Goal: Task Accomplishment & Management: Complete application form

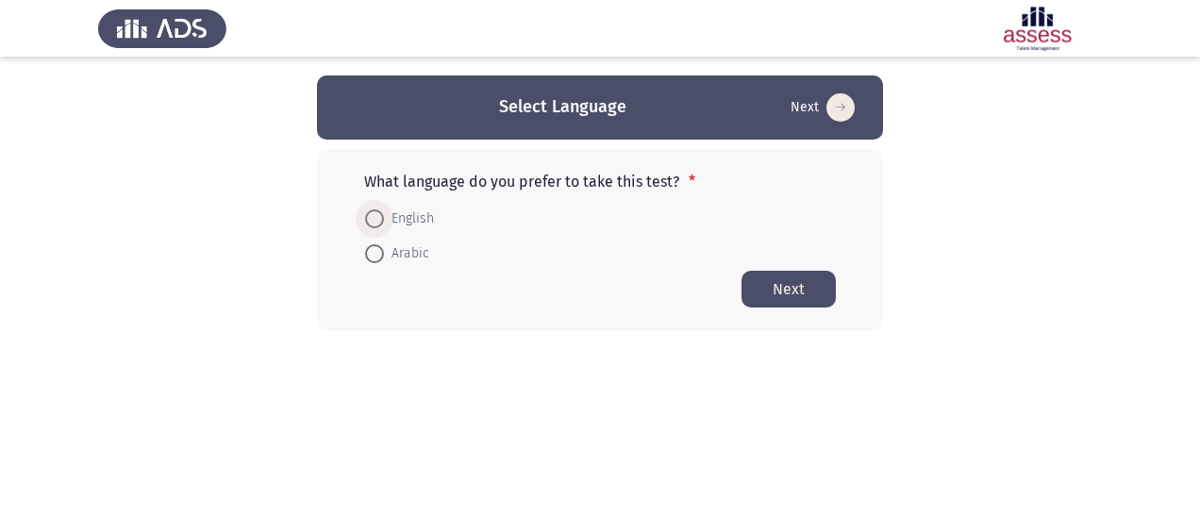
click at [387, 215] on span "English" at bounding box center [409, 219] width 50 height 23
click at [384, 215] on input "English" at bounding box center [374, 218] width 19 height 19
radio input "true"
click at [768, 285] on button "Next" at bounding box center [789, 288] width 94 height 37
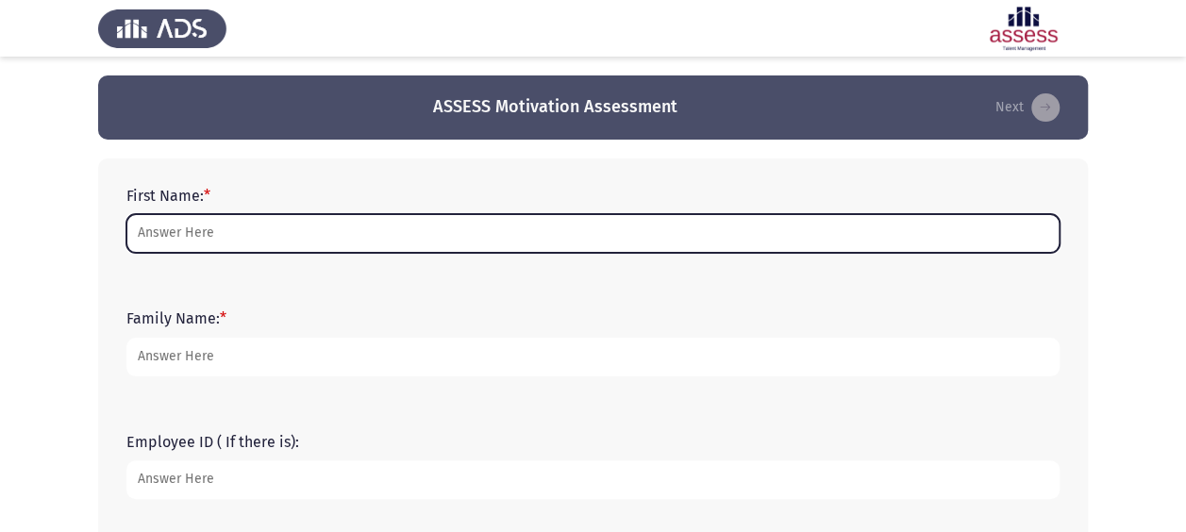
click at [207, 234] on input "First Name: *" at bounding box center [592, 233] width 933 height 39
type input "d"
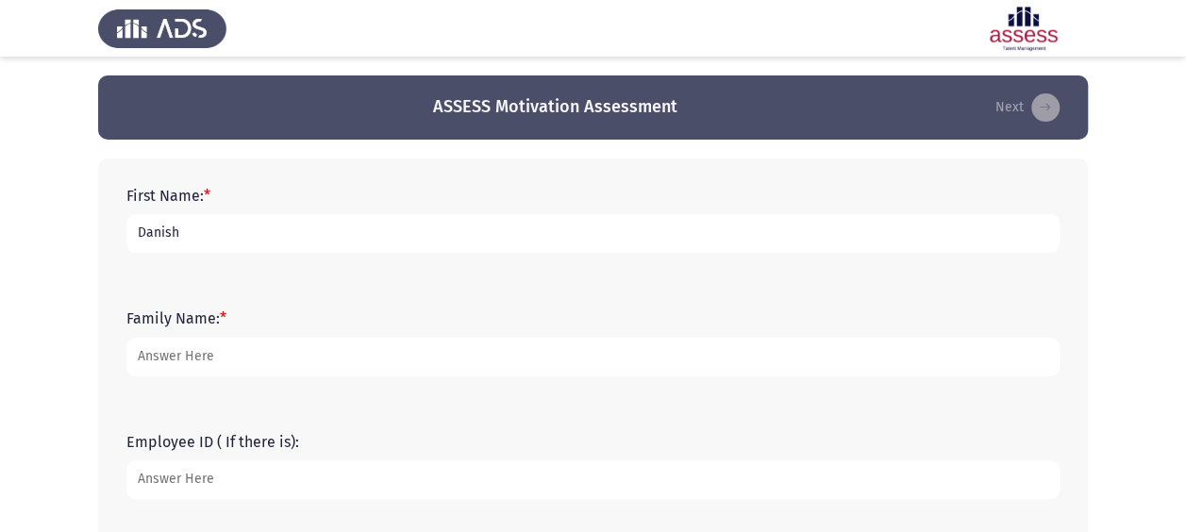
type input "Danish"
type input "[PERSON_NAME]"
click at [170, 485] on input "Employee ID ( If there is):" at bounding box center [592, 479] width 933 height 39
type input "14865"
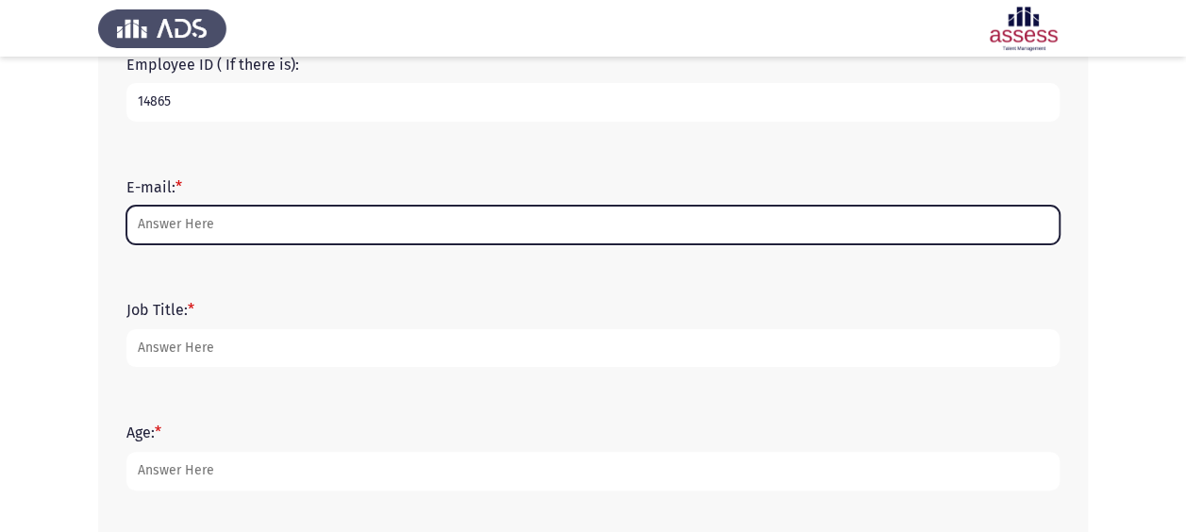
click at [201, 231] on input "E-mail: *" at bounding box center [592, 225] width 933 height 39
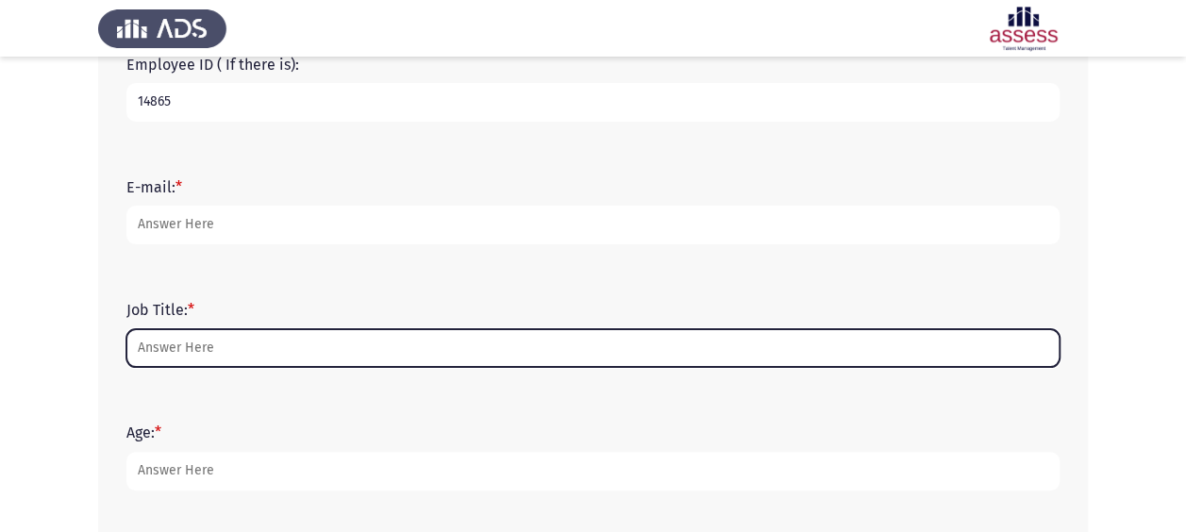
click at [176, 351] on input "Job Title: *" at bounding box center [592, 348] width 933 height 39
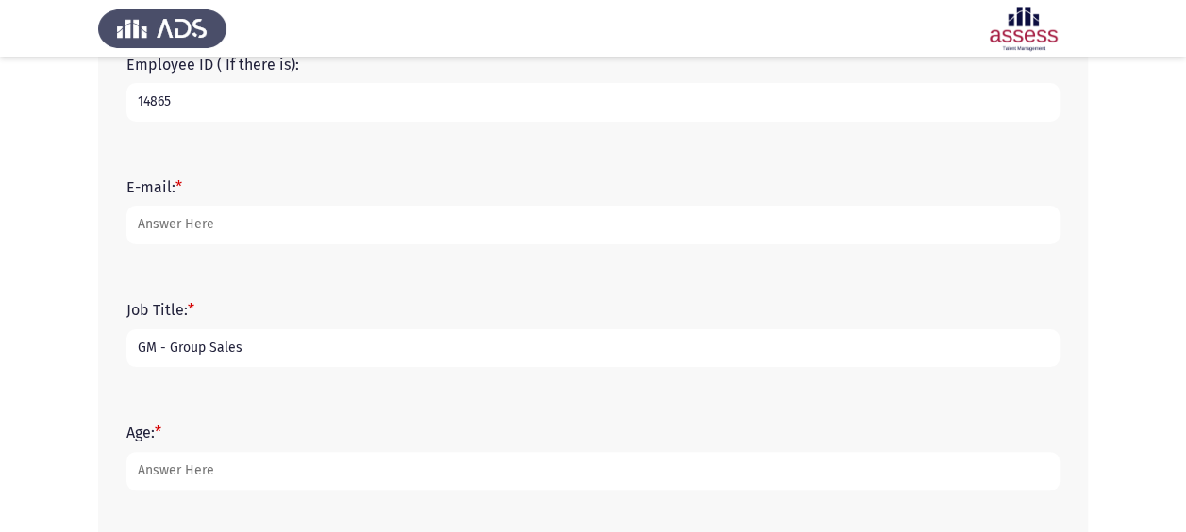
type input "GM - Group Sales"
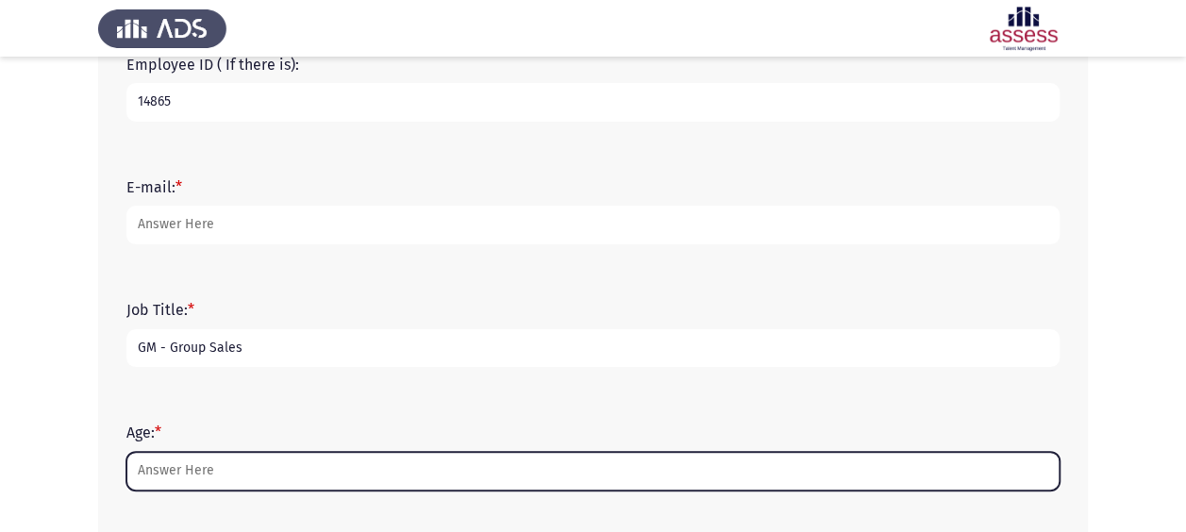
click at [166, 472] on input "Age: *" at bounding box center [592, 471] width 933 height 39
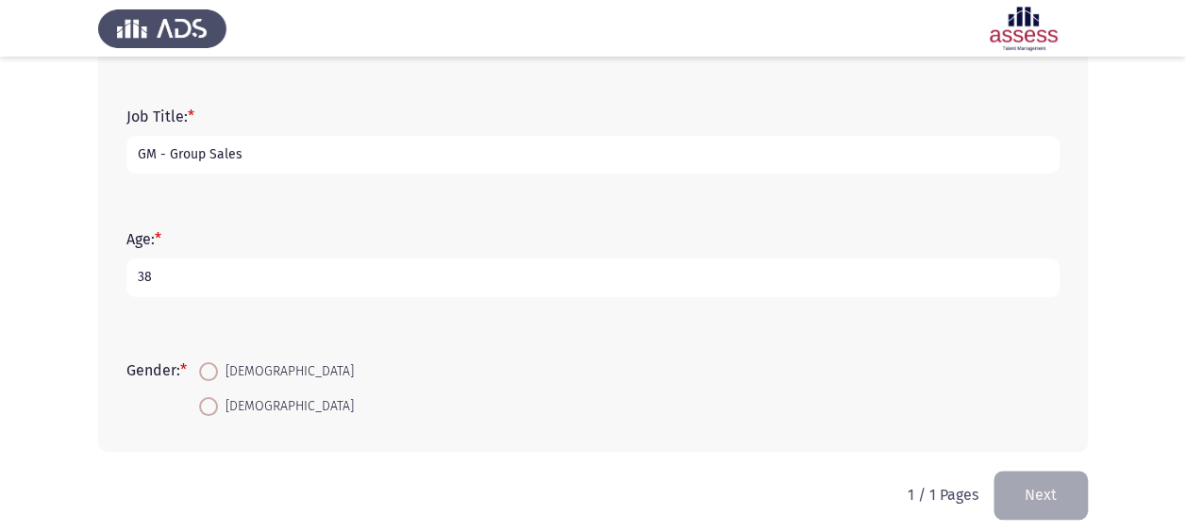
scroll to position [585, 0]
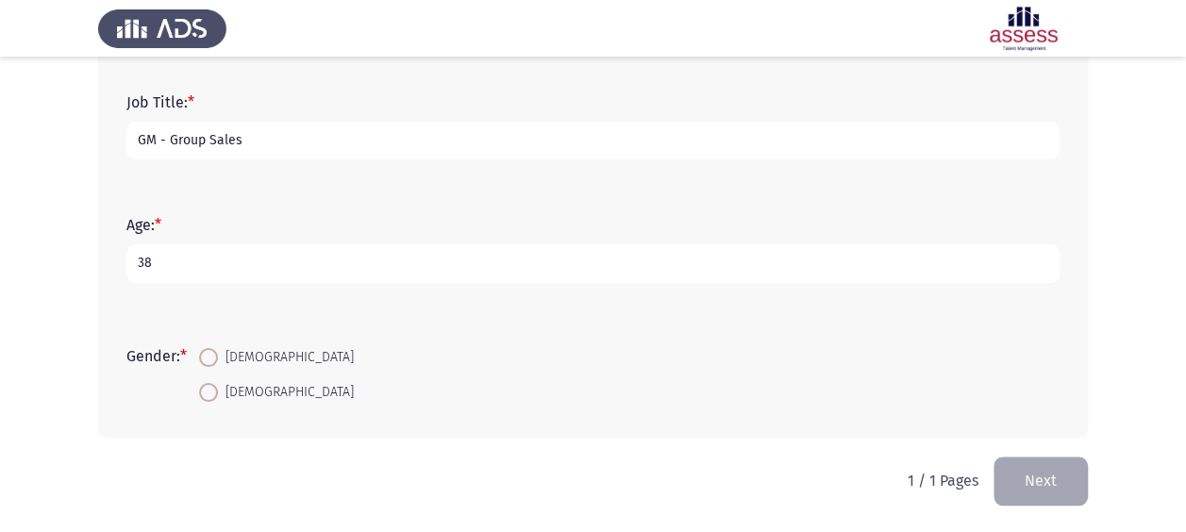
type input "38"
click at [209, 359] on span at bounding box center [208, 357] width 19 height 19
click at [209, 359] on input "[DEMOGRAPHIC_DATA]" at bounding box center [208, 357] width 19 height 19
radio input "true"
click at [1013, 476] on button "Next" at bounding box center [1040, 481] width 94 height 48
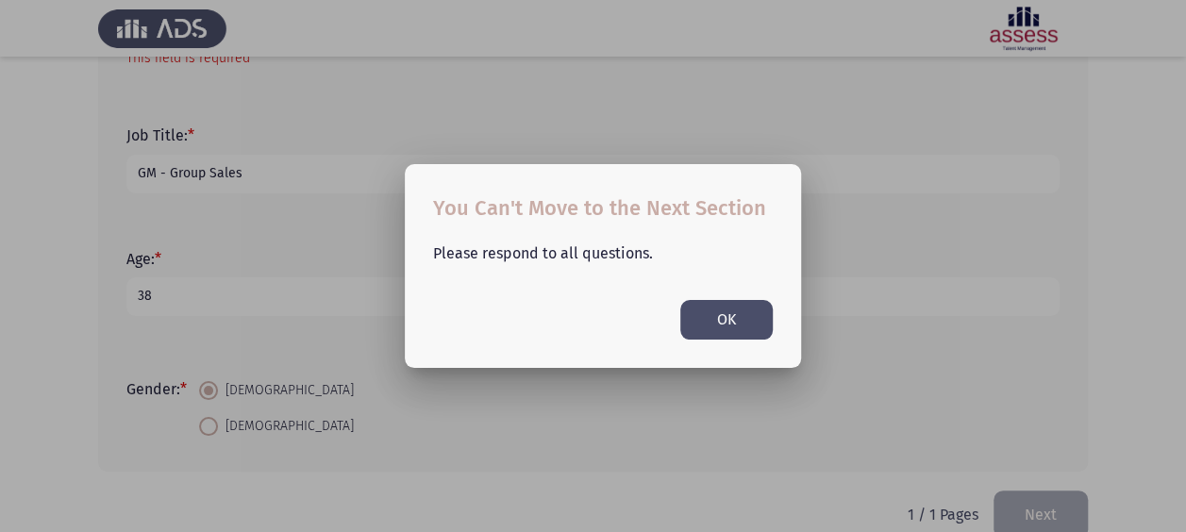
scroll to position [0, 0]
click at [706, 319] on button "OK" at bounding box center [726, 319] width 92 height 39
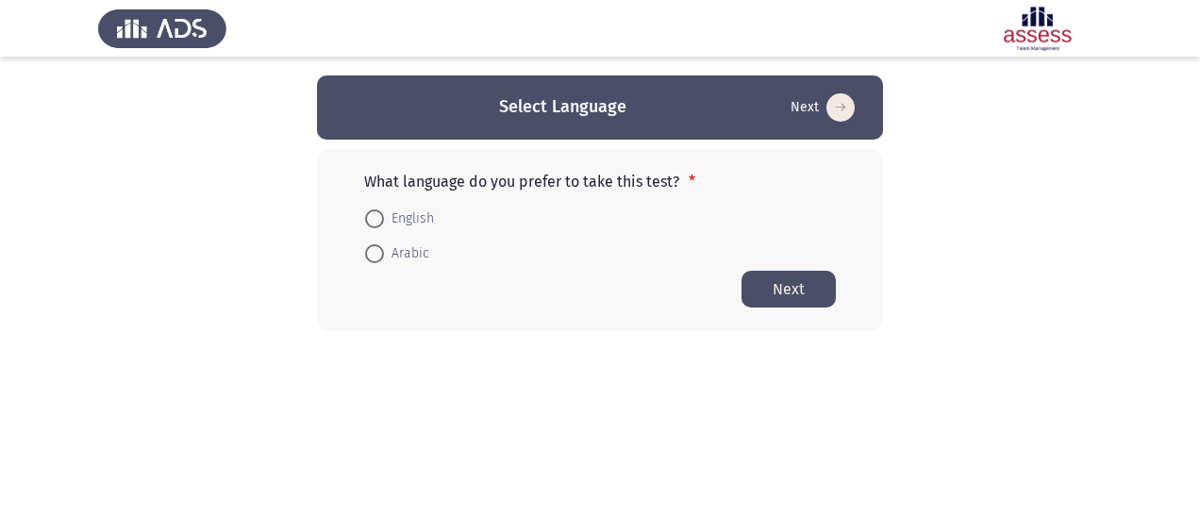
click at [376, 218] on span at bounding box center [374, 218] width 19 height 19
click at [376, 218] on input "English" at bounding box center [374, 218] width 19 height 19
radio input "true"
click at [790, 292] on button "Next" at bounding box center [789, 288] width 94 height 37
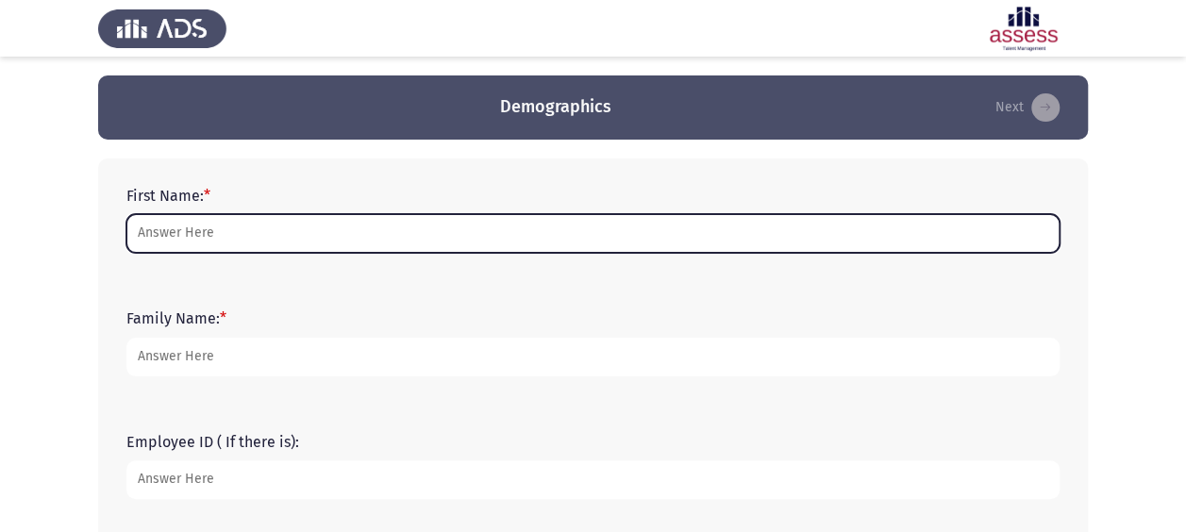
click at [159, 228] on input "First Name: *" at bounding box center [592, 233] width 933 height 39
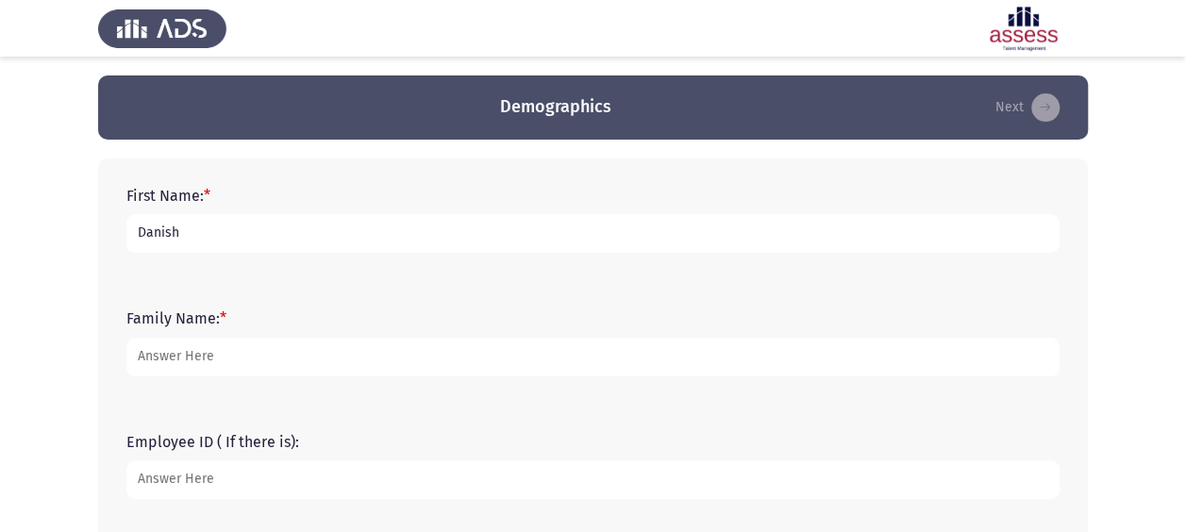
type input "Danish"
type input "i"
type input "[PERSON_NAME]"
click at [144, 476] on input "Employee ID ( If there is):" at bounding box center [592, 479] width 933 height 39
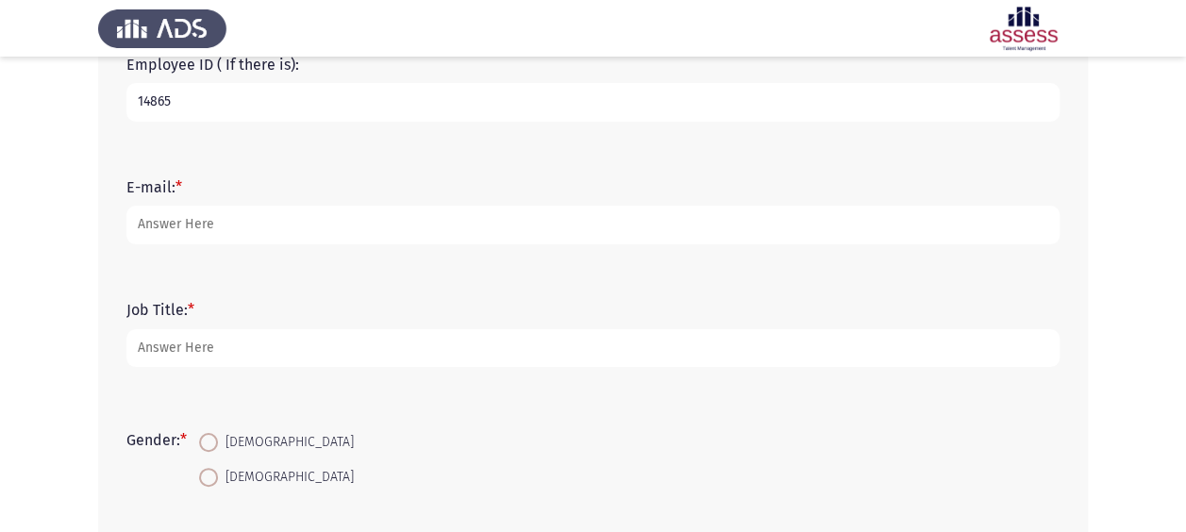
type input "14865"
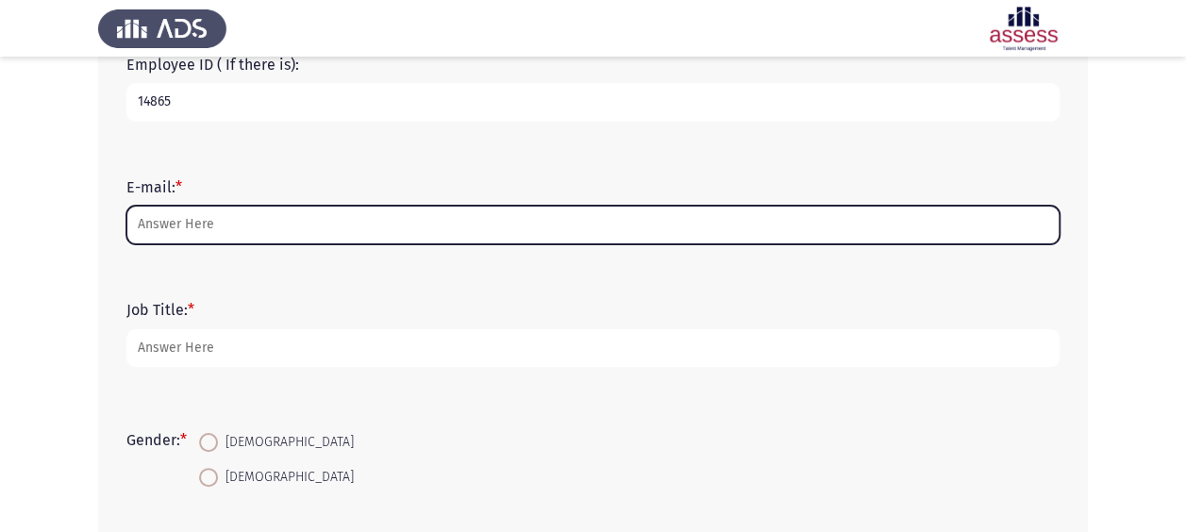
click at [196, 232] on input "E-mail: *" at bounding box center [592, 225] width 933 height 39
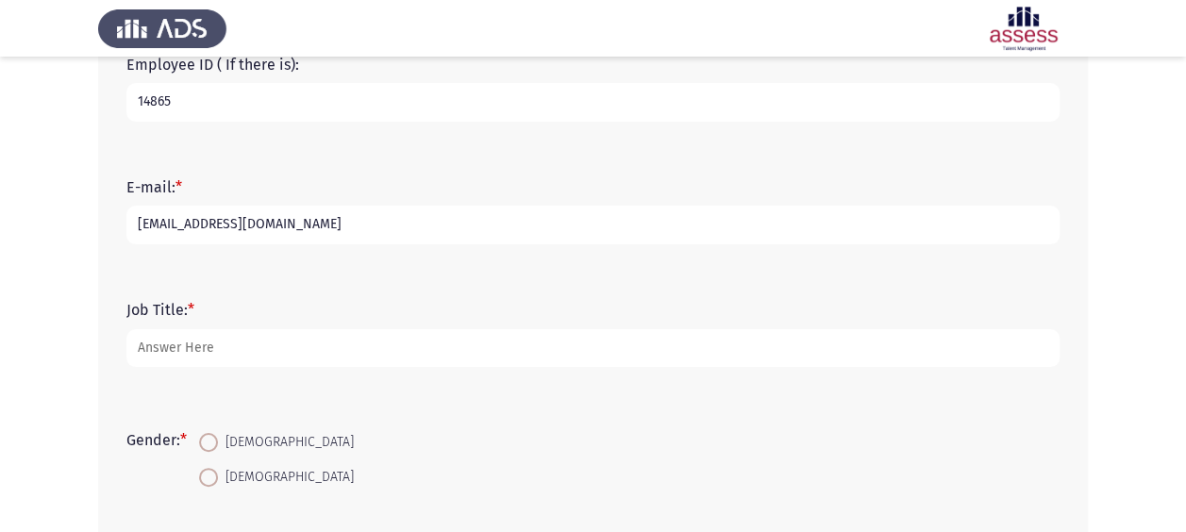
type input "[EMAIL_ADDRESS][DOMAIN_NAME]"
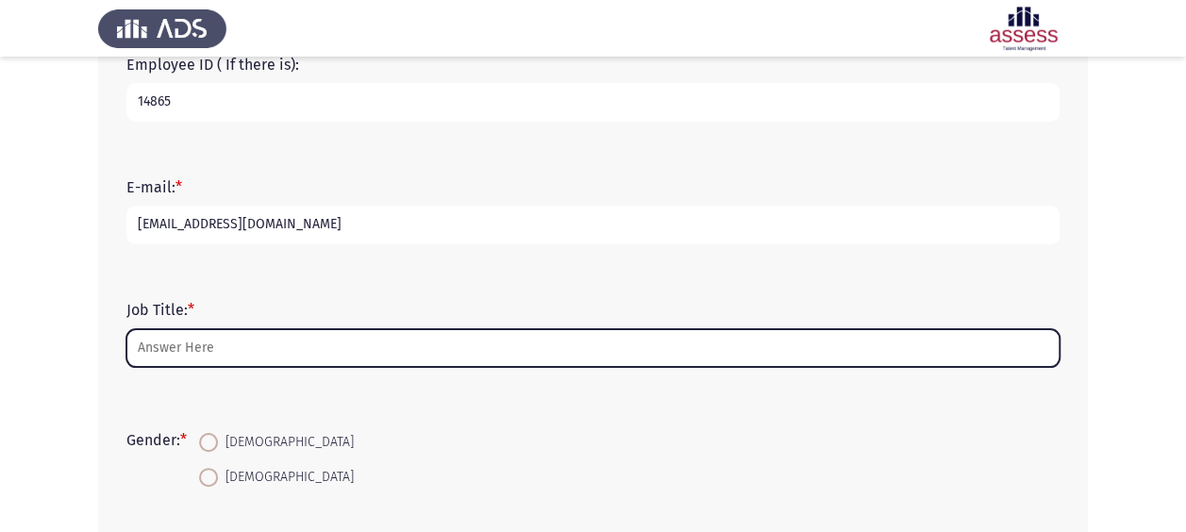
click at [160, 353] on input "Job Title: *" at bounding box center [592, 348] width 933 height 39
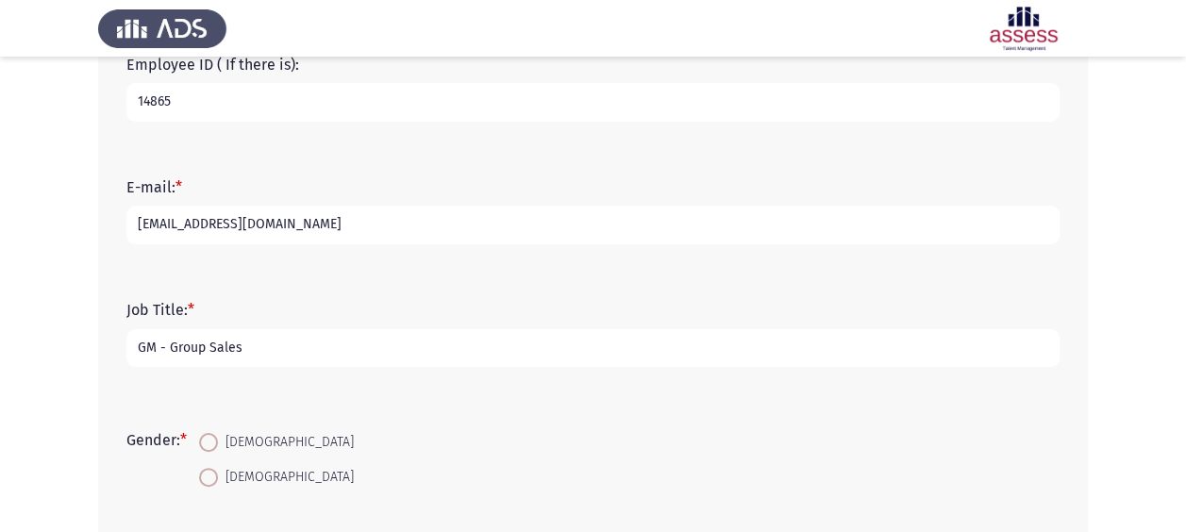
type input "GM - Group Sales"
click at [218, 435] on span at bounding box center [208, 442] width 19 height 19
click at [218, 435] on input "[DEMOGRAPHIC_DATA]" at bounding box center [208, 442] width 19 height 19
radio input "true"
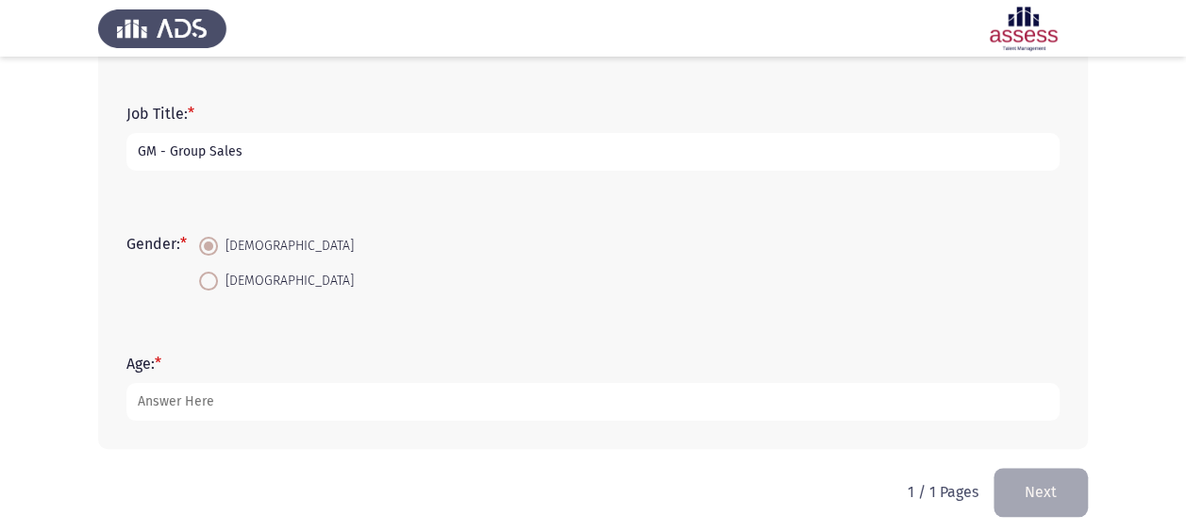
scroll to position [585, 0]
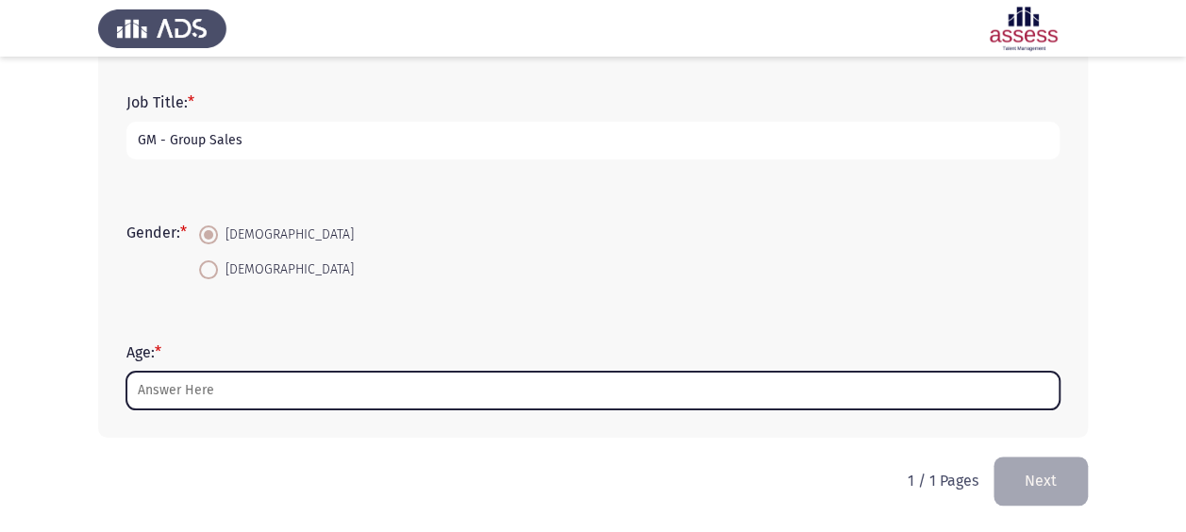
click at [185, 396] on input "Age: *" at bounding box center [592, 391] width 933 height 39
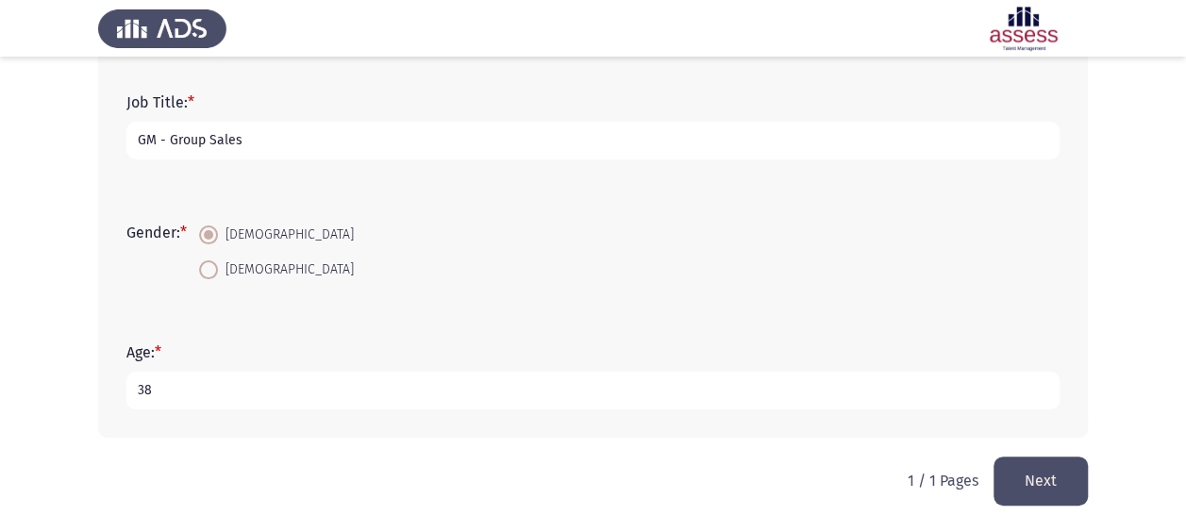
type input "38"
click at [1047, 484] on button "Next" at bounding box center [1040, 481] width 94 height 48
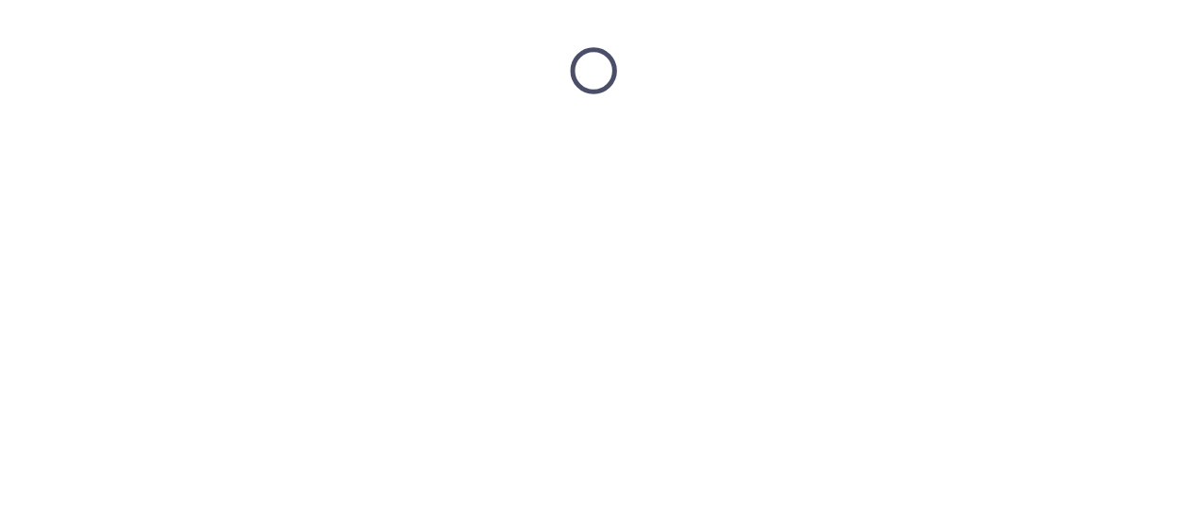
scroll to position [0, 0]
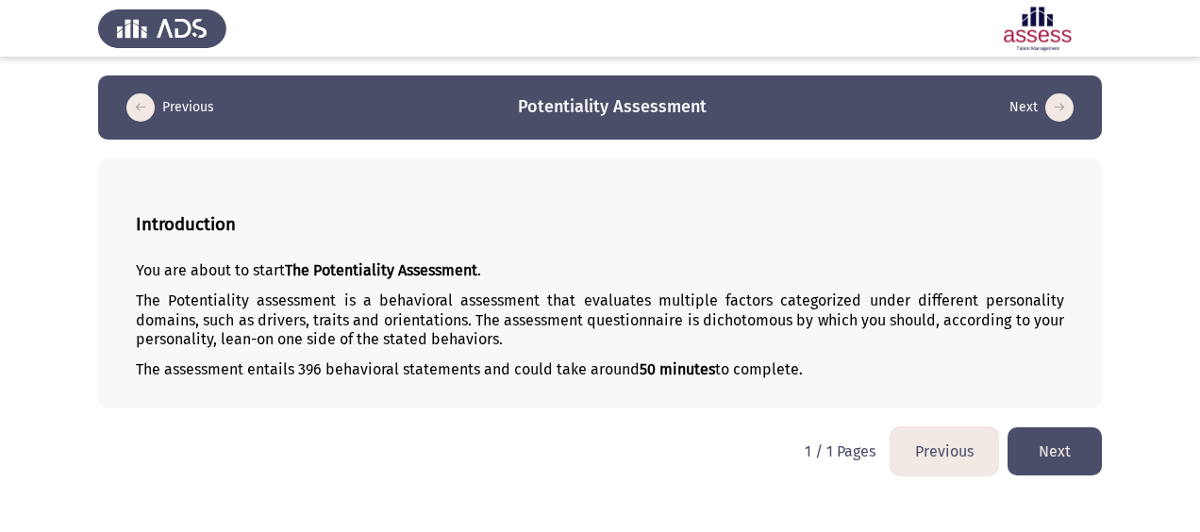
click at [1057, 449] on button "Next" at bounding box center [1055, 451] width 94 height 48
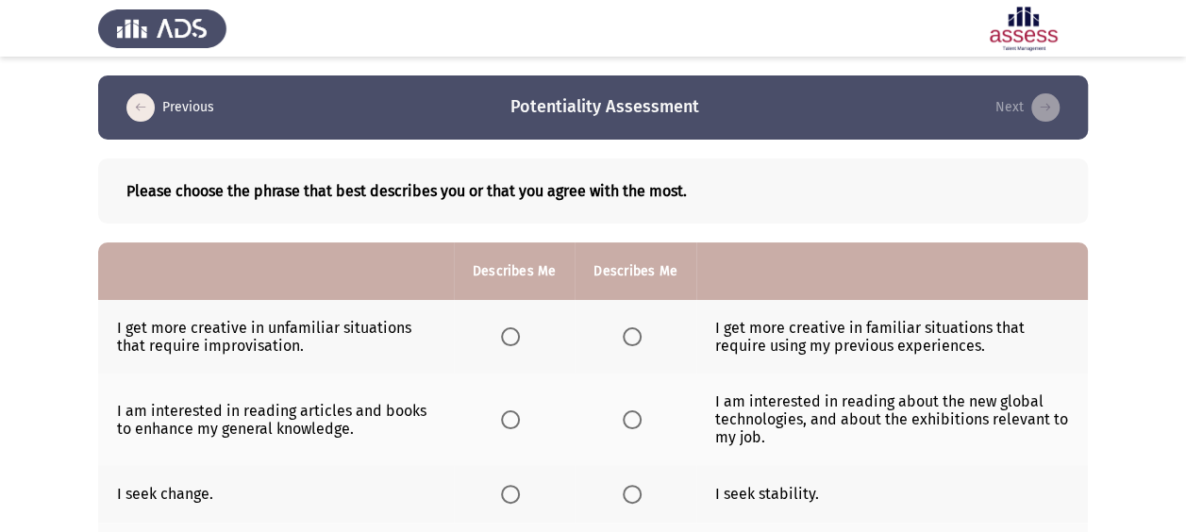
click at [630, 494] on span "Select an option" at bounding box center [632, 494] width 19 height 19
click at [630, 494] on input "Select an option" at bounding box center [632, 494] width 19 height 19
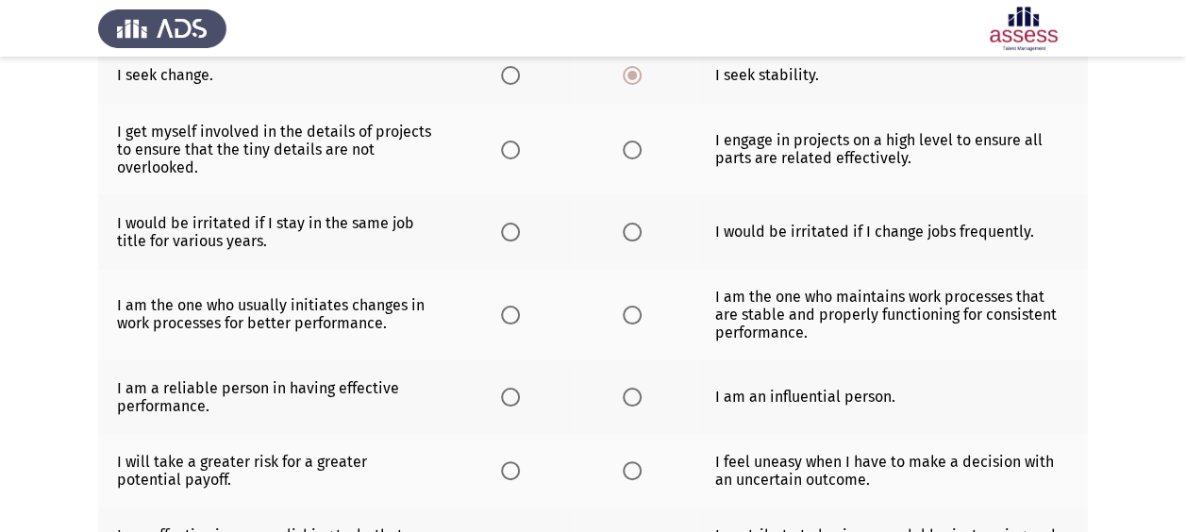
scroll to position [666, 0]
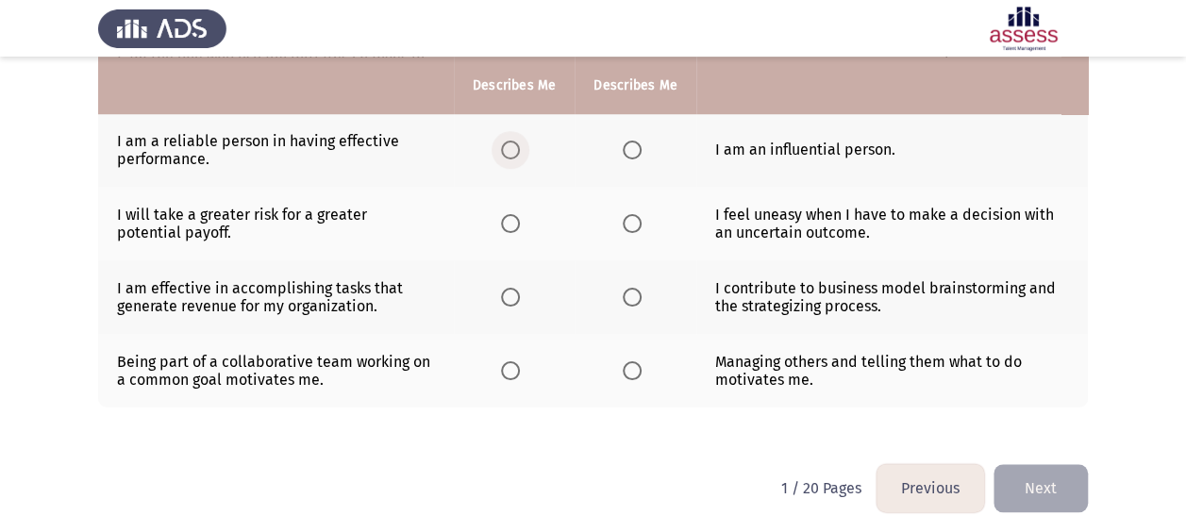
click at [515, 145] on span "Select an option" at bounding box center [510, 150] width 19 height 19
click at [515, 145] on input "Select an option" at bounding box center [510, 150] width 19 height 19
click at [632, 219] on span "Select an option" at bounding box center [632, 223] width 19 height 19
click at [632, 219] on input "Select an option" at bounding box center [632, 223] width 19 height 19
click at [503, 219] on span "Select an option" at bounding box center [510, 223] width 19 height 19
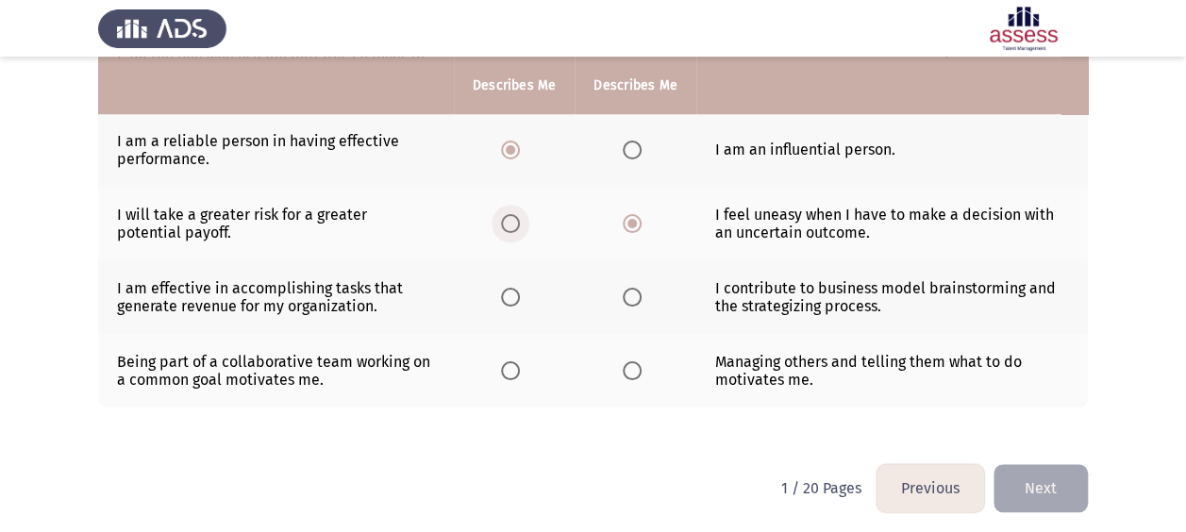
click at [503, 219] on input "Select an option" at bounding box center [510, 223] width 19 height 19
click at [637, 223] on span "Select an option" at bounding box center [632, 223] width 19 height 19
click at [637, 223] on input "Select an option" at bounding box center [632, 223] width 19 height 19
click at [502, 294] on span "Select an option" at bounding box center [510, 297] width 19 height 19
click at [502, 294] on input "Select an option" at bounding box center [510, 297] width 19 height 19
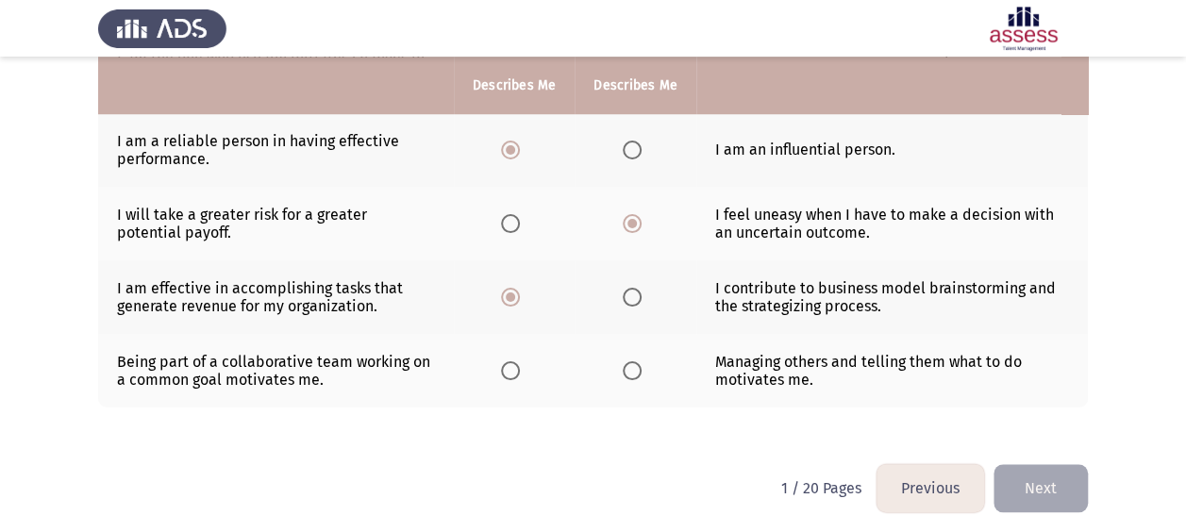
click at [513, 367] on span "Select an option" at bounding box center [510, 370] width 19 height 19
click at [513, 367] on input "Select an option" at bounding box center [510, 370] width 19 height 19
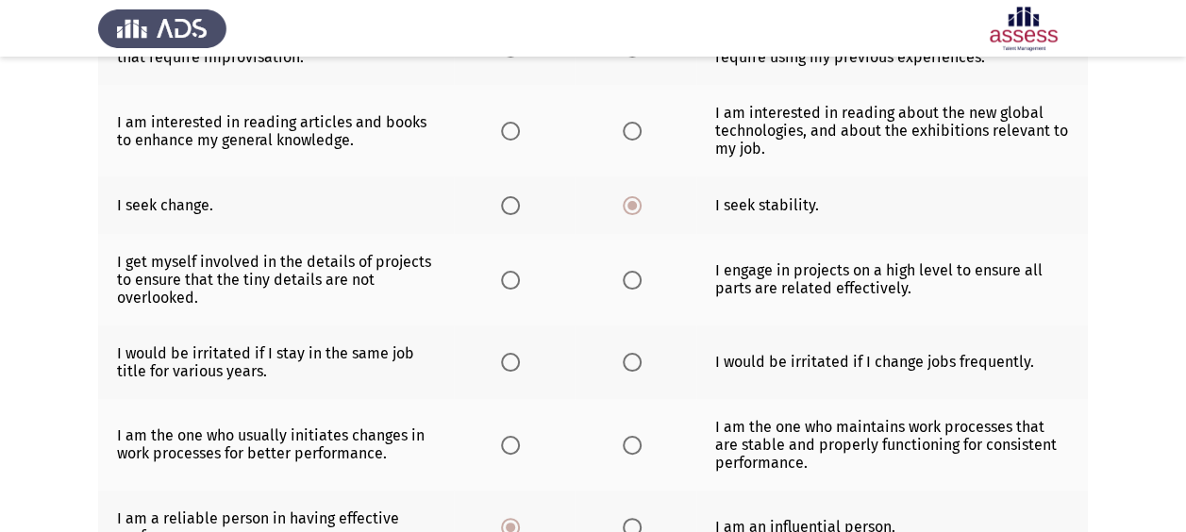
scroll to position [0, 0]
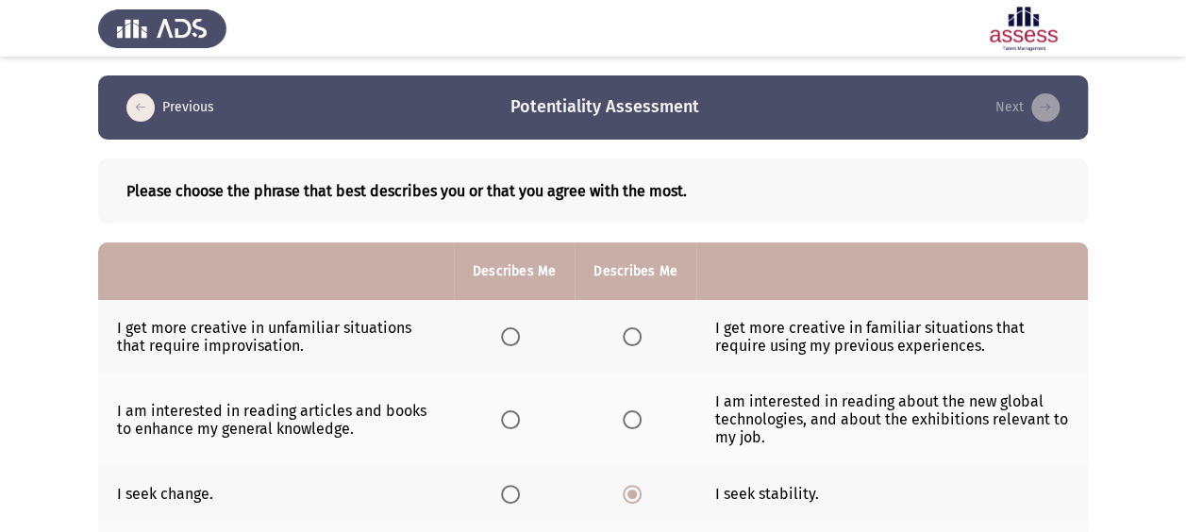
click at [635, 340] on span "Select an option" at bounding box center [632, 336] width 19 height 19
click at [635, 340] on input "Select an option" at bounding box center [632, 336] width 19 height 19
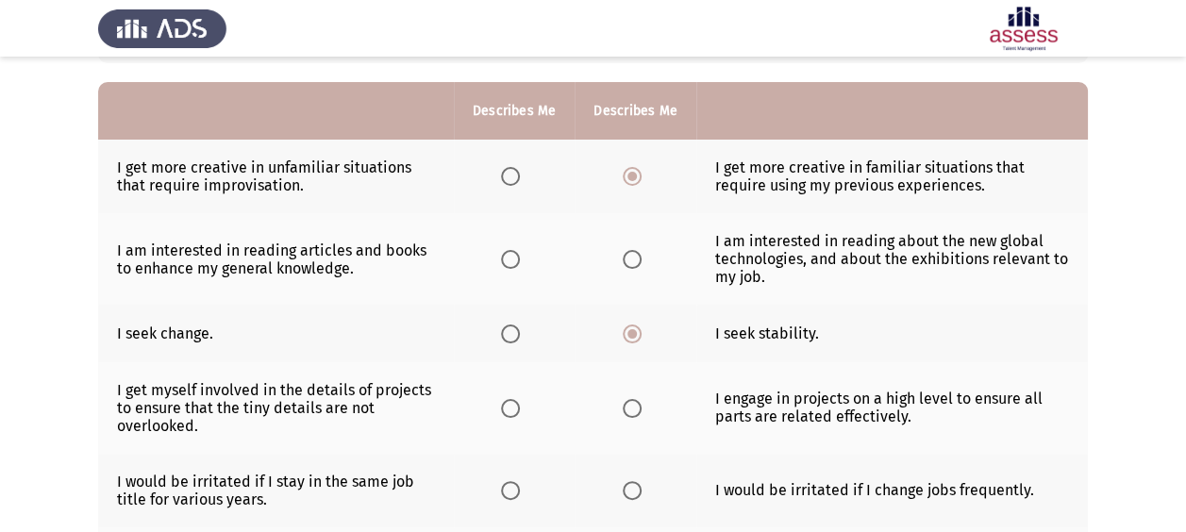
scroll to position [173, 0]
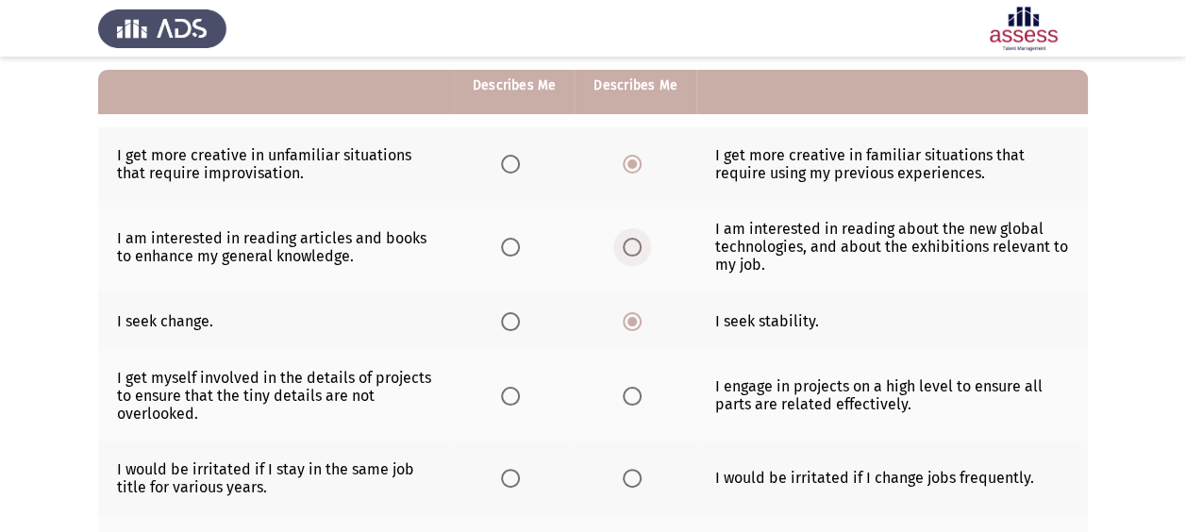
click at [636, 251] on span "Select an option" at bounding box center [632, 247] width 19 height 19
click at [636, 251] on input "Select an option" at bounding box center [632, 247] width 19 height 19
click at [514, 241] on span "Select an option" at bounding box center [510, 247] width 19 height 19
click at [514, 241] on input "Select an option" at bounding box center [510, 247] width 19 height 19
click at [640, 245] on label "Select an option" at bounding box center [636, 247] width 26 height 19
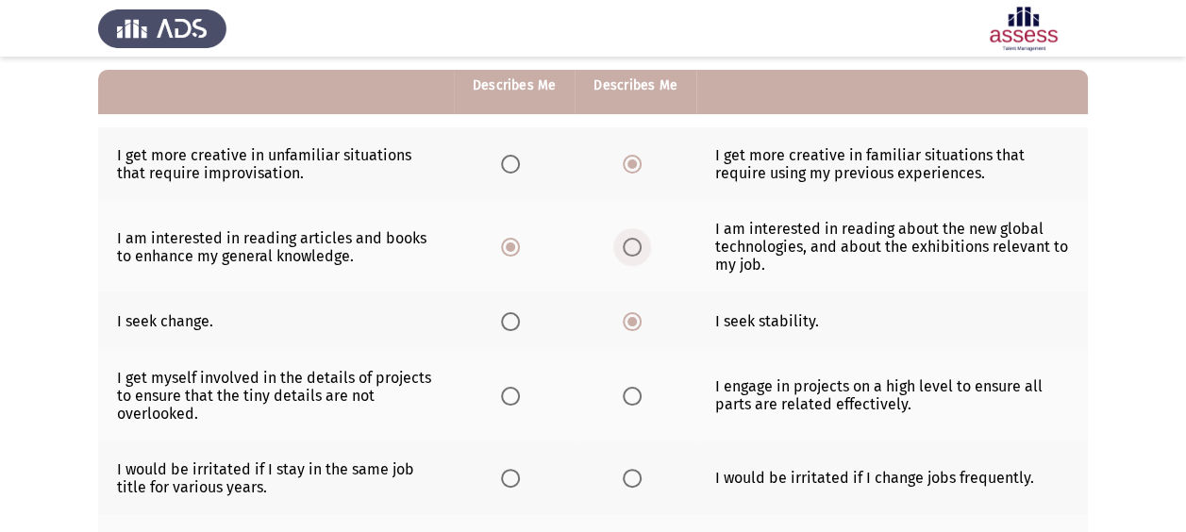
click at [640, 245] on input "Select an option" at bounding box center [632, 247] width 19 height 19
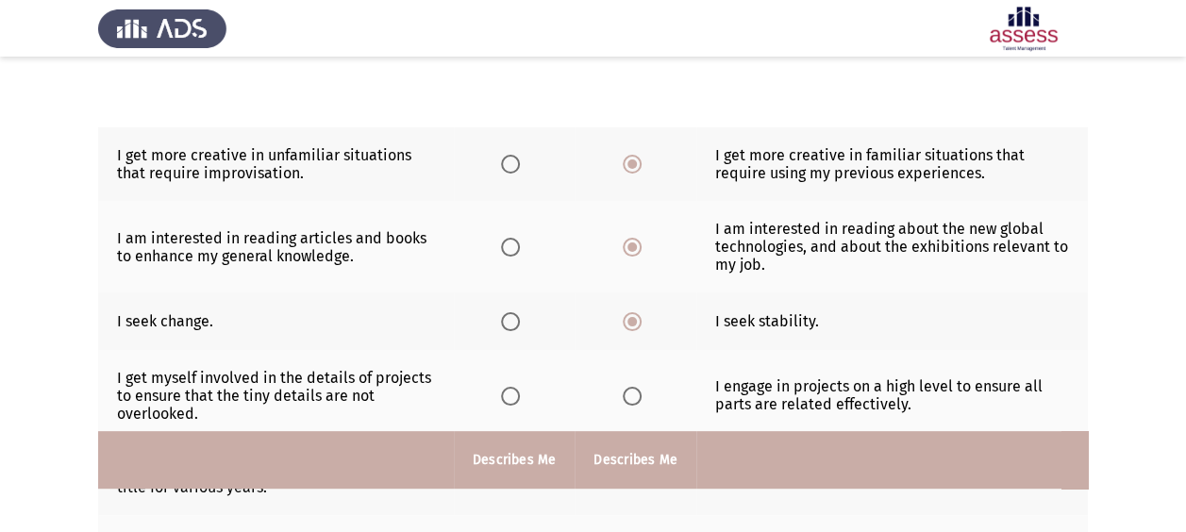
scroll to position [550, 0]
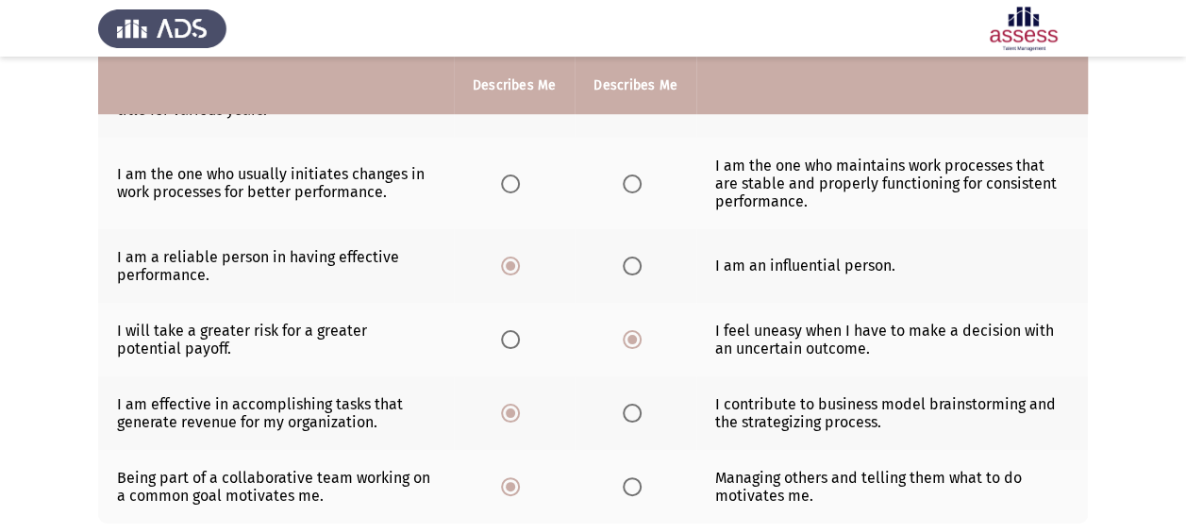
click at [509, 182] on span "Select an option" at bounding box center [510, 184] width 19 height 19
click at [509, 182] on input "Select an option" at bounding box center [510, 184] width 19 height 19
click at [628, 177] on span "Select an option" at bounding box center [632, 184] width 19 height 19
click at [628, 177] on input "Select an option" at bounding box center [632, 184] width 19 height 19
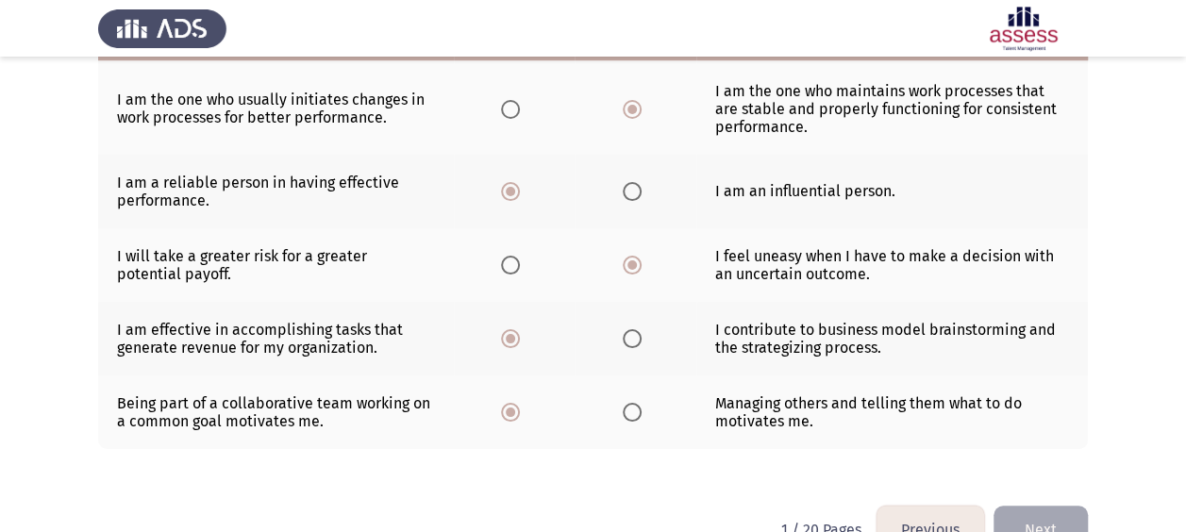
scroll to position [666, 0]
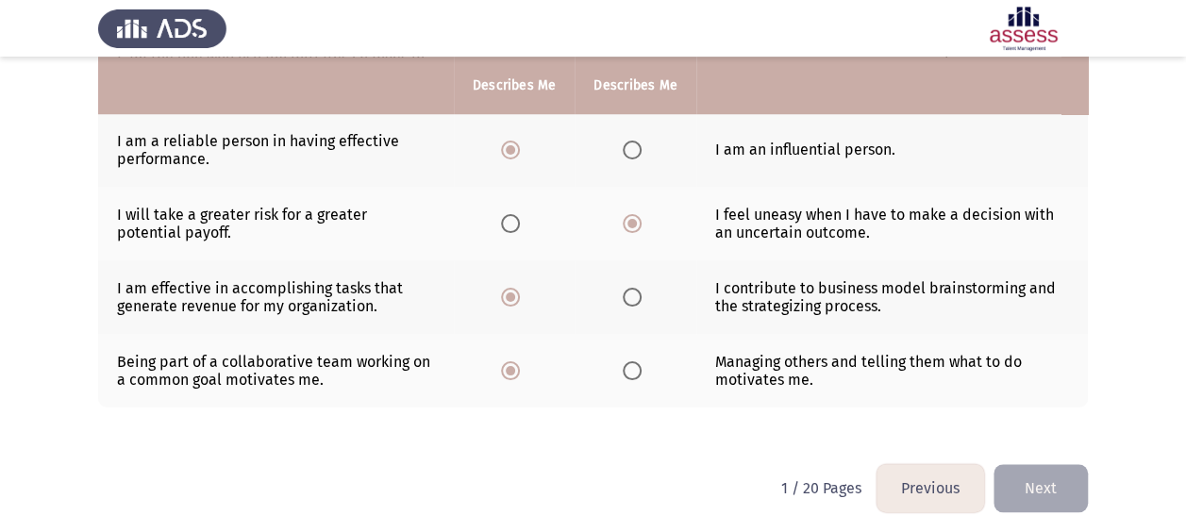
click at [1025, 488] on button "Next" at bounding box center [1040, 488] width 94 height 48
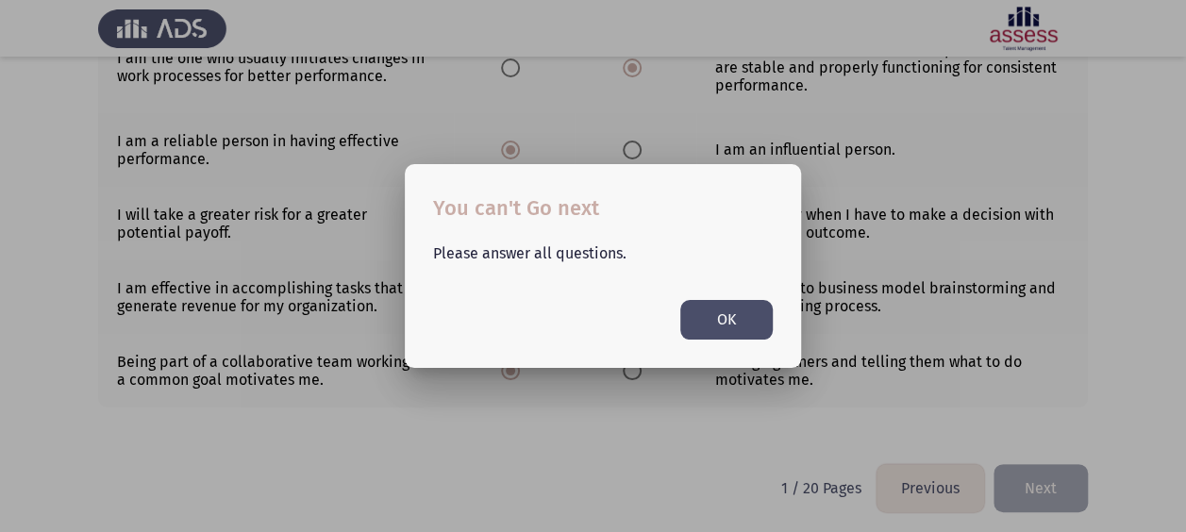
click at [760, 343] on mat-dialog-container "You can't Go next Please answer all questions. OK" at bounding box center [603, 265] width 396 height 203
click at [743, 319] on button "OK" at bounding box center [726, 319] width 92 height 39
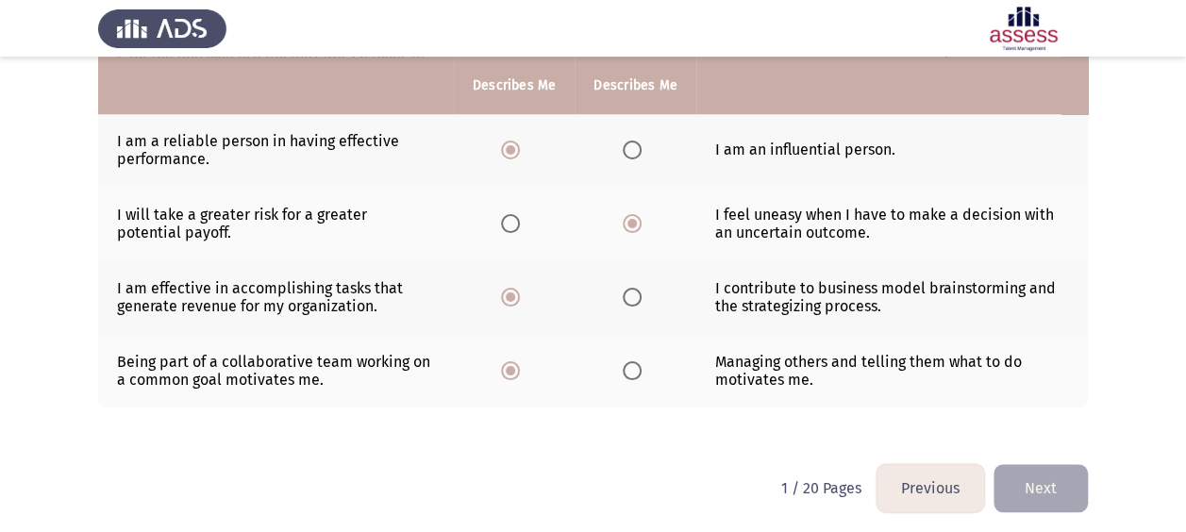
scroll to position [289, 0]
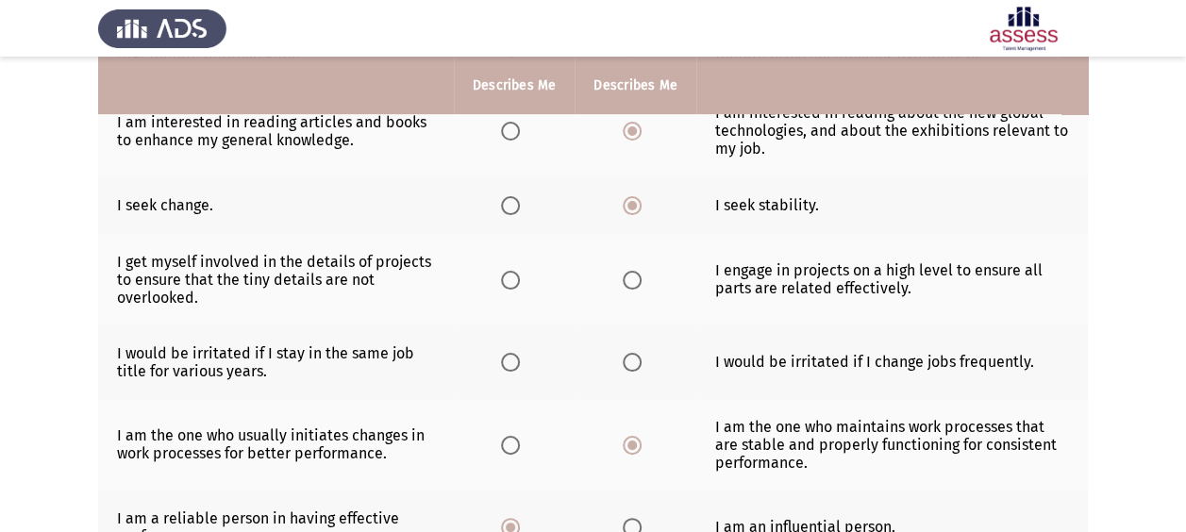
click at [512, 279] on span "Select an option" at bounding box center [510, 280] width 19 height 19
click at [512, 279] on input "Select an option" at bounding box center [510, 280] width 19 height 19
click at [623, 353] on span "Select an option" at bounding box center [632, 362] width 19 height 19
click at [623, 353] on input "Select an option" at bounding box center [632, 362] width 19 height 19
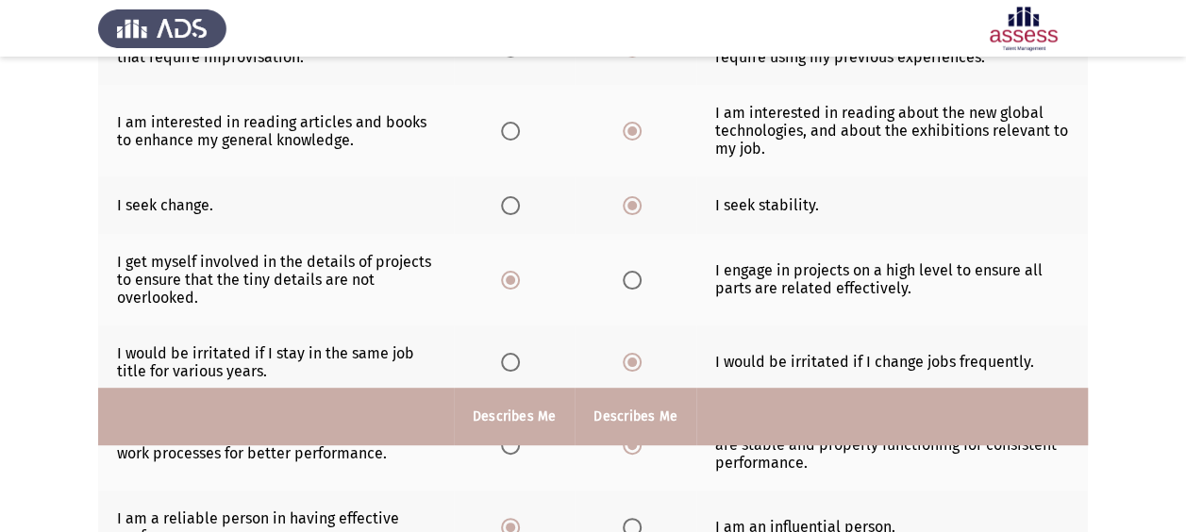
scroll to position [666, 0]
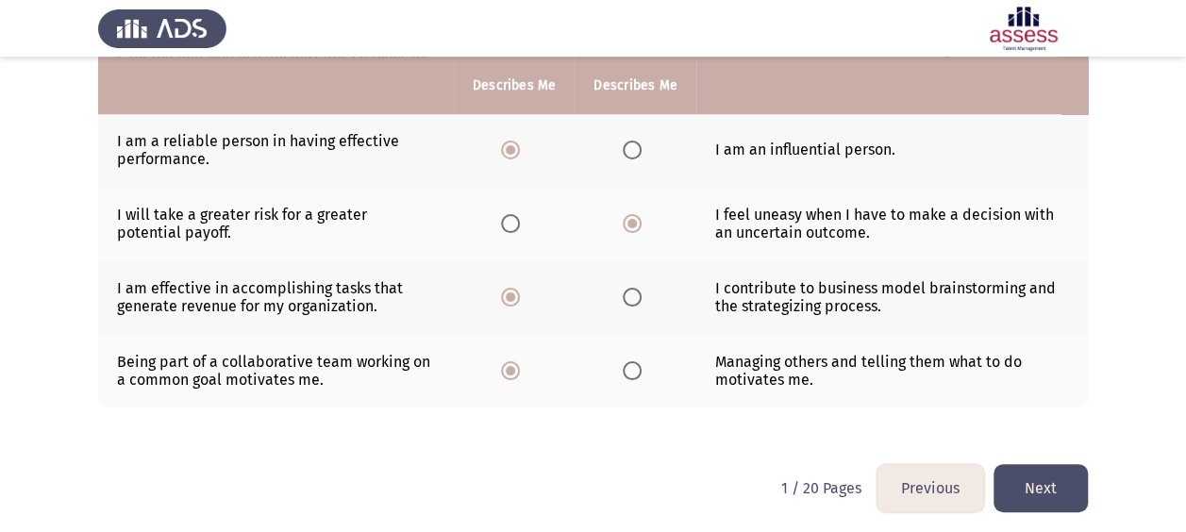
click at [1047, 479] on button "Next" at bounding box center [1040, 488] width 94 height 48
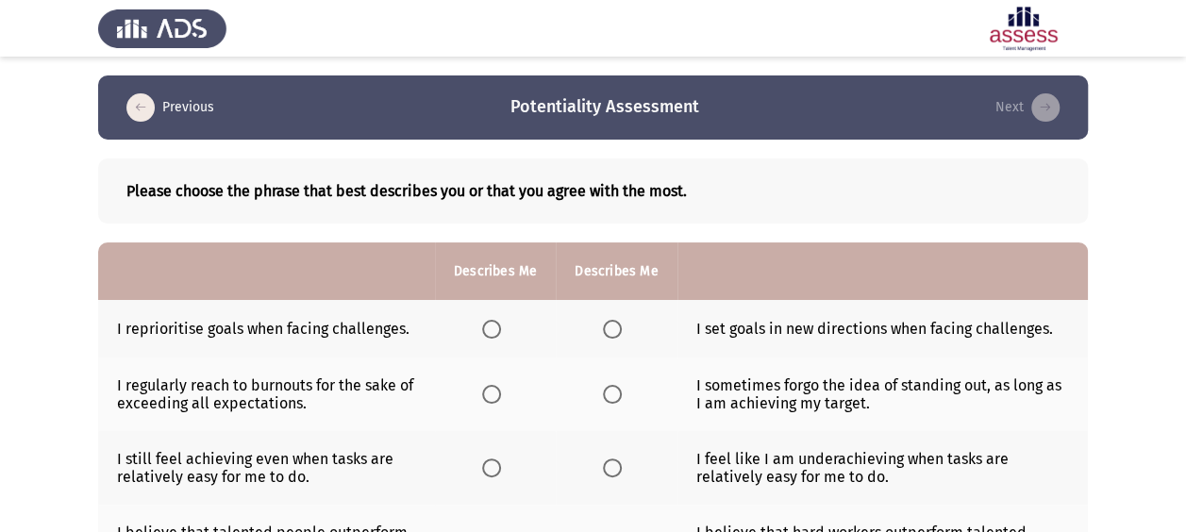
click at [615, 330] on span "Select an option" at bounding box center [612, 329] width 19 height 19
click at [615, 330] on input "Select an option" at bounding box center [612, 329] width 19 height 19
click at [492, 398] on span "Select an option" at bounding box center [491, 394] width 19 height 19
click at [492, 398] on input "Select an option" at bounding box center [491, 394] width 19 height 19
click at [613, 466] on span "Select an option" at bounding box center [612, 468] width 19 height 19
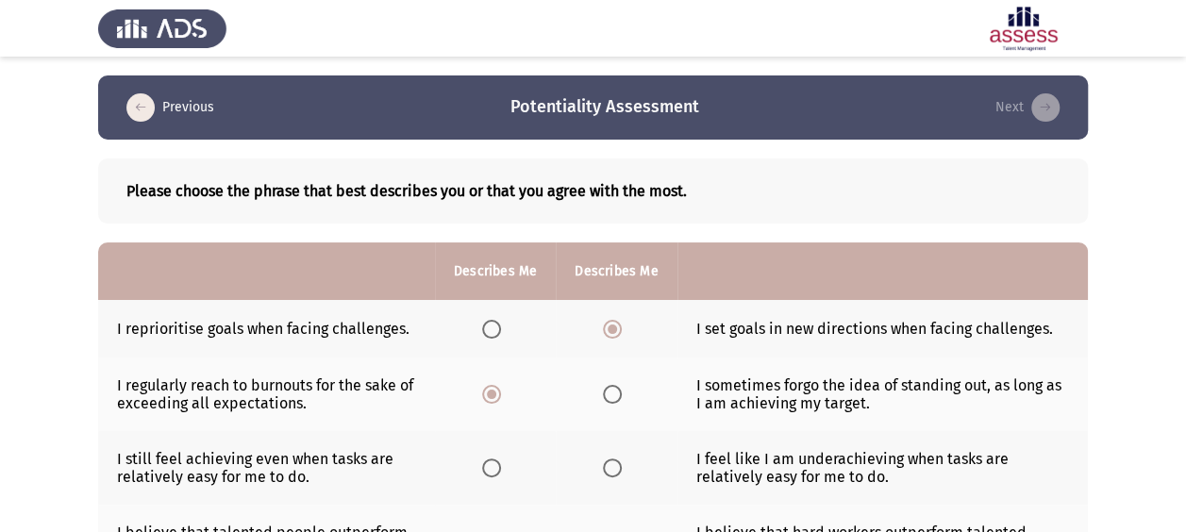
click at [613, 466] on input "Select an option" at bounding box center [612, 468] width 19 height 19
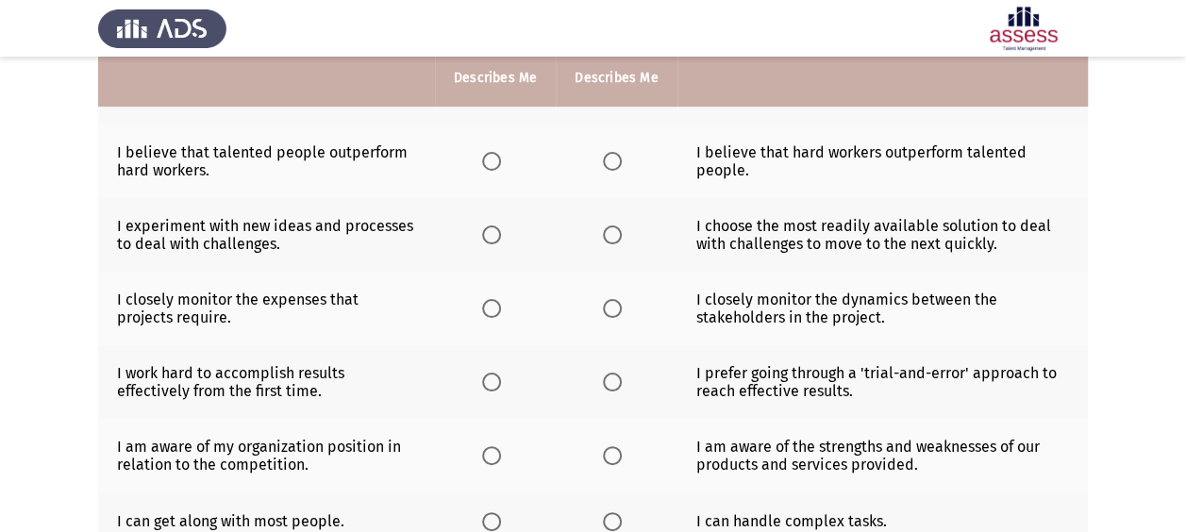
scroll to position [338, 0]
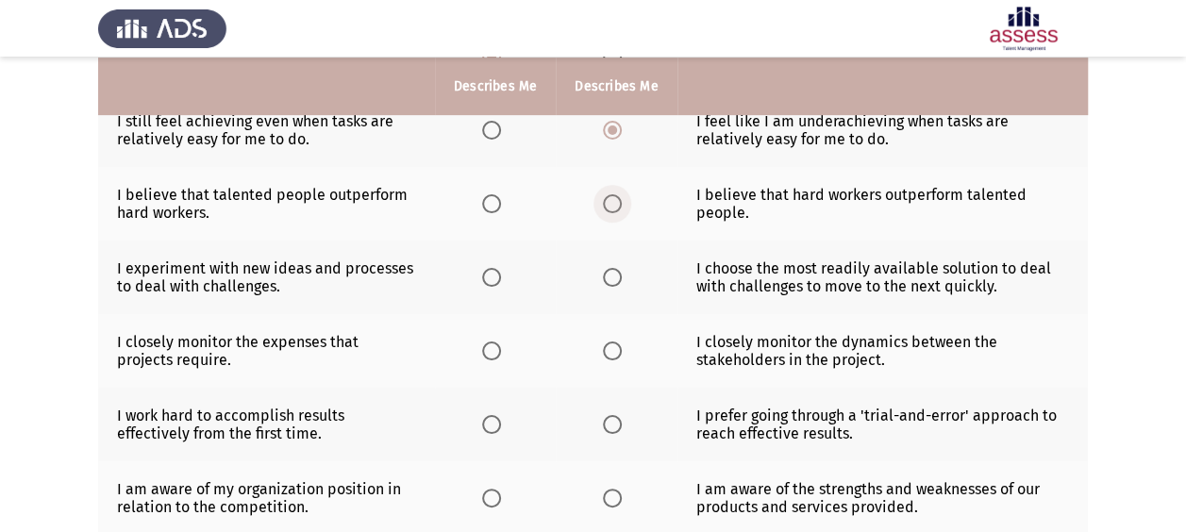
click at [609, 199] on span "Select an option" at bounding box center [612, 203] width 19 height 19
click at [609, 199] on input "Select an option" at bounding box center [612, 203] width 19 height 19
click at [489, 282] on span "Select an option" at bounding box center [491, 277] width 19 height 19
click at [489, 282] on input "Select an option" at bounding box center [491, 277] width 19 height 19
click at [617, 348] on span "Select an option" at bounding box center [612, 351] width 19 height 19
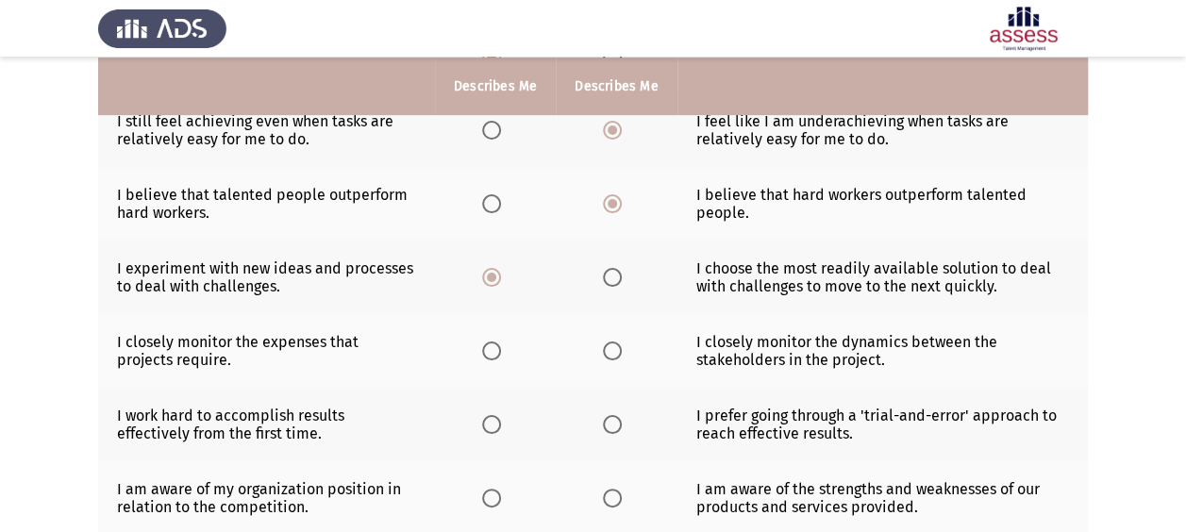
click at [617, 348] on input "Select an option" at bounding box center [612, 351] width 19 height 19
click at [494, 425] on span "Select an option" at bounding box center [491, 424] width 19 height 19
click at [494, 425] on input "Select an option" at bounding box center [491, 424] width 19 height 19
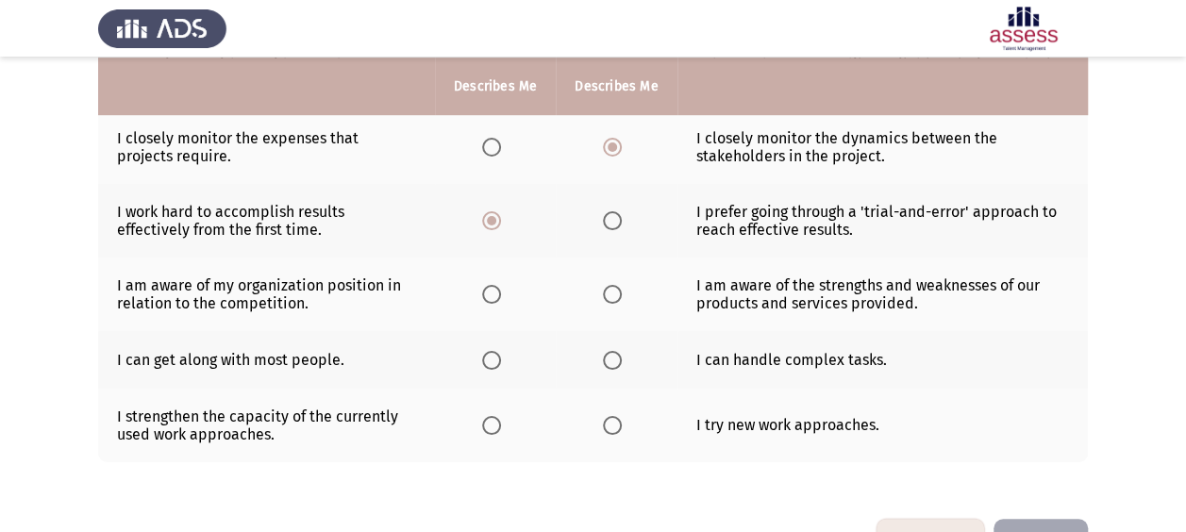
scroll to position [541, 0]
click at [620, 292] on span "Select an option" at bounding box center [612, 295] width 19 height 19
click at [620, 292] on input "Select an option" at bounding box center [612, 295] width 19 height 19
click at [604, 356] on span "Select an option" at bounding box center [612, 361] width 19 height 19
click at [604, 356] on input "Select an option" at bounding box center [612, 361] width 19 height 19
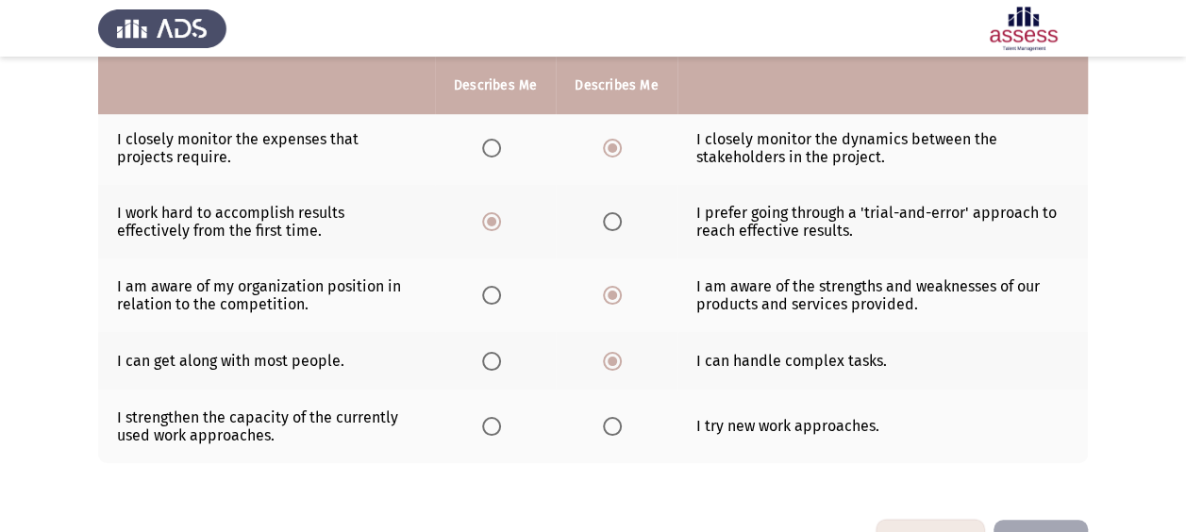
click at [481, 419] on th at bounding box center [495, 427] width 121 height 74
click at [611, 417] on span "Select an option" at bounding box center [612, 426] width 19 height 19
click at [611, 417] on input "Select an option" at bounding box center [612, 426] width 19 height 19
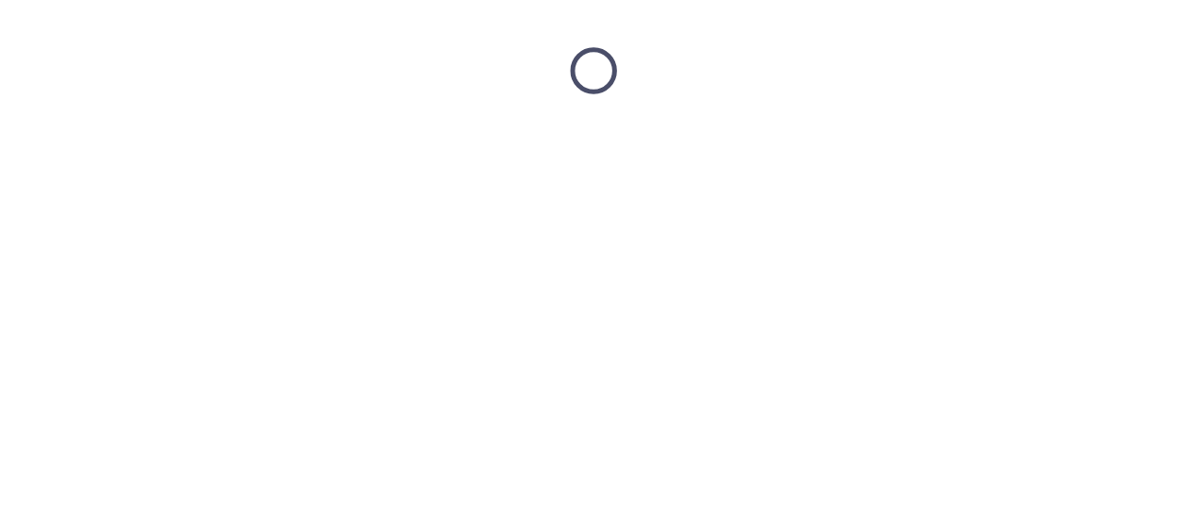
scroll to position [0, 0]
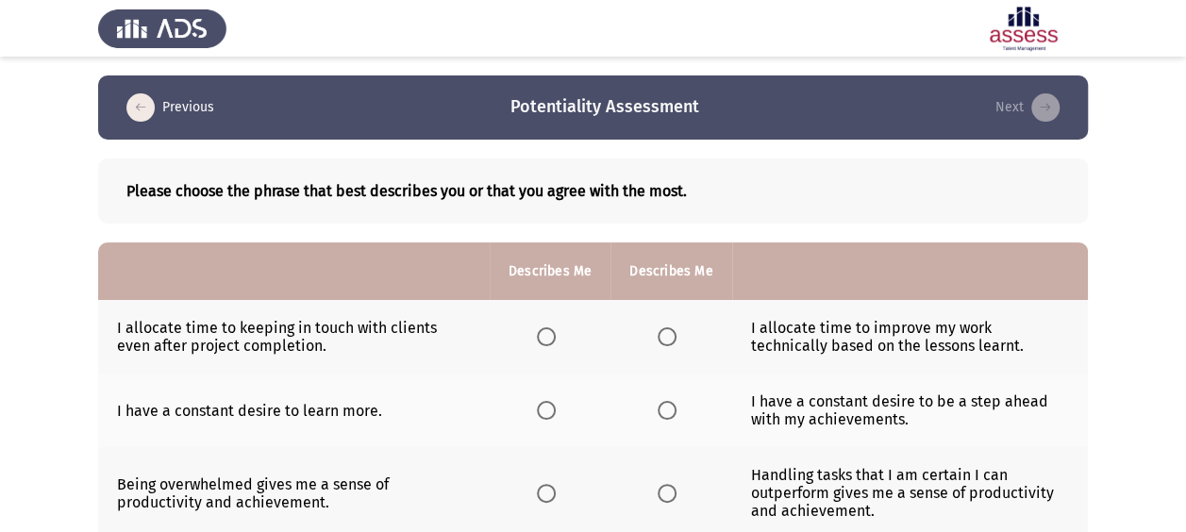
click at [542, 340] on span "Select an option" at bounding box center [546, 336] width 19 height 19
click at [542, 340] on input "Select an option" at bounding box center [546, 336] width 19 height 19
click at [545, 411] on span "Select an option" at bounding box center [546, 410] width 19 height 19
click at [545, 411] on input "Select an option" at bounding box center [546, 410] width 19 height 19
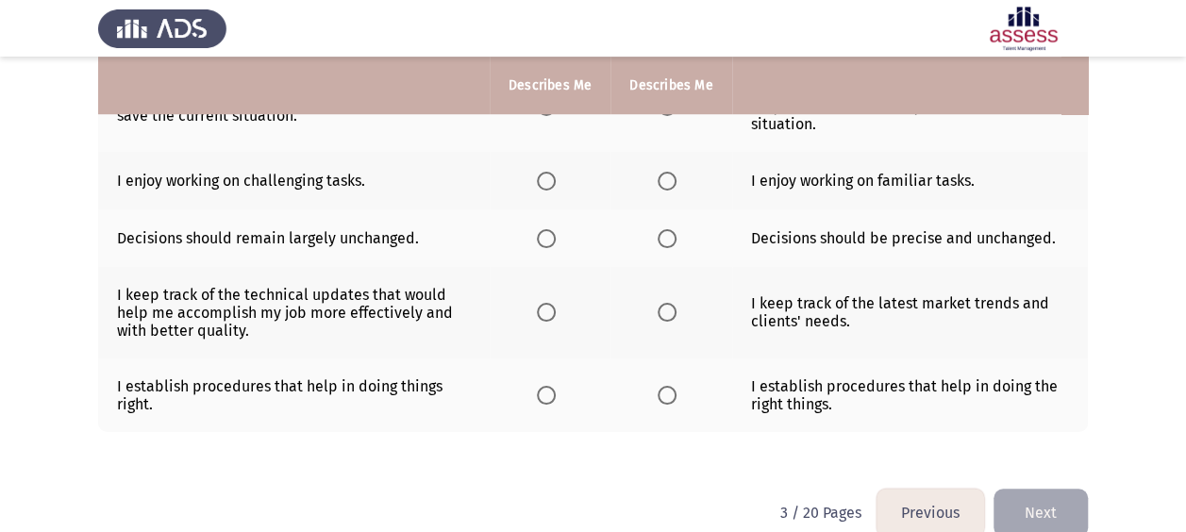
scroll to position [650, 0]
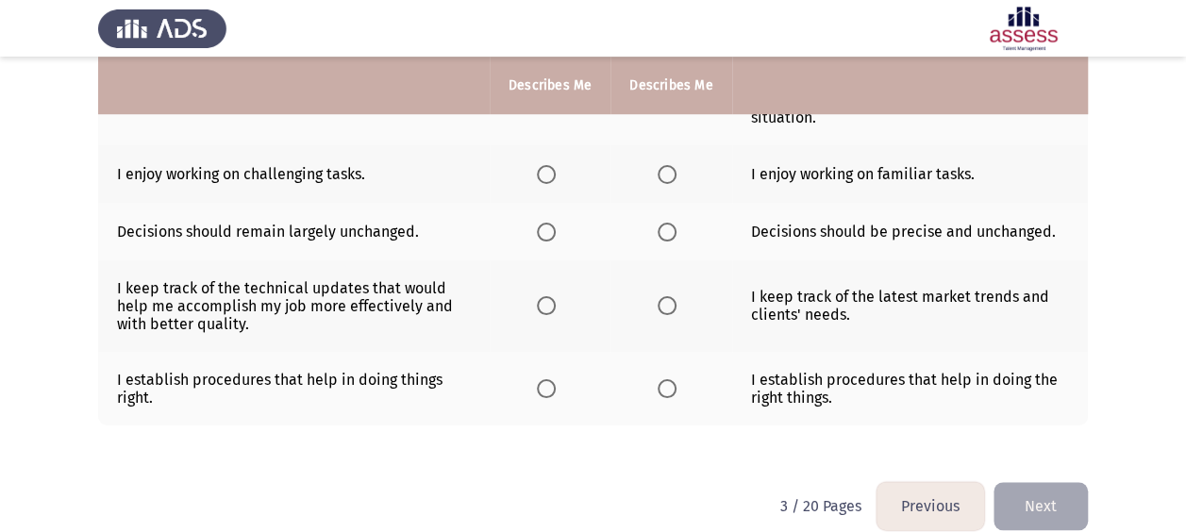
click at [673, 379] on span "Select an option" at bounding box center [667, 388] width 19 height 19
click at [673, 379] on input "Select an option" at bounding box center [667, 388] width 19 height 19
click at [660, 296] on span "Select an option" at bounding box center [667, 305] width 19 height 19
click at [660, 296] on input "Select an option" at bounding box center [667, 305] width 19 height 19
click at [666, 223] on span "Select an option" at bounding box center [667, 232] width 19 height 19
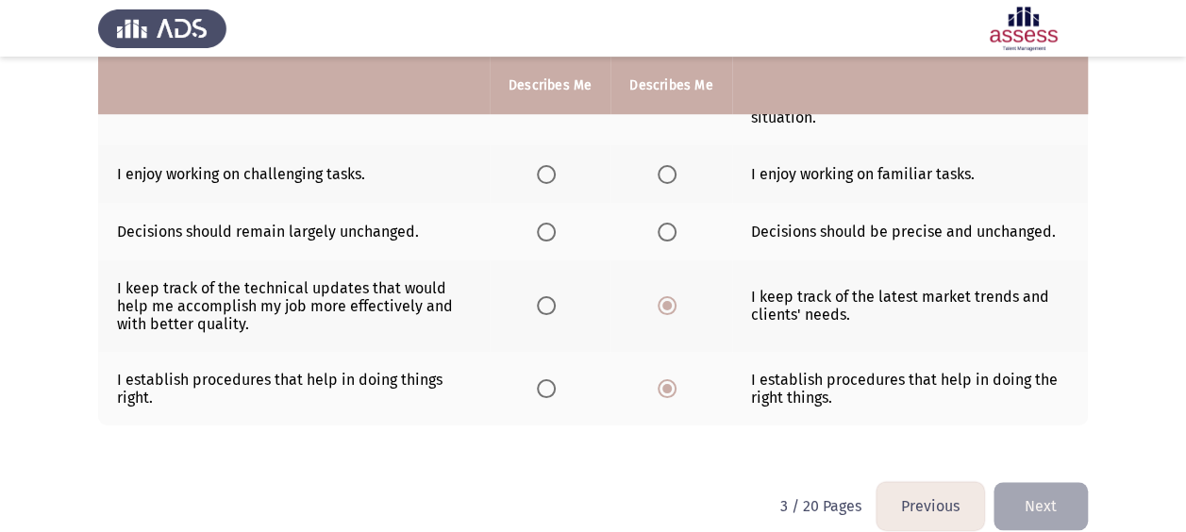
click at [666, 223] on input "Select an option" at bounding box center [667, 232] width 19 height 19
click at [551, 165] on span "Select an option" at bounding box center [546, 174] width 19 height 19
click at [551, 165] on input "Select an option" at bounding box center [546, 174] width 19 height 19
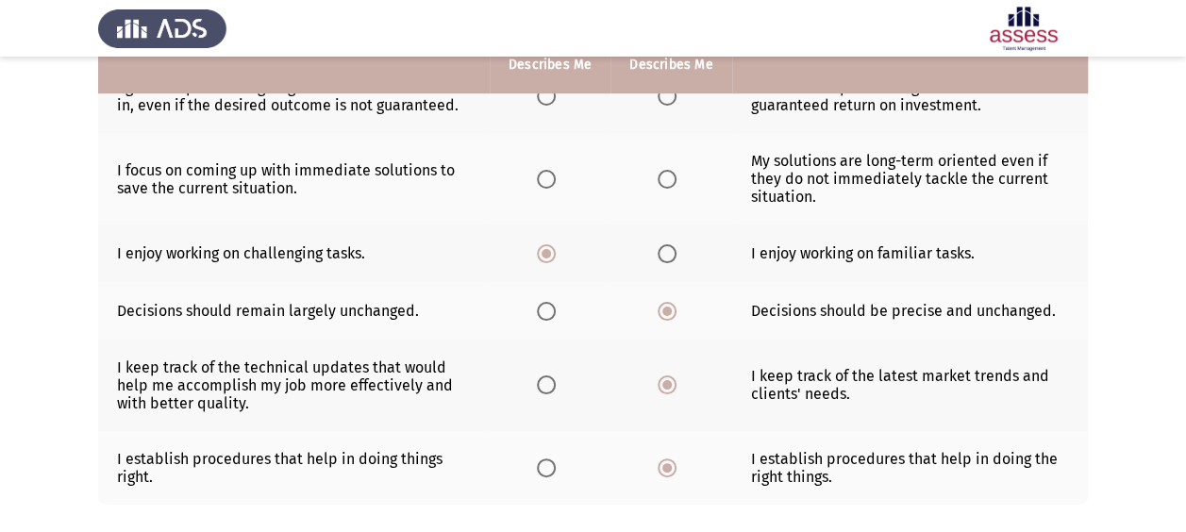
scroll to position [483, 0]
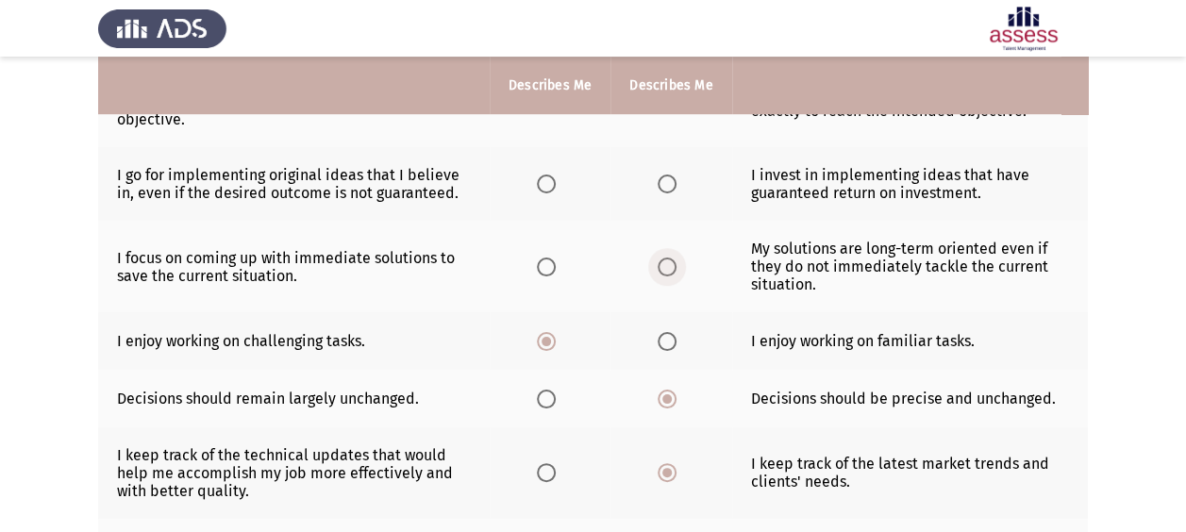
click at [670, 258] on span "Select an option" at bounding box center [667, 267] width 19 height 19
click at [670, 258] on input "Select an option" at bounding box center [667, 267] width 19 height 19
click at [670, 175] on span "Select an option" at bounding box center [667, 184] width 19 height 19
click at [670, 175] on input "Select an option" at bounding box center [667, 184] width 19 height 19
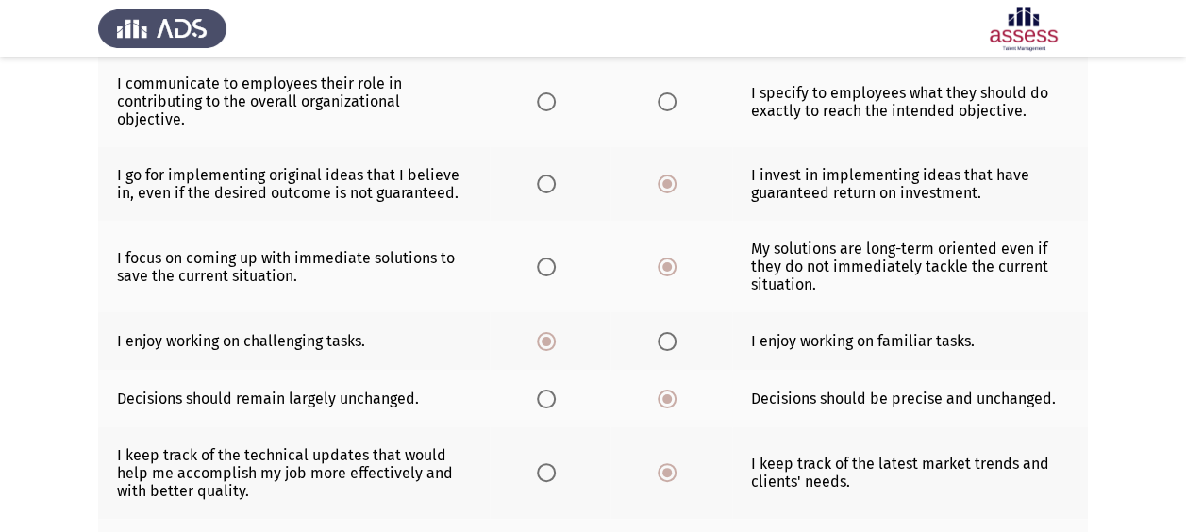
scroll to position [106, 0]
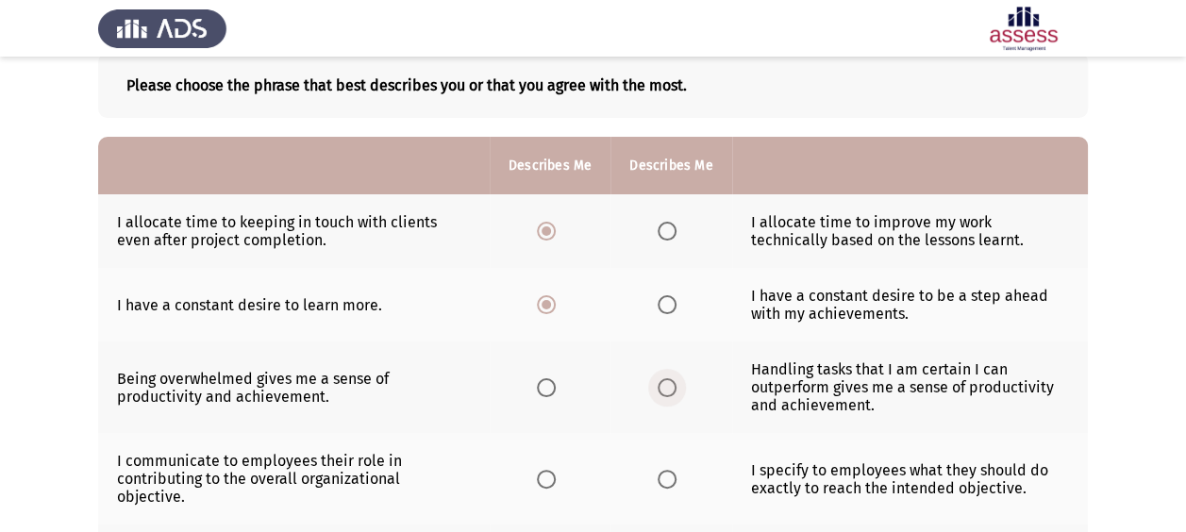
click at [658, 384] on span "Select an option" at bounding box center [667, 387] width 19 height 19
click at [658, 384] on input "Select an option" at bounding box center [667, 387] width 19 height 19
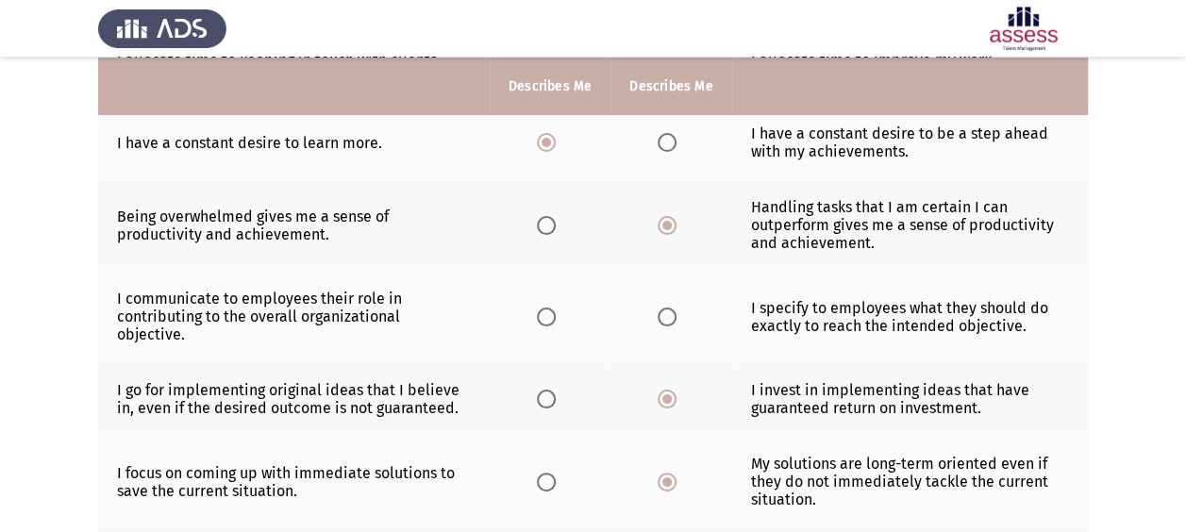
scroll to position [270, 0]
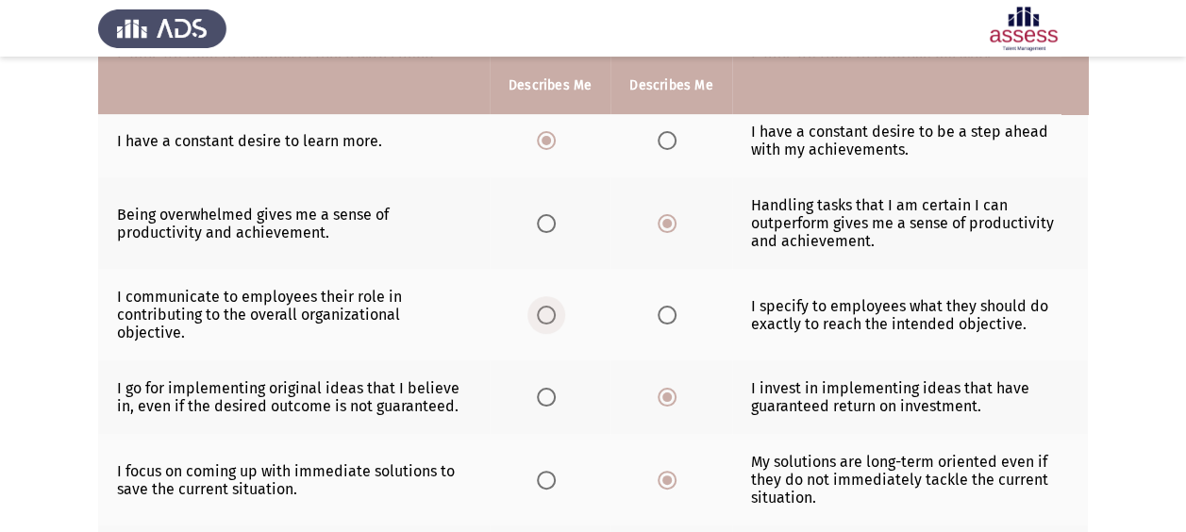
click at [546, 306] on span "Select an option" at bounding box center [546, 315] width 19 height 19
click at [546, 306] on input "Select an option" at bounding box center [546, 315] width 19 height 19
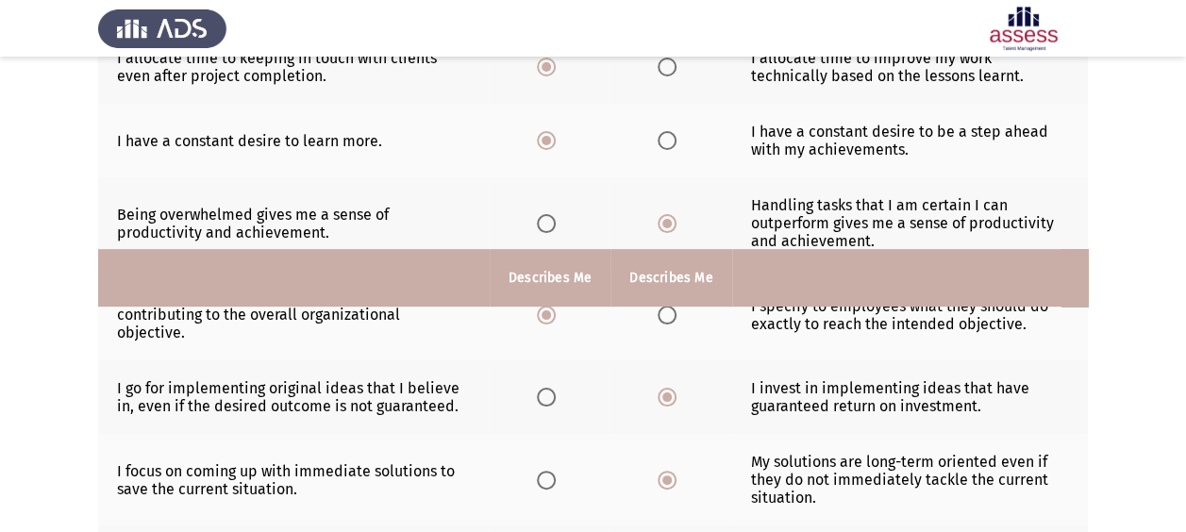
scroll to position [647, 0]
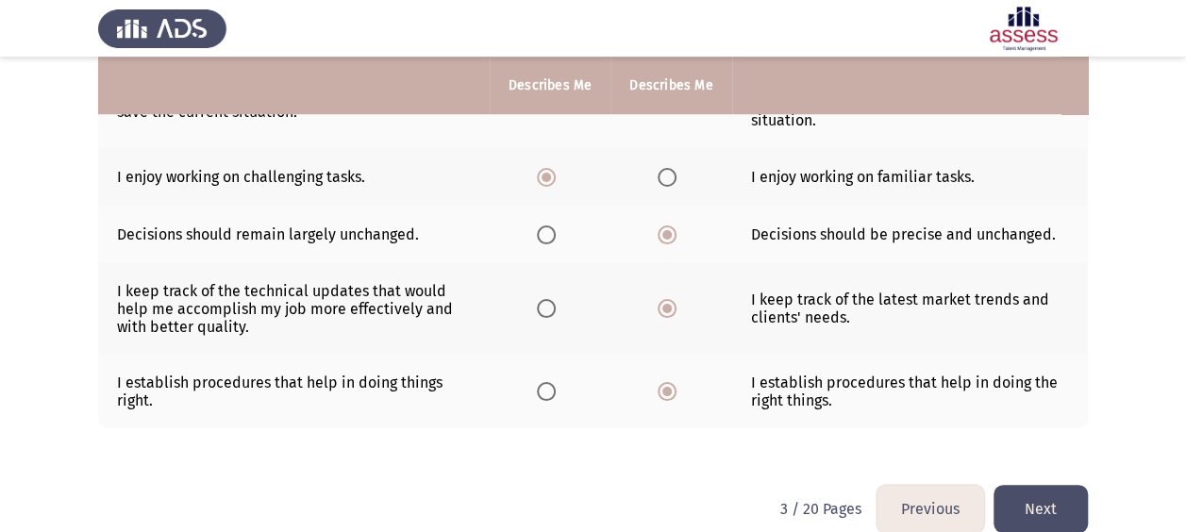
click at [1026, 485] on button "Next" at bounding box center [1040, 509] width 94 height 48
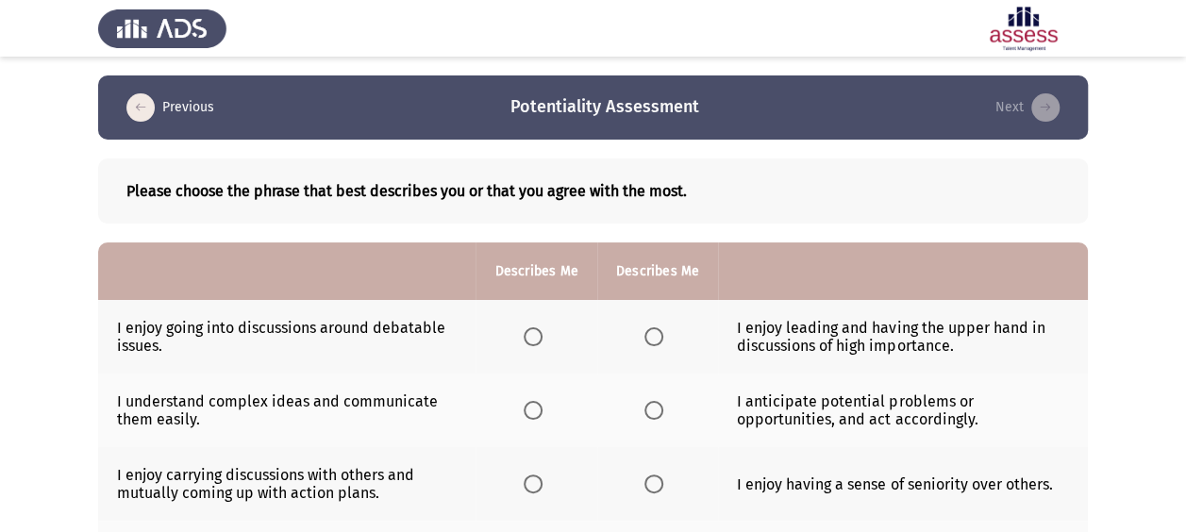
click at [536, 340] on span "Select an option" at bounding box center [533, 336] width 19 height 19
click at [536, 340] on input "Select an option" at bounding box center [533, 336] width 19 height 19
click at [647, 410] on span "Select an option" at bounding box center [653, 410] width 19 height 19
click at [647, 410] on input "Select an option" at bounding box center [653, 410] width 19 height 19
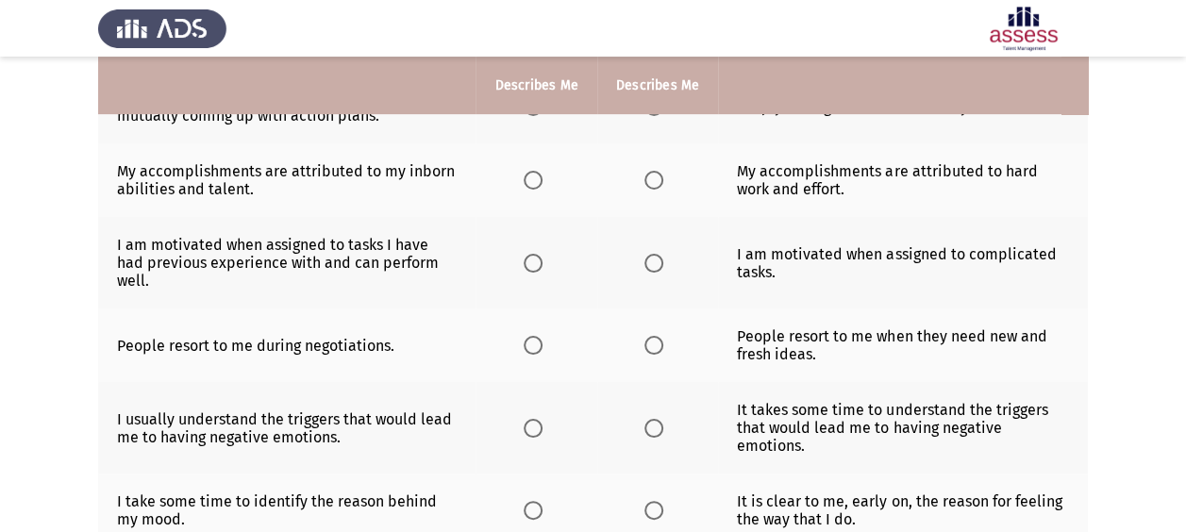
scroll to position [647, 0]
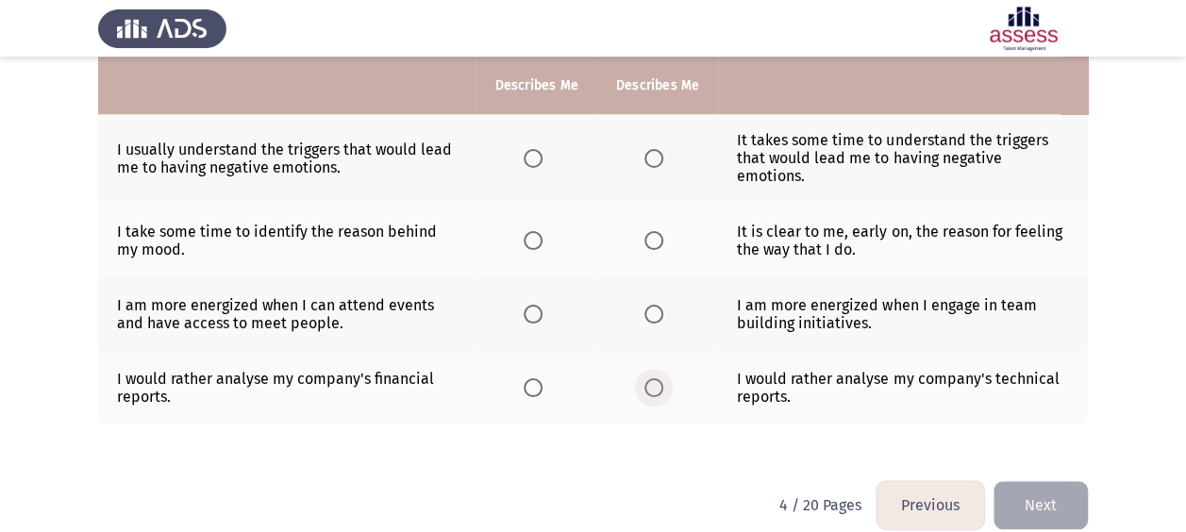
click at [662, 378] on label "Select an option" at bounding box center [657, 387] width 26 height 19
click at [662, 378] on input "Select an option" at bounding box center [653, 387] width 19 height 19
click at [657, 305] on span "Select an option" at bounding box center [653, 314] width 19 height 19
click at [657, 305] on input "Select an option" at bounding box center [653, 314] width 19 height 19
click at [658, 227] on th at bounding box center [657, 241] width 121 height 74
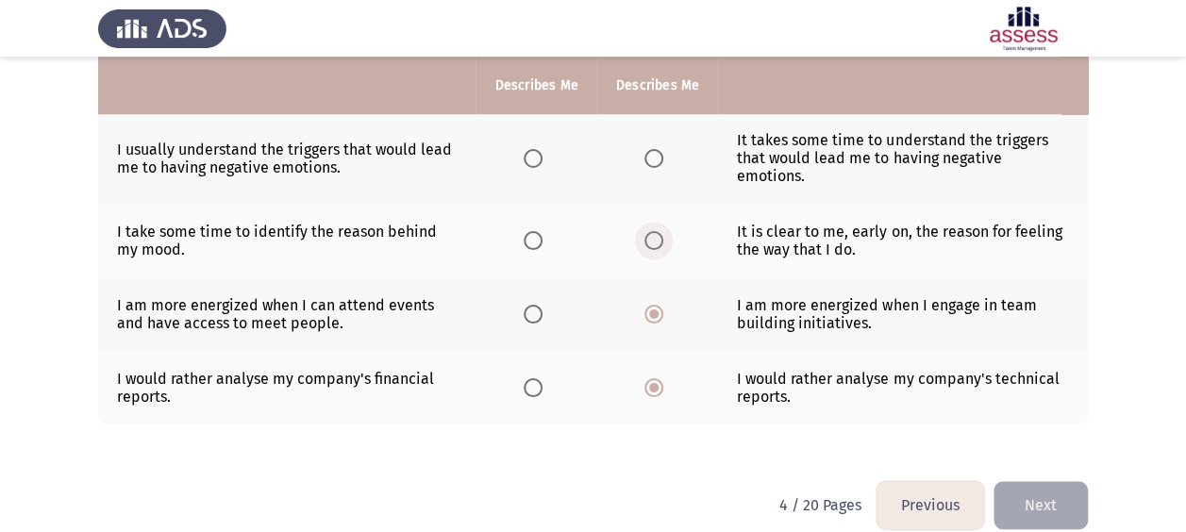
click at [653, 231] on span "Select an option" at bounding box center [653, 240] width 19 height 19
click at [653, 231] on input "Select an option" at bounding box center [653, 240] width 19 height 19
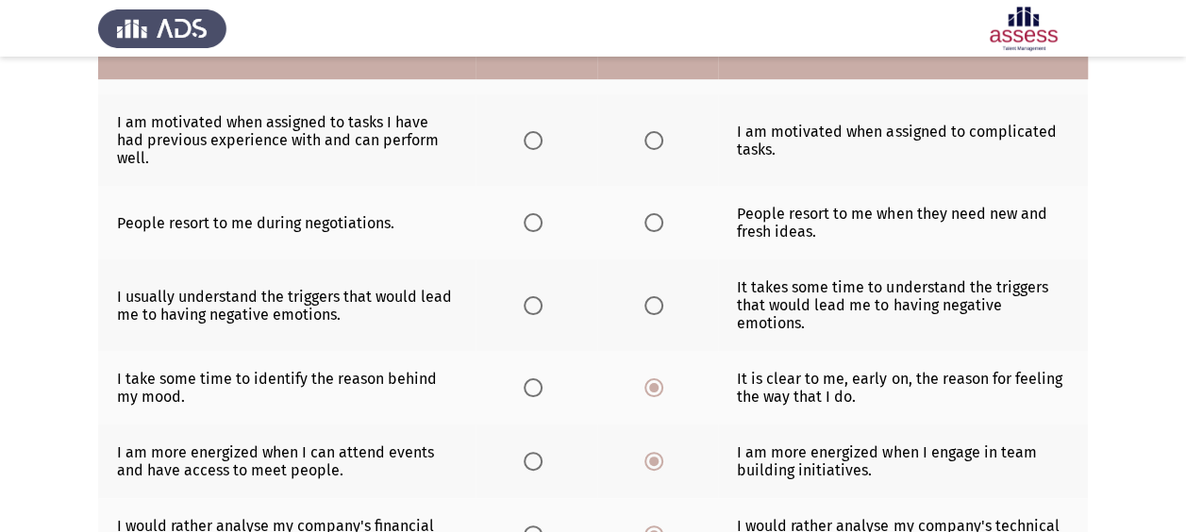
scroll to position [463, 0]
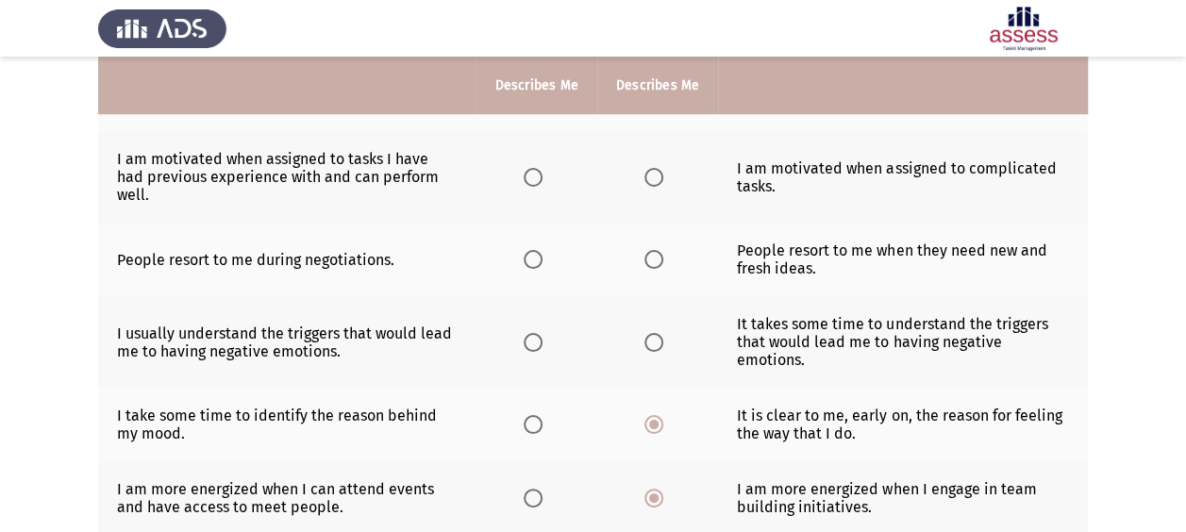
click at [529, 333] on span "Select an option" at bounding box center [533, 342] width 19 height 19
click at [529, 333] on input "Select an option" at bounding box center [533, 342] width 19 height 19
click at [659, 250] on span "Select an option" at bounding box center [653, 259] width 19 height 19
click at [659, 250] on input "Select an option" at bounding box center [653, 259] width 19 height 19
click at [649, 168] on span "Select an option" at bounding box center [653, 177] width 19 height 19
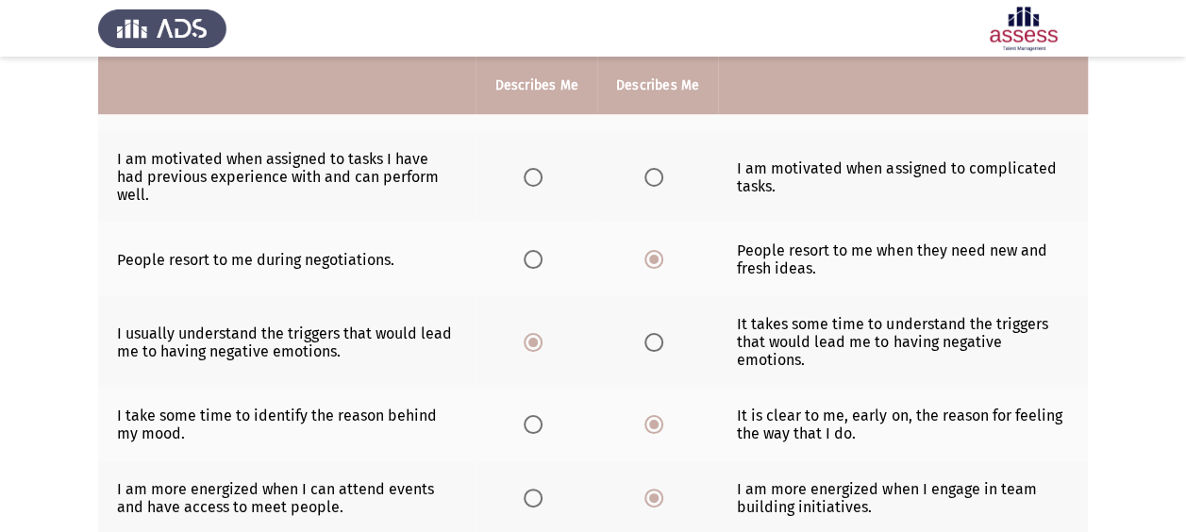
click at [649, 168] on input "Select an option" at bounding box center [653, 177] width 19 height 19
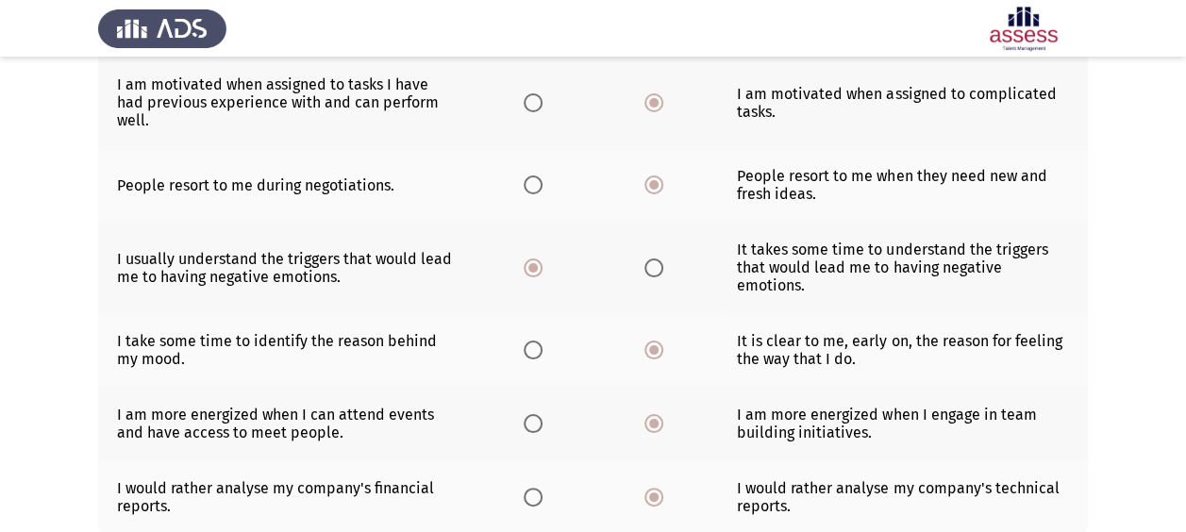
scroll to position [647, 0]
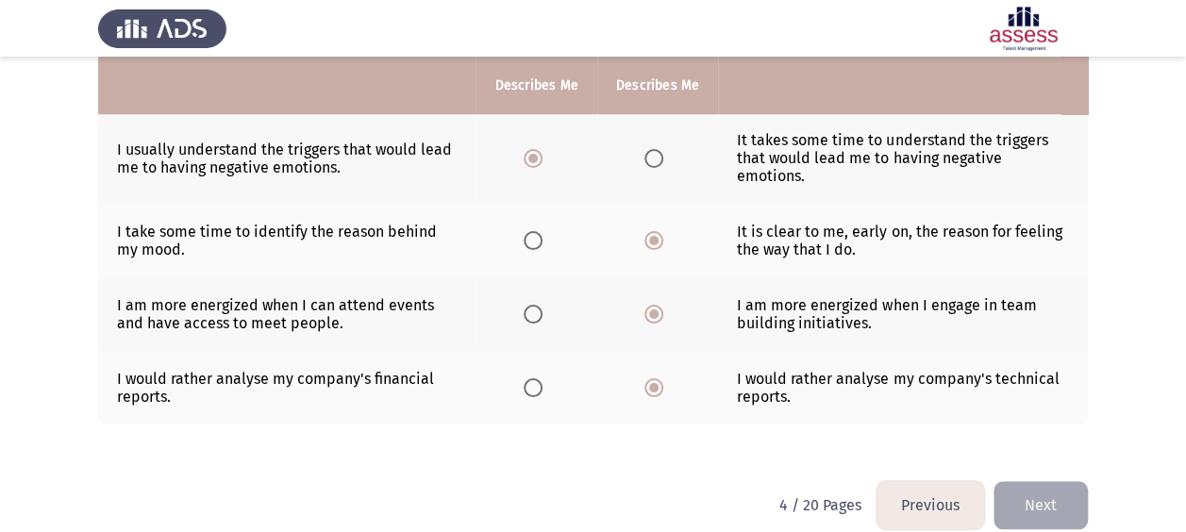
click at [1038, 492] on button "Next" at bounding box center [1040, 505] width 94 height 48
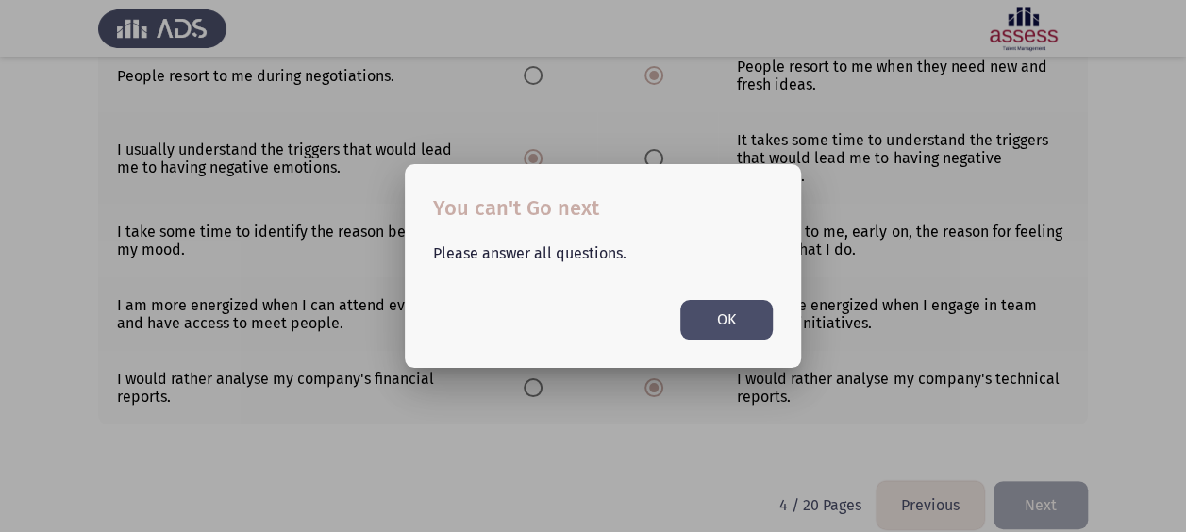
click at [764, 346] on mat-dialog-container "You can't Go next Please answer all questions. OK" at bounding box center [603, 265] width 396 height 203
click at [734, 332] on button "OK" at bounding box center [726, 319] width 92 height 39
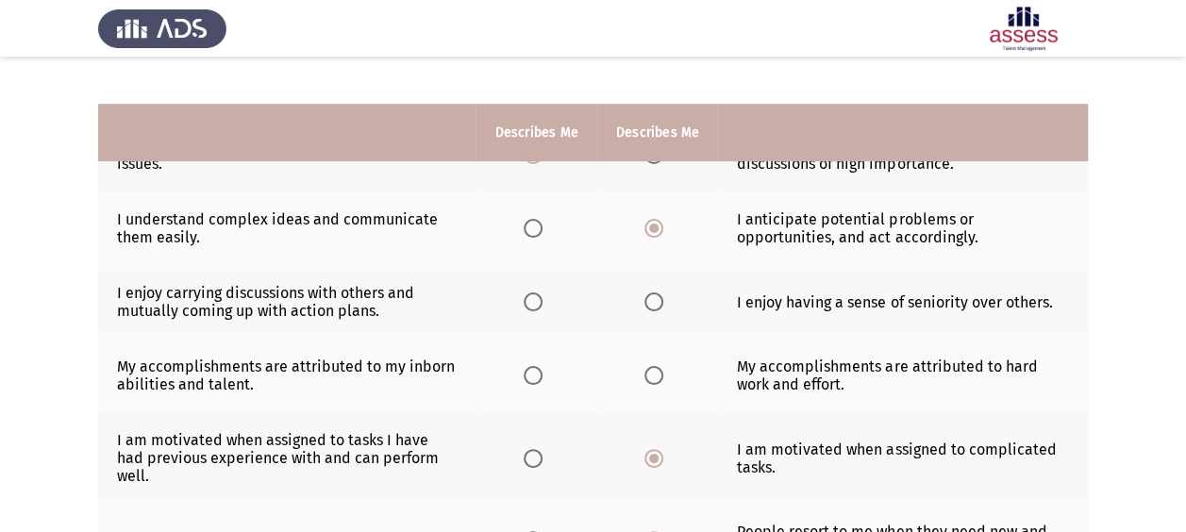
scroll to position [168, 0]
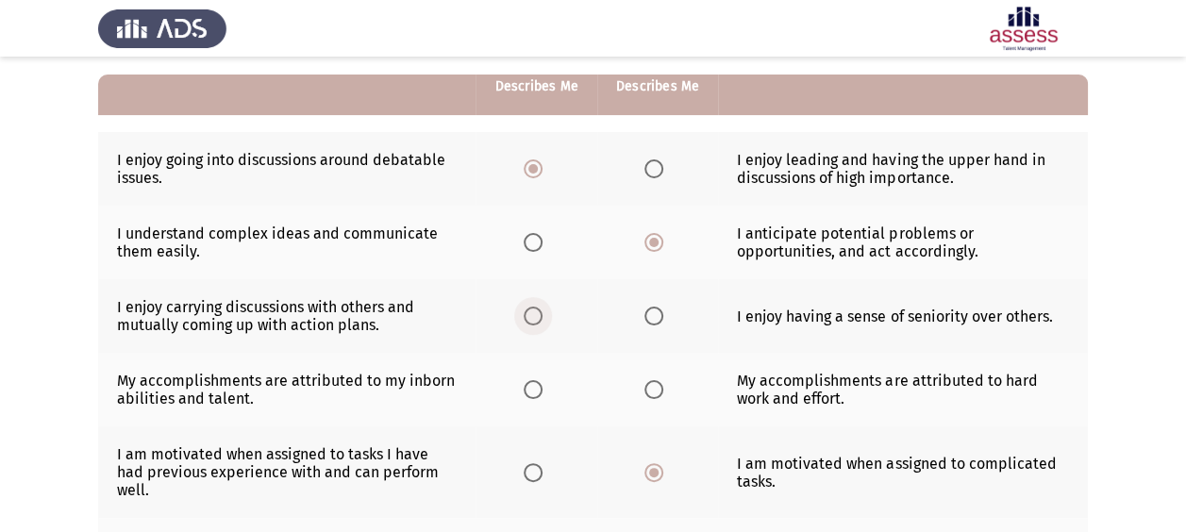
click at [543, 316] on label "Select an option" at bounding box center [537, 316] width 26 height 19
click at [543, 316] on input "Select an option" at bounding box center [533, 316] width 19 height 19
click at [655, 387] on span "Select an option" at bounding box center [653, 389] width 19 height 19
click at [655, 387] on input "Select an option" at bounding box center [653, 389] width 19 height 19
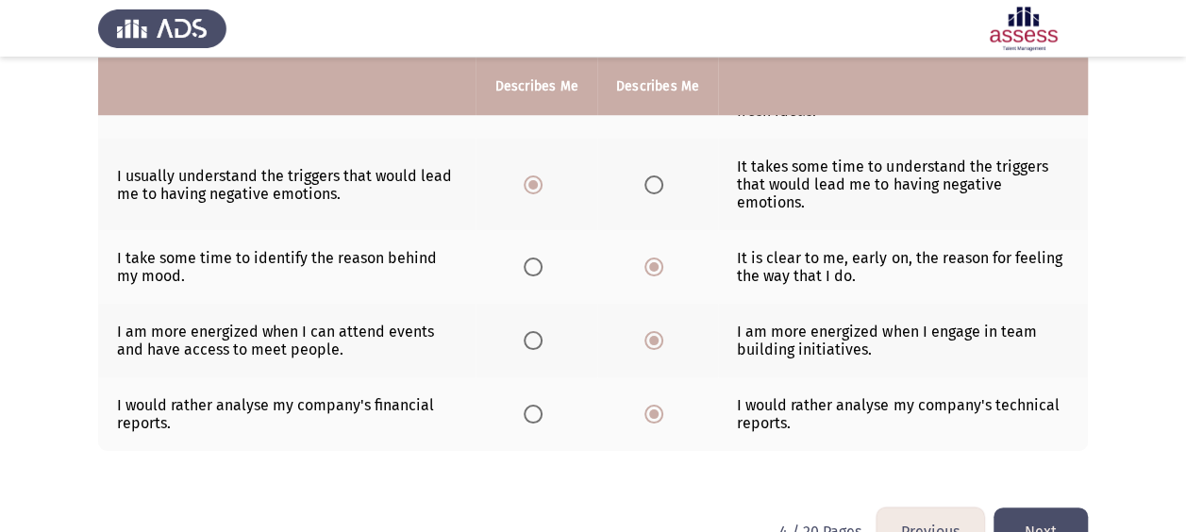
scroll to position [647, 0]
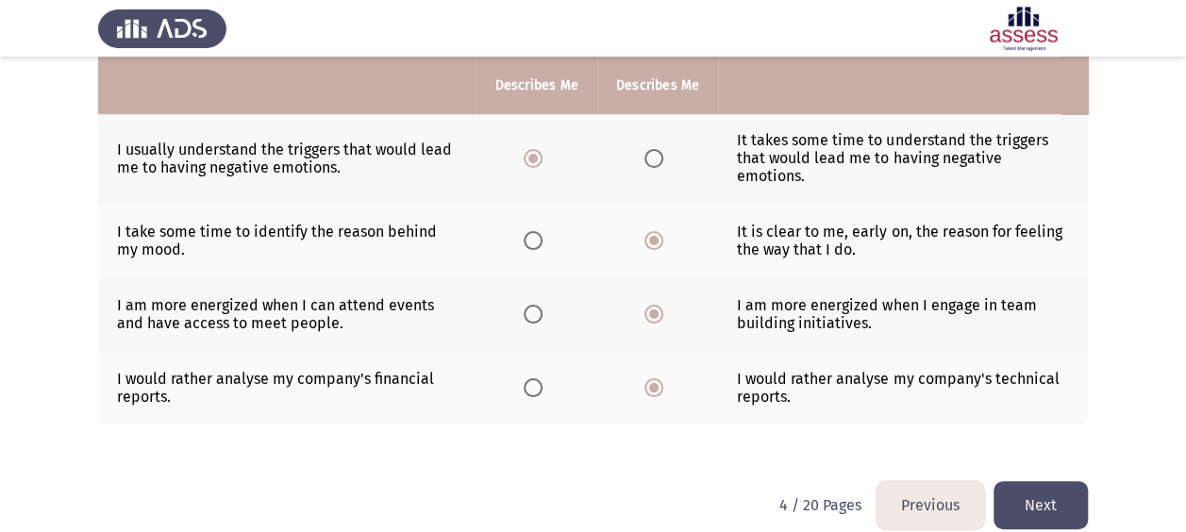
click at [1010, 489] on button "Next" at bounding box center [1040, 505] width 94 height 48
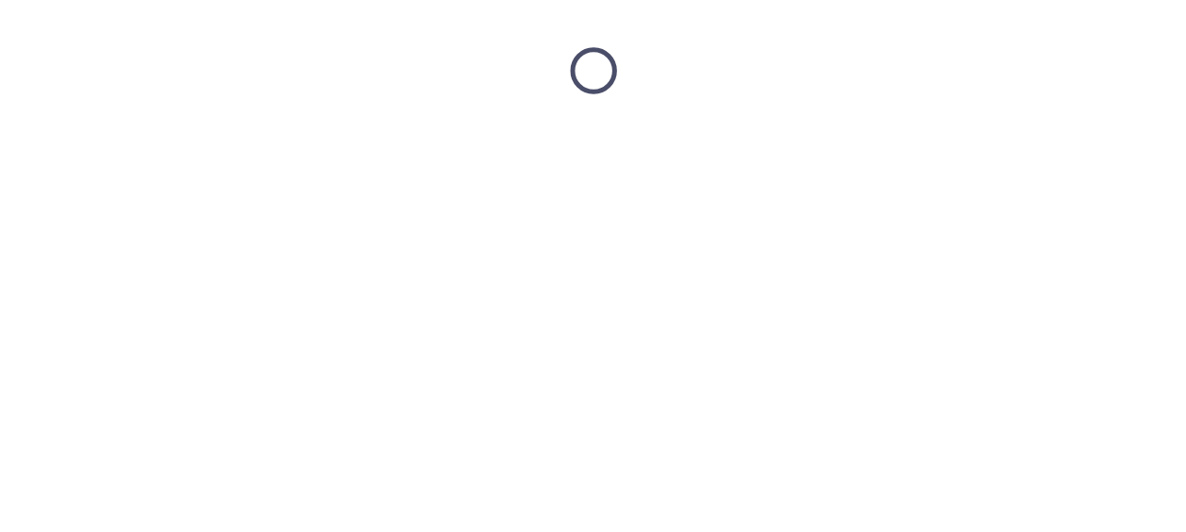
scroll to position [0, 0]
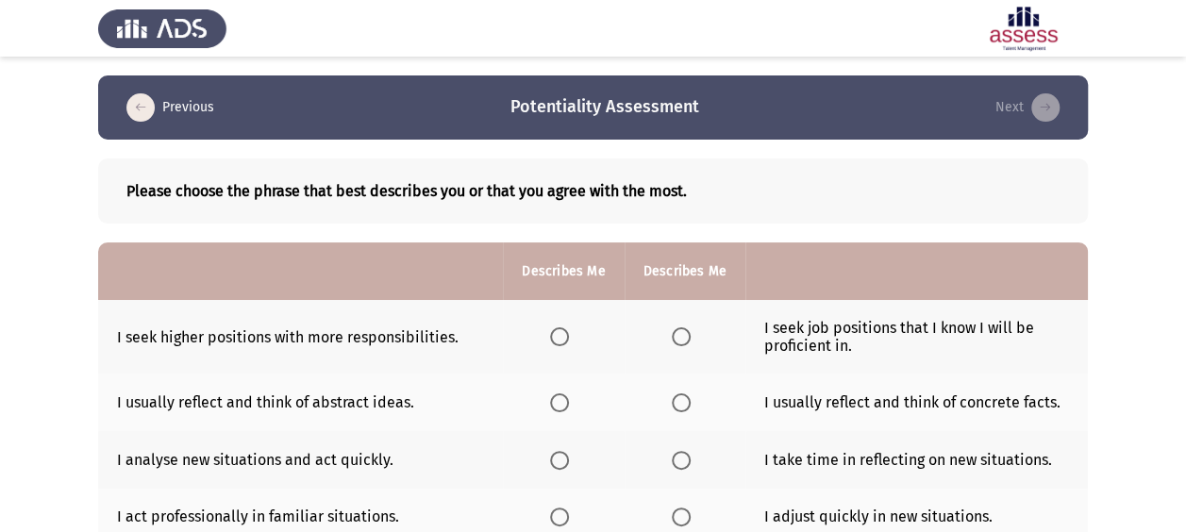
click at [679, 334] on span "Select an option" at bounding box center [681, 336] width 19 height 19
click at [679, 334] on input "Select an option" at bounding box center [681, 336] width 19 height 19
click at [676, 404] on span "Select an option" at bounding box center [681, 402] width 19 height 19
click at [676, 404] on input "Select an option" at bounding box center [681, 402] width 19 height 19
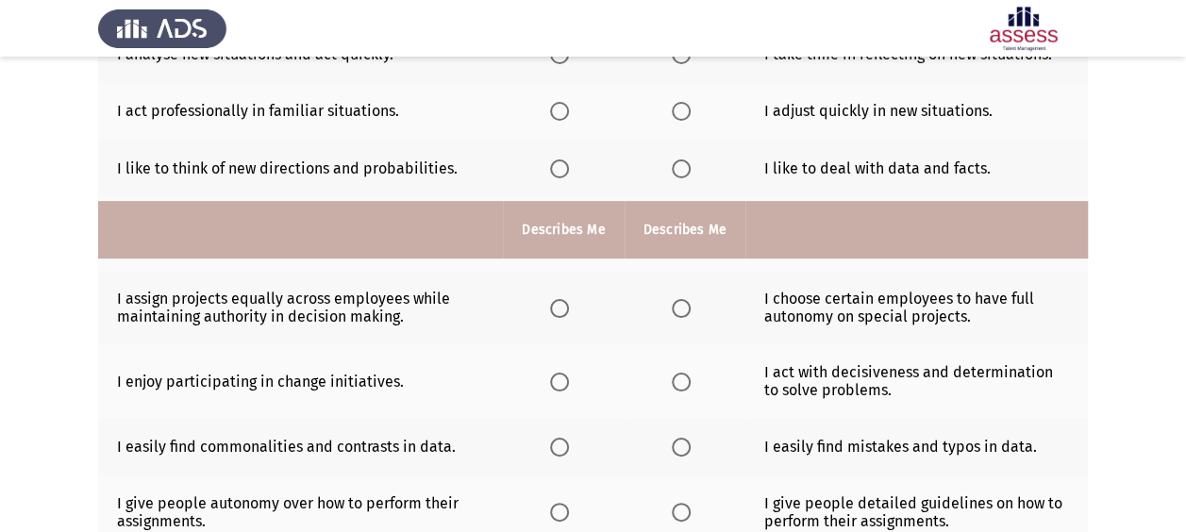
scroll to position [549, 0]
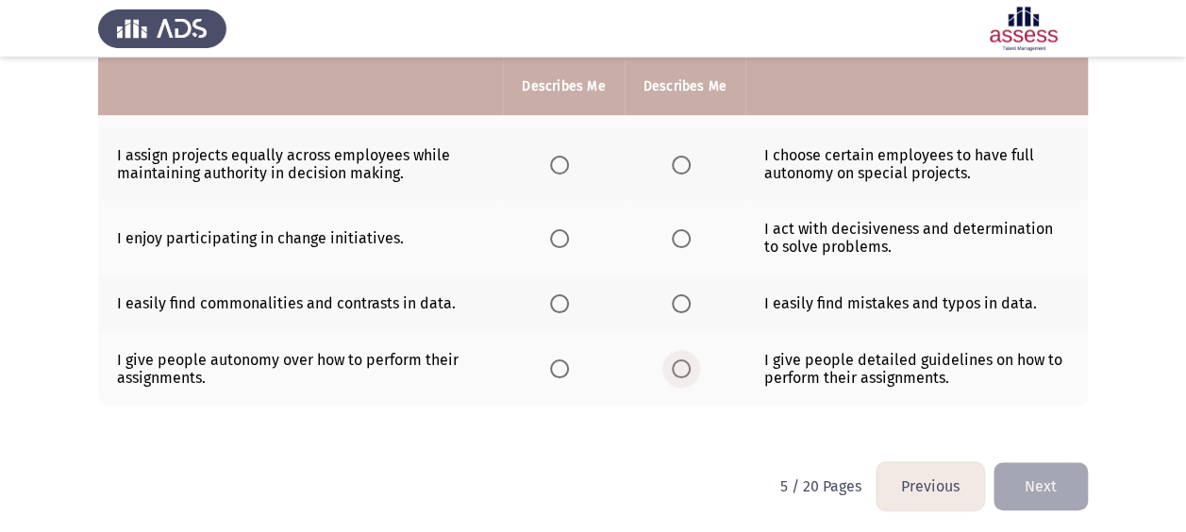
click at [674, 365] on span "Select an option" at bounding box center [681, 368] width 19 height 19
click at [674, 365] on input "Select an option" at bounding box center [681, 368] width 19 height 19
click at [559, 298] on span "Select an option" at bounding box center [559, 303] width 19 height 19
click at [559, 298] on input "Select an option" at bounding box center [559, 303] width 19 height 19
click at [556, 229] on span "Select an option" at bounding box center [559, 238] width 19 height 19
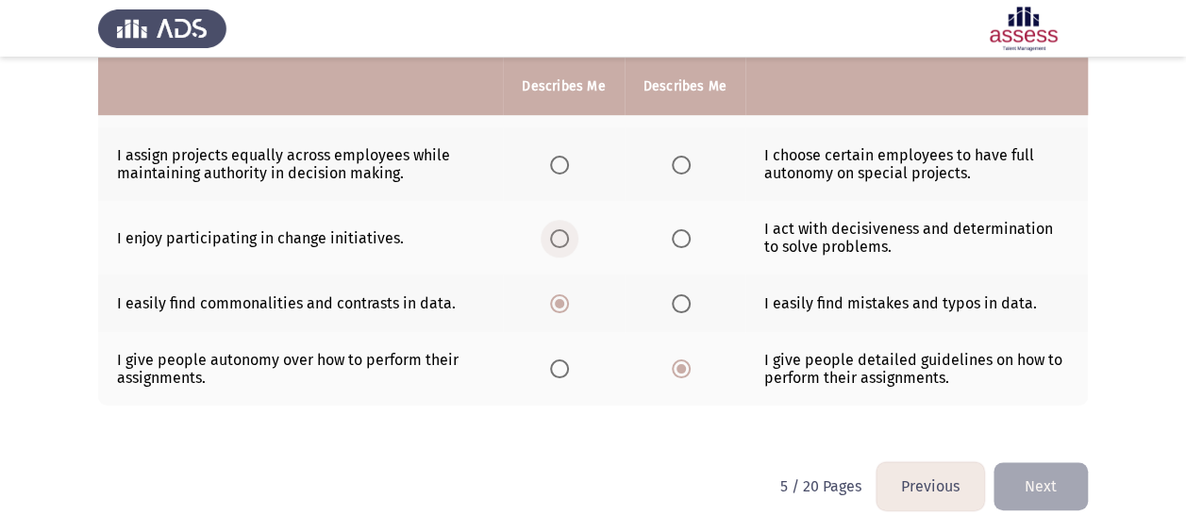
click at [556, 229] on input "Select an option" at bounding box center [559, 238] width 19 height 19
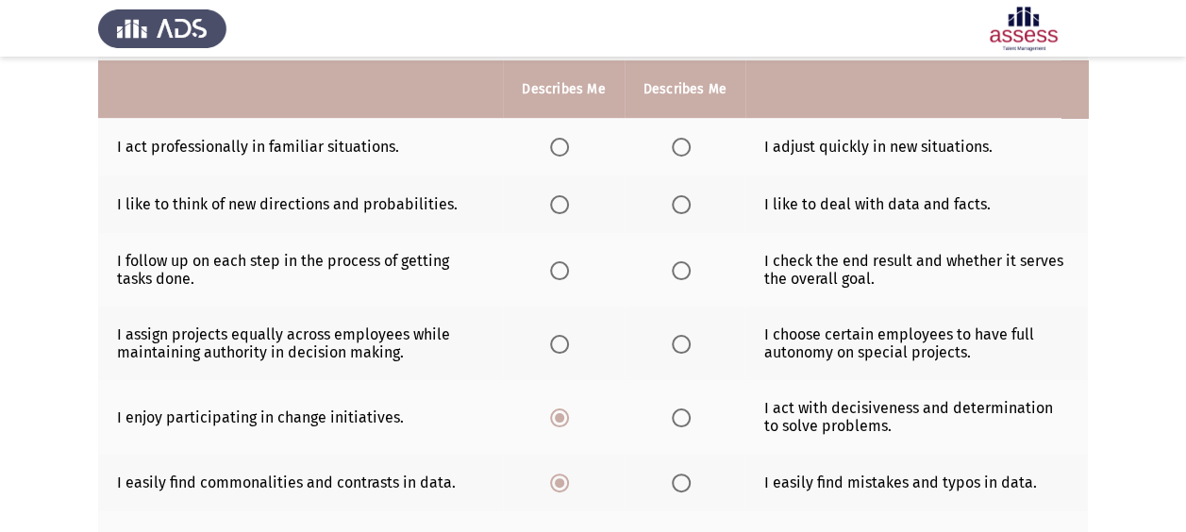
scroll to position [362, 0]
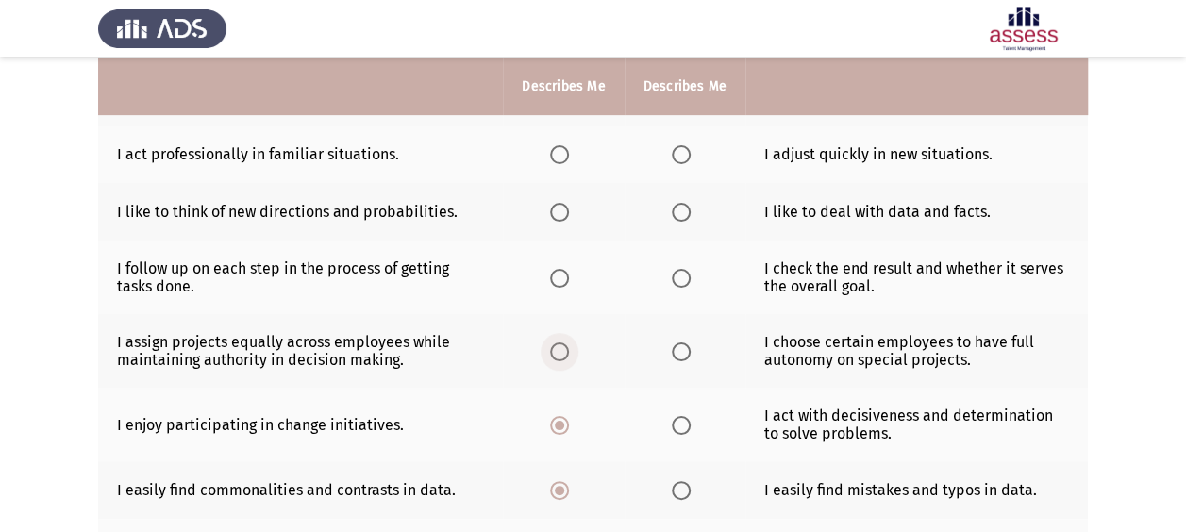
click at [560, 345] on span "Select an option" at bounding box center [559, 351] width 19 height 19
click at [560, 345] on input "Select an option" at bounding box center [559, 351] width 19 height 19
click at [557, 277] on span "Select an option" at bounding box center [559, 278] width 19 height 19
click at [557, 277] on input "Select an option" at bounding box center [559, 278] width 19 height 19
click at [564, 206] on span "Select an option" at bounding box center [559, 212] width 19 height 19
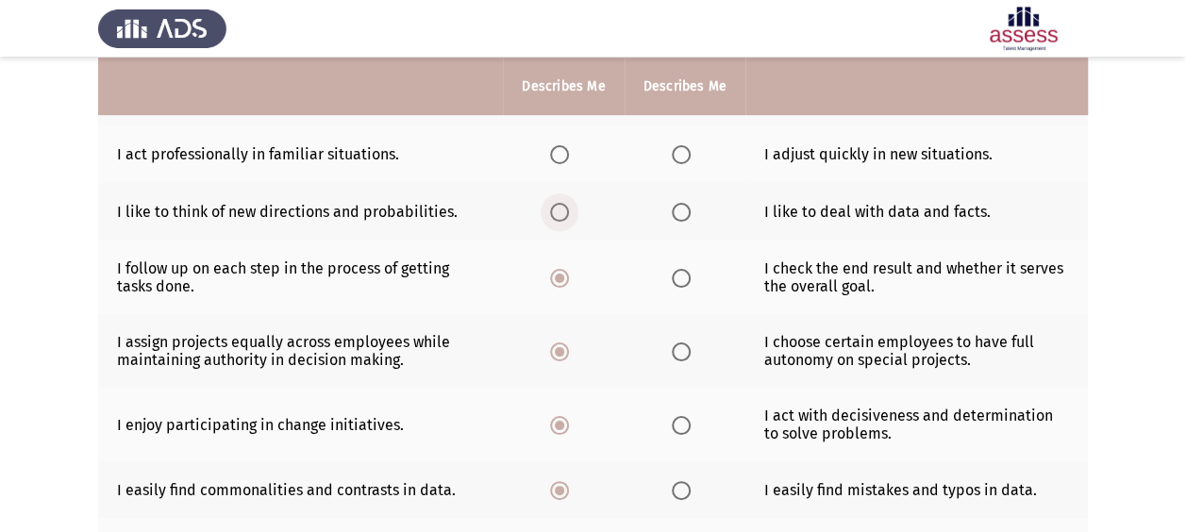
click at [564, 206] on input "Select an option" at bounding box center [559, 212] width 19 height 19
click at [566, 155] on span "Select an option" at bounding box center [559, 154] width 19 height 19
click at [566, 155] on input "Select an option" at bounding box center [559, 154] width 19 height 19
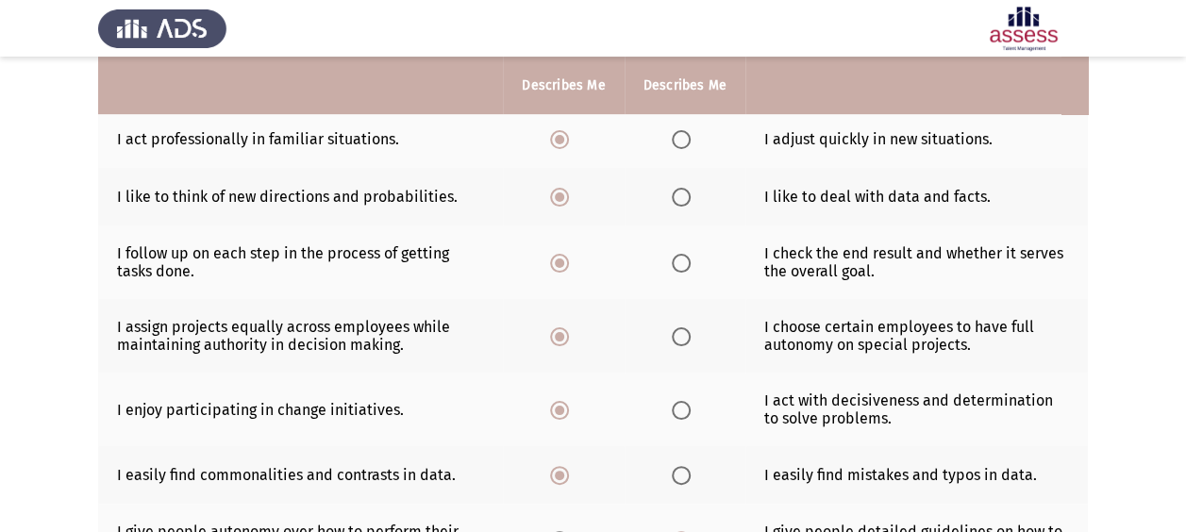
scroll to position [0, 0]
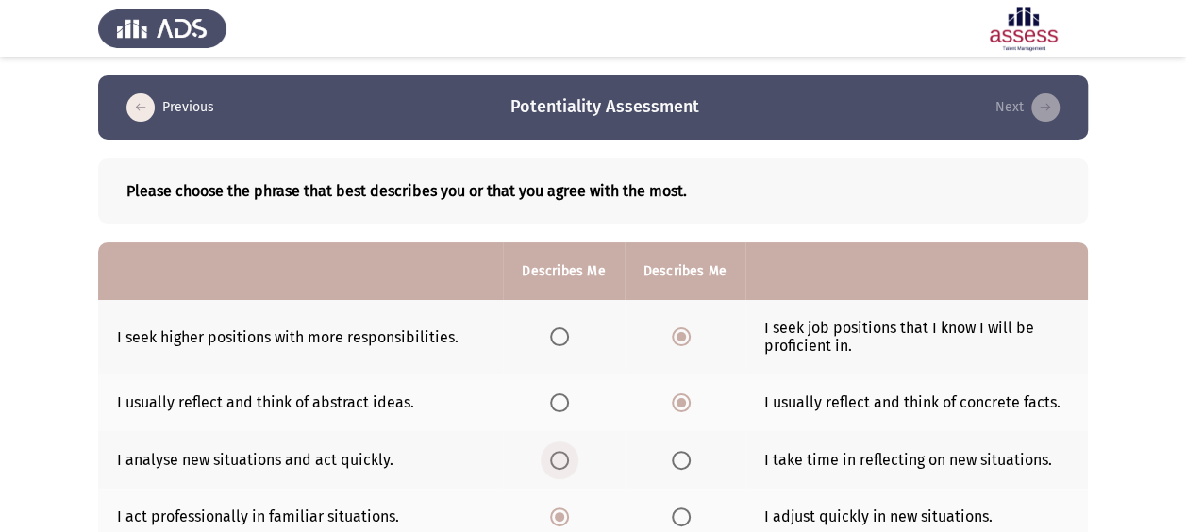
click at [566, 452] on span "Select an option" at bounding box center [559, 460] width 19 height 19
click at [566, 452] on input "Select an option" at bounding box center [559, 460] width 19 height 19
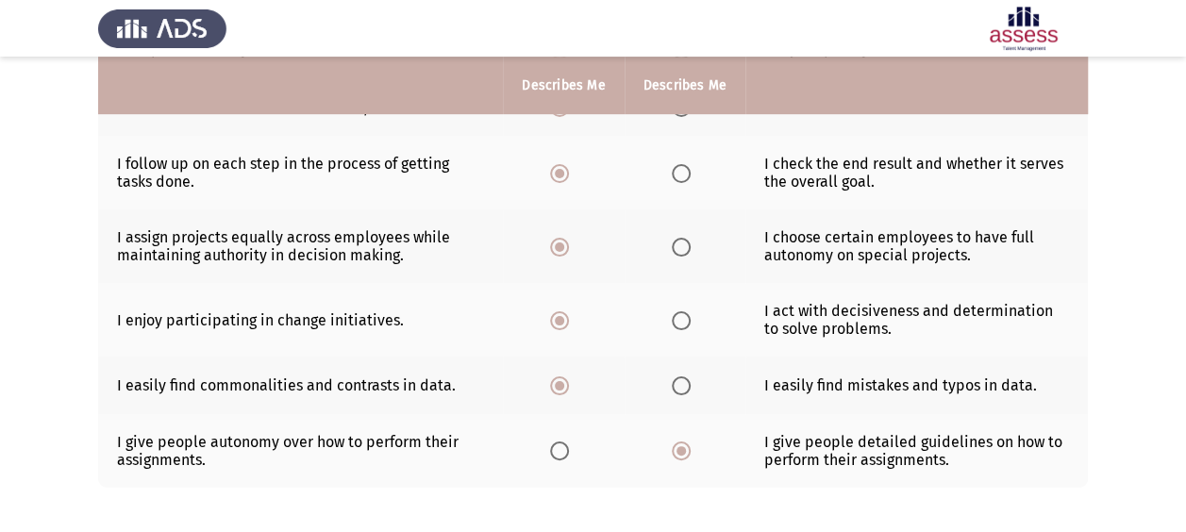
scroll to position [549, 0]
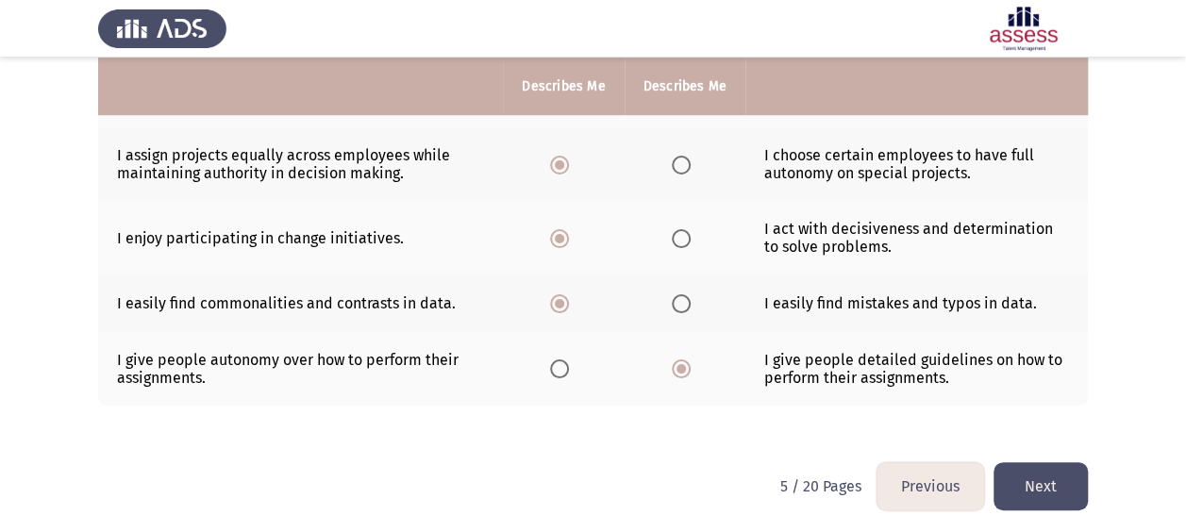
click at [1045, 484] on button "Next" at bounding box center [1040, 486] width 94 height 48
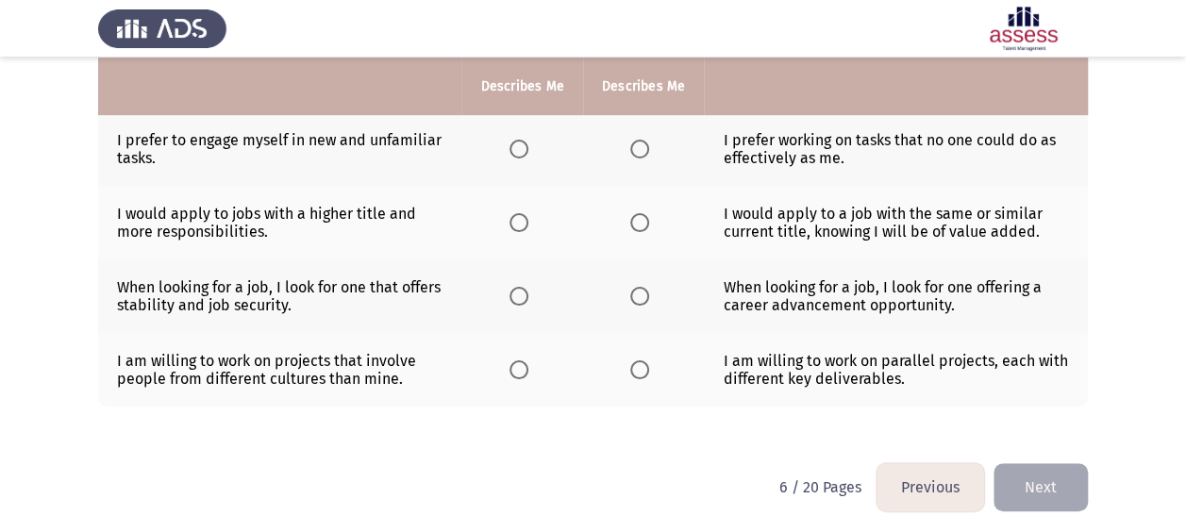
scroll to position [467, 0]
click at [521, 364] on span "Select an option" at bounding box center [518, 368] width 19 height 19
click at [521, 364] on input "Select an option" at bounding box center [518, 368] width 19 height 19
click at [638, 292] on span "Select an option" at bounding box center [639, 295] width 19 height 19
click at [638, 292] on input "Select an option" at bounding box center [639, 295] width 19 height 19
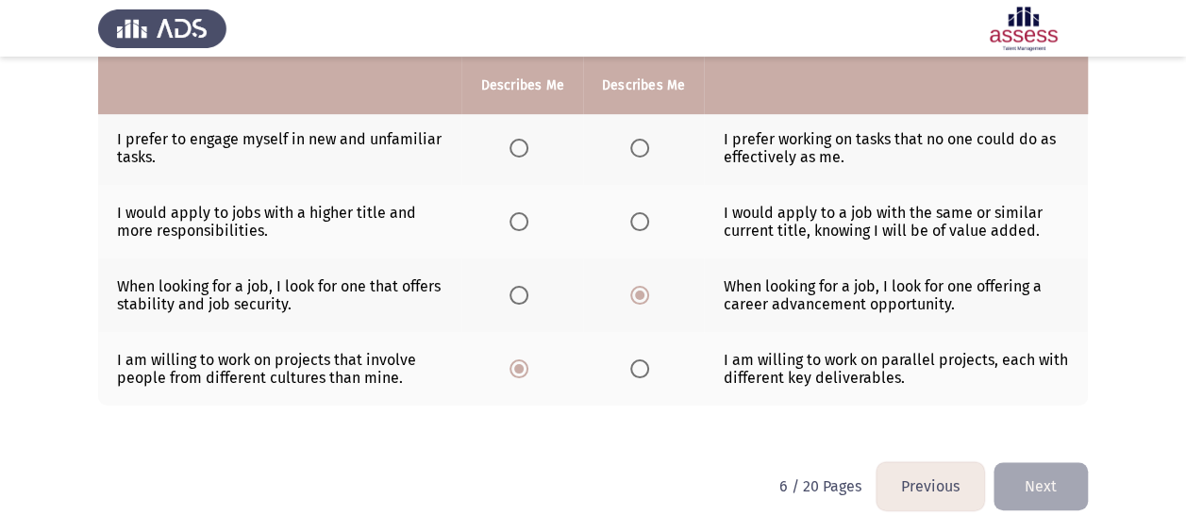
click at [632, 226] on span "Select an option" at bounding box center [639, 221] width 19 height 19
click at [632, 226] on input "Select an option" at bounding box center [639, 221] width 19 height 19
click at [510, 149] on span "Select an option" at bounding box center [518, 148] width 19 height 19
click at [510, 149] on input "Select an option" at bounding box center [518, 148] width 19 height 19
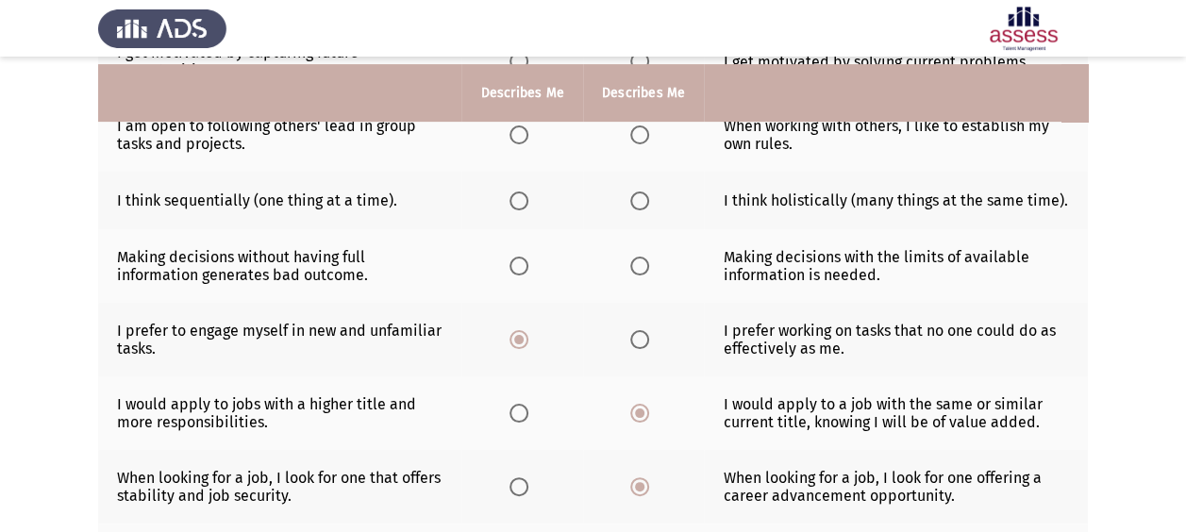
scroll to position [273, 0]
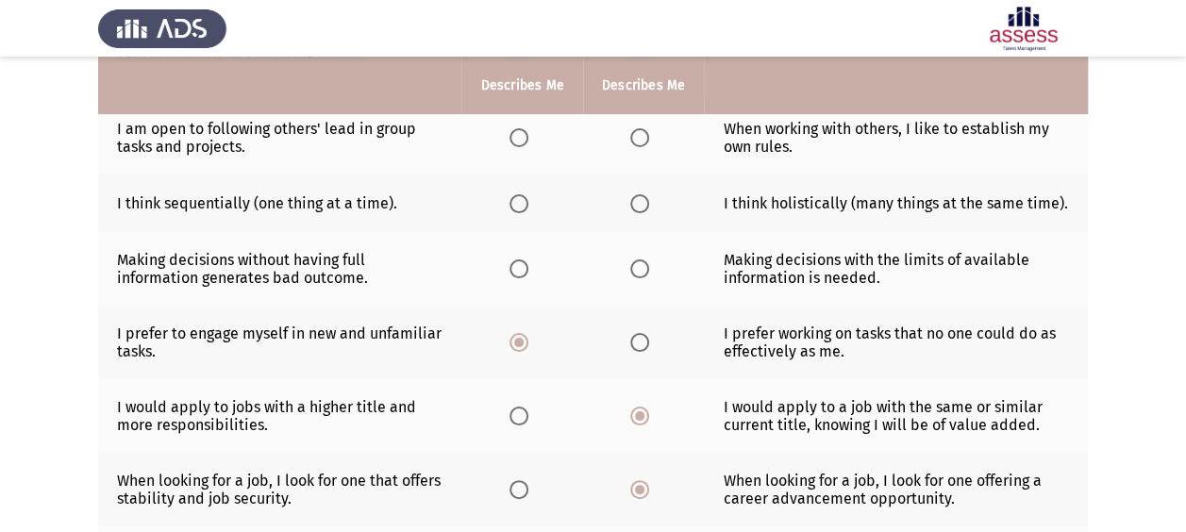
click at [517, 203] on span "Select an option" at bounding box center [518, 203] width 19 height 19
click at [517, 203] on input "Select an option" at bounding box center [518, 203] width 19 height 19
click at [640, 268] on span "Select an option" at bounding box center [639, 268] width 19 height 19
click at [640, 268] on input "Select an option" at bounding box center [639, 268] width 19 height 19
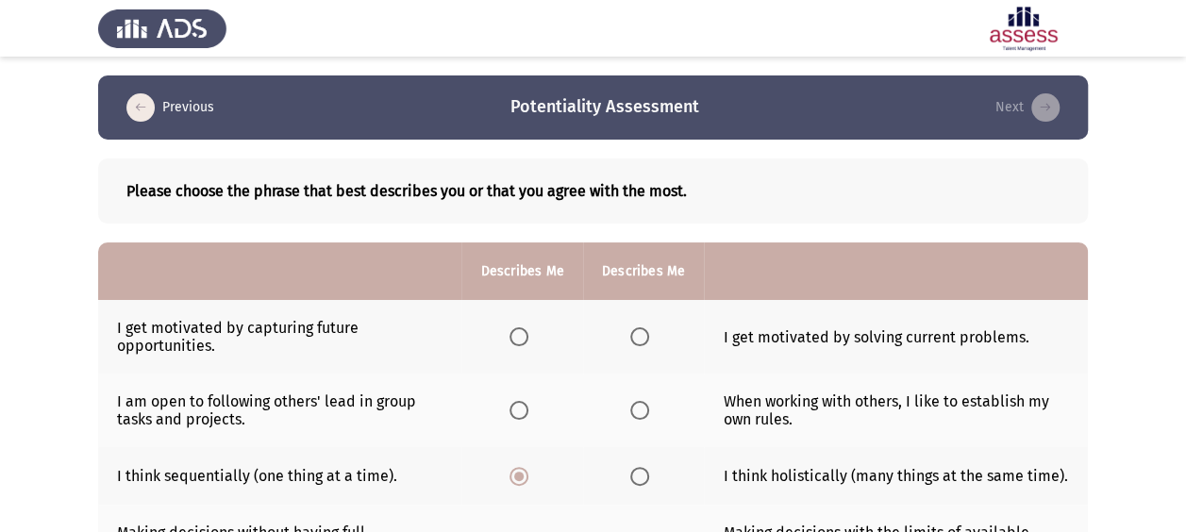
click at [513, 411] on span "Select an option" at bounding box center [518, 410] width 19 height 19
click at [513, 411] on input "Select an option" at bounding box center [518, 410] width 19 height 19
click at [521, 335] on span "Select an option" at bounding box center [518, 336] width 19 height 19
click at [521, 335] on input "Select an option" at bounding box center [518, 336] width 19 height 19
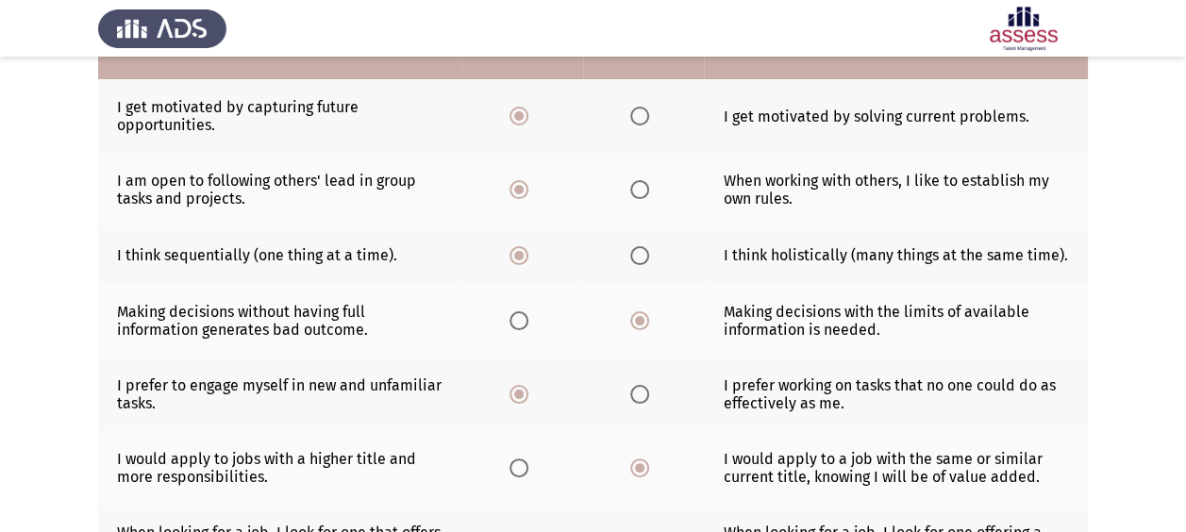
scroll to position [467, 0]
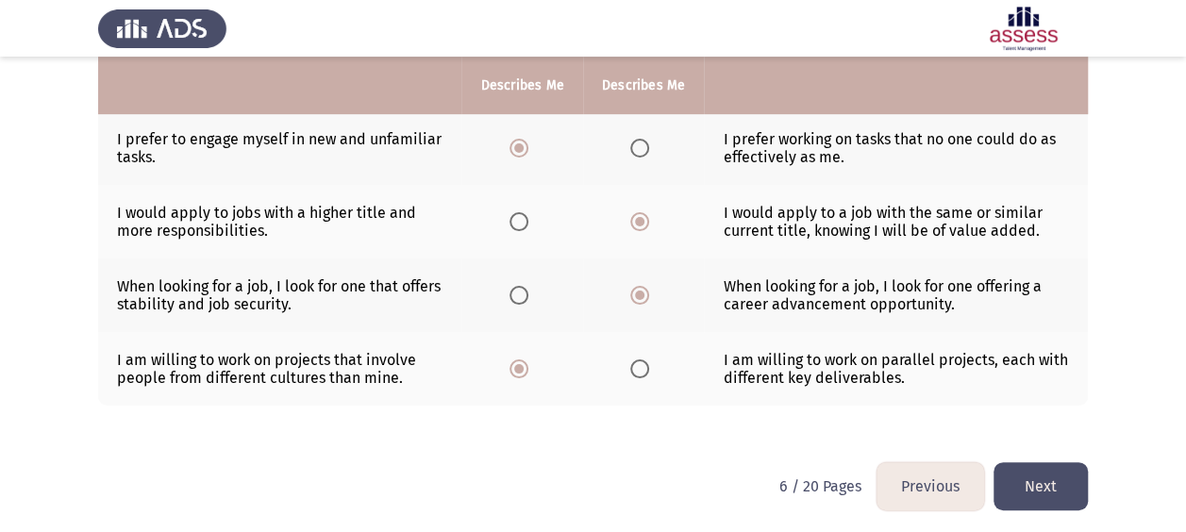
click at [1056, 478] on button "Next" at bounding box center [1040, 486] width 94 height 48
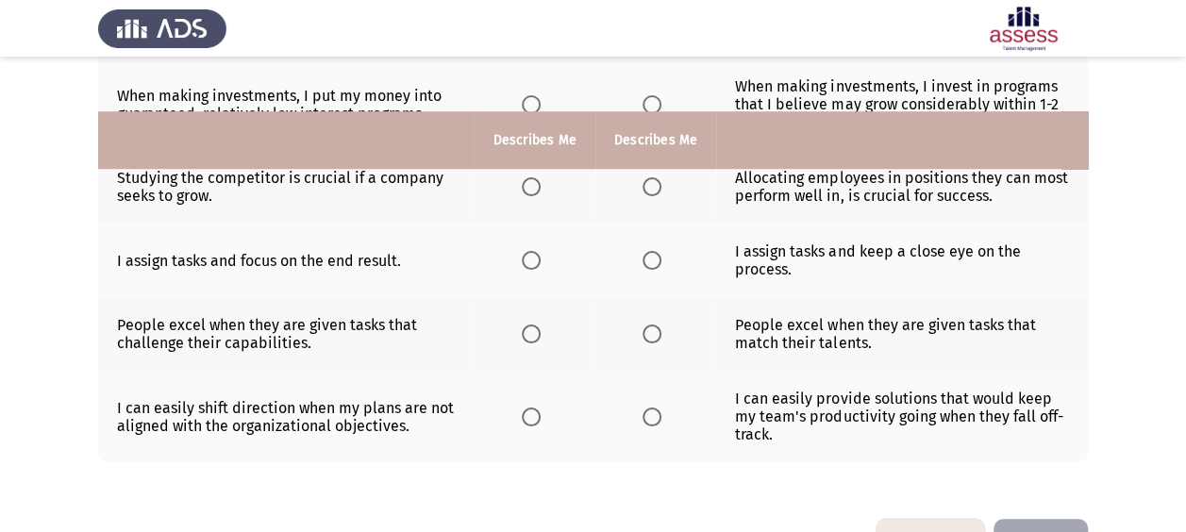
scroll to position [700, 0]
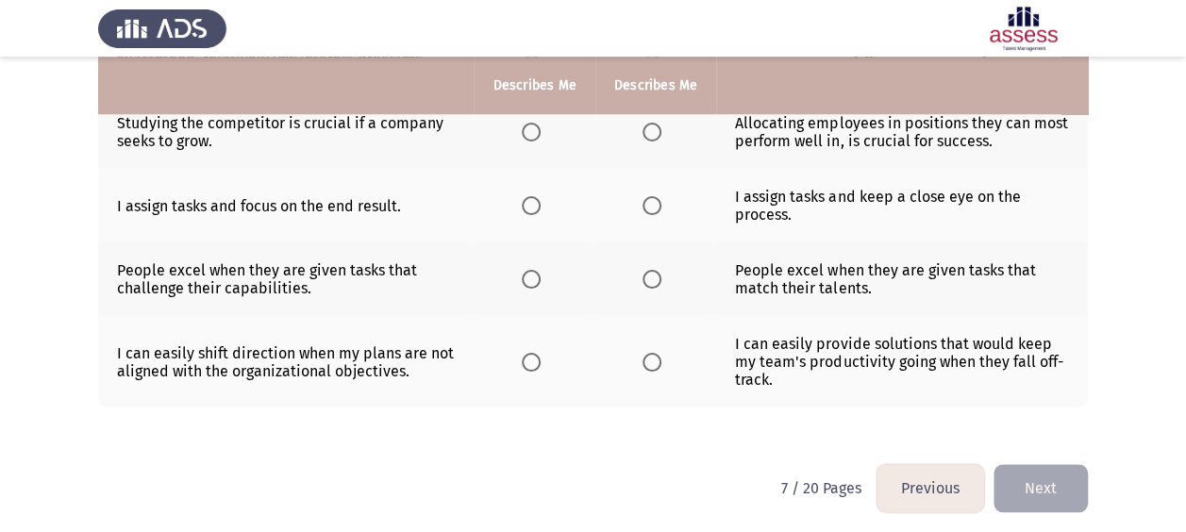
click at [651, 357] on span "Select an option" at bounding box center [652, 362] width 19 height 19
click at [651, 357] on input "Select an option" at bounding box center [652, 362] width 19 height 19
click at [660, 274] on label "Select an option" at bounding box center [656, 279] width 26 height 19
click at [660, 274] on input "Select an option" at bounding box center [652, 279] width 19 height 19
click at [532, 196] on span "Select an option" at bounding box center [531, 205] width 19 height 19
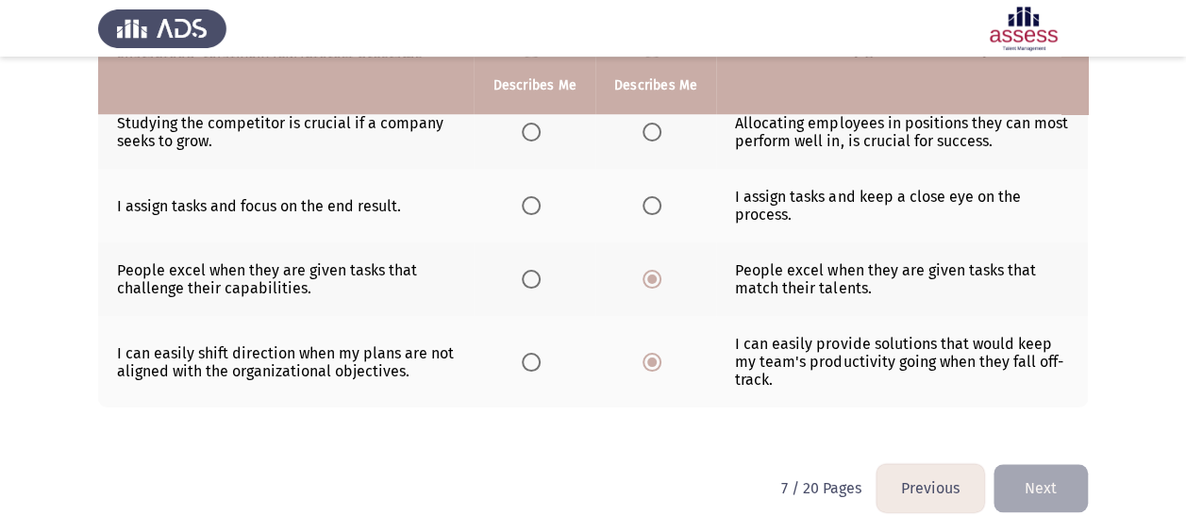
click at [532, 196] on input "Select an option" at bounding box center [531, 205] width 19 height 19
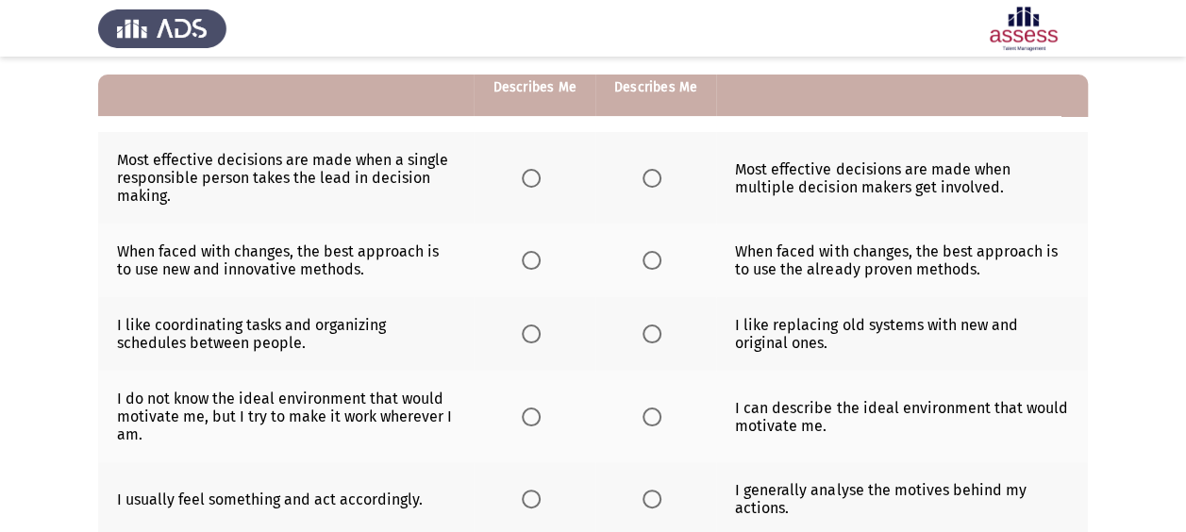
scroll to position [170, 0]
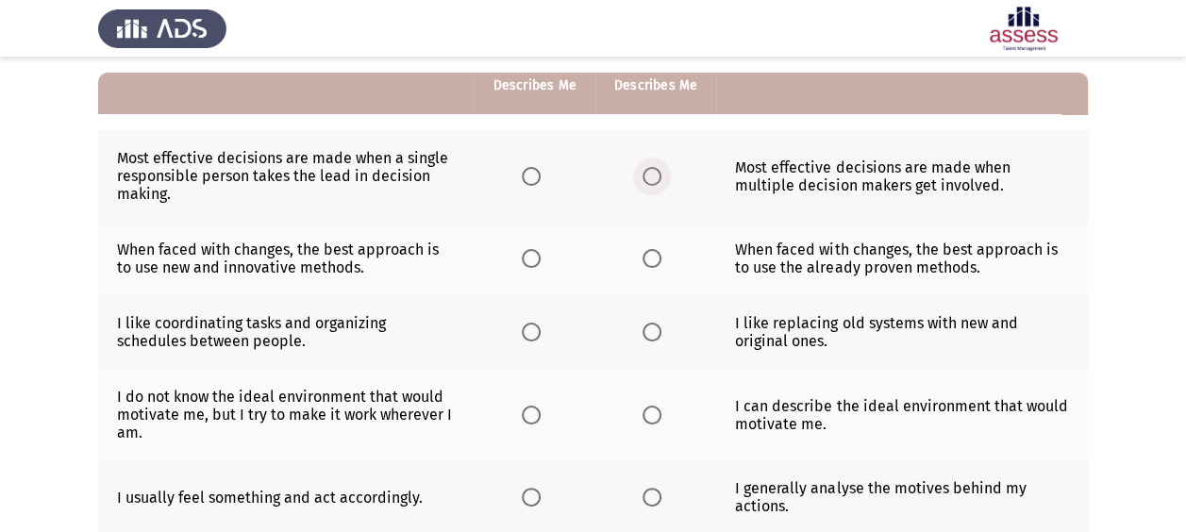
click at [651, 179] on span "Select an option" at bounding box center [652, 176] width 19 height 19
click at [651, 179] on input "Select an option" at bounding box center [652, 176] width 19 height 19
click at [530, 258] on span "Select an option" at bounding box center [531, 258] width 19 height 19
click at [530, 258] on input "Select an option" at bounding box center [531, 258] width 19 height 19
click at [542, 336] on label "Select an option" at bounding box center [535, 332] width 26 height 19
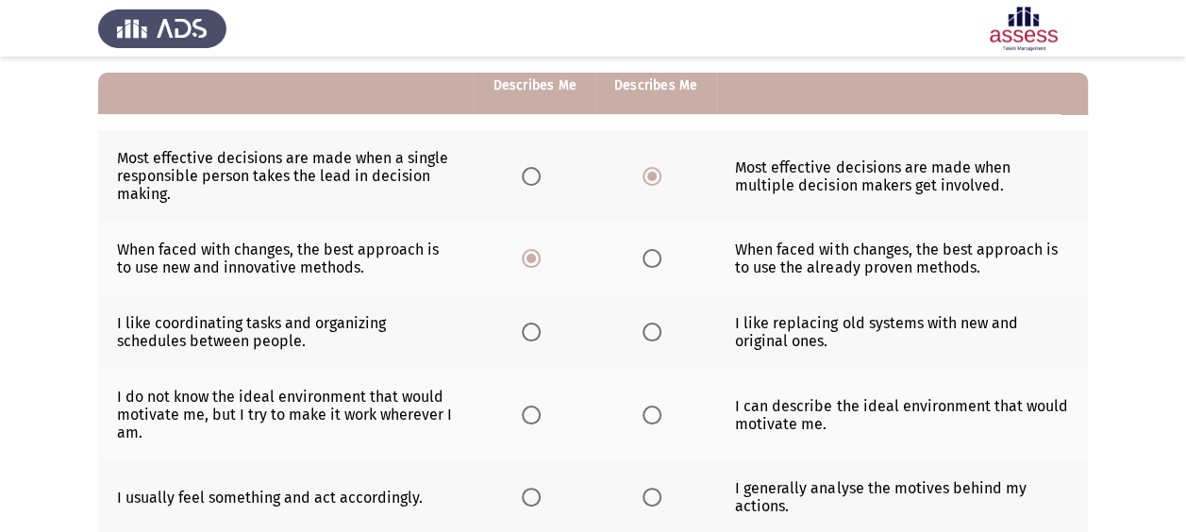
click at [541, 336] on input "Select an option" at bounding box center [531, 332] width 19 height 19
click at [647, 412] on span "Select an option" at bounding box center [652, 415] width 19 height 19
click at [647, 412] on input "Select an option" at bounding box center [652, 415] width 19 height 19
click at [535, 498] on span "Select an option" at bounding box center [531, 497] width 19 height 19
click at [535, 498] on input "Select an option" at bounding box center [531, 497] width 19 height 19
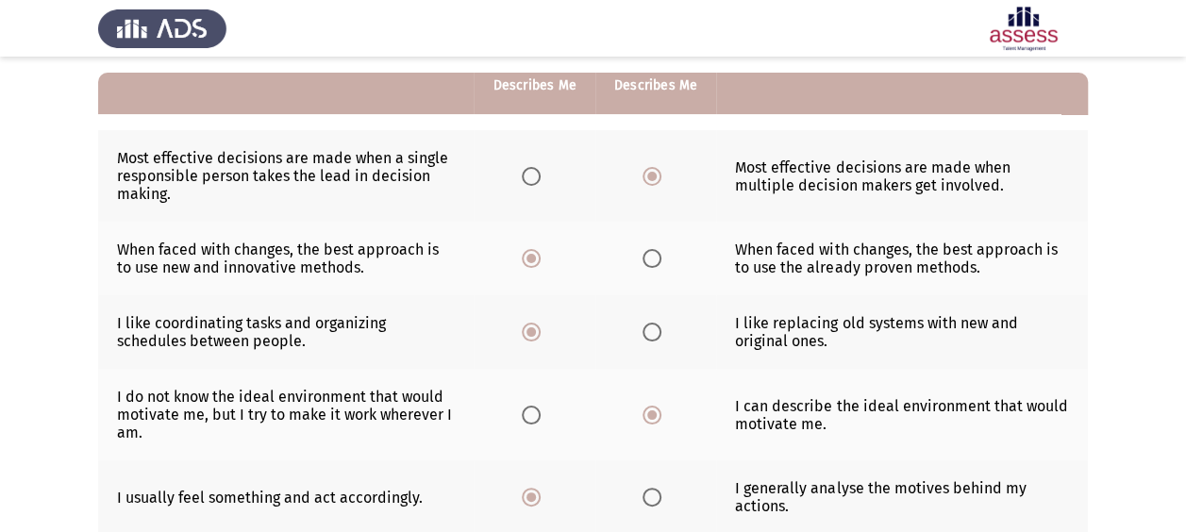
scroll to position [547, 0]
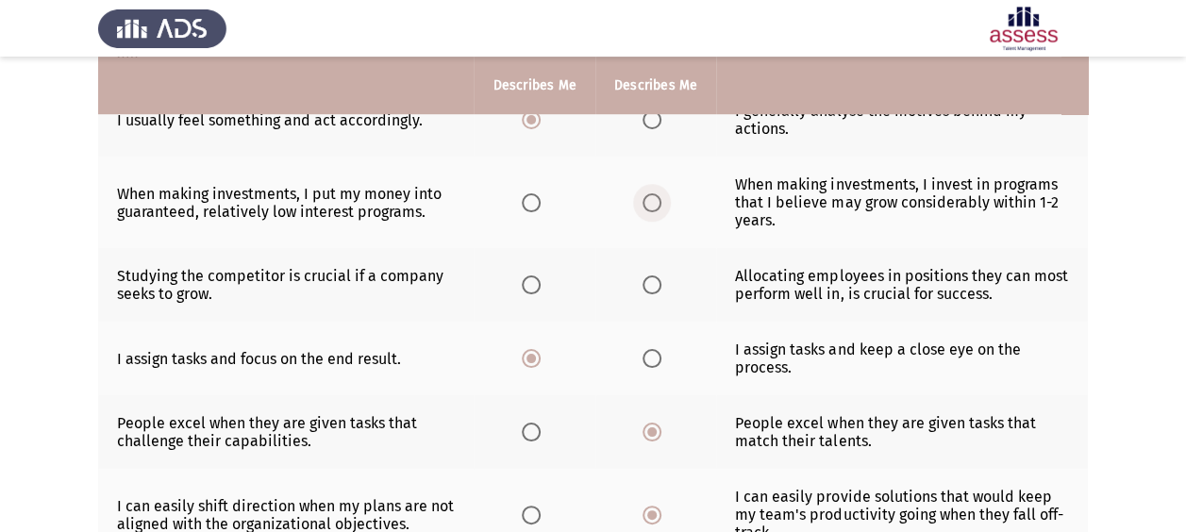
click at [652, 197] on span "Select an option" at bounding box center [652, 202] width 19 height 19
click at [652, 197] on input "Select an option" at bounding box center [652, 202] width 19 height 19
click at [541, 284] on span "Select an option" at bounding box center [531, 284] width 19 height 19
click at [541, 284] on input "Select an option" at bounding box center [531, 284] width 19 height 19
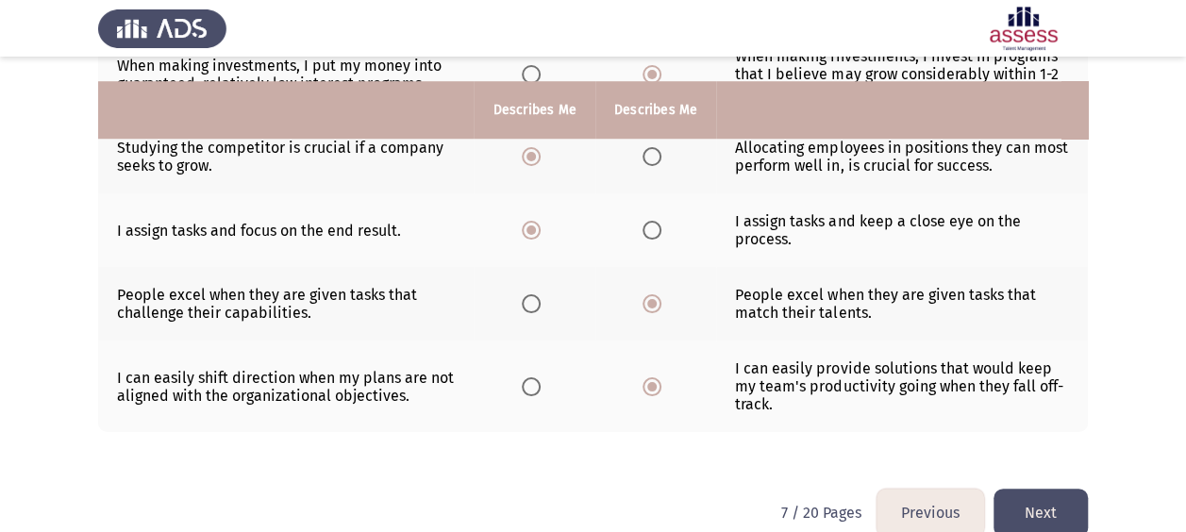
scroll to position [700, 0]
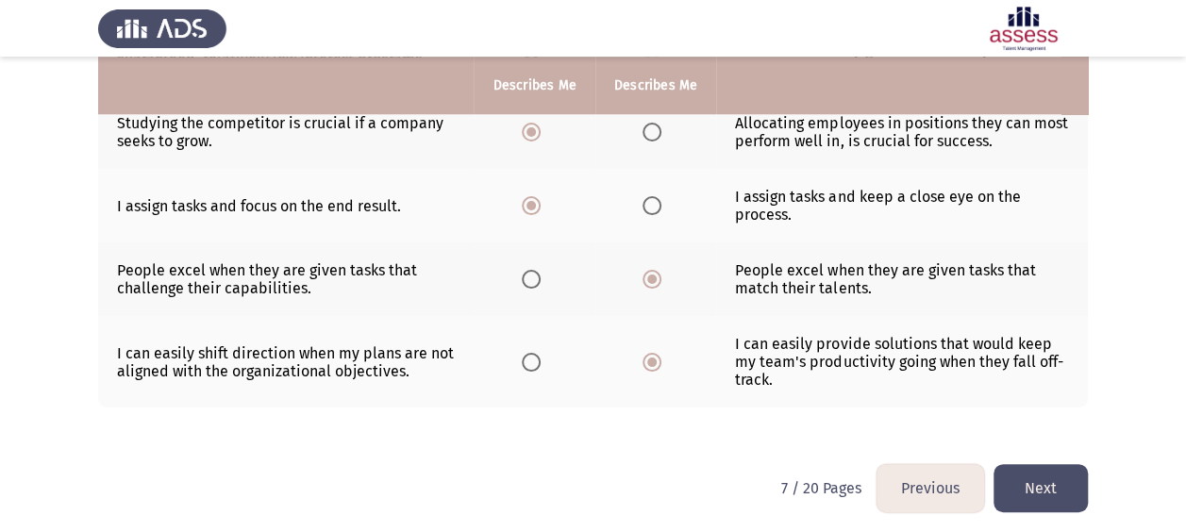
click at [1042, 482] on button "Next" at bounding box center [1040, 488] width 94 height 48
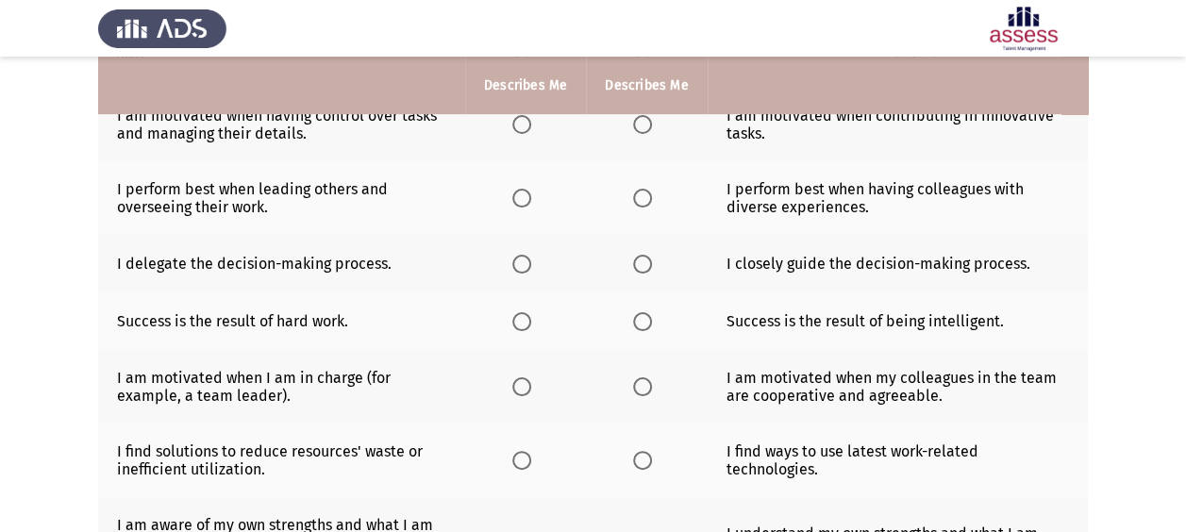
scroll to position [0, 0]
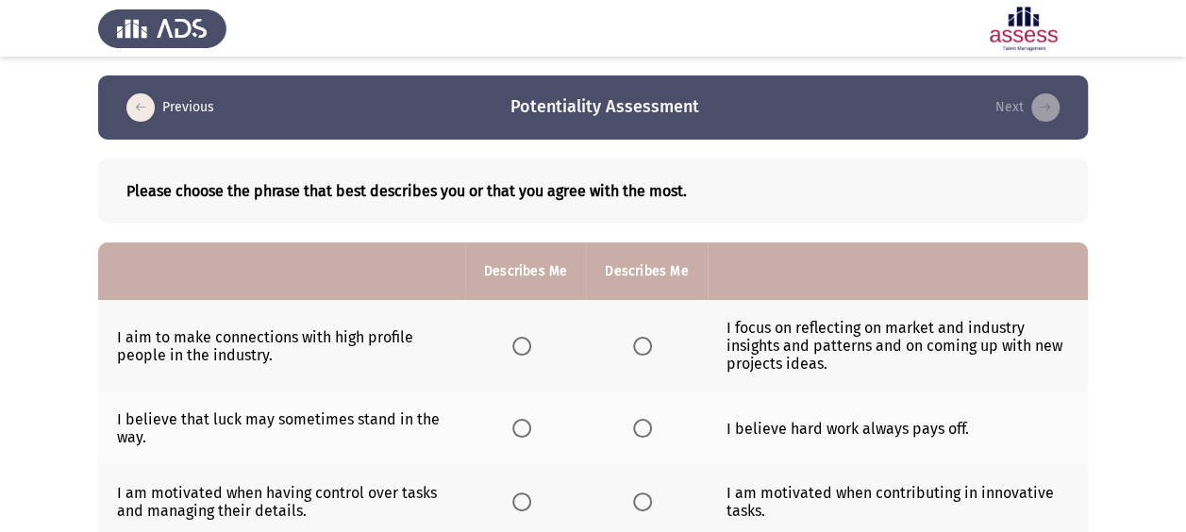
click at [644, 347] on span "Select an option" at bounding box center [642, 346] width 19 height 19
click at [644, 347] on input "Select an option" at bounding box center [642, 346] width 19 height 19
click at [528, 342] on span "Select an option" at bounding box center [521, 346] width 19 height 19
click at [528, 342] on input "Select an option" at bounding box center [521, 346] width 19 height 19
click at [646, 345] on span "Select an option" at bounding box center [642, 346] width 19 height 19
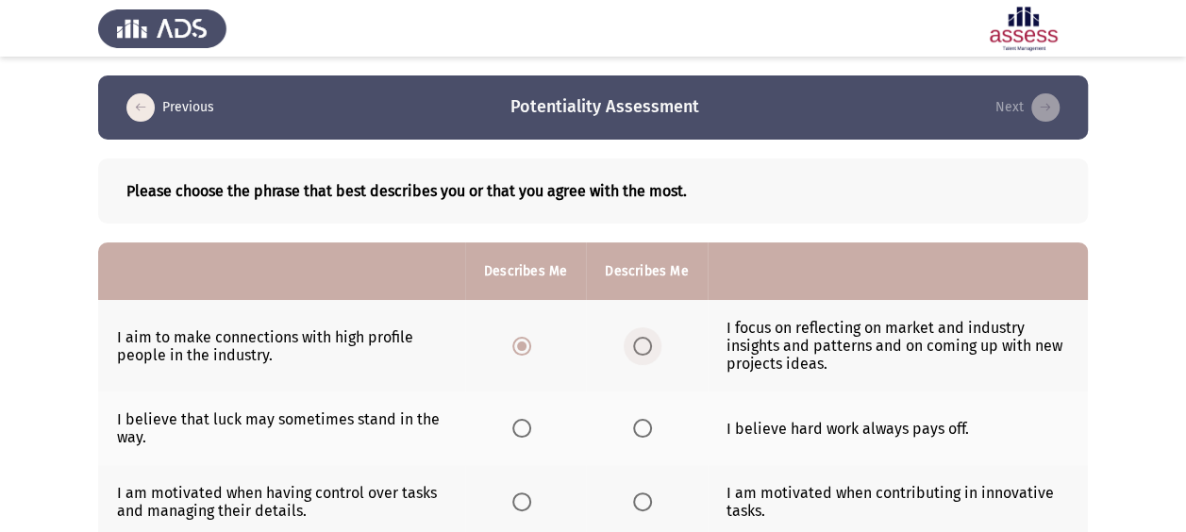
click at [646, 345] on input "Select an option" at bounding box center [642, 346] width 19 height 19
click at [633, 427] on span "Select an option" at bounding box center [642, 428] width 19 height 19
click at [633, 427] on input "Select an option" at bounding box center [642, 428] width 19 height 19
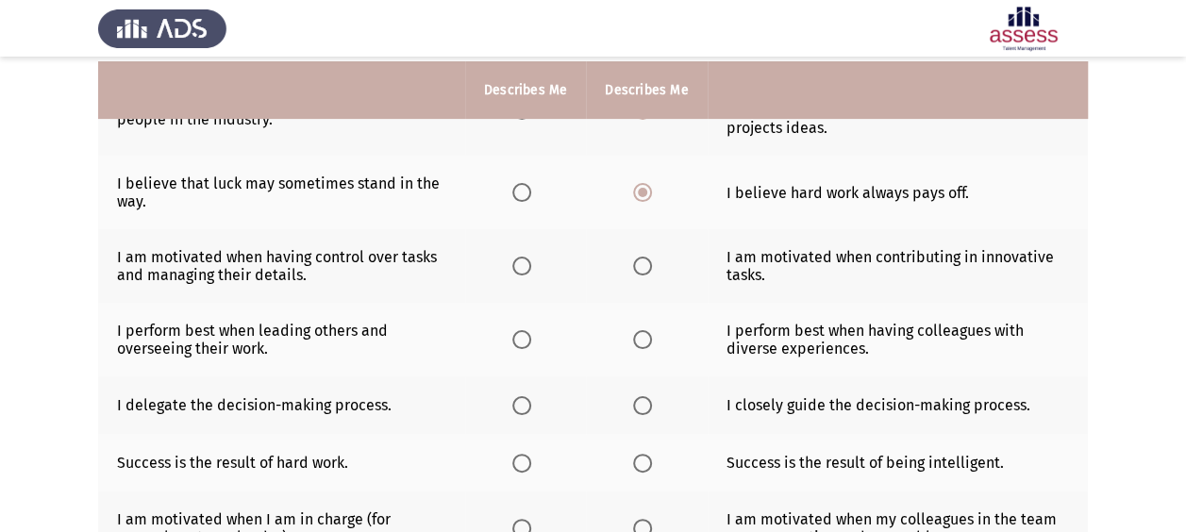
scroll to position [242, 0]
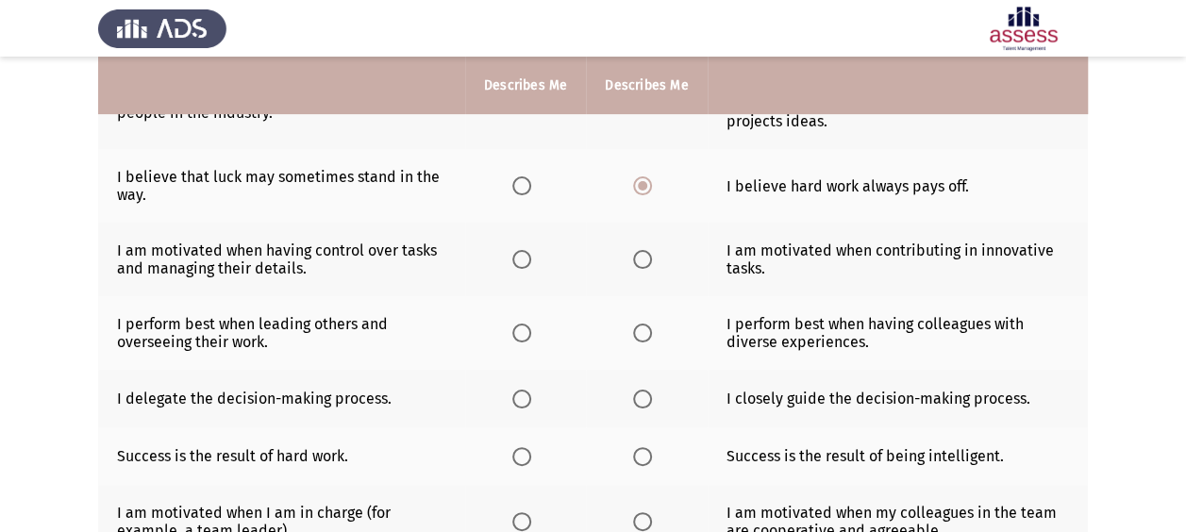
click at [507, 259] on th at bounding box center [525, 260] width 121 height 74
click at [530, 259] on span "Select an option" at bounding box center [521, 259] width 19 height 19
click at [530, 259] on input "Select an option" at bounding box center [521, 259] width 19 height 19
click at [645, 259] on span "Select an option" at bounding box center [642, 259] width 19 height 19
click at [645, 259] on input "Select an option" at bounding box center [642, 259] width 19 height 19
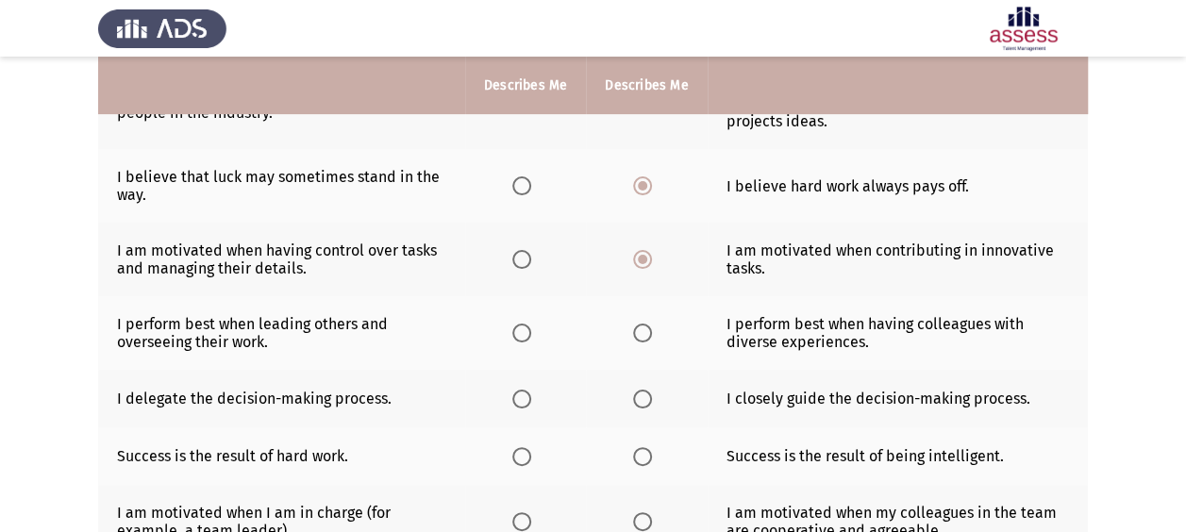
click at [523, 328] on span "Select an option" at bounding box center [521, 333] width 19 height 19
click at [523, 328] on input "Select an option" at bounding box center [521, 333] width 19 height 19
click at [642, 392] on span "Select an option" at bounding box center [642, 399] width 19 height 19
click at [642, 392] on input "Select an option" at bounding box center [642, 399] width 19 height 19
click at [513, 448] on span "Select an option" at bounding box center [521, 456] width 19 height 19
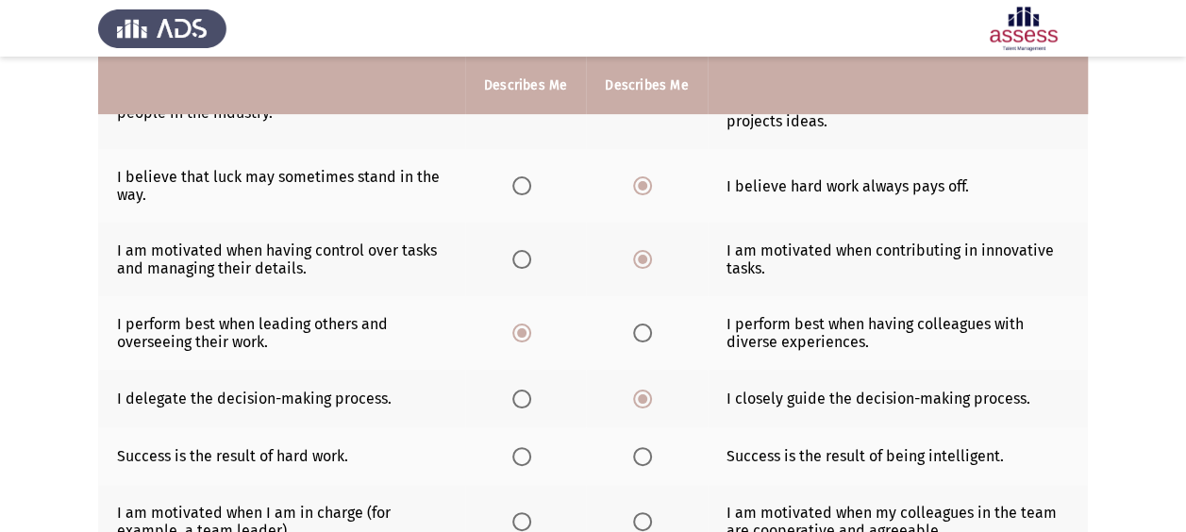
click at [513, 448] on input "Select an option" at bounding box center [521, 456] width 19 height 19
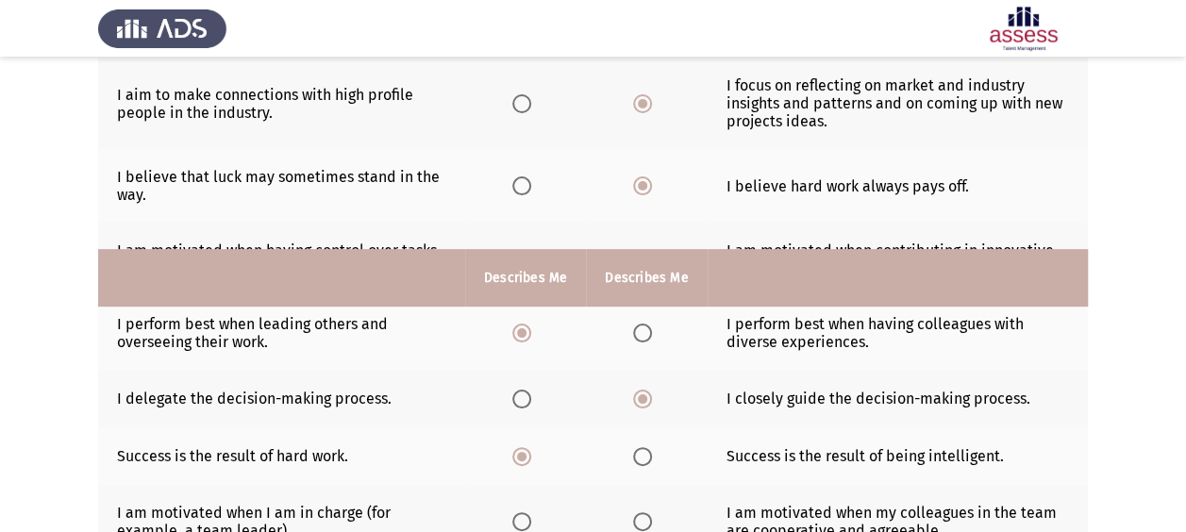
scroll to position [617, 0]
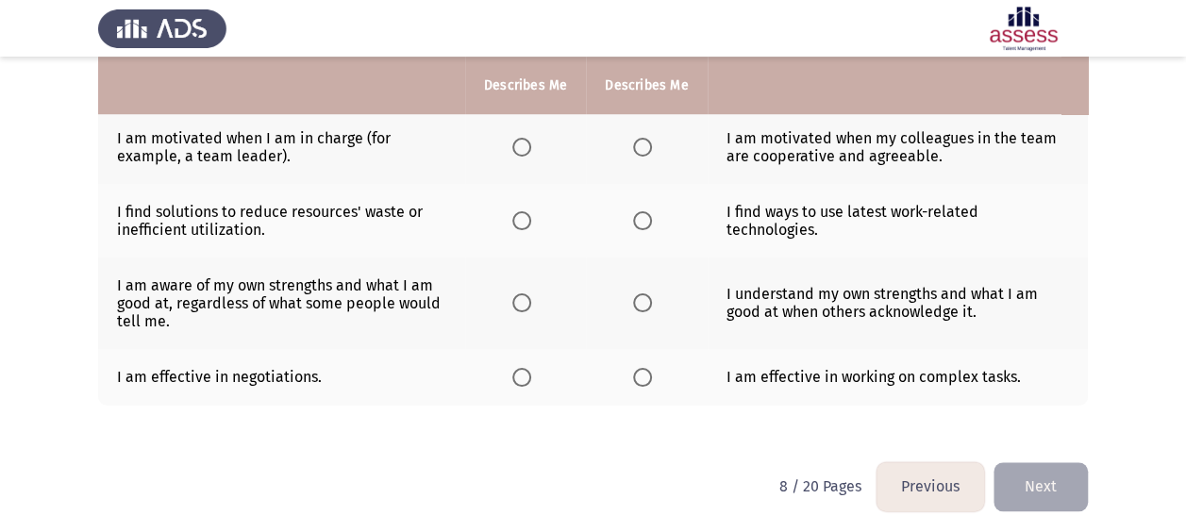
click at [641, 372] on span "Select an option" at bounding box center [642, 377] width 19 height 19
click at [641, 372] on input "Select an option" at bounding box center [642, 377] width 19 height 19
click at [519, 295] on span "Select an option" at bounding box center [521, 302] width 19 height 19
click at [519, 295] on input "Select an option" at bounding box center [521, 302] width 19 height 19
click at [629, 211] on th at bounding box center [646, 221] width 121 height 74
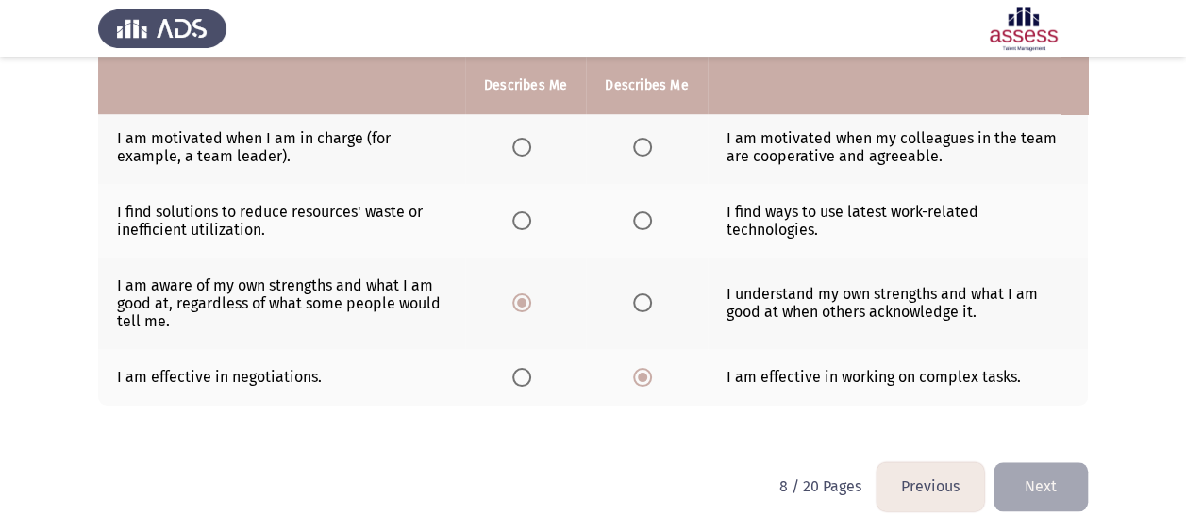
click at [643, 211] on span "Select an option" at bounding box center [642, 220] width 19 height 19
click at [643, 211] on input "Select an option" at bounding box center [642, 220] width 19 height 19
click at [641, 143] on span "Select an option" at bounding box center [642, 147] width 19 height 19
click at [641, 143] on input "Select an option" at bounding box center [642, 147] width 19 height 19
click at [1041, 481] on button "Next" at bounding box center [1040, 486] width 94 height 48
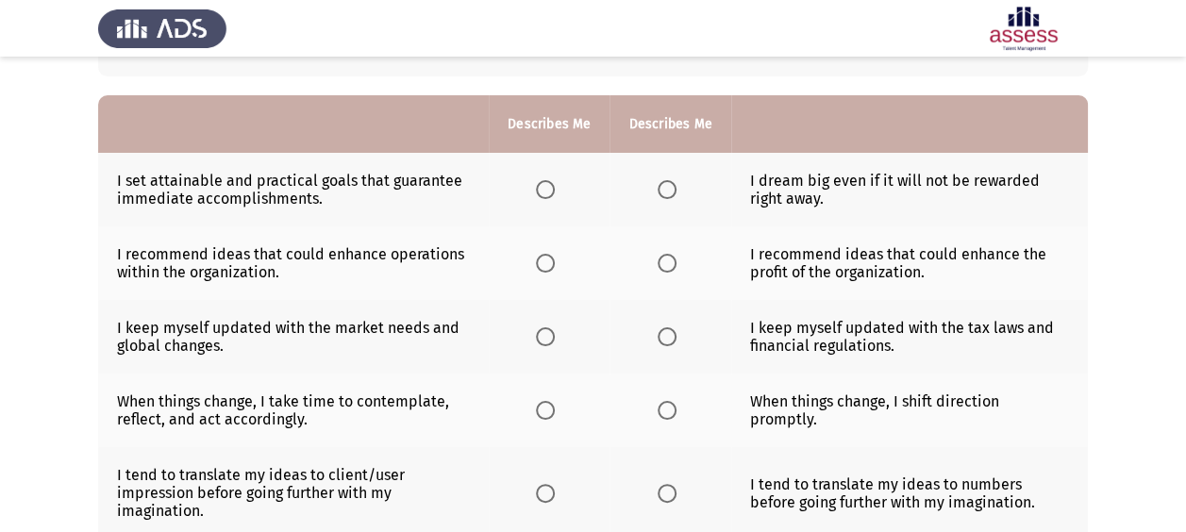
scroll to position [154, 0]
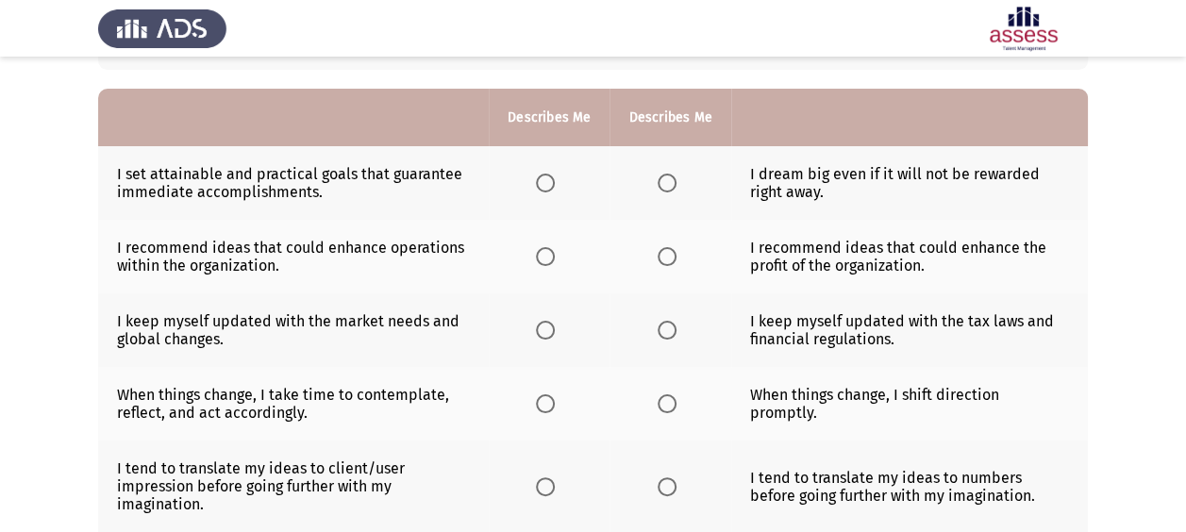
click at [669, 181] on span "Select an option" at bounding box center [667, 183] width 19 height 19
click at [669, 181] on input "Select an option" at bounding box center [667, 183] width 19 height 19
click at [548, 325] on span "Select an option" at bounding box center [545, 330] width 19 height 19
click at [548, 325] on input "Select an option" at bounding box center [545, 330] width 19 height 19
click at [679, 259] on label "Select an option" at bounding box center [671, 256] width 26 height 19
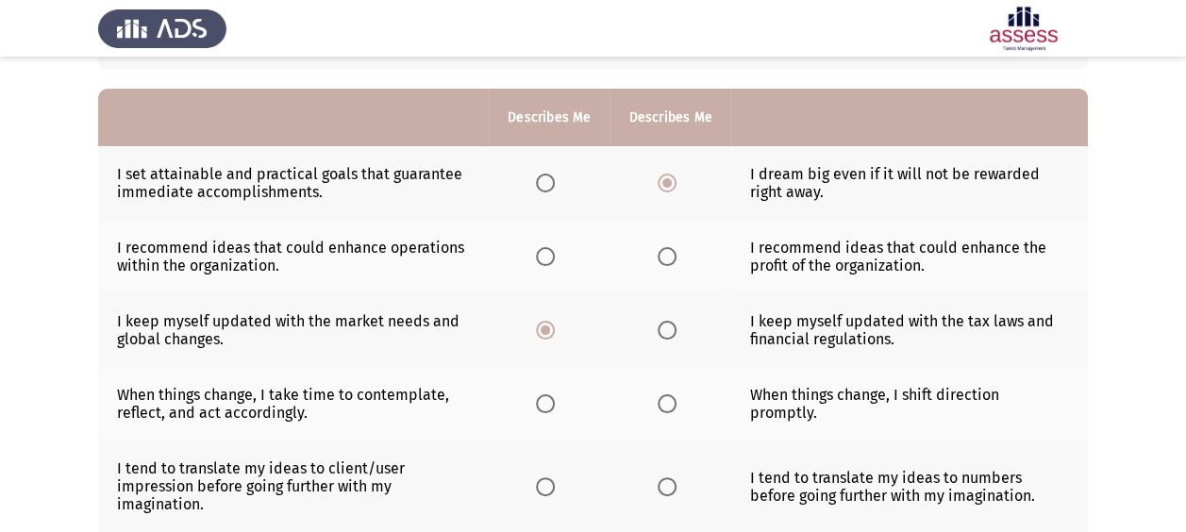
click at [676, 259] on input "Select an option" at bounding box center [667, 256] width 19 height 19
click at [541, 399] on span "Select an option" at bounding box center [545, 403] width 19 height 19
click at [541, 399] on input "Select an option" at bounding box center [545, 403] width 19 height 19
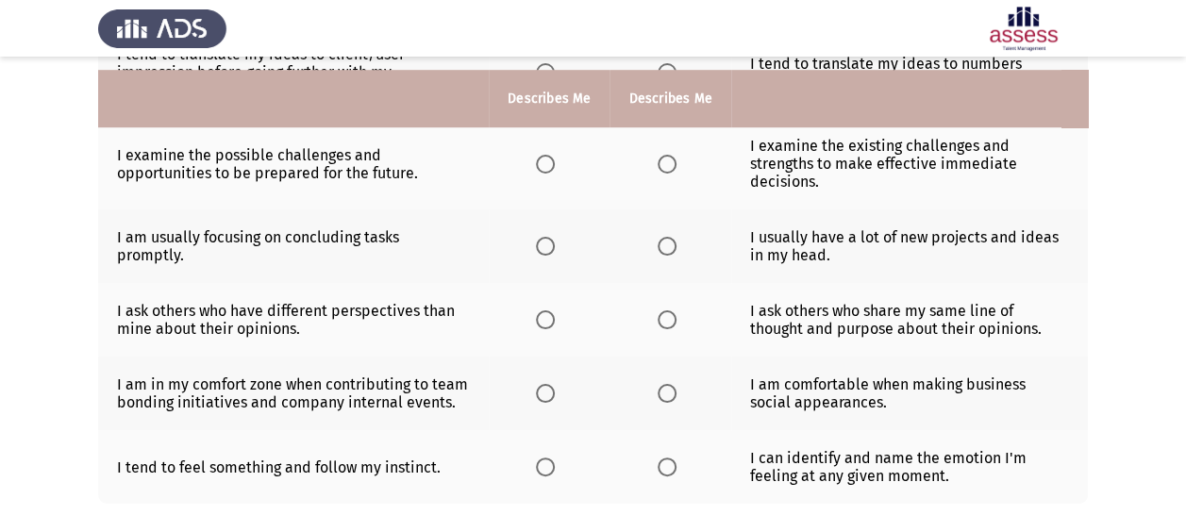
scroll to position [664, 0]
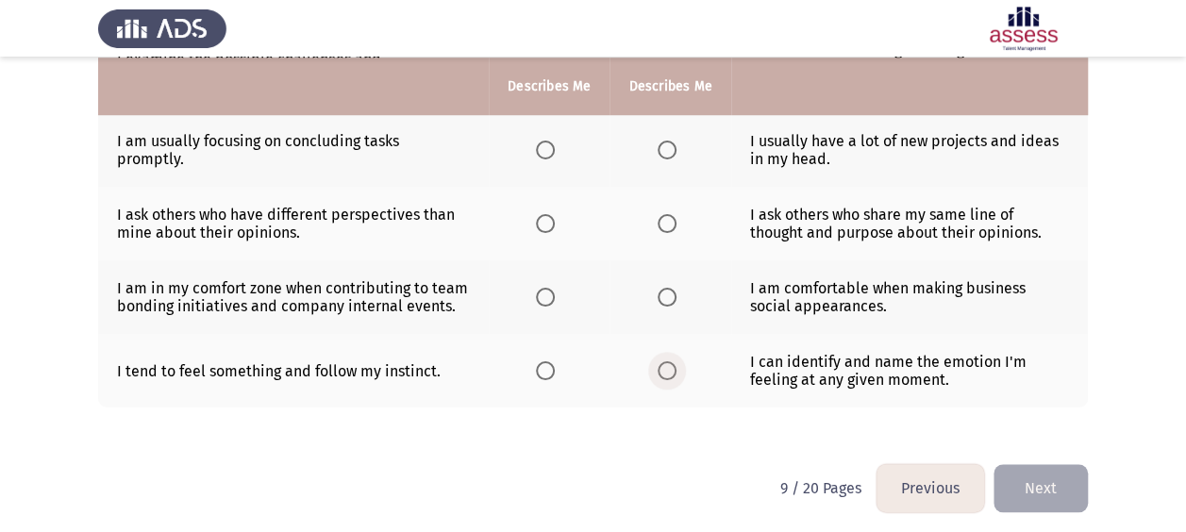
click at [668, 363] on span "Select an option" at bounding box center [667, 370] width 19 height 19
click at [668, 363] on input "Select an option" at bounding box center [667, 370] width 19 height 19
click at [549, 291] on span "Select an option" at bounding box center [545, 297] width 19 height 19
click at [549, 291] on input "Select an option" at bounding box center [545, 297] width 19 height 19
click at [546, 223] on span "Select an option" at bounding box center [545, 223] width 19 height 19
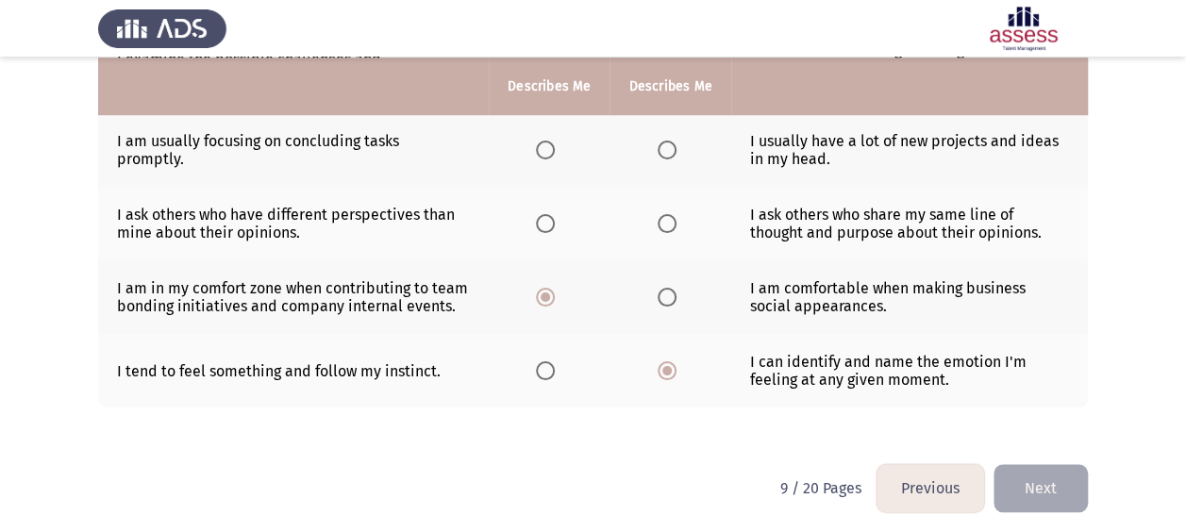
click at [546, 223] on input "Select an option" at bounding box center [545, 223] width 19 height 19
click at [542, 147] on span "Select an option" at bounding box center [545, 150] width 19 height 19
click at [542, 147] on input "Select an option" at bounding box center [545, 150] width 19 height 19
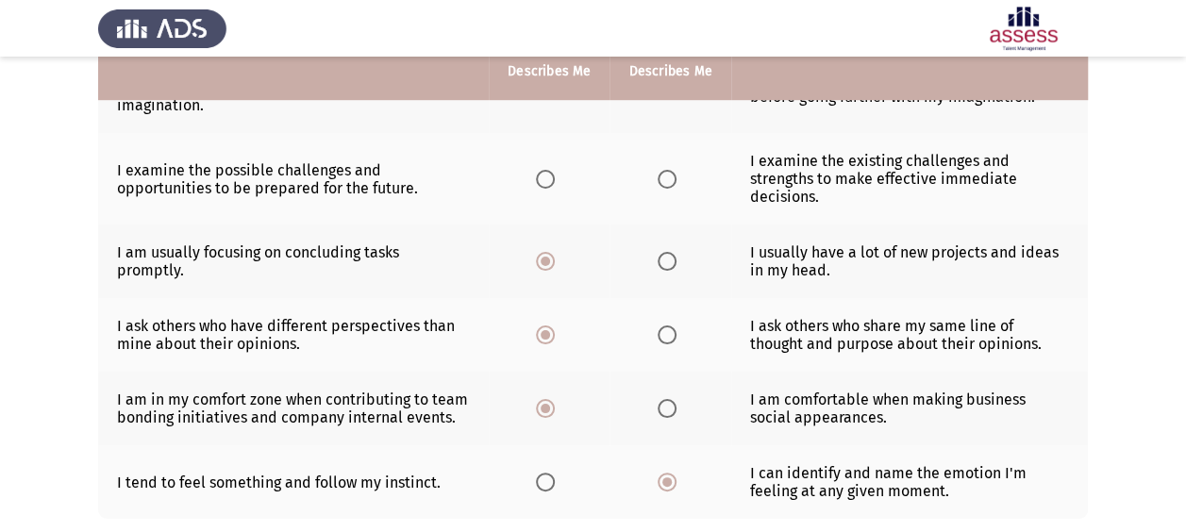
scroll to position [511, 0]
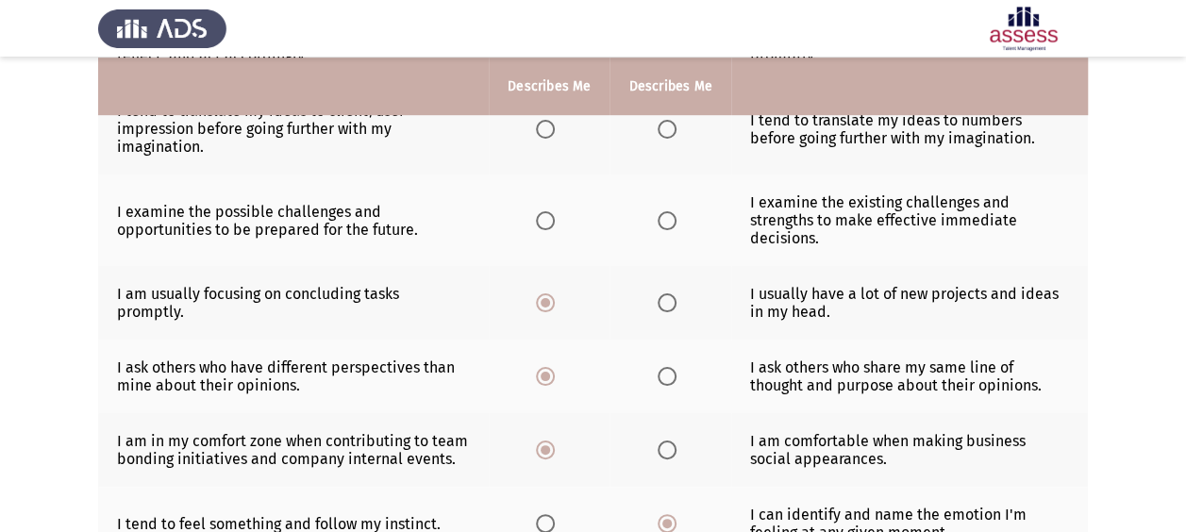
click at [681, 217] on label "Select an option" at bounding box center [671, 220] width 26 height 19
click at [676, 217] on input "Select an option" at bounding box center [667, 220] width 19 height 19
click at [542, 218] on span "Select an option" at bounding box center [545, 220] width 19 height 19
click at [542, 218] on input "Select an option" at bounding box center [545, 220] width 19 height 19
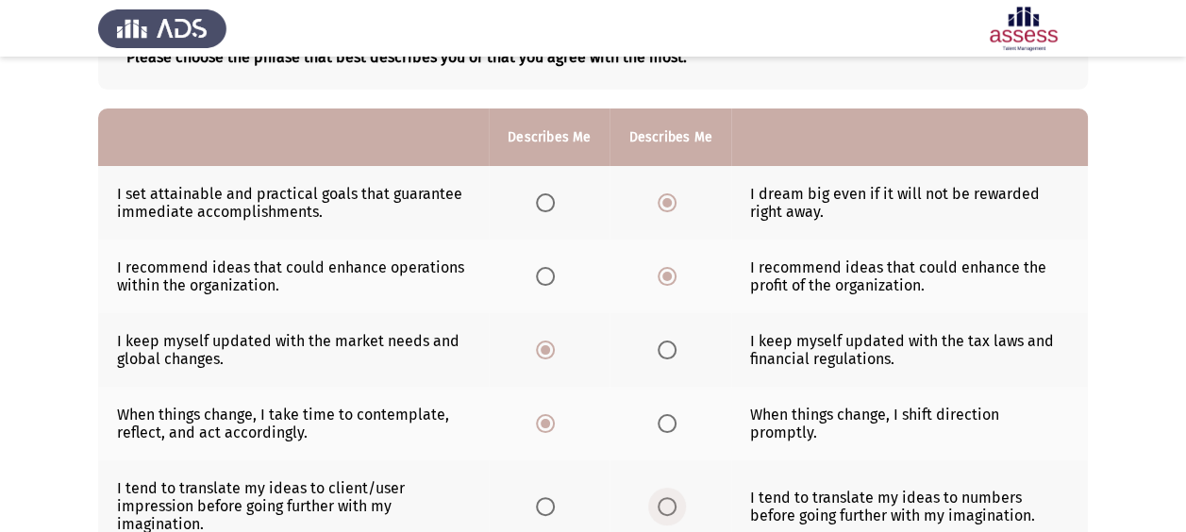
click at [661, 508] on span "Select an option" at bounding box center [667, 506] width 19 height 19
click at [661, 508] on input "Select an option" at bounding box center [667, 506] width 19 height 19
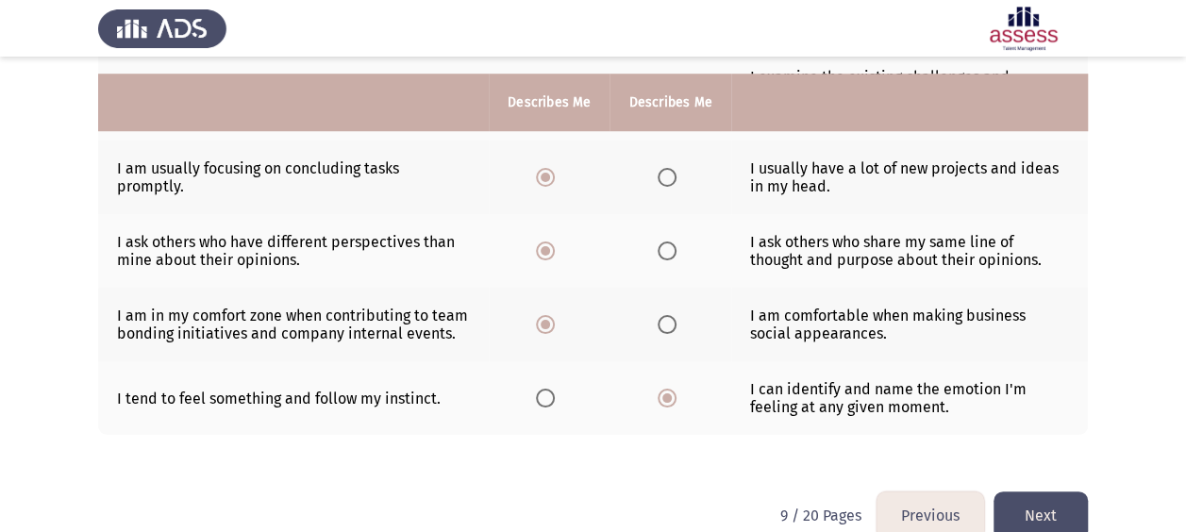
scroll to position [664, 0]
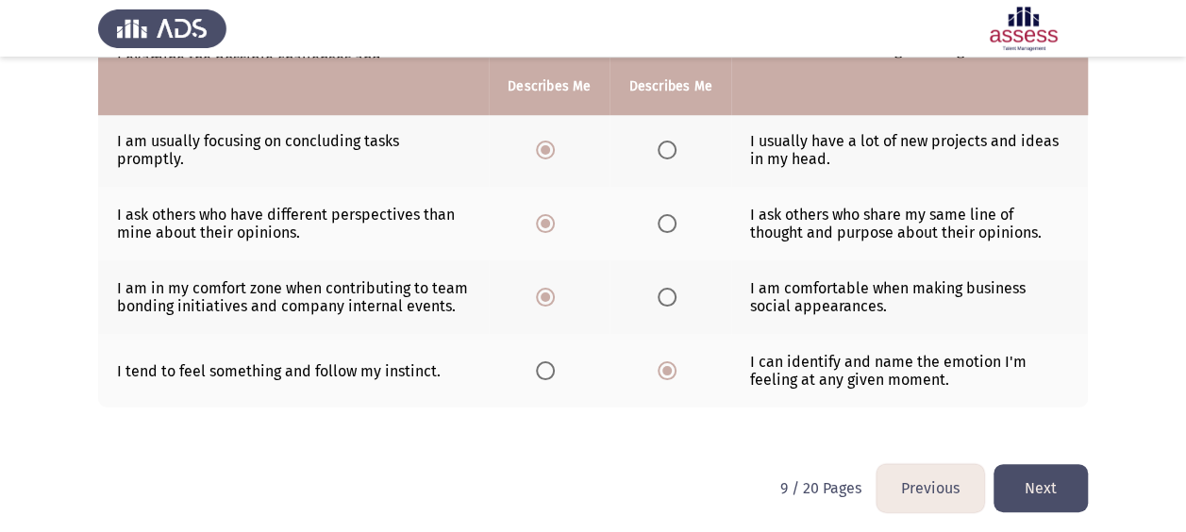
click at [1043, 480] on button "Next" at bounding box center [1040, 488] width 94 height 48
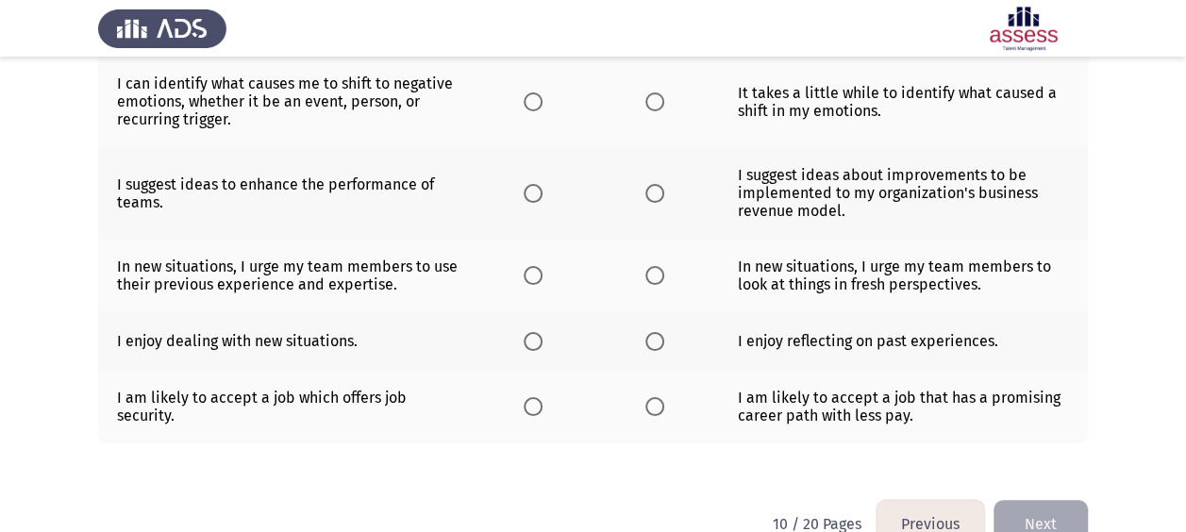
scroll to position [666, 0]
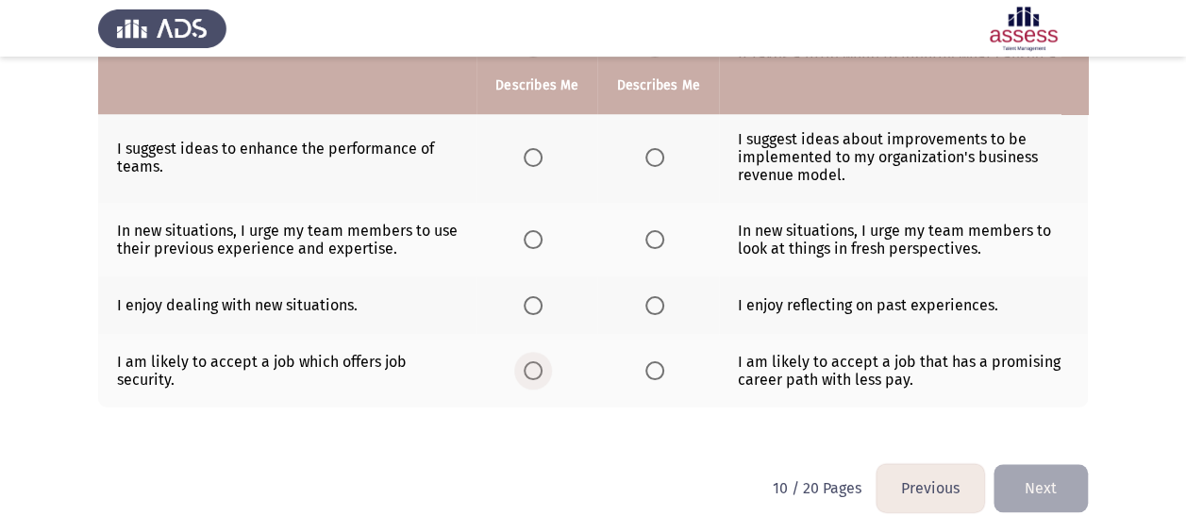
click at [537, 361] on span "Select an option" at bounding box center [533, 370] width 19 height 19
click at [537, 361] on input "Select an option" at bounding box center [533, 370] width 19 height 19
click at [549, 298] on label "Select an option" at bounding box center [537, 305] width 26 height 19
click at [543, 298] on input "Select an option" at bounding box center [533, 305] width 19 height 19
click at [662, 244] on th at bounding box center [657, 240] width 121 height 74
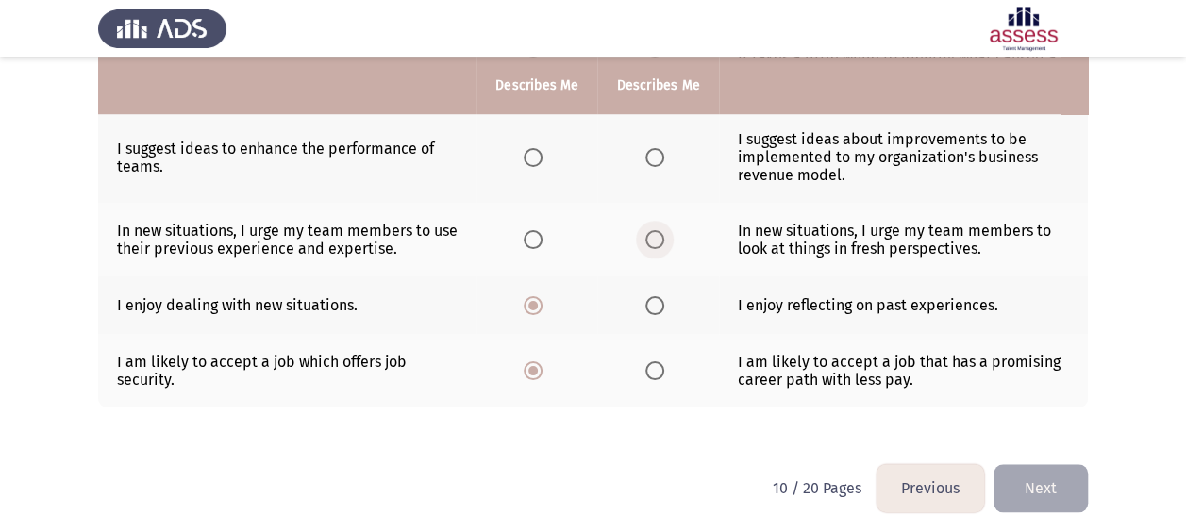
click at [655, 240] on span "Select an option" at bounding box center [655, 240] width 0 height 0
click at [653, 234] on input "Select an option" at bounding box center [654, 239] width 19 height 19
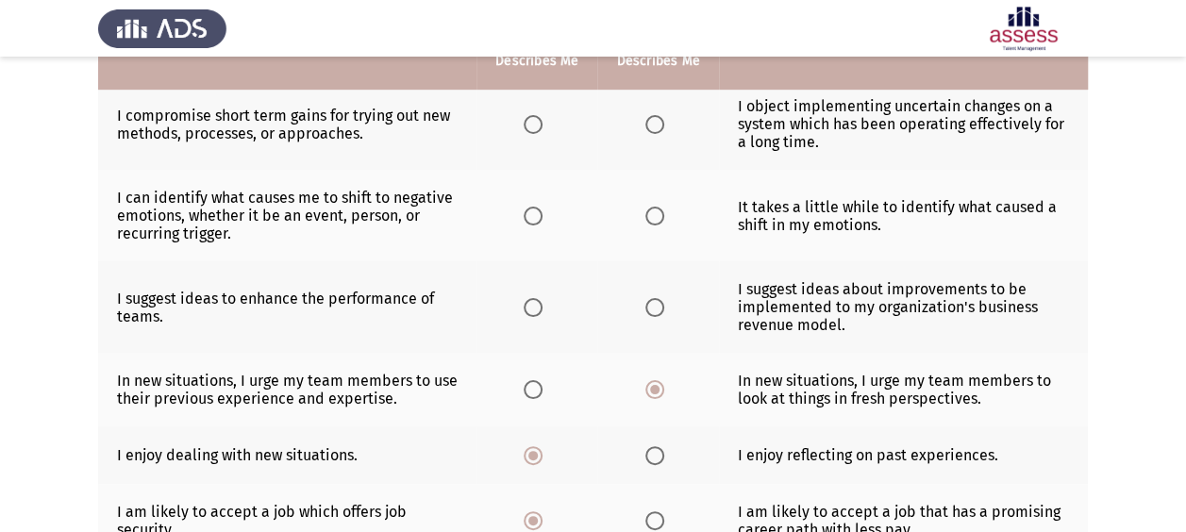
scroll to position [491, 0]
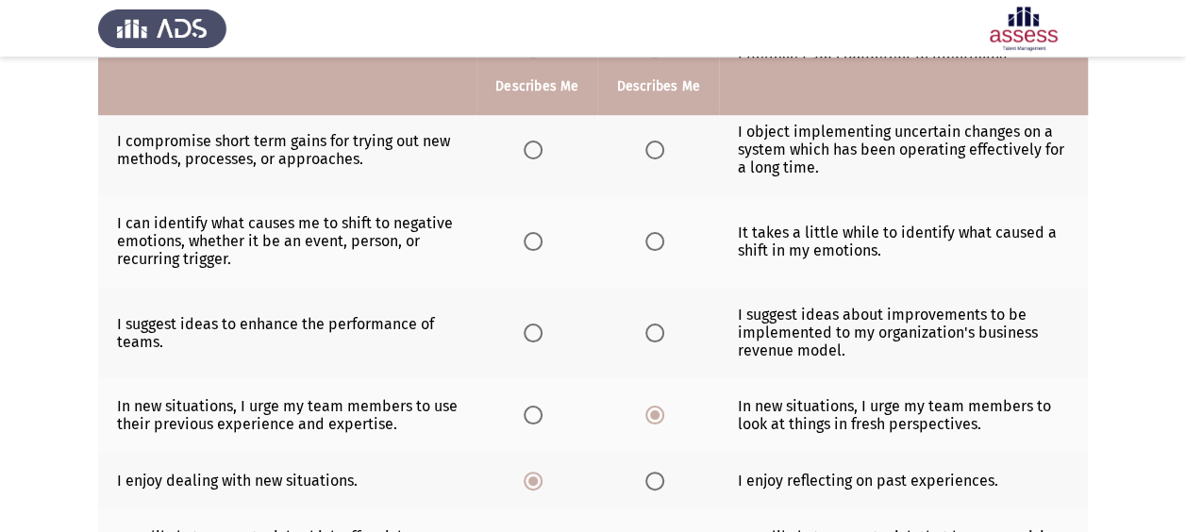
click at [657, 324] on span "Select an option" at bounding box center [654, 333] width 19 height 19
click at [657, 324] on input "Select an option" at bounding box center [654, 333] width 19 height 19
click at [542, 238] on span "Select an option" at bounding box center [533, 241] width 19 height 19
click at [542, 238] on input "Select an option" at bounding box center [533, 241] width 19 height 19
click at [647, 148] on span "Select an option" at bounding box center [654, 150] width 19 height 19
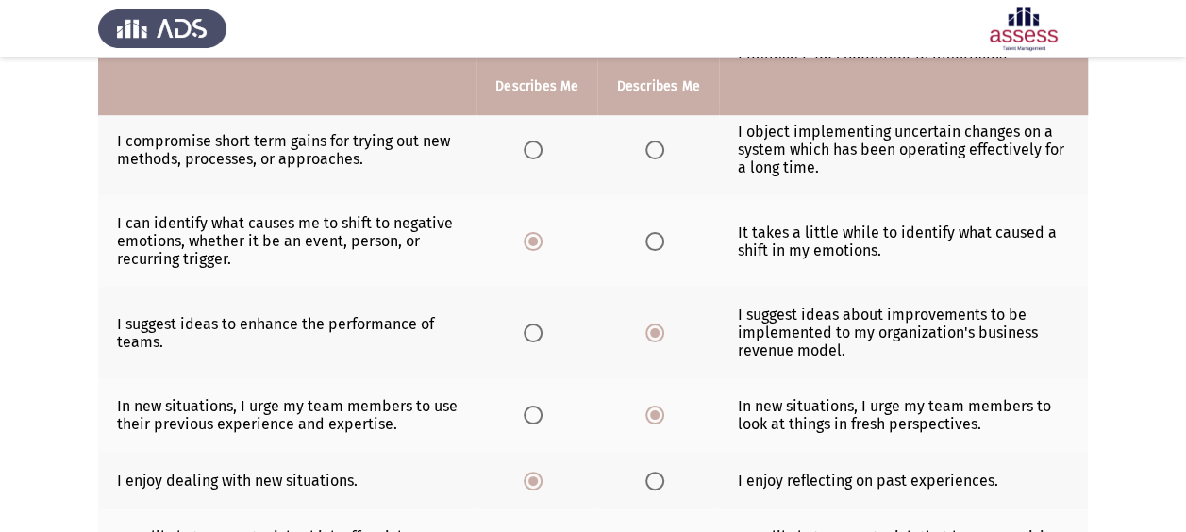
click at [647, 148] on input "Select an option" at bounding box center [654, 150] width 19 height 19
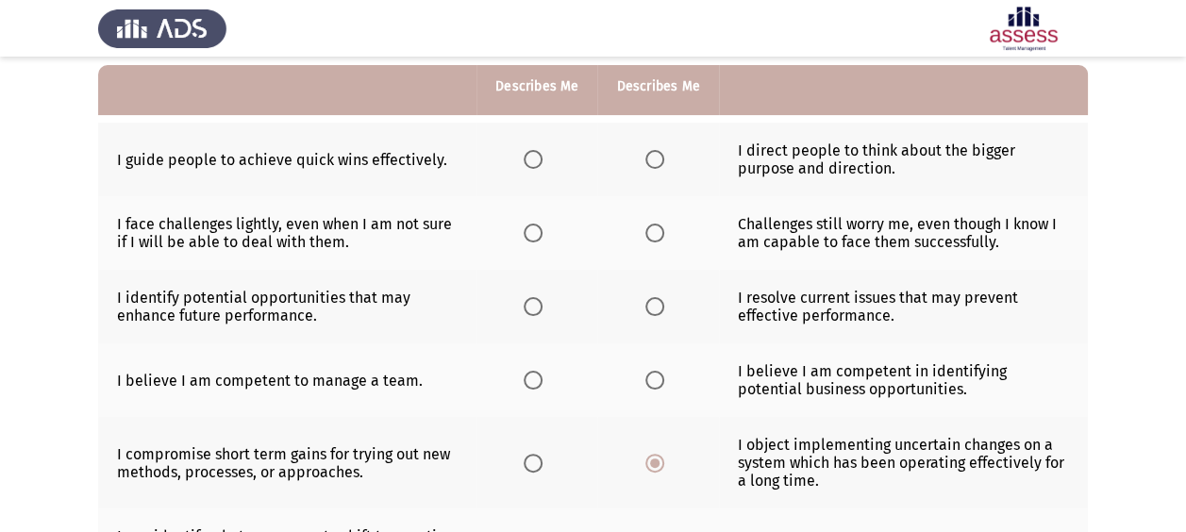
scroll to position [182, 0]
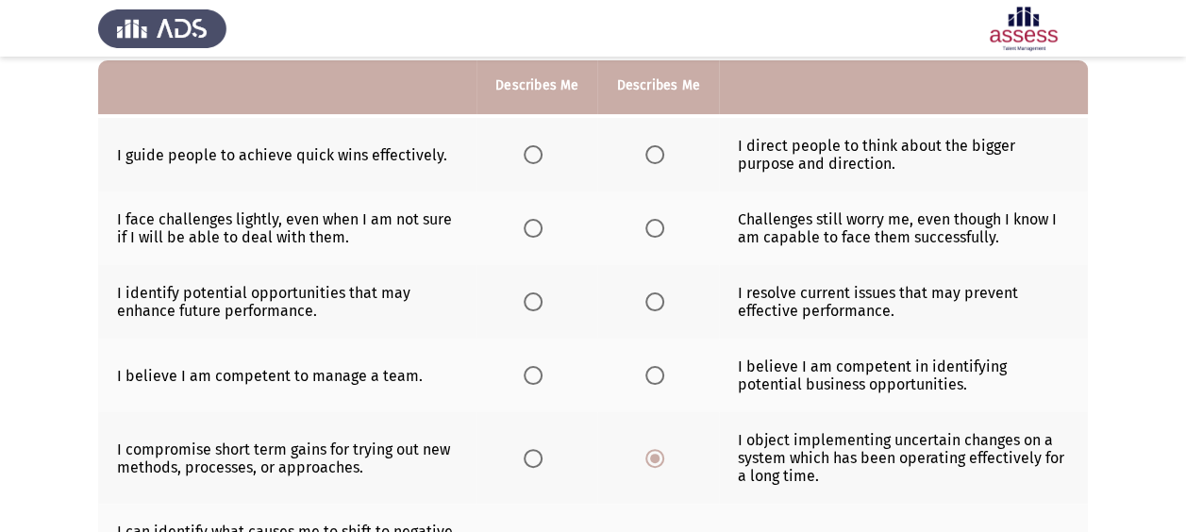
click at [659, 157] on span "Select an option" at bounding box center [654, 154] width 19 height 19
click at [659, 157] on input "Select an option" at bounding box center [654, 154] width 19 height 19
click at [526, 225] on span "Select an option" at bounding box center [533, 228] width 19 height 19
click at [526, 225] on input "Select an option" at bounding box center [533, 228] width 19 height 19
click at [542, 300] on span "Select an option" at bounding box center [533, 301] width 19 height 19
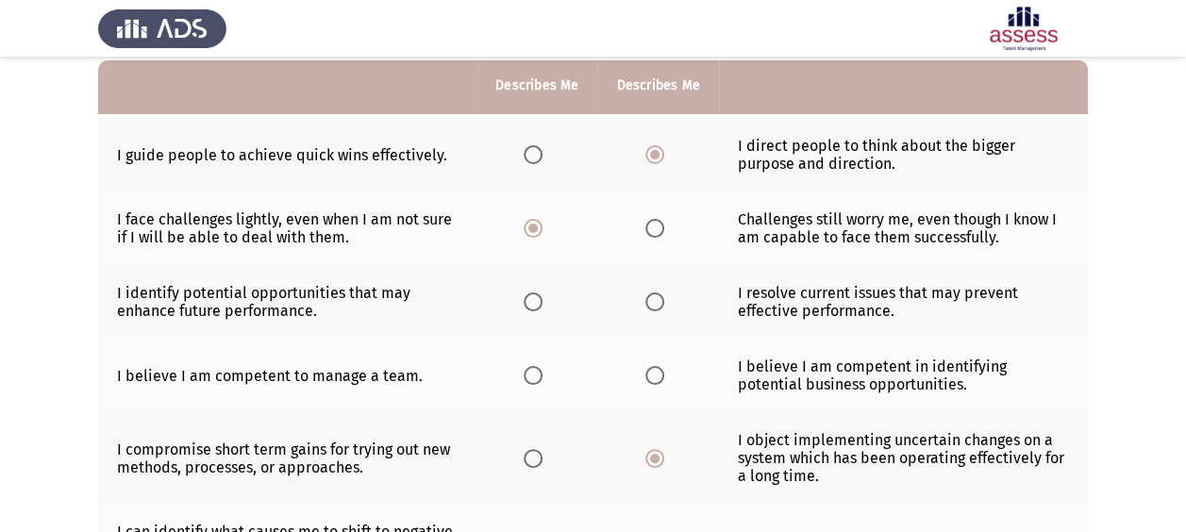
click at [542, 300] on input "Select an option" at bounding box center [533, 301] width 19 height 19
click at [541, 371] on span "Select an option" at bounding box center [533, 375] width 19 height 19
click at [541, 371] on input "Select an option" at bounding box center [533, 375] width 19 height 19
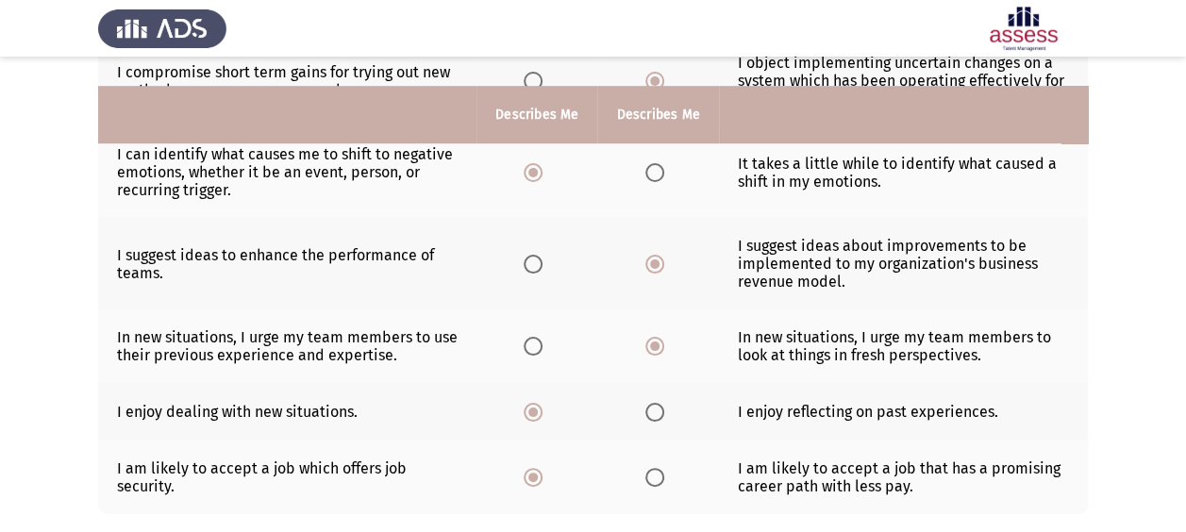
scroll to position [666, 0]
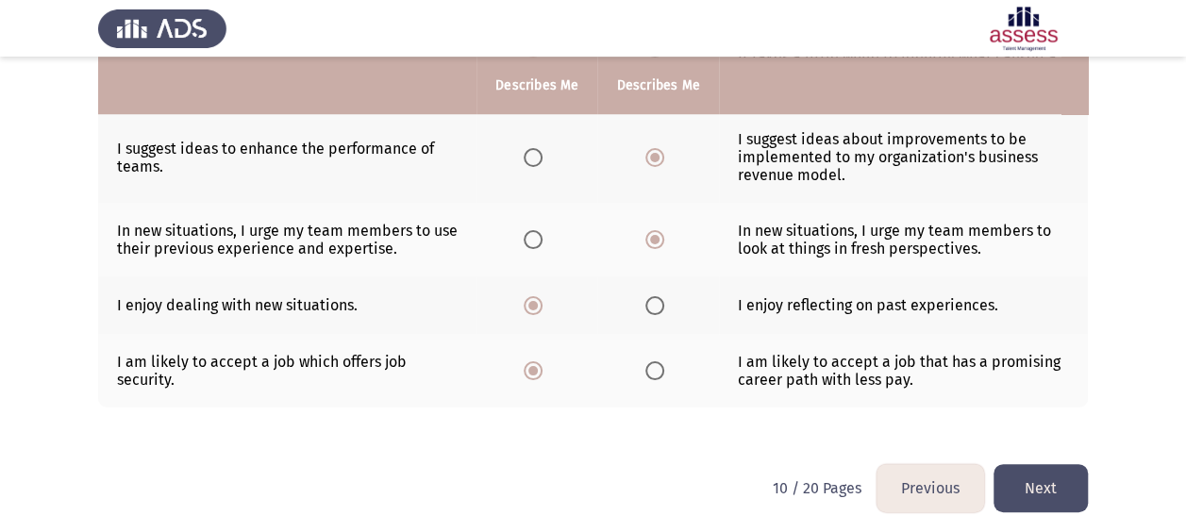
click at [1054, 477] on button "Next" at bounding box center [1040, 488] width 94 height 48
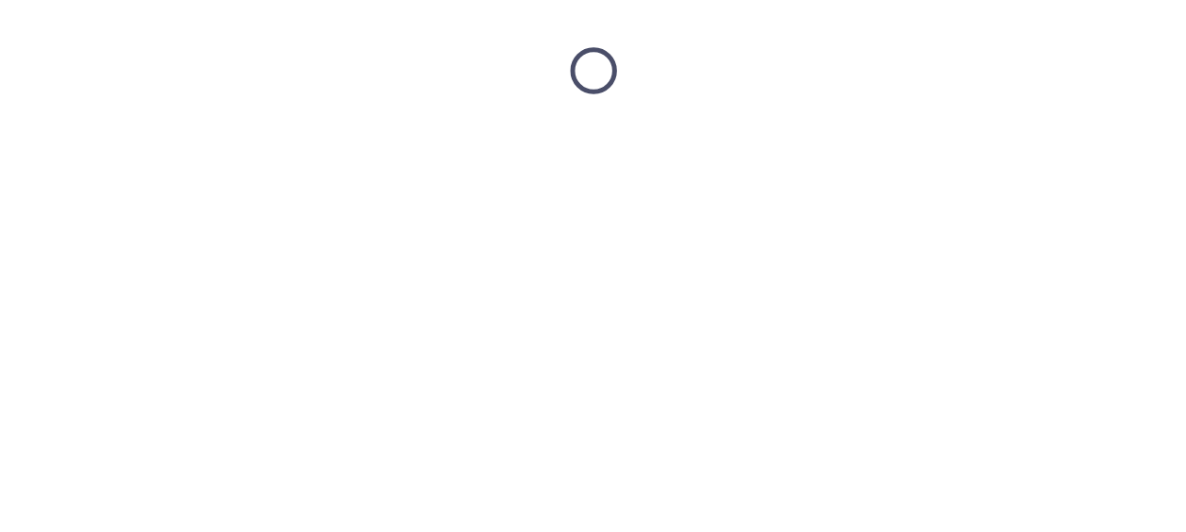
scroll to position [0, 0]
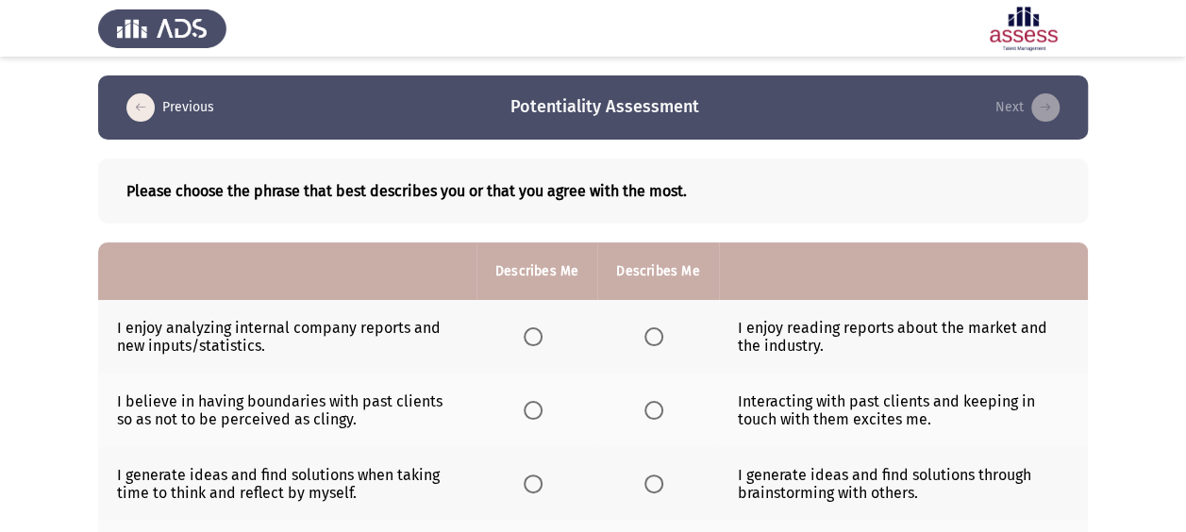
click at [654, 337] on span "Select an option" at bounding box center [654, 337] width 0 height 0
click at [653, 336] on input "Select an option" at bounding box center [653, 336] width 19 height 19
click at [659, 406] on span "Select an option" at bounding box center [653, 410] width 19 height 19
click at [659, 406] on input "Select an option" at bounding box center [653, 410] width 19 height 19
click at [656, 485] on span "Select an option" at bounding box center [653, 484] width 19 height 19
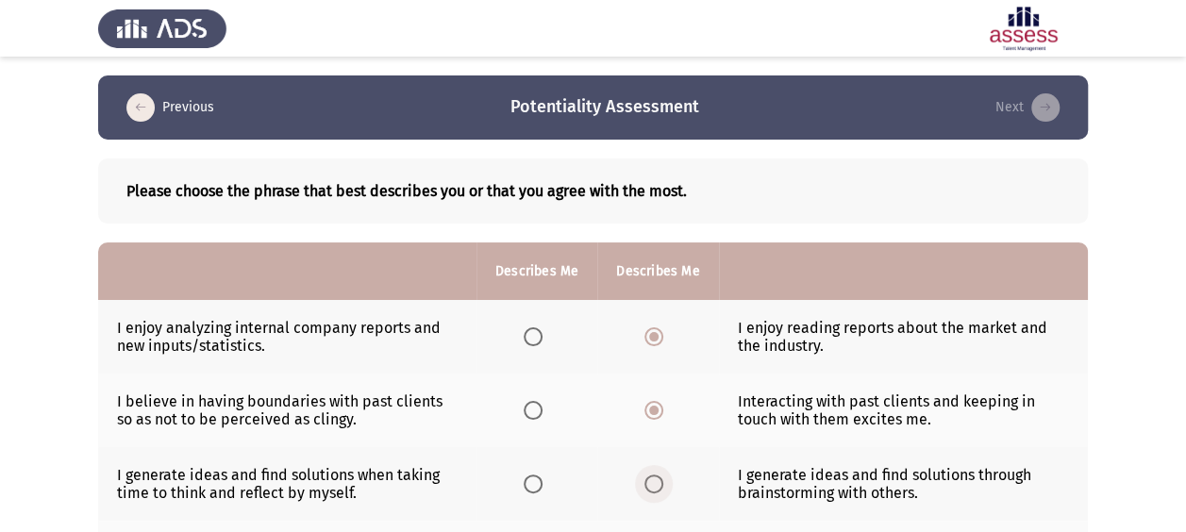
click at [656, 485] on input "Select an option" at bounding box center [653, 484] width 19 height 19
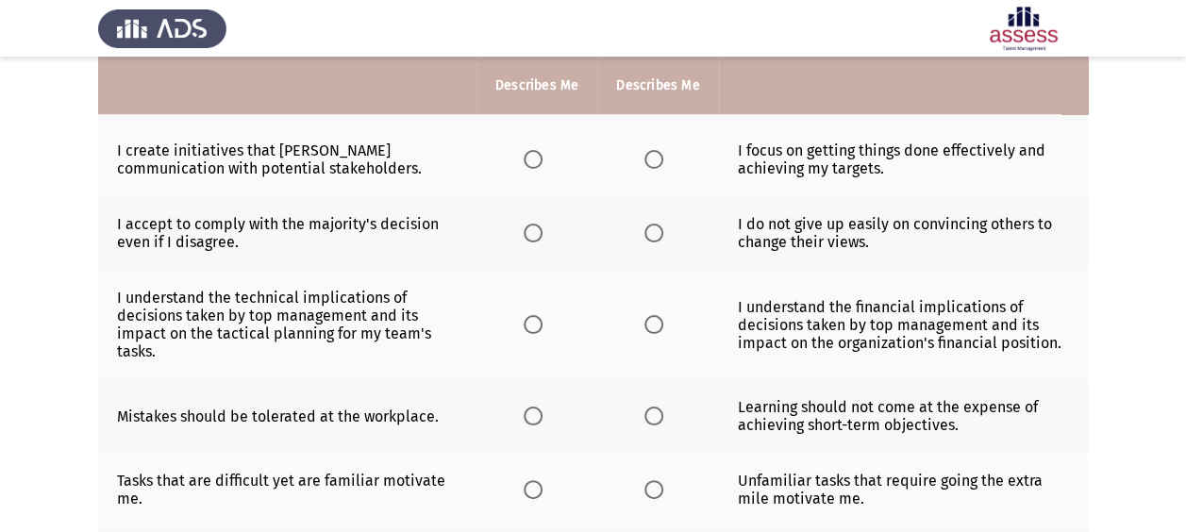
scroll to position [664, 0]
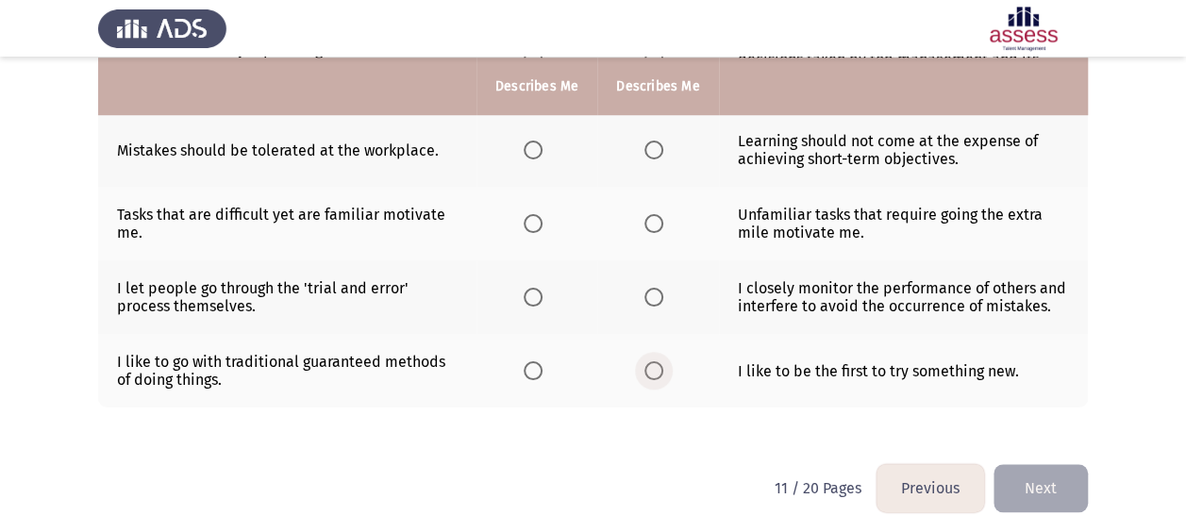
click at [653, 362] on span "Select an option" at bounding box center [653, 370] width 19 height 19
click at [653, 362] on input "Select an option" at bounding box center [653, 370] width 19 height 19
click at [657, 292] on span "Select an option" at bounding box center [653, 297] width 19 height 19
click at [657, 292] on input "Select an option" at bounding box center [653, 297] width 19 height 19
click at [653, 217] on span "Select an option" at bounding box center [653, 223] width 19 height 19
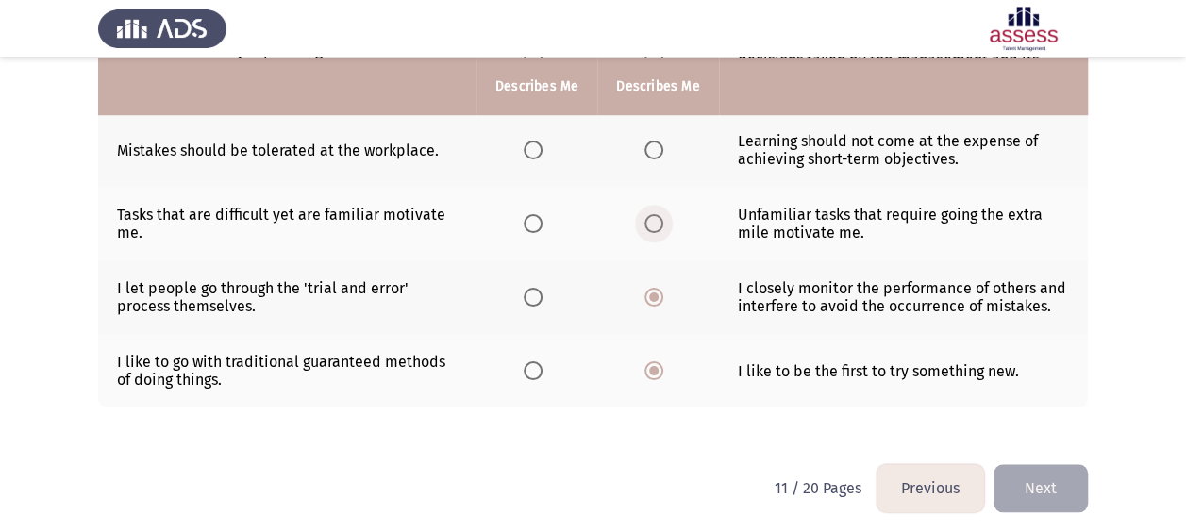
click at [653, 217] on input "Select an option" at bounding box center [653, 223] width 19 height 19
click at [656, 149] on span "Select an option" at bounding box center [653, 150] width 19 height 19
click at [656, 149] on input "Select an option" at bounding box center [653, 150] width 19 height 19
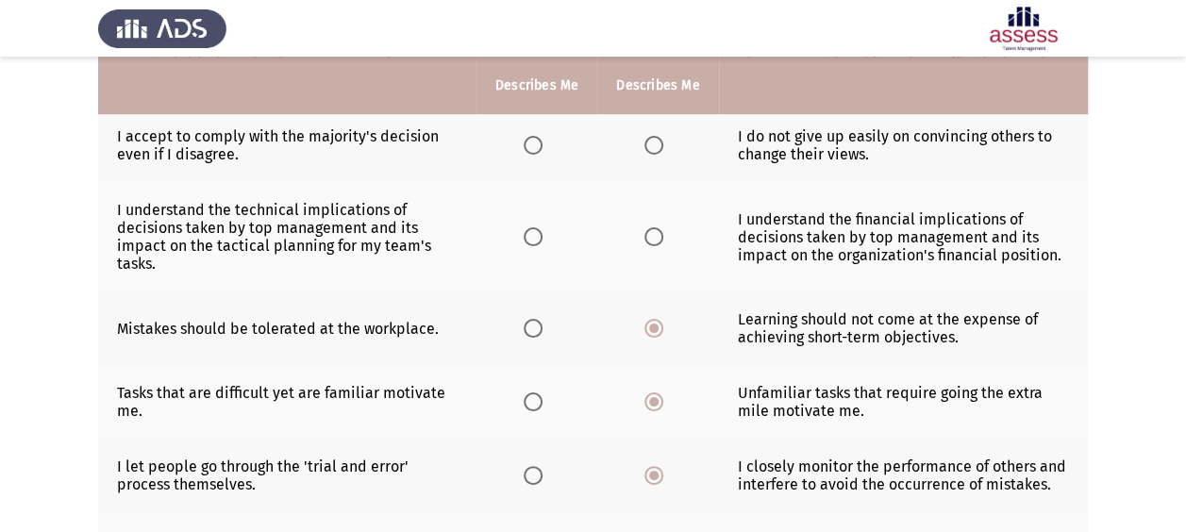
scroll to position [467, 0]
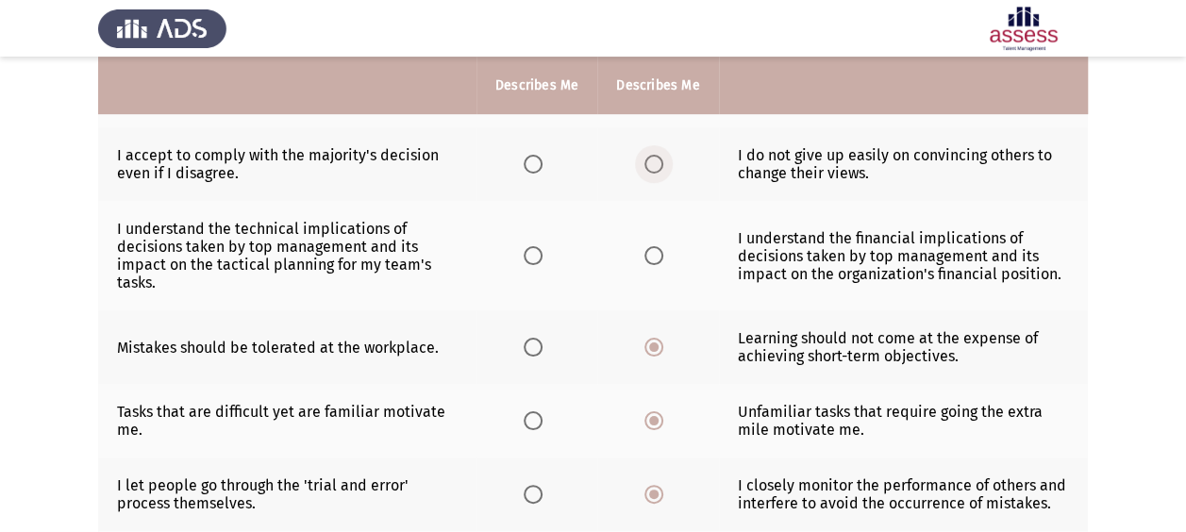
click at [652, 161] on span "Select an option" at bounding box center [653, 164] width 19 height 19
click at [652, 161] on input "Select an option" at bounding box center [653, 164] width 19 height 19
click at [649, 259] on span "Select an option" at bounding box center [653, 255] width 19 height 19
click at [649, 259] on input "Select an option" at bounding box center [653, 255] width 19 height 19
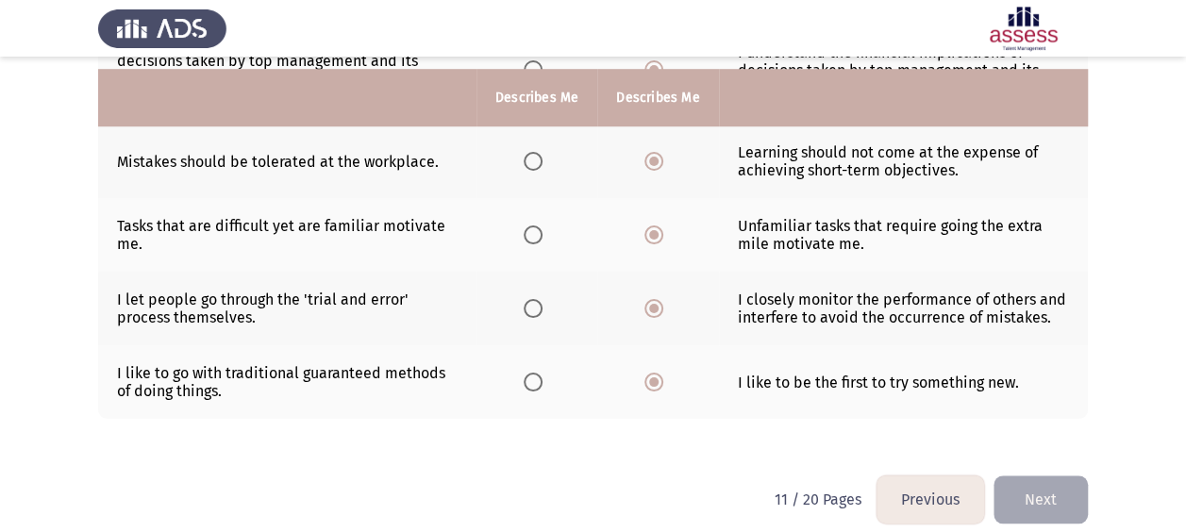
scroll to position [664, 0]
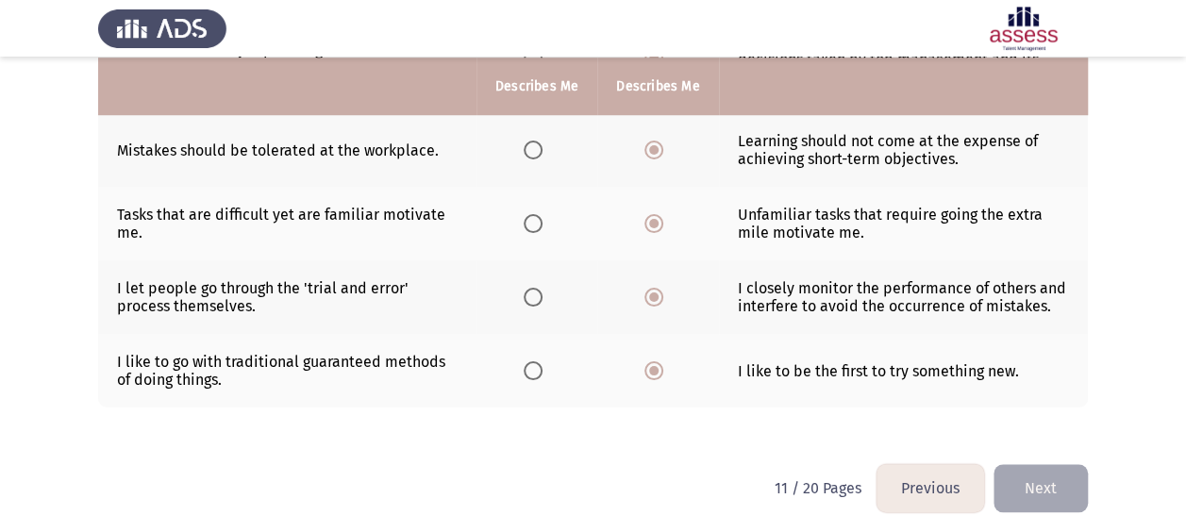
click at [1051, 485] on button "Next" at bounding box center [1040, 488] width 94 height 48
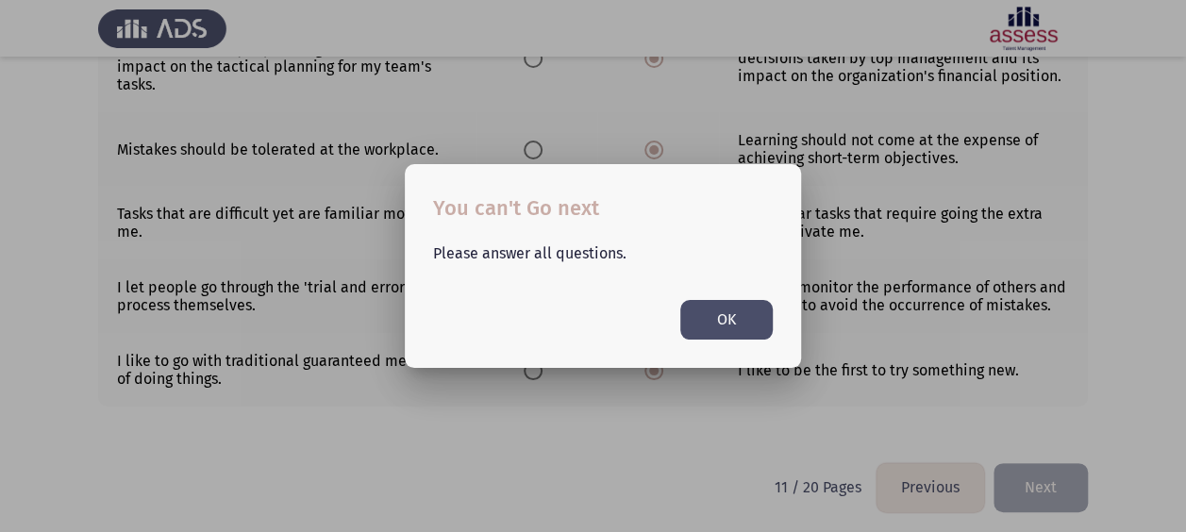
click at [761, 319] on button "OK" at bounding box center [726, 319] width 92 height 39
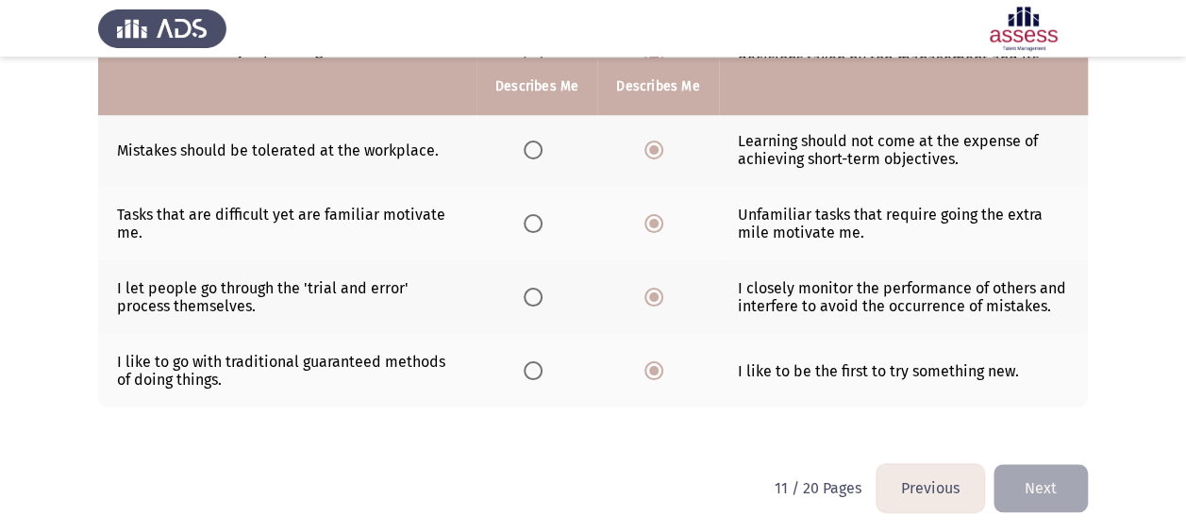
scroll to position [287, 0]
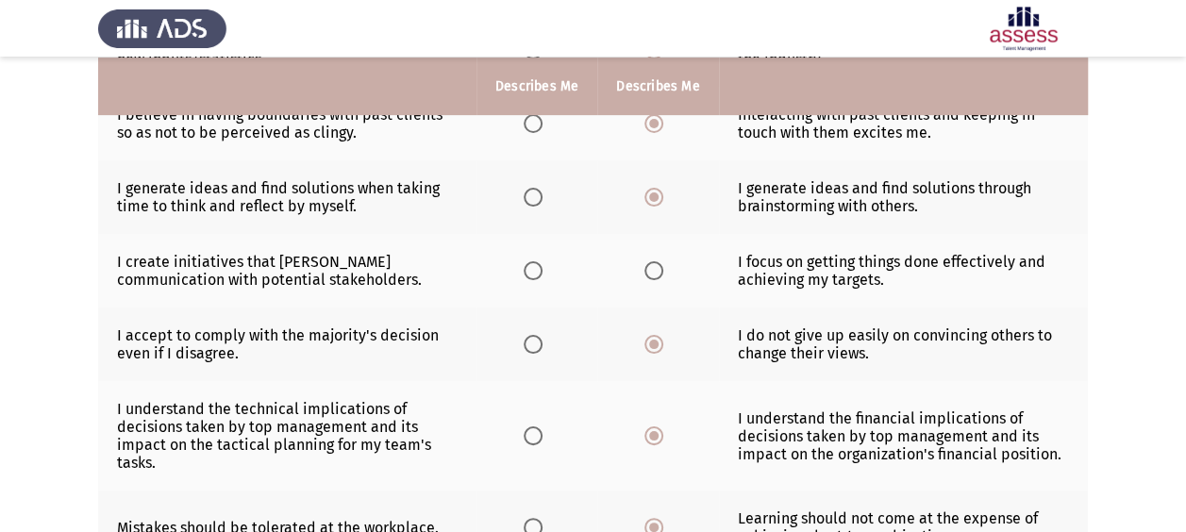
click at [512, 270] on th at bounding box center [536, 271] width 121 height 74
drag, startPoint x: 513, startPoint y: 251, endPoint x: 527, endPoint y: 260, distance: 17.0
click at [516, 253] on th at bounding box center [536, 271] width 121 height 74
click at [527, 261] on span "Select an option" at bounding box center [533, 270] width 19 height 19
click at [527, 261] on input "Select an option" at bounding box center [533, 270] width 19 height 19
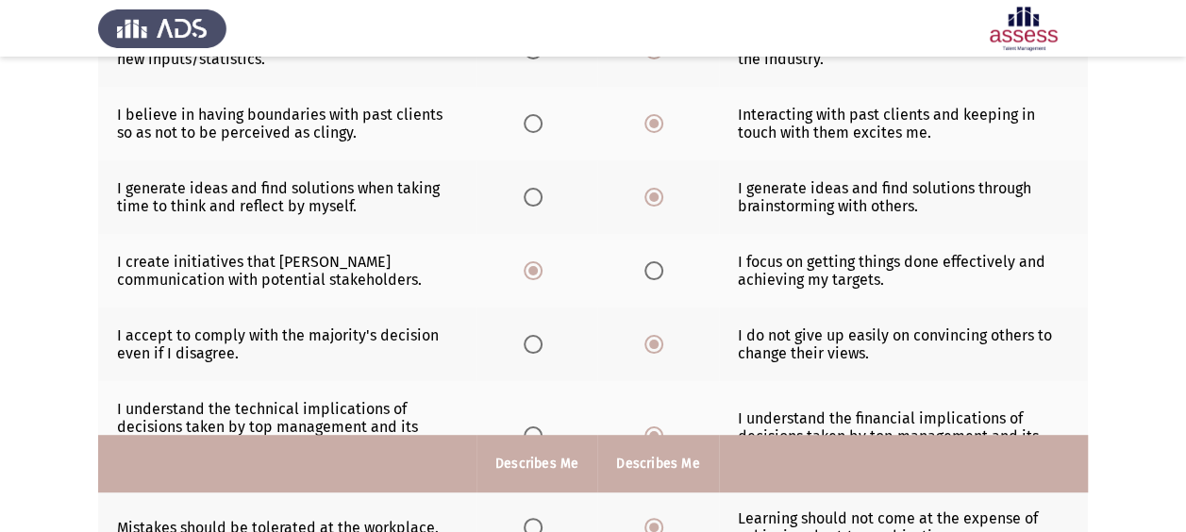
scroll to position [664, 0]
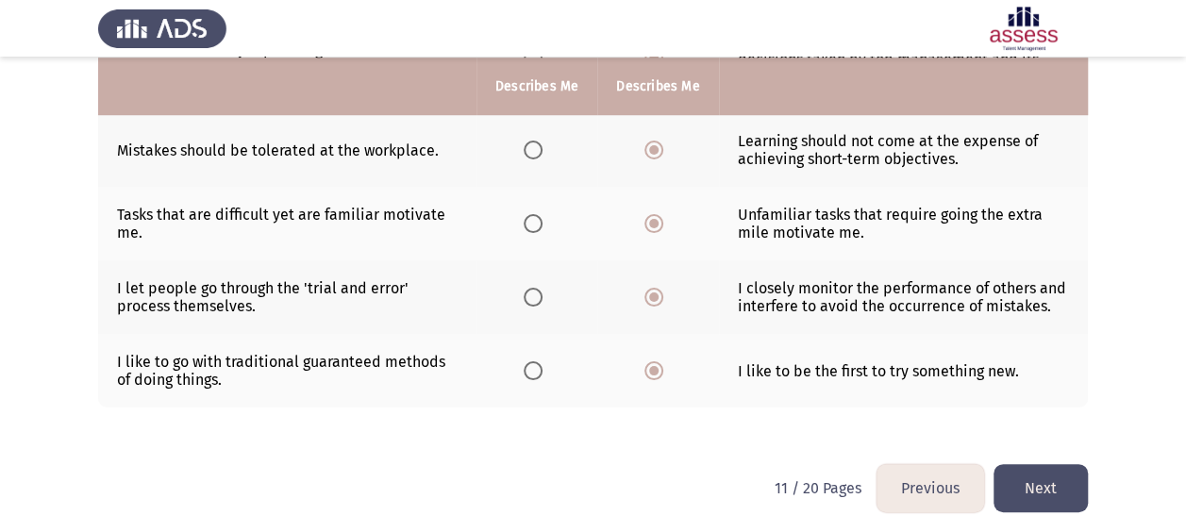
click at [1017, 479] on button "Next" at bounding box center [1040, 488] width 94 height 48
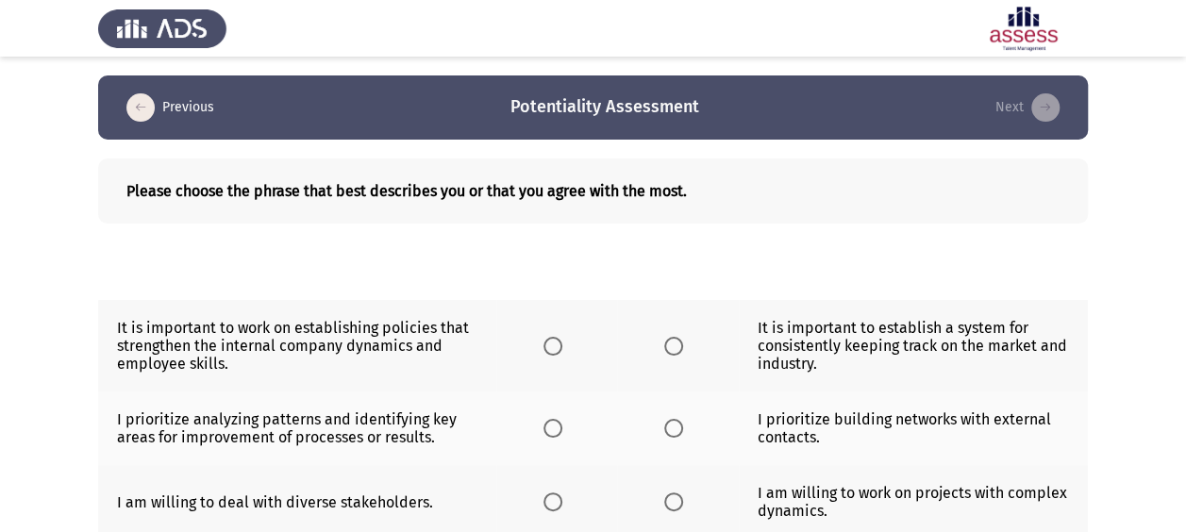
scroll to position [648, 0]
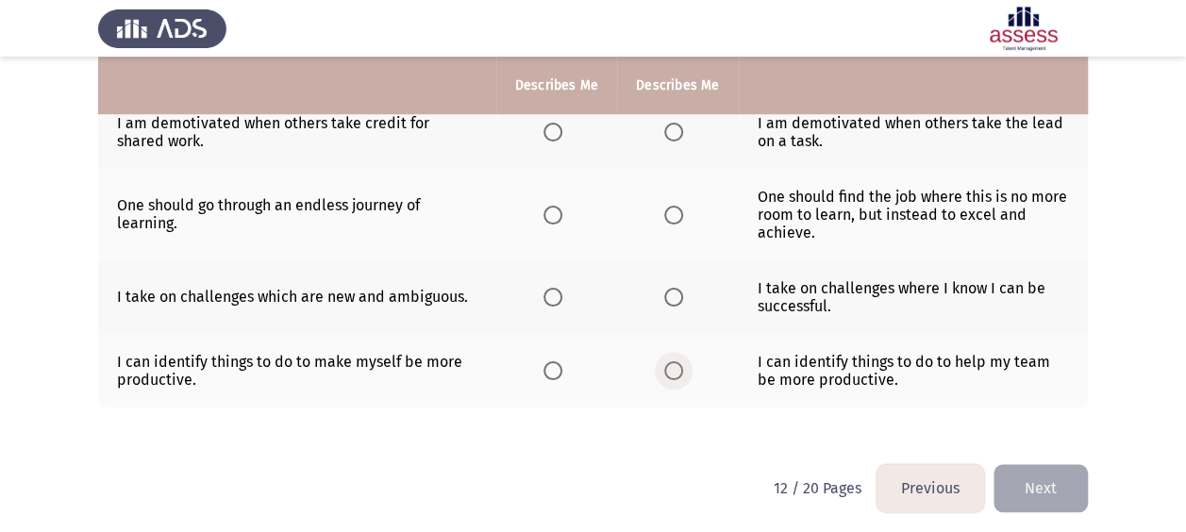
click at [666, 361] on span "Select an option" at bounding box center [673, 370] width 19 height 19
click at [666, 361] on input "Select an option" at bounding box center [673, 370] width 19 height 19
click at [555, 289] on span "Select an option" at bounding box center [552, 297] width 19 height 19
click at [555, 289] on input "Select an option" at bounding box center [552, 297] width 19 height 19
click at [557, 213] on span "Select an option" at bounding box center [552, 215] width 19 height 19
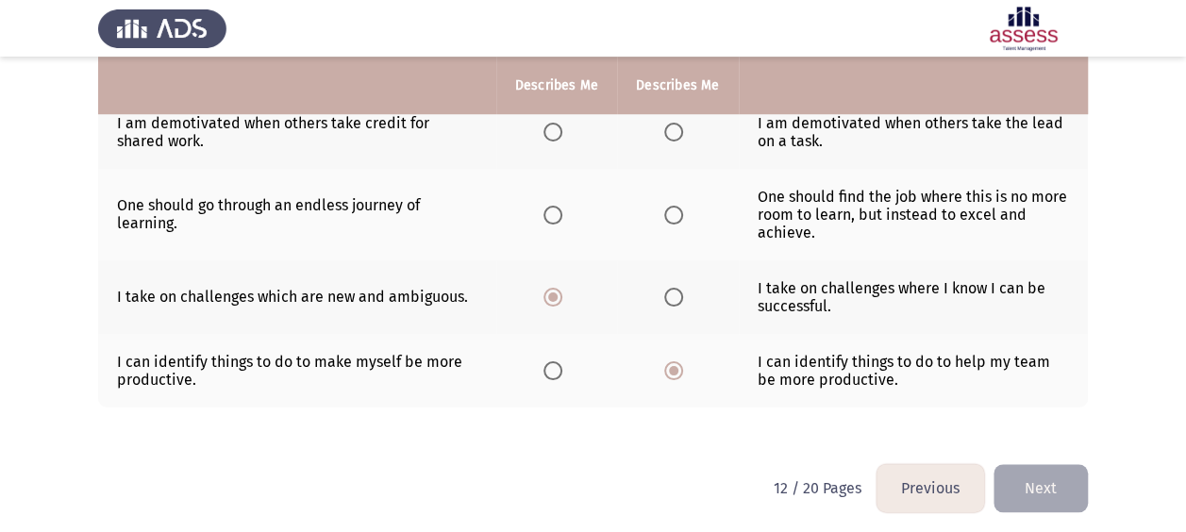
click at [557, 213] on input "Select an option" at bounding box center [552, 215] width 19 height 19
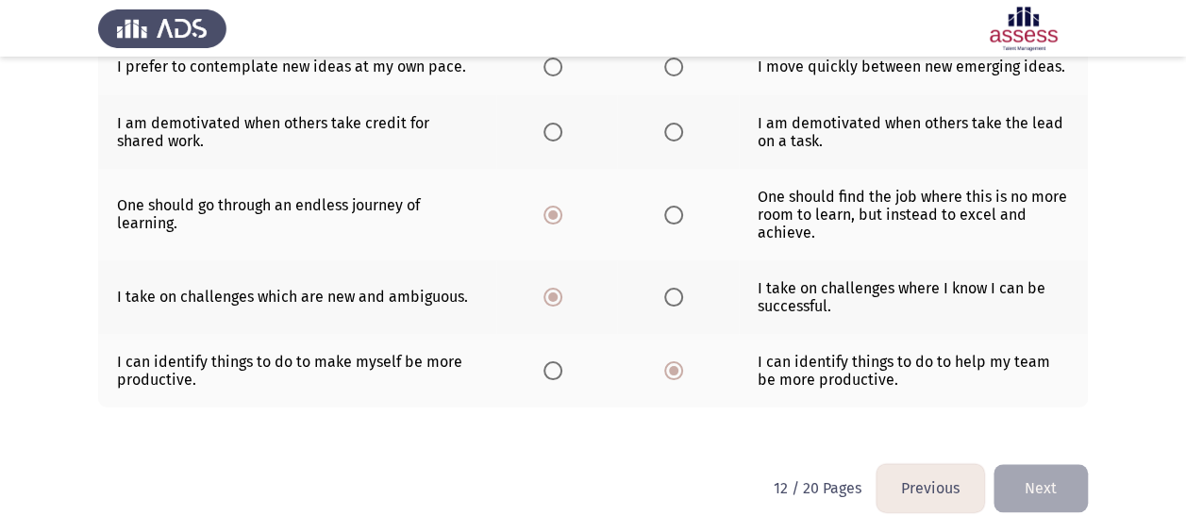
scroll to position [271, 0]
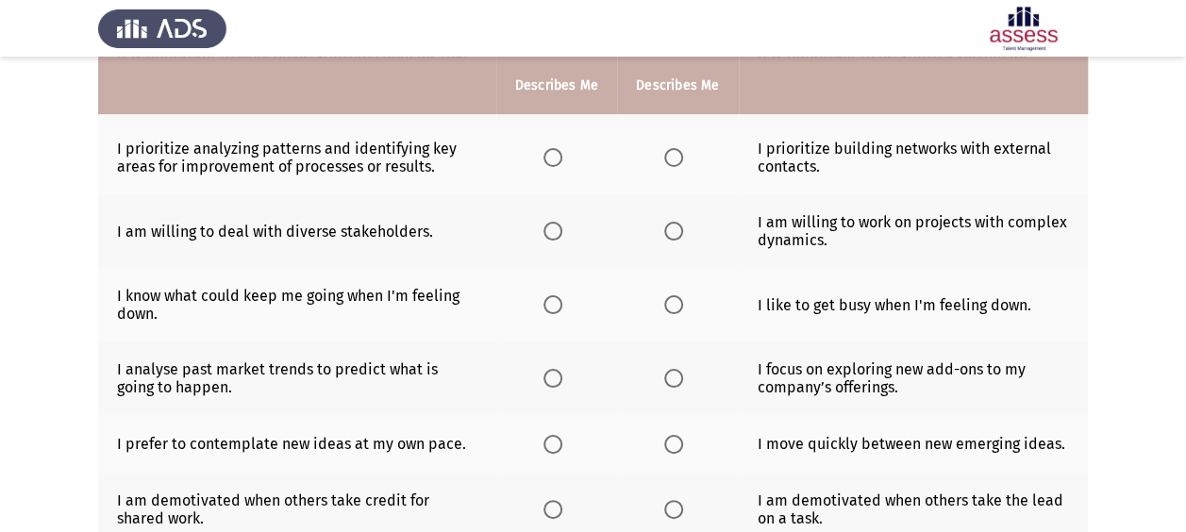
click at [549, 223] on span "Select an option" at bounding box center [552, 231] width 19 height 19
click at [549, 223] on input "Select an option" at bounding box center [552, 231] width 19 height 19
click at [553, 164] on span "Select an option" at bounding box center [552, 157] width 19 height 19
click at [553, 164] on input "Select an option" at bounding box center [552, 157] width 19 height 19
click at [672, 307] on span "Select an option" at bounding box center [673, 304] width 19 height 19
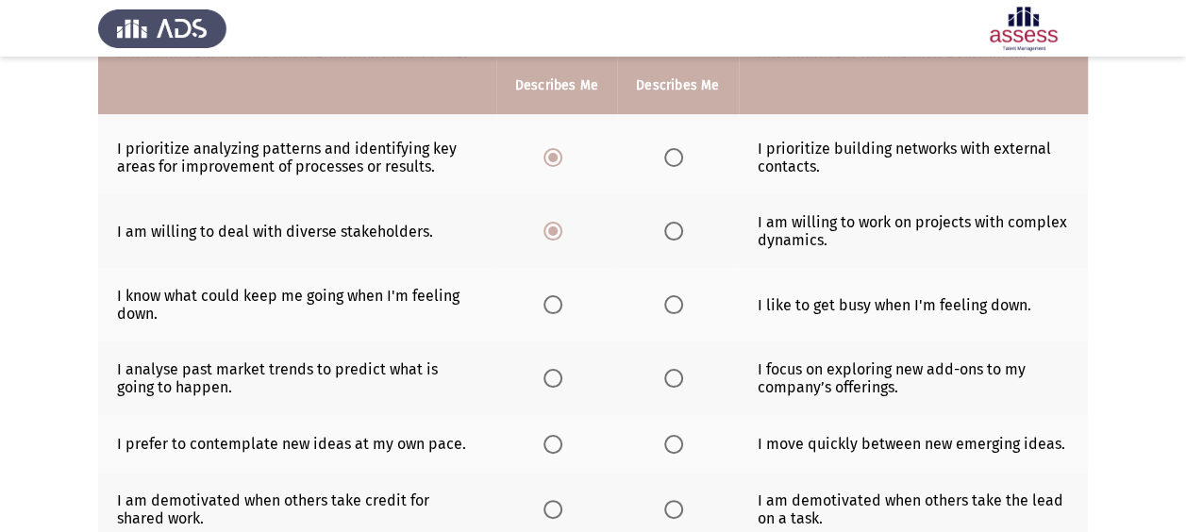
click at [672, 307] on input "Select an option" at bounding box center [673, 304] width 19 height 19
click at [559, 300] on span "Select an option" at bounding box center [552, 304] width 19 height 19
click at [559, 300] on input "Select an option" at bounding box center [552, 304] width 19 height 19
click at [553, 378] on span "Select an option" at bounding box center [553, 378] width 0 height 0
click at [553, 375] on input "Select an option" at bounding box center [552, 378] width 19 height 19
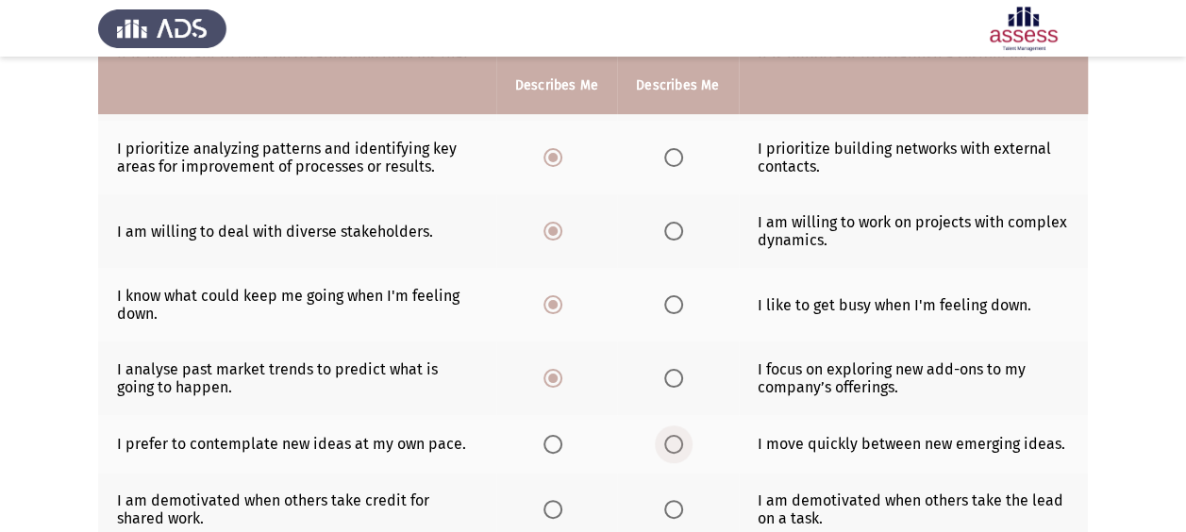
click at [674, 439] on span "Select an option" at bounding box center [673, 444] width 19 height 19
click at [674, 439] on input "Select an option" at bounding box center [673, 444] width 19 height 19
click at [550, 509] on span "Select an option" at bounding box center [552, 509] width 19 height 19
click at [550, 509] on input "Select an option" at bounding box center [552, 509] width 19 height 19
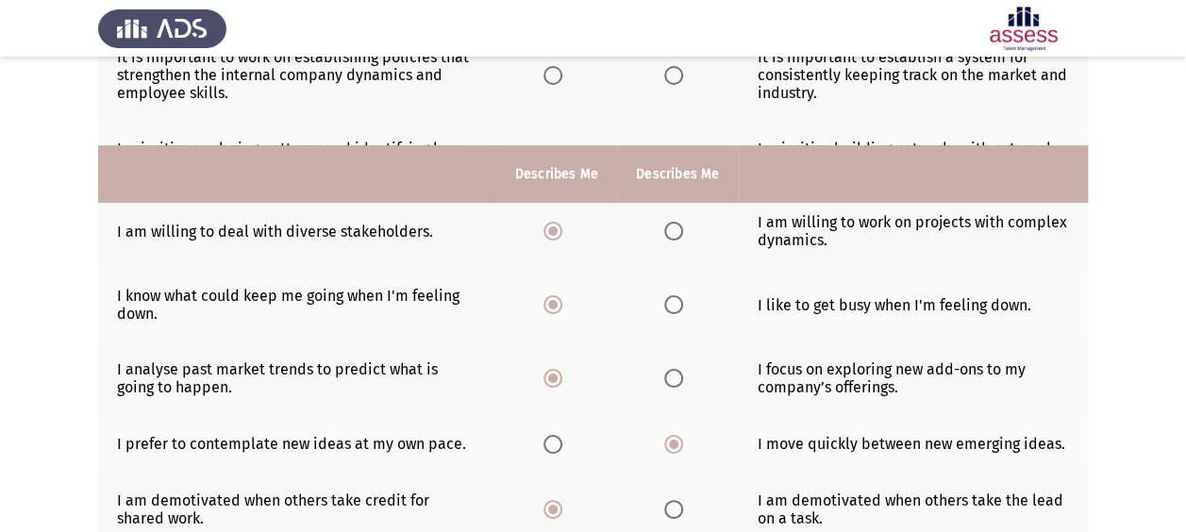
scroll to position [648, 0]
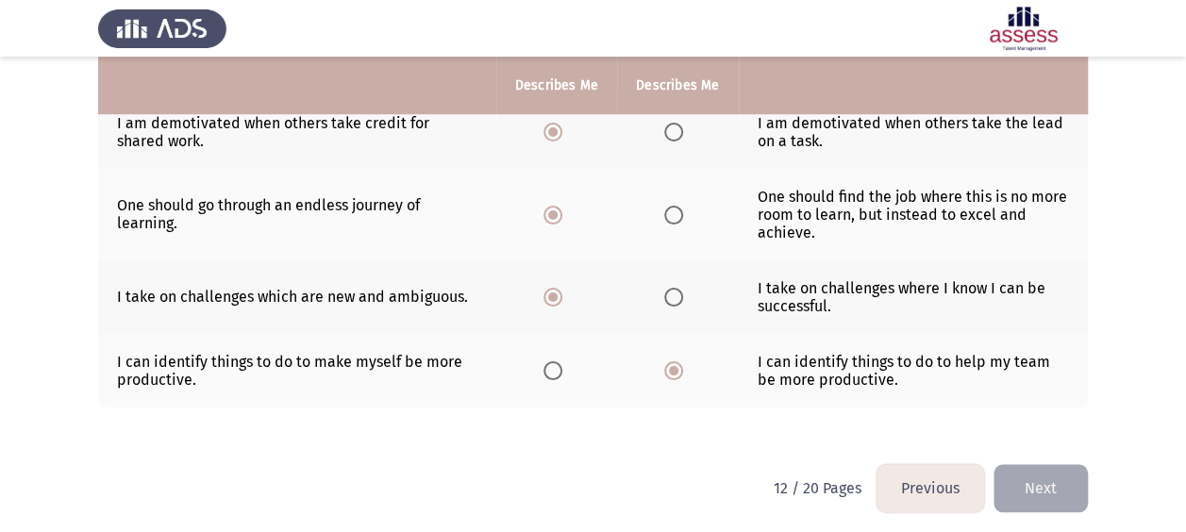
click at [1021, 477] on button "Next" at bounding box center [1040, 488] width 94 height 48
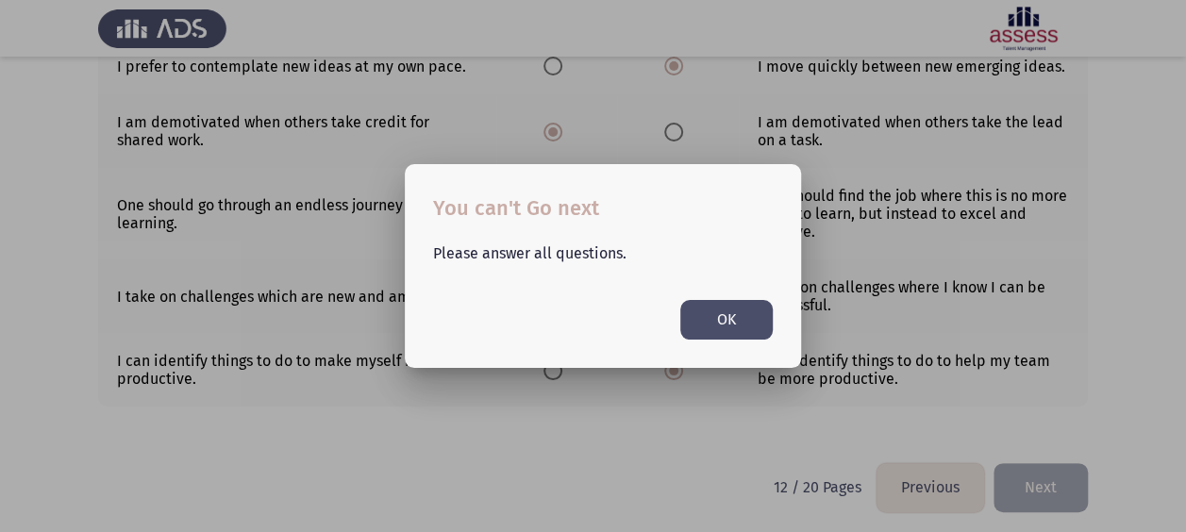
scroll to position [0, 0]
click at [741, 311] on button "OK" at bounding box center [726, 319] width 92 height 39
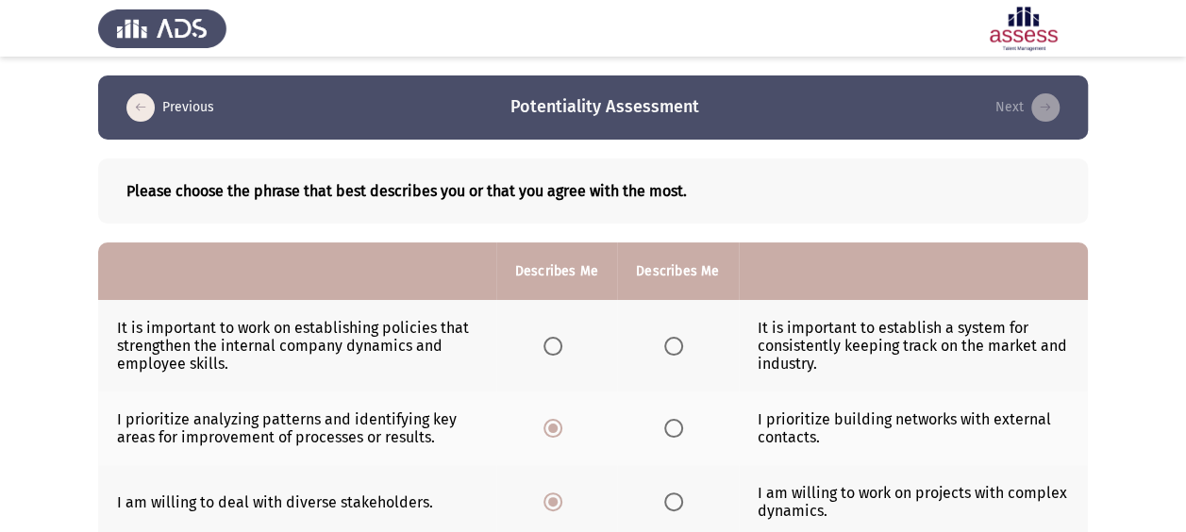
click at [557, 349] on span "Select an option" at bounding box center [552, 346] width 19 height 19
click at [557, 349] on input "Select an option" at bounding box center [552, 346] width 19 height 19
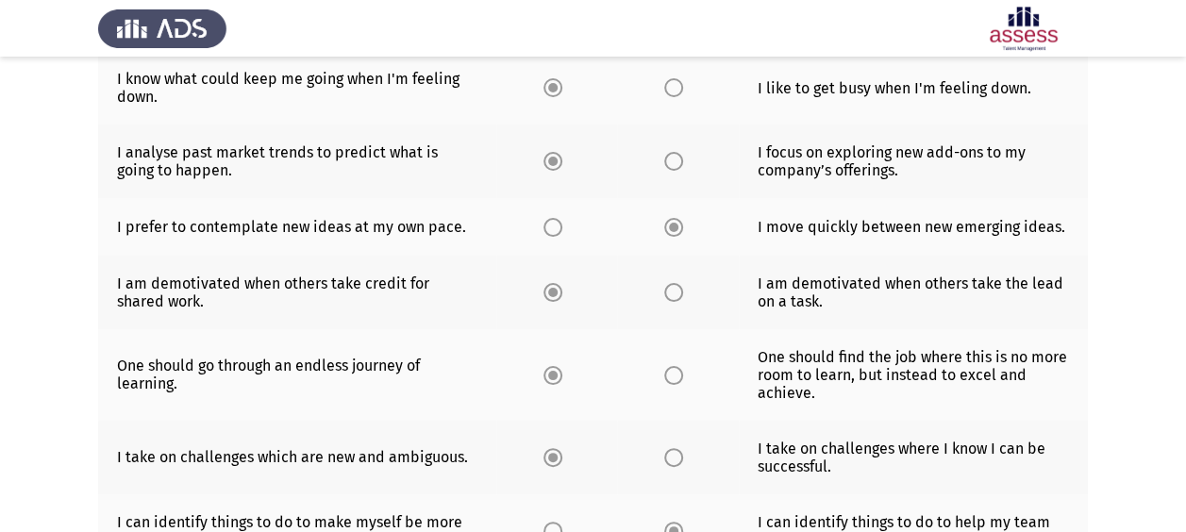
scroll to position [648, 0]
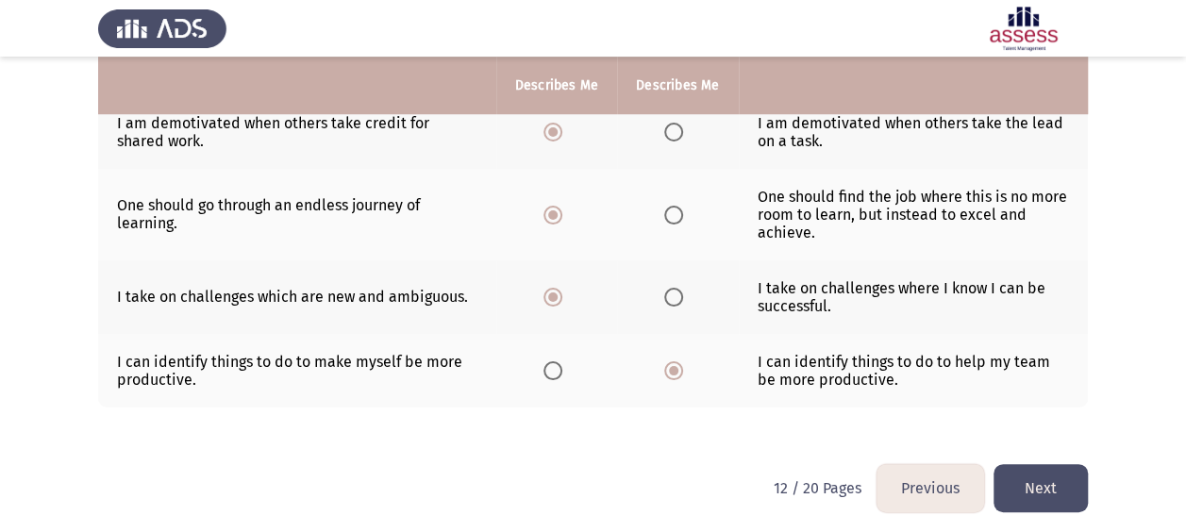
click at [1015, 474] on button "Next" at bounding box center [1040, 488] width 94 height 48
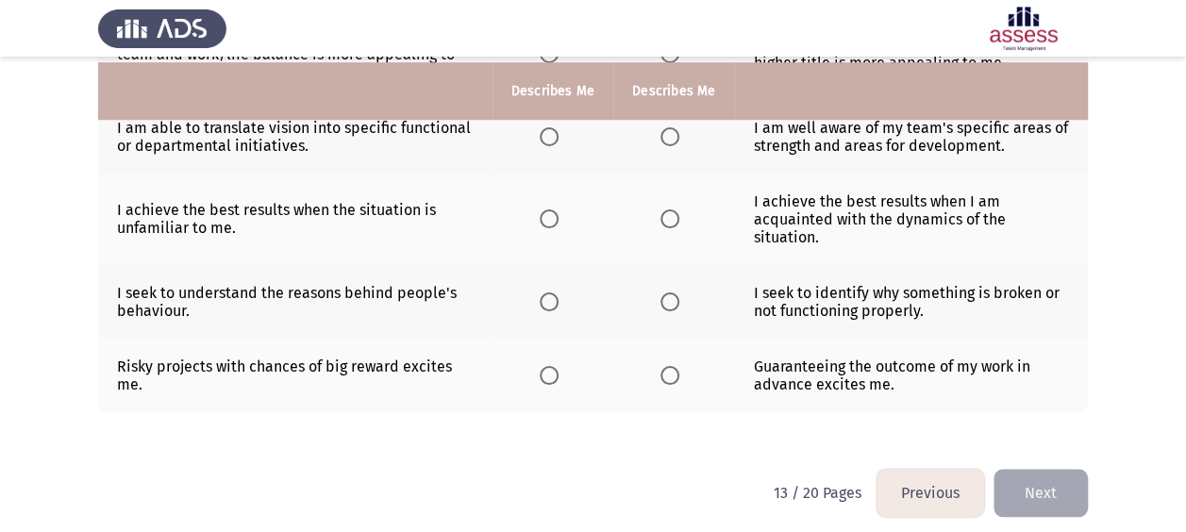
scroll to position [632, 0]
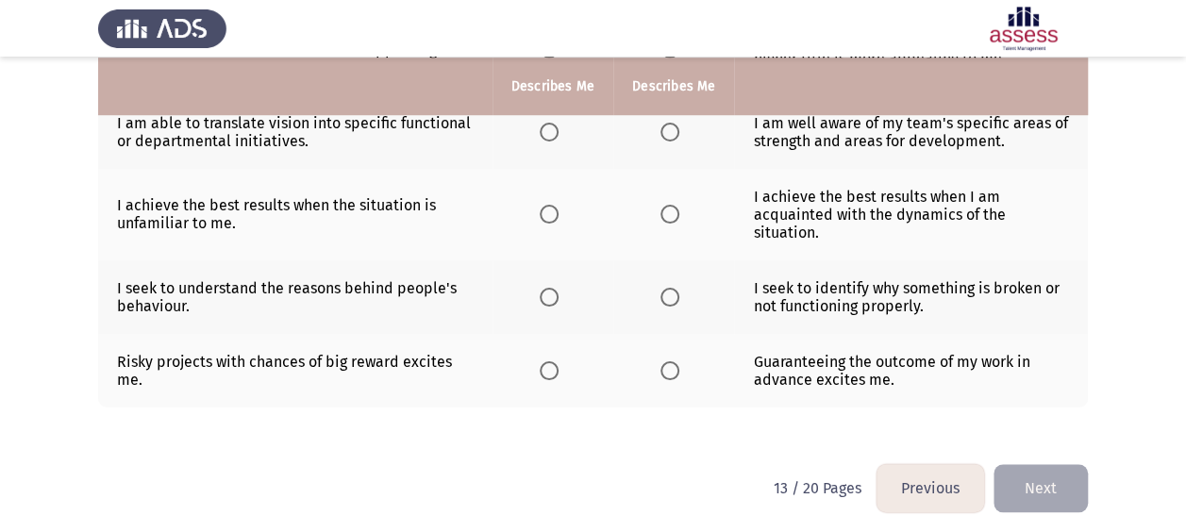
click at [668, 366] on span "Select an option" at bounding box center [669, 370] width 19 height 19
click at [668, 366] on input "Select an option" at bounding box center [669, 370] width 19 height 19
click at [675, 291] on span "Select an option" at bounding box center [669, 297] width 19 height 19
click at [675, 291] on input "Select an option" at bounding box center [669, 297] width 19 height 19
click at [537, 211] on th at bounding box center [552, 215] width 121 height 92
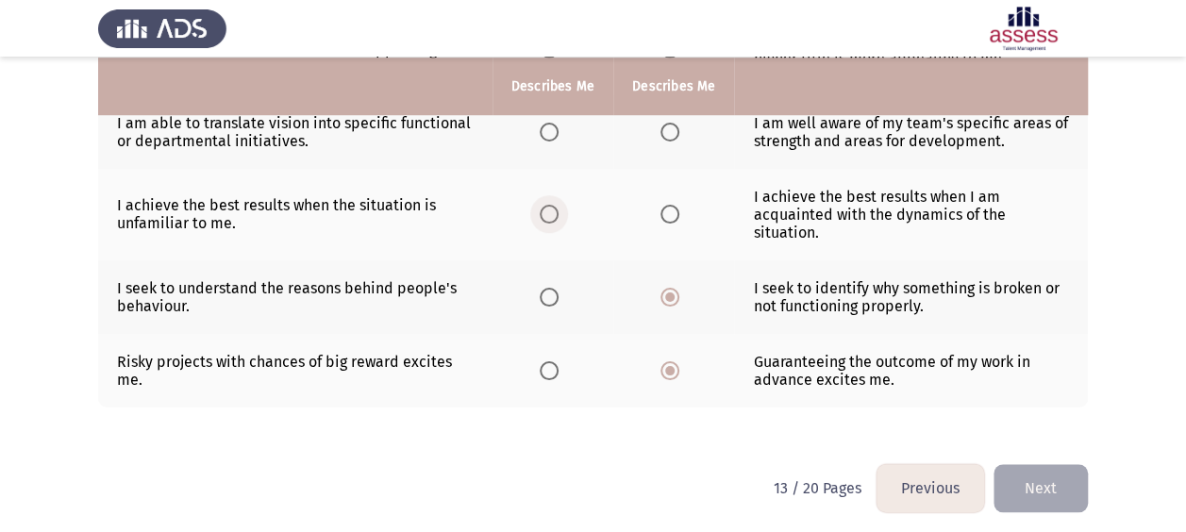
click at [553, 211] on span "Select an option" at bounding box center [549, 214] width 19 height 19
click at [553, 211] on input "Select an option" at bounding box center [549, 214] width 19 height 19
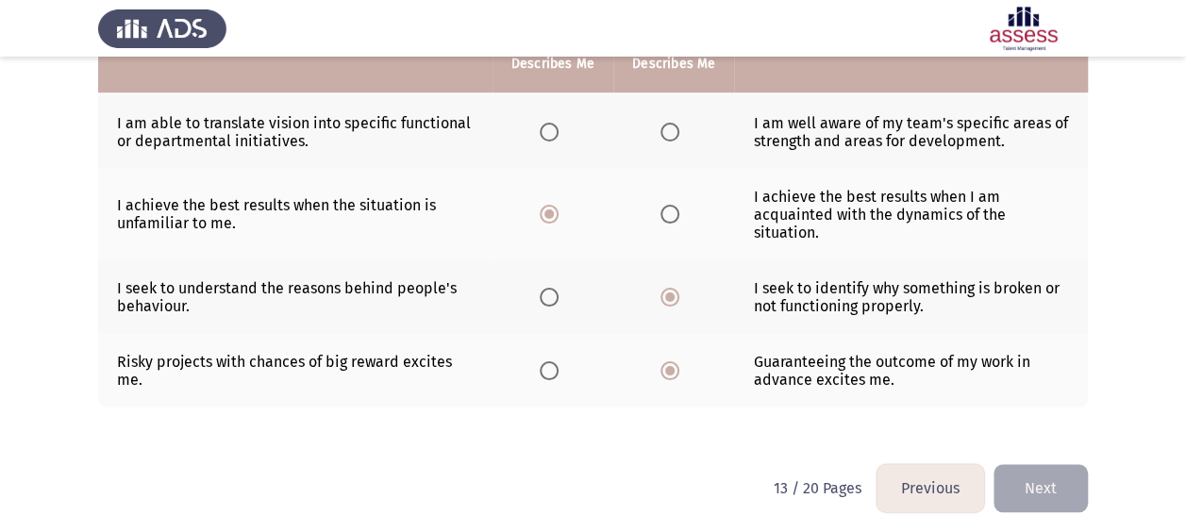
scroll to position [255, 0]
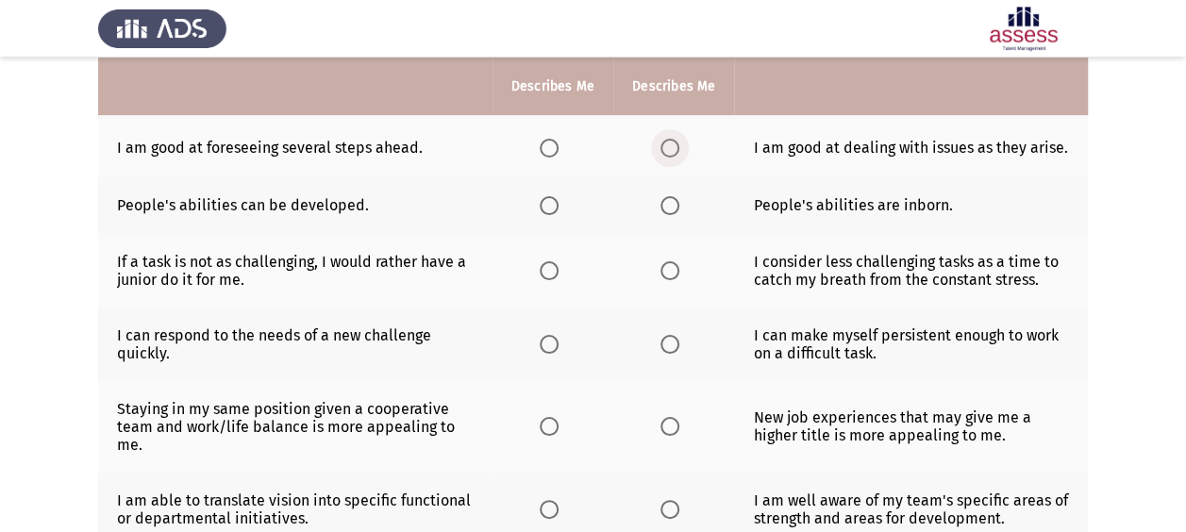
click at [669, 140] on span "Select an option" at bounding box center [669, 148] width 19 height 19
click at [669, 140] on input "Select an option" at bounding box center [669, 148] width 19 height 19
click at [552, 200] on span "Select an option" at bounding box center [549, 205] width 19 height 19
click at [552, 200] on input "Select an option" at bounding box center [549, 205] width 19 height 19
click at [660, 269] on span "Select an option" at bounding box center [669, 270] width 19 height 19
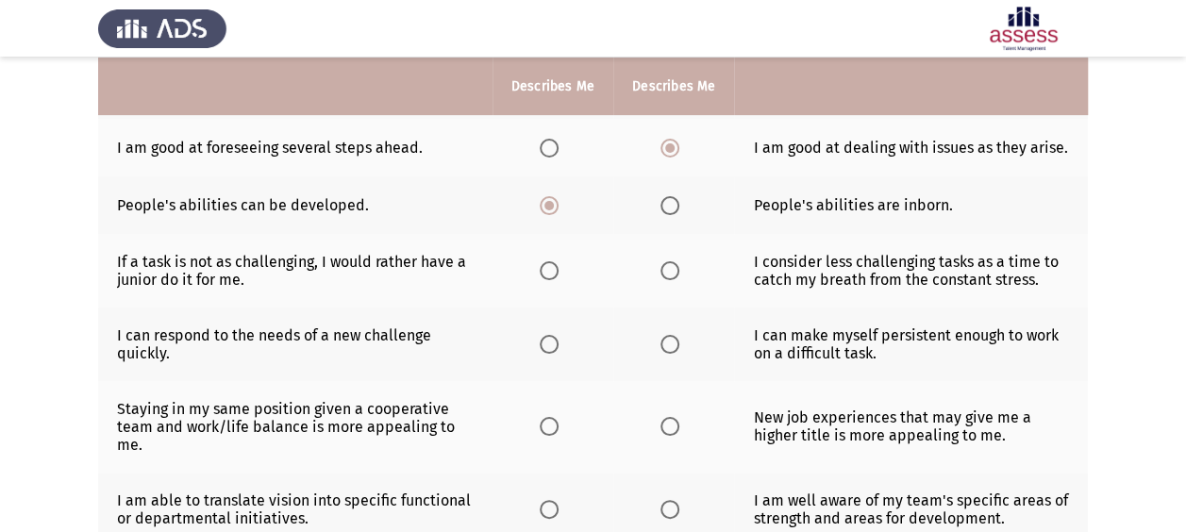
click at [660, 269] on input "Select an option" at bounding box center [669, 270] width 19 height 19
click at [679, 352] on th at bounding box center [673, 345] width 121 height 74
click at [668, 342] on span "Select an option" at bounding box center [669, 344] width 19 height 19
click at [668, 342] on input "Select an option" at bounding box center [669, 344] width 19 height 19
click at [549, 425] on span "Select an option" at bounding box center [549, 426] width 19 height 19
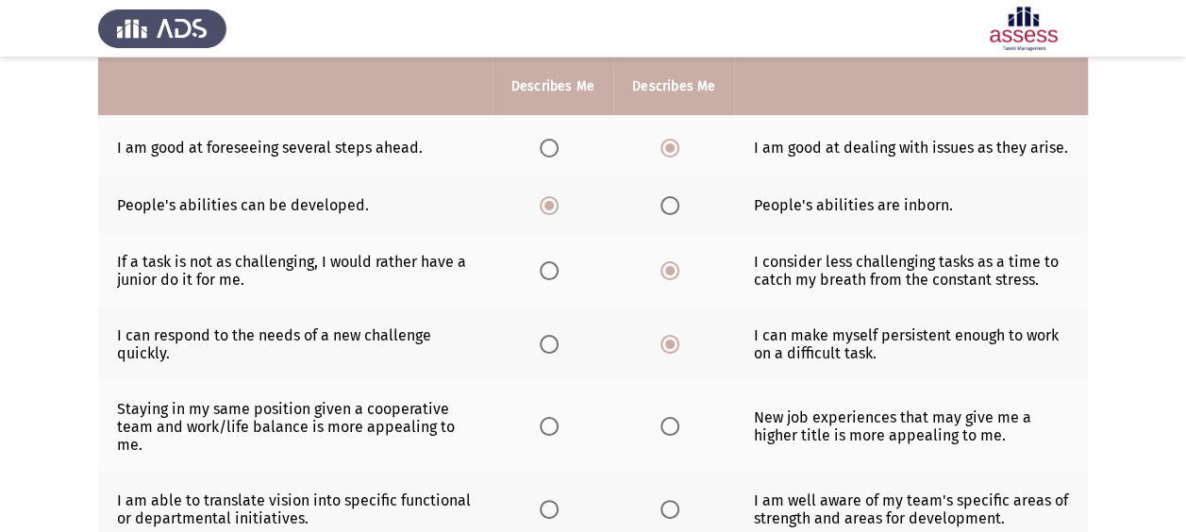
click at [549, 425] on input "Select an option" at bounding box center [549, 426] width 19 height 19
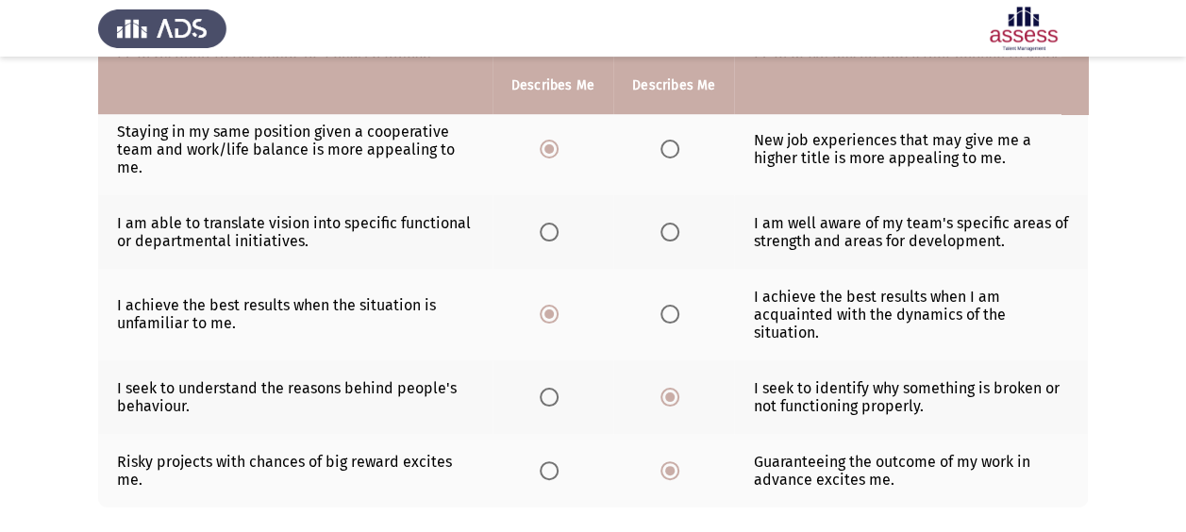
scroll to position [523, 0]
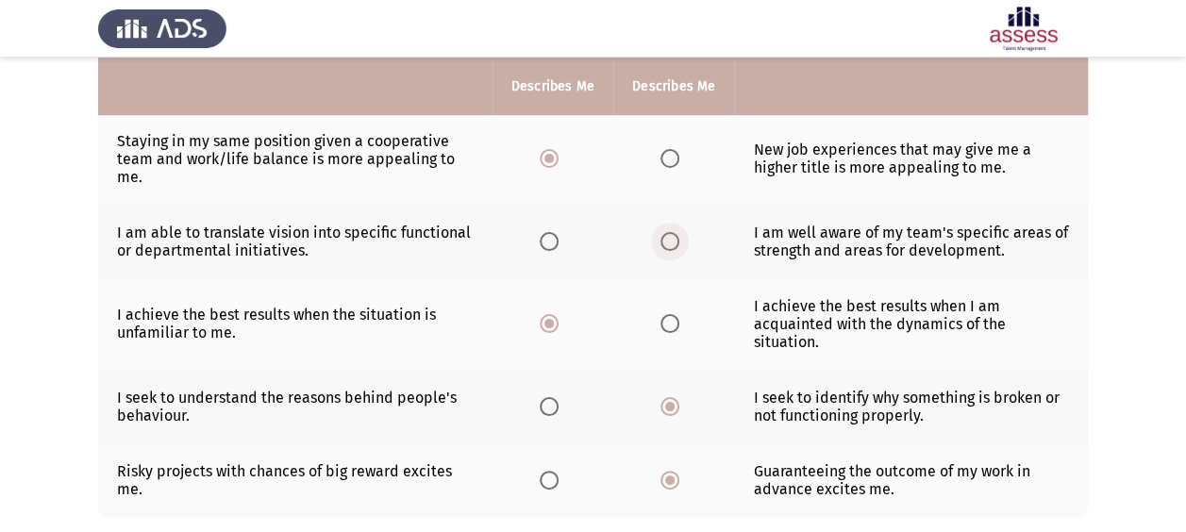
click at [660, 238] on span "Select an option" at bounding box center [669, 241] width 19 height 19
click at [660, 238] on input "Select an option" at bounding box center [669, 241] width 19 height 19
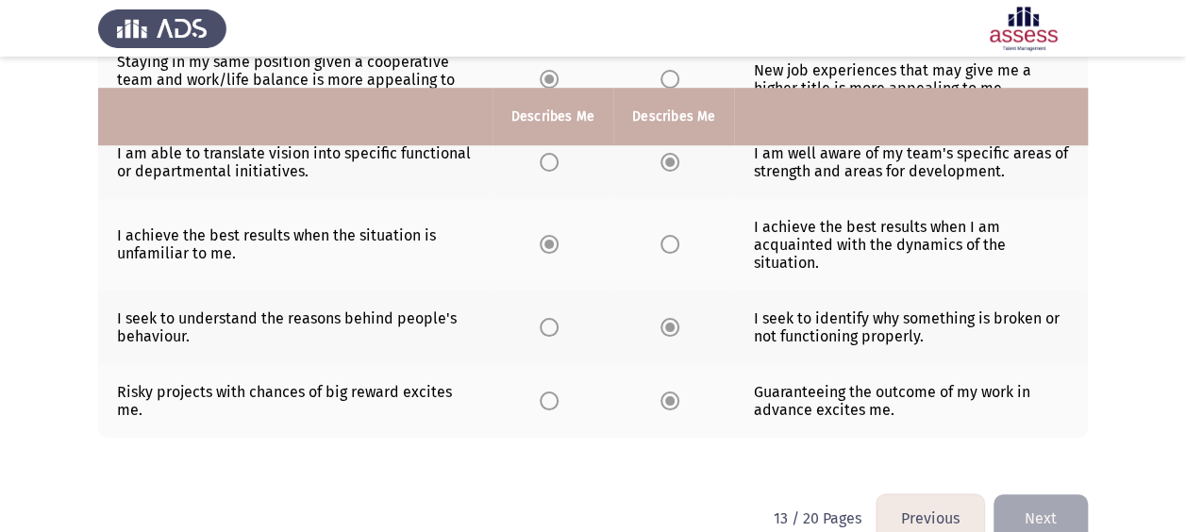
scroll to position [632, 0]
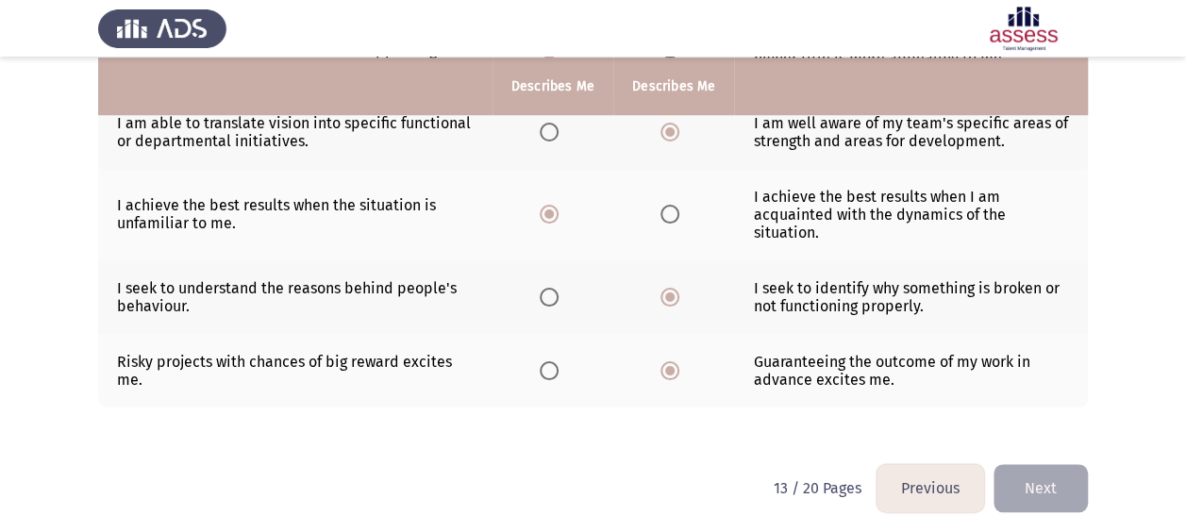
click at [1042, 481] on button "Next" at bounding box center [1040, 488] width 94 height 48
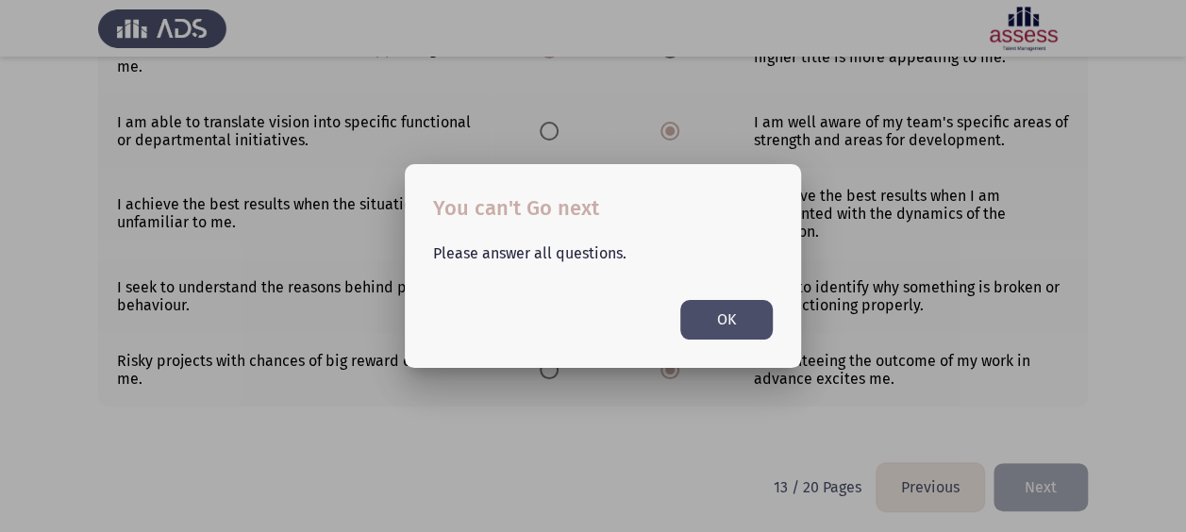
scroll to position [0, 0]
drag, startPoint x: 694, startPoint y: 307, endPoint x: 704, endPoint y: 316, distance: 13.3
click at [702, 315] on button "OK" at bounding box center [726, 319] width 92 height 39
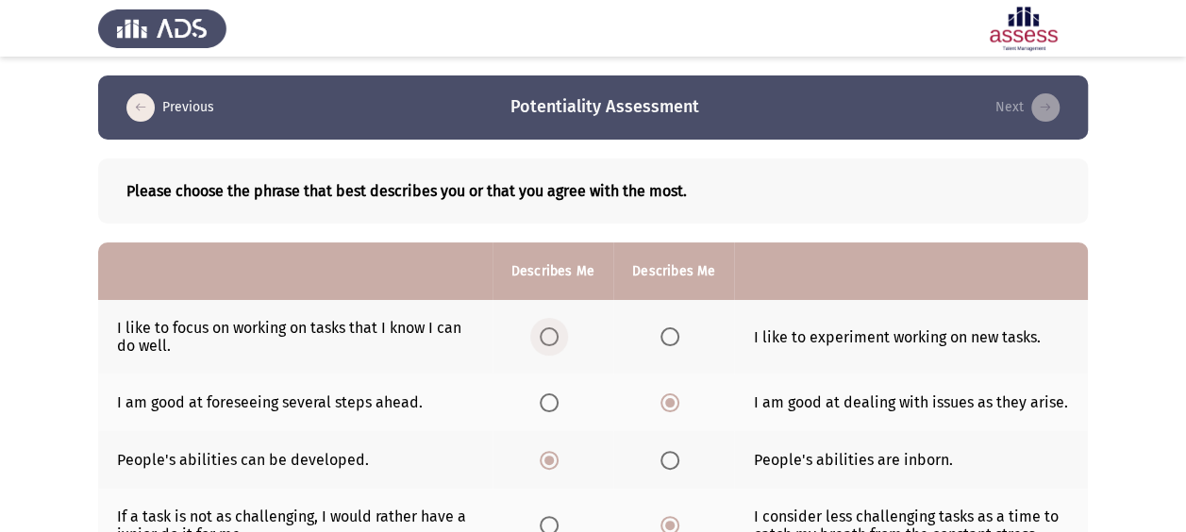
click at [549, 328] on span "Select an option" at bounding box center [549, 336] width 19 height 19
click at [549, 328] on input "Select an option" at bounding box center [549, 336] width 19 height 19
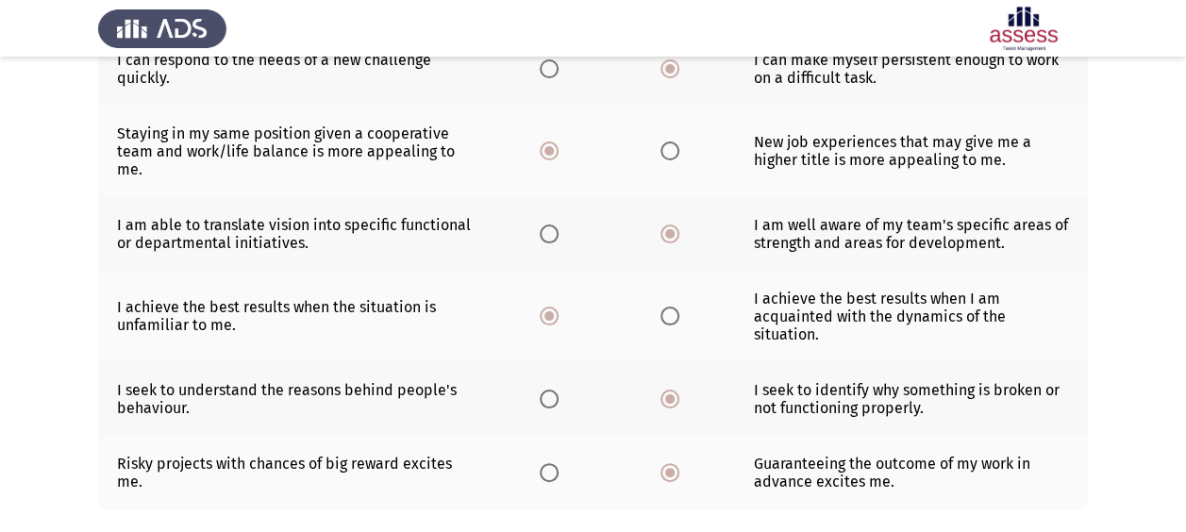
scroll to position [632, 0]
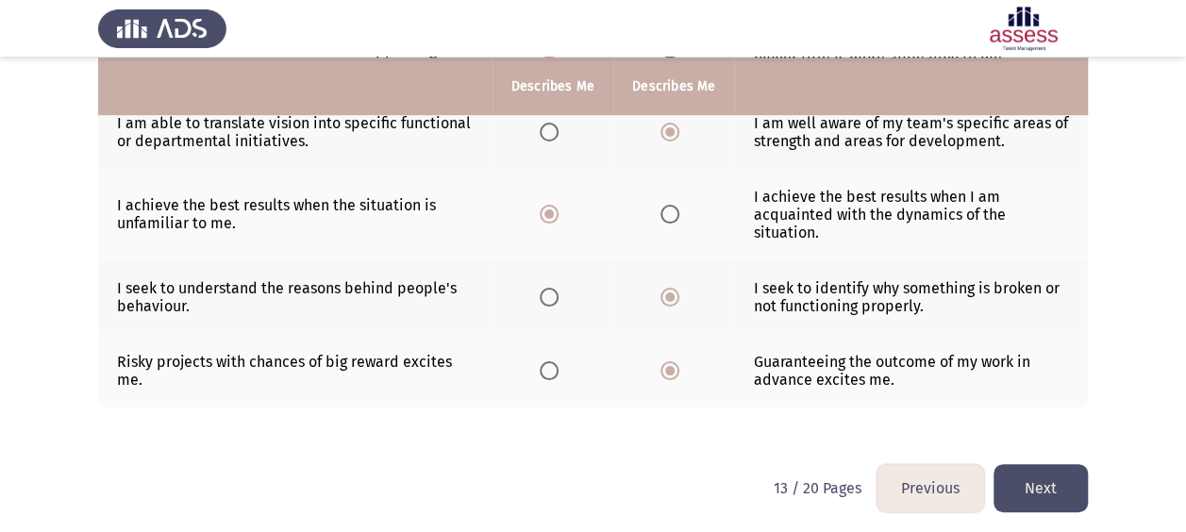
click at [1027, 487] on button "Next" at bounding box center [1040, 488] width 94 height 48
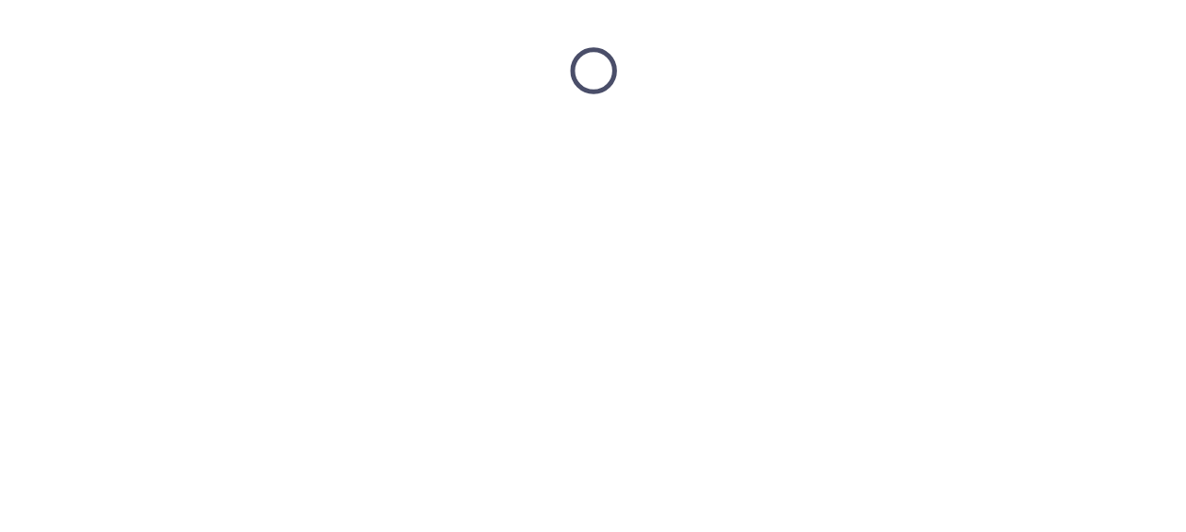
scroll to position [0, 0]
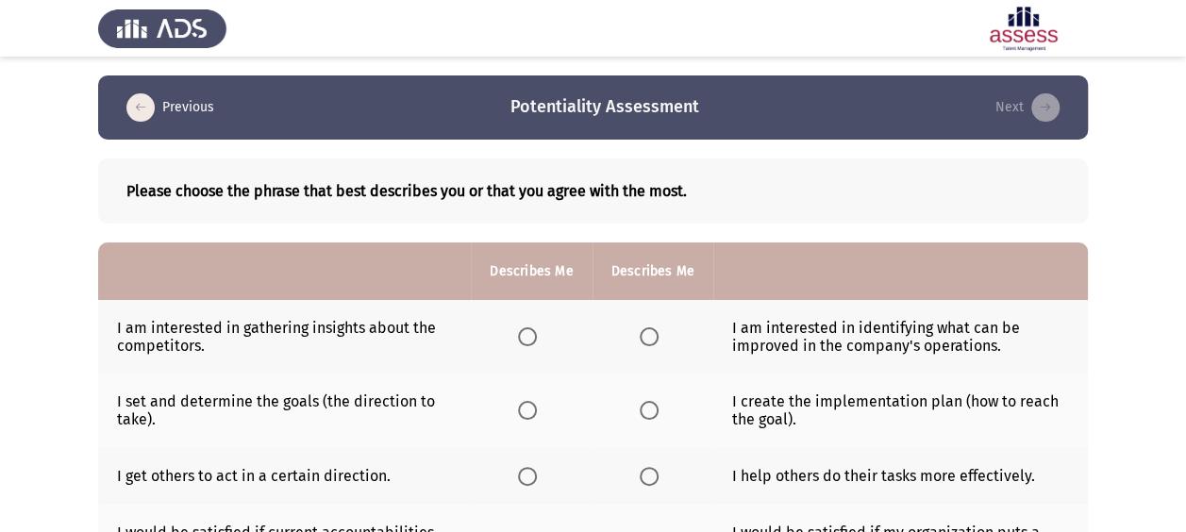
click at [640, 332] on span "Select an option" at bounding box center [649, 336] width 19 height 19
click at [640, 332] on input "Select an option" at bounding box center [649, 336] width 19 height 19
click at [526, 409] on span "Select an option" at bounding box center [527, 410] width 19 height 19
click at [526, 409] on input "Select an option" at bounding box center [527, 410] width 19 height 19
click at [523, 472] on span "Select an option" at bounding box center [527, 476] width 19 height 19
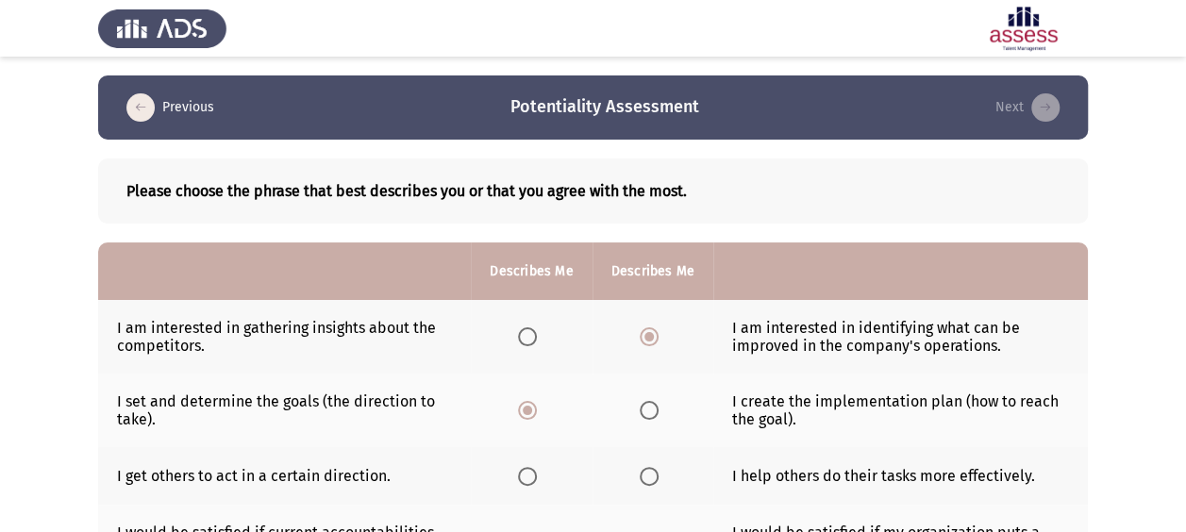
click at [523, 472] on input "Select an option" at bounding box center [527, 476] width 19 height 19
click at [650, 474] on span "Select an option" at bounding box center [649, 476] width 19 height 19
click at [650, 474] on input "Select an option" at bounding box center [649, 476] width 19 height 19
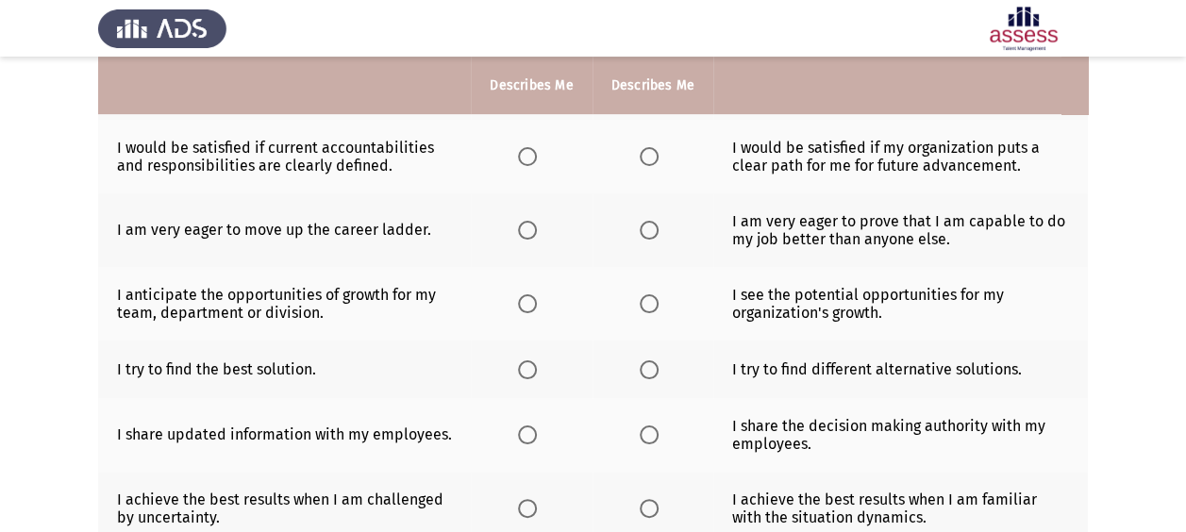
scroll to position [597, 0]
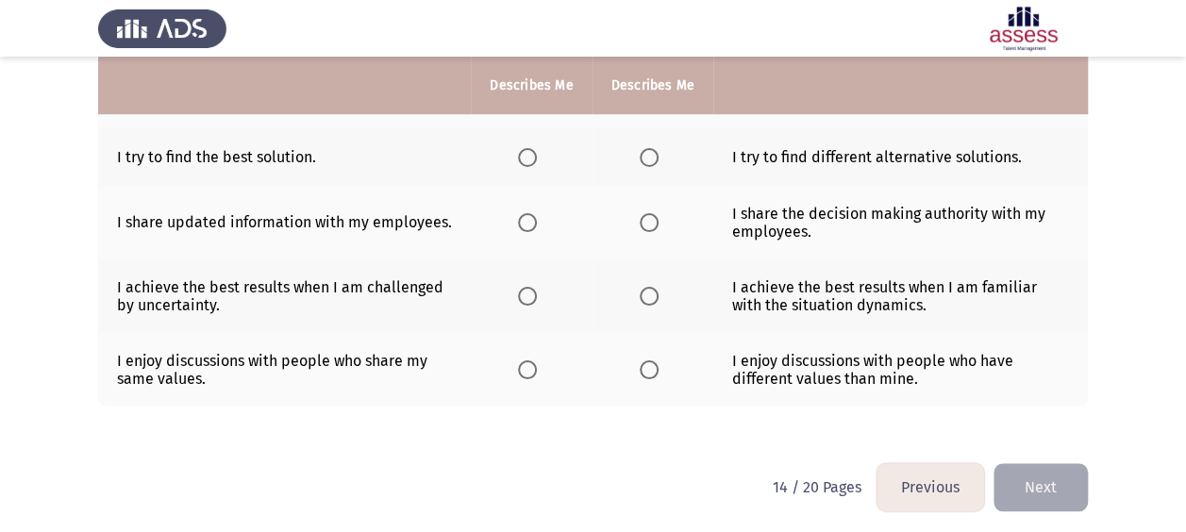
click at [651, 362] on span "Select an option" at bounding box center [649, 369] width 19 height 19
click at [651, 362] on input "Select an option" at bounding box center [649, 369] width 19 height 19
click at [657, 289] on label "Select an option" at bounding box center [653, 296] width 26 height 19
click at [657, 289] on input "Select an option" at bounding box center [649, 296] width 19 height 19
click at [520, 225] on span "Select an option" at bounding box center [527, 222] width 19 height 19
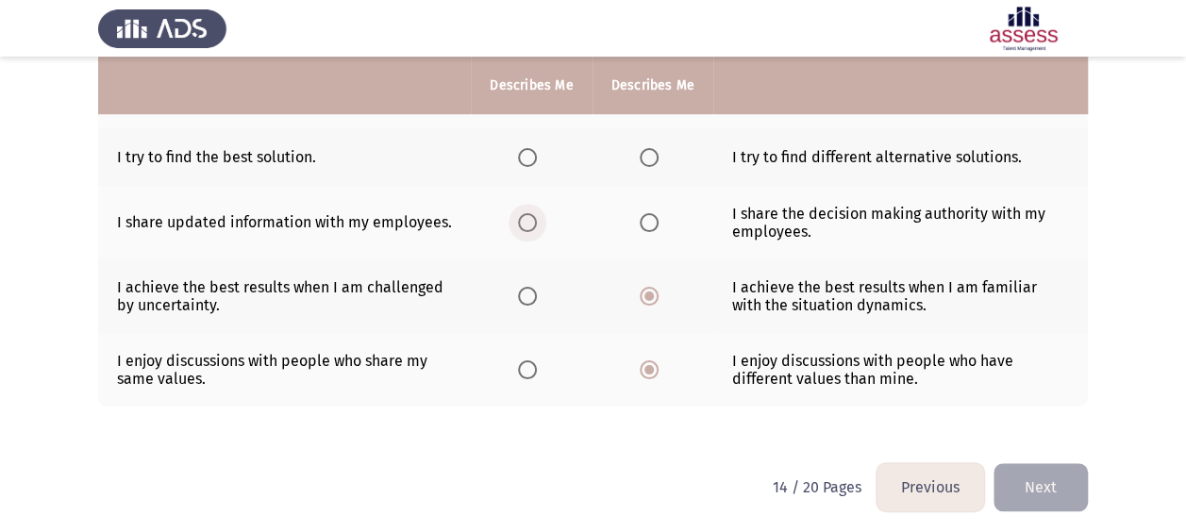
click at [520, 225] on input "Select an option" at bounding box center [527, 222] width 19 height 19
click at [658, 213] on label "Select an option" at bounding box center [653, 222] width 26 height 19
click at [658, 213] on input "Select an option" at bounding box center [649, 222] width 19 height 19
click at [647, 149] on span "Select an option" at bounding box center [649, 157] width 19 height 19
click at [647, 149] on input "Select an option" at bounding box center [649, 157] width 19 height 19
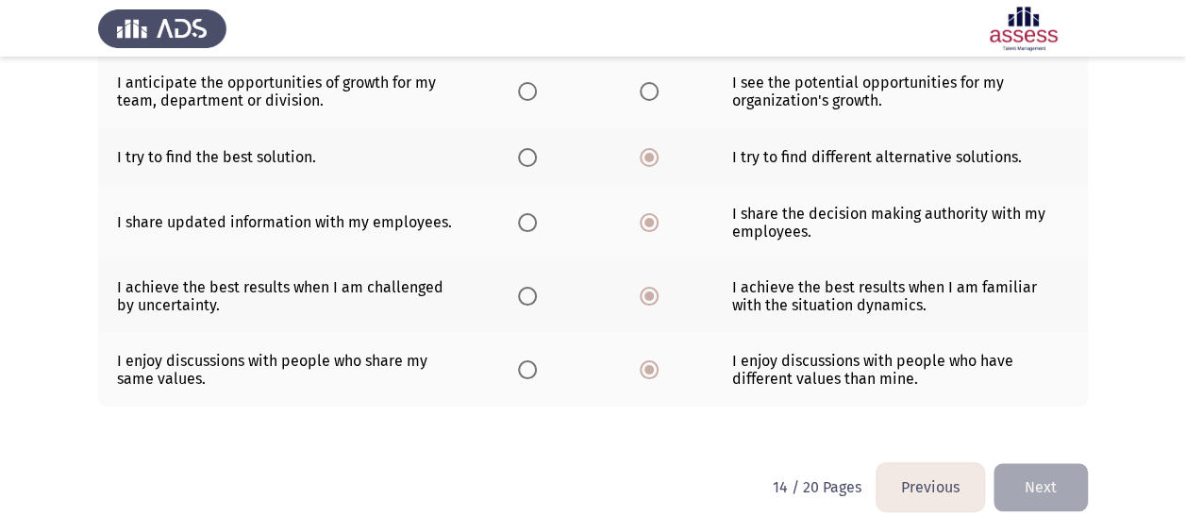
scroll to position [220, 0]
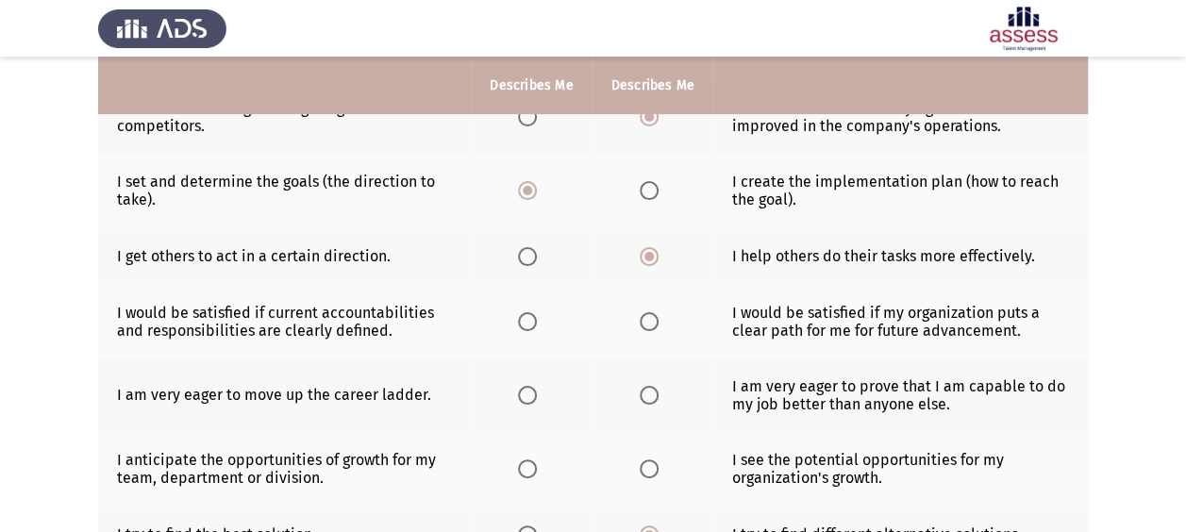
click at [649, 317] on span "Select an option" at bounding box center [649, 321] width 19 height 19
click at [649, 317] on input "Select an option" at bounding box center [649, 321] width 19 height 19
click at [659, 392] on label "Select an option" at bounding box center [653, 395] width 26 height 19
click at [659, 392] on input "Select an option" at bounding box center [649, 395] width 19 height 19
click at [647, 469] on span "Select an option" at bounding box center [649, 468] width 19 height 19
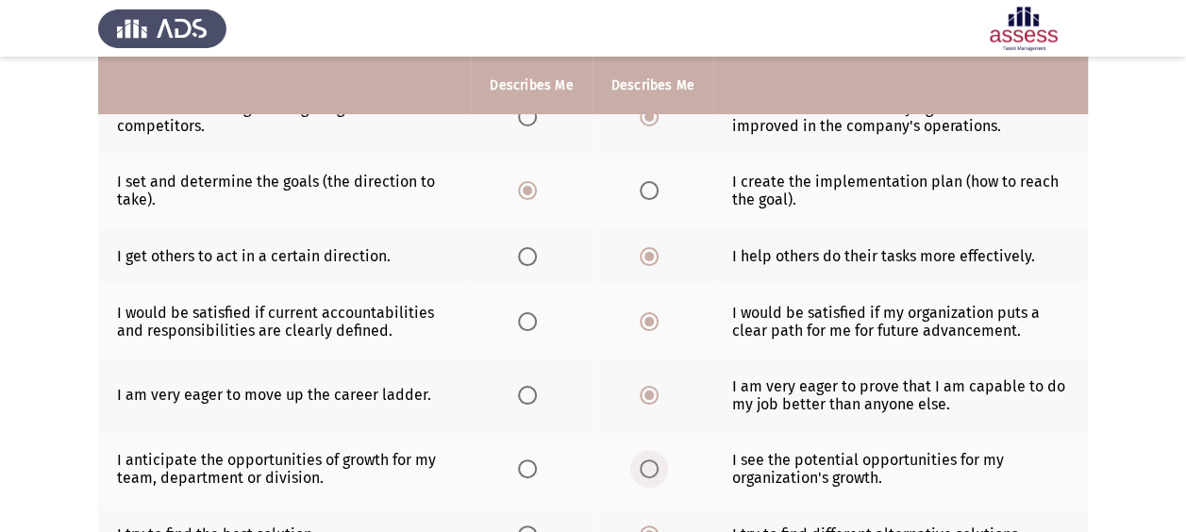
click at [647, 469] on input "Select an option" at bounding box center [649, 468] width 19 height 19
click at [520, 459] on span "Select an option" at bounding box center [527, 468] width 19 height 19
click at [520, 459] on input "Select an option" at bounding box center [527, 468] width 19 height 19
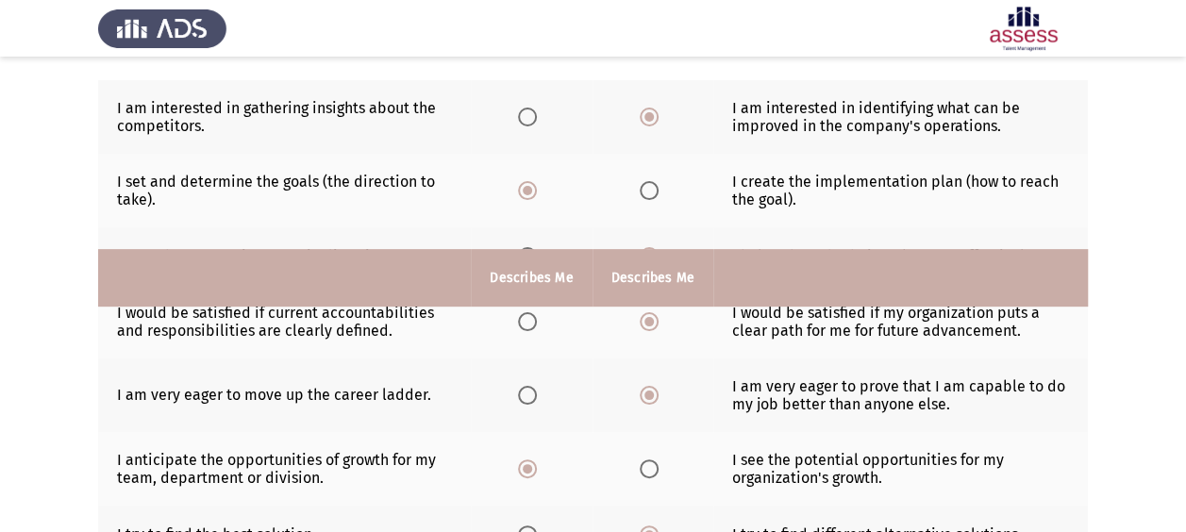
scroll to position [597, 0]
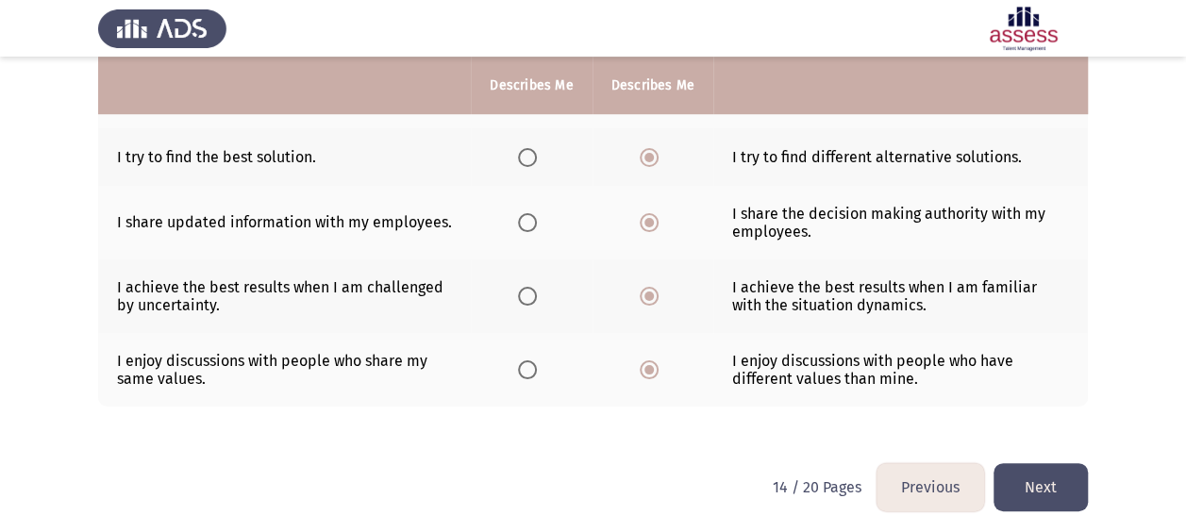
click at [1025, 489] on button "Next" at bounding box center [1040, 487] width 94 height 48
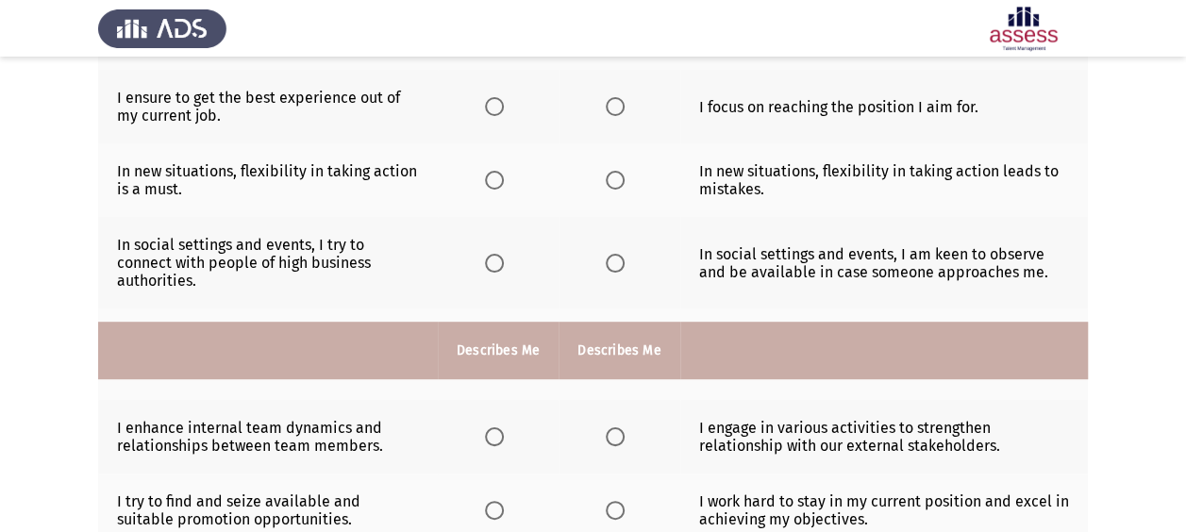
scroll to position [648, 0]
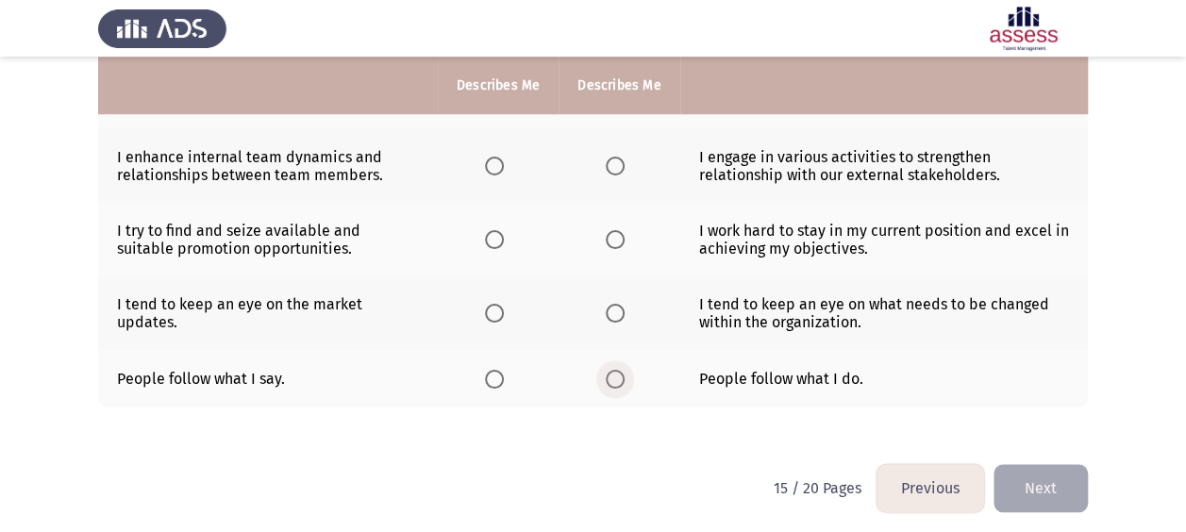
click at [611, 374] on span "Select an option" at bounding box center [615, 379] width 19 height 19
click at [611, 374] on input "Select an option" at bounding box center [615, 379] width 19 height 19
click at [502, 308] on span "Select an option" at bounding box center [494, 313] width 19 height 19
click at [502, 308] on input "Select an option" at bounding box center [494, 313] width 19 height 19
click at [621, 236] on span "Select an option" at bounding box center [615, 239] width 19 height 19
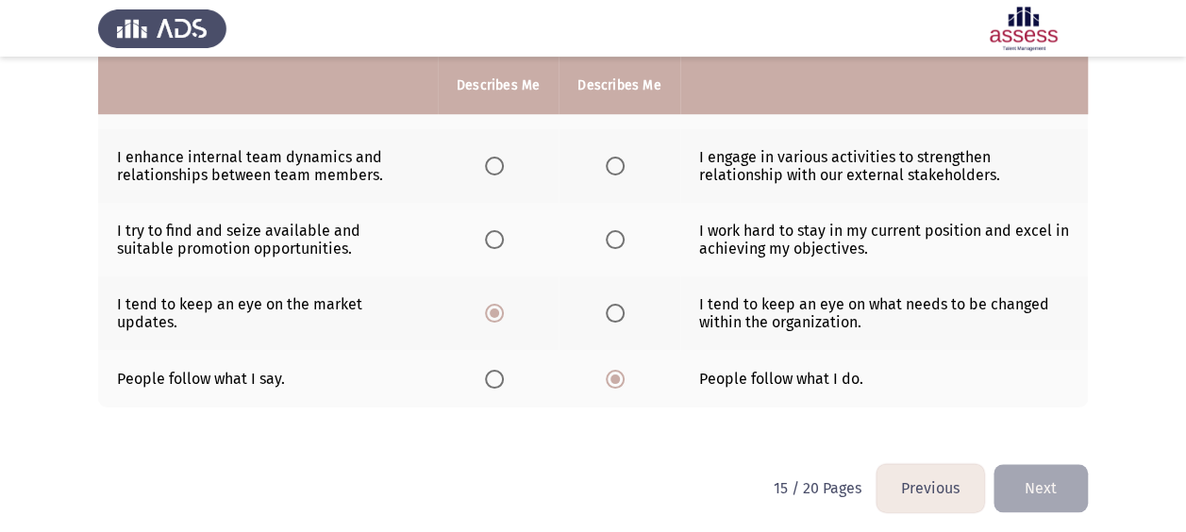
click at [621, 236] on input "Select an option" at bounding box center [615, 239] width 19 height 19
click at [503, 165] on span "Select an option" at bounding box center [494, 166] width 19 height 19
click at [503, 165] on input "Select an option" at bounding box center [494, 166] width 19 height 19
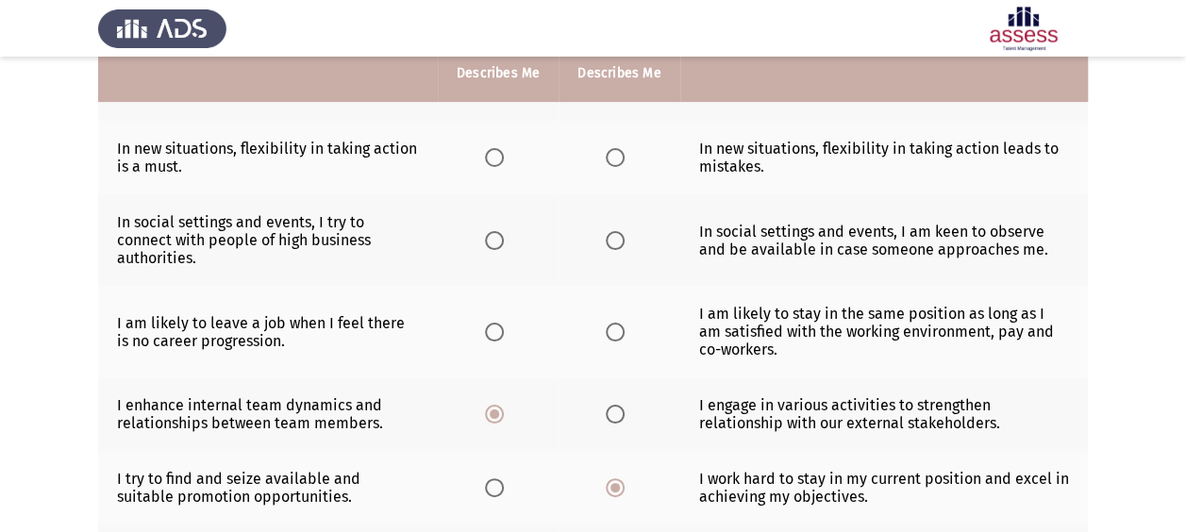
scroll to position [388, 0]
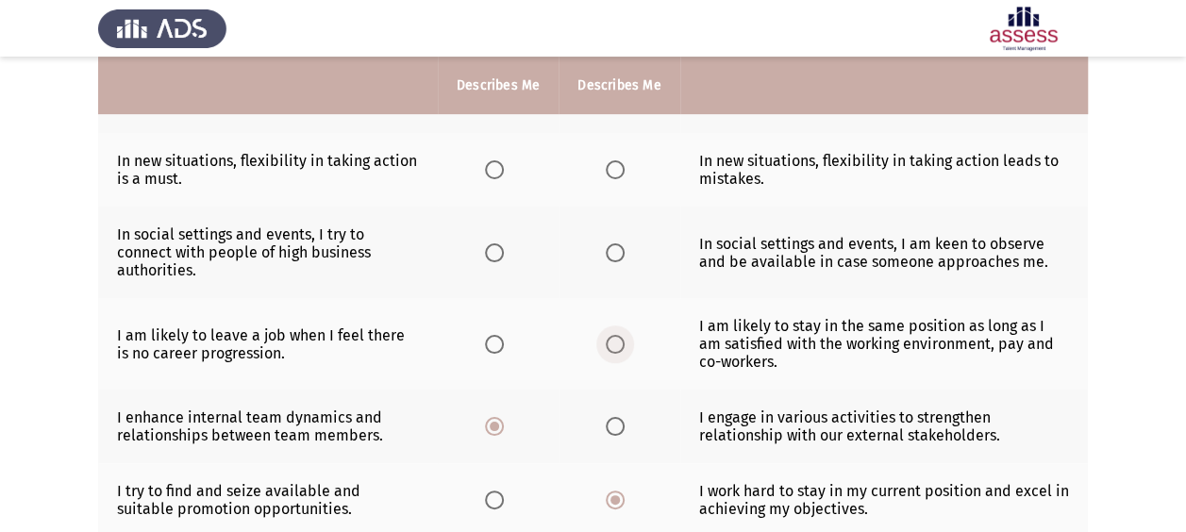
click at [613, 345] on span "Select an option" at bounding box center [615, 344] width 19 height 19
click at [613, 345] on input "Select an option" at bounding box center [615, 344] width 19 height 19
click at [498, 248] on span "Select an option" at bounding box center [494, 252] width 19 height 19
click at [498, 248] on input "Select an option" at bounding box center [494, 252] width 19 height 19
click at [489, 169] on span "Select an option" at bounding box center [494, 169] width 19 height 19
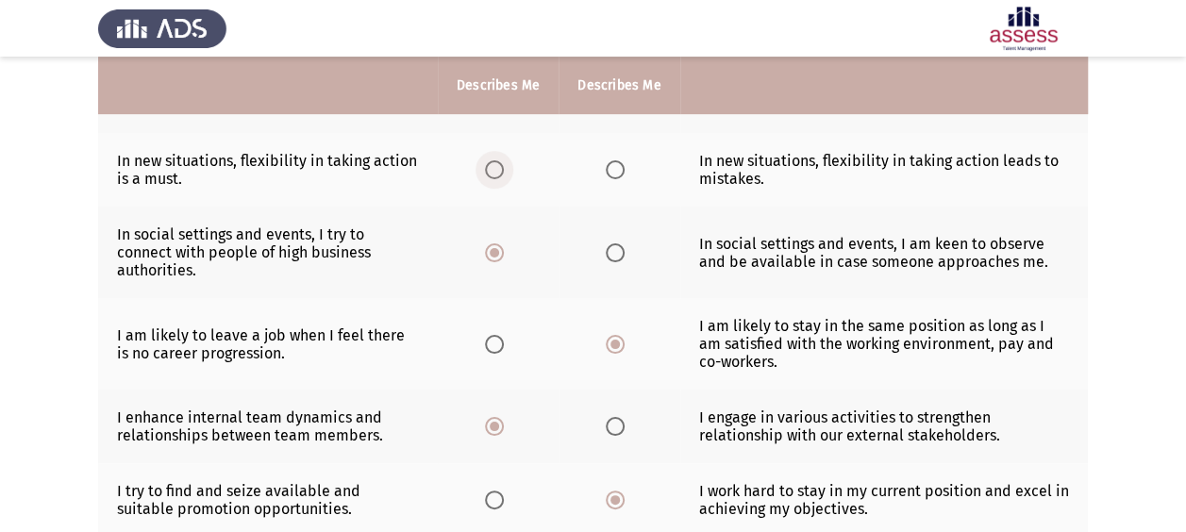
click at [489, 169] on input "Select an option" at bounding box center [494, 169] width 19 height 19
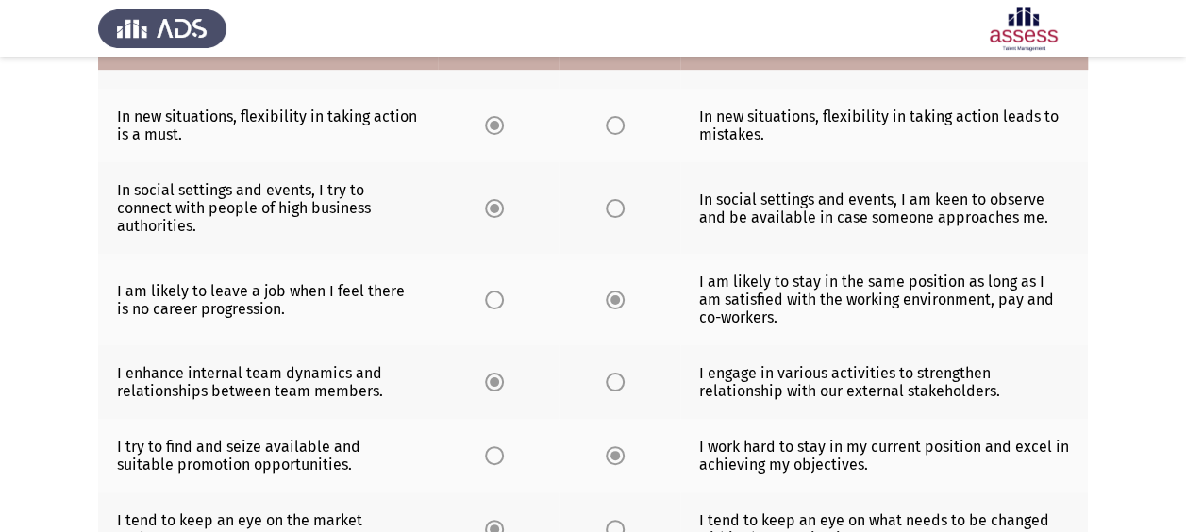
scroll to position [648, 0]
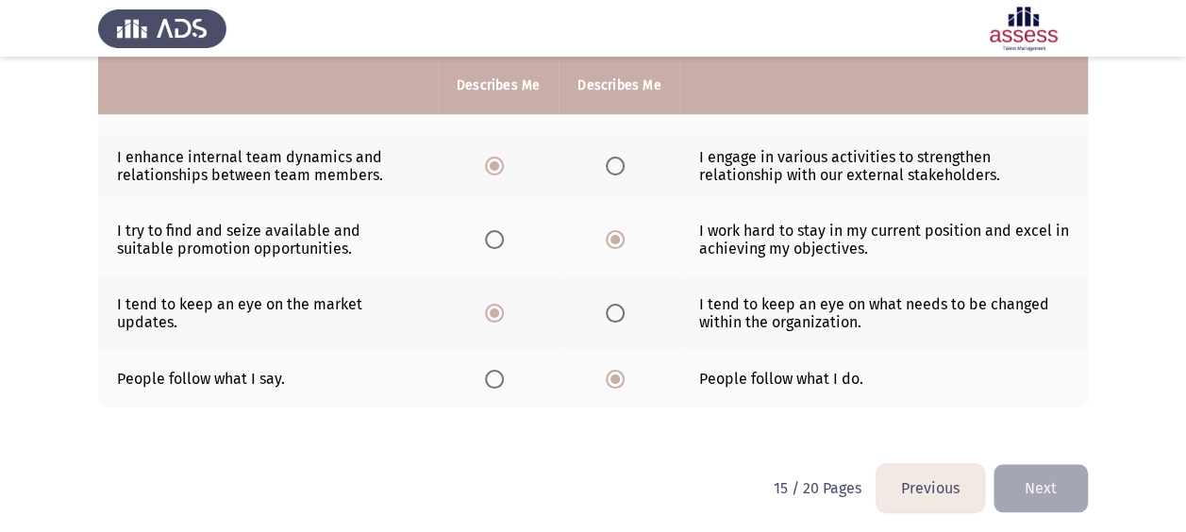
click at [1047, 481] on button "Next" at bounding box center [1040, 488] width 94 height 48
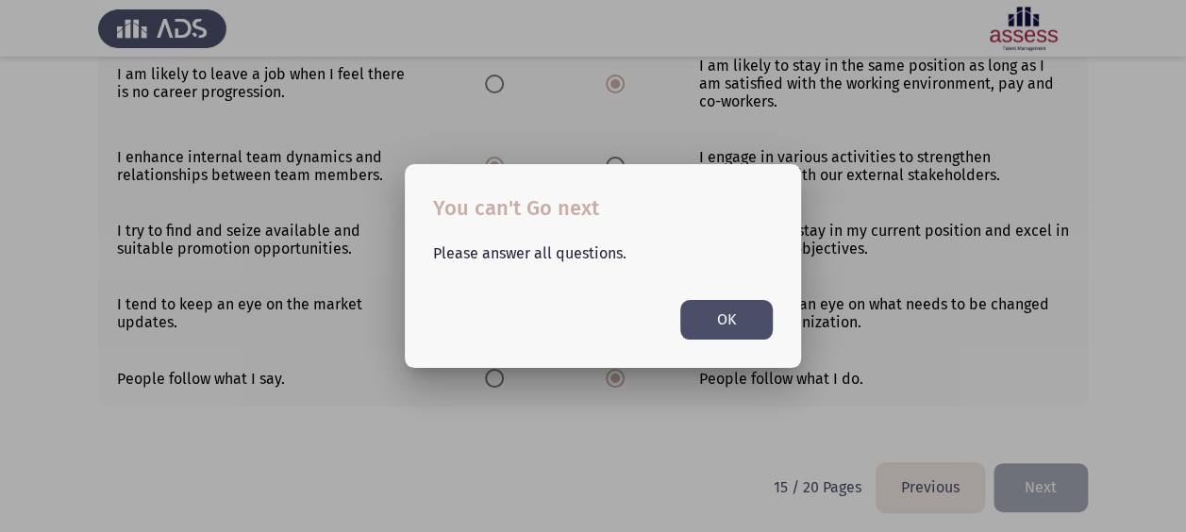
scroll to position [0, 0]
click at [730, 317] on button "OK" at bounding box center [726, 319] width 92 height 39
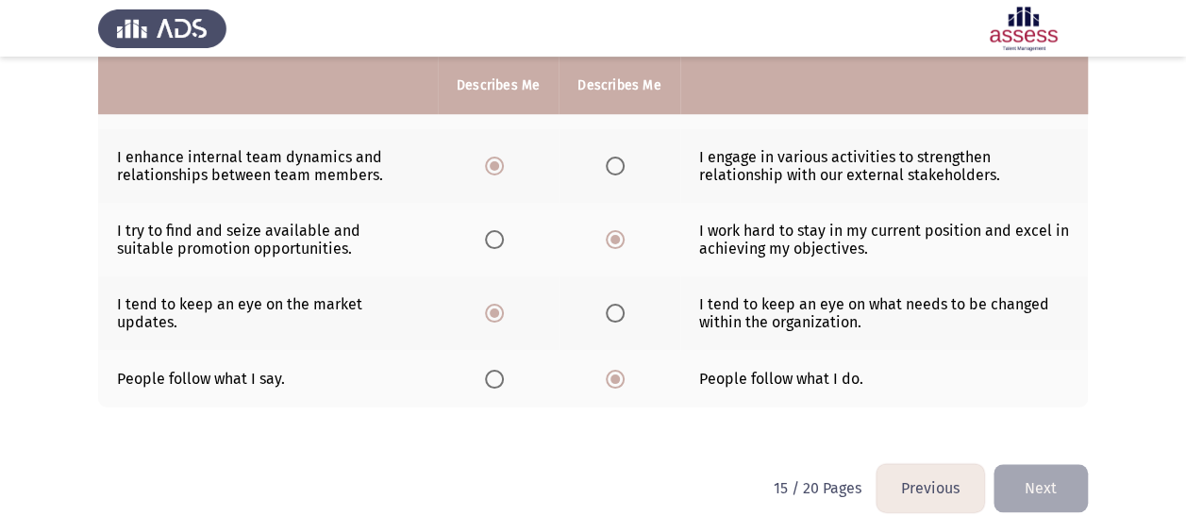
scroll to position [271, 0]
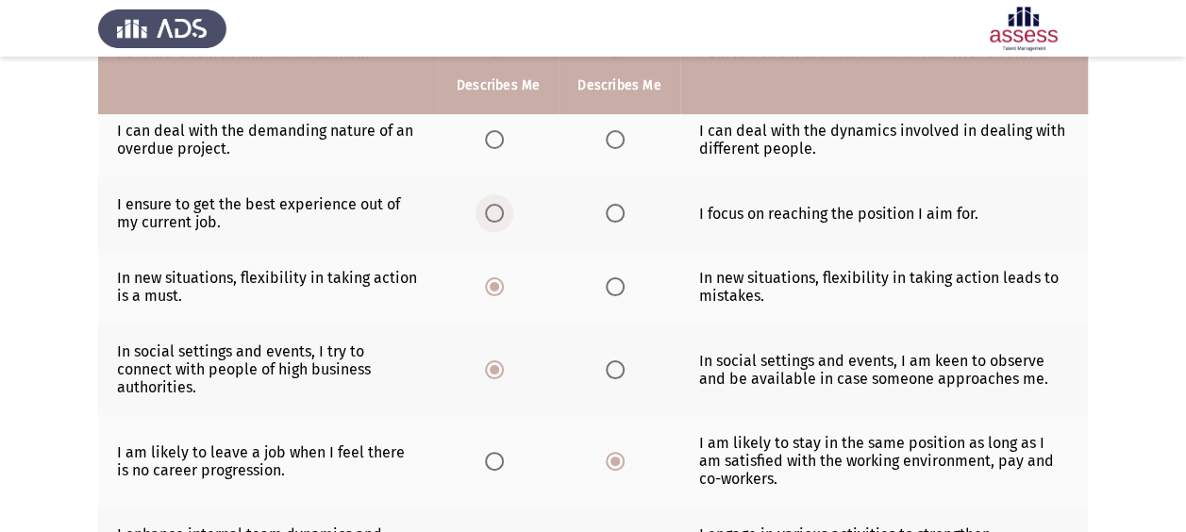
click at [504, 204] on span "Select an option" at bounding box center [494, 213] width 19 height 19
click at [504, 204] on input "Select an option" at bounding box center [494, 213] width 19 height 19
click at [624, 138] on label "Select an option" at bounding box center [619, 139] width 26 height 19
click at [624, 138] on input "Select an option" at bounding box center [615, 139] width 19 height 19
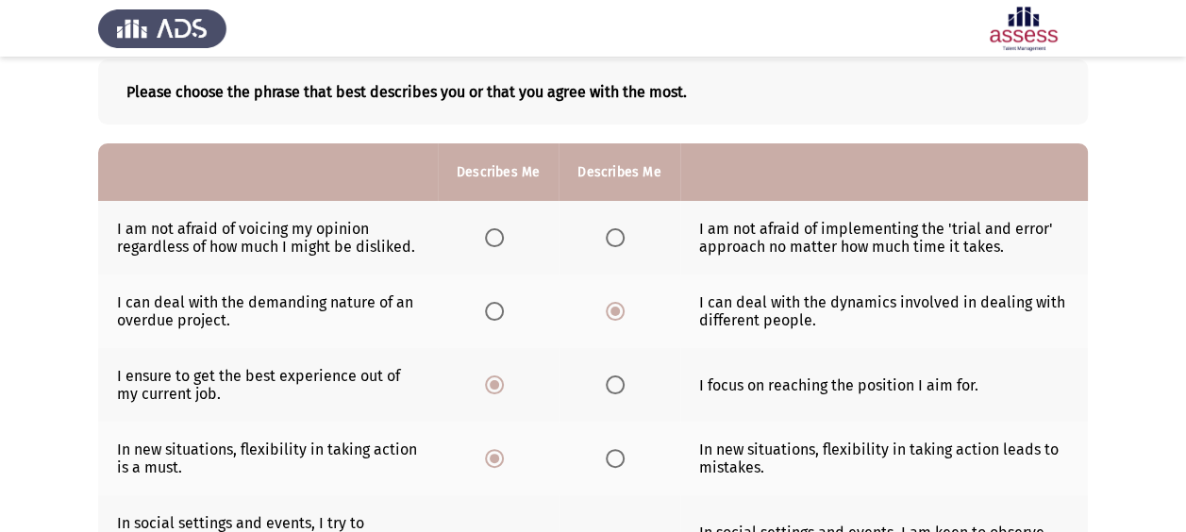
scroll to position [96, 0]
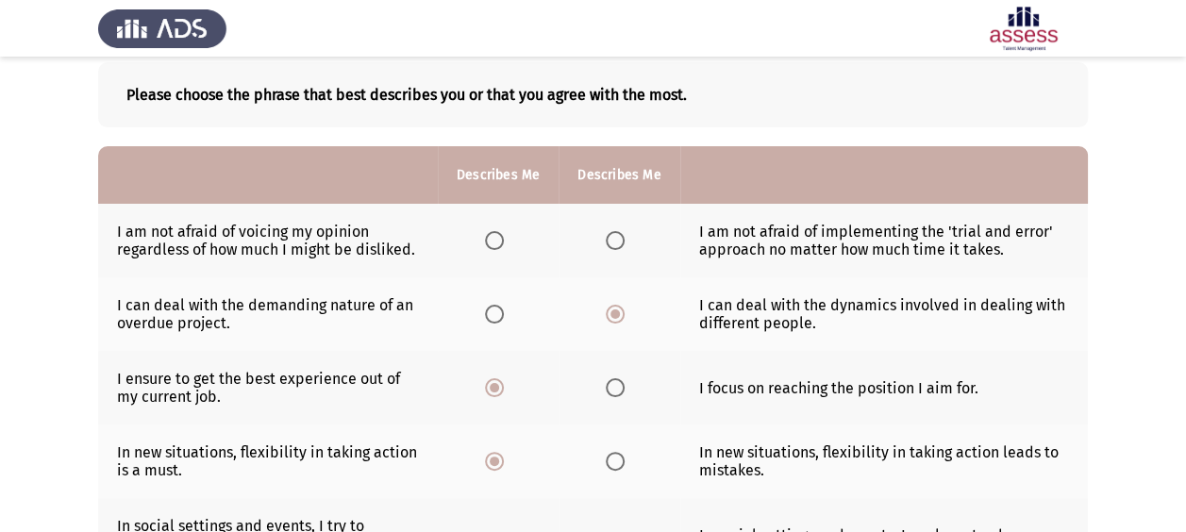
click at [506, 240] on label "Select an option" at bounding box center [498, 240] width 26 height 19
click at [504, 240] on input "Select an option" at bounding box center [494, 240] width 19 height 19
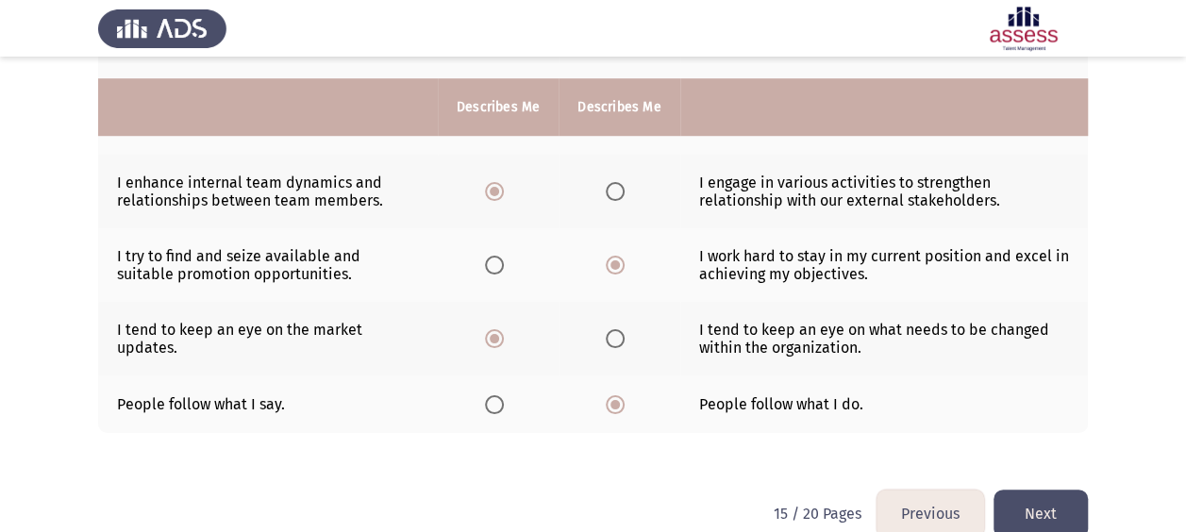
scroll to position [648, 0]
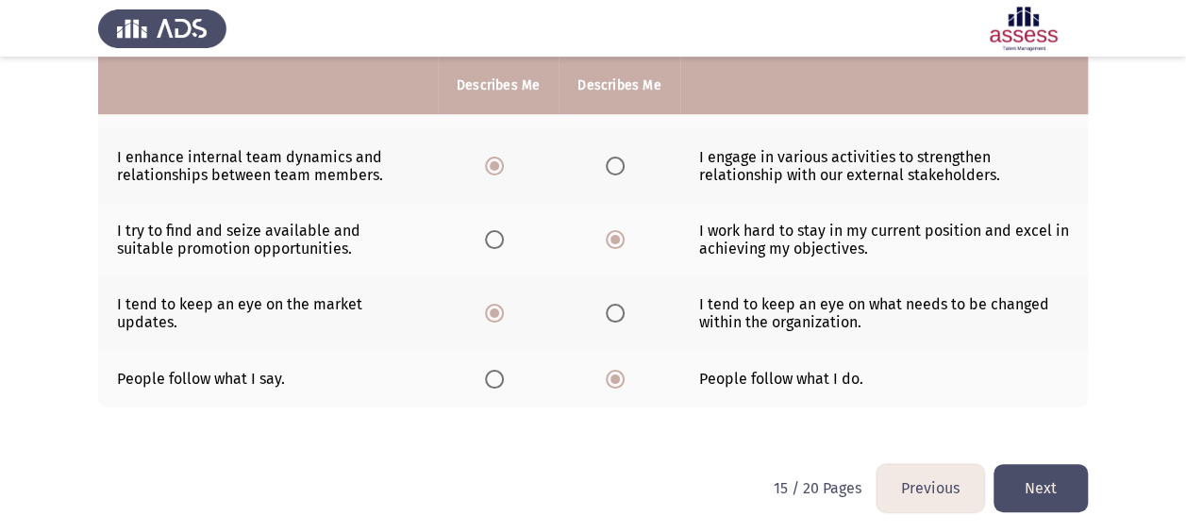
click at [1058, 470] on button "Next" at bounding box center [1040, 488] width 94 height 48
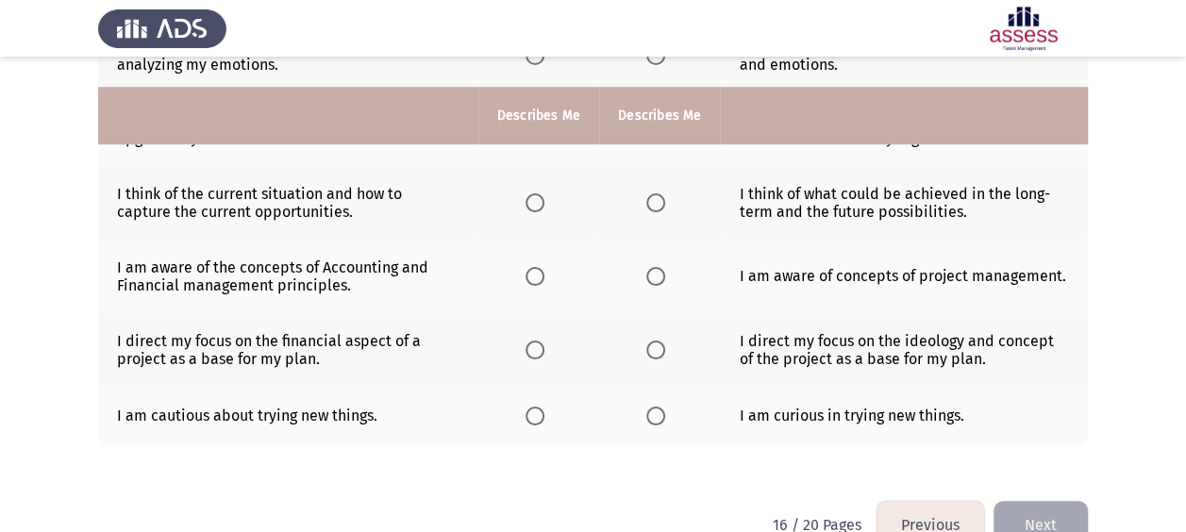
scroll to position [597, 0]
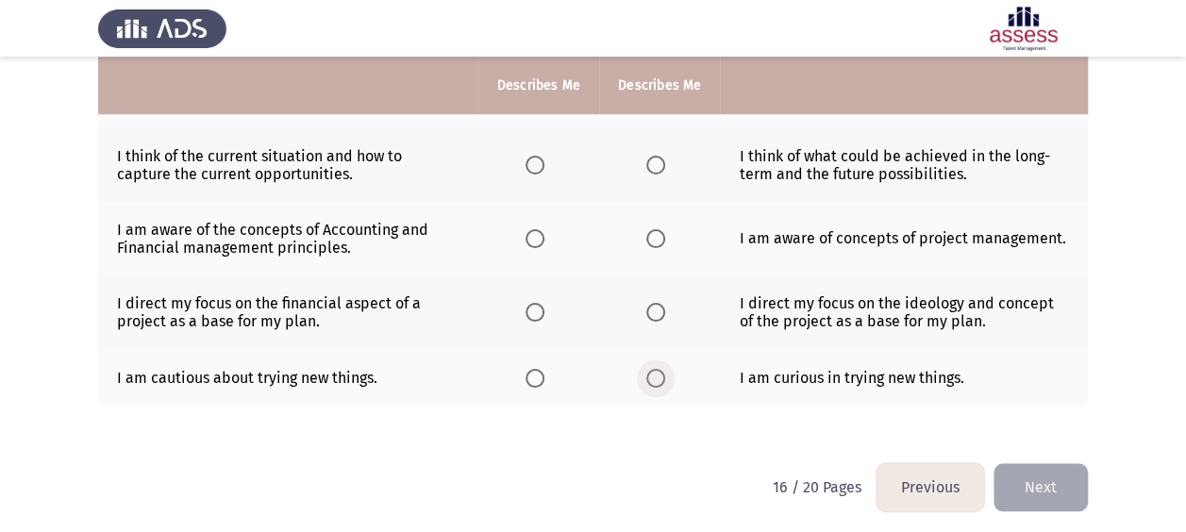
click at [646, 371] on span "Select an option" at bounding box center [655, 378] width 19 height 19
click at [646, 371] on input "Select an option" at bounding box center [655, 378] width 19 height 19
click at [539, 307] on span "Select an option" at bounding box center [535, 312] width 19 height 19
click at [539, 307] on input "Select an option" at bounding box center [535, 312] width 19 height 19
click at [520, 234] on th at bounding box center [538, 239] width 121 height 74
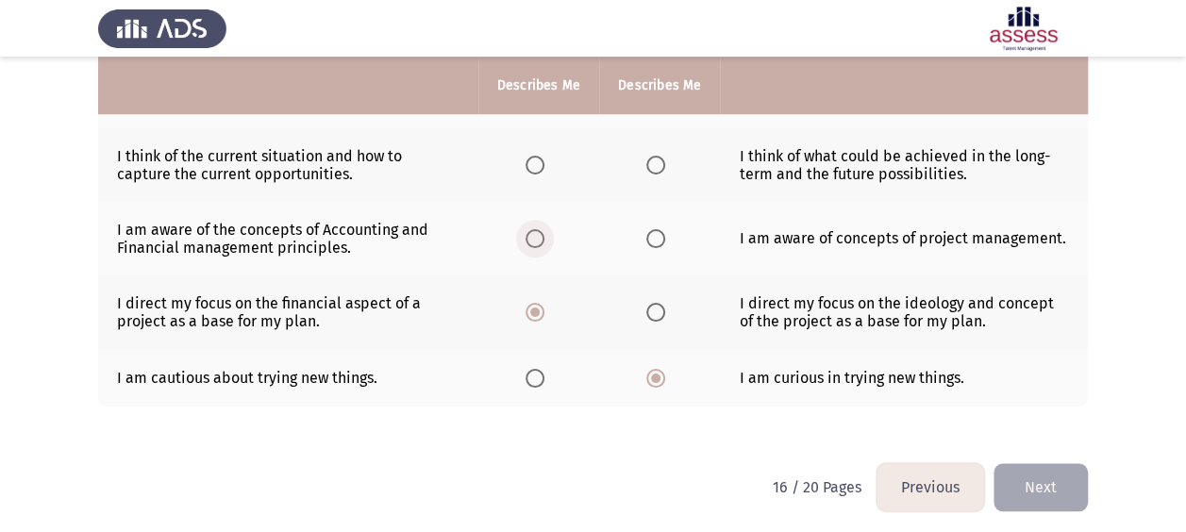
click at [526, 232] on span "Select an option" at bounding box center [535, 238] width 19 height 19
click at [526, 232] on input "Select an option" at bounding box center [535, 238] width 19 height 19
click at [657, 164] on span "Select an option" at bounding box center [655, 165] width 19 height 19
click at [657, 164] on input "Select an option" at bounding box center [655, 165] width 19 height 19
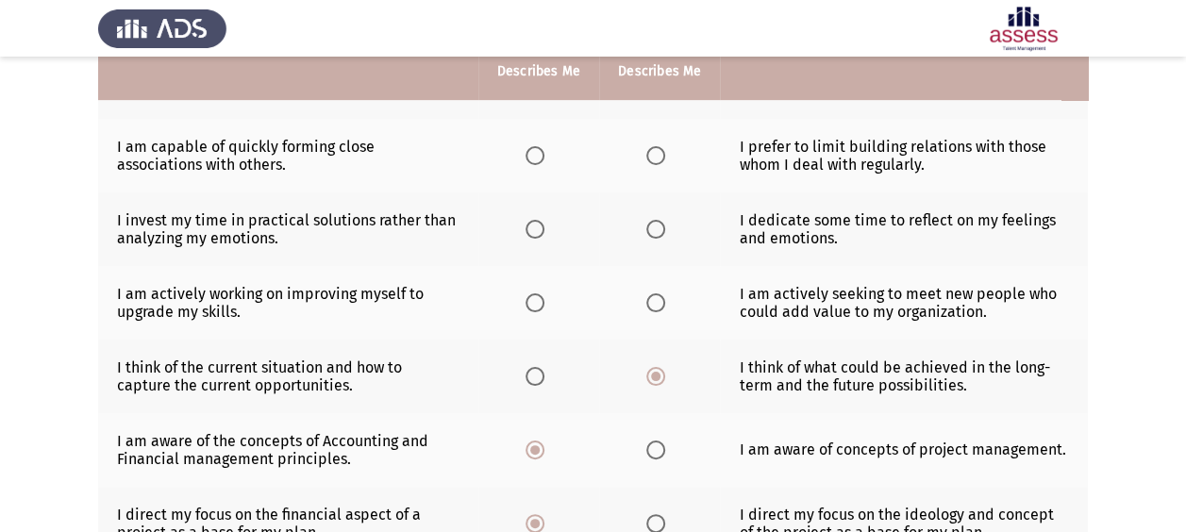
scroll to position [372, 0]
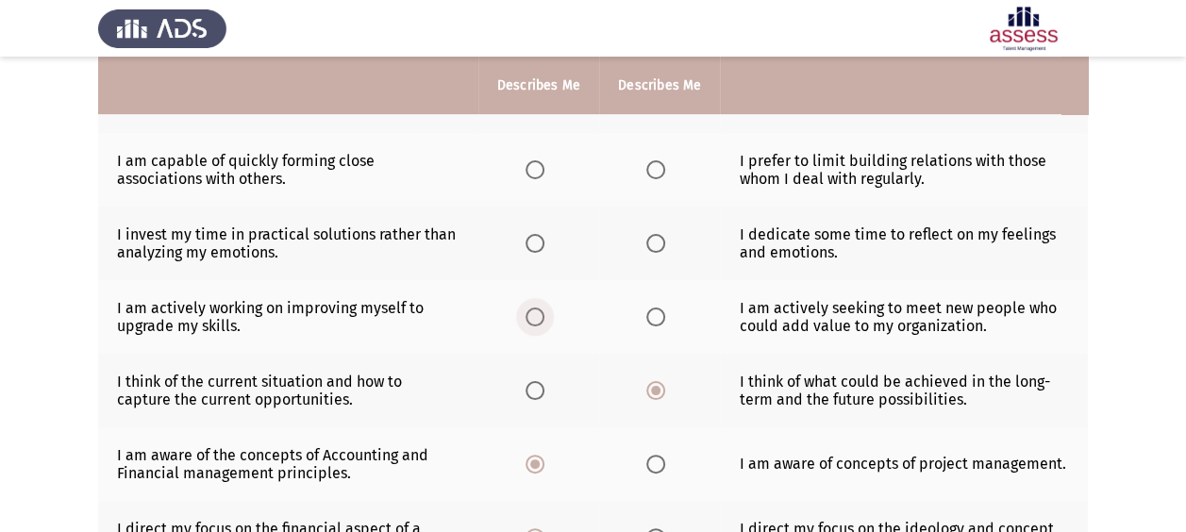
click at [535, 321] on span "Select an option" at bounding box center [535, 317] width 19 height 19
click at [535, 321] on input "Select an option" at bounding box center [535, 317] width 19 height 19
click at [542, 240] on span "Select an option" at bounding box center [535, 243] width 19 height 19
click at [542, 240] on input "Select an option" at bounding box center [535, 243] width 19 height 19
click at [534, 172] on span "Select an option" at bounding box center [535, 169] width 19 height 19
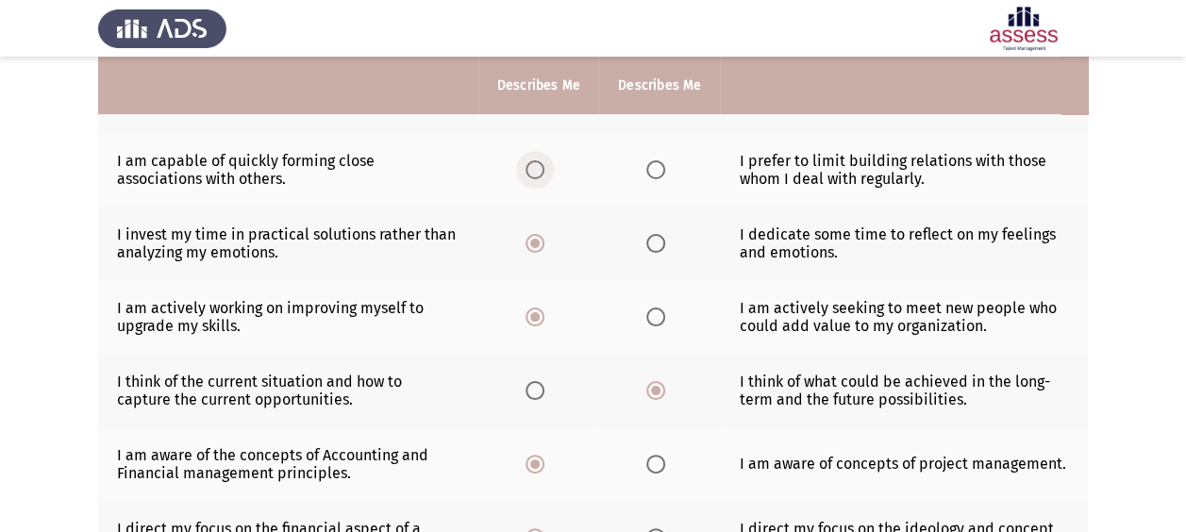
click at [534, 172] on input "Select an option" at bounding box center [535, 169] width 19 height 19
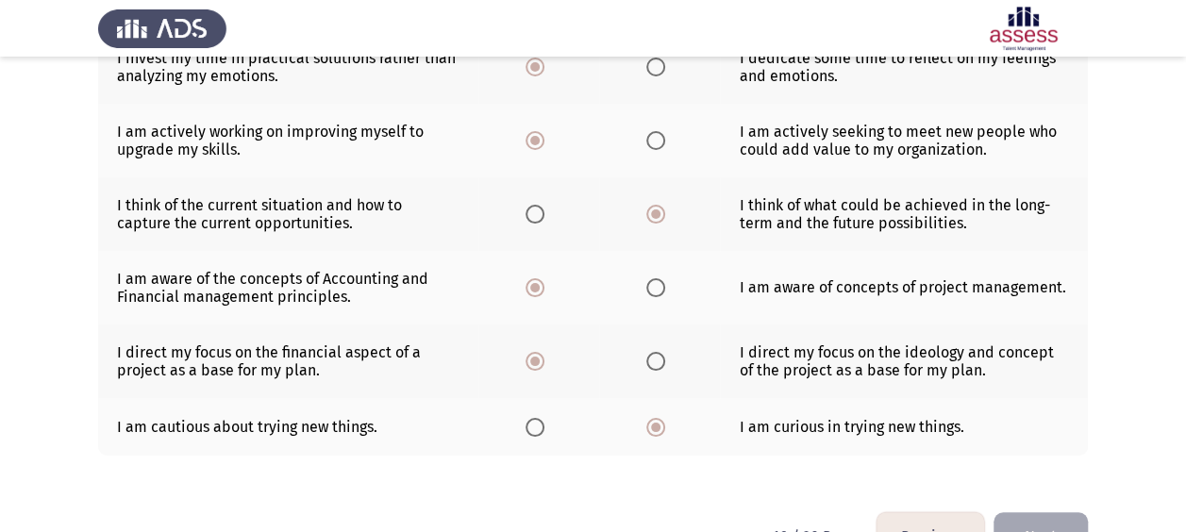
scroll to position [597, 0]
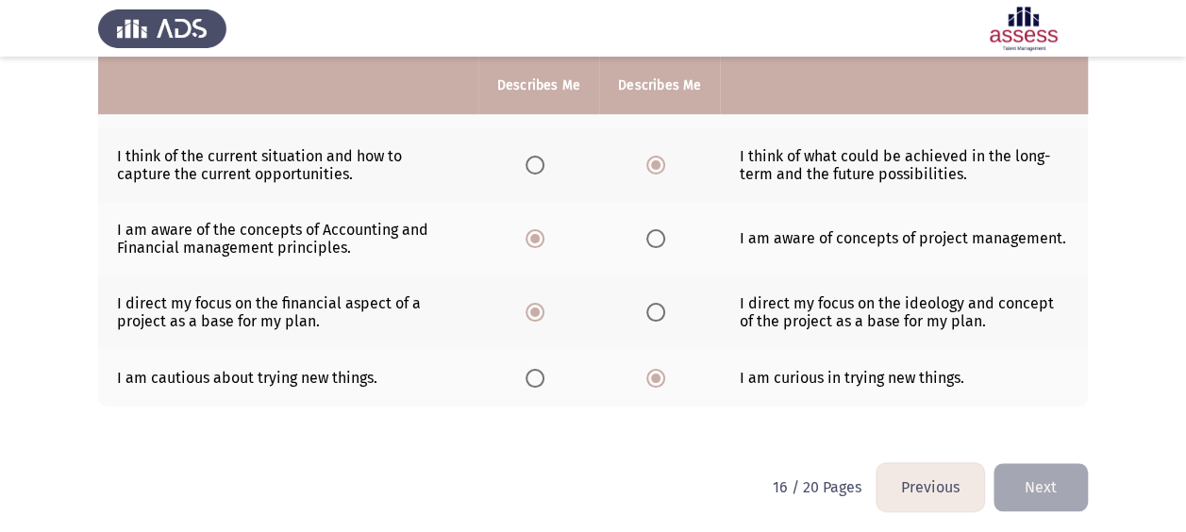
click at [1030, 481] on button "Next" at bounding box center [1040, 487] width 94 height 48
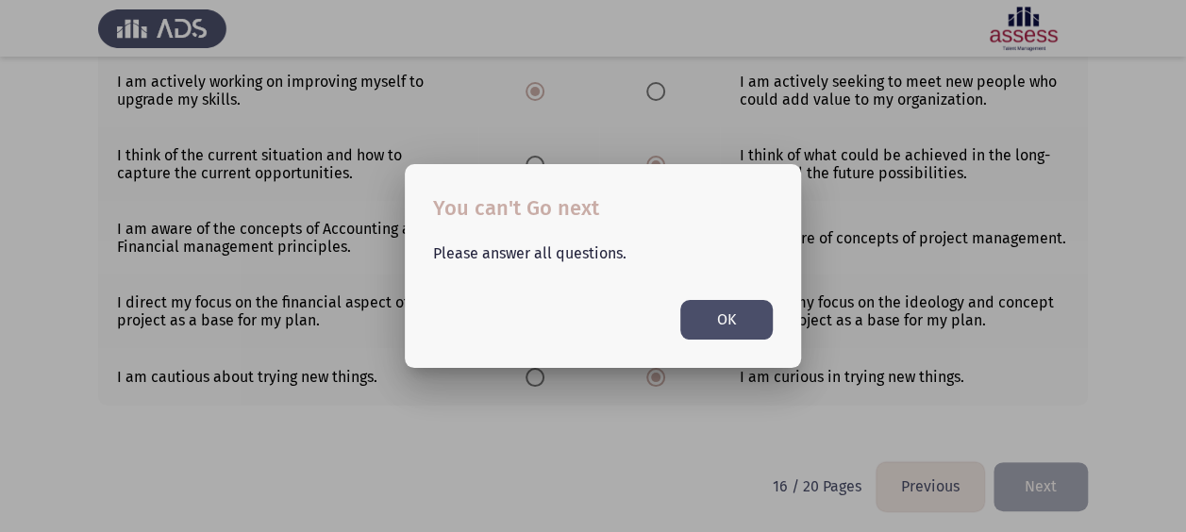
click at [673, 334] on div "Please answer all questions. OK" at bounding box center [602, 282] width 385 height 114
click at [725, 327] on button "OK" at bounding box center [726, 319] width 92 height 39
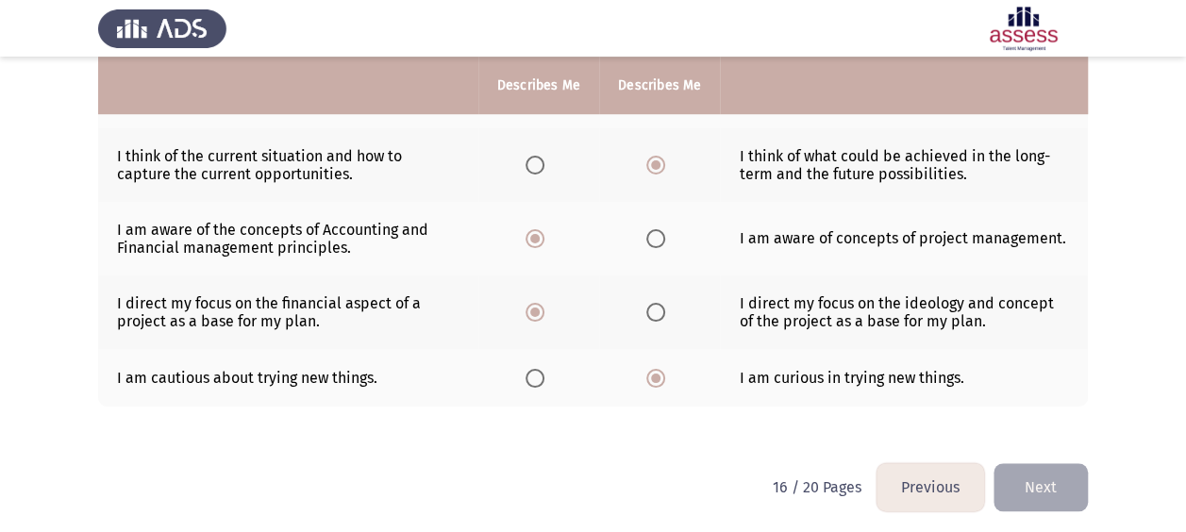
scroll to position [220, 0]
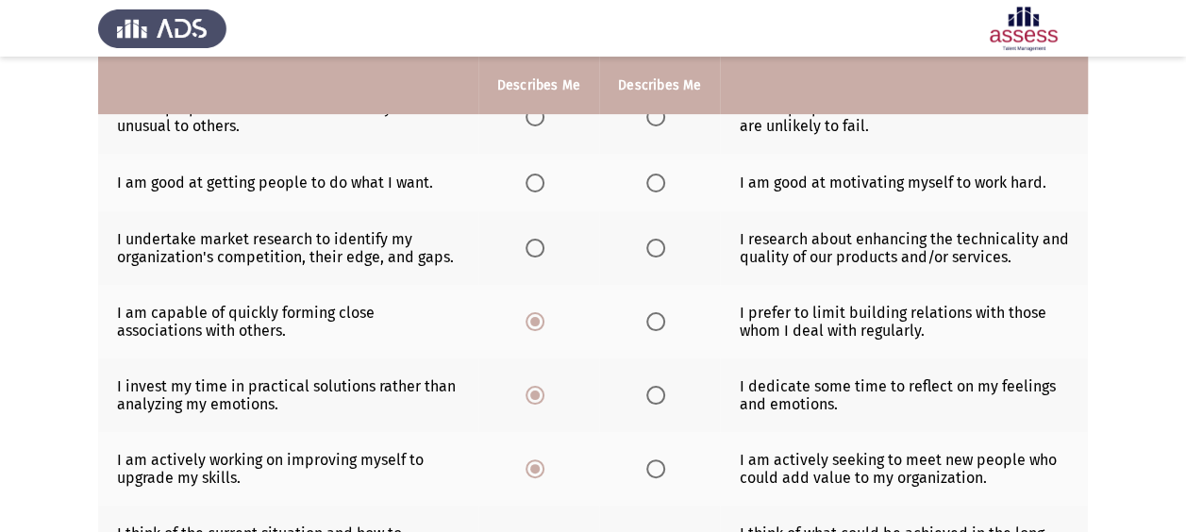
click at [534, 245] on span "Select an option" at bounding box center [535, 248] width 19 height 19
click at [534, 245] on input "Select an option" at bounding box center [535, 248] width 19 height 19
click at [646, 185] on span "Select an option" at bounding box center [655, 183] width 19 height 19
click at [646, 185] on input "Select an option" at bounding box center [655, 183] width 19 height 19
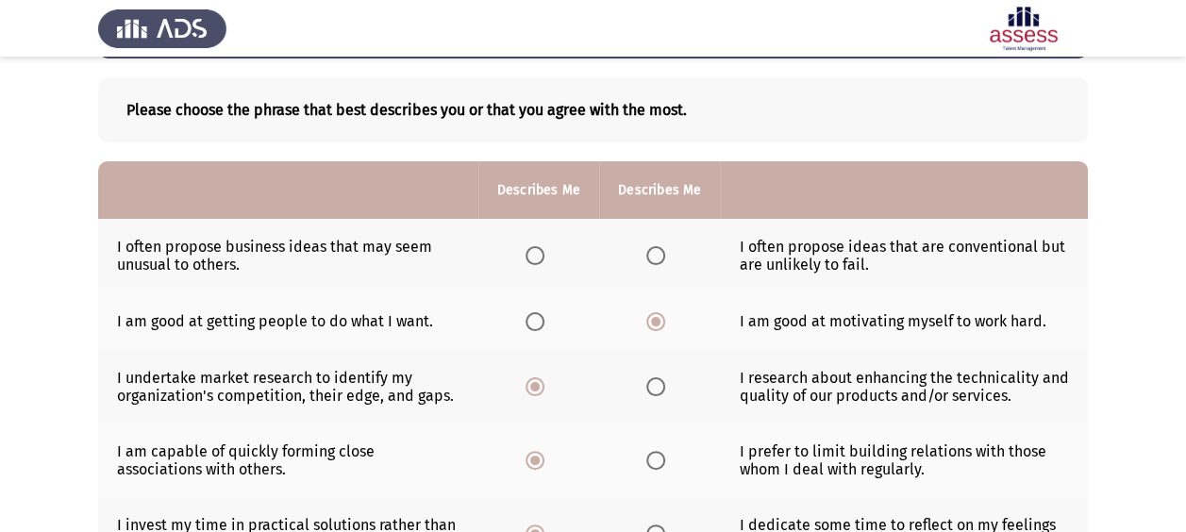
scroll to position [78, 0]
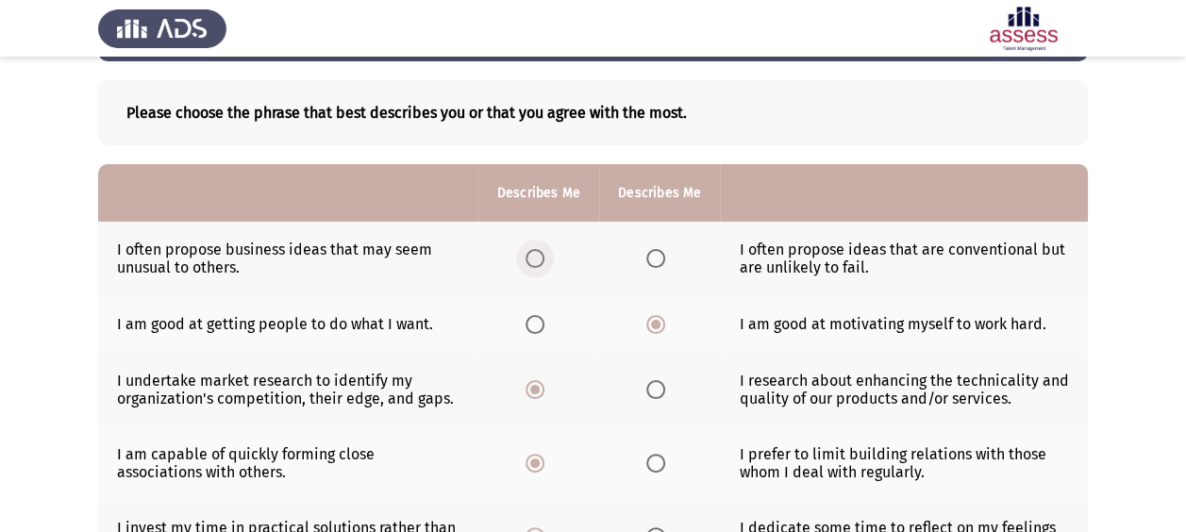
click at [532, 261] on span "Select an option" at bounding box center [535, 258] width 19 height 19
click at [532, 261] on input "Select an option" at bounding box center [535, 258] width 19 height 19
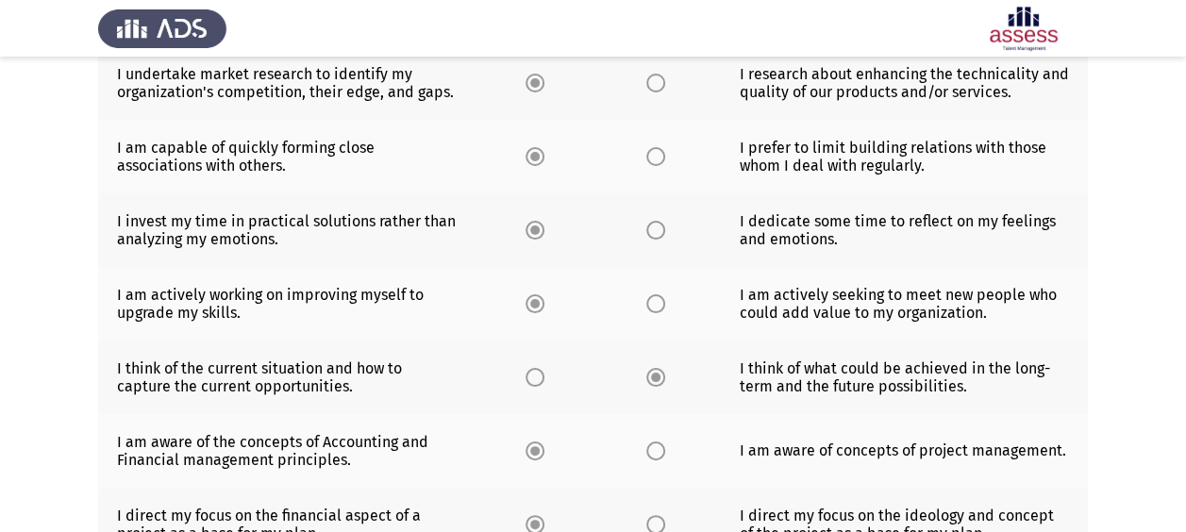
scroll to position [597, 0]
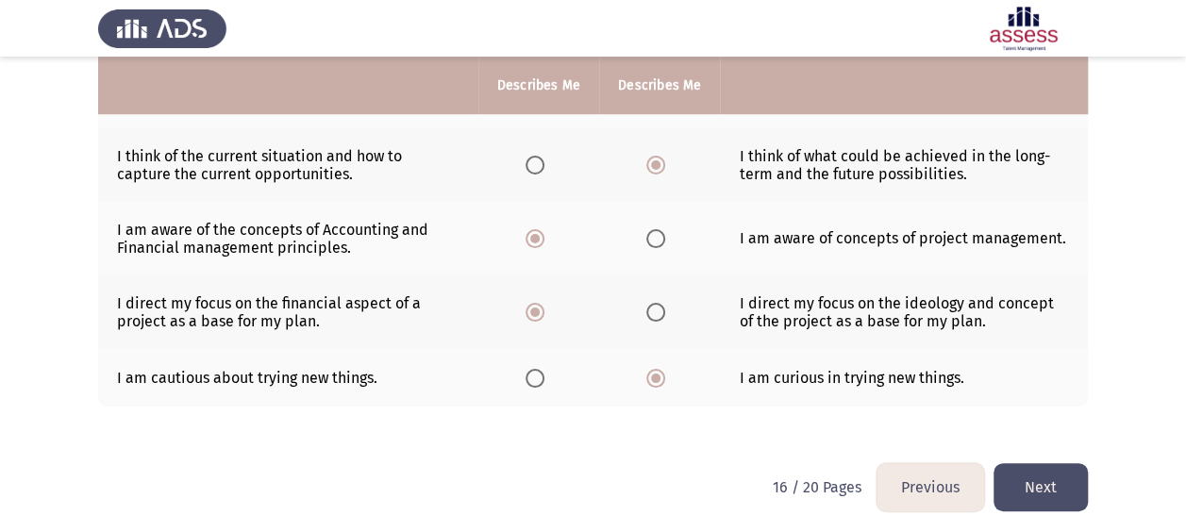
click at [1039, 478] on button "Next" at bounding box center [1040, 487] width 94 height 48
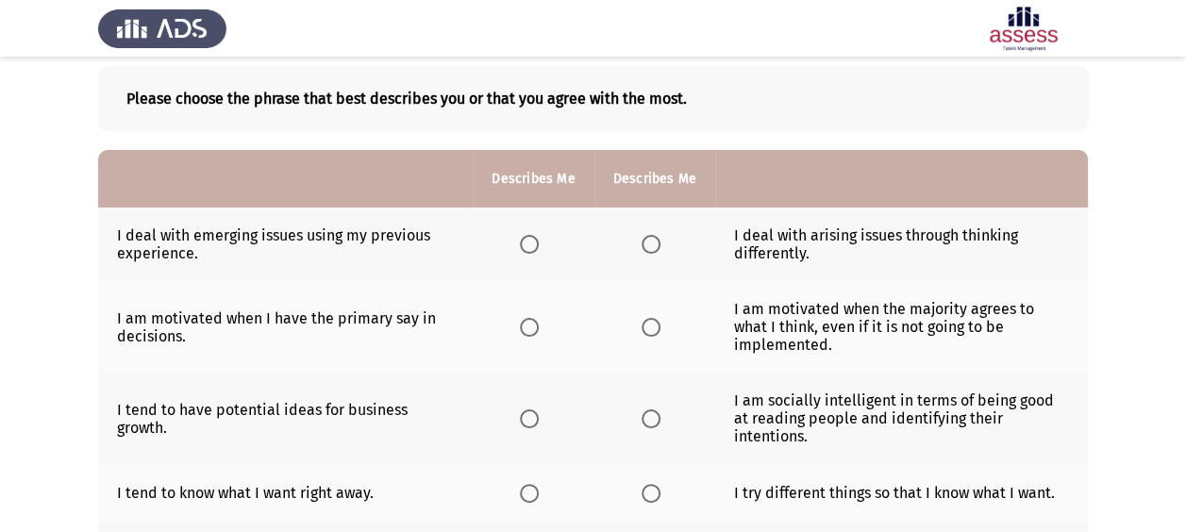
scroll to position [0, 0]
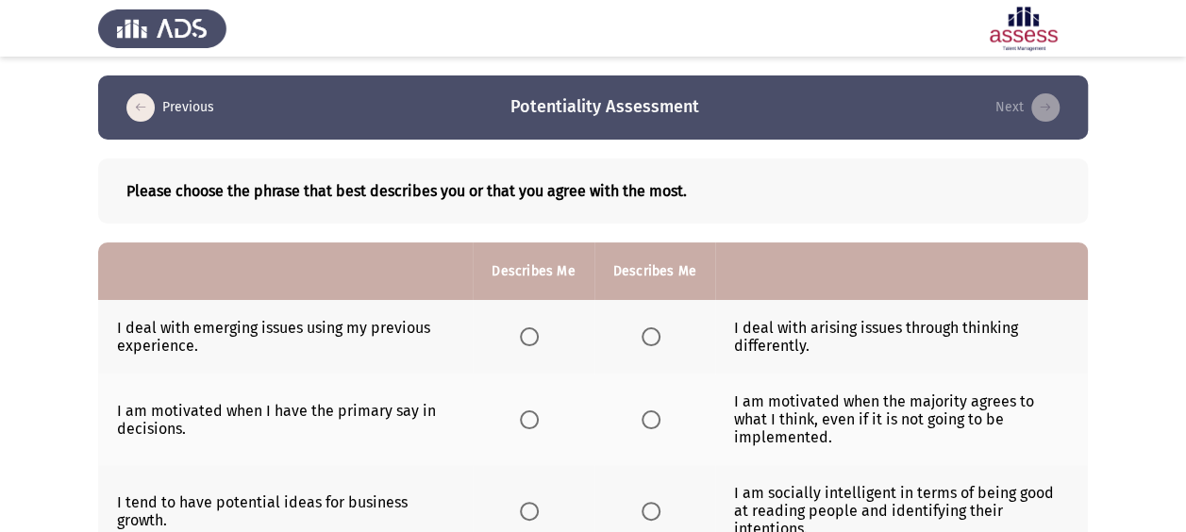
click at [526, 328] on span "Select an option" at bounding box center [529, 336] width 19 height 19
click at [526, 328] on input "Select an option" at bounding box center [529, 336] width 19 height 19
click at [643, 411] on span "Select an option" at bounding box center [651, 419] width 19 height 19
click at [643, 411] on input "Select an option" at bounding box center [651, 419] width 19 height 19
click at [507, 470] on th at bounding box center [533, 511] width 121 height 92
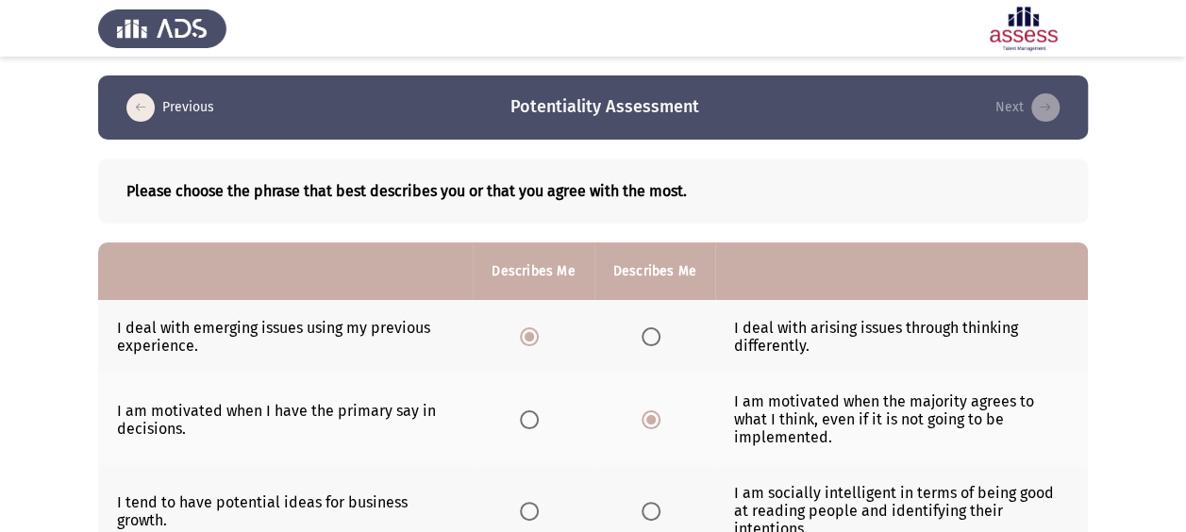
click at [539, 502] on span "Select an option" at bounding box center [529, 511] width 19 height 19
click at [539, 502] on input "Select an option" at bounding box center [529, 511] width 19 height 19
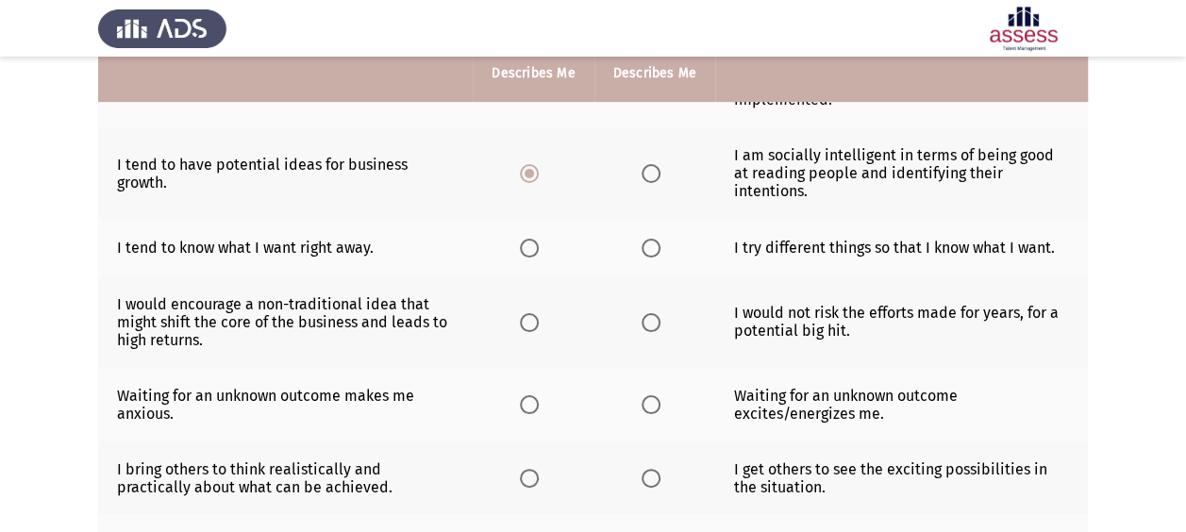
scroll to position [365, 0]
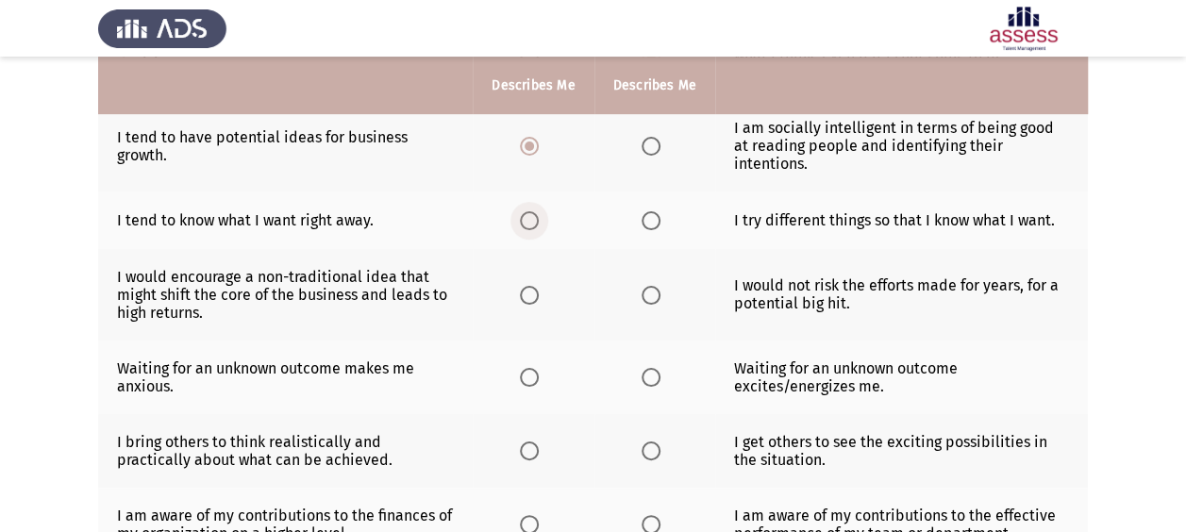
click at [534, 211] on span "Select an option" at bounding box center [529, 220] width 19 height 19
click at [534, 211] on input "Select an option" at bounding box center [529, 220] width 19 height 19
click at [658, 368] on span "Select an option" at bounding box center [651, 377] width 19 height 19
click at [658, 368] on input "Select an option" at bounding box center [651, 377] width 19 height 19
click at [524, 442] on span "Select an option" at bounding box center [529, 451] width 19 height 19
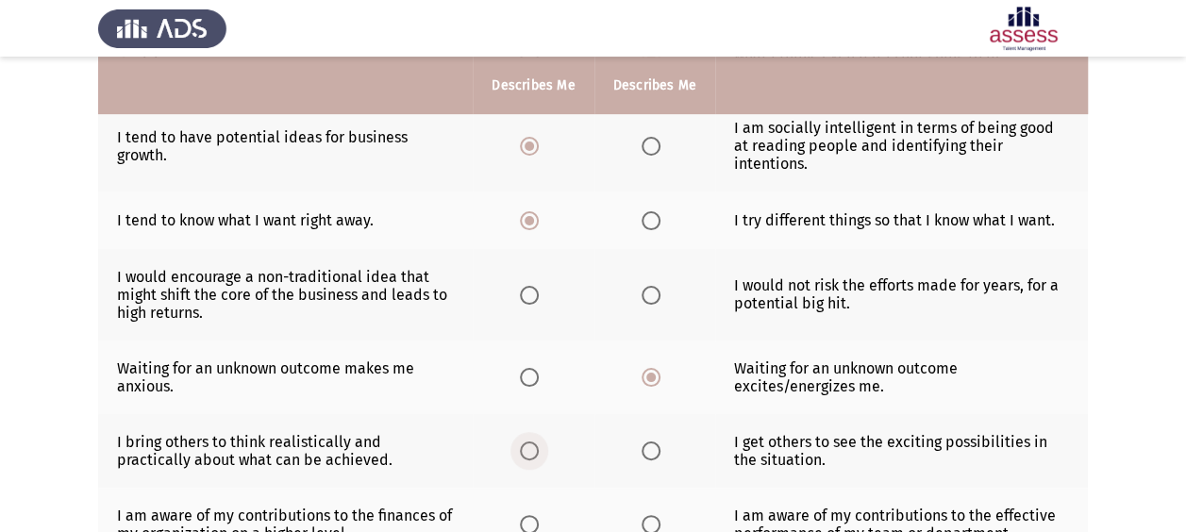
click at [524, 442] on input "Select an option" at bounding box center [529, 451] width 19 height 19
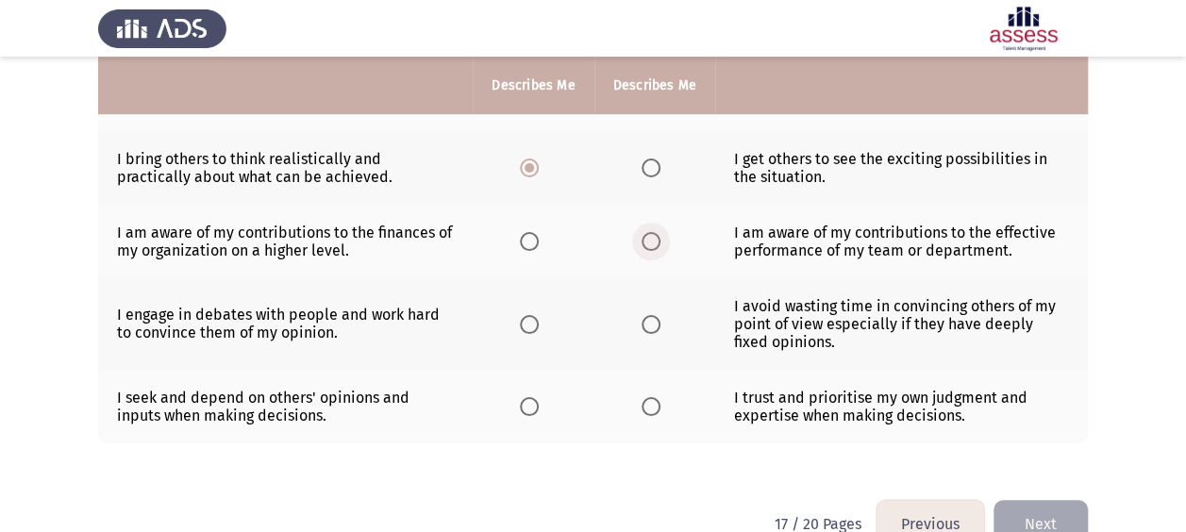
click at [655, 232] on span "Select an option" at bounding box center [651, 241] width 19 height 19
click at [655, 232] on input "Select an option" at bounding box center [651, 241] width 19 height 19
click at [652, 315] on span "Select an option" at bounding box center [651, 324] width 19 height 19
click at [652, 315] on input "Select an option" at bounding box center [651, 324] width 19 height 19
click at [646, 379] on th at bounding box center [654, 407] width 121 height 74
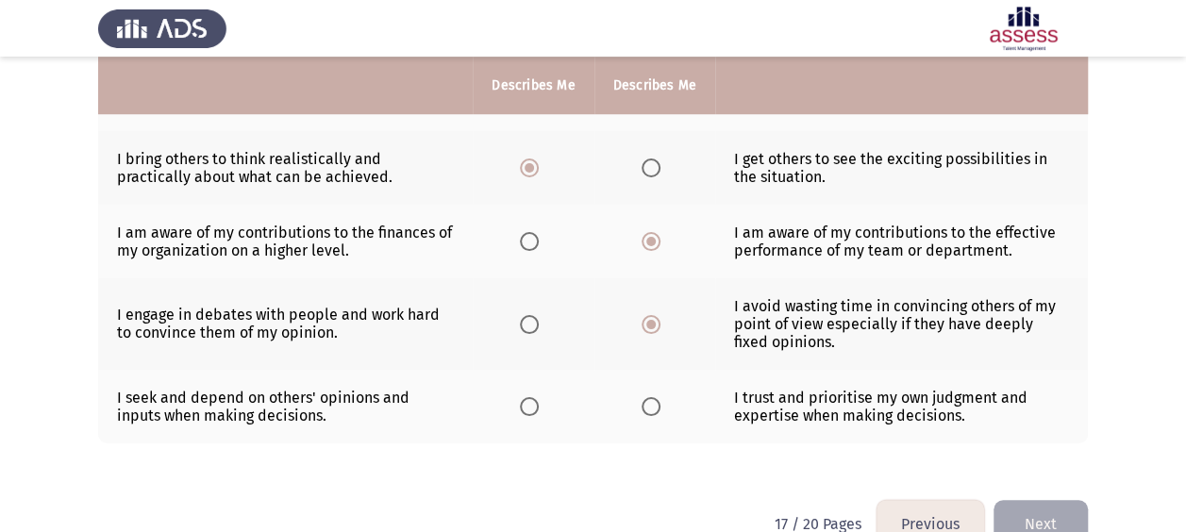
click at [646, 374] on th at bounding box center [654, 407] width 121 height 74
click at [654, 397] on span "Select an option" at bounding box center [651, 406] width 19 height 19
click at [654, 397] on input "Select an option" at bounding box center [651, 406] width 19 height 19
click at [1066, 500] on button "Next" at bounding box center [1040, 524] width 94 height 48
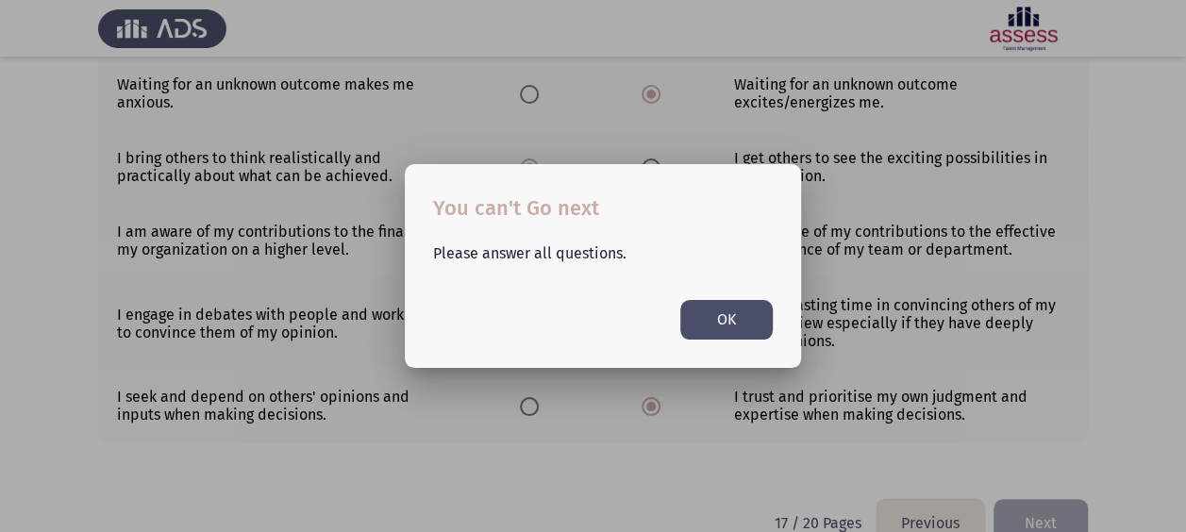
scroll to position [0, 0]
click at [702, 293] on div "Please answer all questions. OK" at bounding box center [602, 282] width 385 height 114
click at [716, 307] on button "OK" at bounding box center [726, 319] width 92 height 39
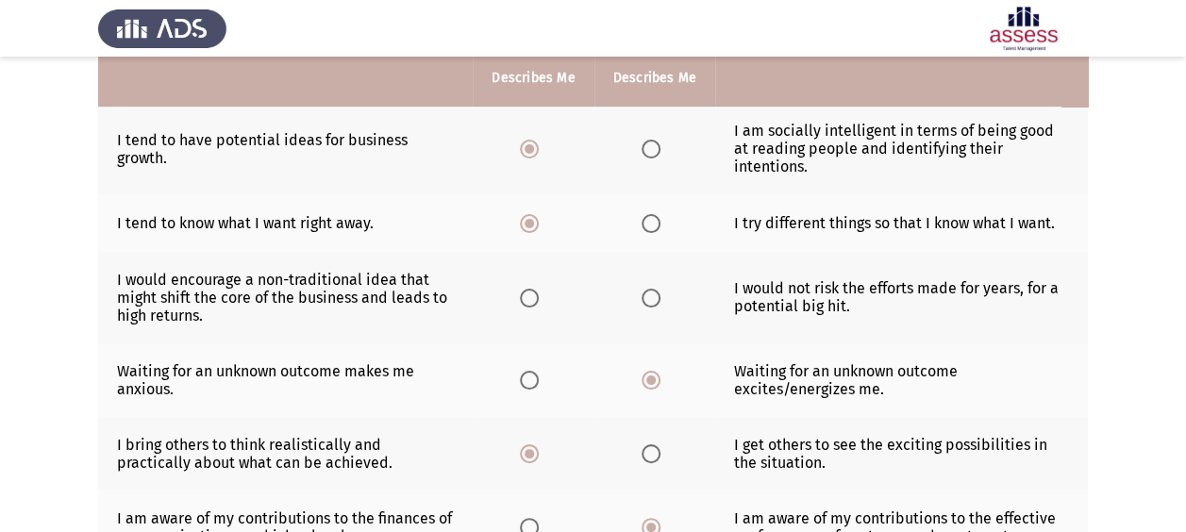
scroll to position [368, 0]
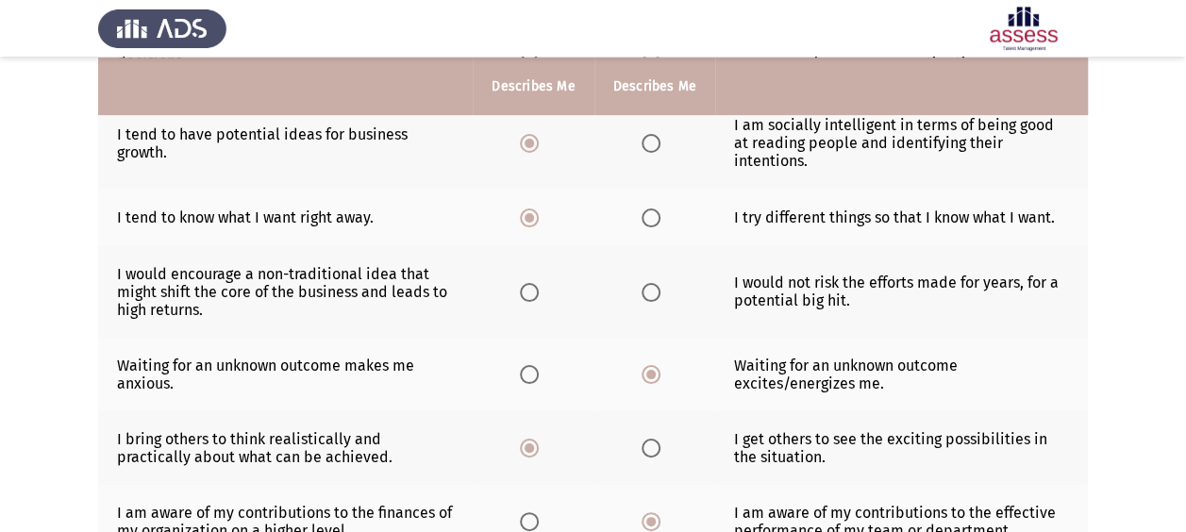
click at [526, 283] on span "Select an option" at bounding box center [529, 292] width 19 height 19
click at [526, 283] on input "Select an option" at bounding box center [529, 292] width 19 height 19
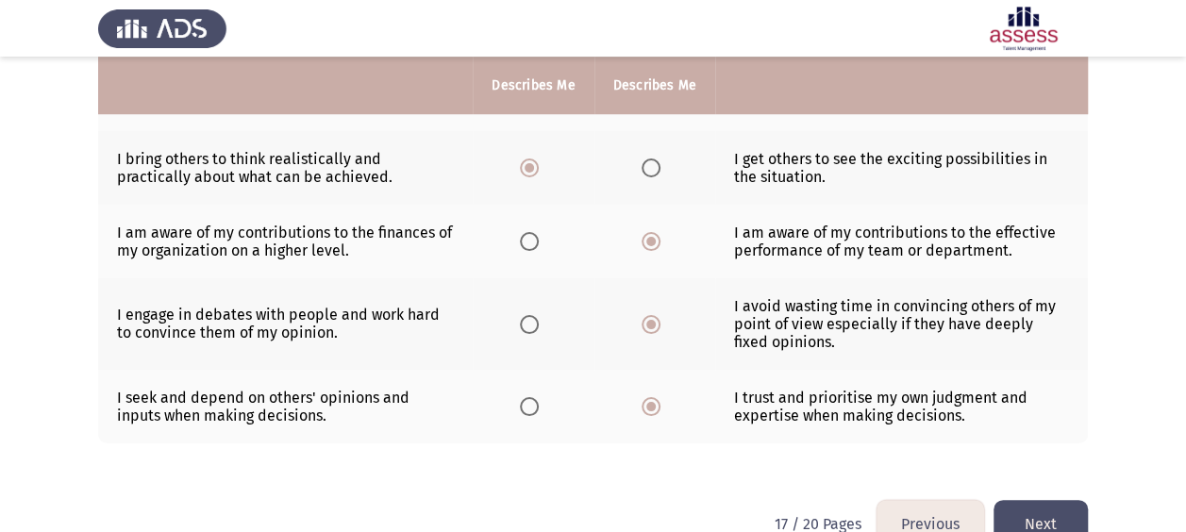
click at [1074, 501] on button "Next" at bounding box center [1040, 524] width 94 height 48
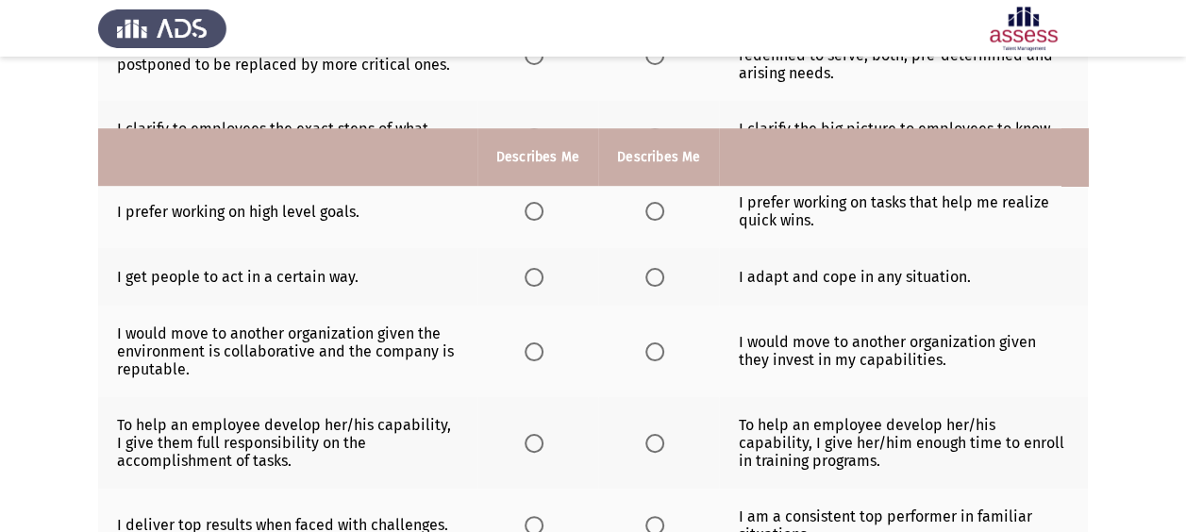
scroll to position [666, 0]
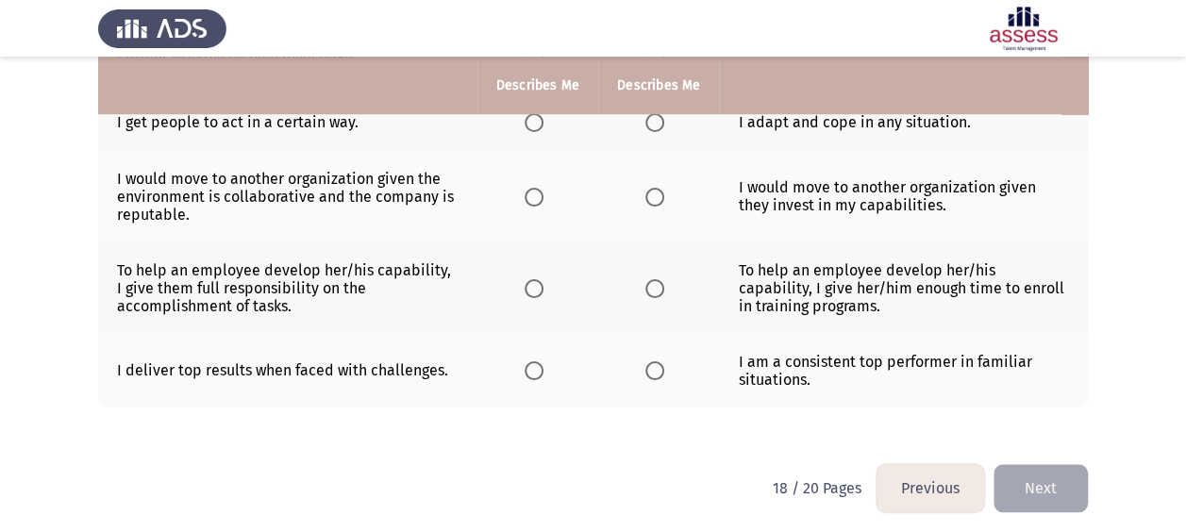
click at [518, 361] on th at bounding box center [537, 371] width 121 height 74
click at [652, 370] on span "Select an option" at bounding box center [654, 370] width 19 height 19
click at [652, 370] on input "Select an option" at bounding box center [654, 370] width 19 height 19
click at [653, 281] on span "Select an option" at bounding box center [654, 288] width 19 height 19
click at [653, 281] on input "Select an option" at bounding box center [654, 288] width 19 height 19
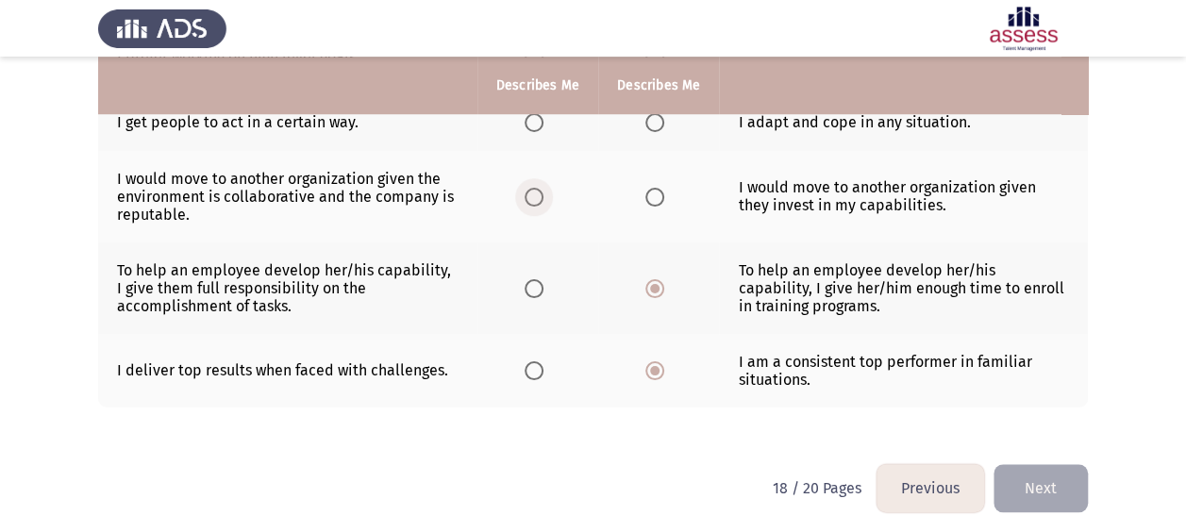
click at [530, 195] on span "Select an option" at bounding box center [534, 197] width 19 height 19
click at [530, 195] on input "Select an option" at bounding box center [534, 197] width 19 height 19
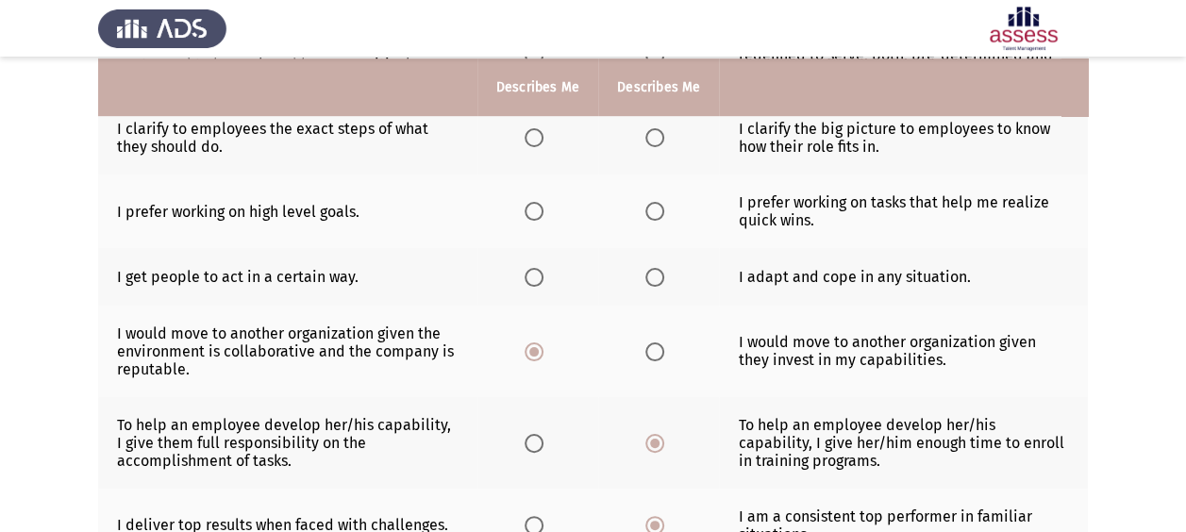
scroll to position [514, 0]
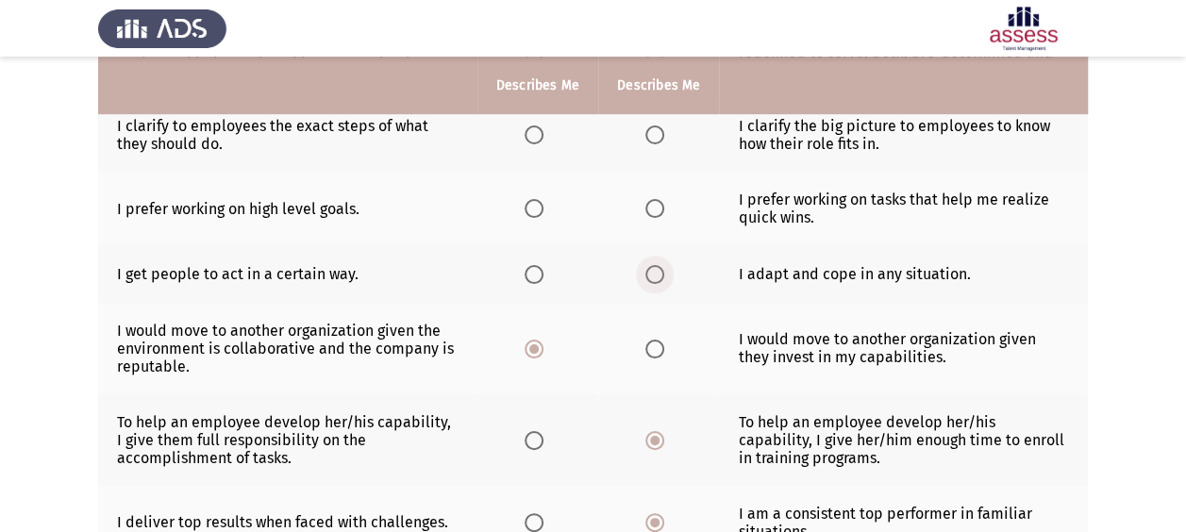
click at [645, 275] on span "Select an option" at bounding box center [654, 274] width 19 height 19
click at [645, 275] on input "Select an option" at bounding box center [654, 274] width 19 height 19
click at [550, 207] on label "Select an option" at bounding box center [538, 208] width 26 height 19
click at [543, 207] on input "Select an option" at bounding box center [534, 208] width 19 height 19
drag, startPoint x: 520, startPoint y: 140, endPoint x: 659, endPoint y: 147, distance: 138.9
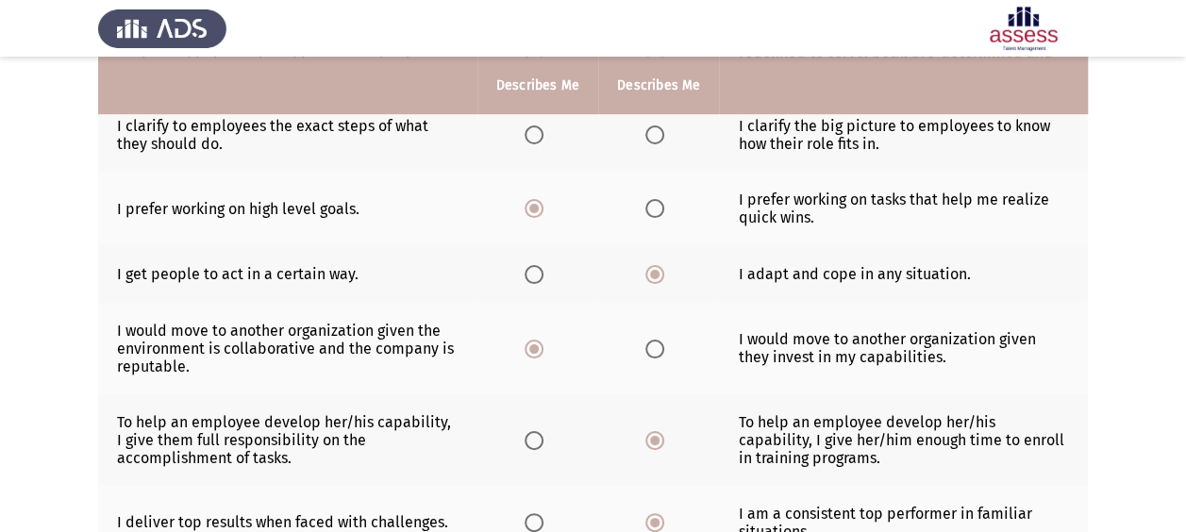
click at [638, 150] on tr "I clarify to employees the exact steps of what they should do. I clarify the bi…" at bounding box center [593, 135] width 990 height 74
click at [659, 140] on span "Select an option" at bounding box center [654, 134] width 19 height 19
click at [659, 140] on input "Select an option" at bounding box center [654, 134] width 19 height 19
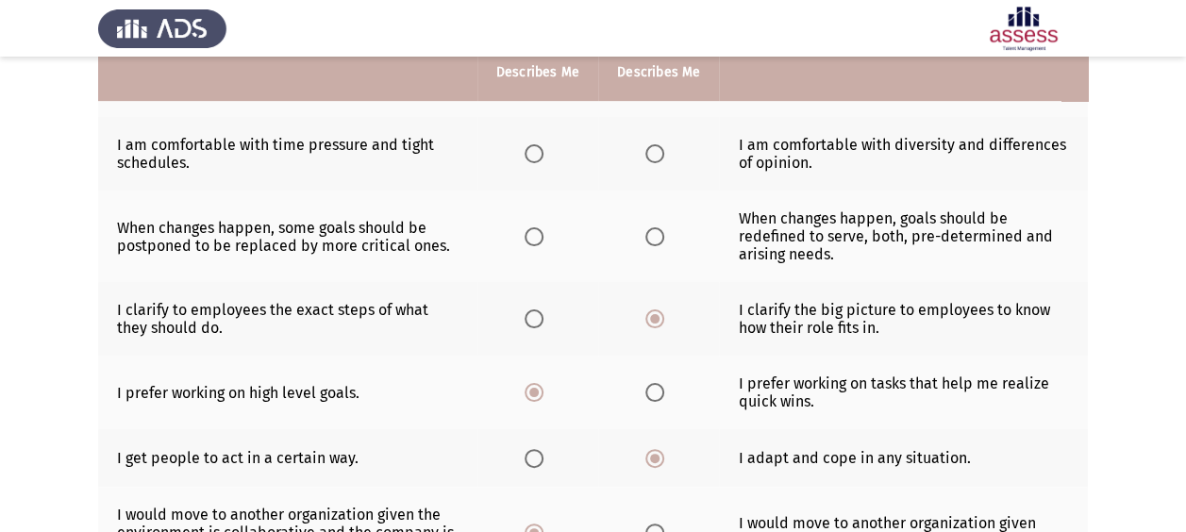
scroll to position [317, 0]
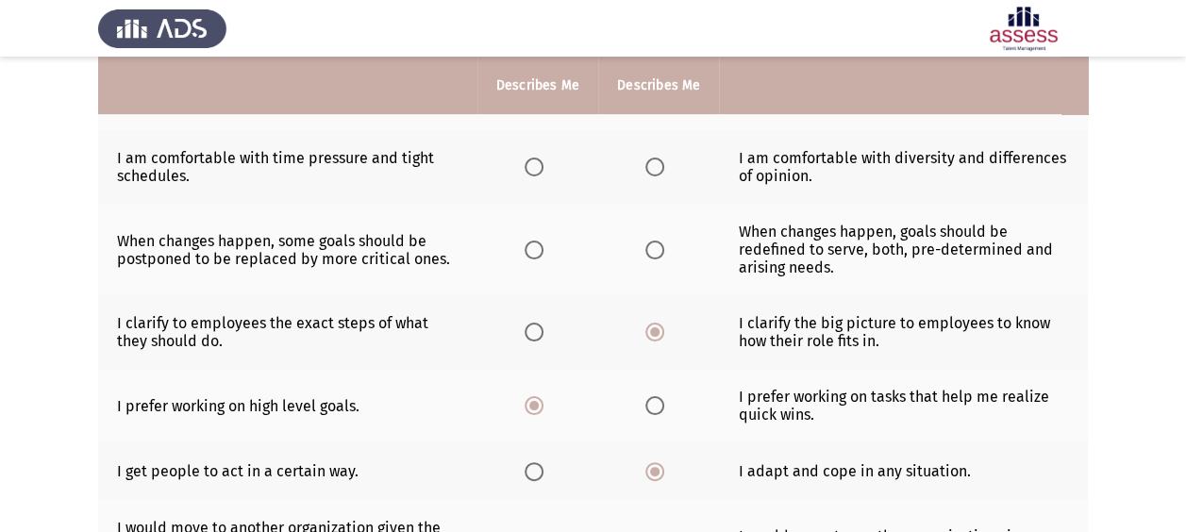
click at [523, 251] on th at bounding box center [537, 250] width 121 height 92
click at [533, 244] on span "Select an option" at bounding box center [534, 250] width 19 height 19
click at [533, 244] on input "Select an option" at bounding box center [534, 250] width 19 height 19
click at [635, 168] on th at bounding box center [658, 167] width 121 height 74
click at [645, 167] on span "Select an option" at bounding box center [654, 167] width 19 height 19
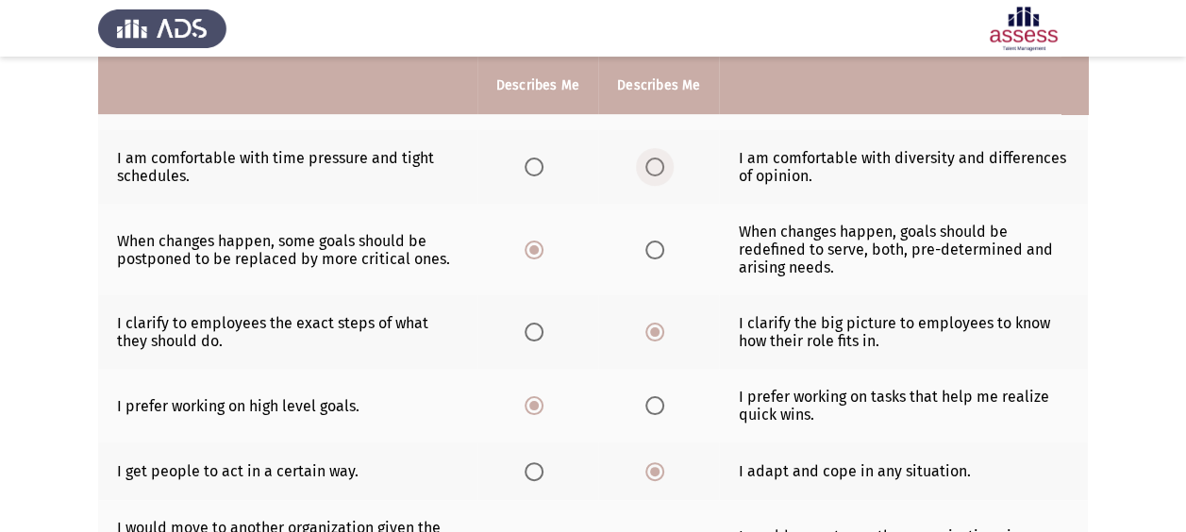
click at [645, 167] on input "Select an option" at bounding box center [654, 167] width 19 height 19
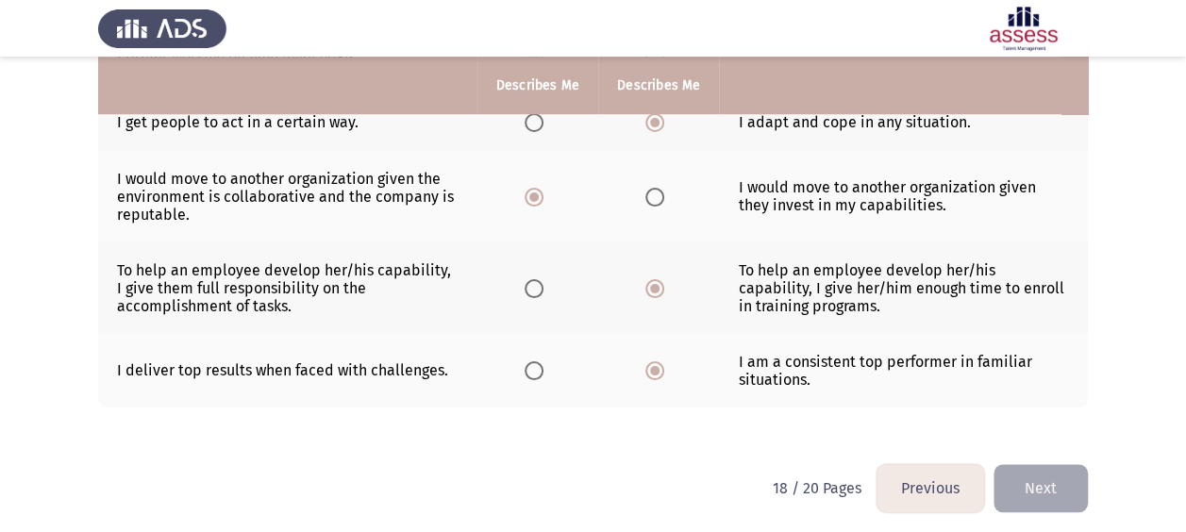
drag, startPoint x: 1114, startPoint y: 485, endPoint x: 1033, endPoint y: 467, distance: 83.1
click at [1033, 467] on button "Next" at bounding box center [1040, 488] width 94 height 48
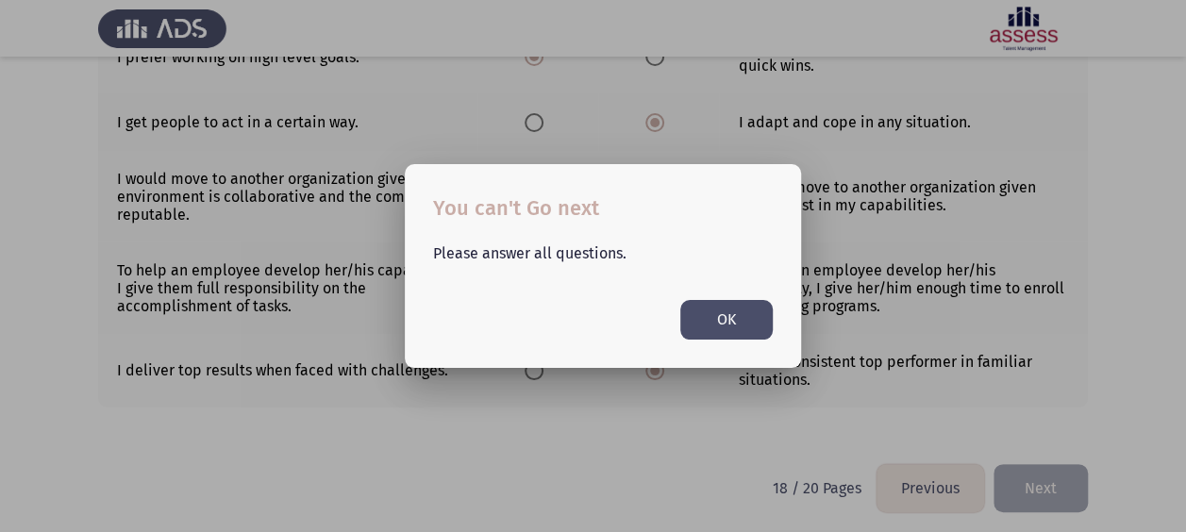
click at [747, 312] on button "OK" at bounding box center [726, 319] width 92 height 39
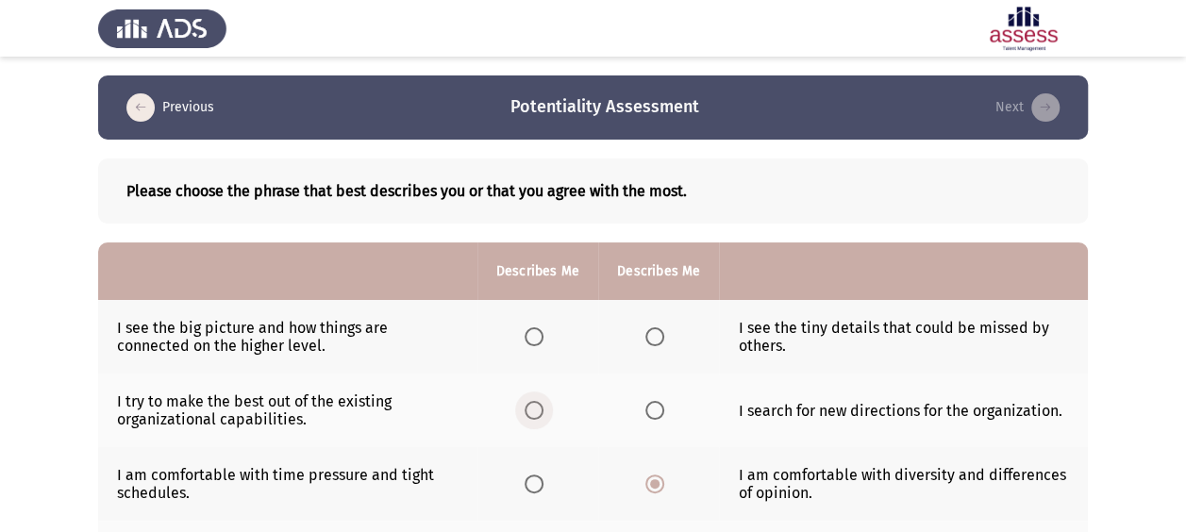
click at [528, 409] on span "Select an option" at bounding box center [534, 410] width 19 height 19
click at [528, 409] on input "Select an option" at bounding box center [534, 410] width 19 height 19
click at [659, 340] on span "Select an option" at bounding box center [654, 336] width 19 height 19
click at [659, 340] on input "Select an option" at bounding box center [654, 336] width 19 height 19
click at [546, 330] on label "Select an option" at bounding box center [538, 336] width 26 height 19
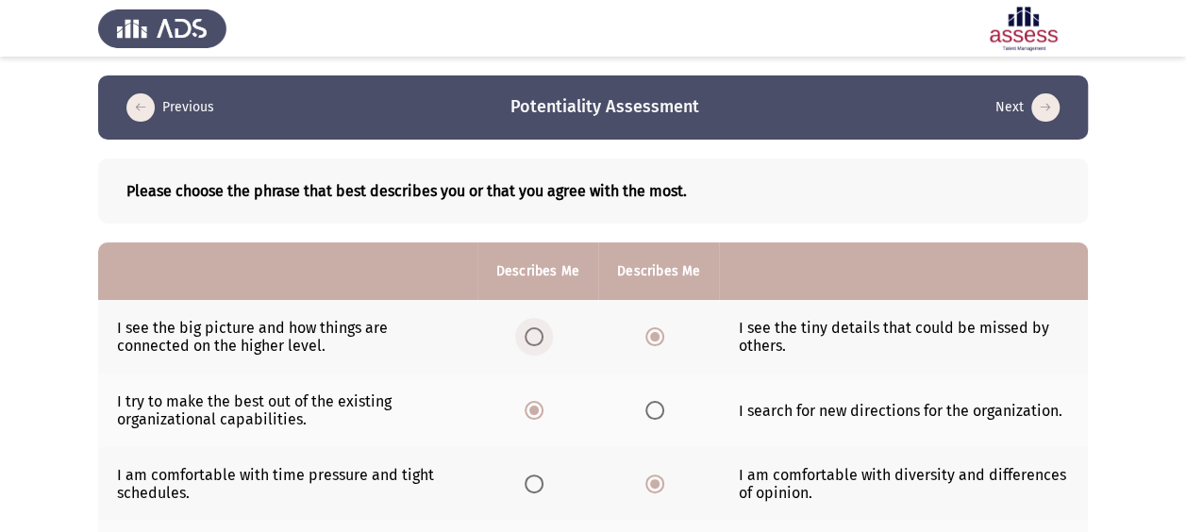
click at [543, 330] on input "Select an option" at bounding box center [534, 336] width 19 height 19
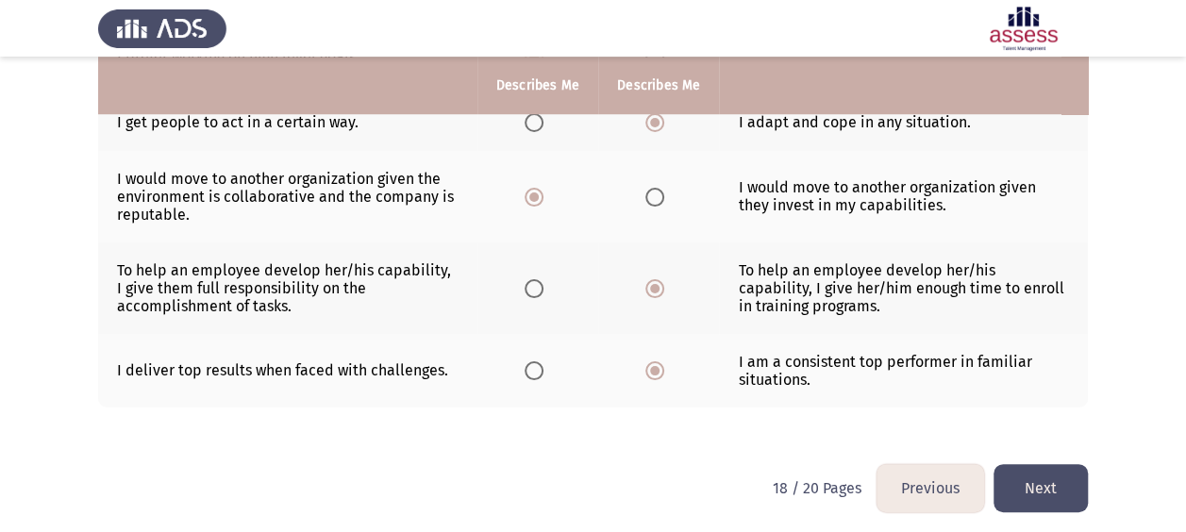
click at [1027, 476] on button "Next" at bounding box center [1040, 488] width 94 height 48
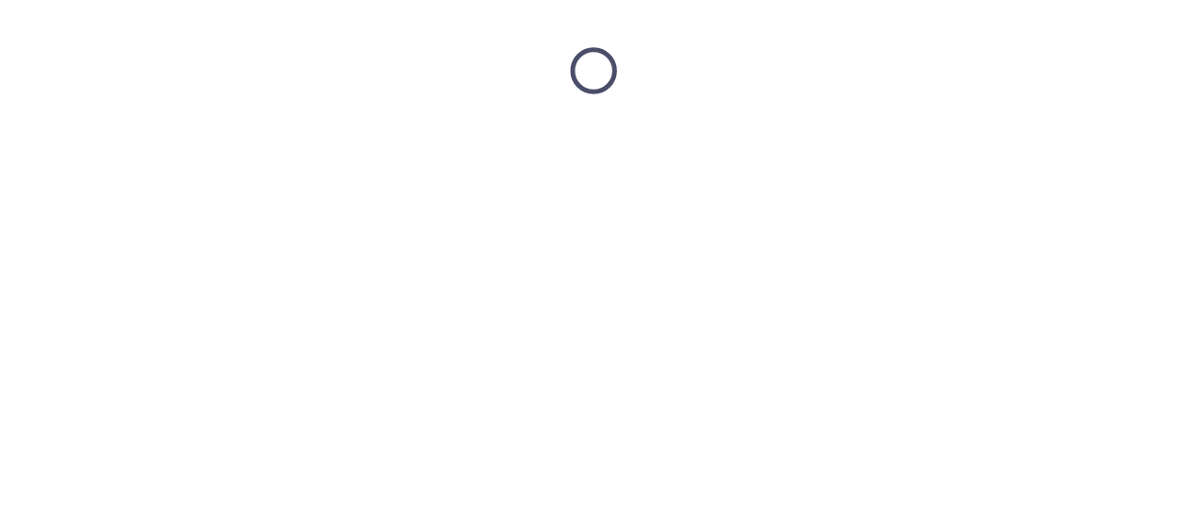
scroll to position [0, 0]
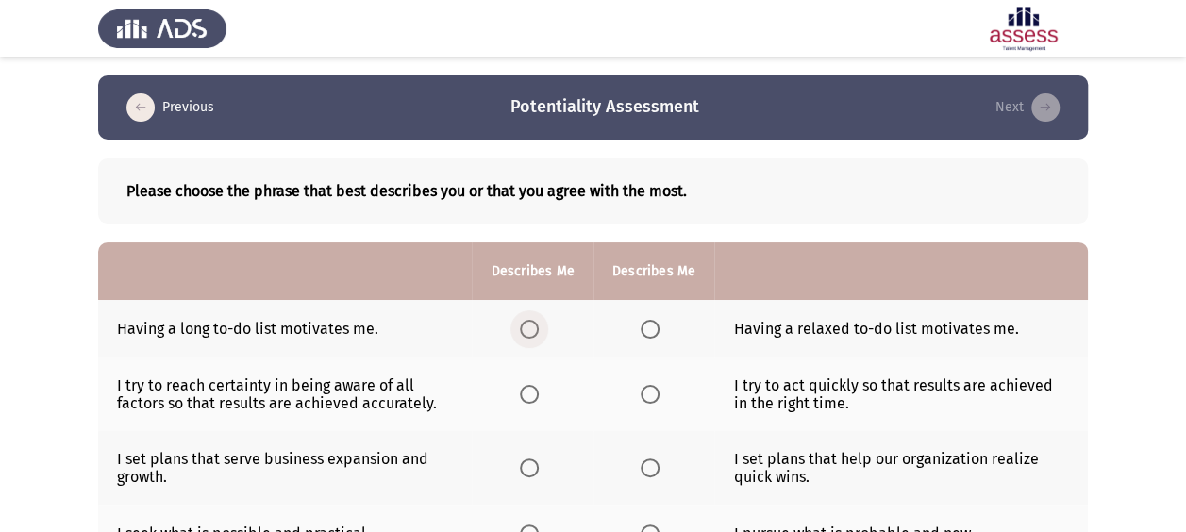
click at [528, 331] on span "Select an option" at bounding box center [529, 329] width 19 height 19
click at [528, 331] on input "Select an option" at bounding box center [529, 329] width 19 height 19
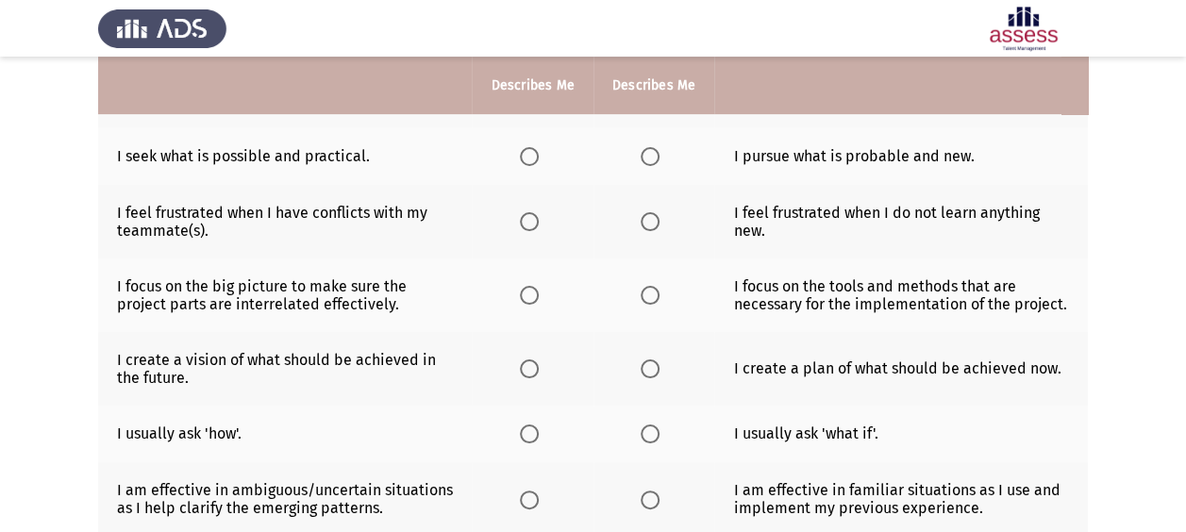
click at [653, 432] on span "Select an option" at bounding box center [650, 434] width 19 height 19
click at [653, 432] on input "Select an option" at bounding box center [650, 434] width 19 height 19
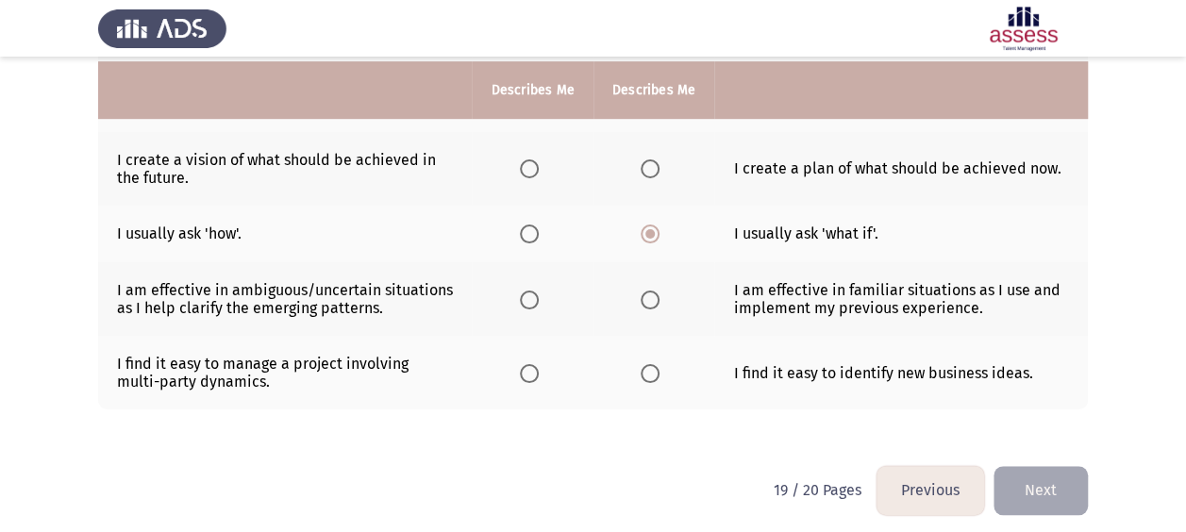
scroll to position [581, 0]
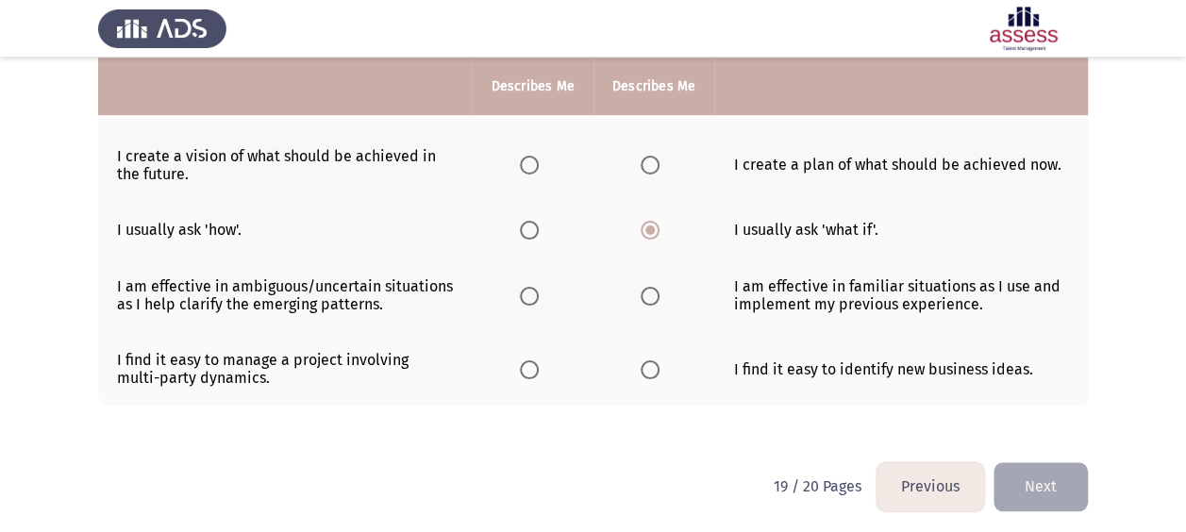
click at [655, 365] on span "Select an option" at bounding box center [650, 369] width 19 height 19
click at [655, 365] on input "Select an option" at bounding box center [650, 369] width 19 height 19
click at [643, 296] on span "Select an option" at bounding box center [650, 296] width 19 height 19
click at [643, 296] on input "Select an option" at bounding box center [650, 296] width 19 height 19
click at [657, 159] on span "Select an option" at bounding box center [650, 165] width 19 height 19
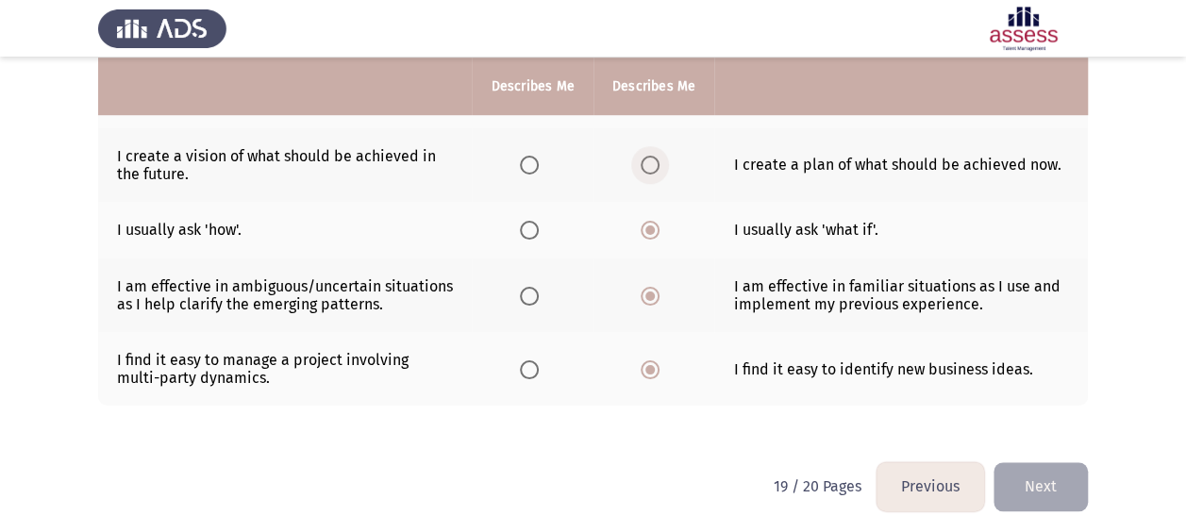
click at [657, 159] on input "Select an option" at bounding box center [650, 165] width 19 height 19
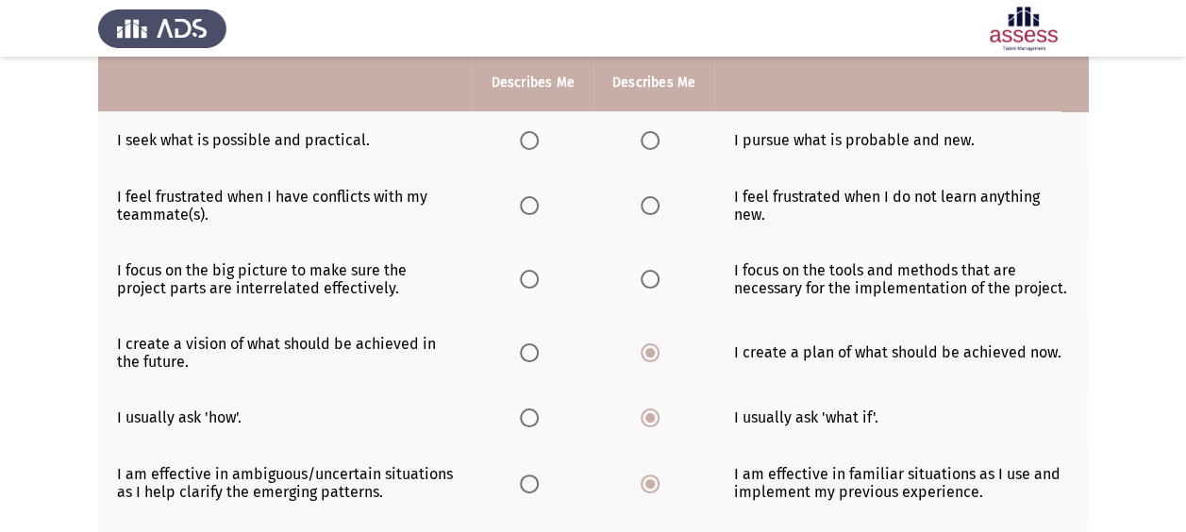
scroll to position [391, 0]
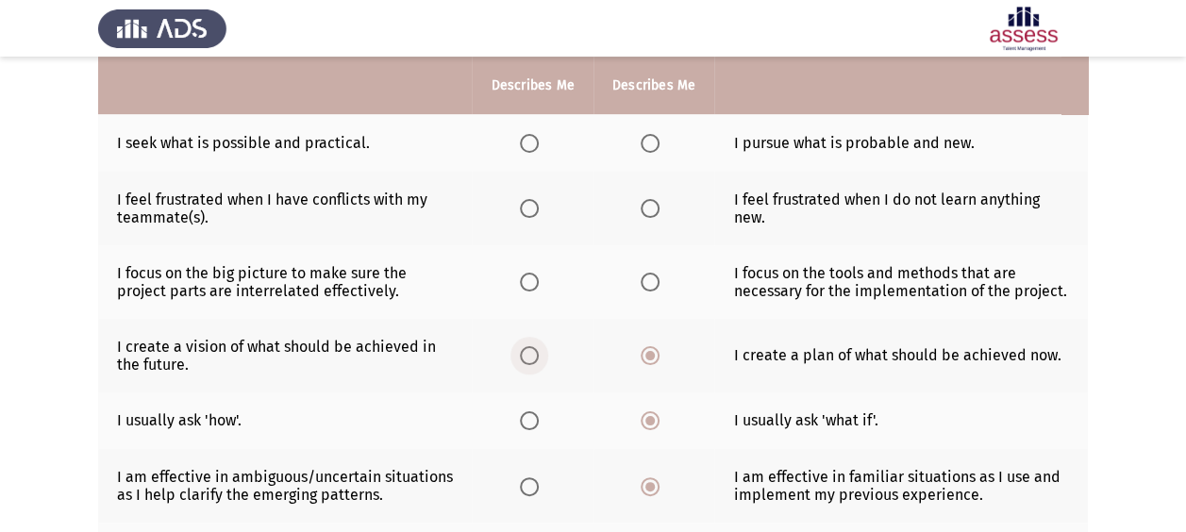
click at [528, 346] on span "Select an option" at bounding box center [529, 355] width 19 height 19
click at [528, 346] on input "Select an option" at bounding box center [529, 355] width 19 height 19
click at [655, 279] on span "Select an option" at bounding box center [650, 282] width 19 height 19
click at [655, 279] on input "Select an option" at bounding box center [650, 282] width 19 height 19
click at [648, 208] on span "Select an option" at bounding box center [650, 208] width 19 height 19
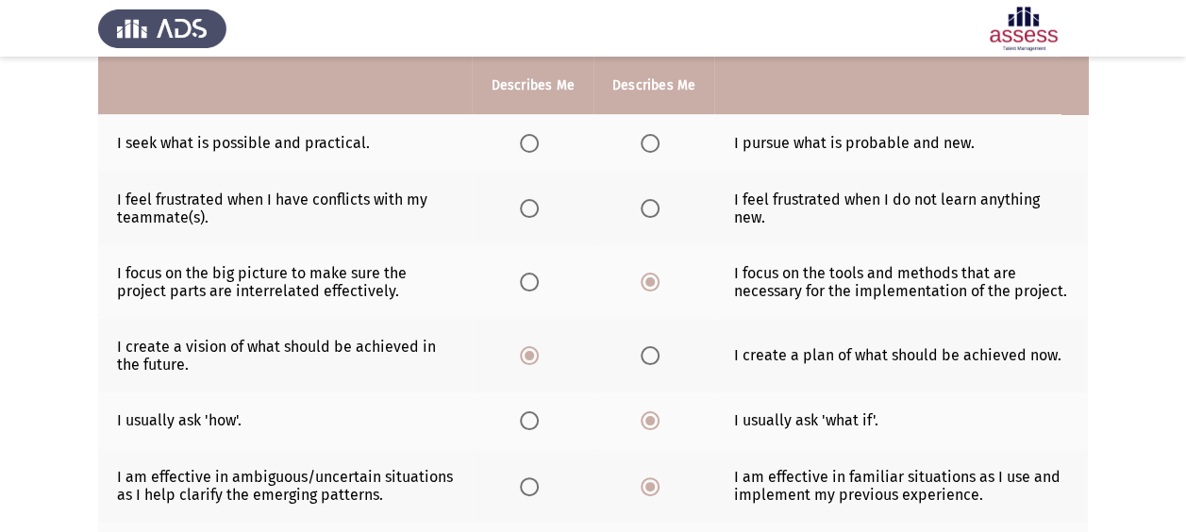
click at [648, 208] on input "Select an option" at bounding box center [650, 208] width 19 height 19
click at [643, 143] on span "Select an option" at bounding box center [650, 143] width 19 height 19
click at [643, 143] on input "Select an option" at bounding box center [650, 143] width 19 height 19
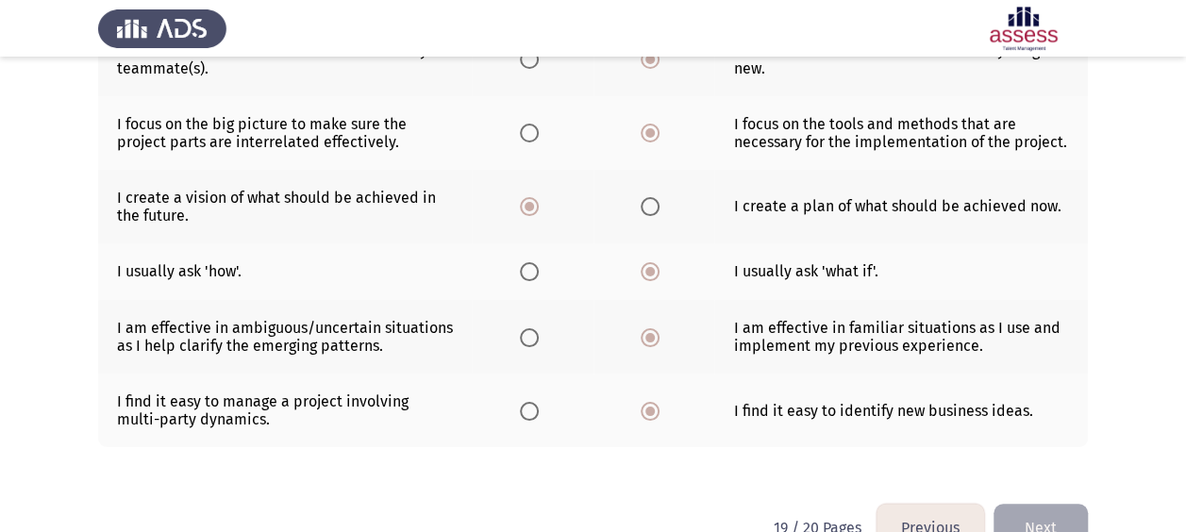
scroll to position [581, 0]
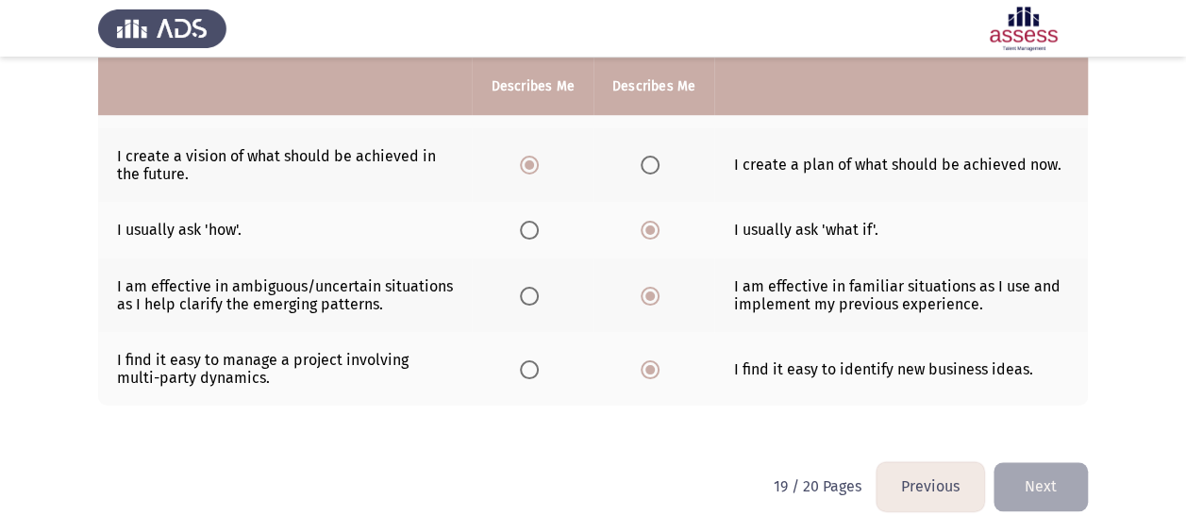
click at [1051, 481] on button "Next" at bounding box center [1040, 486] width 94 height 48
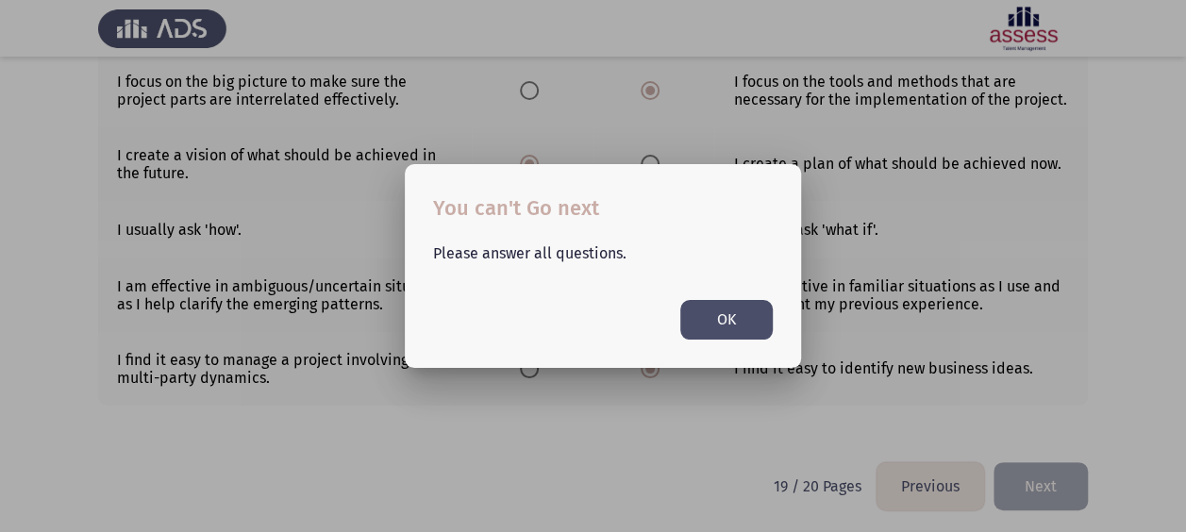
click at [712, 305] on button "OK" at bounding box center [726, 319] width 92 height 39
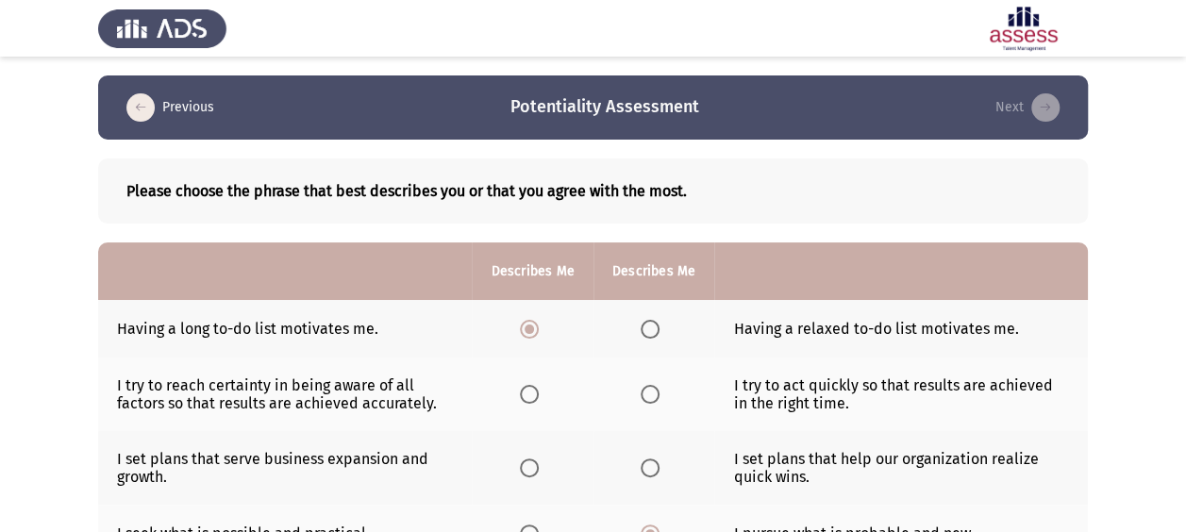
click at [651, 395] on span "Select an option" at bounding box center [650, 394] width 19 height 19
click at [651, 395] on input "Select an option" at bounding box center [650, 394] width 19 height 19
click at [526, 470] on span "Select an option" at bounding box center [529, 468] width 19 height 19
click at [526, 470] on input "Select an option" at bounding box center [529, 468] width 19 height 19
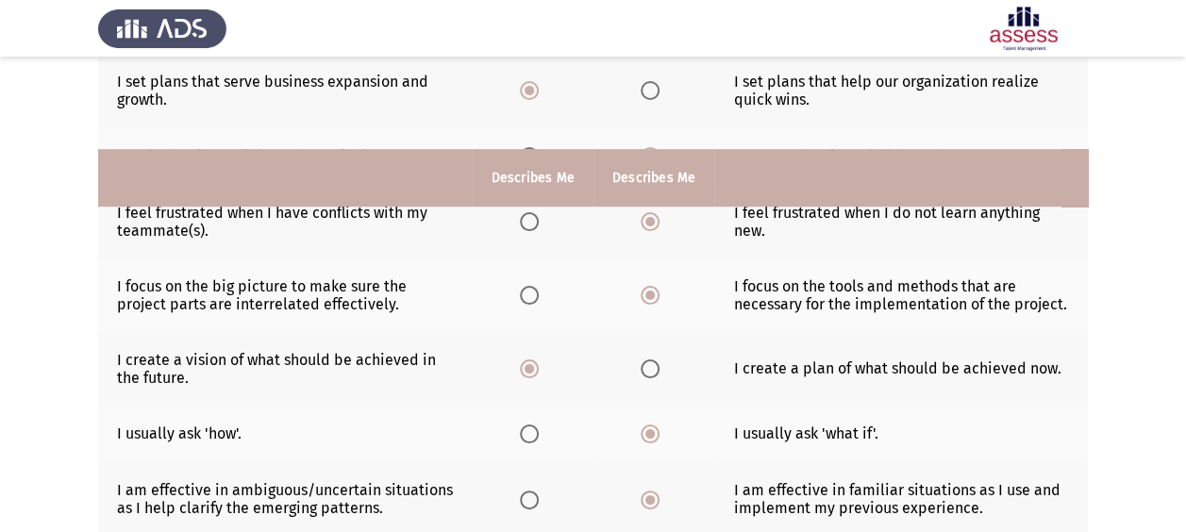
scroll to position [581, 0]
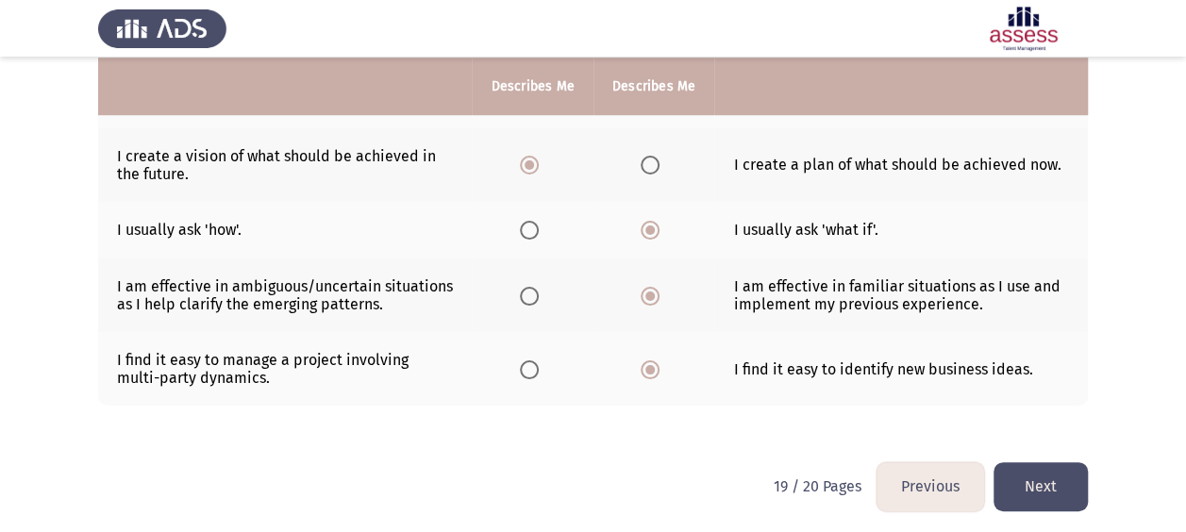
click at [1046, 475] on button "Next" at bounding box center [1040, 486] width 94 height 48
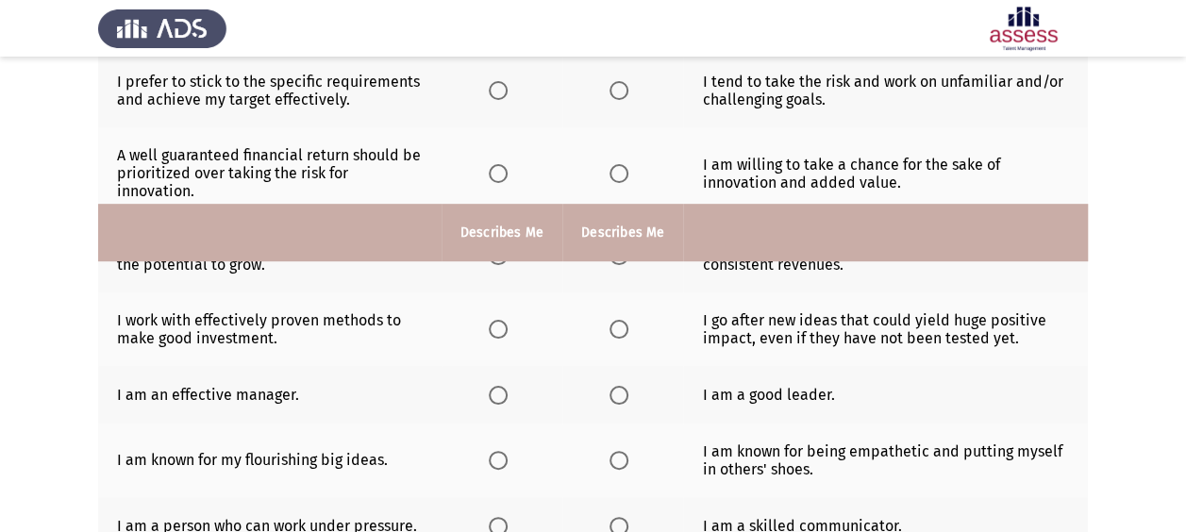
scroll to position [632, 0]
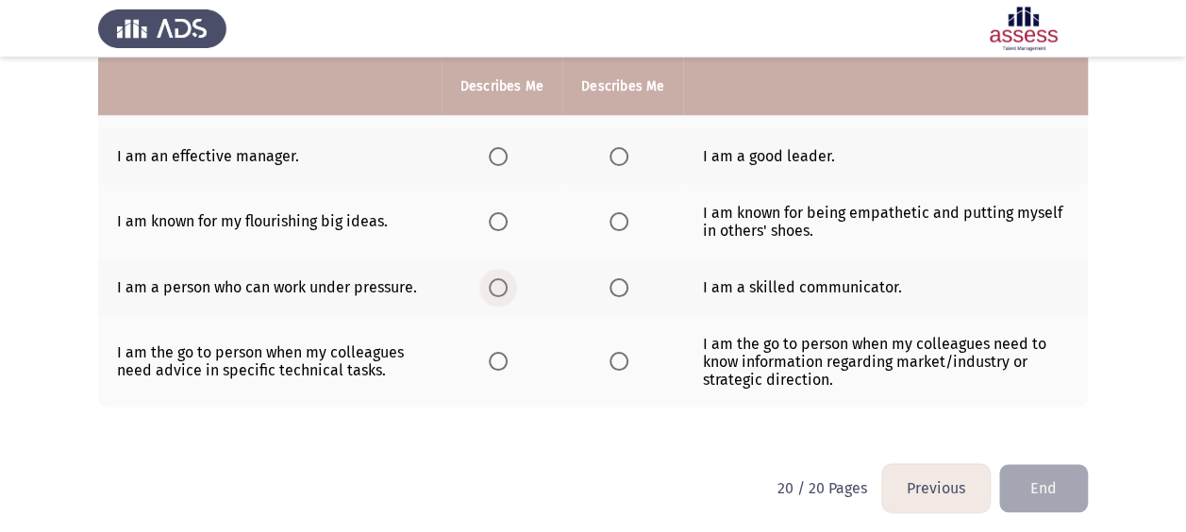
click at [498, 281] on span "Select an option" at bounding box center [498, 287] width 19 height 19
click at [498, 281] on input "Select an option" at bounding box center [498, 287] width 19 height 19
click at [613, 355] on span "Select an option" at bounding box center [618, 361] width 19 height 19
click at [613, 355] on input "Select an option" at bounding box center [618, 361] width 19 height 19
click at [622, 214] on span "Select an option" at bounding box center [618, 221] width 19 height 19
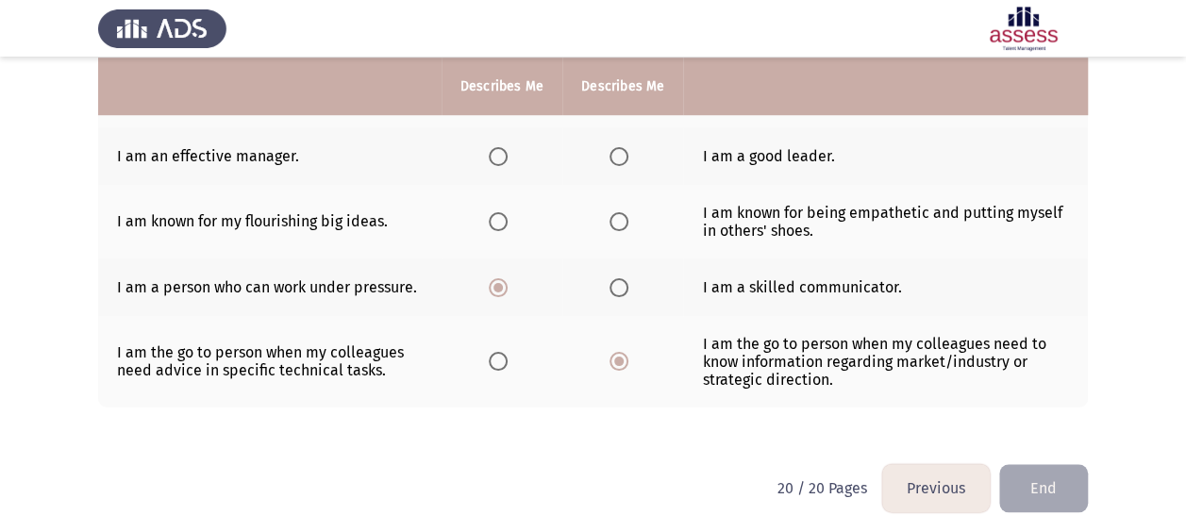
click at [622, 214] on input "Select an option" at bounding box center [618, 221] width 19 height 19
click at [623, 148] on span "Select an option" at bounding box center [618, 156] width 19 height 19
click at [623, 148] on input "Select an option" at bounding box center [618, 156] width 19 height 19
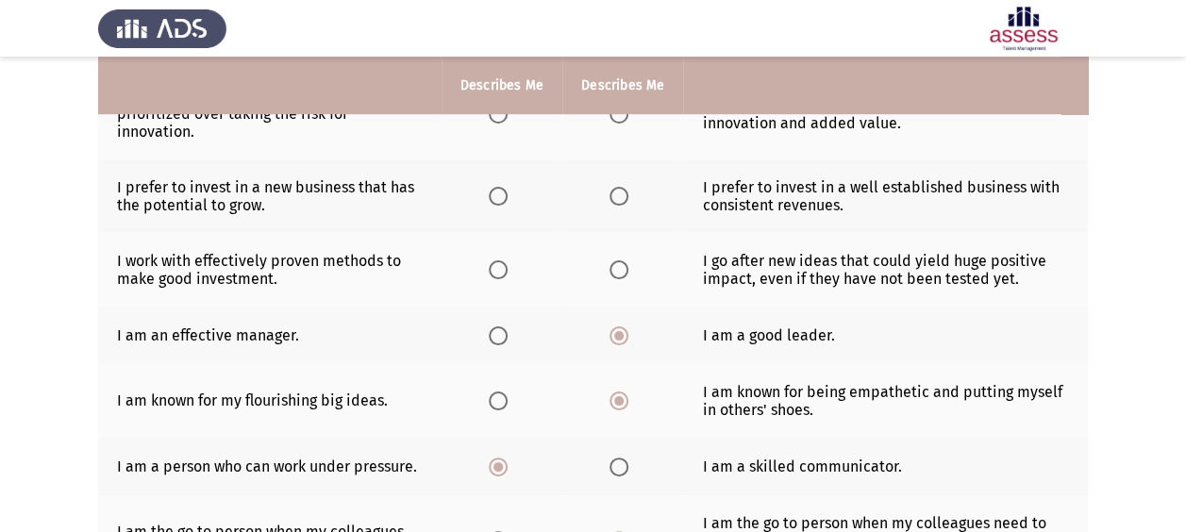
scroll to position [451, 0]
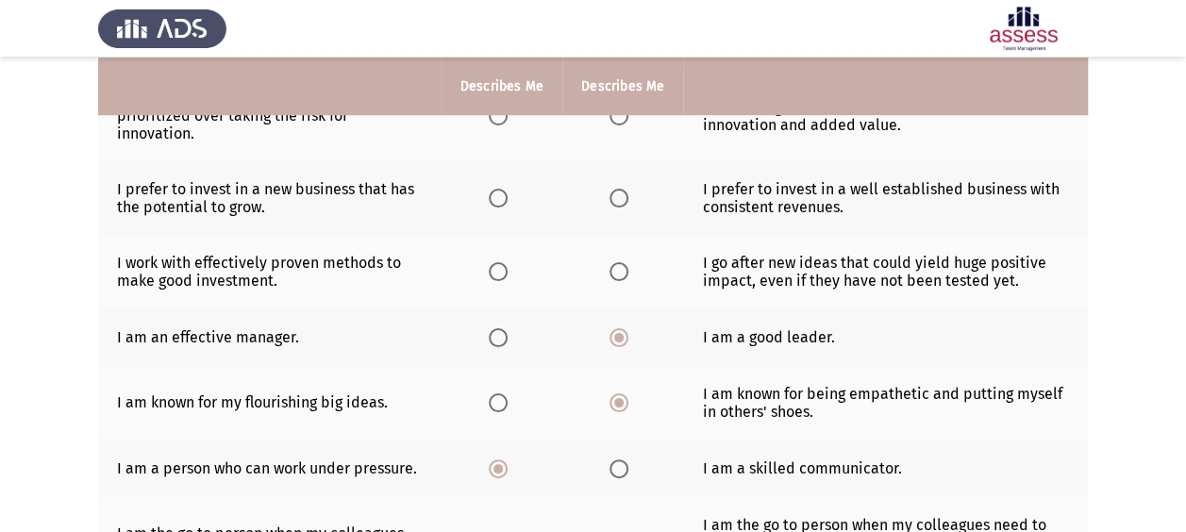
click at [502, 265] on span "Select an option" at bounding box center [498, 271] width 19 height 19
click at [502, 265] on input "Select an option" at bounding box center [498, 271] width 19 height 19
click at [498, 196] on span "Select an option" at bounding box center [498, 198] width 19 height 19
click at [498, 196] on input "Select an option" at bounding box center [498, 198] width 19 height 19
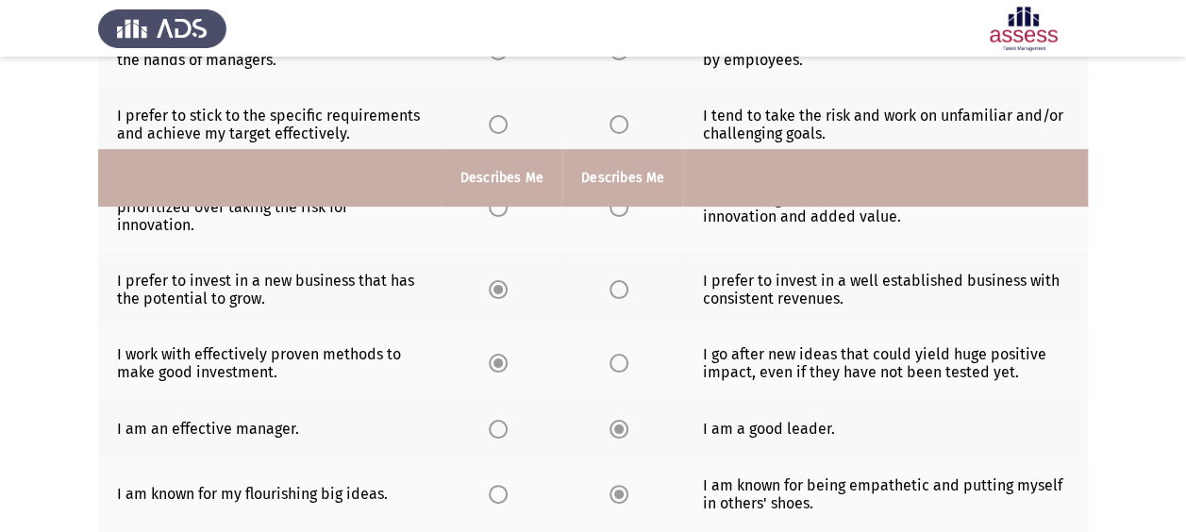
scroll to position [74, 0]
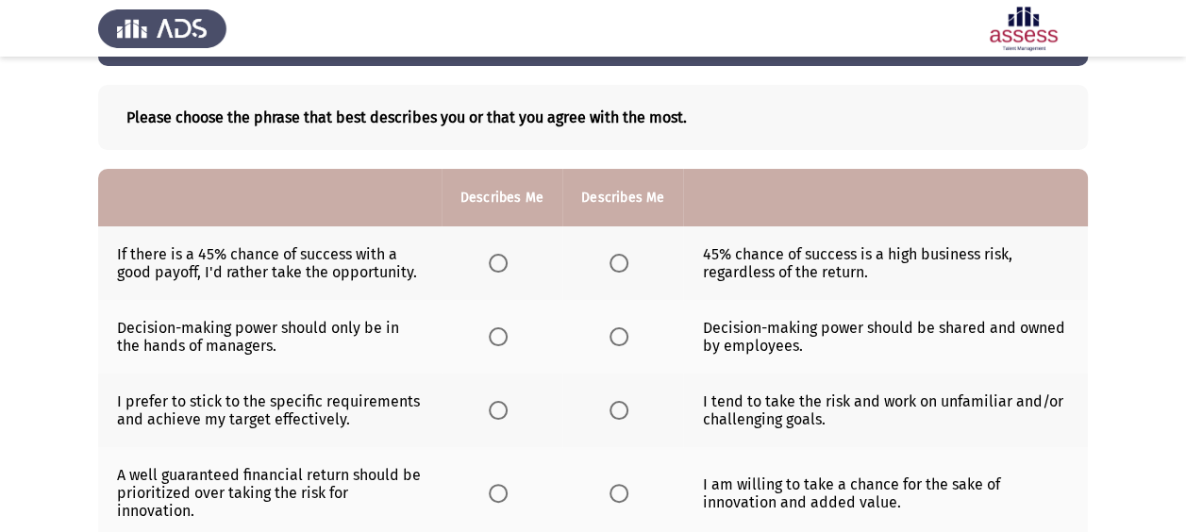
click at [619, 489] on span "Select an option" at bounding box center [618, 493] width 19 height 19
click at [619, 489] on input "Select an option" at bounding box center [618, 493] width 19 height 19
click at [500, 408] on span "Select an option" at bounding box center [498, 410] width 19 height 19
click at [500, 408] on input "Select an option" at bounding box center [498, 410] width 19 height 19
click at [617, 339] on span "Select an option" at bounding box center [618, 336] width 19 height 19
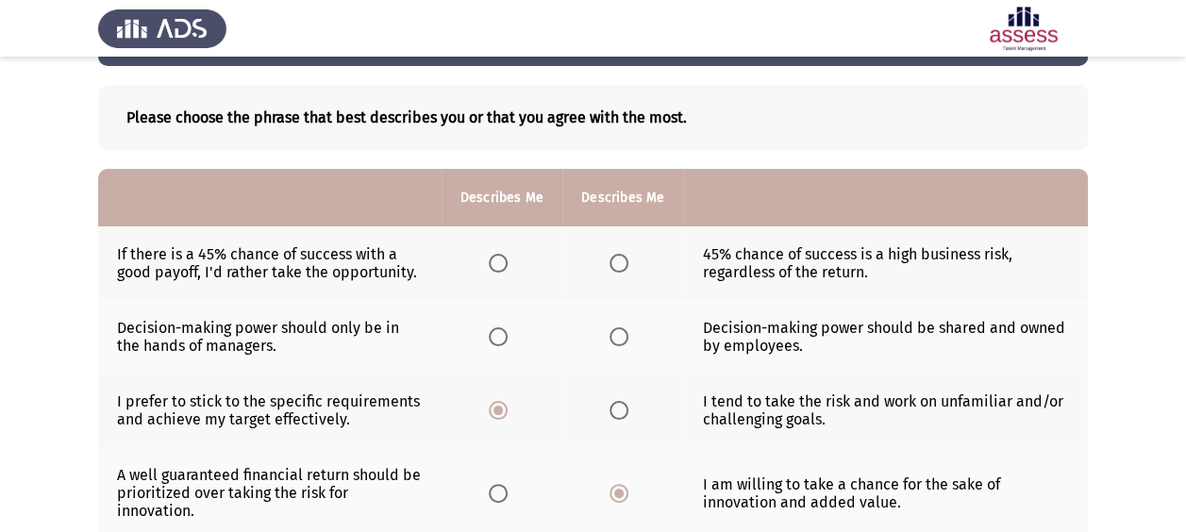
click at [617, 339] on input "Select an option" at bounding box center [618, 336] width 19 height 19
click at [508, 260] on span "Select an option" at bounding box center [498, 263] width 19 height 19
click at [508, 260] on input "Select an option" at bounding box center [498, 263] width 19 height 19
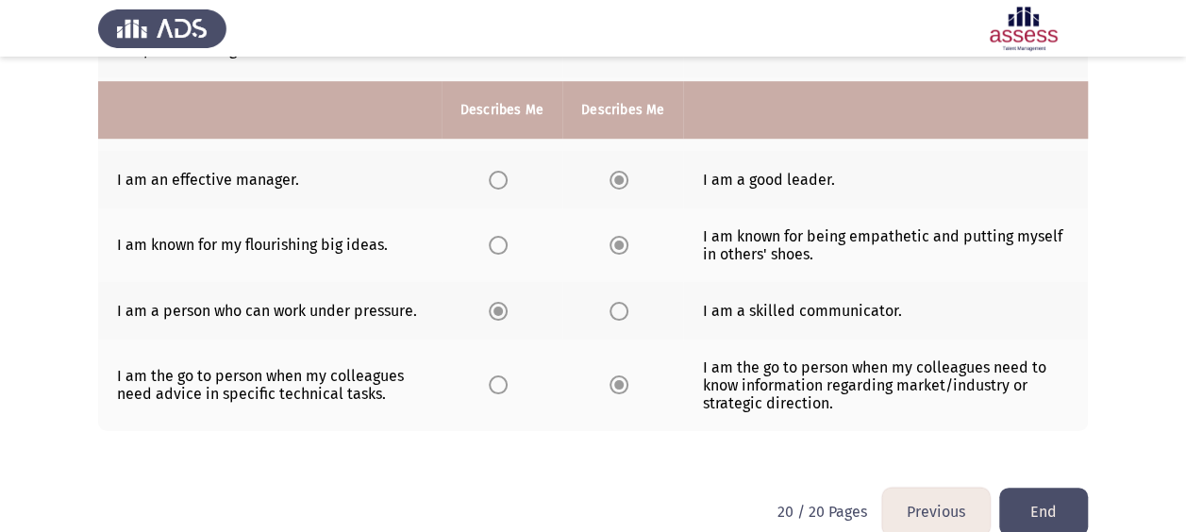
scroll to position [632, 0]
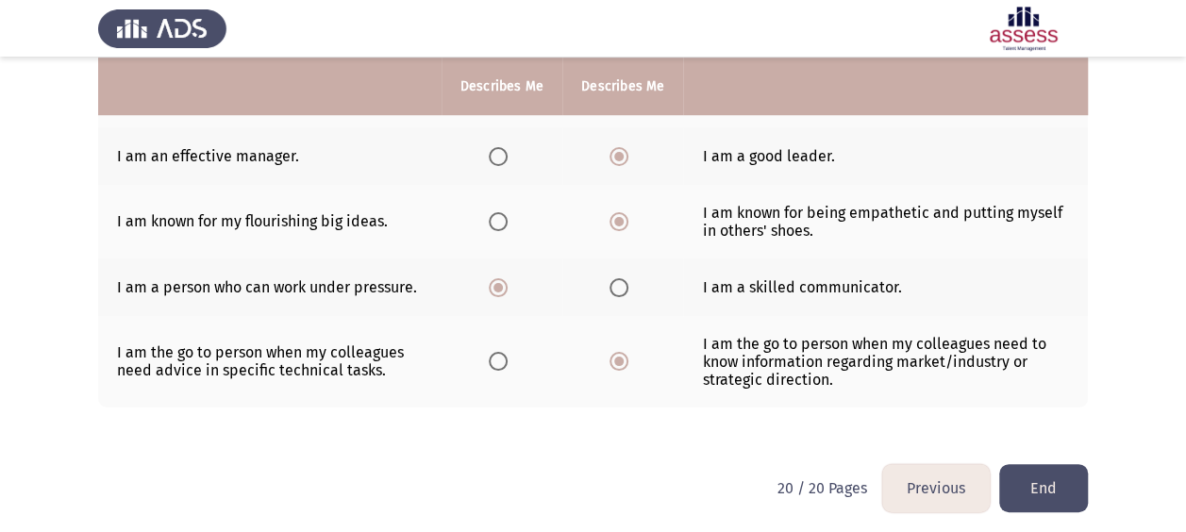
click at [1048, 474] on button "End" at bounding box center [1043, 488] width 89 height 48
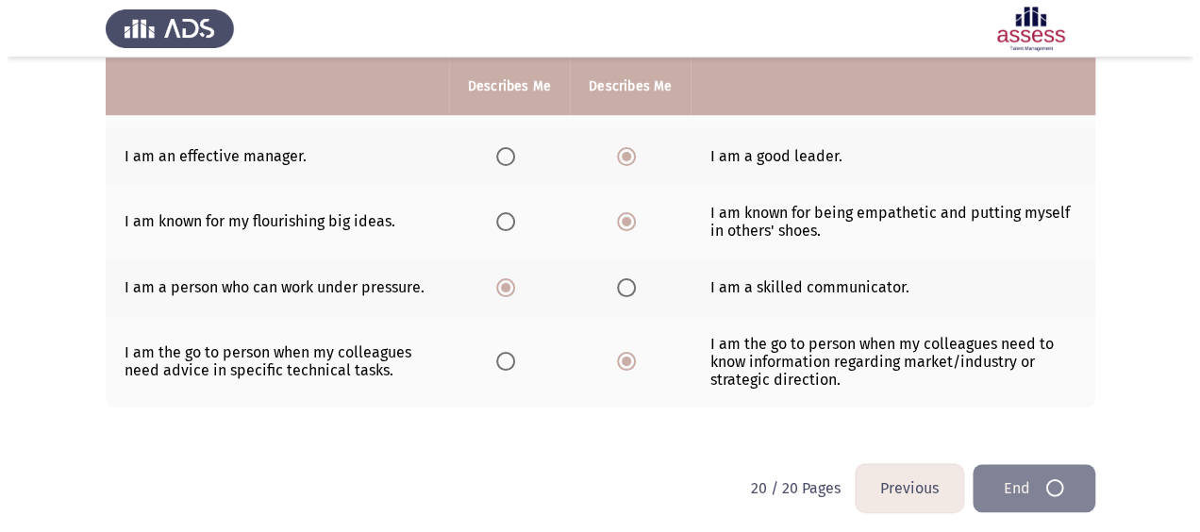
scroll to position [0, 0]
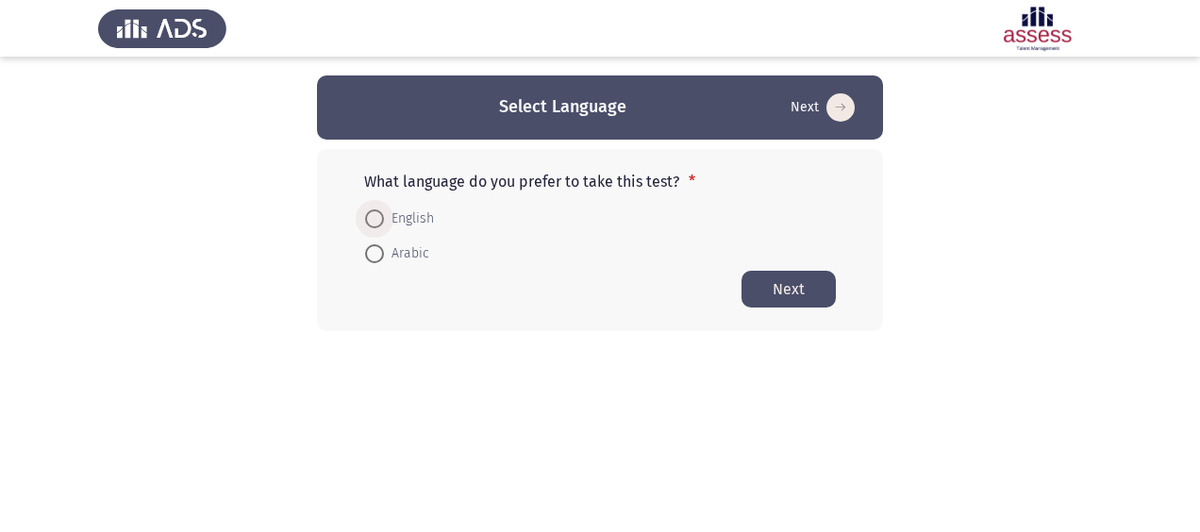
click at [372, 218] on span at bounding box center [374, 218] width 19 height 19
click at [372, 218] on input "English" at bounding box center [374, 218] width 19 height 19
radio input "true"
click at [802, 287] on button "Next" at bounding box center [789, 288] width 94 height 37
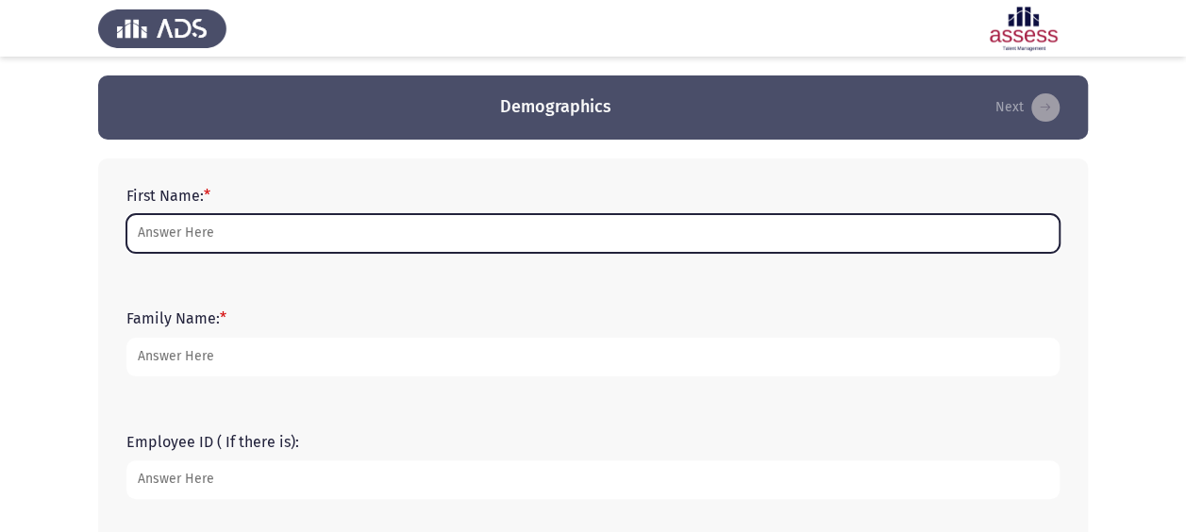
click at [387, 242] on input "First Name: *" at bounding box center [592, 233] width 933 height 39
click at [221, 236] on input "First Name: *" at bounding box center [592, 233] width 933 height 39
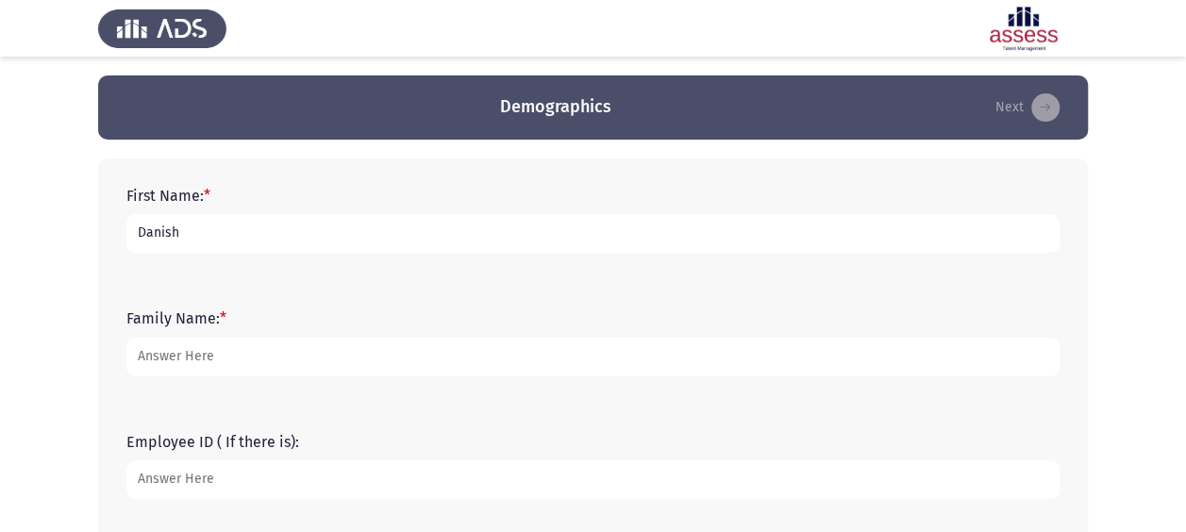
type input "Danish"
type input "[PERSON_NAME]"
type input "14865"
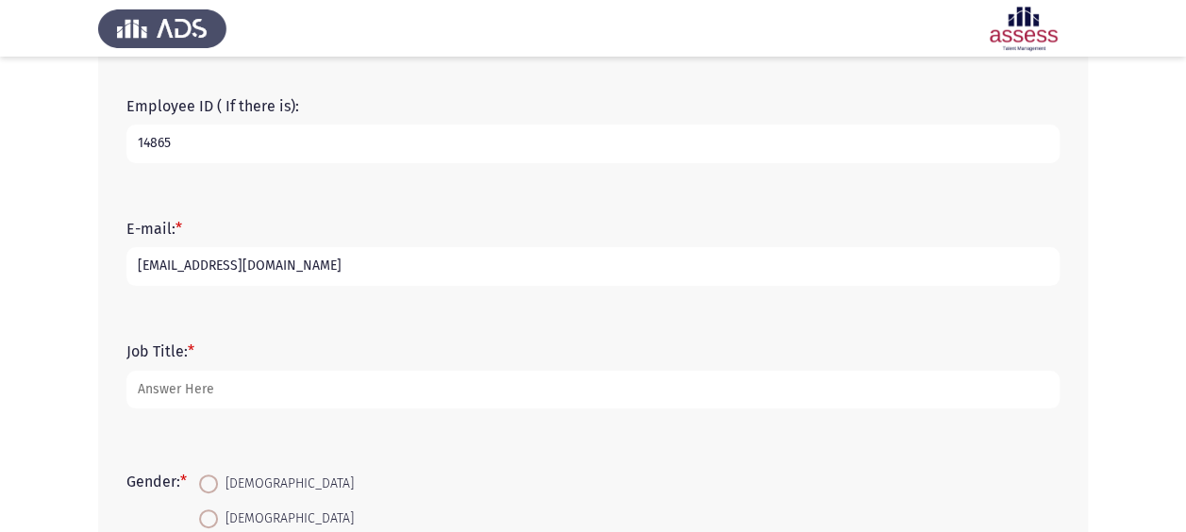
type input "[EMAIL_ADDRESS][DOMAIN_NAME]"
type input "GM - Group Sales"
click at [208, 480] on span at bounding box center [208, 484] width 19 height 19
click at [208, 480] on input "[DEMOGRAPHIC_DATA]" at bounding box center [208, 484] width 19 height 19
radio input "true"
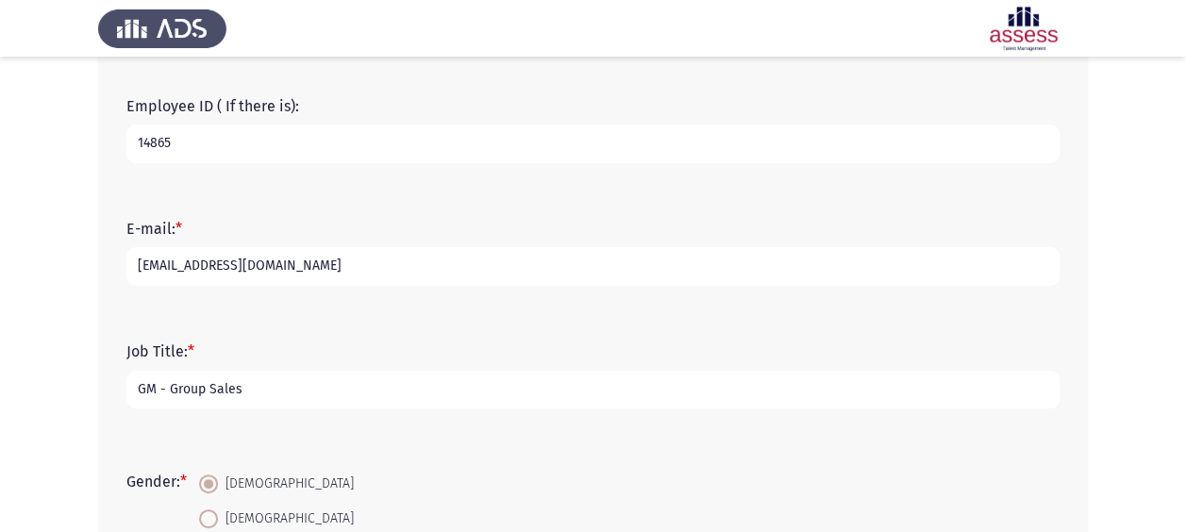
scroll to position [585, 0]
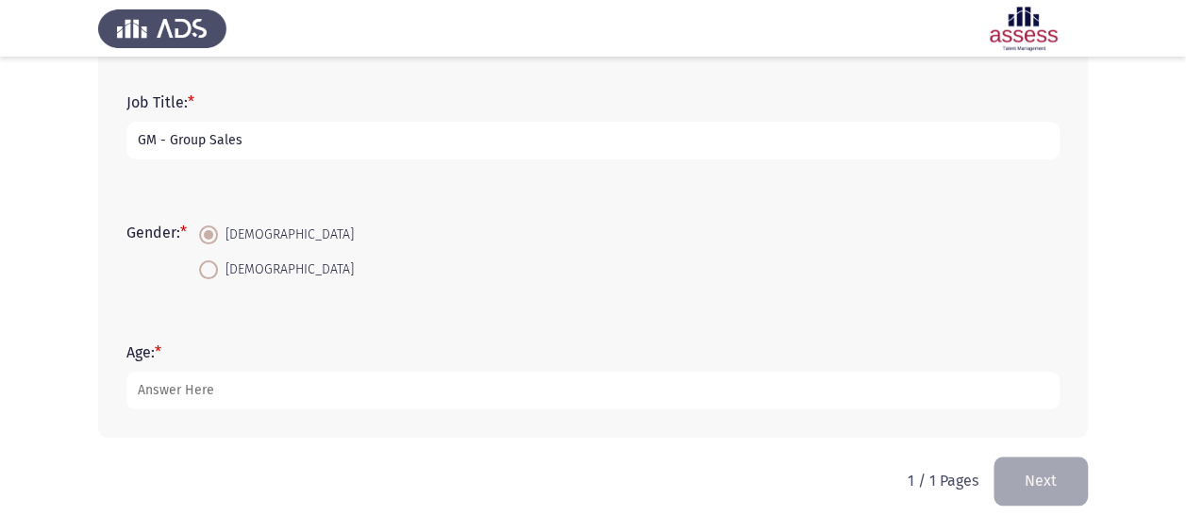
click at [1042, 485] on button "Next" at bounding box center [1040, 481] width 94 height 48
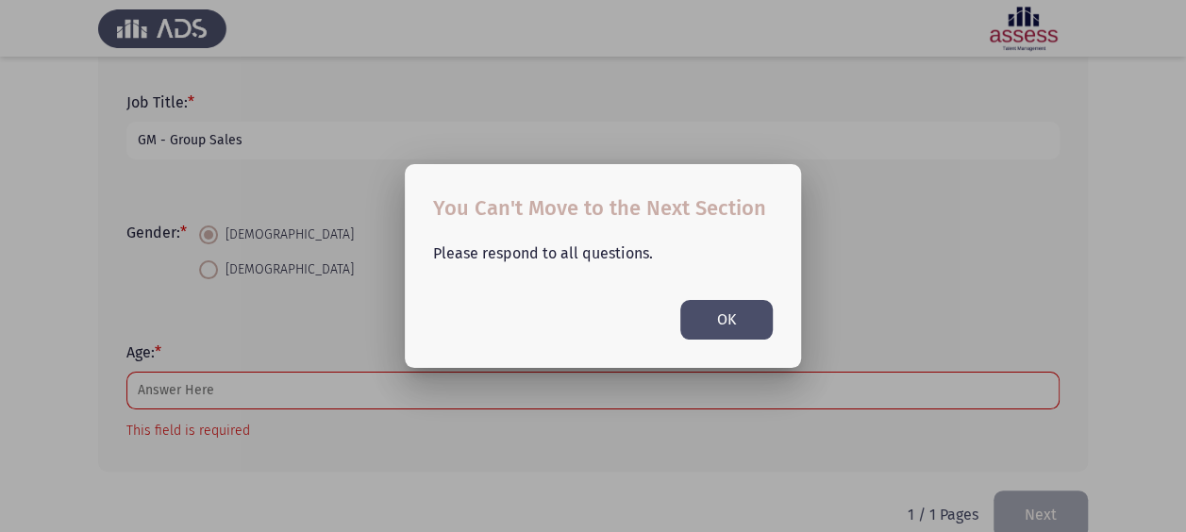
scroll to position [0, 0]
click at [734, 336] on button "OK" at bounding box center [726, 319] width 92 height 39
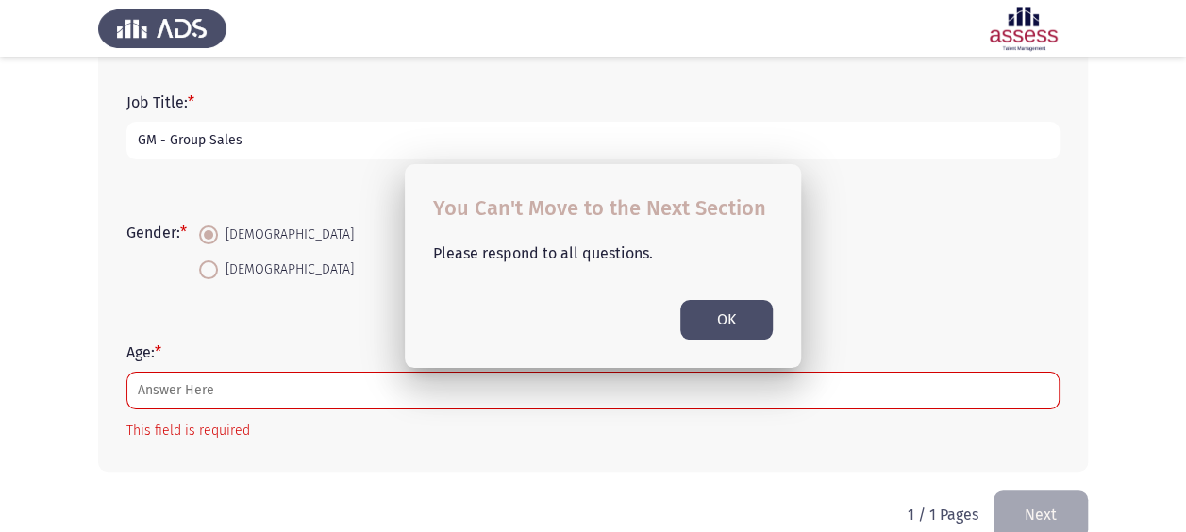
scroll to position [591, 0]
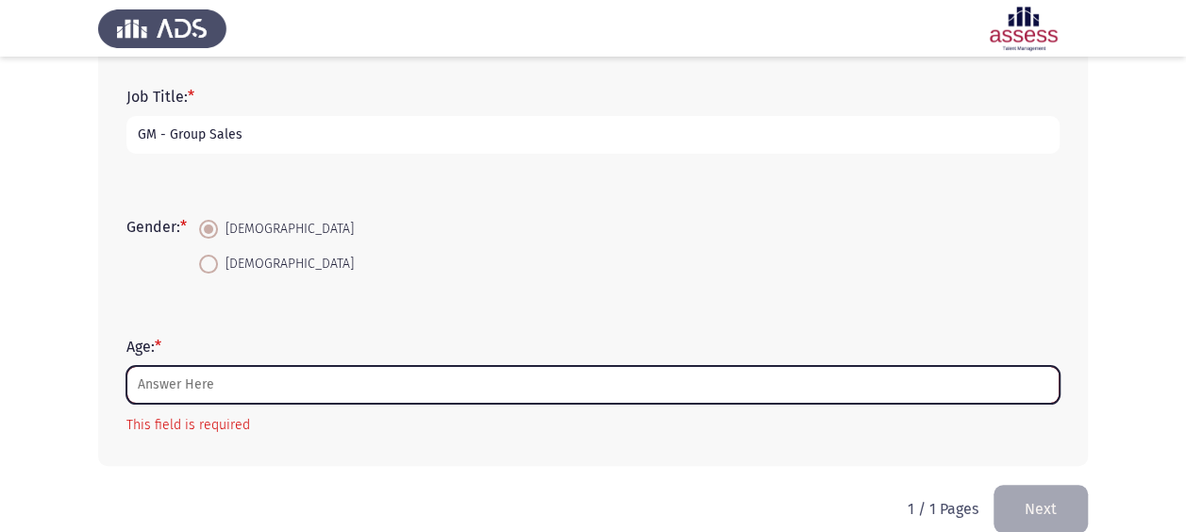
click at [203, 389] on input "Age: *" at bounding box center [592, 385] width 933 height 39
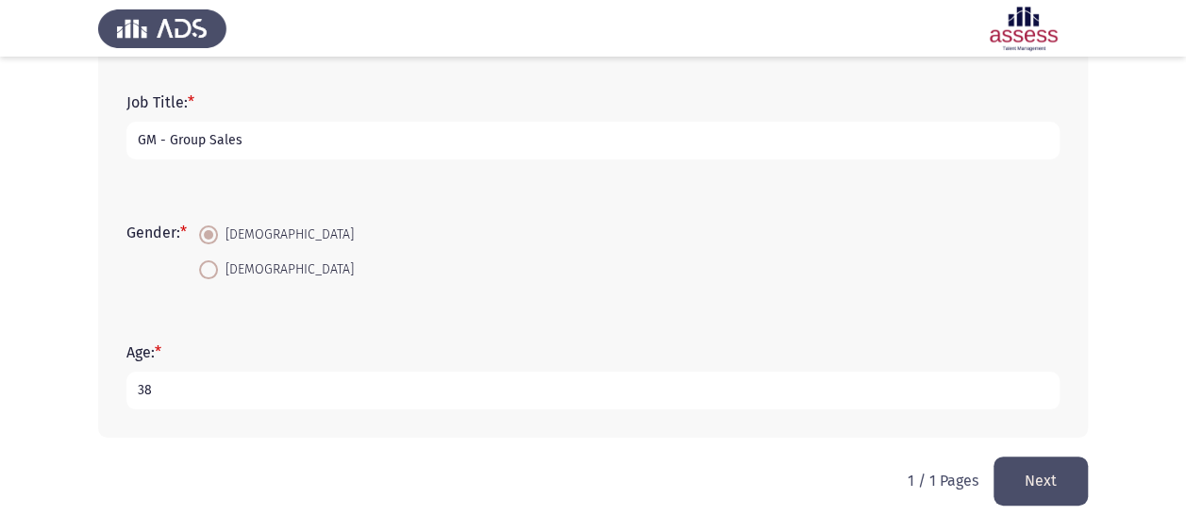
type input "38"
click at [1025, 479] on button "Next" at bounding box center [1040, 481] width 94 height 48
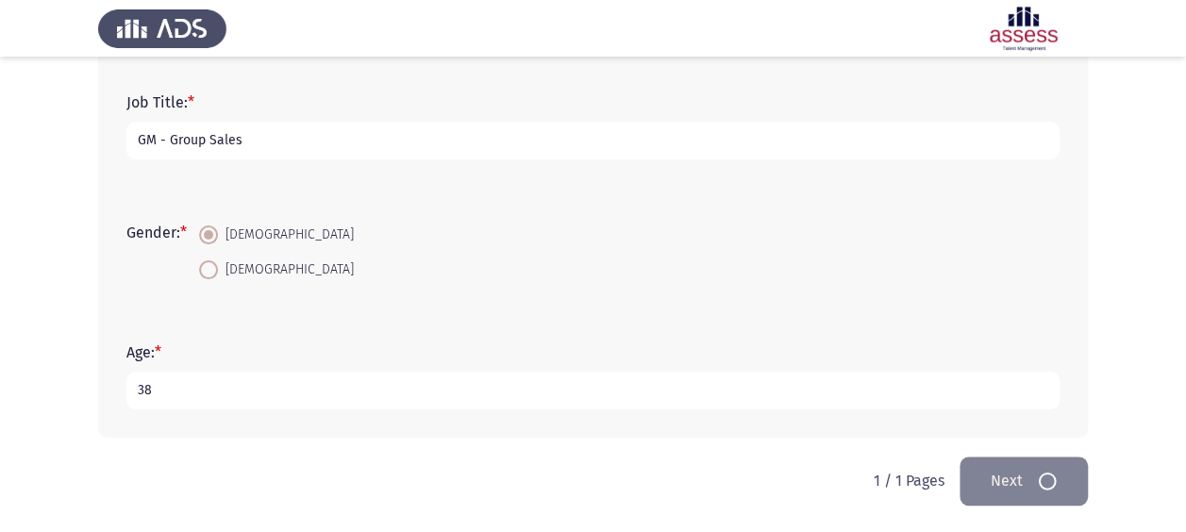
scroll to position [0, 0]
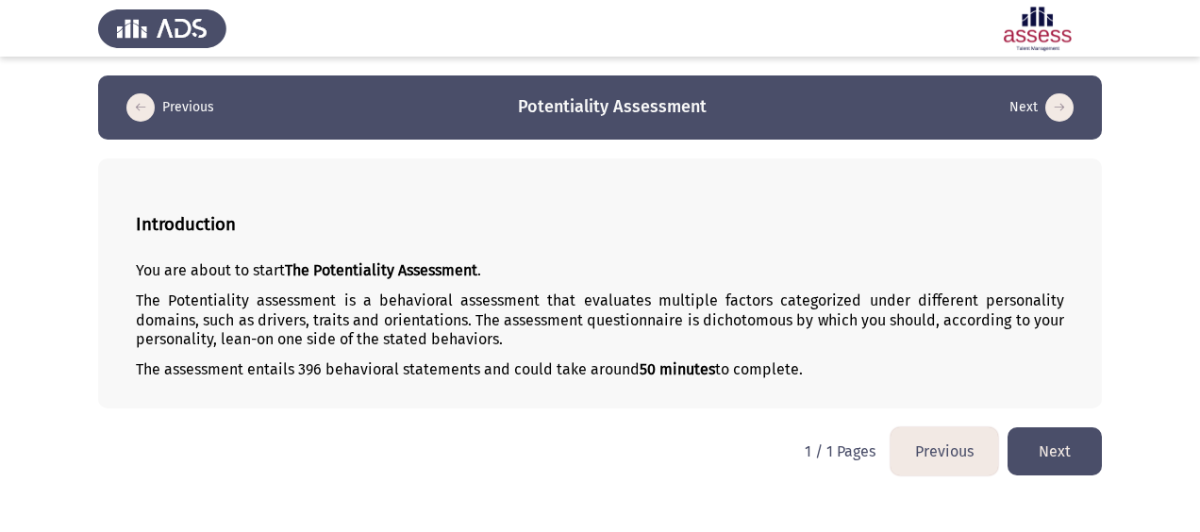
click at [1060, 451] on button "Next" at bounding box center [1055, 451] width 94 height 48
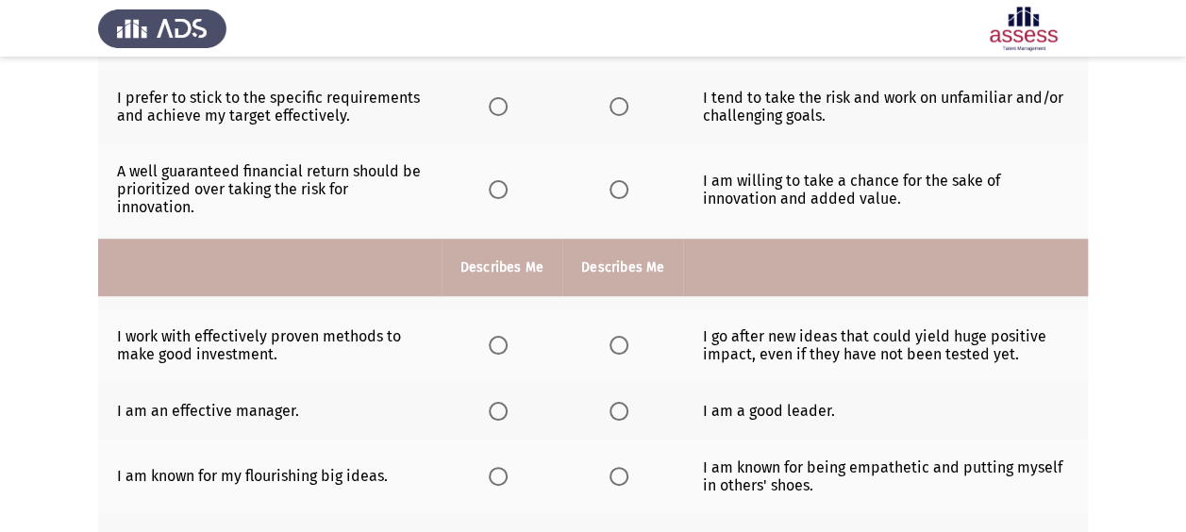
scroll to position [632, 0]
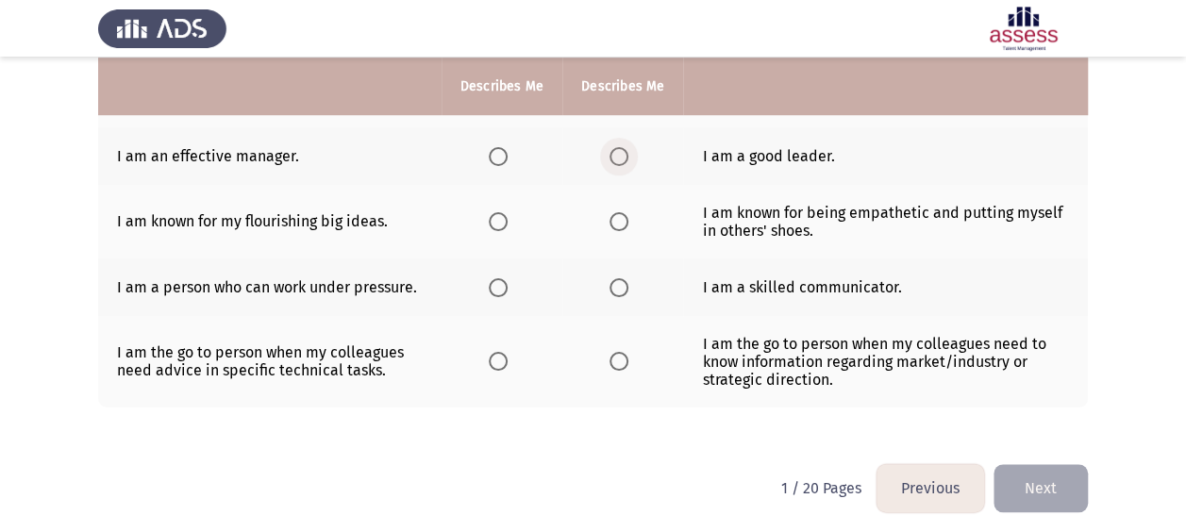
click at [610, 147] on span "Select an option" at bounding box center [618, 156] width 19 height 19
click at [610, 147] on input "Select an option" at bounding box center [618, 156] width 19 height 19
click at [626, 221] on span "Select an option" at bounding box center [618, 221] width 19 height 19
click at [626, 221] on input "Select an option" at bounding box center [618, 221] width 19 height 19
click at [503, 281] on span "Select an option" at bounding box center [498, 287] width 19 height 19
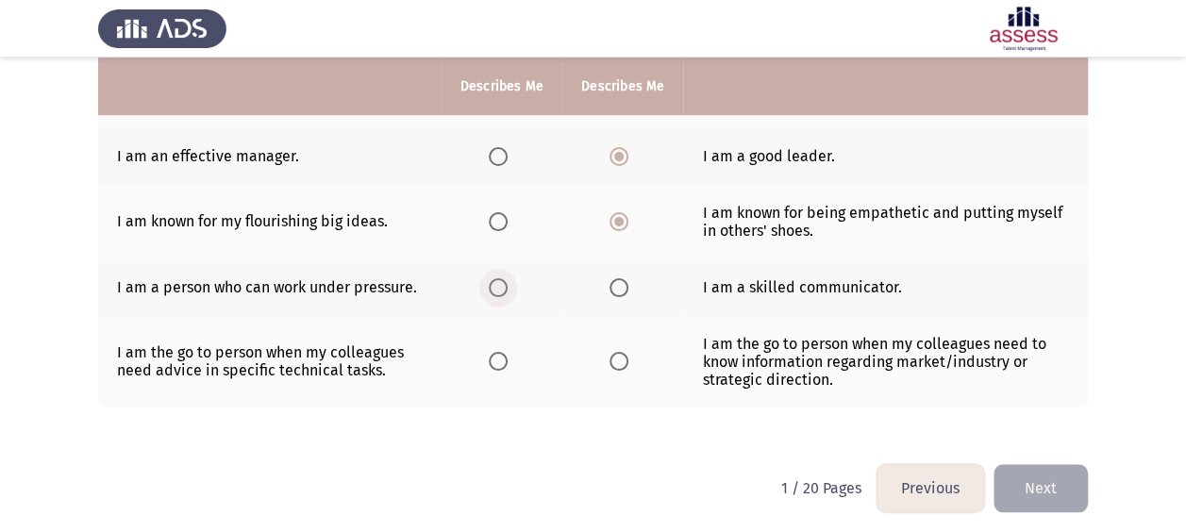
click at [503, 281] on input "Select an option" at bounding box center [498, 287] width 19 height 19
click at [607, 357] on th at bounding box center [622, 362] width 121 height 92
click at [614, 354] on span "Select an option" at bounding box center [618, 361] width 19 height 19
click at [614, 354] on input "Select an option" at bounding box center [618, 361] width 19 height 19
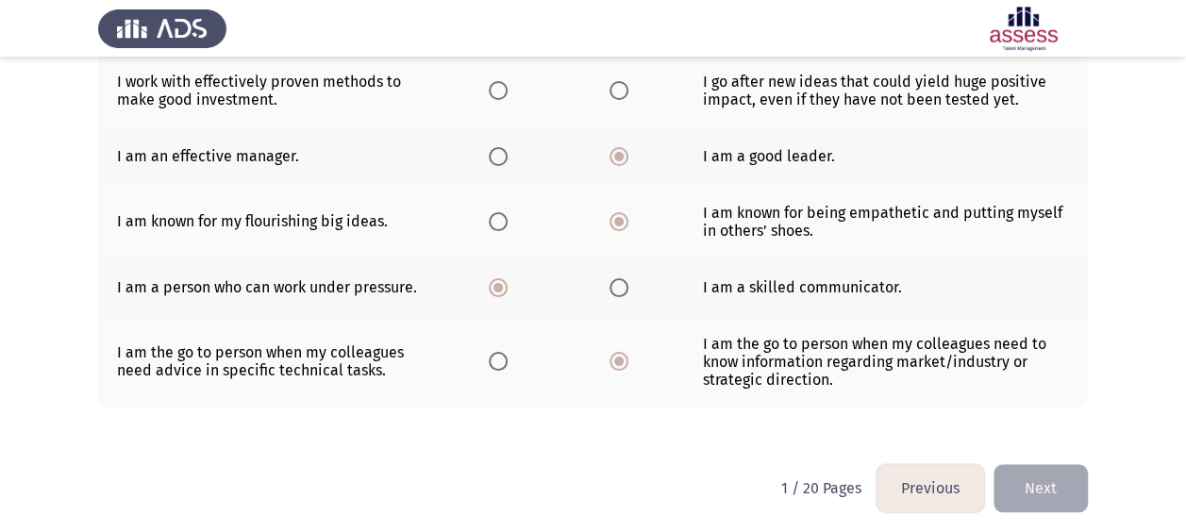
scroll to position [255, 0]
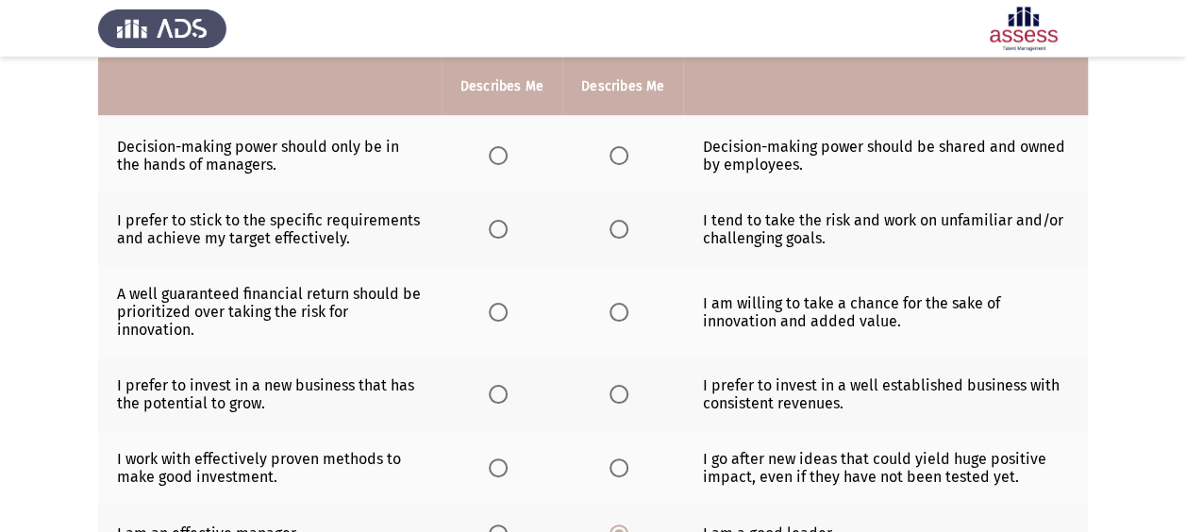
click at [492, 159] on span "Select an option" at bounding box center [498, 155] width 19 height 19
click at [492, 159] on input "Select an option" at bounding box center [498, 155] width 19 height 19
click at [623, 158] on span "Select an option" at bounding box center [618, 155] width 19 height 19
click at [623, 158] on input "Select an option" at bounding box center [618, 155] width 19 height 19
click at [613, 238] on th at bounding box center [622, 229] width 121 height 74
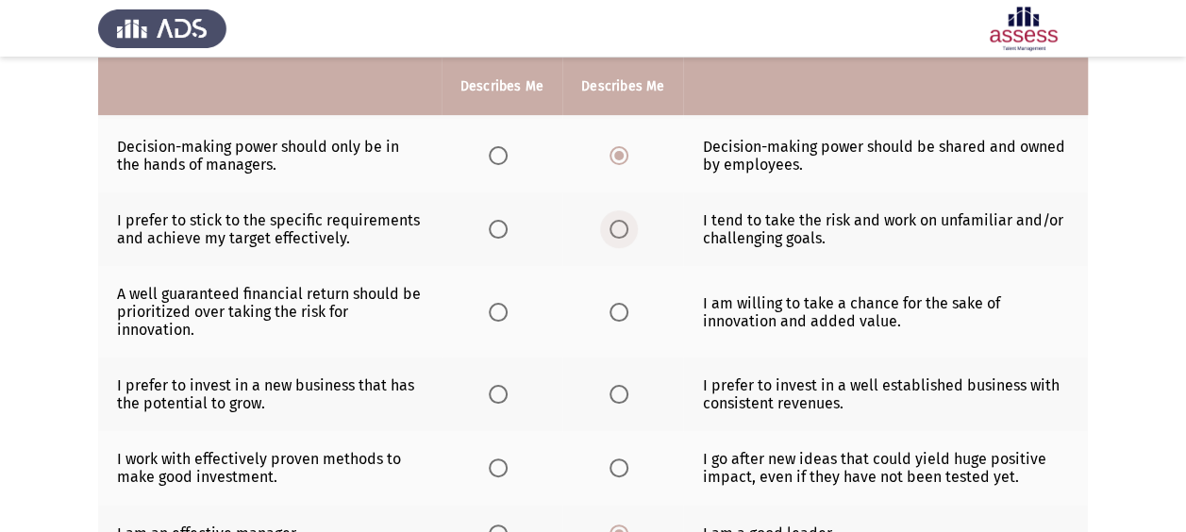
click at [613, 235] on span "Select an option" at bounding box center [618, 229] width 19 height 19
click at [613, 235] on input "Select an option" at bounding box center [618, 229] width 19 height 19
click at [518, 309] on th at bounding box center [502, 312] width 121 height 92
click at [496, 309] on span "Select an option" at bounding box center [498, 312] width 19 height 19
click at [496, 309] on input "Select an option" at bounding box center [498, 312] width 19 height 19
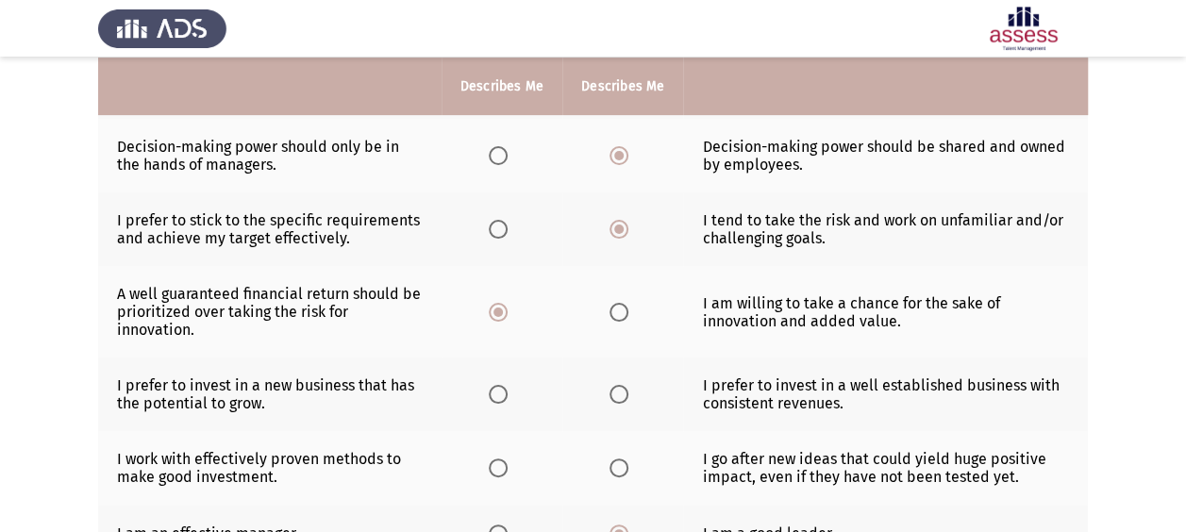
click at [629, 391] on label "Select an option" at bounding box center [622, 394] width 26 height 19
click at [628, 391] on input "Select an option" at bounding box center [618, 394] width 19 height 19
click at [508, 388] on label "Select an option" at bounding box center [502, 394] width 26 height 19
click at [508, 388] on input "Select an option" at bounding box center [498, 394] width 19 height 19
drag, startPoint x: 618, startPoint y: 460, endPoint x: 489, endPoint y: 474, distance: 129.9
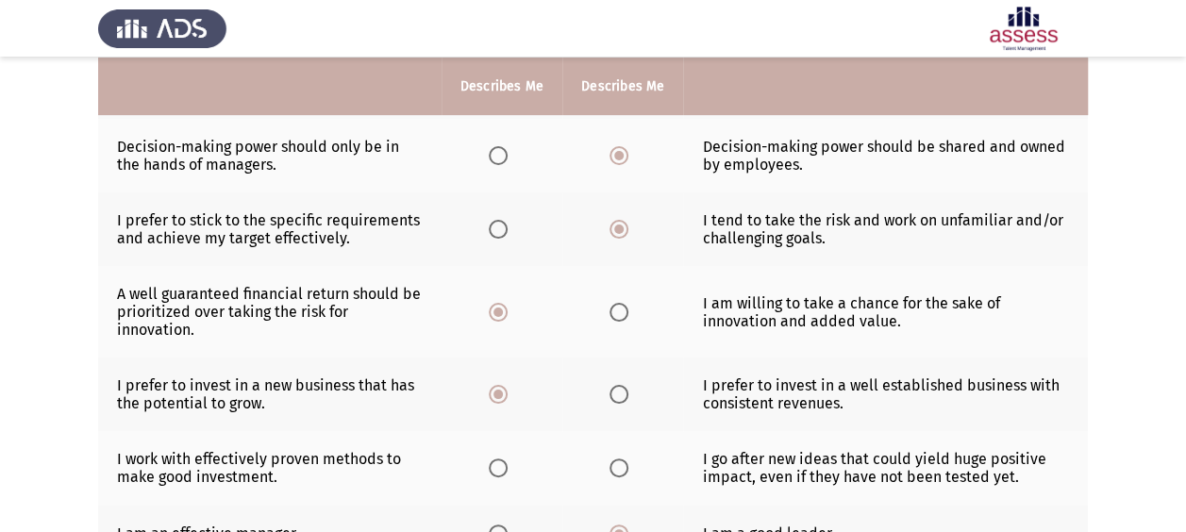
click at [489, 474] on tr "I work with effectively proven methods to make good investment. I go after new …" at bounding box center [593, 468] width 990 height 74
click at [488, 462] on th at bounding box center [502, 468] width 121 height 74
click at [489, 462] on th at bounding box center [502, 468] width 121 height 74
click at [493, 462] on span "Select an option" at bounding box center [498, 468] width 19 height 19
click at [493, 462] on input "Select an option" at bounding box center [498, 468] width 19 height 19
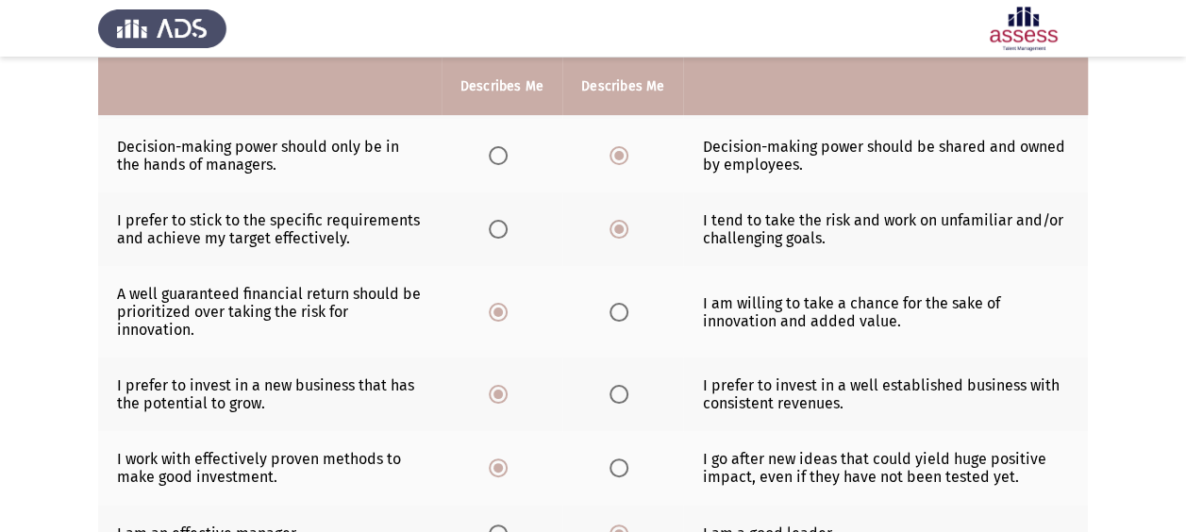
scroll to position [632, 0]
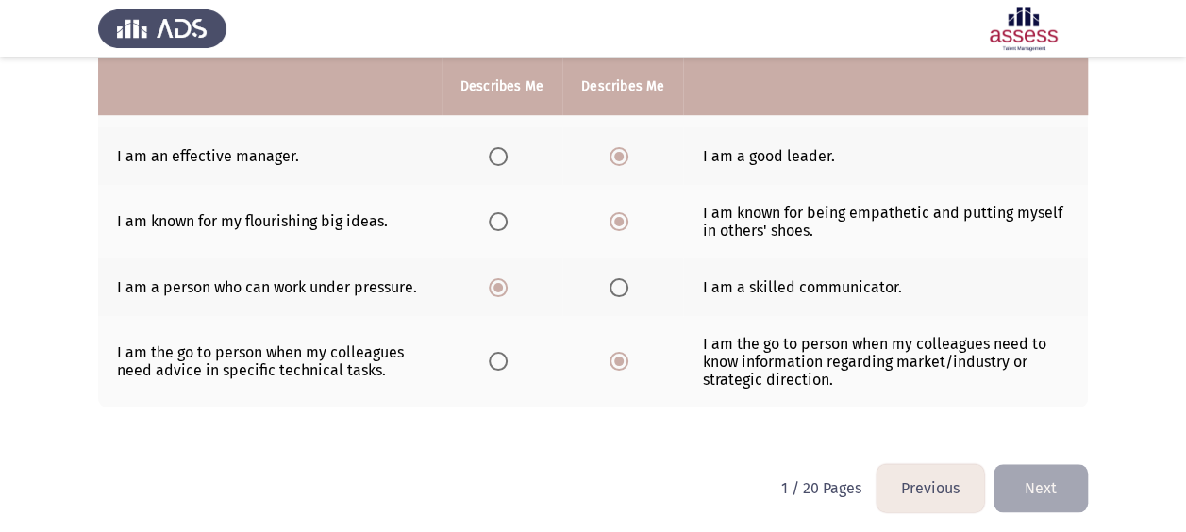
click at [1022, 478] on button "Next" at bounding box center [1040, 488] width 94 height 48
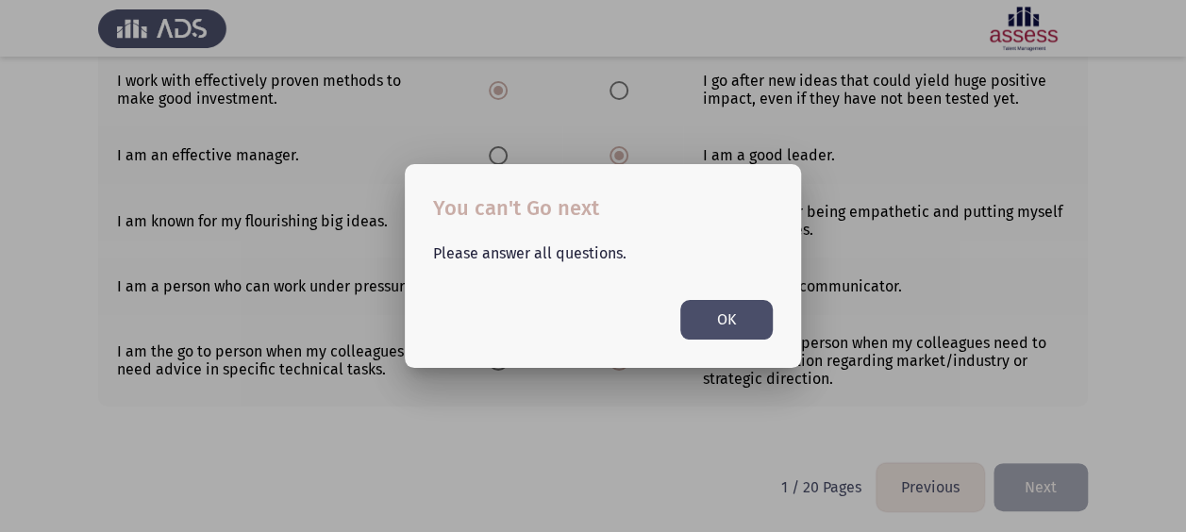
click at [745, 325] on button "OK" at bounding box center [726, 319] width 92 height 39
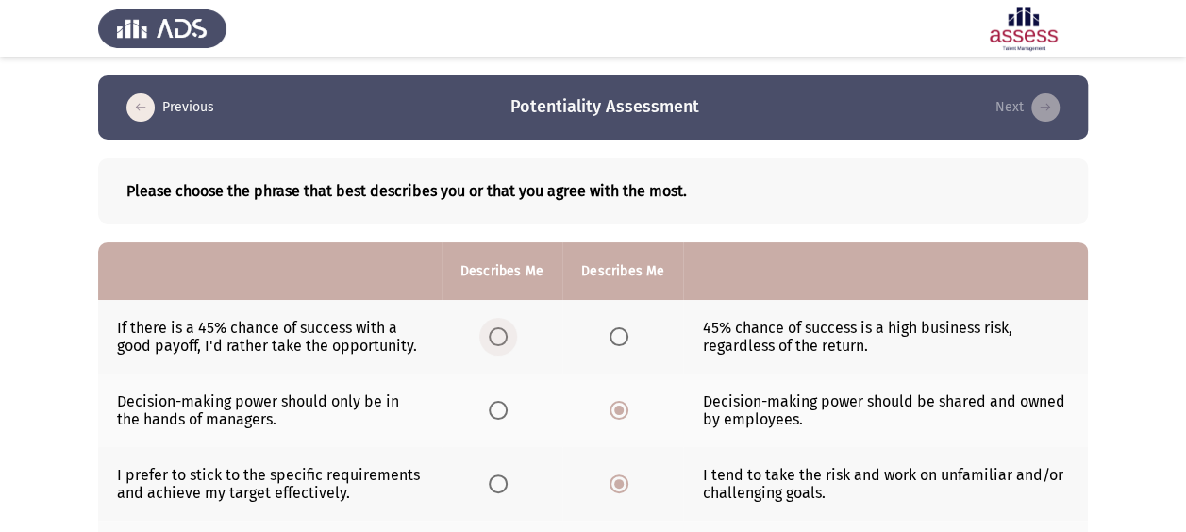
click at [495, 337] on span "Select an option" at bounding box center [498, 336] width 19 height 19
click at [495, 337] on input "Select an option" at bounding box center [498, 336] width 19 height 19
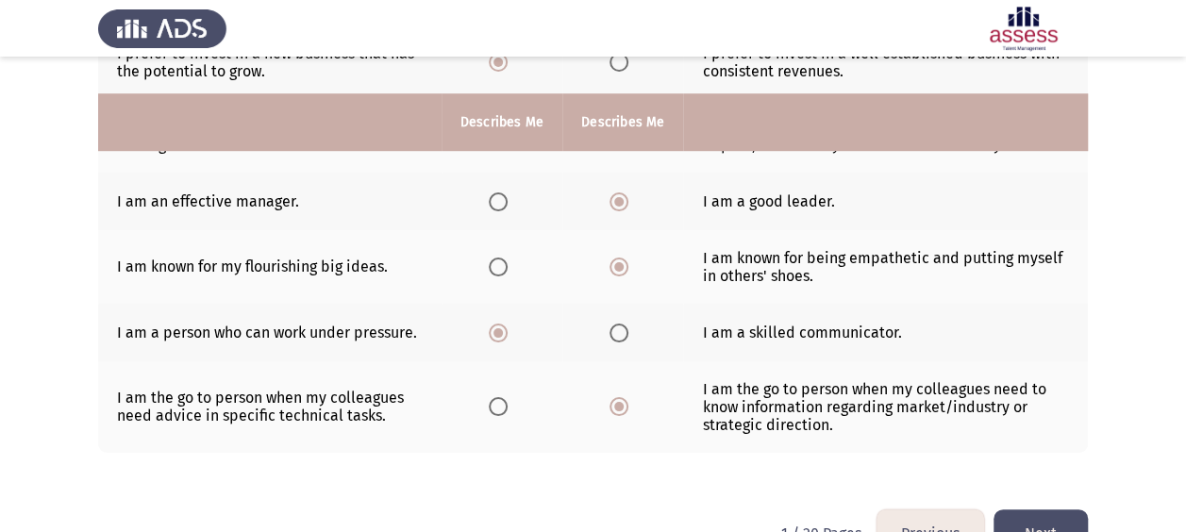
scroll to position [632, 0]
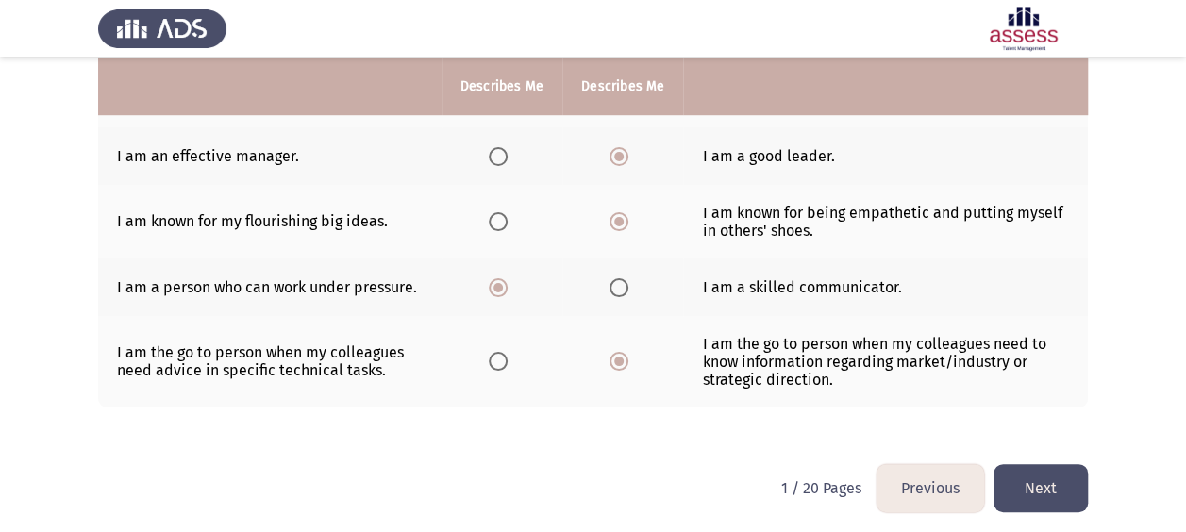
click at [1066, 502] on button "Next" at bounding box center [1040, 488] width 94 height 48
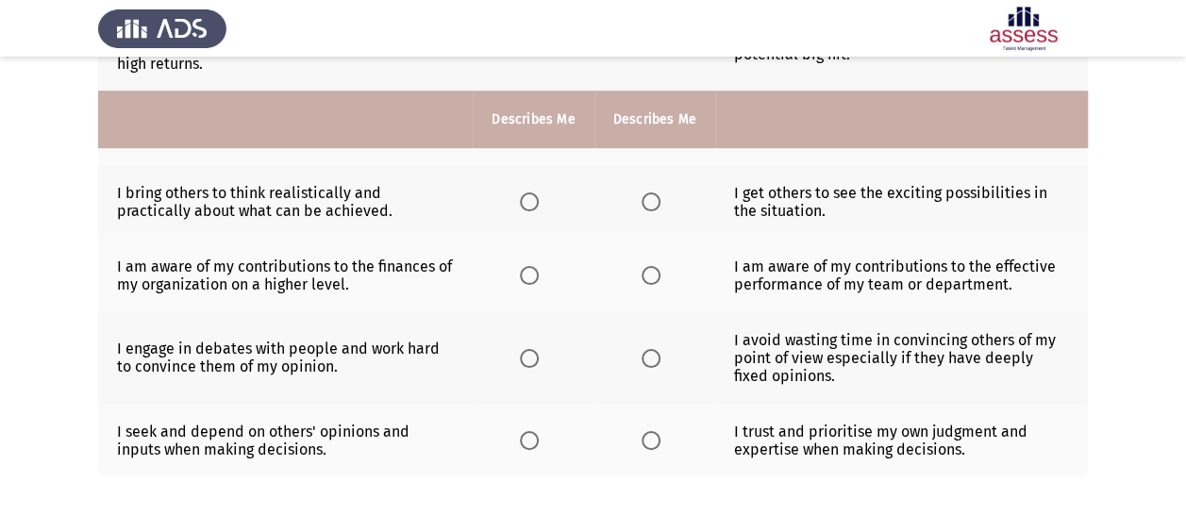
scroll to position [648, 0]
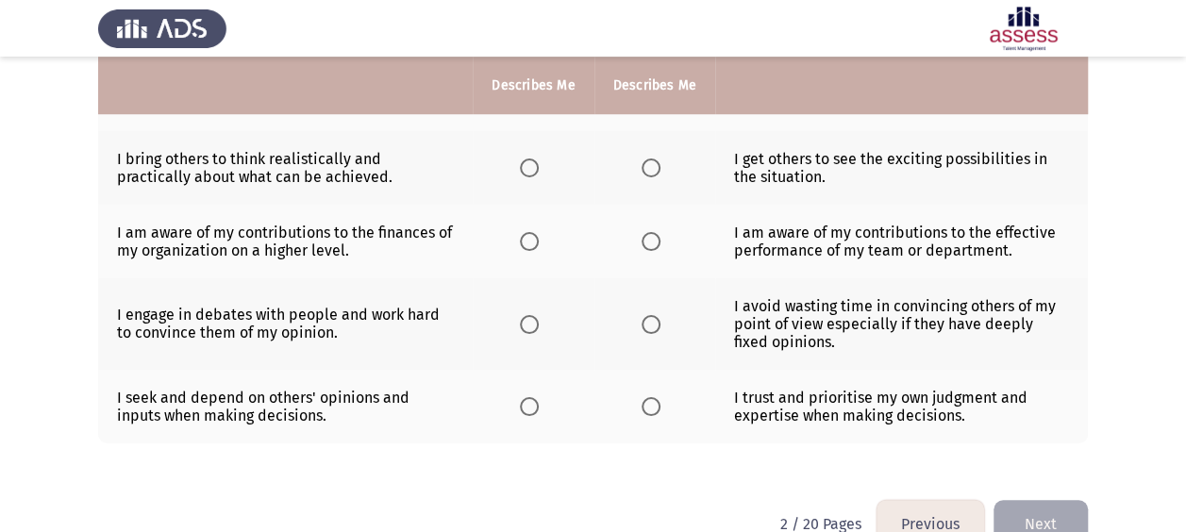
click at [529, 370] on th at bounding box center [533, 407] width 121 height 74
click at [523, 397] on span "Select an option" at bounding box center [529, 406] width 19 height 19
click at [523, 397] on input "Select an option" at bounding box center [529, 406] width 19 height 19
click at [670, 285] on th at bounding box center [654, 324] width 121 height 92
click at [647, 315] on span "Select an option" at bounding box center [651, 324] width 19 height 19
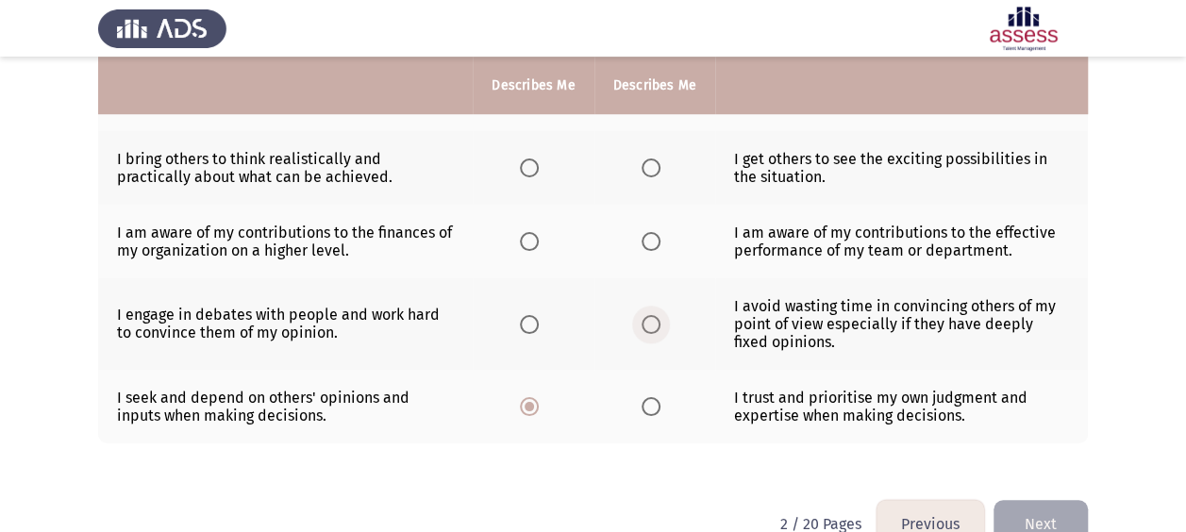
click at [647, 315] on input "Select an option" at bounding box center [651, 324] width 19 height 19
click at [659, 232] on span "Select an option" at bounding box center [651, 241] width 19 height 19
click at [659, 232] on input "Select an option" at bounding box center [651, 241] width 19 height 19
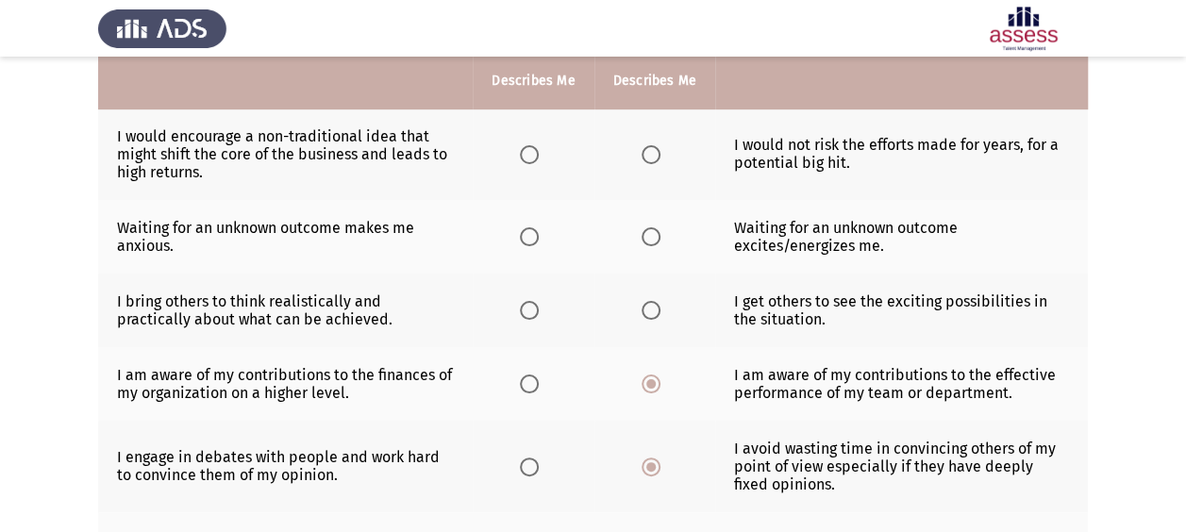
scroll to position [499, 0]
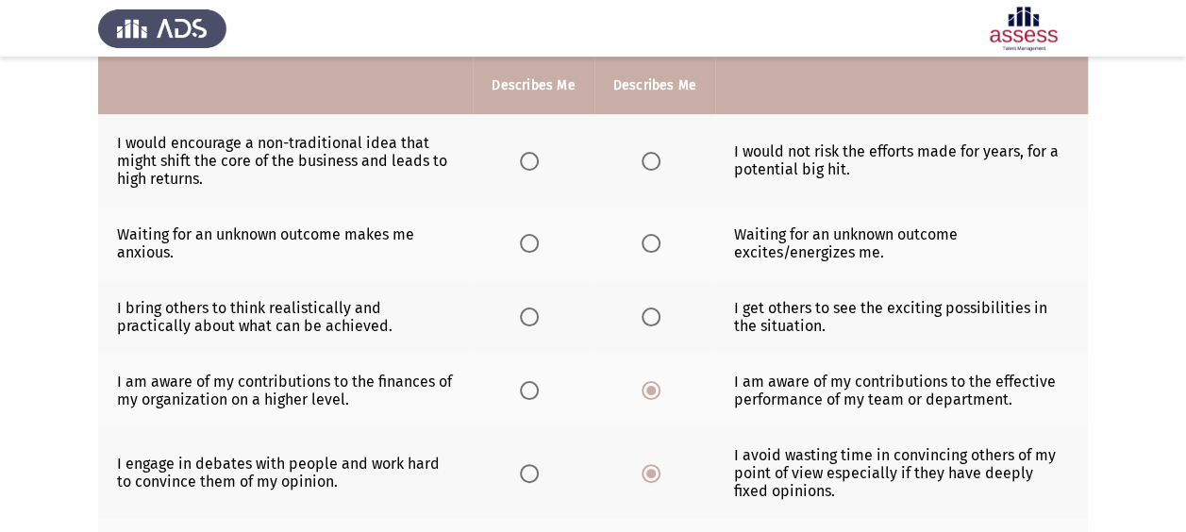
click at [538, 308] on span "Select an option" at bounding box center [529, 317] width 19 height 19
click at [538, 308] on input "Select an option" at bounding box center [529, 317] width 19 height 19
click at [534, 234] on span "Select an option" at bounding box center [529, 243] width 19 height 19
click at [534, 234] on input "Select an option" at bounding box center [529, 243] width 19 height 19
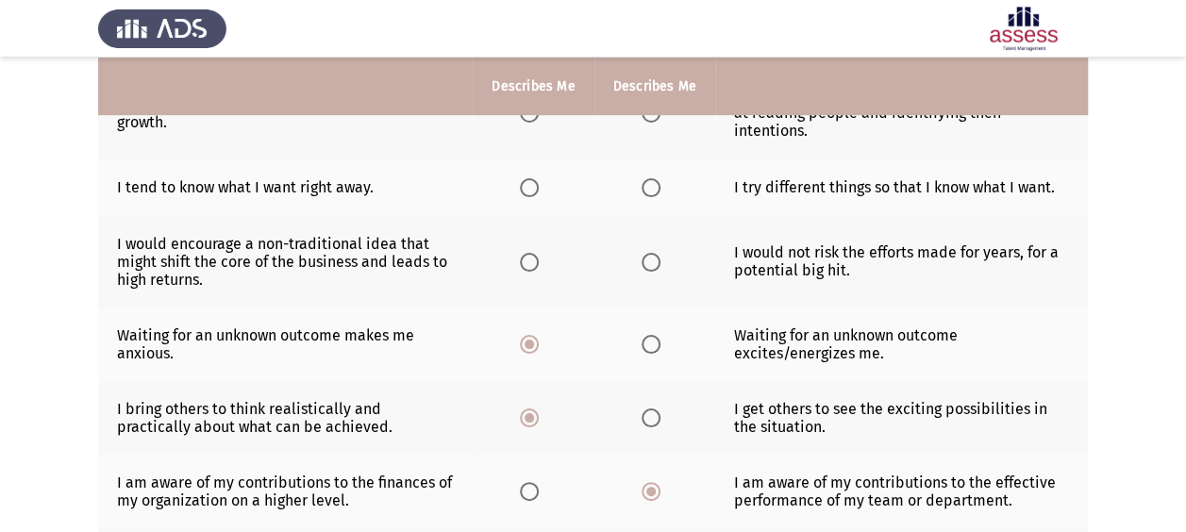
scroll to position [395, 0]
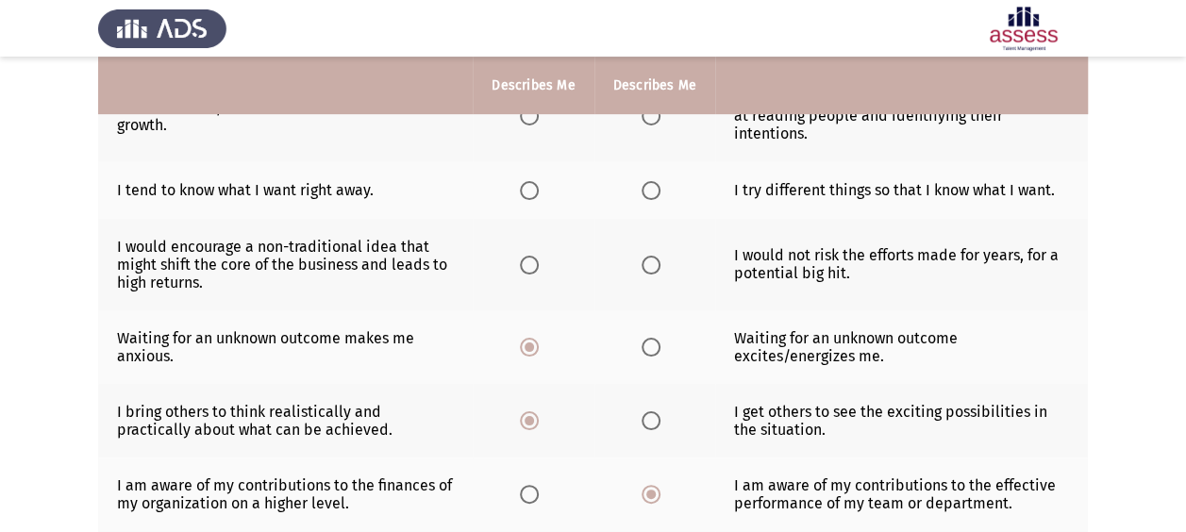
click at [655, 256] on span "Select an option" at bounding box center [651, 265] width 19 height 19
click at [655, 256] on input "Select an option" at bounding box center [651, 265] width 19 height 19
click at [544, 181] on label "Select an option" at bounding box center [533, 190] width 26 height 19
click at [539, 181] on input "Select an option" at bounding box center [529, 190] width 19 height 19
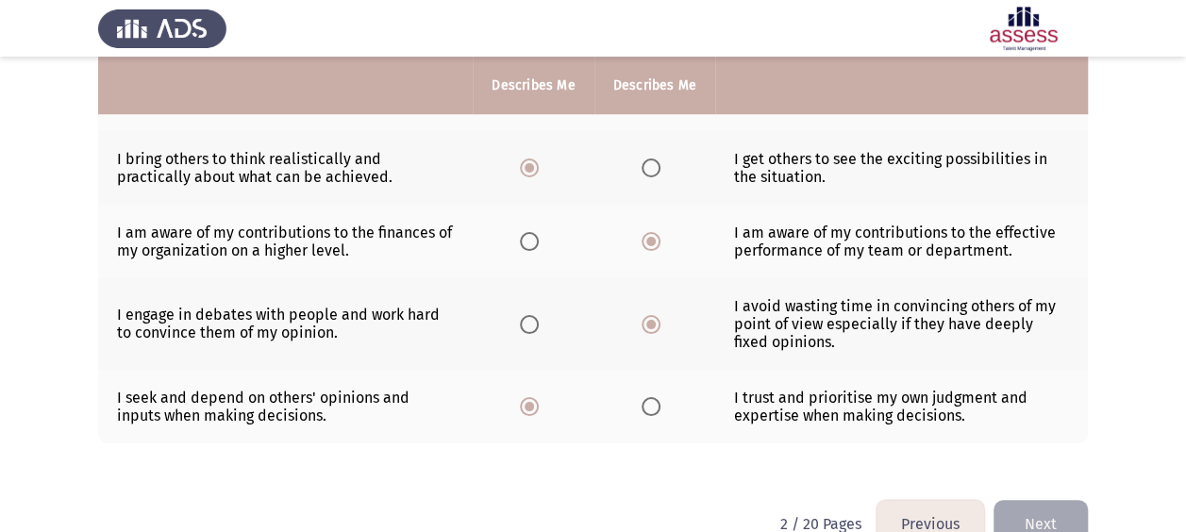
click at [1040, 500] on button "Next" at bounding box center [1040, 524] width 94 height 48
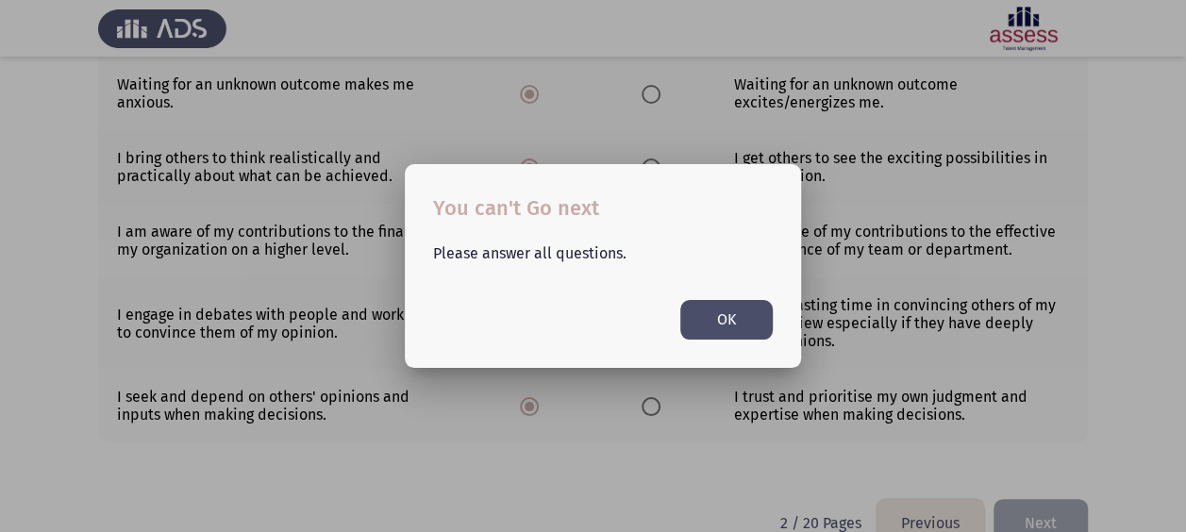
scroll to position [0, 0]
click at [762, 307] on button "OK" at bounding box center [726, 319] width 92 height 39
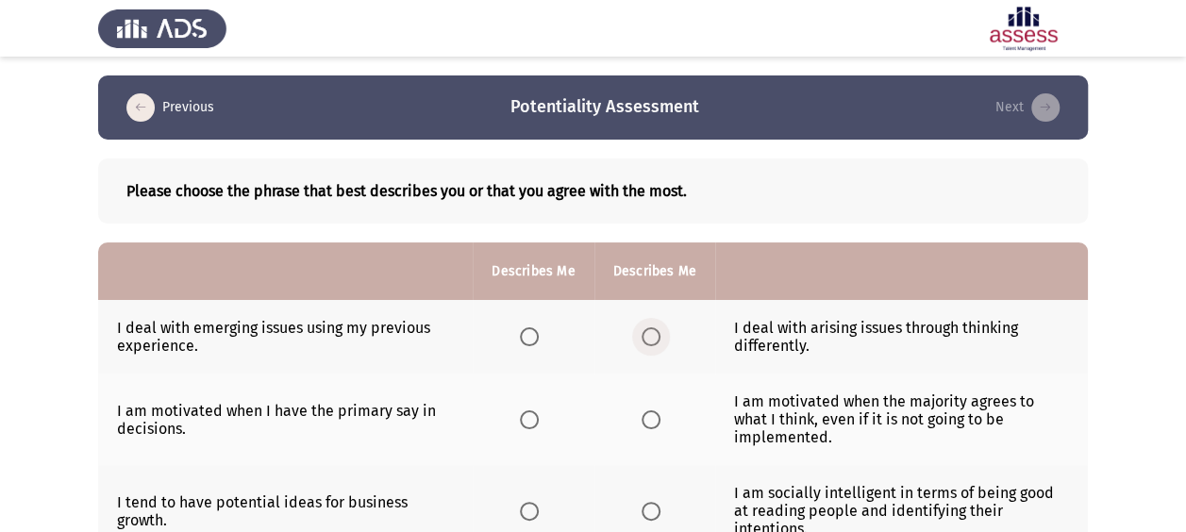
click at [654, 342] on span "Select an option" at bounding box center [651, 336] width 19 height 19
click at [654, 342] on input "Select an option" at bounding box center [651, 336] width 19 height 19
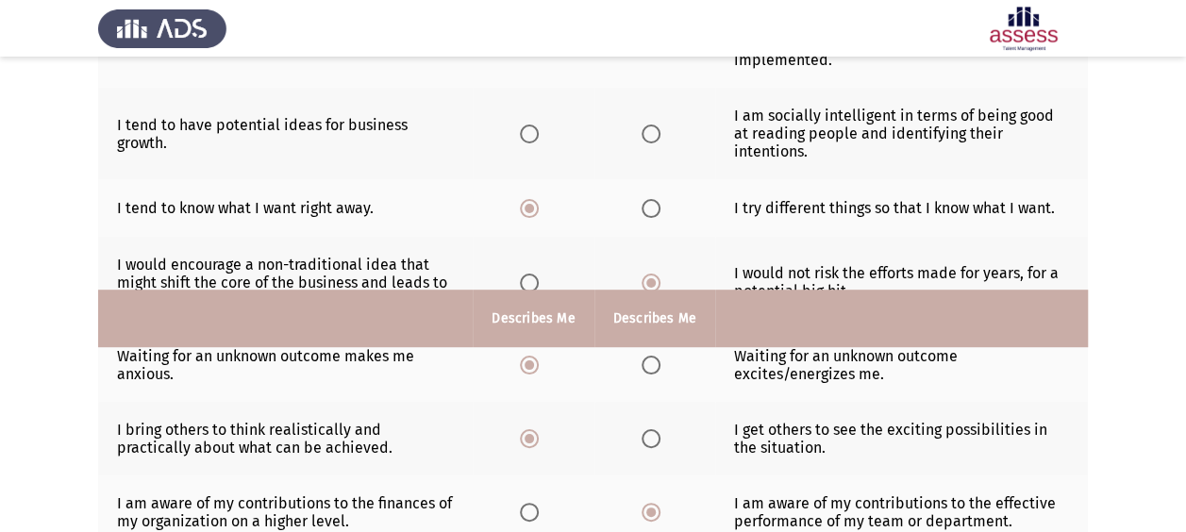
scroll to position [648, 0]
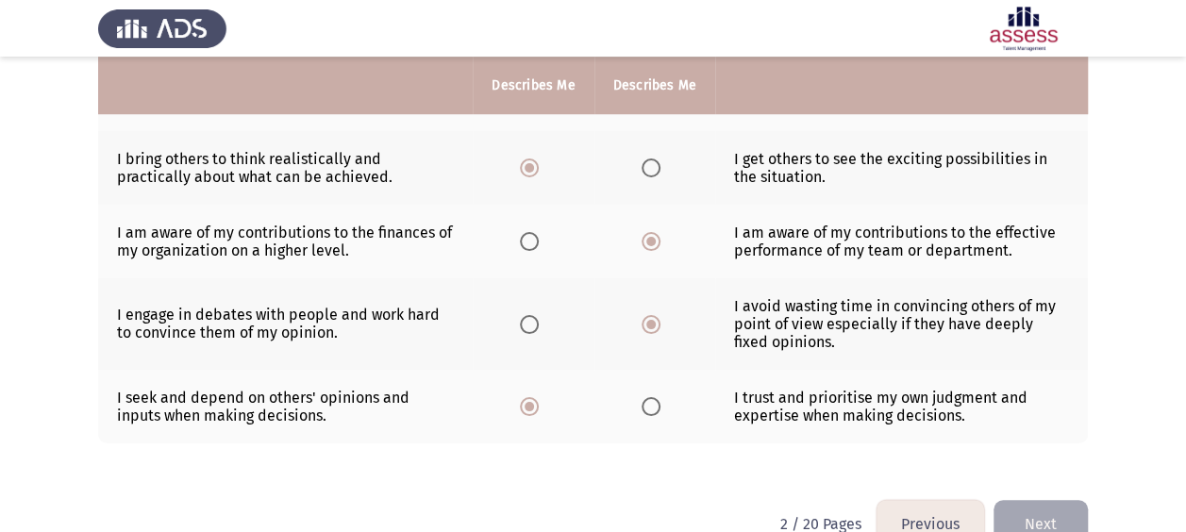
click at [1022, 500] on button "Next" at bounding box center [1040, 524] width 94 height 48
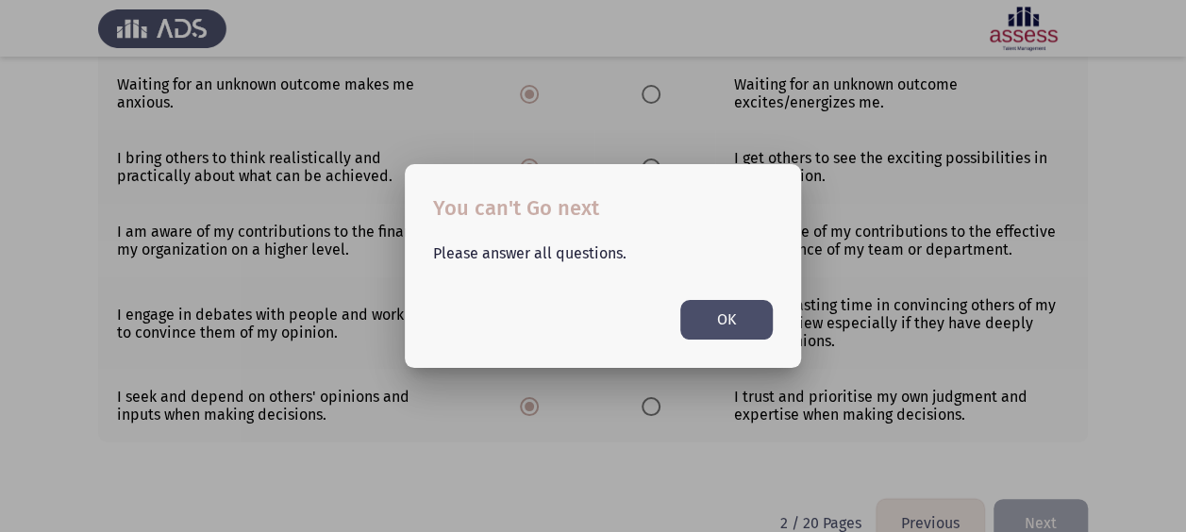
scroll to position [0, 0]
click at [753, 334] on button "OK" at bounding box center [726, 319] width 92 height 39
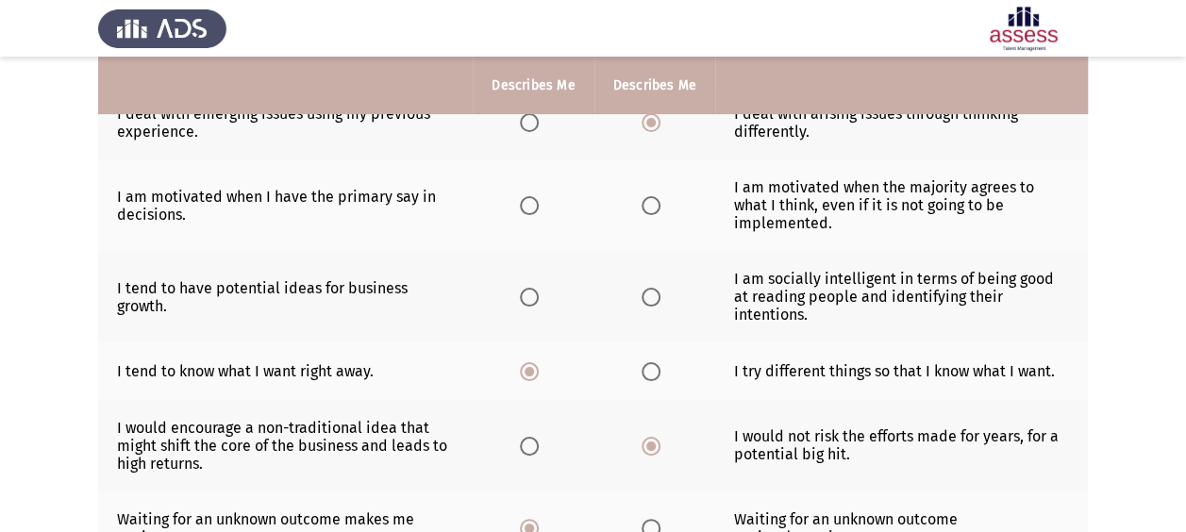
scroll to position [192, 0]
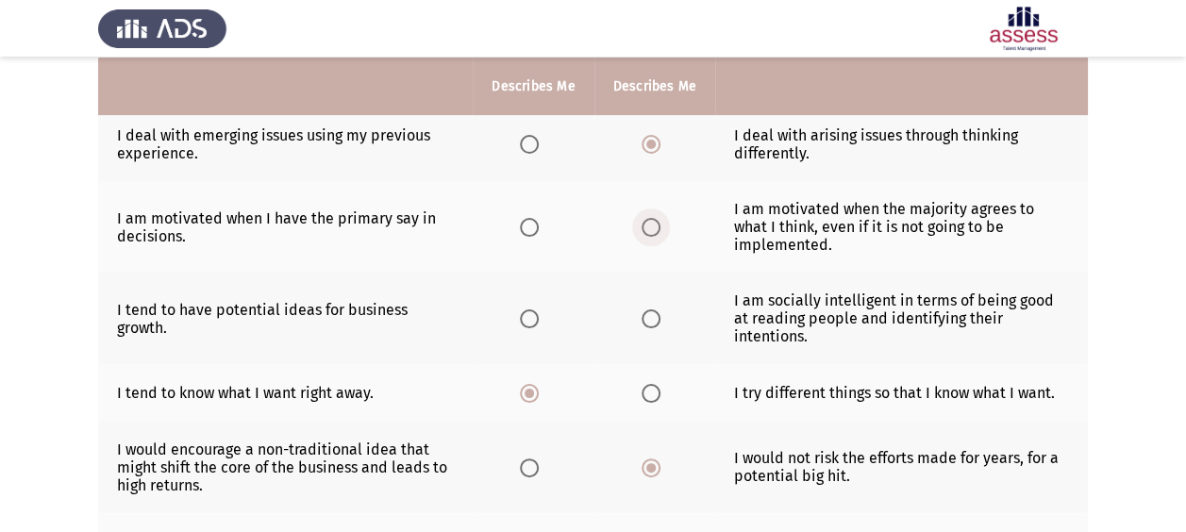
click at [654, 221] on span "Select an option" at bounding box center [651, 227] width 19 height 19
click at [654, 221] on input "Select an option" at bounding box center [651, 227] width 19 height 19
click at [525, 309] on span "Select an option" at bounding box center [529, 318] width 19 height 19
click at [525, 309] on input "Select an option" at bounding box center [529, 318] width 19 height 19
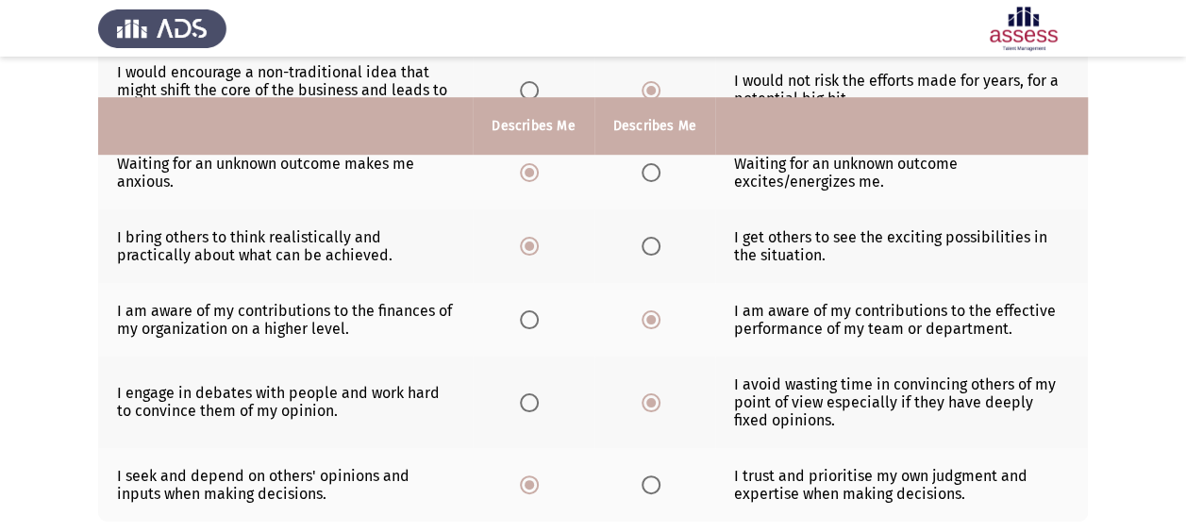
scroll to position [648, 0]
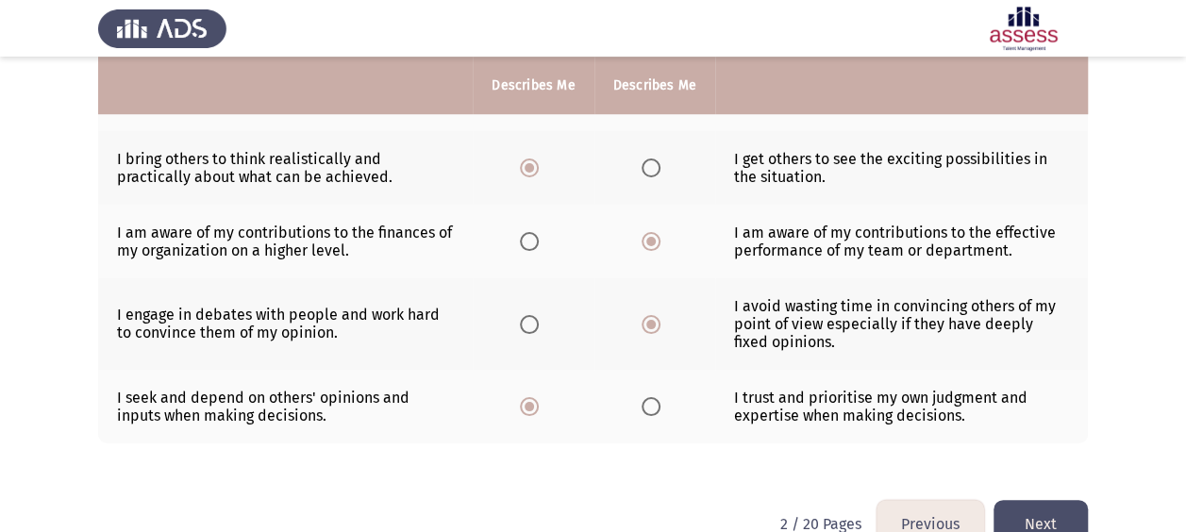
click at [1040, 500] on button "Next" at bounding box center [1040, 524] width 94 height 48
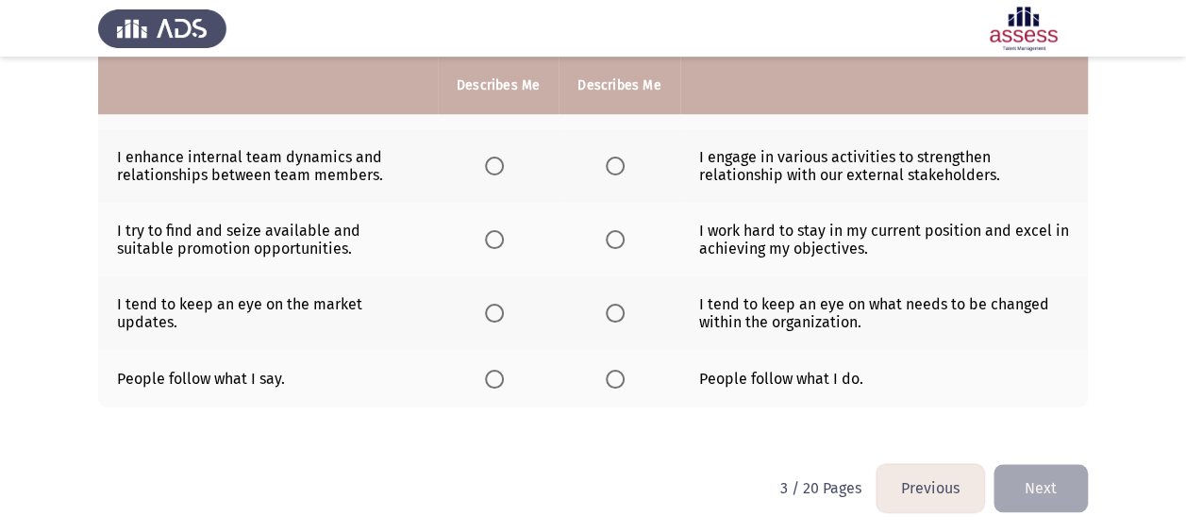
click at [625, 370] on label "Select an option" at bounding box center [619, 379] width 26 height 19
click at [625, 370] on input "Select an option" at bounding box center [615, 379] width 19 height 19
click at [502, 309] on span "Select an option" at bounding box center [494, 313] width 19 height 19
click at [502, 309] on input "Select an option" at bounding box center [494, 313] width 19 height 19
click at [619, 236] on span "Select an option" at bounding box center [615, 239] width 19 height 19
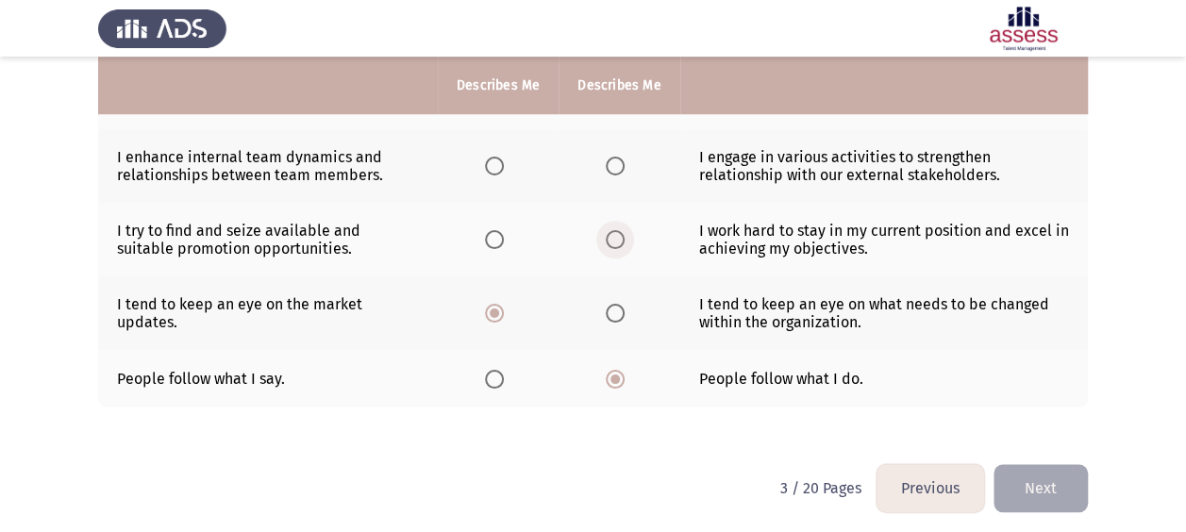
click at [619, 236] on input "Select an option" at bounding box center [615, 239] width 19 height 19
click at [503, 168] on span "Select an option" at bounding box center [494, 166] width 19 height 19
click at [503, 168] on input "Select an option" at bounding box center [494, 166] width 19 height 19
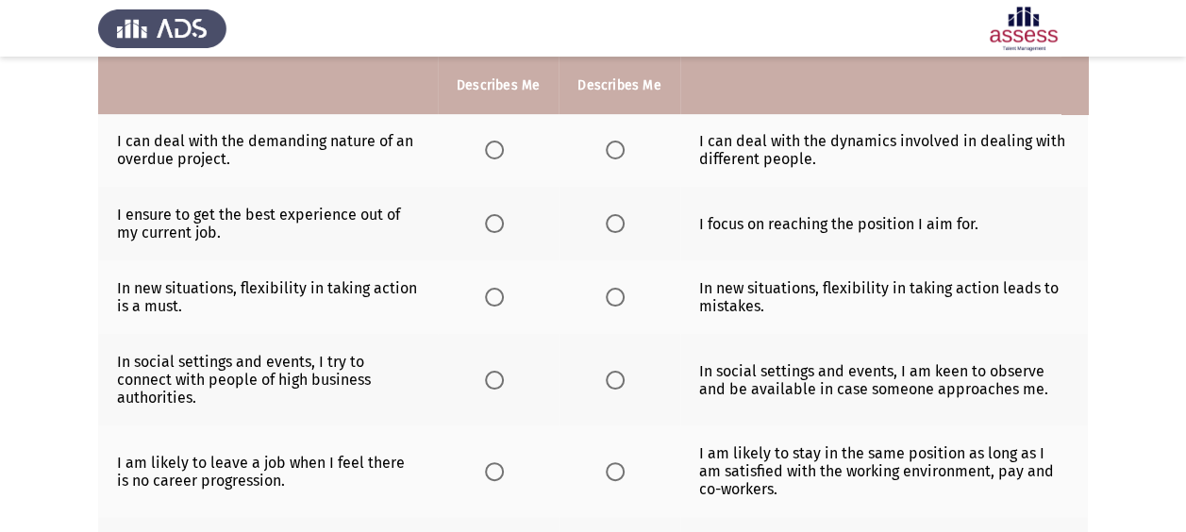
scroll to position [259, 0]
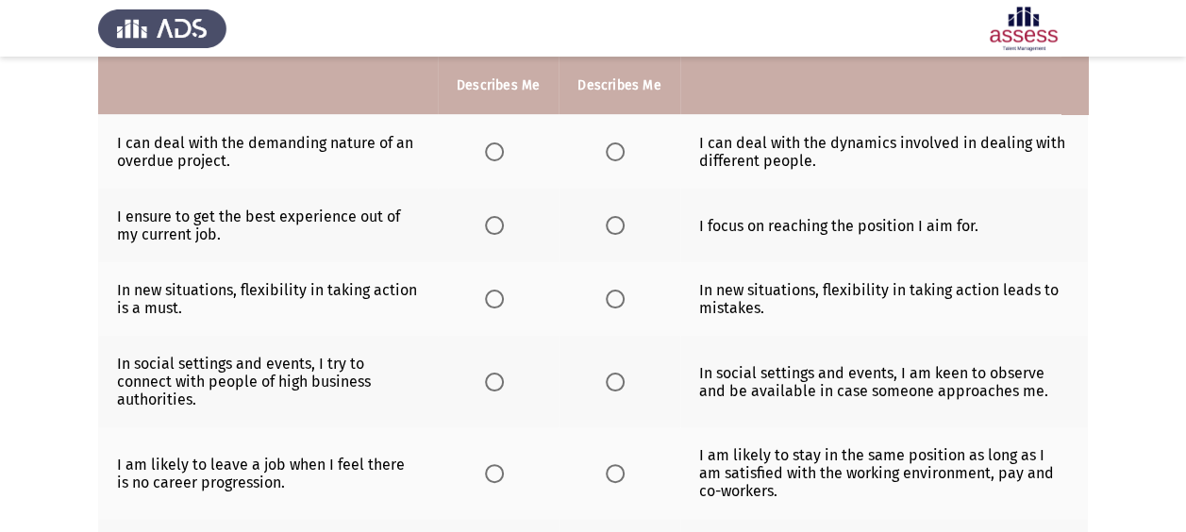
click at [617, 474] on span "Select an option" at bounding box center [615, 473] width 19 height 19
click at [617, 474] on input "Select an option" at bounding box center [615, 473] width 19 height 19
click at [501, 377] on span "Select an option" at bounding box center [494, 382] width 19 height 19
click at [501, 377] on input "Select an option" at bounding box center [494, 382] width 19 height 19
click at [487, 302] on span "Select an option" at bounding box center [494, 299] width 19 height 19
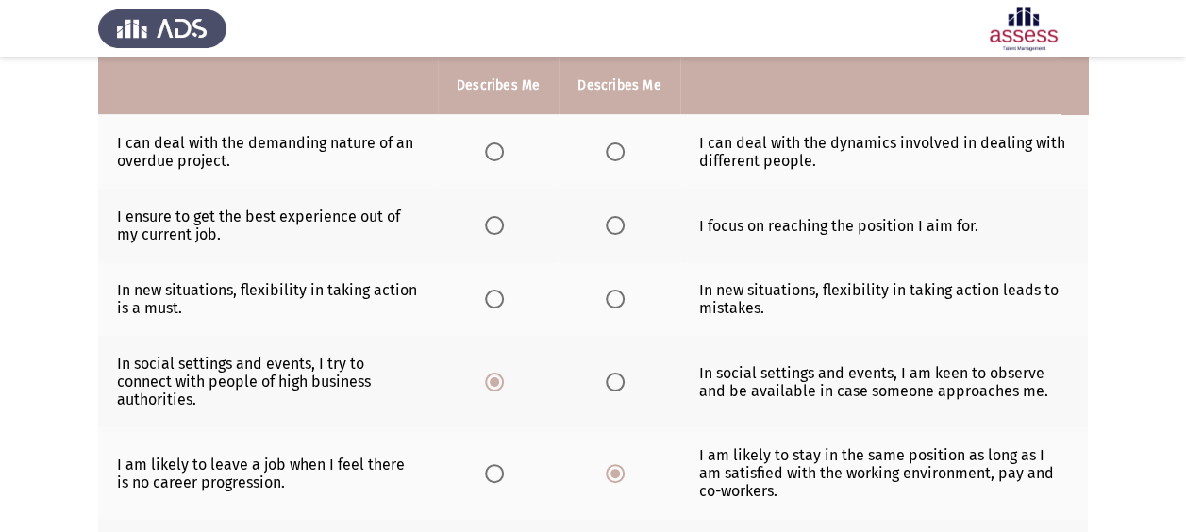
click at [487, 302] on input "Select an option" at bounding box center [494, 299] width 19 height 19
click at [491, 223] on span "Select an option" at bounding box center [494, 225] width 19 height 19
click at [491, 223] on input "Select an option" at bounding box center [494, 225] width 19 height 19
click at [606, 159] on span "Select an option" at bounding box center [615, 151] width 19 height 19
click at [606, 159] on input "Select an option" at bounding box center [615, 151] width 19 height 19
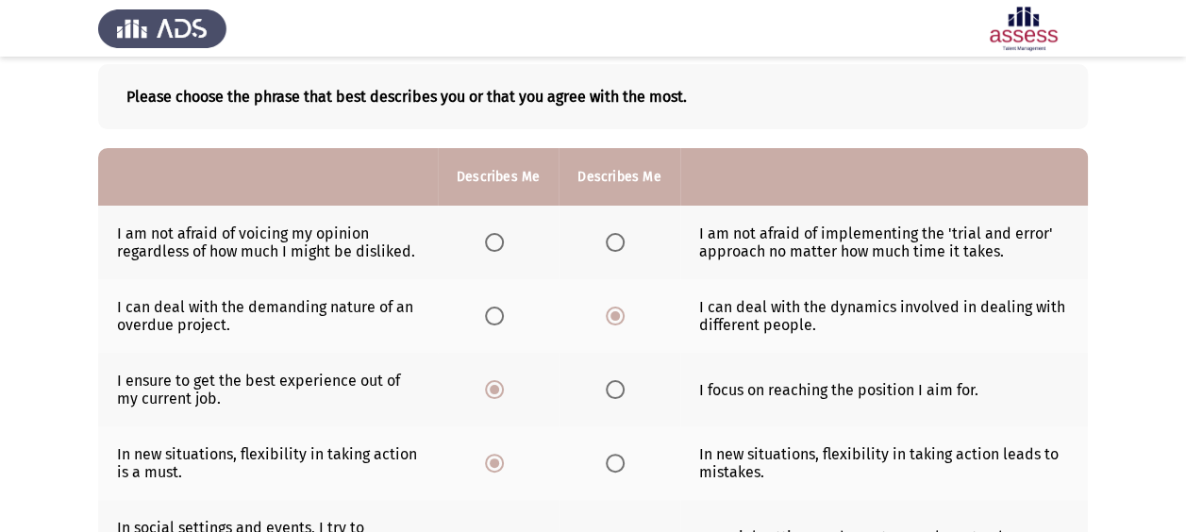
scroll to position [75, 0]
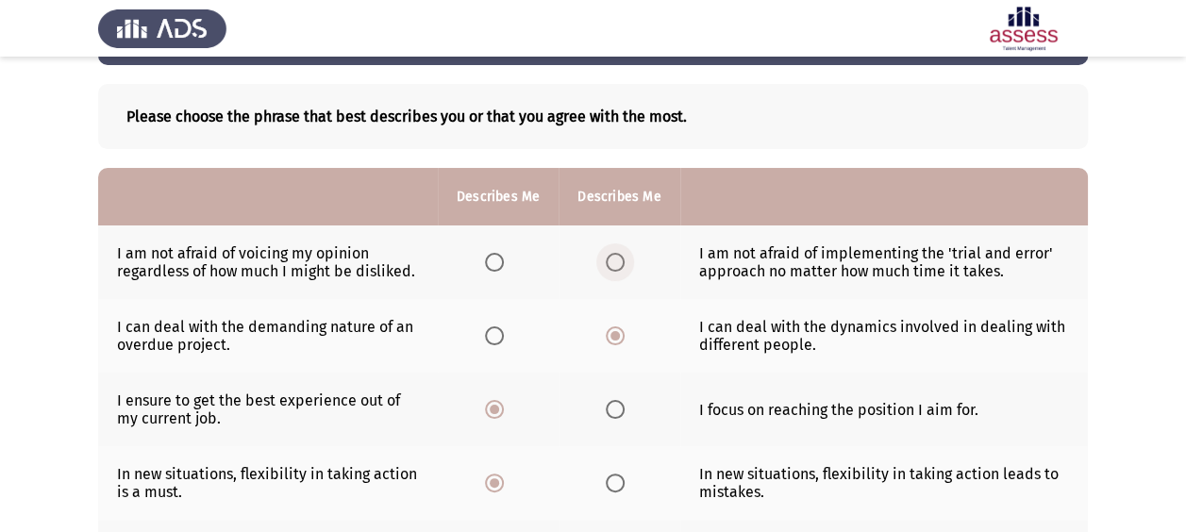
click at [625, 260] on label "Select an option" at bounding box center [619, 262] width 26 height 19
click at [625, 260] on input "Select an option" at bounding box center [615, 262] width 19 height 19
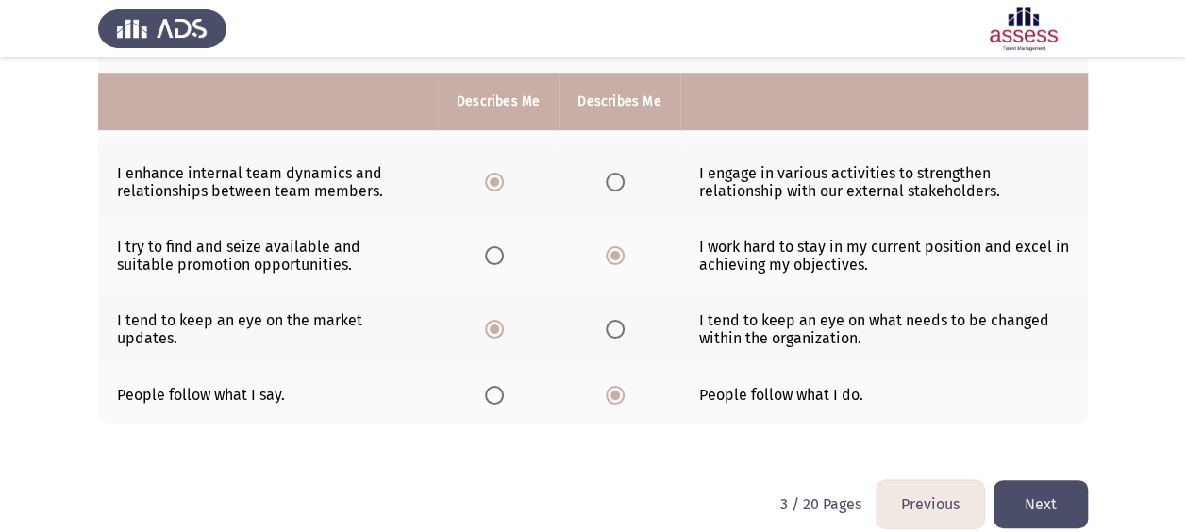
scroll to position [648, 0]
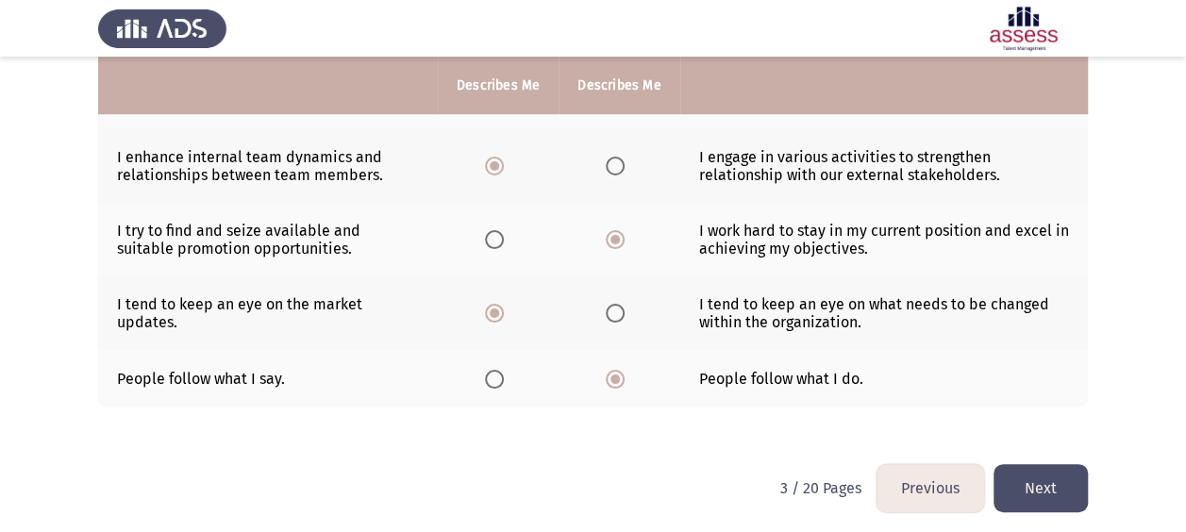
click at [1046, 476] on button "Next" at bounding box center [1040, 488] width 94 height 48
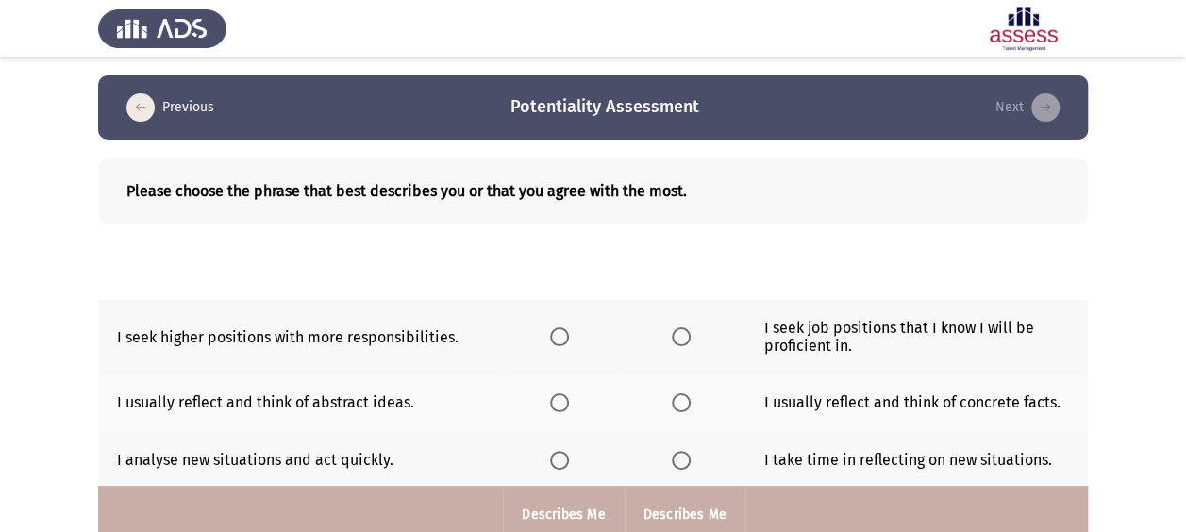
scroll to position [549, 0]
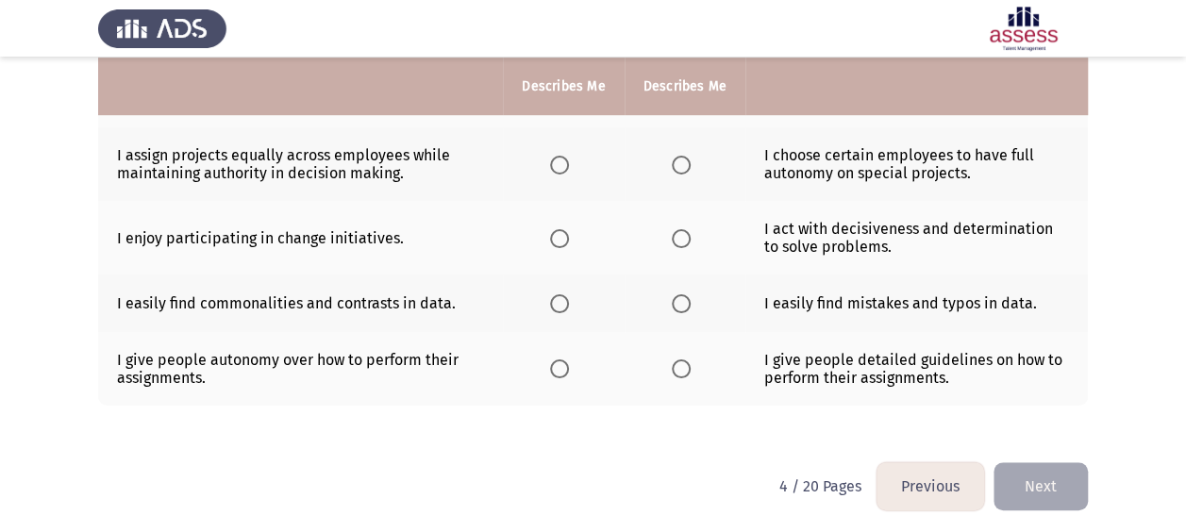
click at [693, 374] on th at bounding box center [685, 369] width 121 height 74
click at [670, 364] on th at bounding box center [685, 369] width 121 height 74
click at [560, 232] on span "Select an option" at bounding box center [559, 238] width 19 height 19
click at [560, 232] on input "Select an option" at bounding box center [559, 238] width 19 height 19
click at [569, 298] on span "Select an option" at bounding box center [559, 303] width 19 height 19
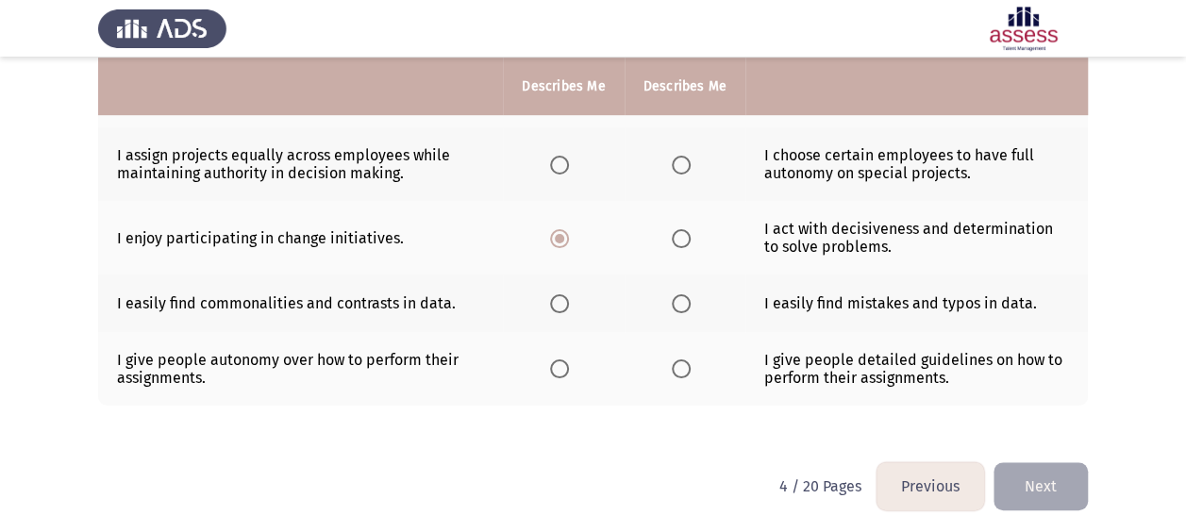
click at [569, 298] on input "Select an option" at bounding box center [559, 303] width 19 height 19
click at [679, 372] on span "Select an option" at bounding box center [681, 368] width 19 height 19
click at [679, 372] on input "Select an option" at bounding box center [681, 368] width 19 height 19
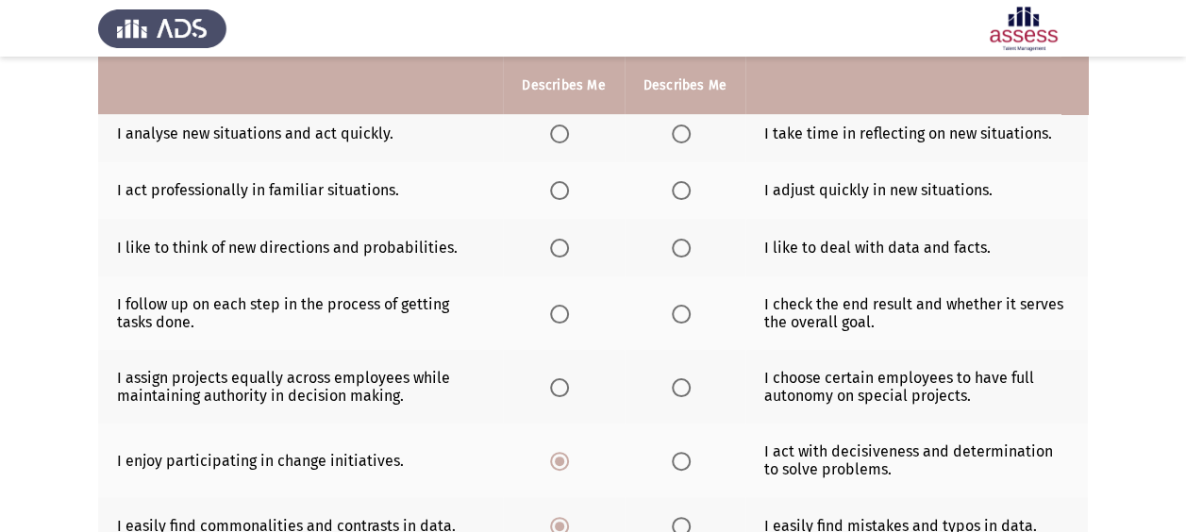
scroll to position [325, 0]
click at [566, 385] on span "Select an option" at bounding box center [559, 389] width 19 height 19
click at [566, 385] on input "Select an option" at bounding box center [559, 389] width 19 height 19
click at [681, 312] on span "Select an option" at bounding box center [681, 316] width 19 height 19
click at [681, 312] on input "Select an option" at bounding box center [681, 316] width 19 height 19
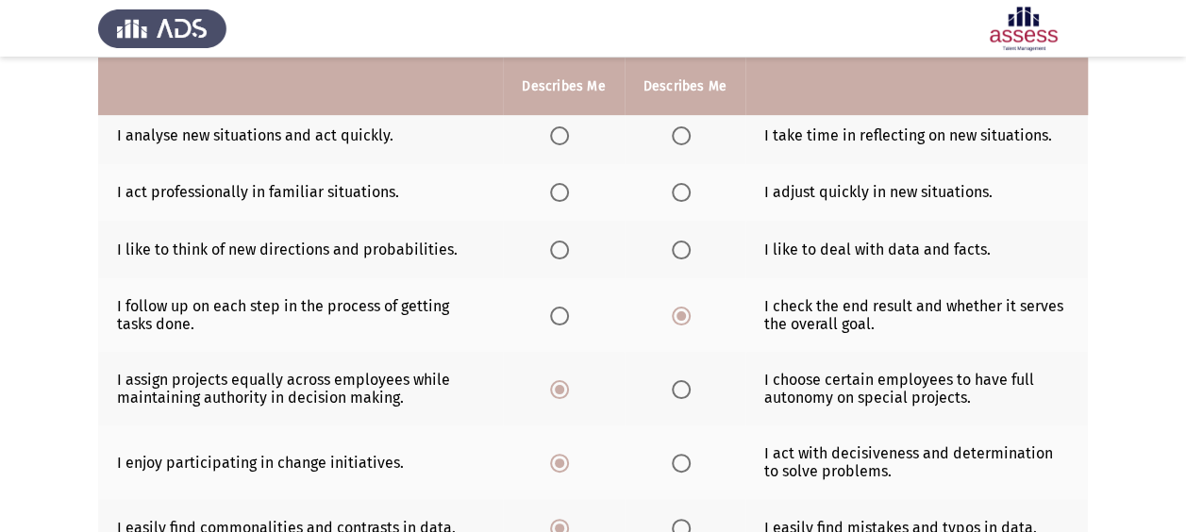
click at [545, 249] on th at bounding box center [563, 250] width 121 height 58
click at [546, 250] on th at bounding box center [563, 250] width 121 height 58
click at [549, 252] on th at bounding box center [563, 250] width 121 height 58
click at [559, 249] on span "Select an option" at bounding box center [559, 250] width 19 height 19
click at [559, 249] on input "Select an option" at bounding box center [559, 250] width 19 height 19
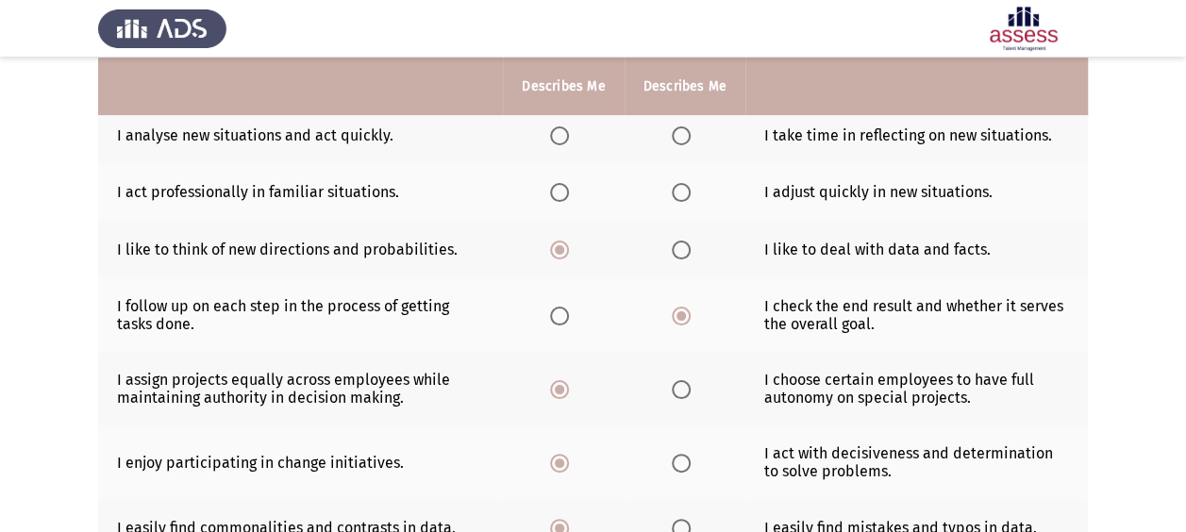
click at [564, 190] on span "Select an option" at bounding box center [559, 192] width 19 height 19
click at [564, 190] on input "Select an option" at bounding box center [559, 192] width 19 height 19
click at [558, 140] on span "Select an option" at bounding box center [559, 135] width 19 height 19
click at [558, 140] on input "Select an option" at bounding box center [559, 135] width 19 height 19
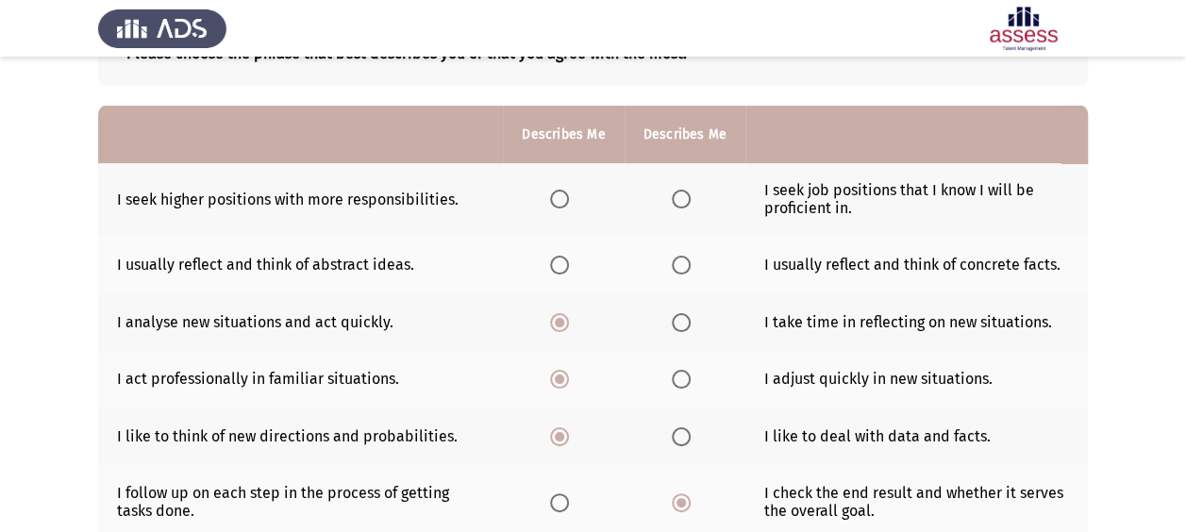
scroll to position [108, 0]
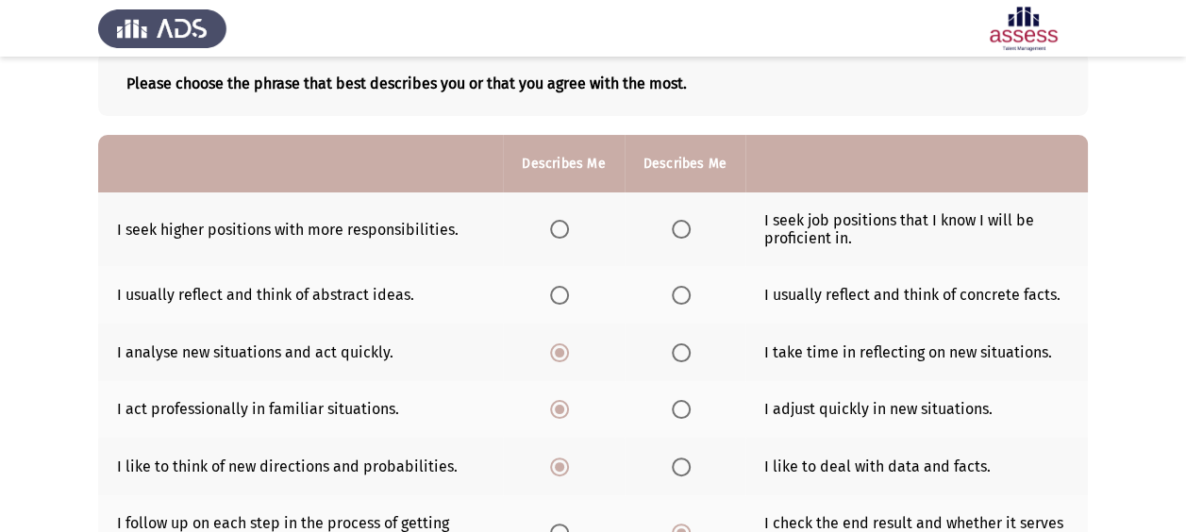
click at [693, 281] on th at bounding box center [685, 295] width 121 height 58
click at [681, 291] on span "Select an option" at bounding box center [681, 295] width 19 height 19
click at [681, 291] on input "Select an option" at bounding box center [681, 295] width 19 height 19
click at [678, 227] on span "Select an option" at bounding box center [681, 229] width 19 height 19
click at [678, 227] on input "Select an option" at bounding box center [681, 229] width 19 height 19
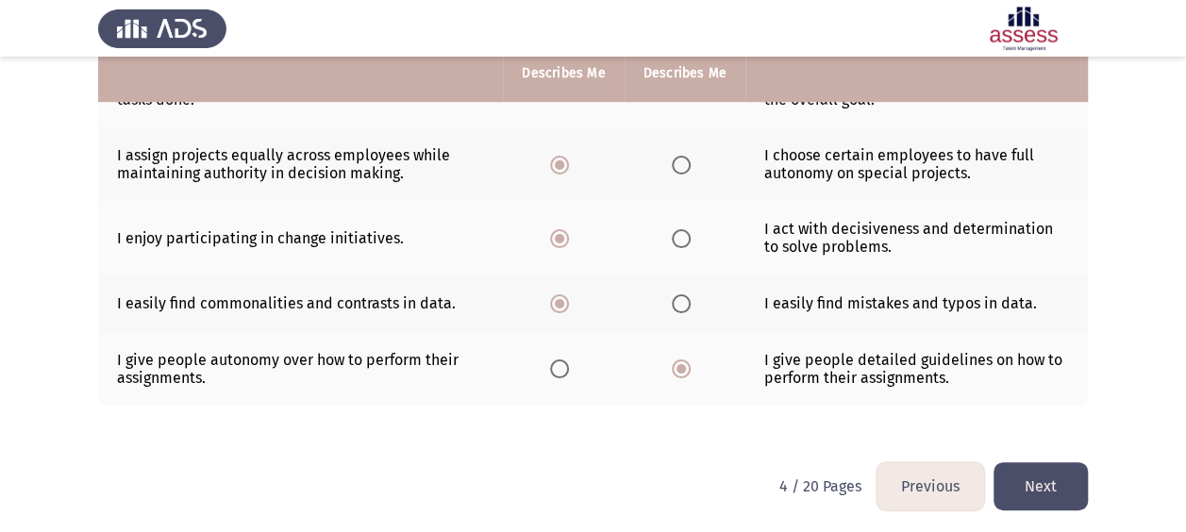
scroll to position [549, 0]
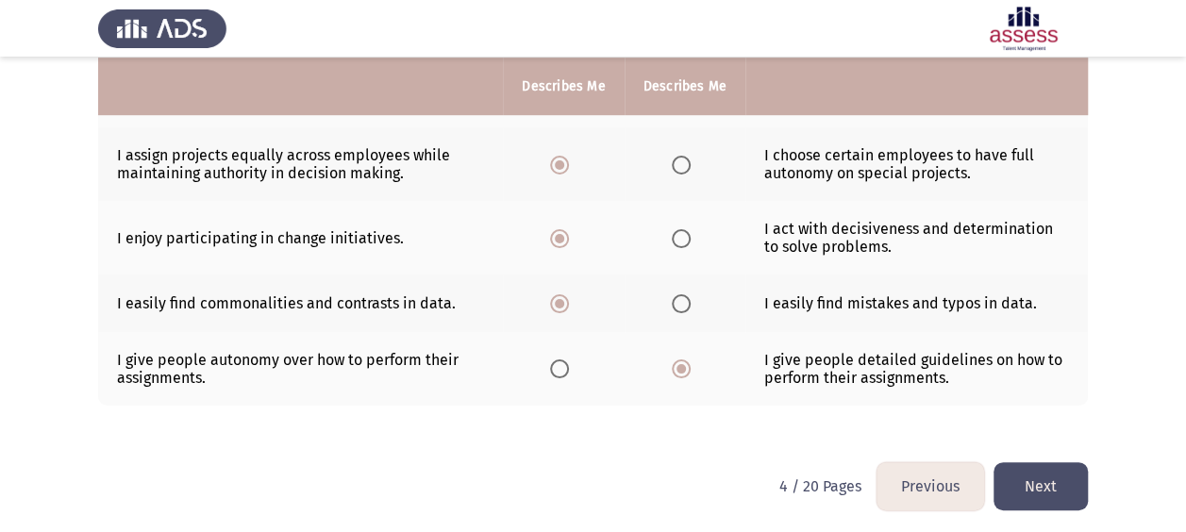
click at [1024, 472] on button "Next" at bounding box center [1040, 486] width 94 height 48
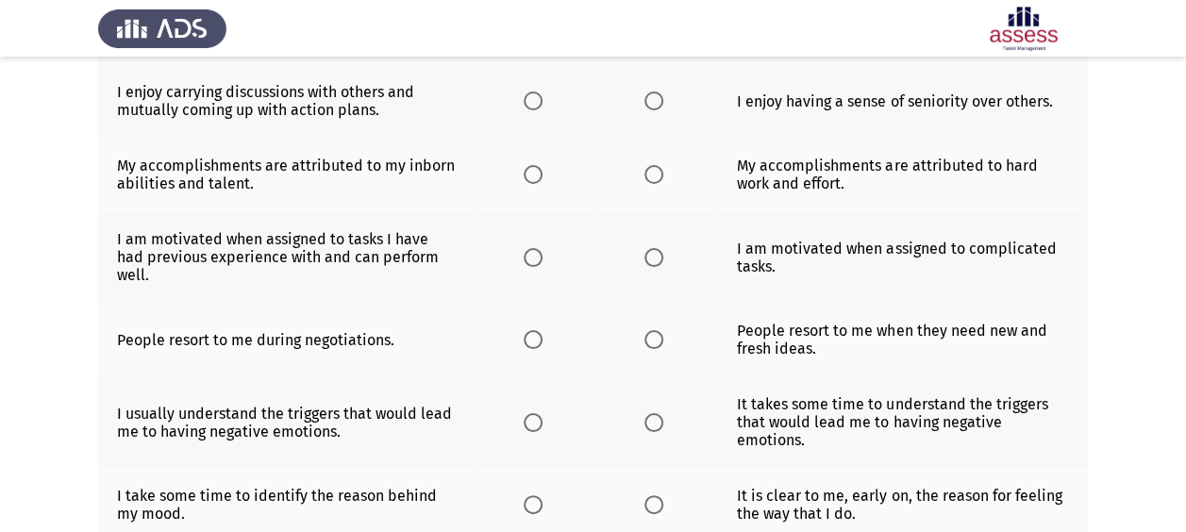
scroll to position [647, 0]
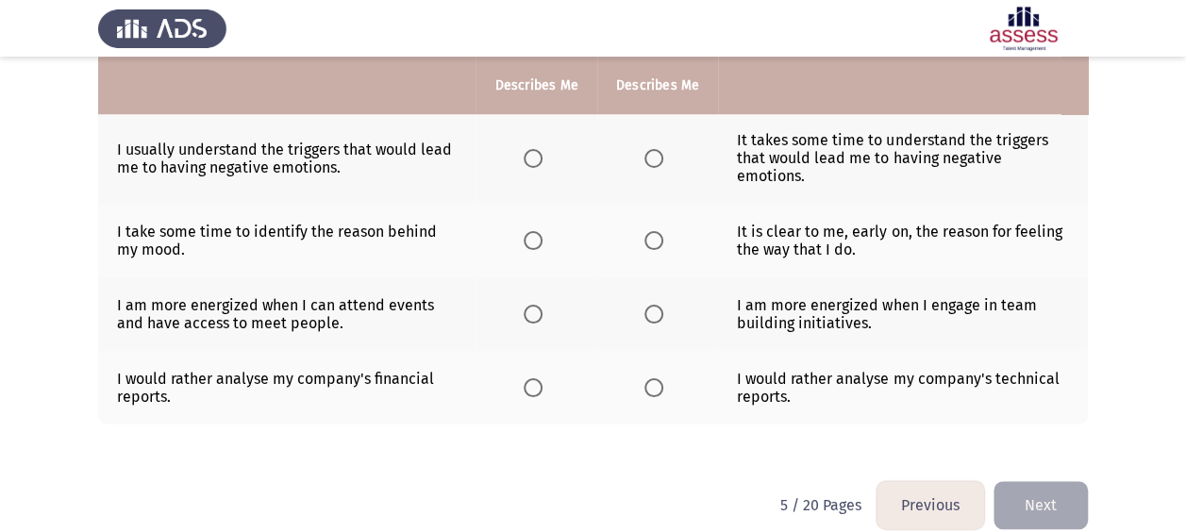
click at [527, 378] on span "Select an option" at bounding box center [533, 387] width 19 height 19
click at [527, 378] on input "Select an option" at bounding box center [533, 387] width 19 height 19
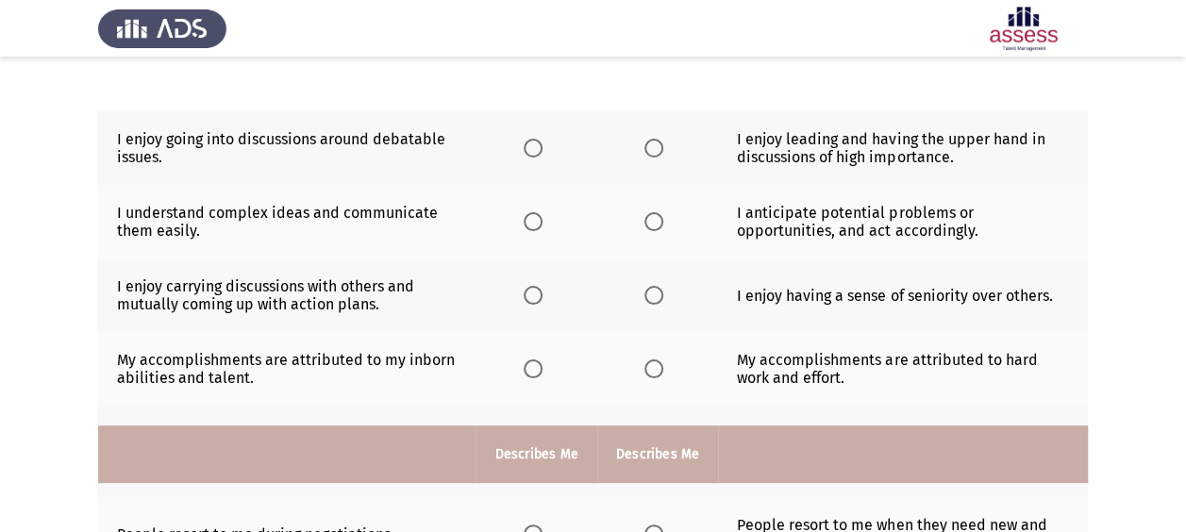
scroll to position [0, 0]
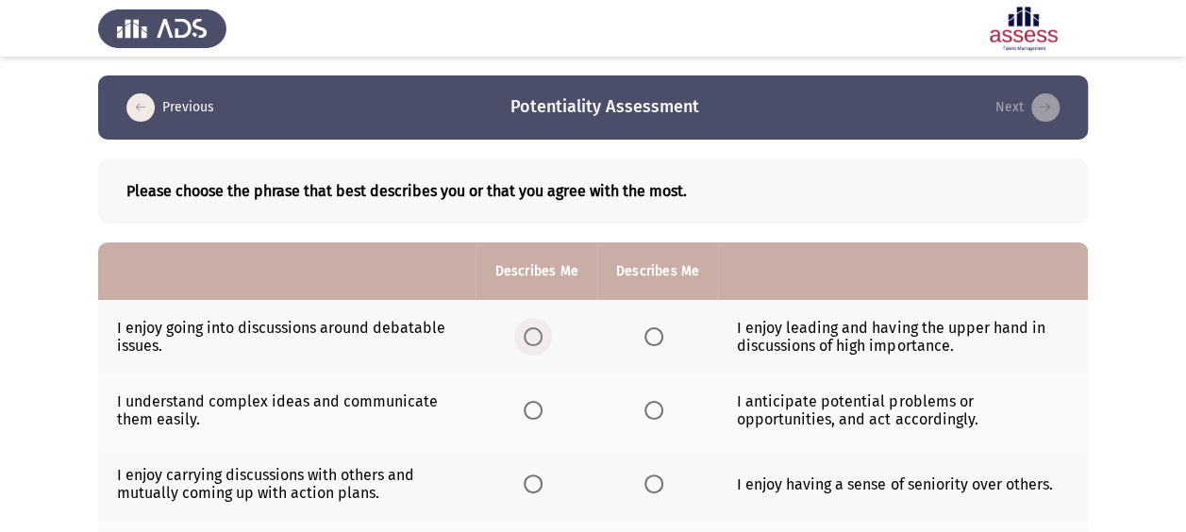
click at [542, 337] on span "Select an option" at bounding box center [533, 336] width 19 height 19
click at [542, 337] on input "Select an option" at bounding box center [533, 336] width 19 height 19
click at [543, 406] on label "Select an option" at bounding box center [537, 410] width 26 height 19
click at [543, 406] on input "Select an option" at bounding box center [533, 410] width 19 height 19
drag, startPoint x: 674, startPoint y: 413, endPoint x: 660, endPoint y: 408, distance: 14.4
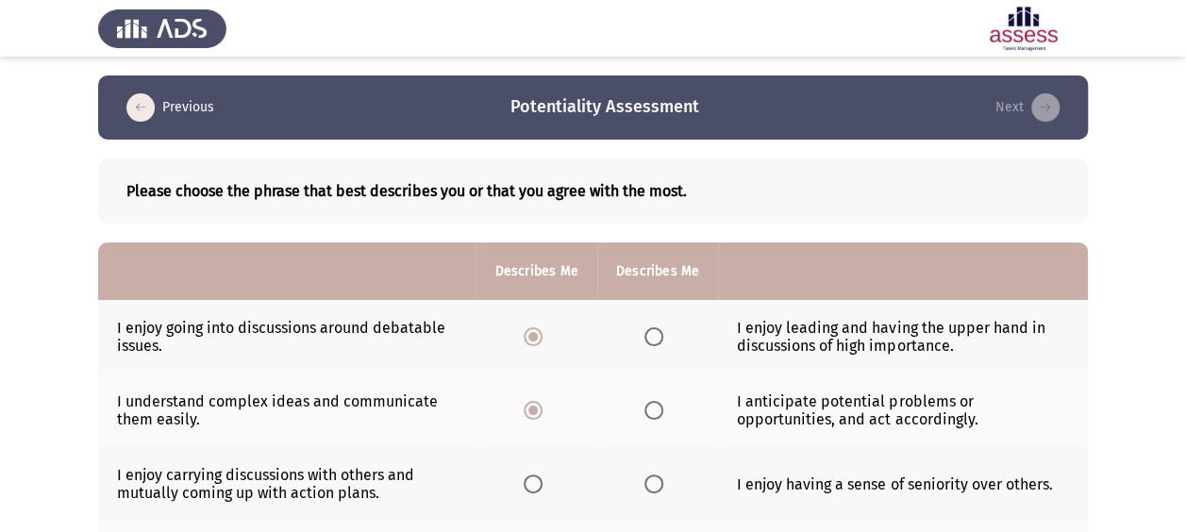
click at [674, 413] on th at bounding box center [657, 411] width 121 height 74
click at [660, 408] on span "Select an option" at bounding box center [653, 410] width 19 height 19
click at [660, 408] on input "Select an option" at bounding box center [653, 410] width 19 height 19
drag, startPoint x: 657, startPoint y: 479, endPoint x: 543, endPoint y: 481, distance: 113.2
click at [563, 485] on tr "I enjoy carrying discussions with others and mutually coming up with action pla…" at bounding box center [593, 484] width 990 height 74
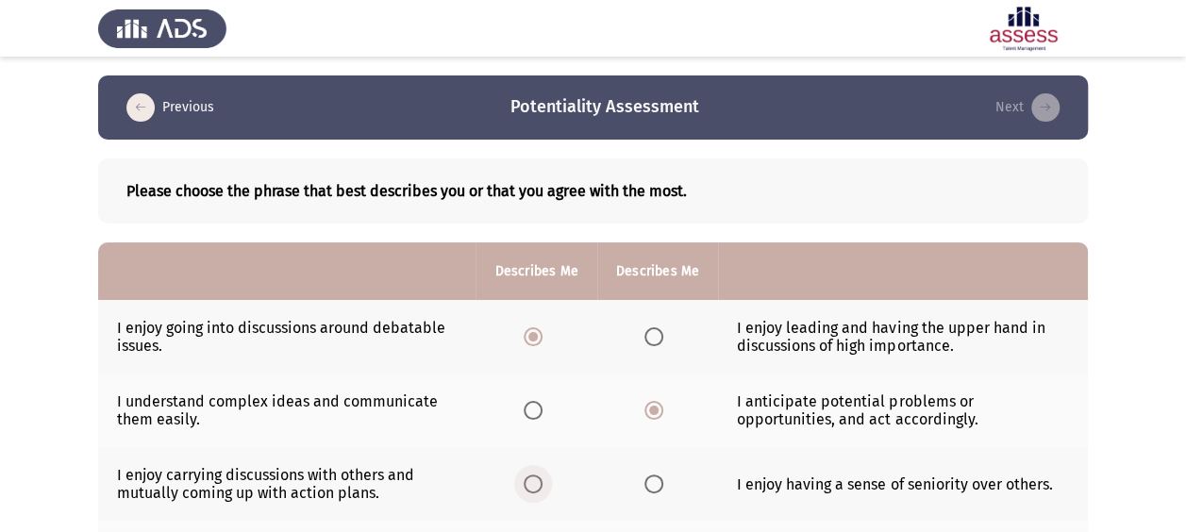
click at [534, 478] on span "Select an option" at bounding box center [533, 484] width 19 height 19
click at [534, 478] on input "Select an option" at bounding box center [533, 484] width 19 height 19
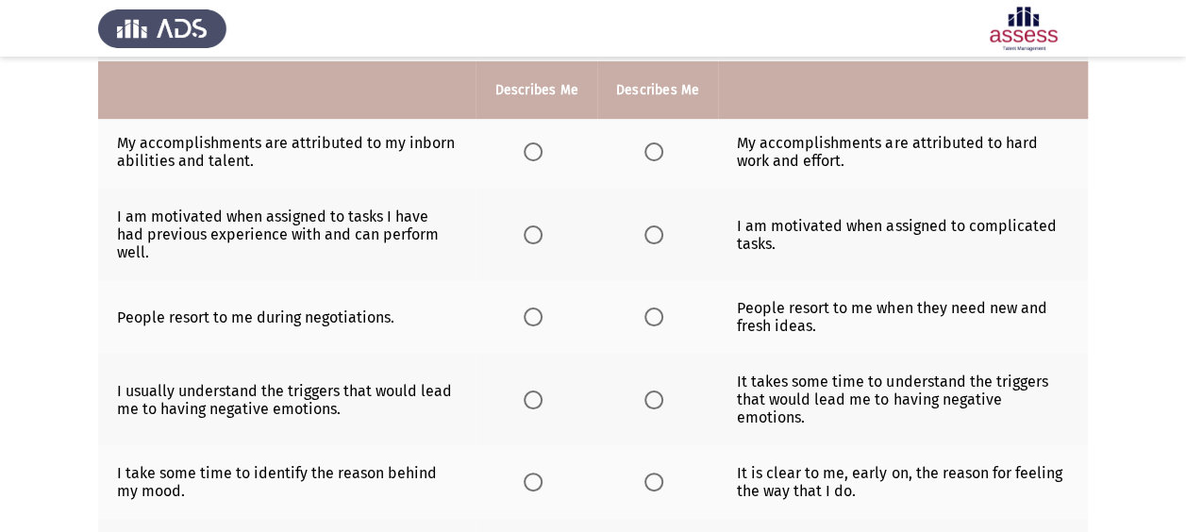
scroll to position [398, 0]
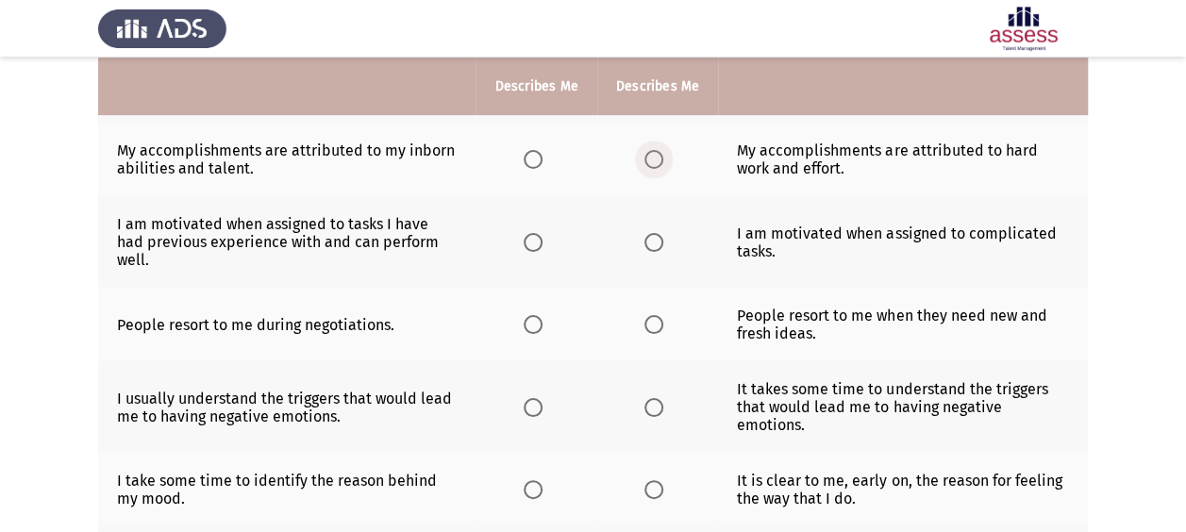
click at [652, 164] on span "Select an option" at bounding box center [653, 159] width 19 height 19
click at [652, 164] on input "Select an option" at bounding box center [653, 159] width 19 height 19
click at [655, 233] on span "Select an option" at bounding box center [653, 242] width 19 height 19
click at [655, 233] on input "Select an option" at bounding box center [653, 242] width 19 height 19
click at [537, 315] on span "Select an option" at bounding box center [533, 324] width 19 height 19
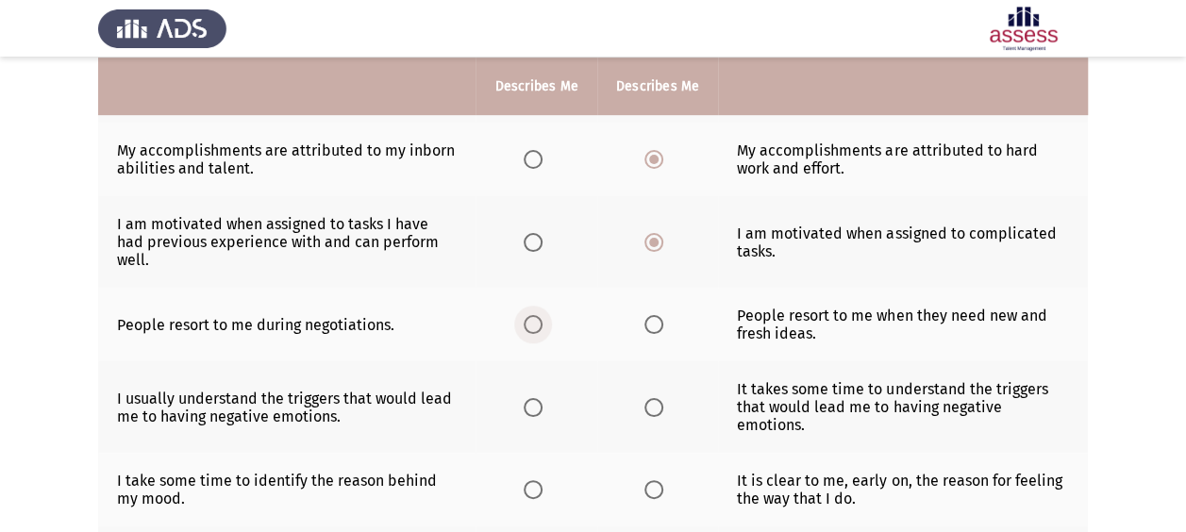
click at [537, 315] on input "Select an option" at bounding box center [533, 324] width 19 height 19
click at [538, 398] on span "Select an option" at bounding box center [533, 407] width 19 height 19
click at [538, 398] on input "Select an option" at bounding box center [533, 407] width 19 height 19
click at [719, 466] on td "It is clear to me, early on, the reason for feeling the way that I do." at bounding box center [903, 490] width 370 height 74
click at [659, 480] on span "Select an option" at bounding box center [653, 489] width 19 height 19
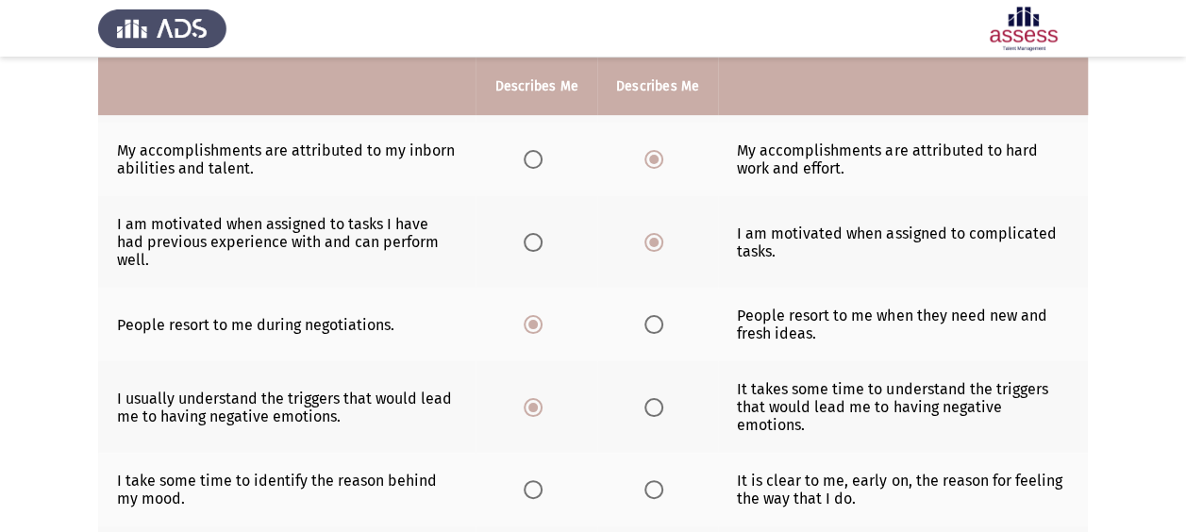
click at [659, 480] on input "Select an option" at bounding box center [653, 489] width 19 height 19
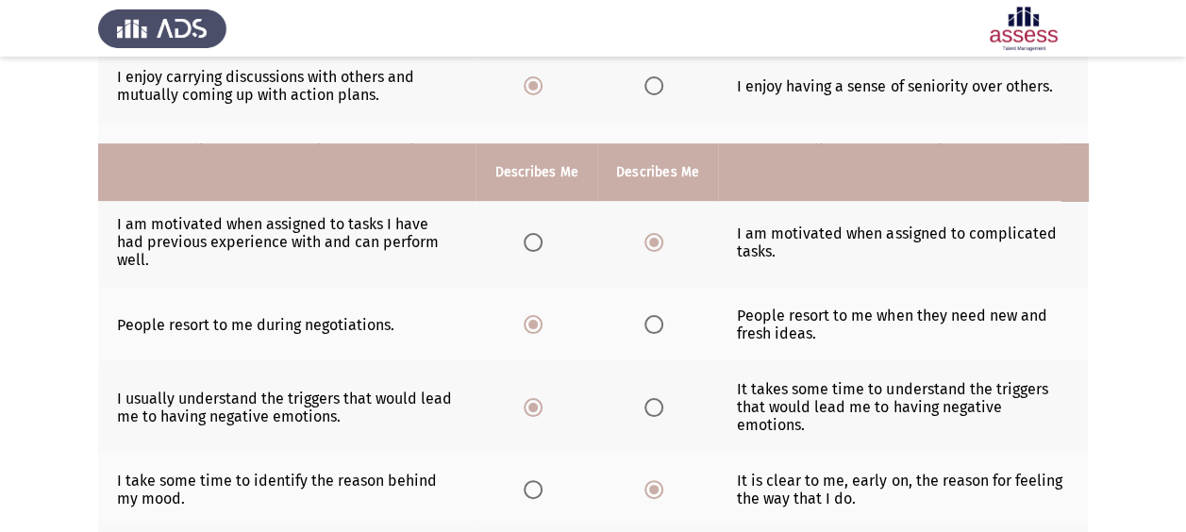
scroll to position [647, 0]
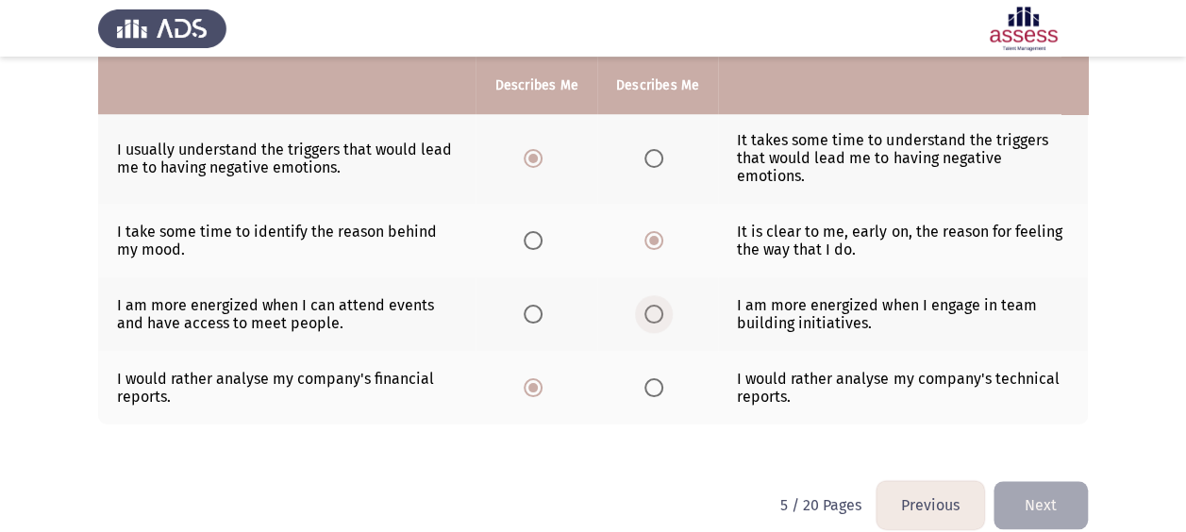
click at [650, 305] on span "Select an option" at bounding box center [653, 314] width 19 height 19
click at [650, 305] on input "Select an option" at bounding box center [653, 314] width 19 height 19
click at [1042, 485] on button "Next" at bounding box center [1040, 505] width 94 height 48
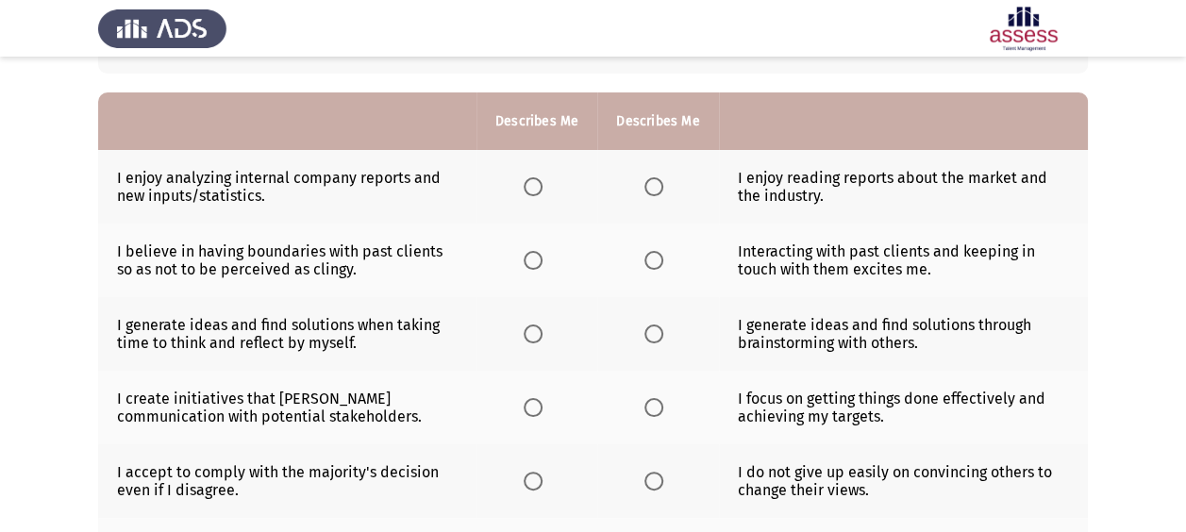
scroll to position [152, 0]
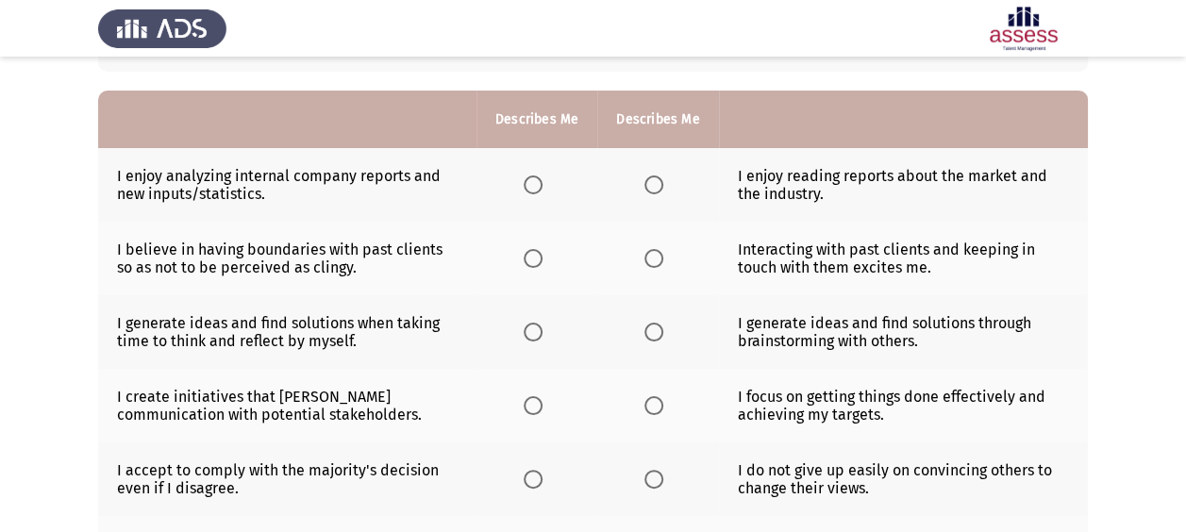
click at [655, 192] on span "Select an option" at bounding box center [653, 184] width 19 height 19
click at [655, 192] on input "Select an option" at bounding box center [653, 184] width 19 height 19
click at [532, 261] on span "Select an option" at bounding box center [533, 258] width 19 height 19
click at [532, 261] on input "Select an option" at bounding box center [533, 258] width 19 height 19
click at [664, 332] on label "Select an option" at bounding box center [657, 332] width 26 height 19
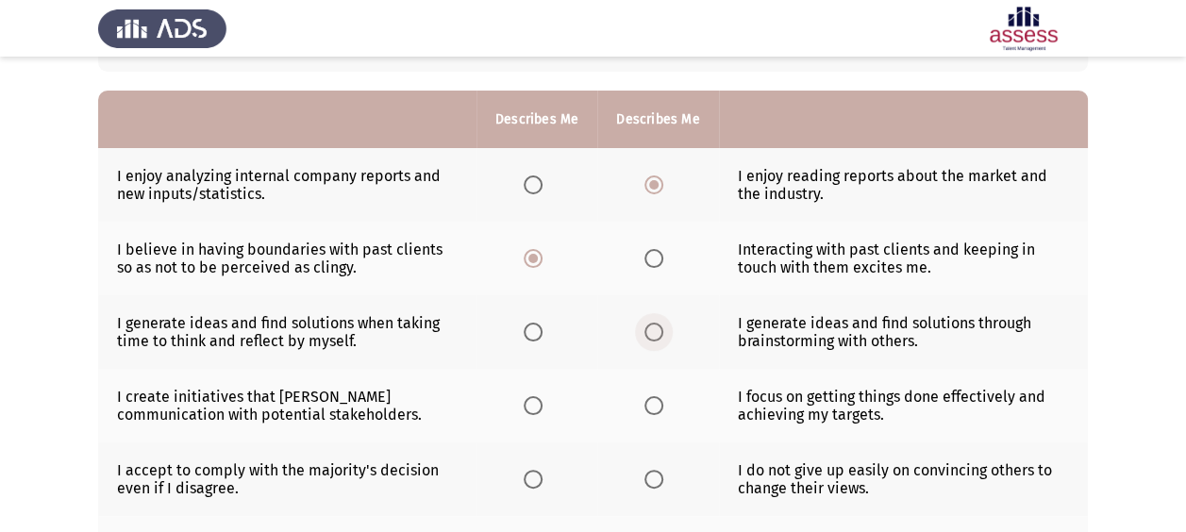
click at [663, 332] on input "Select an option" at bounding box center [653, 332] width 19 height 19
click at [655, 333] on span "Select an option" at bounding box center [653, 331] width 9 height 9
click at [655, 333] on input "Select an option" at bounding box center [653, 332] width 19 height 19
click at [655, 333] on span "Select an option" at bounding box center [653, 331] width 9 height 9
click at [655, 333] on input "Select an option" at bounding box center [653, 332] width 19 height 19
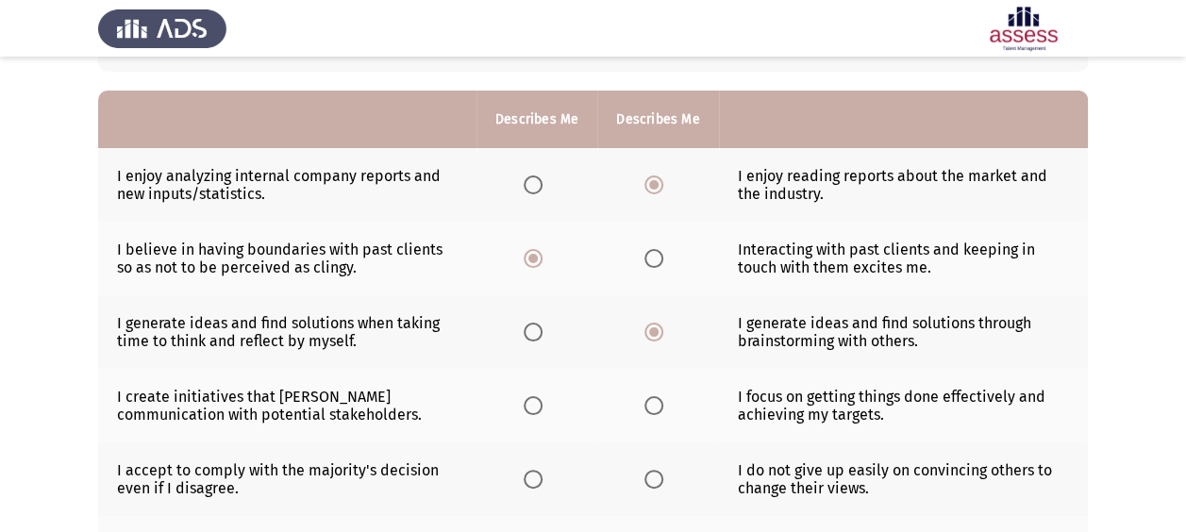
click at [660, 411] on span "Select an option" at bounding box center [653, 405] width 19 height 19
click at [660, 411] on input "Select an option" at bounding box center [653, 405] width 19 height 19
click at [644, 482] on span "Select an option" at bounding box center [653, 479] width 19 height 19
click at [644, 482] on input "Select an option" at bounding box center [653, 479] width 19 height 19
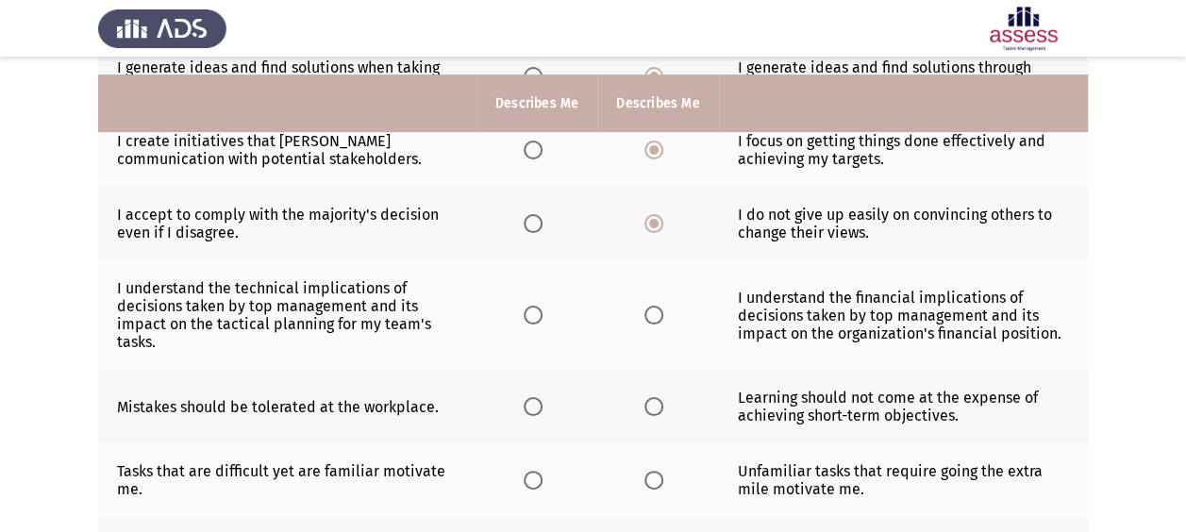
scroll to position [448, 0]
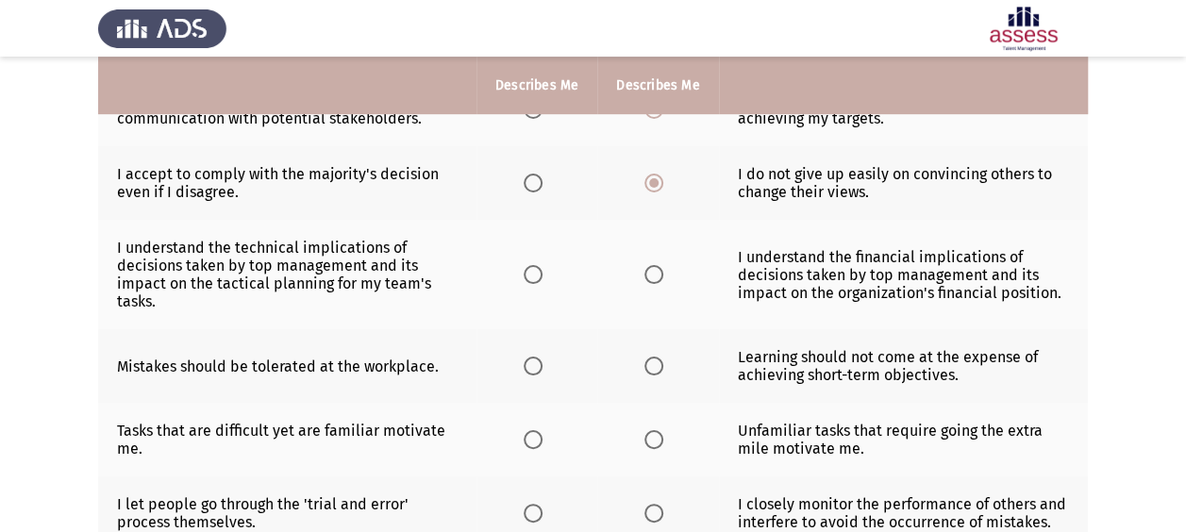
click at [651, 270] on span "Select an option" at bounding box center [653, 274] width 19 height 19
click at [651, 270] on input "Select an option" at bounding box center [653, 274] width 19 height 19
click at [644, 361] on span "Select an option" at bounding box center [653, 366] width 19 height 19
click at [644, 361] on input "Select an option" at bounding box center [653, 366] width 19 height 19
click at [660, 442] on span "Select an option" at bounding box center [653, 439] width 19 height 19
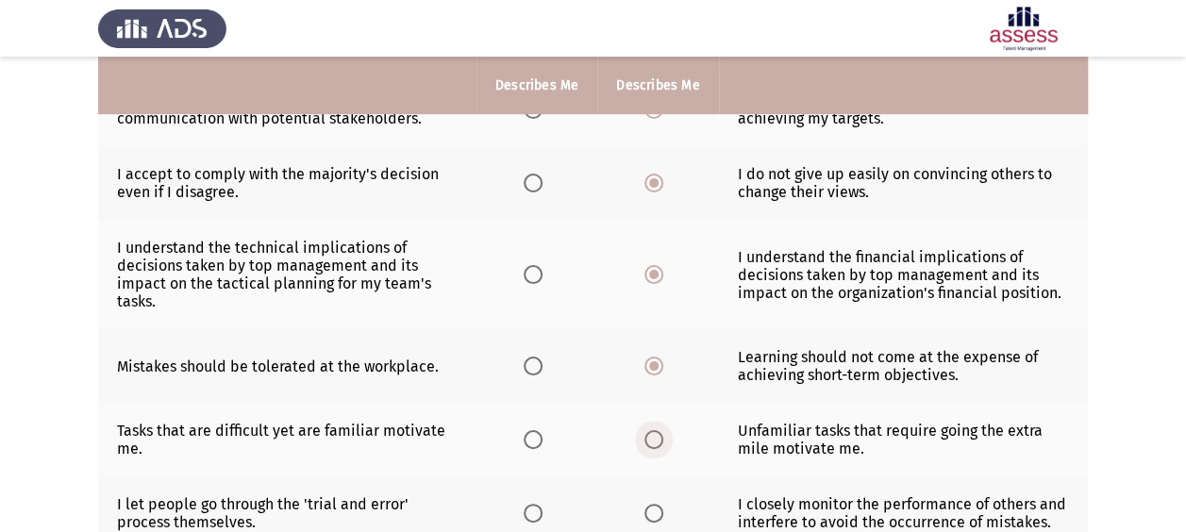
click at [660, 442] on input "Select an option" at bounding box center [653, 439] width 19 height 19
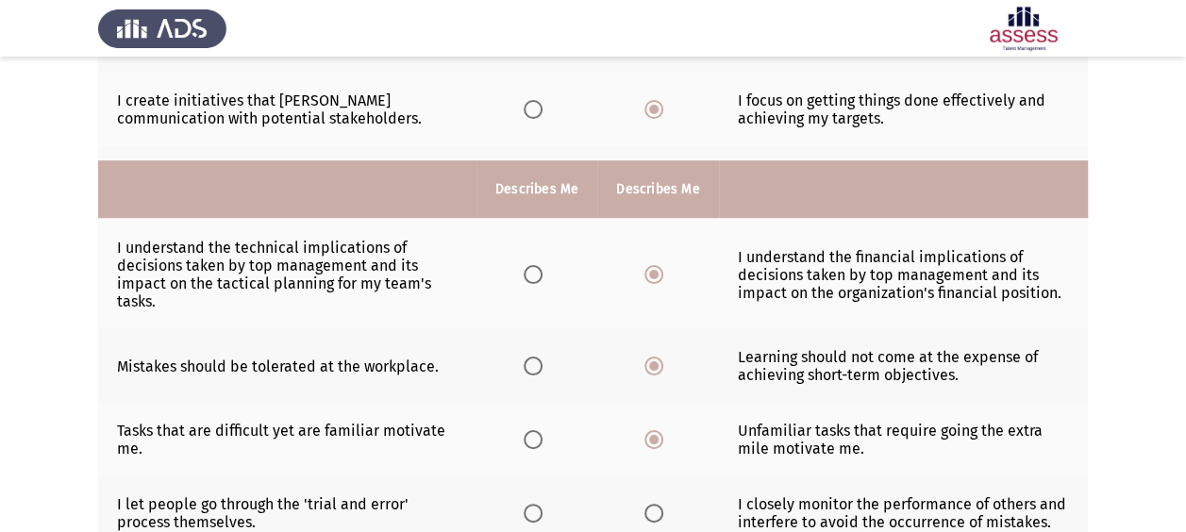
scroll to position [664, 0]
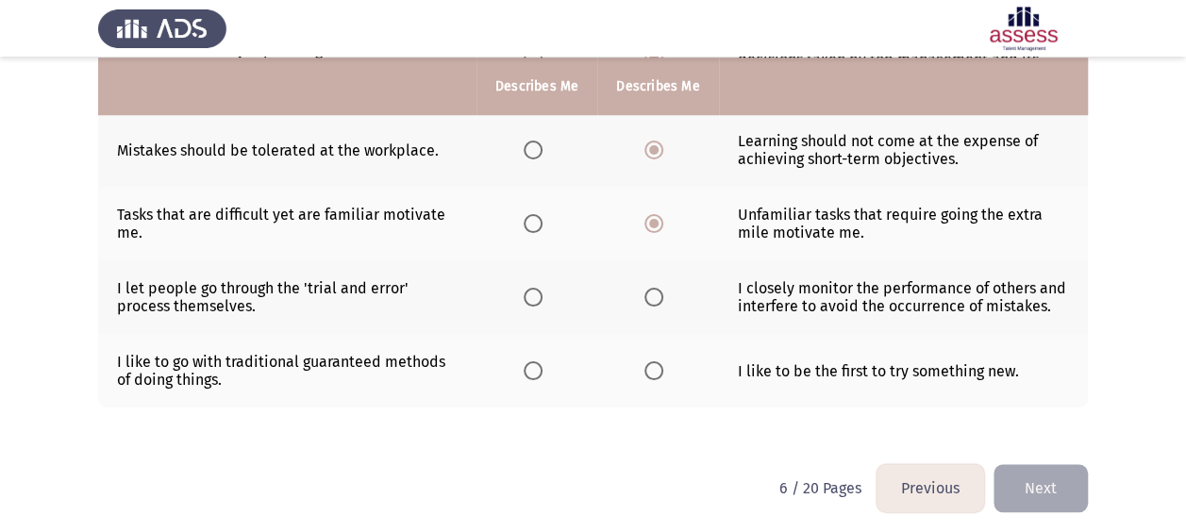
click at [653, 294] on span "Select an option" at bounding box center [653, 297] width 19 height 19
click at [653, 294] on input "Select an option" at bounding box center [653, 297] width 19 height 19
click at [647, 366] on span "Select an option" at bounding box center [653, 370] width 19 height 19
click at [647, 366] on input "Select an option" at bounding box center [653, 370] width 19 height 19
click at [1047, 485] on button "Next" at bounding box center [1040, 488] width 94 height 48
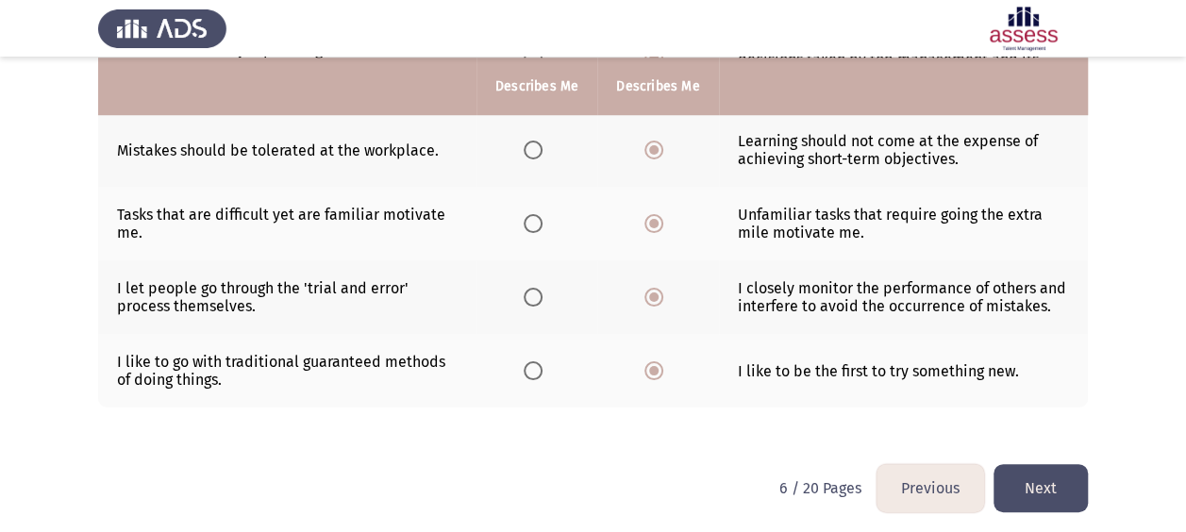
scroll to position [0, 0]
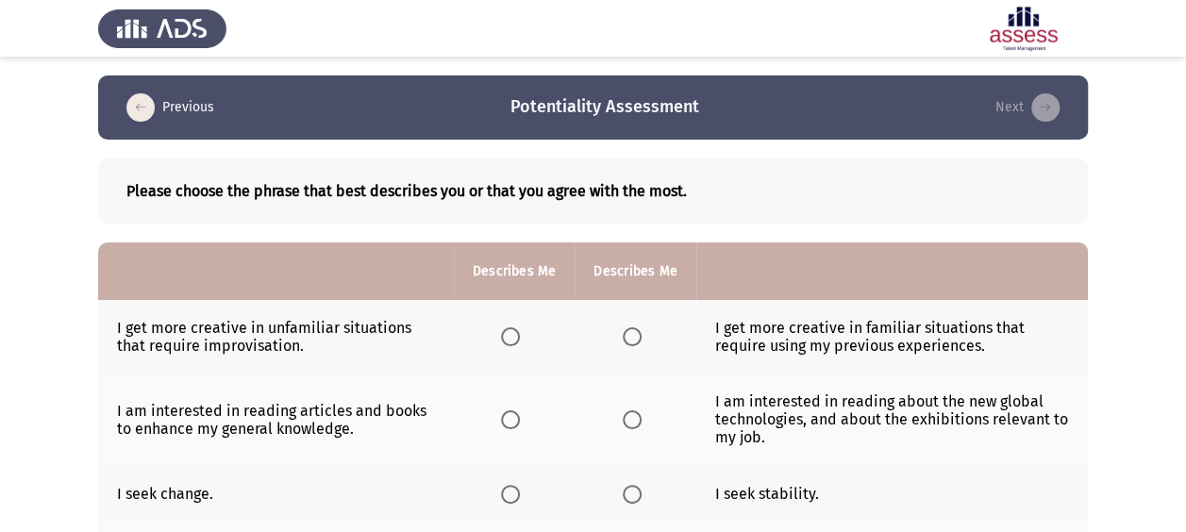
click at [628, 492] on span "Select an option" at bounding box center [632, 494] width 19 height 19
click at [628, 492] on input "Select an option" at bounding box center [632, 494] width 19 height 19
click at [608, 415] on th at bounding box center [635, 420] width 121 height 92
click at [512, 336] on span "Select an option" at bounding box center [510, 336] width 19 height 19
click at [512, 336] on input "Select an option" at bounding box center [510, 336] width 19 height 19
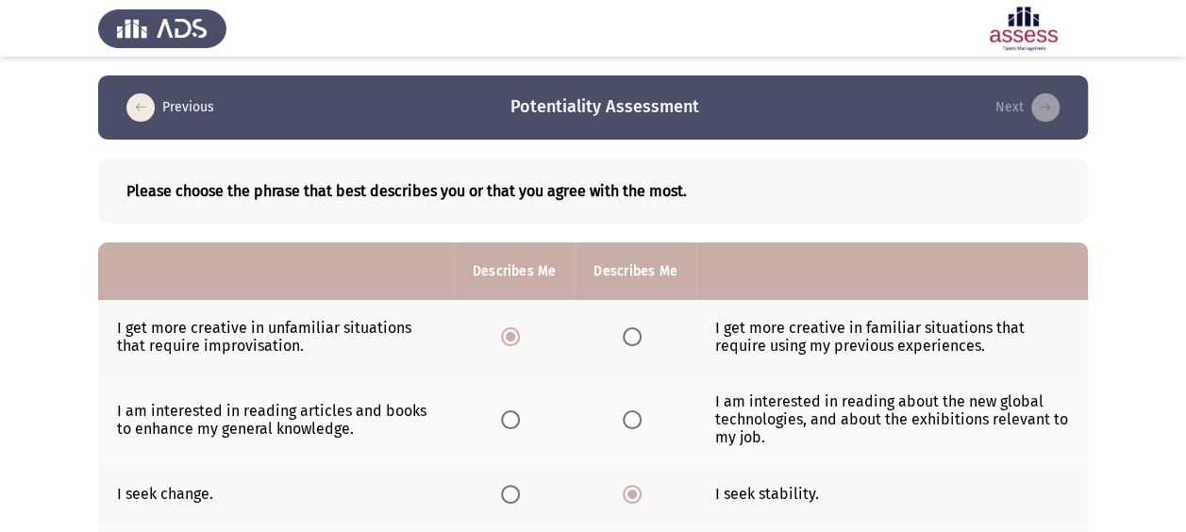
click at [623, 415] on span "Select an option" at bounding box center [632, 419] width 19 height 19
click at [623, 415] on input "Select an option" at bounding box center [632, 419] width 19 height 19
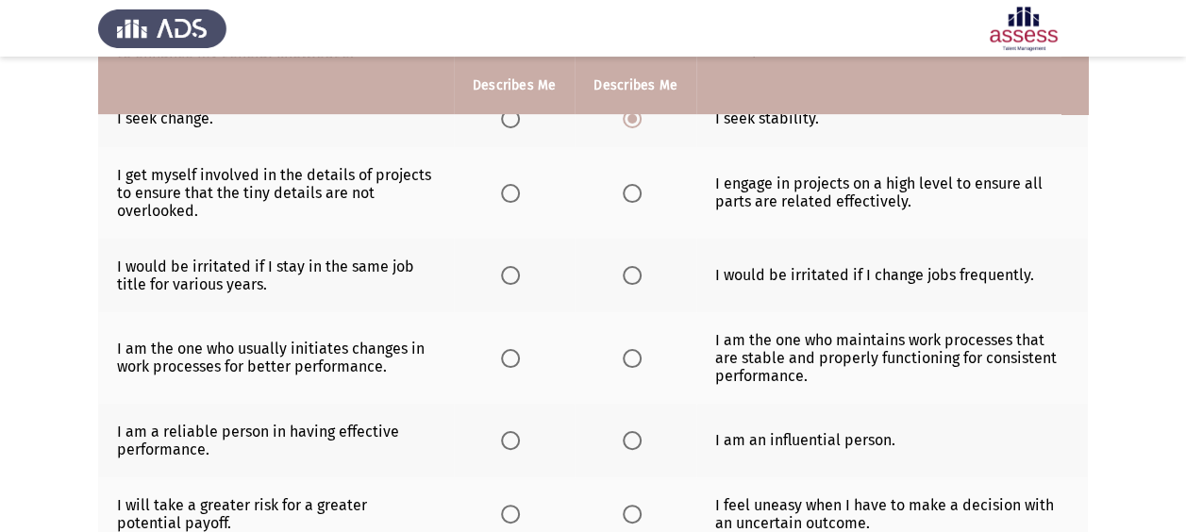
scroll to position [379, 0]
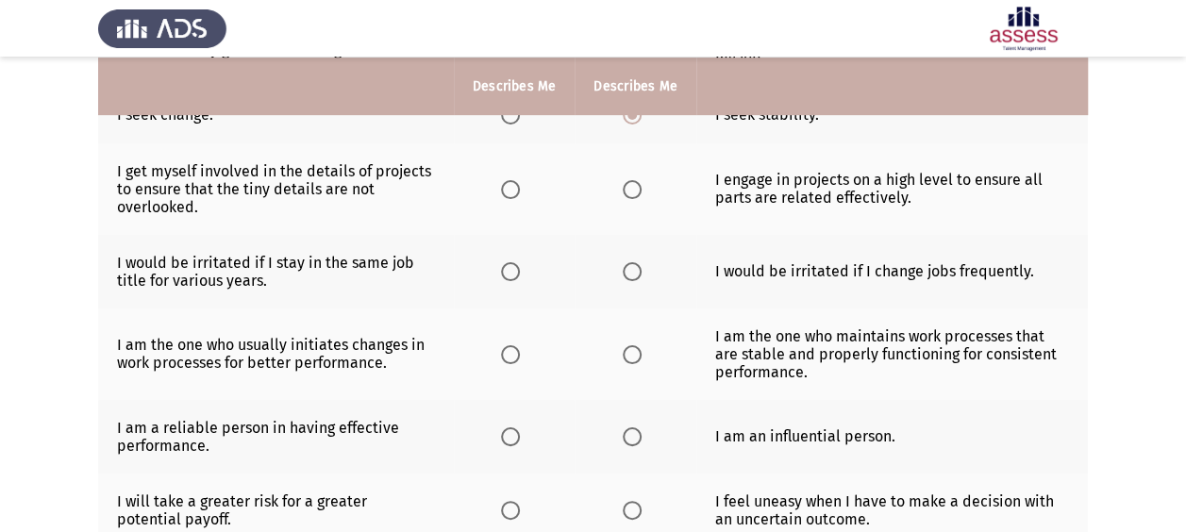
click at [511, 183] on span "Select an option" at bounding box center [510, 189] width 19 height 19
click at [511, 183] on input "Select an option" at bounding box center [510, 189] width 19 height 19
click at [619, 285] on th at bounding box center [635, 272] width 121 height 74
click at [628, 276] on span "Select an option" at bounding box center [632, 271] width 19 height 19
click at [628, 276] on input "Select an option" at bounding box center [632, 271] width 19 height 19
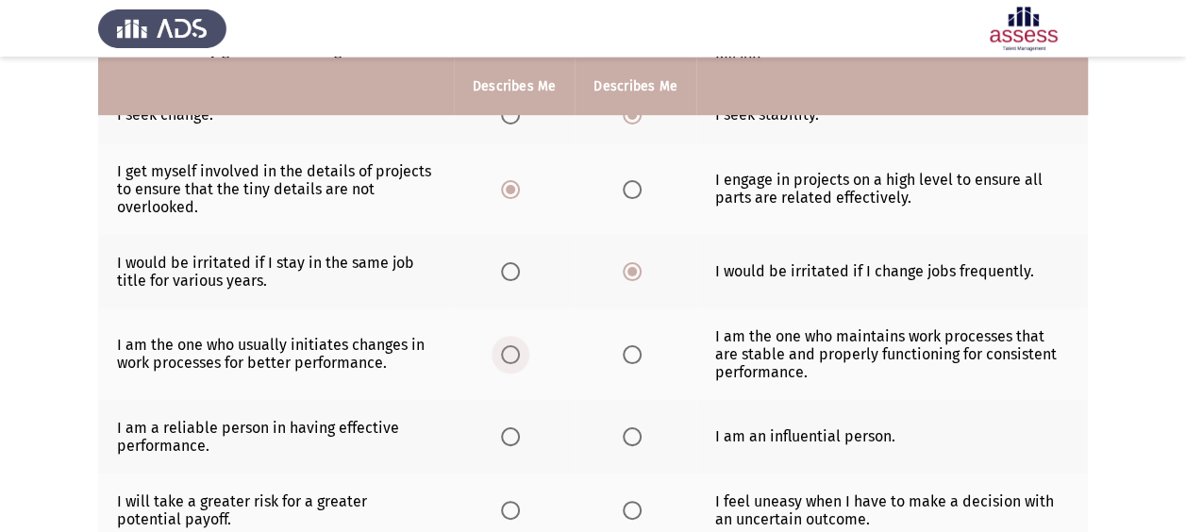
click at [511, 349] on span "Select an option" at bounding box center [510, 354] width 19 height 19
click at [511, 349] on input "Select an option" at bounding box center [510, 354] width 19 height 19
click at [520, 438] on label "Select an option" at bounding box center [514, 436] width 26 height 19
click at [520, 438] on input "Select an option" at bounding box center [510, 436] width 19 height 19
click at [513, 502] on span "Select an option" at bounding box center [510, 510] width 19 height 19
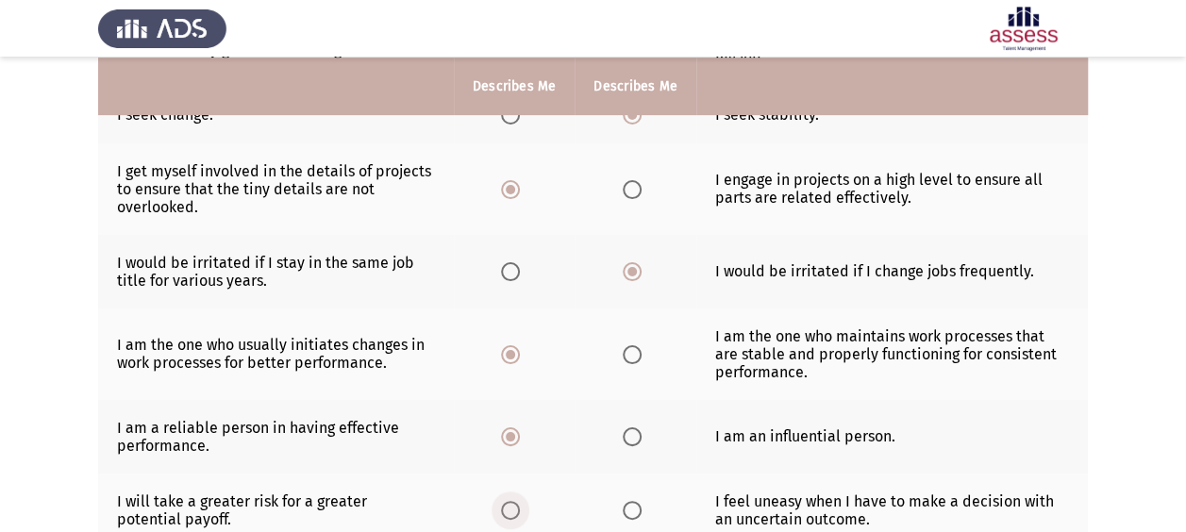
click at [513, 502] on input "Select an option" at bounding box center [510, 510] width 19 height 19
click at [635, 508] on span "Select an option" at bounding box center [632, 510] width 19 height 19
click at [635, 508] on input "Select an option" at bounding box center [632, 510] width 19 height 19
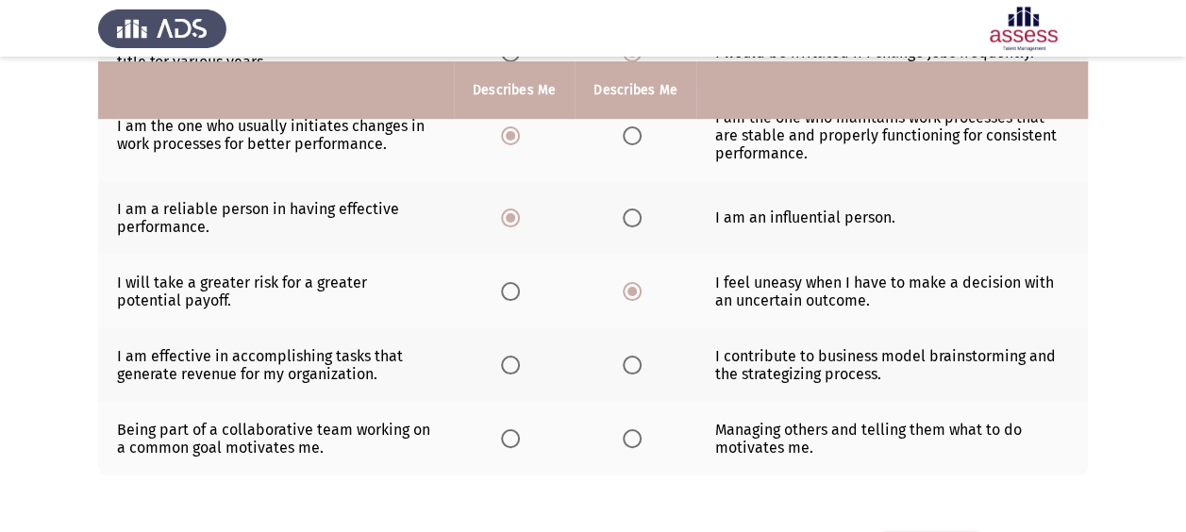
scroll to position [603, 0]
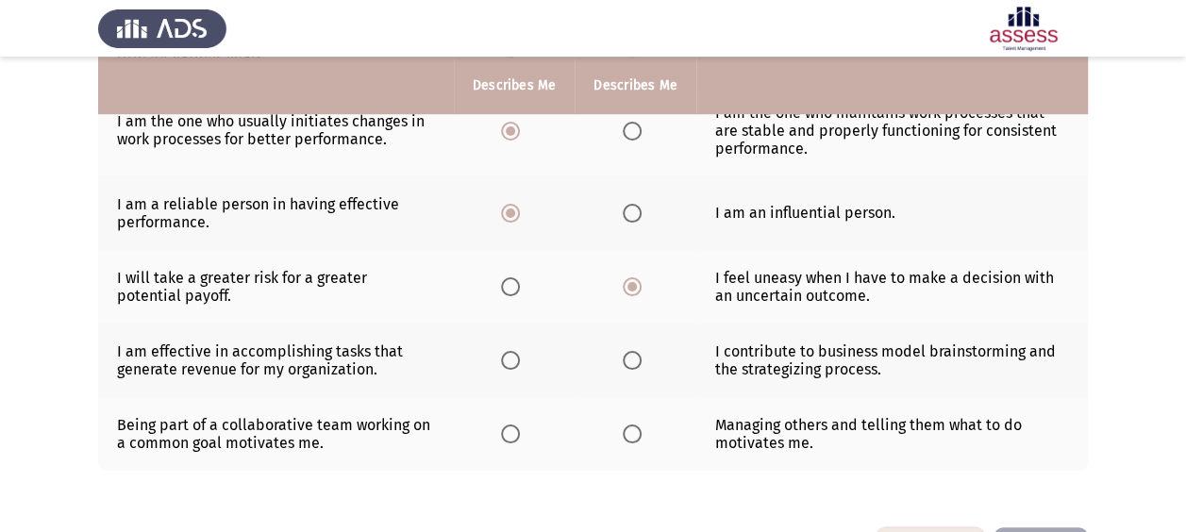
click at [659, 367] on th at bounding box center [635, 361] width 121 height 74
click at [626, 355] on span "Select an option" at bounding box center [632, 360] width 19 height 19
click at [626, 355] on input "Select an option" at bounding box center [632, 360] width 19 height 19
click at [631, 426] on span "Select an option" at bounding box center [632, 434] width 19 height 19
click at [631, 426] on input "Select an option" at bounding box center [632, 434] width 19 height 19
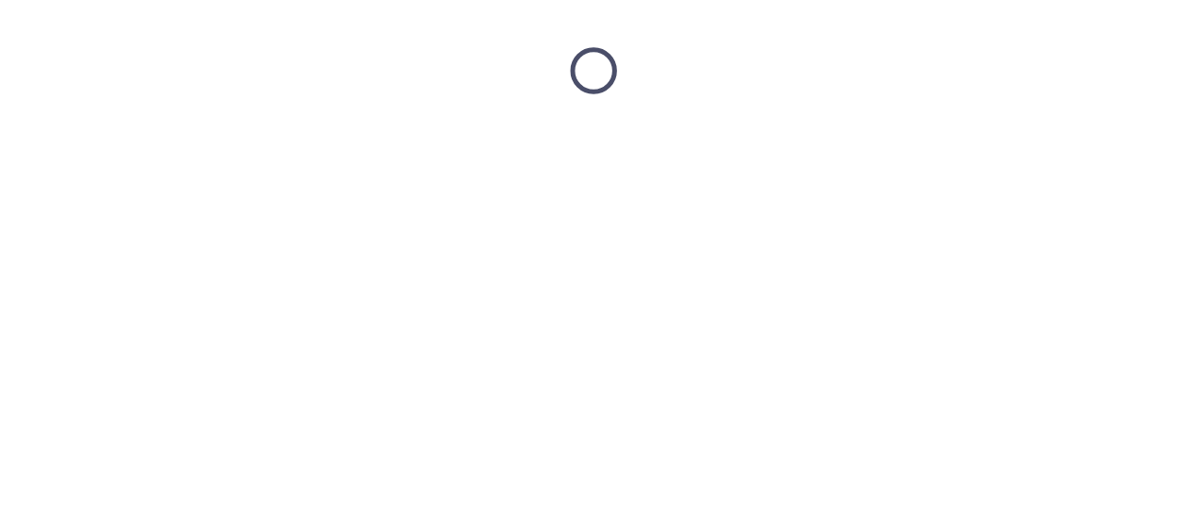
scroll to position [0, 0]
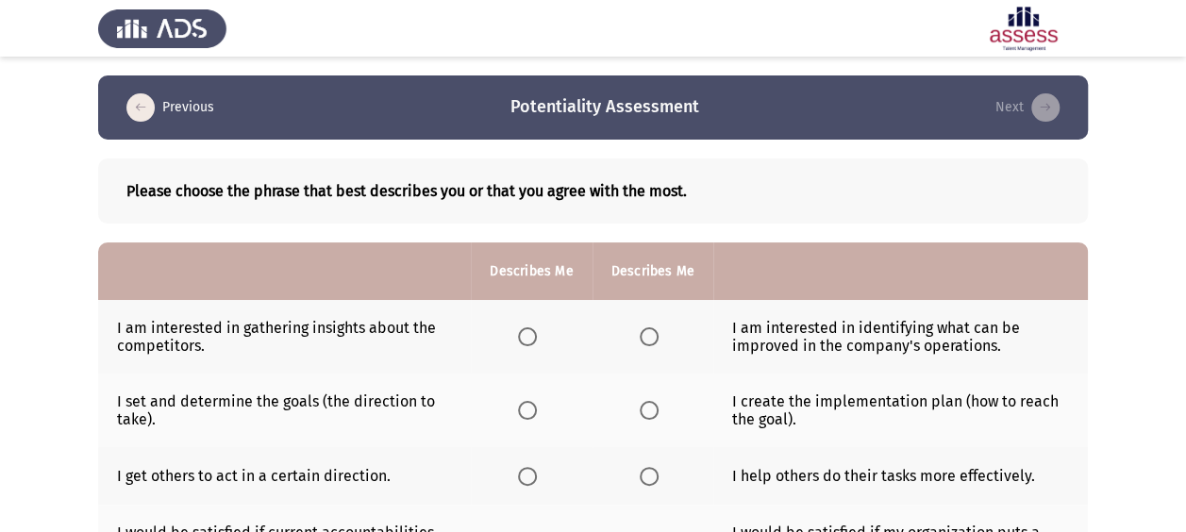
click at [654, 341] on span "Select an option" at bounding box center [649, 336] width 19 height 19
click at [654, 341] on input "Select an option" at bounding box center [649, 336] width 19 height 19
click at [649, 414] on span "Select an option" at bounding box center [649, 410] width 19 height 19
click at [649, 414] on input "Select an option" at bounding box center [649, 410] width 19 height 19
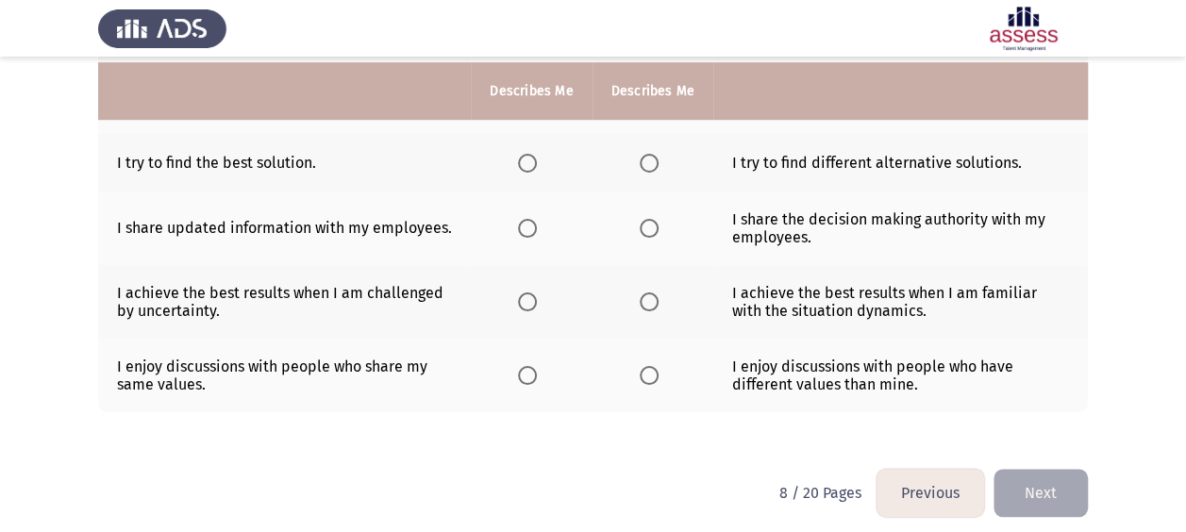
scroll to position [597, 0]
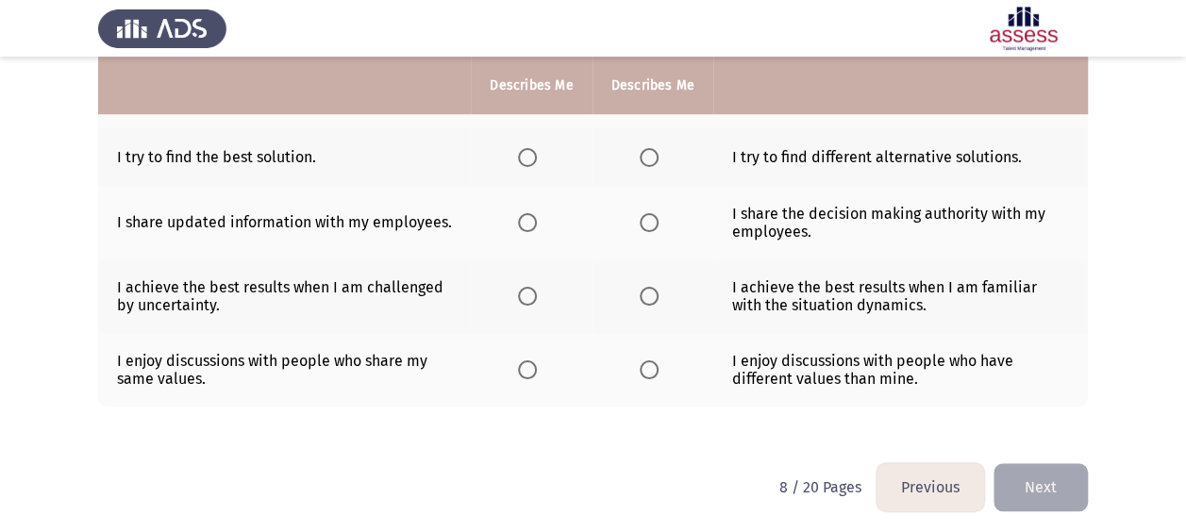
click at [648, 362] on span "Select an option" at bounding box center [649, 369] width 19 height 19
click at [648, 362] on input "Select an option" at bounding box center [649, 369] width 19 height 19
click at [538, 292] on label "Select an option" at bounding box center [531, 296] width 26 height 19
click at [537, 292] on input "Select an option" at bounding box center [527, 296] width 19 height 19
click at [644, 233] on th at bounding box center [653, 223] width 121 height 74
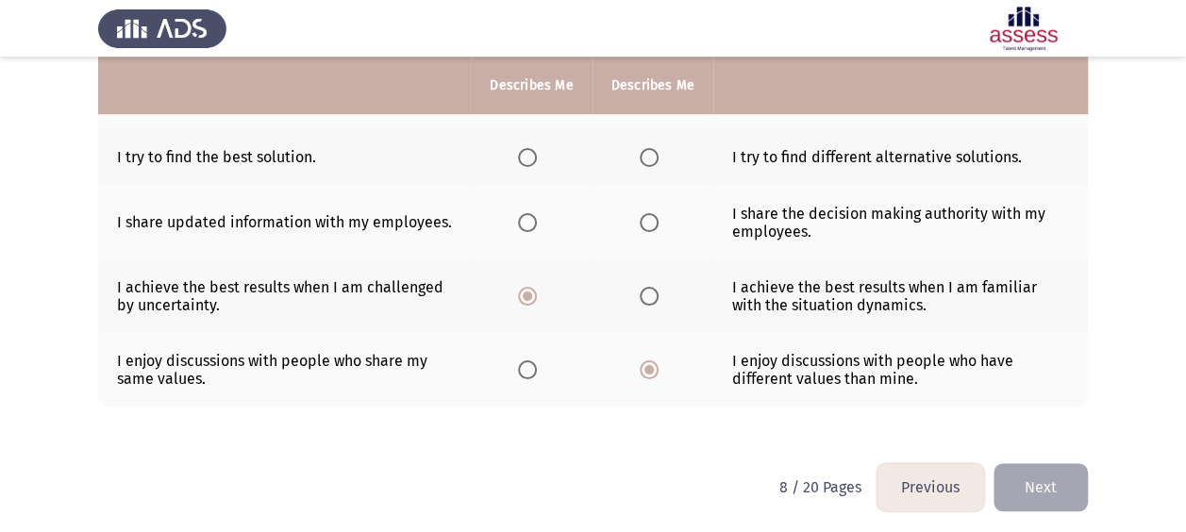
click at [640, 225] on span "Select an option" at bounding box center [649, 222] width 19 height 19
click at [640, 225] on input "Select an option" at bounding box center [649, 222] width 19 height 19
click at [647, 153] on span "Select an option" at bounding box center [649, 157] width 19 height 19
click at [647, 153] on input "Select an option" at bounding box center [649, 157] width 19 height 19
click at [517, 151] on th at bounding box center [531, 157] width 121 height 58
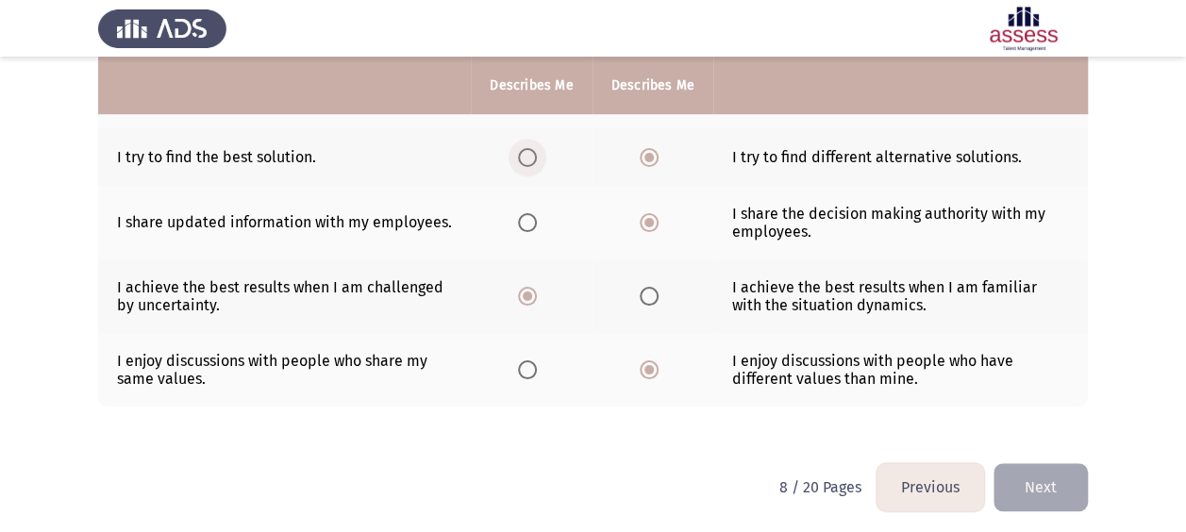
click at [528, 151] on span "Select an option" at bounding box center [527, 157] width 19 height 19
click at [528, 151] on input "Select an option" at bounding box center [527, 157] width 19 height 19
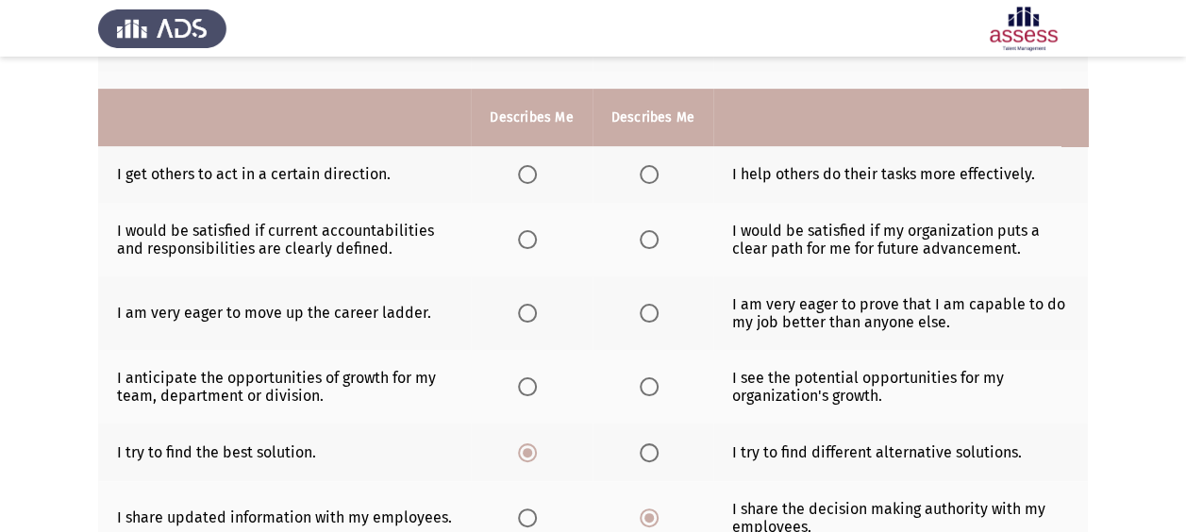
scroll to position [287, 0]
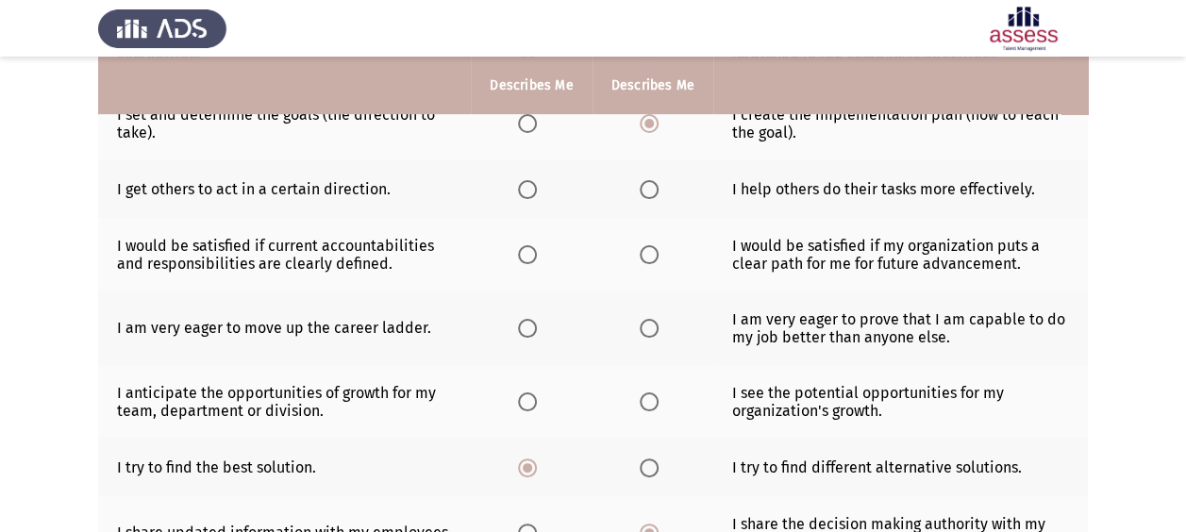
click at [642, 394] on span "Select an option" at bounding box center [649, 401] width 19 height 19
click at [642, 394] on input "Select an option" at bounding box center [649, 401] width 19 height 19
click at [649, 332] on span "Select an option" at bounding box center [649, 328] width 19 height 19
click at [649, 332] on input "Select an option" at bounding box center [649, 328] width 19 height 19
click at [526, 258] on span "Select an option" at bounding box center [527, 254] width 19 height 19
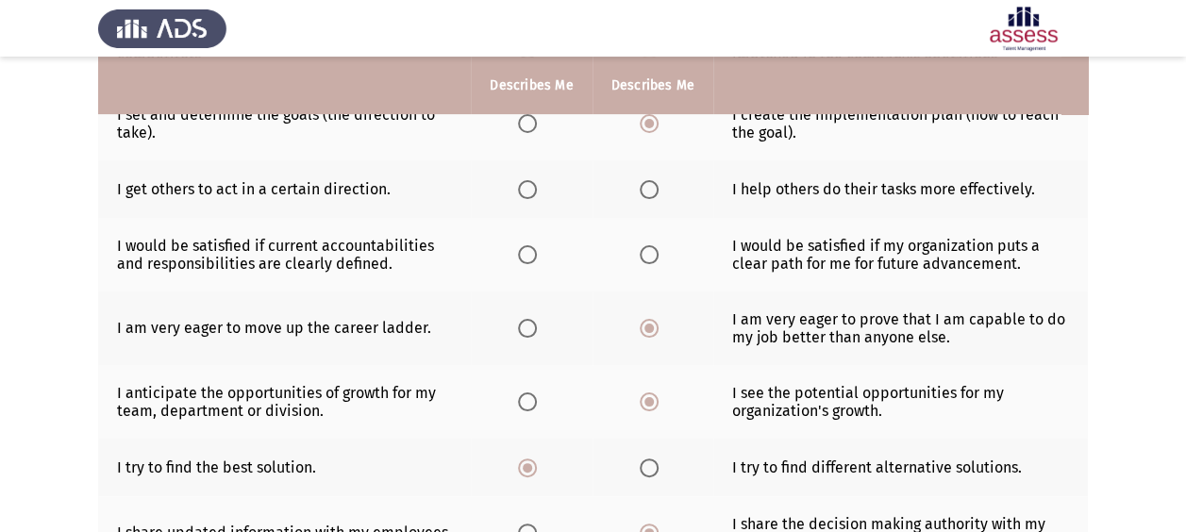
click at [526, 258] on input "Select an option" at bounding box center [527, 254] width 19 height 19
click at [646, 196] on span "Select an option" at bounding box center [649, 189] width 19 height 19
click at [646, 196] on input "Select an option" at bounding box center [649, 189] width 19 height 19
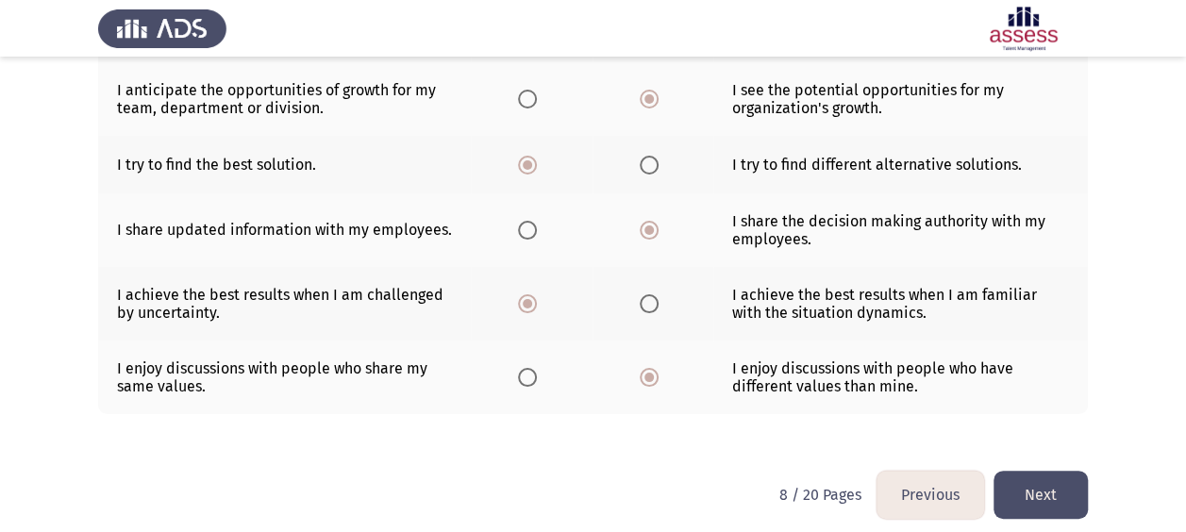
scroll to position [597, 0]
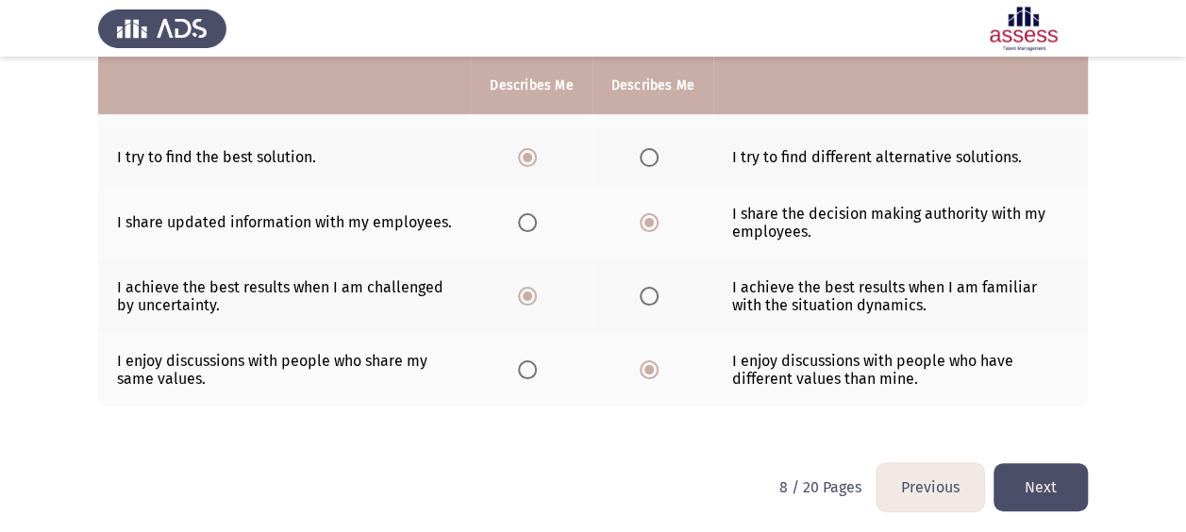
click at [1069, 496] on button "Next" at bounding box center [1040, 487] width 94 height 48
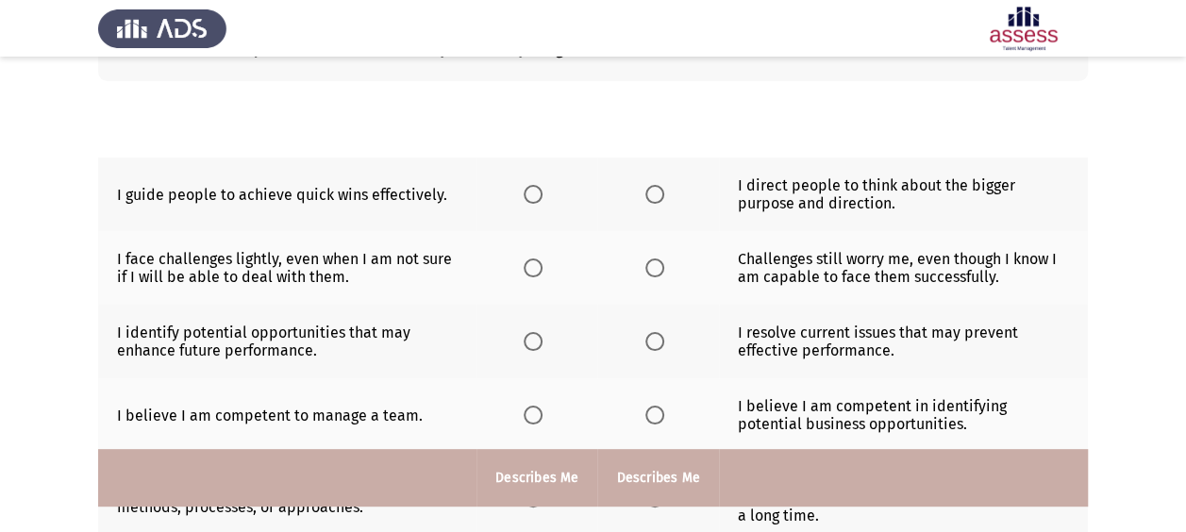
scroll to position [666, 0]
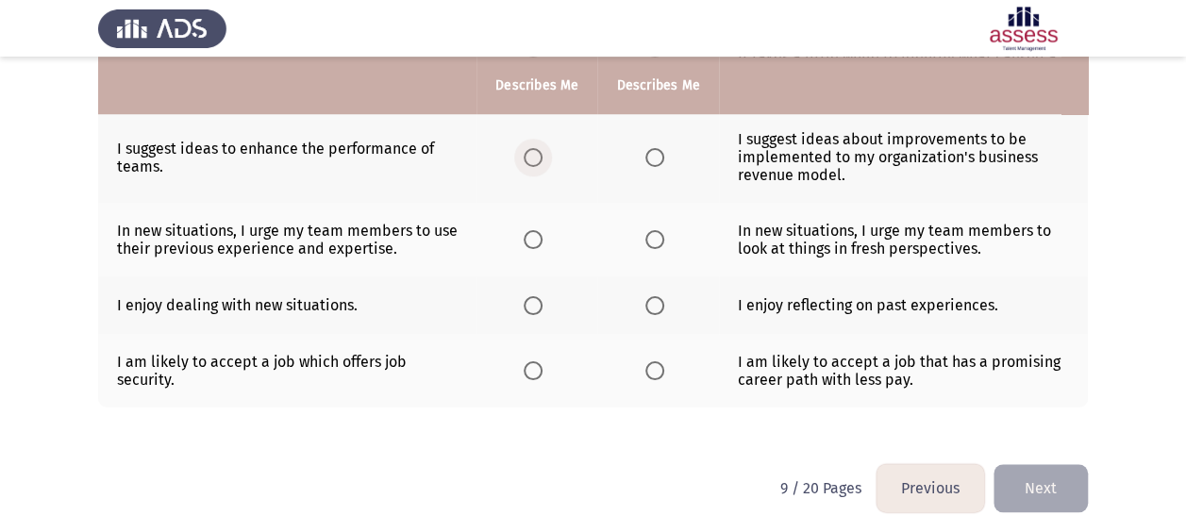
click at [535, 156] on span "Select an option" at bounding box center [533, 157] width 19 height 19
click at [535, 156] on input "Select an option" at bounding box center [533, 157] width 19 height 19
click at [652, 368] on span "Select an option" at bounding box center [654, 370] width 19 height 19
click at [652, 368] on input "Select an option" at bounding box center [654, 370] width 19 height 19
click at [531, 373] on span "Select an option" at bounding box center [533, 370] width 19 height 19
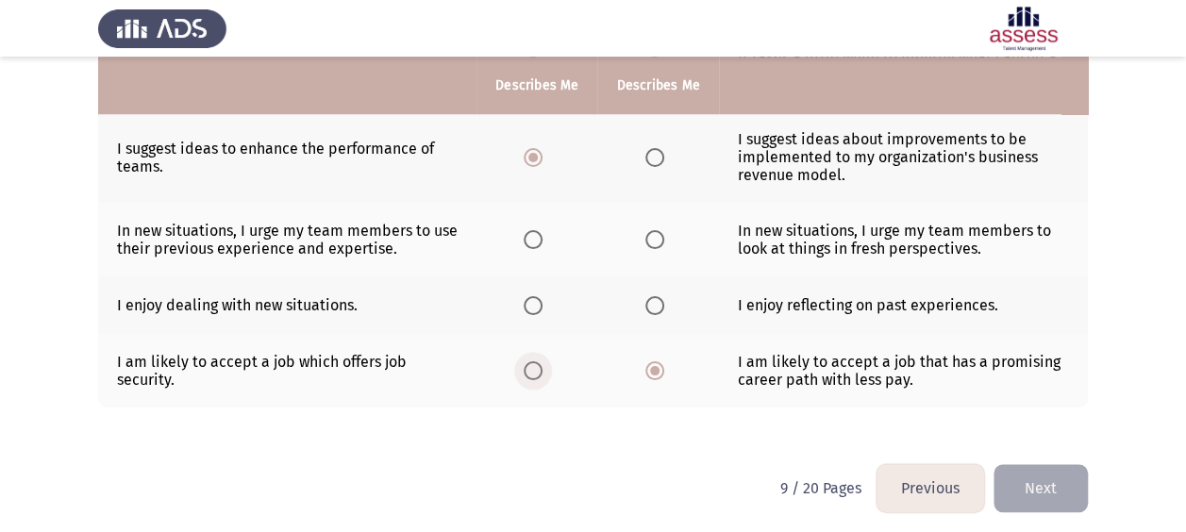
click at [531, 373] on input "Select an option" at bounding box center [533, 370] width 19 height 19
click at [543, 304] on span "Select an option" at bounding box center [533, 305] width 19 height 19
click at [543, 304] on input "Select an option" at bounding box center [533, 305] width 19 height 19
click at [652, 234] on span "Select an option" at bounding box center [654, 239] width 19 height 19
click at [652, 234] on input "Select an option" at bounding box center [654, 239] width 19 height 19
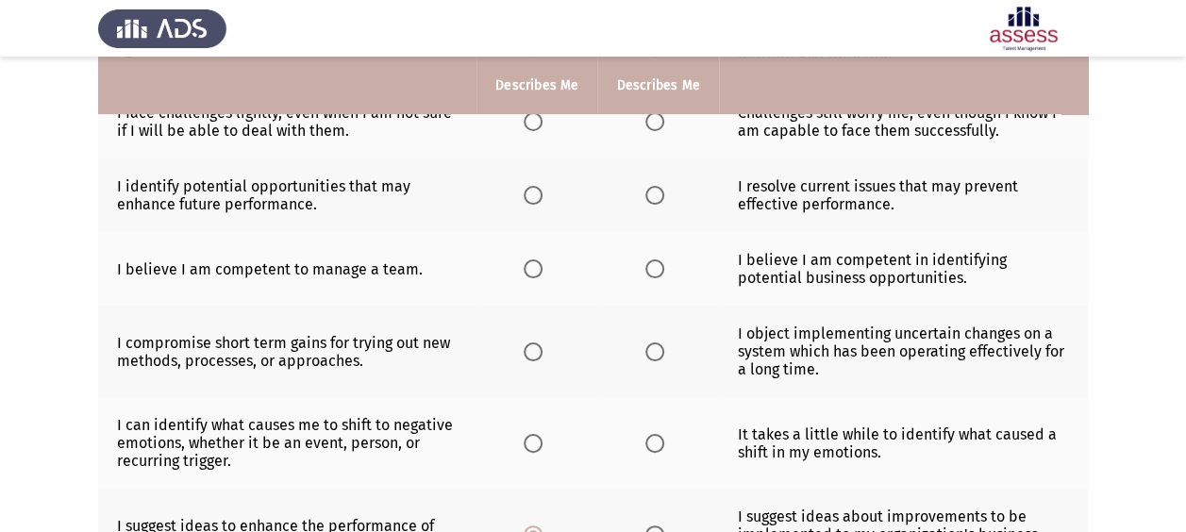
scroll to position [0, 0]
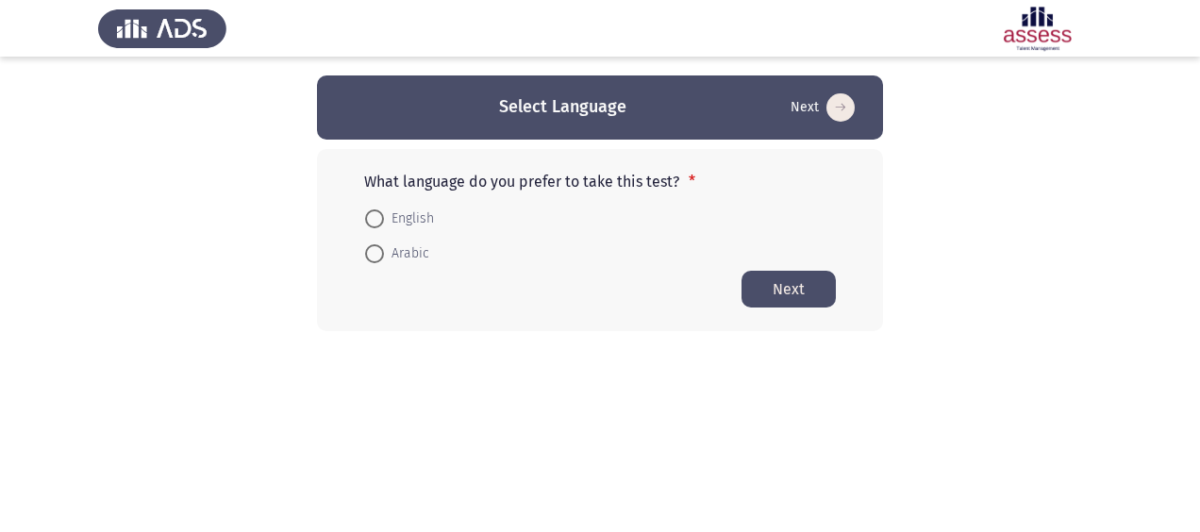
click at [417, 212] on span "English" at bounding box center [409, 219] width 50 height 23
click at [384, 212] on input "English" at bounding box center [374, 218] width 19 height 19
radio input "true"
click at [806, 301] on button "Next" at bounding box center [789, 288] width 94 height 37
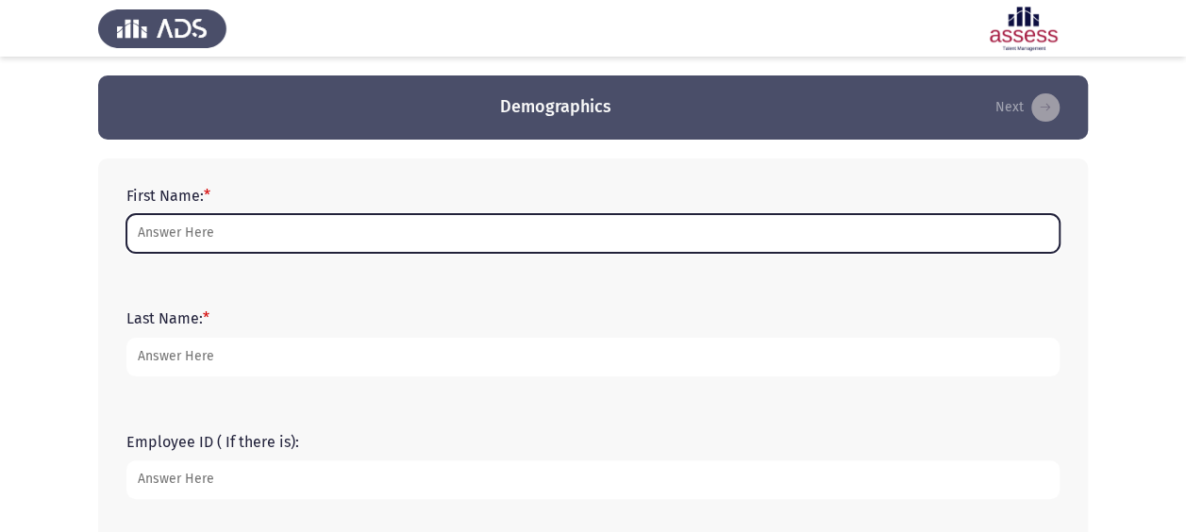
click at [202, 245] on input "First Name: *" at bounding box center [592, 233] width 933 height 39
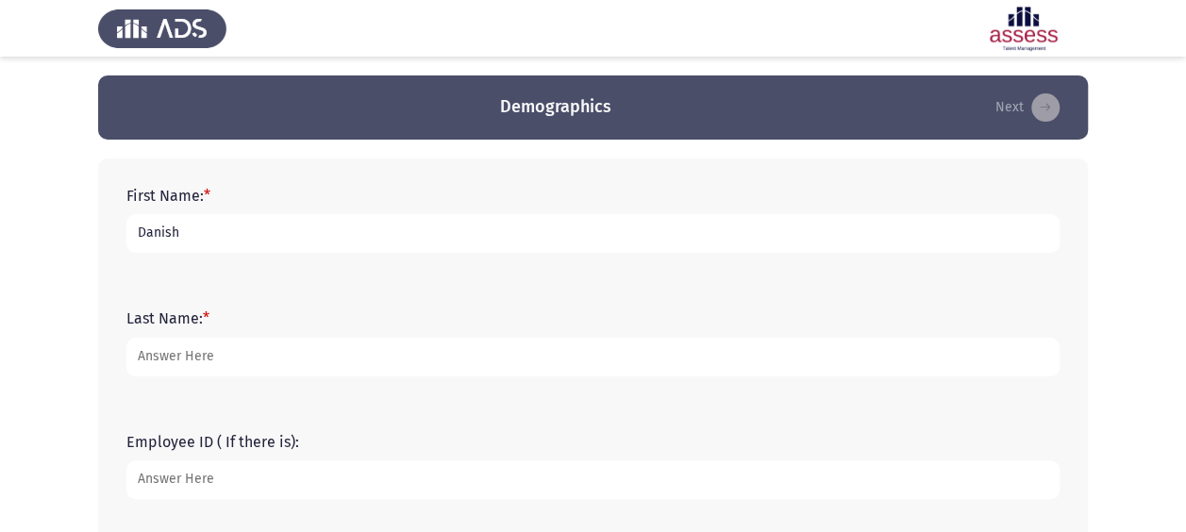
type input "Danish"
type input "ismail"
type input "14865"
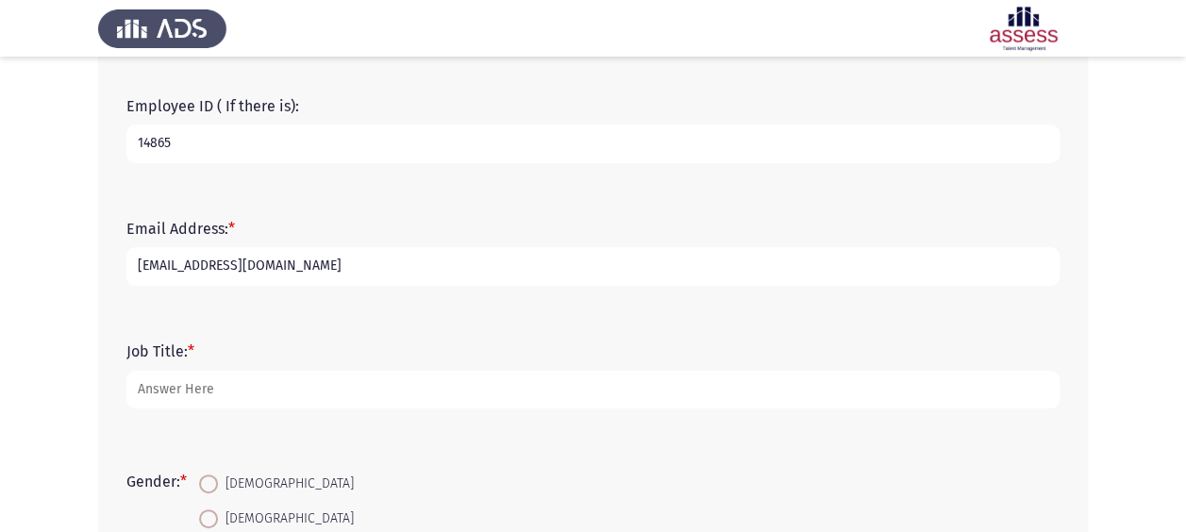
type input "[EMAIL_ADDRESS][DOMAIN_NAME]"
type input "GM - Group Sales [GEOGRAPHIC_DATA]"
click at [213, 508] on label "[DEMOGRAPHIC_DATA]" at bounding box center [276, 519] width 155 height 23
click at [213, 509] on input "[DEMOGRAPHIC_DATA]" at bounding box center [208, 518] width 19 height 19
radio input "true"
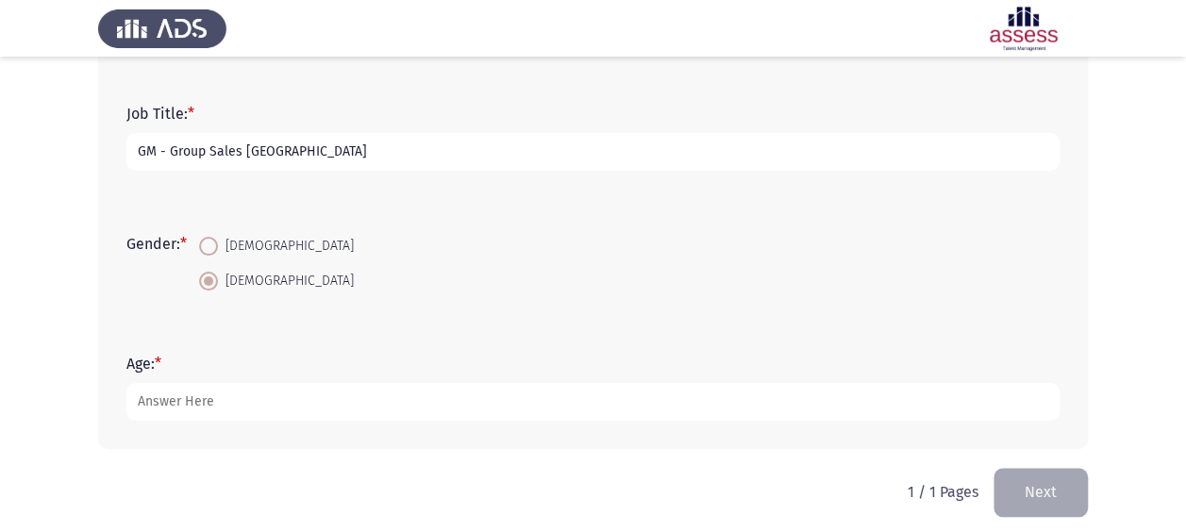
scroll to position [585, 0]
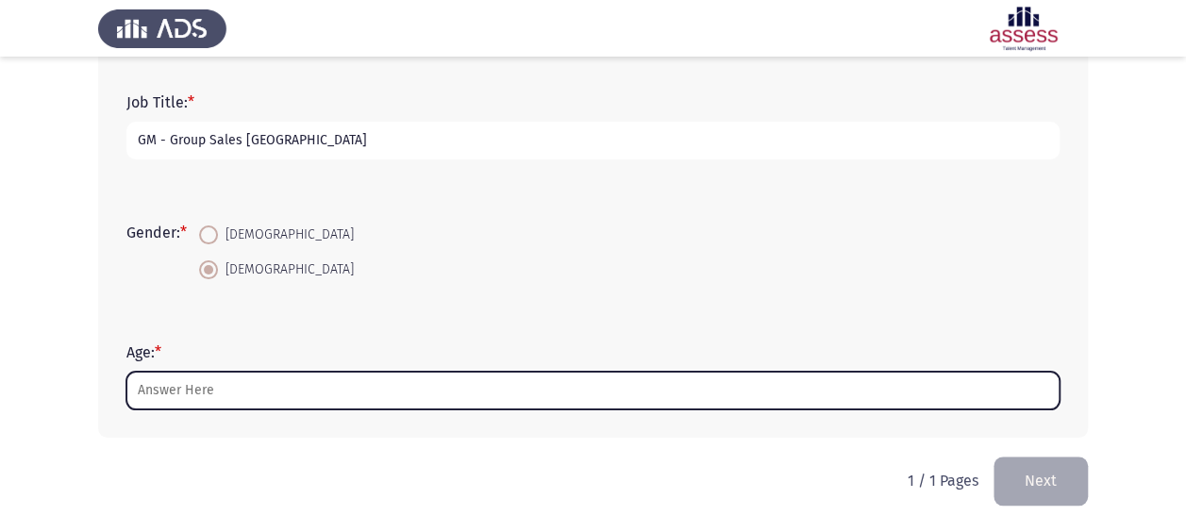
click at [240, 388] on input "Age: *" at bounding box center [592, 391] width 933 height 39
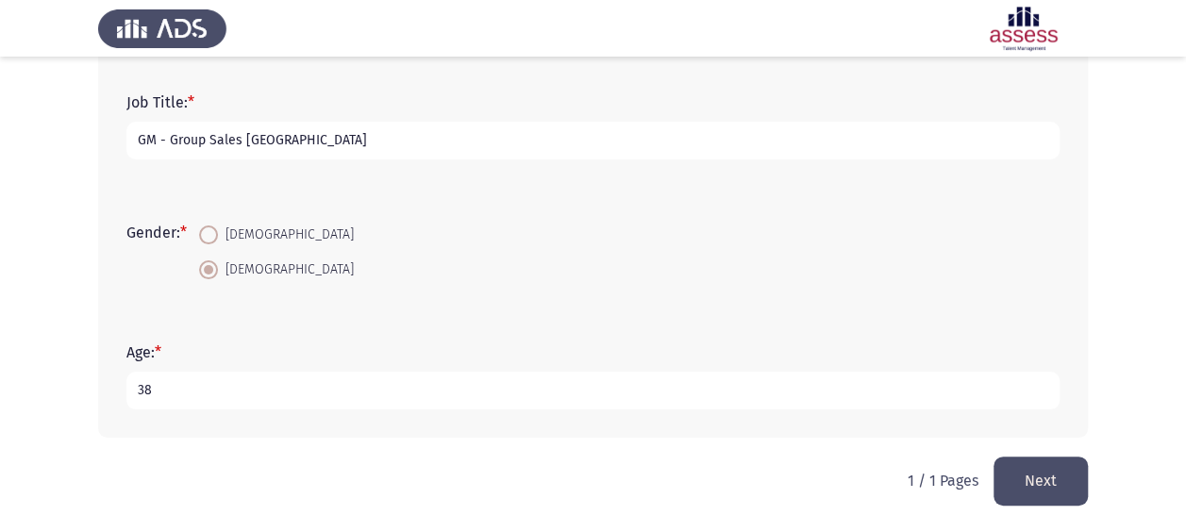
type input "38"
click at [993, 462] on div "1 / 1 Pages Next" at bounding box center [998, 481] width 180 height 48
click at [1021, 474] on button "Next" at bounding box center [1040, 481] width 94 height 48
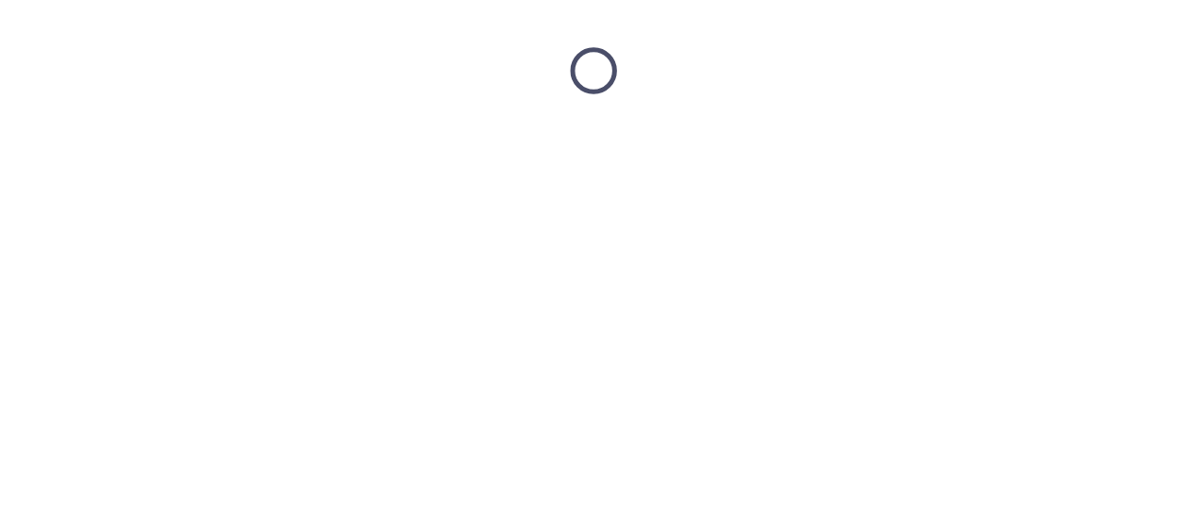
scroll to position [0, 0]
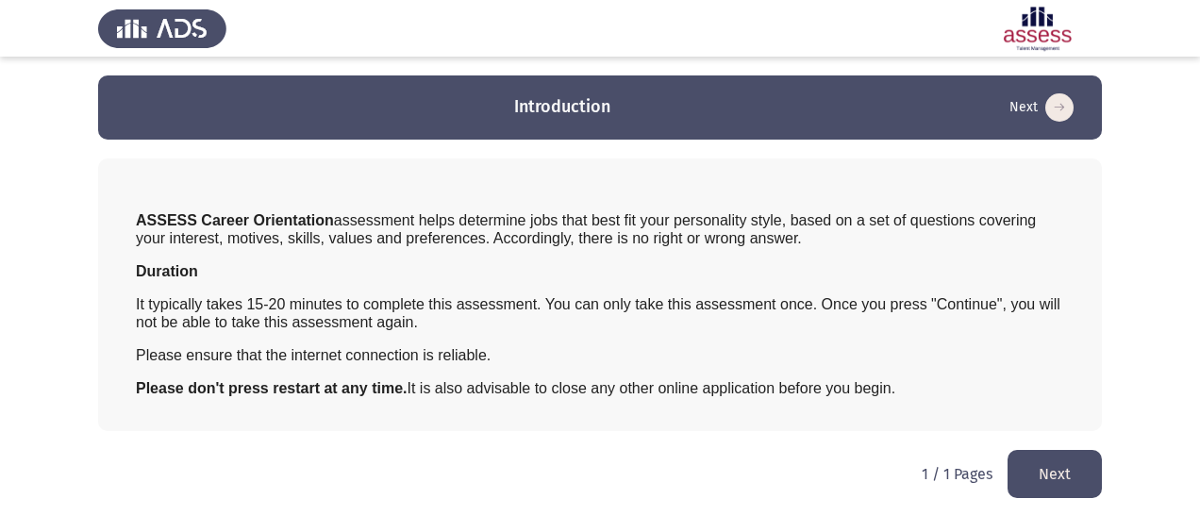
click at [1064, 474] on button "Next" at bounding box center [1055, 474] width 94 height 48
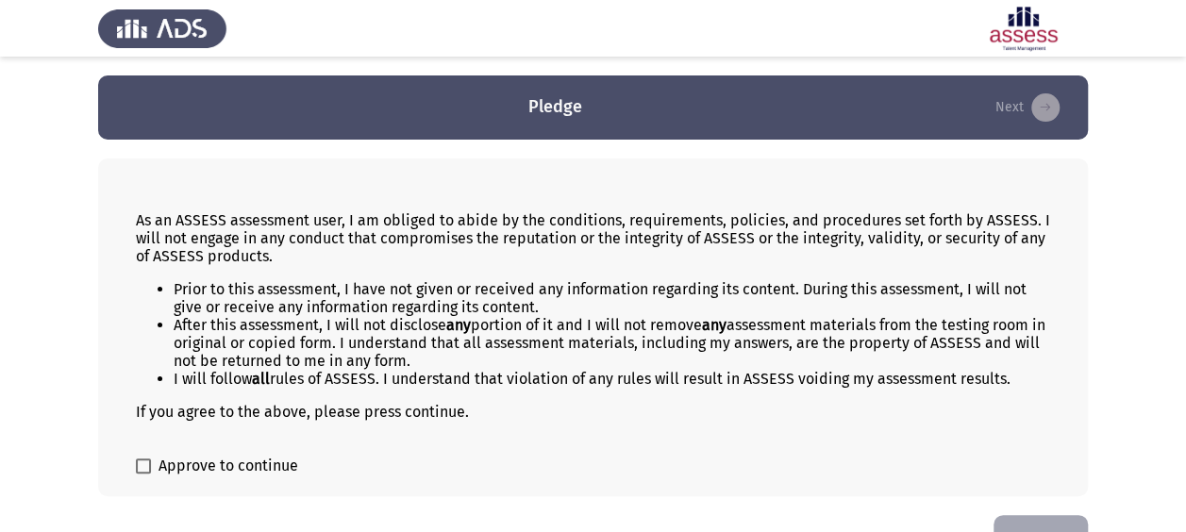
click at [134, 463] on div "As an ASSESS assessment user, I am obliged to abide by the conditions, requirem…" at bounding box center [593, 328] width 990 height 338
click at [140, 463] on span at bounding box center [143, 466] width 15 height 15
click at [142, 474] on input "Approve to continue" at bounding box center [142, 474] width 1 height 1
checkbox input "true"
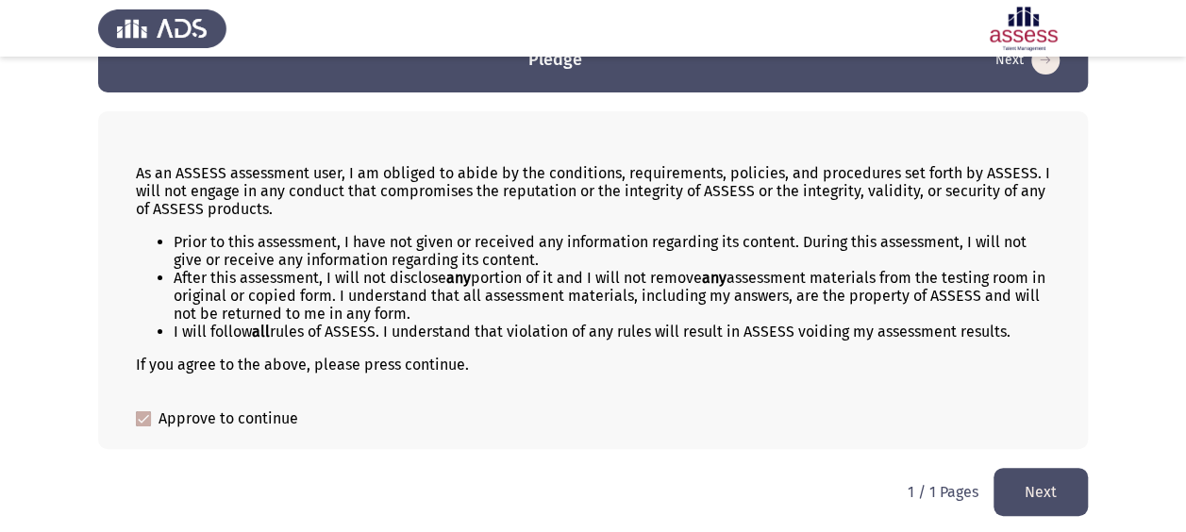
click at [1024, 490] on button "Next" at bounding box center [1040, 492] width 94 height 48
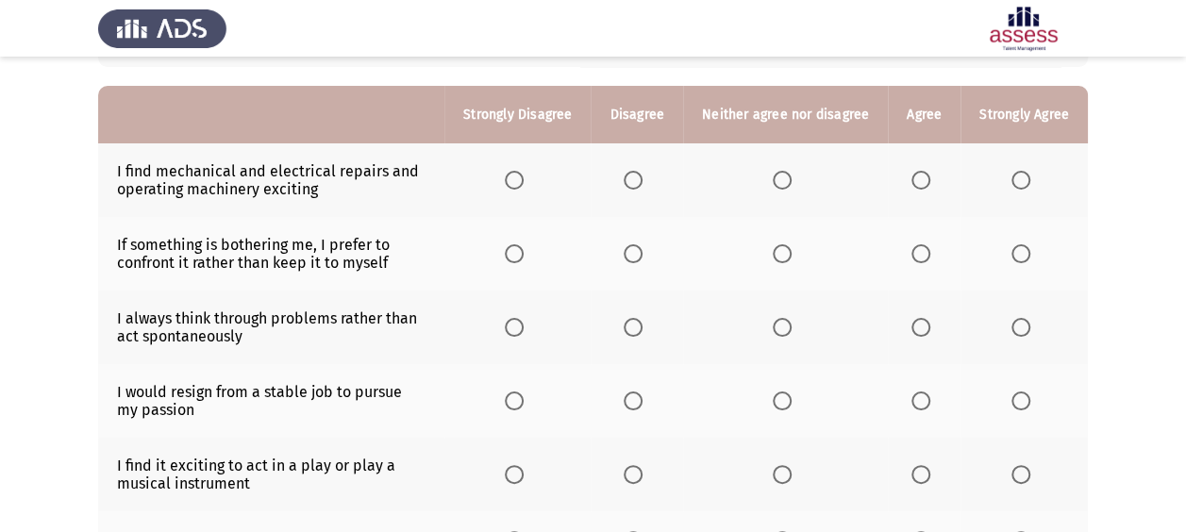
scroll to position [161, 0]
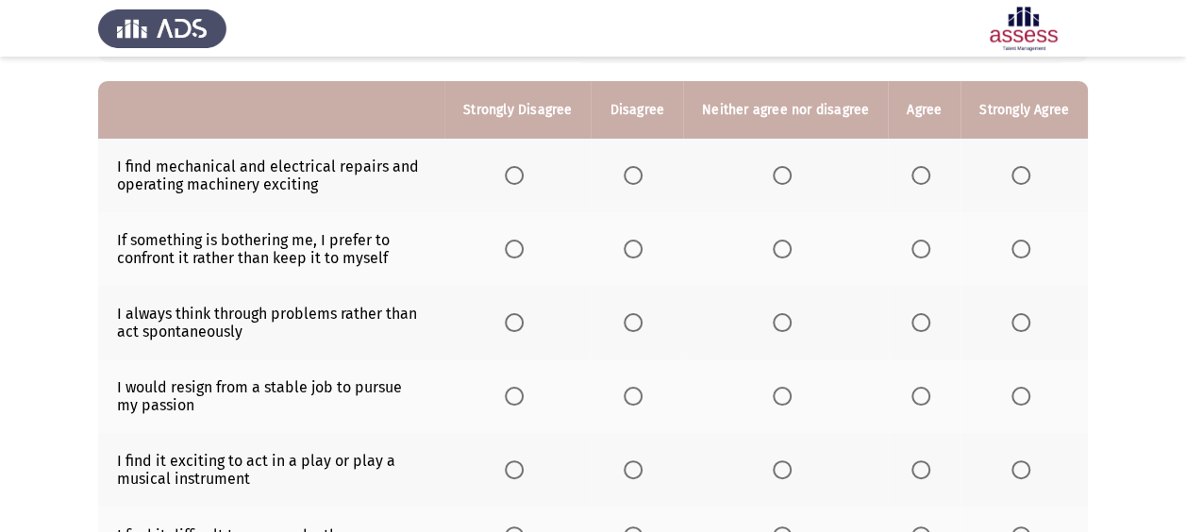
click at [926, 172] on span "Select an option" at bounding box center [920, 175] width 19 height 19
click at [926, 172] on input "Select an option" at bounding box center [920, 175] width 19 height 19
click at [926, 250] on span "Select an option" at bounding box center [920, 249] width 19 height 19
click at [926, 250] on input "Select an option" at bounding box center [920, 249] width 19 height 19
click at [621, 325] on th at bounding box center [637, 323] width 92 height 74
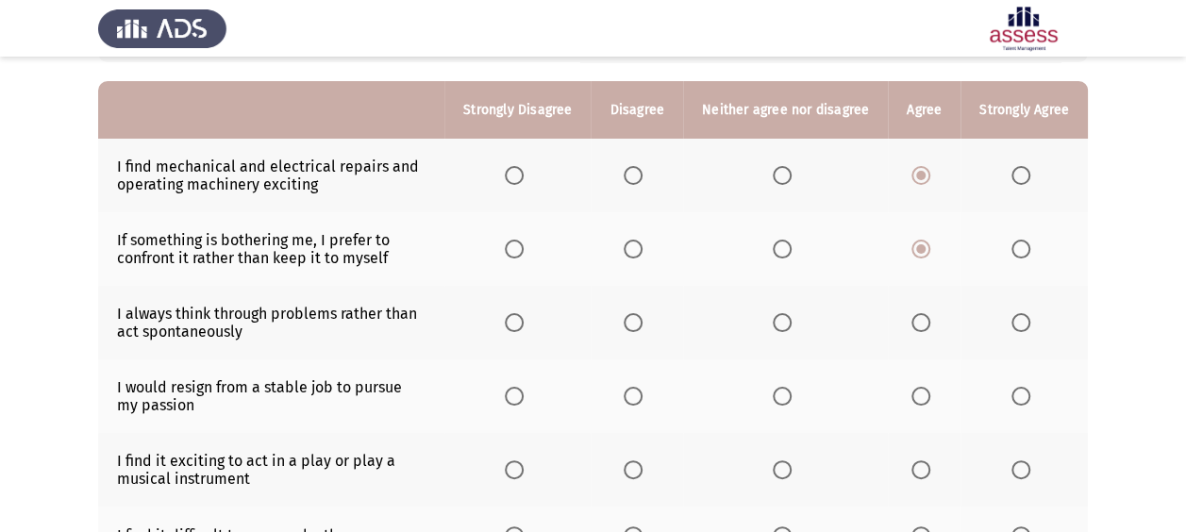
click at [634, 324] on span "Select an option" at bounding box center [633, 322] width 19 height 19
click at [634, 324] on input "Select an option" at bounding box center [633, 322] width 19 height 19
click at [515, 326] on span "Select an option" at bounding box center [514, 322] width 19 height 19
click at [515, 326] on input "Select an option" at bounding box center [514, 322] width 19 height 19
click at [638, 393] on span "Select an option" at bounding box center [633, 396] width 19 height 19
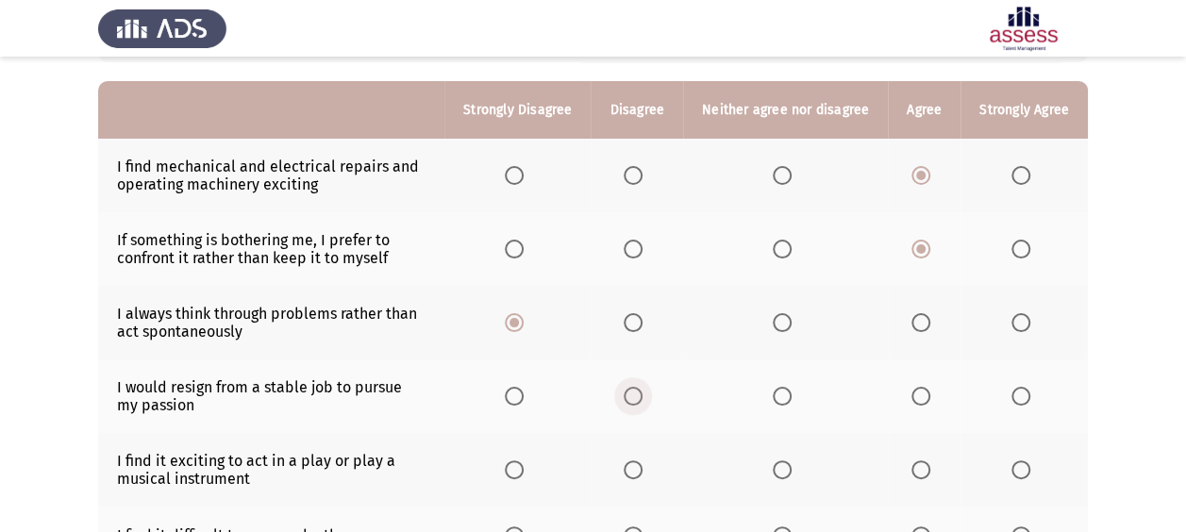
click at [638, 393] on input "Select an option" at bounding box center [633, 396] width 19 height 19
click at [915, 468] on span "Select an option" at bounding box center [920, 469] width 19 height 19
click at [915, 468] on input "Select an option" at bounding box center [920, 469] width 19 height 19
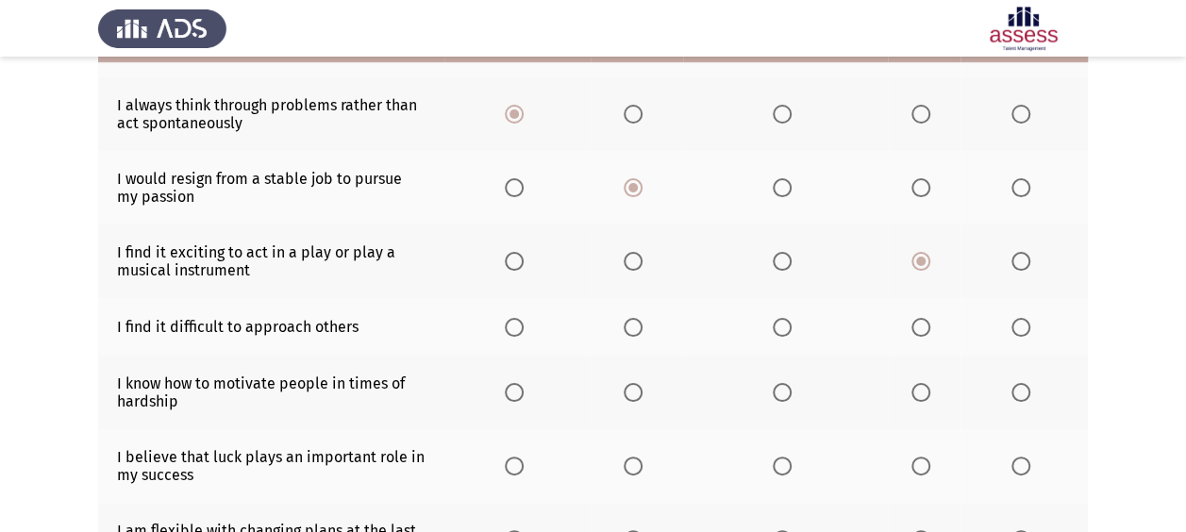
scroll to position [413, 0]
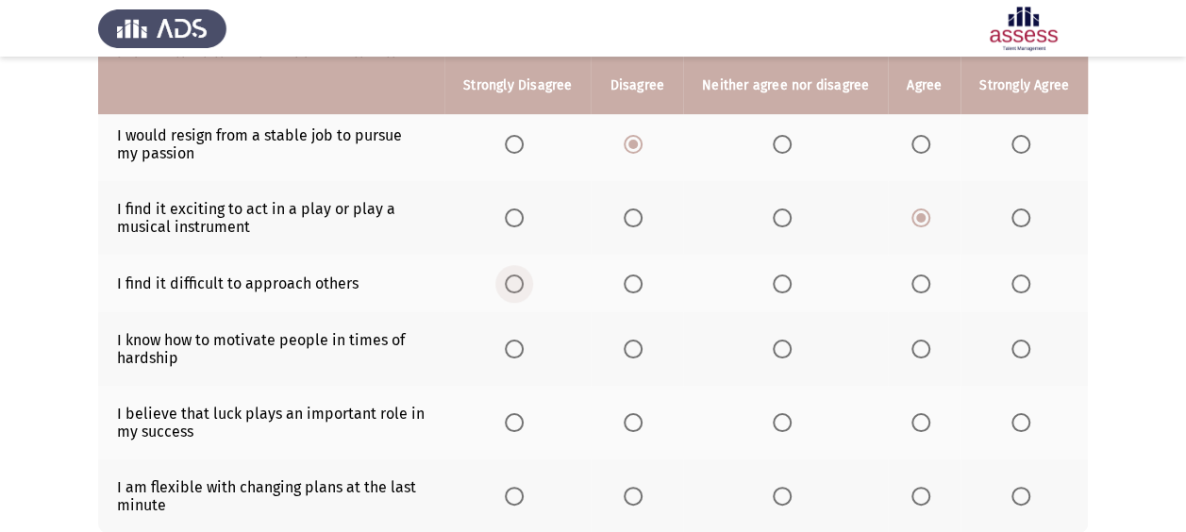
click at [520, 279] on span "Select an option" at bounding box center [514, 284] width 19 height 19
click at [520, 279] on input "Select an option" at bounding box center [514, 284] width 19 height 19
click at [1015, 345] on span "Select an option" at bounding box center [1020, 349] width 19 height 19
click at [1015, 345] on input "Select an option" at bounding box center [1020, 349] width 19 height 19
click at [515, 417] on span "Select an option" at bounding box center [514, 422] width 19 height 19
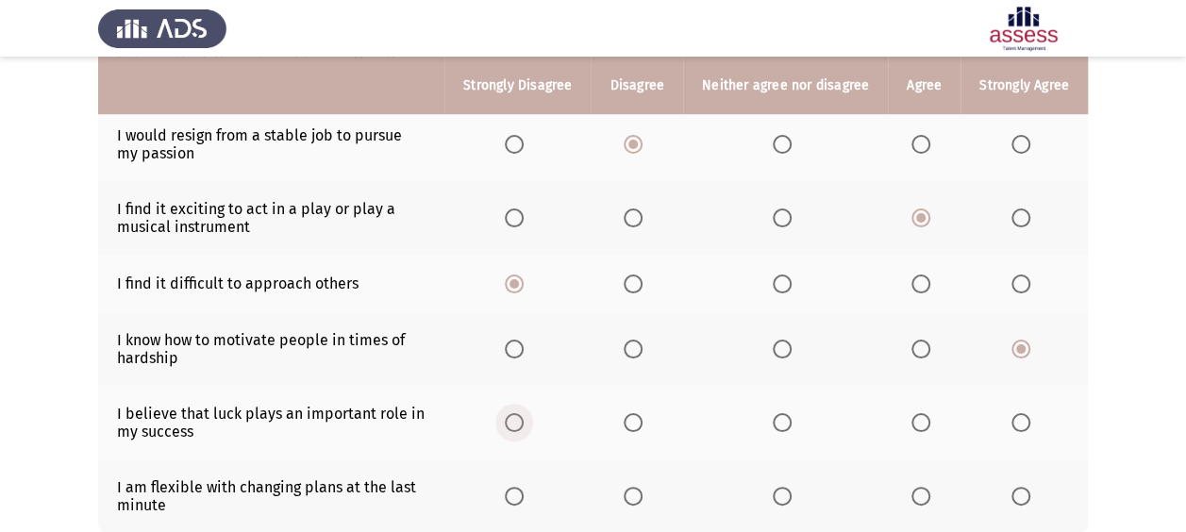
click at [515, 417] on input "Select an option" at bounding box center [514, 422] width 19 height 19
click at [783, 493] on span "Select an option" at bounding box center [782, 496] width 19 height 19
click at [783, 493] on input "Select an option" at bounding box center [782, 496] width 19 height 19
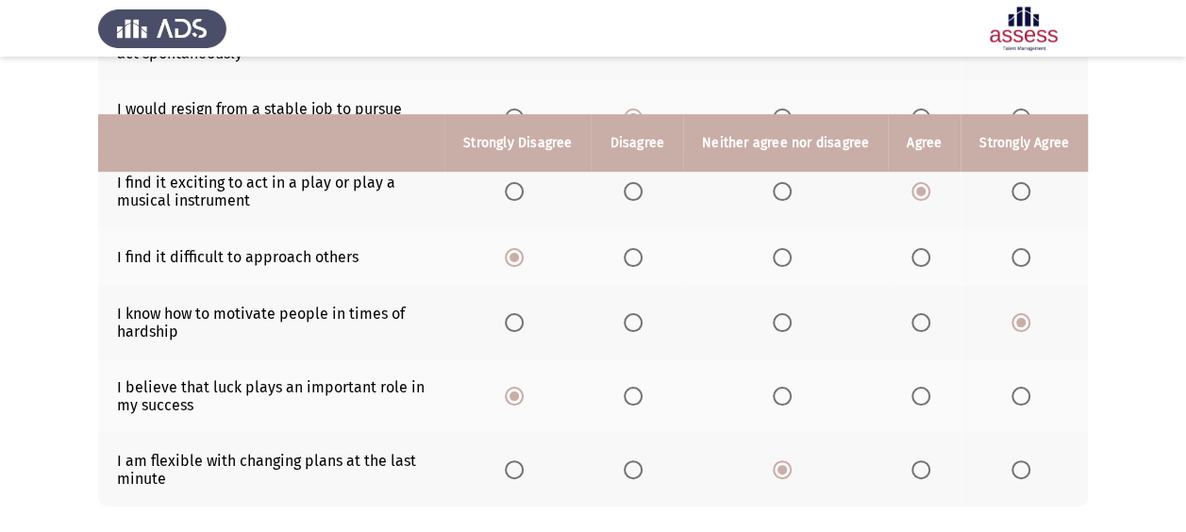
scroll to position [540, 0]
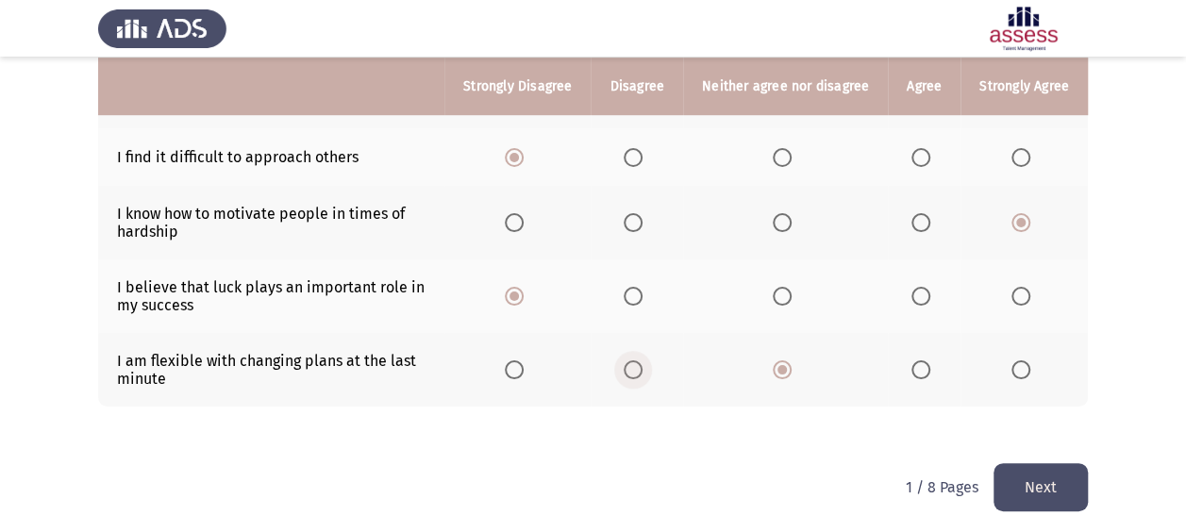
click at [633, 365] on span "Select an option" at bounding box center [633, 369] width 19 height 19
click at [633, 365] on input "Select an option" at bounding box center [633, 369] width 19 height 19
click at [1036, 474] on button "Next" at bounding box center [1040, 487] width 94 height 48
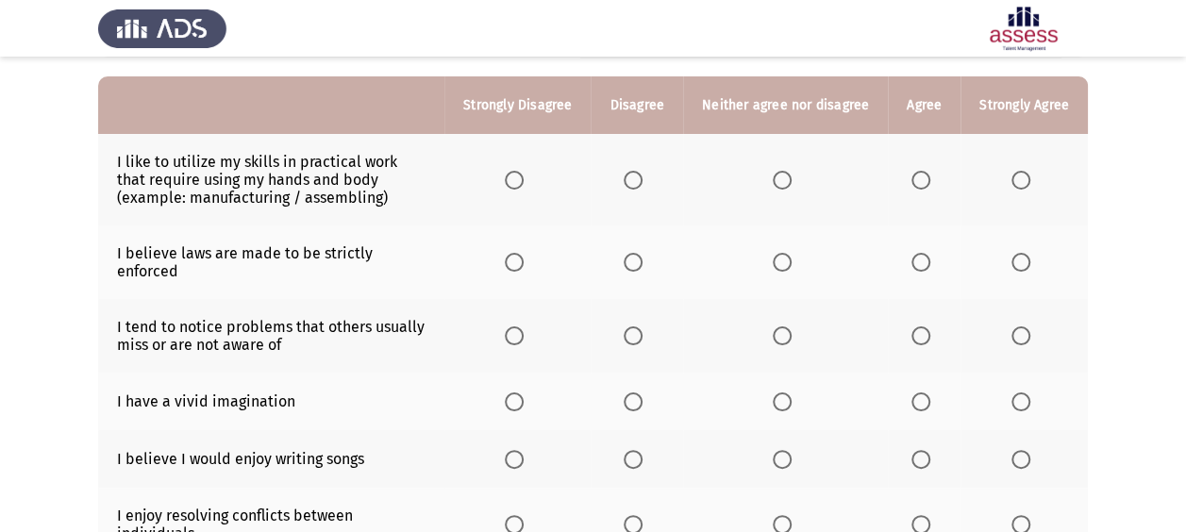
scroll to position [170, 0]
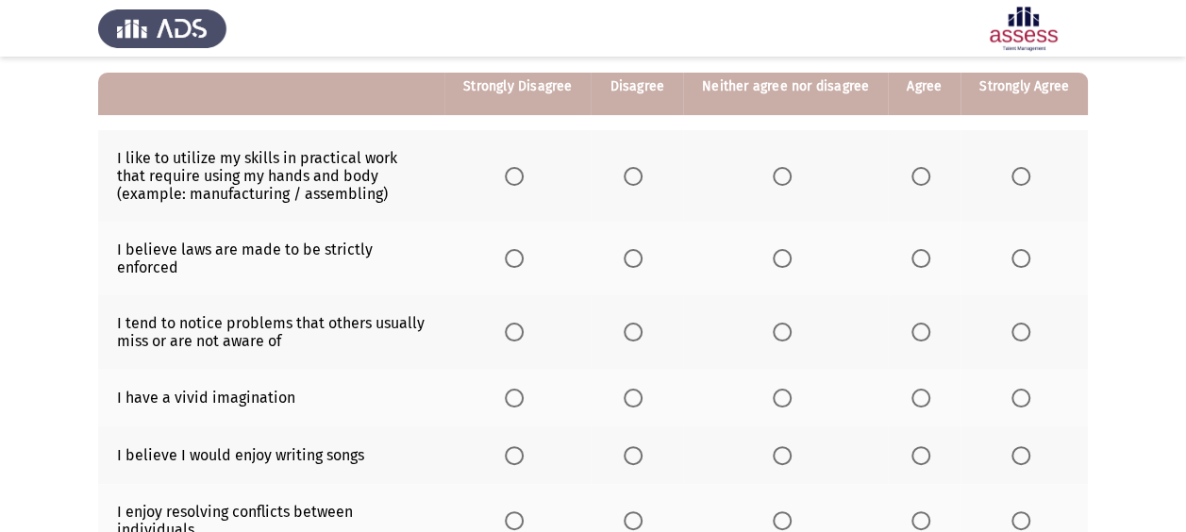
click at [783, 174] on span "Select an option" at bounding box center [782, 176] width 19 height 19
click at [783, 174] on input "Select an option" at bounding box center [782, 176] width 19 height 19
click at [928, 251] on span "Select an option" at bounding box center [920, 258] width 19 height 19
click at [928, 251] on input "Select an option" at bounding box center [920, 258] width 19 height 19
click at [929, 323] on span "Select an option" at bounding box center [920, 332] width 19 height 19
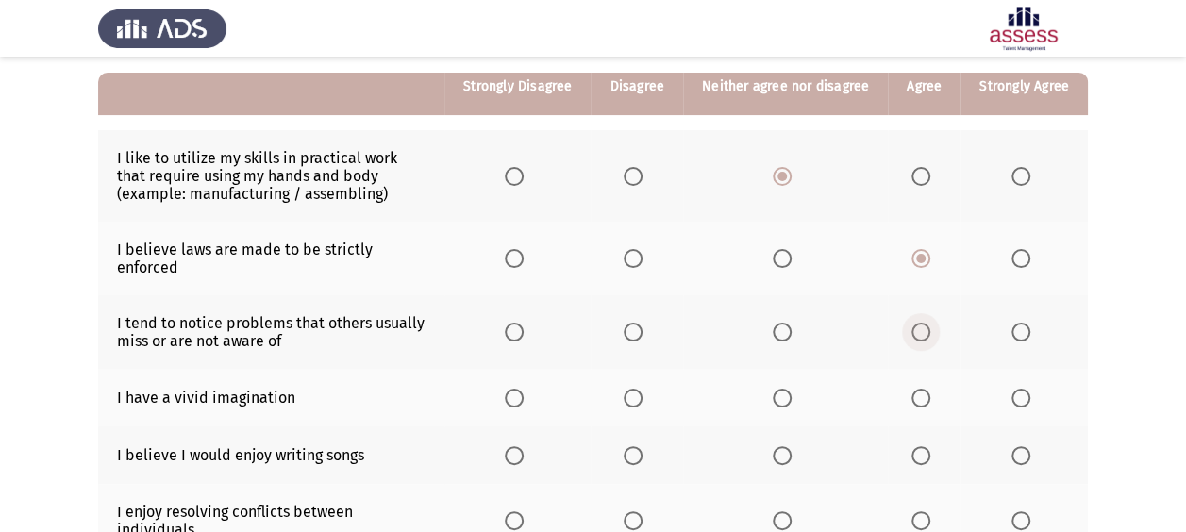
click at [929, 323] on input "Select an option" at bounding box center [920, 332] width 19 height 19
click at [781, 389] on span "Select an option" at bounding box center [782, 398] width 19 height 19
click at [781, 389] on input "Select an option" at bounding box center [782, 398] width 19 height 19
click at [635, 446] on span "Select an option" at bounding box center [633, 455] width 19 height 19
click at [635, 446] on input "Select an option" at bounding box center [633, 455] width 19 height 19
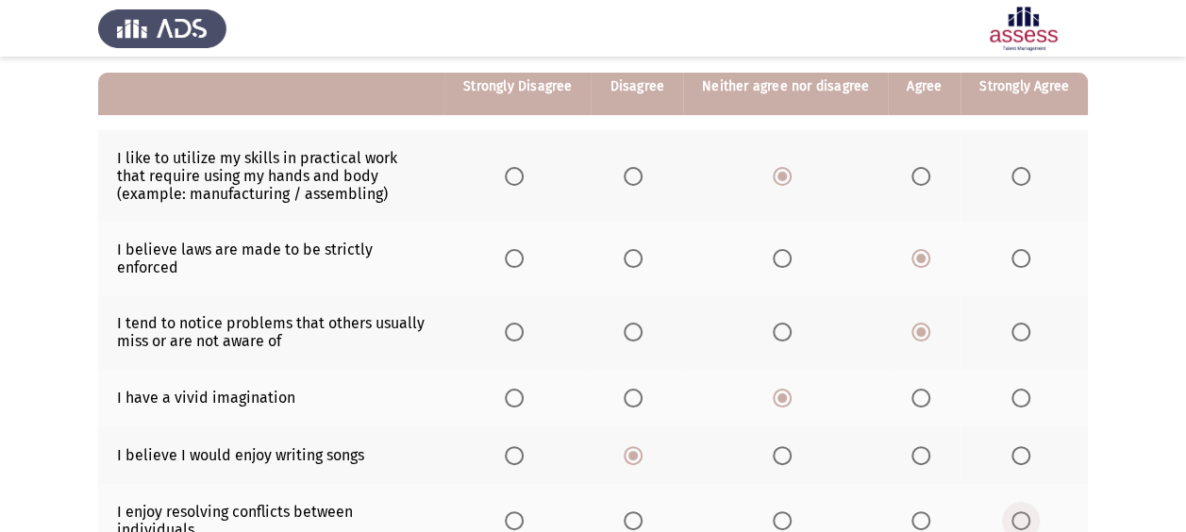
click at [1016, 511] on span "Select an option" at bounding box center [1020, 520] width 19 height 19
click at [1016, 511] on input "Select an option" at bounding box center [1020, 520] width 19 height 19
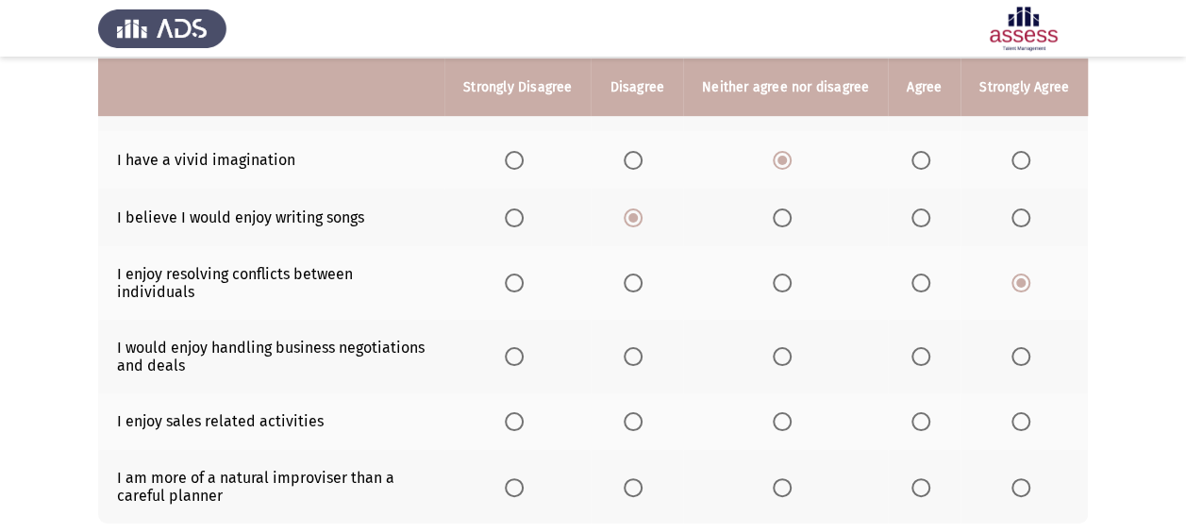
scroll to position [409, 0]
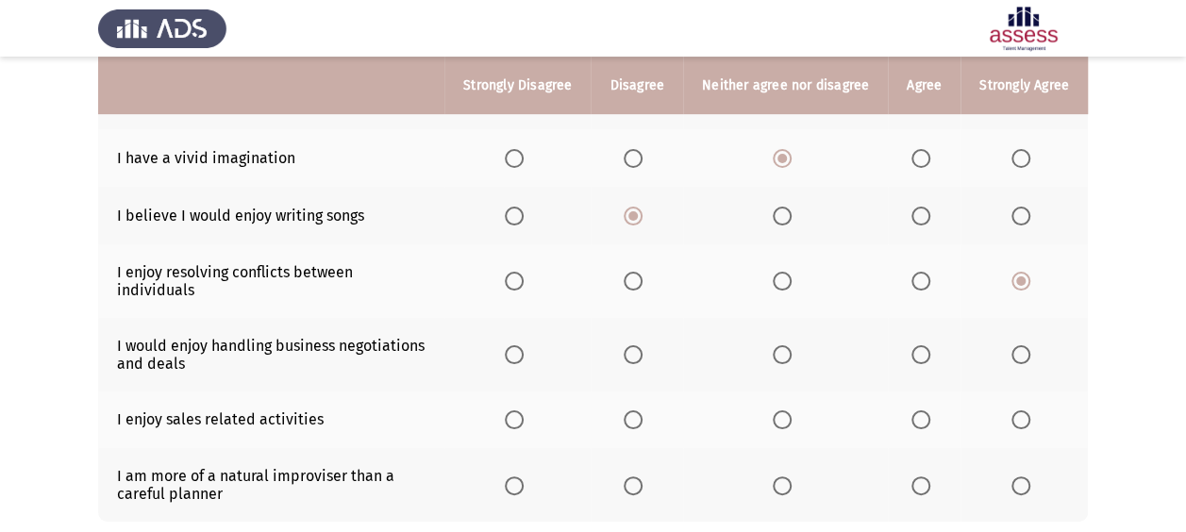
click at [1013, 345] on span "Select an option" at bounding box center [1020, 354] width 19 height 19
click at [1013, 345] on input "Select an option" at bounding box center [1020, 354] width 19 height 19
click at [1015, 410] on span "Select an option" at bounding box center [1020, 419] width 19 height 19
click at [1015, 410] on input "Select an option" at bounding box center [1020, 419] width 19 height 19
click at [925, 476] on span "Select an option" at bounding box center [920, 485] width 19 height 19
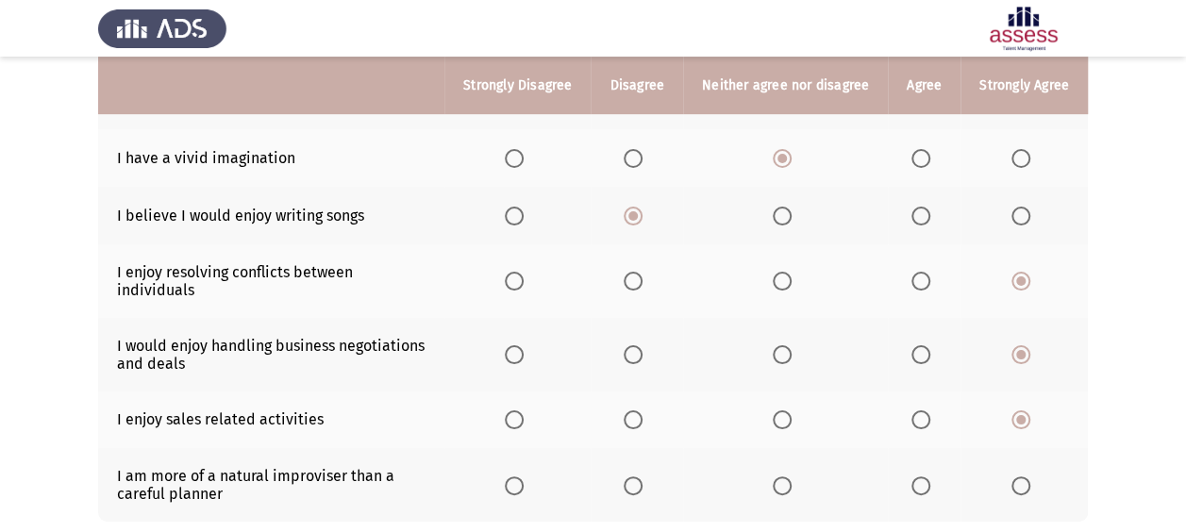
click at [925, 476] on input "Select an option" at bounding box center [920, 485] width 19 height 19
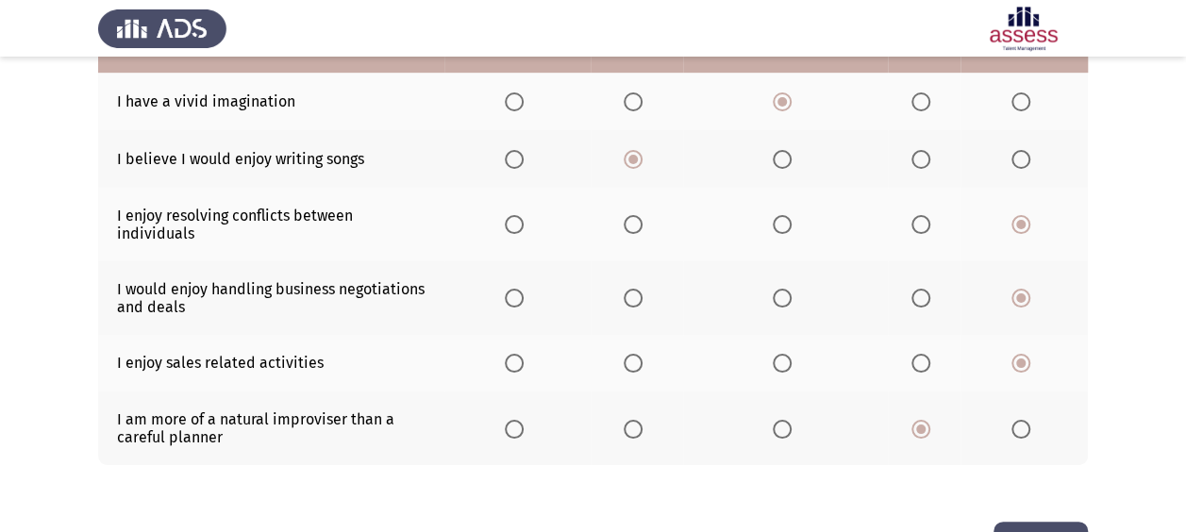
scroll to position [509, 0]
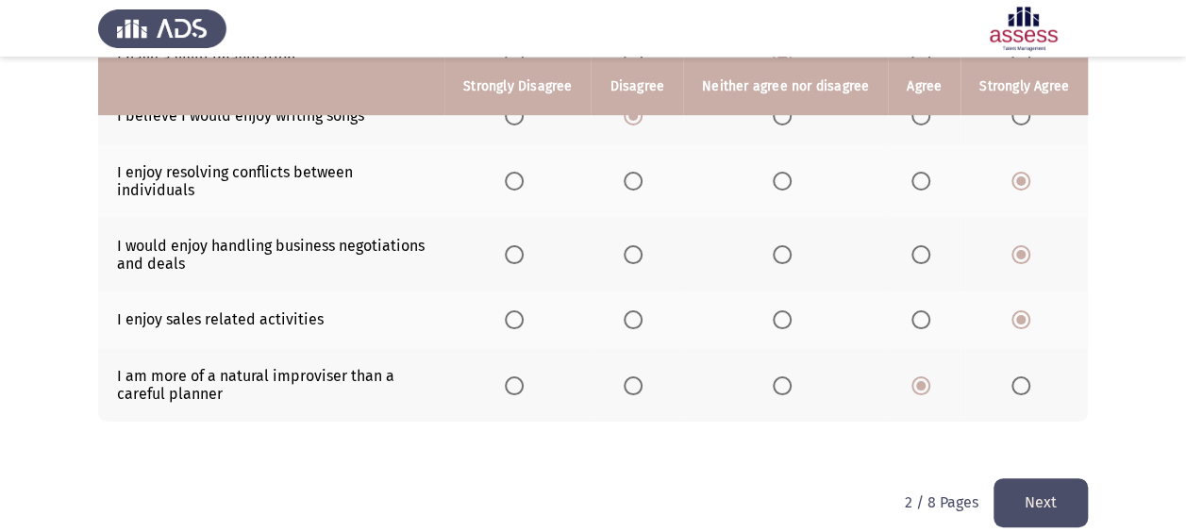
click at [1055, 481] on button "Next" at bounding box center [1040, 502] width 94 height 48
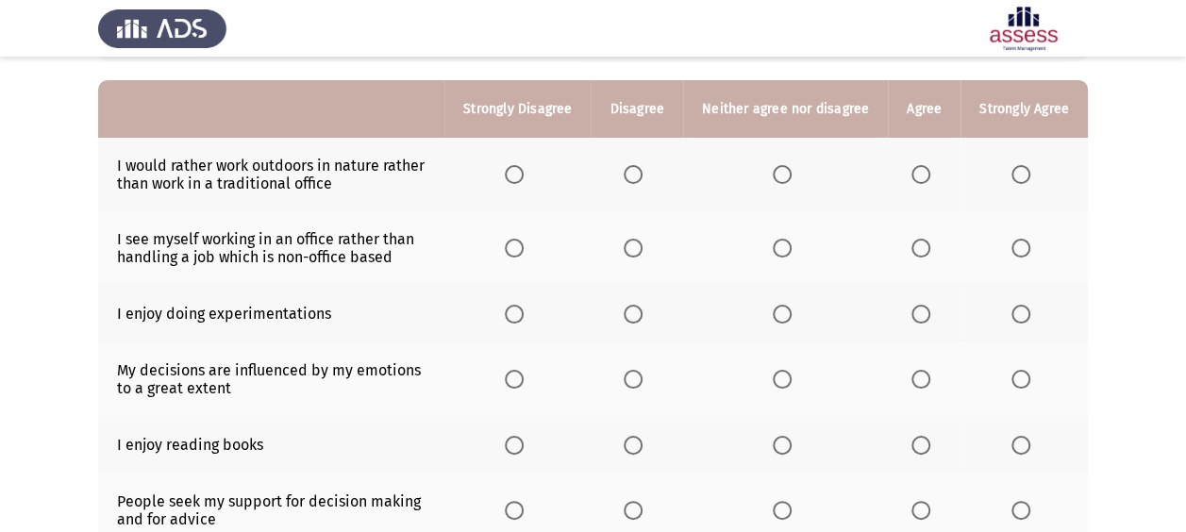
scroll to position [166, 0]
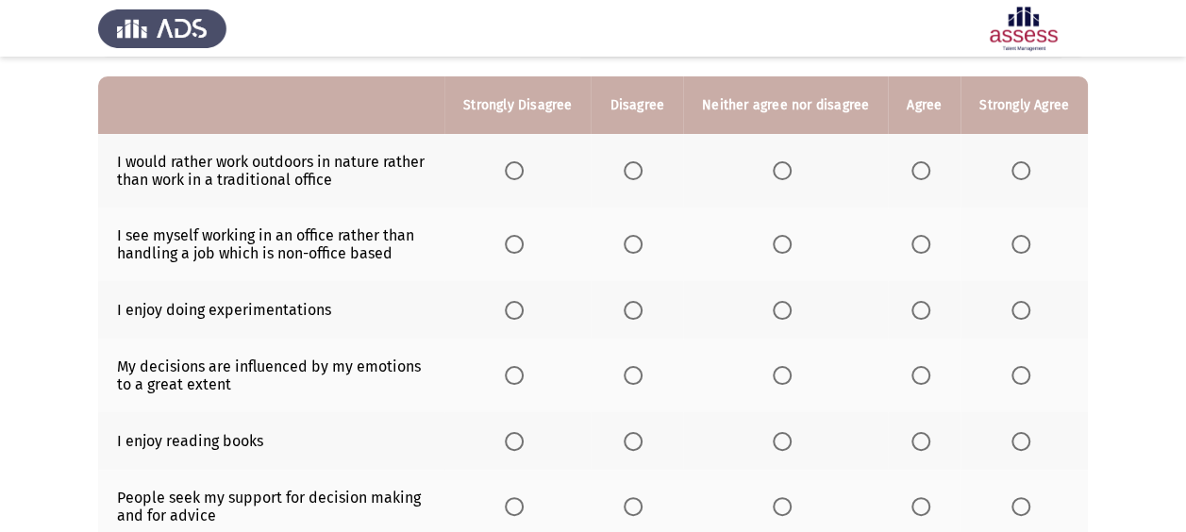
click at [921, 167] on span "Select an option" at bounding box center [920, 170] width 19 height 19
click at [921, 167] on input "Select an option" at bounding box center [920, 170] width 19 height 19
click at [783, 240] on span "Select an option" at bounding box center [782, 244] width 19 height 19
click at [783, 240] on input "Select an option" at bounding box center [782, 244] width 19 height 19
click at [785, 309] on span "Select an option" at bounding box center [782, 310] width 19 height 19
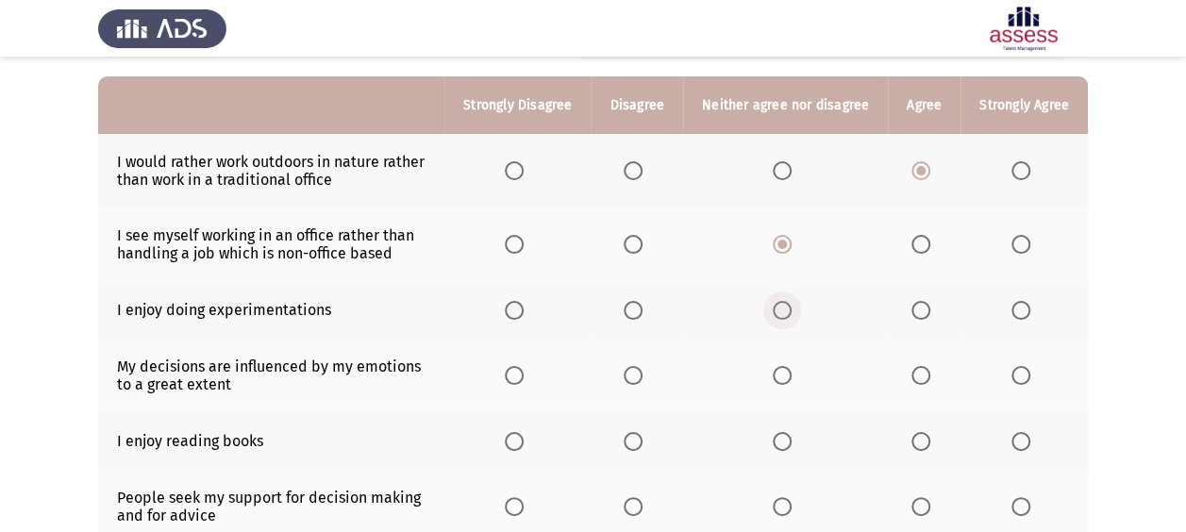
click at [785, 309] on input "Select an option" at bounding box center [782, 310] width 19 height 19
click at [915, 308] on span "Select an option" at bounding box center [920, 310] width 19 height 19
click at [915, 308] on input "Select an option" at bounding box center [920, 310] width 19 height 19
click at [785, 381] on span "Select an option" at bounding box center [782, 375] width 19 height 19
click at [785, 381] on input "Select an option" at bounding box center [782, 375] width 19 height 19
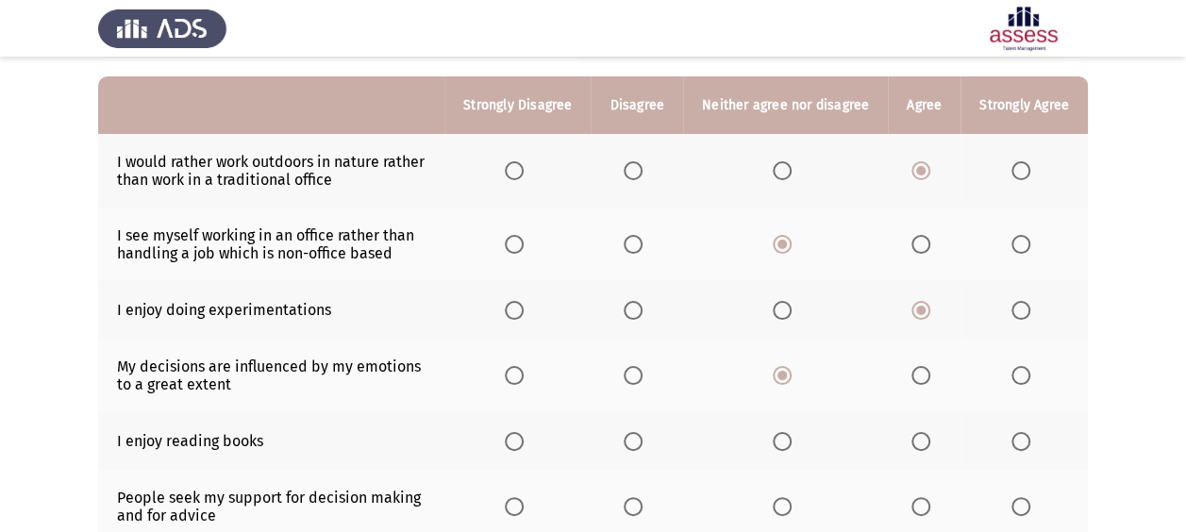
click at [792, 442] on span "Select an option" at bounding box center [782, 441] width 19 height 19
click at [792, 442] on input "Select an option" at bounding box center [782, 441] width 19 height 19
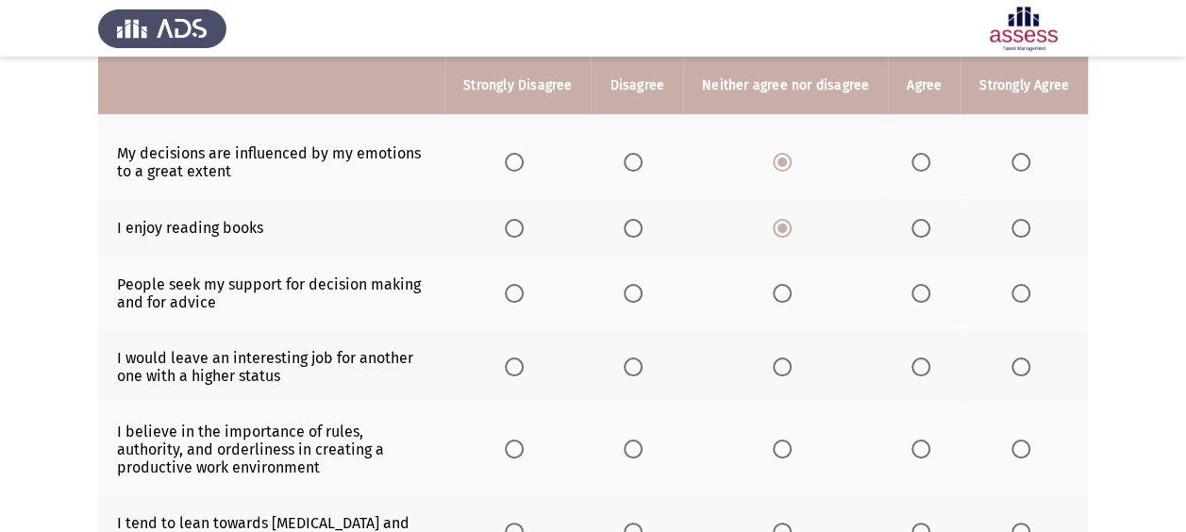
scroll to position [380, 0]
click at [1013, 294] on span "Select an option" at bounding box center [1020, 292] width 19 height 19
click at [1013, 294] on input "Select an option" at bounding box center [1020, 292] width 19 height 19
click at [518, 361] on span "Select an option" at bounding box center [514, 366] width 19 height 19
click at [518, 361] on input "Select an option" at bounding box center [514, 366] width 19 height 19
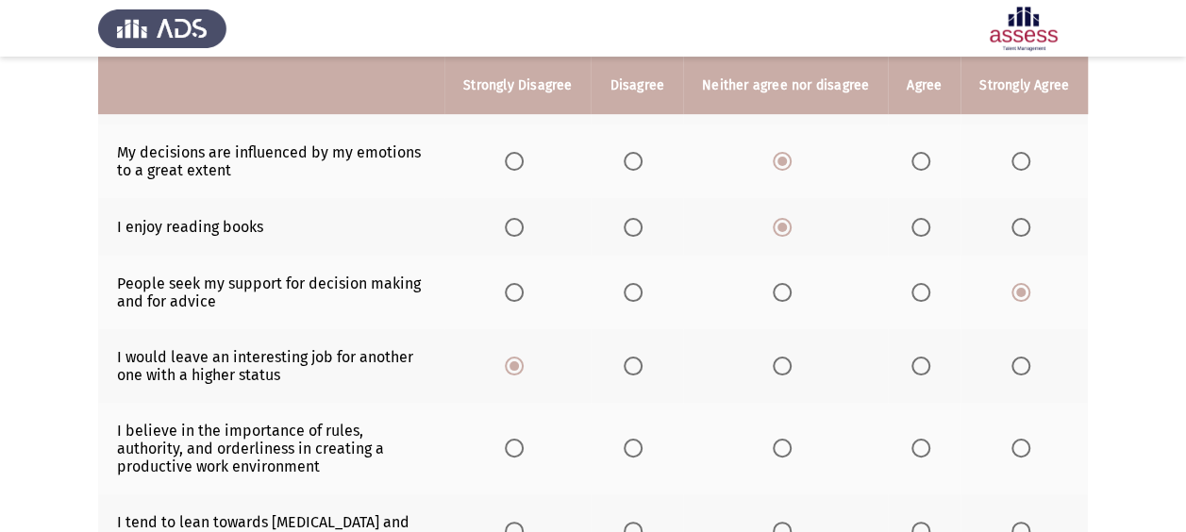
click at [942, 445] on th at bounding box center [924, 449] width 73 height 92
click at [935, 449] on label "Select an option" at bounding box center [924, 448] width 26 height 19
click at [930, 449] on input "Select an option" at bounding box center [920, 448] width 19 height 19
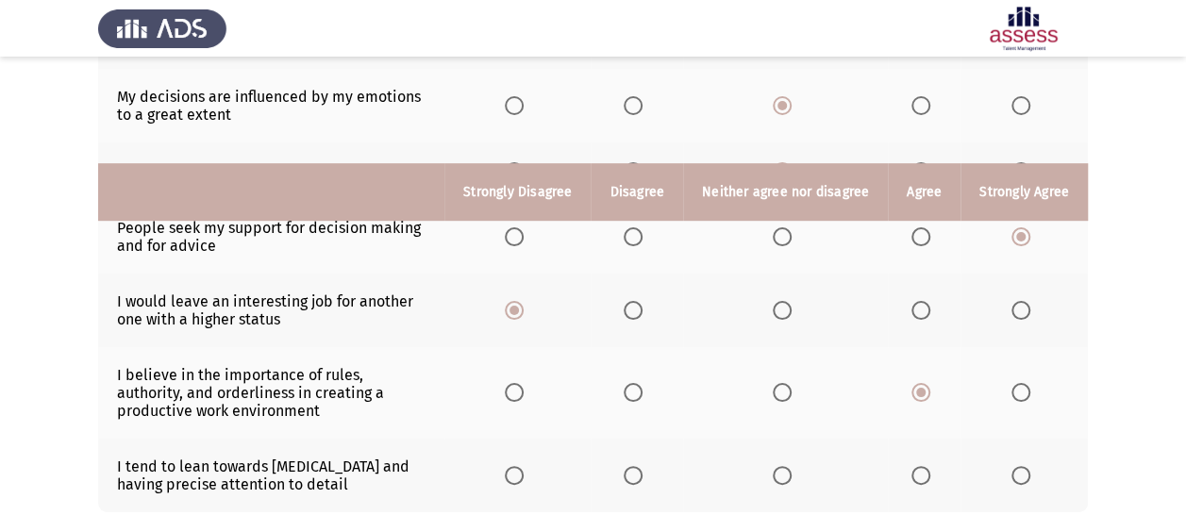
scroll to position [542, 0]
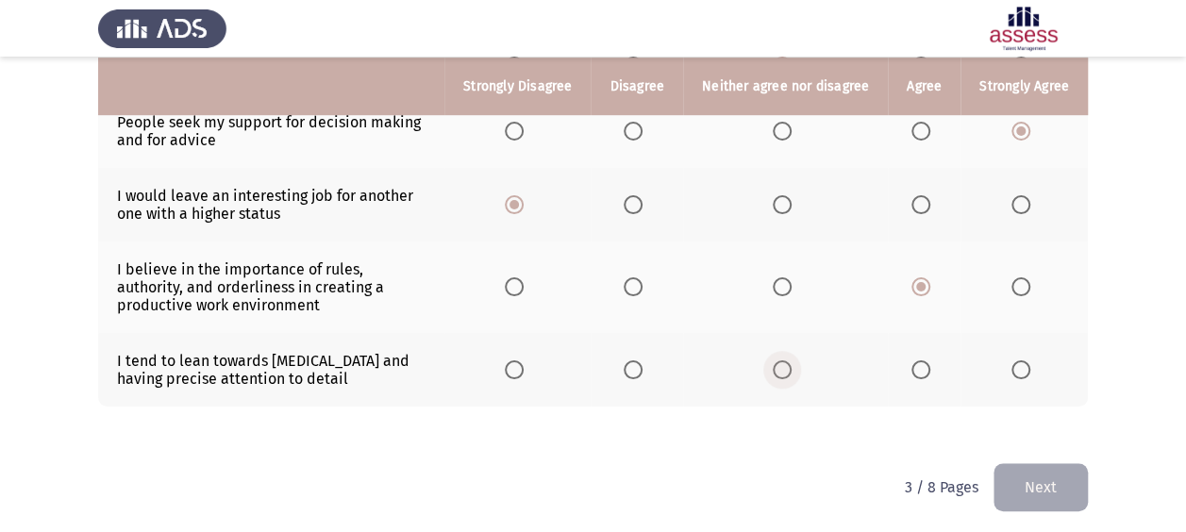
click at [776, 363] on span "Select an option" at bounding box center [782, 369] width 19 height 19
click at [776, 363] on input "Select an option" at bounding box center [782, 369] width 19 height 19
click at [1040, 485] on button "Next" at bounding box center [1040, 487] width 94 height 48
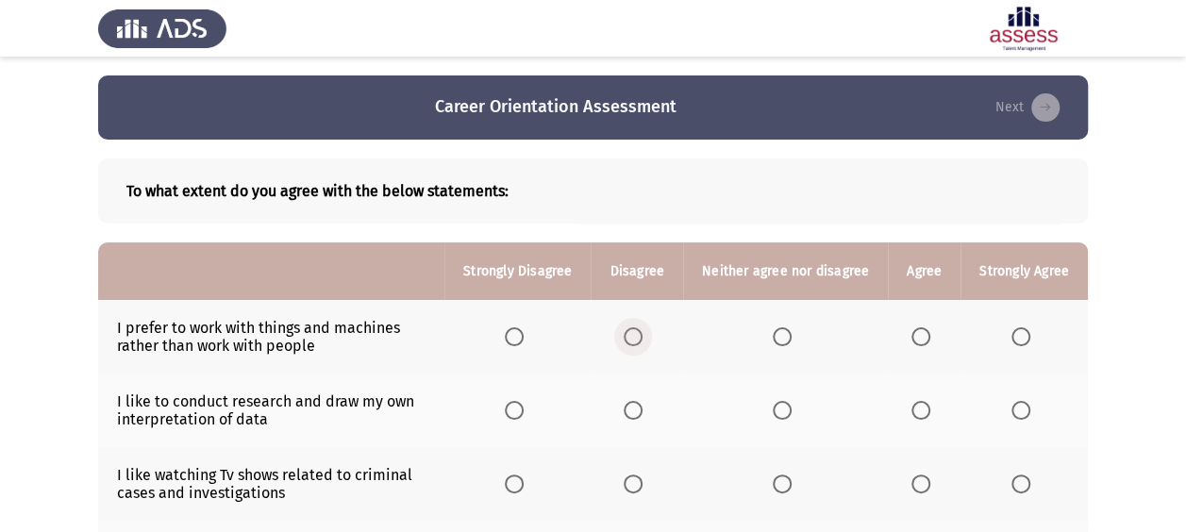
click at [642, 338] on span "Select an option" at bounding box center [633, 336] width 19 height 19
click at [642, 338] on input "Select an option" at bounding box center [633, 336] width 19 height 19
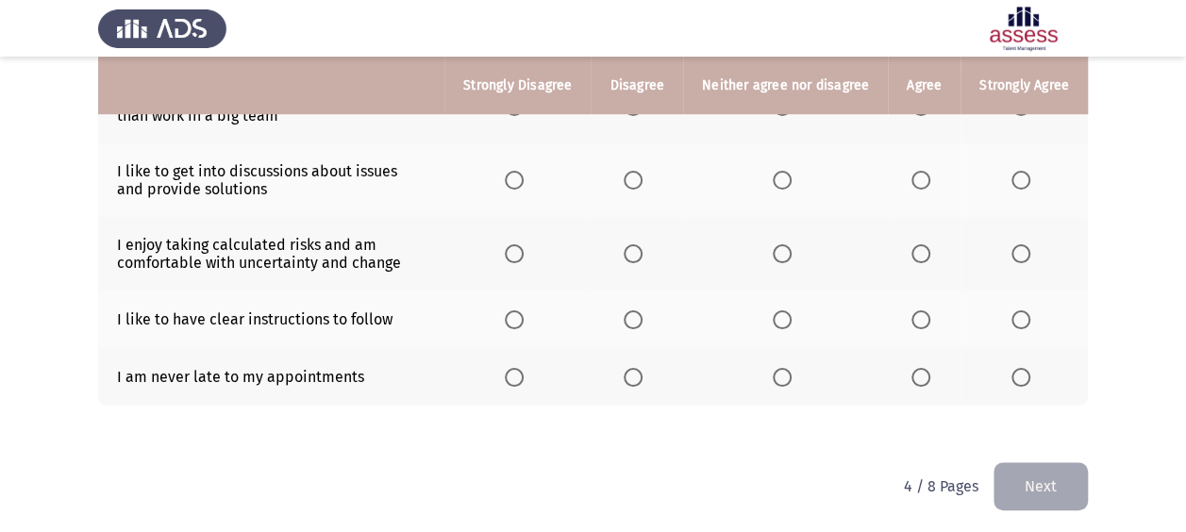
scroll to position [147, 0]
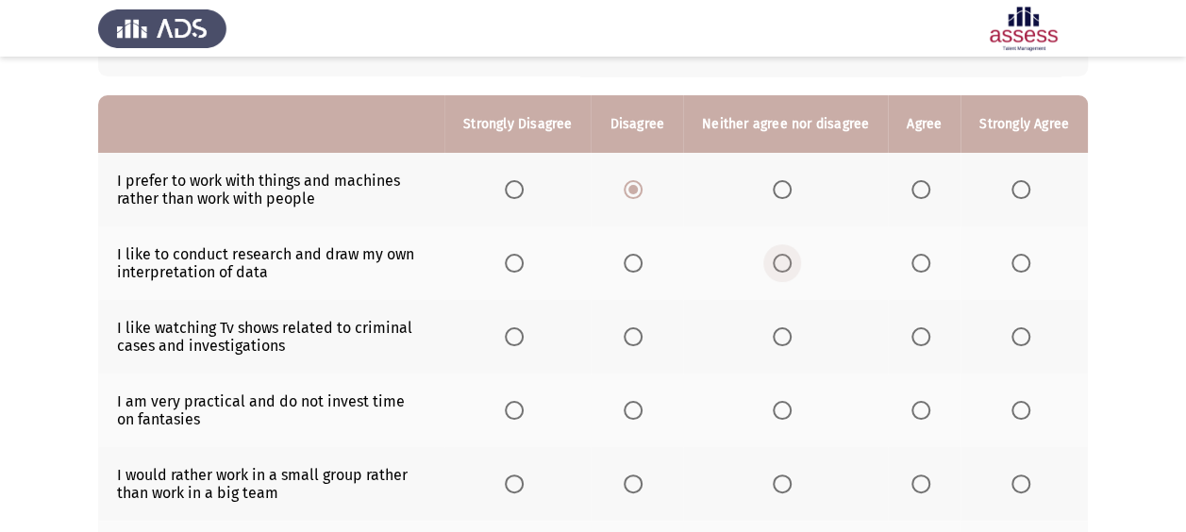
click at [781, 259] on span "Select an option" at bounding box center [782, 263] width 19 height 19
click at [781, 259] on input "Select an option" at bounding box center [782, 263] width 19 height 19
click at [926, 340] on span "Select an option" at bounding box center [920, 336] width 19 height 19
click at [926, 340] on input "Select an option" at bounding box center [920, 336] width 19 height 19
click at [928, 411] on span "Select an option" at bounding box center [920, 410] width 19 height 19
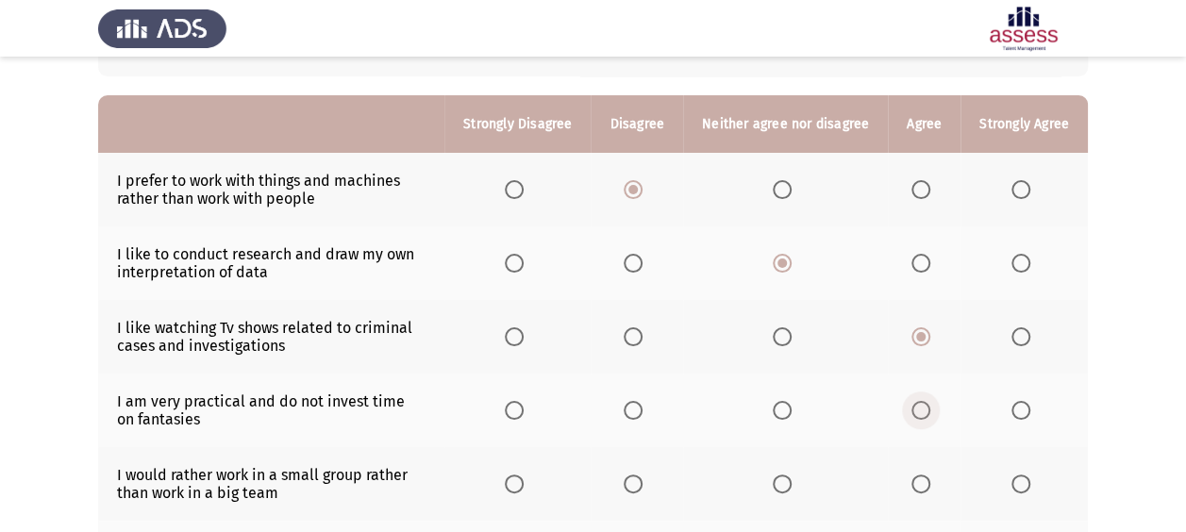
click at [928, 411] on input "Select an option" at bounding box center [920, 410] width 19 height 19
click at [642, 487] on span "Select an option" at bounding box center [633, 484] width 19 height 19
click at [642, 487] on input "Select an option" at bounding box center [633, 484] width 19 height 19
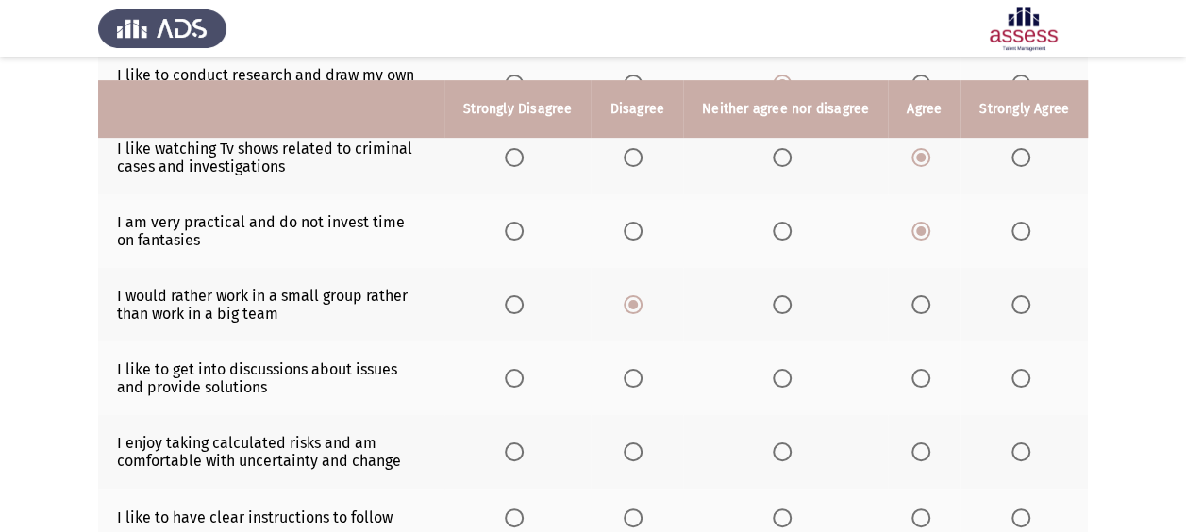
scroll to position [365, 0]
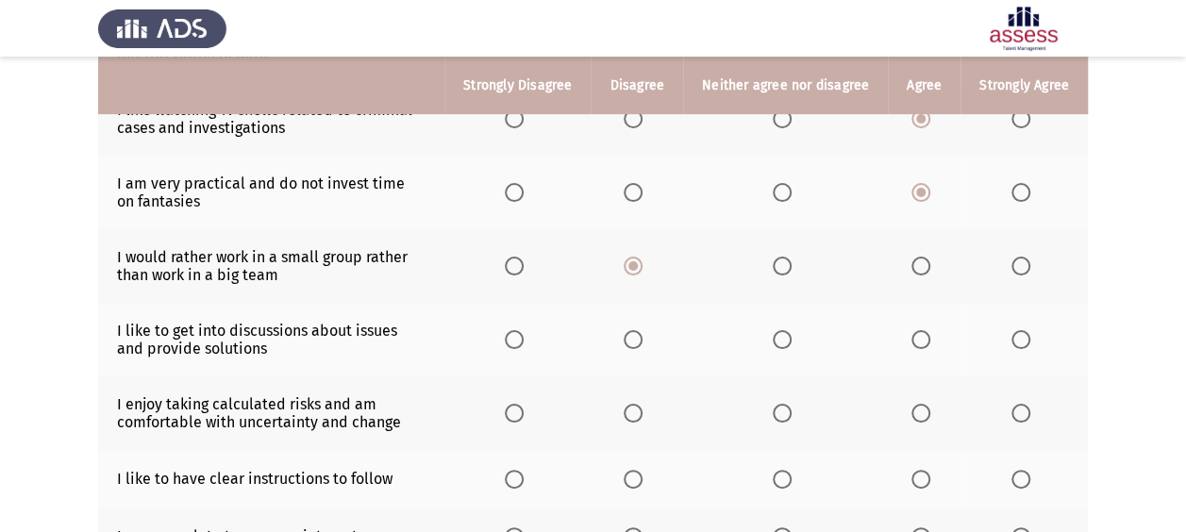
click at [923, 337] on span "Select an option" at bounding box center [920, 339] width 19 height 19
click at [923, 337] on input "Select an option" at bounding box center [920, 339] width 19 height 19
click at [942, 413] on th at bounding box center [924, 413] width 73 height 74
click at [902, 410] on th at bounding box center [924, 413] width 73 height 74
click at [920, 413] on span "Select an option" at bounding box center [920, 413] width 19 height 19
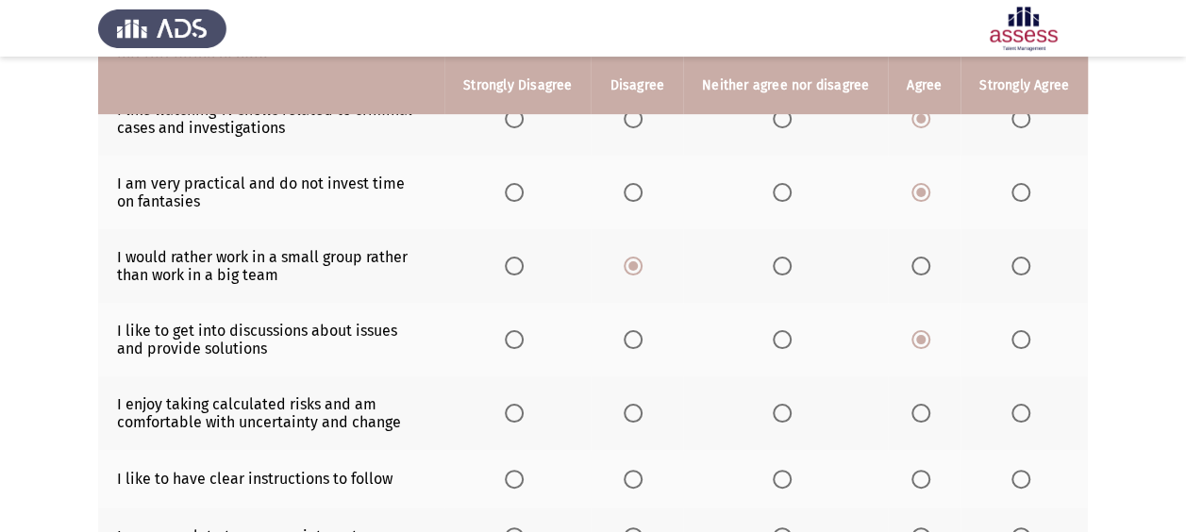
click at [920, 413] on input "Select an option" at bounding box center [920, 413] width 19 height 19
click at [1017, 476] on span "Select an option" at bounding box center [1020, 479] width 19 height 19
click at [1017, 476] on input "Select an option" at bounding box center [1020, 479] width 19 height 19
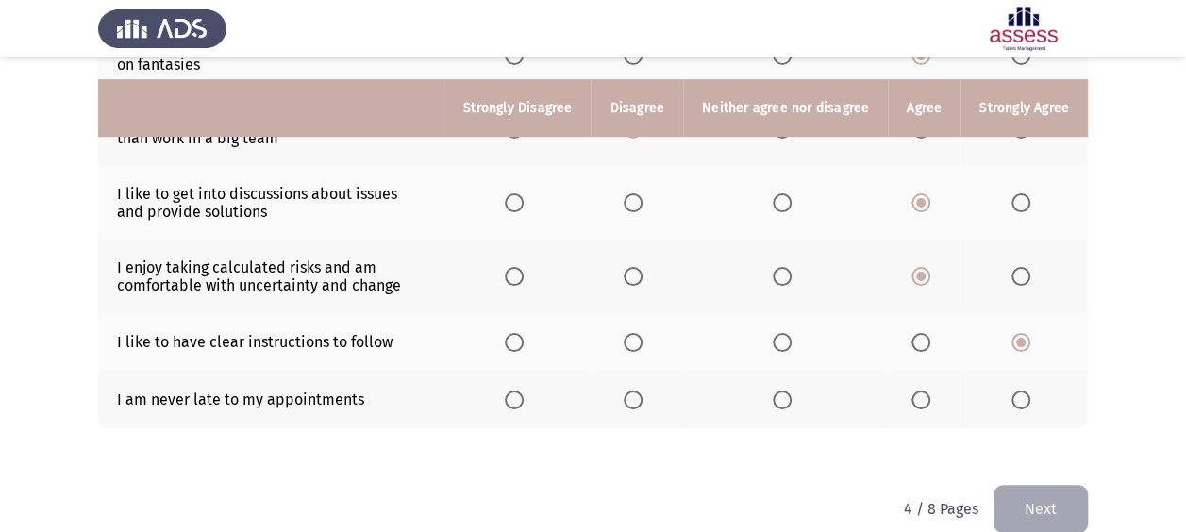
scroll to position [525, 0]
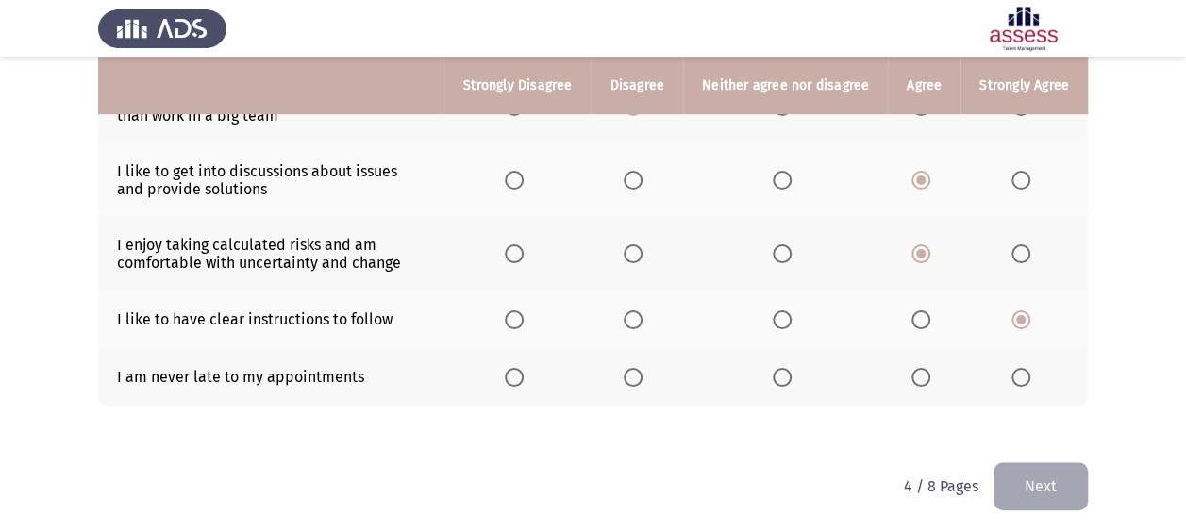
click at [1001, 374] on th at bounding box center [1023, 377] width 127 height 58
click at [1040, 374] on th at bounding box center [1023, 377] width 127 height 58
click at [1024, 380] on span "Select an option" at bounding box center [1020, 377] width 19 height 19
click at [1024, 380] on input "Select an option" at bounding box center [1020, 377] width 19 height 19
click at [1021, 481] on button "Next" at bounding box center [1040, 486] width 94 height 48
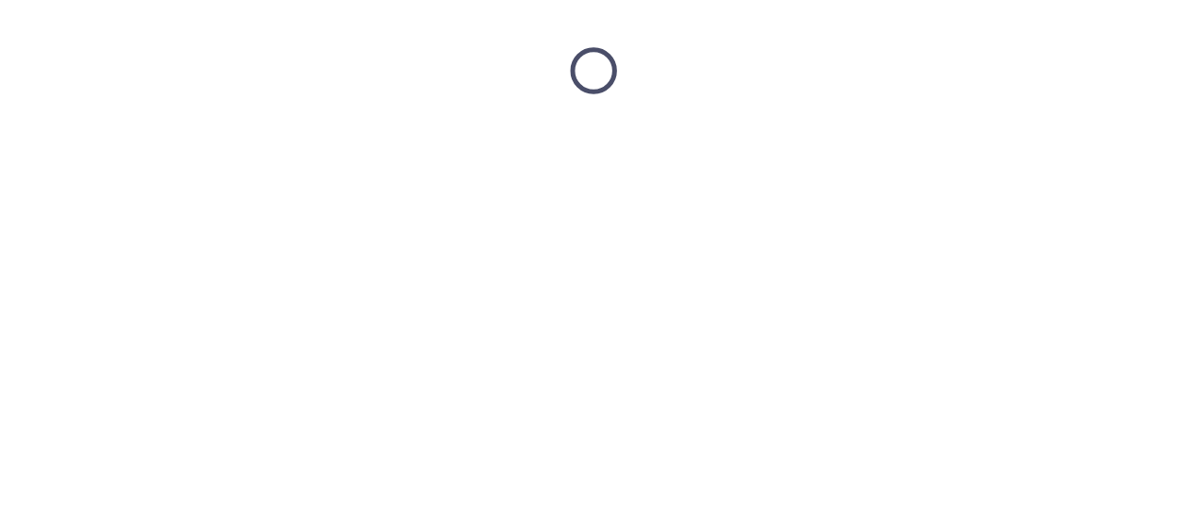
scroll to position [0, 0]
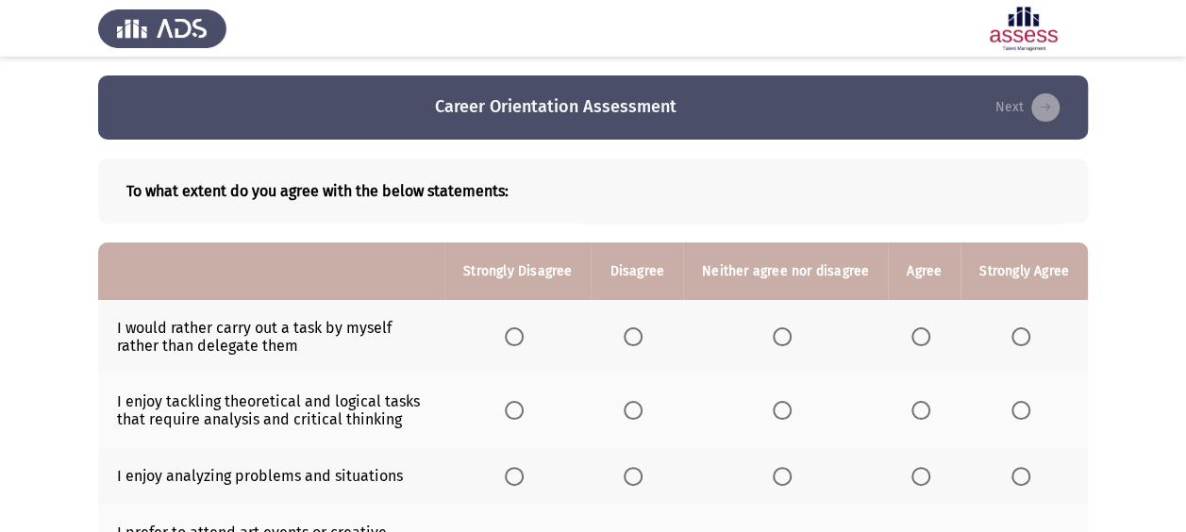
click at [1022, 329] on span "Select an option" at bounding box center [1020, 336] width 19 height 19
click at [1022, 329] on input "Select an option" at bounding box center [1020, 336] width 19 height 19
click at [1006, 413] on th at bounding box center [1023, 411] width 127 height 74
click at [1024, 410] on span "Select an option" at bounding box center [1020, 410] width 19 height 19
click at [1024, 410] on input "Select an option" at bounding box center [1020, 410] width 19 height 19
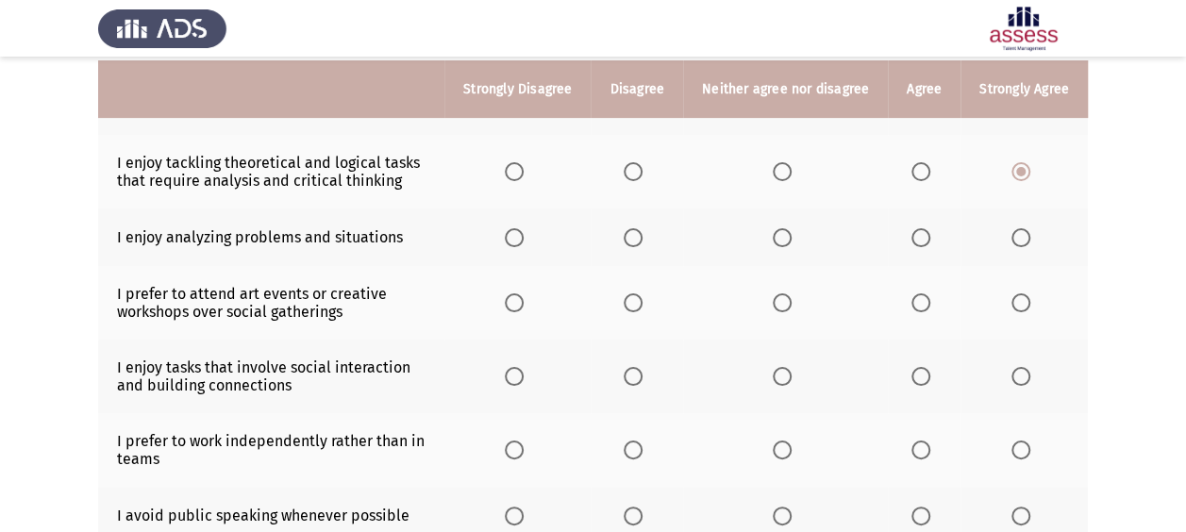
scroll to position [245, 0]
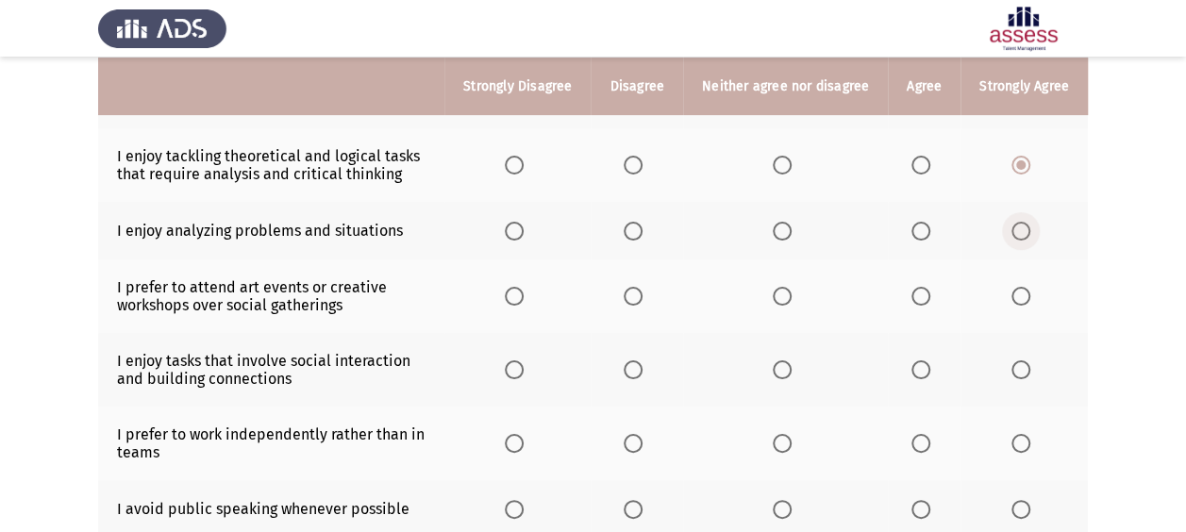
click at [1028, 225] on span "Select an option" at bounding box center [1020, 231] width 19 height 19
click at [1028, 225] on input "Select an option" at bounding box center [1020, 231] width 19 height 19
click at [1031, 298] on label "Select an option" at bounding box center [1024, 296] width 26 height 19
click at [1030, 298] on input "Select an option" at bounding box center [1020, 296] width 19 height 19
click at [1023, 363] on span "Select an option" at bounding box center [1020, 369] width 19 height 19
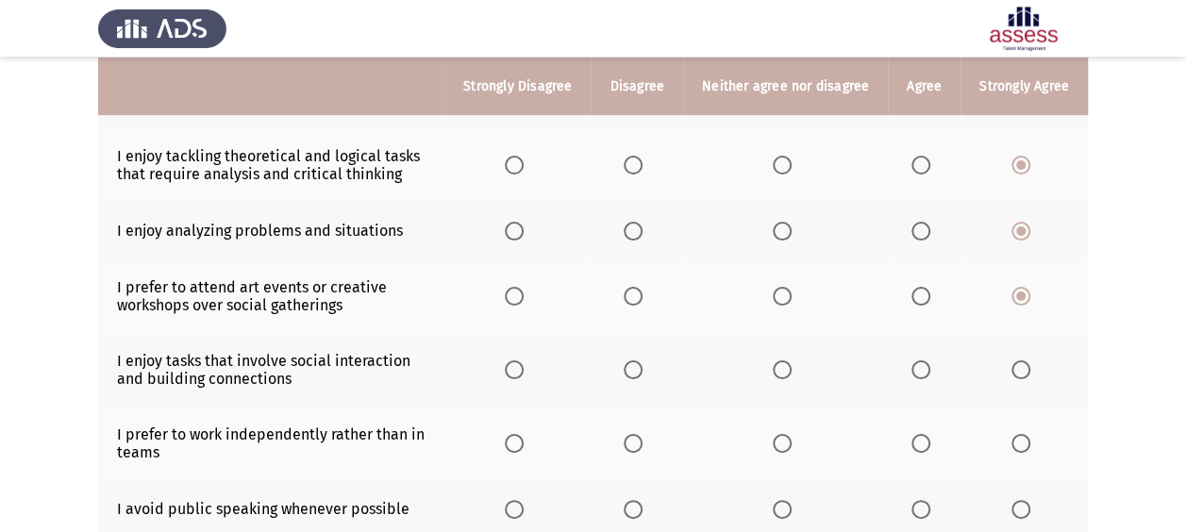
click at [1023, 363] on input "Select an option" at bounding box center [1020, 369] width 19 height 19
click at [523, 442] on span "Select an option" at bounding box center [514, 443] width 19 height 19
click at [523, 442] on input "Select an option" at bounding box center [514, 443] width 19 height 19
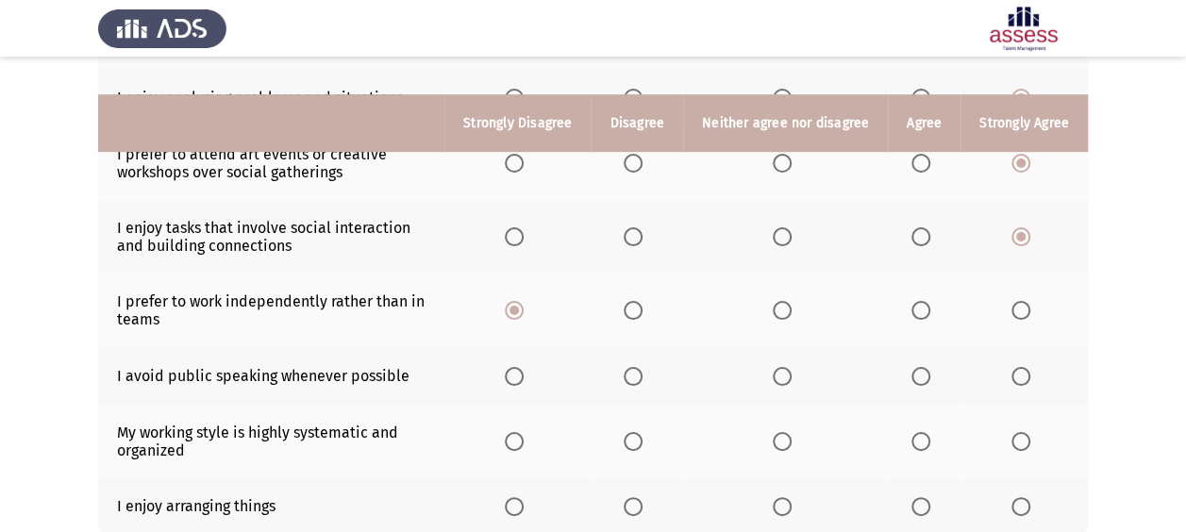
scroll to position [426, 0]
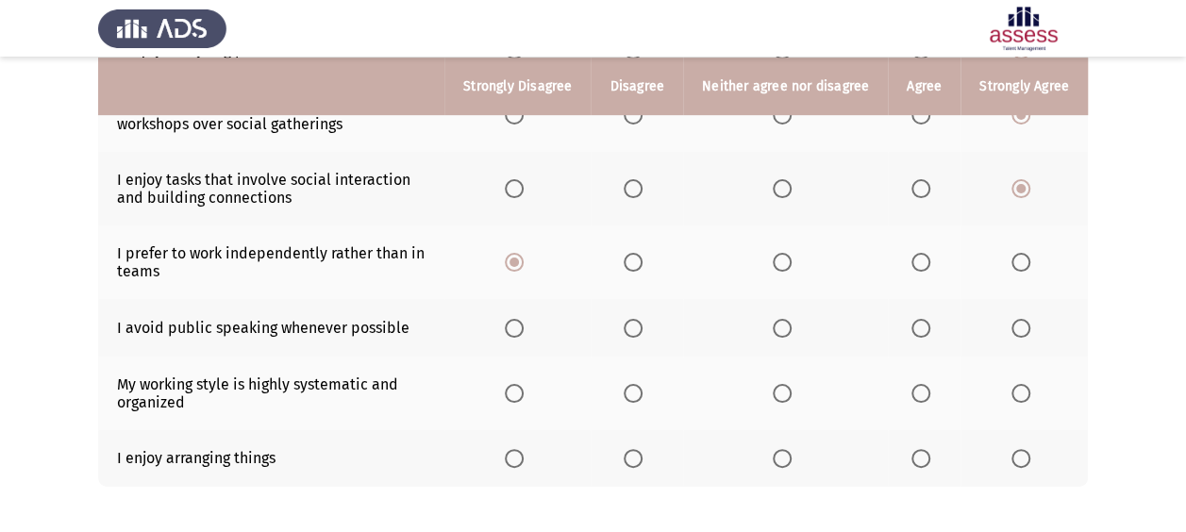
click at [808, 326] on th at bounding box center [785, 328] width 205 height 58
click at [777, 326] on span "Select an option" at bounding box center [782, 328] width 19 height 19
click at [777, 326] on input "Select an option" at bounding box center [782, 328] width 19 height 19
click at [1022, 390] on span "Select an option" at bounding box center [1020, 393] width 19 height 19
click at [1022, 390] on input "Select an option" at bounding box center [1020, 393] width 19 height 19
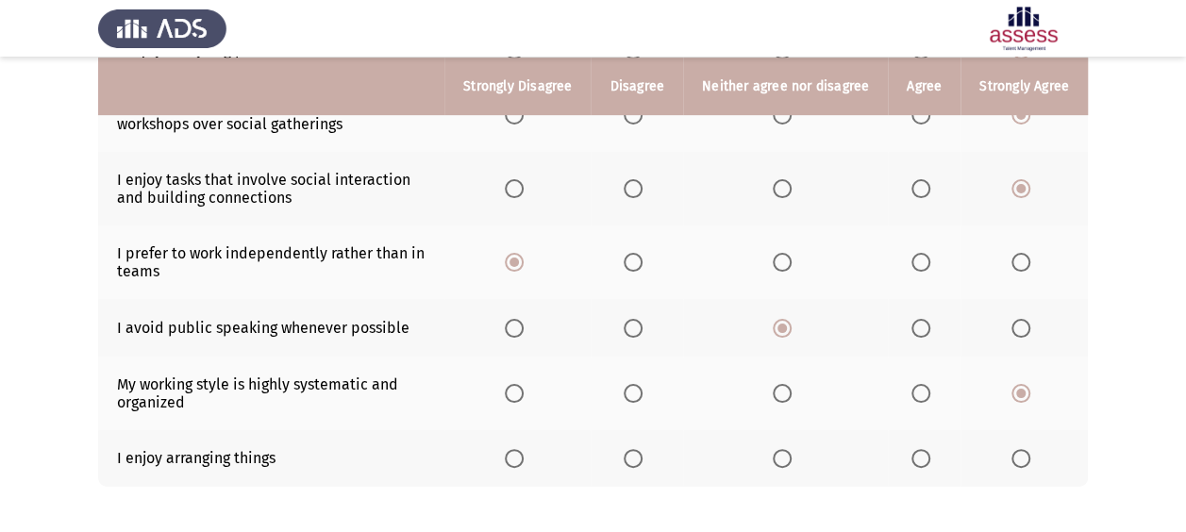
click at [1021, 449] on span "Select an option" at bounding box center [1020, 458] width 19 height 19
click at [1021, 449] on input "Select an option" at bounding box center [1020, 458] width 19 height 19
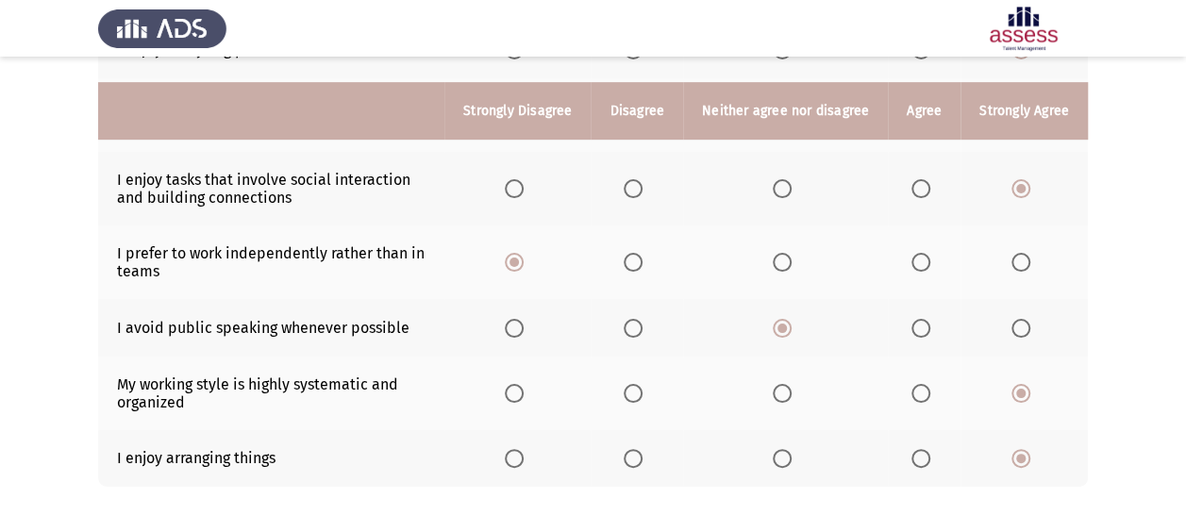
scroll to position [509, 0]
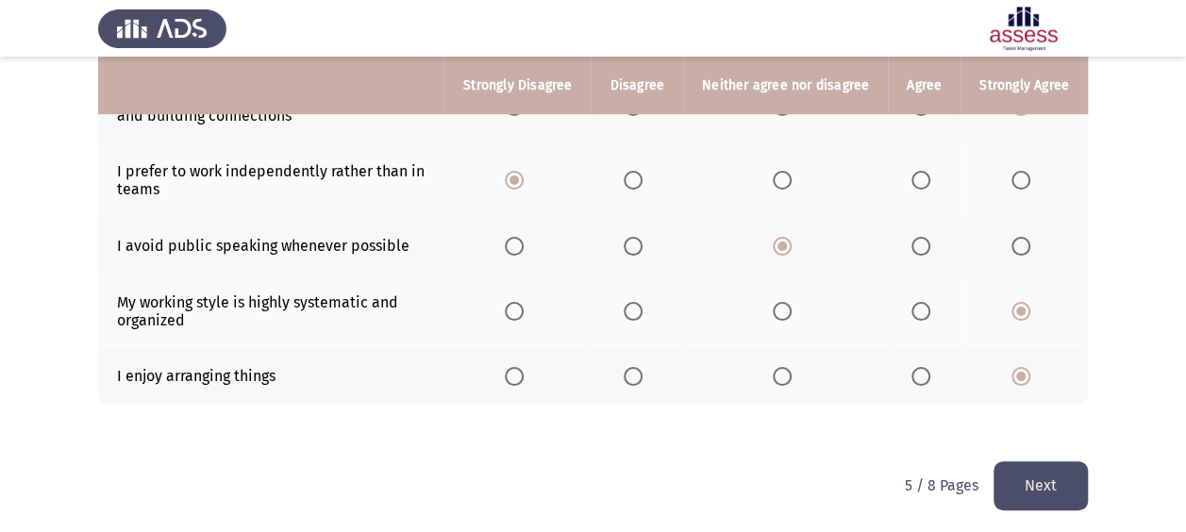
click at [1043, 480] on button "Next" at bounding box center [1040, 485] width 94 height 48
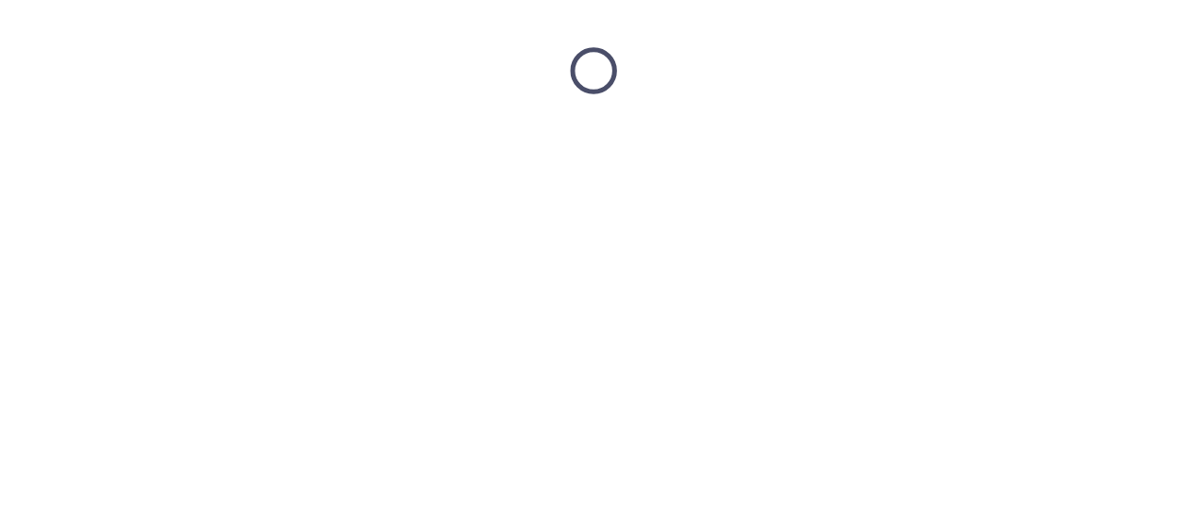
scroll to position [0, 0]
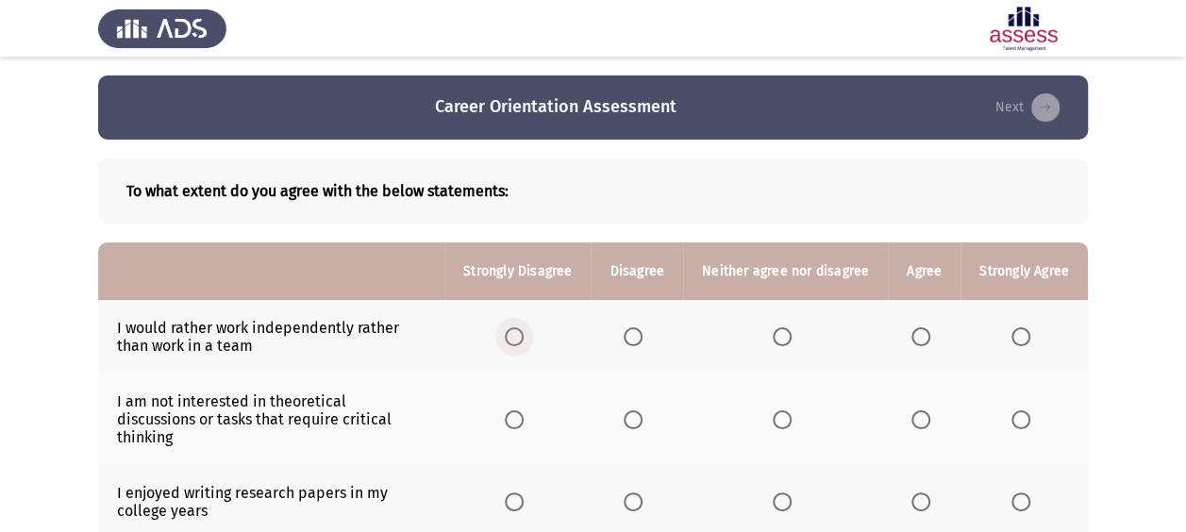
click at [515, 332] on span "Select an option" at bounding box center [514, 336] width 19 height 19
click at [515, 332] on input "Select an option" at bounding box center [514, 336] width 19 height 19
click at [916, 419] on th at bounding box center [924, 420] width 73 height 92
click at [635, 419] on th at bounding box center [637, 420] width 92 height 92
click at [637, 417] on span "Select an option" at bounding box center [633, 419] width 19 height 19
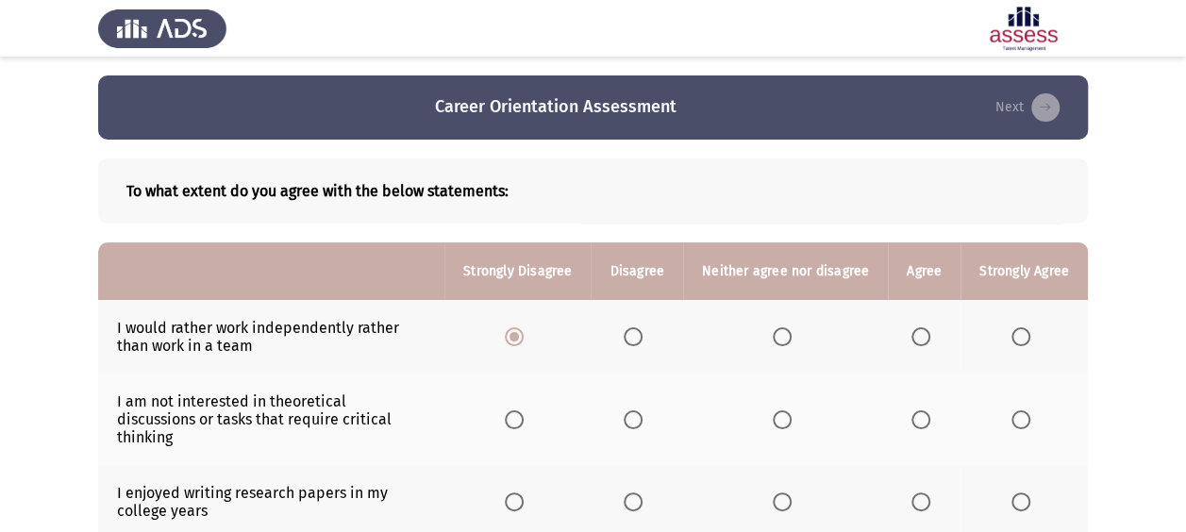
click at [637, 417] on input "Select an option" at bounding box center [633, 419] width 19 height 19
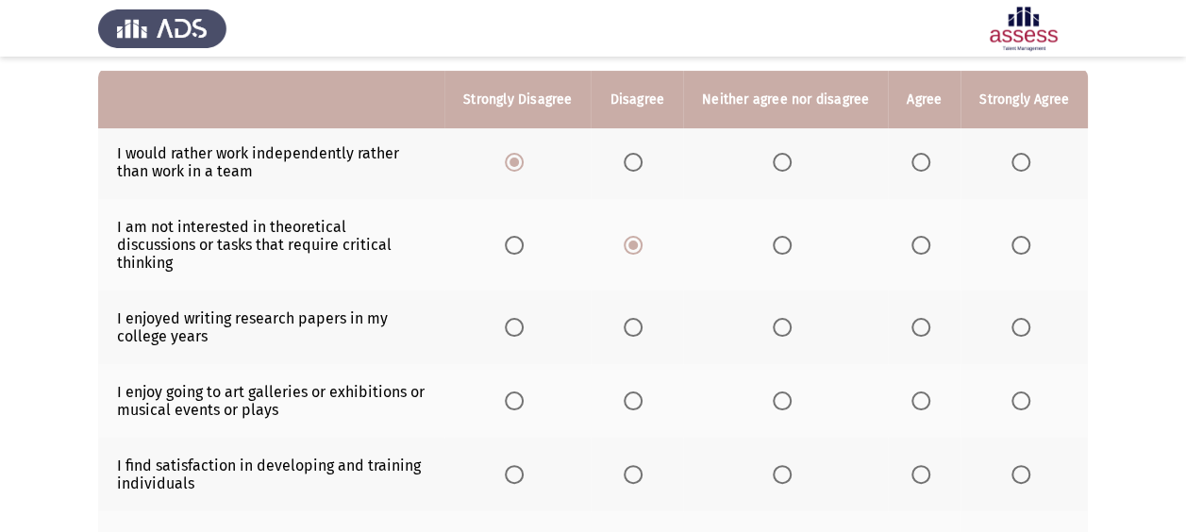
scroll to position [189, 0]
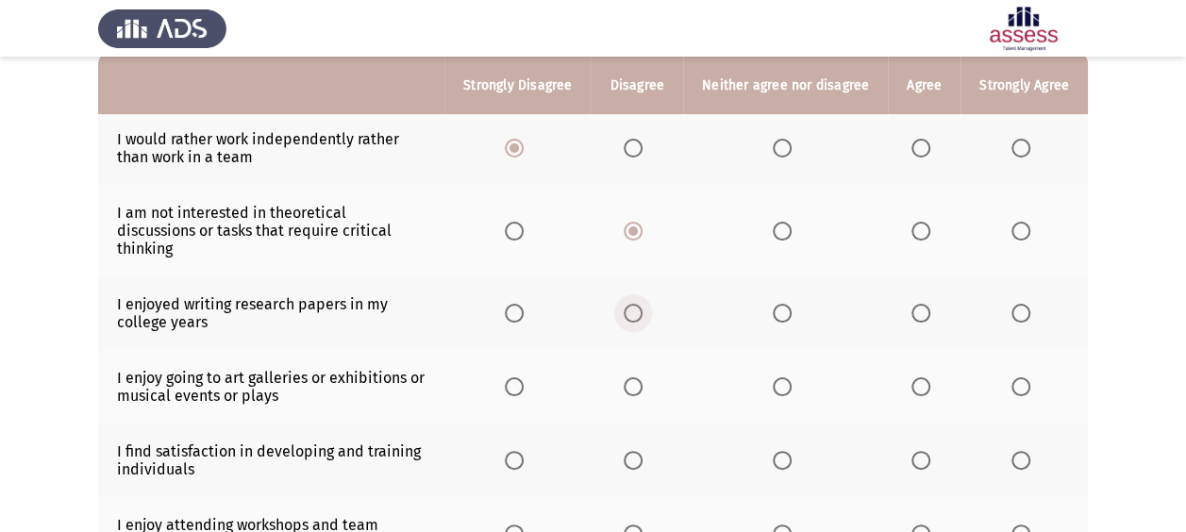
click at [635, 304] on span "Select an option" at bounding box center [633, 313] width 19 height 19
click at [635, 304] on input "Select an option" at bounding box center [633, 313] width 19 height 19
click at [923, 377] on span "Select an option" at bounding box center [920, 386] width 19 height 19
click at [923, 377] on input "Select an option" at bounding box center [920, 386] width 19 height 19
click at [1027, 451] on span "Select an option" at bounding box center [1020, 460] width 19 height 19
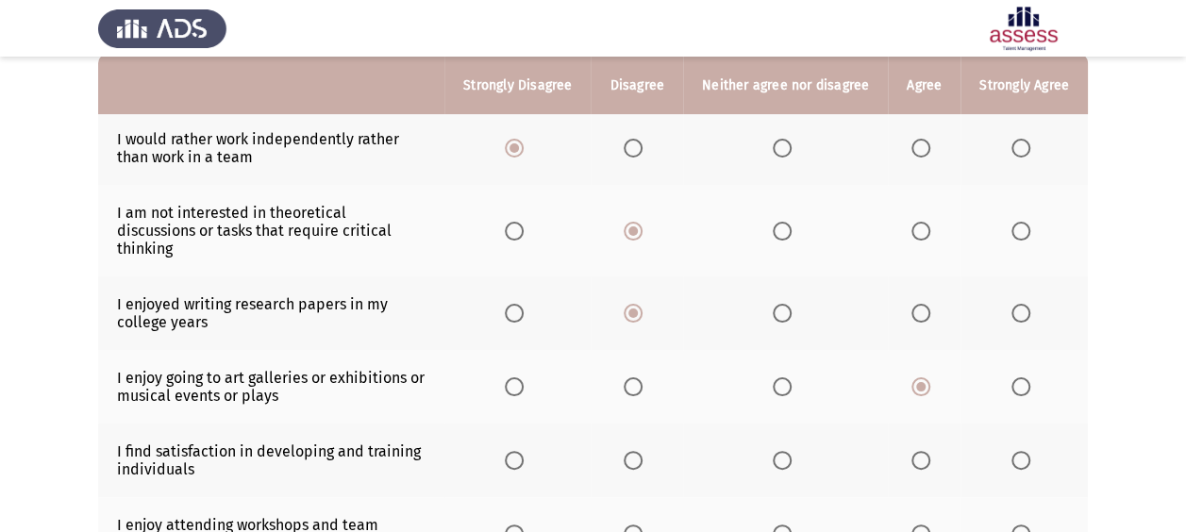
click at [1027, 451] on input "Select an option" at bounding box center [1020, 460] width 19 height 19
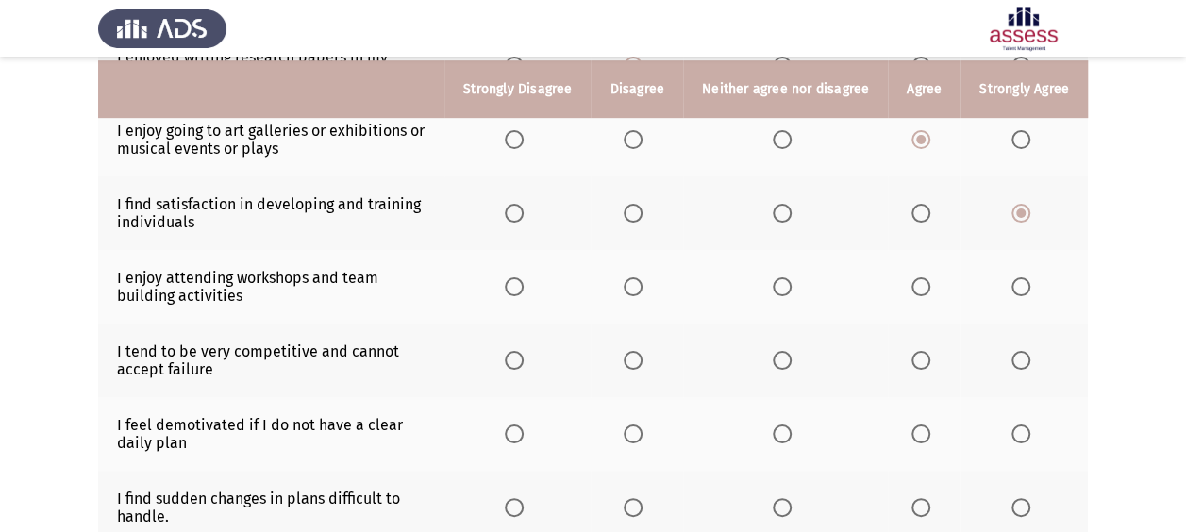
scroll to position [440, 0]
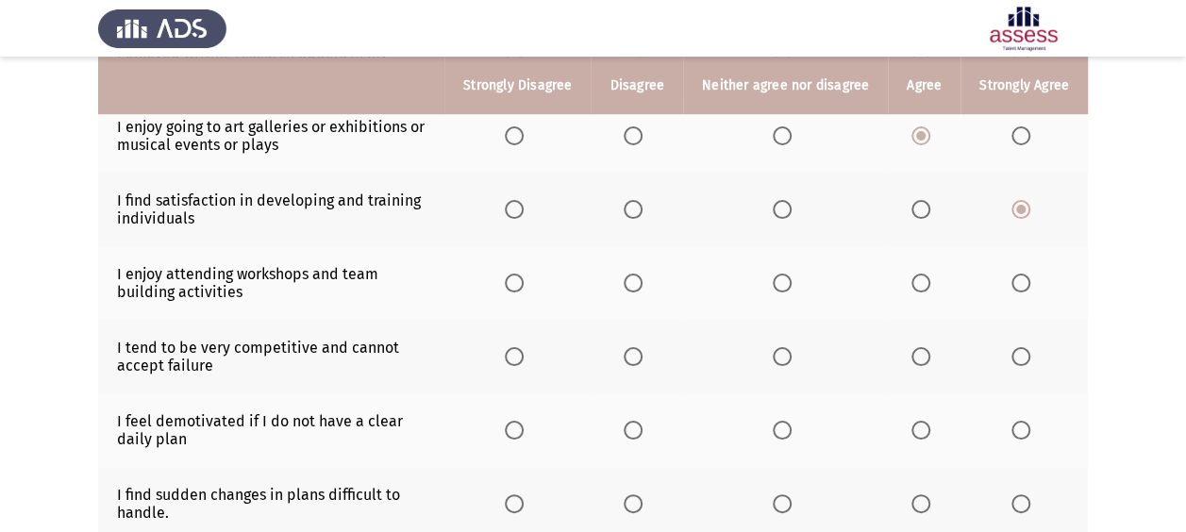
click at [1026, 274] on span "Select an option" at bounding box center [1020, 283] width 19 height 19
click at [1026, 274] on input "Select an option" at bounding box center [1020, 283] width 19 height 19
click at [650, 347] on label "Select an option" at bounding box center [637, 356] width 26 height 19
click at [643, 347] on input "Select an option" at bounding box center [633, 356] width 19 height 19
click at [930, 421] on span "Select an option" at bounding box center [920, 430] width 19 height 19
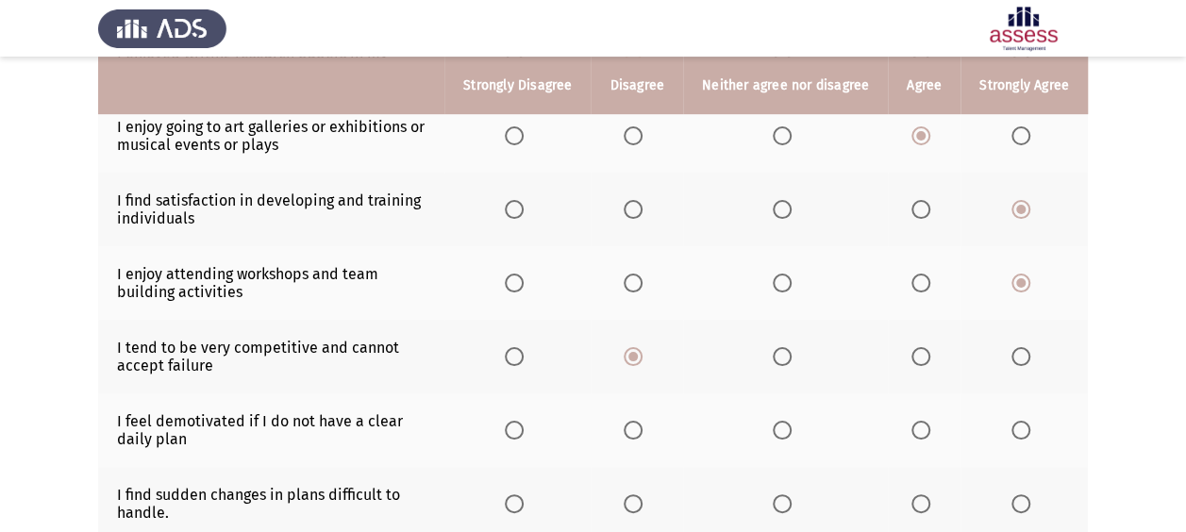
click at [930, 421] on input "Select an option" at bounding box center [920, 430] width 19 height 19
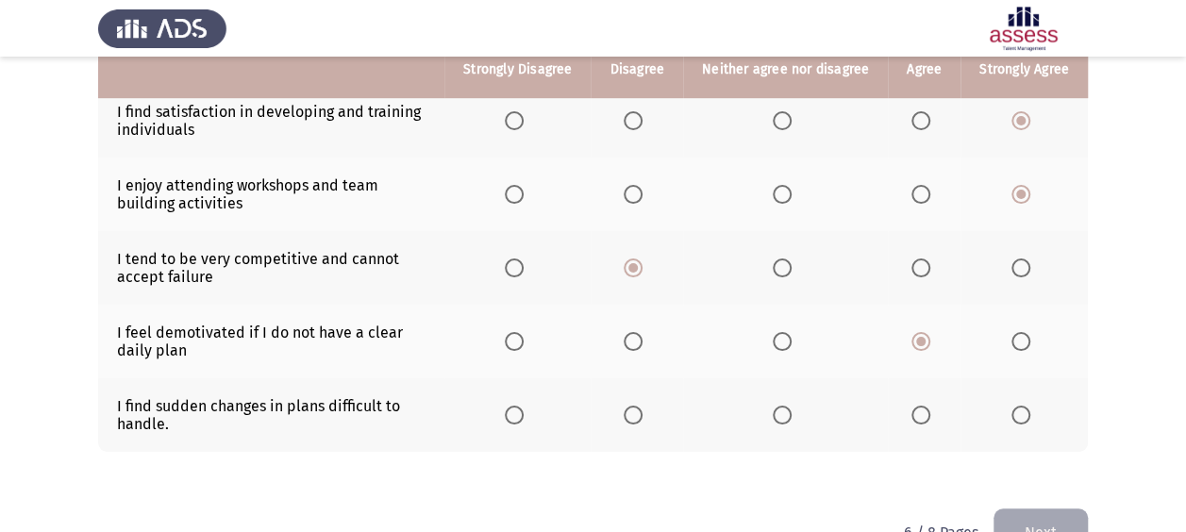
scroll to position [557, 0]
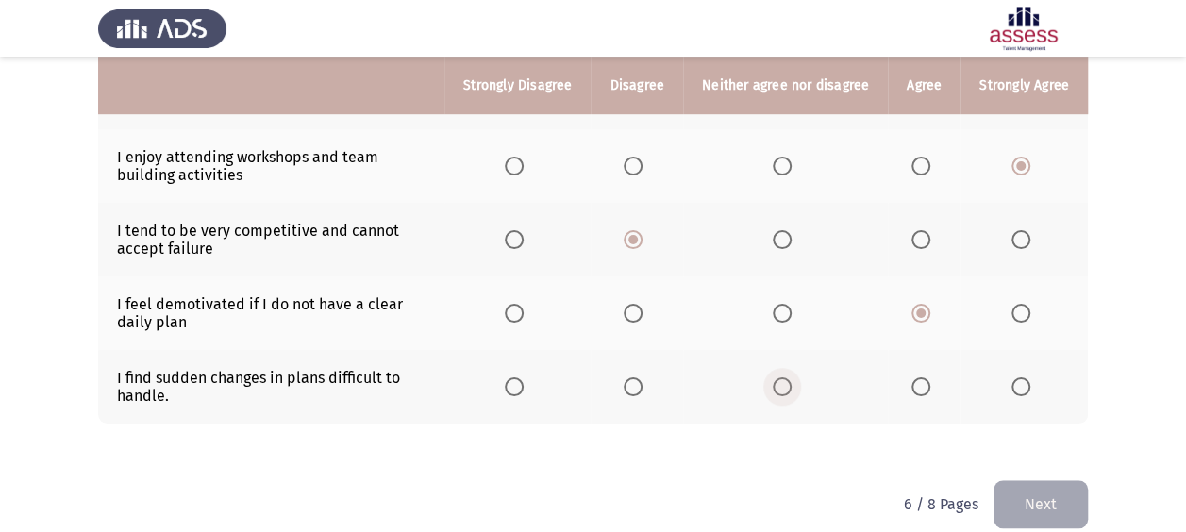
click at [786, 377] on span "Select an option" at bounding box center [782, 386] width 19 height 19
click at [786, 377] on input "Select an option" at bounding box center [782, 386] width 19 height 19
click at [1030, 486] on button "Next" at bounding box center [1040, 504] width 94 height 48
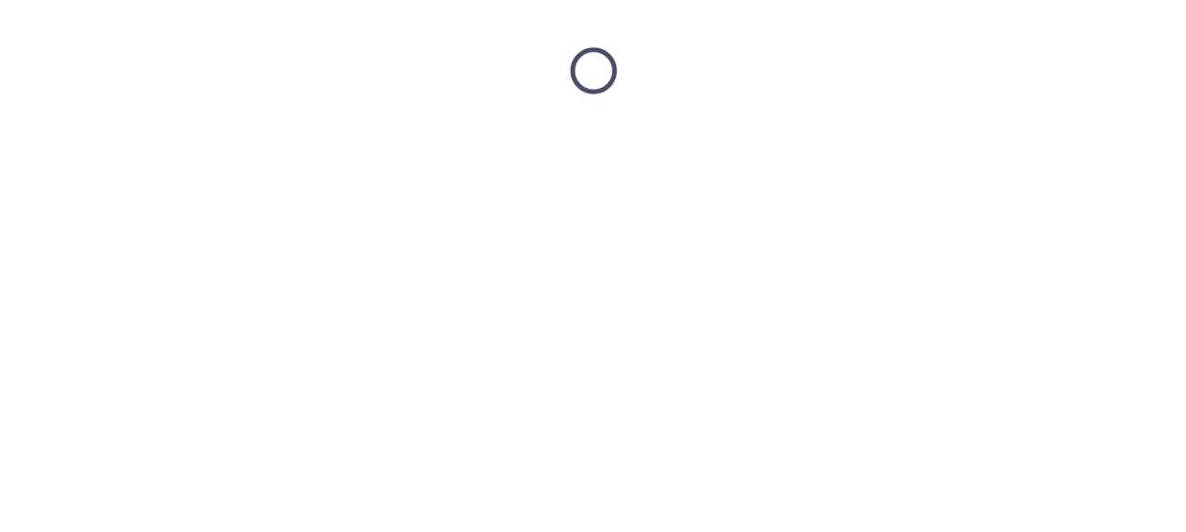
scroll to position [0, 0]
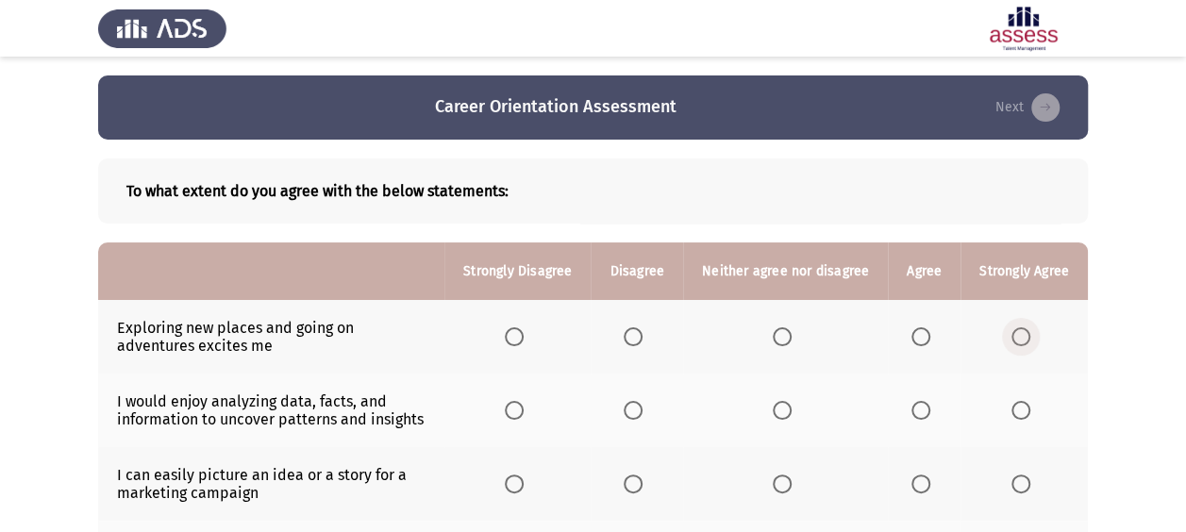
click at [1015, 335] on span "Select an option" at bounding box center [1020, 336] width 19 height 19
click at [1015, 335] on input "Select an option" at bounding box center [1020, 336] width 19 height 19
click at [926, 408] on span "Select an option" at bounding box center [920, 410] width 19 height 19
click at [926, 408] on input "Select an option" at bounding box center [920, 410] width 19 height 19
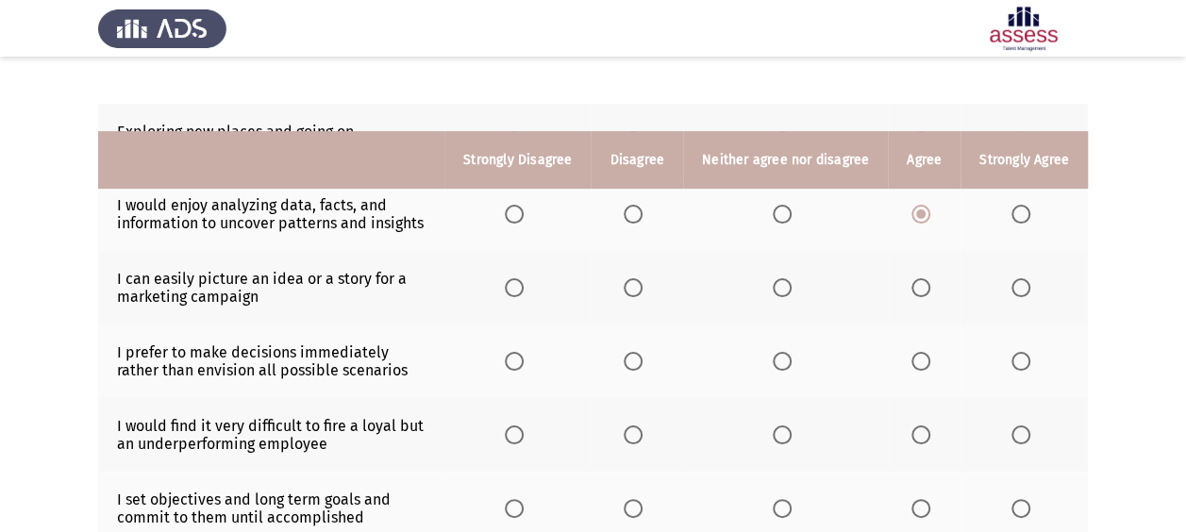
scroll to position [277, 0]
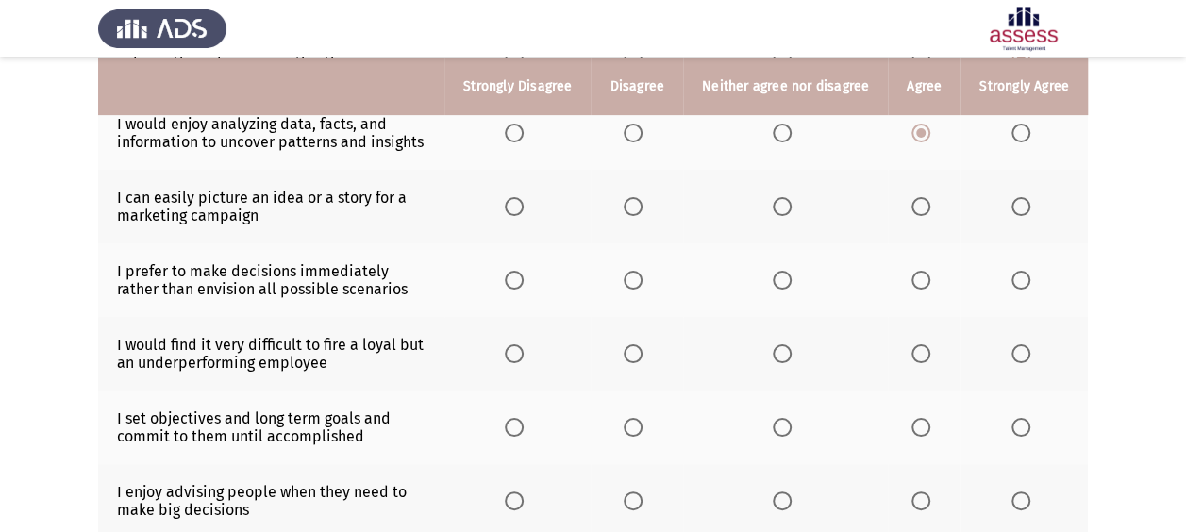
click at [921, 205] on span "Select an option" at bounding box center [920, 206] width 19 height 19
click at [921, 205] on input "Select an option" at bounding box center [920, 206] width 19 height 19
click at [915, 275] on span "Select an option" at bounding box center [920, 280] width 19 height 19
click at [915, 275] on input "Select an option" at bounding box center [920, 280] width 19 height 19
click at [1020, 359] on span "Select an option" at bounding box center [1020, 353] width 19 height 19
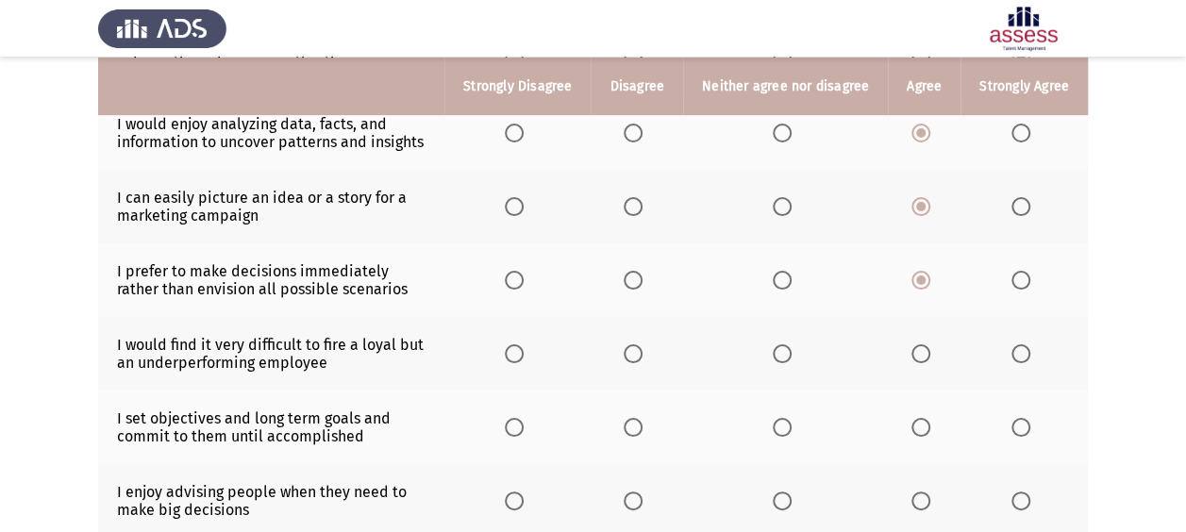
click at [1020, 359] on input "Select an option" at bounding box center [1020, 353] width 19 height 19
click at [1022, 432] on th at bounding box center [1023, 428] width 127 height 74
click at [1006, 430] on th at bounding box center [1023, 428] width 127 height 74
click at [1019, 430] on span "Select an option" at bounding box center [1020, 427] width 19 height 19
click at [1019, 430] on input "Select an option" at bounding box center [1020, 427] width 19 height 19
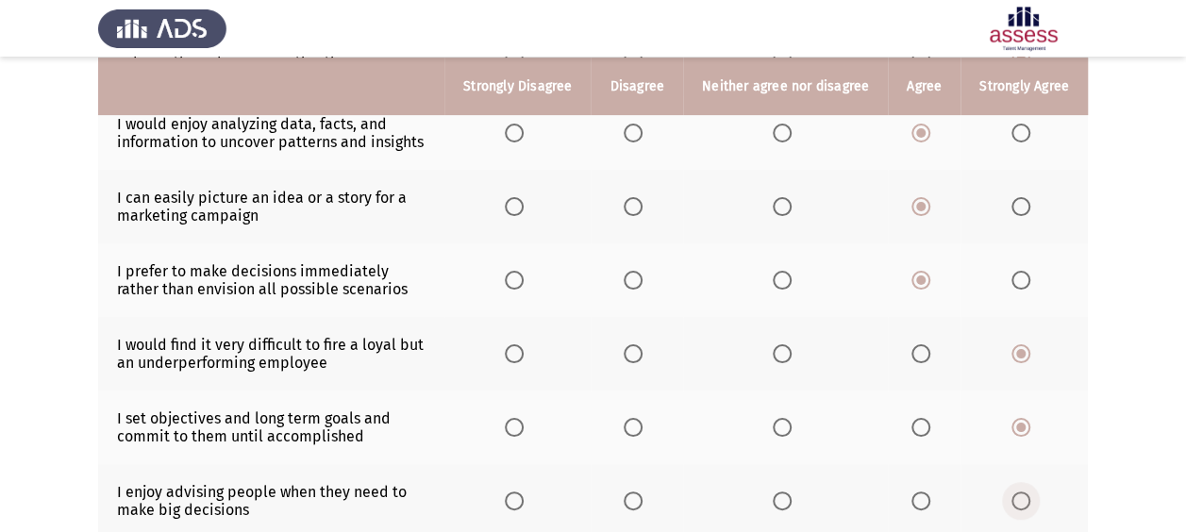
click at [1020, 500] on span "Select an option" at bounding box center [1020, 501] width 19 height 19
click at [1020, 500] on input "Select an option" at bounding box center [1020, 501] width 19 height 19
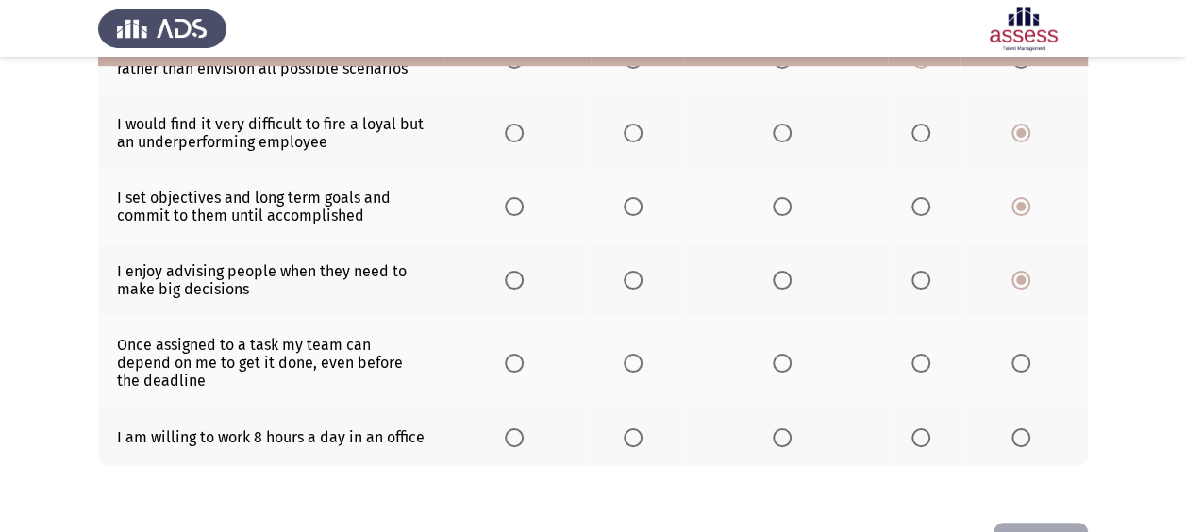
scroll to position [558, 0]
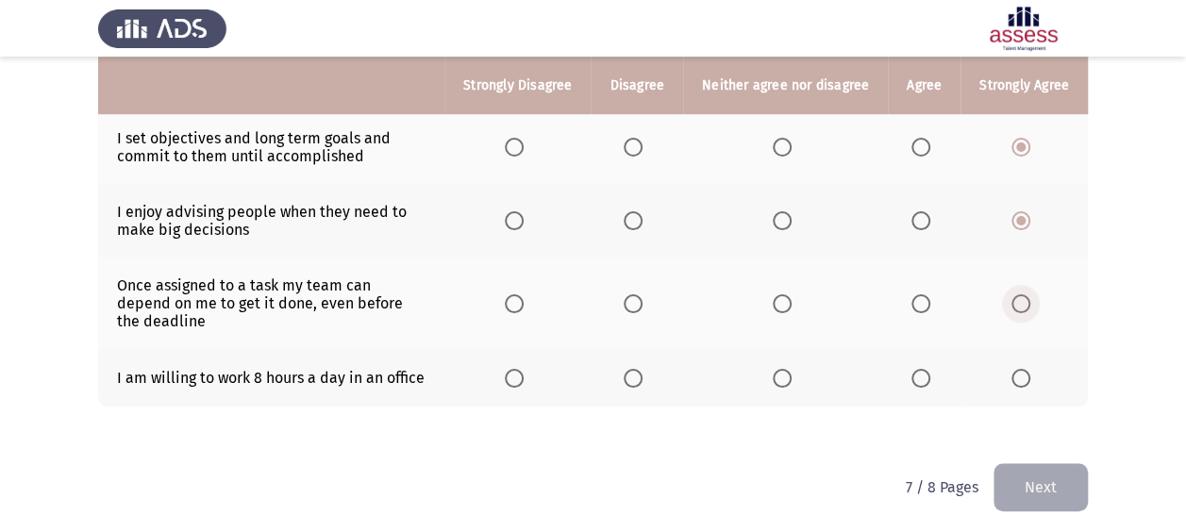
click at [1027, 295] on span "Select an option" at bounding box center [1020, 303] width 19 height 19
click at [1027, 295] on input "Select an option" at bounding box center [1020, 303] width 19 height 19
click at [1033, 372] on label "Select an option" at bounding box center [1024, 378] width 26 height 19
click at [1030, 372] on input "Select an option" at bounding box center [1020, 378] width 19 height 19
click at [1038, 483] on button "Next" at bounding box center [1040, 487] width 94 height 48
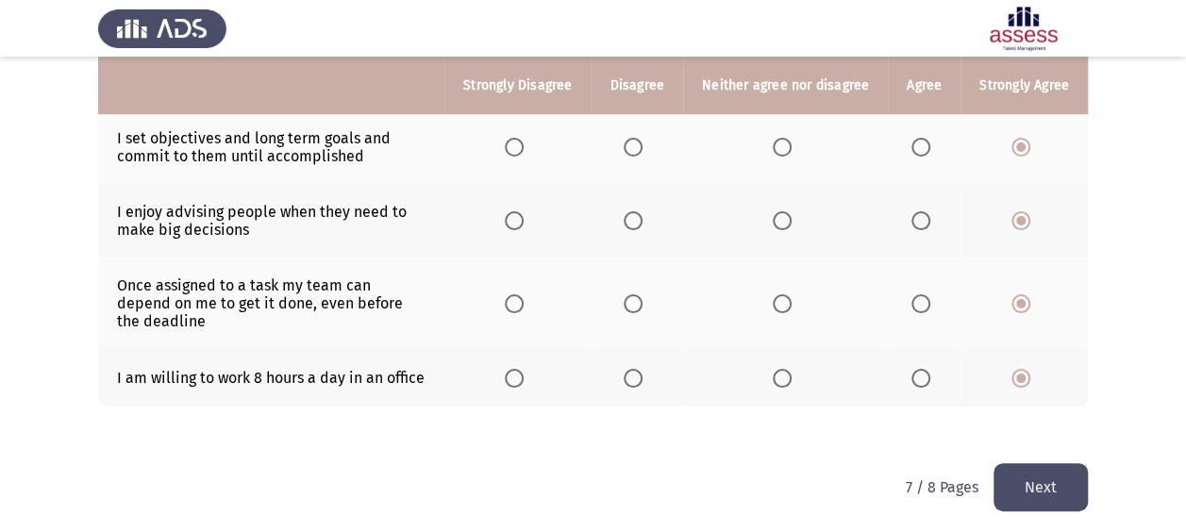
scroll to position [0, 0]
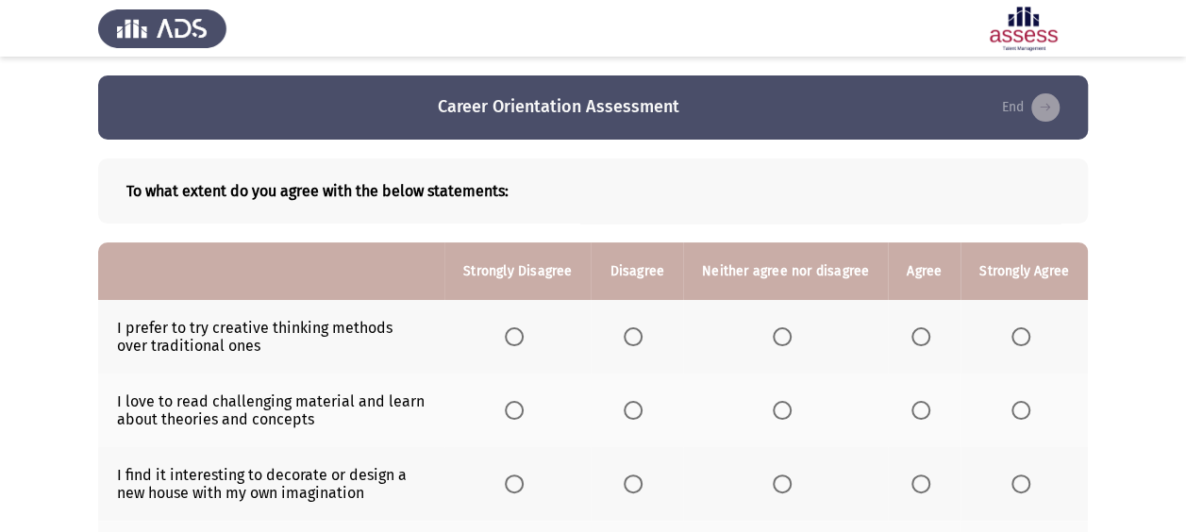
click at [927, 335] on span "Select an option" at bounding box center [920, 336] width 19 height 19
click at [927, 335] on input "Select an option" at bounding box center [920, 336] width 19 height 19
click at [912, 417] on span "Select an option" at bounding box center [920, 410] width 19 height 19
click at [912, 417] on input "Select an option" at bounding box center [920, 410] width 19 height 19
click at [1011, 481] on span "Select an option" at bounding box center [1020, 484] width 19 height 19
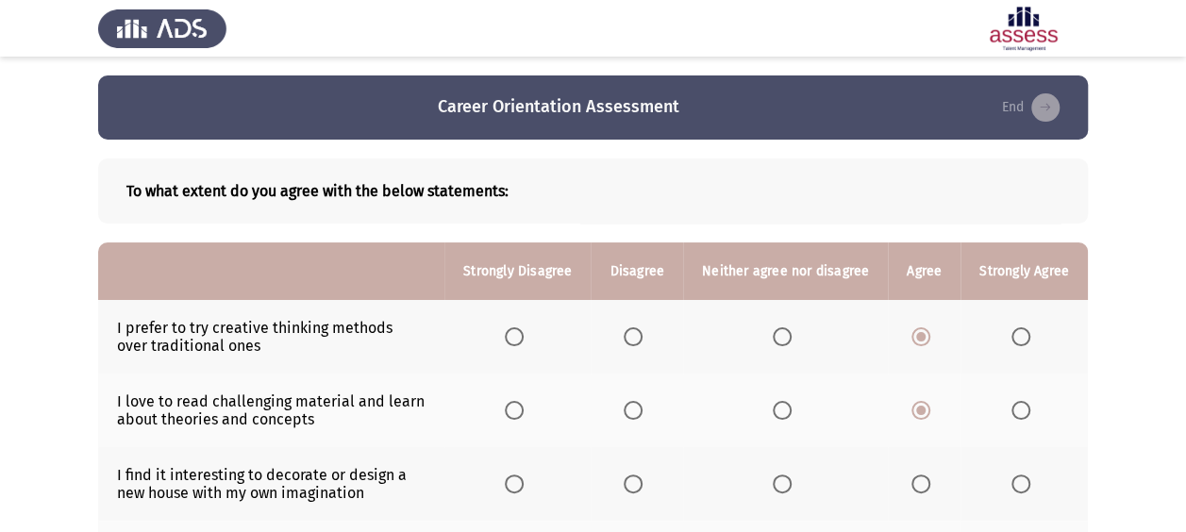
click at [1011, 481] on input "Select an option" at bounding box center [1020, 484] width 19 height 19
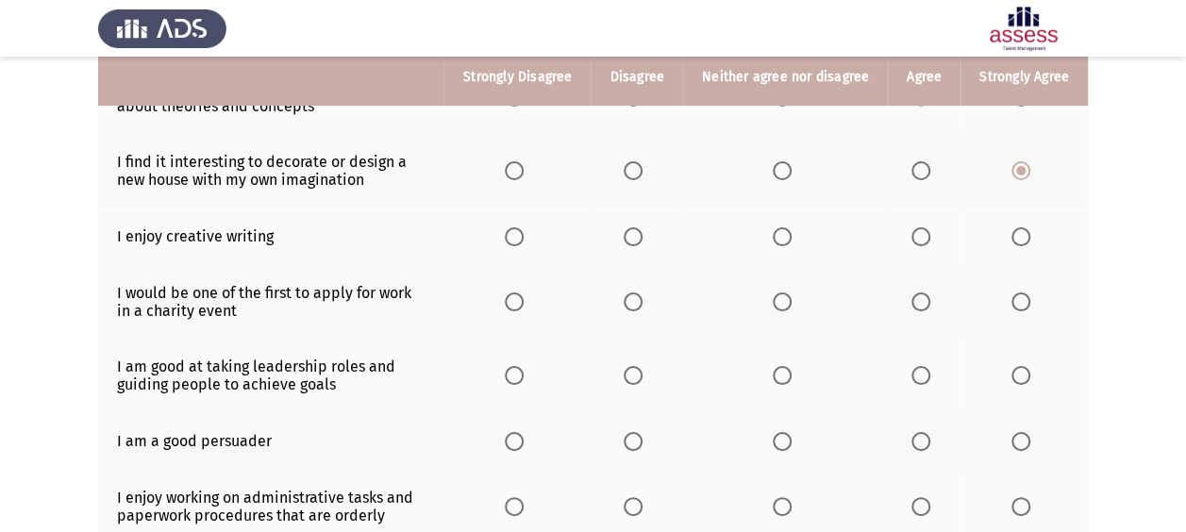
scroll to position [304, 0]
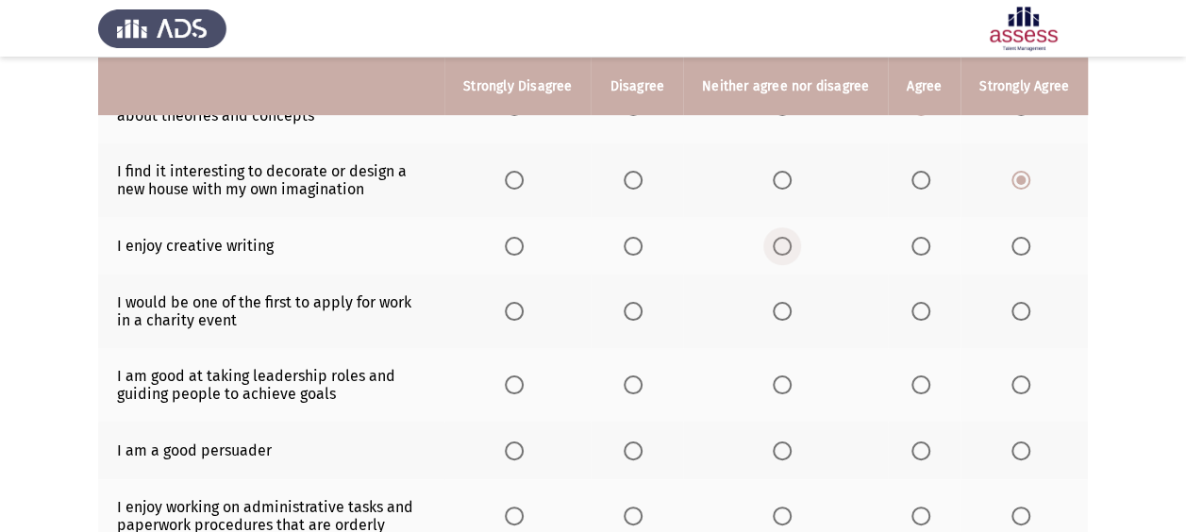
click at [783, 246] on span "Select an option" at bounding box center [782, 246] width 19 height 19
click at [783, 246] on input "Select an option" at bounding box center [782, 246] width 19 height 19
click at [917, 316] on span "Select an option" at bounding box center [920, 311] width 19 height 19
click at [917, 316] on input "Select an option" at bounding box center [920, 311] width 19 height 19
click at [921, 375] on mat-radio-button "Select an option" at bounding box center [924, 385] width 26 height 20
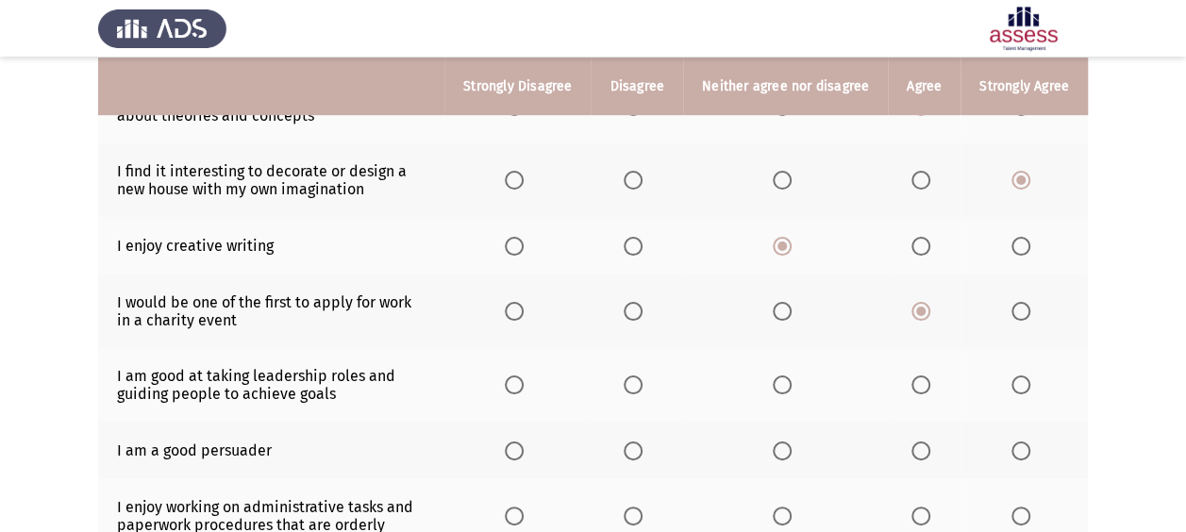
click at [1021, 376] on span "Select an option" at bounding box center [1020, 385] width 19 height 19
click at [1021, 376] on input "Select an option" at bounding box center [1020, 385] width 19 height 19
click at [1019, 454] on span "Select an option" at bounding box center [1020, 451] width 19 height 19
click at [1019, 454] on input "Select an option" at bounding box center [1020, 451] width 19 height 19
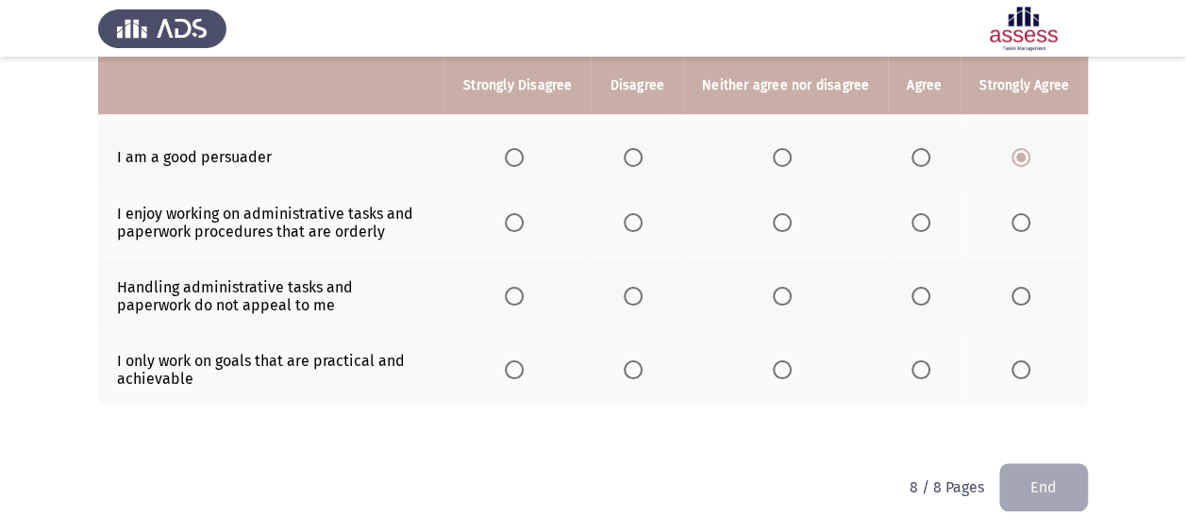
click at [930, 224] on span "Select an option" at bounding box center [920, 222] width 19 height 19
click at [930, 224] on input "Select an option" at bounding box center [920, 222] width 19 height 19
click at [792, 223] on span "Select an option" at bounding box center [782, 222] width 19 height 19
click at [792, 223] on input "Select an option" at bounding box center [782, 222] width 19 height 19
click at [910, 218] on th at bounding box center [924, 223] width 73 height 74
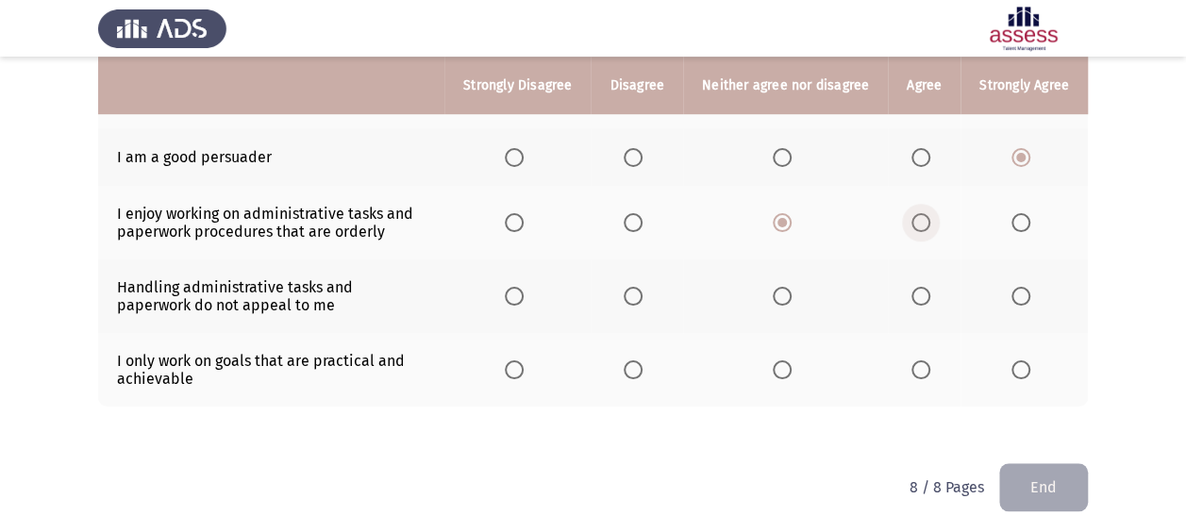
click at [917, 221] on span "Select an option" at bounding box center [920, 222] width 19 height 19
click at [917, 221] on input "Select an option" at bounding box center [920, 222] width 19 height 19
click at [778, 294] on span "Select an option" at bounding box center [782, 296] width 19 height 19
click at [778, 294] on input "Select an option" at bounding box center [782, 296] width 19 height 19
click at [1011, 368] on span "Select an option" at bounding box center [1020, 369] width 19 height 19
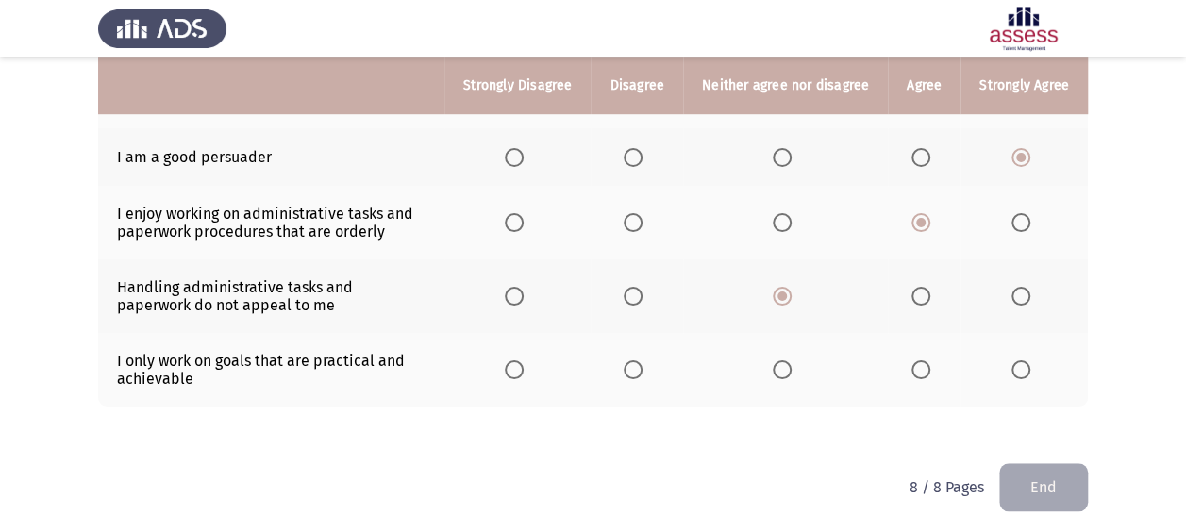
click at [1011, 368] on input "Select an option" at bounding box center [1020, 369] width 19 height 19
click at [1043, 493] on button "End" at bounding box center [1043, 487] width 89 height 48
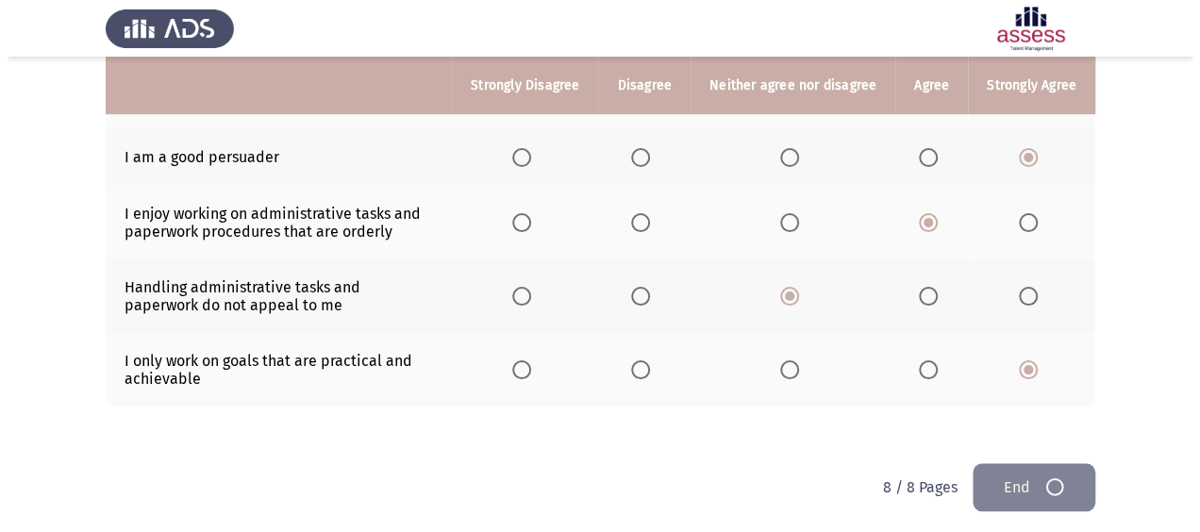
scroll to position [0, 0]
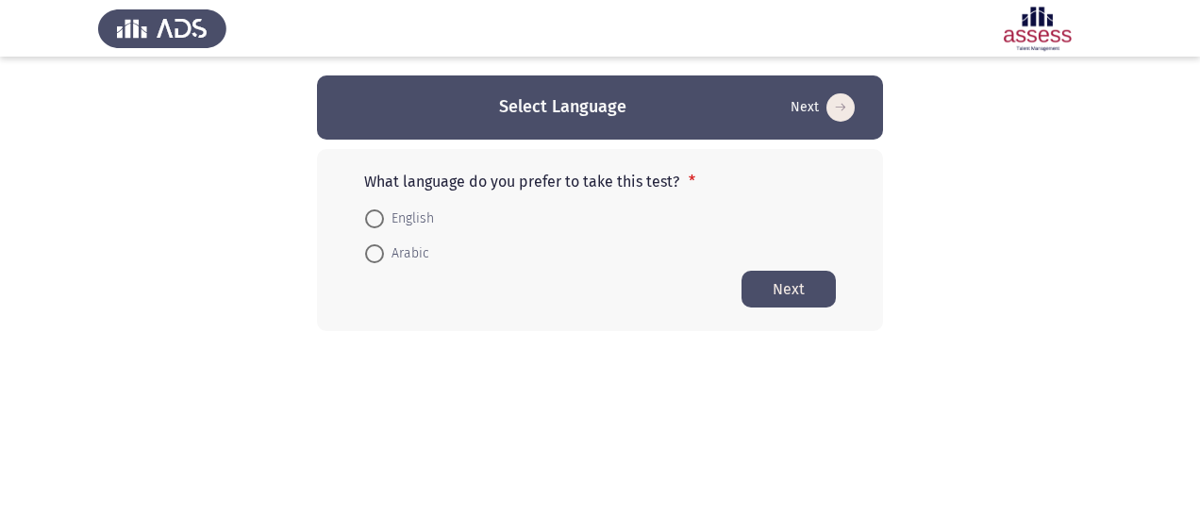
click at [416, 217] on span "English" at bounding box center [409, 219] width 50 height 23
click at [384, 217] on input "English" at bounding box center [374, 218] width 19 height 19
radio input "true"
click at [817, 278] on button "Next" at bounding box center [789, 288] width 94 height 37
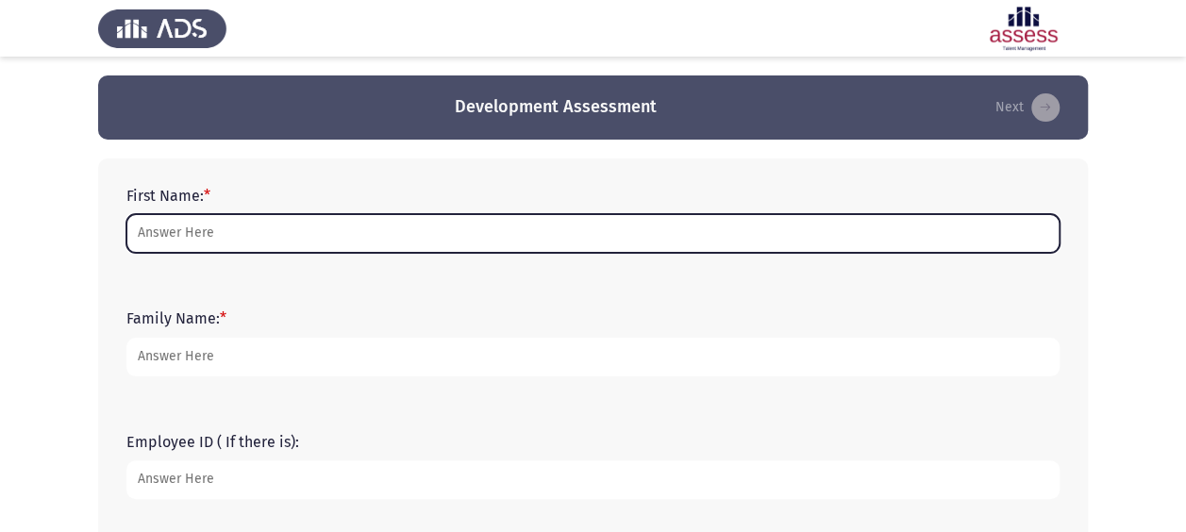
click at [288, 240] on input "First Name: *" at bounding box center [592, 233] width 933 height 39
type input "d"
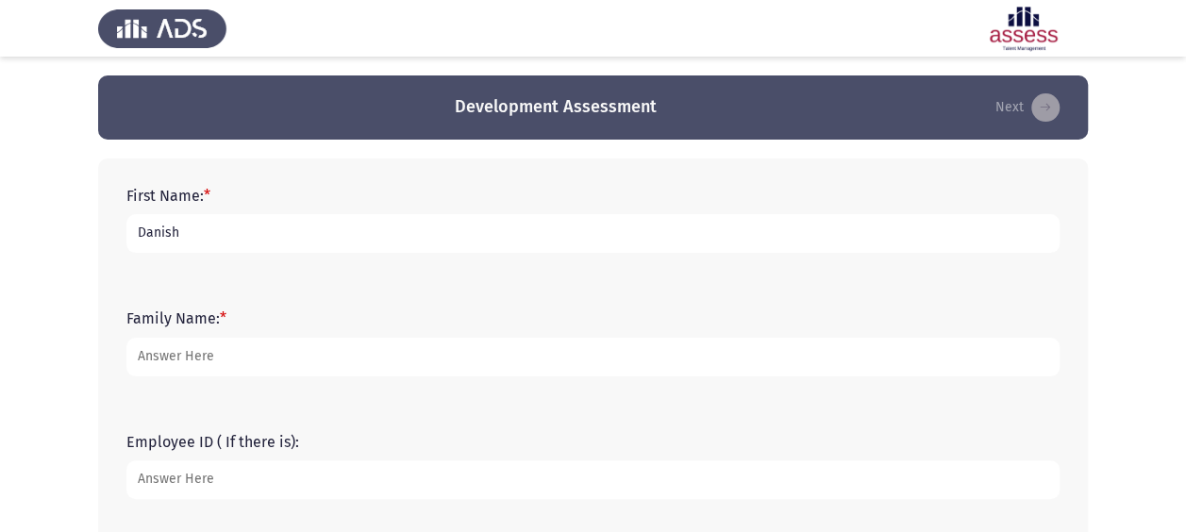
type input "Danish"
type input "ismail"
type input "14865"
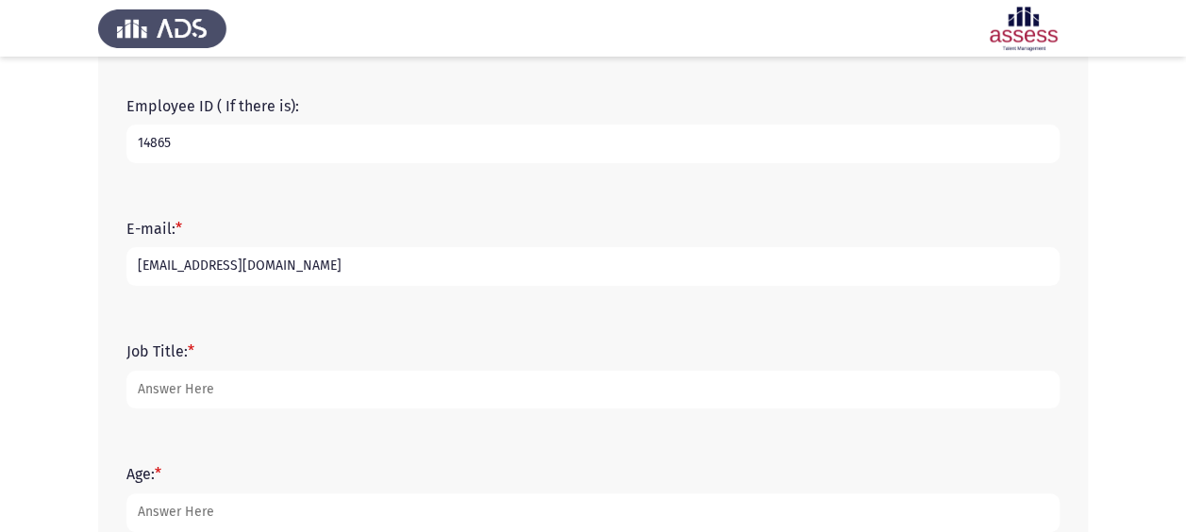
type input "[EMAIL_ADDRESS][DOMAIN_NAME]"
type input "GM Group Sales [GEOGRAPHIC_DATA]"
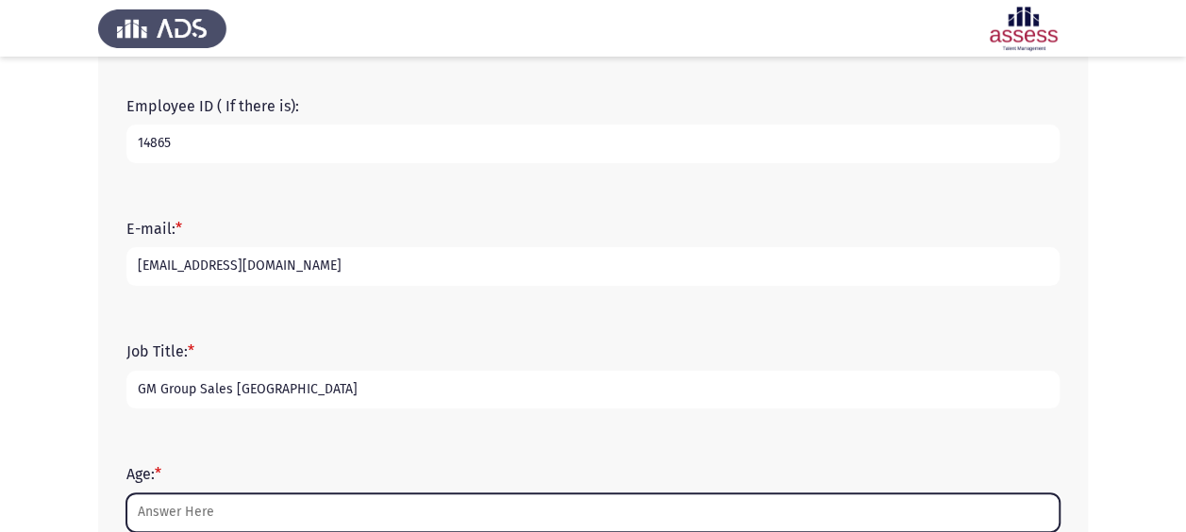
type input "2"
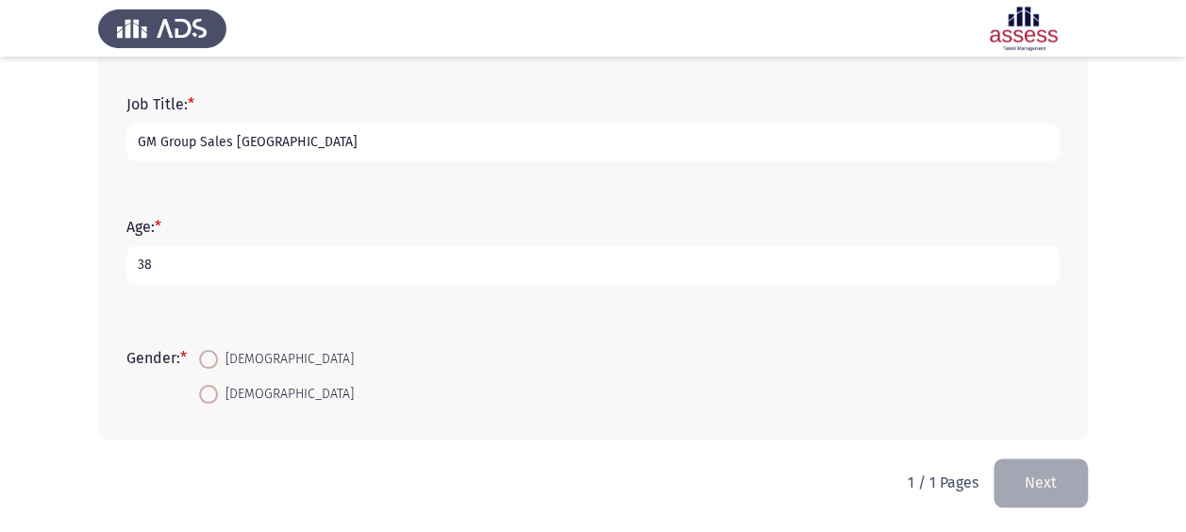
scroll to position [585, 0]
type input "38"
click at [230, 356] on span "[DEMOGRAPHIC_DATA]" at bounding box center [286, 357] width 136 height 23
click at [218, 356] on input "[DEMOGRAPHIC_DATA]" at bounding box center [208, 357] width 19 height 19
radio input "true"
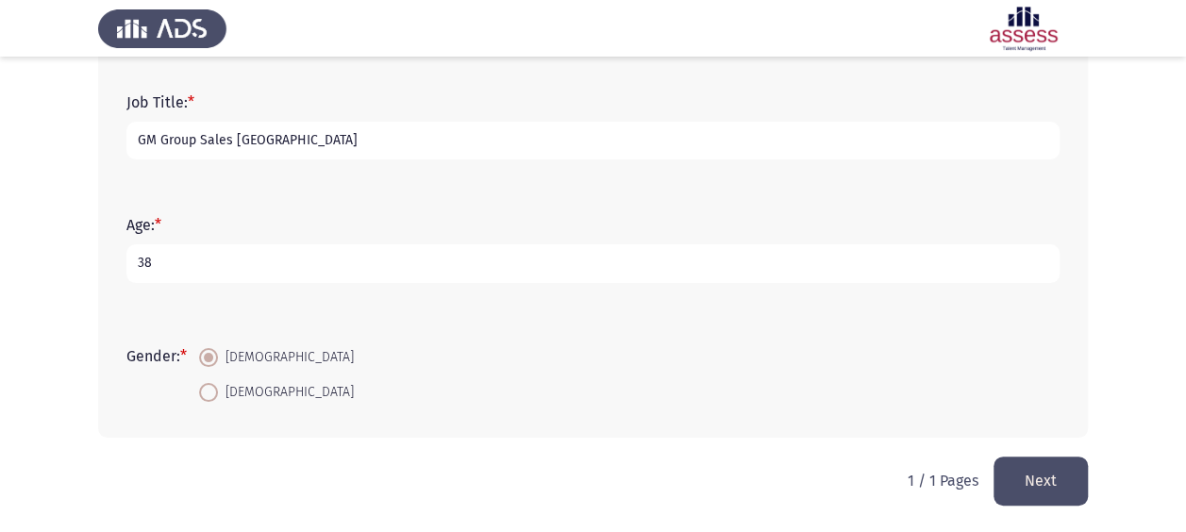
click at [1027, 474] on button "Next" at bounding box center [1040, 481] width 94 height 48
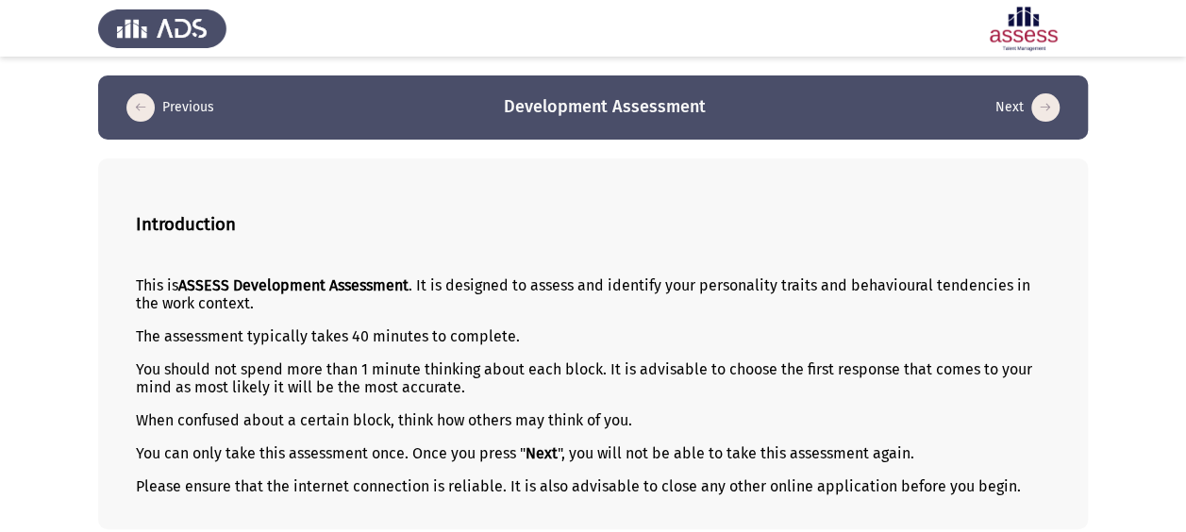
scroll to position [81, 0]
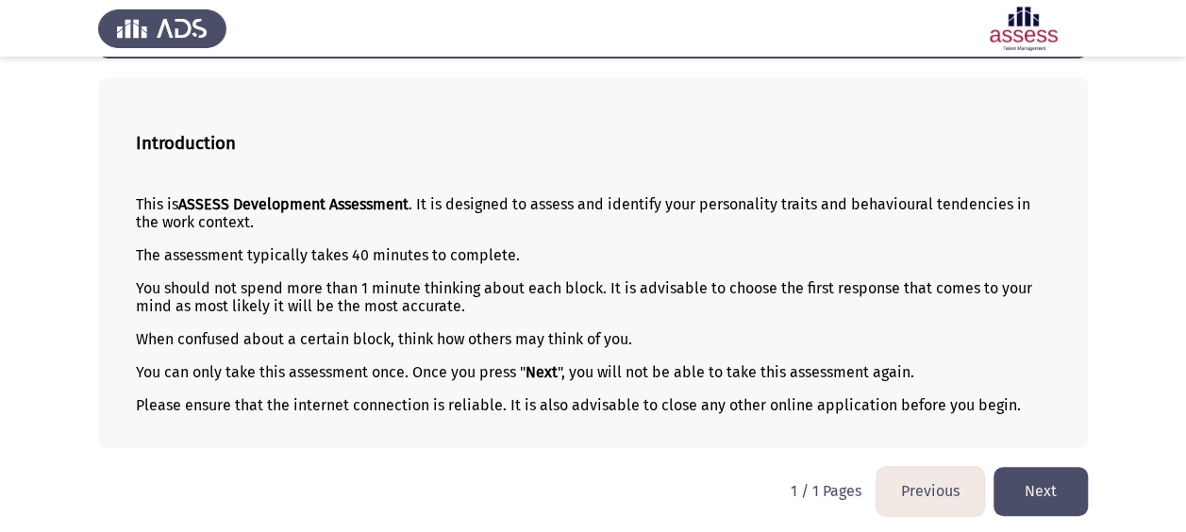
click at [1057, 500] on button "Next" at bounding box center [1040, 491] width 94 height 48
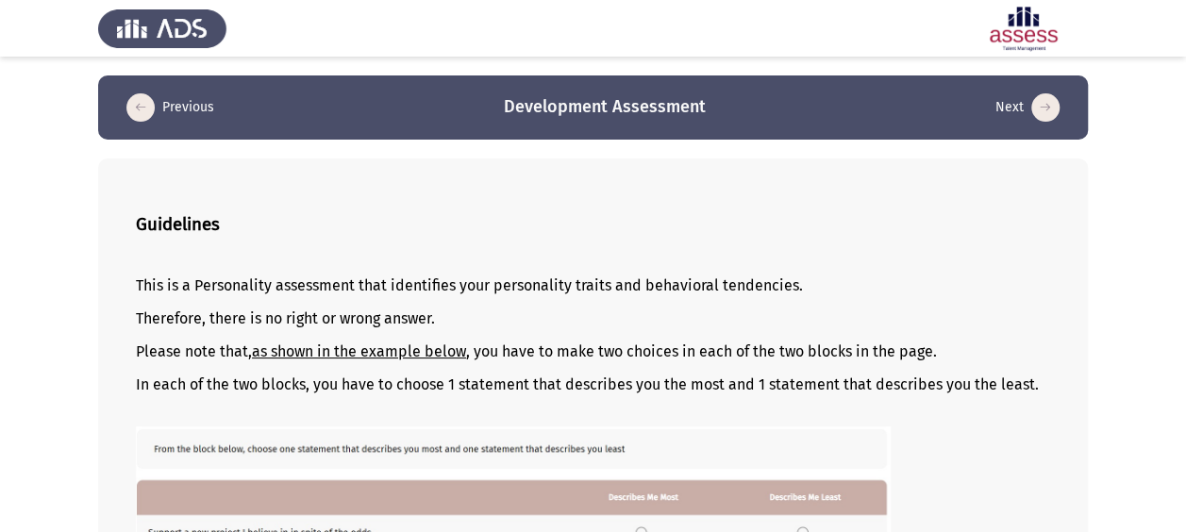
scroll to position [361, 0]
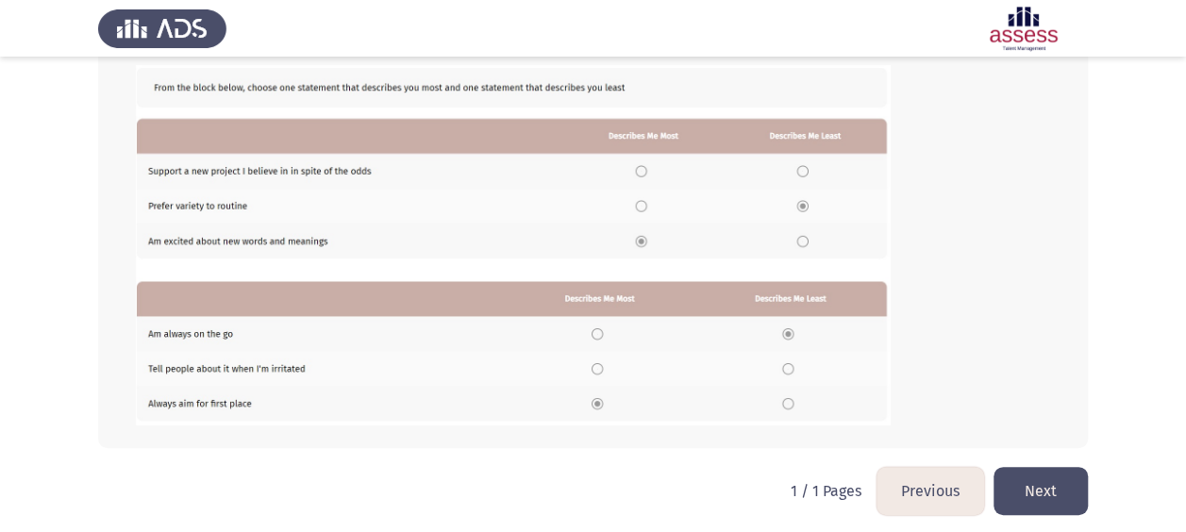
click at [1025, 501] on button "Next" at bounding box center [1040, 491] width 94 height 48
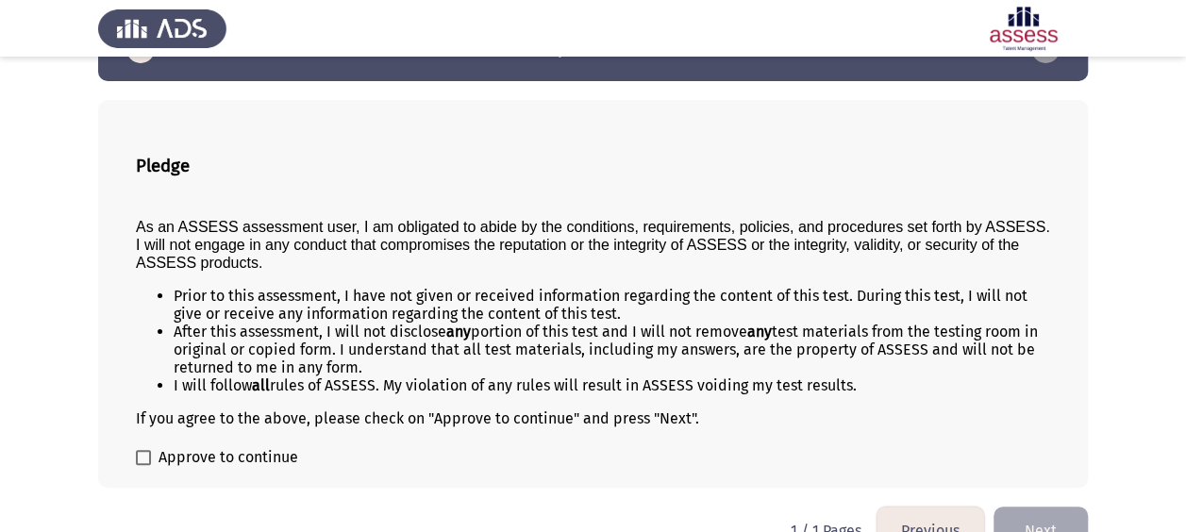
scroll to position [97, 0]
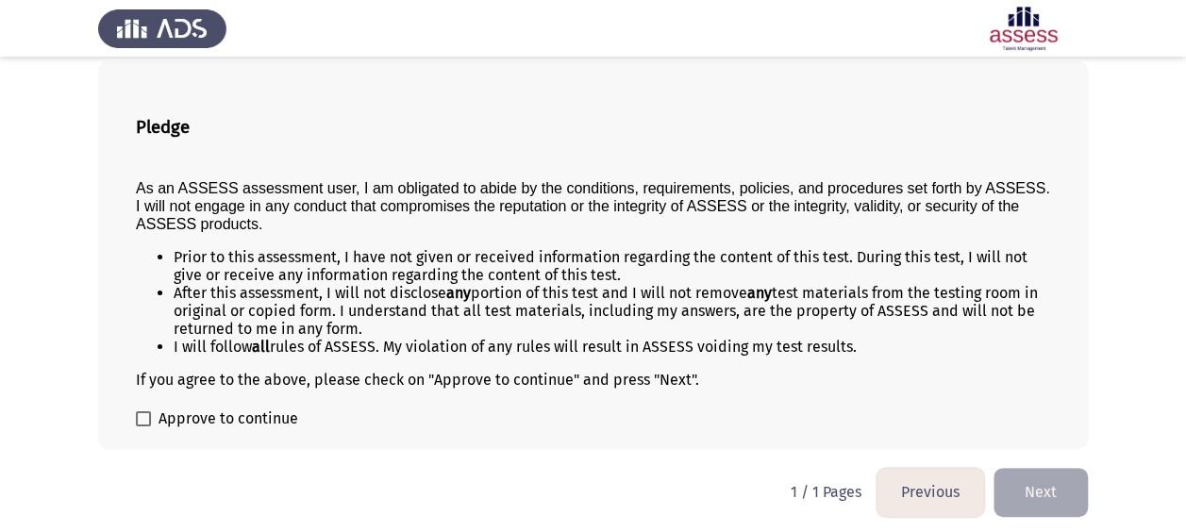
click at [137, 401] on div "Pledge As an ASSESS assessment user, I am obligated to abide by the conditions,…" at bounding box center [593, 255] width 990 height 388
click at [142, 408] on label "Approve to continue" at bounding box center [217, 419] width 162 height 23
click at [142, 426] on input "Approve to continue" at bounding box center [142, 426] width 1 height 1
checkbox input "true"
click at [1030, 498] on button "Next" at bounding box center [1040, 492] width 94 height 48
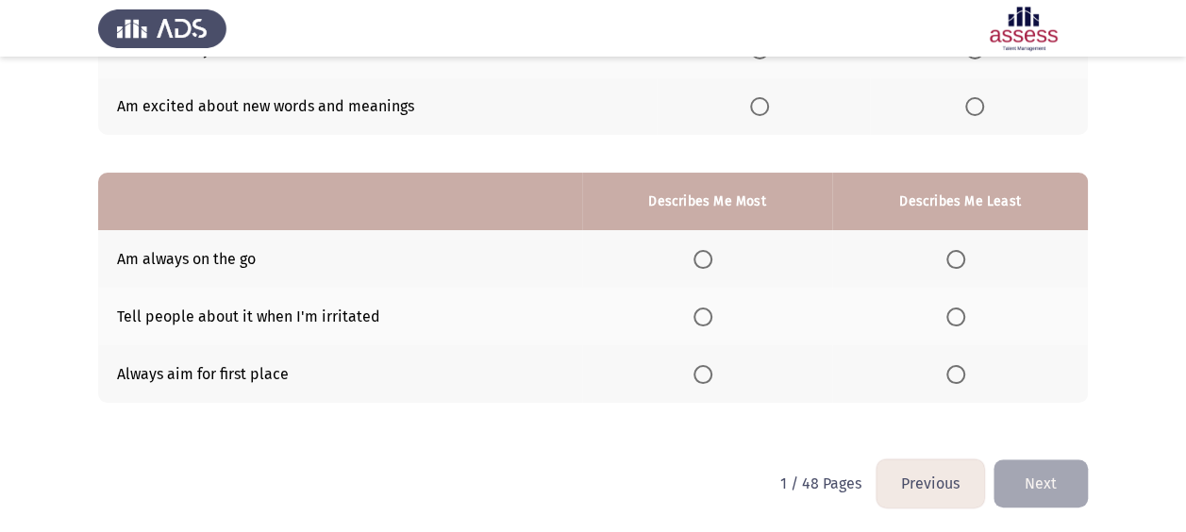
scroll to position [0, 0]
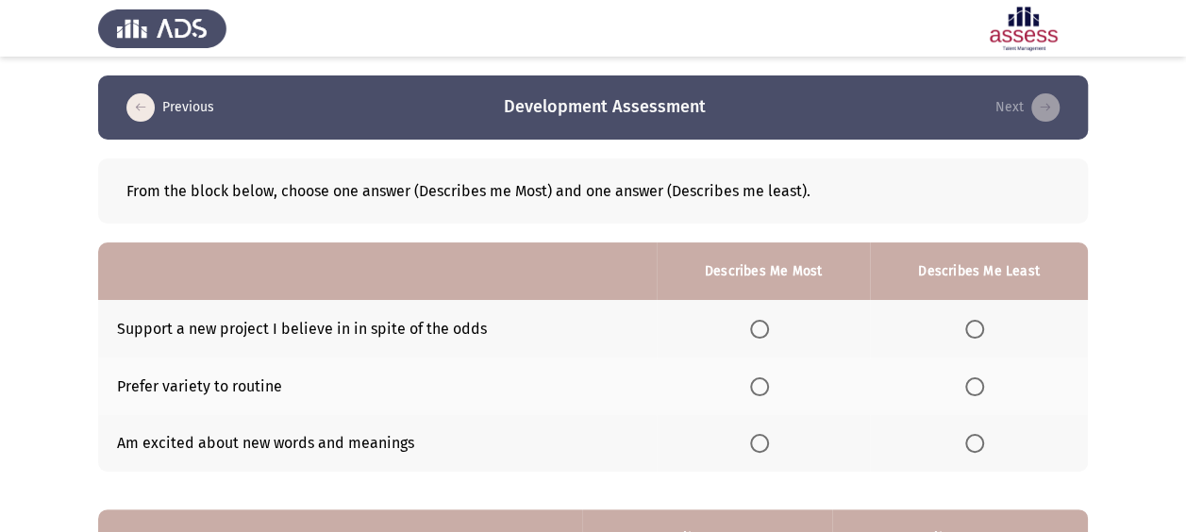
click at [765, 328] on span "Select an option" at bounding box center [759, 329] width 19 height 19
click at [765, 328] on input "Select an option" at bounding box center [759, 329] width 19 height 19
click at [964, 386] on th at bounding box center [979, 387] width 218 height 58
click at [973, 388] on span "Select an option" at bounding box center [974, 386] width 19 height 19
click at [973, 388] on input "Select an option" at bounding box center [974, 386] width 19 height 19
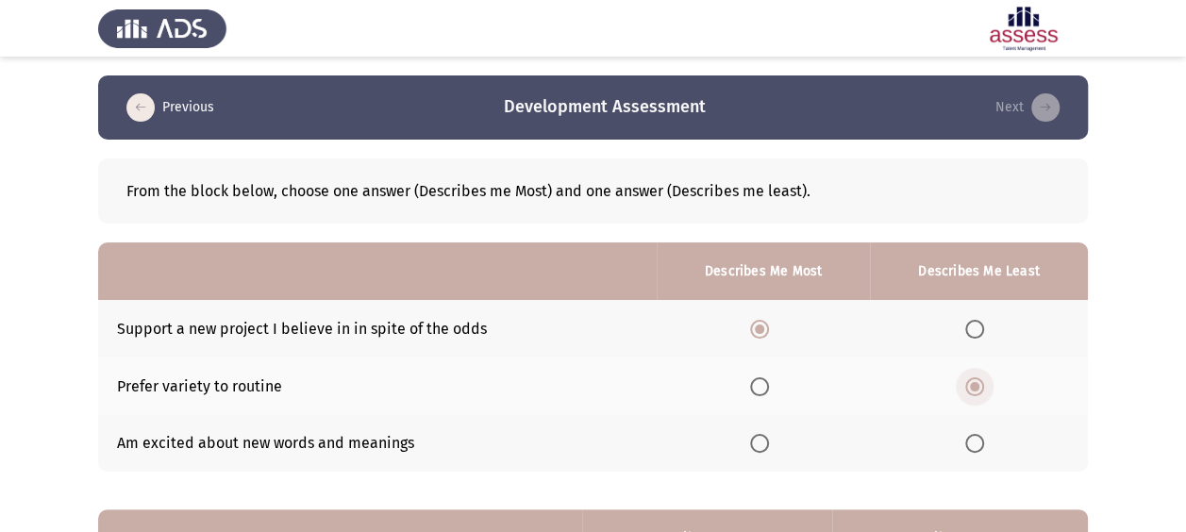
click at [977, 389] on span "Select an option" at bounding box center [974, 386] width 9 height 9
click at [977, 389] on input "Select an option" at bounding box center [974, 386] width 19 height 19
click at [767, 326] on span "Select an option" at bounding box center [759, 329] width 19 height 19
click at [767, 326] on input "Select an option" at bounding box center [759, 329] width 19 height 19
click at [758, 334] on span "Select an option" at bounding box center [759, 329] width 19 height 19
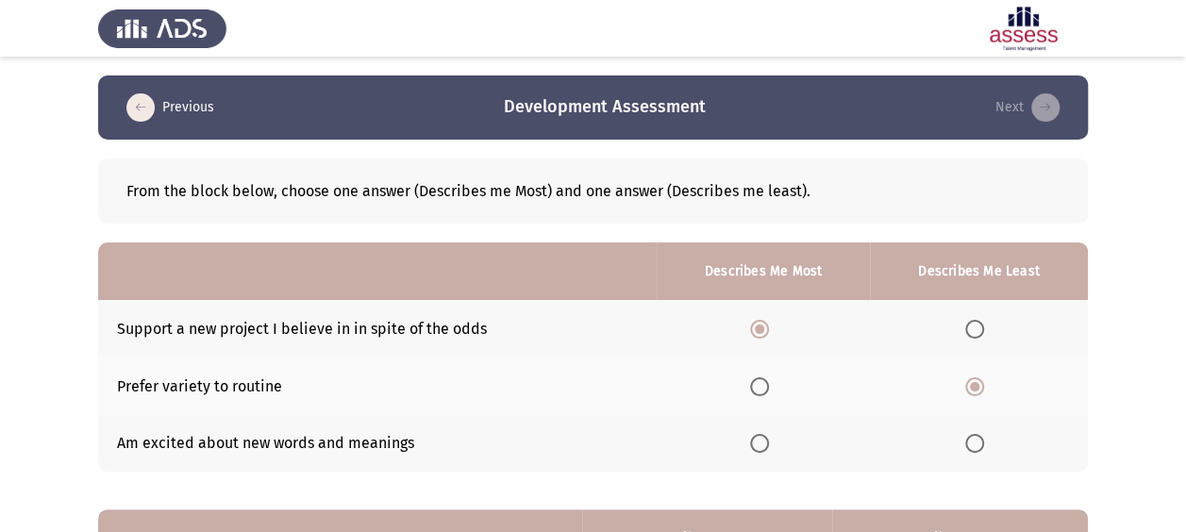
click at [758, 334] on input "Select an option" at bounding box center [759, 329] width 19 height 19
click at [756, 326] on span "Select an option" at bounding box center [759, 329] width 19 height 19
click at [756, 326] on input "Select an option" at bounding box center [759, 329] width 19 height 19
click at [972, 326] on span "Select an option" at bounding box center [974, 329] width 19 height 19
click at [972, 326] on input "Select an option" at bounding box center [974, 329] width 19 height 19
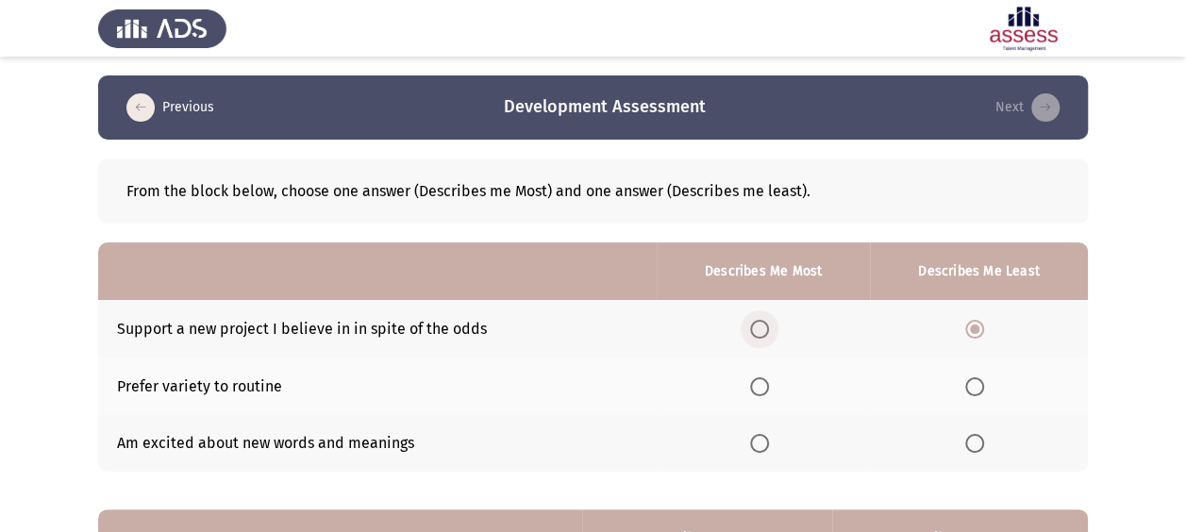
click at [762, 332] on span "Select an option" at bounding box center [759, 329] width 19 height 19
click at [762, 332] on input "Select an option" at bounding box center [759, 329] width 19 height 19
click at [766, 392] on span "Select an option" at bounding box center [759, 386] width 19 height 19
click at [766, 392] on input "Select an option" at bounding box center [759, 386] width 19 height 19
click at [759, 443] on span "Select an option" at bounding box center [759, 443] width 19 height 19
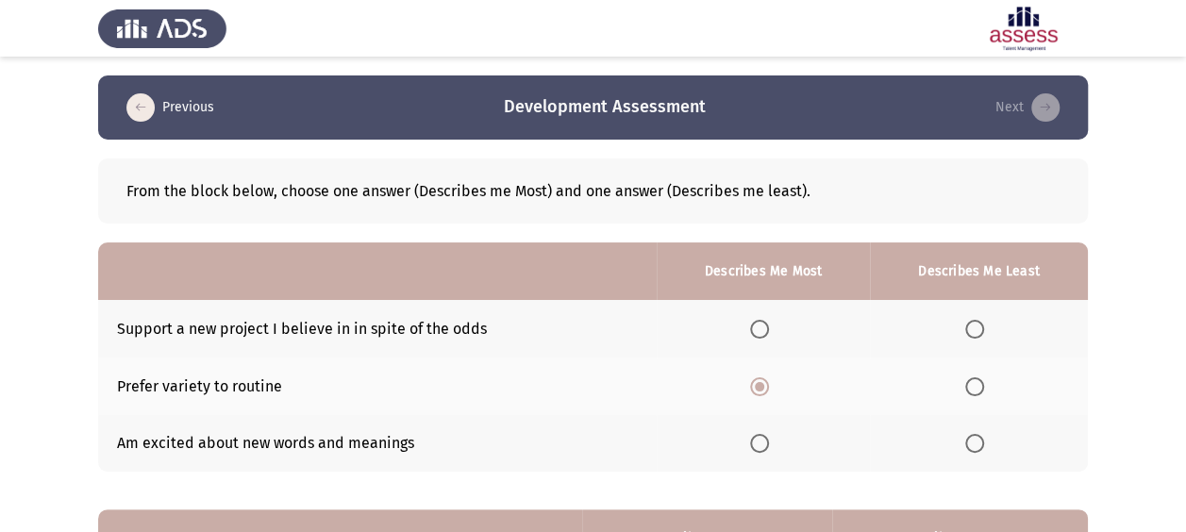
click at [759, 443] on input "Select an option" at bounding box center [759, 443] width 19 height 19
click at [977, 333] on span "Select an option" at bounding box center [974, 329] width 19 height 19
click at [977, 333] on input "Select an option" at bounding box center [974, 329] width 19 height 19
click at [971, 387] on span "Select an option" at bounding box center [974, 386] width 19 height 19
click at [971, 387] on input "Select an option" at bounding box center [974, 386] width 19 height 19
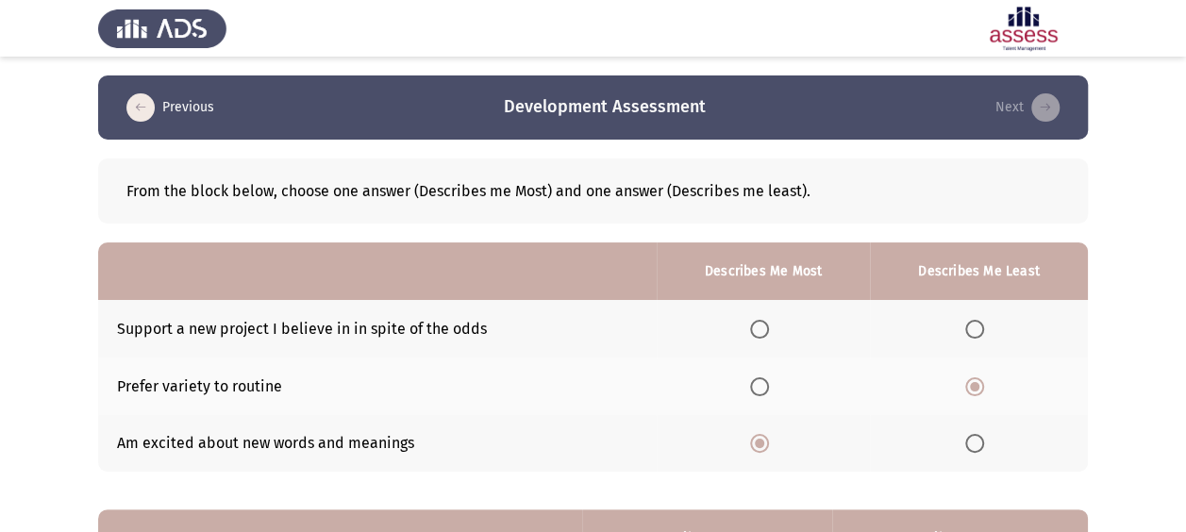
click at [977, 386] on span "Select an option" at bounding box center [974, 386] width 9 height 9
click at [977, 386] on input "Select an option" at bounding box center [974, 386] width 19 height 19
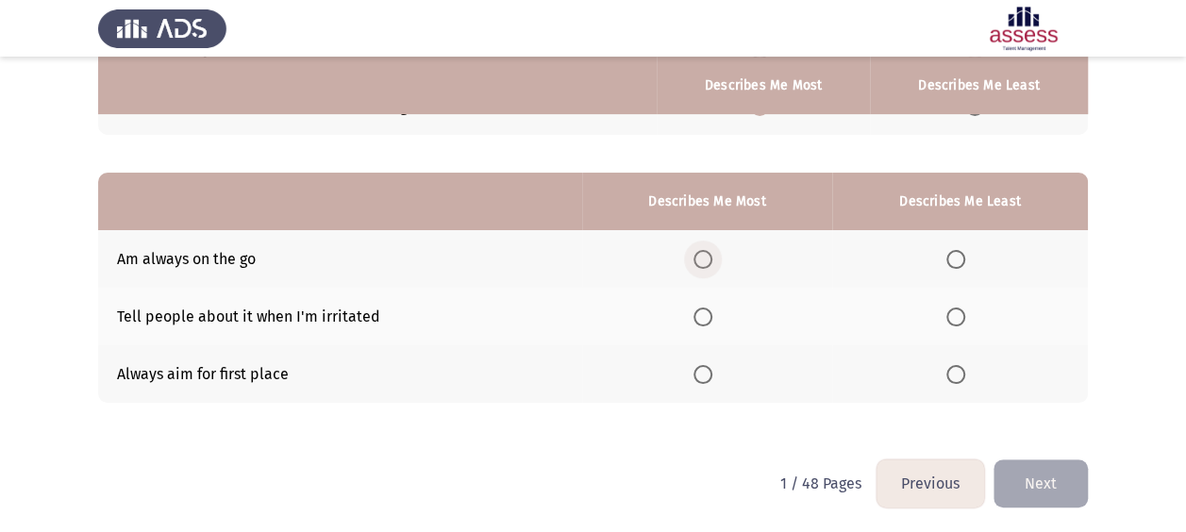
click at [709, 262] on span "Select an option" at bounding box center [702, 259] width 19 height 19
click at [709, 262] on input "Select an option" at bounding box center [702, 259] width 19 height 19
click at [703, 375] on span "Select an option" at bounding box center [703, 375] width 0 height 0
click at [705, 372] on input "Select an option" at bounding box center [702, 374] width 19 height 19
click at [709, 260] on span "Select an option" at bounding box center [702, 259] width 19 height 19
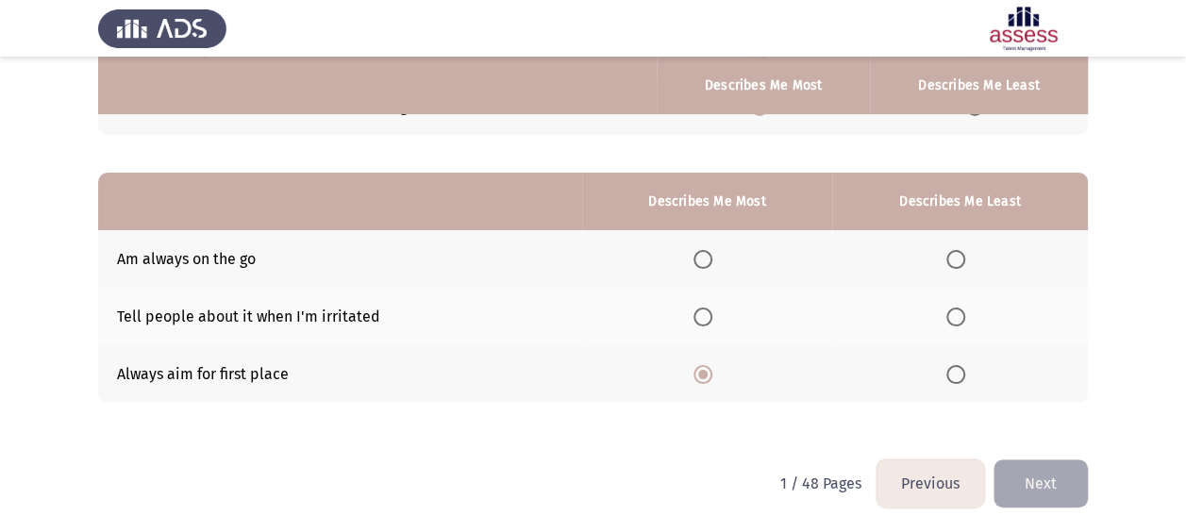
click at [709, 260] on input "Select an option" at bounding box center [702, 259] width 19 height 19
click at [704, 368] on span "Select an option" at bounding box center [702, 374] width 19 height 19
click at [704, 368] on input "Select an option" at bounding box center [702, 374] width 19 height 19
click at [955, 319] on span "Select an option" at bounding box center [955, 317] width 19 height 19
click at [955, 319] on input "Select an option" at bounding box center [955, 317] width 19 height 19
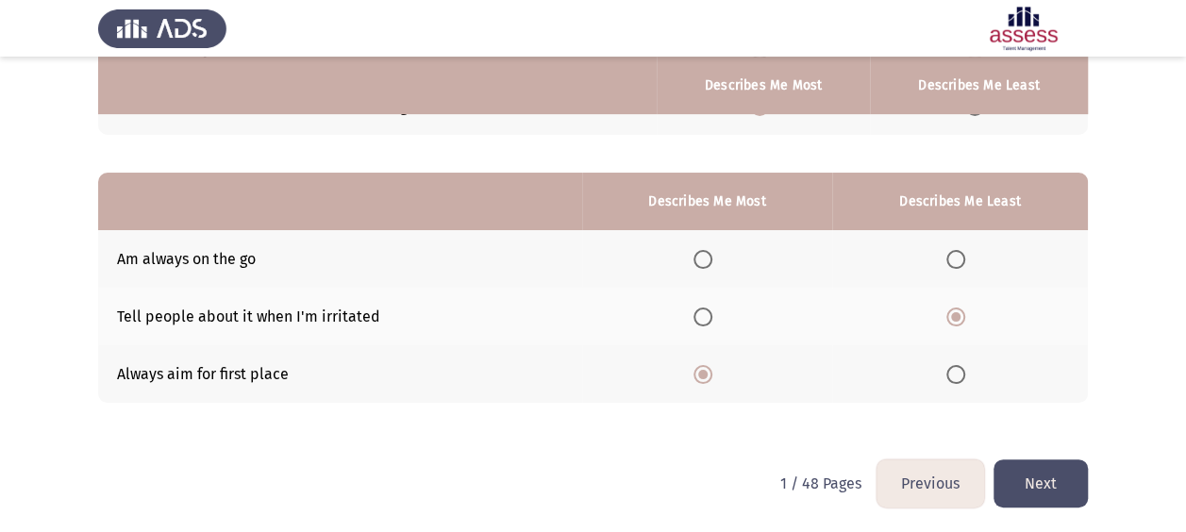
click at [1068, 478] on button "Next" at bounding box center [1040, 483] width 94 height 48
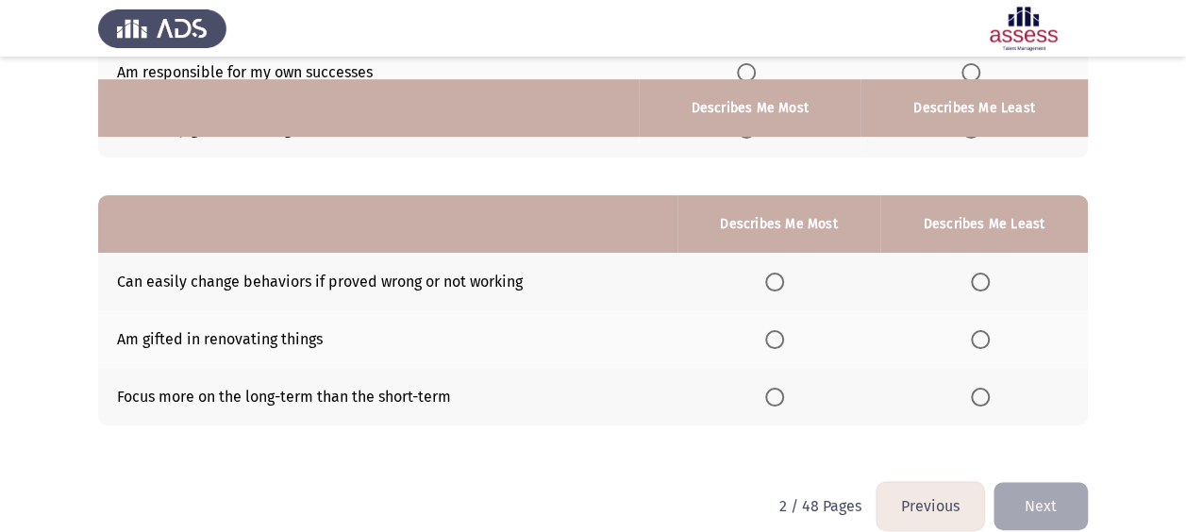
scroll to position [0, 0]
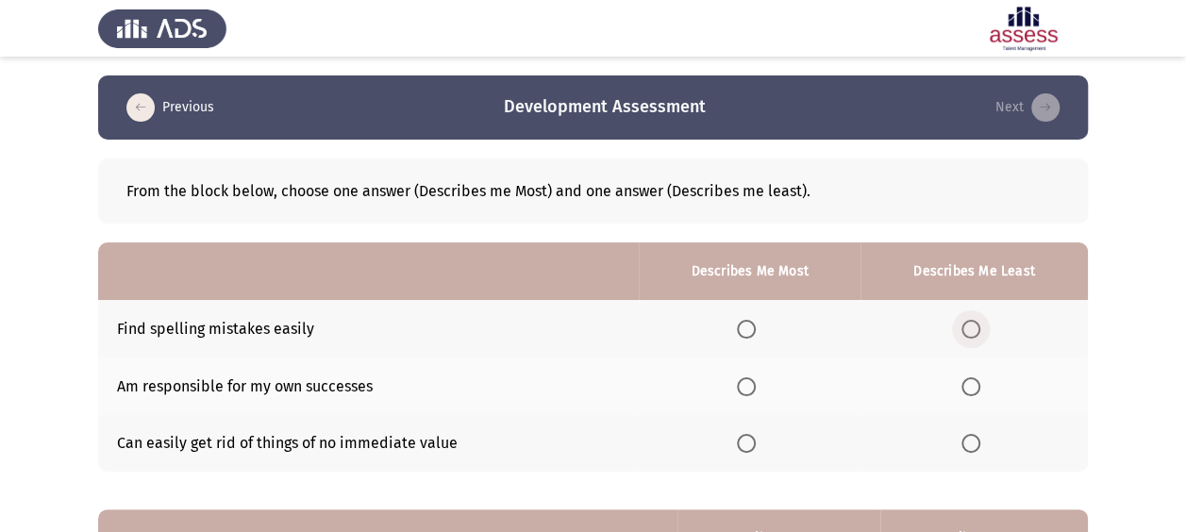
click at [972, 326] on span "Select an option" at bounding box center [970, 329] width 19 height 19
click at [972, 326] on input "Select an option" at bounding box center [970, 329] width 19 height 19
click at [744, 385] on span "Select an option" at bounding box center [746, 386] width 19 height 19
click at [744, 385] on input "Select an option" at bounding box center [746, 386] width 19 height 19
click at [740, 442] on span "Select an option" at bounding box center [746, 443] width 19 height 19
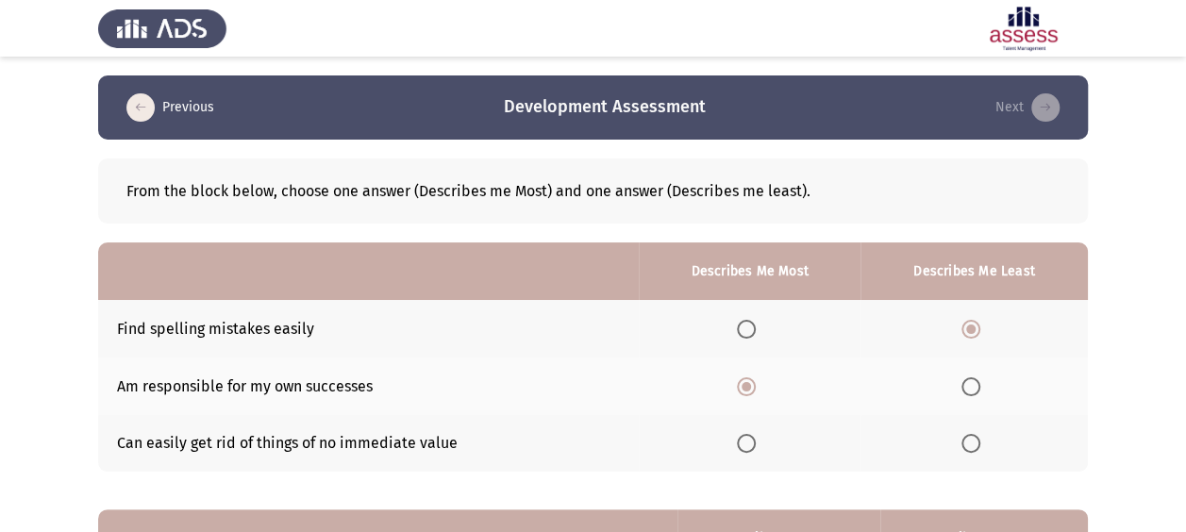
click at [740, 442] on input "Select an option" at bounding box center [746, 443] width 19 height 19
click at [745, 385] on span "Select an option" at bounding box center [746, 386] width 19 height 19
click at [745, 385] on input "Select an option" at bounding box center [746, 386] width 19 height 19
click at [858, 428] on th at bounding box center [750, 444] width 222 height 58
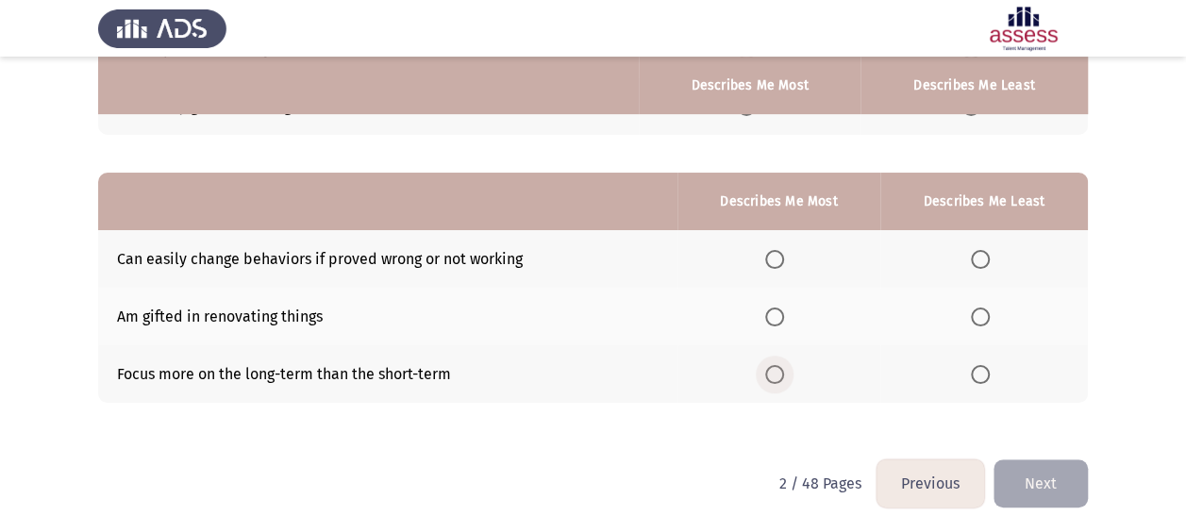
click at [783, 376] on span "Select an option" at bounding box center [774, 374] width 19 height 19
click at [783, 376] on input "Select an option" at bounding box center [774, 374] width 19 height 19
click at [989, 309] on span "Select an option" at bounding box center [980, 317] width 19 height 19
click at [989, 309] on input "Select an option" at bounding box center [980, 317] width 19 height 19
click at [1041, 474] on button "Next" at bounding box center [1040, 483] width 94 height 48
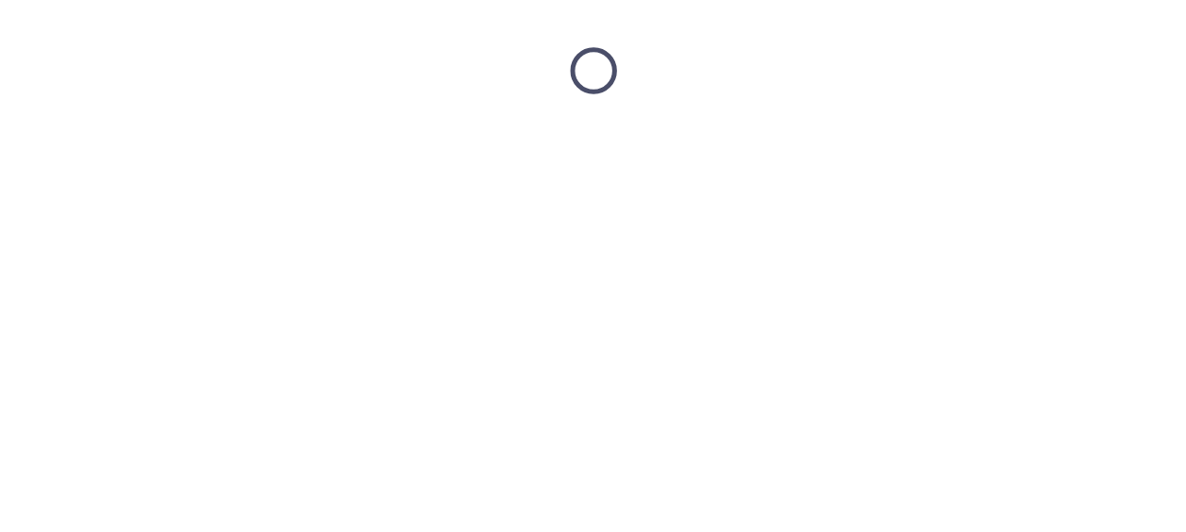
scroll to position [0, 0]
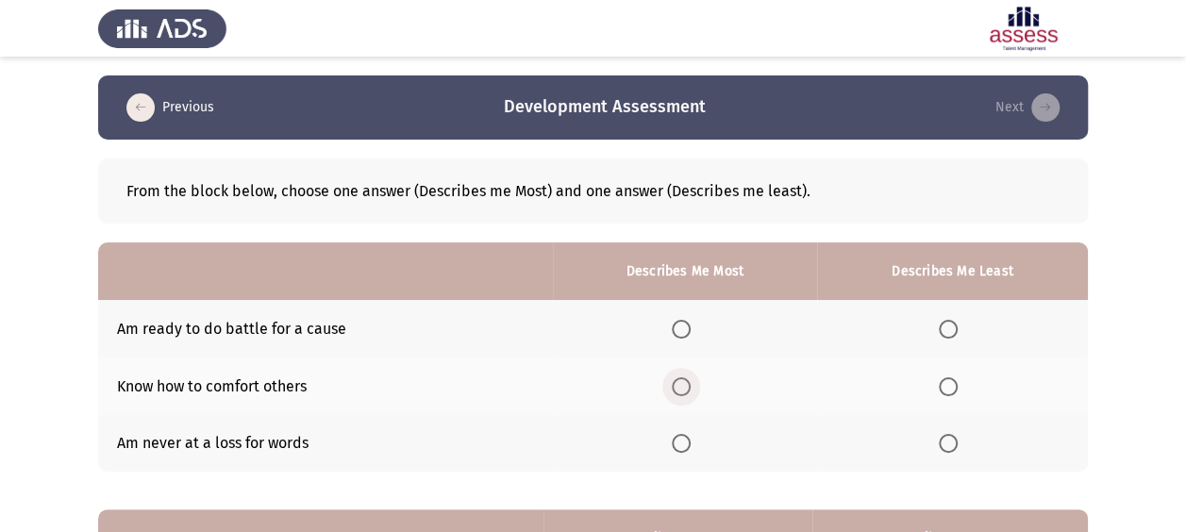
click at [686, 387] on span "Select an option" at bounding box center [681, 386] width 19 height 19
click at [686, 387] on input "Select an option" at bounding box center [681, 386] width 19 height 19
click at [948, 329] on span "Select an option" at bounding box center [948, 329] width 0 height 0
click at [949, 327] on input "Select an option" at bounding box center [948, 329] width 19 height 19
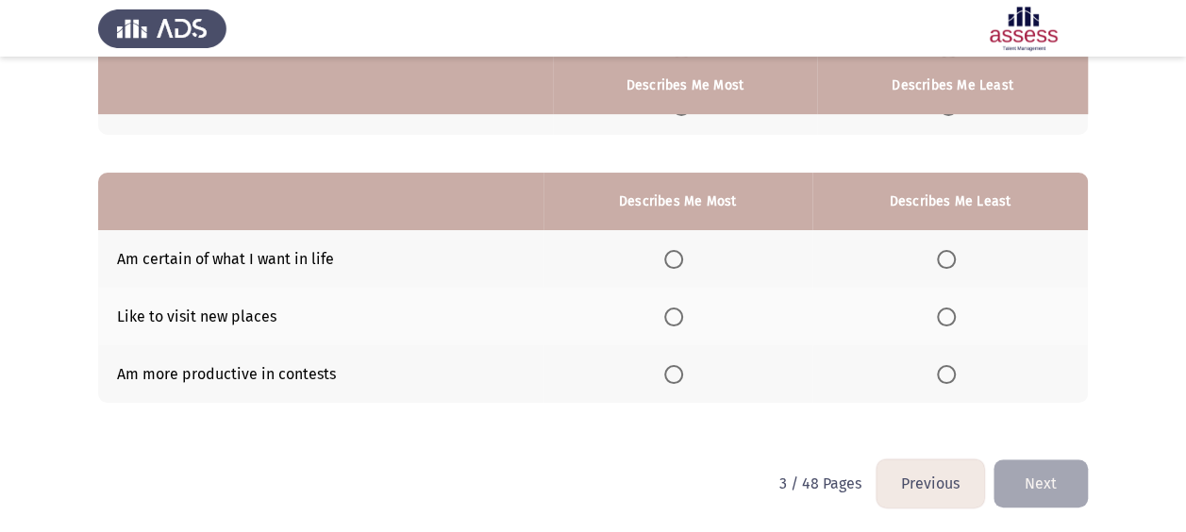
click at [671, 259] on span "Select an option" at bounding box center [673, 259] width 19 height 19
click at [671, 259] on input "Select an option" at bounding box center [673, 259] width 19 height 19
click at [686, 317] on label "Select an option" at bounding box center [677, 317] width 26 height 19
click at [683, 317] on input "Select an option" at bounding box center [673, 317] width 19 height 19
click at [670, 252] on span "Select an option" at bounding box center [673, 259] width 19 height 19
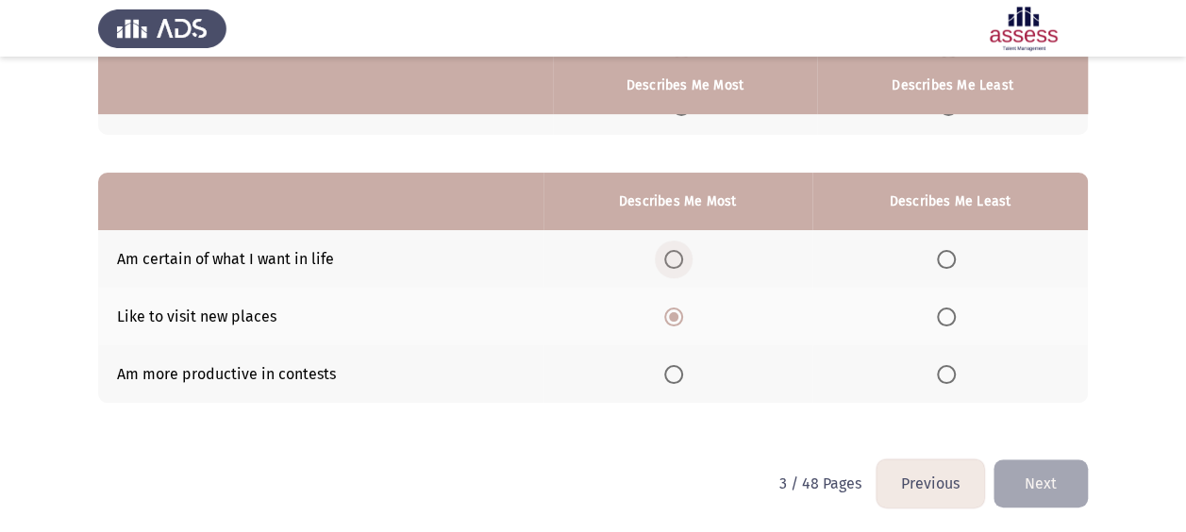
click at [677, 258] on span "Select an option" at bounding box center [673, 259] width 19 height 19
click at [677, 258] on input "Select an option" at bounding box center [673, 259] width 19 height 19
click at [951, 365] on span "Select an option" at bounding box center [946, 374] width 19 height 19
click at [951, 365] on input "Select an option" at bounding box center [946, 374] width 19 height 19
click at [1064, 481] on button "Next" at bounding box center [1040, 483] width 94 height 48
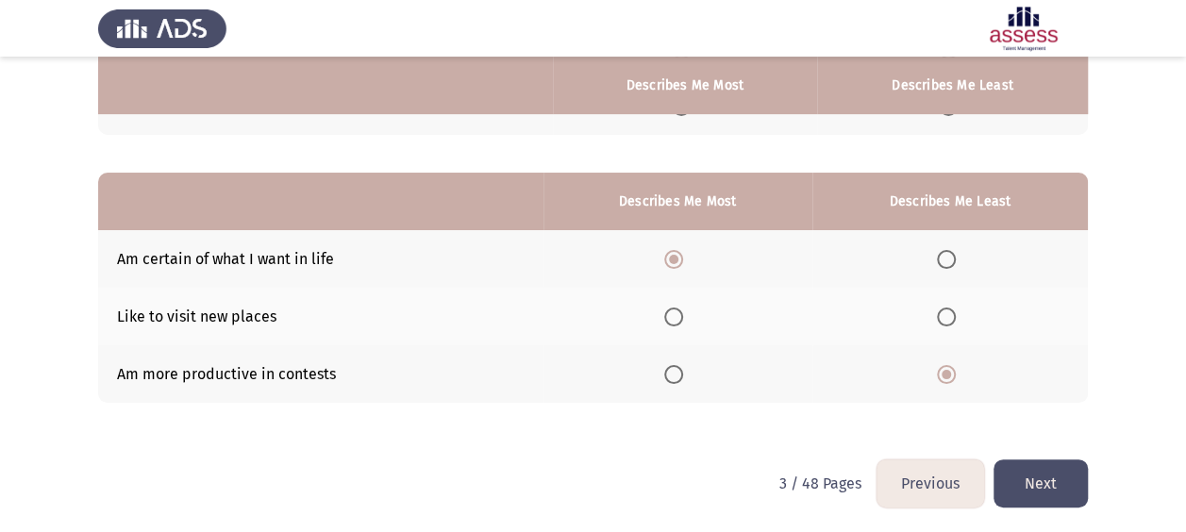
scroll to position [0, 0]
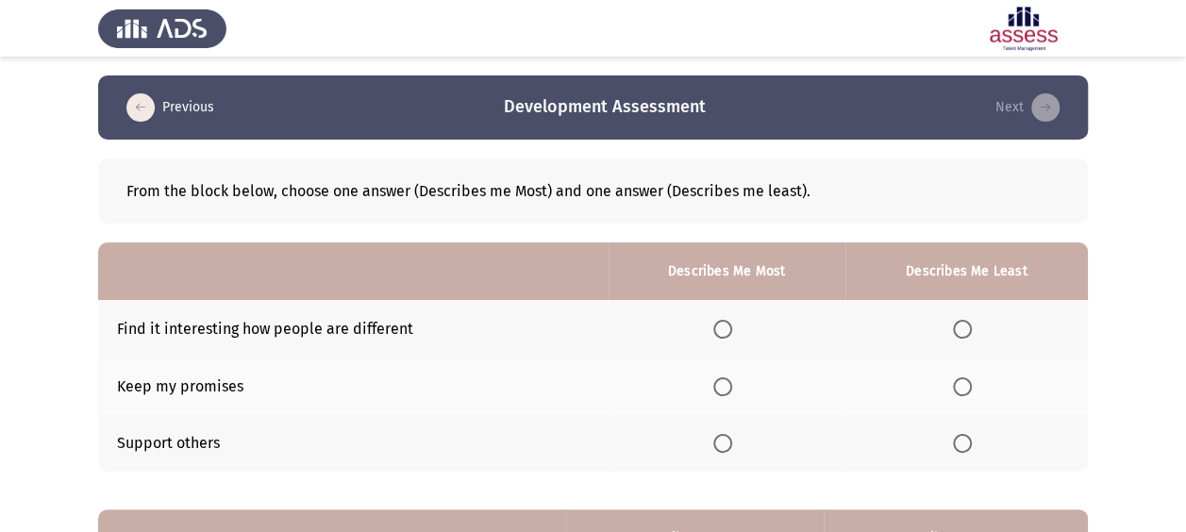
click at [726, 381] on span "Select an option" at bounding box center [722, 386] width 19 height 19
click at [726, 381] on input "Select an option" at bounding box center [722, 386] width 19 height 19
click at [728, 442] on span "Select an option" at bounding box center [722, 443] width 19 height 19
click at [728, 442] on input "Select an option" at bounding box center [722, 443] width 19 height 19
click at [972, 333] on span "Select an option" at bounding box center [962, 329] width 19 height 19
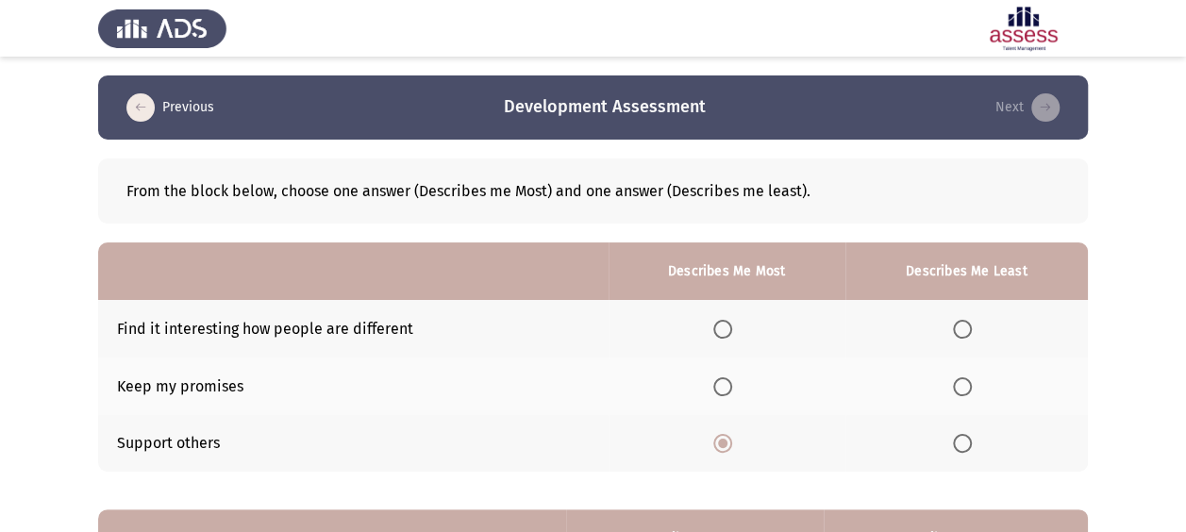
click at [972, 333] on input "Select an option" at bounding box center [962, 329] width 19 height 19
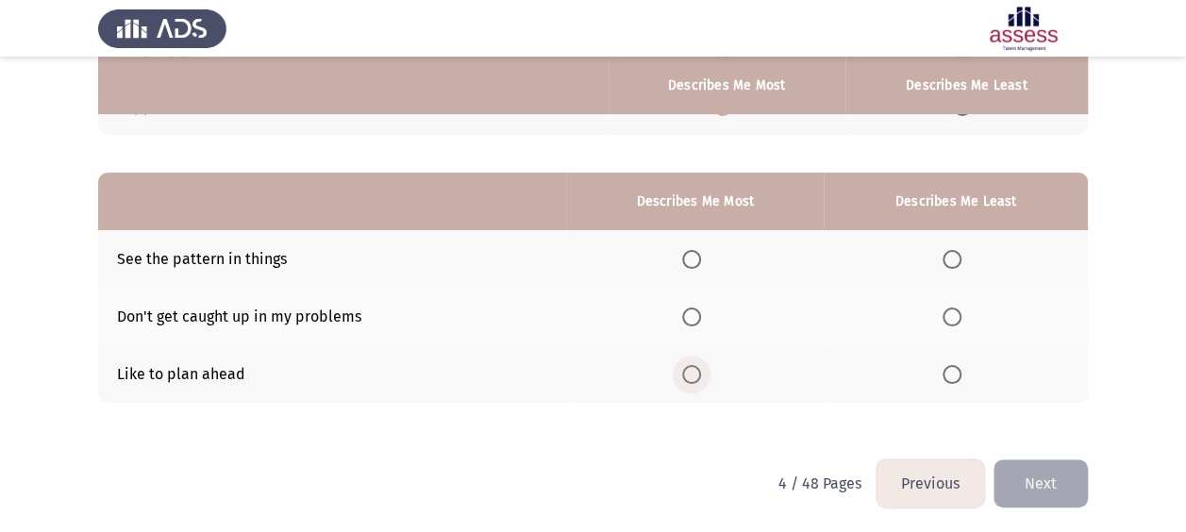
click at [694, 376] on span "Select an option" at bounding box center [691, 374] width 19 height 19
click at [694, 376] on input "Select an option" at bounding box center [691, 374] width 19 height 19
click at [961, 268] on th at bounding box center [956, 259] width 264 height 58
click at [960, 260] on span "Select an option" at bounding box center [952, 259] width 19 height 19
click at [960, 260] on input "Select an option" at bounding box center [952, 259] width 19 height 19
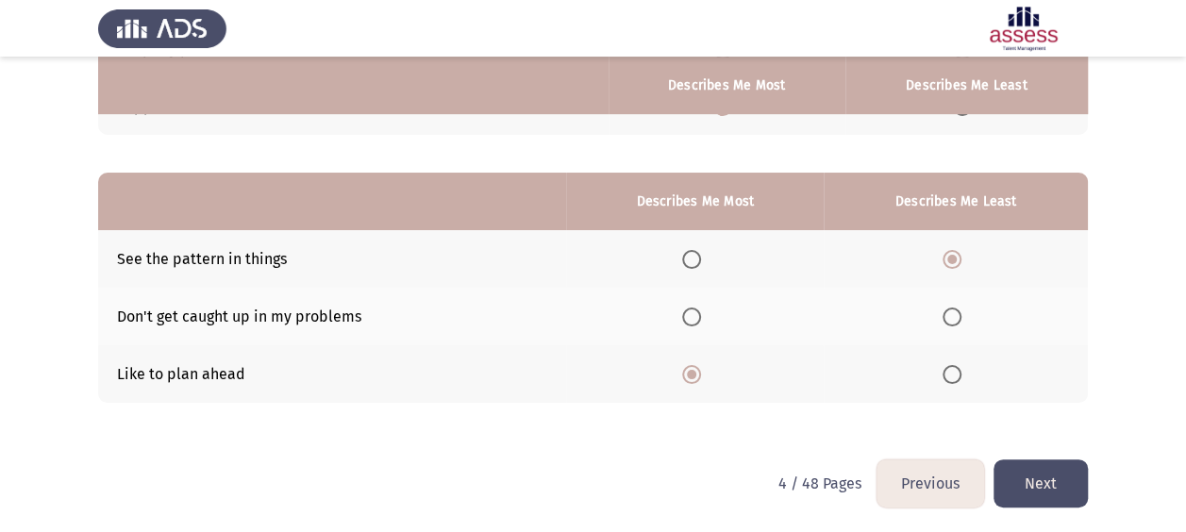
click at [945, 310] on span "Select an option" at bounding box center [952, 317] width 19 height 19
click at [945, 310] on input "Select an option" at bounding box center [952, 317] width 19 height 19
click at [1019, 480] on button "Next" at bounding box center [1040, 483] width 94 height 48
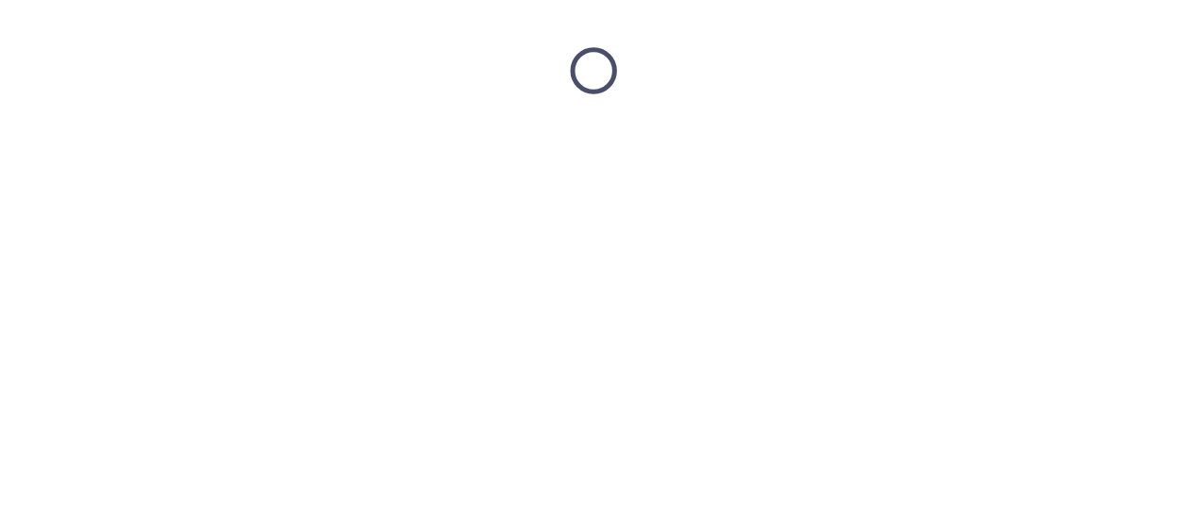
scroll to position [0, 0]
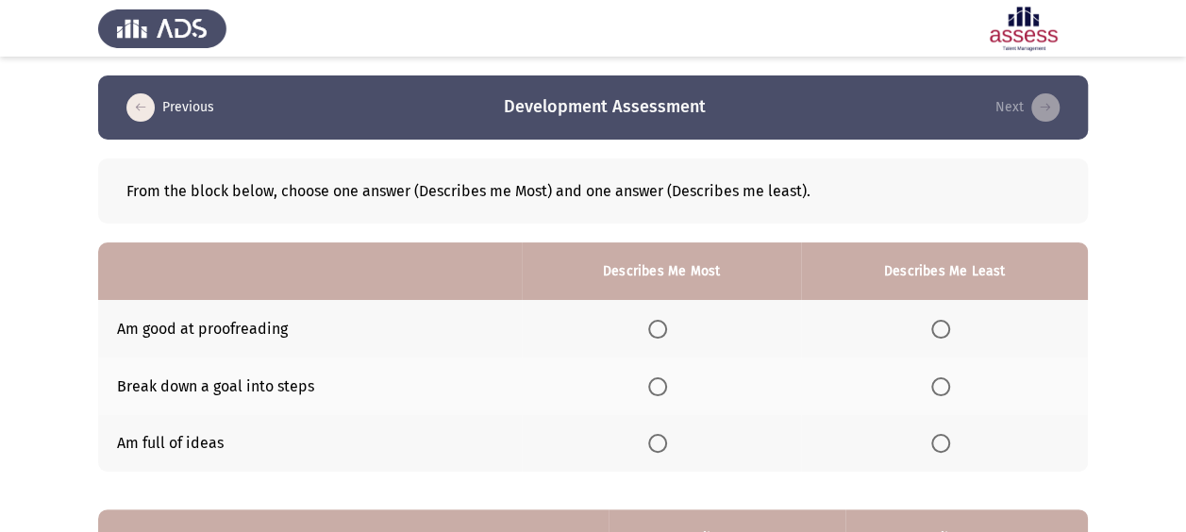
click at [665, 442] on span "Select an option" at bounding box center [657, 443] width 19 height 19
click at [665, 442] on input "Select an option" at bounding box center [657, 443] width 19 height 19
click at [958, 383] on label "Select an option" at bounding box center [944, 386] width 26 height 19
click at [950, 383] on input "Select an option" at bounding box center [940, 386] width 19 height 19
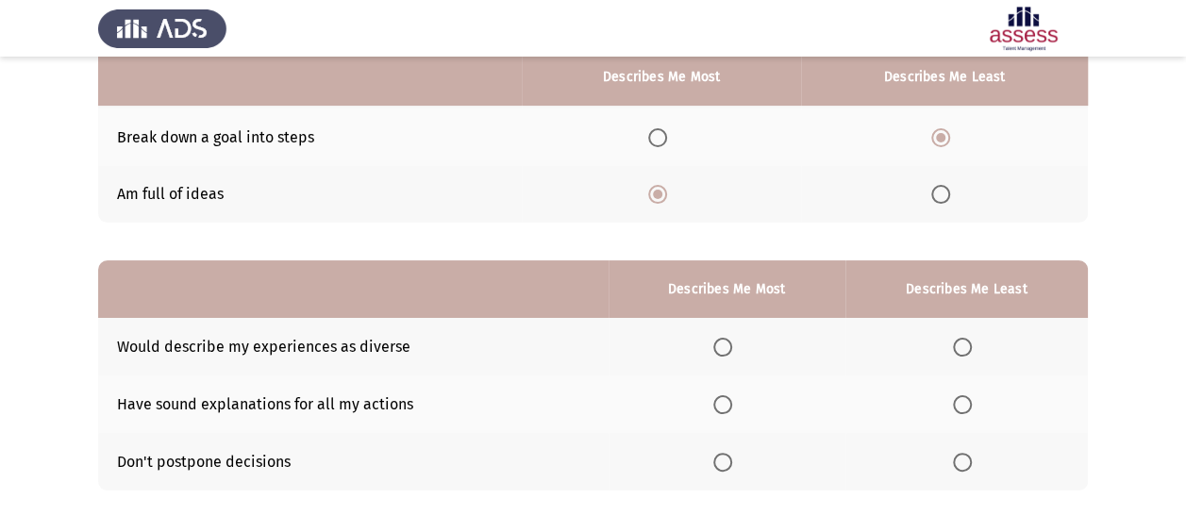
scroll to position [252, 0]
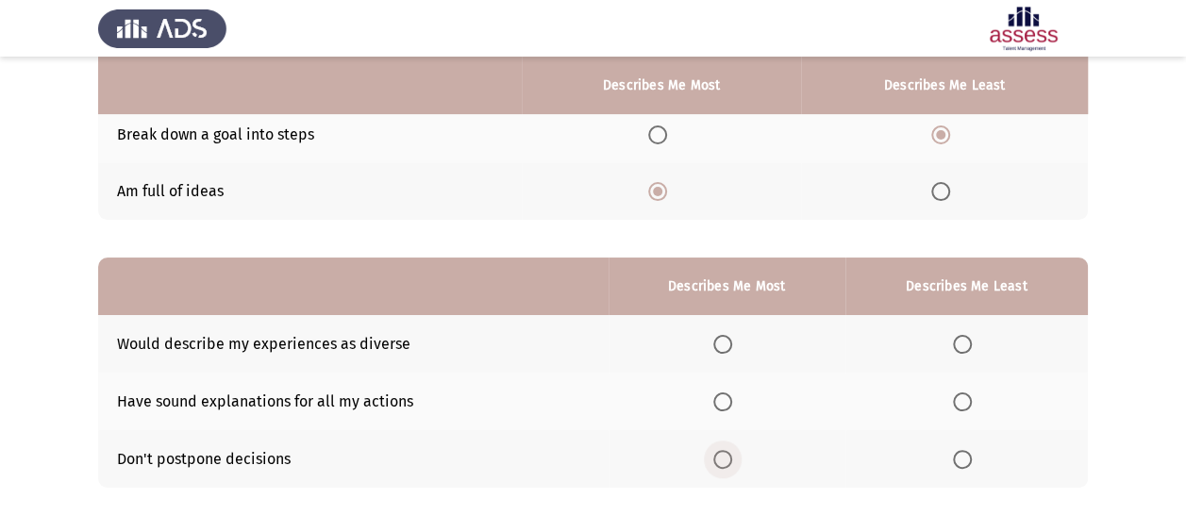
click at [723, 459] on span "Select an option" at bounding box center [722, 459] width 19 height 19
click at [723, 459] on input "Select an option" at bounding box center [722, 459] width 19 height 19
click at [953, 401] on th at bounding box center [966, 402] width 242 height 58
click at [974, 398] on label "Select an option" at bounding box center [966, 401] width 26 height 19
click at [972, 398] on input "Select an option" at bounding box center [962, 401] width 19 height 19
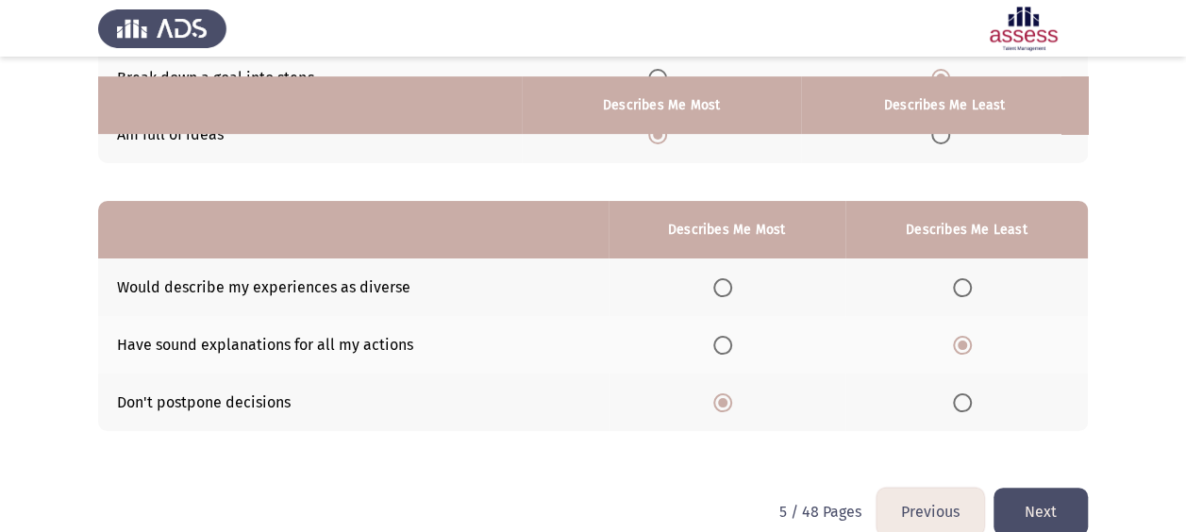
scroll to position [337, 0]
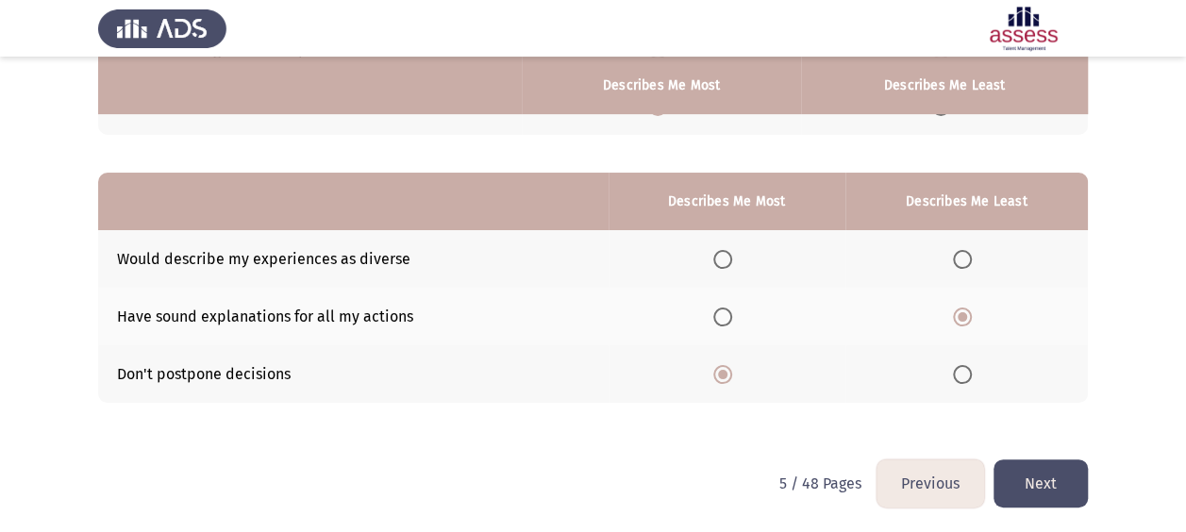
click at [1033, 481] on button "Next" at bounding box center [1040, 483] width 94 height 48
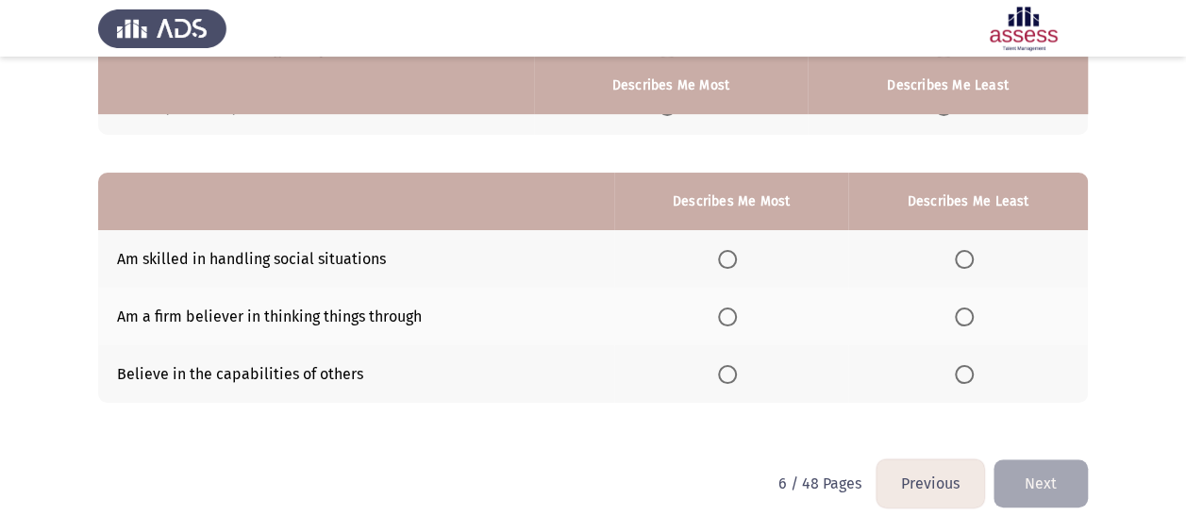
click at [725, 374] on span "Select an option" at bounding box center [727, 374] width 19 height 19
click at [725, 374] on input "Select an option" at bounding box center [727, 374] width 19 height 19
click at [967, 258] on span "Select an option" at bounding box center [964, 259] width 19 height 19
click at [967, 258] on input "Select an option" at bounding box center [964, 259] width 19 height 19
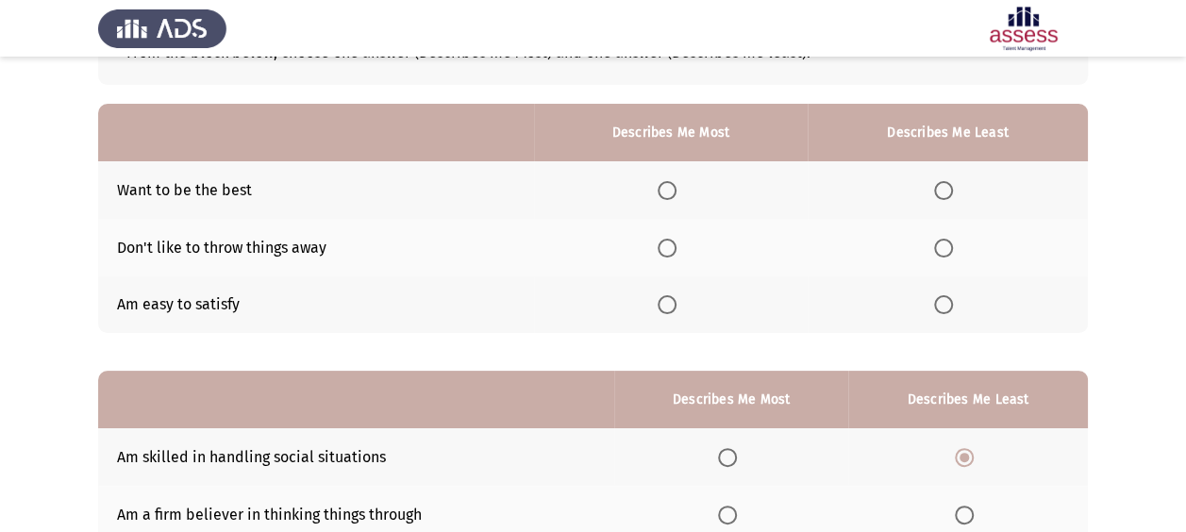
scroll to position [132, 0]
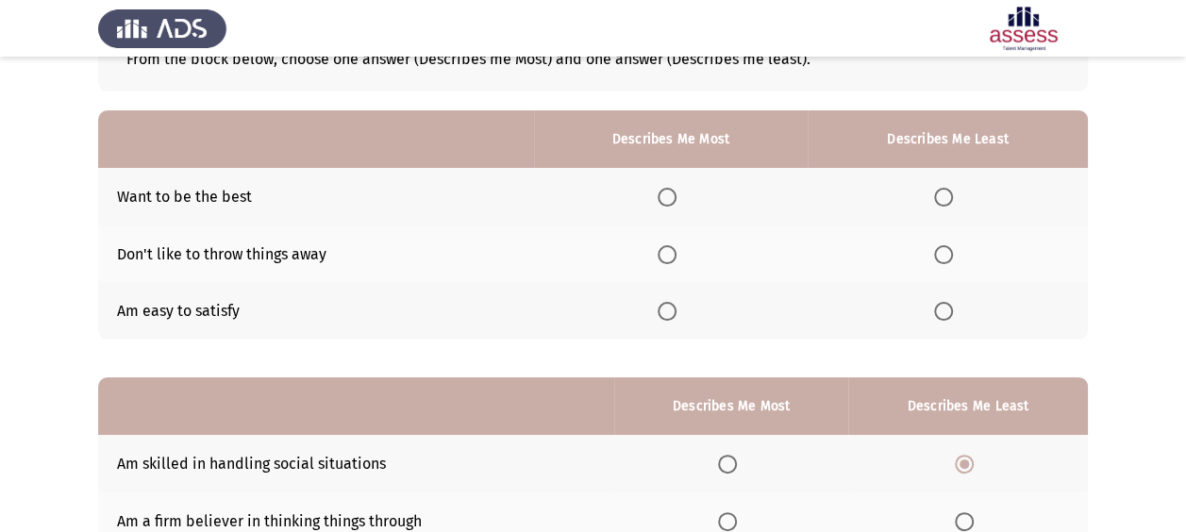
click at [943, 256] on span "Select an option" at bounding box center [943, 254] width 19 height 19
click at [943, 256] on input "Select an option" at bounding box center [943, 254] width 19 height 19
click at [676, 194] on span "Select an option" at bounding box center [667, 197] width 19 height 19
click at [676, 194] on input "Select an option" at bounding box center [667, 197] width 19 height 19
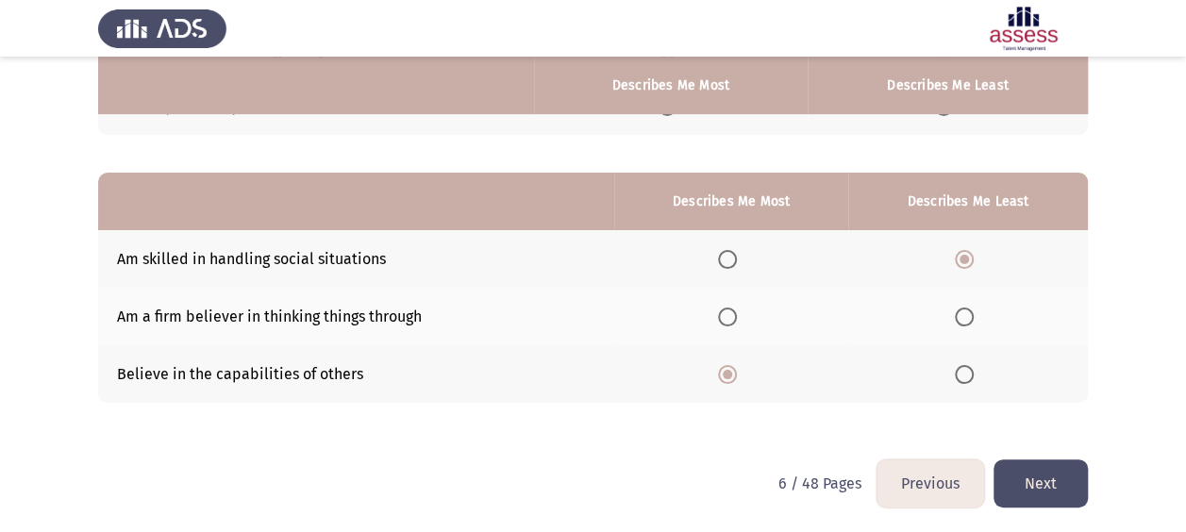
click at [1025, 486] on button "Next" at bounding box center [1040, 483] width 94 height 48
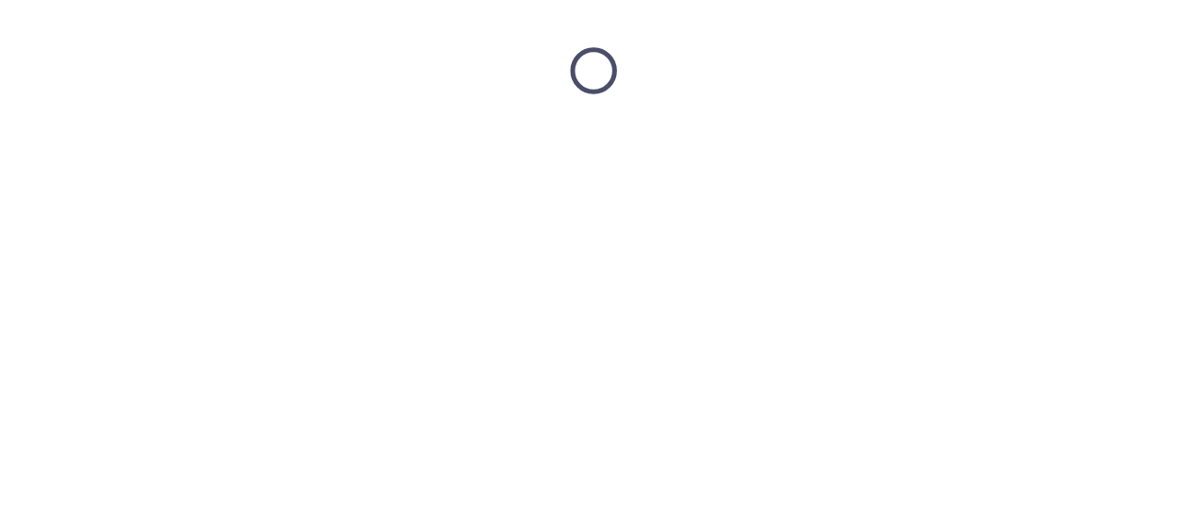
scroll to position [0, 0]
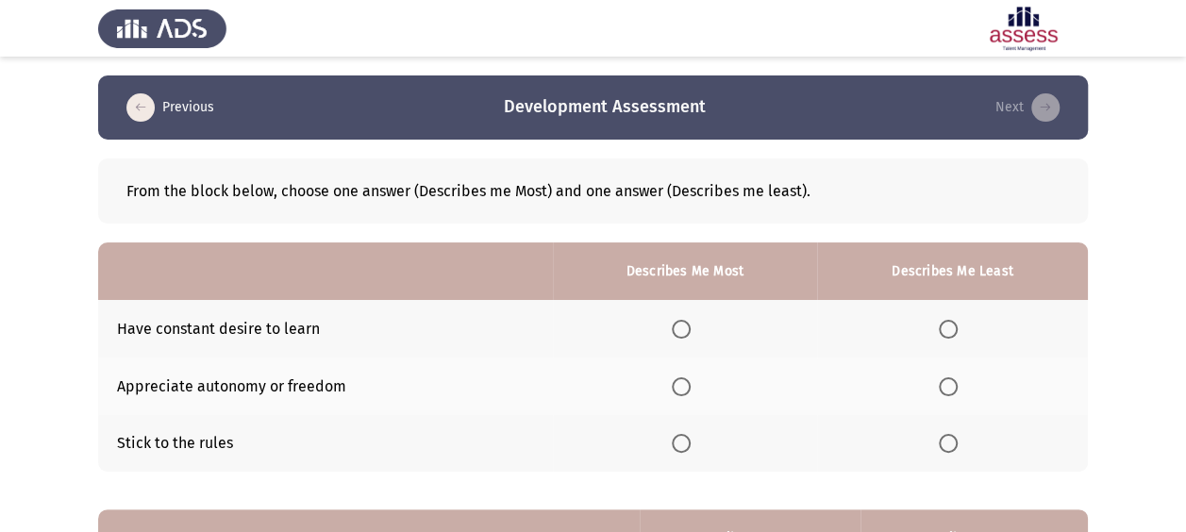
click at [686, 325] on span "Select an option" at bounding box center [681, 329] width 19 height 19
click at [686, 325] on input "Select an option" at bounding box center [681, 329] width 19 height 19
click at [958, 444] on span "Select an option" at bounding box center [948, 443] width 19 height 19
click at [958, 444] on input "Select an option" at bounding box center [948, 443] width 19 height 19
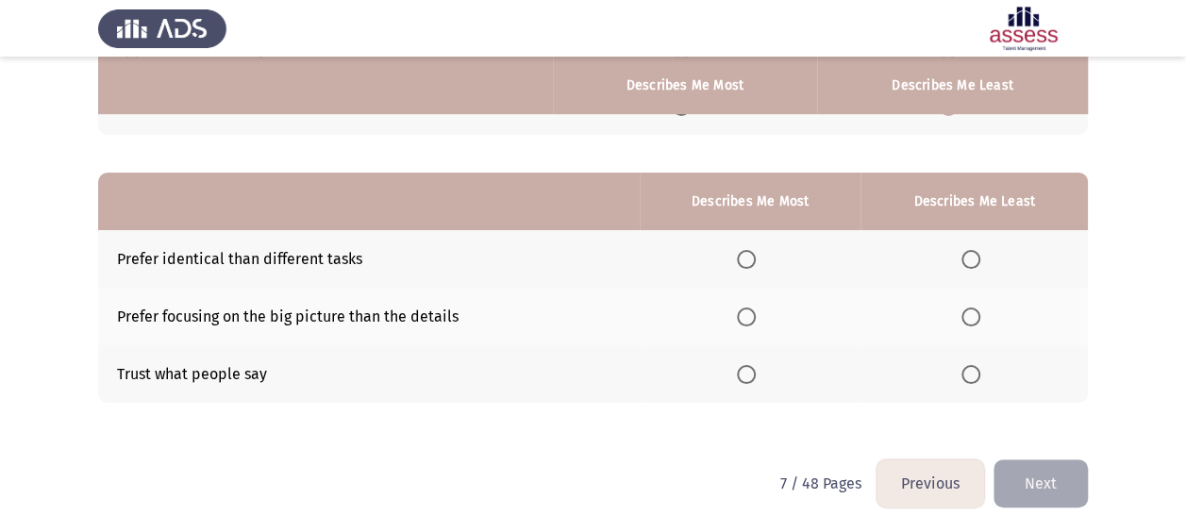
click at [960, 372] on th at bounding box center [973, 374] width 227 height 58
click at [742, 317] on th at bounding box center [751, 317] width 222 height 58
click at [756, 319] on span "Select an option" at bounding box center [746, 317] width 19 height 19
click at [756, 319] on input "Select an option" at bounding box center [746, 317] width 19 height 19
click at [979, 372] on span "Select an option" at bounding box center [970, 374] width 19 height 19
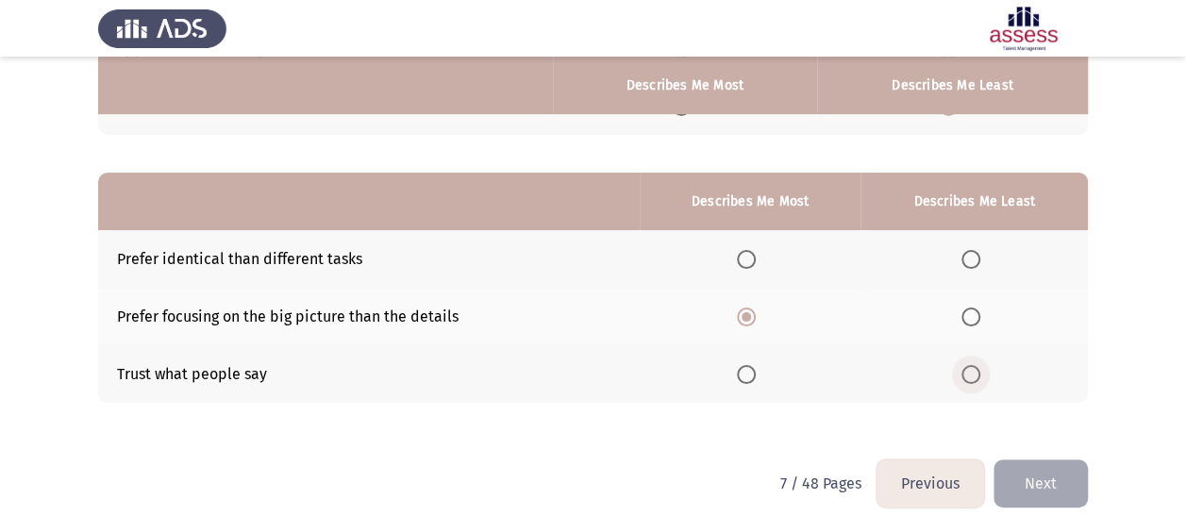
click at [979, 372] on input "Select an option" at bounding box center [970, 374] width 19 height 19
click at [1027, 476] on button "Next" at bounding box center [1040, 483] width 94 height 48
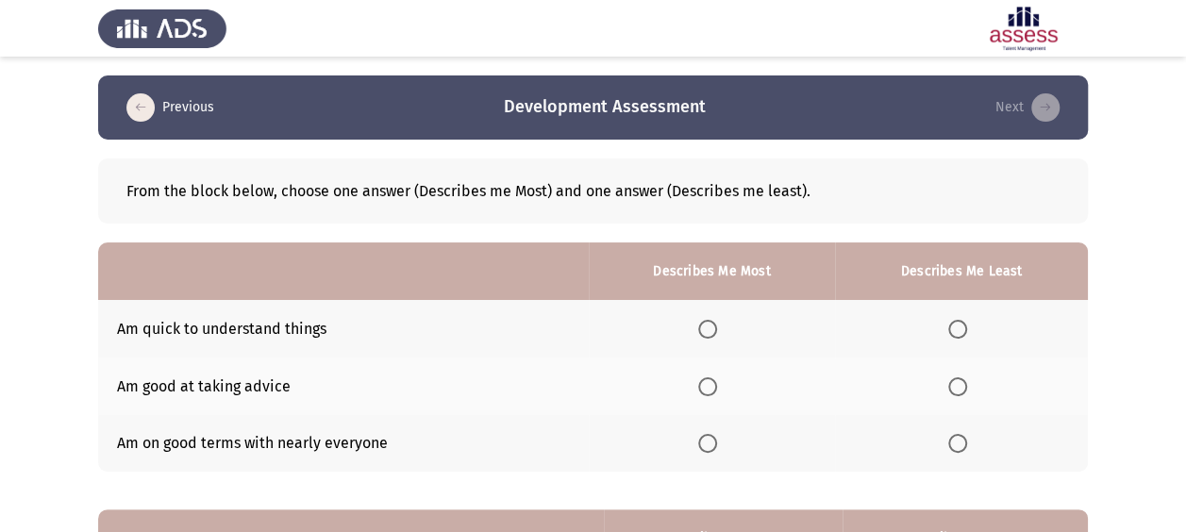
click at [709, 445] on span "Select an option" at bounding box center [707, 443] width 19 height 19
click at [709, 445] on input "Select an option" at bounding box center [707, 443] width 19 height 19
click at [710, 332] on span "Select an option" at bounding box center [707, 329] width 19 height 19
click at [710, 332] on input "Select an option" at bounding box center [707, 329] width 19 height 19
click at [702, 461] on mat-tooltip-component "WAITING" at bounding box center [717, 479] width 92 height 54
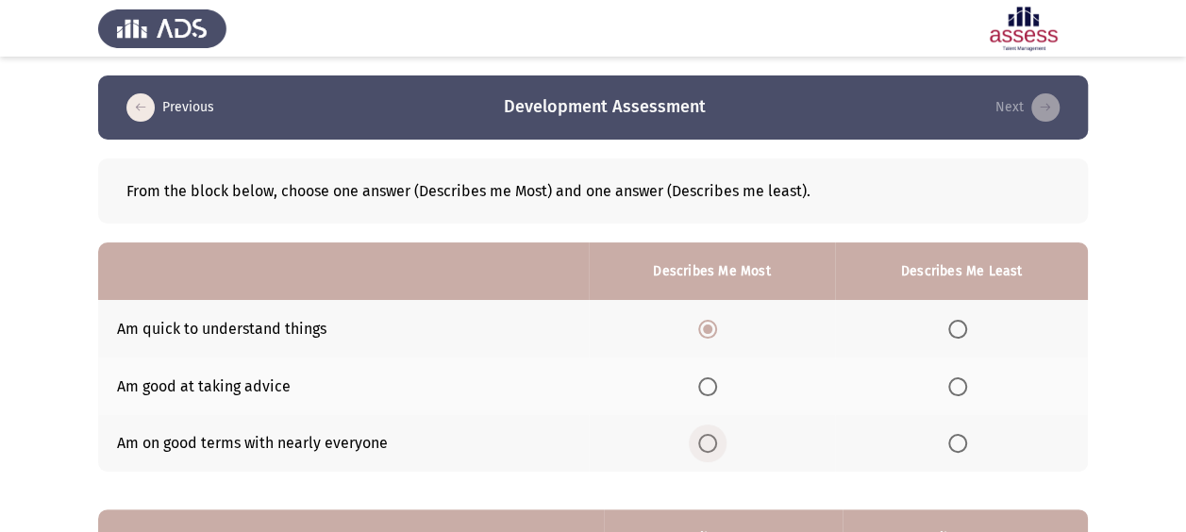
click at [725, 439] on label "Select an option" at bounding box center [711, 443] width 26 height 19
click at [717, 439] on input "Select an option" at bounding box center [707, 443] width 19 height 19
click at [955, 445] on span "Select an option" at bounding box center [957, 443] width 19 height 19
click at [955, 445] on input "Select an option" at bounding box center [957, 443] width 19 height 19
click at [706, 389] on span "Select an option" at bounding box center [707, 386] width 19 height 19
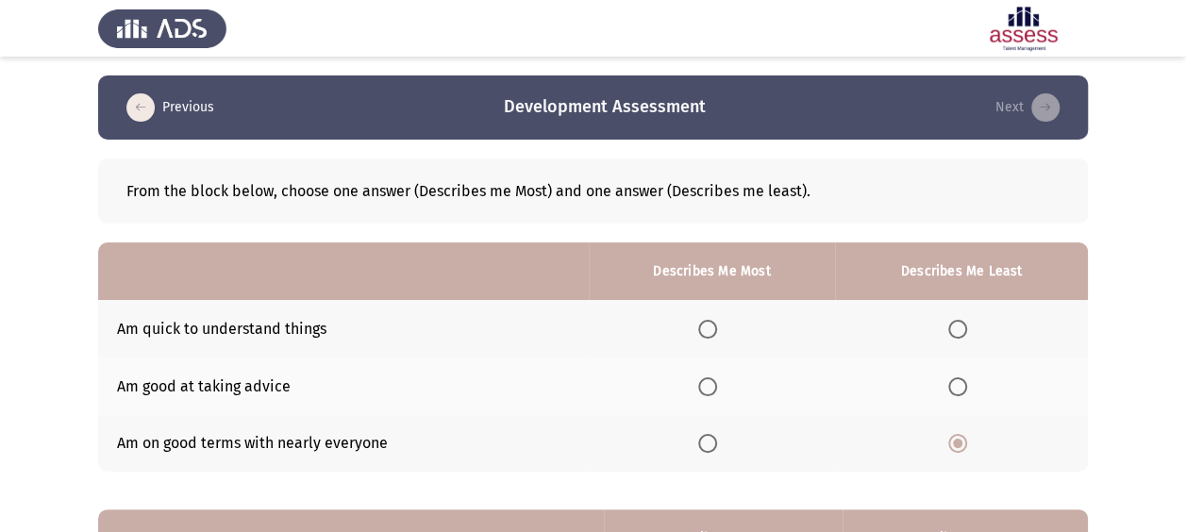
click at [706, 389] on input "Select an option" at bounding box center [707, 386] width 19 height 19
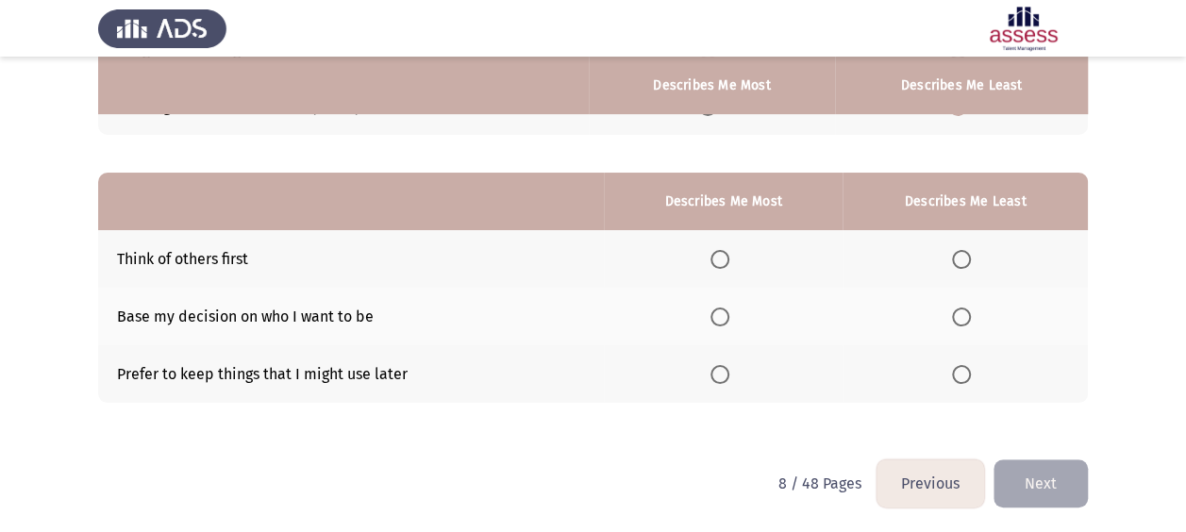
drag, startPoint x: 704, startPoint y: 260, endPoint x: 724, endPoint y: 260, distance: 19.8
click at [709, 260] on th at bounding box center [723, 259] width 239 height 58
click at [729, 254] on span "Select an option" at bounding box center [719, 259] width 19 height 19
click at [729, 254] on input "Select an option" at bounding box center [719, 259] width 19 height 19
click at [957, 371] on span "Select an option" at bounding box center [961, 374] width 19 height 19
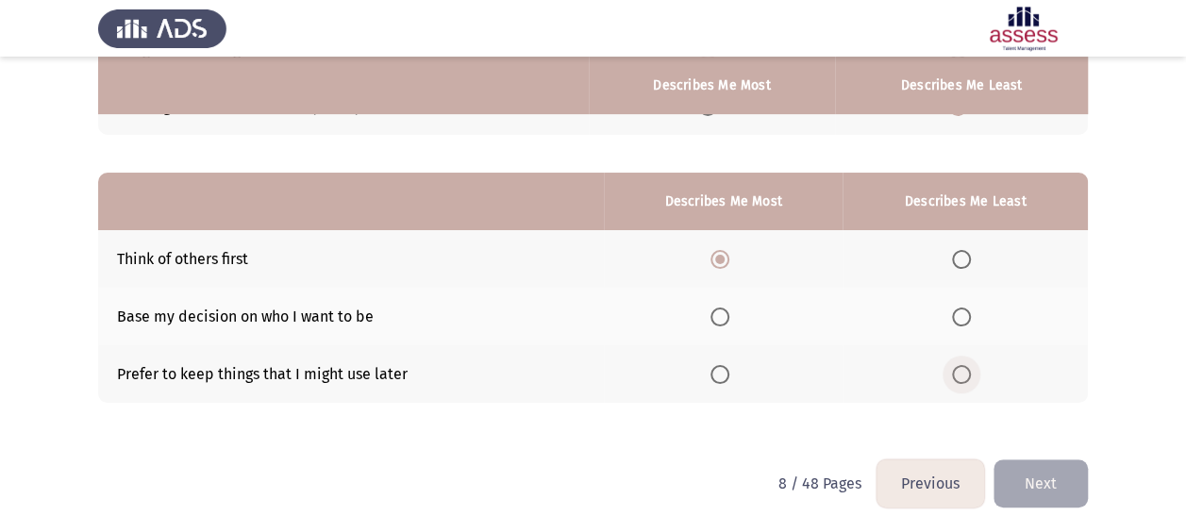
click at [957, 371] on input "Select an option" at bounding box center [961, 374] width 19 height 19
click at [1057, 491] on button "Next" at bounding box center [1040, 483] width 94 height 48
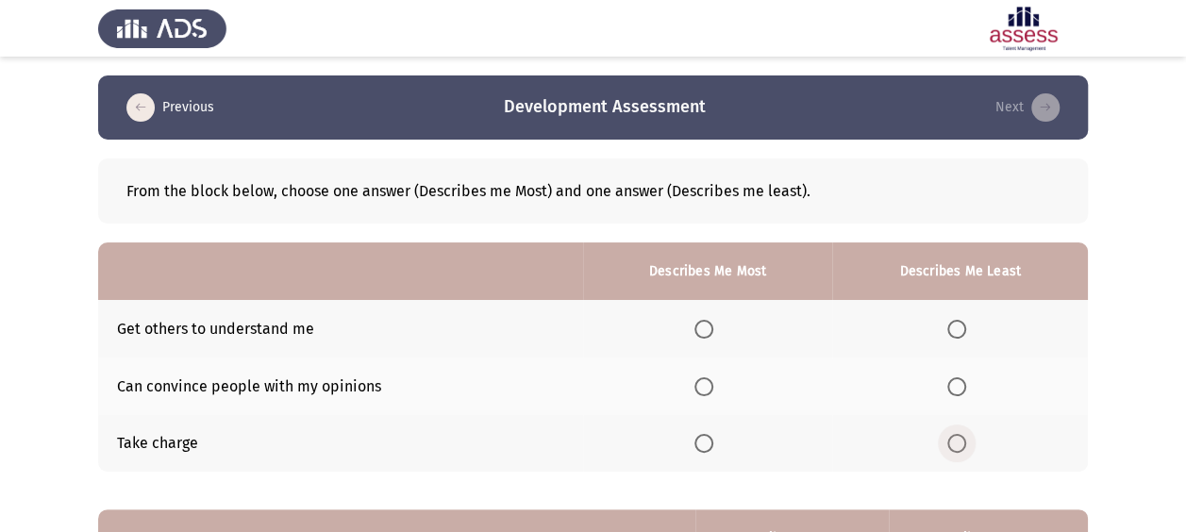
click at [951, 438] on span "Select an option" at bounding box center [956, 443] width 19 height 19
click at [951, 438] on input "Select an option" at bounding box center [956, 443] width 19 height 19
click at [710, 330] on span "Select an option" at bounding box center [703, 329] width 19 height 19
click at [710, 330] on input "Select an option" at bounding box center [703, 329] width 19 height 19
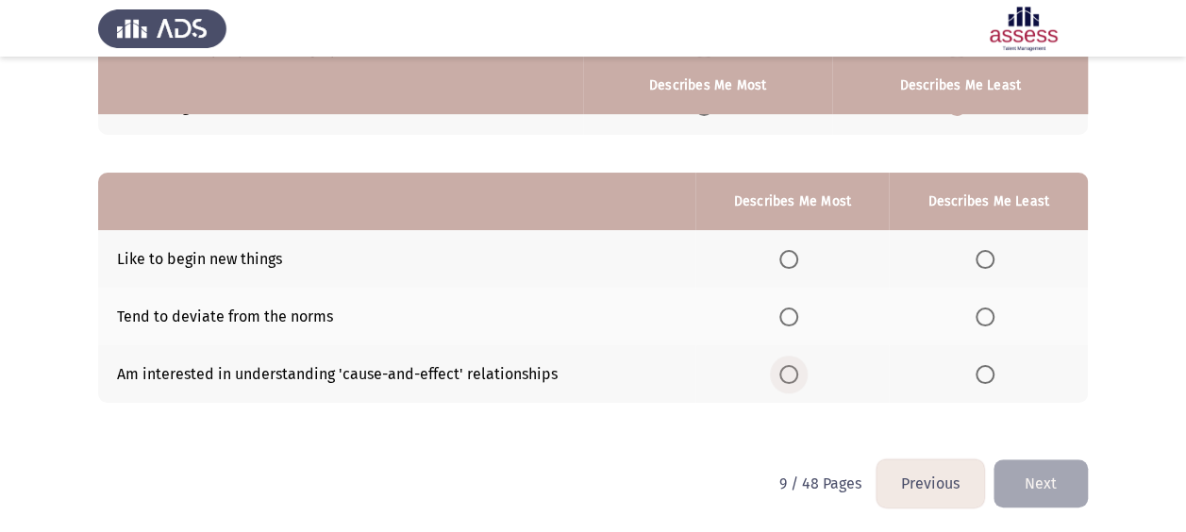
click at [800, 365] on label "Select an option" at bounding box center [792, 374] width 26 height 19
click at [798, 365] on input "Select an option" at bounding box center [788, 374] width 19 height 19
click at [1011, 251] on th at bounding box center [988, 259] width 199 height 58
click at [989, 266] on span "Select an option" at bounding box center [985, 259] width 19 height 19
click at [989, 266] on input "Select an option" at bounding box center [985, 259] width 19 height 19
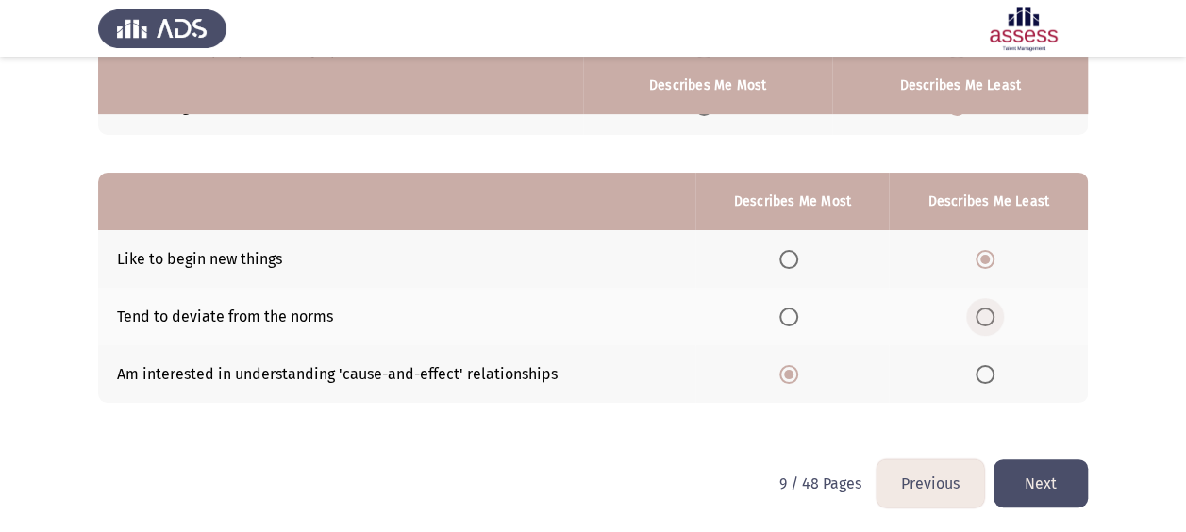
click at [987, 317] on span "Select an option" at bounding box center [985, 317] width 19 height 19
click at [987, 317] on input "Select an option" at bounding box center [985, 317] width 19 height 19
click at [1038, 490] on button "Next" at bounding box center [1040, 483] width 94 height 48
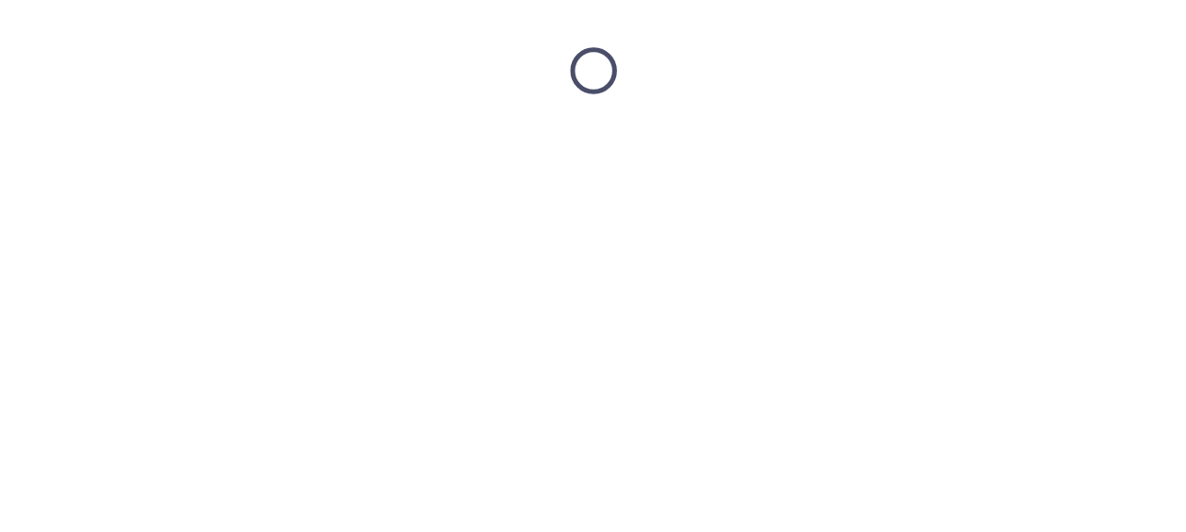
scroll to position [0, 0]
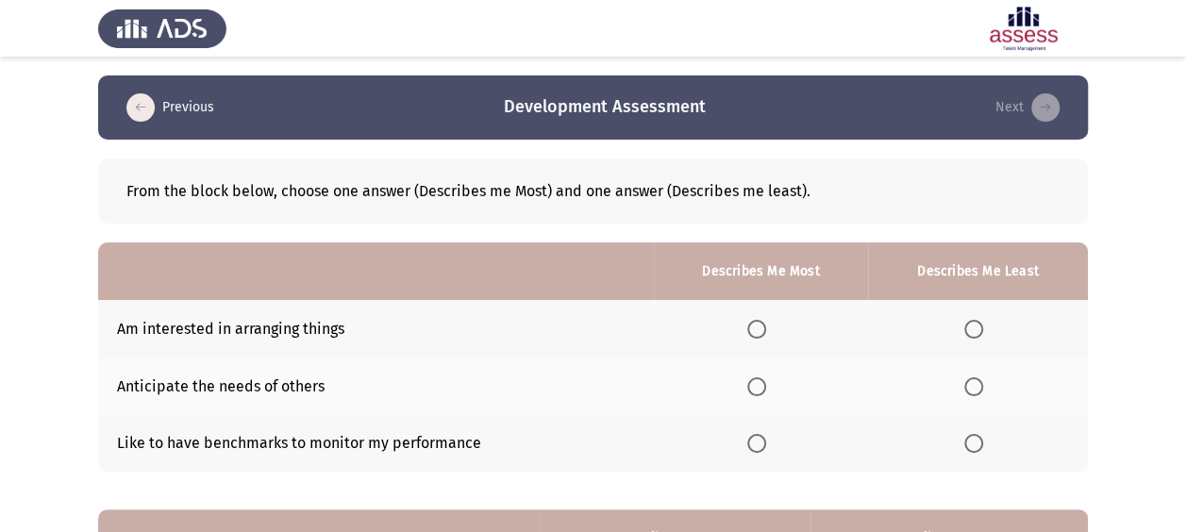
click at [766, 445] on span "Select an option" at bounding box center [756, 443] width 19 height 19
click at [766, 445] on input "Select an option" at bounding box center [756, 443] width 19 height 19
click at [979, 388] on span "Select an option" at bounding box center [973, 386] width 19 height 19
click at [979, 388] on input "Select an option" at bounding box center [973, 386] width 19 height 19
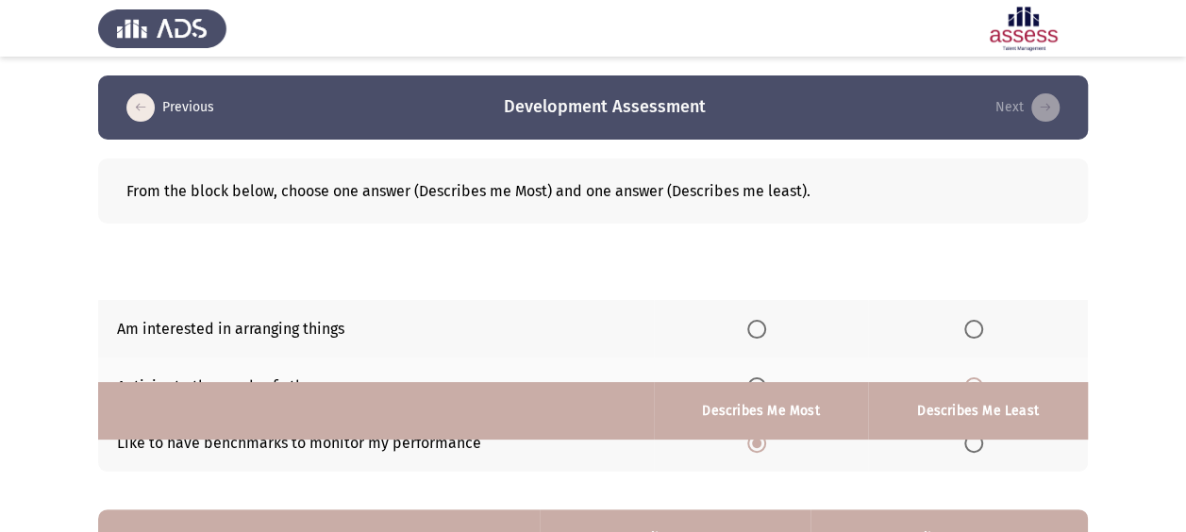
scroll to position [337, 0]
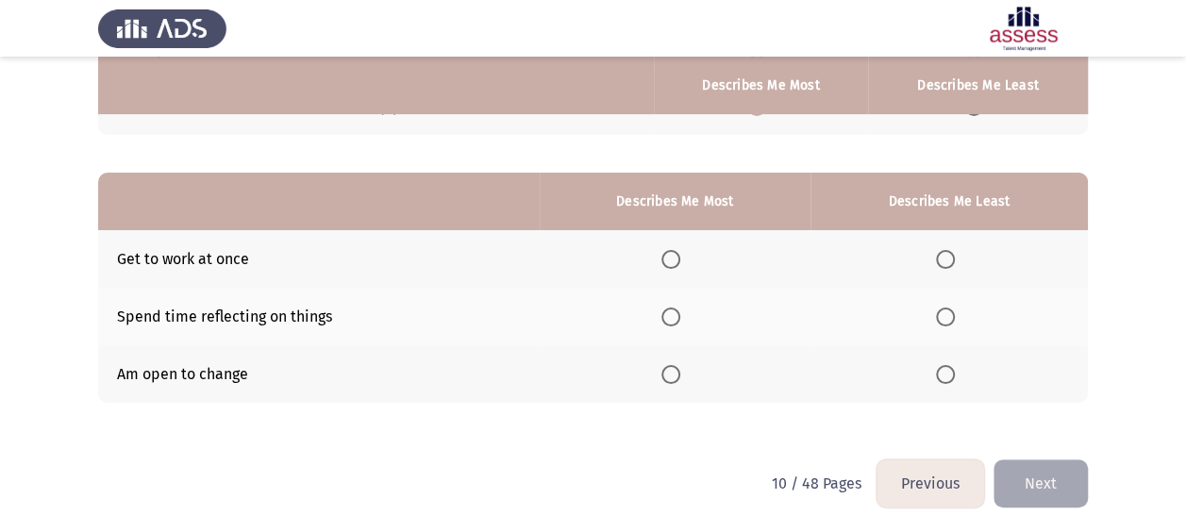
click at [670, 376] on span "Select an option" at bounding box center [670, 374] width 19 height 19
click at [670, 376] on input "Select an option" at bounding box center [670, 374] width 19 height 19
click at [951, 257] on span "Select an option" at bounding box center [945, 259] width 19 height 19
click at [951, 257] on input "Select an option" at bounding box center [945, 259] width 19 height 19
click at [1040, 476] on button "Next" at bounding box center [1040, 483] width 94 height 48
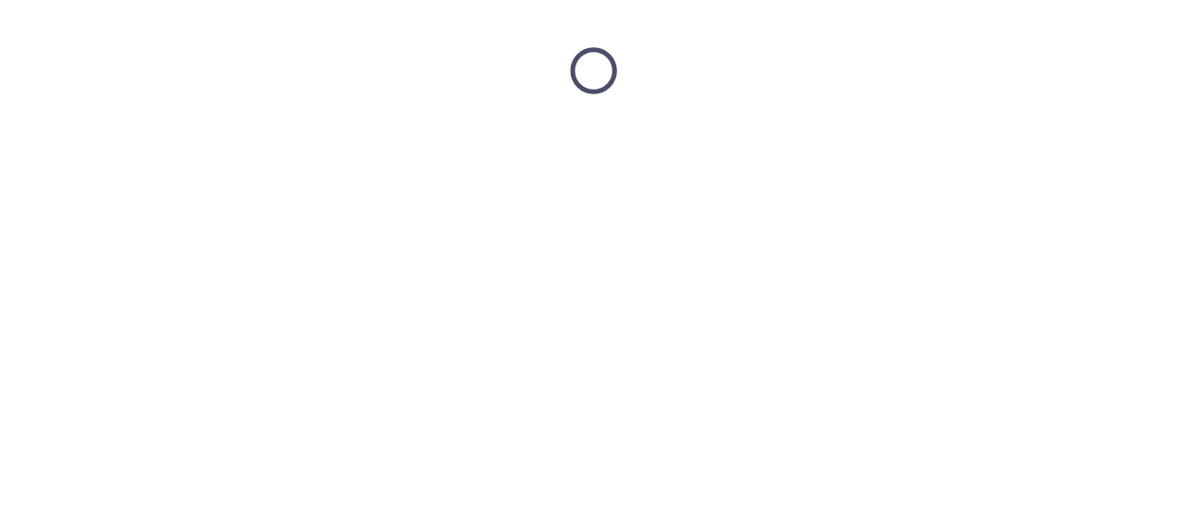
scroll to position [0, 0]
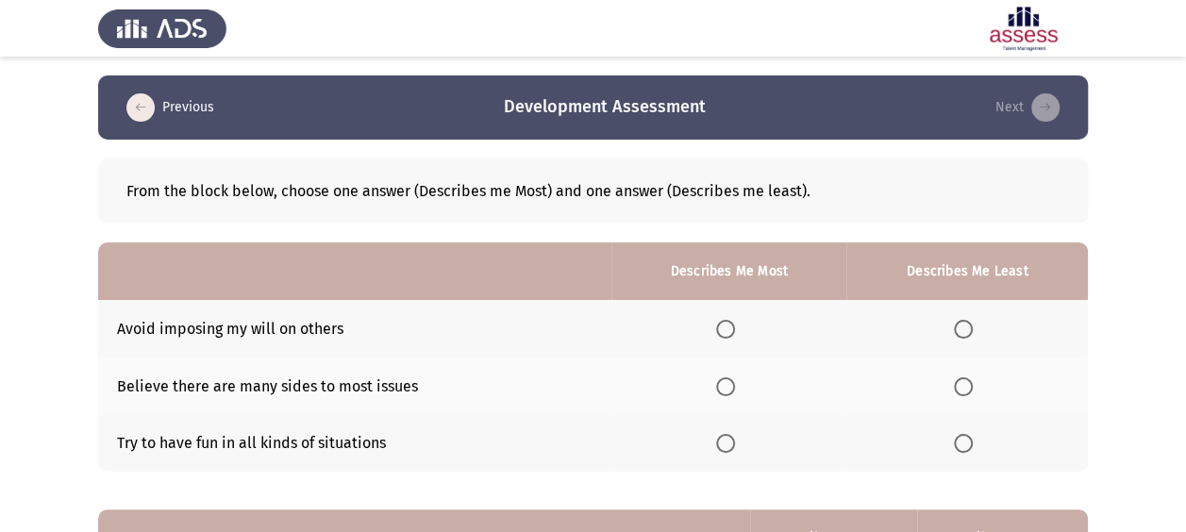
click at [730, 453] on th at bounding box center [728, 444] width 235 height 58
click at [962, 330] on span "Select an option" at bounding box center [963, 329] width 19 height 19
click at [962, 330] on input "Select an option" at bounding box center [963, 329] width 19 height 19
click at [714, 444] on th at bounding box center [728, 444] width 235 height 58
click at [729, 444] on span "Select an option" at bounding box center [725, 443] width 19 height 19
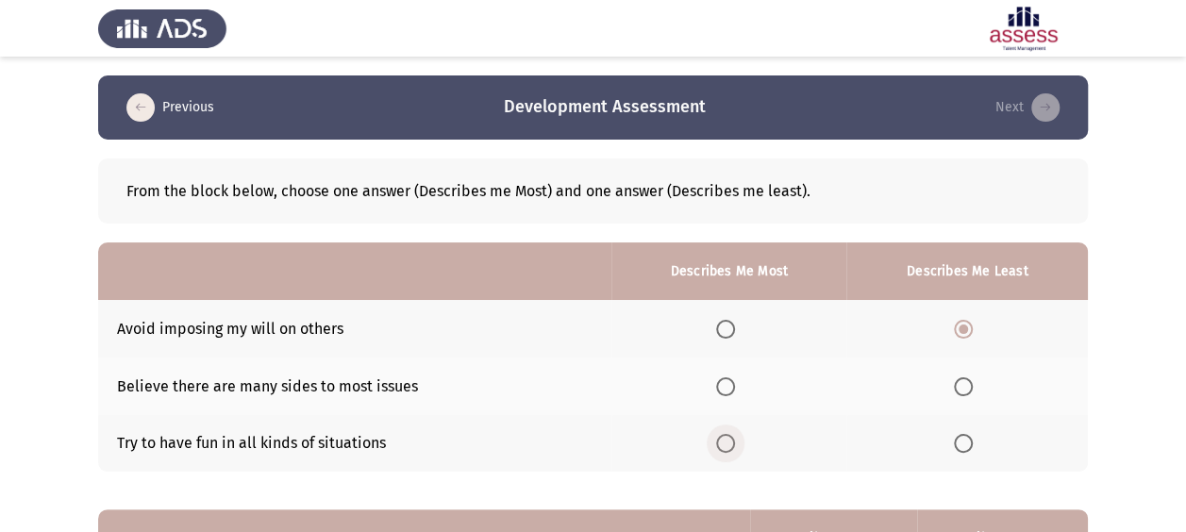
click at [729, 444] on input "Select an option" at bounding box center [725, 443] width 19 height 19
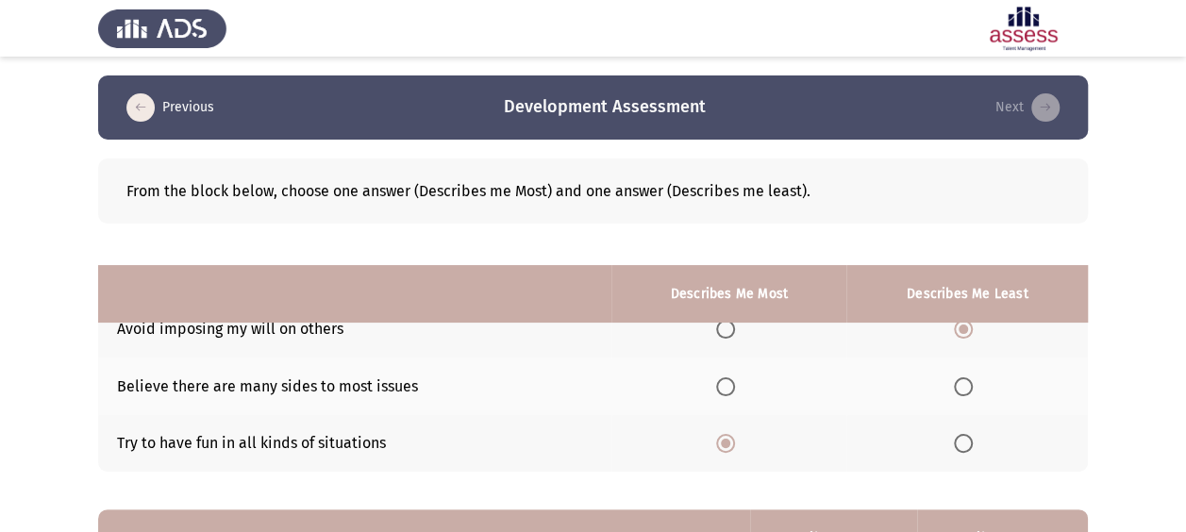
scroll to position [337, 0]
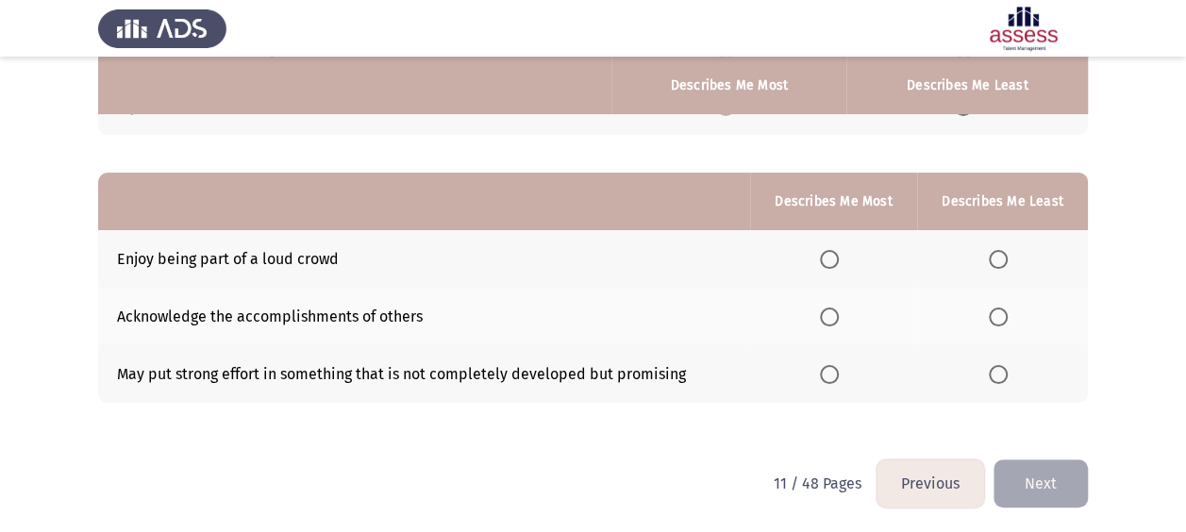
click at [836, 311] on span "Select an option" at bounding box center [829, 317] width 19 height 19
click at [836, 311] on input "Select an option" at bounding box center [829, 317] width 19 height 19
click at [1010, 370] on label "Select an option" at bounding box center [1002, 374] width 26 height 19
click at [1008, 370] on input "Select an option" at bounding box center [998, 374] width 19 height 19
click at [1044, 464] on button "Next" at bounding box center [1040, 483] width 94 height 48
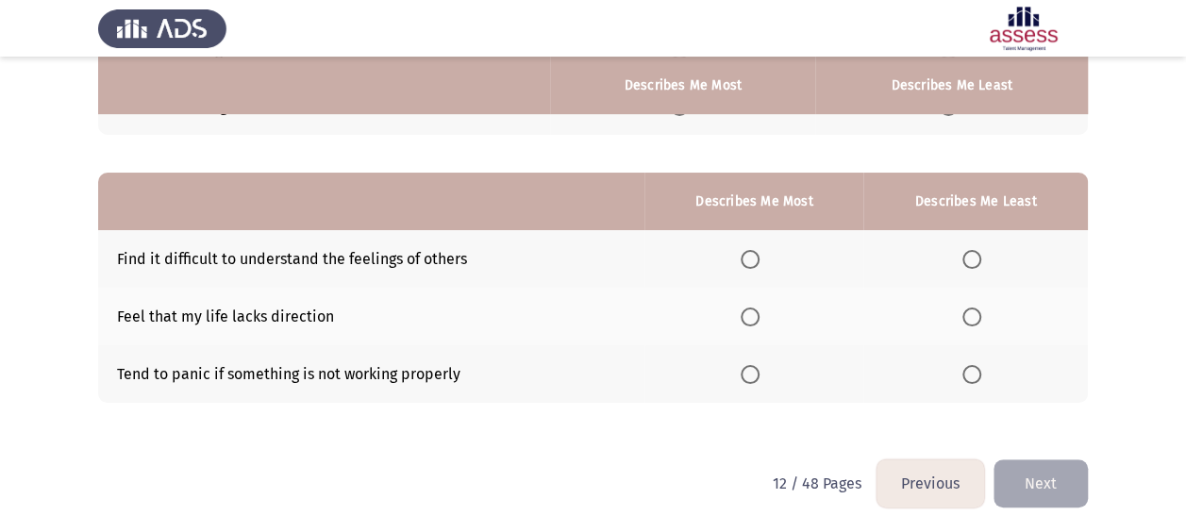
click at [759, 255] on span "Select an option" at bounding box center [750, 259] width 19 height 19
click at [759, 255] on input "Select an option" at bounding box center [750, 259] width 19 height 19
click at [980, 259] on span "Select an option" at bounding box center [971, 259] width 19 height 19
click at [980, 259] on input "Select an option" at bounding box center [971, 259] width 19 height 19
click at [751, 370] on span "Select an option" at bounding box center [750, 374] width 19 height 19
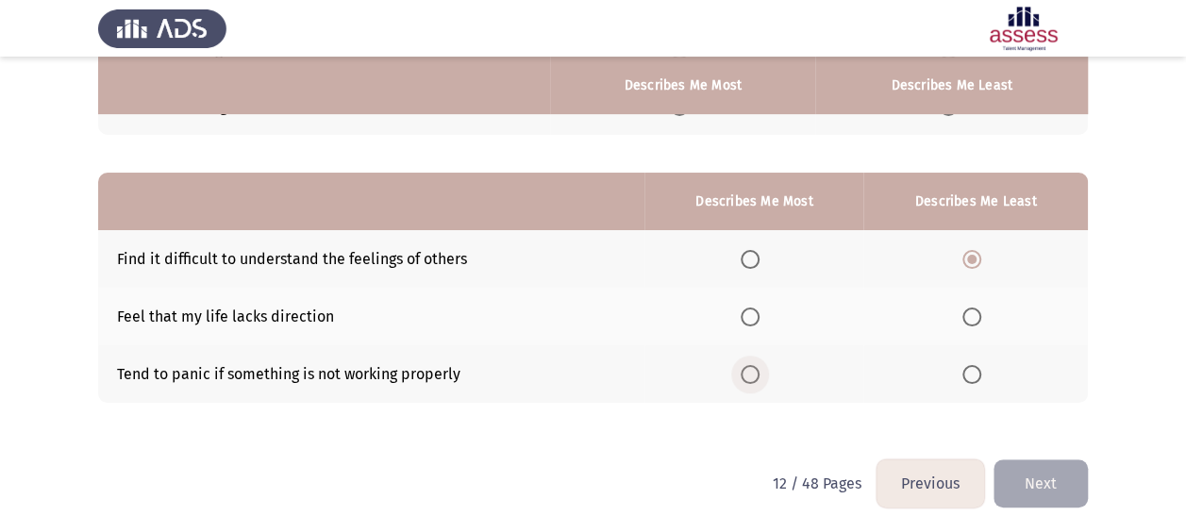
click at [751, 370] on input "Select an option" at bounding box center [750, 374] width 19 height 19
click at [755, 315] on span "Select an option" at bounding box center [750, 317] width 19 height 19
click at [755, 315] on input "Select an option" at bounding box center [750, 317] width 19 height 19
click at [966, 318] on span "Select an option" at bounding box center [971, 317] width 19 height 19
click at [966, 318] on input "Select an option" at bounding box center [971, 317] width 19 height 19
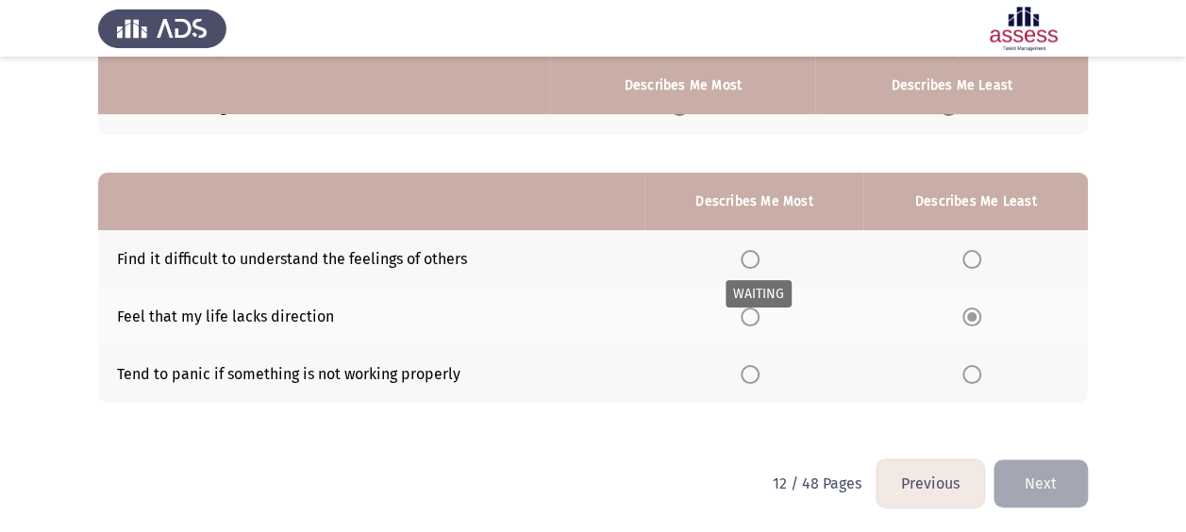
click at [754, 264] on span "Select an option" at bounding box center [750, 259] width 19 height 19
click at [764, 259] on label "Select an option" at bounding box center [754, 259] width 26 height 19
click at [760, 259] on input "Select an option" at bounding box center [750, 259] width 19 height 19
click at [1038, 468] on button "Next" at bounding box center [1040, 483] width 94 height 48
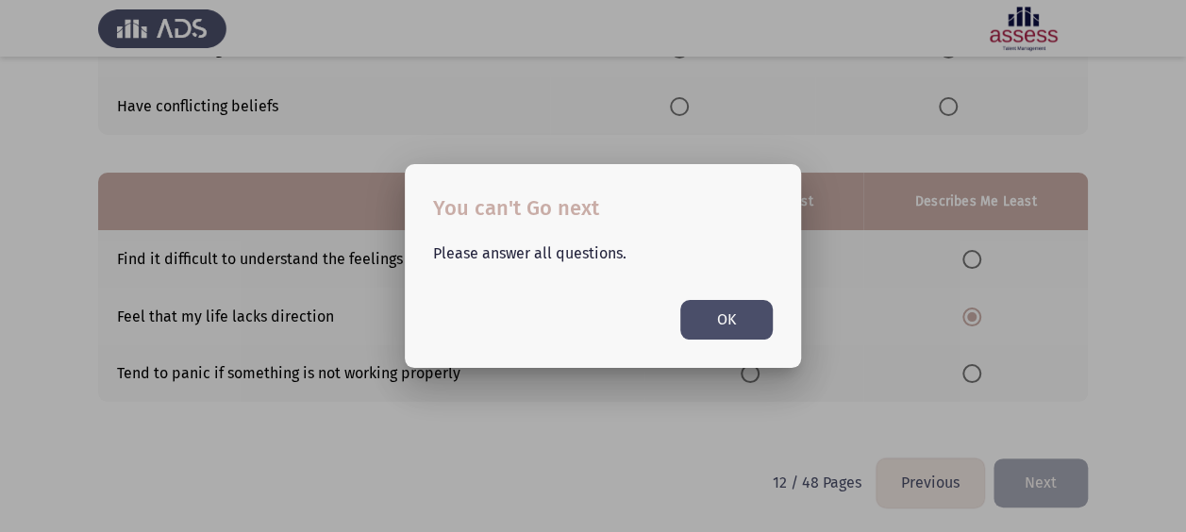
click at [717, 324] on button "OK" at bounding box center [726, 319] width 92 height 39
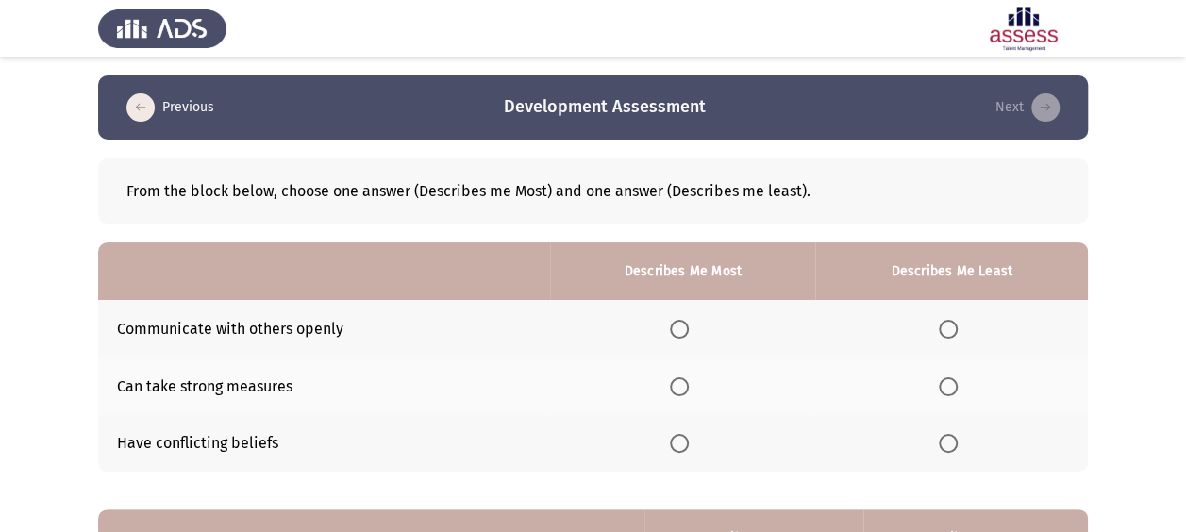
click at [683, 326] on span "Select an option" at bounding box center [679, 329] width 19 height 19
click at [683, 326] on input "Select an option" at bounding box center [679, 329] width 19 height 19
click at [942, 383] on span "Select an option" at bounding box center [948, 386] width 19 height 19
click at [942, 383] on input "Select an option" at bounding box center [948, 386] width 19 height 19
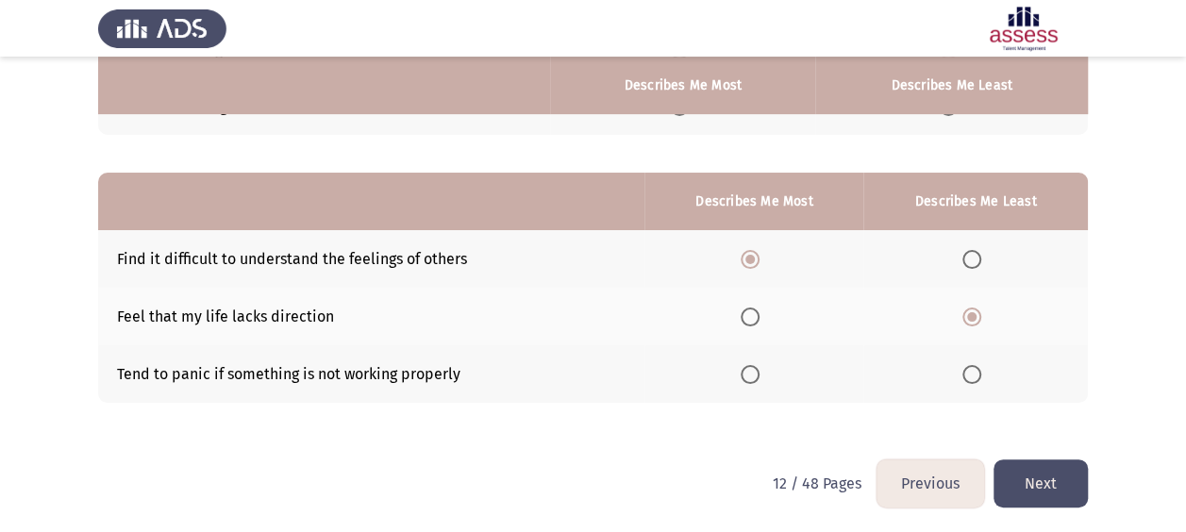
click at [1052, 479] on button "Next" at bounding box center [1040, 483] width 94 height 48
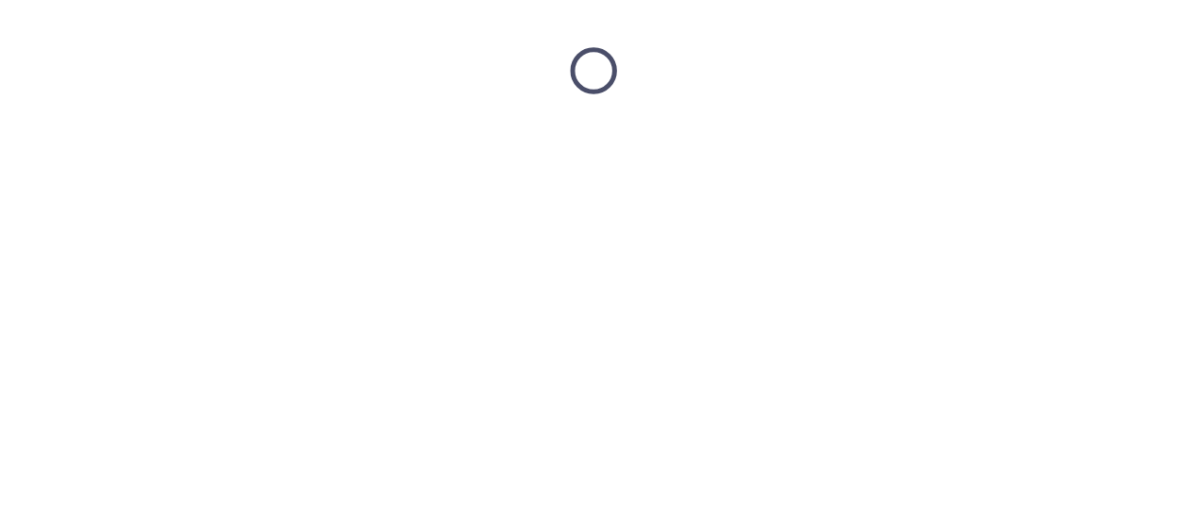
scroll to position [0, 0]
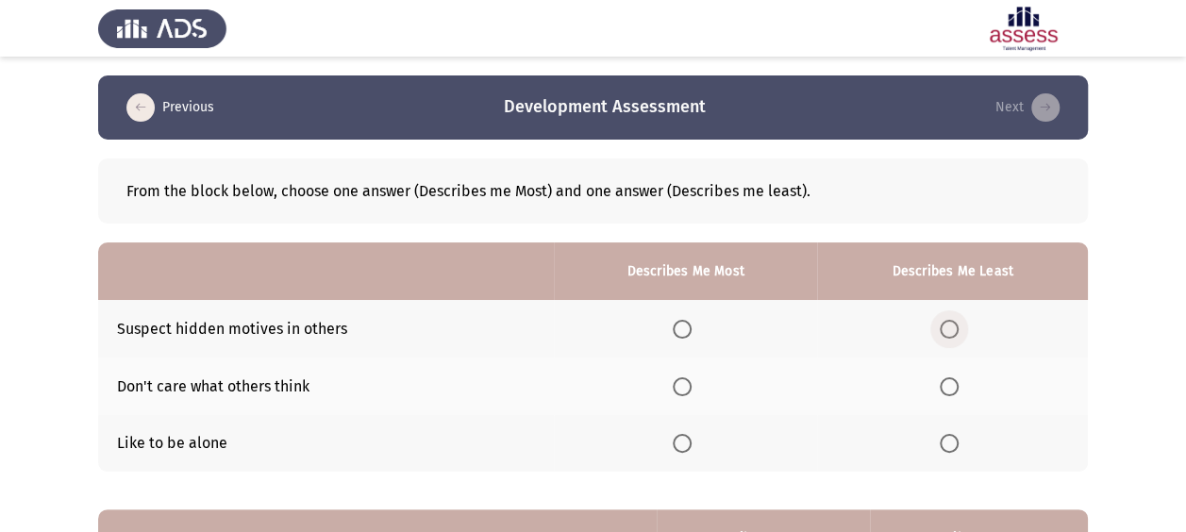
click at [956, 333] on span "Select an option" at bounding box center [949, 329] width 19 height 19
click at [956, 333] on input "Select an option" at bounding box center [949, 329] width 19 height 19
click at [679, 380] on span "Select an option" at bounding box center [682, 386] width 19 height 19
click at [679, 380] on input "Select an option" at bounding box center [682, 386] width 19 height 19
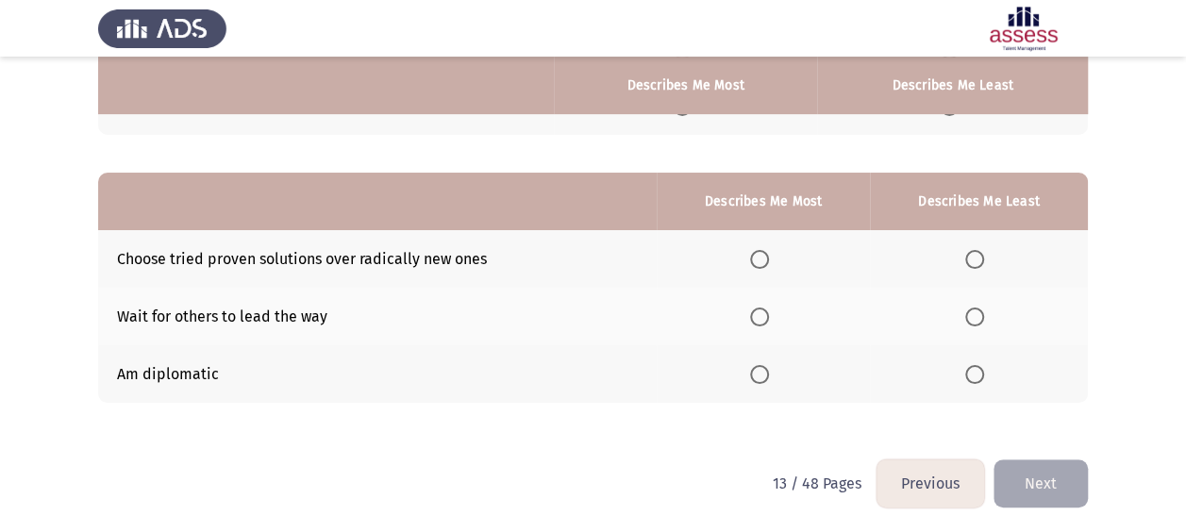
click at [972, 314] on span "Select an option" at bounding box center [974, 317] width 19 height 19
click at [972, 314] on input "Select an option" at bounding box center [974, 317] width 19 height 19
click at [764, 367] on span "Select an option" at bounding box center [759, 374] width 19 height 19
click at [764, 367] on input "Select an option" at bounding box center [759, 374] width 19 height 19
click at [1028, 473] on button "Next" at bounding box center [1040, 483] width 94 height 48
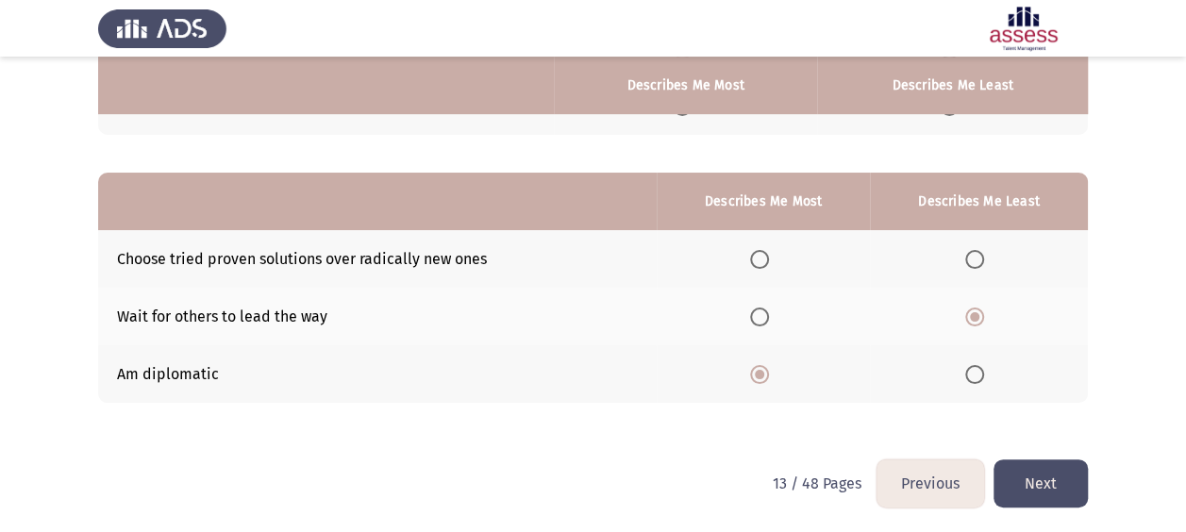
scroll to position [0, 0]
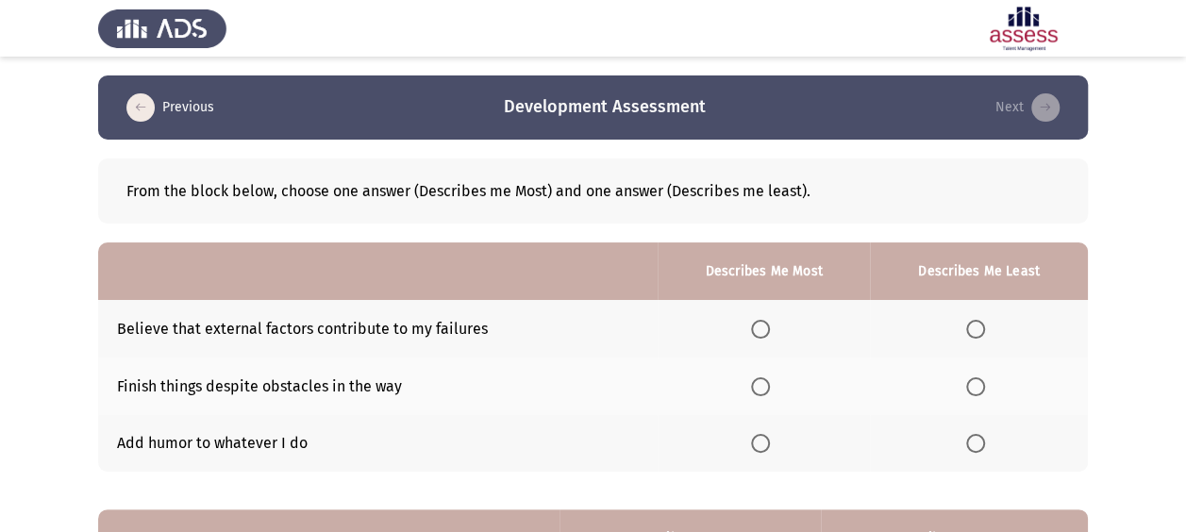
click at [766, 326] on span "Select an option" at bounding box center [760, 329] width 19 height 19
click at [766, 326] on input "Select an option" at bounding box center [760, 329] width 19 height 19
click at [980, 391] on span "Select an option" at bounding box center [975, 386] width 19 height 19
click at [980, 391] on input "Select an option" at bounding box center [975, 386] width 19 height 19
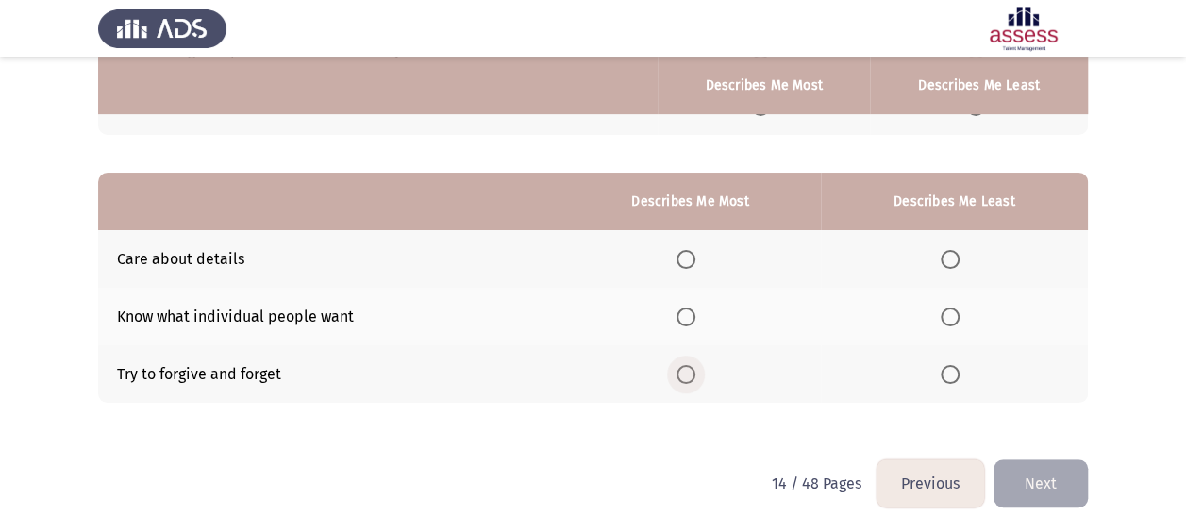
click at [685, 372] on span "Select an option" at bounding box center [685, 374] width 19 height 19
click at [685, 372] on input "Select an option" at bounding box center [685, 374] width 19 height 19
click at [957, 310] on span "Select an option" at bounding box center [950, 317] width 19 height 19
click at [957, 310] on input "Select an option" at bounding box center [950, 317] width 19 height 19
click at [1048, 507] on html "Previous Development Assessment Next From the block below, choose one answer (D…" at bounding box center [593, 99] width 1186 height 872
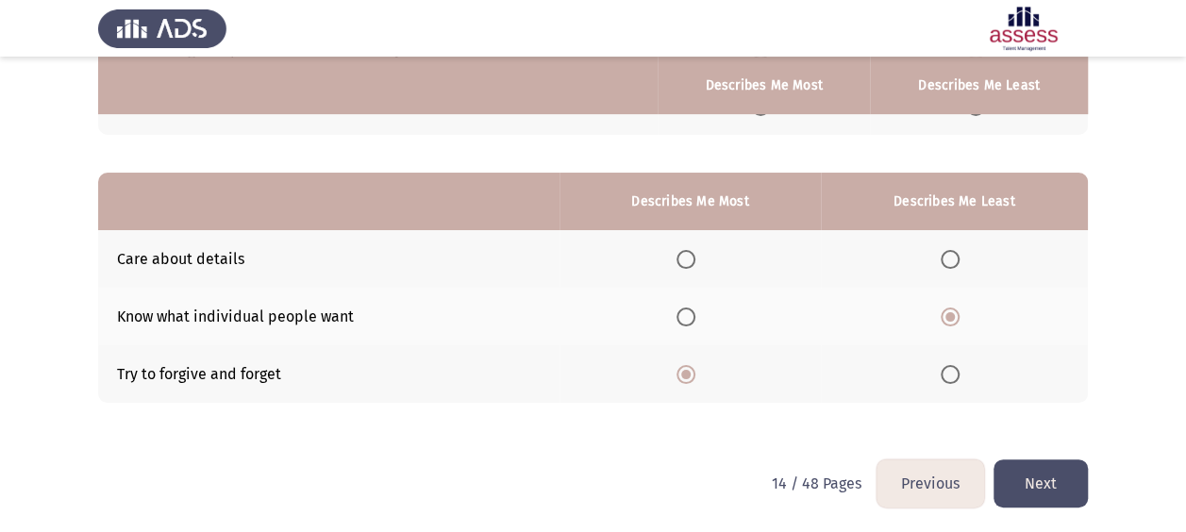
click at [1060, 485] on button "Next" at bounding box center [1040, 483] width 94 height 48
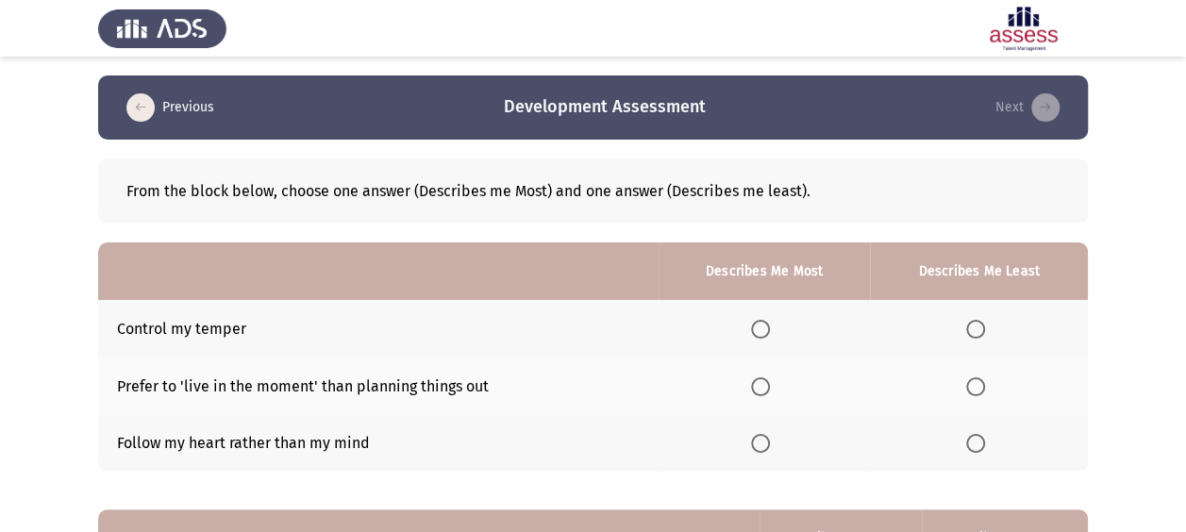
click at [760, 445] on span "Select an option" at bounding box center [760, 443] width 19 height 19
click at [760, 445] on input "Select an option" at bounding box center [760, 443] width 19 height 19
click at [994, 384] on th at bounding box center [979, 387] width 218 height 58
drag, startPoint x: 943, startPoint y: 398, endPoint x: 972, endPoint y: 396, distance: 28.4
click at [964, 398] on th at bounding box center [979, 387] width 218 height 58
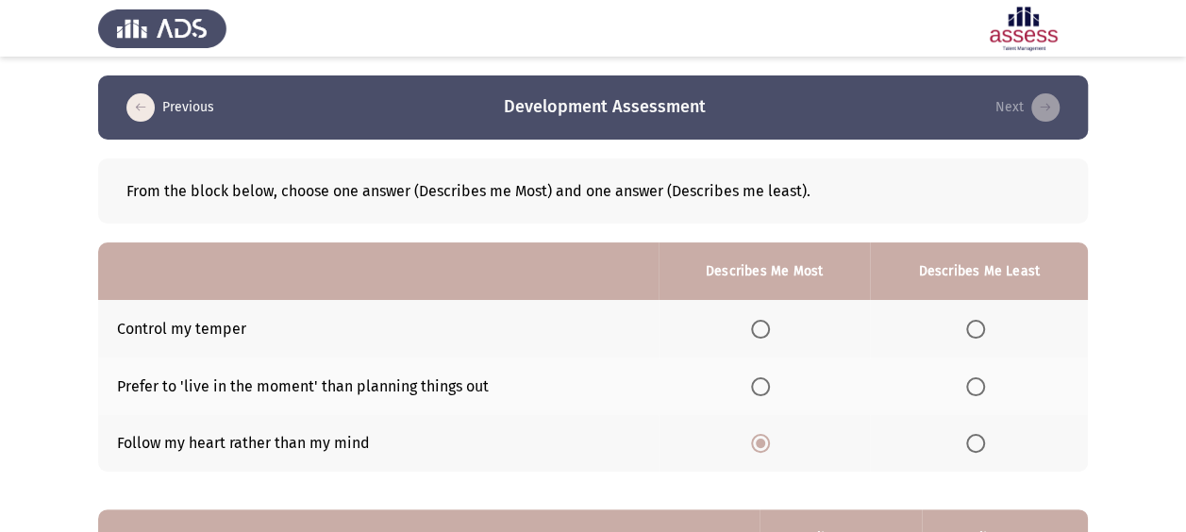
click at [972, 396] on th at bounding box center [979, 387] width 218 height 58
click at [972, 389] on span "Select an option" at bounding box center [975, 386] width 19 height 19
click at [972, 389] on input "Select an option" at bounding box center [975, 386] width 19 height 19
click at [971, 326] on span "Select an option" at bounding box center [975, 329] width 19 height 19
click at [971, 326] on input "Select an option" at bounding box center [975, 329] width 19 height 19
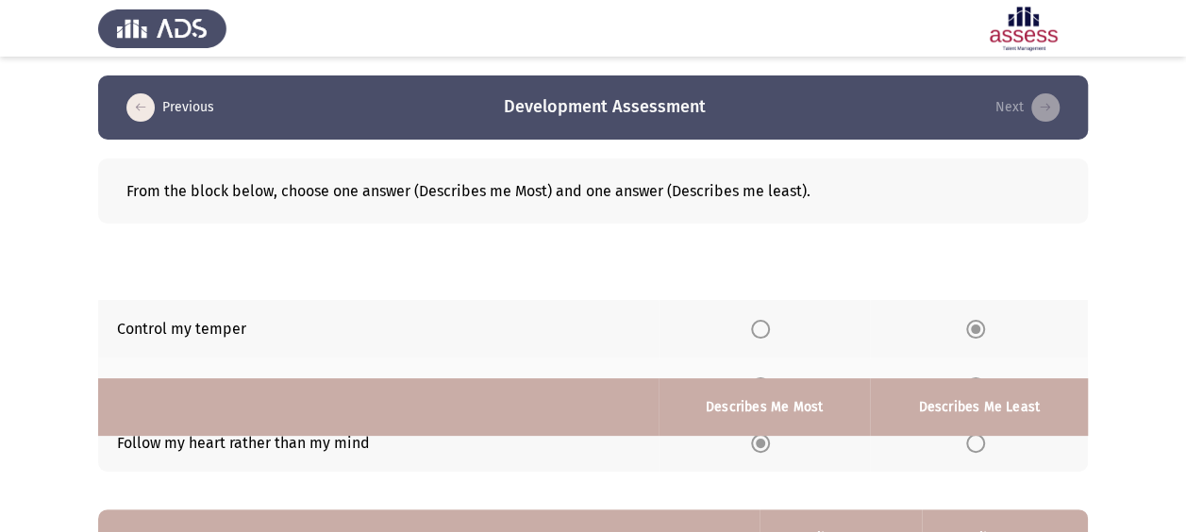
scroll to position [337, 0]
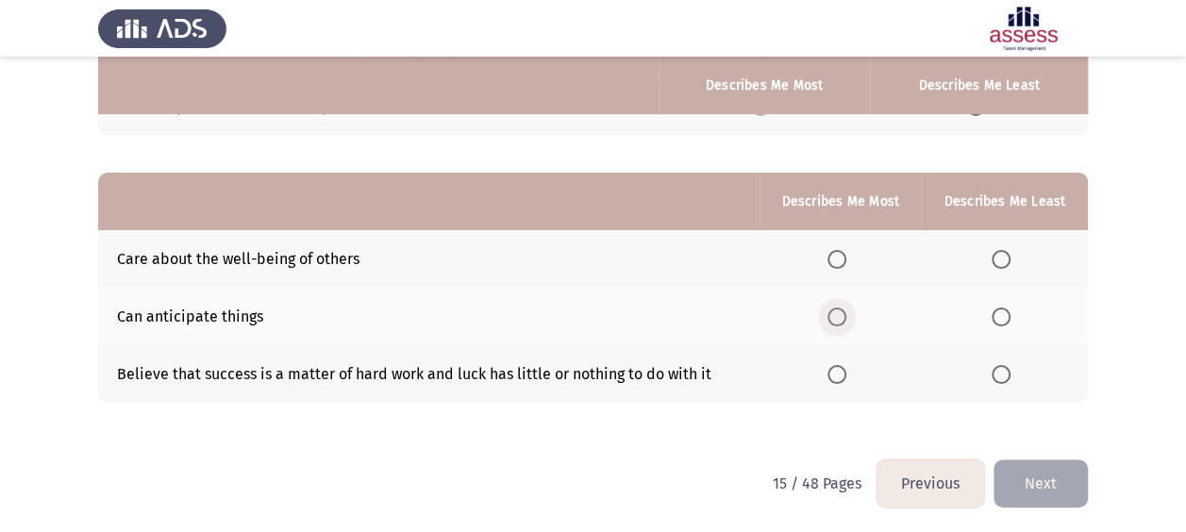
click at [838, 308] on span "Select an option" at bounding box center [836, 317] width 19 height 19
click at [838, 308] on input "Select an option" at bounding box center [836, 317] width 19 height 19
click at [834, 259] on span "Select an option" at bounding box center [836, 259] width 19 height 19
click at [834, 259] on input "Select an option" at bounding box center [836, 259] width 19 height 19
click at [1002, 322] on span "Select an option" at bounding box center [1001, 317] width 19 height 19
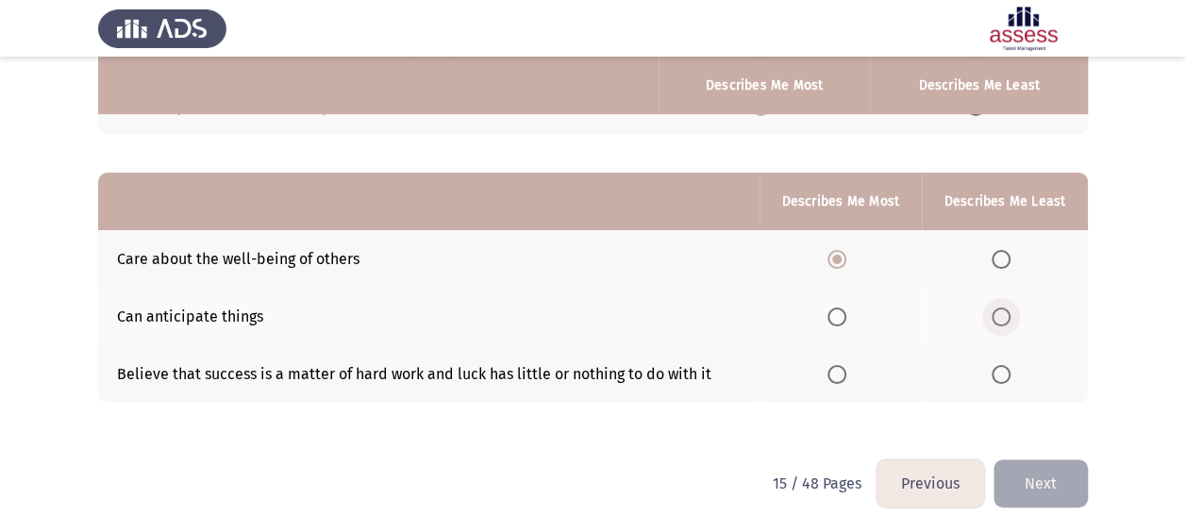
click at [1002, 322] on input "Select an option" at bounding box center [1001, 317] width 19 height 19
click at [1023, 480] on button "Next" at bounding box center [1040, 483] width 94 height 48
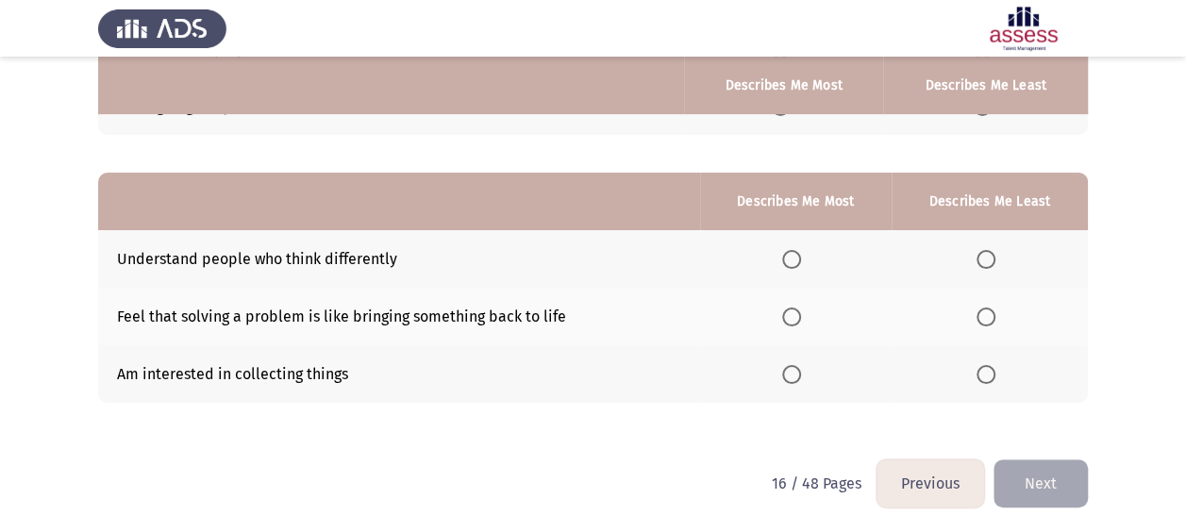
click at [806, 317] on label "Select an option" at bounding box center [795, 317] width 26 height 19
click at [801, 317] on input "Select an option" at bounding box center [791, 317] width 19 height 19
click at [982, 263] on span "Select an option" at bounding box center [986, 259] width 19 height 19
click at [982, 263] on input "Select an option" at bounding box center [986, 259] width 19 height 19
click at [1000, 394] on th at bounding box center [990, 374] width 196 height 58
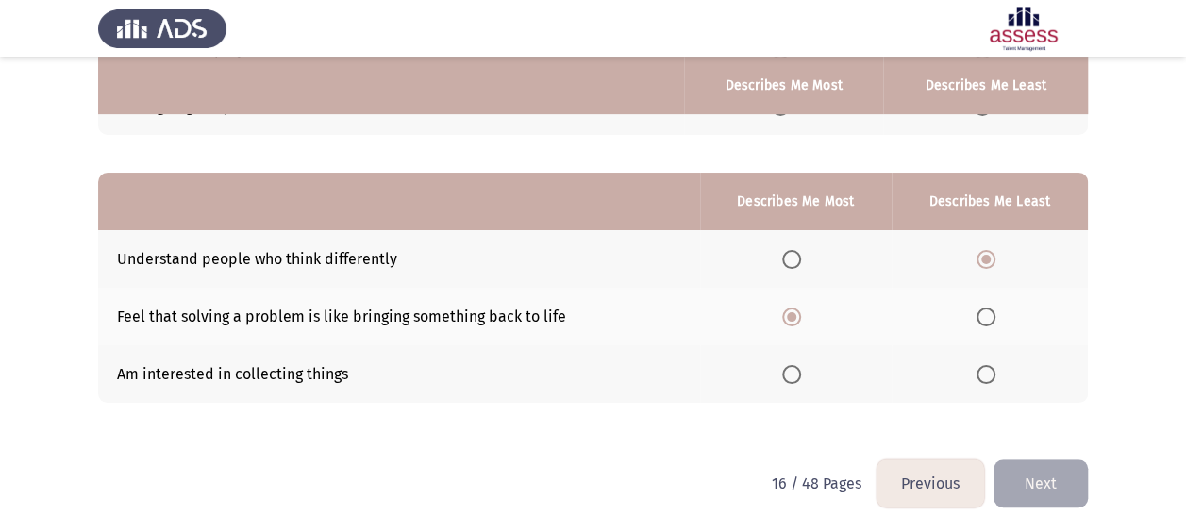
click at [998, 376] on label "Select an option" at bounding box center [990, 374] width 26 height 19
click at [995, 376] on input "Select an option" at bounding box center [986, 374] width 19 height 19
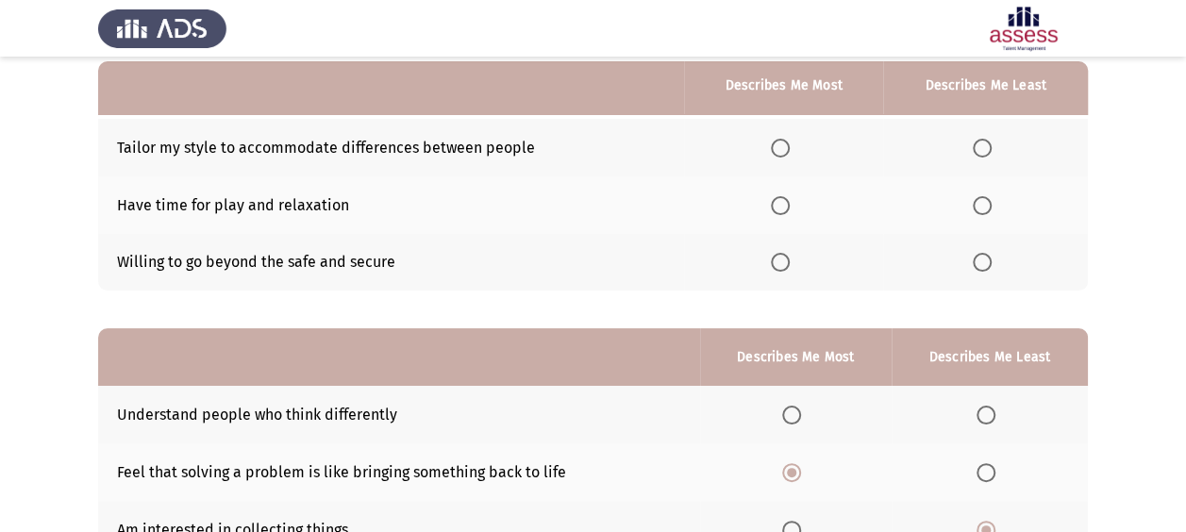
scroll to position [149, 0]
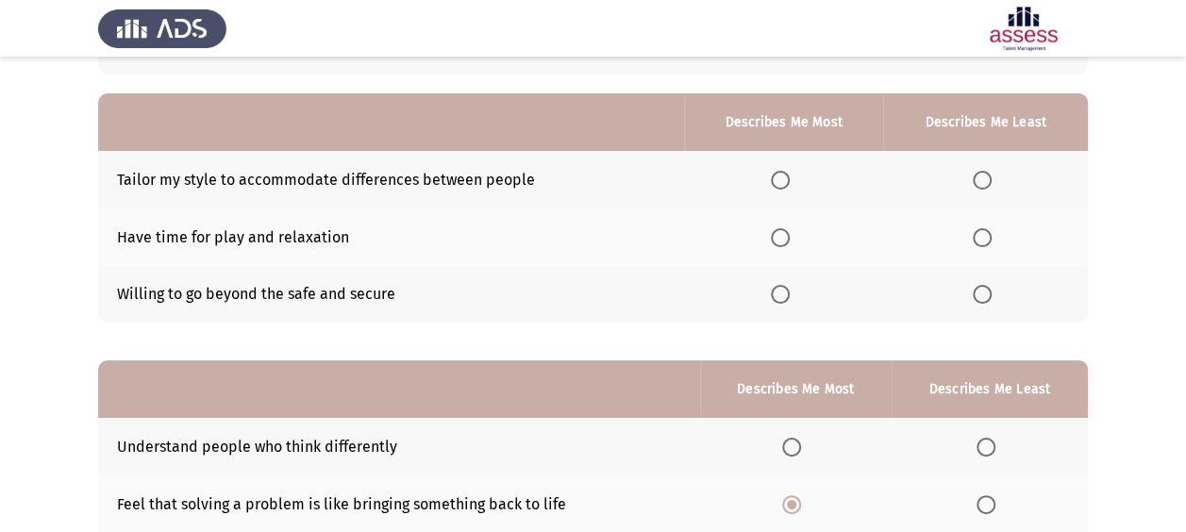
click at [774, 289] on span "Select an option" at bounding box center [780, 294] width 19 height 19
click at [774, 289] on input "Select an option" at bounding box center [780, 294] width 19 height 19
click at [987, 181] on span "Select an option" at bounding box center [982, 180] width 19 height 19
click at [987, 181] on input "Select an option" at bounding box center [982, 180] width 19 height 19
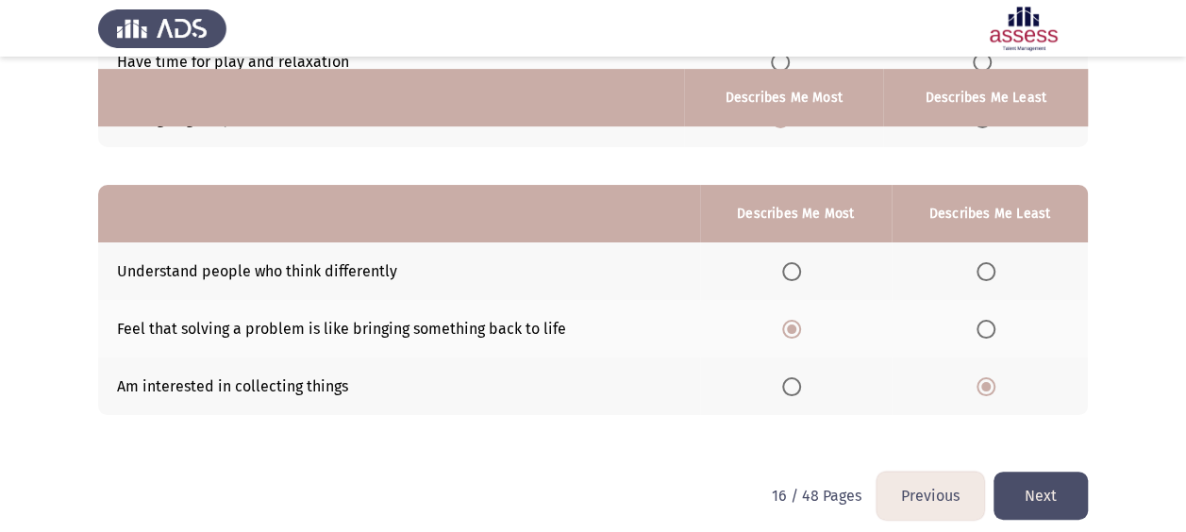
scroll to position [337, 0]
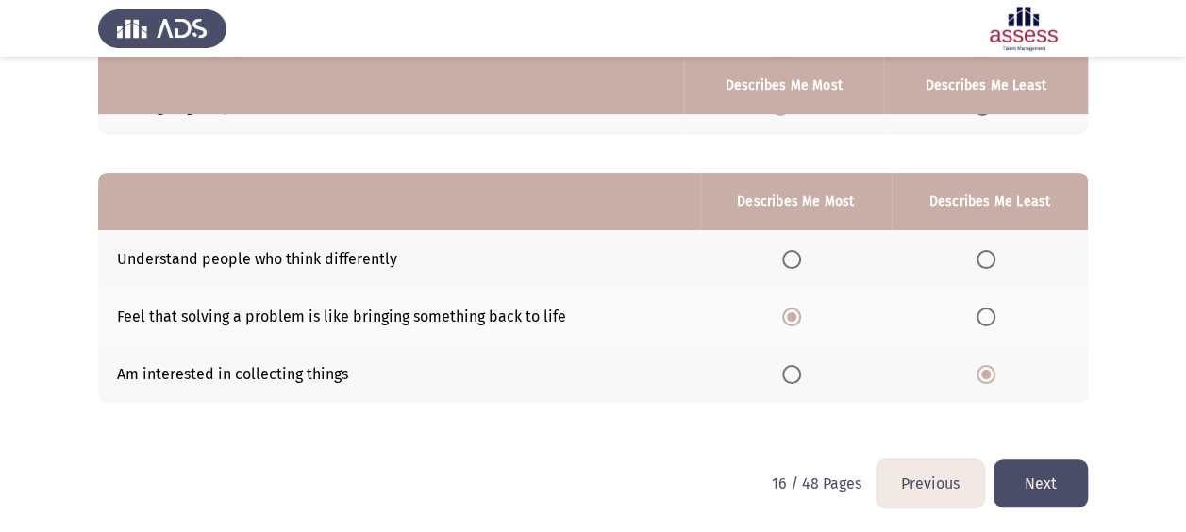
click at [1027, 477] on button "Next" at bounding box center [1040, 483] width 94 height 48
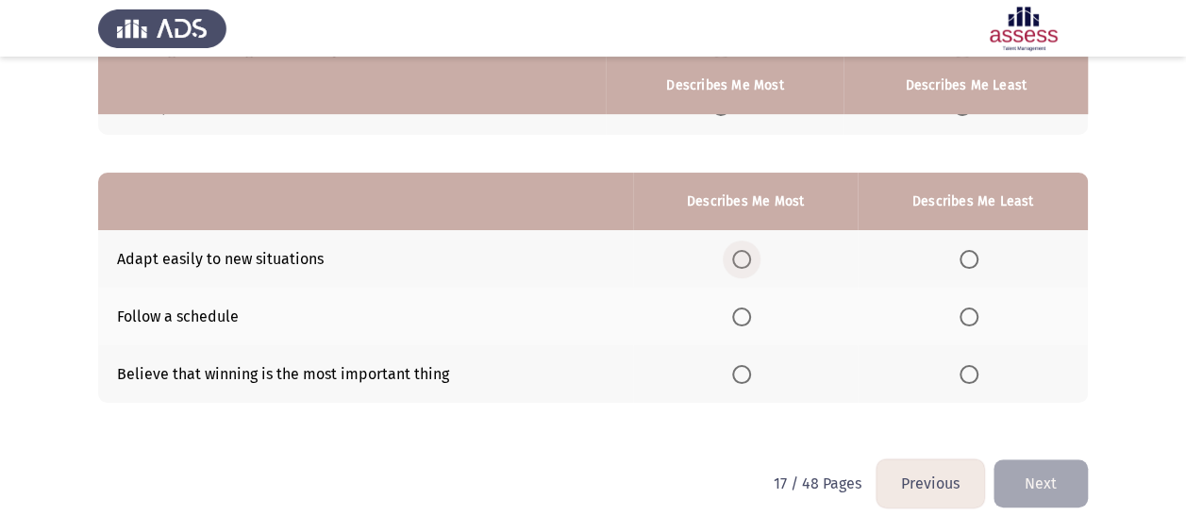
click at [745, 259] on span "Select an option" at bounding box center [741, 259] width 19 height 19
click at [745, 259] on input "Select an option" at bounding box center [741, 259] width 19 height 19
click at [977, 313] on span "Select an option" at bounding box center [969, 317] width 19 height 19
click at [749, 308] on span "Select an option" at bounding box center [741, 317] width 19 height 19
click at [749, 308] on input "Select an option" at bounding box center [741, 317] width 19 height 19
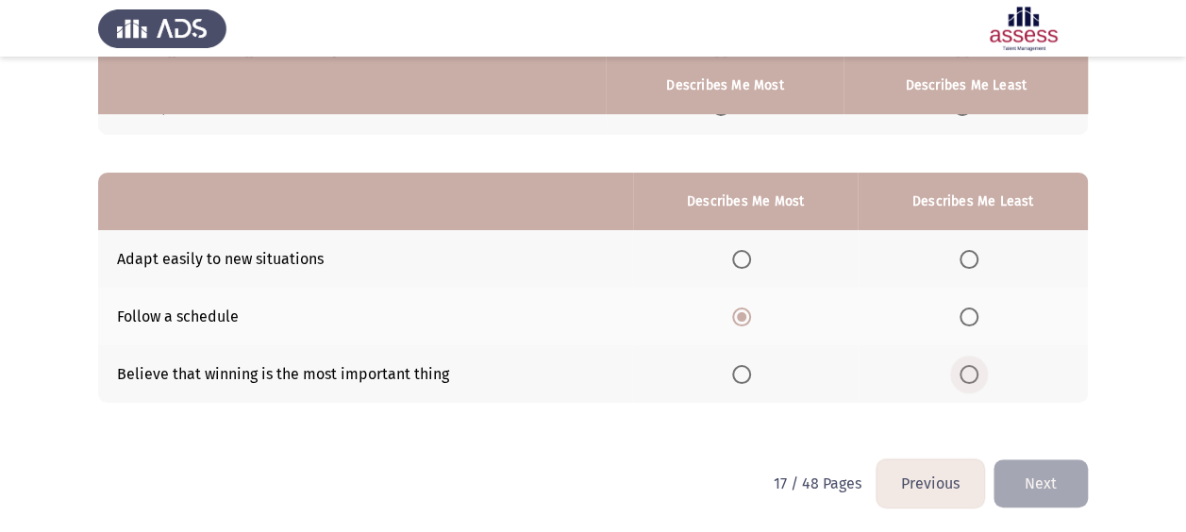
click at [969, 368] on span "Select an option" at bounding box center [969, 374] width 19 height 19
click at [969, 368] on input "Select an option" at bounding box center [969, 374] width 19 height 19
click at [1025, 491] on button "Next" at bounding box center [1040, 483] width 94 height 48
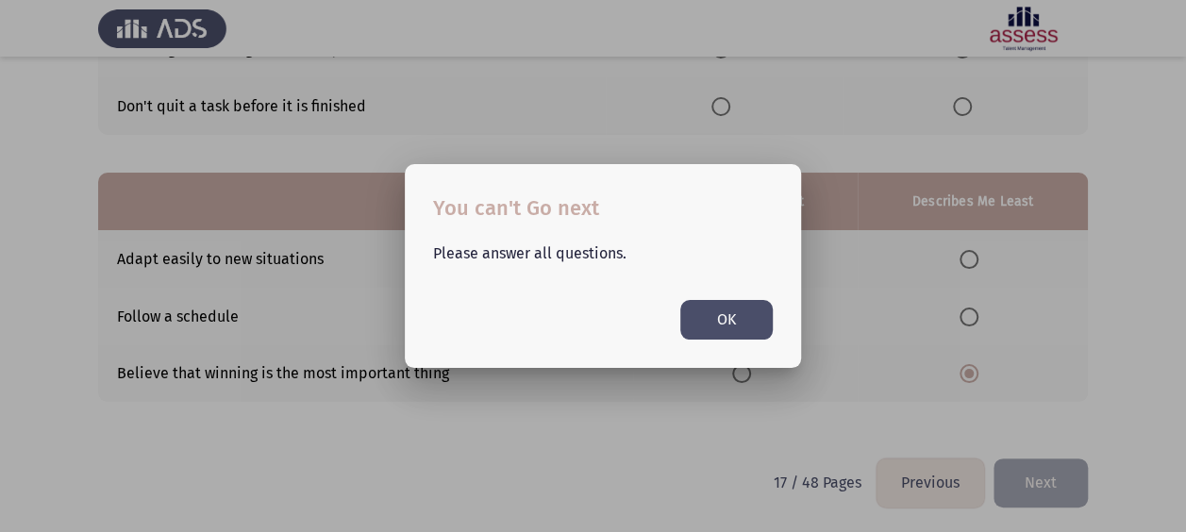
scroll to position [0, 0]
click at [763, 319] on button "OK" at bounding box center [726, 319] width 92 height 39
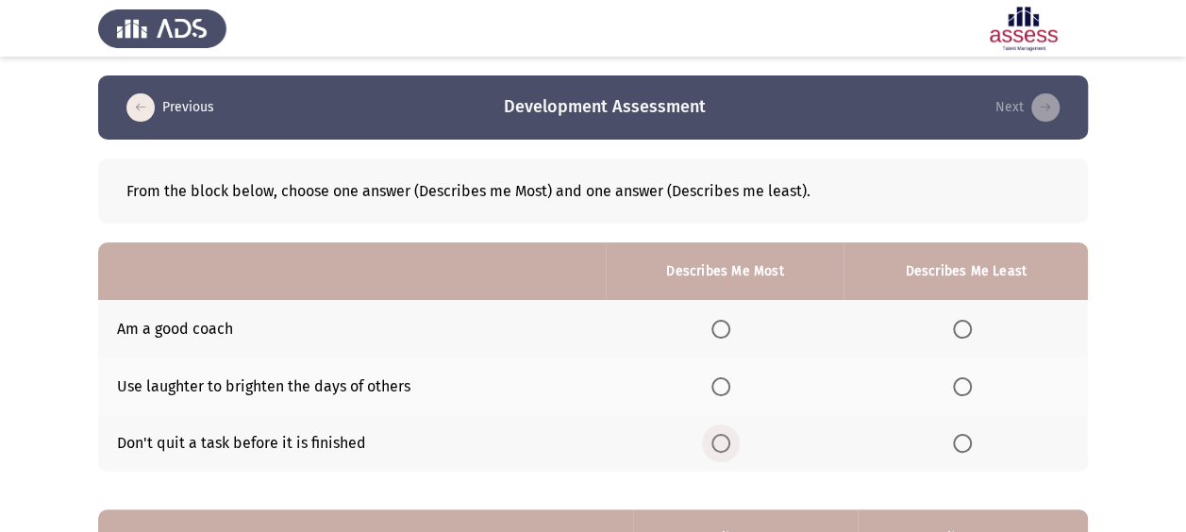
click at [724, 451] on span "Select an option" at bounding box center [720, 443] width 19 height 19
click at [724, 451] on input "Select an option" at bounding box center [720, 443] width 19 height 19
click at [728, 381] on span "Select an option" at bounding box center [720, 386] width 19 height 19
click at [728, 381] on input "Select an option" at bounding box center [720, 386] width 19 height 19
click at [975, 436] on label "Select an option" at bounding box center [966, 443] width 26 height 19
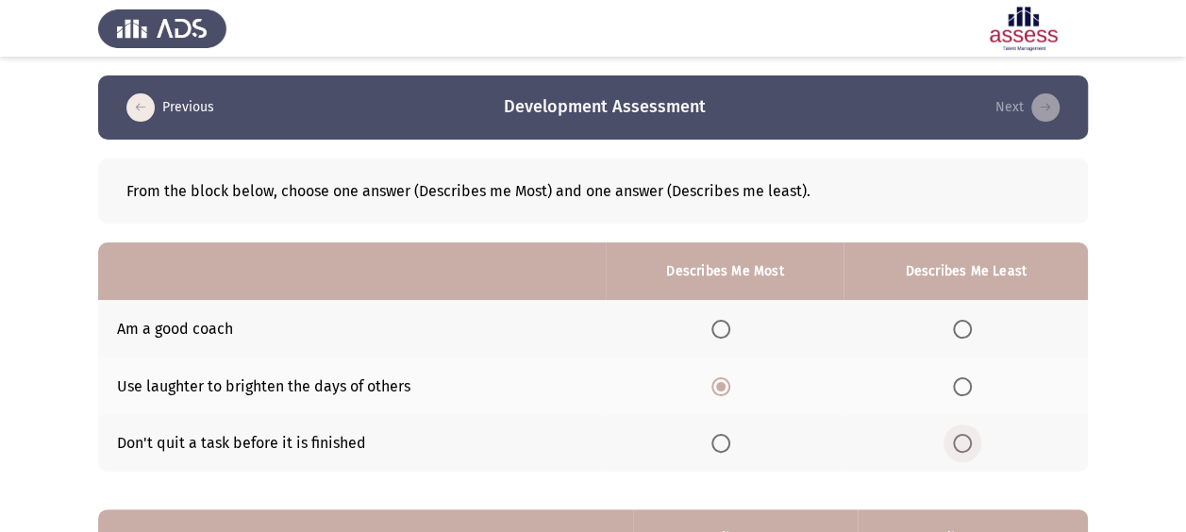
click at [972, 436] on input "Select an option" at bounding box center [962, 443] width 19 height 19
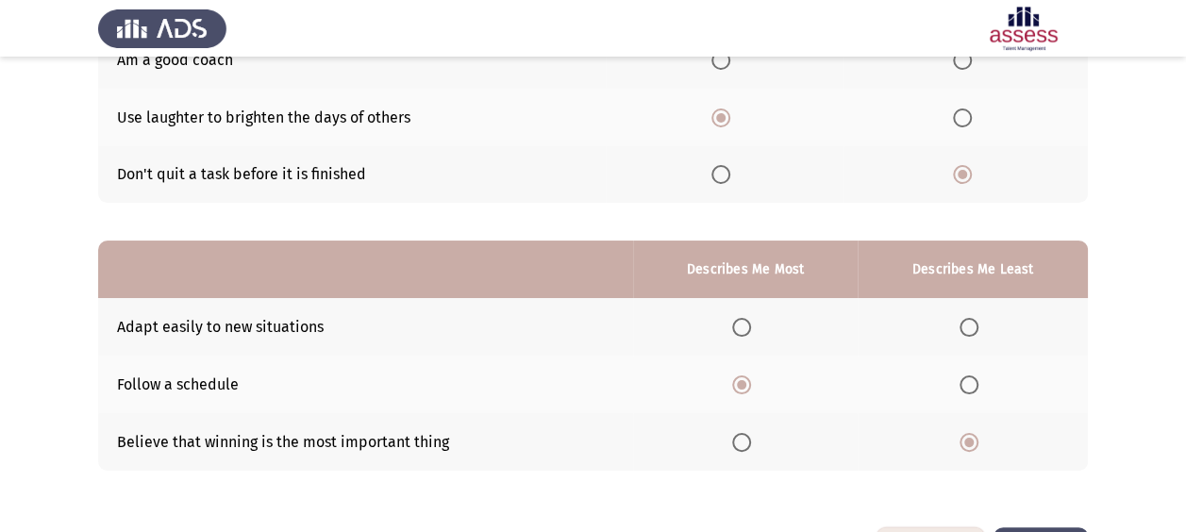
scroll to position [337, 0]
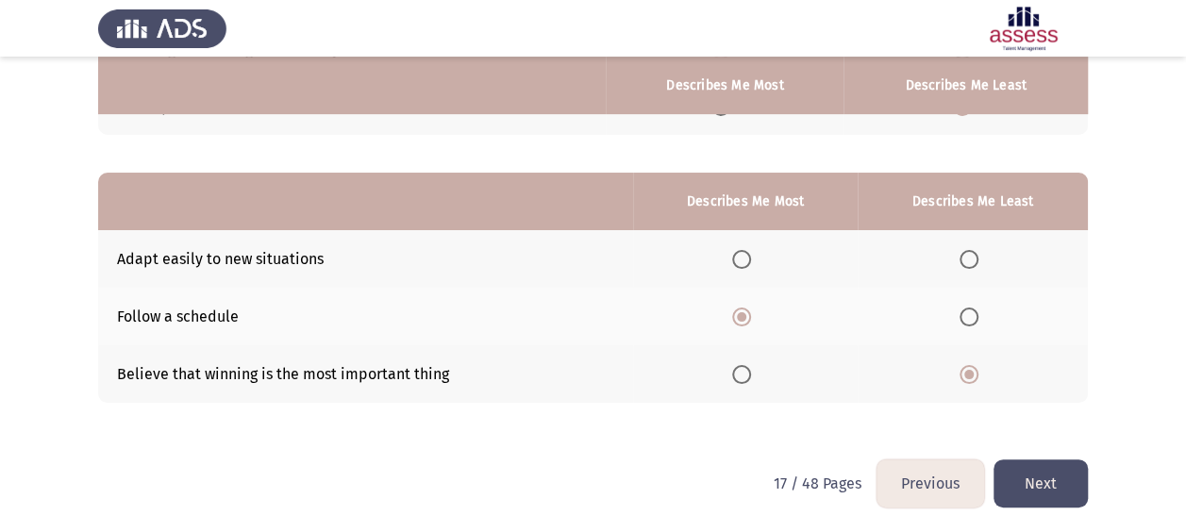
click at [1034, 487] on button "Next" at bounding box center [1040, 483] width 94 height 48
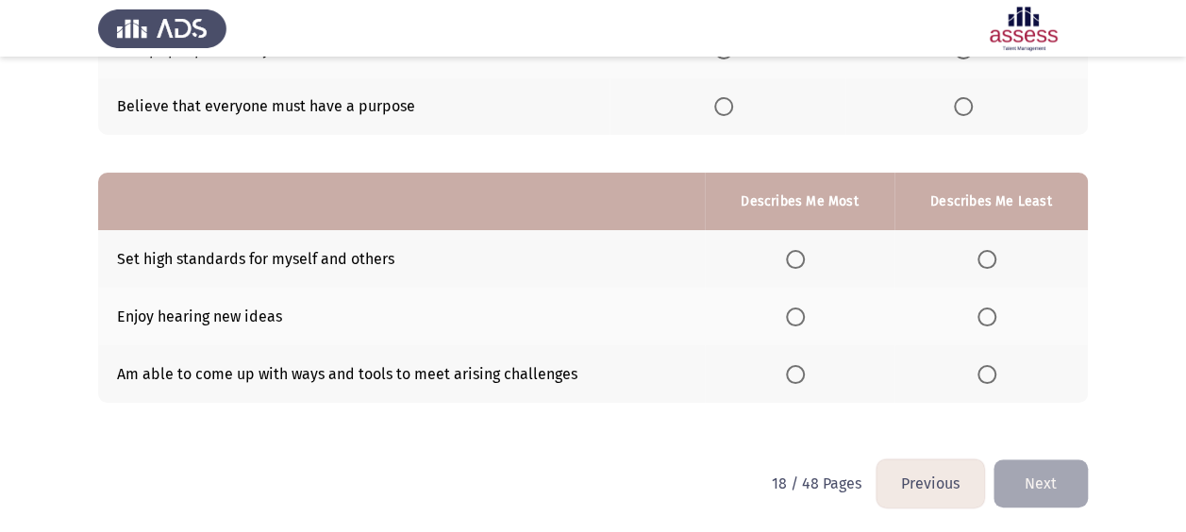
scroll to position [0, 0]
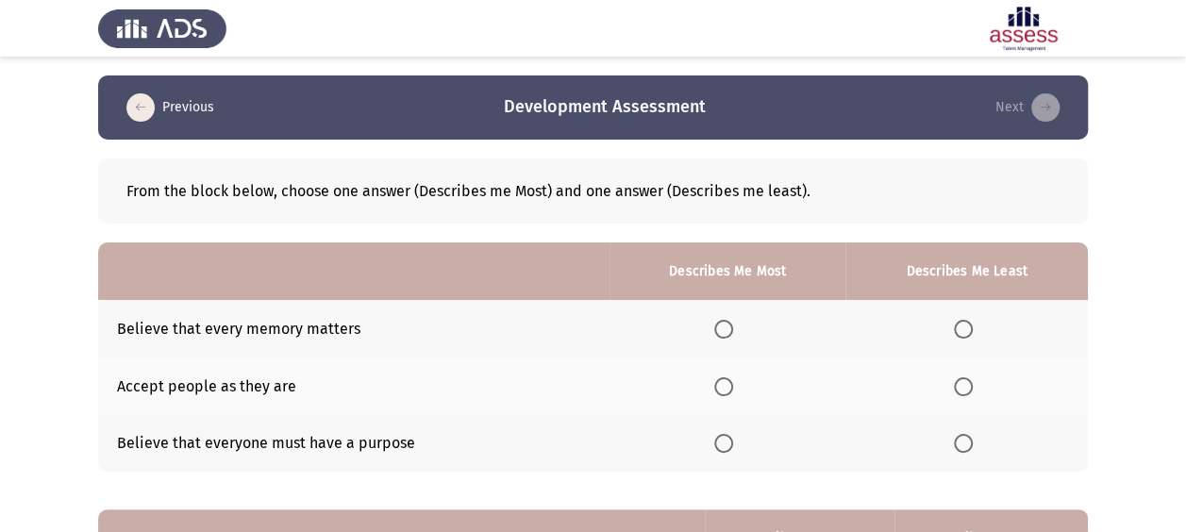
click at [724, 385] on span "Select an option" at bounding box center [723, 386] width 19 height 19
click at [724, 385] on input "Select an option" at bounding box center [723, 386] width 19 height 19
click at [971, 450] on span "Select an option" at bounding box center [963, 443] width 19 height 19
click at [971, 450] on input "Select an option" at bounding box center [963, 443] width 19 height 19
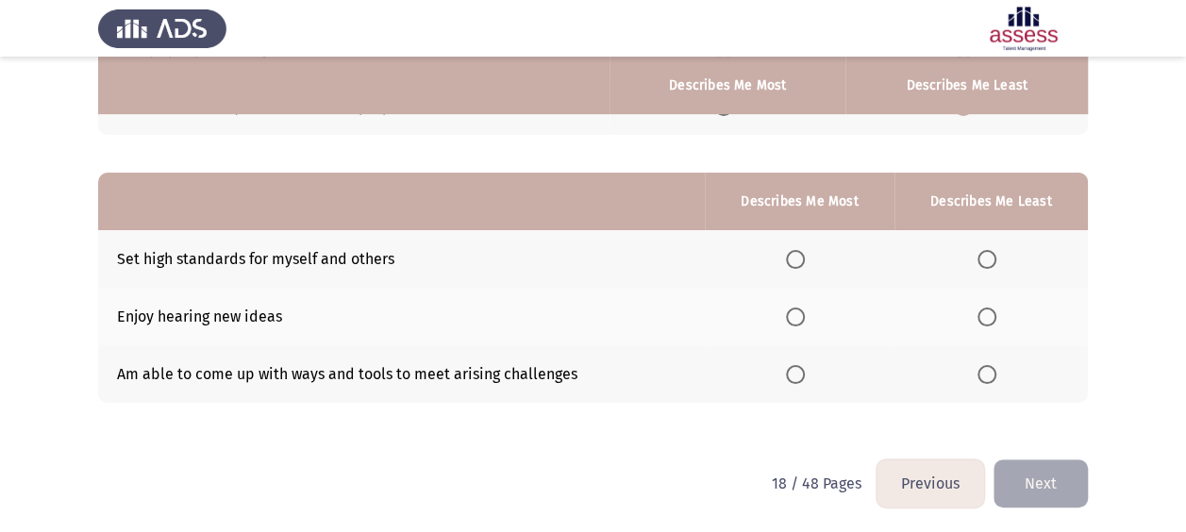
click at [804, 316] on span "Select an option" at bounding box center [795, 317] width 19 height 19
click at [804, 316] on input "Select an option" at bounding box center [795, 317] width 19 height 19
click at [996, 255] on span "Select an option" at bounding box center [986, 259] width 19 height 19
click at [996, 255] on input "Select an option" at bounding box center [986, 259] width 19 height 19
click at [791, 259] on span "Select an option" at bounding box center [795, 259] width 19 height 19
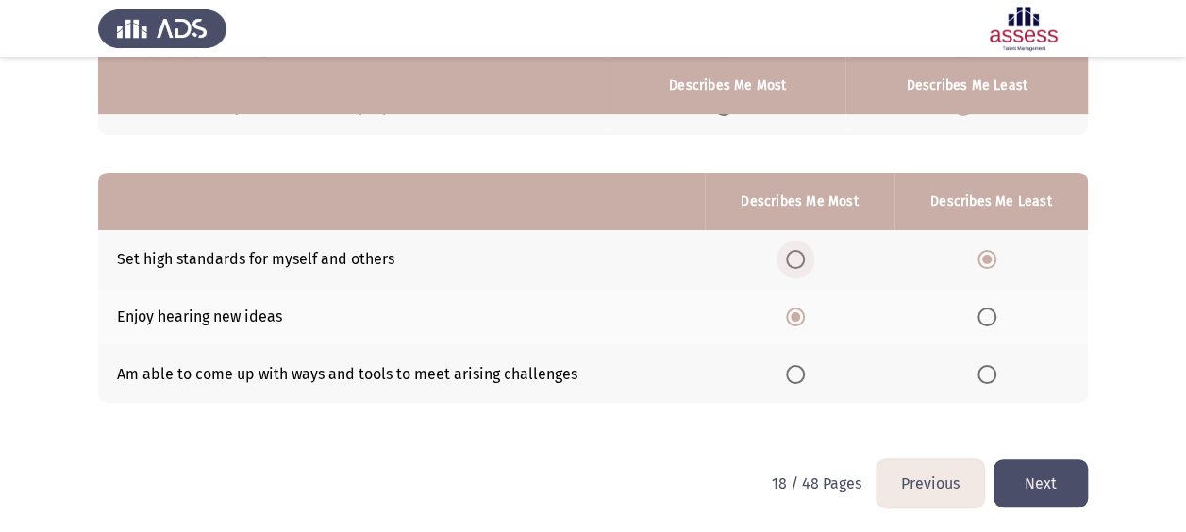
click at [791, 259] on input "Select an option" at bounding box center [795, 259] width 19 height 19
click at [993, 311] on label "Select an option" at bounding box center [990, 317] width 26 height 19
click at [993, 311] on input "Select an option" at bounding box center [986, 317] width 19 height 19
drag, startPoint x: 993, startPoint y: 450, endPoint x: 1002, endPoint y: 465, distance: 17.8
click at [998, 459] on div "Previous Development Assessment Next From the block below, choose one answer (D…" at bounding box center [593, 99] width 990 height 721
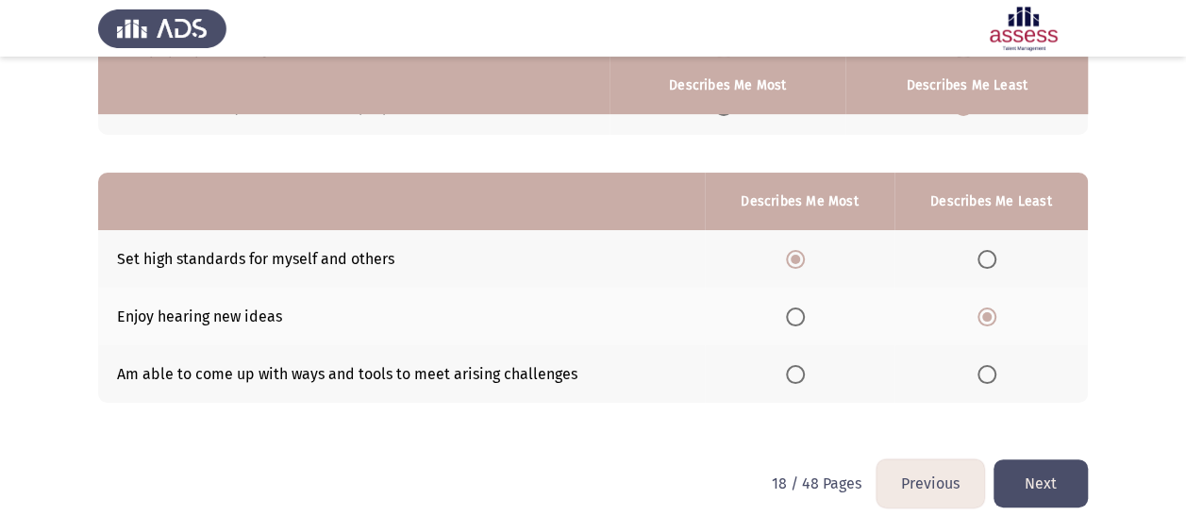
click at [1006, 472] on button "Next" at bounding box center [1040, 483] width 94 height 48
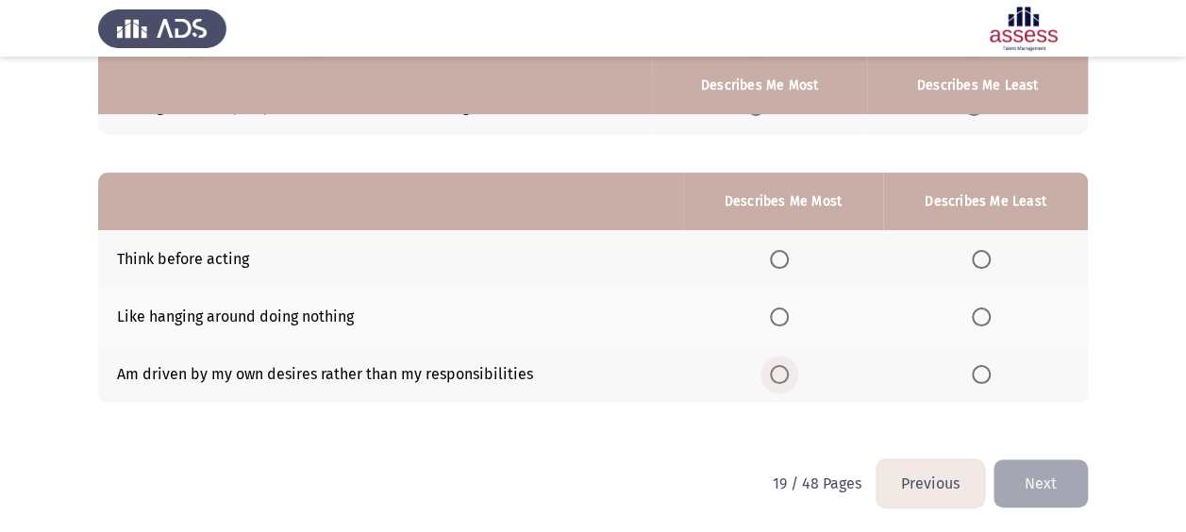
click at [783, 366] on span "Select an option" at bounding box center [779, 374] width 19 height 19
click at [783, 366] on input "Select an option" at bounding box center [779, 374] width 19 height 19
click at [975, 324] on span "Select an option" at bounding box center [981, 317] width 19 height 19
click at [975, 324] on input "Select an option" at bounding box center [981, 317] width 19 height 19
click at [1022, 485] on button "Next" at bounding box center [1040, 483] width 94 height 48
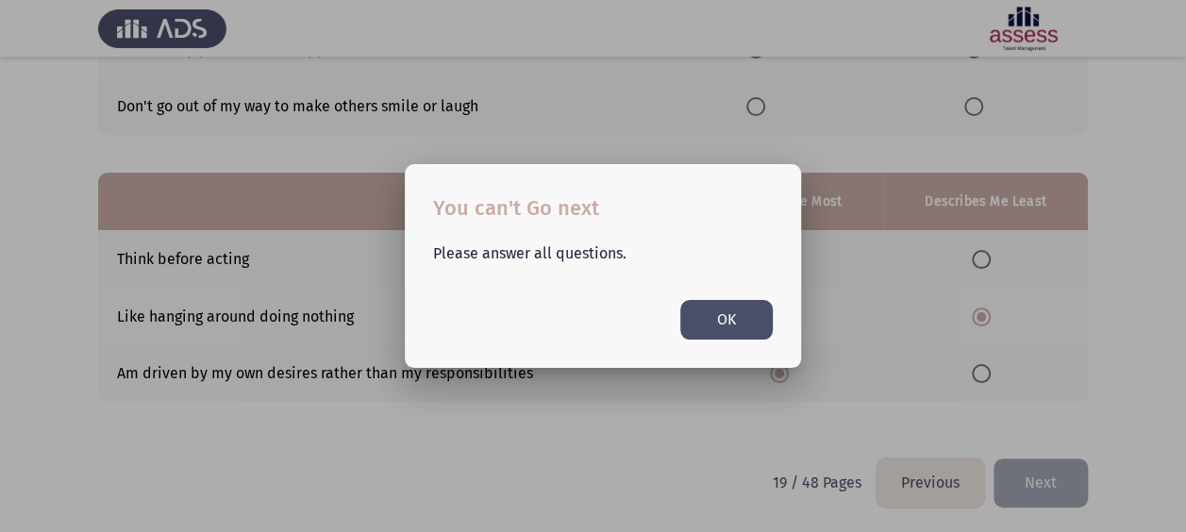
scroll to position [0, 0]
click at [766, 318] on button "OK" at bounding box center [726, 319] width 92 height 39
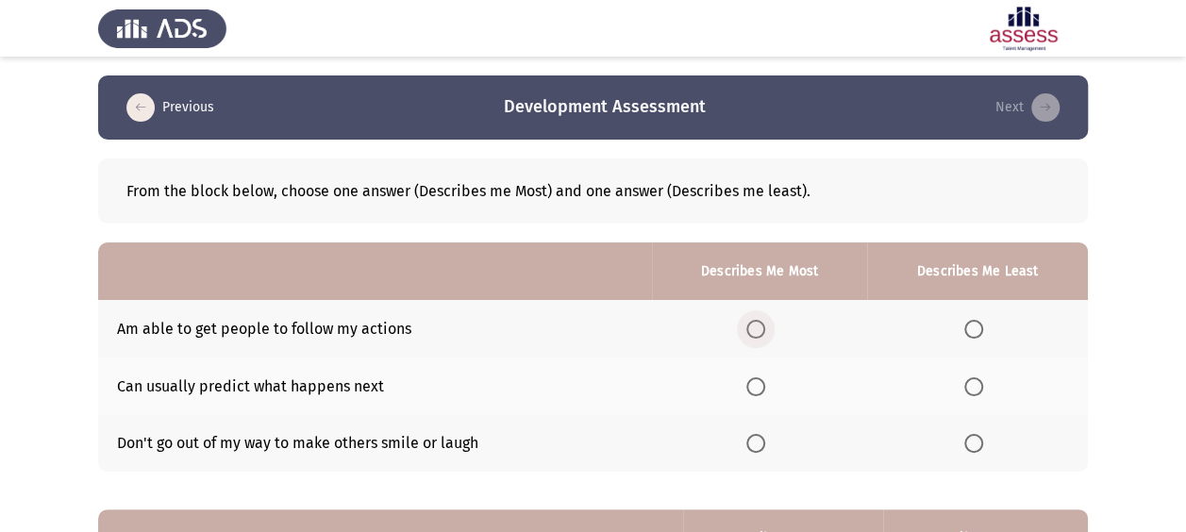
click at [765, 325] on span "Select an option" at bounding box center [755, 329] width 19 height 19
click at [765, 325] on input "Select an option" at bounding box center [755, 329] width 19 height 19
click at [977, 392] on span "Select an option" at bounding box center [973, 386] width 19 height 19
click at [977, 392] on input "Select an option" at bounding box center [973, 386] width 19 height 19
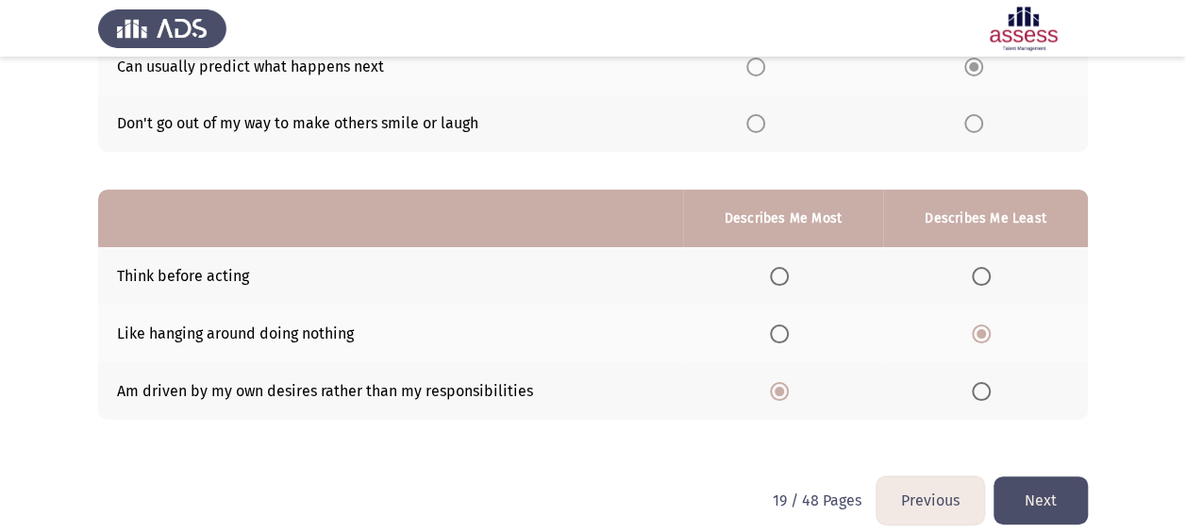
scroll to position [337, 0]
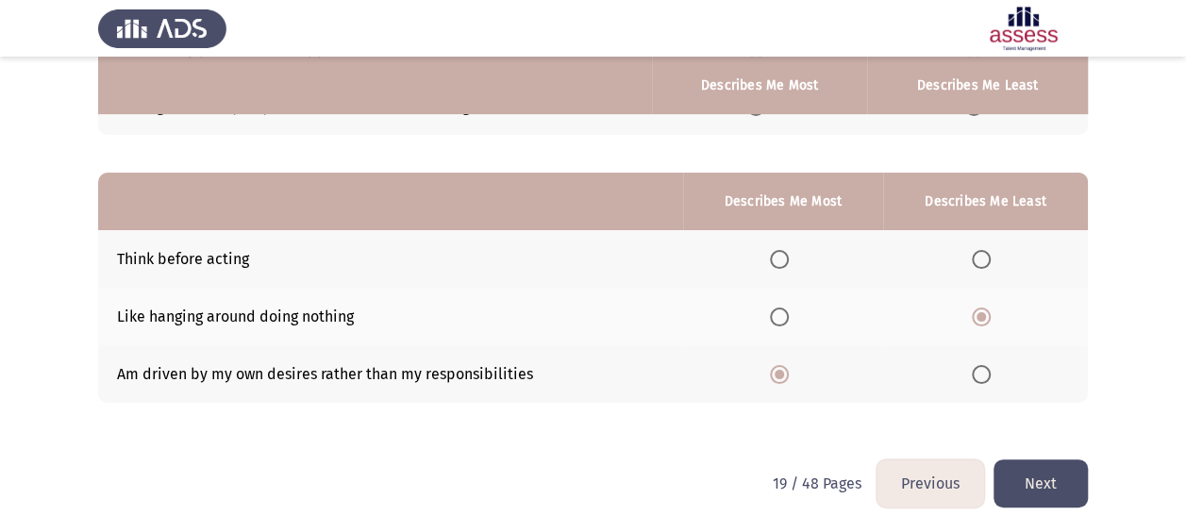
click at [1064, 488] on button "Next" at bounding box center [1040, 483] width 94 height 48
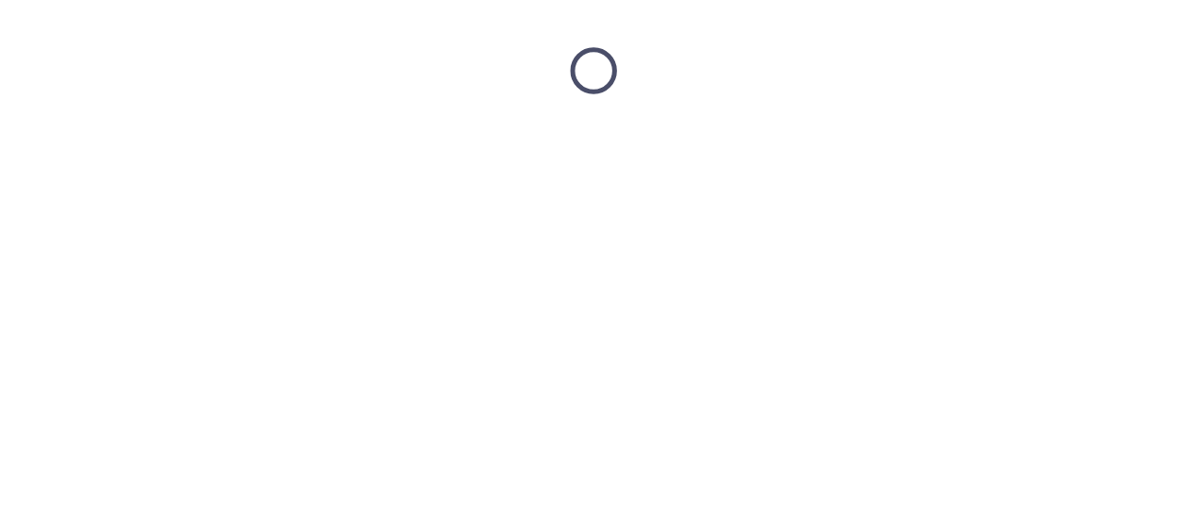
scroll to position [0, 0]
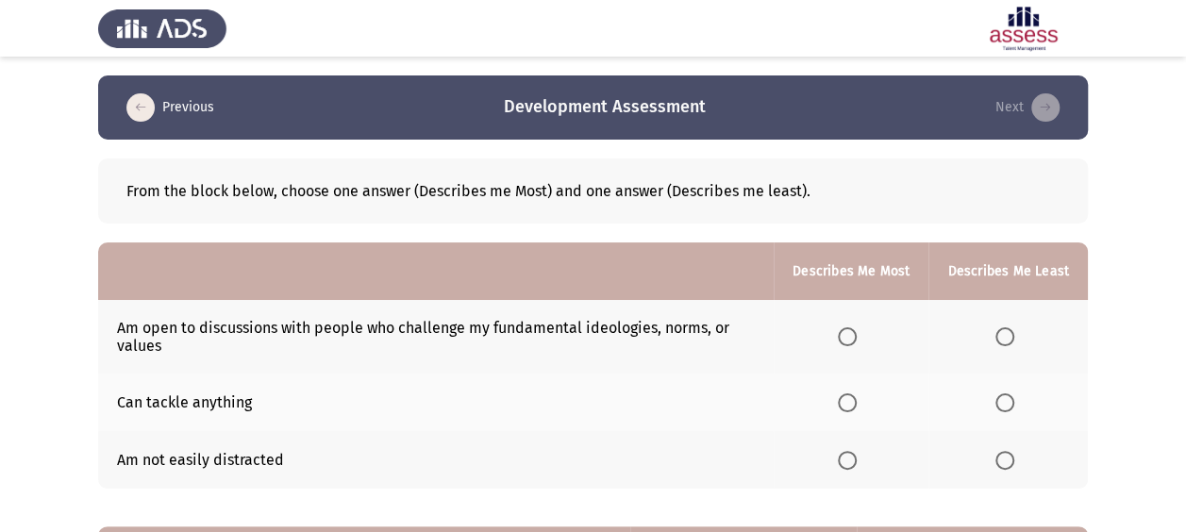
click at [853, 460] on span "Select an option" at bounding box center [847, 460] width 19 height 19
click at [853, 460] on input "Select an option" at bounding box center [847, 460] width 19 height 19
click at [1002, 411] on th at bounding box center [1007, 403] width 159 height 58
click at [1008, 408] on span "Select an option" at bounding box center [1004, 402] width 19 height 19
click at [1008, 408] on input "Select an option" at bounding box center [1004, 402] width 19 height 19
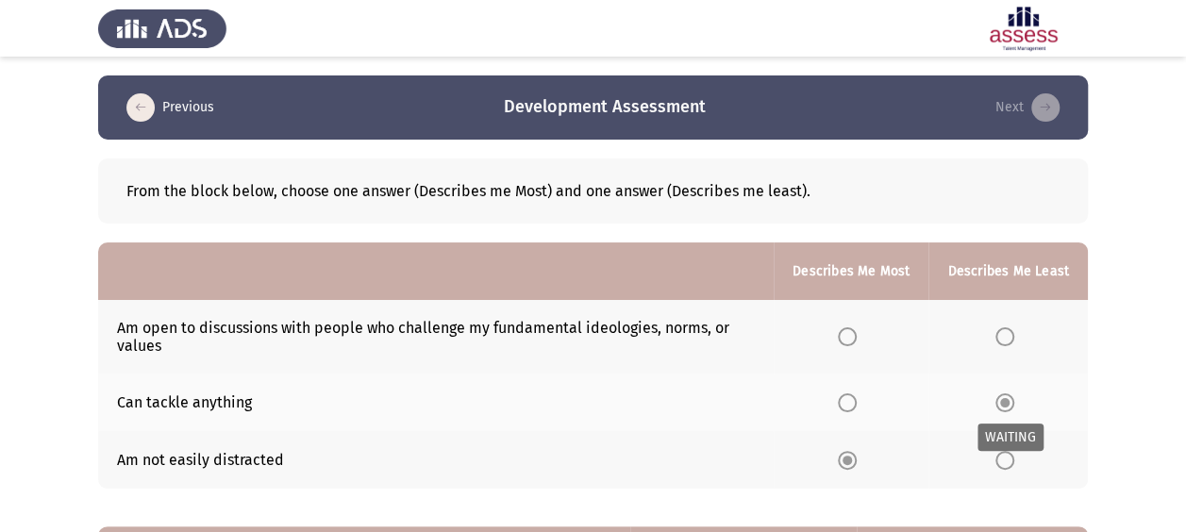
scroll to position [353, 0]
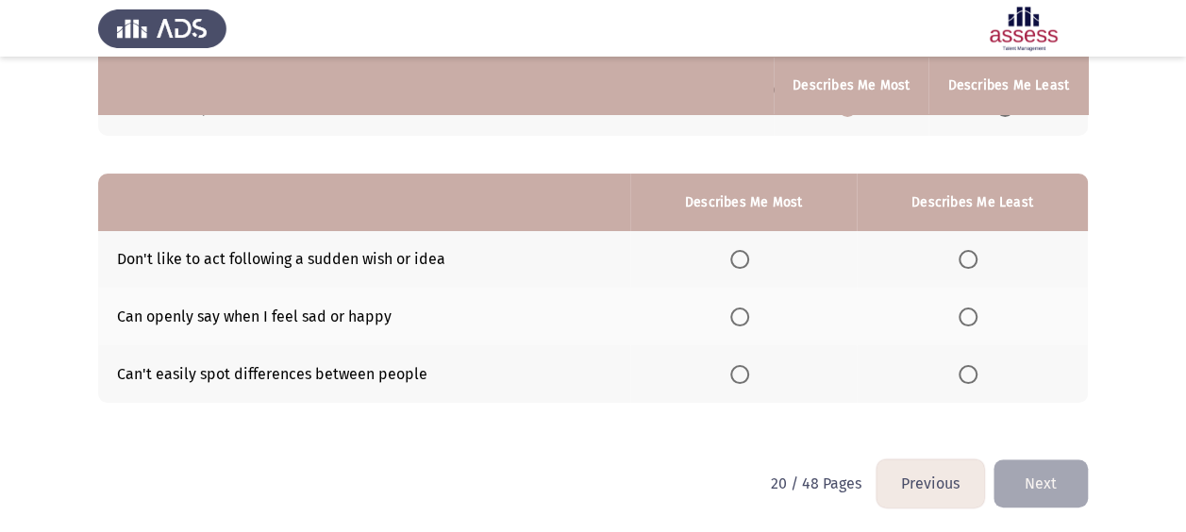
click at [970, 377] on span "Select an option" at bounding box center [968, 374] width 19 height 19
click at [970, 377] on input "Select an option" at bounding box center [968, 374] width 19 height 19
click at [749, 315] on span "Select an option" at bounding box center [739, 317] width 19 height 19
click at [749, 315] on input "Select an option" at bounding box center [739, 317] width 19 height 19
click at [1029, 463] on button "Next" at bounding box center [1040, 483] width 94 height 48
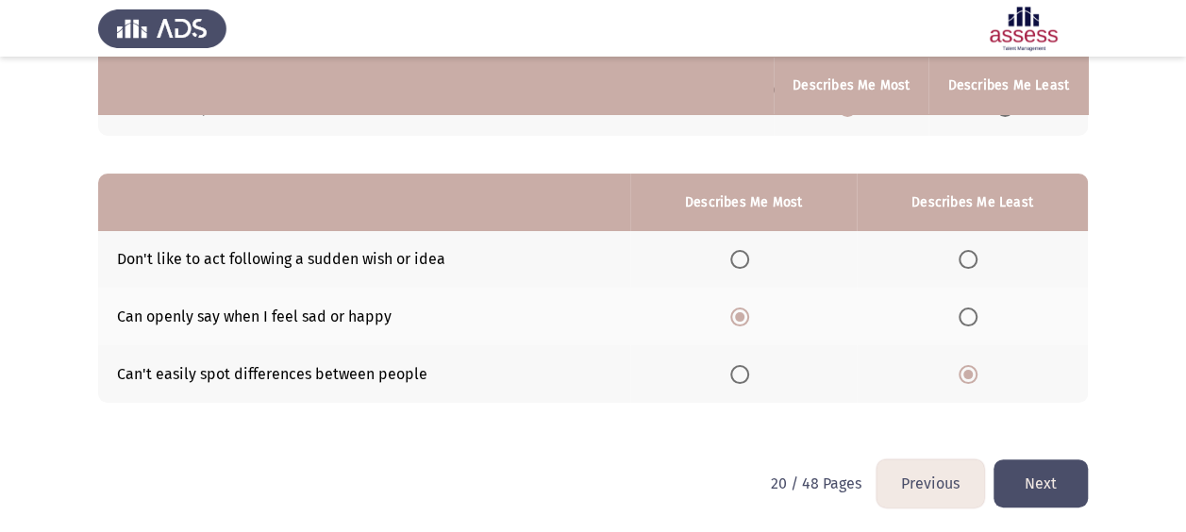
scroll to position [0, 0]
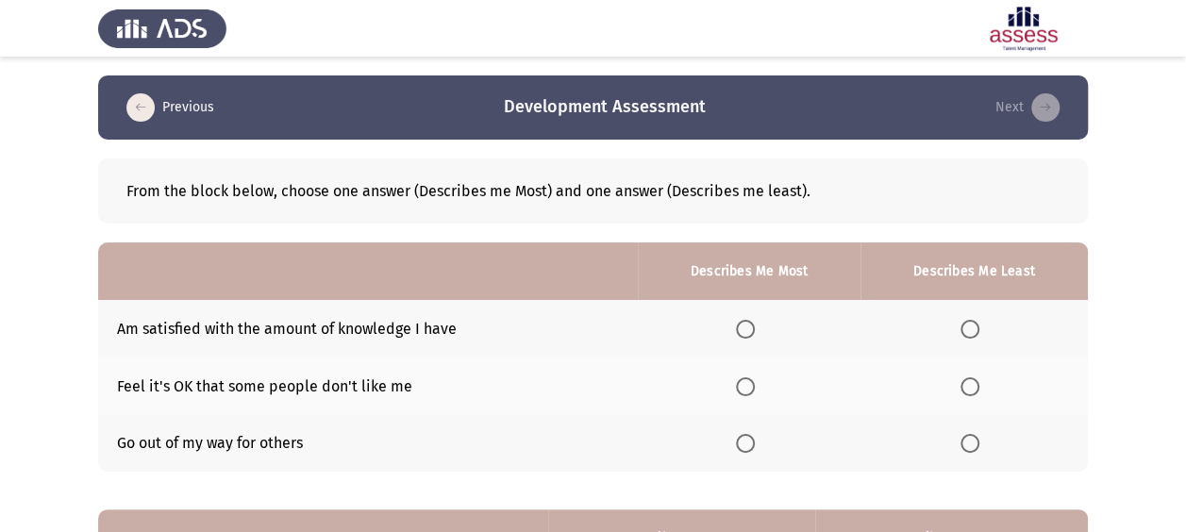
click at [978, 333] on span "Select an option" at bounding box center [969, 329] width 19 height 19
click at [978, 333] on input "Select an option" at bounding box center [969, 329] width 19 height 19
click at [753, 384] on span "Select an option" at bounding box center [745, 386] width 19 height 19
click at [753, 384] on input "Select an option" at bounding box center [745, 386] width 19 height 19
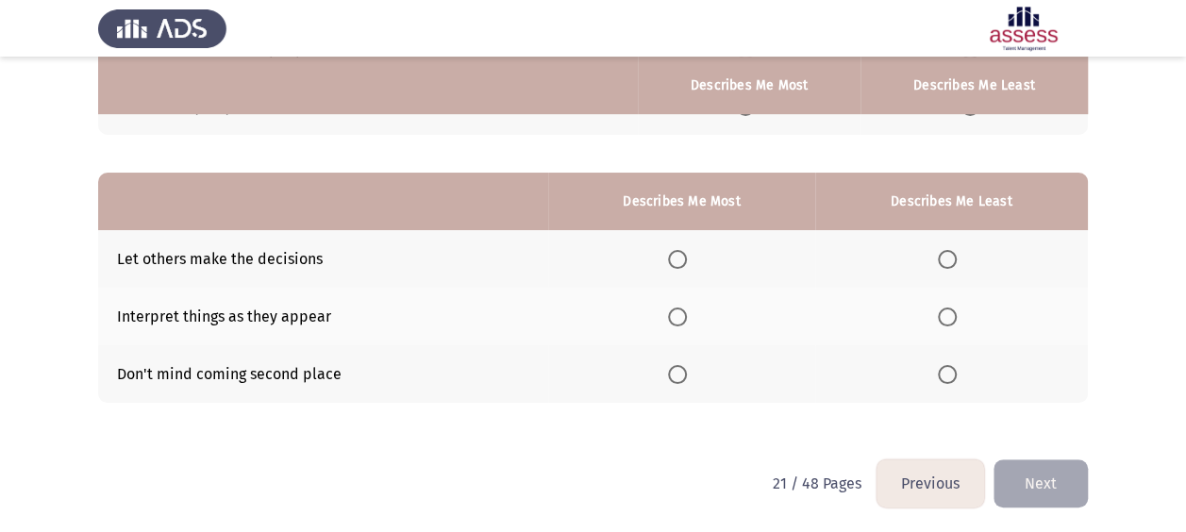
click at [944, 265] on span "Select an option" at bounding box center [947, 259] width 19 height 19
click at [944, 265] on input "Select an option" at bounding box center [947, 259] width 19 height 19
click at [681, 372] on span "Select an option" at bounding box center [677, 374] width 19 height 19
click at [681, 372] on input "Select an option" at bounding box center [677, 374] width 19 height 19
click at [785, 383] on th at bounding box center [681, 374] width 266 height 58
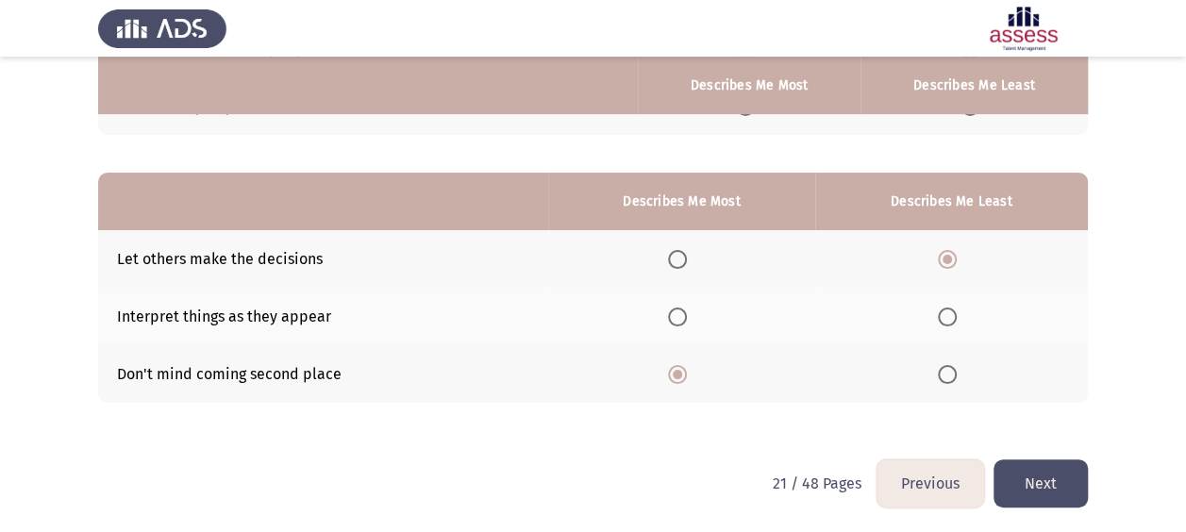
click at [1066, 470] on button "Next" at bounding box center [1040, 483] width 94 height 48
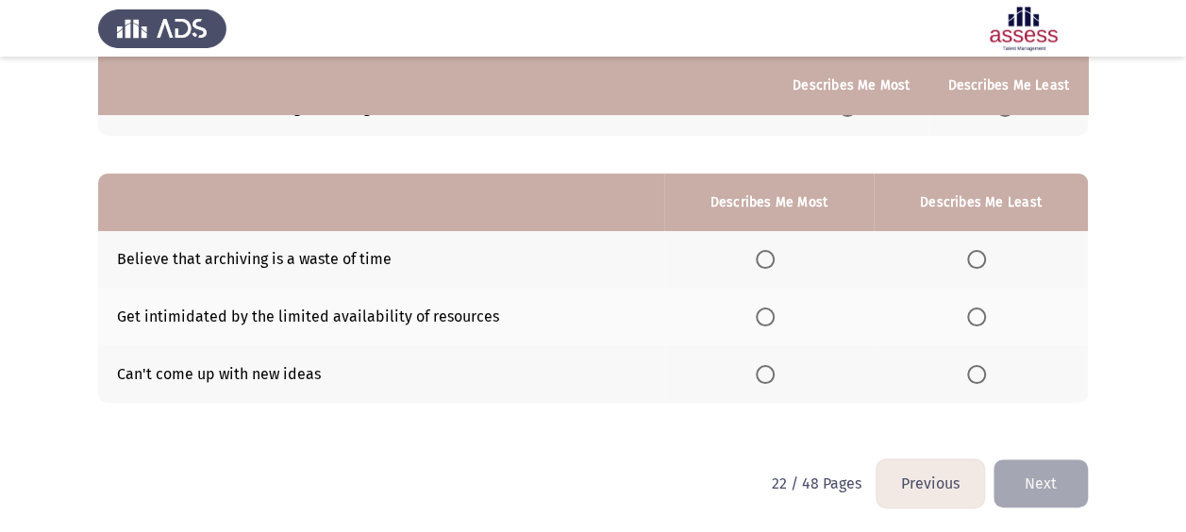
scroll to position [0, 0]
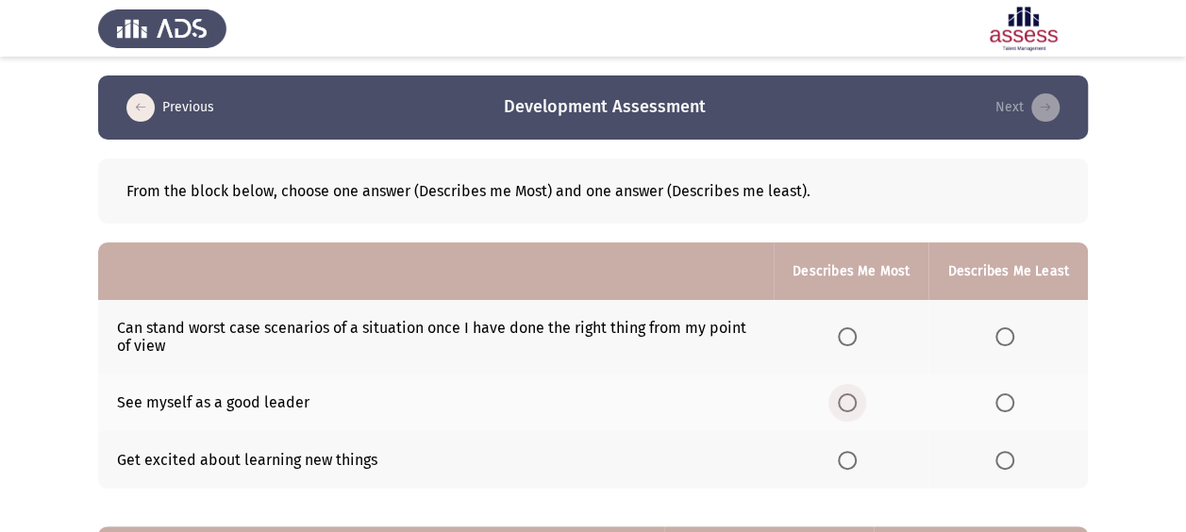
click at [854, 409] on span "Select an option" at bounding box center [847, 402] width 19 height 19
click at [854, 409] on input "Select an option" at bounding box center [847, 402] width 19 height 19
click at [1013, 460] on span "Select an option" at bounding box center [1004, 460] width 19 height 19
click at [1013, 460] on input "Select an option" at bounding box center [1004, 460] width 19 height 19
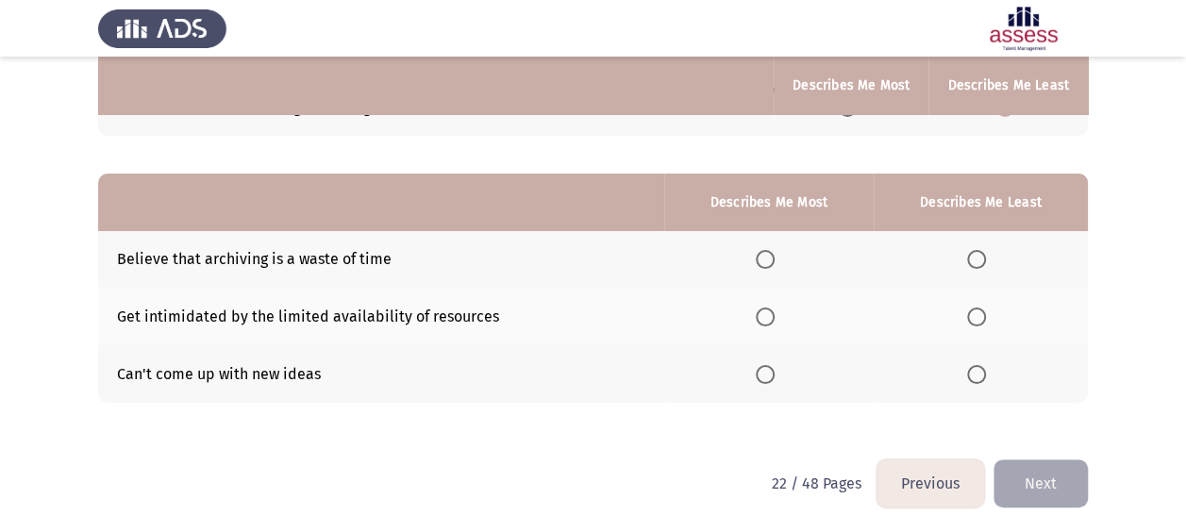
click at [968, 372] on span "Select an option" at bounding box center [976, 374] width 19 height 19
click at [968, 372] on input "Select an option" at bounding box center [976, 374] width 19 height 19
click at [779, 257] on label "Select an option" at bounding box center [769, 259] width 26 height 19
click at [775, 257] on input "Select an option" at bounding box center [765, 259] width 19 height 19
click at [1028, 487] on button "Next" at bounding box center [1040, 483] width 94 height 48
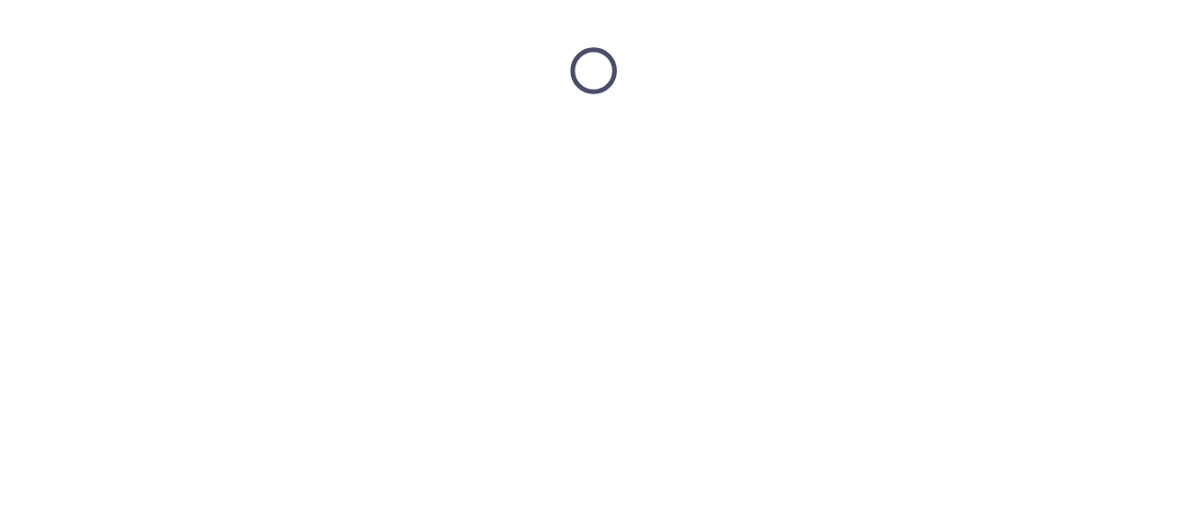
scroll to position [0, 0]
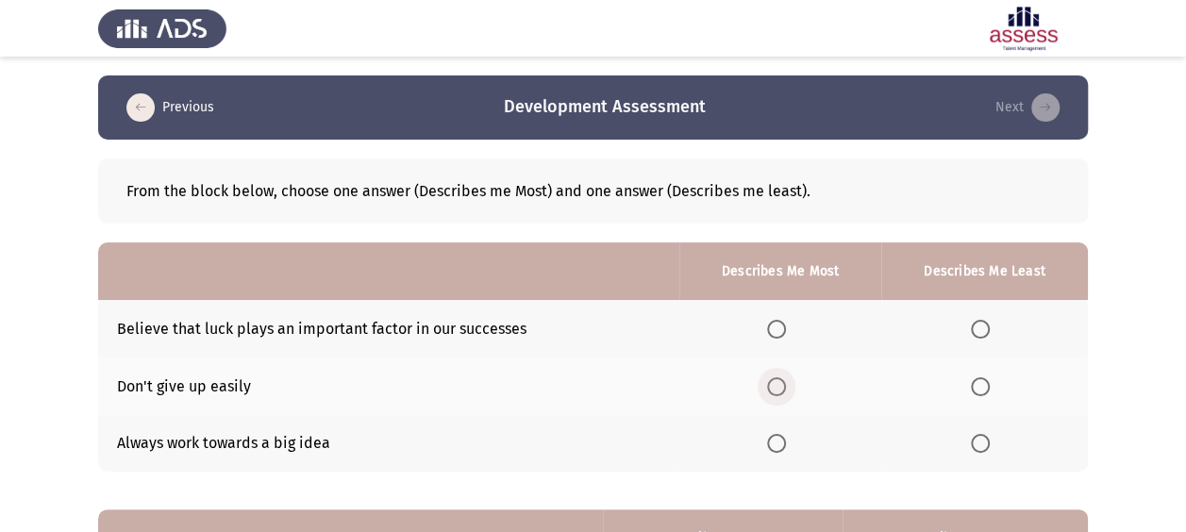
click at [784, 382] on span "Select an option" at bounding box center [776, 386] width 19 height 19
click at [784, 382] on input "Select an option" at bounding box center [776, 386] width 19 height 19
click at [988, 332] on span "Select an option" at bounding box center [980, 329] width 19 height 19
click at [988, 332] on input "Select an option" at bounding box center [980, 329] width 19 height 19
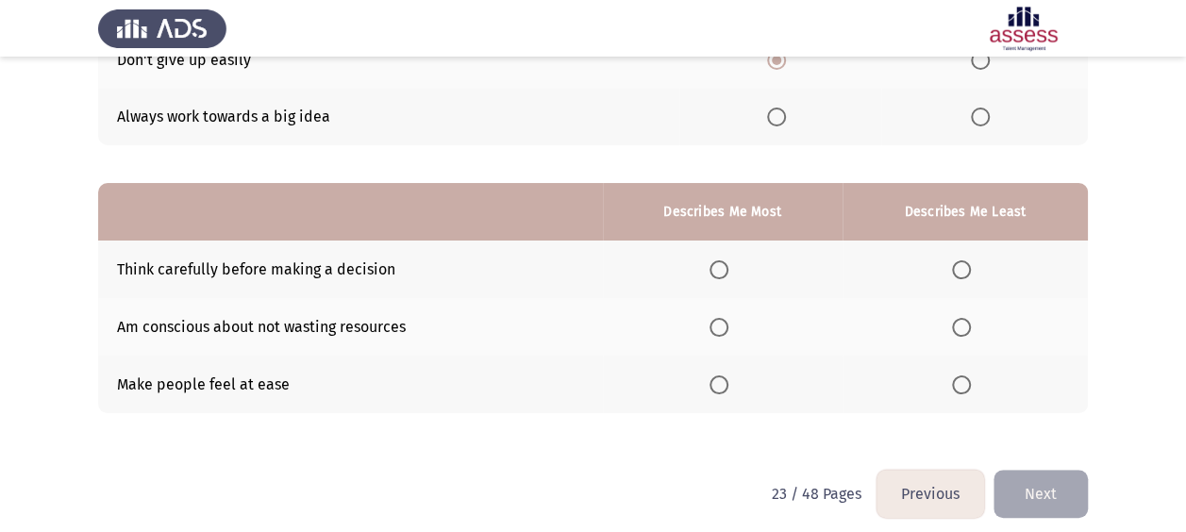
scroll to position [337, 0]
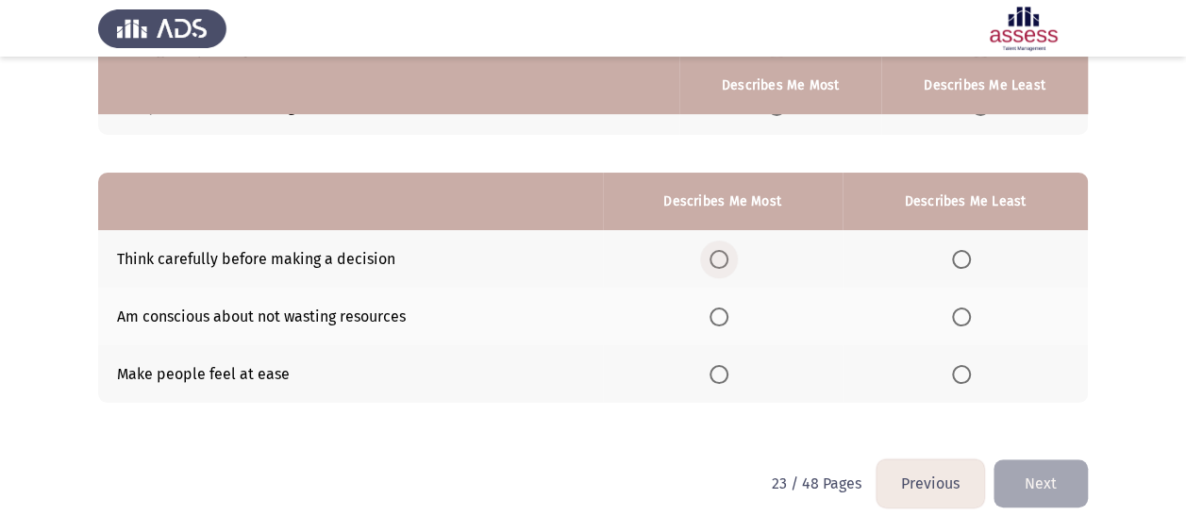
click at [721, 253] on span "Select an option" at bounding box center [718, 259] width 19 height 19
click at [721, 253] on input "Select an option" at bounding box center [718, 259] width 19 height 19
click at [971, 365] on span "Select an option" at bounding box center [961, 374] width 19 height 19
click at [971, 365] on input "Select an option" at bounding box center [961, 374] width 19 height 19
click at [1025, 479] on button "Next" at bounding box center [1040, 483] width 94 height 48
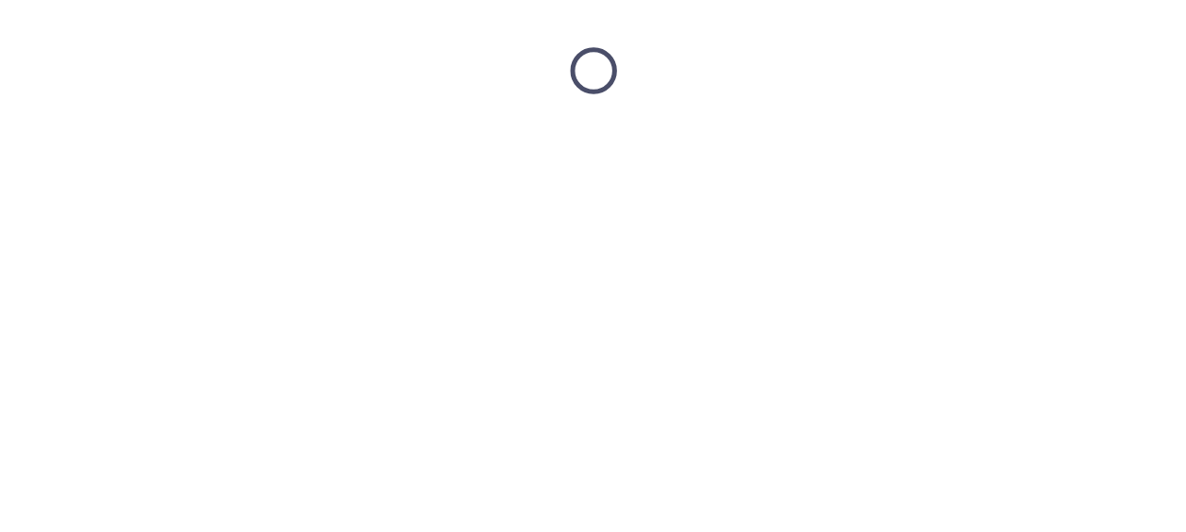
scroll to position [0, 0]
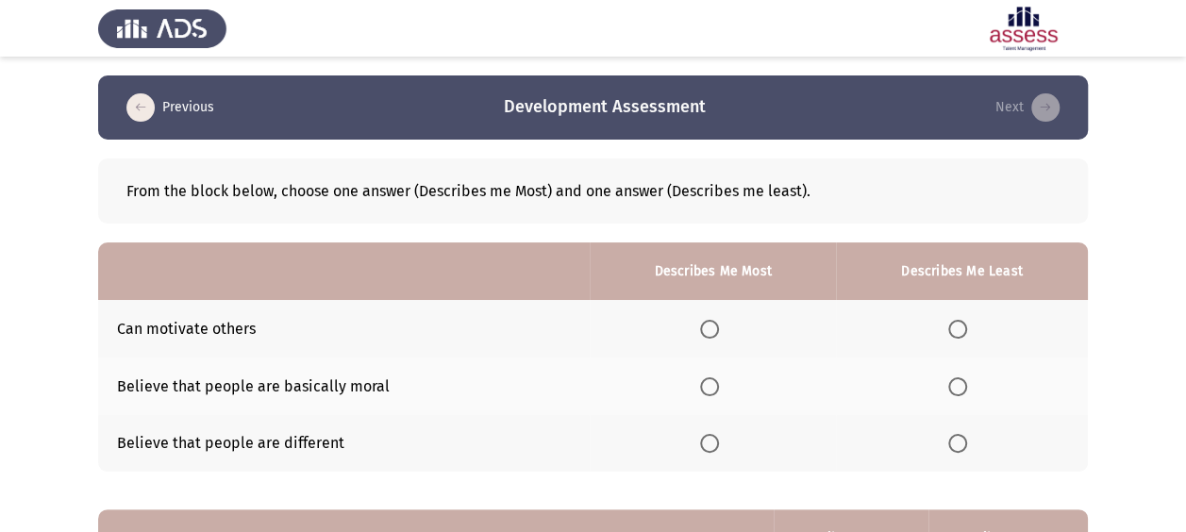
click at [713, 314] on th at bounding box center [713, 329] width 246 height 58
click at [714, 327] on span "Select an option" at bounding box center [709, 329] width 19 height 19
click at [714, 327] on input "Select an option" at bounding box center [709, 329] width 19 height 19
click at [955, 434] on th at bounding box center [962, 444] width 252 height 58
click at [960, 440] on span "Select an option" at bounding box center [957, 443] width 19 height 19
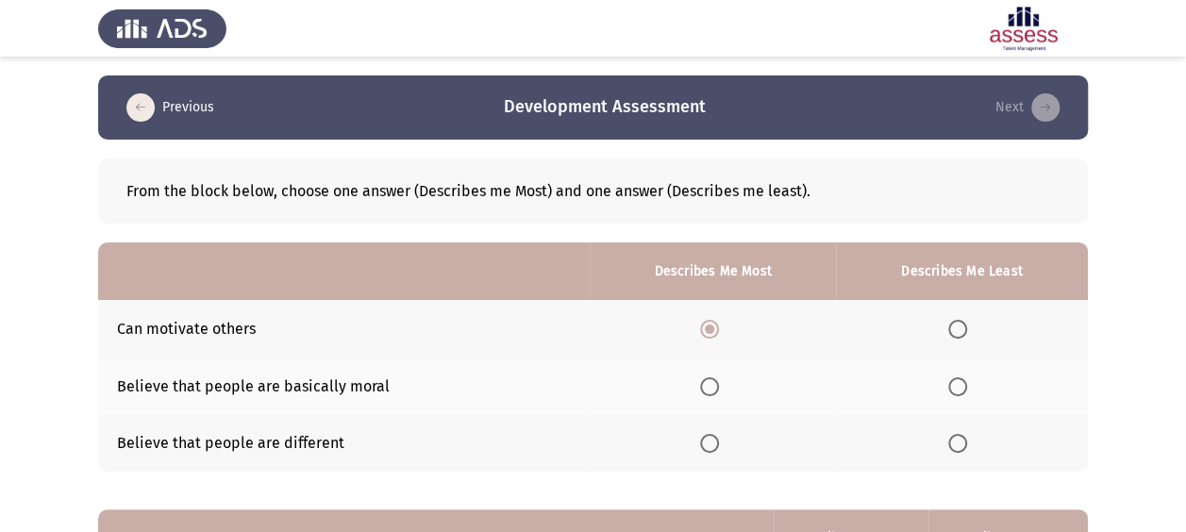
click at [960, 440] on input "Select an option" at bounding box center [957, 443] width 19 height 19
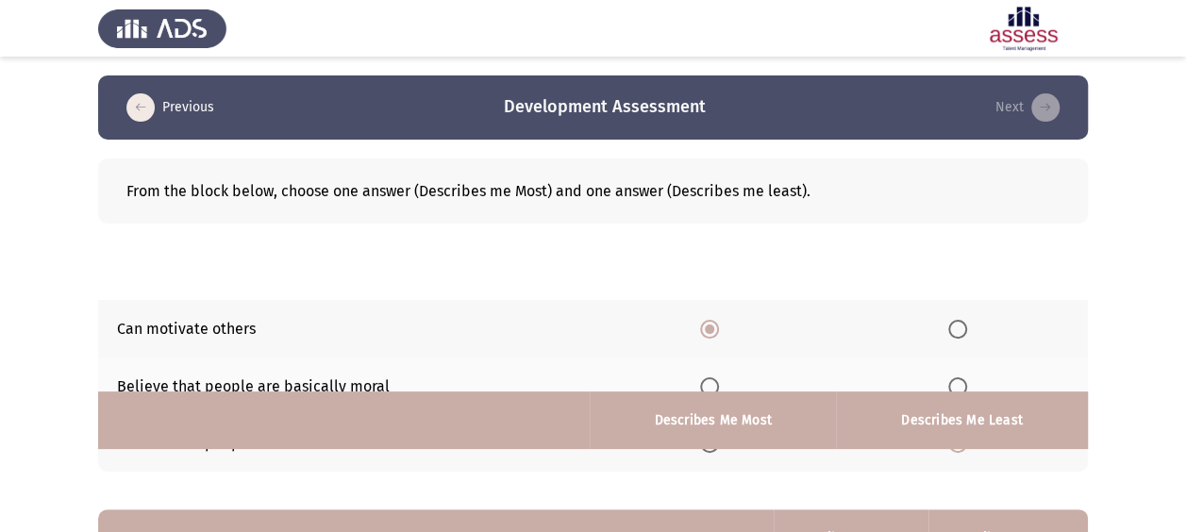
scroll to position [353, 0]
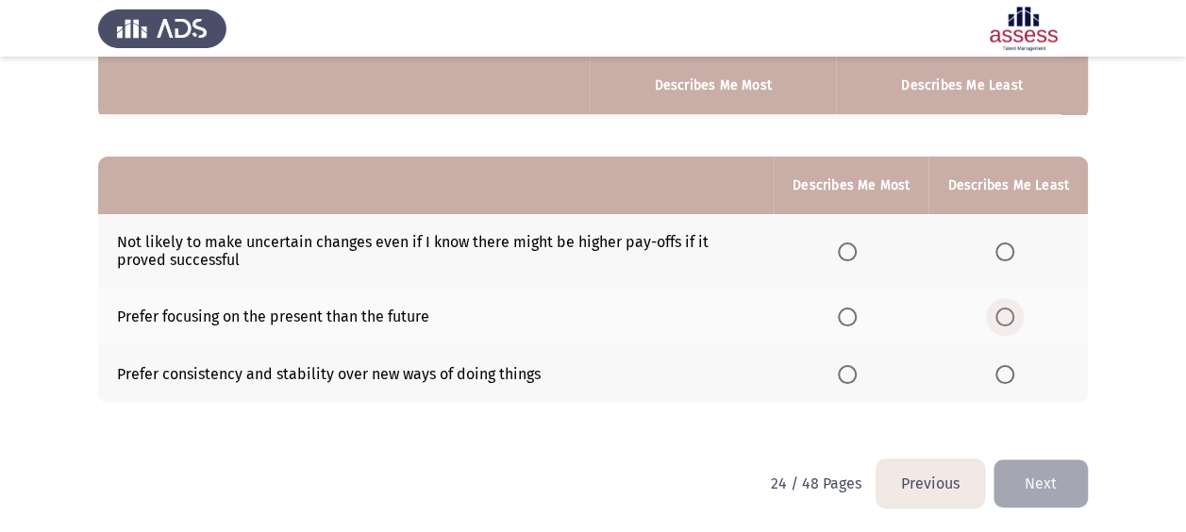
click at [1014, 317] on span "Select an option" at bounding box center [1004, 317] width 19 height 19
click at [1014, 317] on input "Select an option" at bounding box center [1004, 317] width 19 height 19
click at [1006, 245] on span "Select an option" at bounding box center [1004, 251] width 19 height 19
click at [1006, 245] on input "Select an option" at bounding box center [1004, 251] width 19 height 19
click at [857, 317] on span "Select an option" at bounding box center [847, 317] width 19 height 19
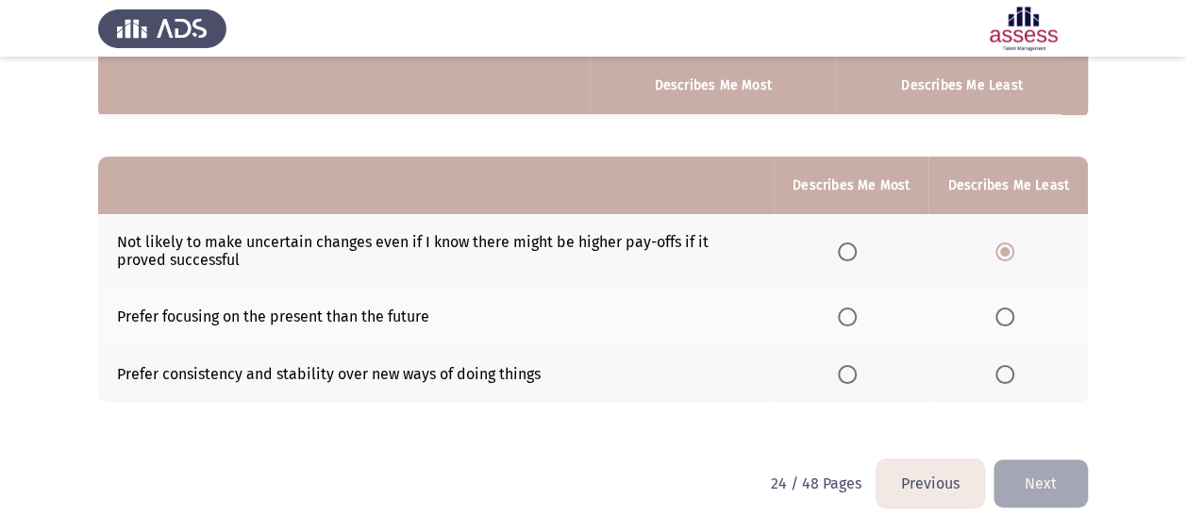
click at [848, 317] on span "Select an option" at bounding box center [847, 317] width 19 height 19
click at [848, 317] on input "Select an option" at bounding box center [847, 317] width 19 height 19
click at [1028, 489] on button "Next" at bounding box center [1040, 483] width 94 height 48
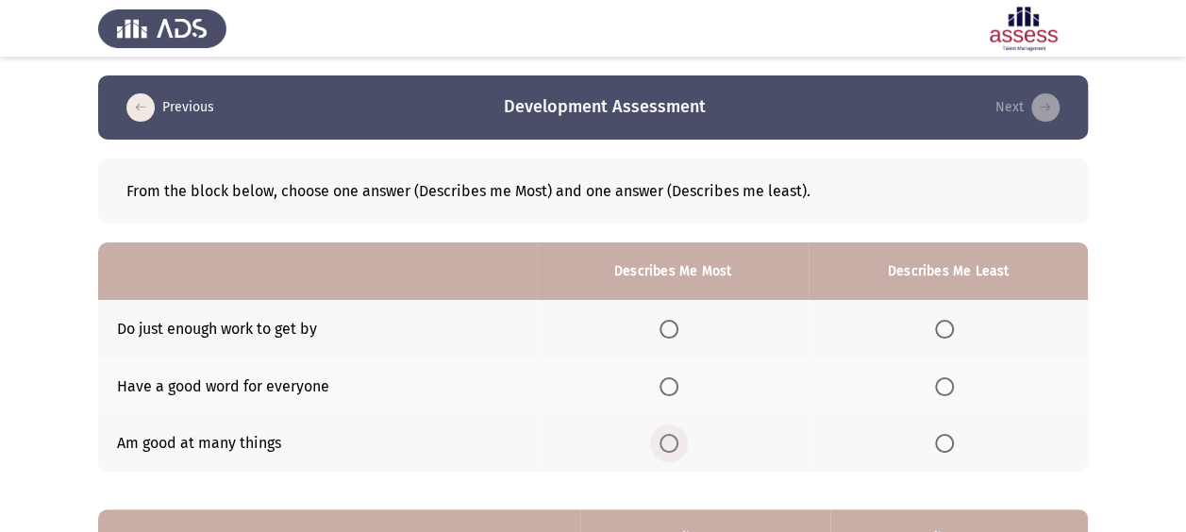
click at [676, 445] on span "Select an option" at bounding box center [668, 443] width 19 height 19
click at [676, 445] on input "Select an option" at bounding box center [668, 443] width 19 height 19
click at [947, 336] on span "Select an option" at bounding box center [944, 329] width 19 height 19
click at [947, 336] on input "Select an option" at bounding box center [944, 329] width 19 height 19
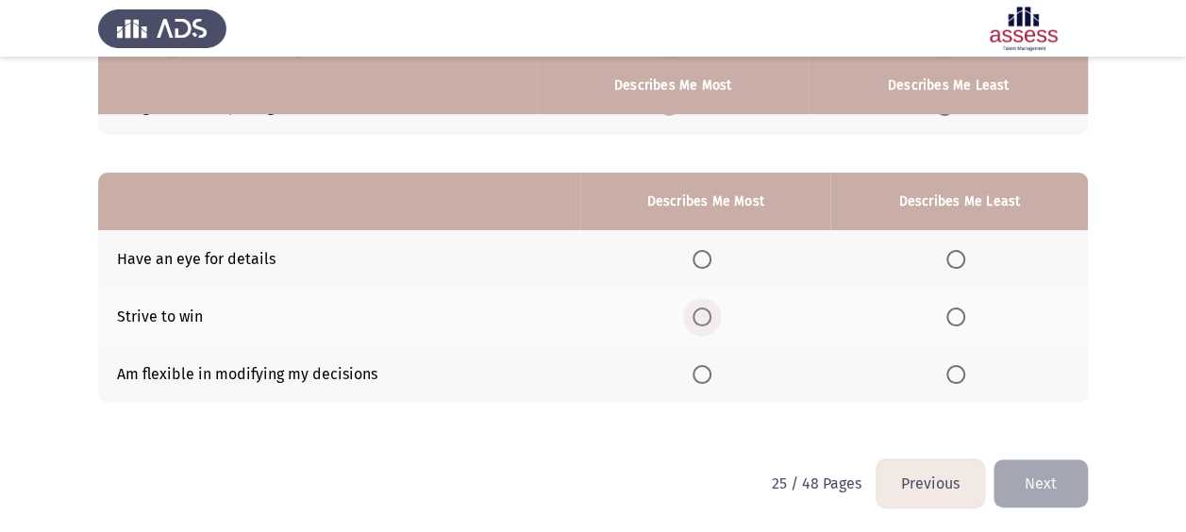
click at [696, 312] on span "Select an option" at bounding box center [702, 317] width 19 height 19
click at [696, 312] on input "Select an option" at bounding box center [702, 317] width 19 height 19
click at [953, 265] on span "Select an option" at bounding box center [955, 259] width 19 height 19
click at [953, 265] on input "Select an option" at bounding box center [955, 259] width 19 height 19
click at [1027, 483] on button "Next" at bounding box center [1040, 483] width 94 height 48
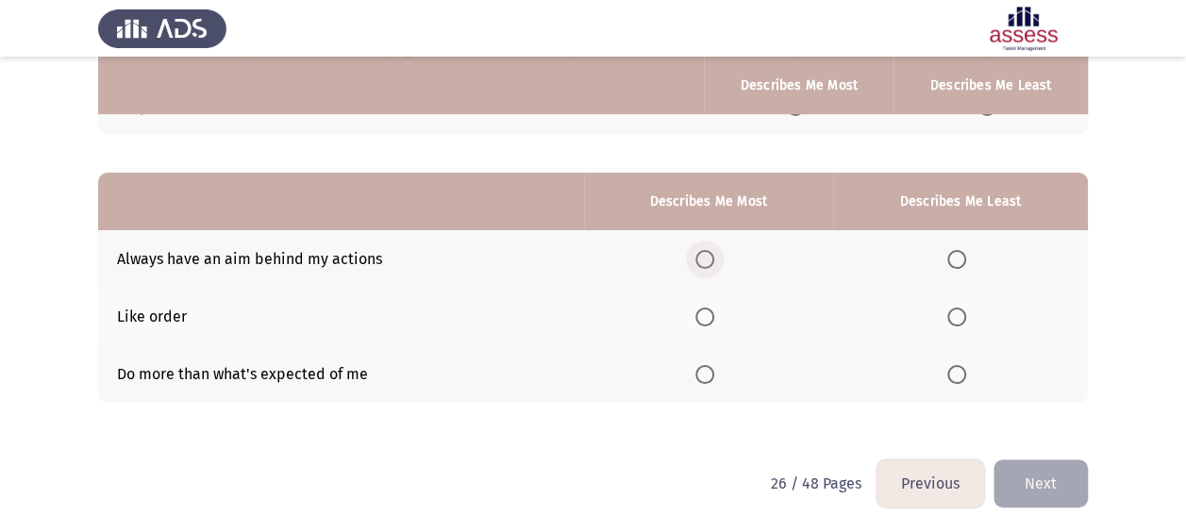
click at [709, 253] on span "Select an option" at bounding box center [704, 259] width 19 height 19
click at [709, 253] on input "Select an option" at bounding box center [704, 259] width 19 height 19
click at [955, 314] on span "Select an option" at bounding box center [956, 317] width 19 height 19
click at [955, 314] on input "Select an option" at bounding box center [956, 317] width 19 height 19
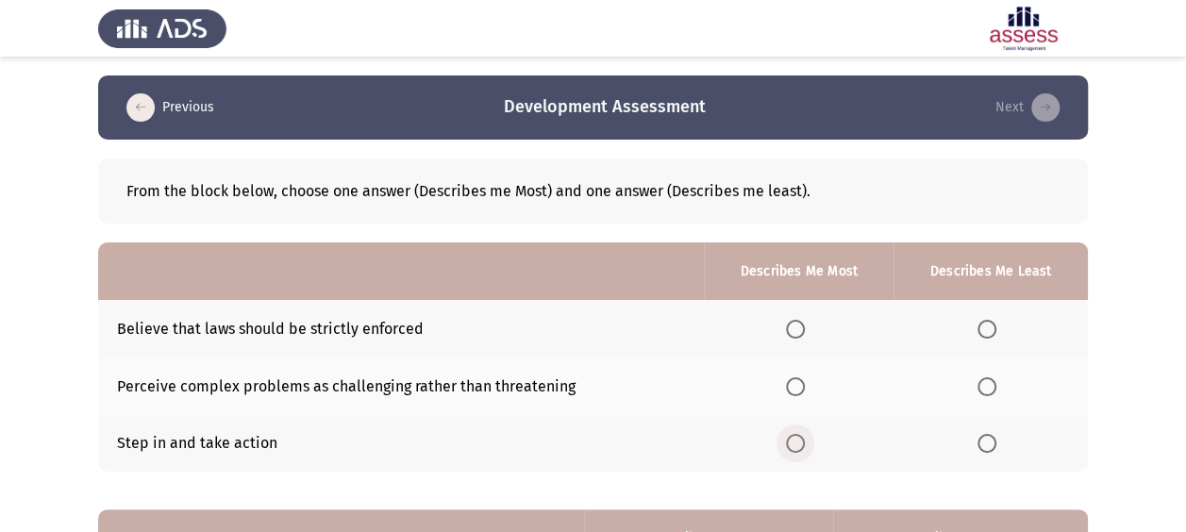
click at [800, 442] on span "Select an option" at bounding box center [795, 443] width 19 height 19
click at [800, 442] on input "Select an option" at bounding box center [795, 443] width 19 height 19
click at [993, 327] on span "Select an option" at bounding box center [986, 329] width 19 height 19
click at [993, 327] on input "Select an option" at bounding box center [986, 329] width 19 height 19
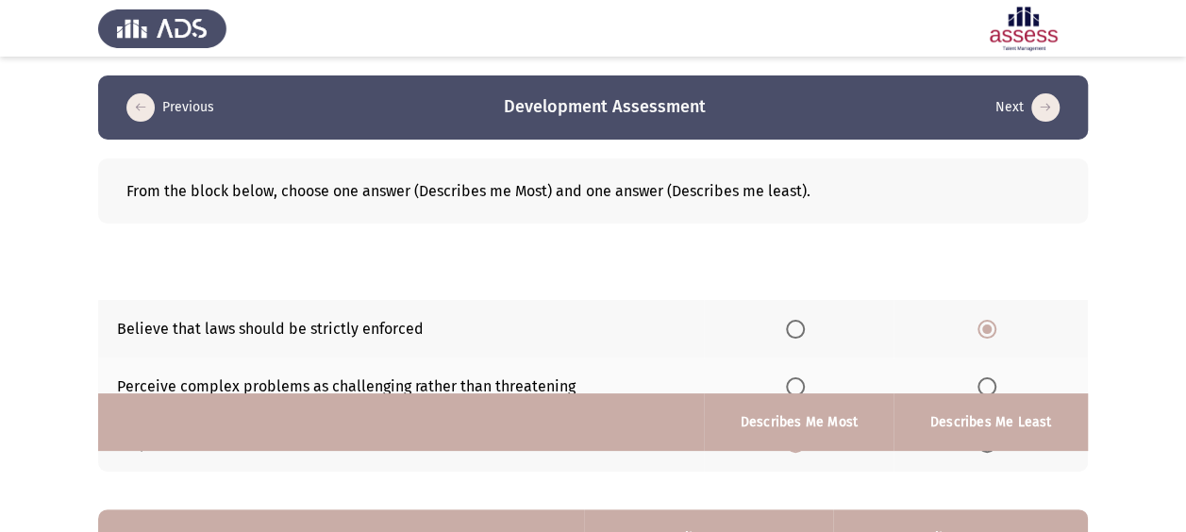
scroll to position [337, 0]
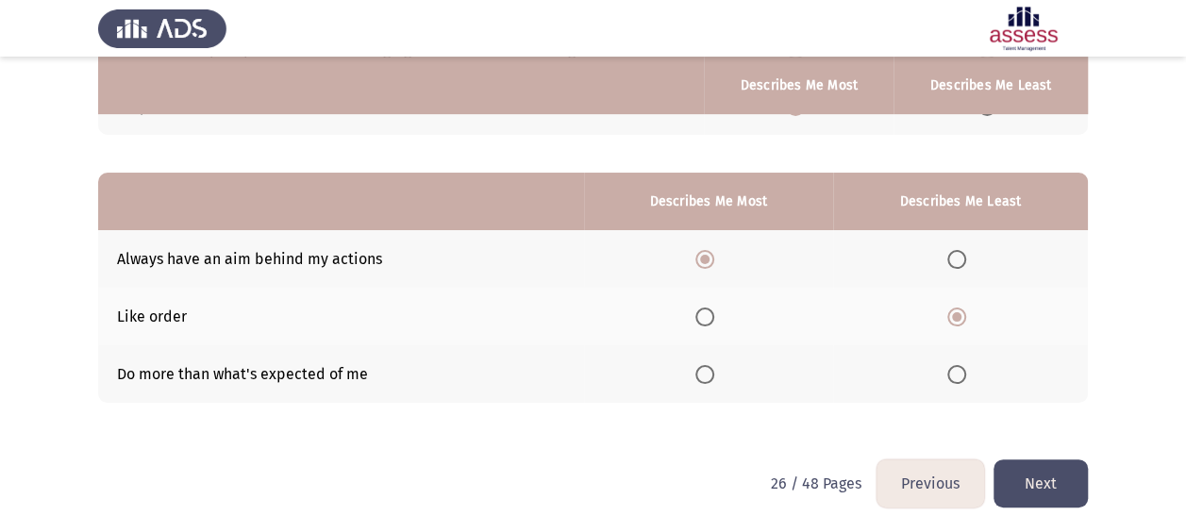
click at [1027, 481] on button "Next" at bounding box center [1040, 483] width 94 height 48
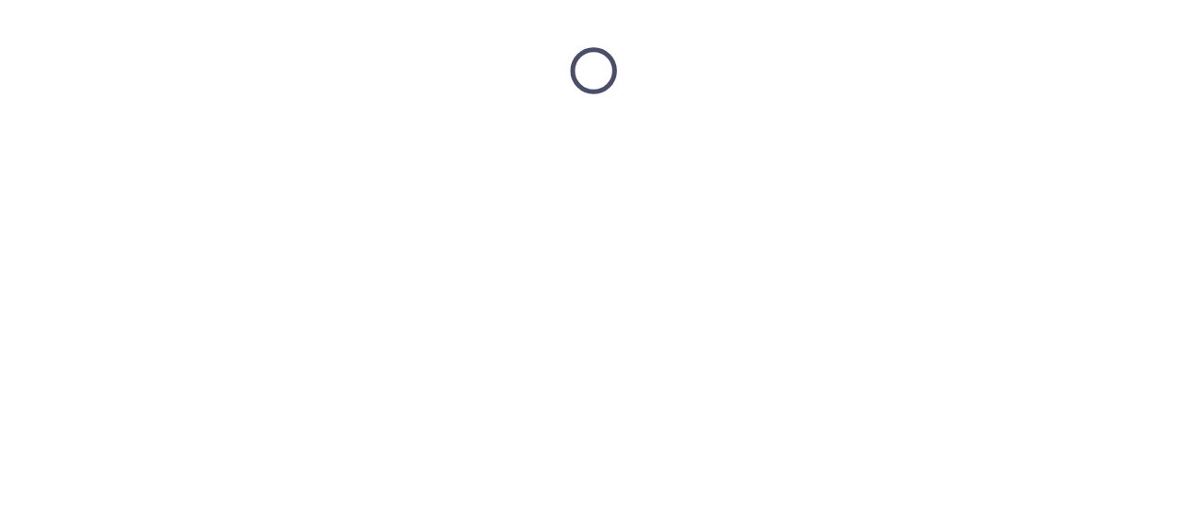
scroll to position [0, 0]
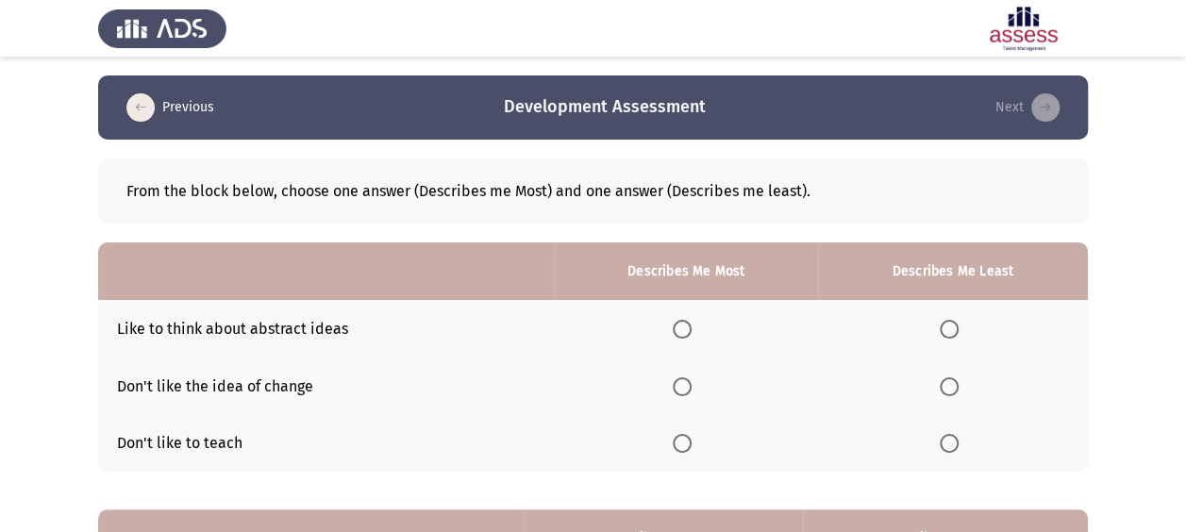
click at [951, 439] on span "Select an option" at bounding box center [949, 443] width 19 height 19
click at [951, 439] on input "Select an option" at bounding box center [949, 443] width 19 height 19
click at [953, 394] on span "Select an option" at bounding box center [949, 386] width 19 height 19
click at [953, 394] on input "Select an option" at bounding box center [949, 386] width 19 height 19
click at [680, 329] on span "Select an option" at bounding box center [682, 329] width 19 height 19
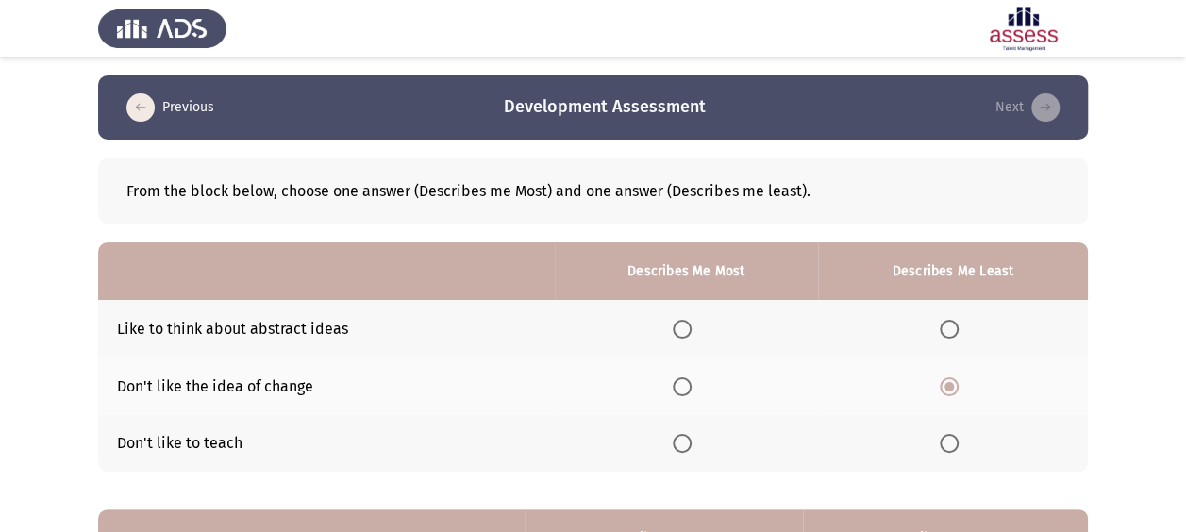
click at [680, 329] on input "Select an option" at bounding box center [682, 329] width 19 height 19
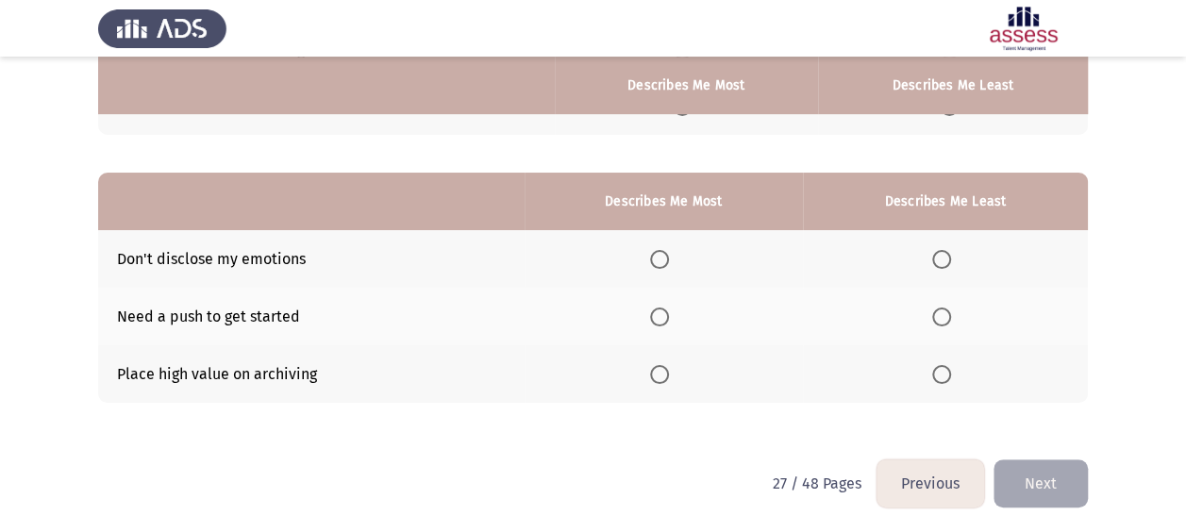
click at [659, 360] on th at bounding box center [664, 374] width 278 height 58
click at [666, 376] on span "Select an option" at bounding box center [659, 374] width 19 height 19
click at [666, 376] on input "Select an option" at bounding box center [659, 374] width 19 height 19
drag, startPoint x: 932, startPoint y: 272, endPoint x: 948, endPoint y: 264, distance: 17.7
click at [948, 264] on span "Select an option" at bounding box center [941, 259] width 19 height 19
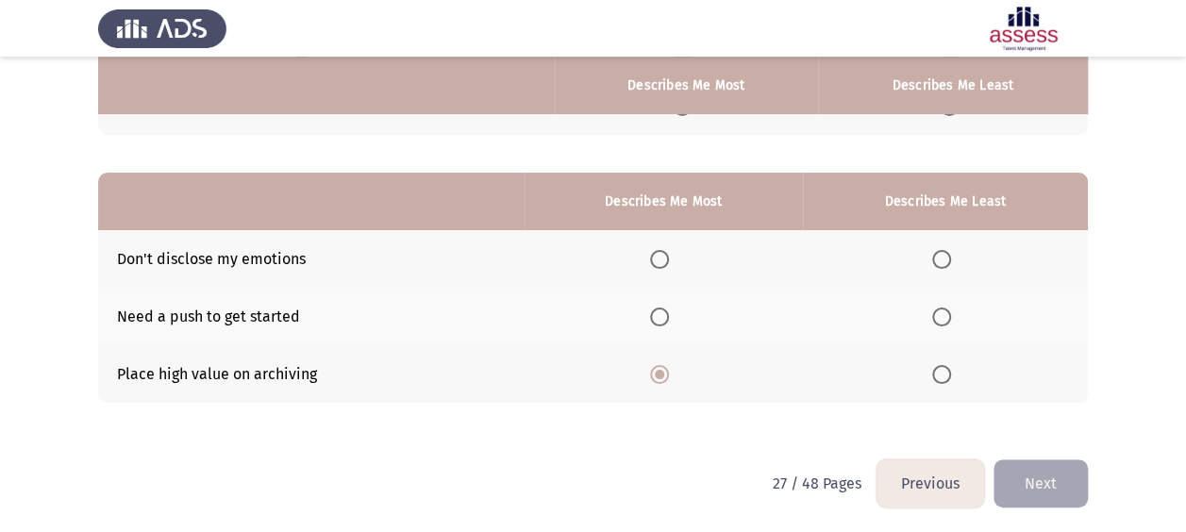
click at [948, 264] on input "Select an option" at bounding box center [941, 259] width 19 height 19
click at [1074, 476] on button "Next" at bounding box center [1040, 483] width 94 height 48
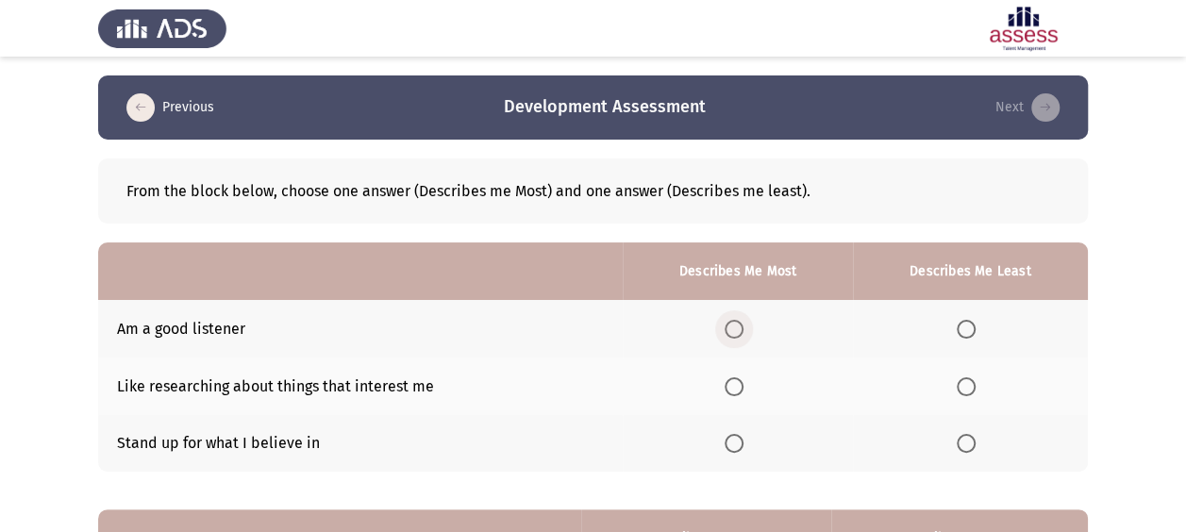
click at [736, 325] on span "Select an option" at bounding box center [734, 329] width 19 height 19
click at [736, 325] on input "Select an option" at bounding box center [734, 329] width 19 height 19
click at [970, 447] on span "Select an option" at bounding box center [966, 443] width 19 height 19
click at [970, 447] on input "Select an option" at bounding box center [966, 443] width 19 height 19
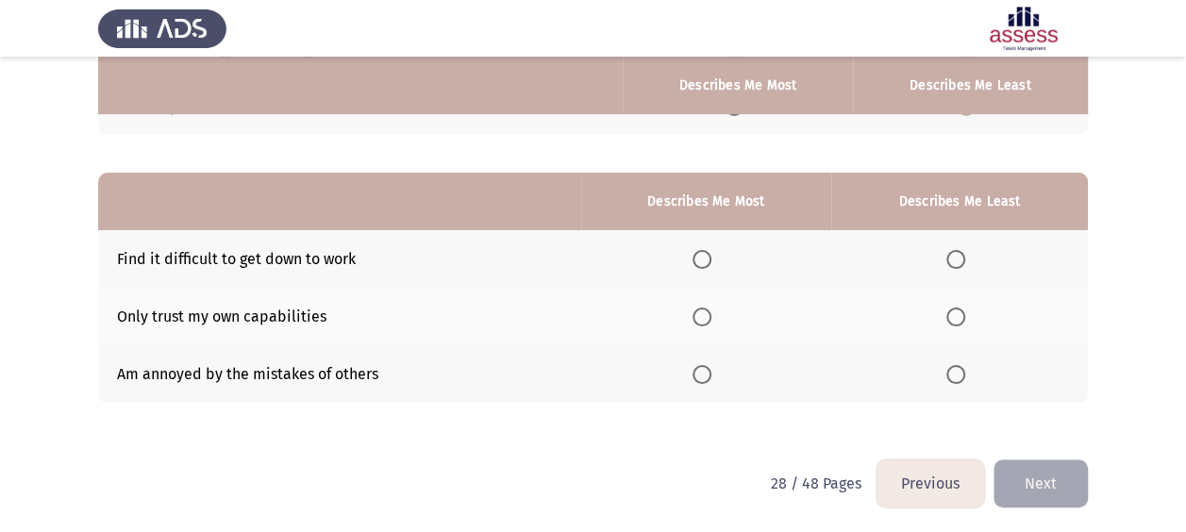
click at [976, 317] on th at bounding box center [959, 317] width 257 height 58
click at [969, 318] on label "Select an option" at bounding box center [959, 317] width 26 height 19
click at [965, 318] on input "Select an option" at bounding box center [955, 317] width 19 height 19
click at [711, 262] on span "Select an option" at bounding box center [702, 259] width 19 height 19
click at [711, 262] on input "Select an option" at bounding box center [702, 259] width 19 height 19
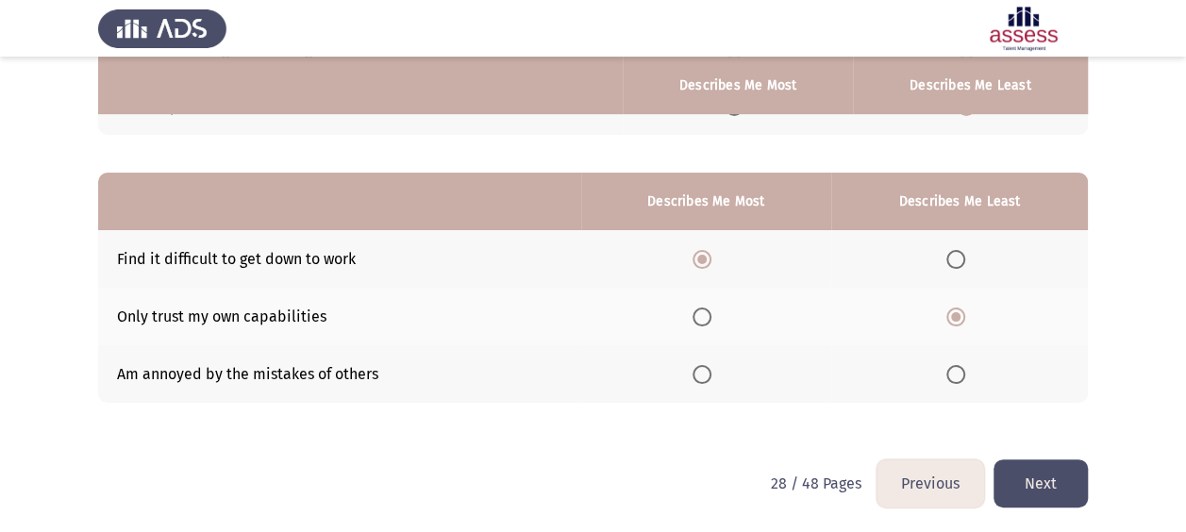
click at [1047, 485] on button "Next" at bounding box center [1040, 483] width 94 height 48
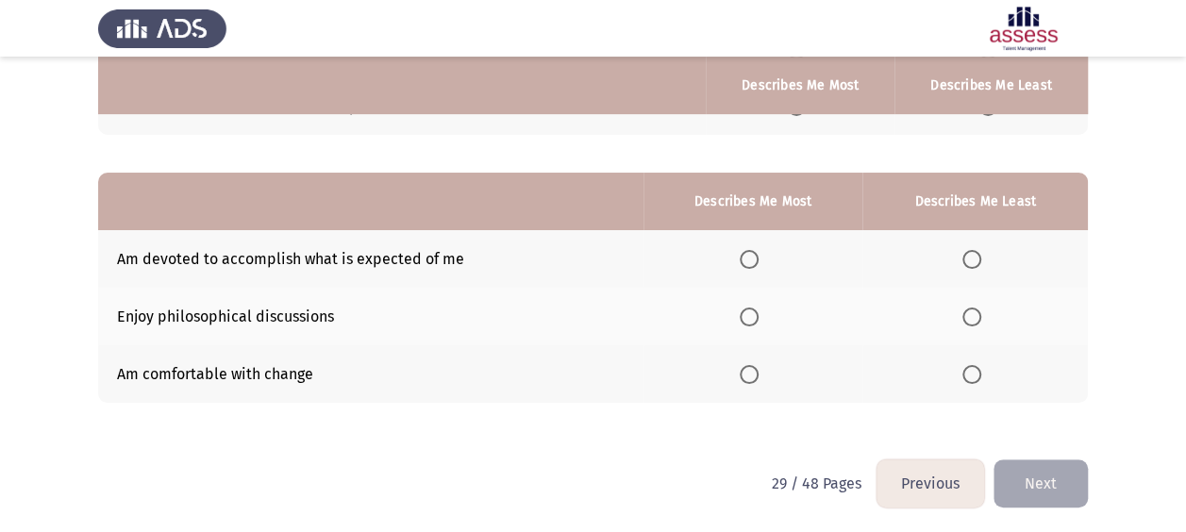
click at [755, 379] on span "Select an option" at bounding box center [749, 374] width 19 height 19
click at [755, 379] on input "Select an option" at bounding box center [749, 374] width 19 height 19
click at [968, 250] on span "Select an option" at bounding box center [971, 259] width 19 height 19
click at [968, 250] on input "Select an option" at bounding box center [971, 259] width 19 height 19
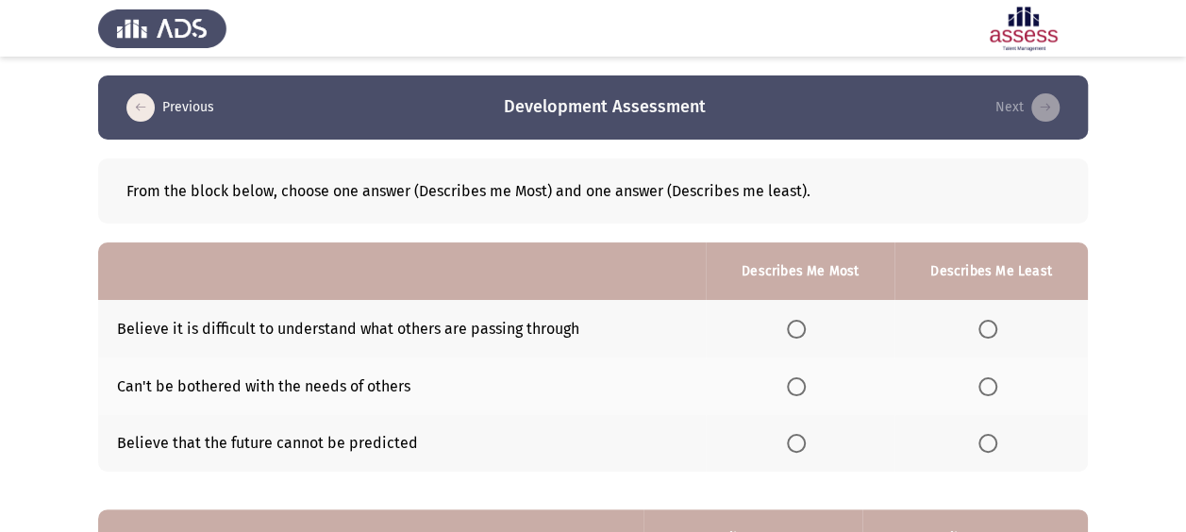
click at [797, 451] on span "Select an option" at bounding box center [796, 443] width 19 height 19
click at [797, 451] on input "Select an option" at bounding box center [796, 443] width 19 height 19
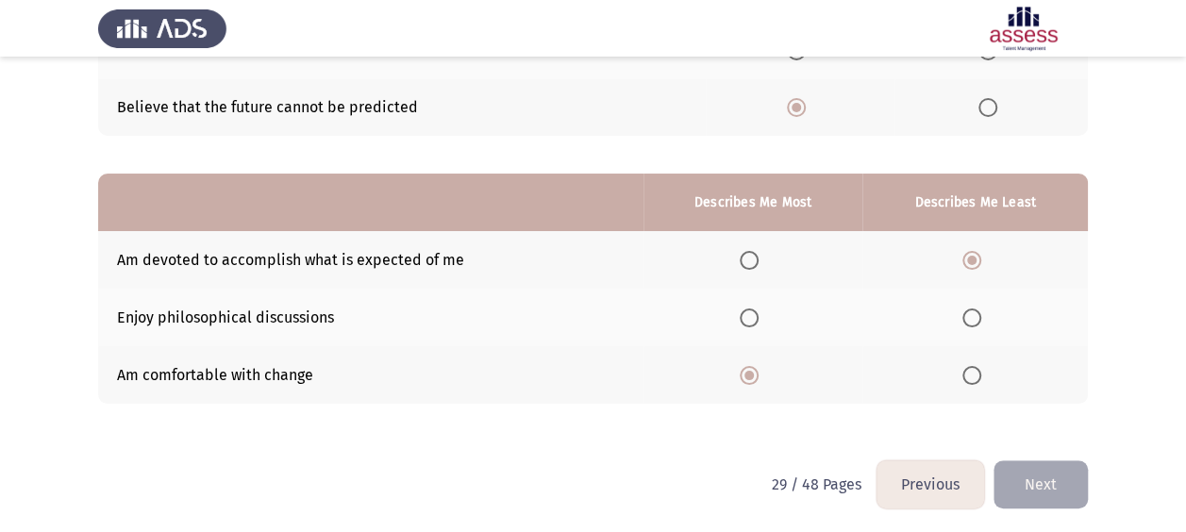
scroll to position [337, 0]
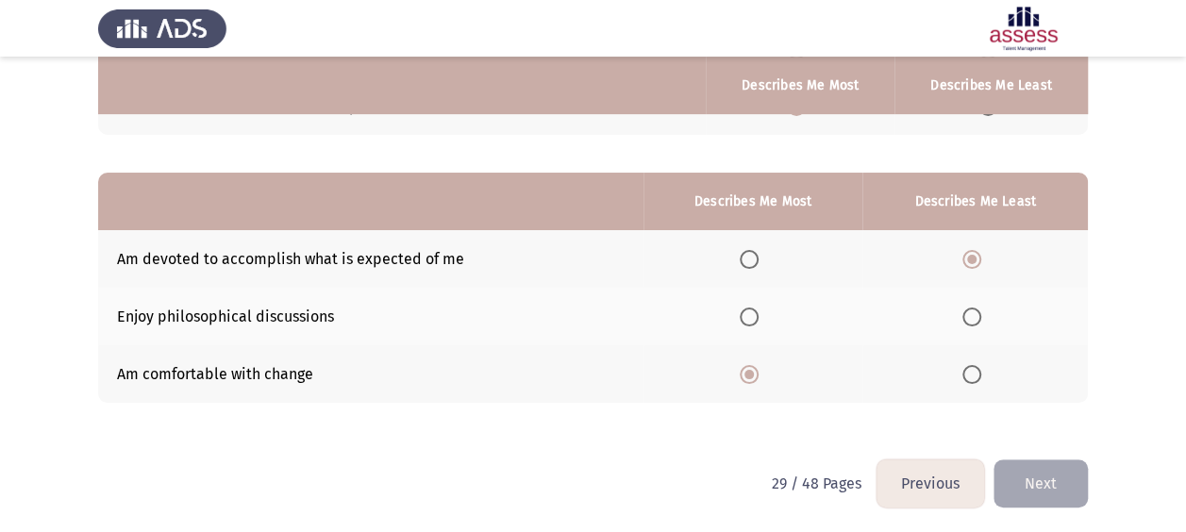
click at [1081, 490] on button "Next" at bounding box center [1040, 483] width 94 height 48
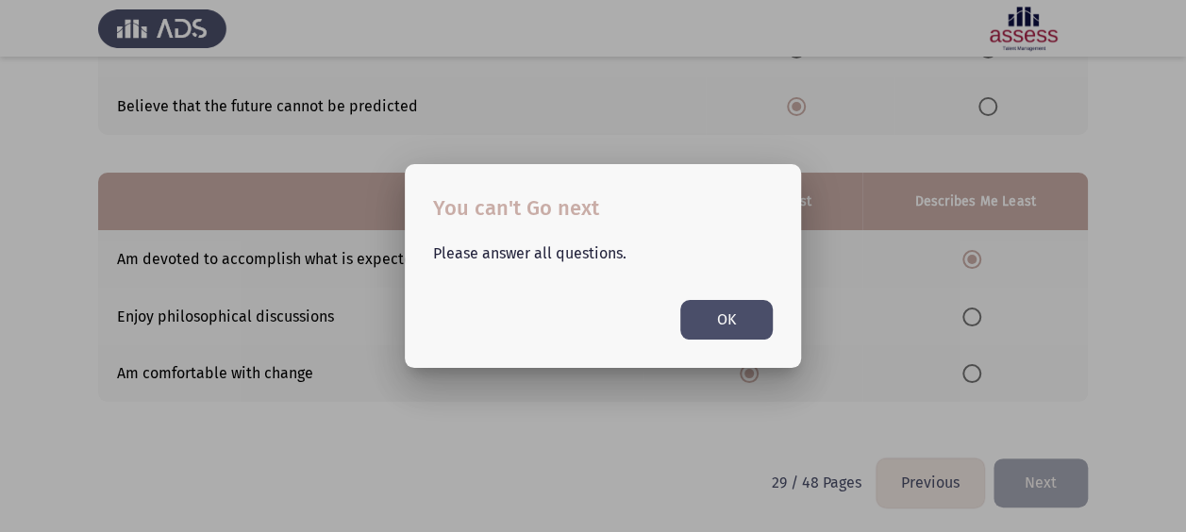
click at [744, 306] on button "OK" at bounding box center [726, 319] width 92 height 39
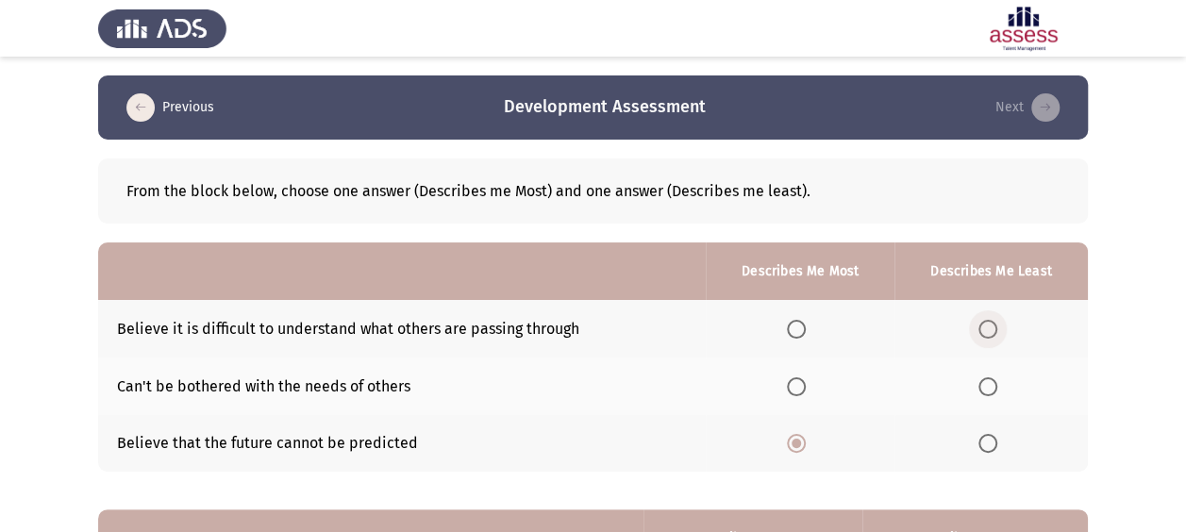
click at [992, 328] on span "Select an option" at bounding box center [987, 329] width 19 height 19
click at [992, 328] on input "Select an option" at bounding box center [987, 329] width 19 height 19
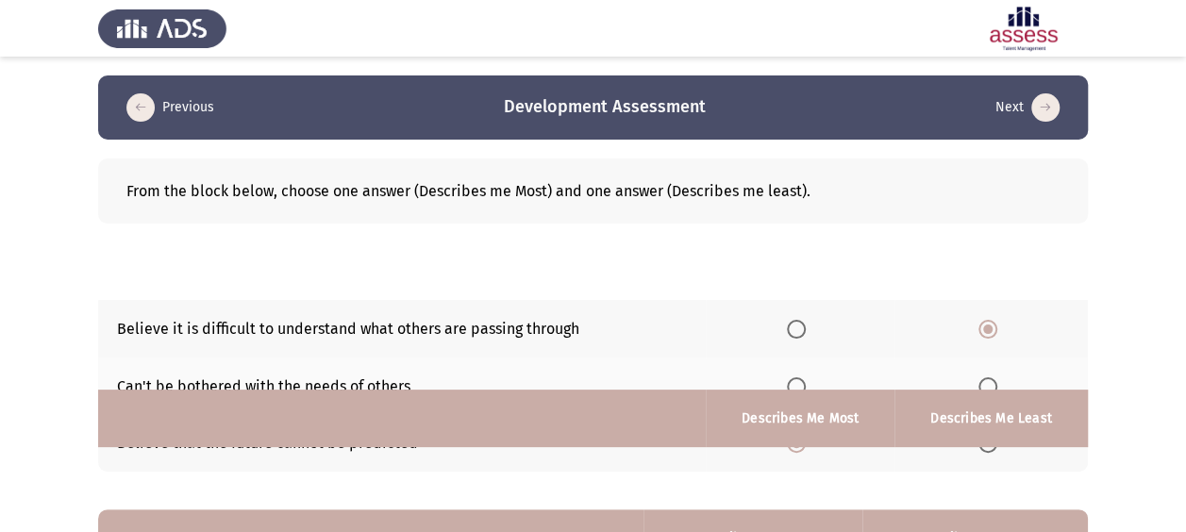
scroll to position [337, 0]
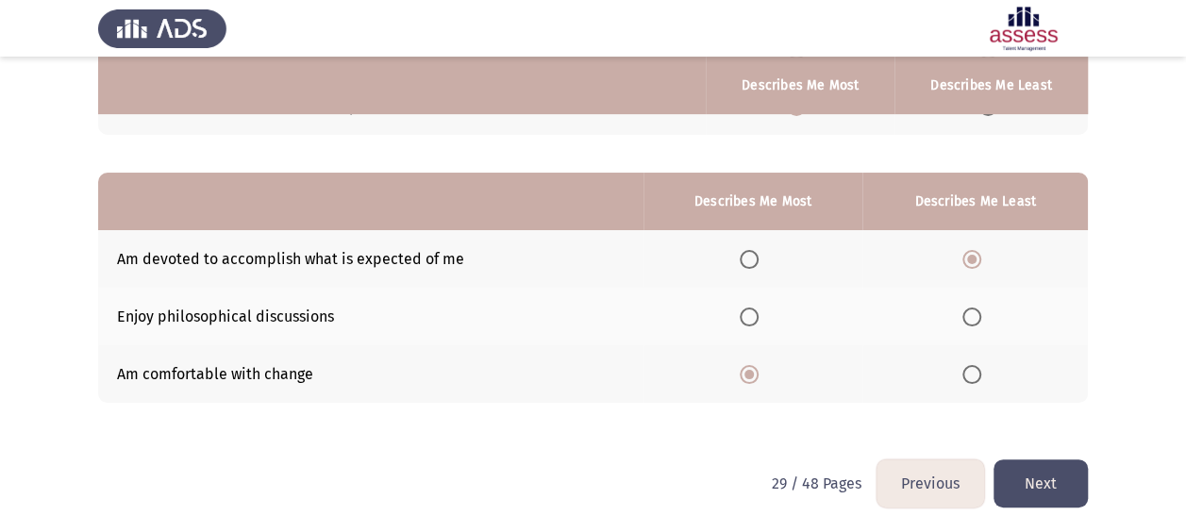
click at [1010, 462] on button "Next" at bounding box center [1040, 483] width 94 height 48
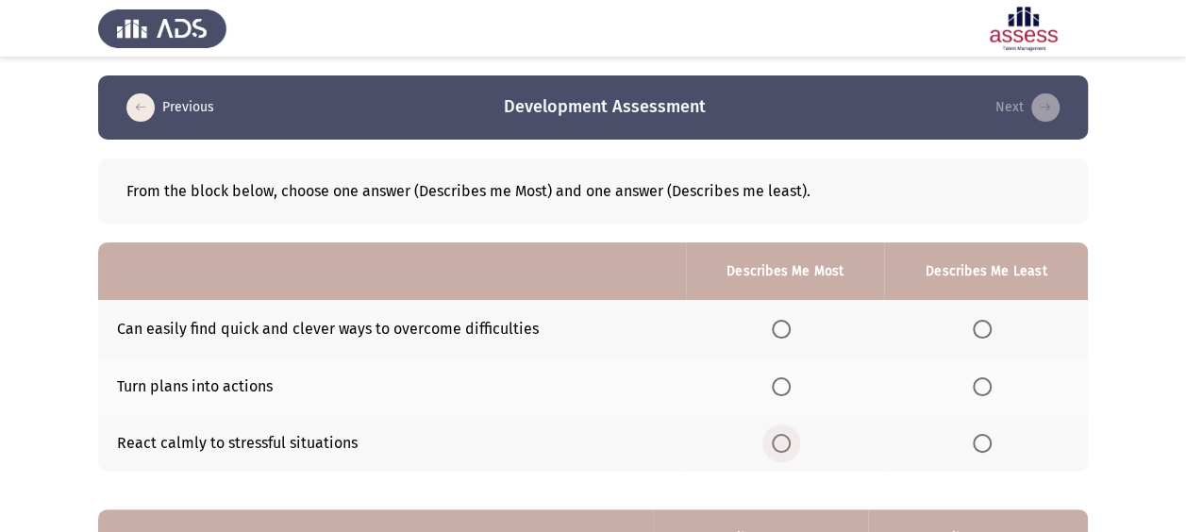
click at [783, 448] on span "Select an option" at bounding box center [781, 443] width 19 height 19
click at [783, 448] on input "Select an option" at bounding box center [781, 443] width 19 height 19
click at [973, 386] on th at bounding box center [986, 387] width 204 height 58
click at [991, 383] on span "Select an option" at bounding box center [982, 386] width 19 height 19
click at [991, 383] on input "Select an option" at bounding box center [982, 386] width 19 height 19
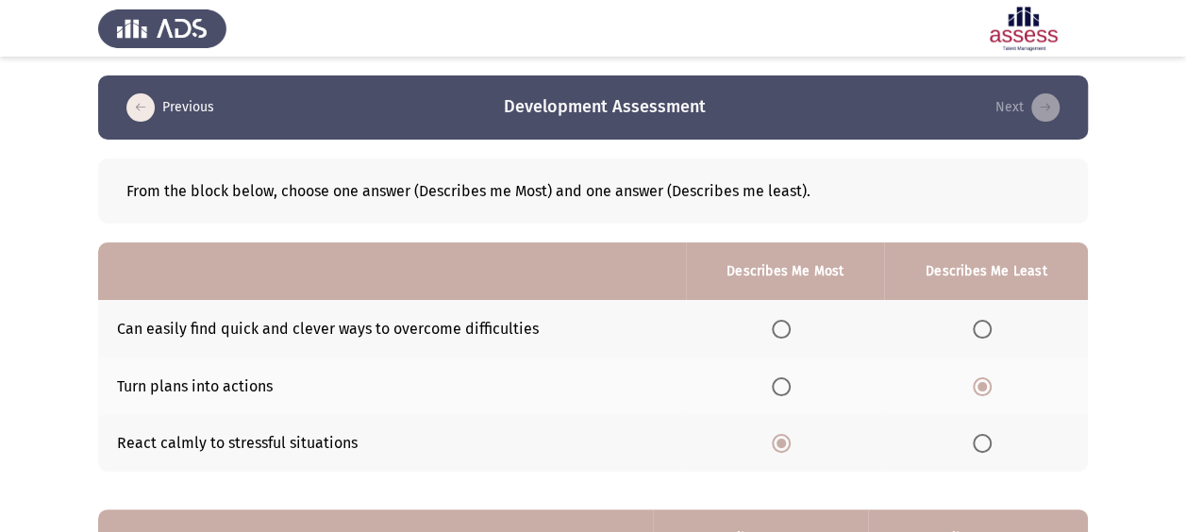
click at [990, 333] on span "Select an option" at bounding box center [982, 329] width 19 height 19
click at [990, 333] on input "Select an option" at bounding box center [982, 329] width 19 height 19
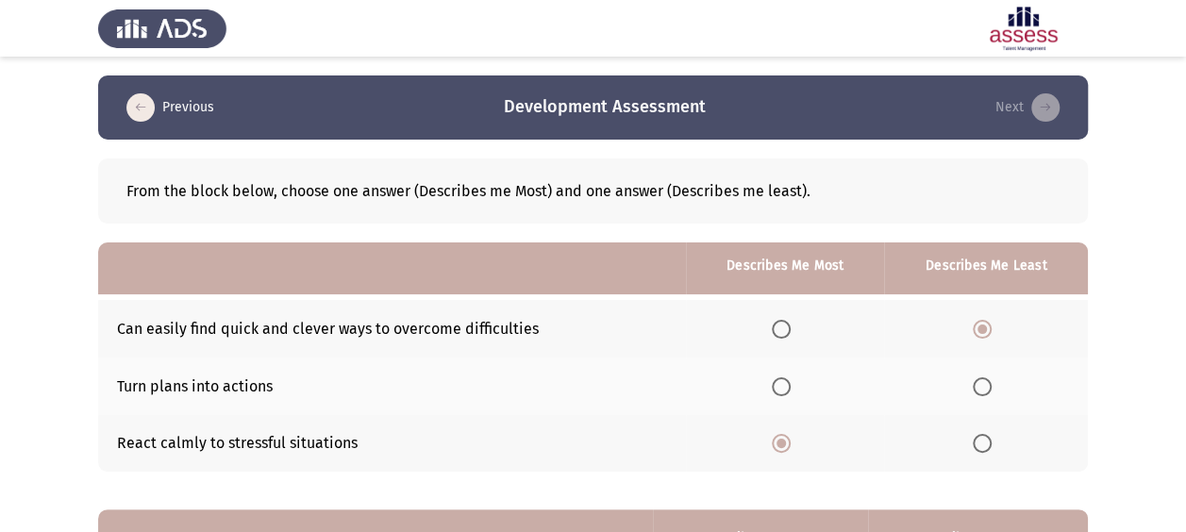
scroll to position [337, 0]
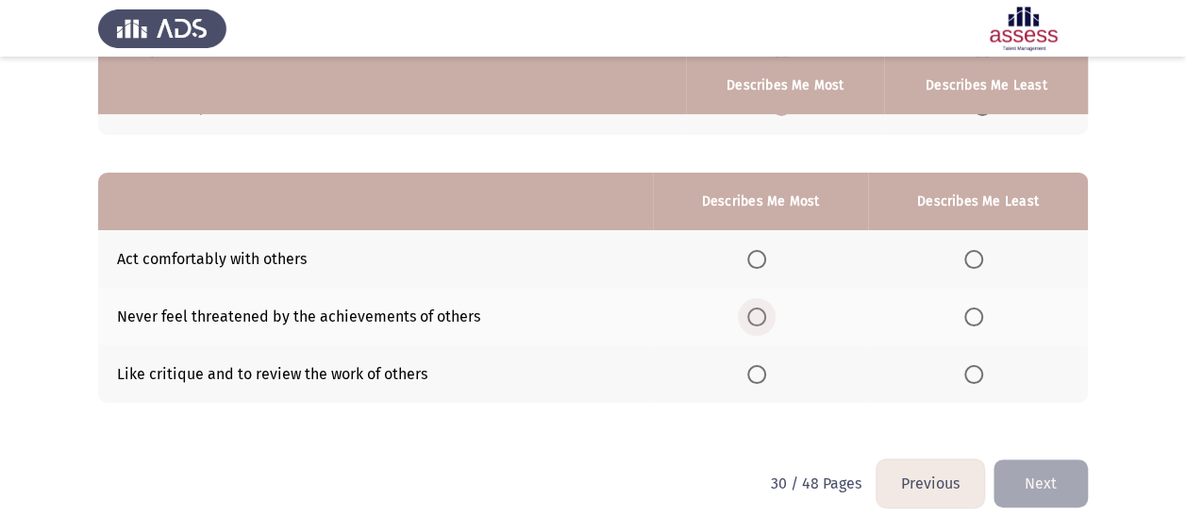
click at [762, 319] on span "Select an option" at bounding box center [756, 317] width 19 height 19
click at [762, 319] on input "Select an option" at bounding box center [756, 317] width 19 height 19
click at [977, 262] on span "Select an option" at bounding box center [973, 259] width 19 height 19
click at [977, 262] on input "Select an option" at bounding box center [973, 259] width 19 height 19
click at [1001, 476] on button "Next" at bounding box center [1040, 483] width 94 height 48
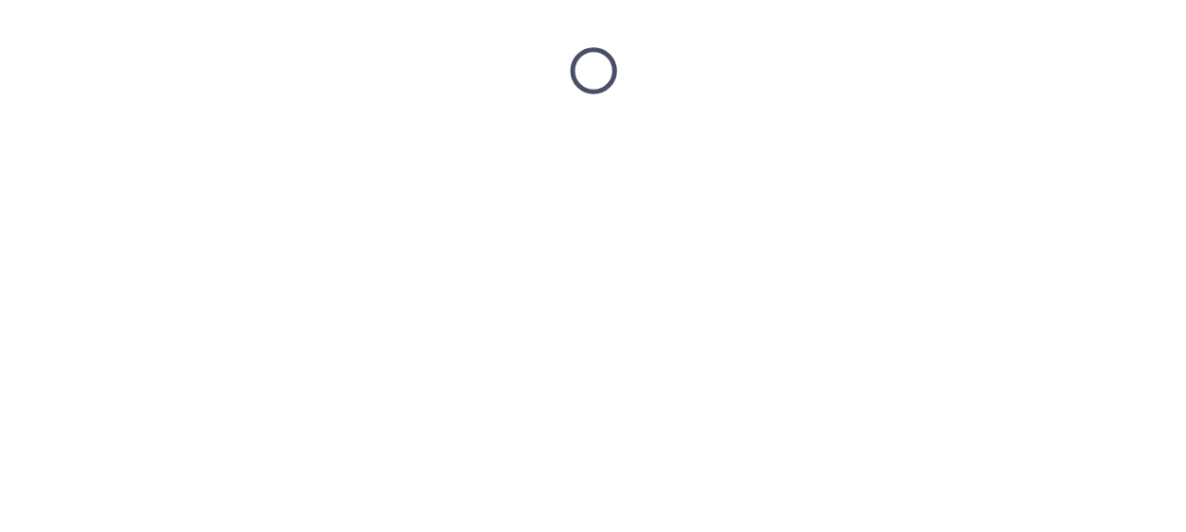
scroll to position [0, 0]
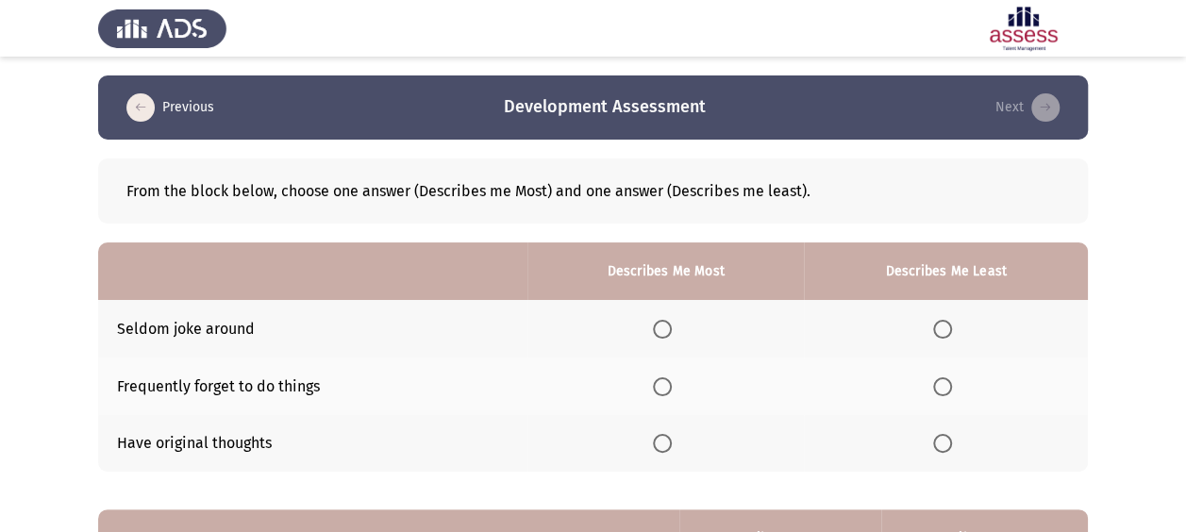
click at [940, 387] on span "Select an option" at bounding box center [942, 386] width 19 height 19
click at [940, 387] on input "Select an option" at bounding box center [942, 386] width 19 height 19
click at [668, 442] on span "Select an option" at bounding box center [662, 443] width 19 height 19
click at [668, 442] on input "Select an option" at bounding box center [662, 443] width 19 height 19
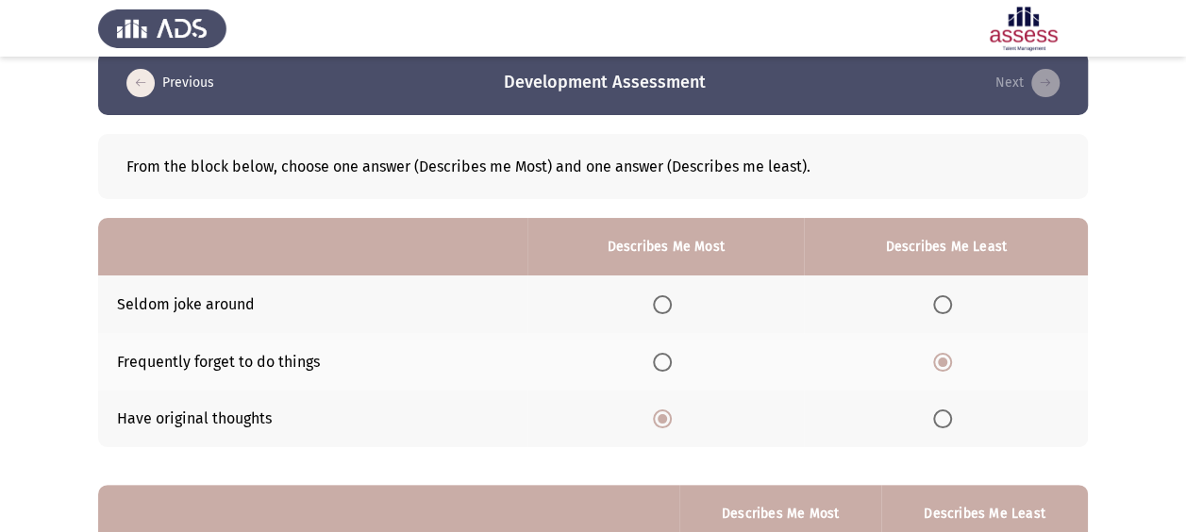
scroll to position [337, 0]
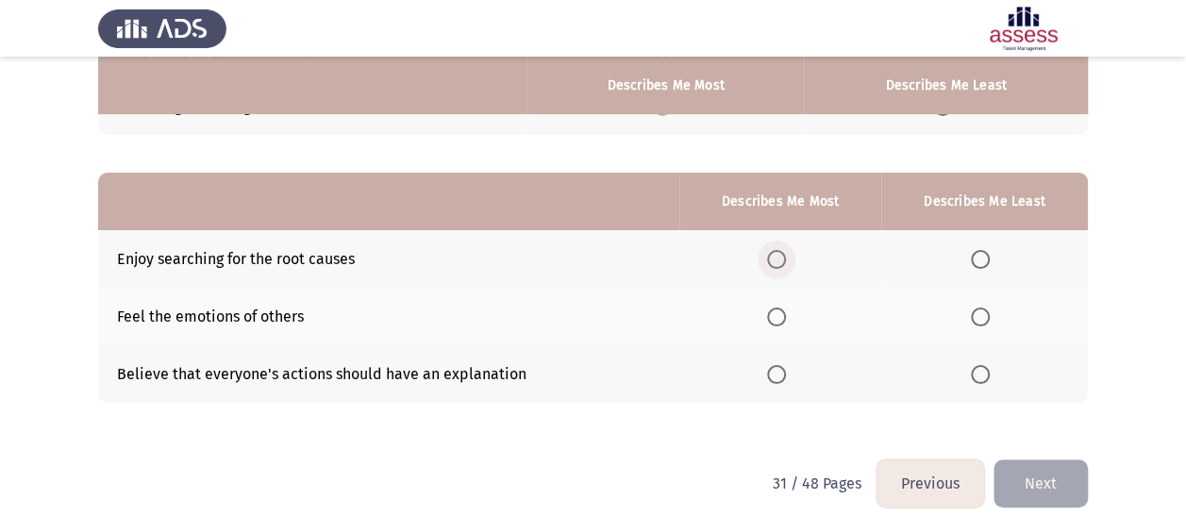
click at [779, 262] on span "Select an option" at bounding box center [776, 259] width 19 height 19
click at [779, 262] on input "Select an option" at bounding box center [776, 259] width 19 height 19
click at [989, 370] on span "Select an option" at bounding box center [980, 374] width 19 height 19
click at [989, 370] on input "Select an option" at bounding box center [980, 374] width 19 height 19
click at [1033, 462] on button "Next" at bounding box center [1040, 483] width 94 height 48
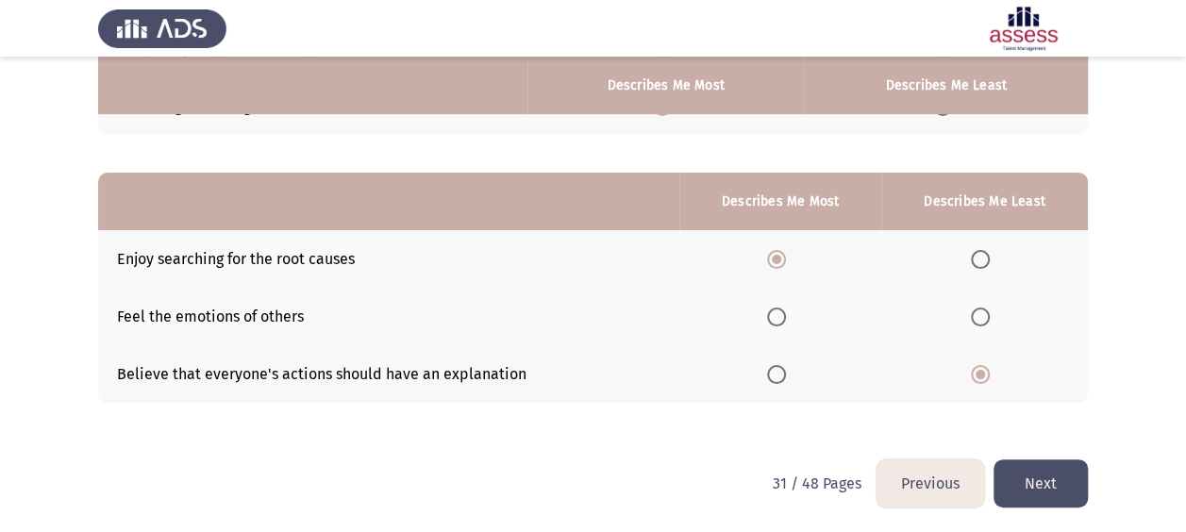
scroll to position [0, 0]
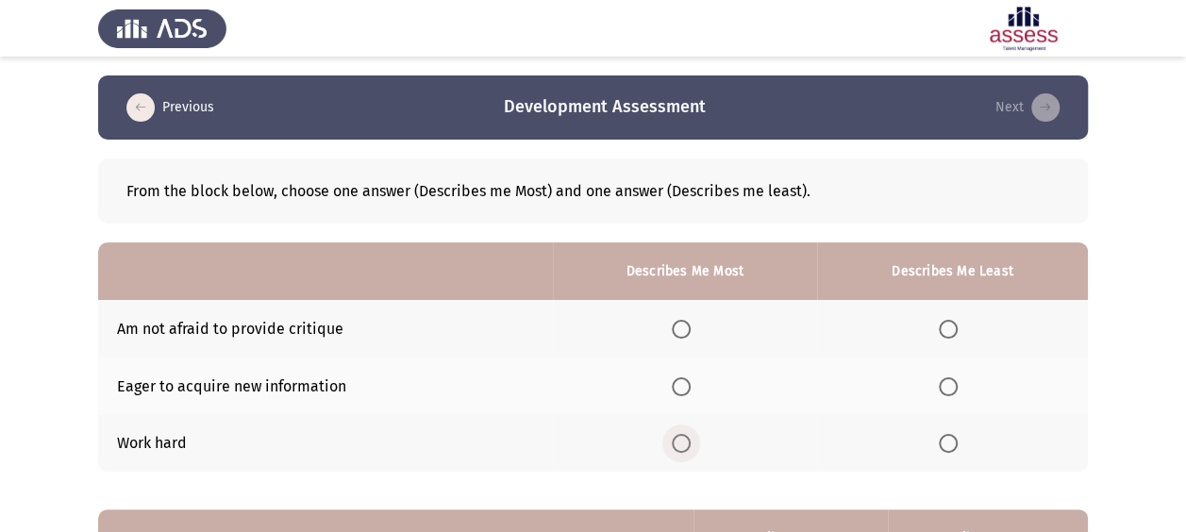
click at [685, 443] on span "Select an option" at bounding box center [681, 443] width 19 height 19
click at [685, 443] on input "Select an option" at bounding box center [681, 443] width 19 height 19
click at [945, 330] on span "Select an option" at bounding box center [948, 329] width 19 height 19
click at [945, 330] on input "Select an option" at bounding box center [948, 329] width 19 height 19
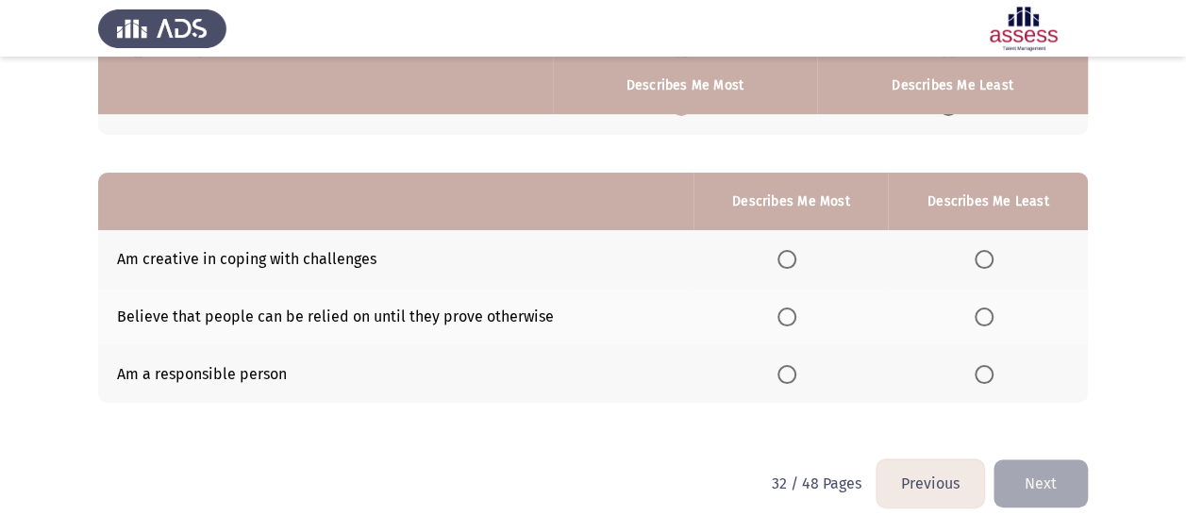
click at [794, 374] on span "Select an option" at bounding box center [786, 374] width 19 height 19
click at [794, 374] on input "Select an option" at bounding box center [786, 374] width 19 height 19
click at [986, 317] on span "Select an option" at bounding box center [984, 317] width 19 height 19
click at [986, 317] on input "Select an option" at bounding box center [984, 317] width 19 height 19
click at [1048, 475] on button "Next" at bounding box center [1040, 483] width 94 height 48
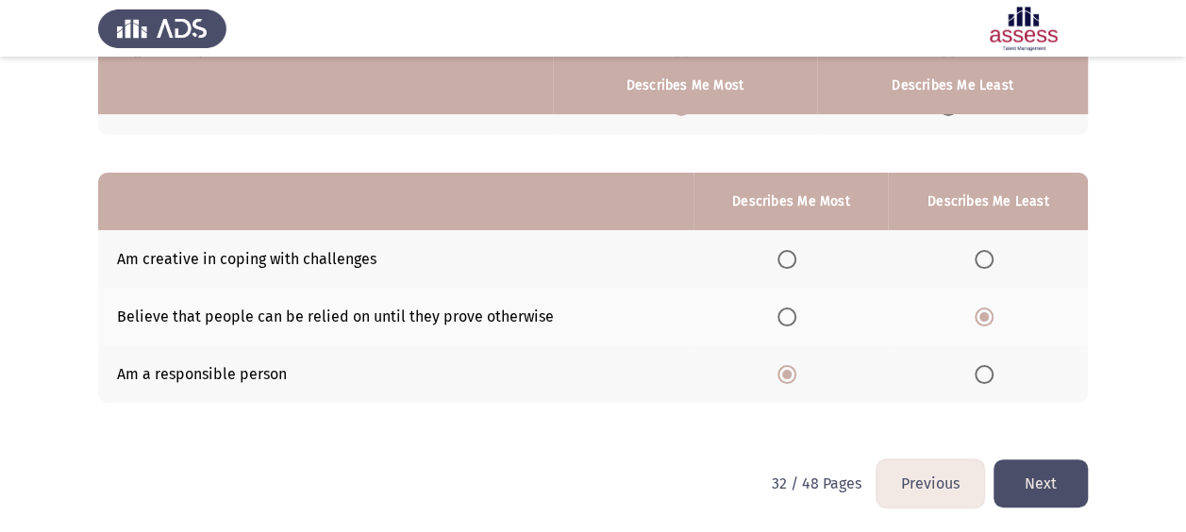
scroll to position [0, 0]
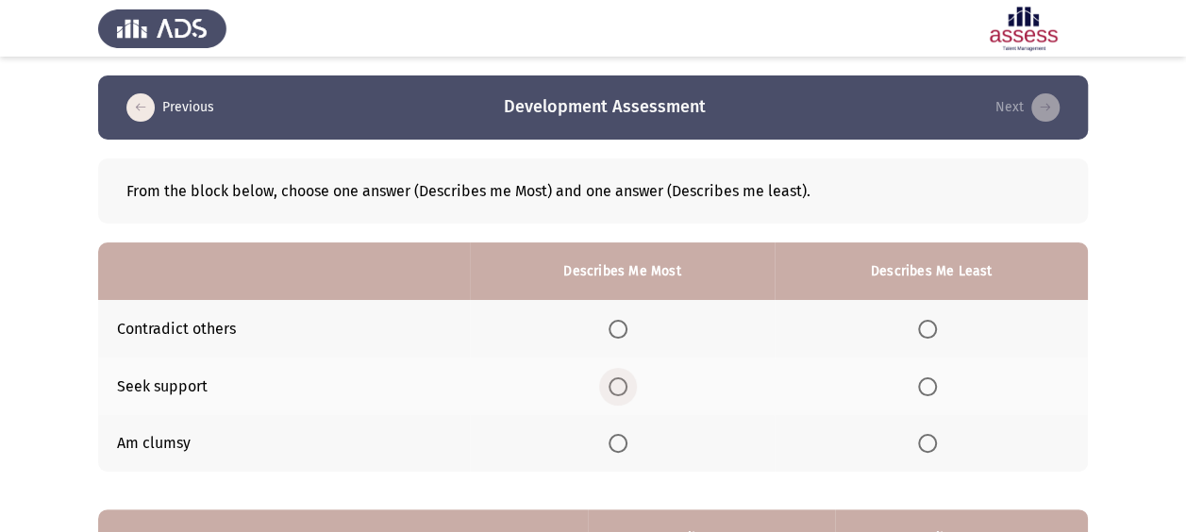
click at [620, 382] on span "Select an option" at bounding box center [618, 386] width 19 height 19
click at [620, 382] on input "Select an option" at bounding box center [618, 386] width 19 height 19
click at [932, 440] on span "Select an option" at bounding box center [927, 443] width 19 height 19
click at [932, 440] on input "Select an option" at bounding box center [927, 443] width 19 height 19
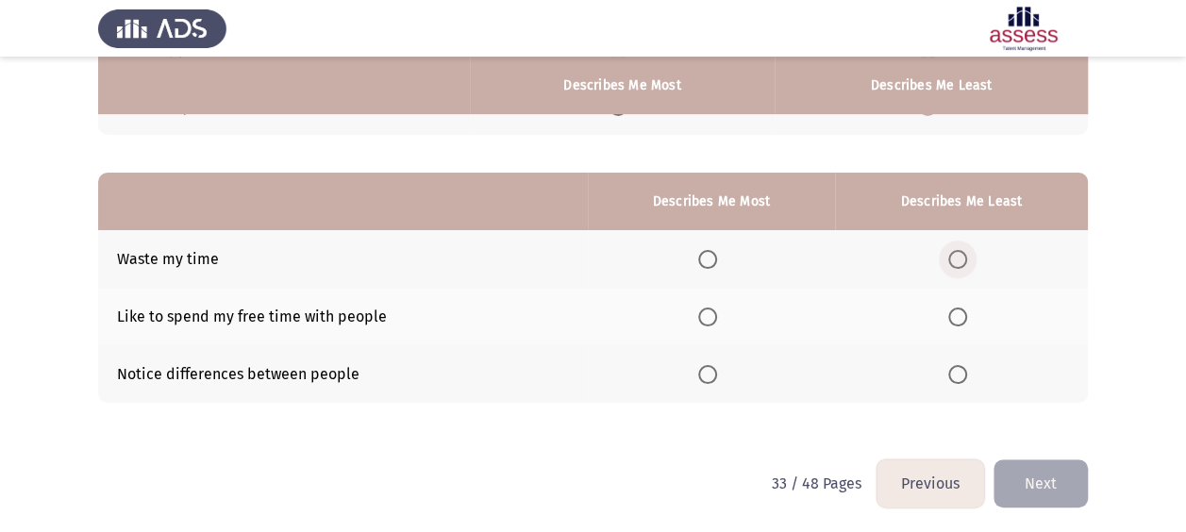
click at [957, 259] on span "Select an option" at bounding box center [957, 259] width 19 height 19
click at [957, 259] on input "Select an option" at bounding box center [957, 259] width 19 height 19
click at [715, 316] on span "Select an option" at bounding box center [707, 317] width 19 height 19
click at [715, 316] on input "Select an option" at bounding box center [707, 317] width 19 height 19
click at [1033, 478] on button "Next" at bounding box center [1040, 483] width 94 height 48
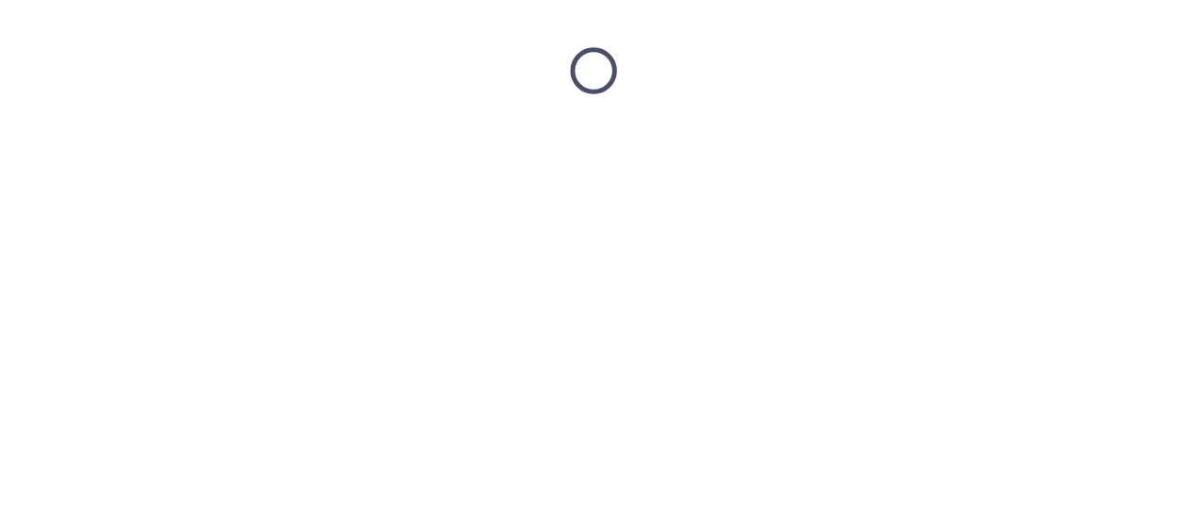
scroll to position [0, 0]
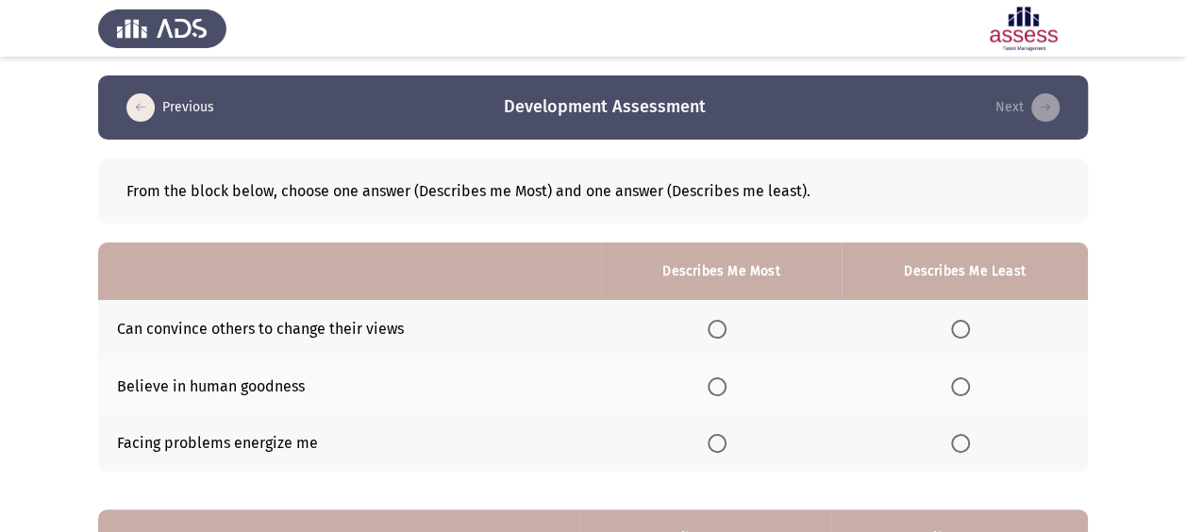
click at [726, 388] on span "Select an option" at bounding box center [717, 386] width 19 height 19
click at [726, 388] on input "Select an option" at bounding box center [717, 386] width 19 height 19
click at [960, 333] on span "Select an option" at bounding box center [960, 329] width 19 height 19
click at [960, 333] on input "Select an option" at bounding box center [960, 329] width 19 height 19
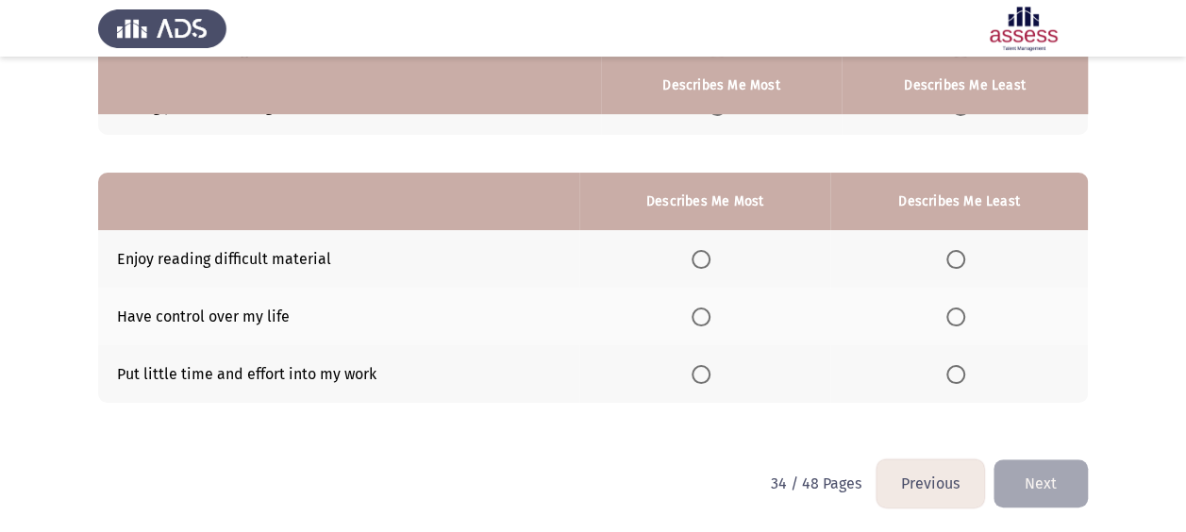
click at [710, 319] on span "Select an option" at bounding box center [701, 317] width 19 height 19
click at [710, 319] on input "Select an option" at bounding box center [701, 317] width 19 height 19
click at [966, 263] on label "Select an option" at bounding box center [959, 259] width 26 height 19
click at [965, 263] on input "Select an option" at bounding box center [955, 259] width 19 height 19
drag, startPoint x: 1028, startPoint y: 430, endPoint x: 1038, endPoint y: 466, distance: 37.1
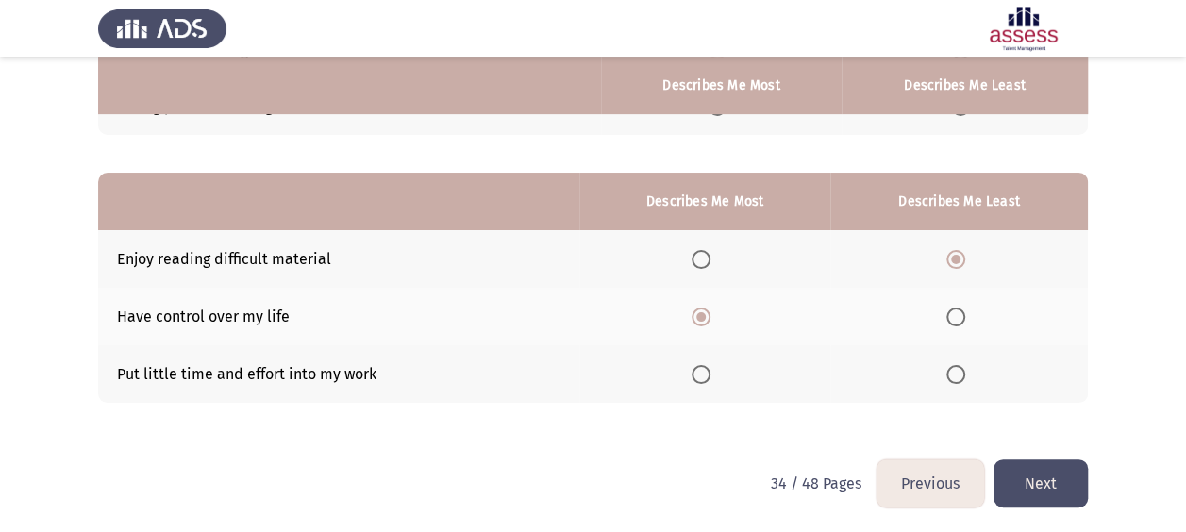
click at [1035, 442] on div "From the block below, choose one answer (Describes me Most) and one answer (Des…" at bounding box center [593, 131] width 990 height 657
click at [1038, 468] on button "Next" at bounding box center [1040, 483] width 94 height 48
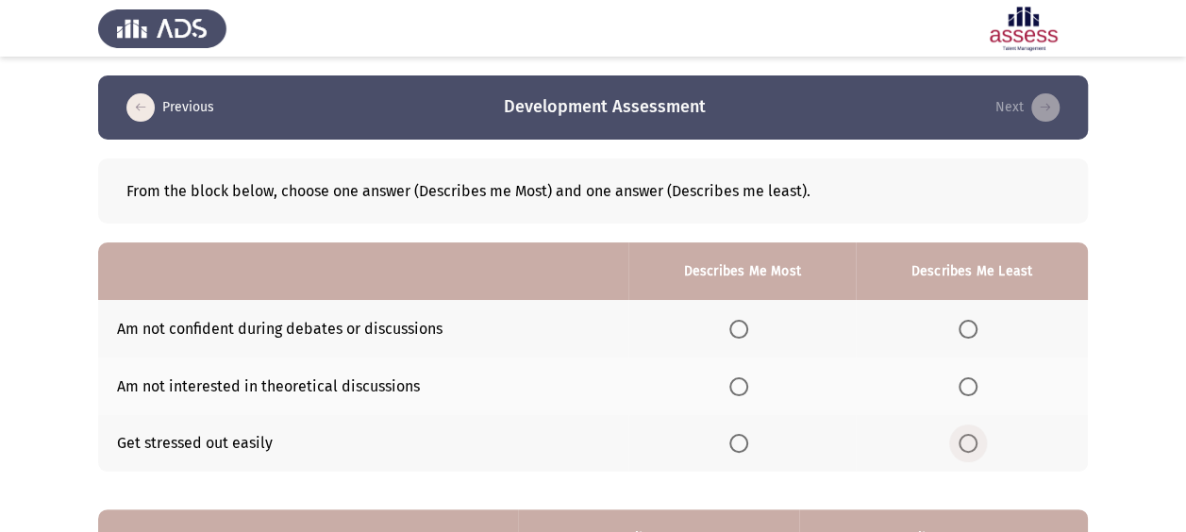
click at [975, 440] on span "Select an option" at bounding box center [968, 443] width 19 height 19
click at [975, 440] on input "Select an option" at bounding box center [968, 443] width 19 height 19
click at [748, 338] on span "Select an option" at bounding box center [738, 329] width 19 height 19
click at [748, 338] on input "Select an option" at bounding box center [738, 329] width 19 height 19
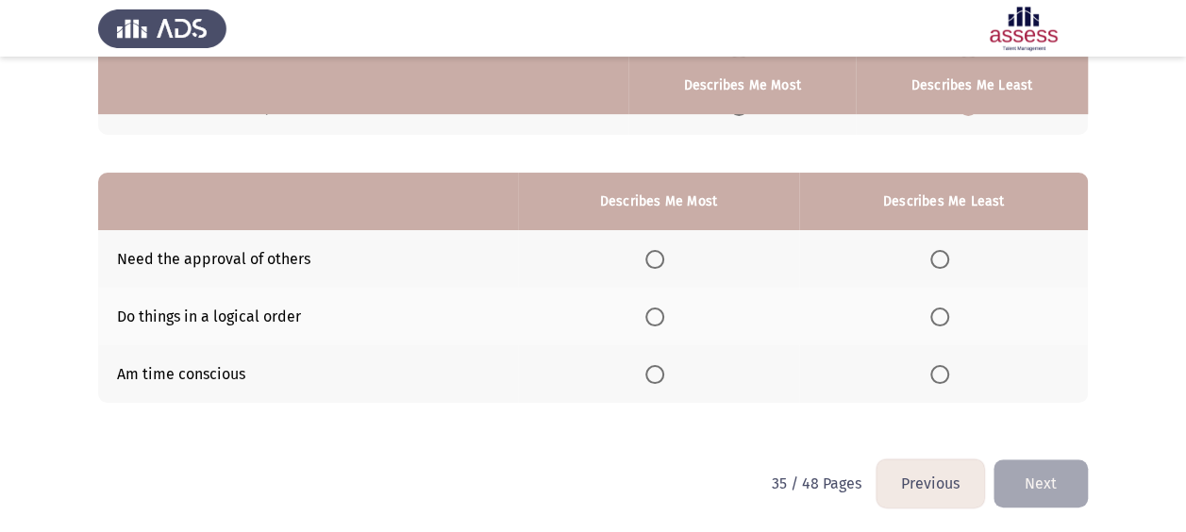
click at [659, 321] on span "Select an option" at bounding box center [654, 317] width 19 height 19
click at [659, 321] on input "Select an option" at bounding box center [654, 317] width 19 height 19
click at [939, 263] on span "Select an option" at bounding box center [939, 259] width 19 height 19
click at [939, 263] on input "Select an option" at bounding box center [939, 259] width 19 height 19
click at [1016, 468] on button "Next" at bounding box center [1040, 483] width 94 height 48
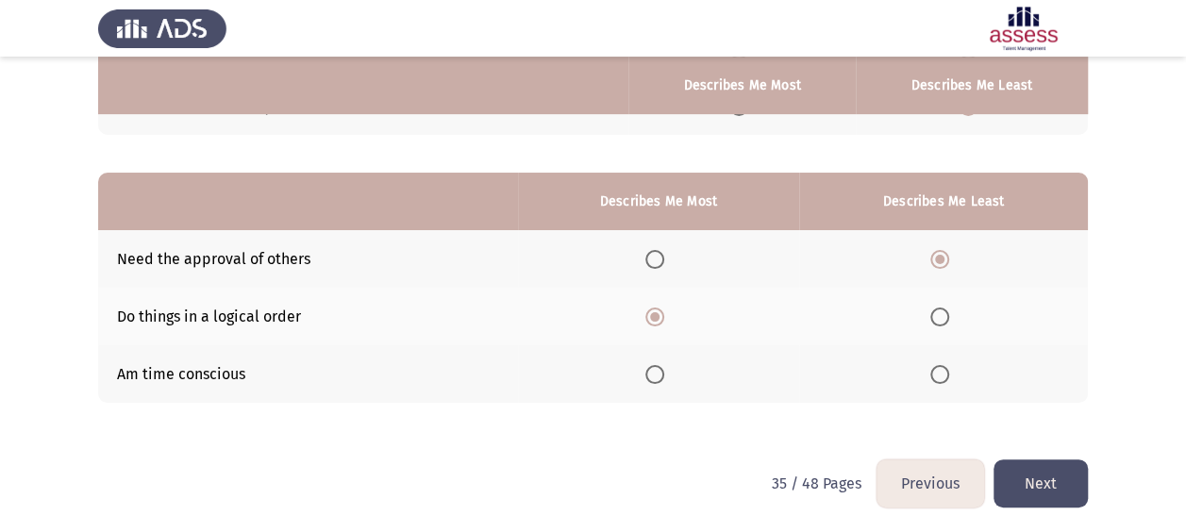
scroll to position [0, 0]
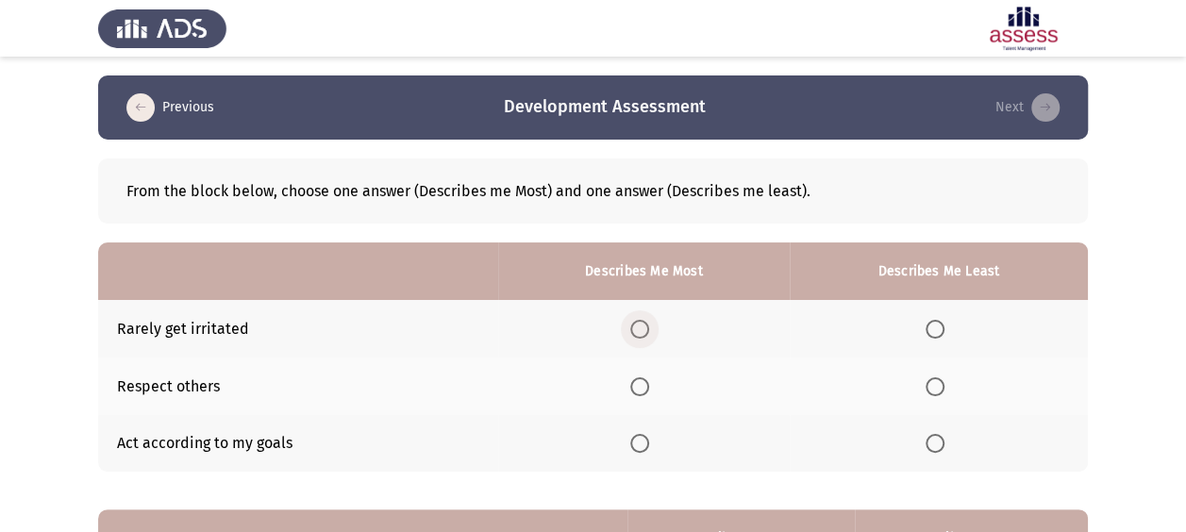
click at [643, 330] on span "Select an option" at bounding box center [639, 329] width 19 height 19
click at [643, 330] on input "Select an option" at bounding box center [639, 329] width 19 height 19
click at [640, 387] on span "Select an option" at bounding box center [639, 386] width 19 height 19
click at [640, 387] on input "Select an option" at bounding box center [639, 386] width 19 height 19
click at [936, 438] on span "Select an option" at bounding box center [935, 443] width 19 height 19
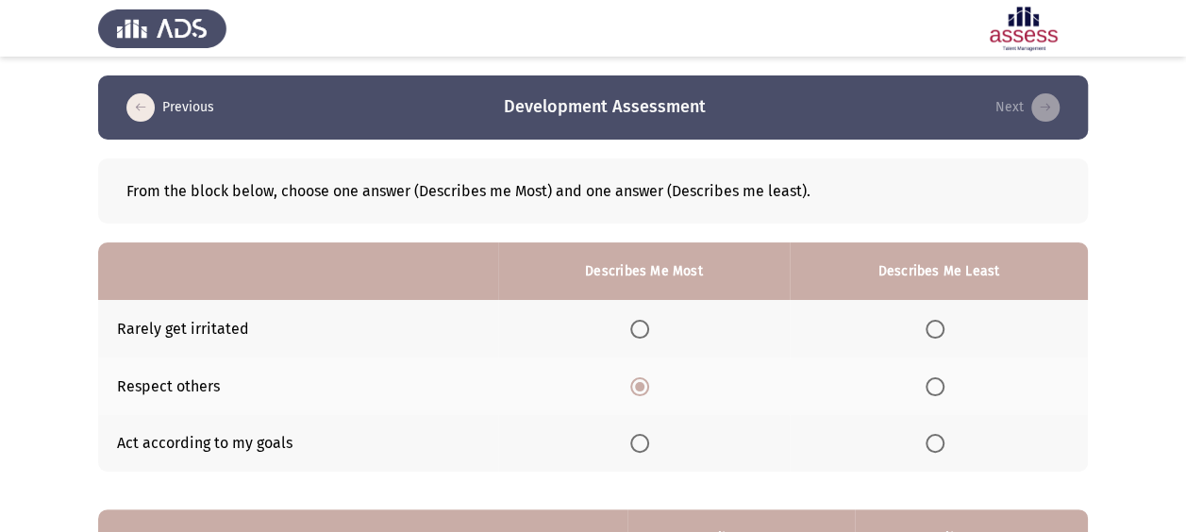
click at [936, 438] on input "Select an option" at bounding box center [935, 443] width 19 height 19
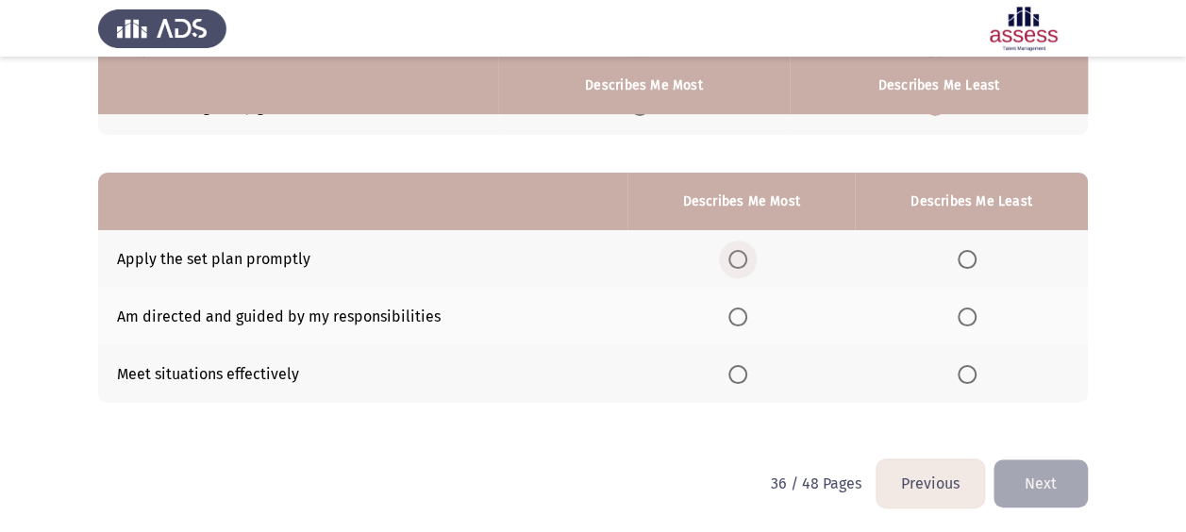
click at [744, 258] on span "Select an option" at bounding box center [737, 259] width 19 height 19
click at [744, 258] on input "Select an option" at bounding box center [737, 259] width 19 height 19
click at [970, 313] on span "Select an option" at bounding box center [967, 317] width 19 height 19
click at [970, 313] on input "Select an option" at bounding box center [967, 317] width 19 height 19
click at [1062, 483] on button "Next" at bounding box center [1040, 483] width 94 height 48
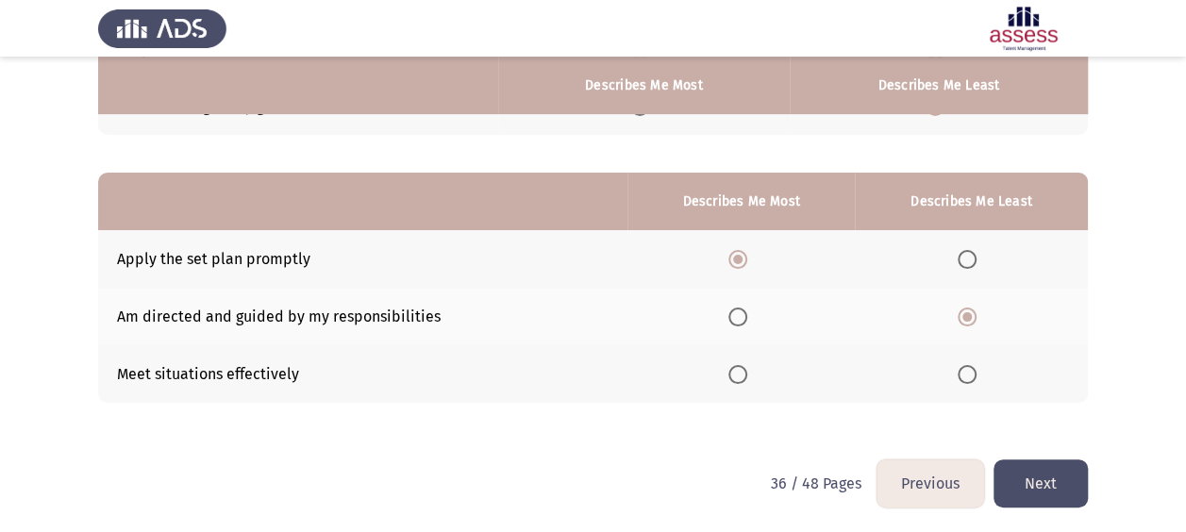
scroll to position [0, 0]
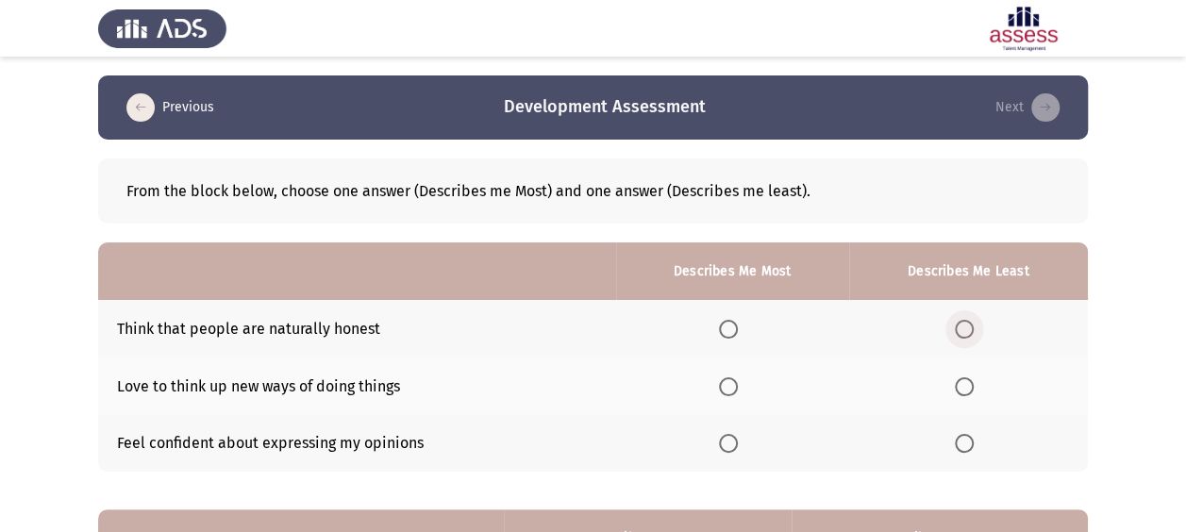
click at [970, 324] on span "Select an option" at bounding box center [964, 329] width 19 height 19
click at [970, 324] on input "Select an option" at bounding box center [964, 329] width 19 height 19
click at [725, 445] on th at bounding box center [732, 444] width 233 height 58
click at [726, 450] on span "Select an option" at bounding box center [728, 443] width 19 height 19
click at [726, 450] on input "Select an option" at bounding box center [728, 443] width 19 height 19
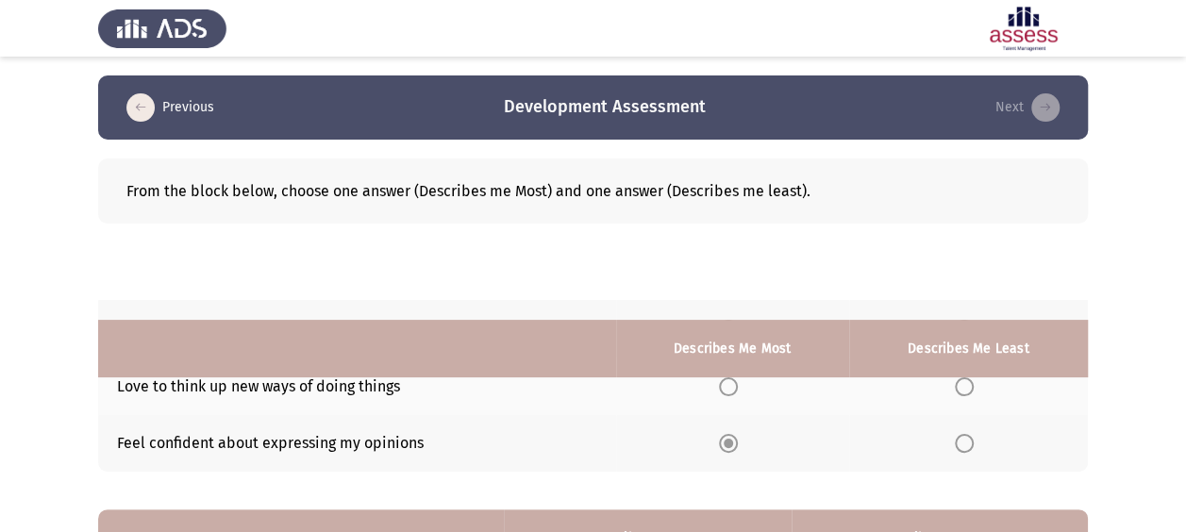
scroll to position [337, 0]
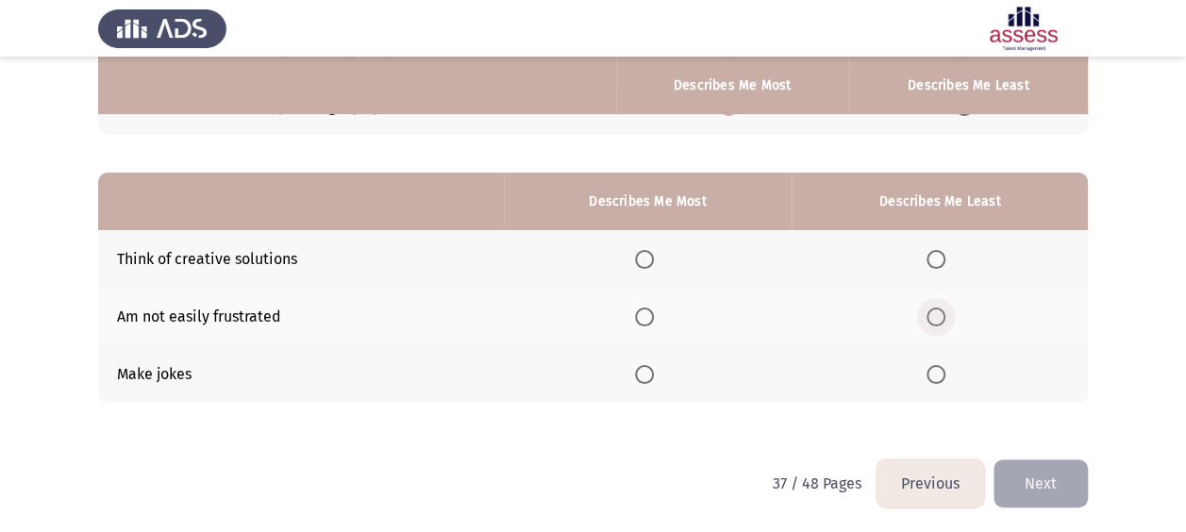
click at [949, 317] on label "Select an option" at bounding box center [939, 317] width 26 height 19
click at [945, 317] on input "Select an option" at bounding box center [935, 317] width 19 height 19
click at [645, 264] on span "Select an option" at bounding box center [644, 259] width 19 height 19
click at [645, 264] on input "Select an option" at bounding box center [644, 259] width 19 height 19
click at [1050, 478] on button "Next" at bounding box center [1040, 483] width 94 height 48
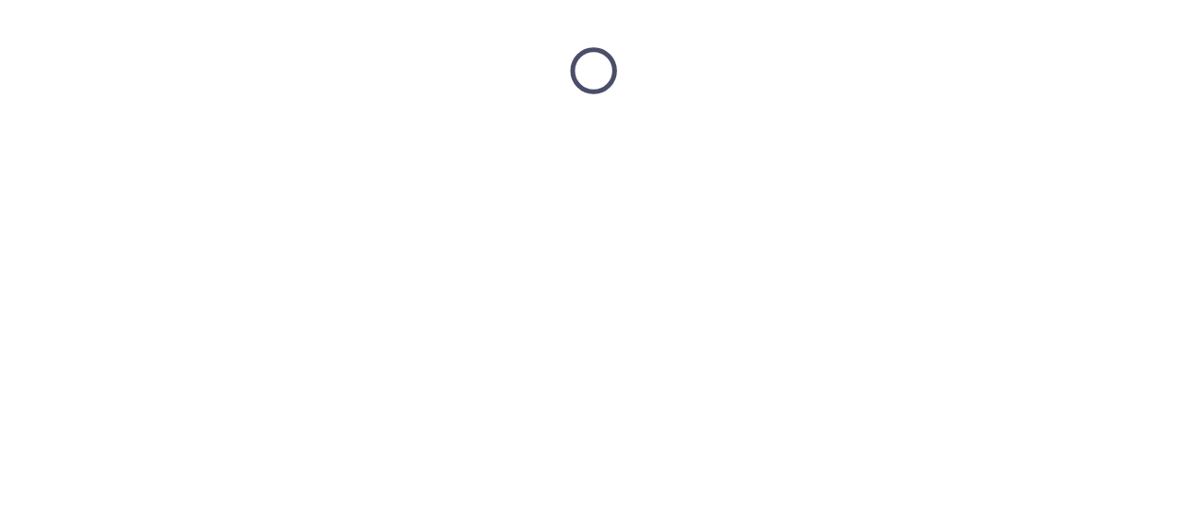
scroll to position [0, 0]
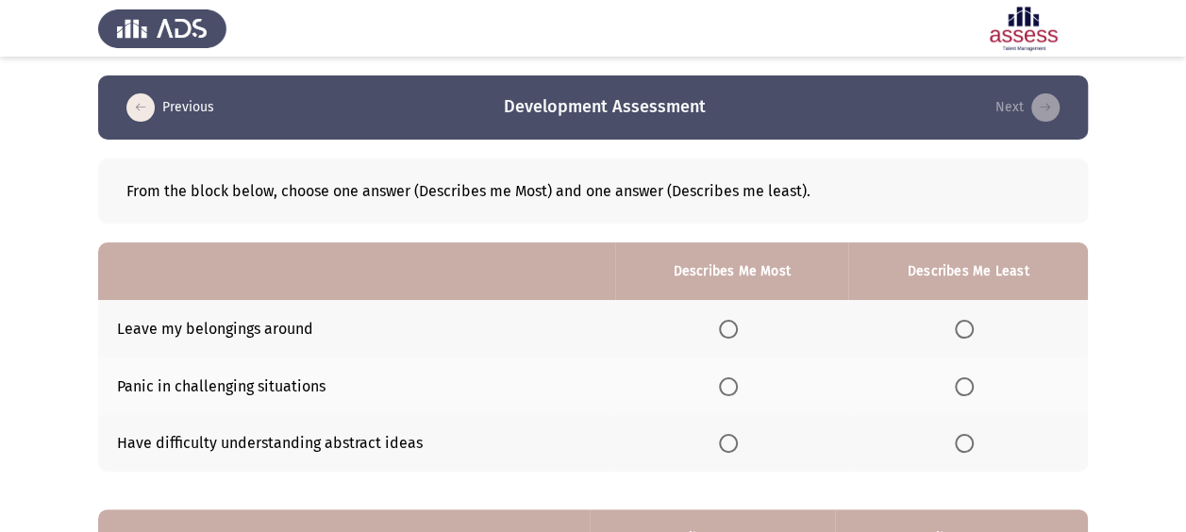
click at [722, 442] on span "Select an option" at bounding box center [728, 443] width 19 height 19
click at [722, 442] on input "Select an option" at bounding box center [728, 443] width 19 height 19
click at [960, 378] on span "Select an option" at bounding box center [964, 386] width 19 height 19
click at [960, 378] on input "Select an option" at bounding box center [964, 386] width 19 height 19
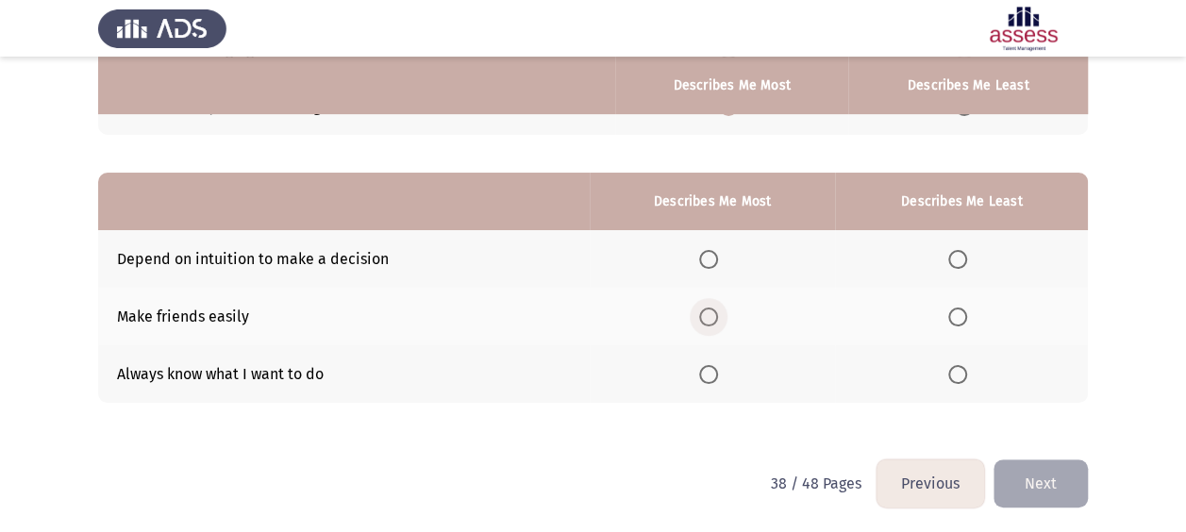
click at [715, 310] on span "Select an option" at bounding box center [708, 317] width 19 height 19
click at [715, 310] on input "Select an option" at bounding box center [708, 317] width 19 height 19
click at [970, 374] on label "Select an option" at bounding box center [961, 374] width 26 height 19
click at [967, 374] on input "Select an option" at bounding box center [957, 374] width 19 height 19
click at [1055, 477] on button "Next" at bounding box center [1040, 483] width 94 height 48
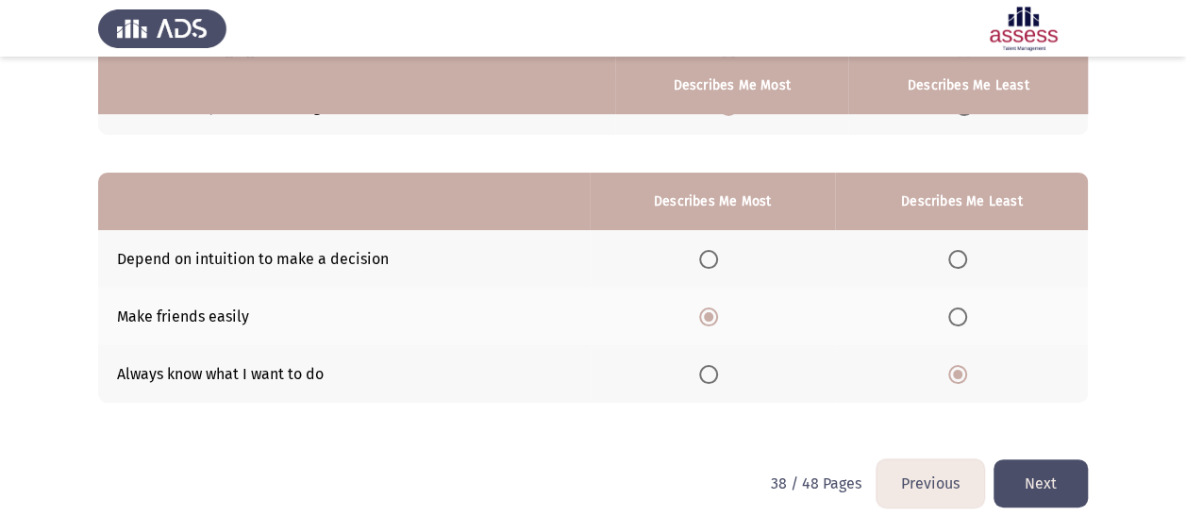
scroll to position [0, 0]
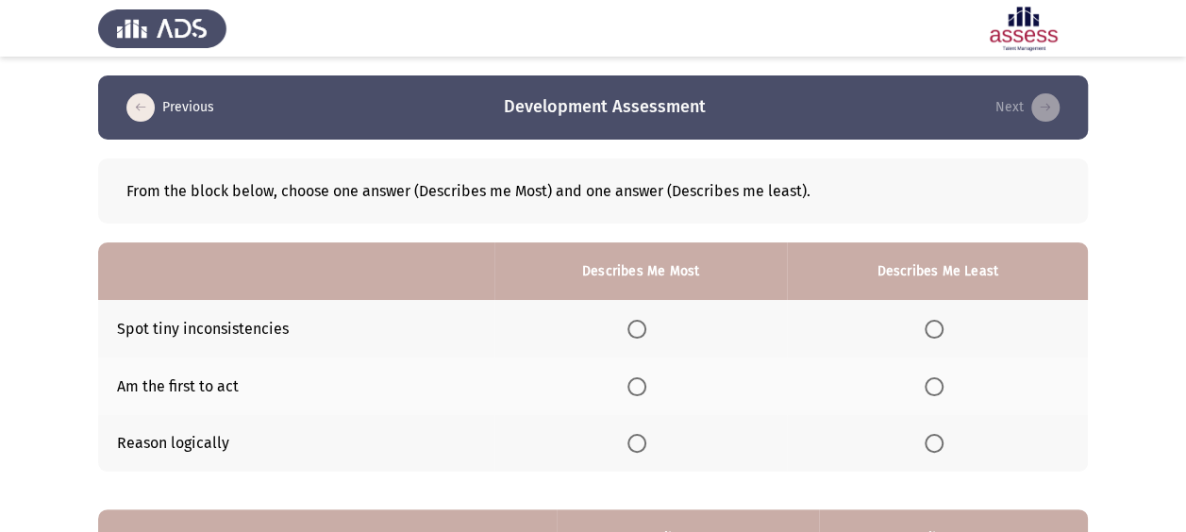
click at [930, 330] on span "Select an option" at bounding box center [934, 329] width 19 height 19
click at [930, 330] on input "Select an option" at bounding box center [934, 329] width 19 height 19
click at [633, 446] on span "Select an option" at bounding box center [636, 443] width 19 height 19
click at [633, 446] on input "Select an option" at bounding box center [636, 443] width 19 height 19
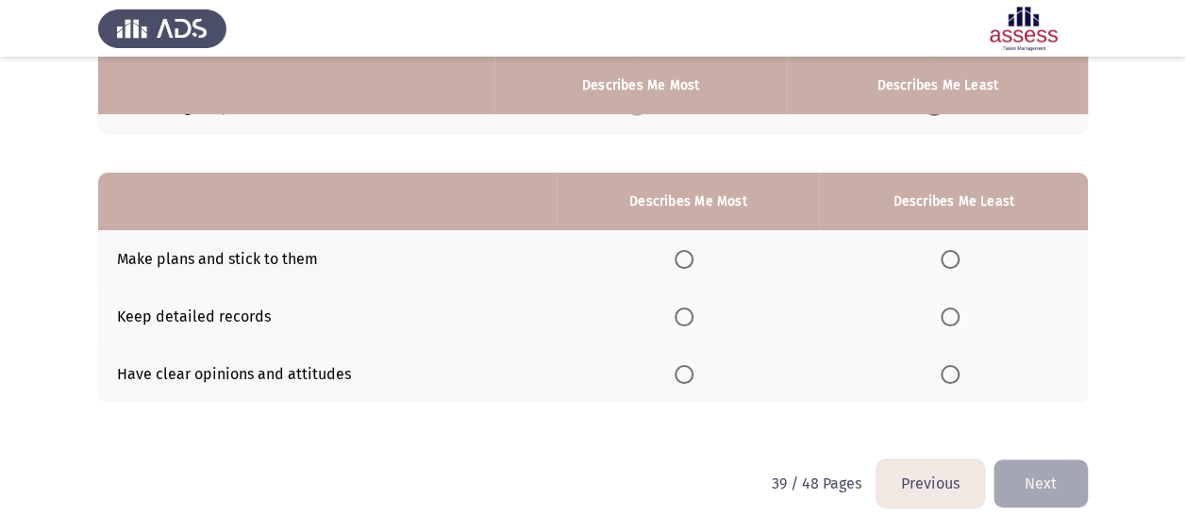
click at [685, 376] on span "Select an option" at bounding box center [684, 374] width 19 height 19
click at [685, 376] on input "Select an option" at bounding box center [684, 374] width 19 height 19
click at [961, 318] on label "Select an option" at bounding box center [954, 317] width 26 height 19
click at [960, 318] on input "Select an option" at bounding box center [950, 317] width 19 height 19
click at [1019, 477] on button "Next" at bounding box center [1040, 483] width 94 height 48
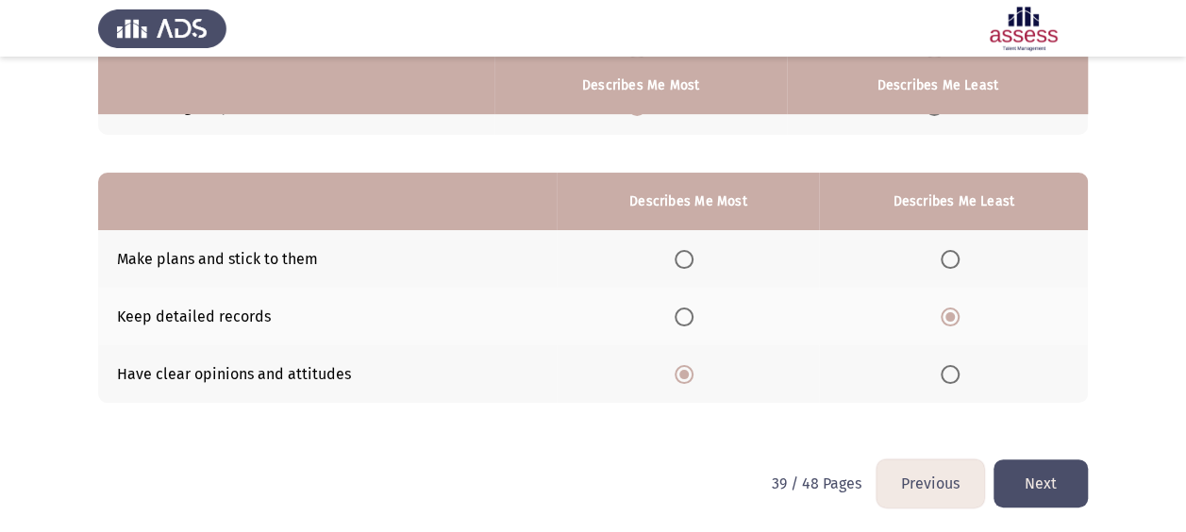
scroll to position [0, 0]
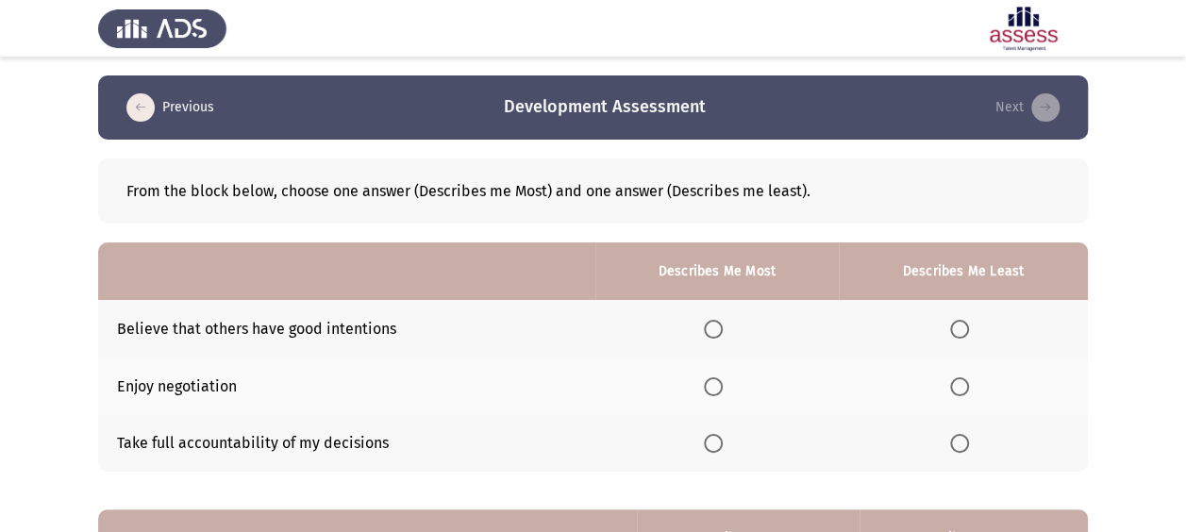
click at [710, 443] on span "Select an option" at bounding box center [713, 443] width 19 height 19
click at [710, 443] on input "Select an option" at bounding box center [713, 443] width 19 height 19
click at [965, 383] on span "Select an option" at bounding box center [959, 386] width 19 height 19
click at [965, 383] on input "Select an option" at bounding box center [959, 386] width 19 height 19
click at [959, 331] on span "Select an option" at bounding box center [959, 329] width 19 height 19
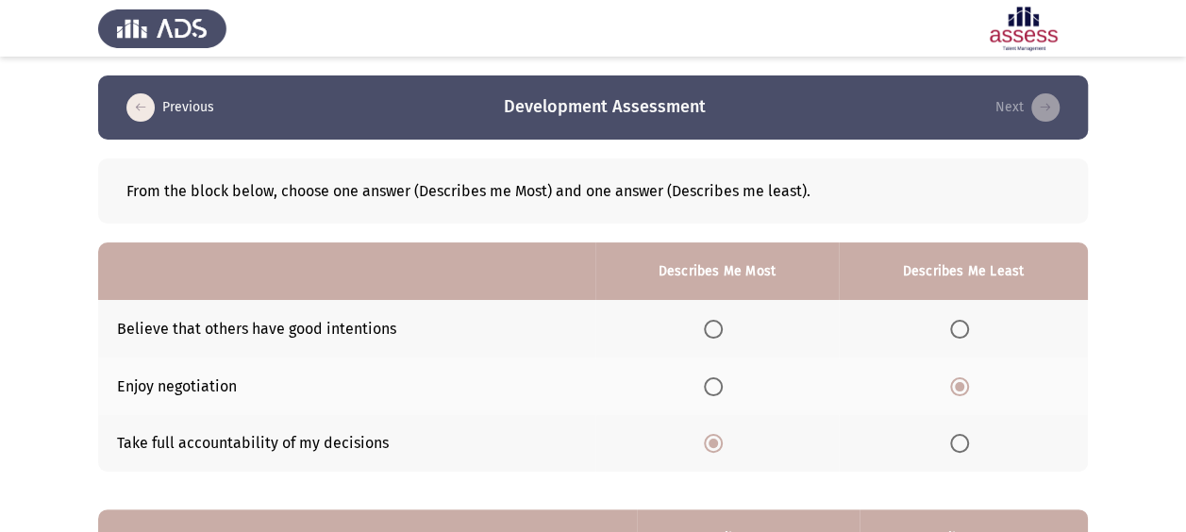
click at [959, 331] on input "Select an option" at bounding box center [959, 329] width 19 height 19
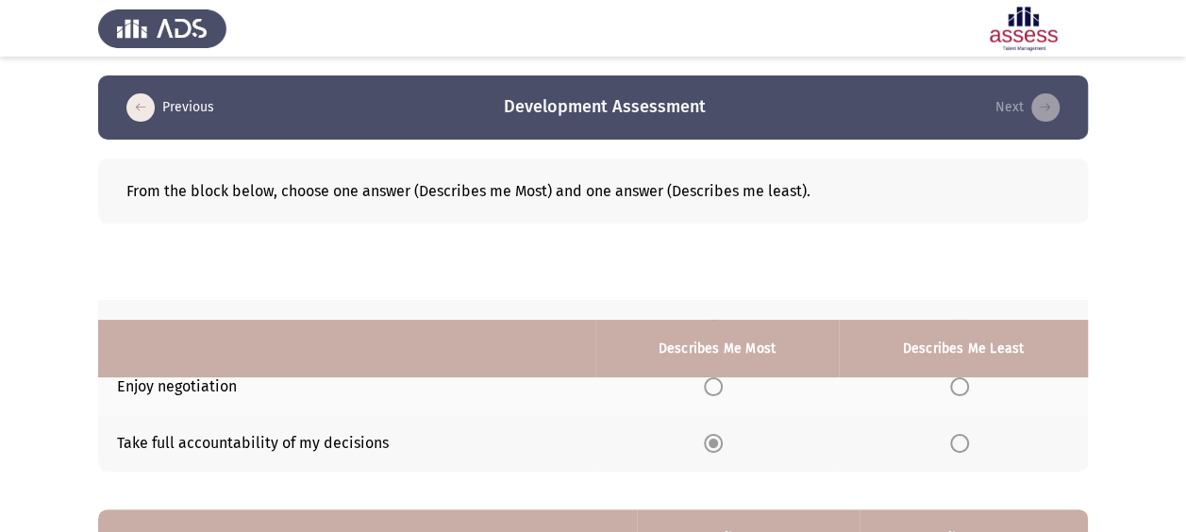
scroll to position [337, 0]
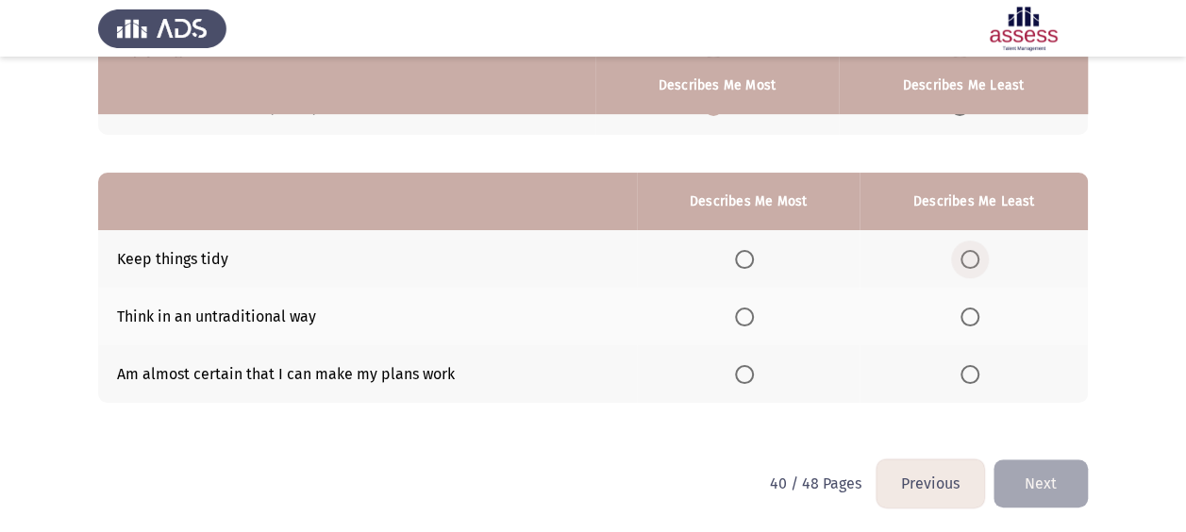
click at [968, 259] on span "Select an option" at bounding box center [969, 259] width 19 height 19
click at [968, 259] on input "Select an option" at bounding box center [969, 259] width 19 height 19
click at [745, 371] on span "Select an option" at bounding box center [744, 374] width 19 height 19
click at [745, 371] on input "Select an option" at bounding box center [744, 374] width 19 height 19
click at [1040, 470] on button "Next" at bounding box center [1040, 483] width 94 height 48
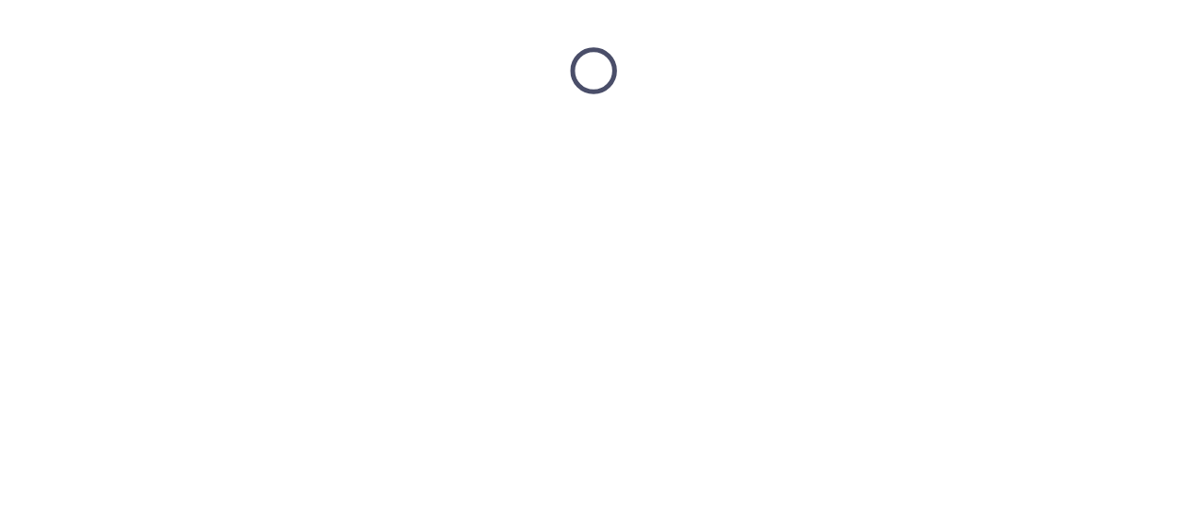
scroll to position [0, 0]
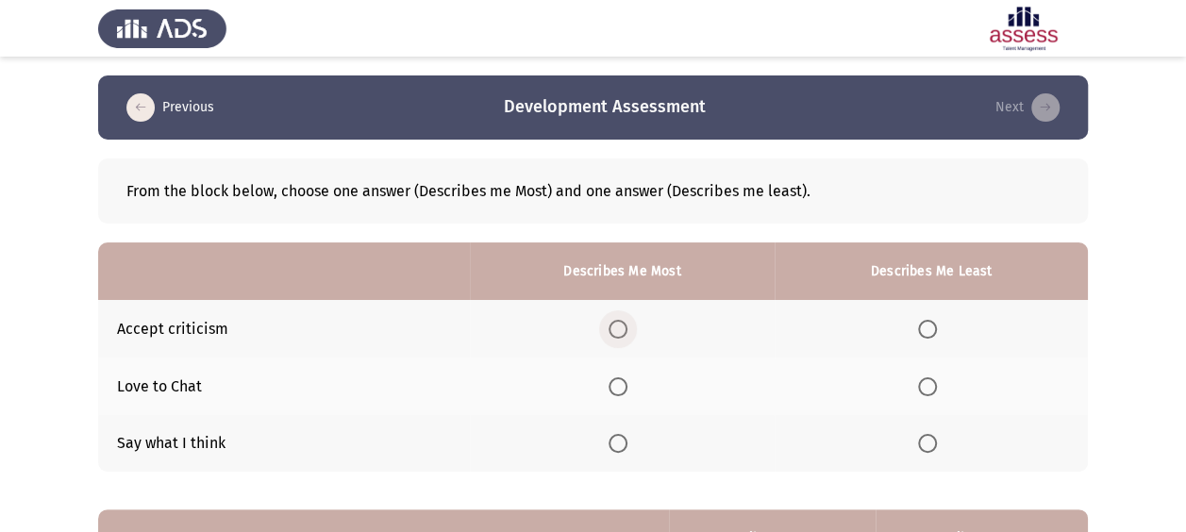
click at [627, 325] on span "Select an option" at bounding box center [618, 329] width 19 height 19
click at [627, 325] on input "Select an option" at bounding box center [618, 329] width 19 height 19
click at [933, 438] on span "Select an option" at bounding box center [927, 443] width 19 height 19
click at [933, 438] on input "Select an option" at bounding box center [927, 443] width 19 height 19
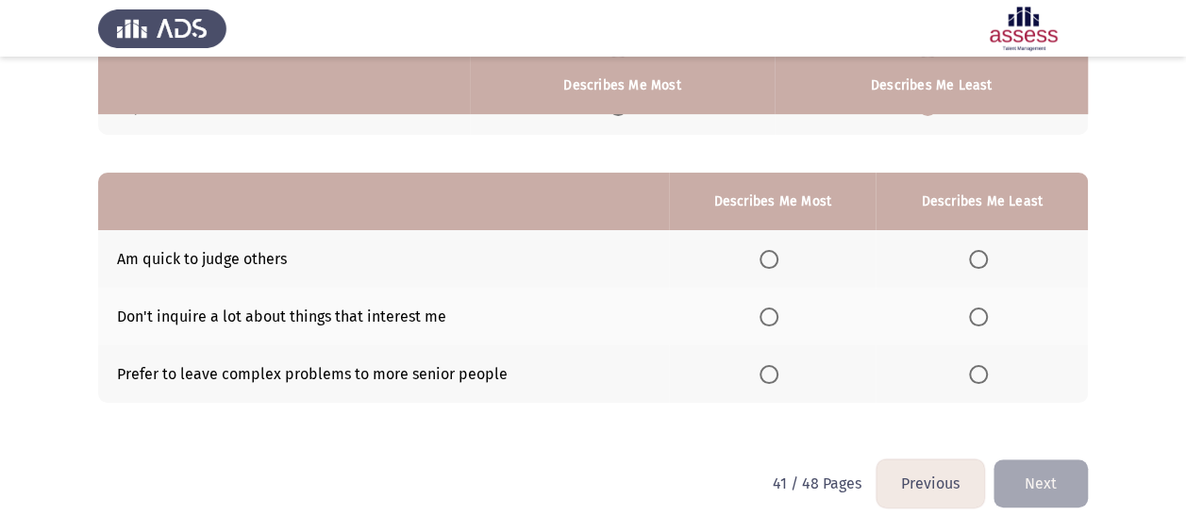
click at [979, 256] on span "Select an option" at bounding box center [978, 259] width 19 height 19
click at [979, 256] on input "Select an option" at bounding box center [978, 259] width 19 height 19
click at [764, 316] on span "Select an option" at bounding box center [769, 317] width 19 height 19
click at [764, 316] on input "Select an option" at bounding box center [769, 317] width 19 height 19
click at [1051, 479] on button "Next" at bounding box center [1040, 483] width 94 height 48
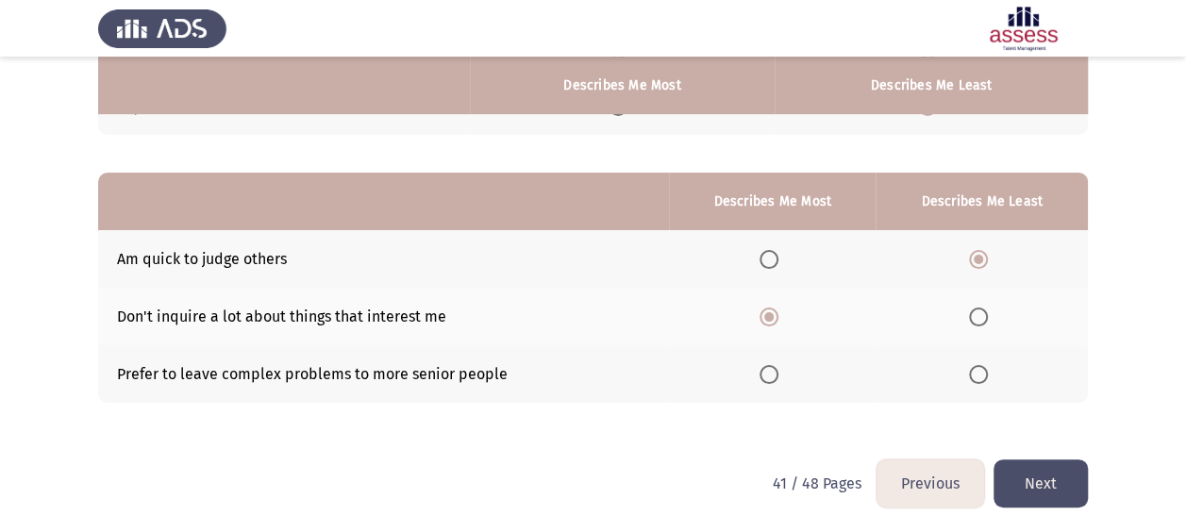
scroll to position [0, 0]
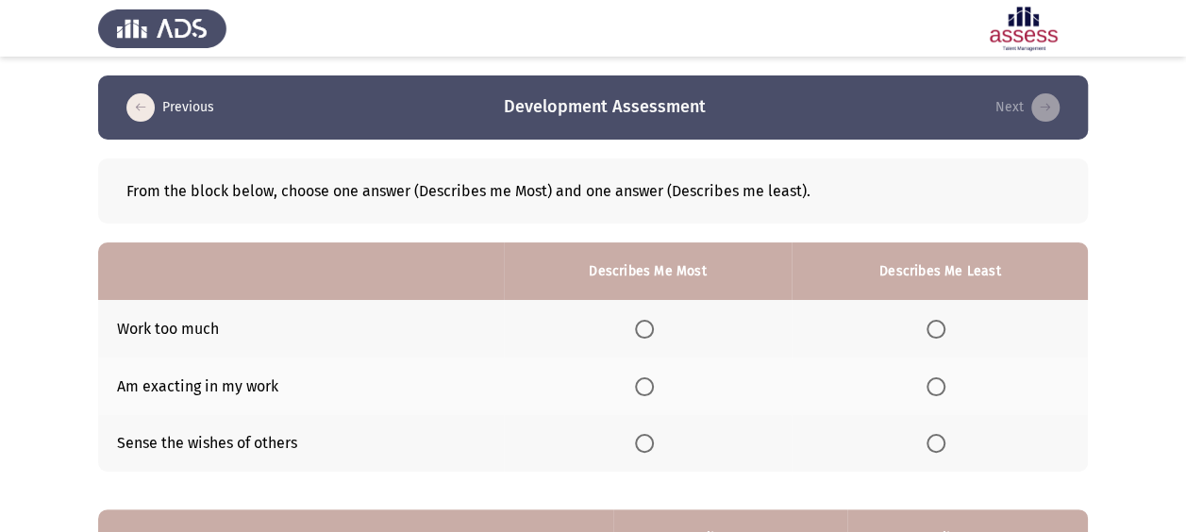
click at [931, 392] on span "Select an option" at bounding box center [935, 386] width 19 height 19
click at [931, 392] on input "Select an option" at bounding box center [935, 386] width 19 height 19
click at [654, 440] on span "Select an option" at bounding box center [644, 443] width 19 height 19
click at [654, 440] on input "Select an option" at bounding box center [644, 443] width 19 height 19
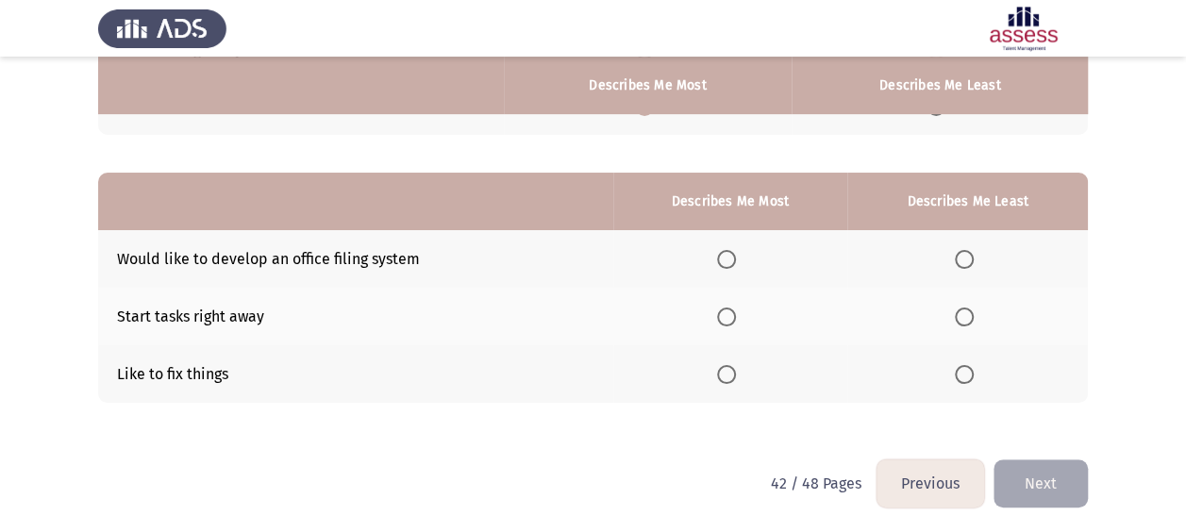
click at [721, 372] on span "Select an option" at bounding box center [726, 374] width 19 height 19
click at [721, 372] on input "Select an option" at bounding box center [726, 374] width 19 height 19
click at [968, 306] on th at bounding box center [967, 317] width 241 height 58
click at [960, 314] on span "Select an option" at bounding box center [964, 317] width 19 height 19
click at [960, 314] on input "Select an option" at bounding box center [964, 317] width 19 height 19
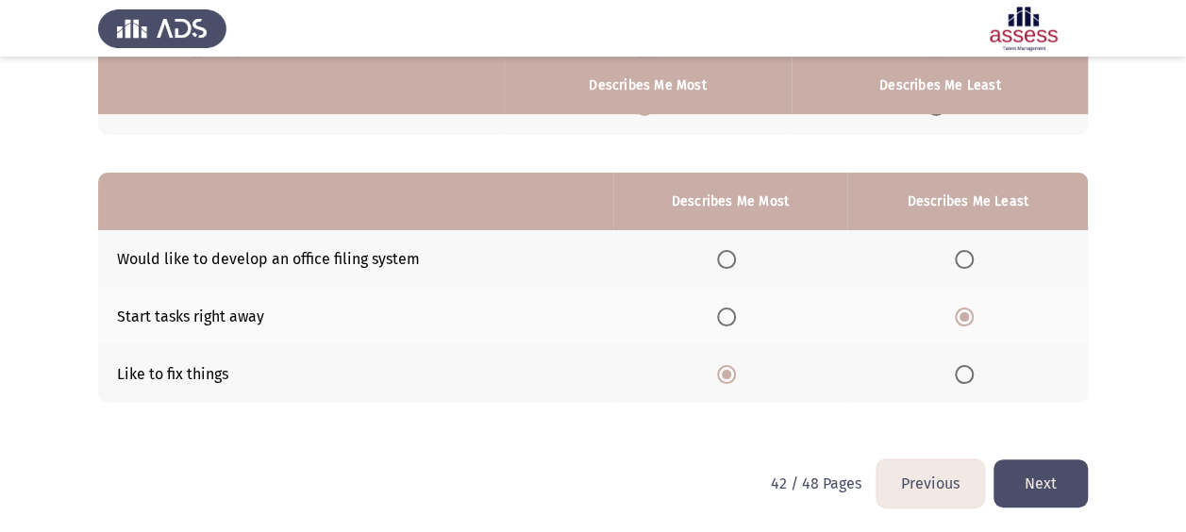
click at [1027, 490] on button "Next" at bounding box center [1040, 483] width 94 height 48
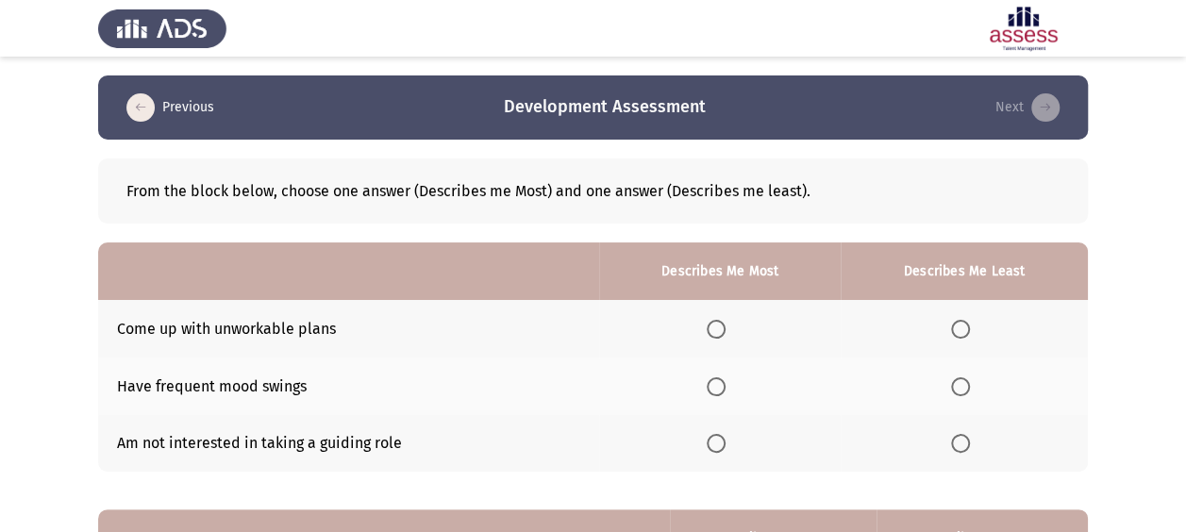
click at [967, 323] on th at bounding box center [964, 329] width 247 height 58
click at [960, 336] on span "Select an option" at bounding box center [960, 329] width 19 height 19
click at [960, 336] on input "Select an option" at bounding box center [960, 329] width 19 height 19
click at [967, 385] on span "Select an option" at bounding box center [960, 386] width 19 height 19
click at [967, 385] on input "Select an option" at bounding box center [960, 386] width 19 height 19
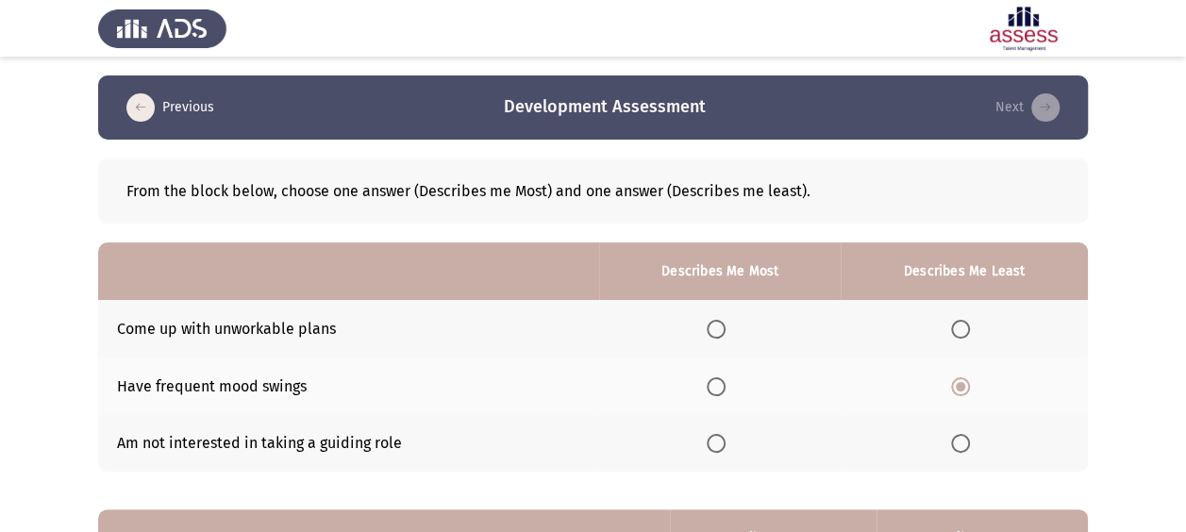
click at [958, 326] on span "Select an option" at bounding box center [960, 329] width 19 height 19
click at [958, 326] on input "Select an option" at bounding box center [960, 329] width 19 height 19
click at [721, 442] on span "Select an option" at bounding box center [716, 443] width 19 height 19
click at [721, 442] on input "Select an option" at bounding box center [716, 443] width 19 height 19
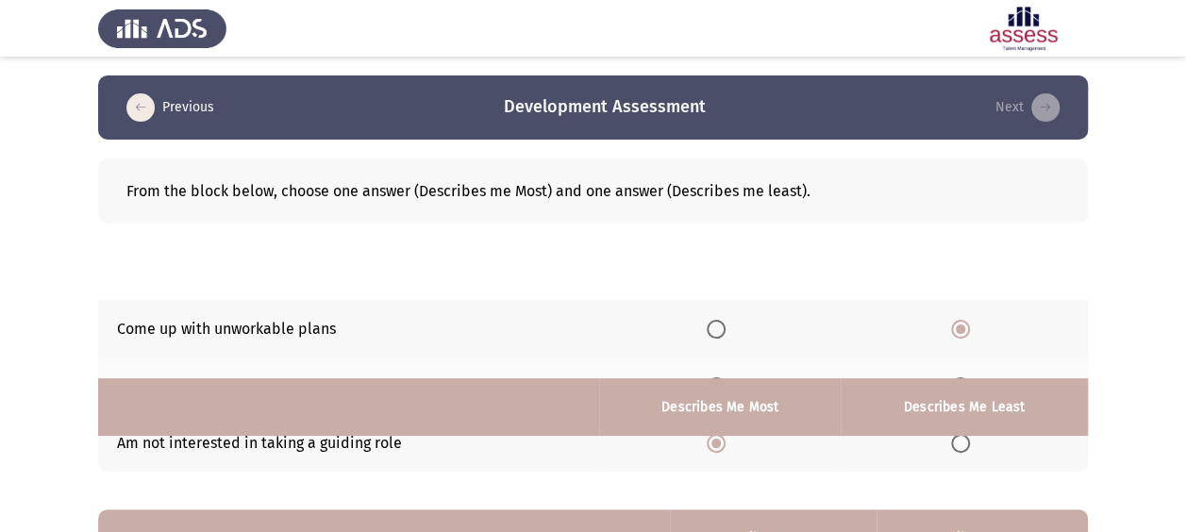
scroll to position [337, 0]
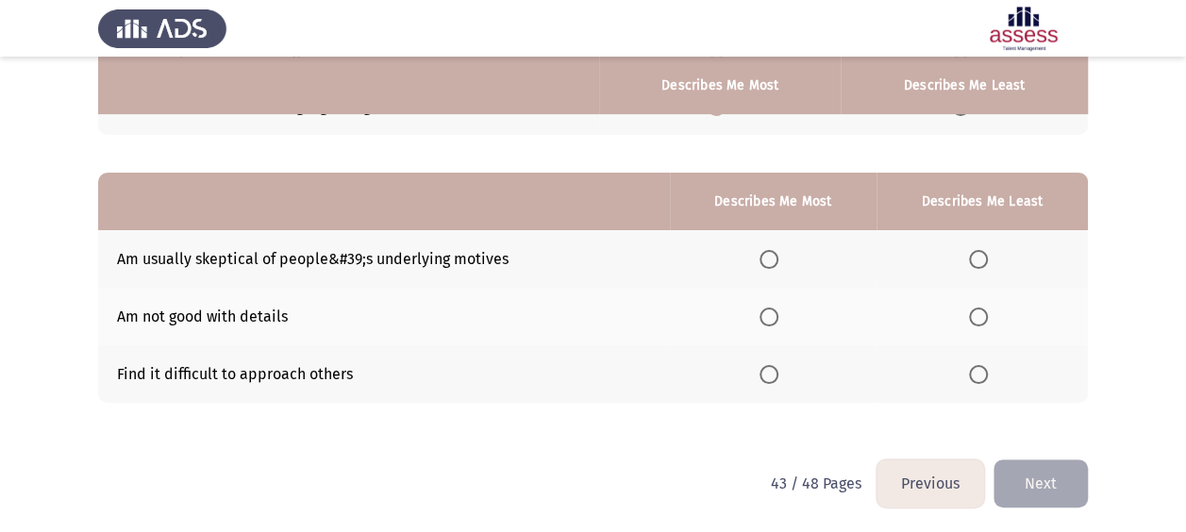
click at [776, 318] on span "Select an option" at bounding box center [769, 317] width 19 height 19
click at [776, 318] on input "Select an option" at bounding box center [769, 317] width 19 height 19
click at [971, 311] on span "Select an option" at bounding box center [978, 317] width 19 height 19
click at [971, 311] on input "Select an option" at bounding box center [978, 317] width 19 height 19
click at [776, 265] on span "Select an option" at bounding box center [769, 259] width 19 height 19
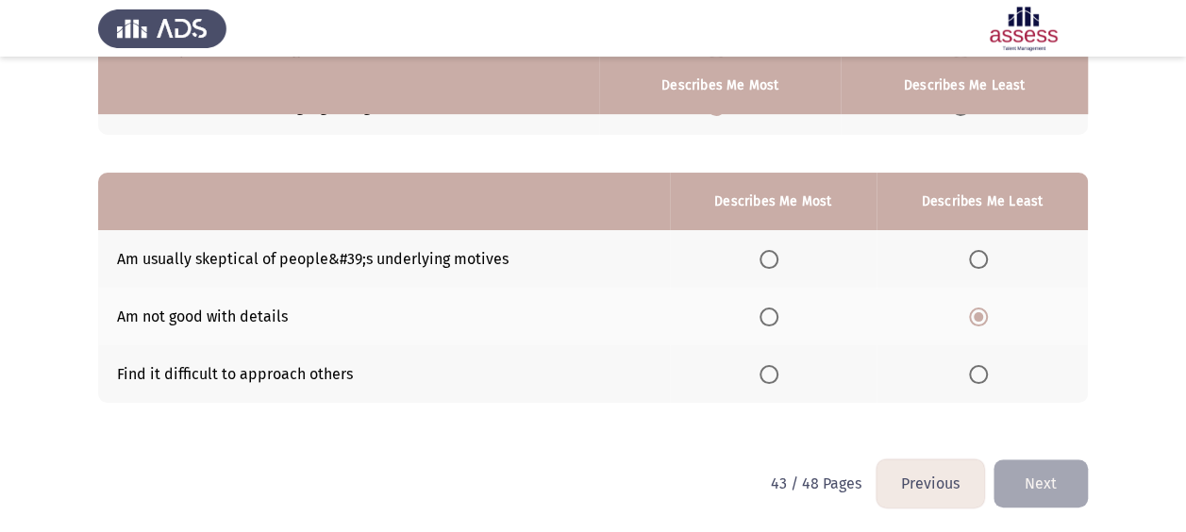
click at [776, 265] on input "Select an option" at bounding box center [769, 259] width 19 height 19
click at [1034, 479] on button "Next" at bounding box center [1040, 483] width 94 height 48
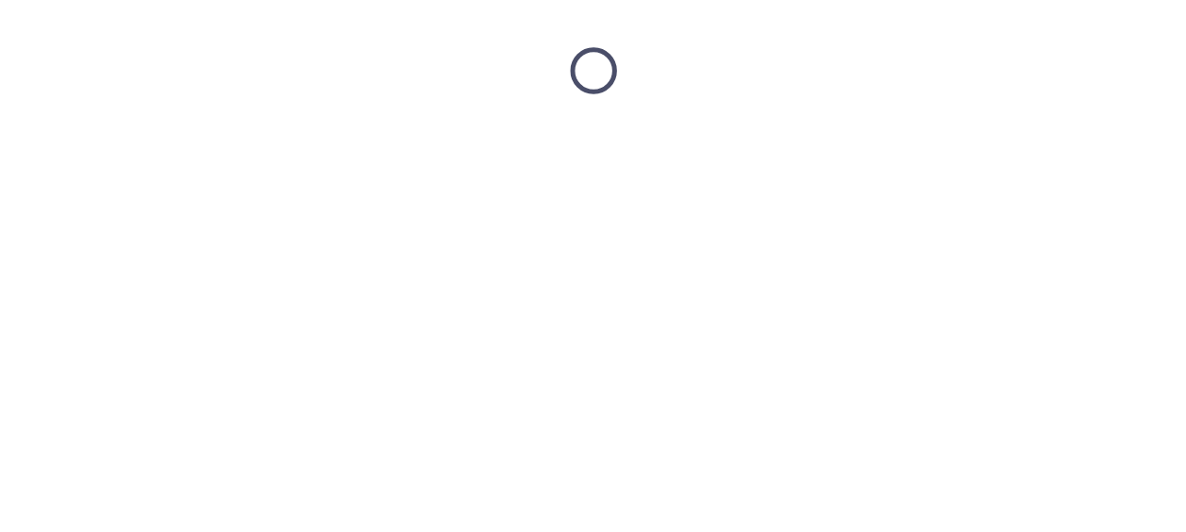
scroll to position [0, 0]
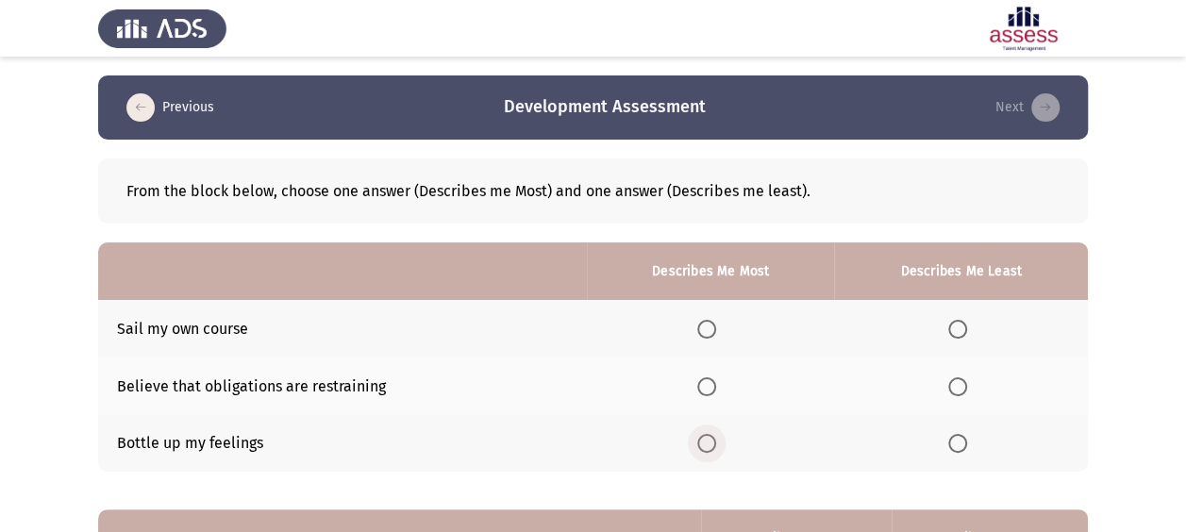
click at [715, 434] on span "Select an option" at bounding box center [706, 443] width 19 height 19
click at [715, 434] on input "Select an option" at bounding box center [706, 443] width 19 height 19
click at [958, 377] on span "Select an option" at bounding box center [957, 386] width 19 height 19
click at [958, 377] on input "Select an option" at bounding box center [957, 386] width 19 height 19
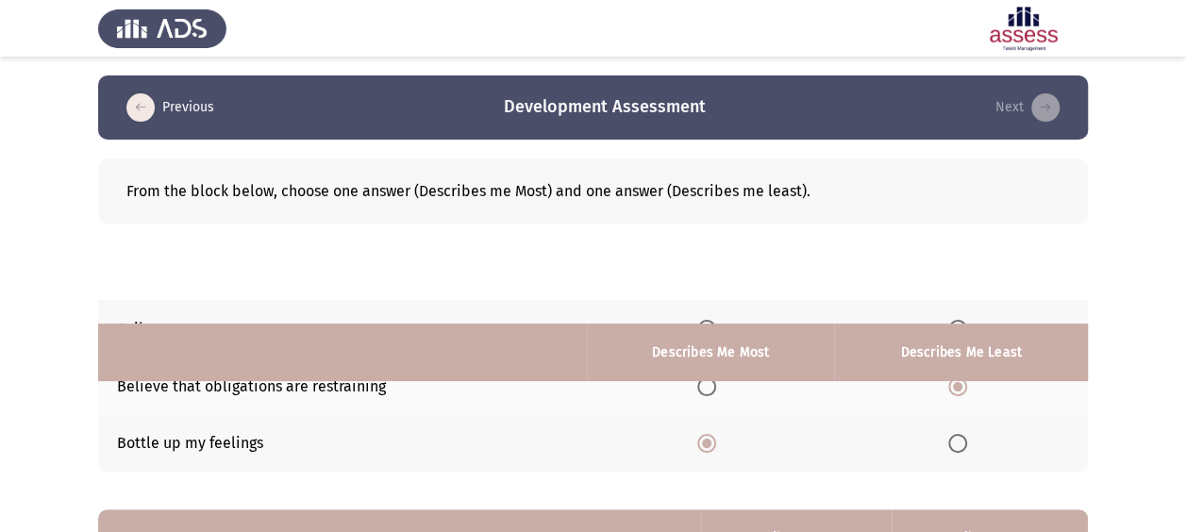
scroll to position [337, 0]
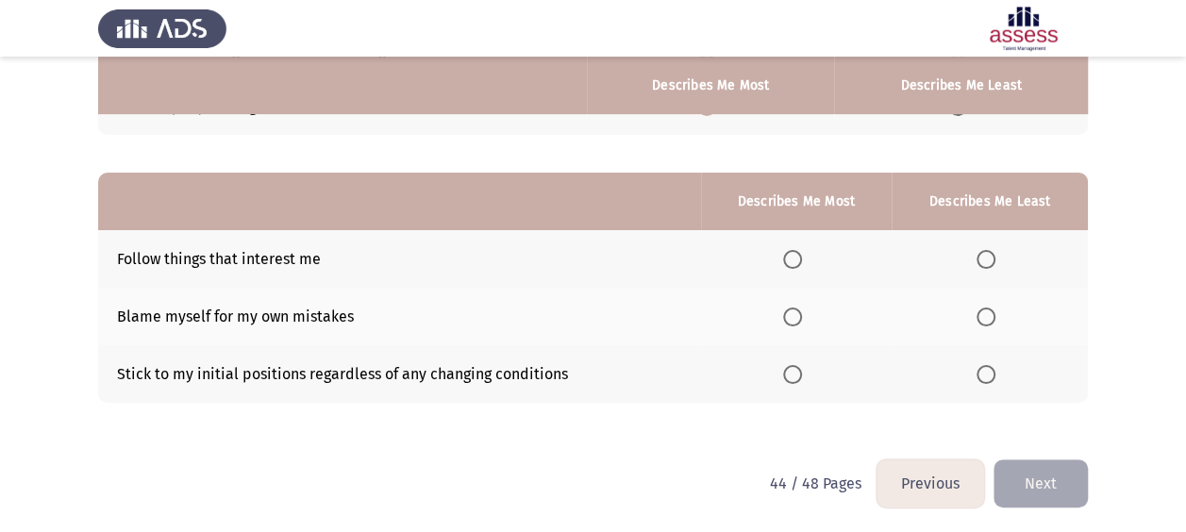
drag, startPoint x: 776, startPoint y: 316, endPoint x: 793, endPoint y: 318, distance: 16.1
click at [778, 316] on th at bounding box center [797, 317] width 192 height 58
click at [793, 318] on span "Select an option" at bounding box center [792, 317] width 19 height 19
click at [793, 318] on input "Select an option" at bounding box center [792, 317] width 19 height 19
click at [987, 373] on span "Select an option" at bounding box center [986, 374] width 19 height 19
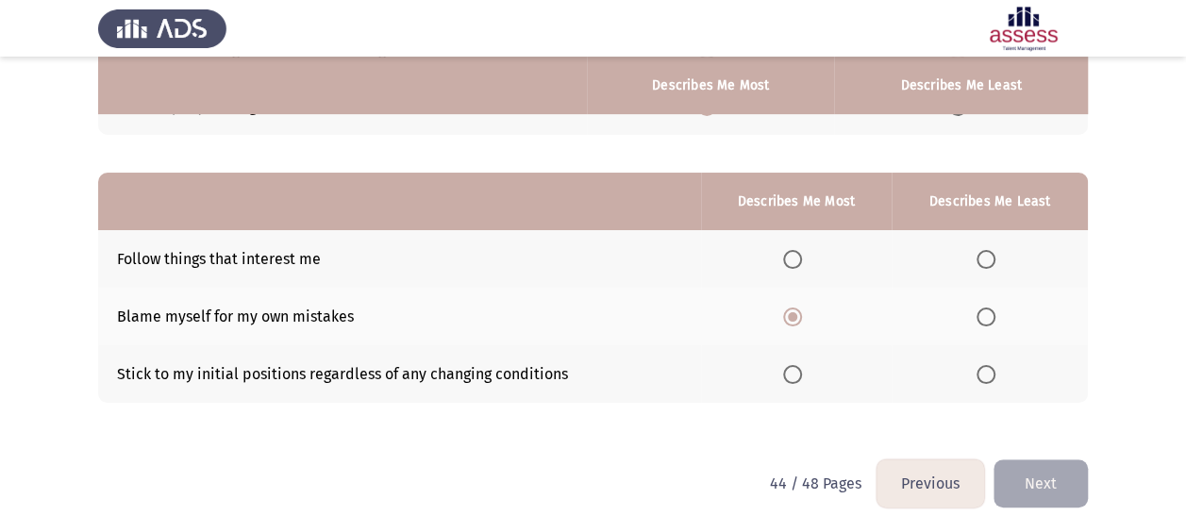
click at [987, 373] on input "Select an option" at bounding box center [986, 374] width 19 height 19
click at [1055, 506] on html "Previous Development Assessment Next From the block below, choose one answer (D…" at bounding box center [593, 99] width 1186 height 872
click at [1028, 495] on button "Next" at bounding box center [1040, 483] width 94 height 48
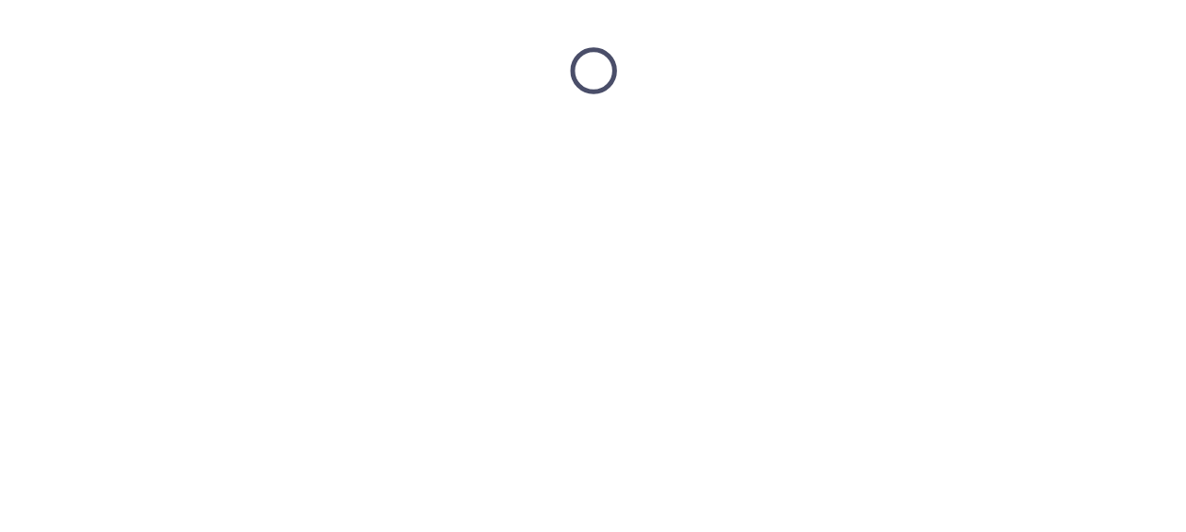
scroll to position [0, 0]
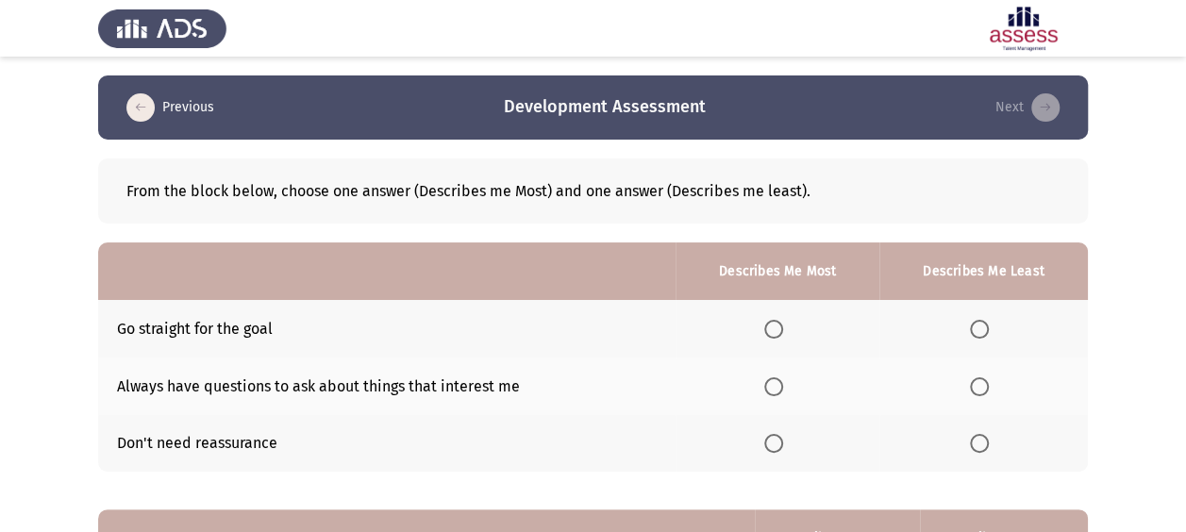
click at [781, 381] on span "Select an option" at bounding box center [773, 386] width 19 height 19
click at [781, 381] on input "Select an option" at bounding box center [773, 386] width 19 height 19
click at [977, 444] on span "Select an option" at bounding box center [979, 443] width 19 height 19
click at [977, 444] on input "Select an option" at bounding box center [979, 443] width 19 height 19
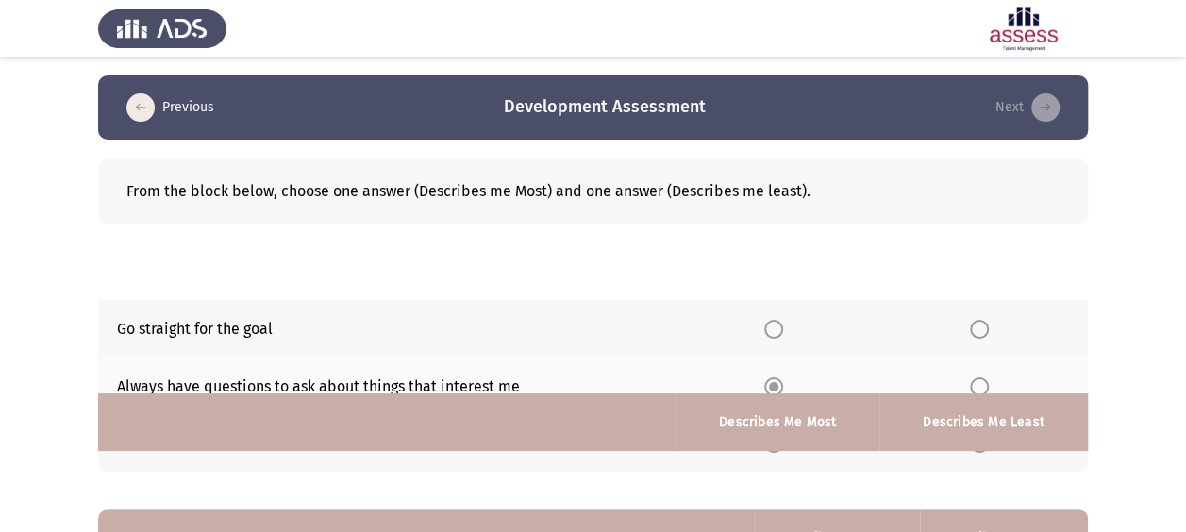
scroll to position [337, 0]
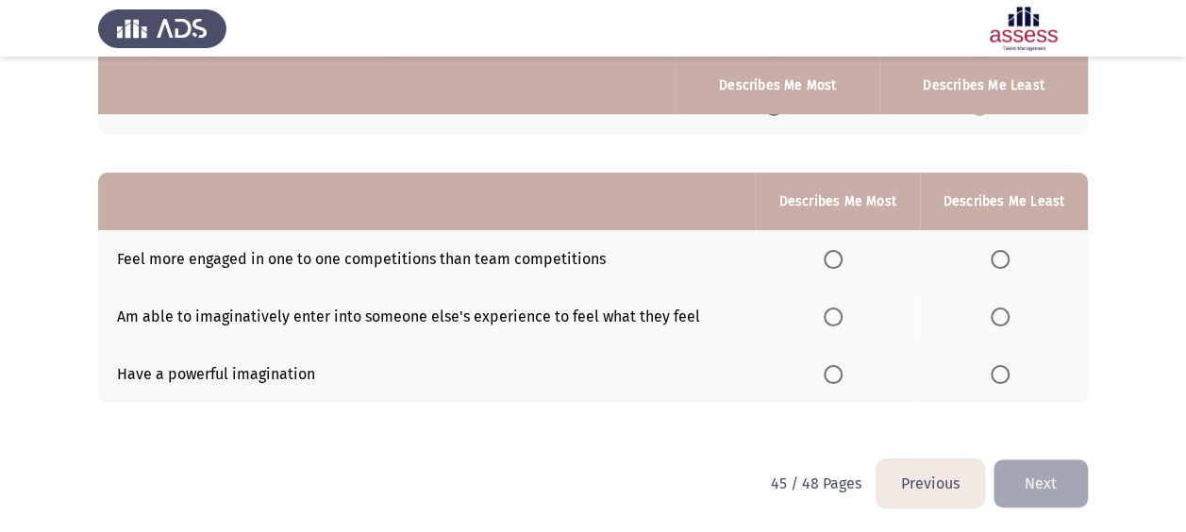
click at [826, 320] on th at bounding box center [837, 317] width 164 height 58
click at [840, 311] on span "Select an option" at bounding box center [833, 317] width 19 height 19
click at [840, 311] on input "Select an option" at bounding box center [833, 317] width 19 height 19
click at [1007, 255] on span "Select an option" at bounding box center [1000, 259] width 19 height 19
click at [1007, 255] on input "Select an option" at bounding box center [1000, 259] width 19 height 19
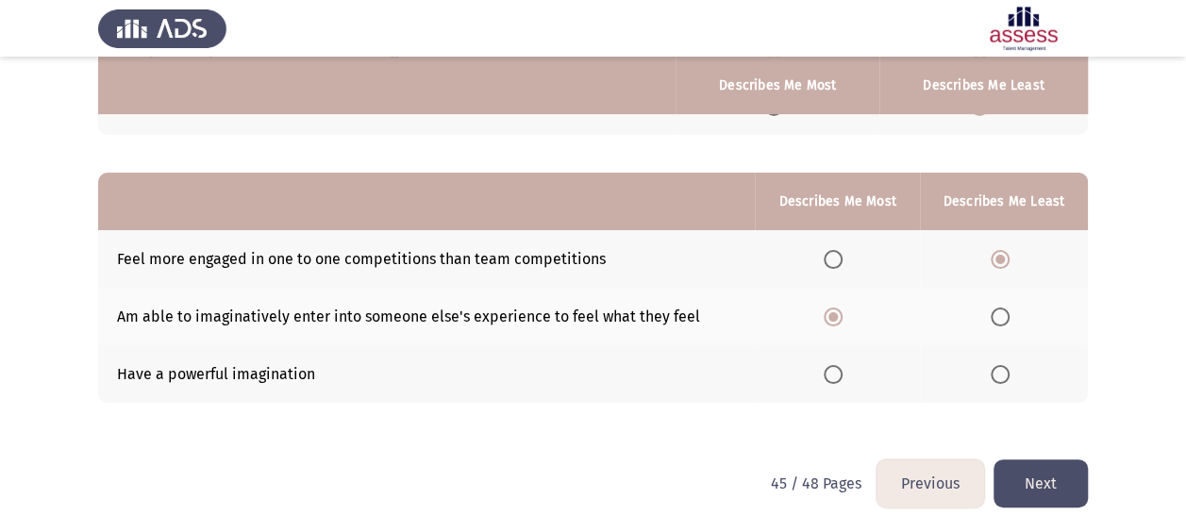
click at [1049, 476] on button "Next" at bounding box center [1040, 483] width 94 height 48
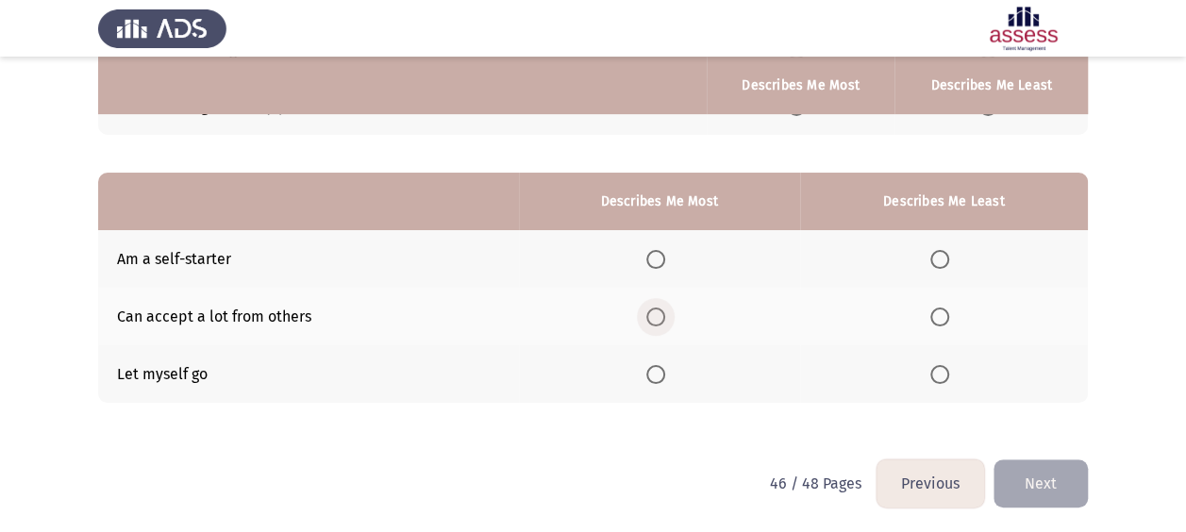
click at [664, 308] on span "Select an option" at bounding box center [655, 317] width 19 height 19
click at [664, 308] on input "Select an option" at bounding box center [655, 317] width 19 height 19
click at [953, 371] on label "Select an option" at bounding box center [943, 374] width 26 height 19
click at [949, 371] on input "Select an option" at bounding box center [939, 374] width 19 height 19
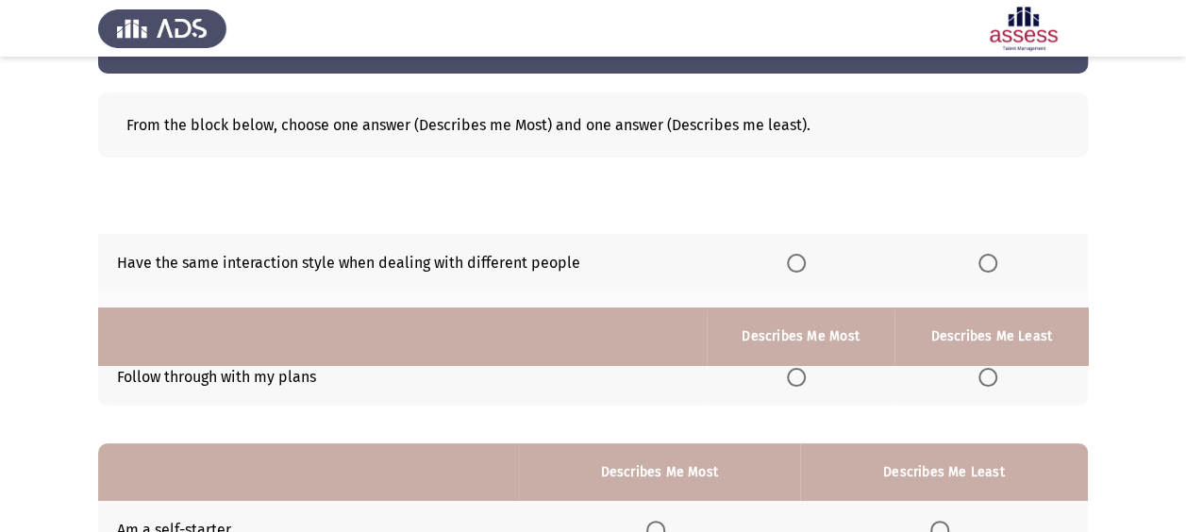
scroll to position [0, 0]
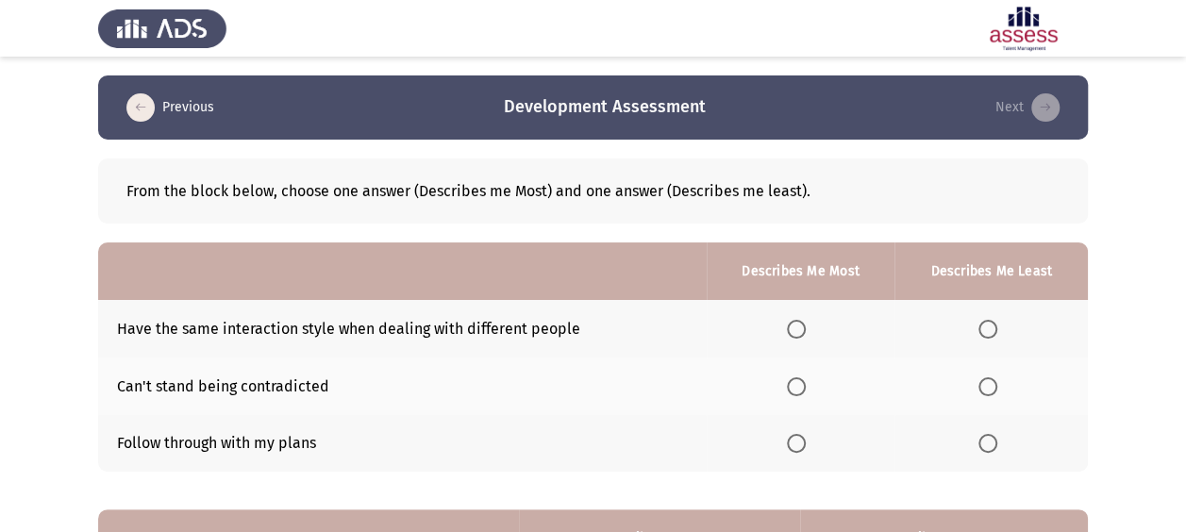
click at [992, 329] on span "Select an option" at bounding box center [987, 329] width 19 height 19
click at [992, 329] on input "Select an option" at bounding box center [987, 329] width 19 height 19
click at [806, 440] on span "Select an option" at bounding box center [796, 443] width 19 height 19
click at [806, 440] on input "Select an option" at bounding box center [796, 443] width 19 height 19
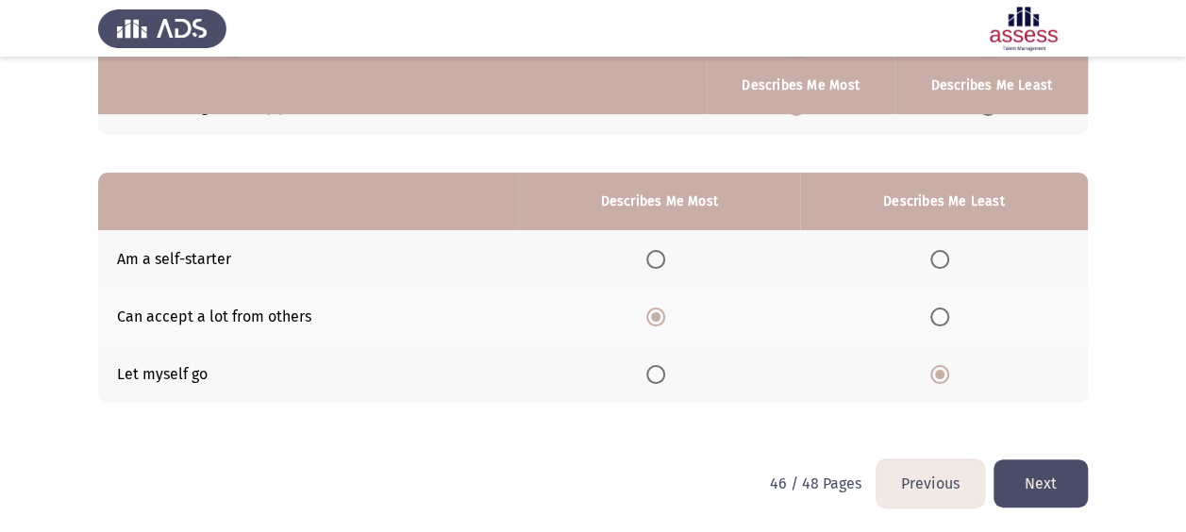
click at [1036, 477] on button "Next" at bounding box center [1040, 483] width 94 height 48
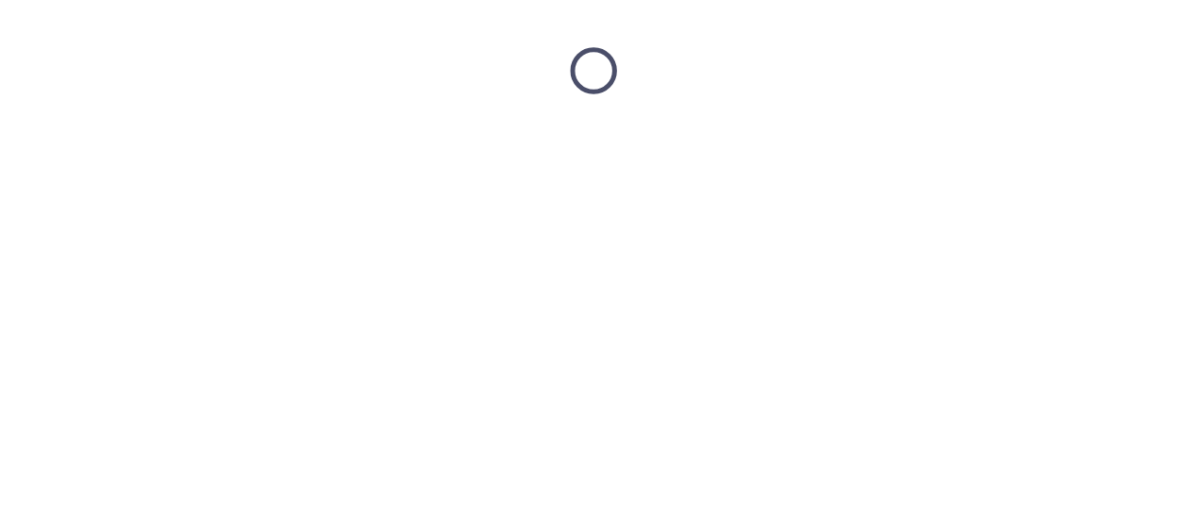
scroll to position [0, 0]
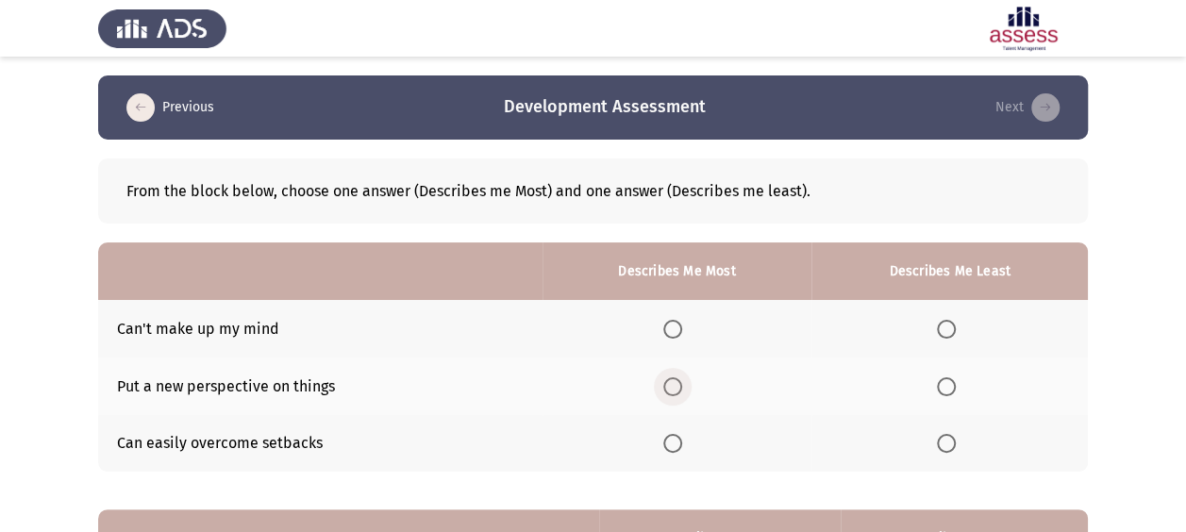
click at [679, 384] on span "Select an option" at bounding box center [672, 386] width 19 height 19
click at [679, 384] on input "Select an option" at bounding box center [672, 386] width 19 height 19
click at [959, 439] on label "Select an option" at bounding box center [950, 443] width 26 height 19
click at [956, 439] on input "Select an option" at bounding box center [946, 443] width 19 height 19
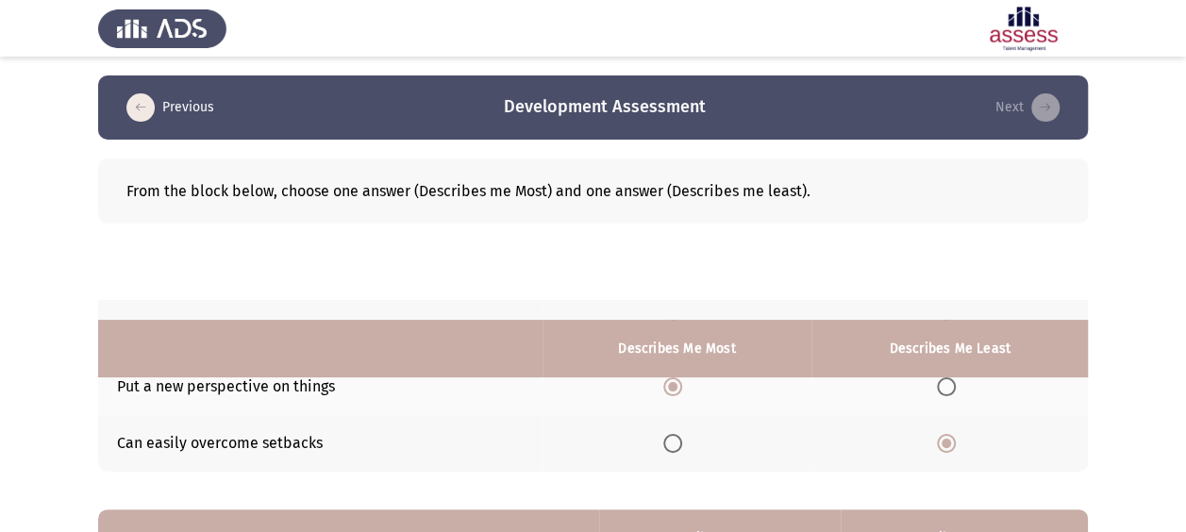
scroll to position [337, 0]
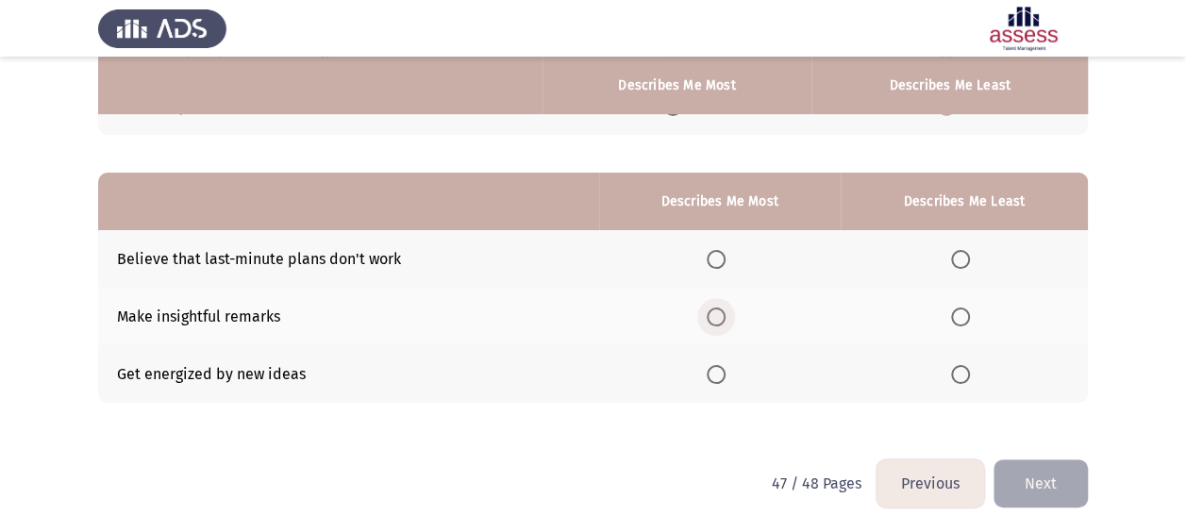
click at [713, 315] on span "Select an option" at bounding box center [716, 317] width 19 height 19
click at [713, 315] on input "Select an option" at bounding box center [716, 317] width 19 height 19
click at [973, 373] on label "Select an option" at bounding box center [964, 374] width 26 height 19
click at [970, 373] on input "Select an option" at bounding box center [960, 374] width 19 height 19
drag, startPoint x: 1036, startPoint y: 459, endPoint x: 1038, endPoint y: 468, distance: 9.6
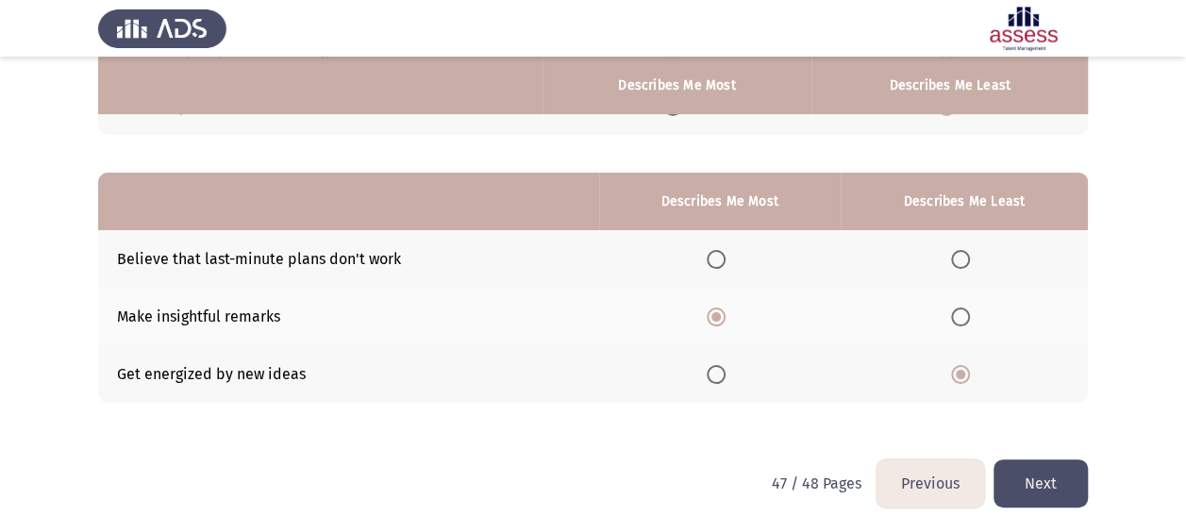
click at [1038, 467] on button "Next" at bounding box center [1040, 483] width 94 height 48
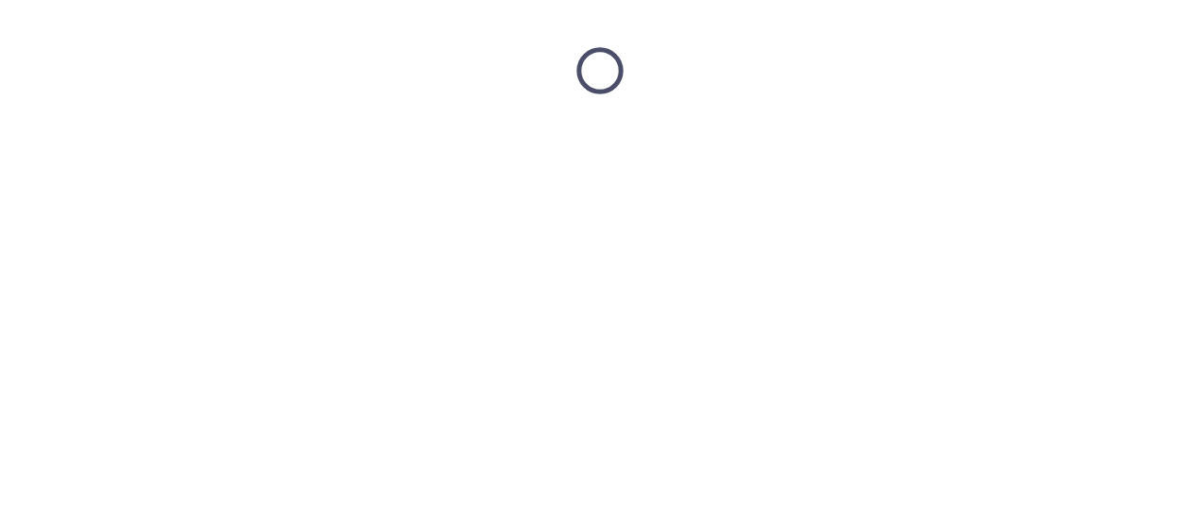
click at [1039, 142] on html at bounding box center [600, 71] width 1200 height 142
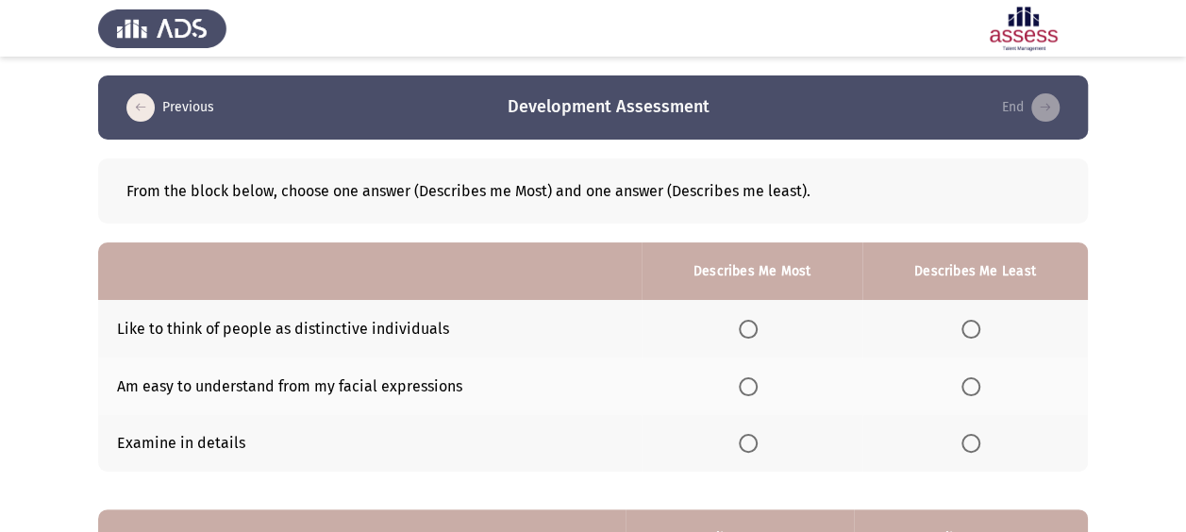
scroll to position [337, 0]
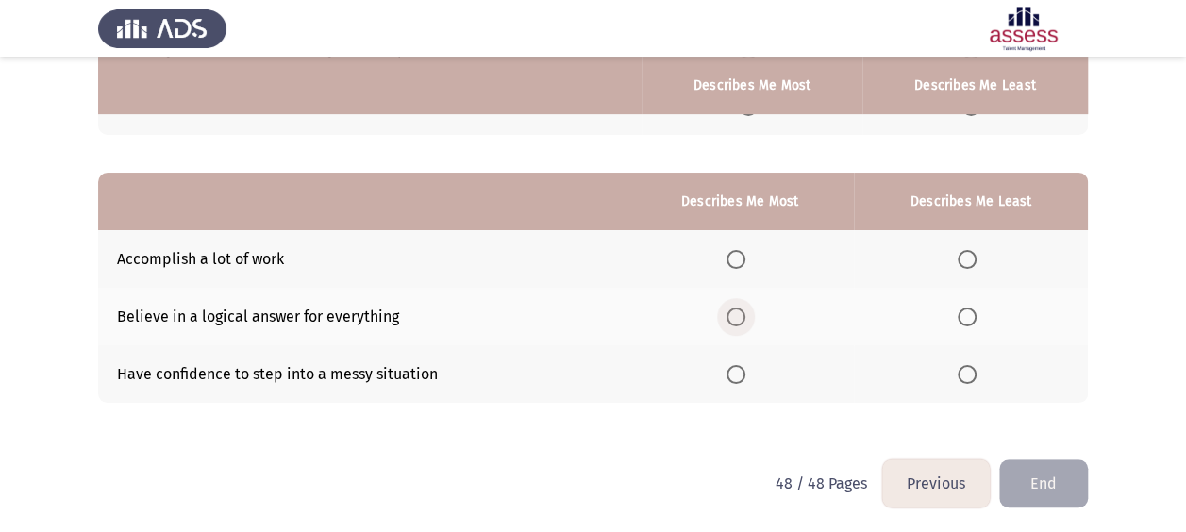
click at [743, 313] on span "Select an option" at bounding box center [735, 317] width 19 height 19
click at [743, 313] on input "Select an option" at bounding box center [735, 317] width 19 height 19
click at [960, 370] on span "Select an option" at bounding box center [967, 374] width 19 height 19
click at [960, 370] on input "Select an option" at bounding box center [967, 374] width 19 height 19
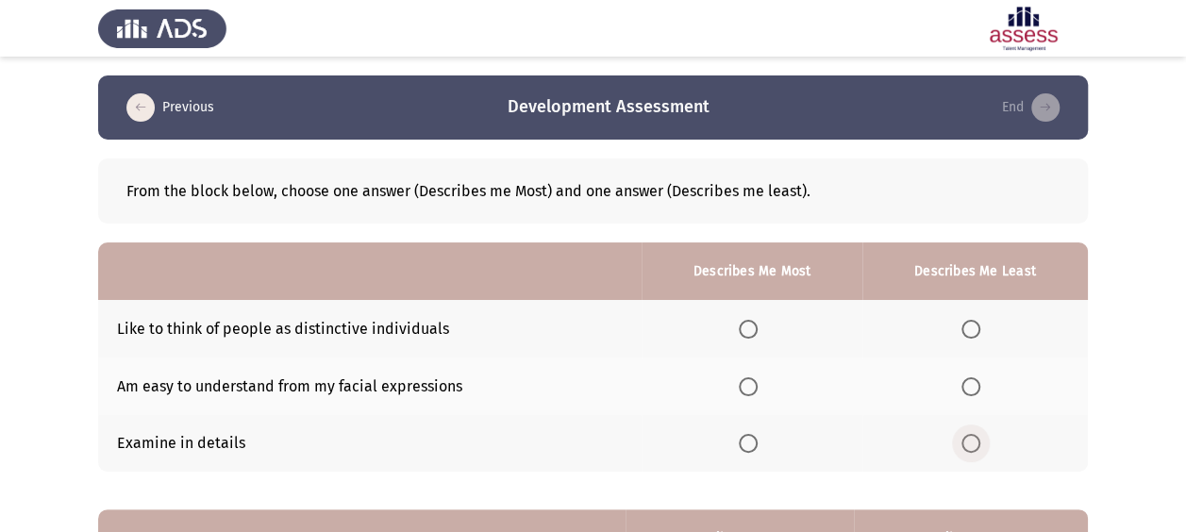
click at [963, 442] on span "Select an option" at bounding box center [970, 443] width 19 height 19
click at [963, 442] on input "Select an option" at bounding box center [970, 443] width 19 height 19
click at [749, 392] on span "Select an option" at bounding box center [748, 386] width 19 height 19
click at [749, 392] on input "Select an option" at bounding box center [748, 386] width 19 height 19
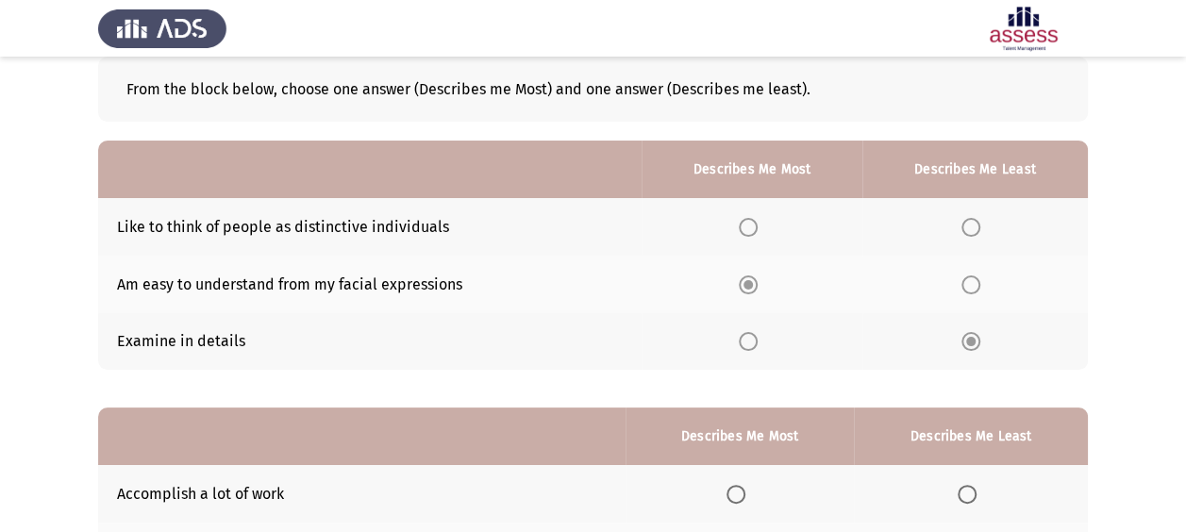
scroll to position [337, 0]
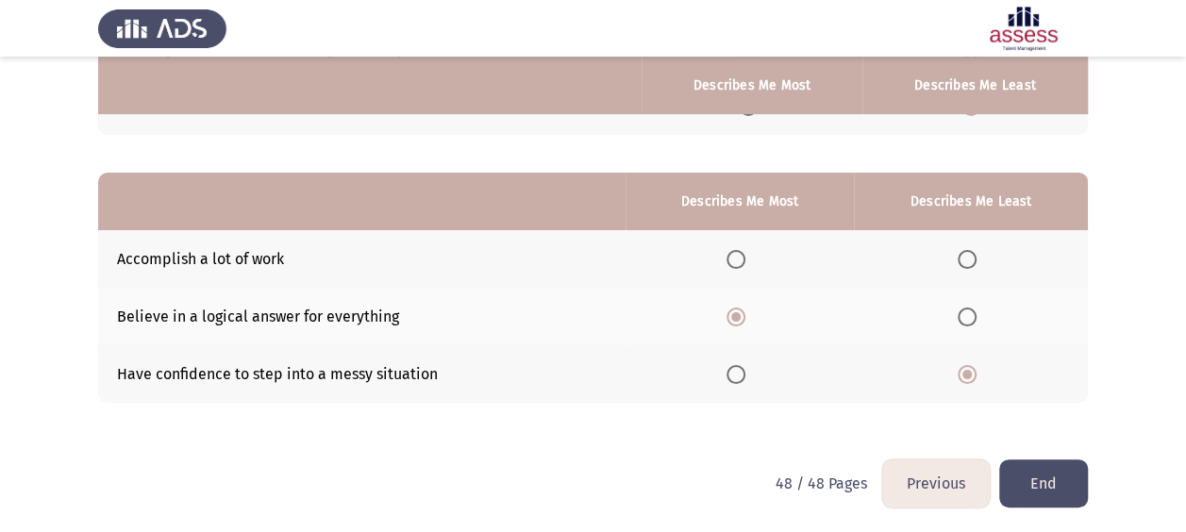
click at [1059, 471] on button "End" at bounding box center [1043, 483] width 89 height 48
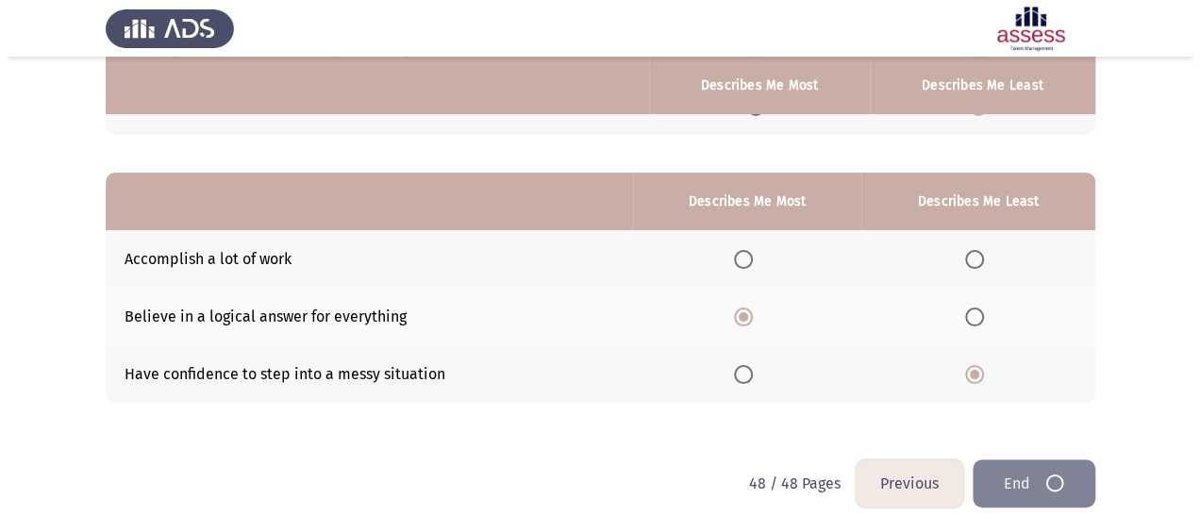
scroll to position [0, 0]
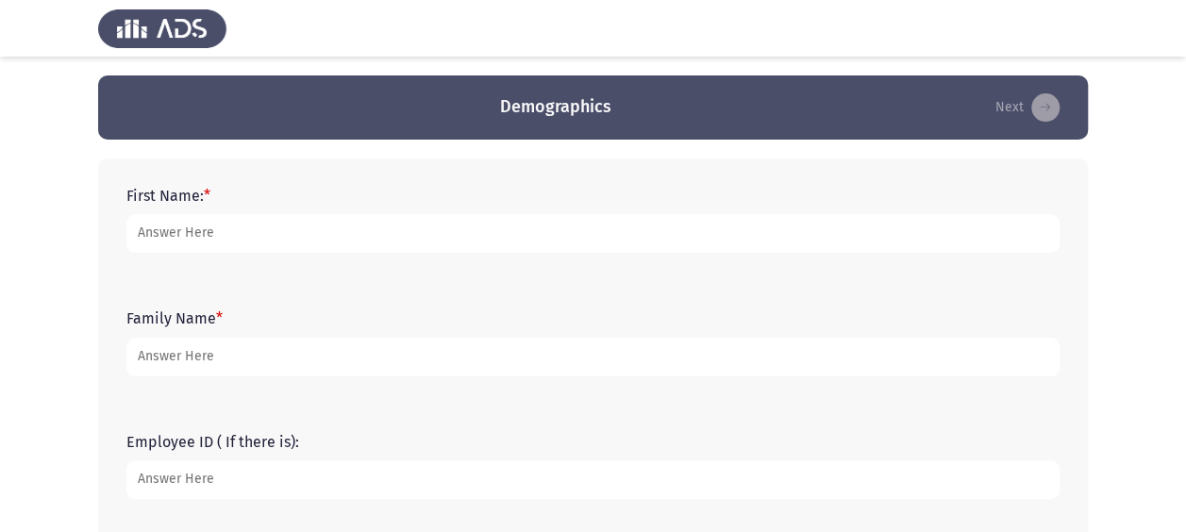
click at [228, 255] on div "First Name: *" at bounding box center [593, 219] width 952 height 85
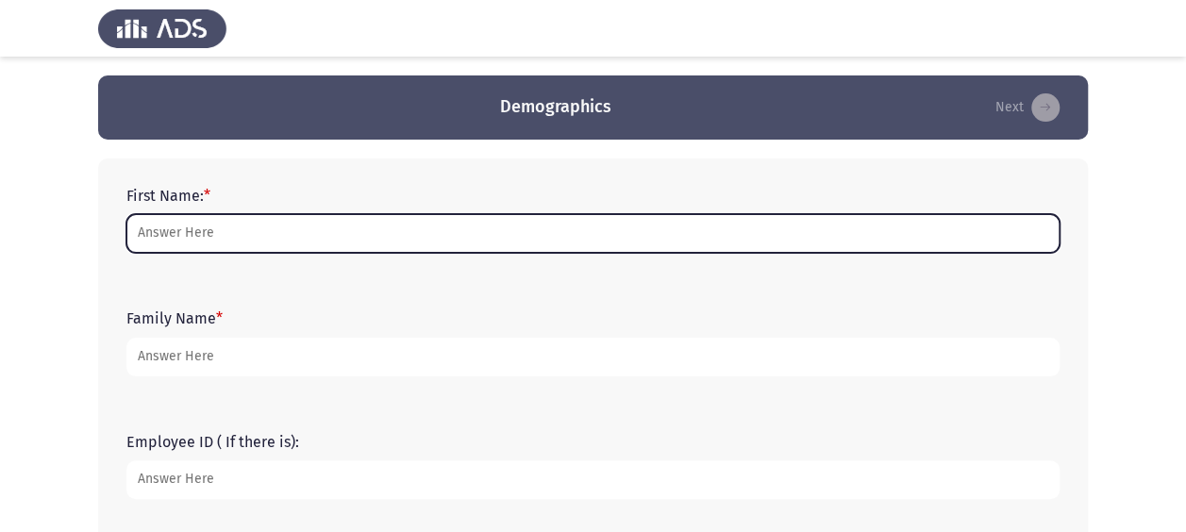
click at [226, 243] on input "First Name: *" at bounding box center [592, 233] width 933 height 39
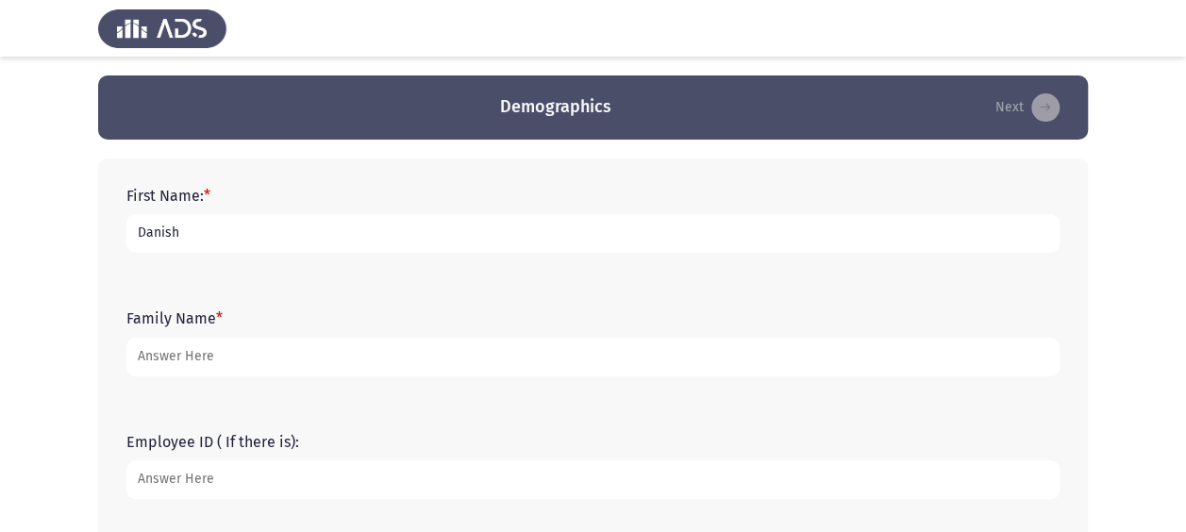
type input "Danish"
type input "ismail"
type input "14865"
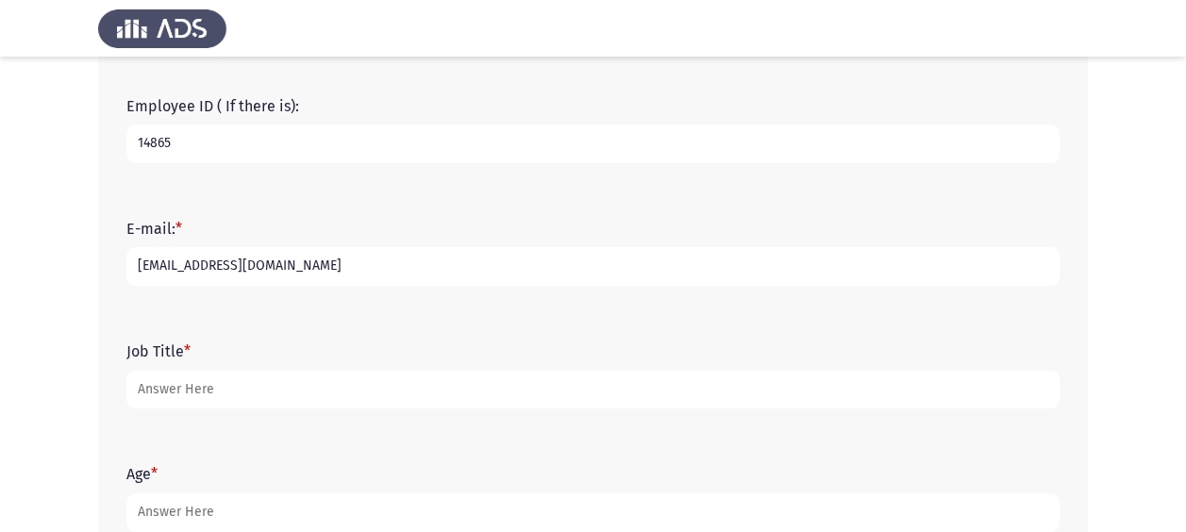
type input "[EMAIL_ADDRESS][DOMAIN_NAME]"
type input "GM Group Sales uae"
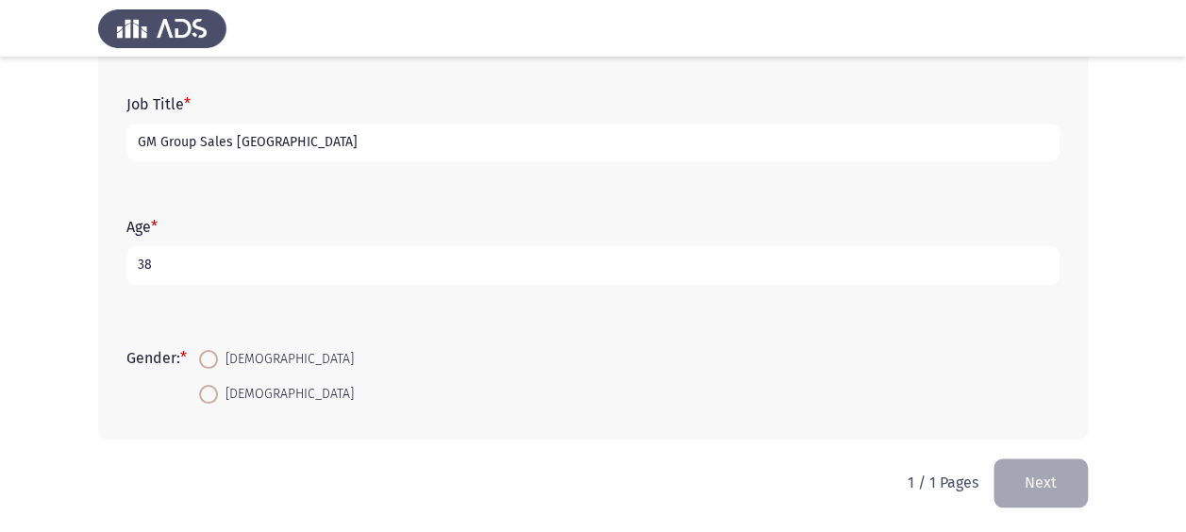
scroll to position [585, 0]
type input "38"
click at [248, 358] on span "[DEMOGRAPHIC_DATA]" at bounding box center [286, 357] width 136 height 23
click at [218, 358] on input "[DEMOGRAPHIC_DATA]" at bounding box center [208, 357] width 19 height 19
radio input "true"
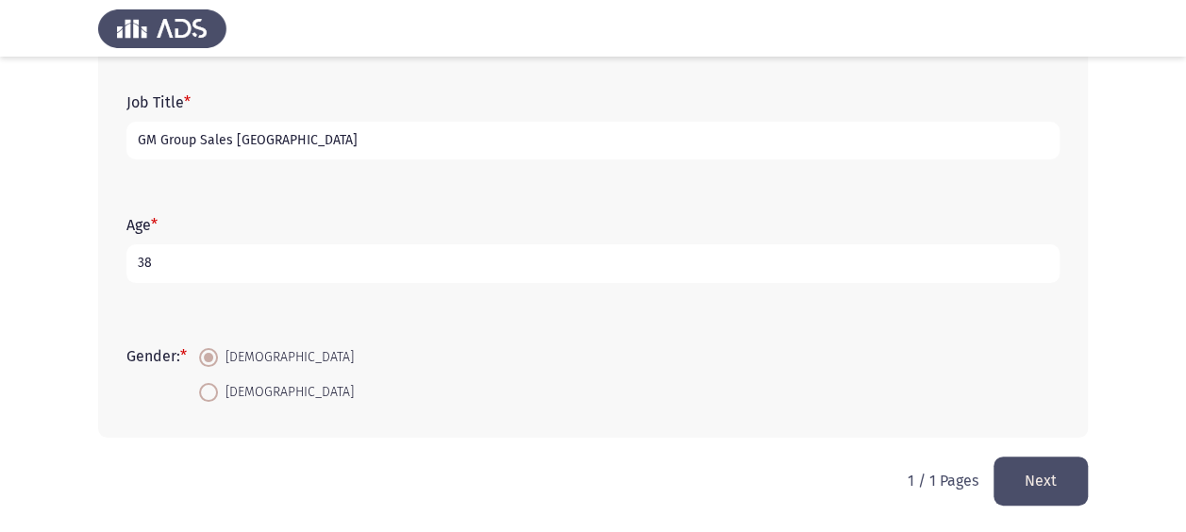
click at [1011, 465] on button "Next" at bounding box center [1040, 481] width 94 height 48
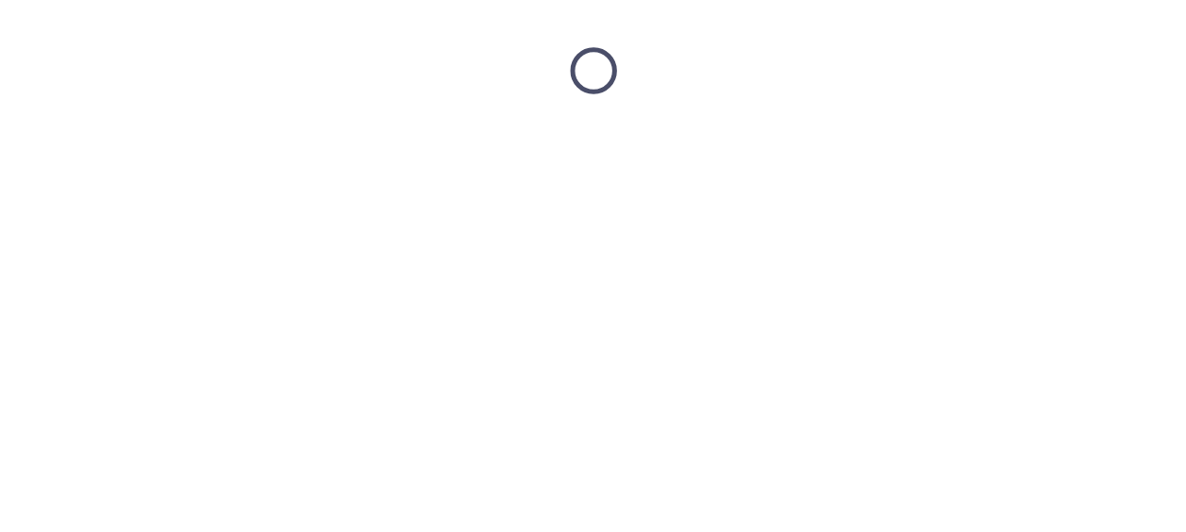
scroll to position [0, 0]
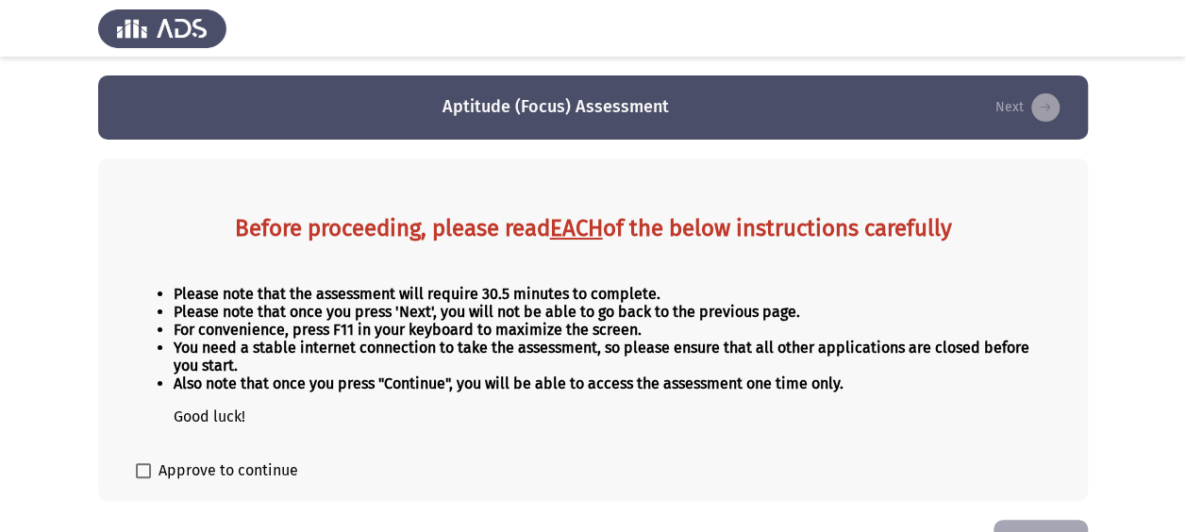
click at [202, 471] on span "Approve to continue" at bounding box center [229, 470] width 140 height 23
click at [143, 478] on input "Approve to continue" at bounding box center [142, 478] width 1 height 1
checkbox input "true"
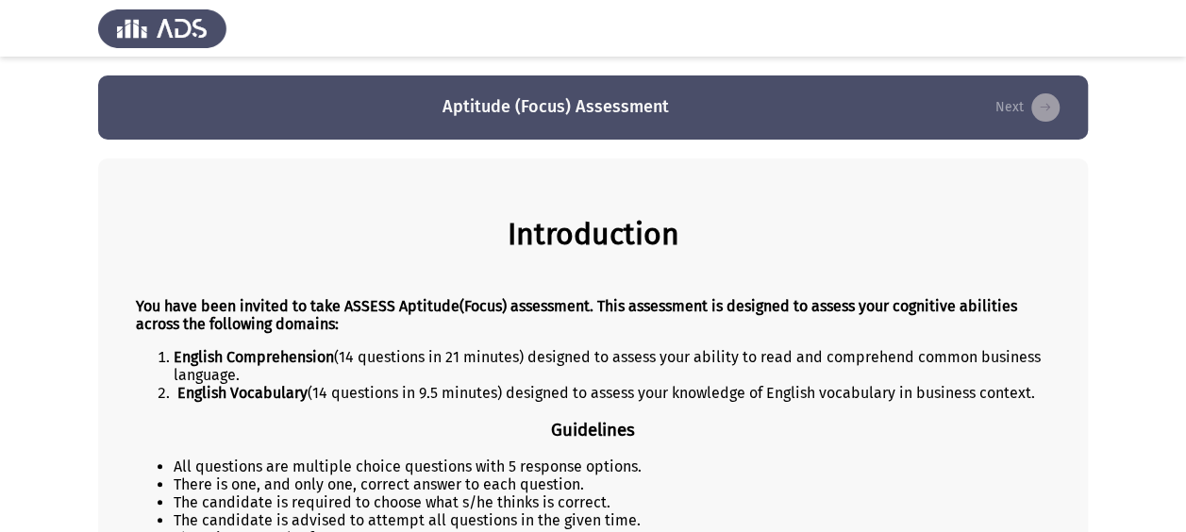
scroll to position [277, 0]
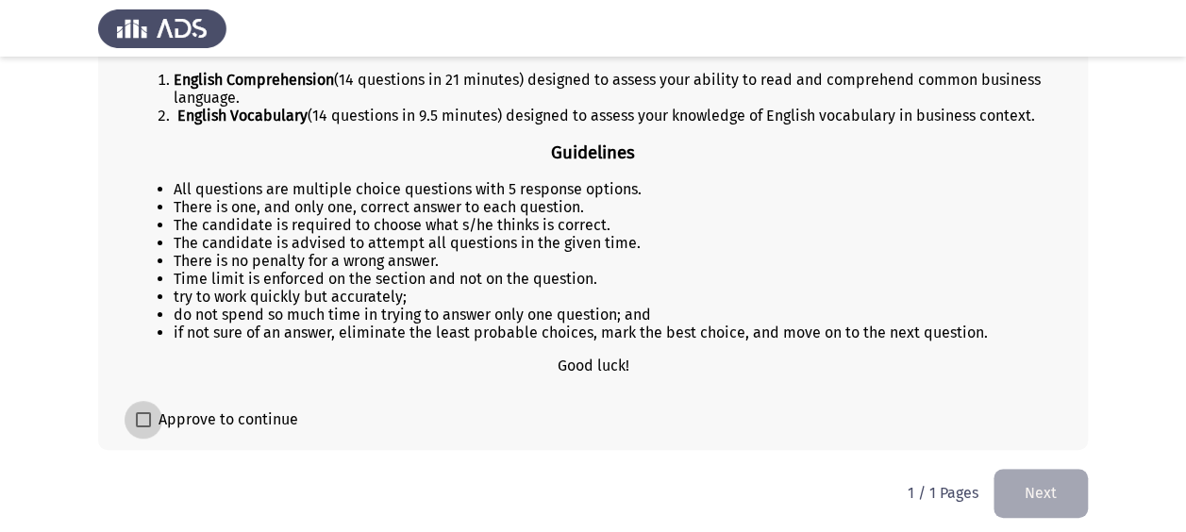
click at [149, 412] on span at bounding box center [143, 419] width 15 height 15
click at [143, 427] on input "Approve to continue" at bounding box center [142, 427] width 1 height 1
checkbox input "true"
click at [1039, 479] on button "Next" at bounding box center [1040, 493] width 94 height 48
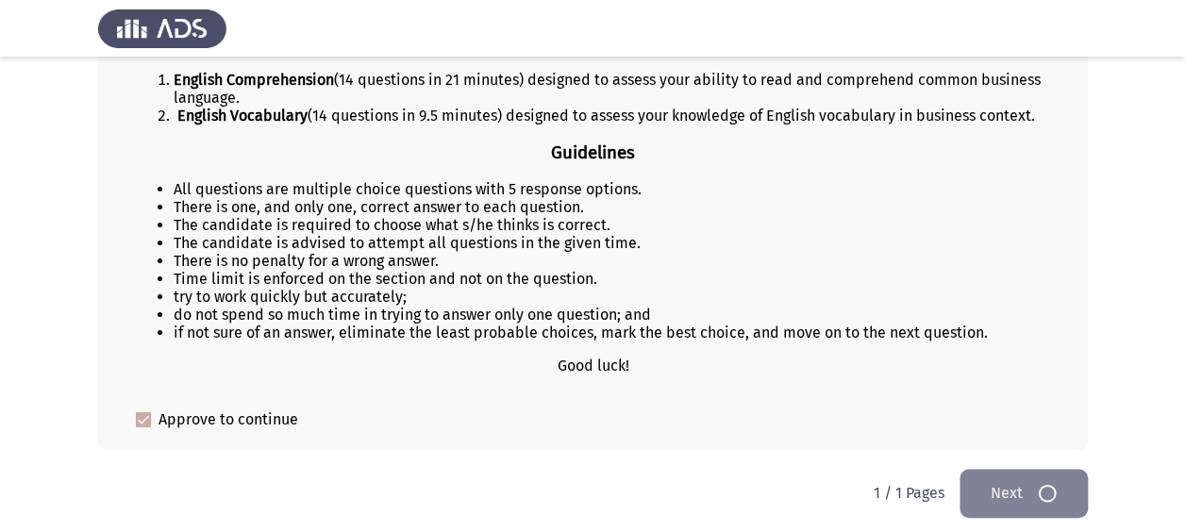
scroll to position [0, 0]
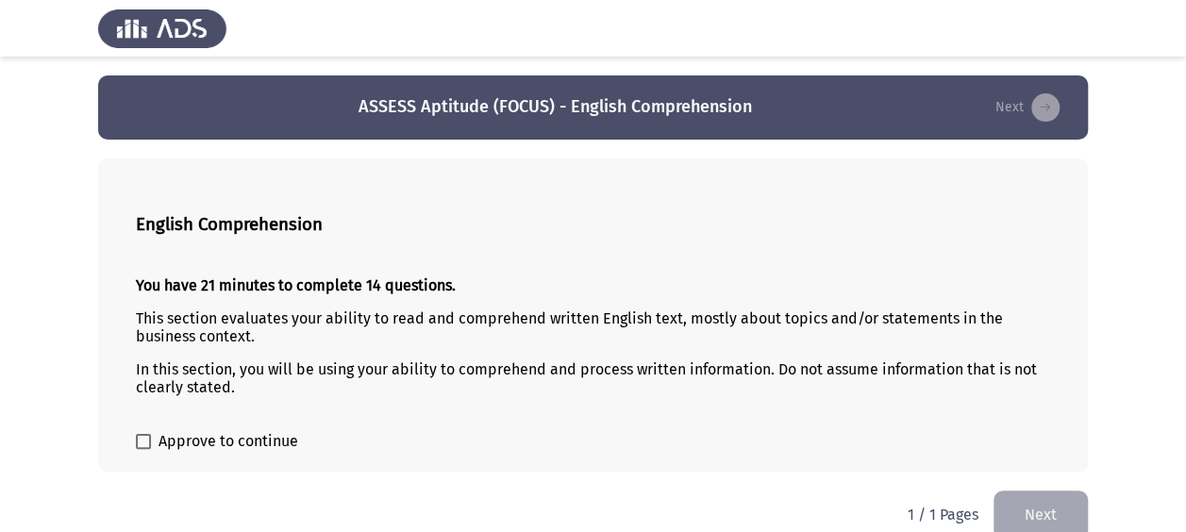
click at [144, 442] on span at bounding box center [143, 441] width 15 height 15
click at [143, 449] on input "Approve to continue" at bounding box center [142, 449] width 1 height 1
checkbox input "true"
click at [1052, 513] on button "Next" at bounding box center [1040, 515] width 94 height 48
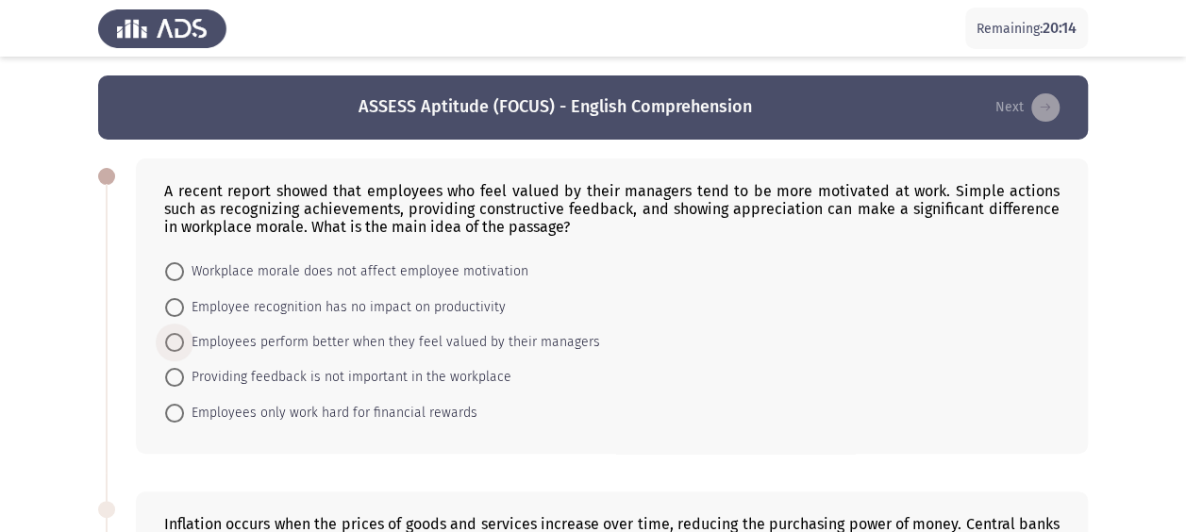
click at [180, 342] on span at bounding box center [174, 342] width 19 height 19
click at [180, 342] on input "Employees perform better when they feel valued by their managers" at bounding box center [174, 342] width 19 height 19
radio input "true"
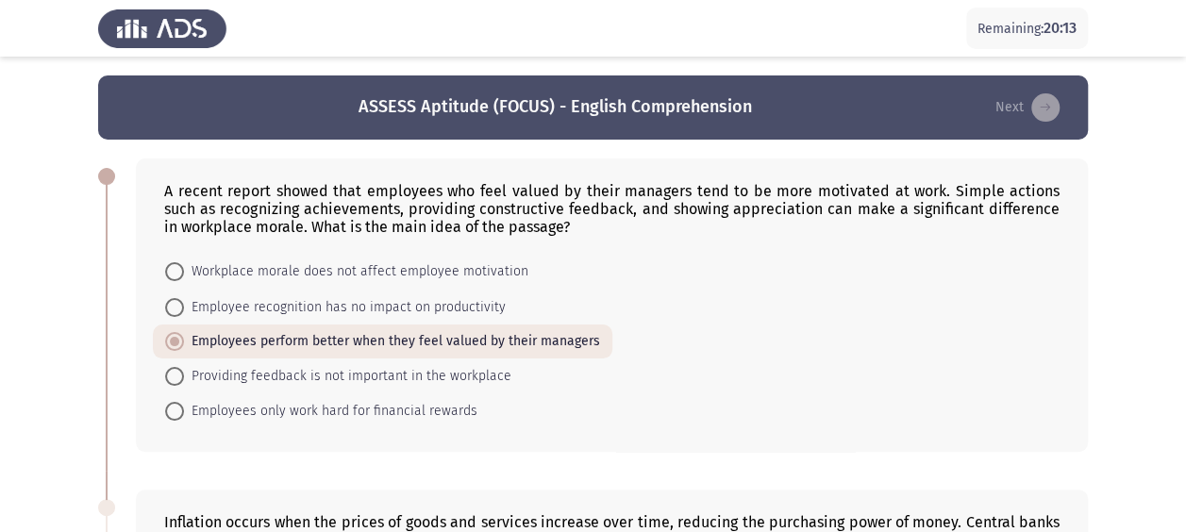
scroll to position [377, 0]
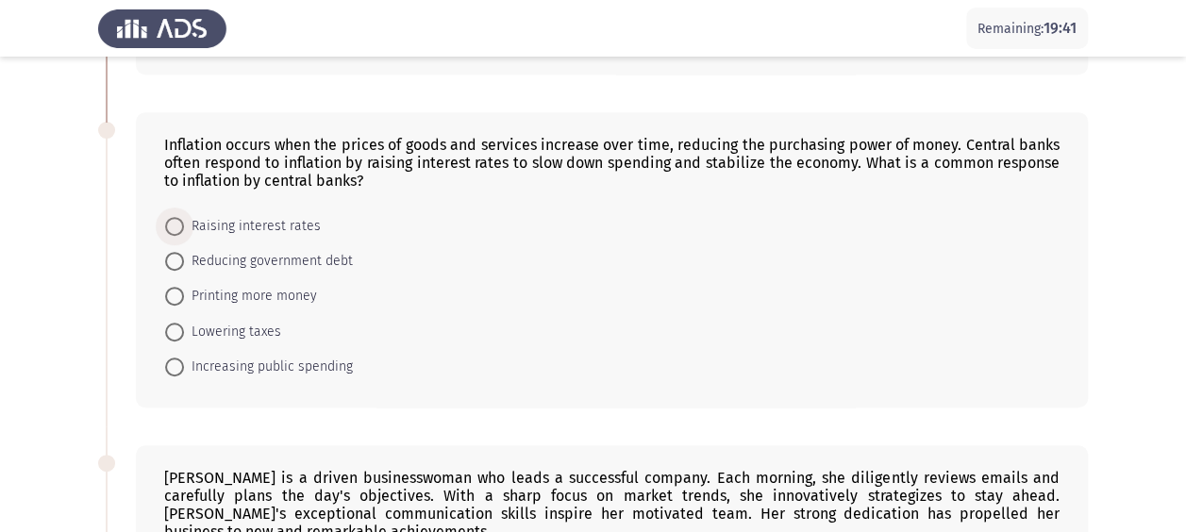
click at [176, 225] on span at bounding box center [174, 226] width 19 height 19
click at [176, 225] on input "Raising interest rates" at bounding box center [174, 226] width 19 height 19
radio input "true"
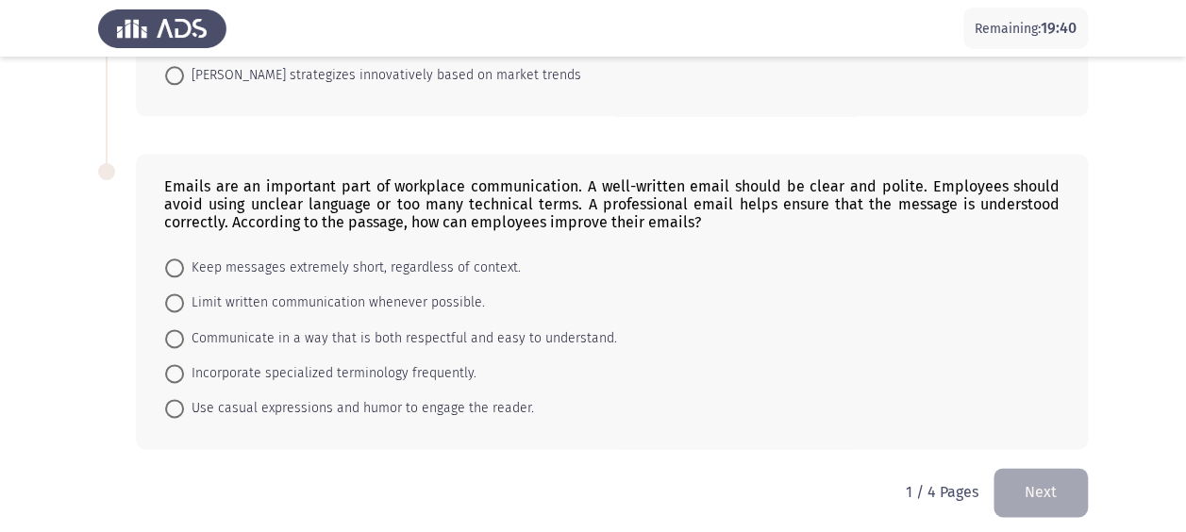
scroll to position [676, 0]
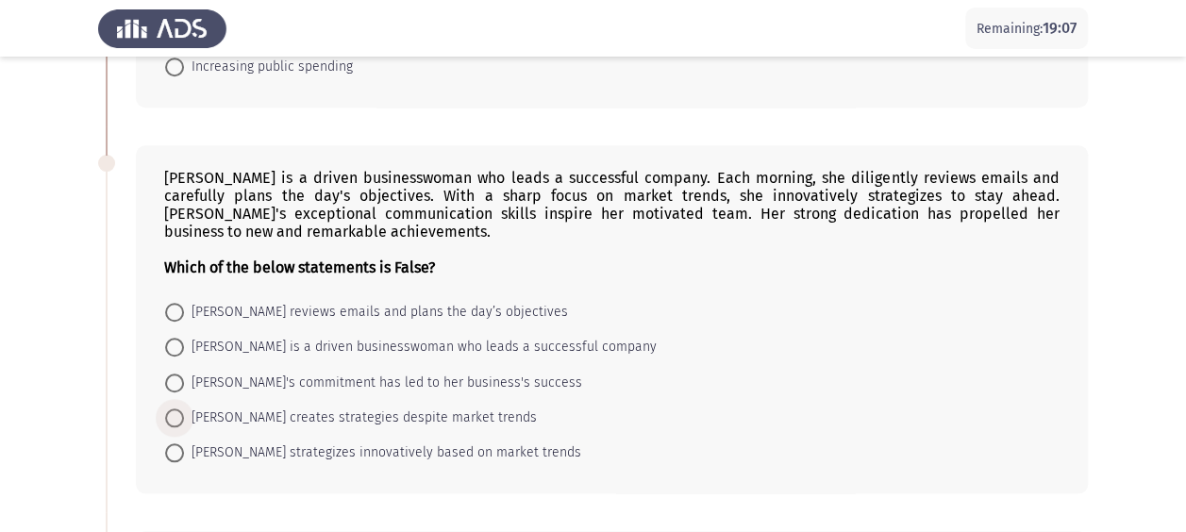
click at [181, 409] on span at bounding box center [174, 418] width 19 height 19
click at [181, 409] on input "Emily creates strategies despite market trends" at bounding box center [174, 418] width 19 height 19
radio input "true"
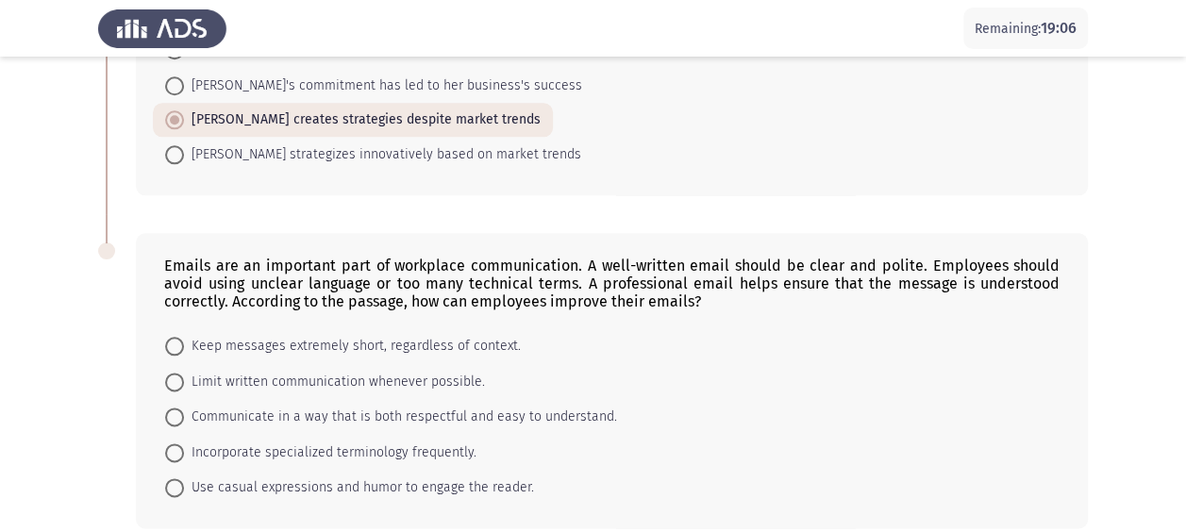
scroll to position [1053, 0]
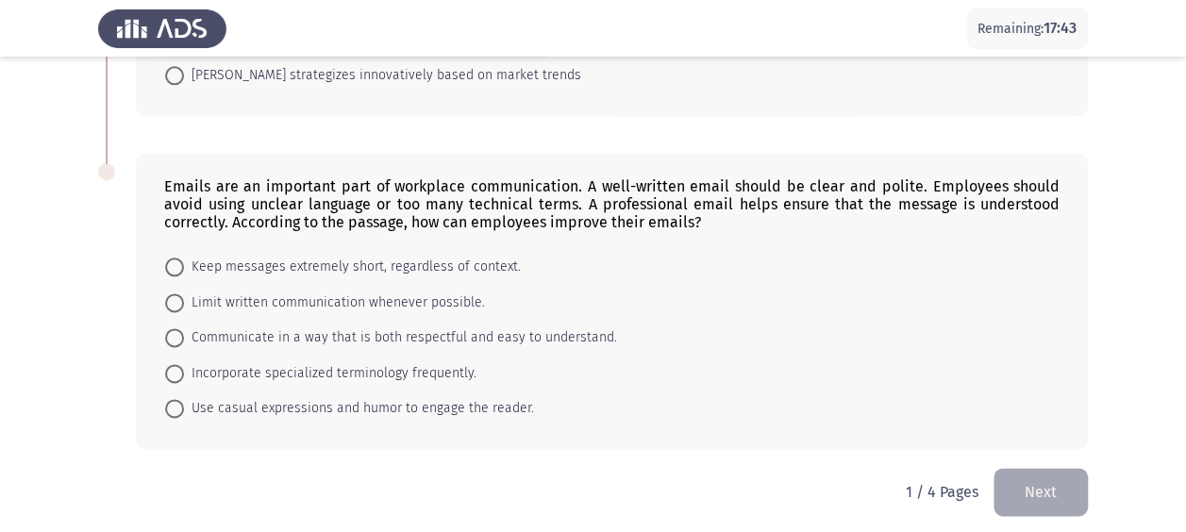
click at [179, 328] on span at bounding box center [174, 337] width 19 height 19
click at [179, 328] on input "Communicate in a way that is both respectful and easy to understand." at bounding box center [174, 337] width 19 height 19
radio input "true"
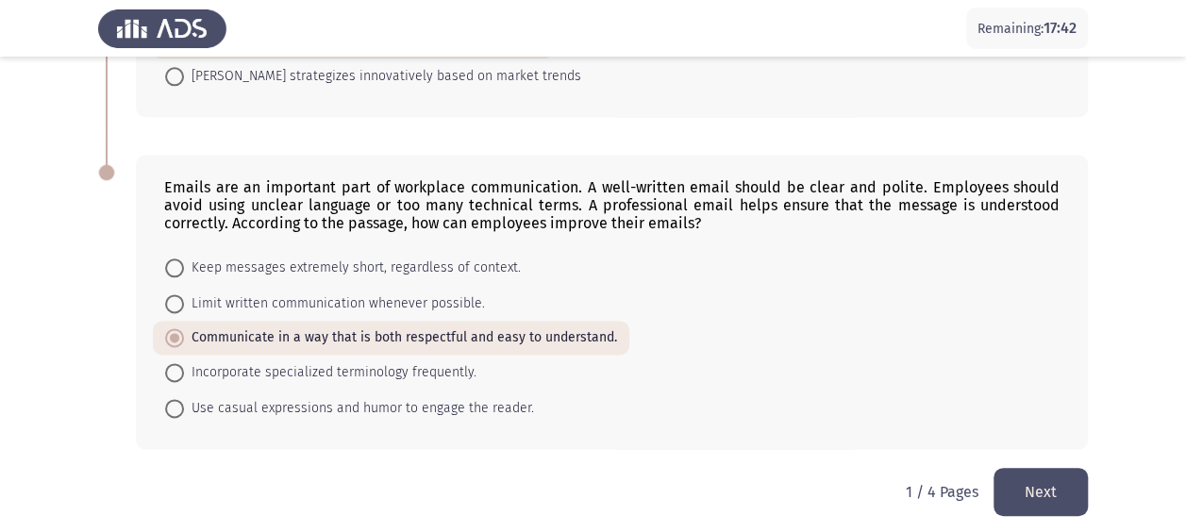
click at [1028, 492] on button "Next" at bounding box center [1040, 492] width 94 height 48
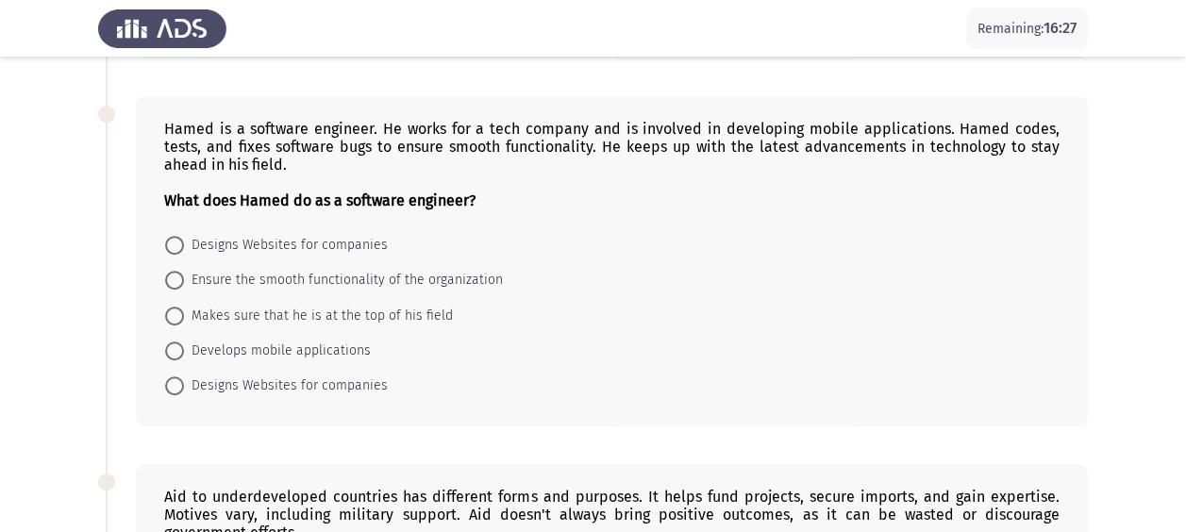
scroll to position [0, 0]
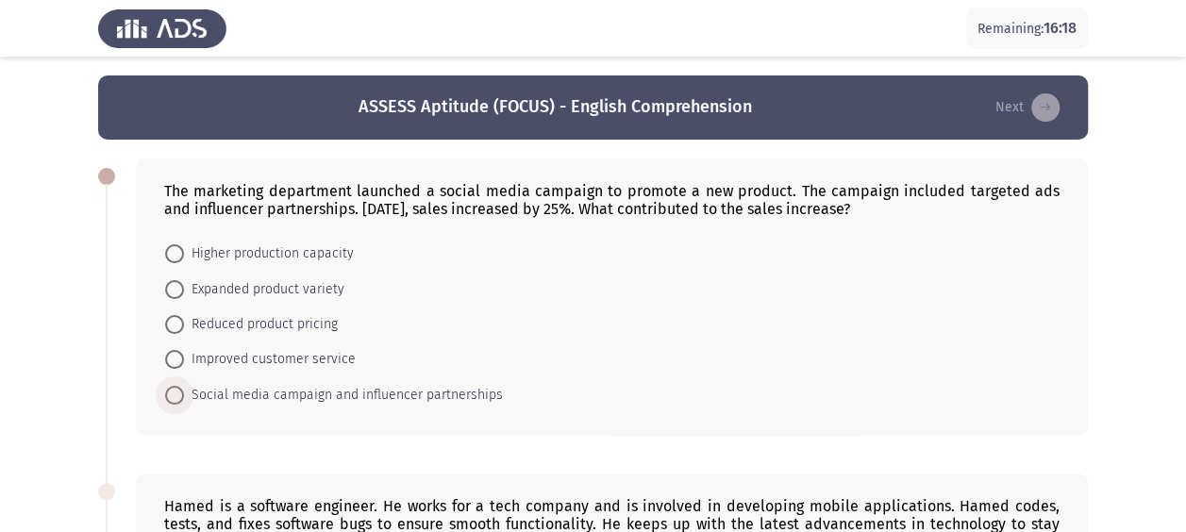
click at [308, 395] on span "Social media campaign and influencer partnerships" at bounding box center [343, 395] width 319 height 23
click at [184, 395] on input "Social media campaign and influencer partnerships" at bounding box center [174, 395] width 19 height 19
radio input "true"
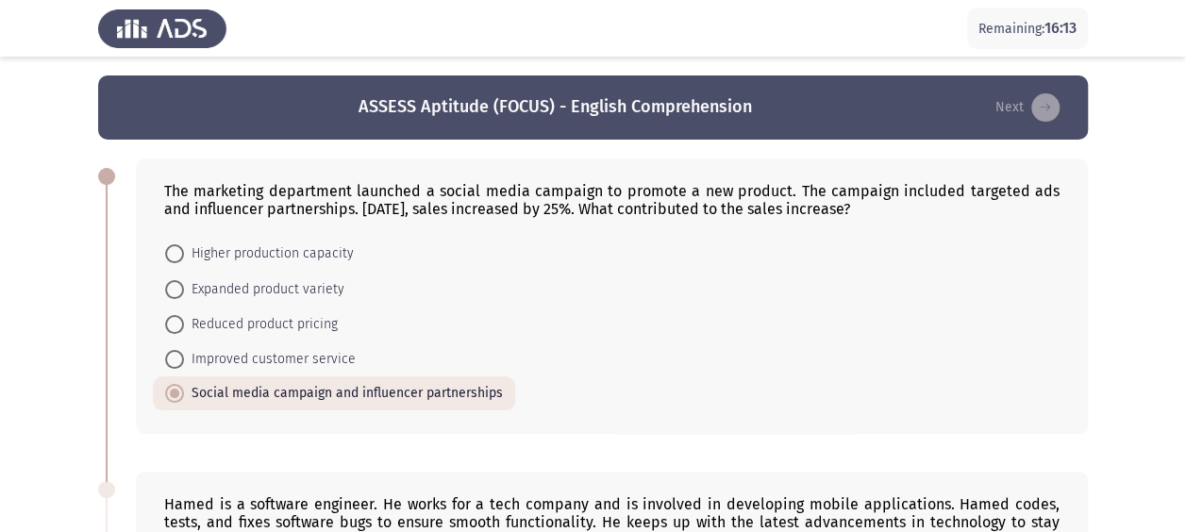
scroll to position [377, 0]
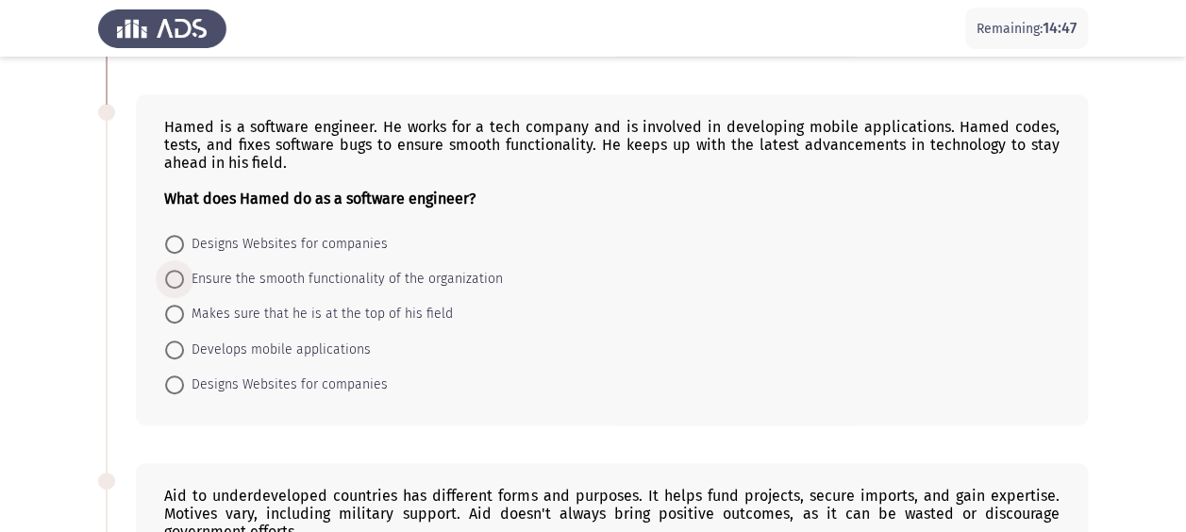
click at [188, 274] on span "Ensure the smooth functionality of the organization" at bounding box center [343, 279] width 319 height 23
click at [184, 274] on input "Ensure the smooth functionality of the organization" at bounding box center [174, 279] width 19 height 19
radio input "true"
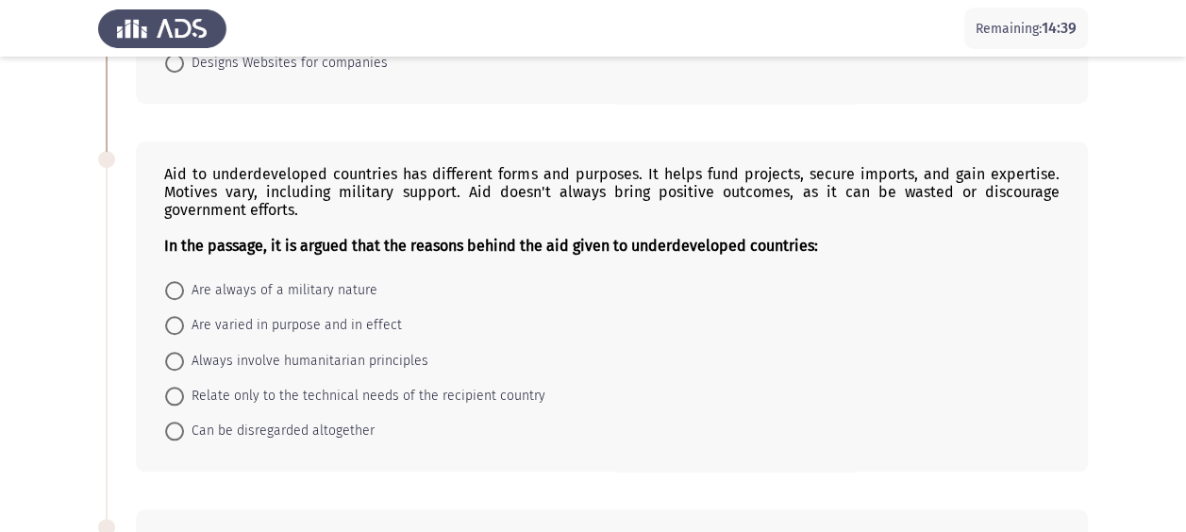
scroll to position [696, 0]
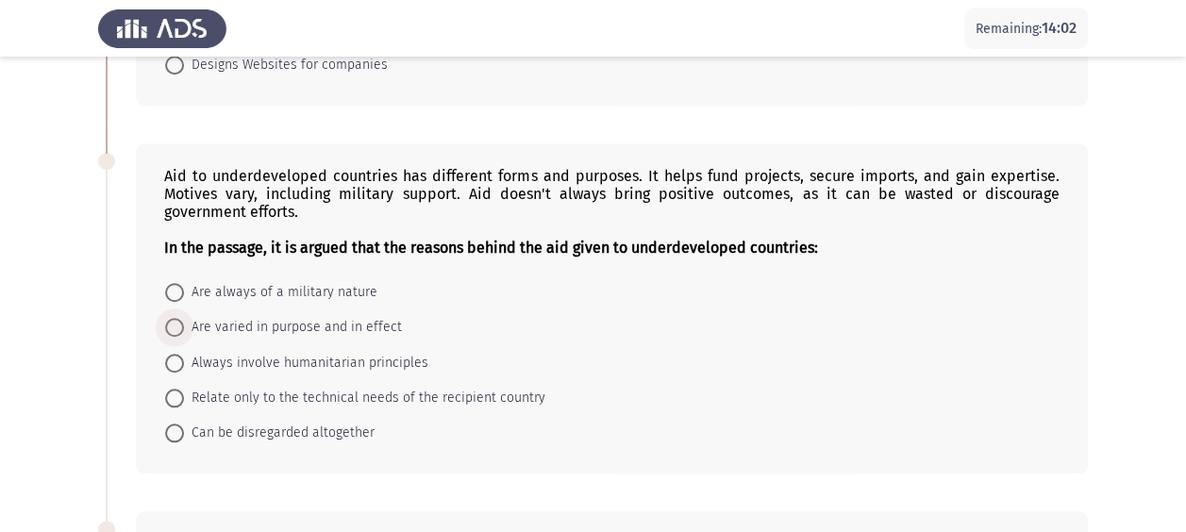
click at [183, 318] on span at bounding box center [174, 327] width 19 height 19
click at [183, 318] on input "Are varied in purpose and in effect" at bounding box center [174, 327] width 19 height 19
radio input "true"
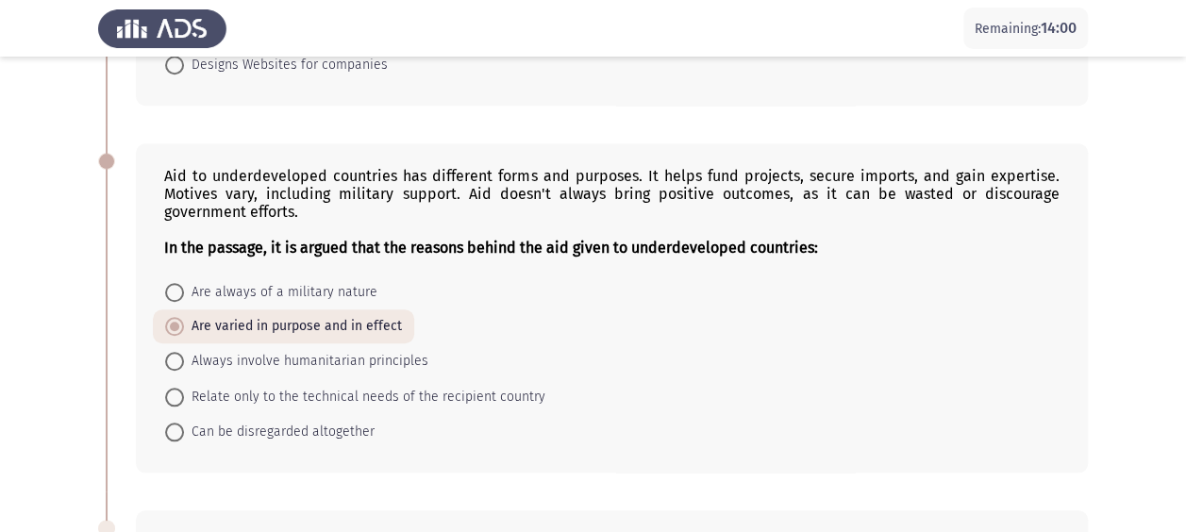
scroll to position [1071, 0]
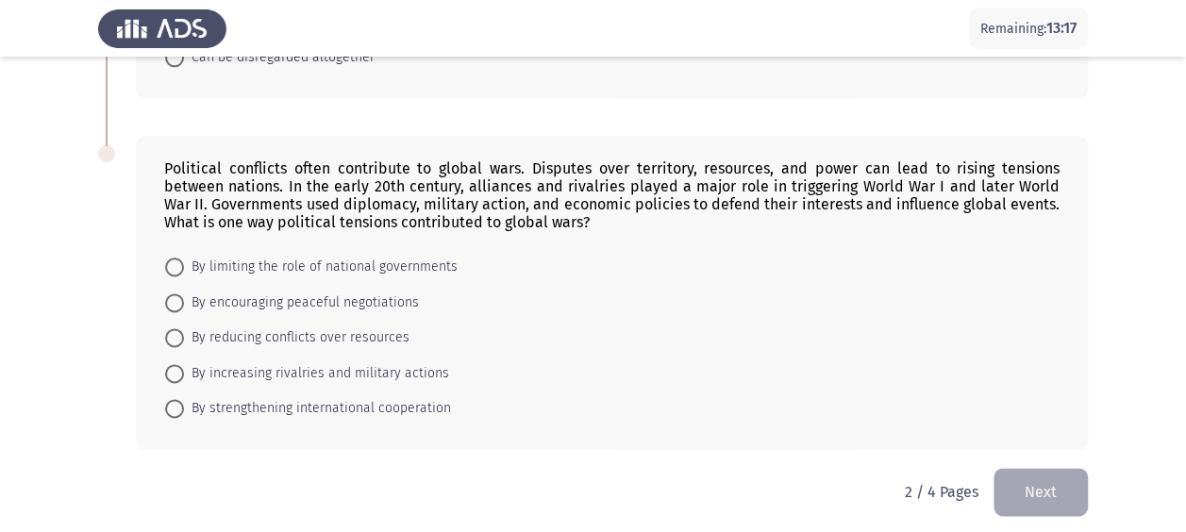
click at [910, 256] on form "By limiting the role of national governments By encouraging peaceful negotiatio…" at bounding box center [611, 337] width 895 height 176
click at [187, 370] on span "By increasing rivalries and military actions" at bounding box center [316, 373] width 265 height 23
click at [184, 370] on input "By increasing rivalries and military actions" at bounding box center [174, 373] width 19 height 19
radio input "true"
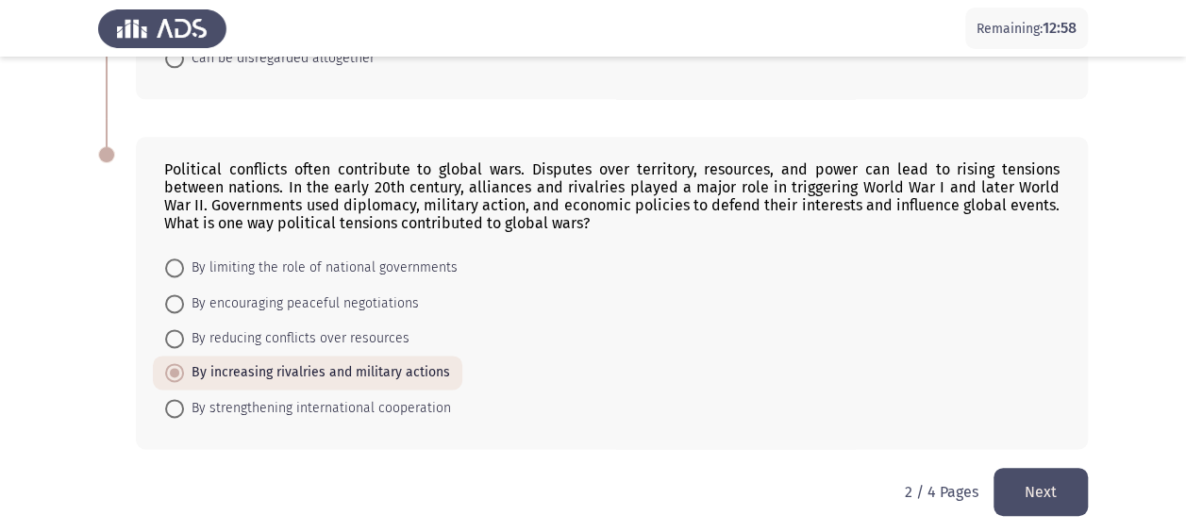
click at [1051, 493] on button "Next" at bounding box center [1040, 492] width 94 height 48
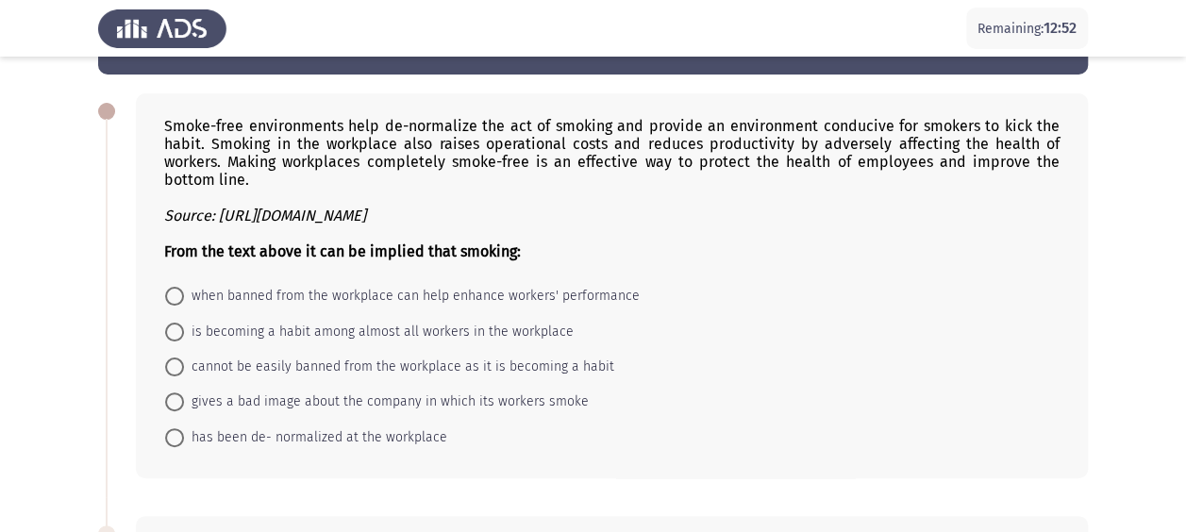
scroll to position [57, 0]
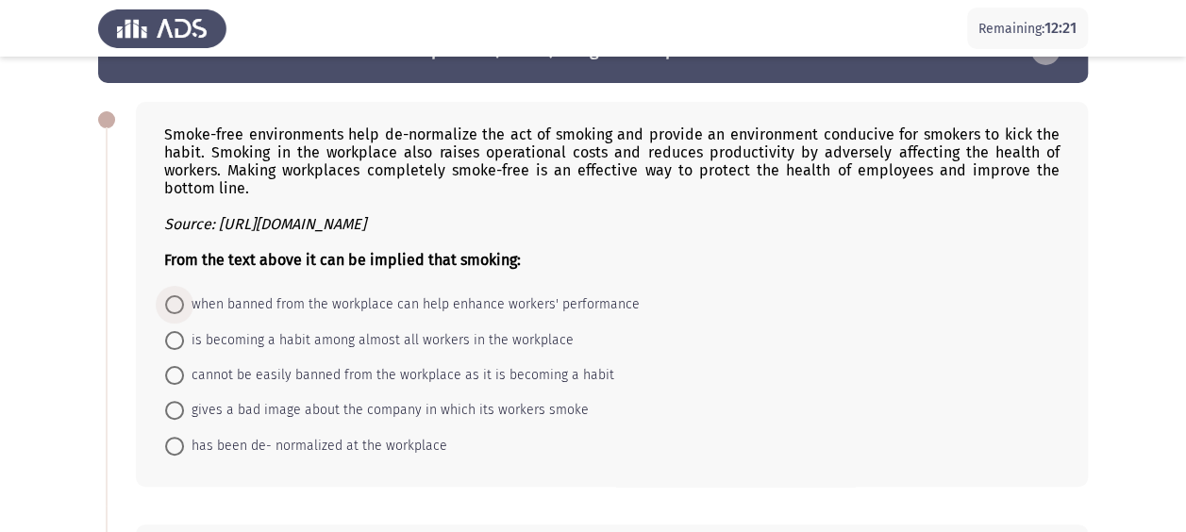
click at [177, 302] on span at bounding box center [174, 304] width 19 height 19
click at [177, 302] on input "when banned from the workplace can help enhance workers' performance" at bounding box center [174, 304] width 19 height 19
radio input "true"
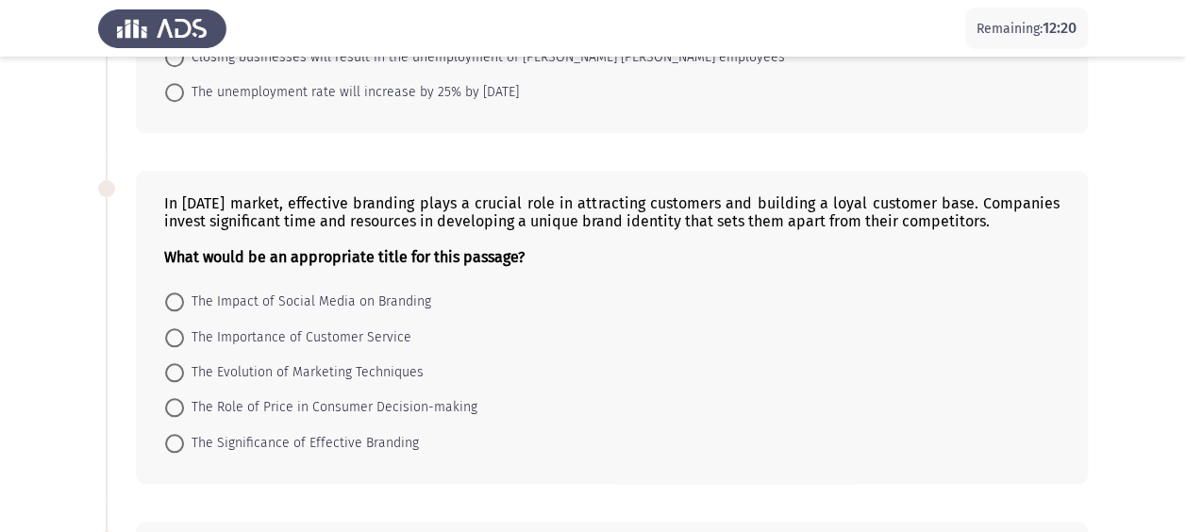
scroll to position [811, 0]
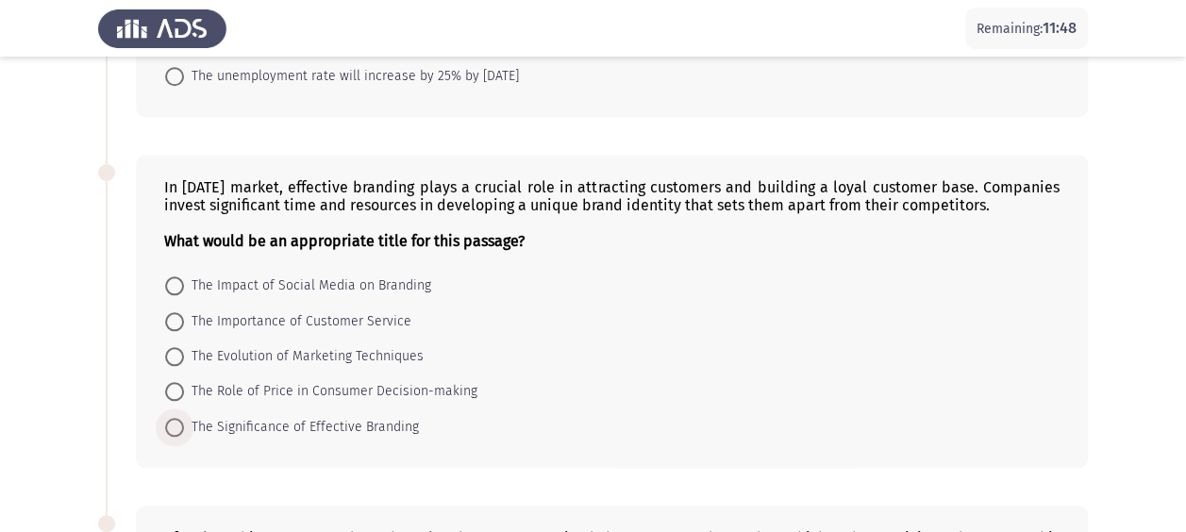
click at [353, 421] on span "The Significance of Effective Branding" at bounding box center [301, 427] width 235 height 23
click at [184, 421] on input "The Significance of Effective Branding" at bounding box center [174, 427] width 19 height 19
radio input "true"
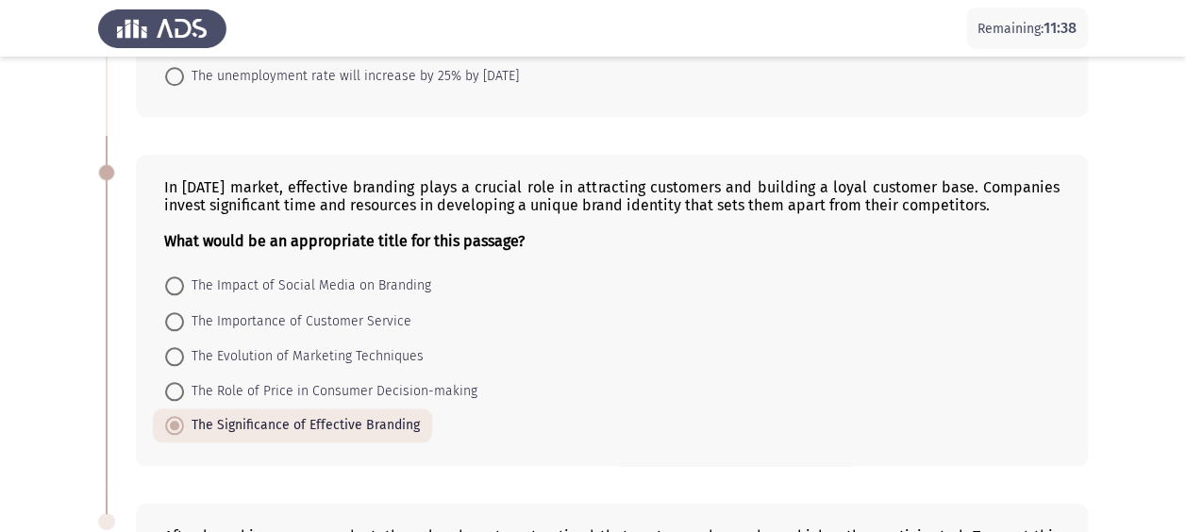
scroll to position [1160, 0]
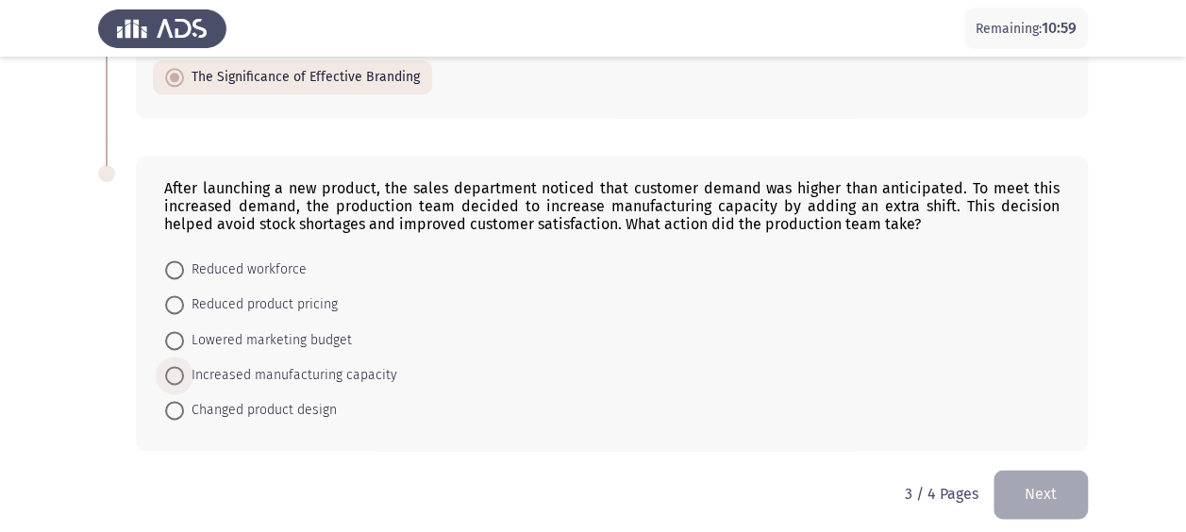
click at [187, 366] on span "Increased manufacturing capacity" at bounding box center [290, 375] width 213 height 23
click at [184, 366] on input "Increased manufacturing capacity" at bounding box center [174, 375] width 19 height 19
radio input "true"
click at [1034, 484] on button "Next" at bounding box center [1040, 494] width 94 height 48
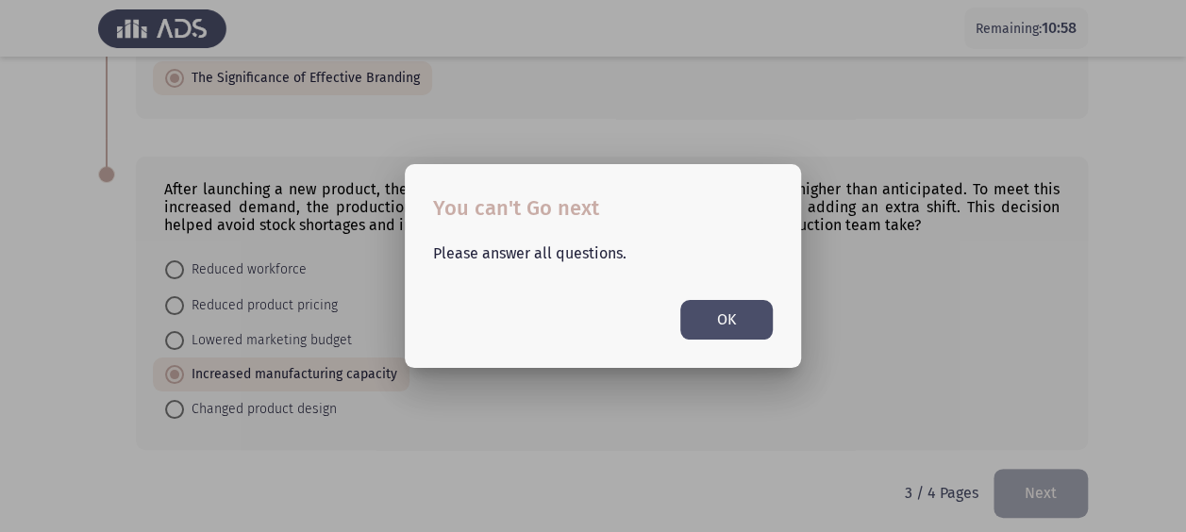
scroll to position [0, 0]
click at [722, 320] on button "OK" at bounding box center [726, 319] width 92 height 39
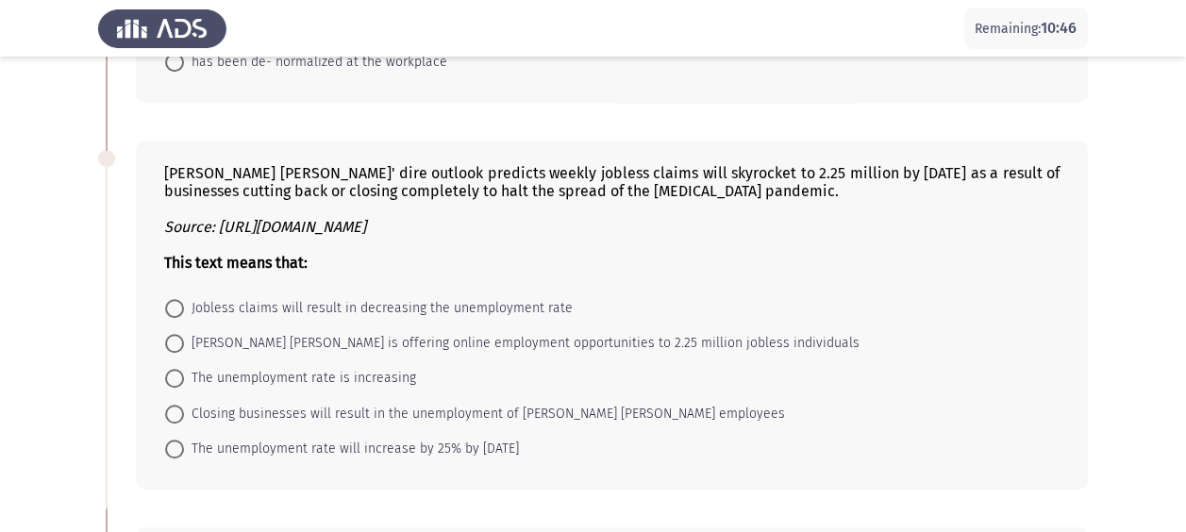
scroll to position [452, 0]
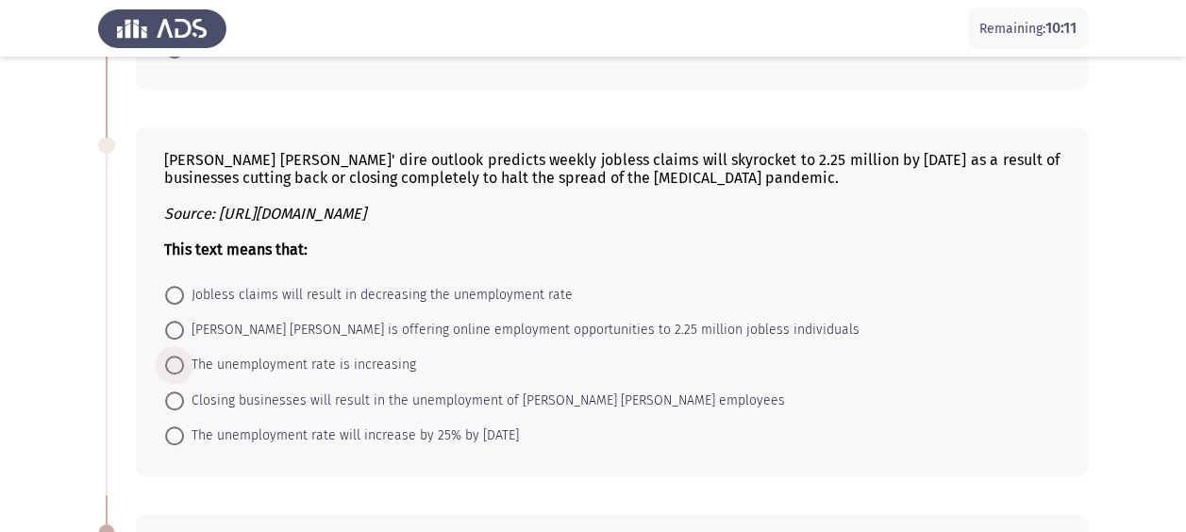
click at [179, 357] on span at bounding box center [174, 365] width 19 height 19
click at [179, 357] on input "The unemployment rate is increasing" at bounding box center [174, 365] width 19 height 19
radio input "true"
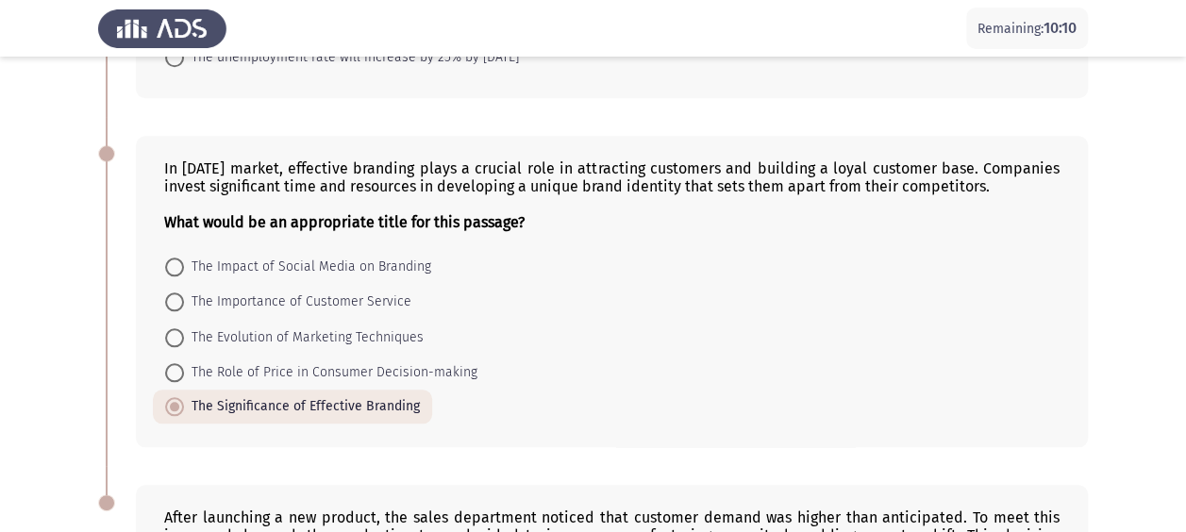
scroll to position [1158, 0]
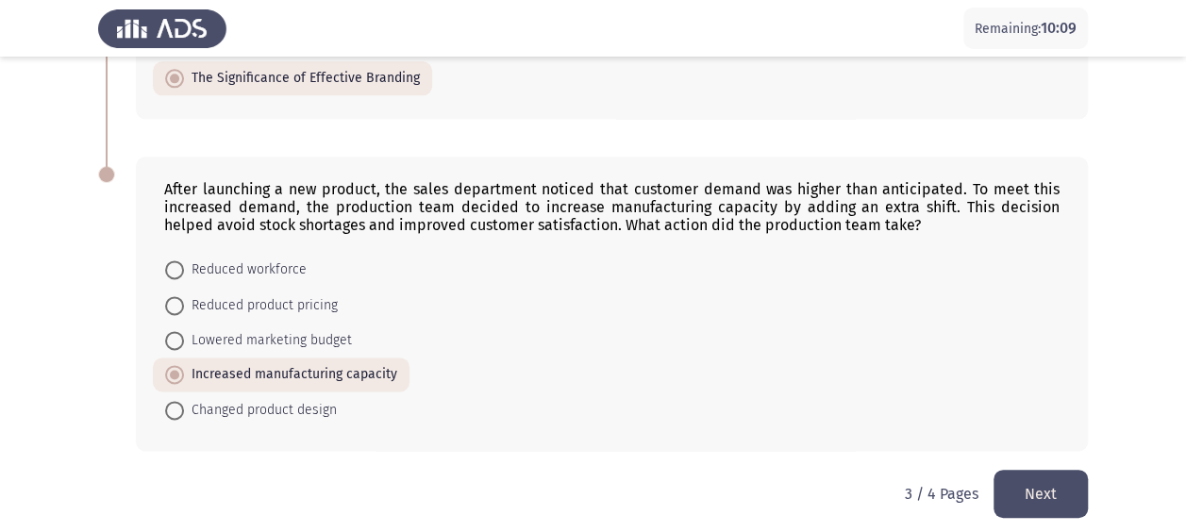
click at [1013, 470] on button "Next" at bounding box center [1040, 494] width 94 height 48
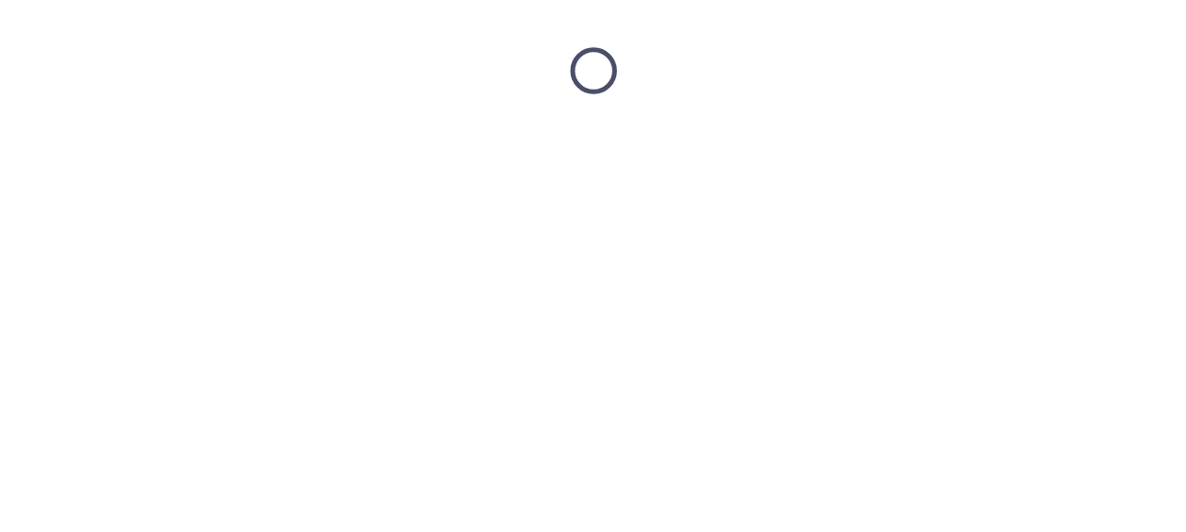
scroll to position [0, 0]
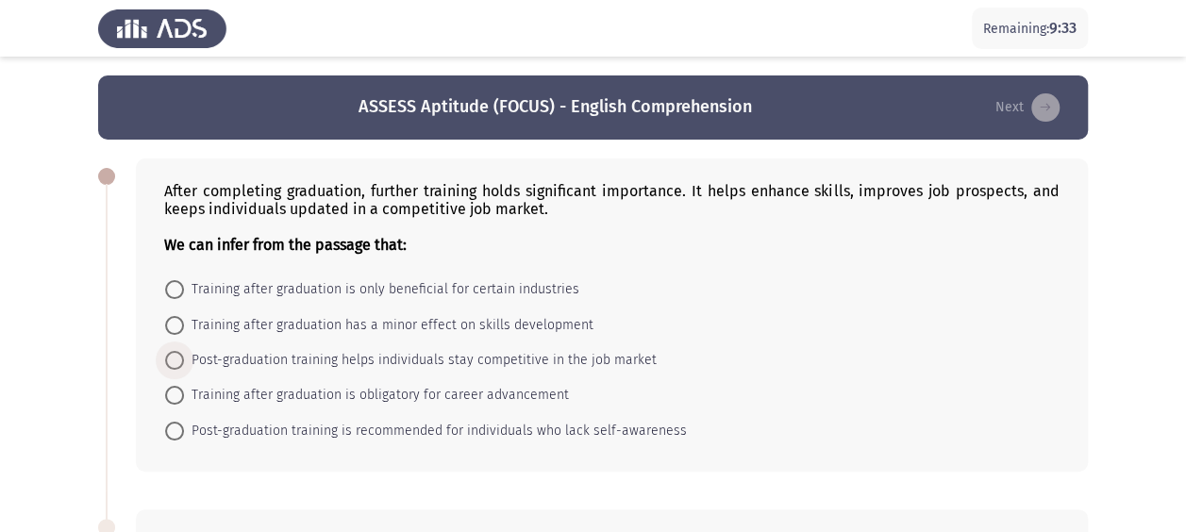
click at [179, 355] on span at bounding box center [174, 360] width 19 height 19
click at [179, 355] on input "Post-graduation training helps individuals stay competitive in the job market" at bounding box center [174, 360] width 19 height 19
radio input "true"
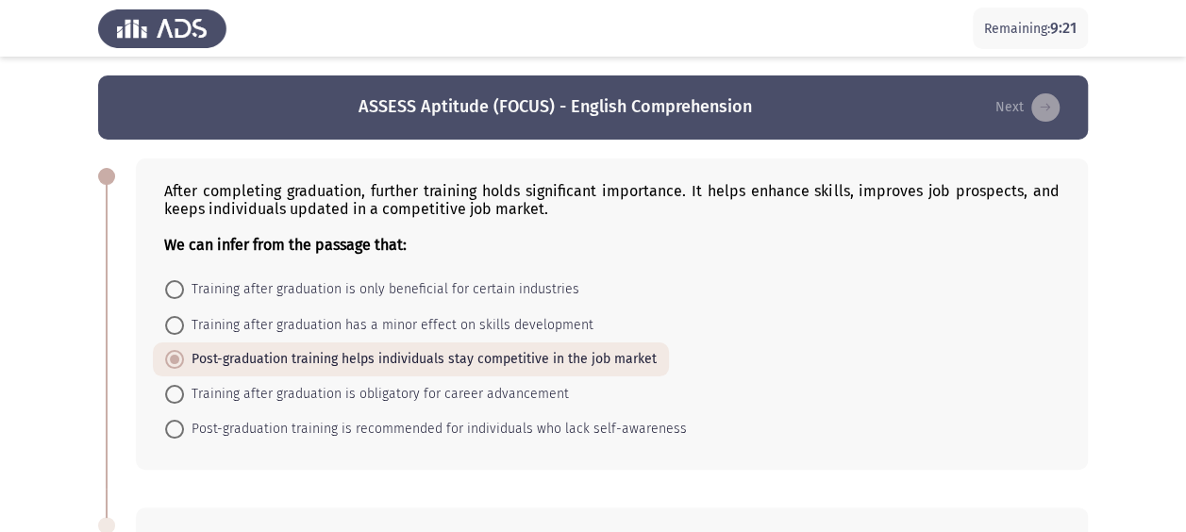
scroll to position [377, 0]
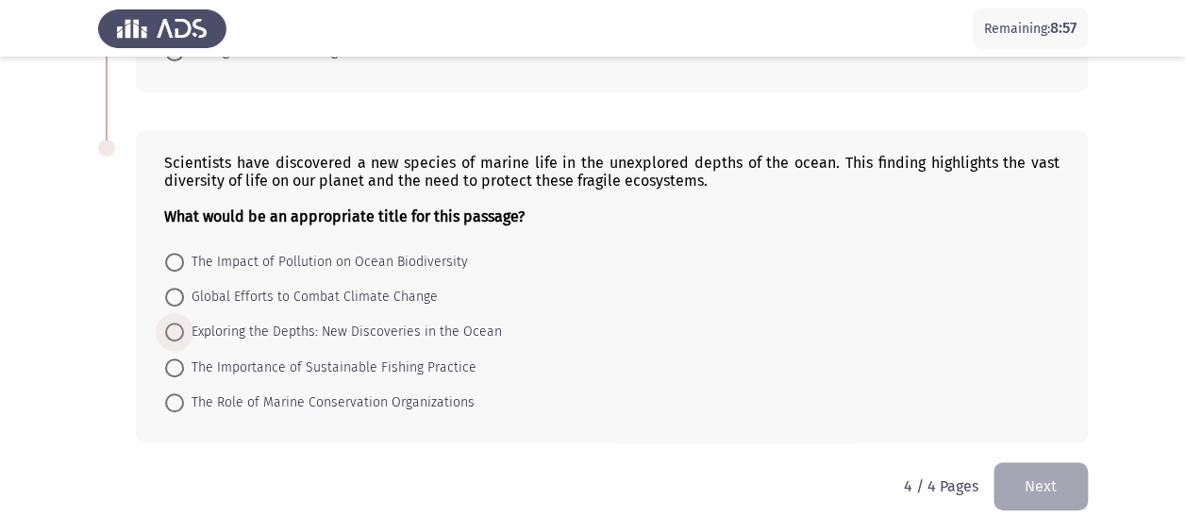
click at [173, 323] on span at bounding box center [174, 332] width 19 height 19
click at [173, 323] on input "Exploring the Depths: New Discoveries in the Ocean" at bounding box center [174, 332] width 19 height 19
radio input "true"
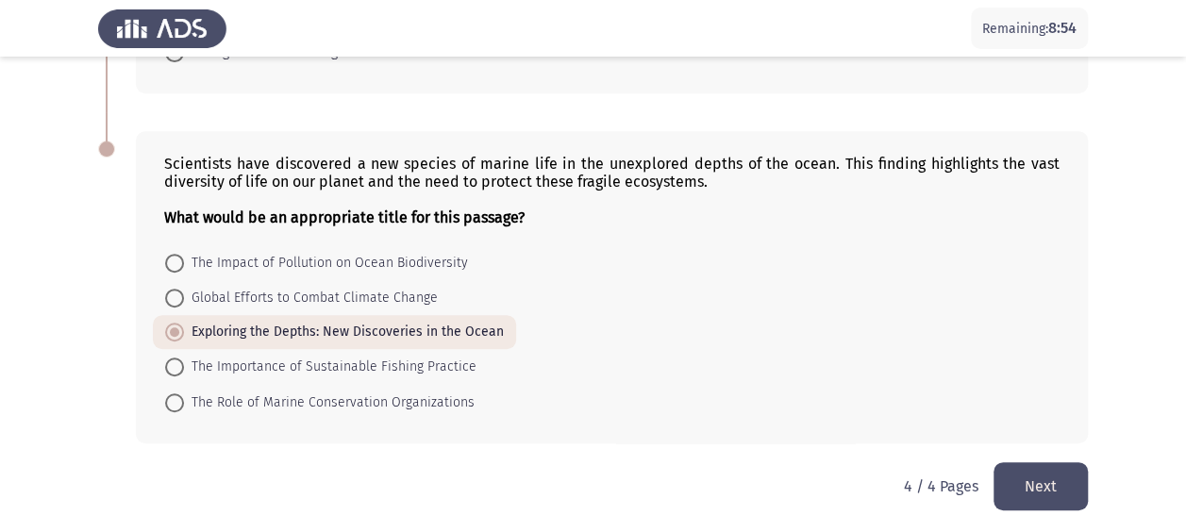
click at [1025, 488] on button "Next" at bounding box center [1040, 486] width 94 height 48
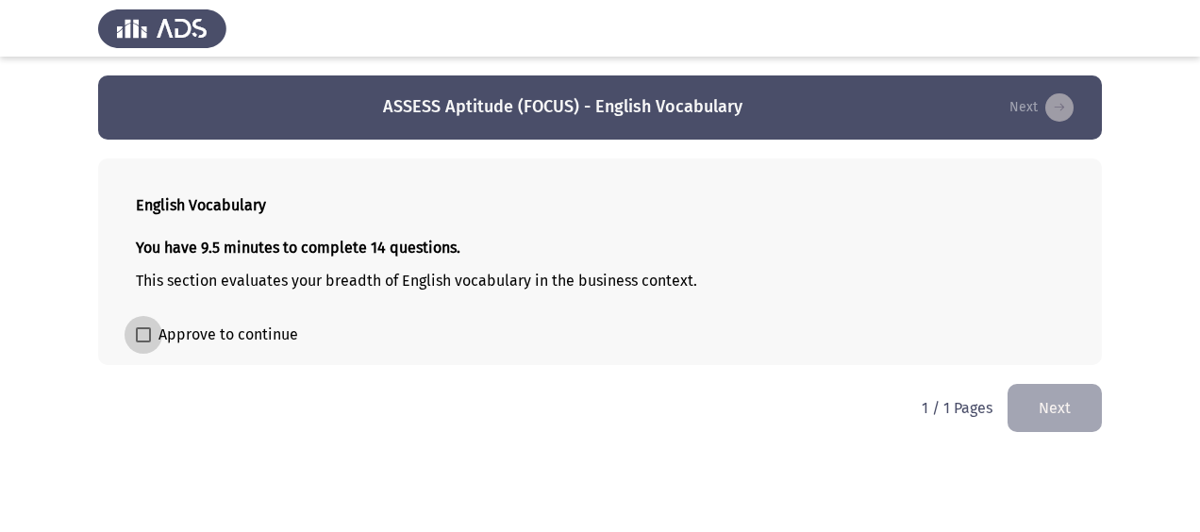
click at [148, 332] on span at bounding box center [143, 334] width 15 height 15
click at [143, 342] on input "Approve to continue" at bounding box center [142, 342] width 1 height 1
checkbox input "true"
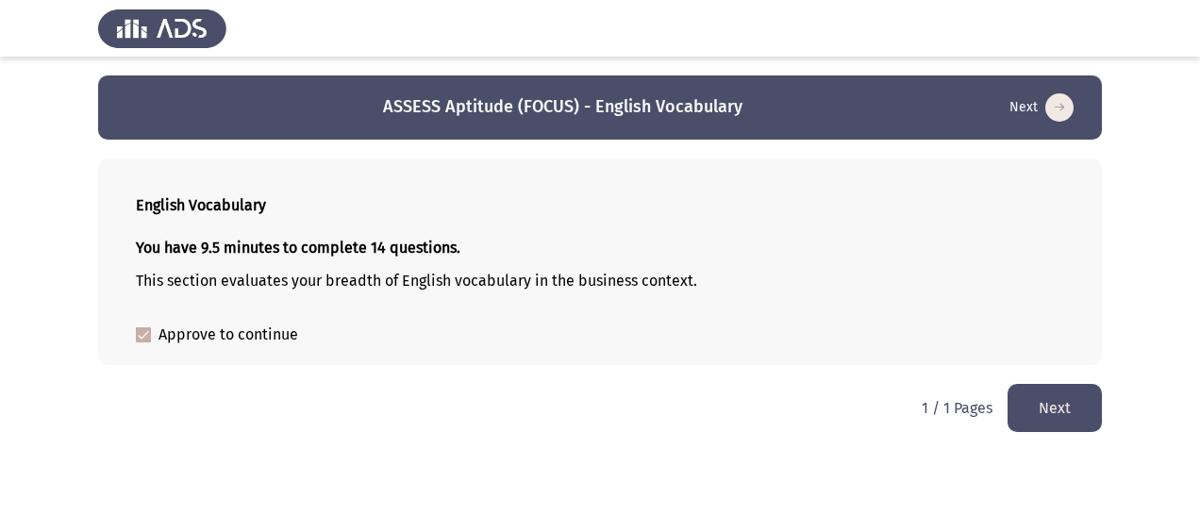
click at [1030, 401] on button "Next" at bounding box center [1055, 408] width 94 height 48
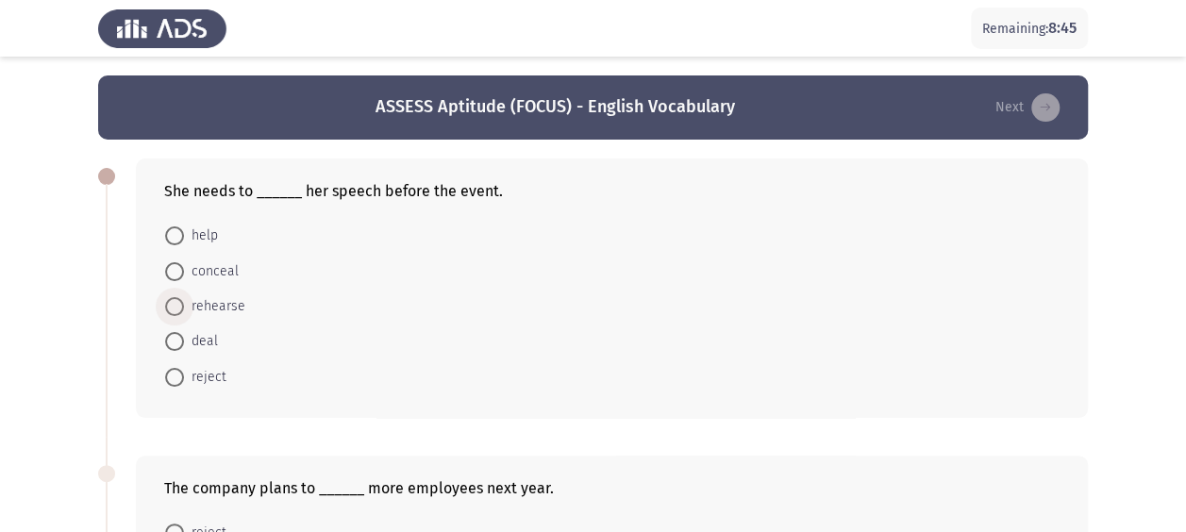
click at [180, 309] on span at bounding box center [174, 306] width 19 height 19
click at [180, 309] on input "rehearse" at bounding box center [174, 306] width 19 height 19
radio input "true"
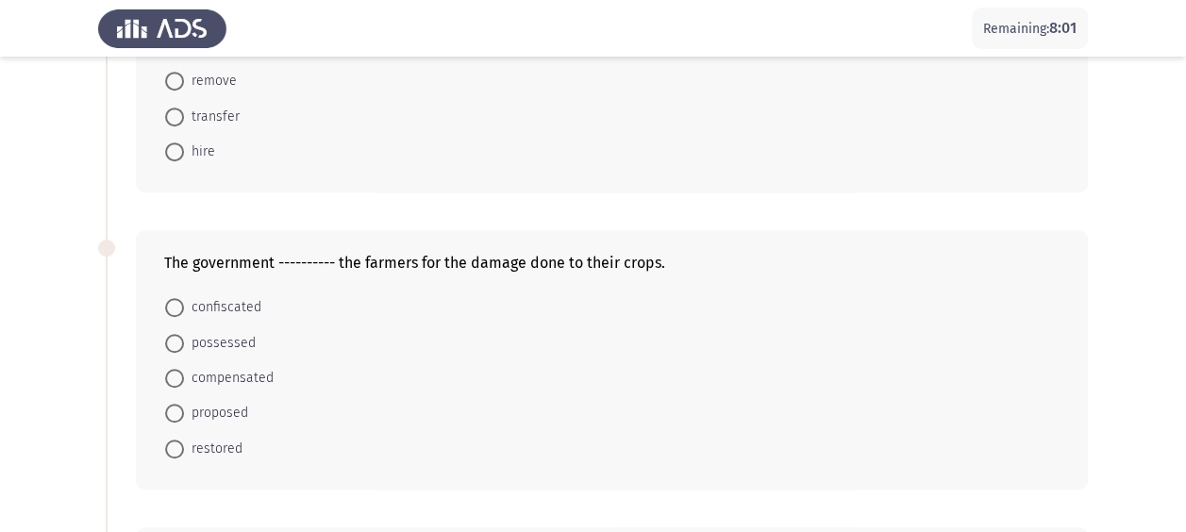
scroll to position [543, 0]
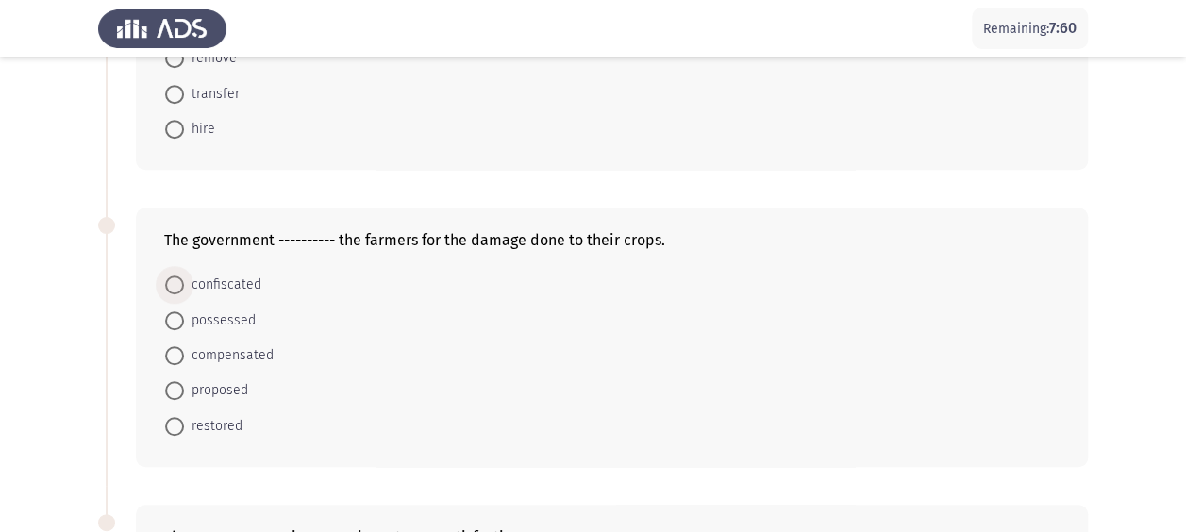
click at [170, 283] on span at bounding box center [174, 284] width 19 height 19
click at [170, 283] on input "confiscated" at bounding box center [174, 284] width 19 height 19
radio input "true"
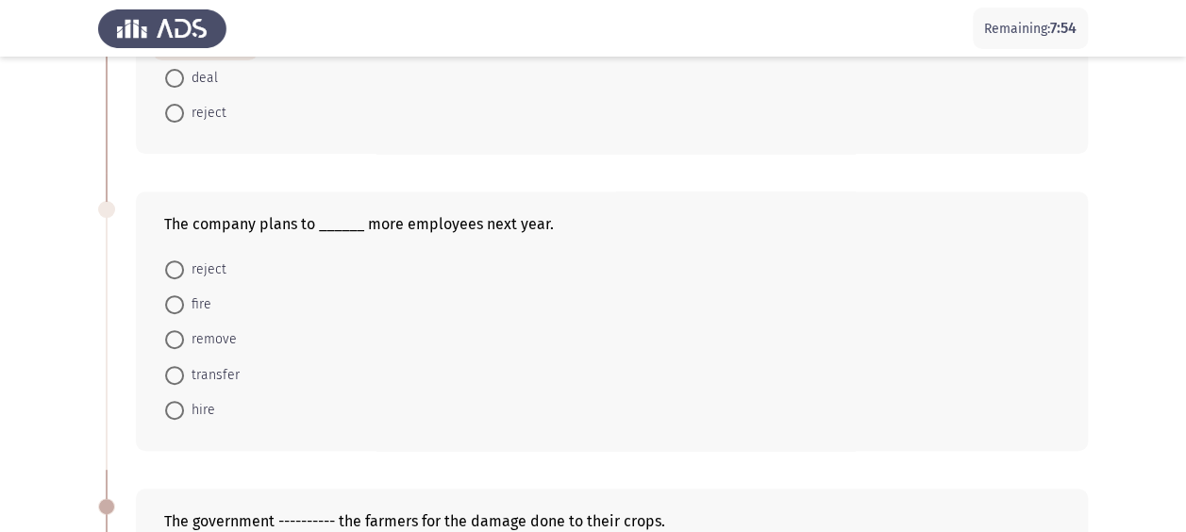
scroll to position [264, 0]
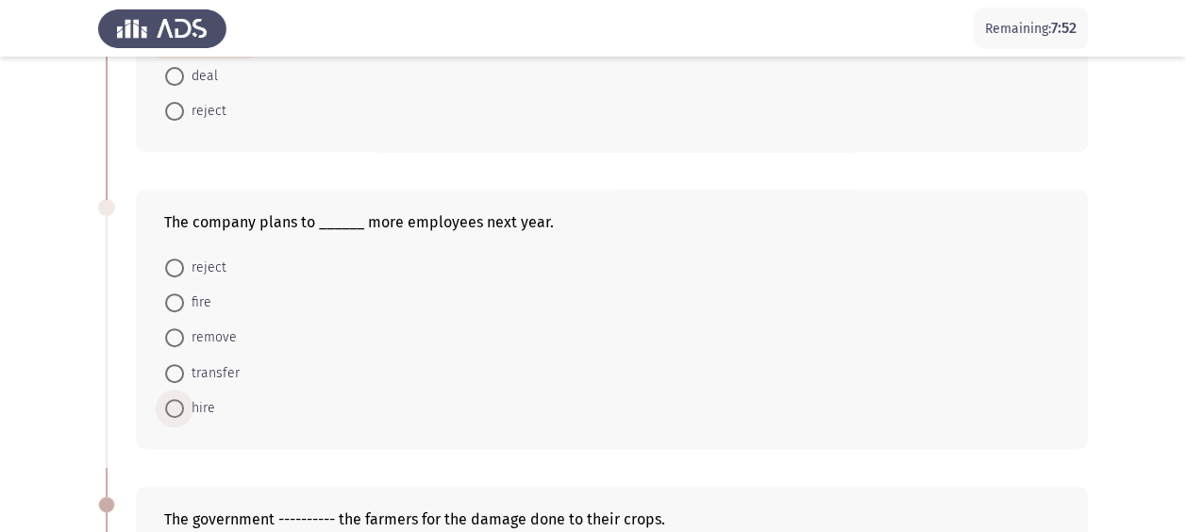
click at [180, 399] on span at bounding box center [174, 408] width 19 height 19
click at [180, 399] on input "hire" at bounding box center [174, 408] width 19 height 19
radio input "true"
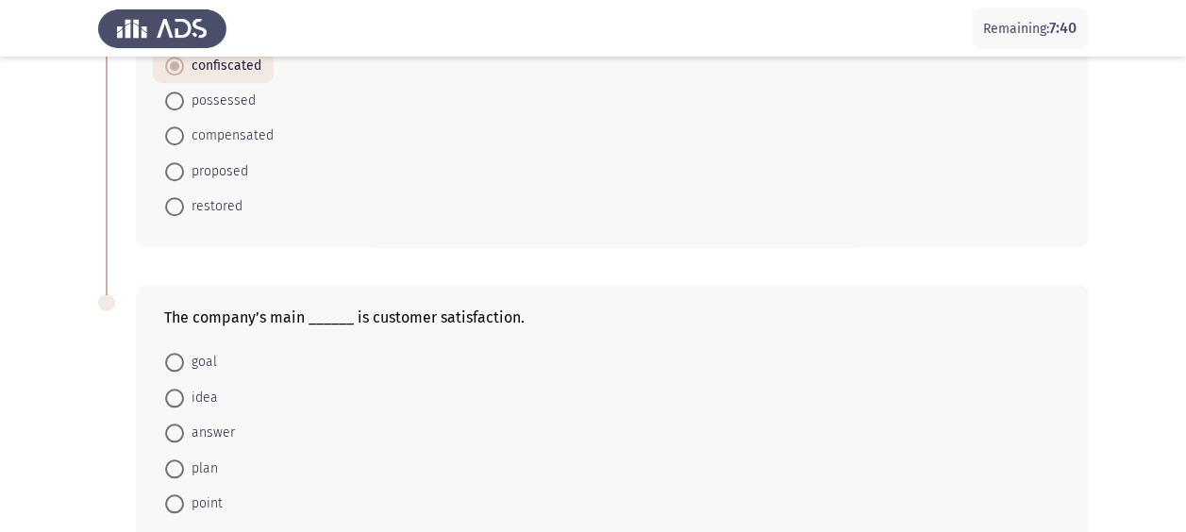
scroll to position [776, 0]
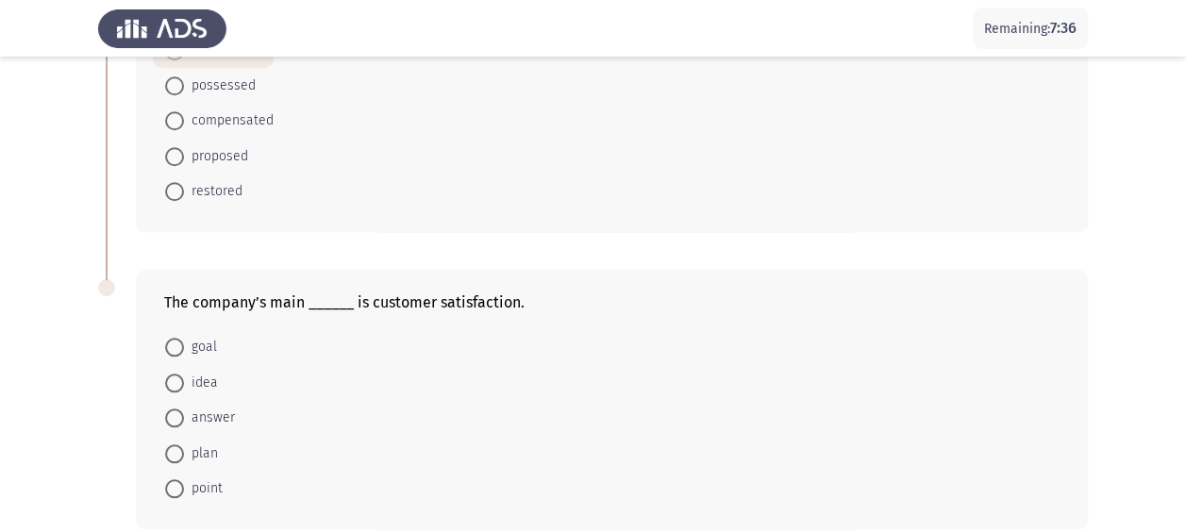
click at [200, 341] on span "goal" at bounding box center [200, 347] width 33 height 23
click at [184, 341] on input "goal" at bounding box center [174, 347] width 19 height 19
radio input "true"
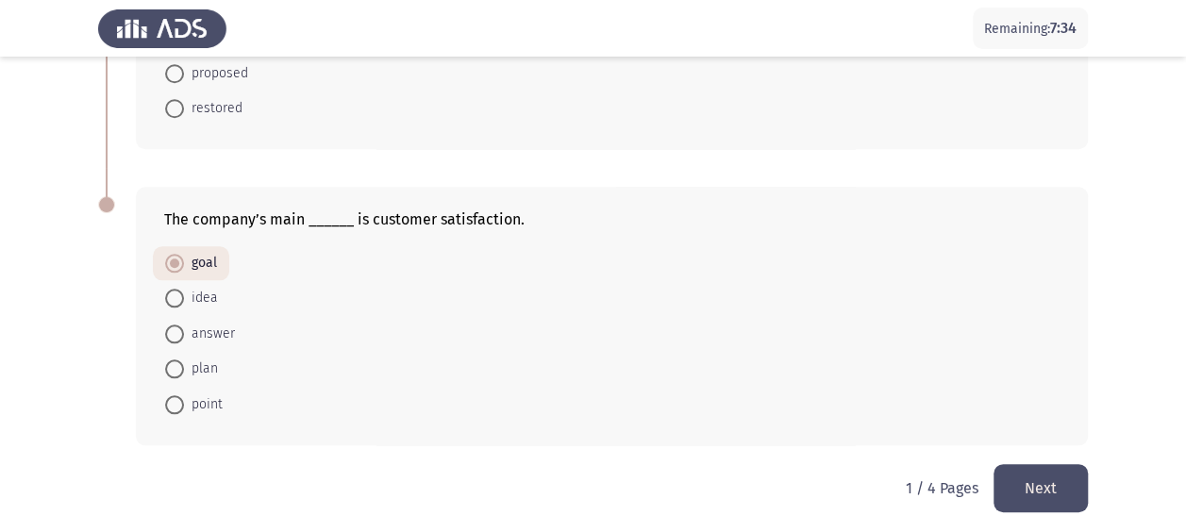
click at [1059, 482] on button "Next" at bounding box center [1040, 488] width 94 height 48
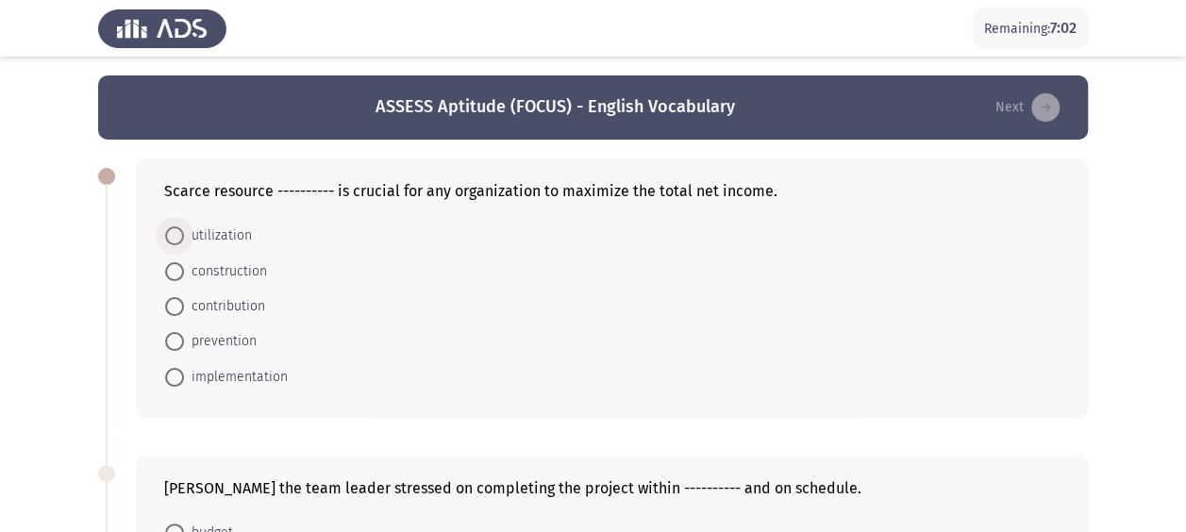
click at [185, 242] on span "utilization" at bounding box center [218, 236] width 68 height 23
click at [184, 242] on input "utilization" at bounding box center [174, 235] width 19 height 19
radio input "true"
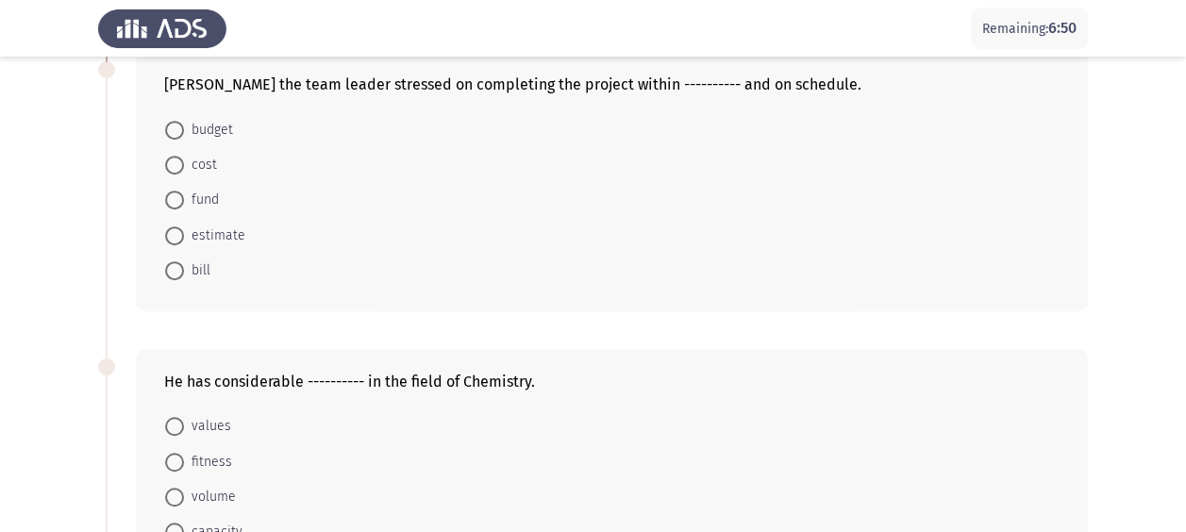
scroll to position [409, 0]
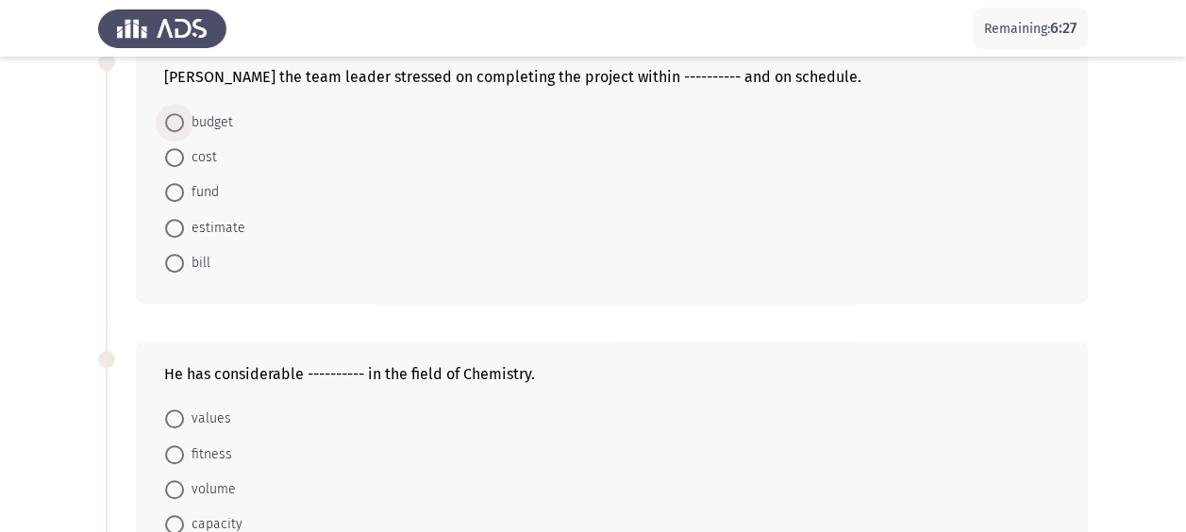
click at [204, 123] on span "budget" at bounding box center [208, 122] width 49 height 23
click at [184, 123] on input "budget" at bounding box center [174, 122] width 19 height 19
radio input "true"
click at [202, 513] on span "capacity" at bounding box center [213, 523] width 58 height 23
click at [184, 514] on input "capacity" at bounding box center [174, 523] width 19 height 19
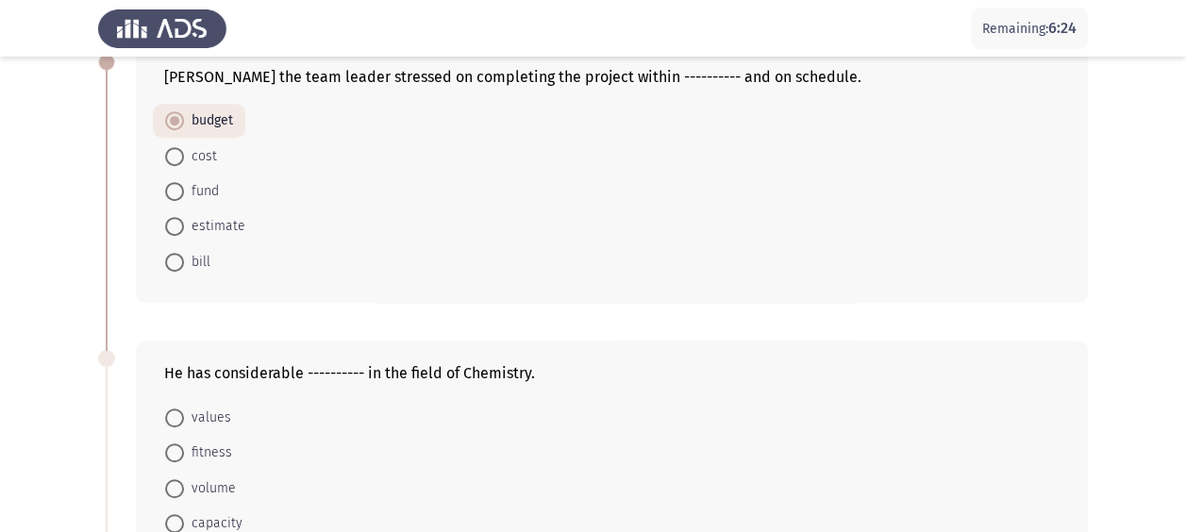
radio input "true"
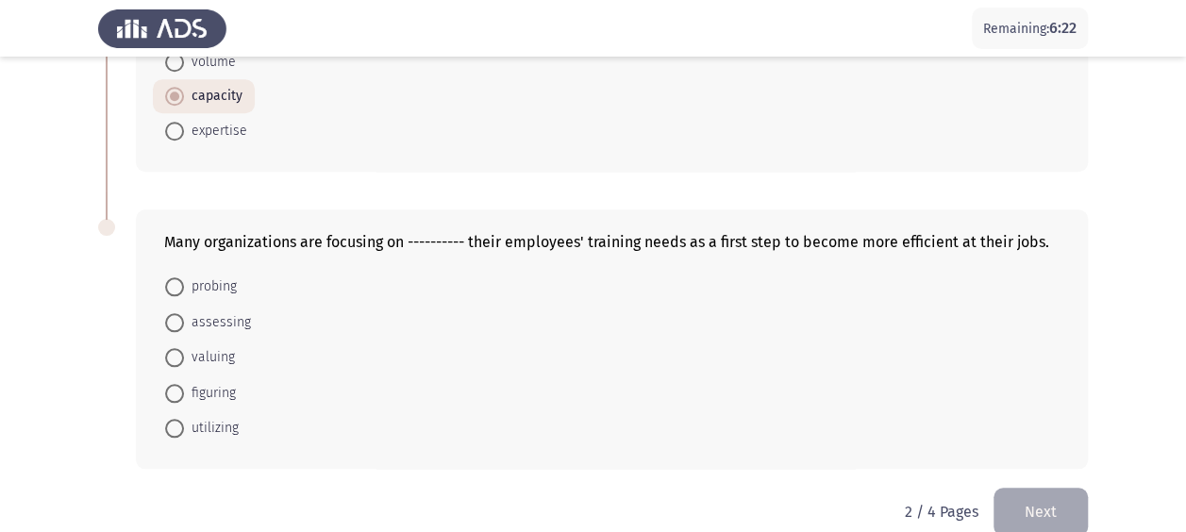
scroll to position [860, 0]
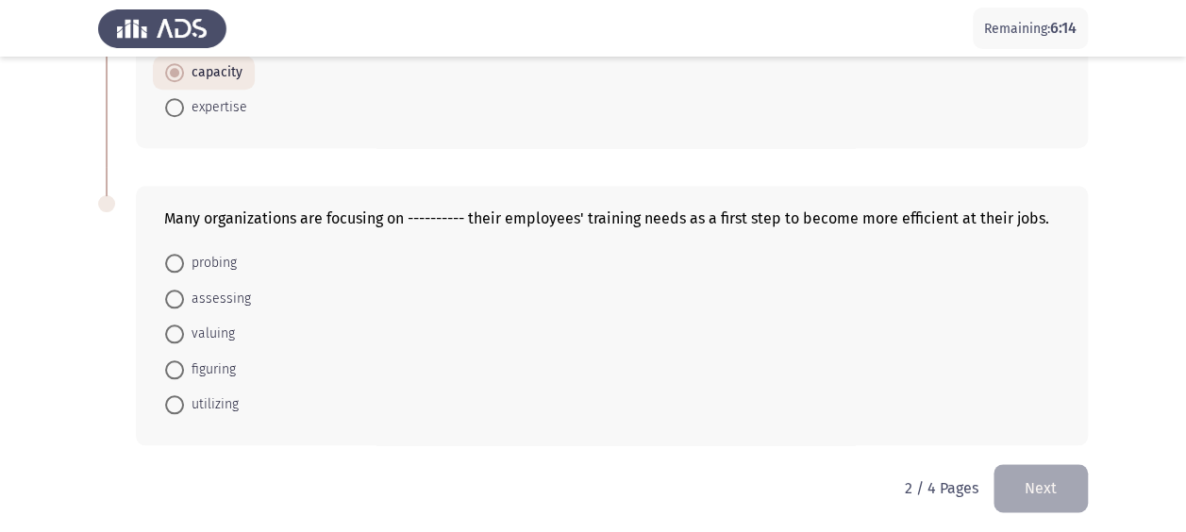
click at [179, 396] on span at bounding box center [174, 404] width 19 height 19
click at [179, 396] on input "utilizing" at bounding box center [174, 404] width 19 height 19
radio input "true"
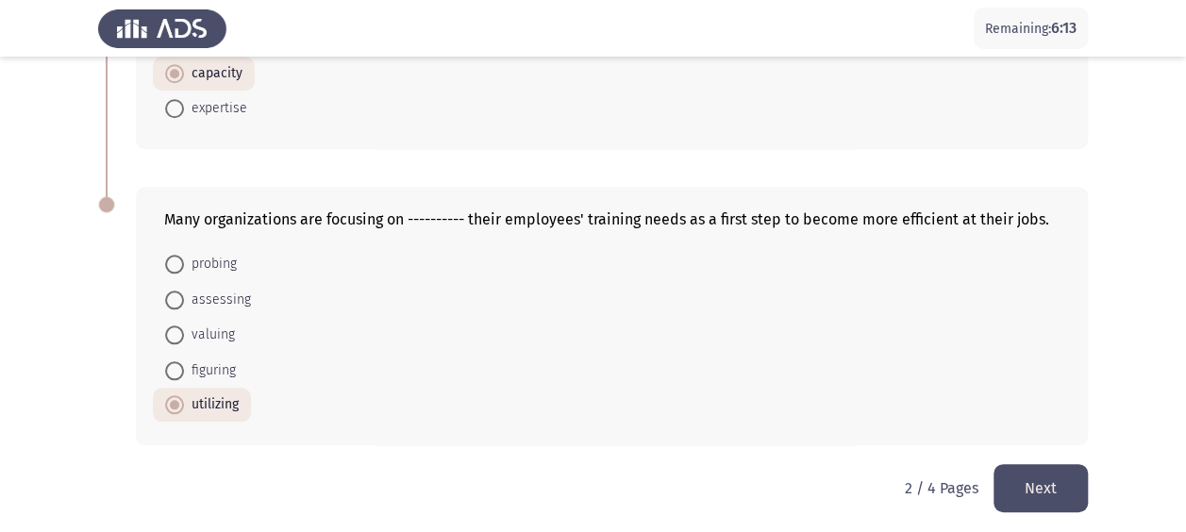
click at [1017, 477] on button "Next" at bounding box center [1040, 488] width 94 height 48
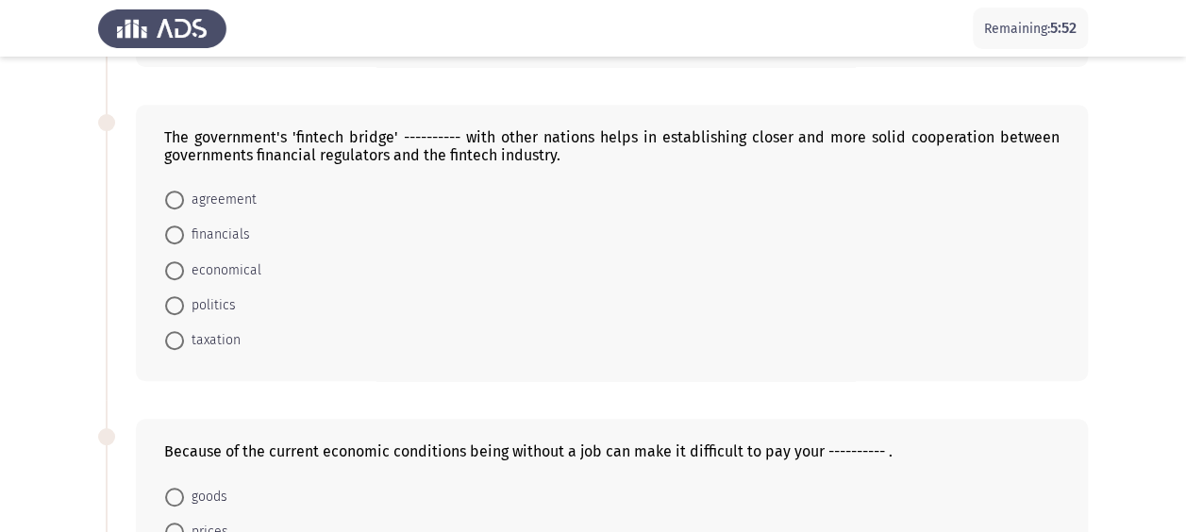
scroll to position [387, 0]
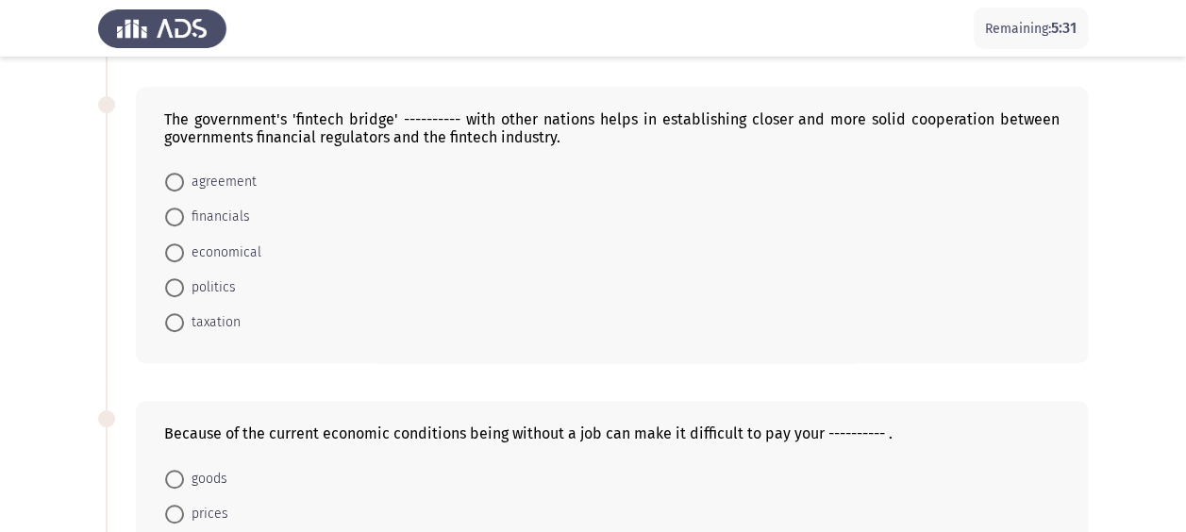
click at [172, 164] on mat-radio-button "agreement" at bounding box center [211, 181] width 116 height 35
click at [172, 173] on span at bounding box center [174, 182] width 19 height 19
click at [172, 173] on input "agreement" at bounding box center [174, 182] width 19 height 19
radio input "true"
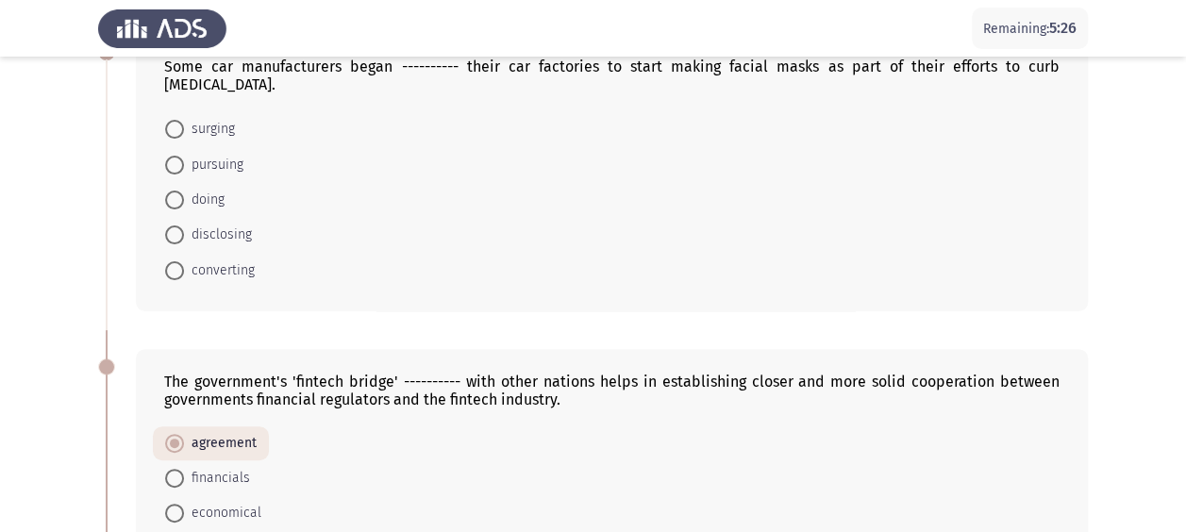
scroll to position [502, 0]
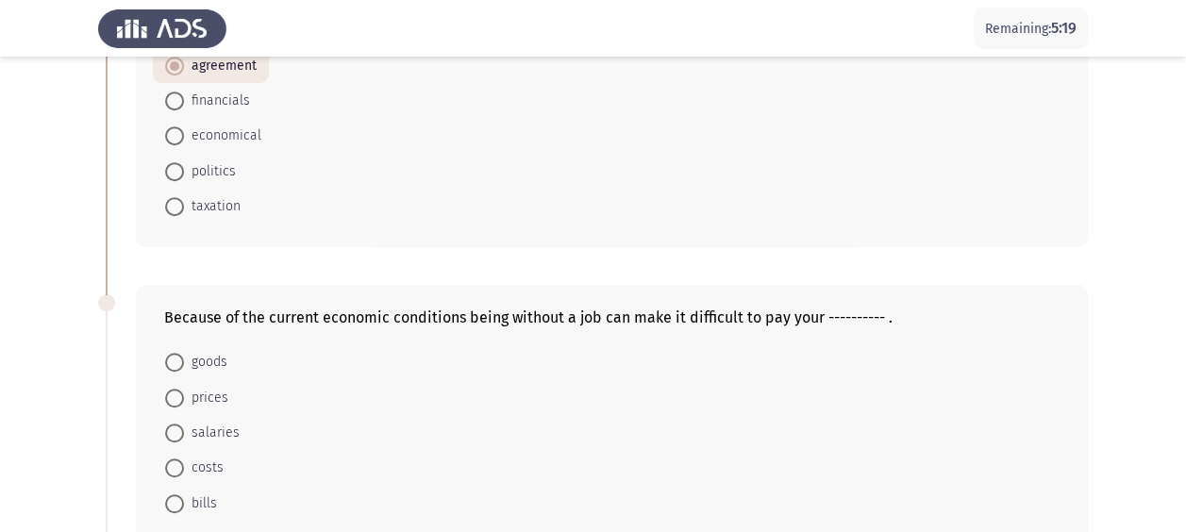
click at [195, 422] on span "salaries" at bounding box center [212, 433] width 56 height 23
click at [184, 424] on input "salaries" at bounding box center [174, 433] width 19 height 19
radio input "true"
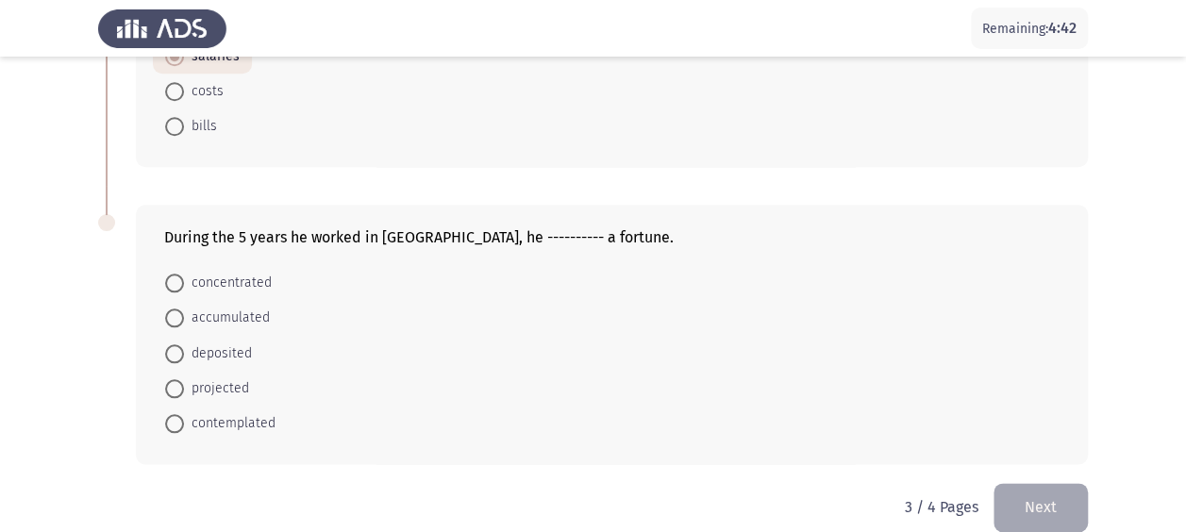
click at [196, 307] on span "accumulated" at bounding box center [227, 318] width 86 height 23
click at [184, 309] on input "accumulated" at bounding box center [174, 318] width 19 height 19
radio input "true"
click at [1064, 482] on button "Next" at bounding box center [1040, 506] width 94 height 48
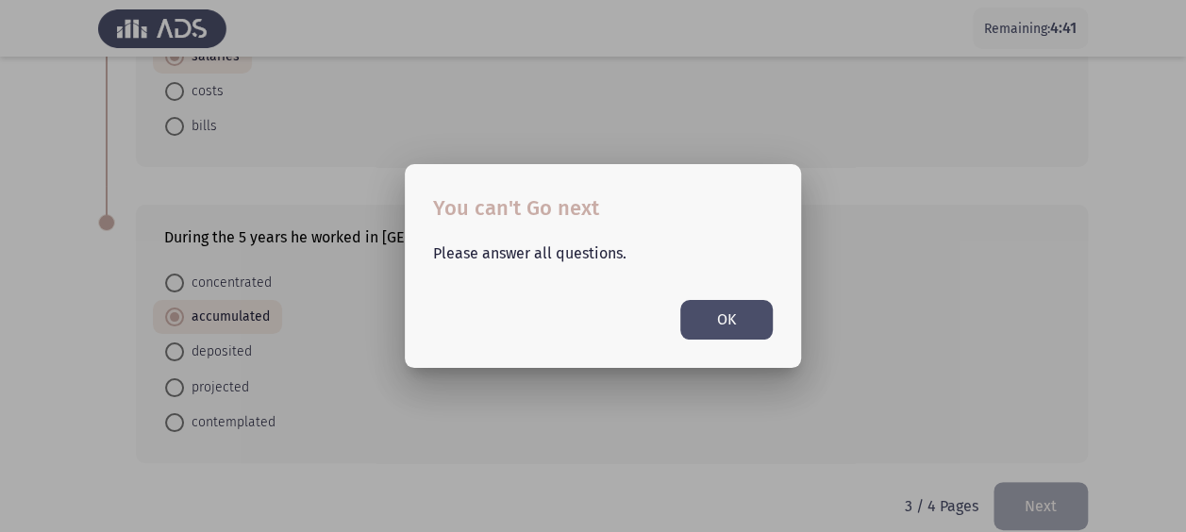
scroll to position [0, 0]
click at [701, 329] on button "OK" at bounding box center [726, 319] width 92 height 39
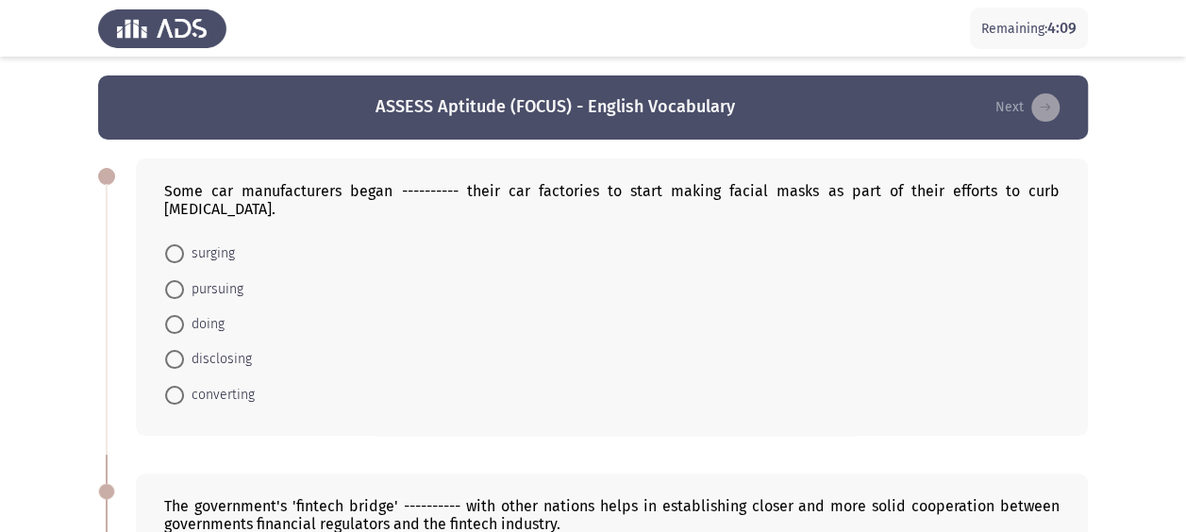
click at [238, 384] on span "converting" at bounding box center [219, 395] width 71 height 23
click at [184, 386] on input "converting" at bounding box center [174, 395] width 19 height 19
radio input "true"
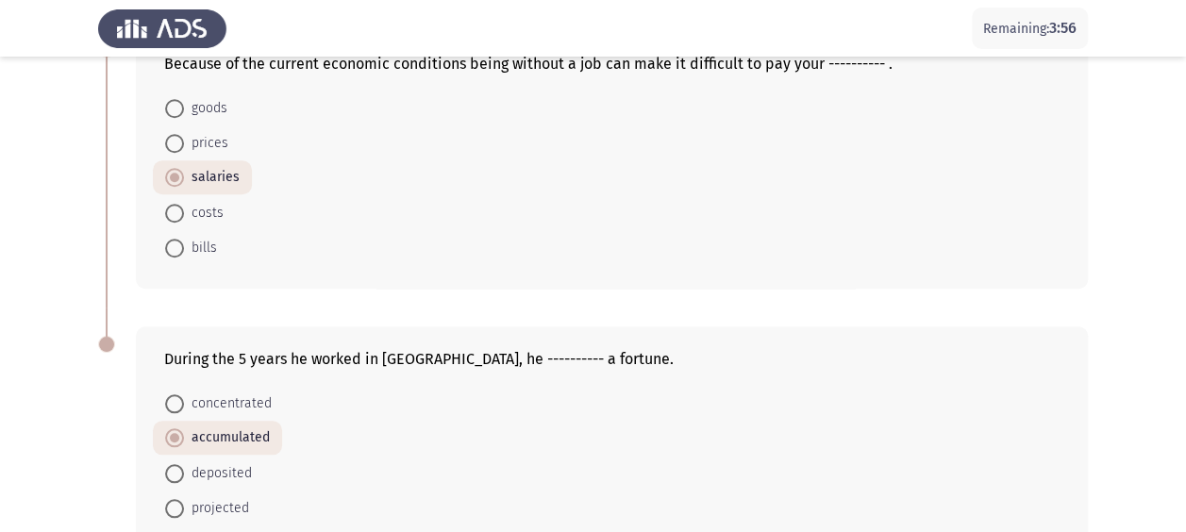
scroll to position [876, 0]
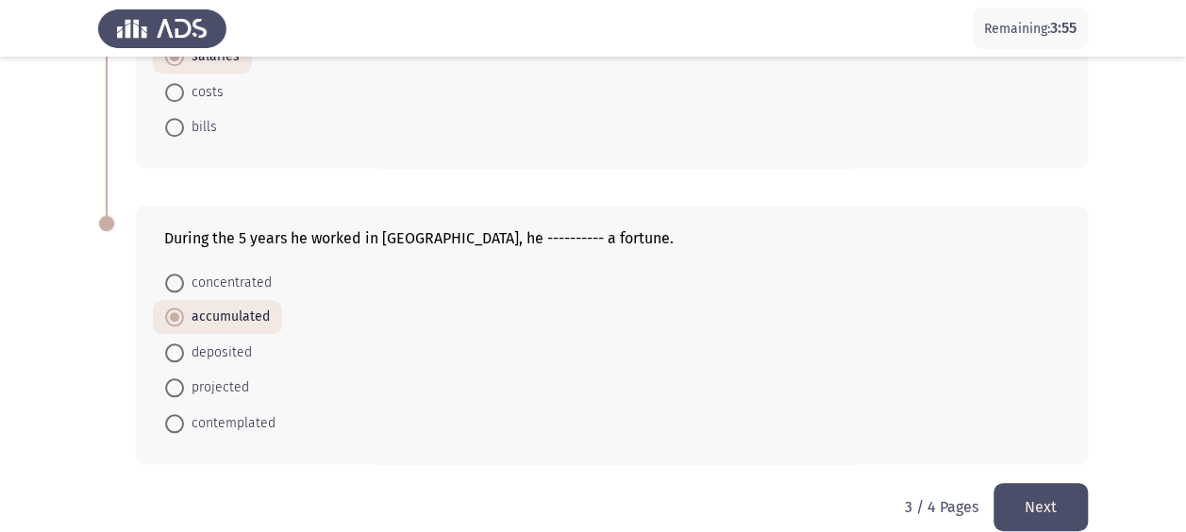
click at [1034, 483] on button "Next" at bounding box center [1040, 507] width 94 height 48
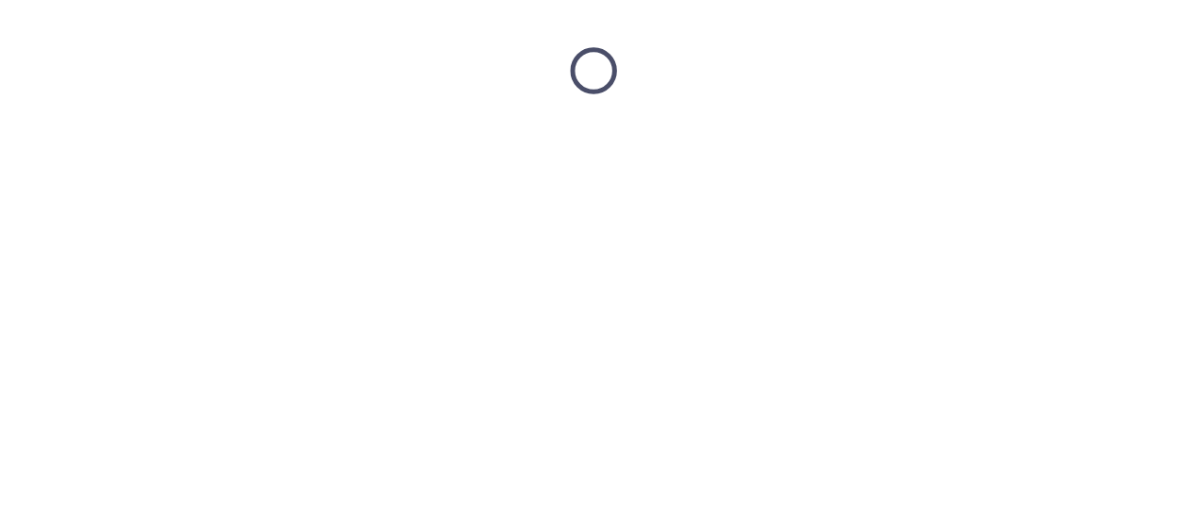
scroll to position [0, 0]
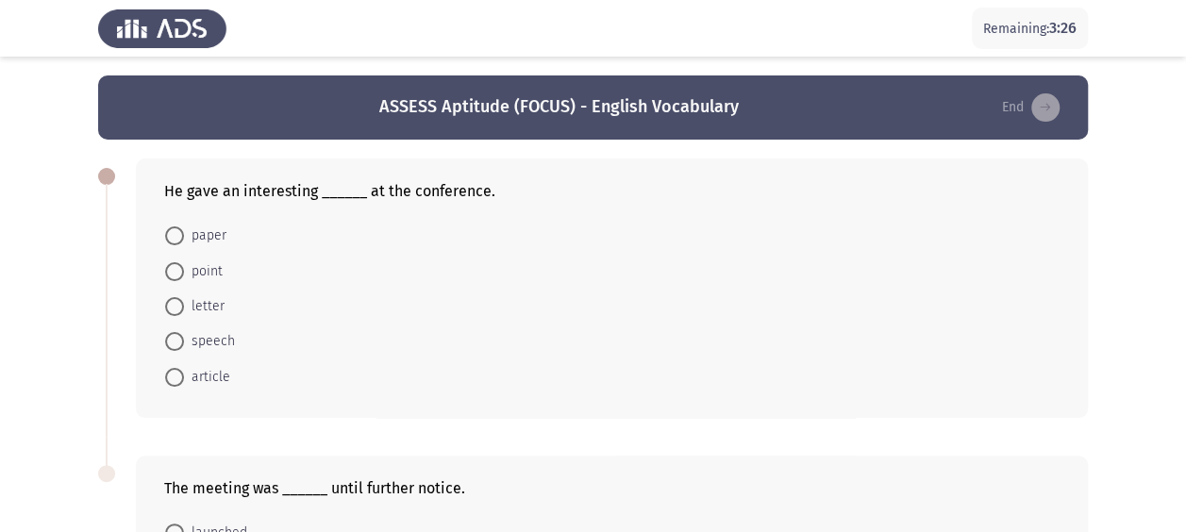
click at [179, 338] on span at bounding box center [174, 341] width 19 height 19
click at [179, 338] on input "speech" at bounding box center [174, 341] width 19 height 19
radio input "true"
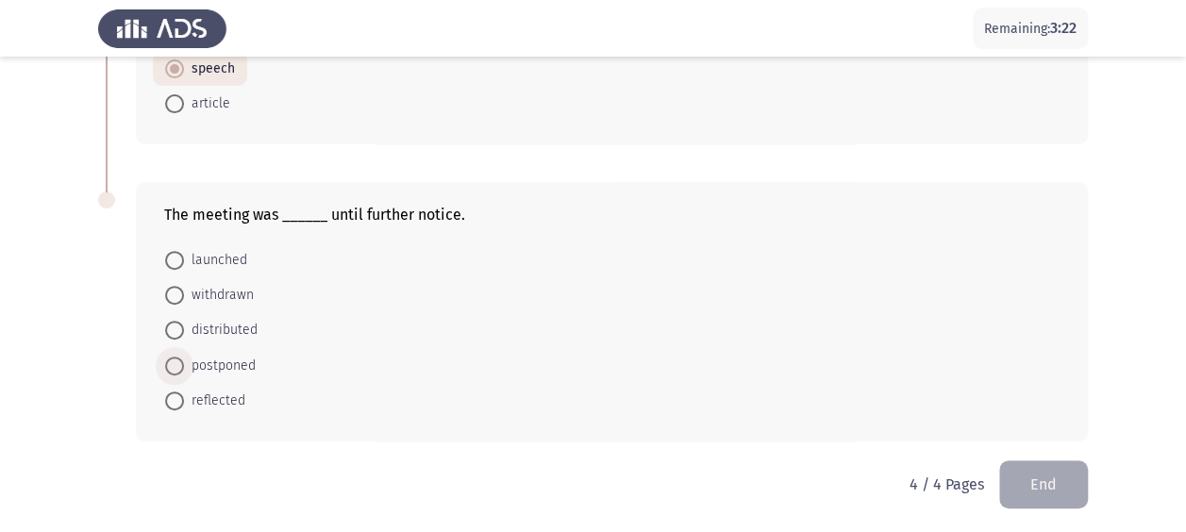
click at [242, 363] on span "postponed" at bounding box center [220, 366] width 72 height 23
click at [184, 363] on input "postponed" at bounding box center [174, 366] width 19 height 19
radio input "true"
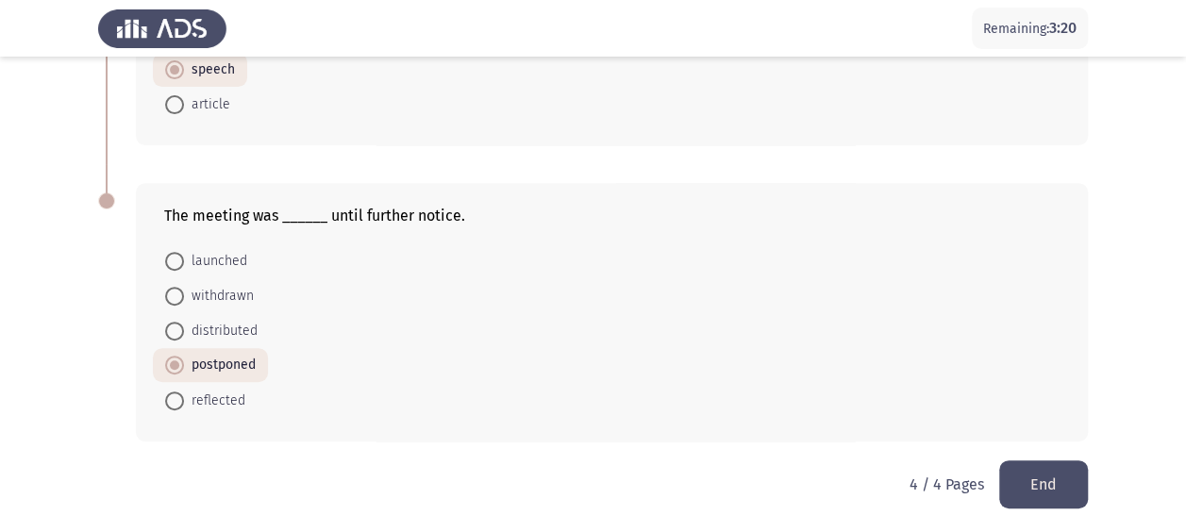
click at [1023, 478] on button "End" at bounding box center [1043, 484] width 89 height 48
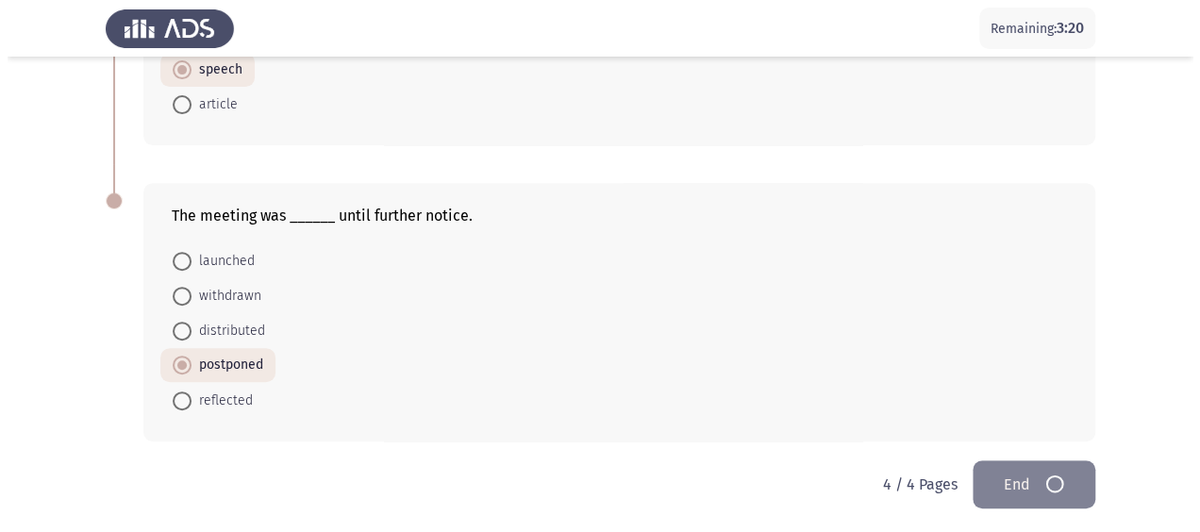
scroll to position [0, 0]
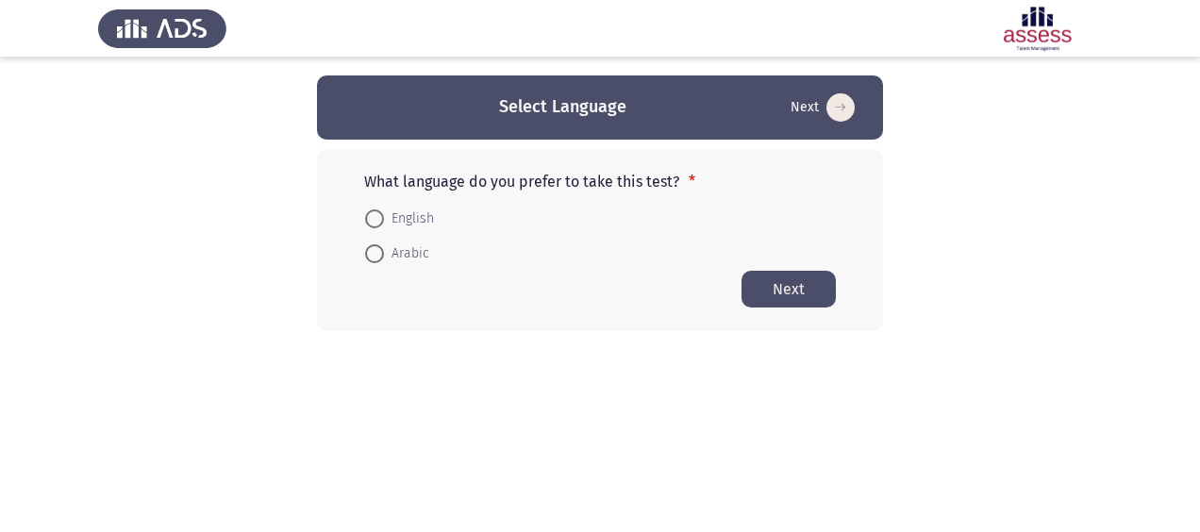
click at [432, 219] on span "English" at bounding box center [409, 219] width 50 height 23
click at [384, 219] on input "English" at bounding box center [374, 218] width 19 height 19
radio input "true"
click at [805, 289] on button "Next" at bounding box center [789, 288] width 94 height 37
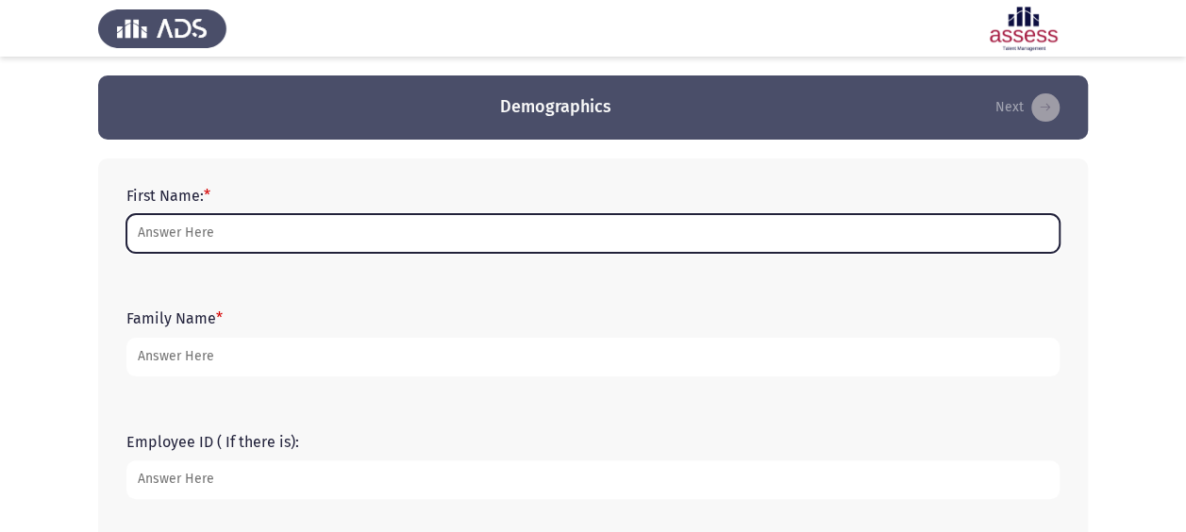
click at [255, 226] on input "First Name: *" at bounding box center [592, 233] width 933 height 39
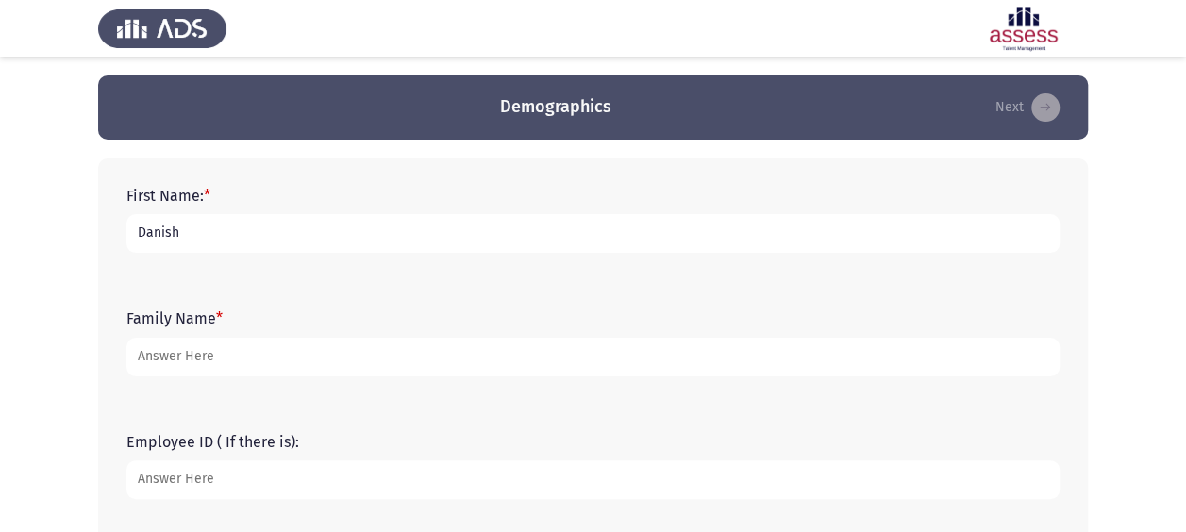
type input "Danish"
type input "[PERSON_NAME]"
type input "14865"
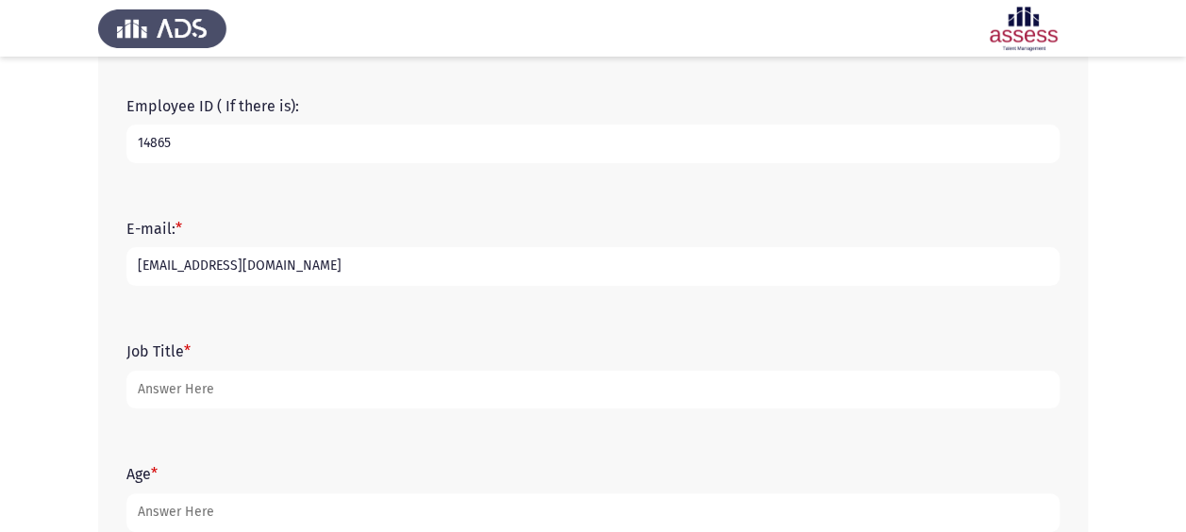
type input "[EMAIL_ADDRESS][DOMAIN_NAME]"
type input "GM Group Sales [GEOGRAPHIC_DATA]"
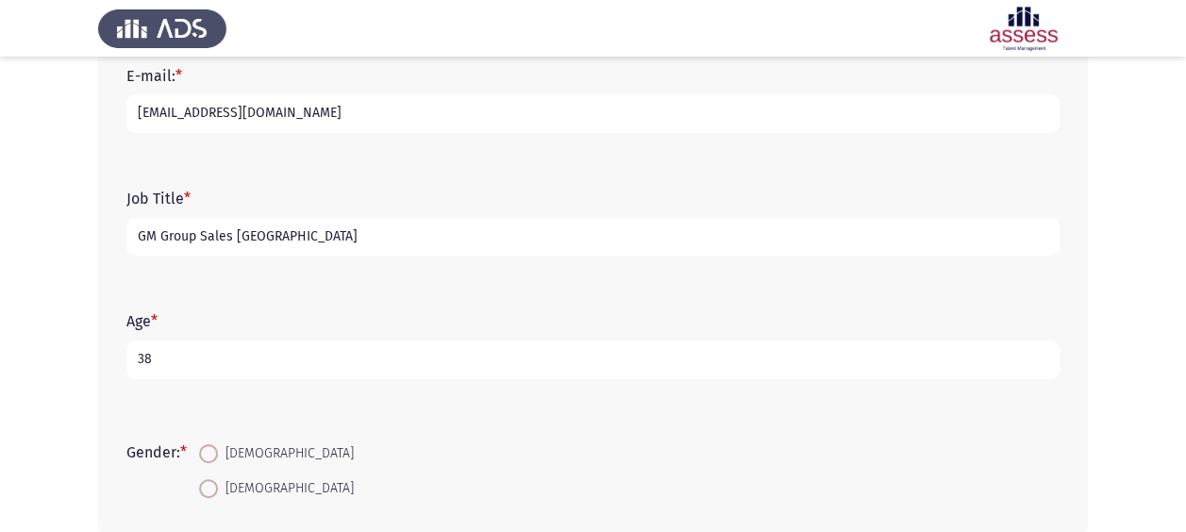
scroll to position [585, 0]
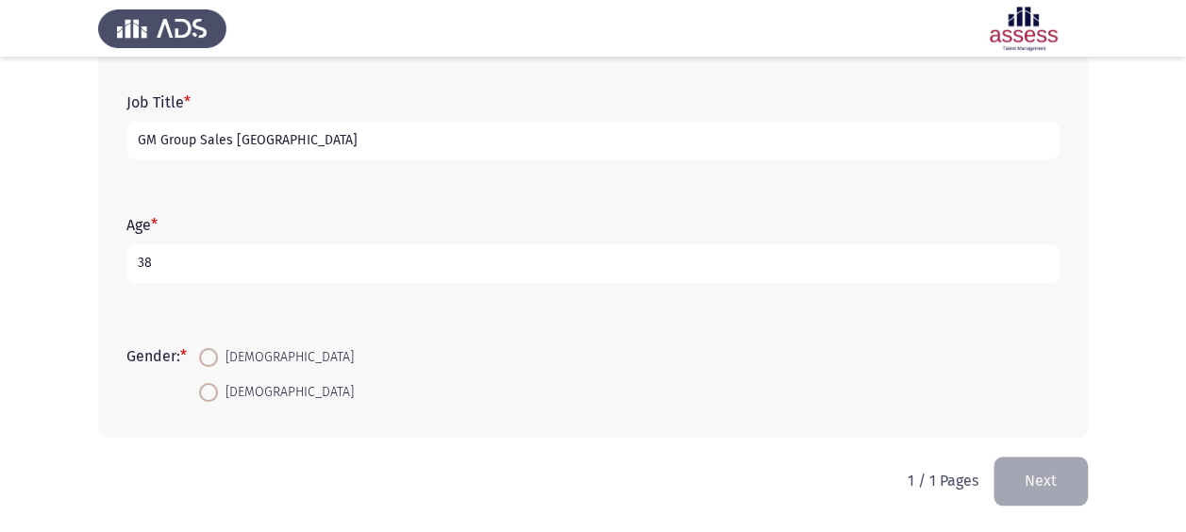
type input "38"
click at [211, 348] on span at bounding box center [208, 357] width 19 height 19
click at [211, 348] on input "[DEMOGRAPHIC_DATA]" at bounding box center [208, 357] width 19 height 19
radio input "true"
click at [1010, 470] on button "Next" at bounding box center [1040, 481] width 94 height 48
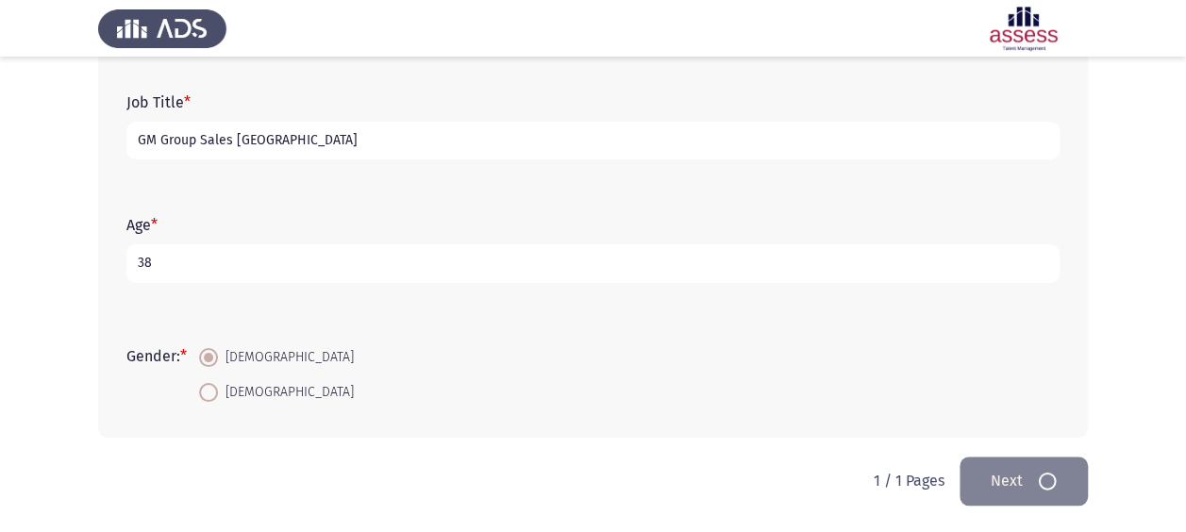
scroll to position [0, 0]
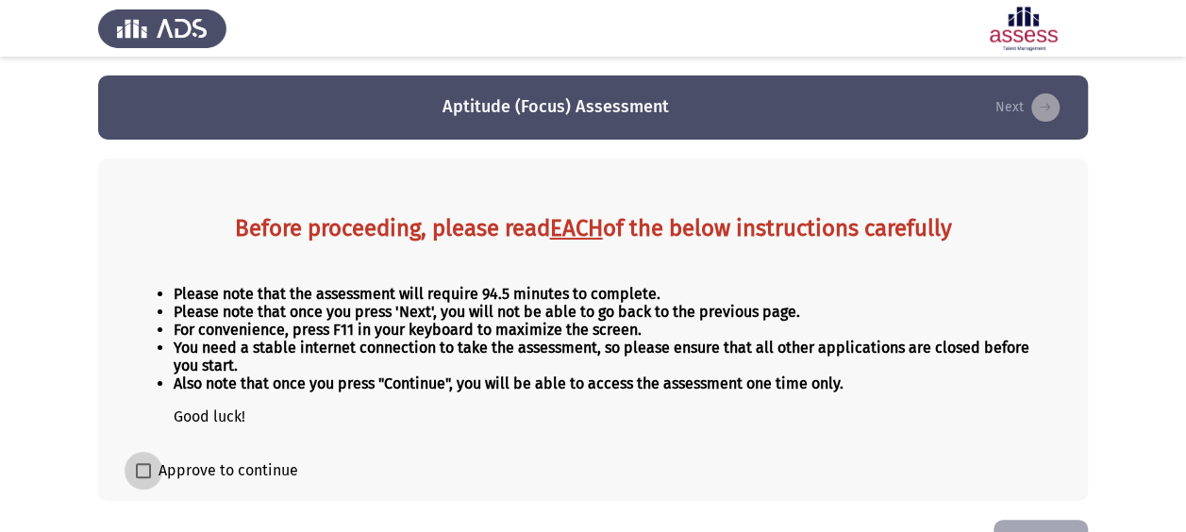
click at [183, 462] on span "Approve to continue" at bounding box center [229, 470] width 140 height 23
click at [143, 478] on input "Approve to continue" at bounding box center [142, 478] width 1 height 1
checkbox input "true"
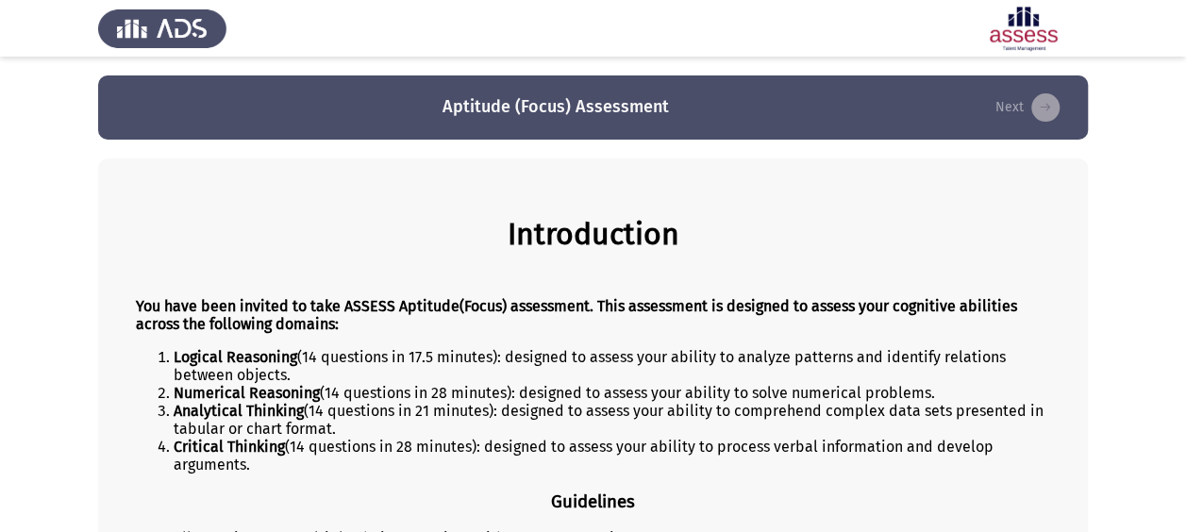
scroll to position [348, 0]
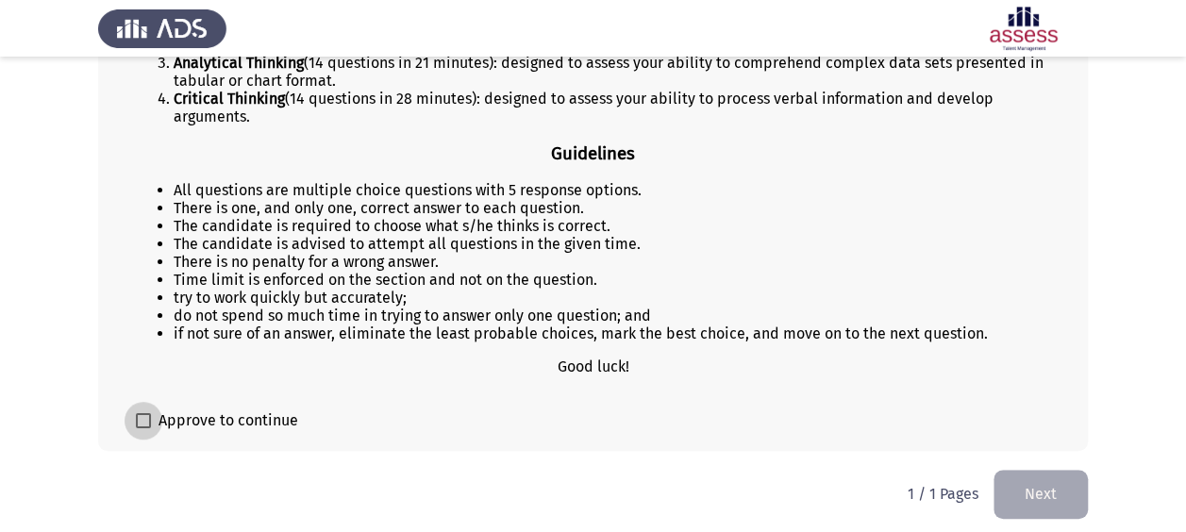
click at [228, 414] on span "Approve to continue" at bounding box center [229, 420] width 140 height 23
click at [143, 428] on input "Approve to continue" at bounding box center [142, 428] width 1 height 1
checkbox input "true"
click at [1015, 492] on button "Next" at bounding box center [1040, 494] width 94 height 48
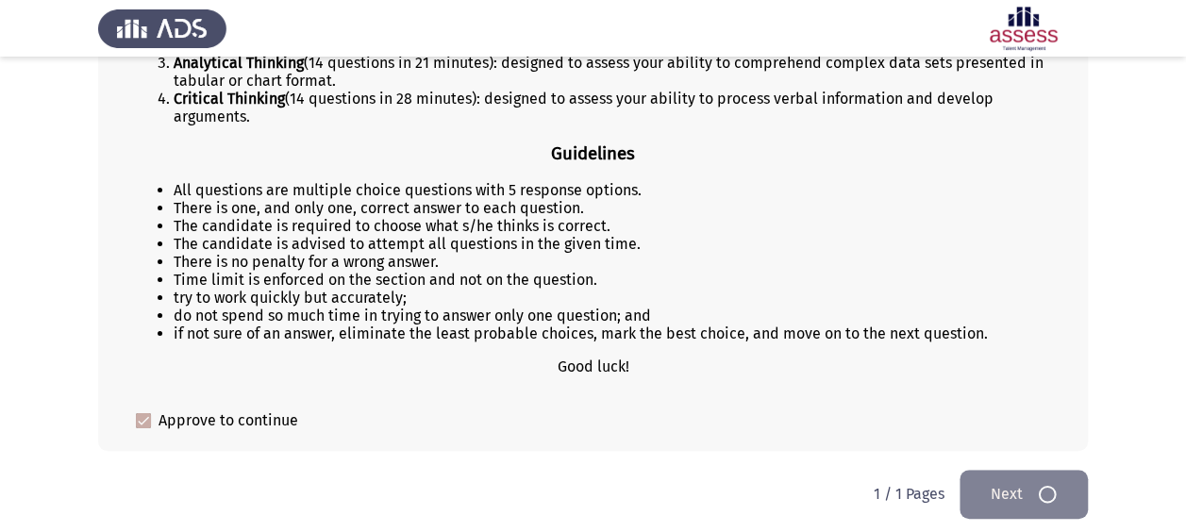
scroll to position [0, 0]
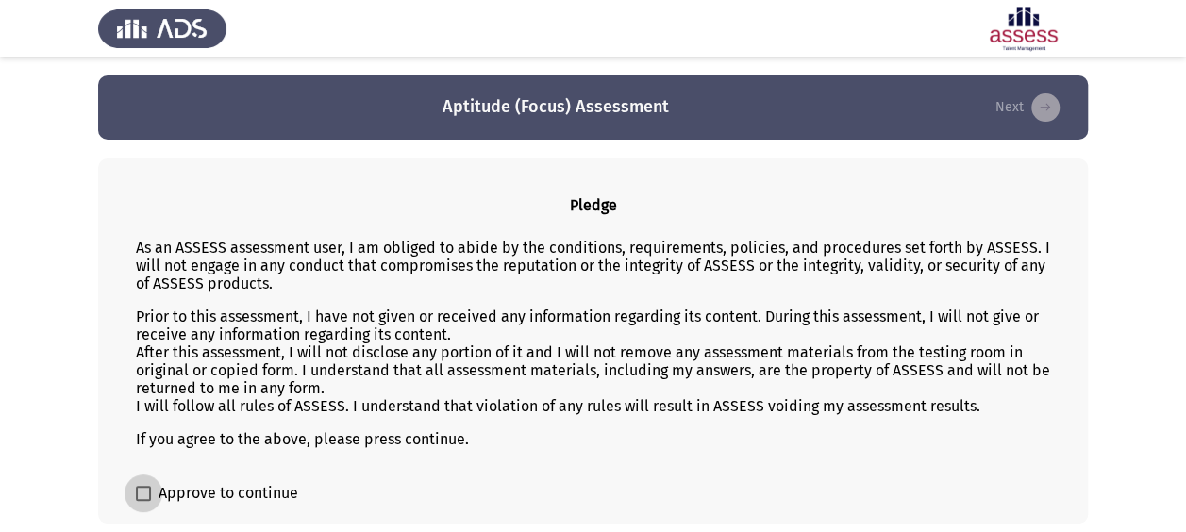
click at [211, 487] on span "Approve to continue" at bounding box center [229, 493] width 140 height 23
click at [143, 501] on input "Approve to continue" at bounding box center [142, 501] width 1 height 1
checkbox input "true"
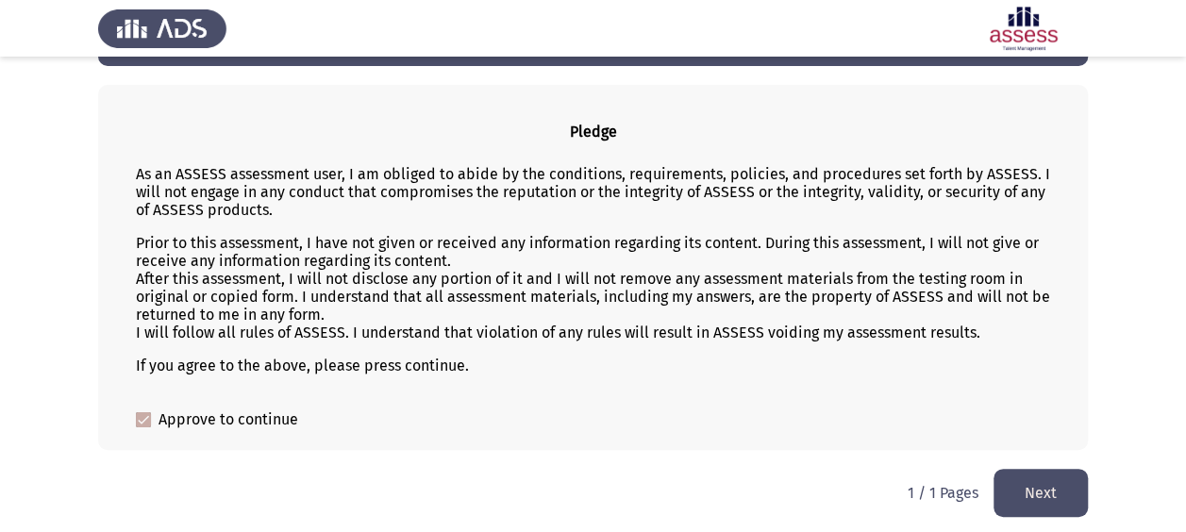
click at [1019, 487] on button "Next" at bounding box center [1040, 493] width 94 height 48
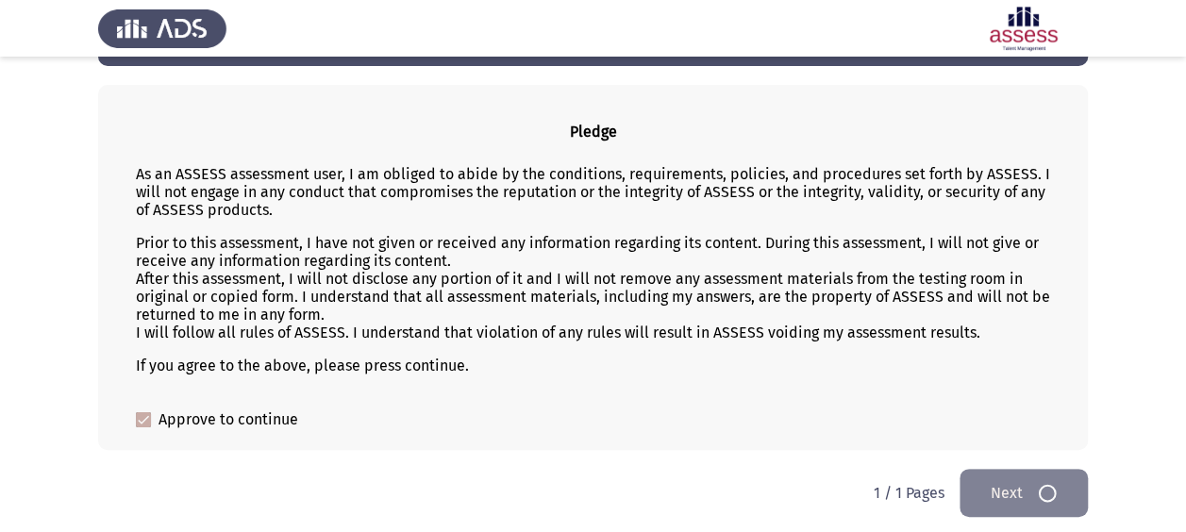
scroll to position [0, 0]
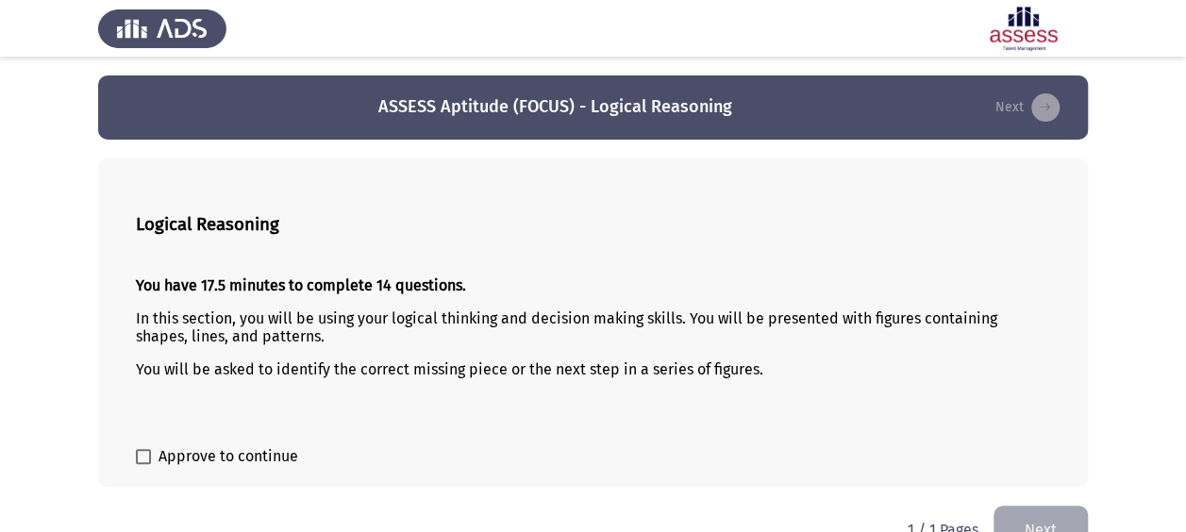
click at [174, 454] on span "Approve to continue" at bounding box center [229, 456] width 140 height 23
click at [143, 464] on input "Approve to continue" at bounding box center [142, 464] width 1 height 1
checkbox input "true"
click at [1033, 517] on button "Next" at bounding box center [1040, 530] width 94 height 48
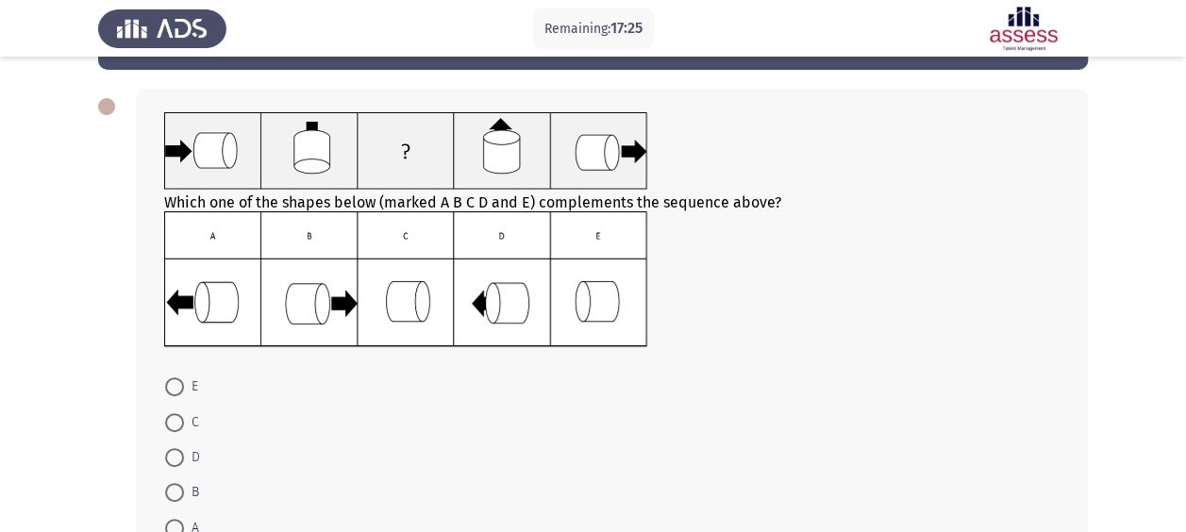
scroll to position [81, 0]
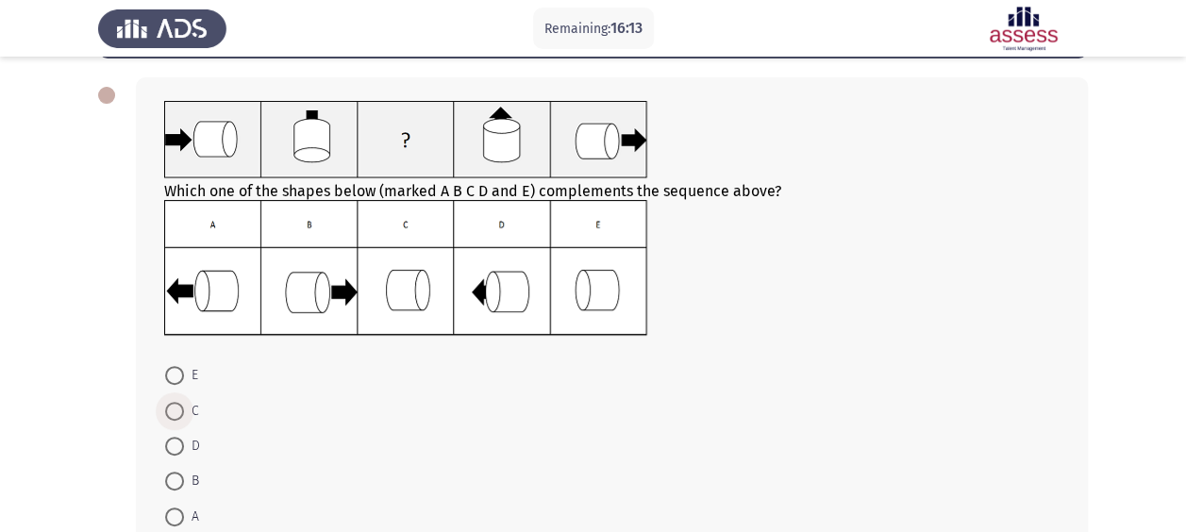
click at [174, 405] on span at bounding box center [174, 411] width 19 height 19
click at [174, 405] on input "C" at bounding box center [174, 411] width 19 height 19
radio input "true"
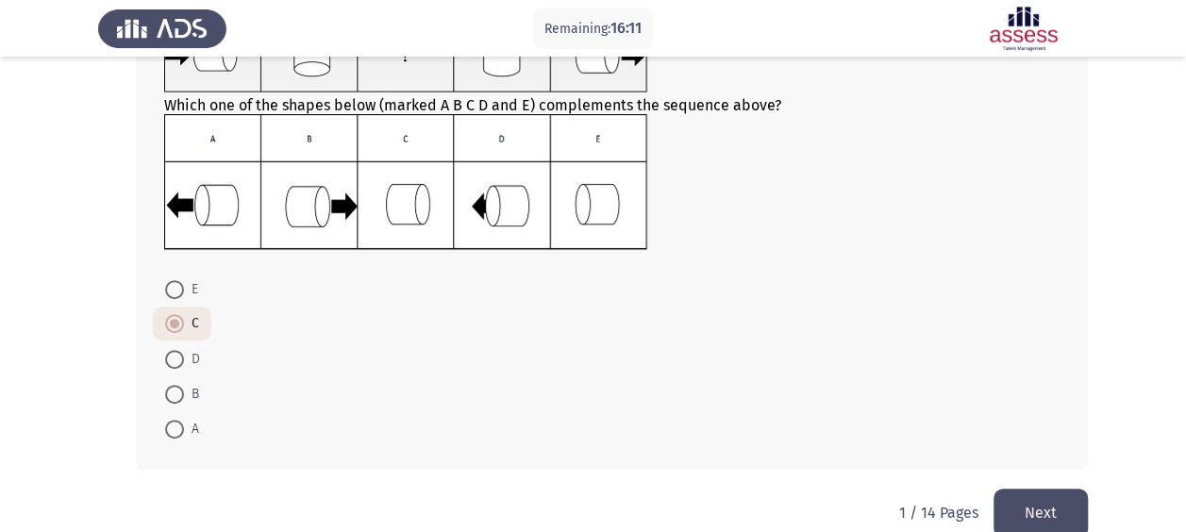
scroll to position [197, 0]
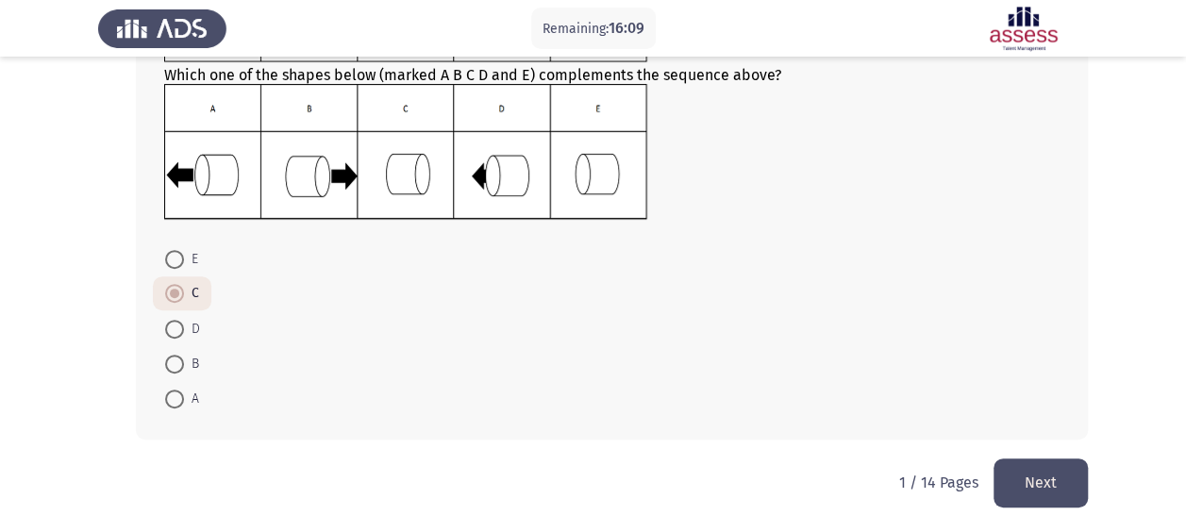
click at [1050, 483] on button "Next" at bounding box center [1040, 483] width 94 height 48
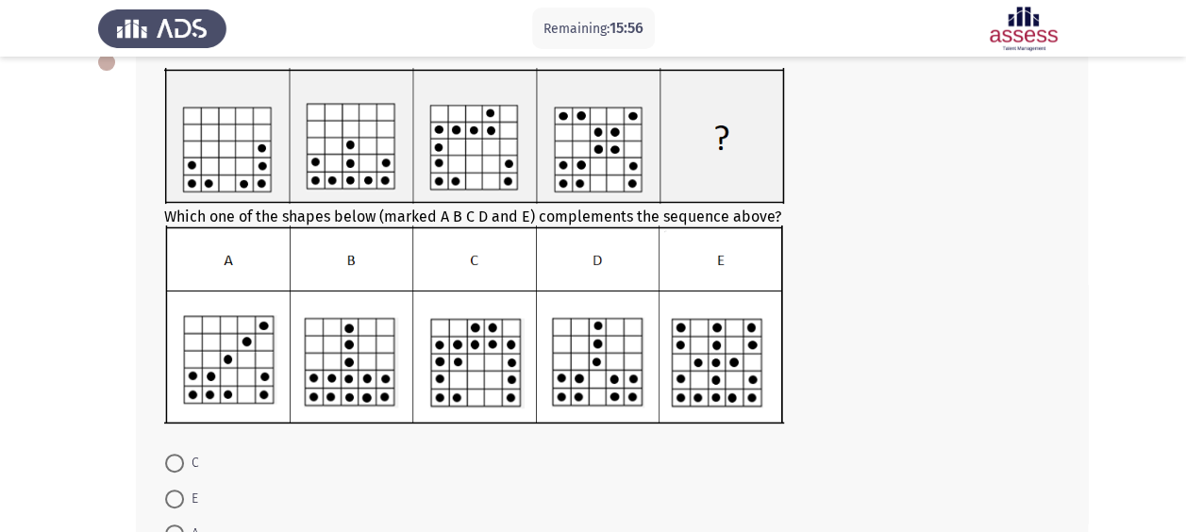
scroll to position [115, 0]
click at [186, 467] on span "C" at bounding box center [191, 462] width 15 height 23
click at [184, 467] on input "C" at bounding box center [174, 462] width 19 height 19
radio input "true"
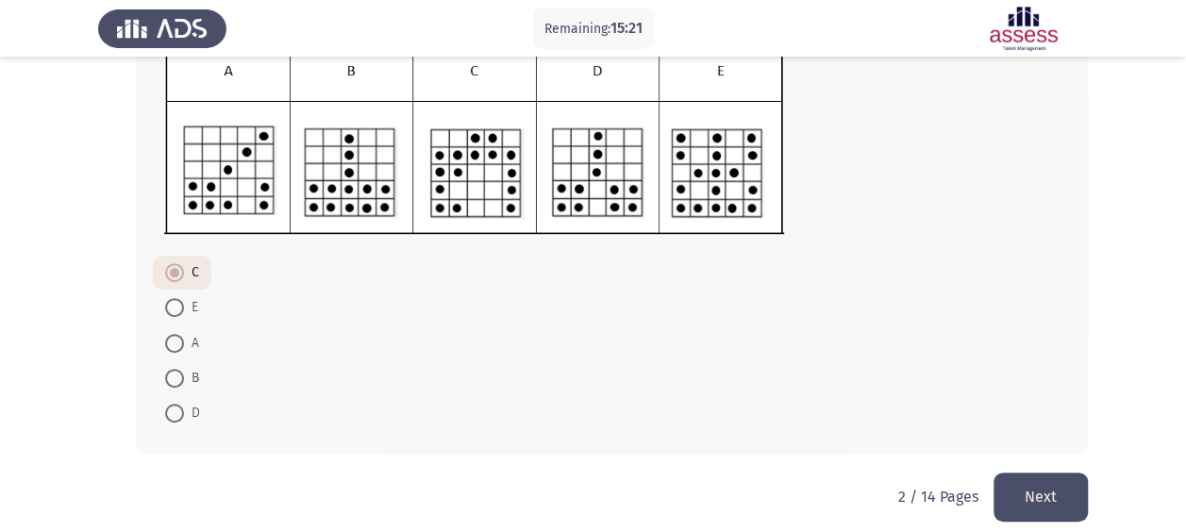
scroll to position [318, 0]
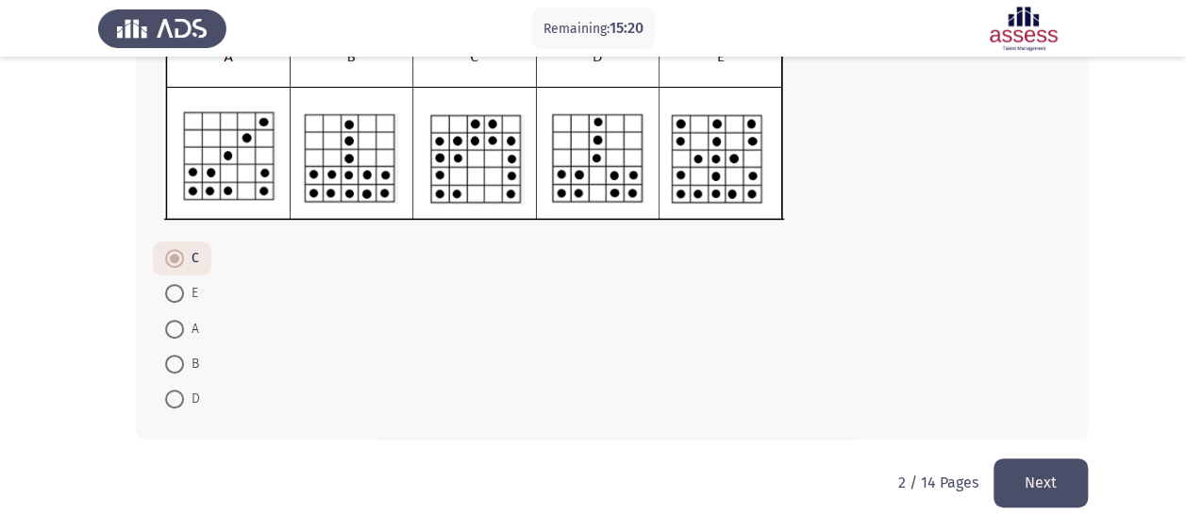
click at [1032, 476] on button "Next" at bounding box center [1040, 483] width 94 height 48
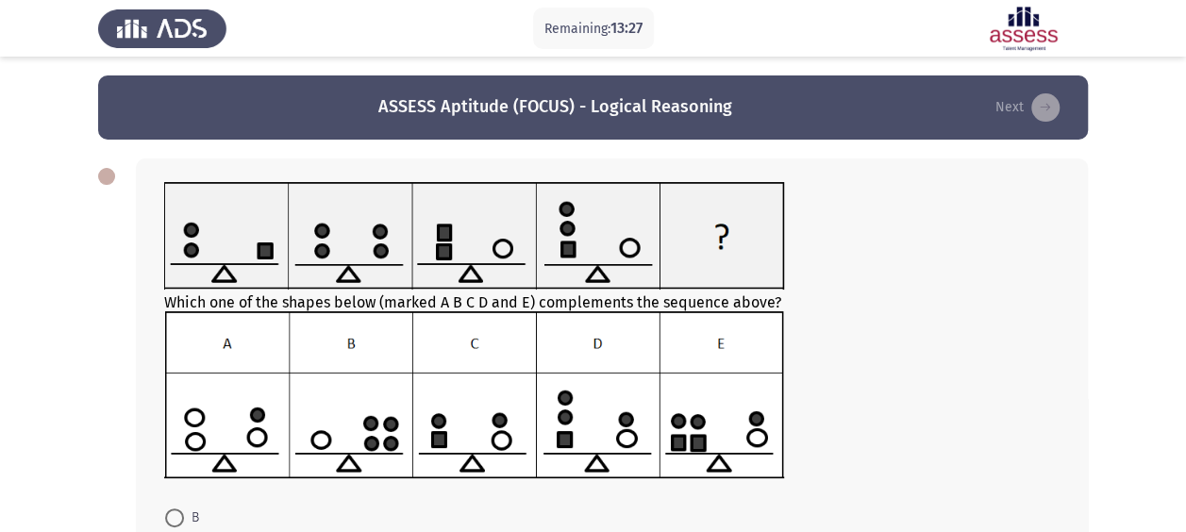
scroll to position [259, 0]
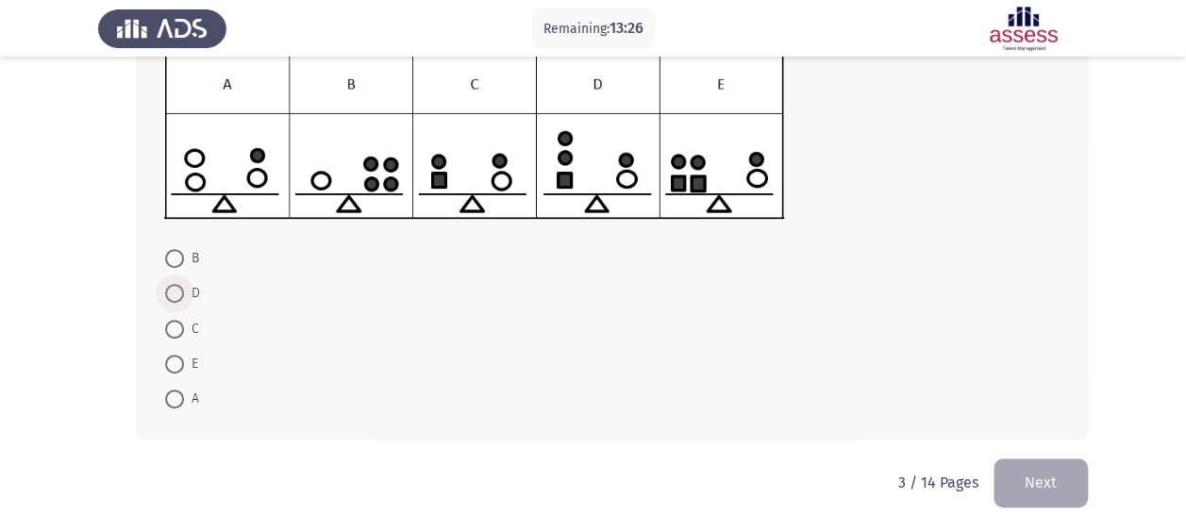
click at [195, 298] on span "D" at bounding box center [192, 293] width 16 height 23
click at [184, 298] on input "D" at bounding box center [174, 293] width 19 height 19
radio input "true"
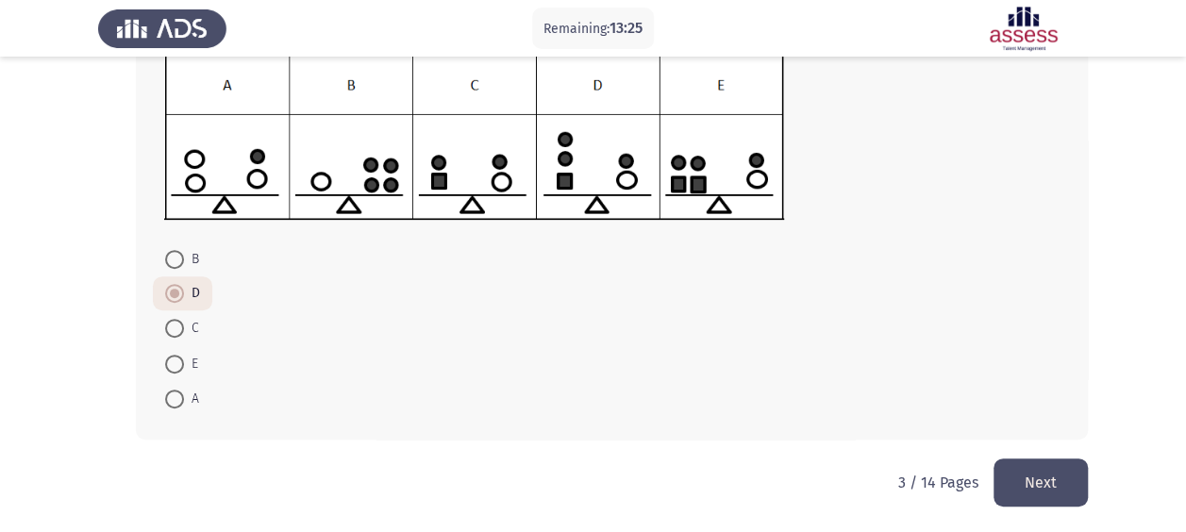
click at [1042, 476] on button "Next" at bounding box center [1040, 483] width 94 height 48
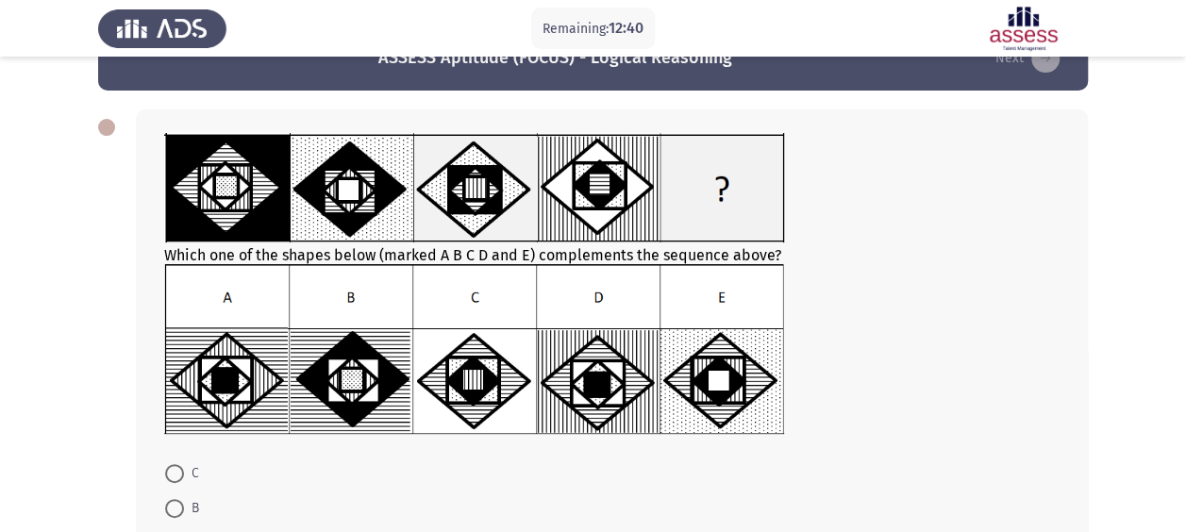
scroll to position [264, 0]
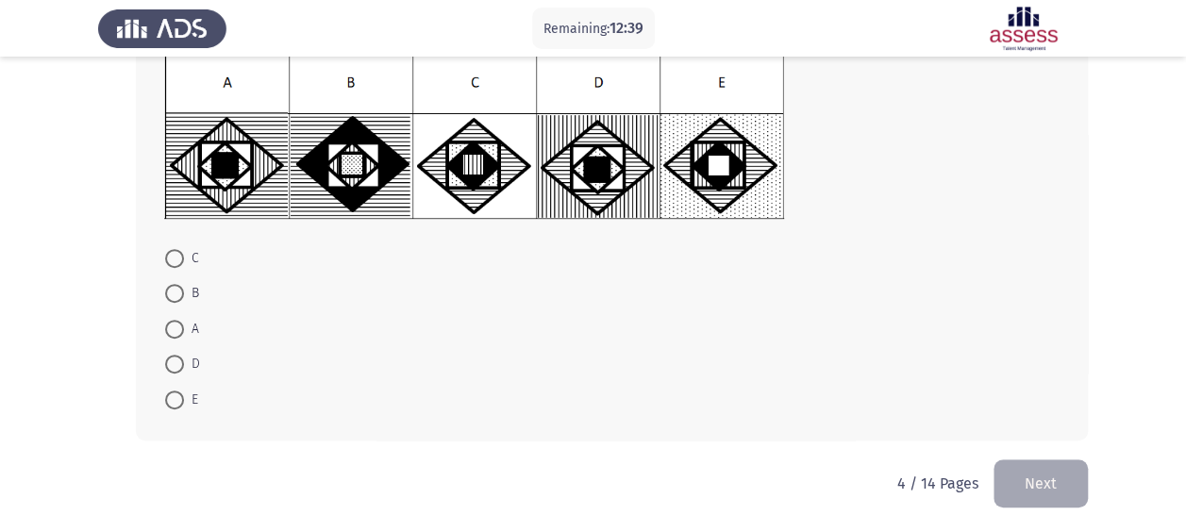
click at [181, 364] on span at bounding box center [174, 364] width 19 height 19
click at [181, 364] on input "D" at bounding box center [174, 364] width 19 height 19
radio input "true"
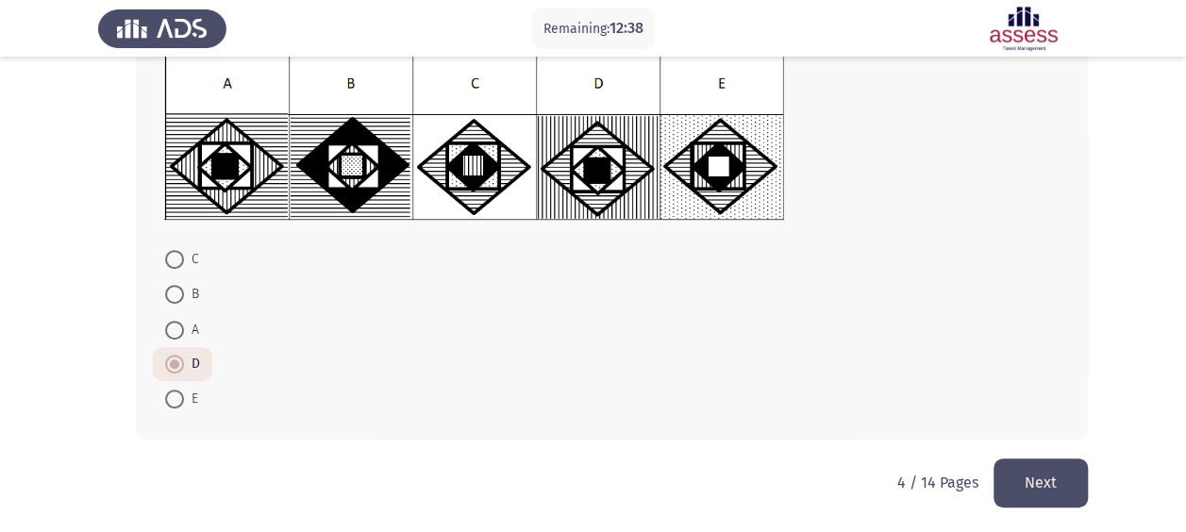
click at [1028, 479] on button "Next" at bounding box center [1040, 483] width 94 height 48
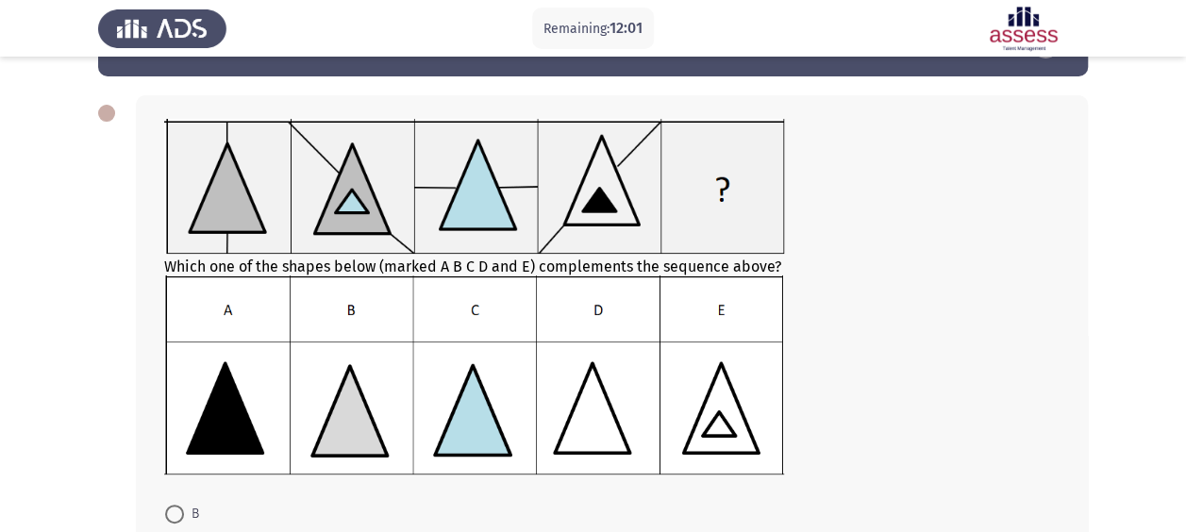
scroll to position [319, 0]
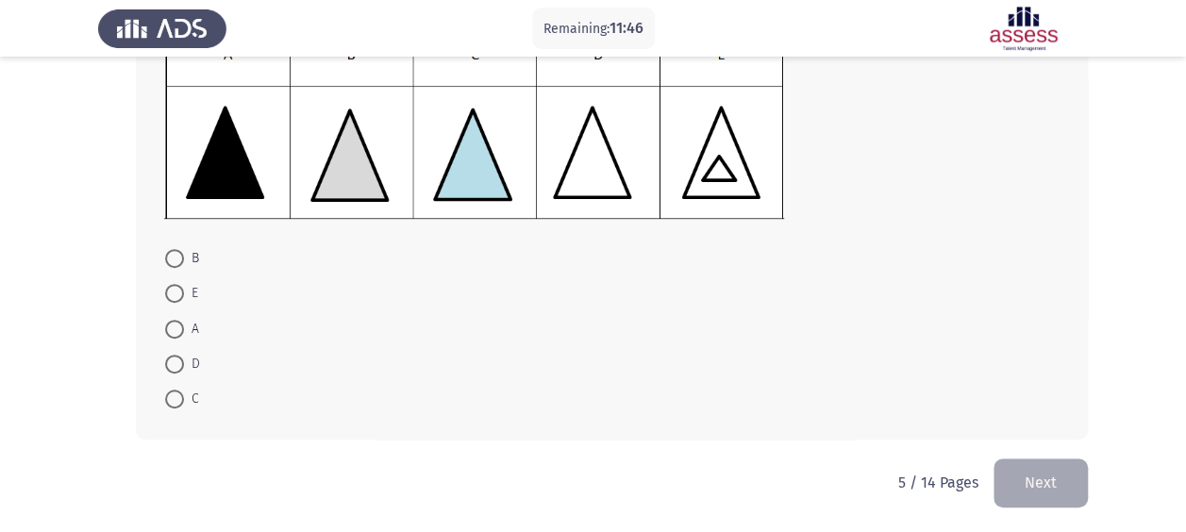
click at [184, 328] on span "A" at bounding box center [191, 329] width 15 height 23
click at [184, 328] on input "A" at bounding box center [174, 329] width 19 height 19
radio input "true"
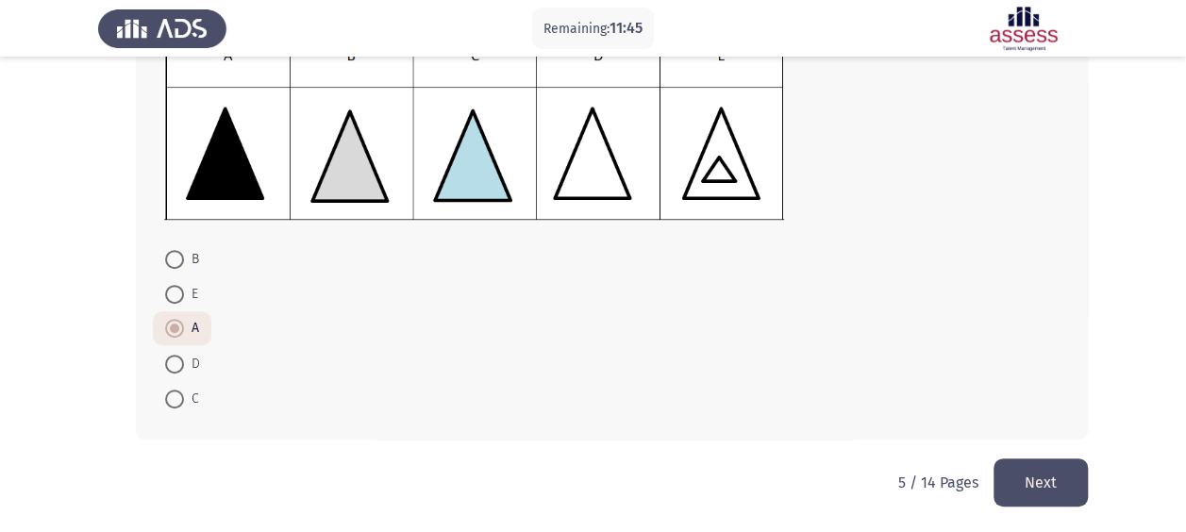
click at [1036, 476] on button "Next" at bounding box center [1040, 483] width 94 height 48
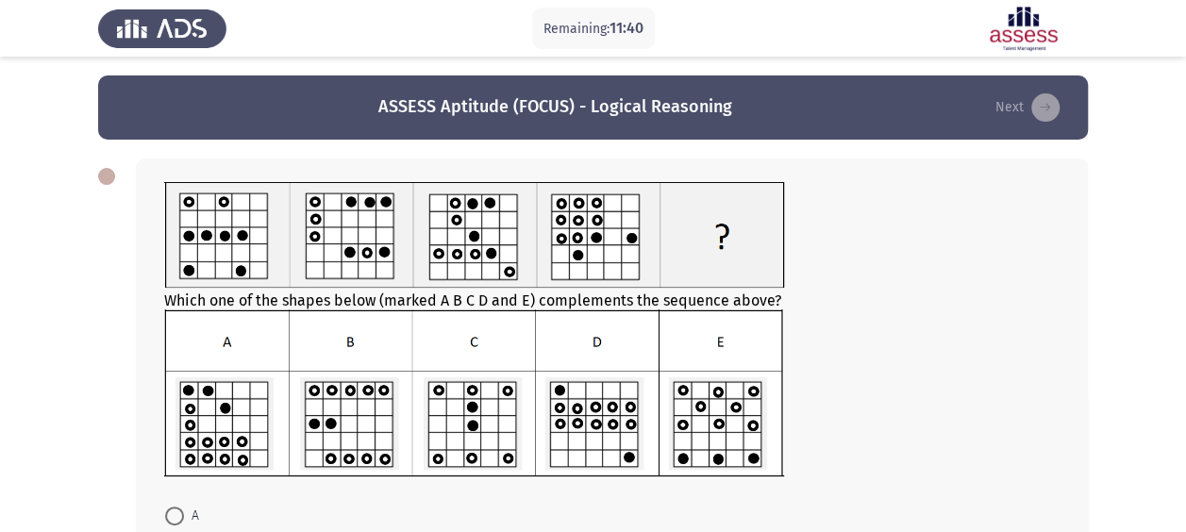
scroll to position [258, 0]
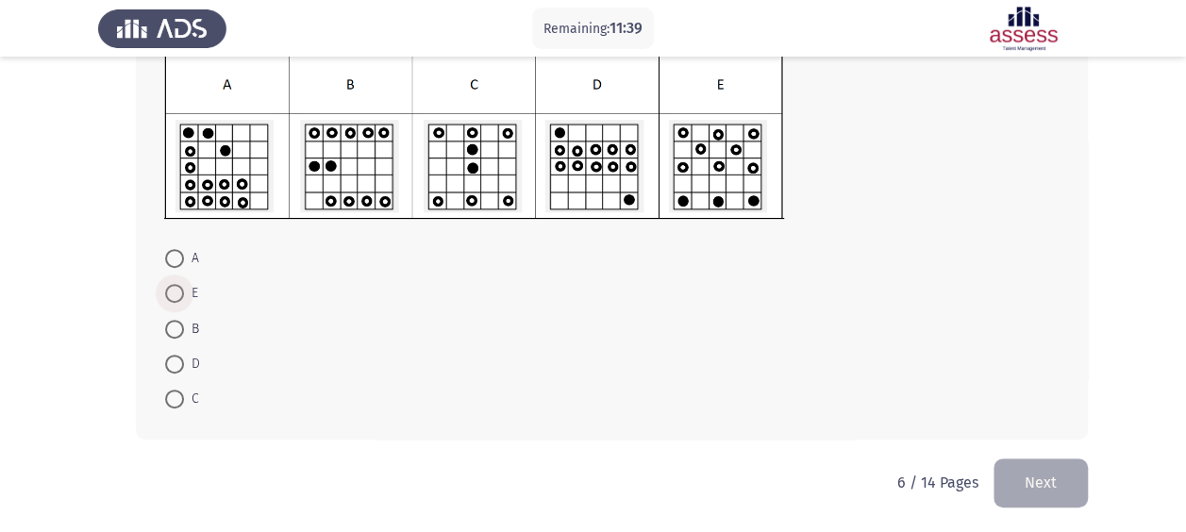
click at [186, 296] on span "E" at bounding box center [191, 293] width 14 height 23
click at [184, 296] on input "E" at bounding box center [174, 293] width 19 height 19
radio input "true"
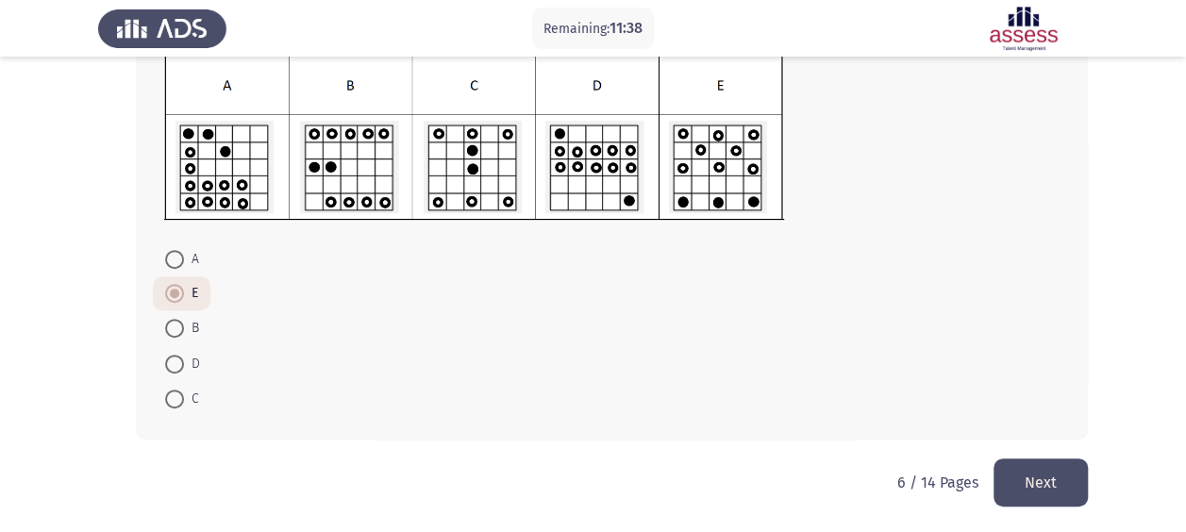
click at [1057, 485] on button "Next" at bounding box center [1040, 483] width 94 height 48
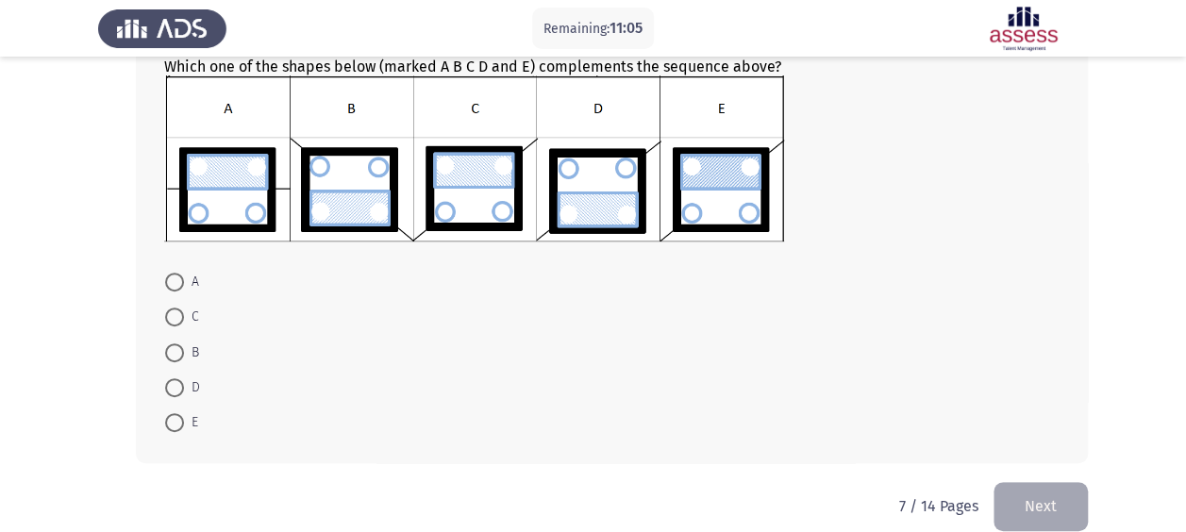
scroll to position [259, 0]
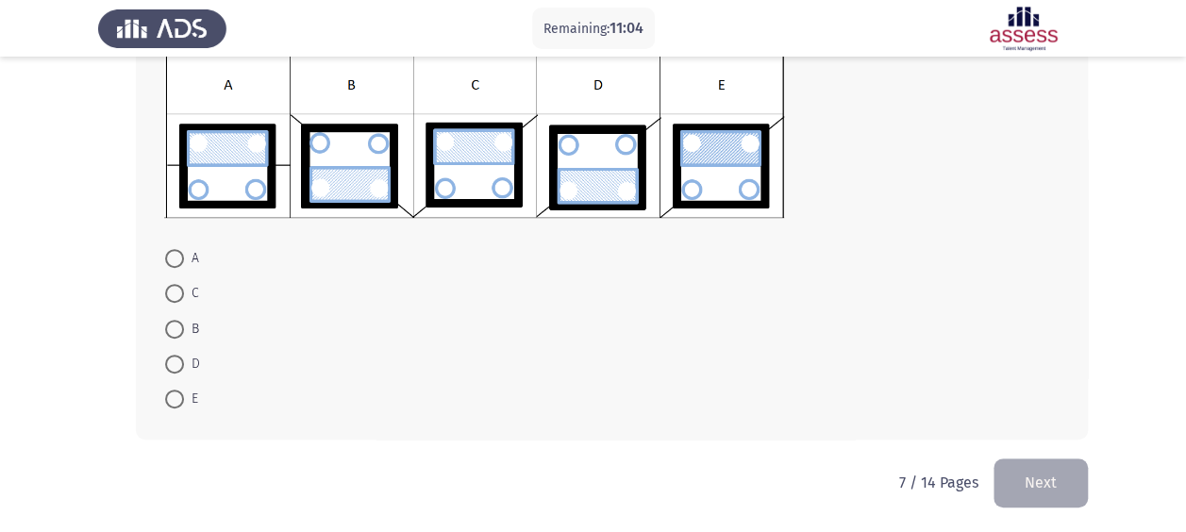
click at [188, 398] on span "E" at bounding box center [191, 399] width 14 height 23
click at [184, 398] on input "E" at bounding box center [174, 399] width 19 height 19
radio input "true"
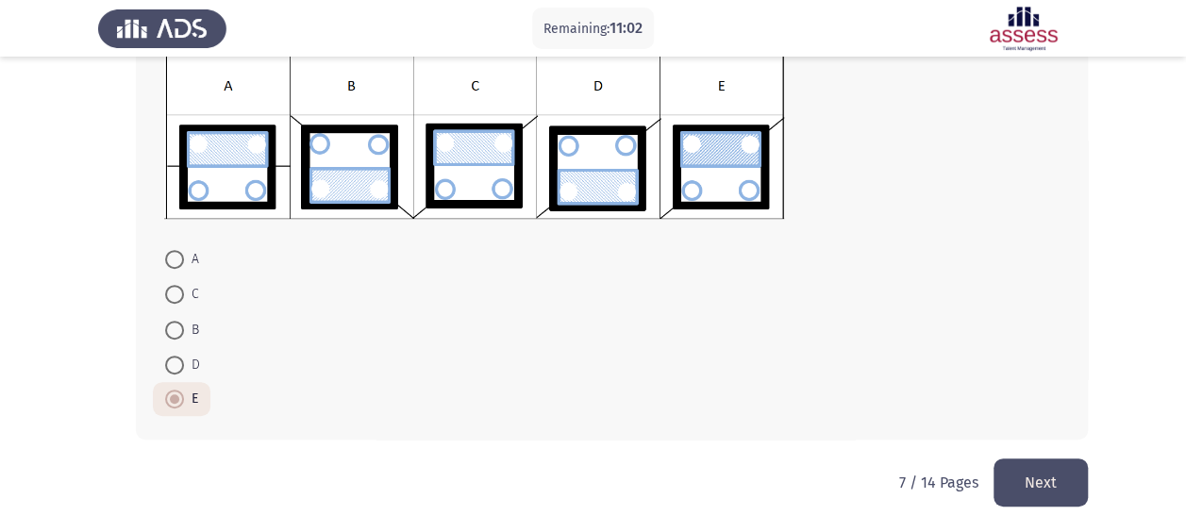
click at [1036, 479] on button "Next" at bounding box center [1040, 483] width 94 height 48
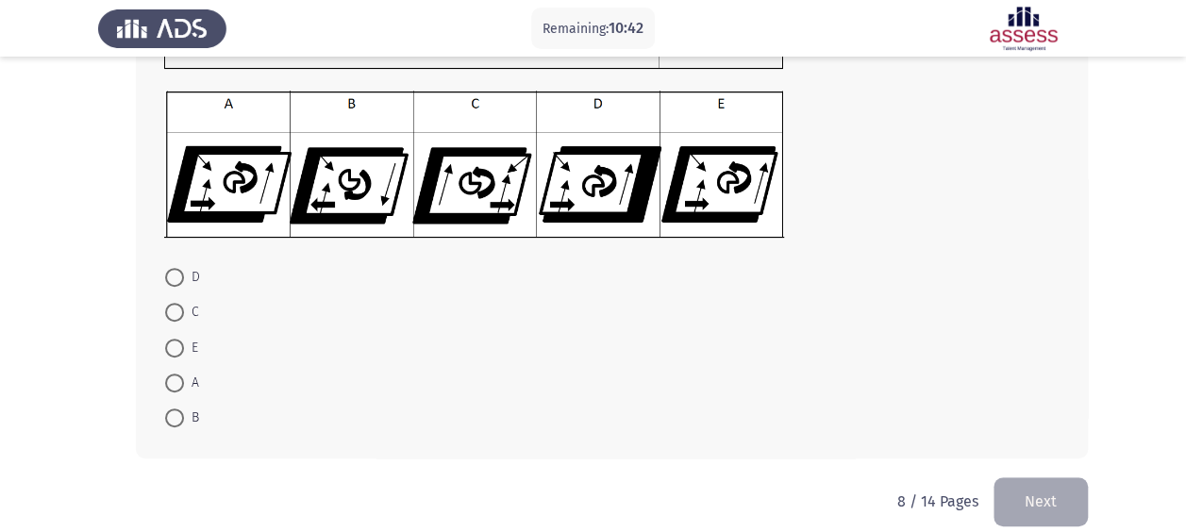
scroll to position [239, 0]
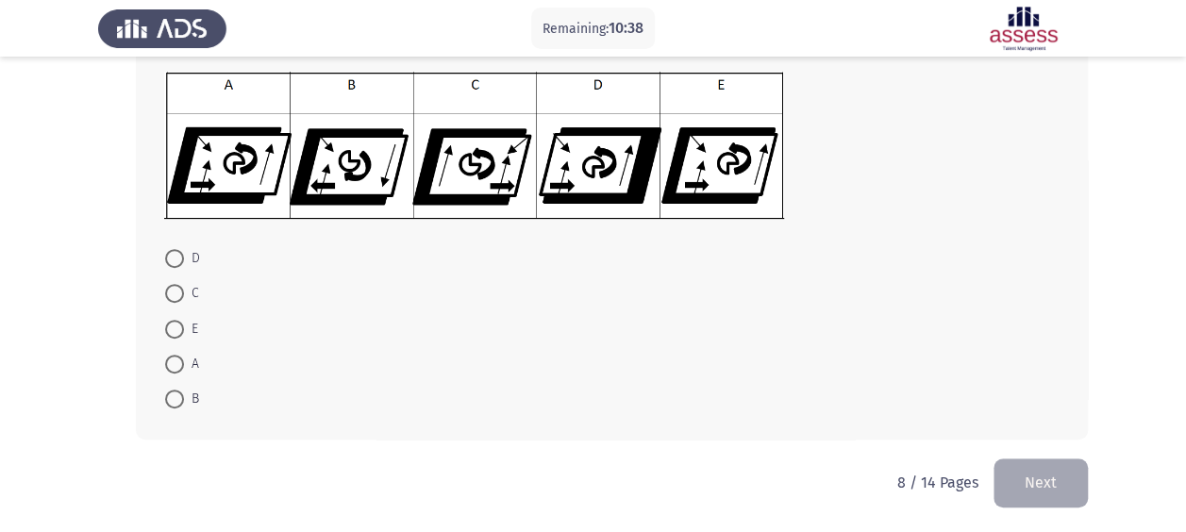
click at [190, 364] on span "A" at bounding box center [191, 364] width 15 height 23
click at [184, 364] on input "A" at bounding box center [174, 364] width 19 height 19
radio input "true"
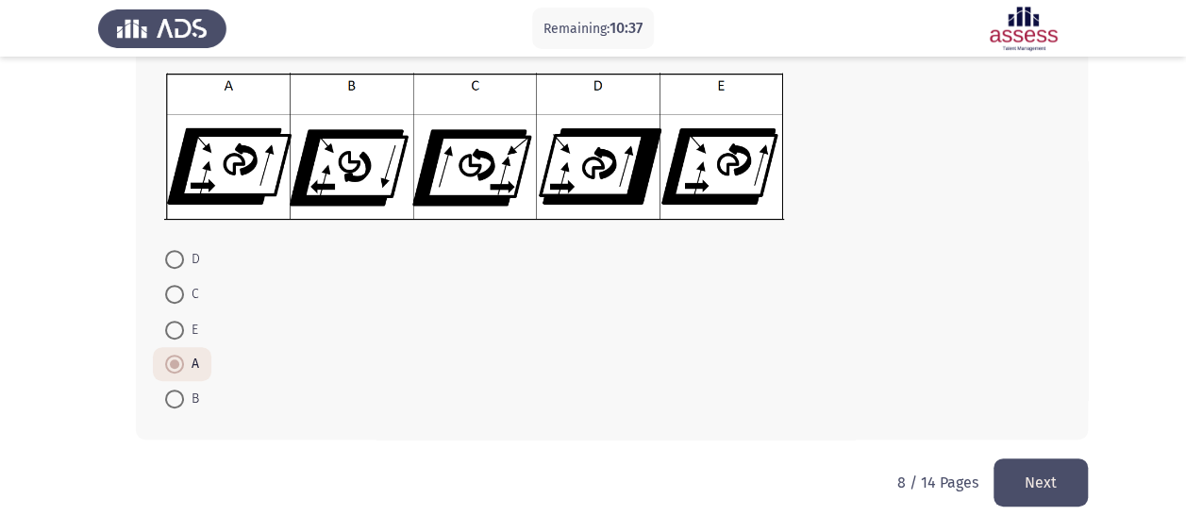
click at [1013, 472] on button "Next" at bounding box center [1040, 483] width 94 height 48
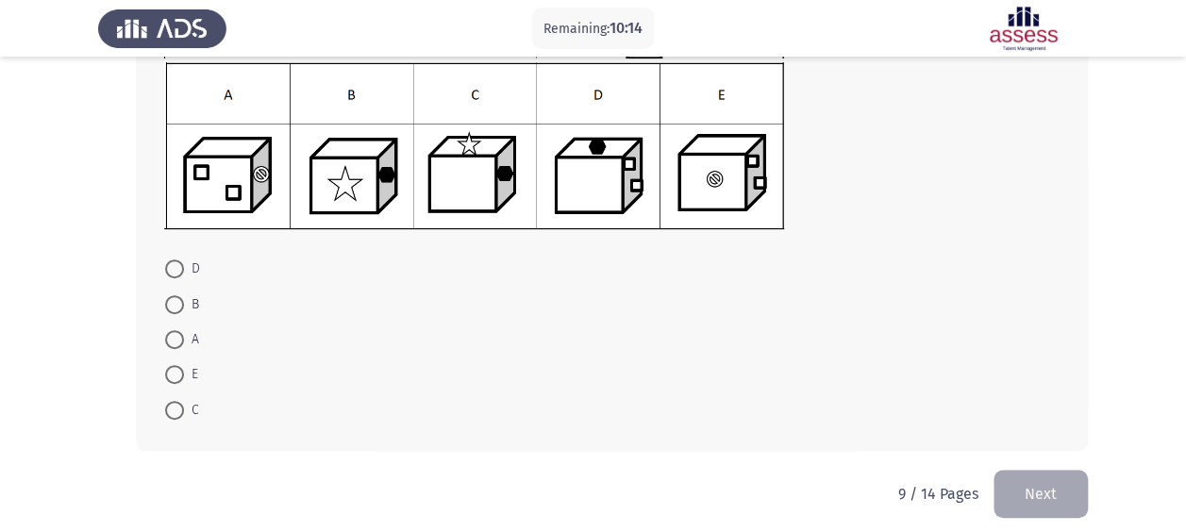
scroll to position [242, 0]
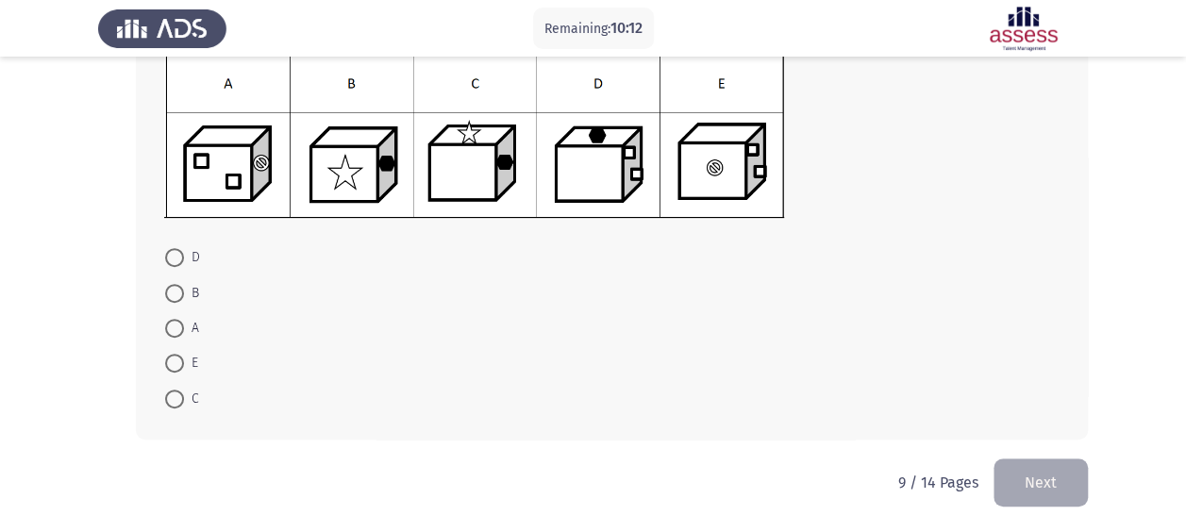
click at [175, 323] on span at bounding box center [174, 328] width 19 height 19
click at [175, 323] on input "A" at bounding box center [174, 328] width 19 height 19
radio input "true"
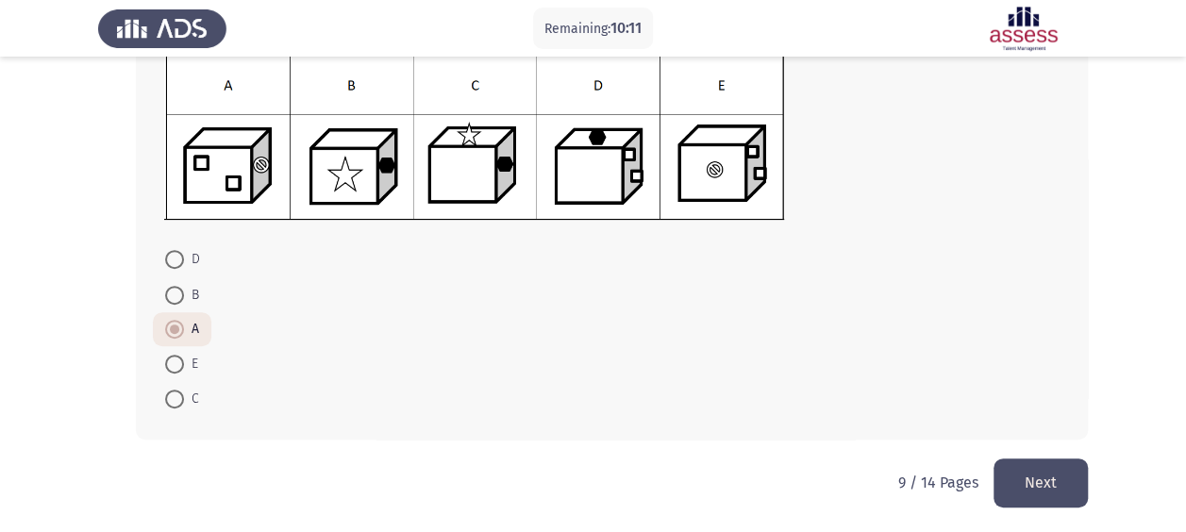
click at [174, 294] on span at bounding box center [174, 295] width 19 height 19
click at [174, 294] on input "B" at bounding box center [174, 295] width 19 height 19
radio input "true"
click at [1025, 474] on button "Next" at bounding box center [1040, 483] width 94 height 48
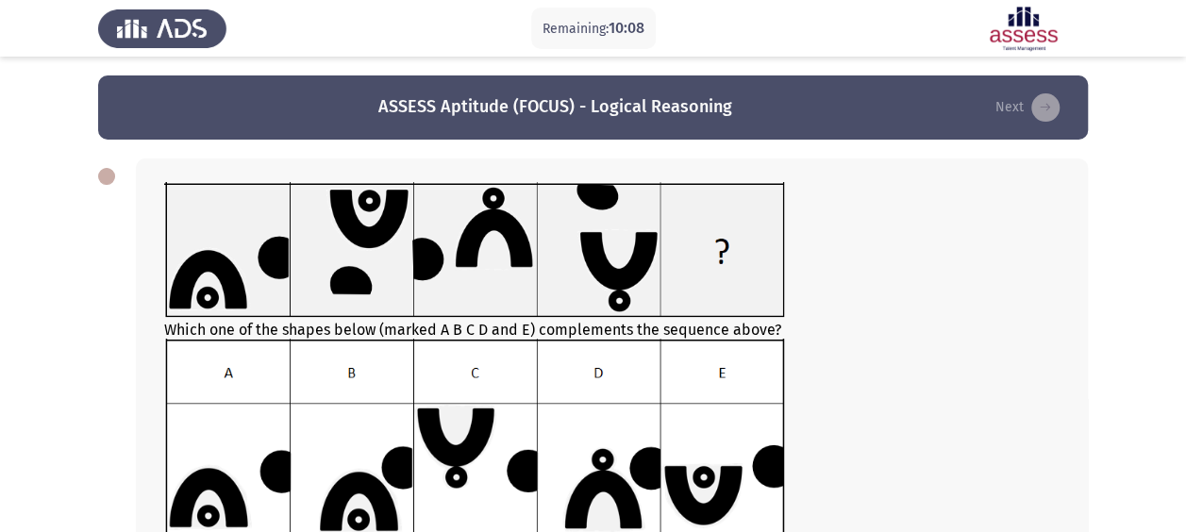
scroll to position [317, 0]
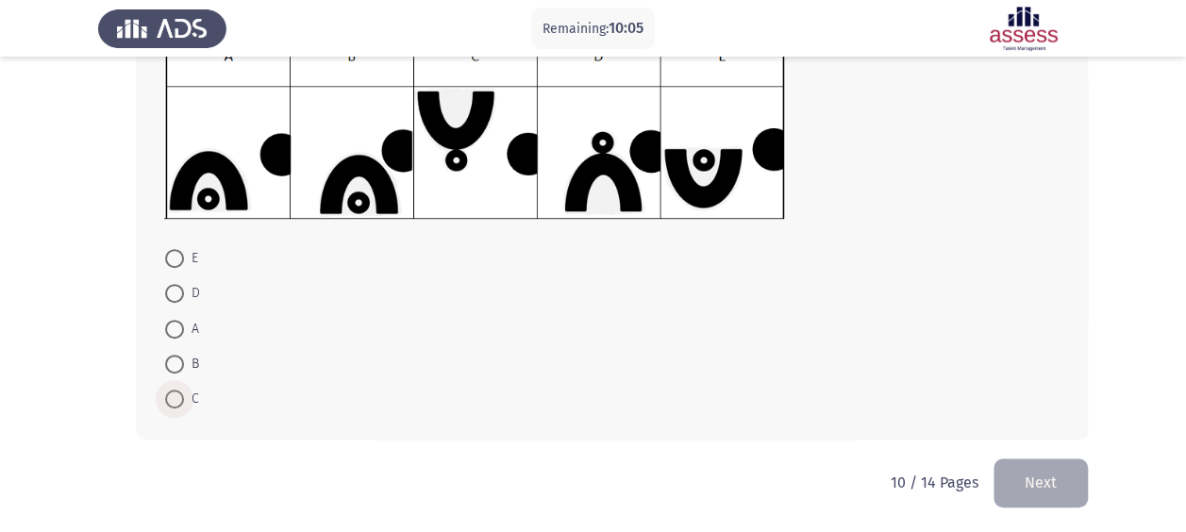
click at [166, 391] on span at bounding box center [174, 399] width 19 height 19
click at [166, 391] on input "C" at bounding box center [174, 399] width 19 height 19
radio input "true"
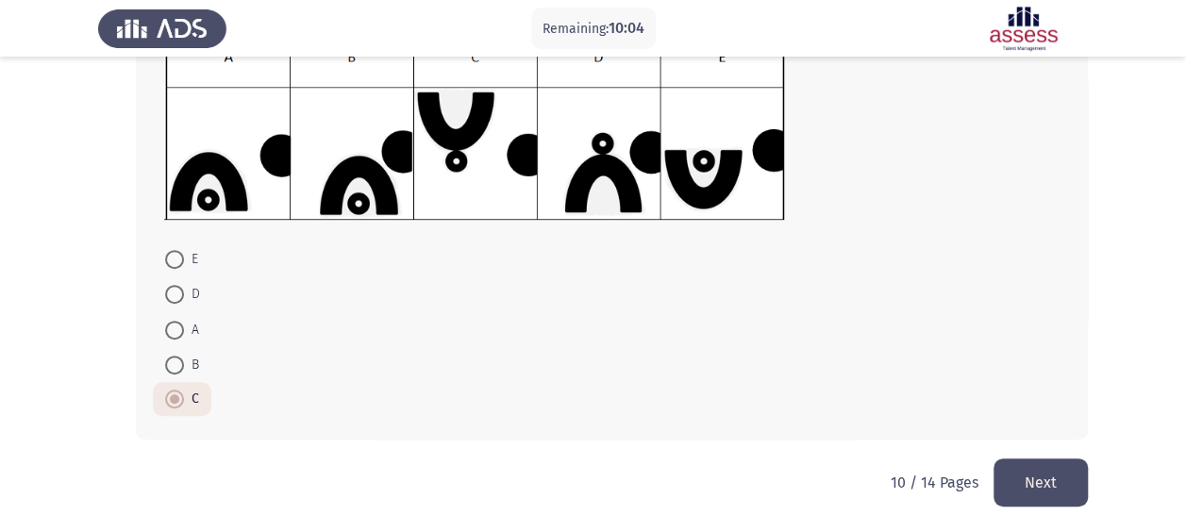
click at [1060, 483] on button "Next" at bounding box center [1040, 483] width 94 height 48
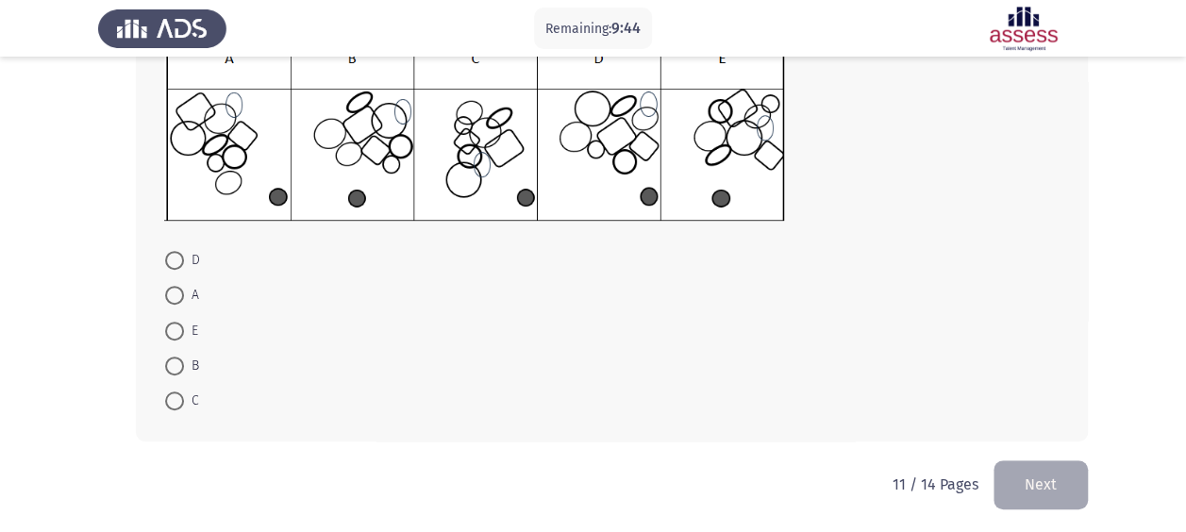
scroll to position [319, 0]
click at [186, 266] on span "D" at bounding box center [192, 258] width 16 height 23
click at [184, 266] on input "D" at bounding box center [174, 258] width 19 height 19
radio input "true"
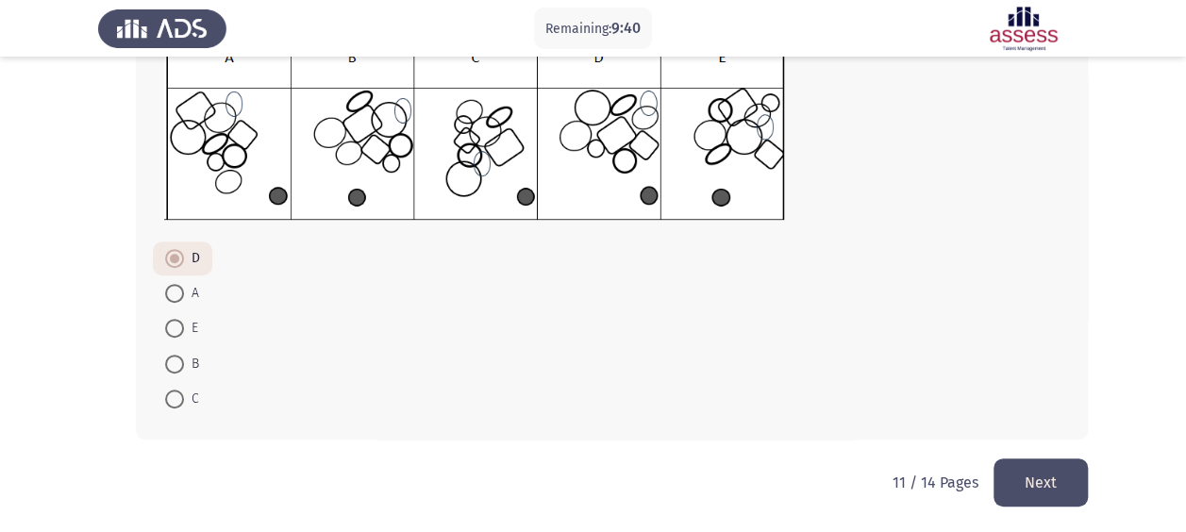
click at [1028, 481] on button "Next" at bounding box center [1040, 483] width 94 height 48
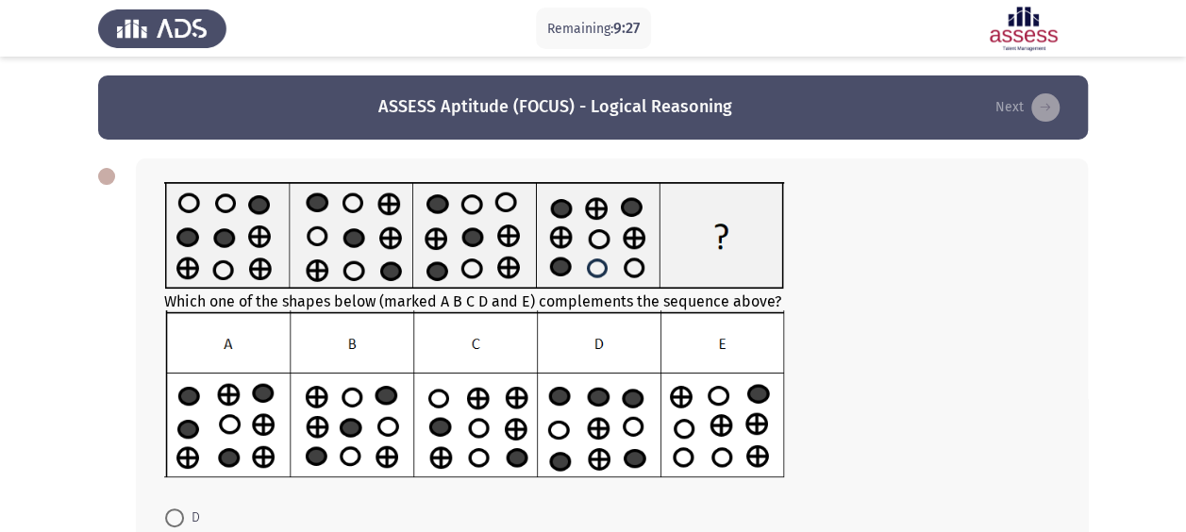
scroll to position [259, 0]
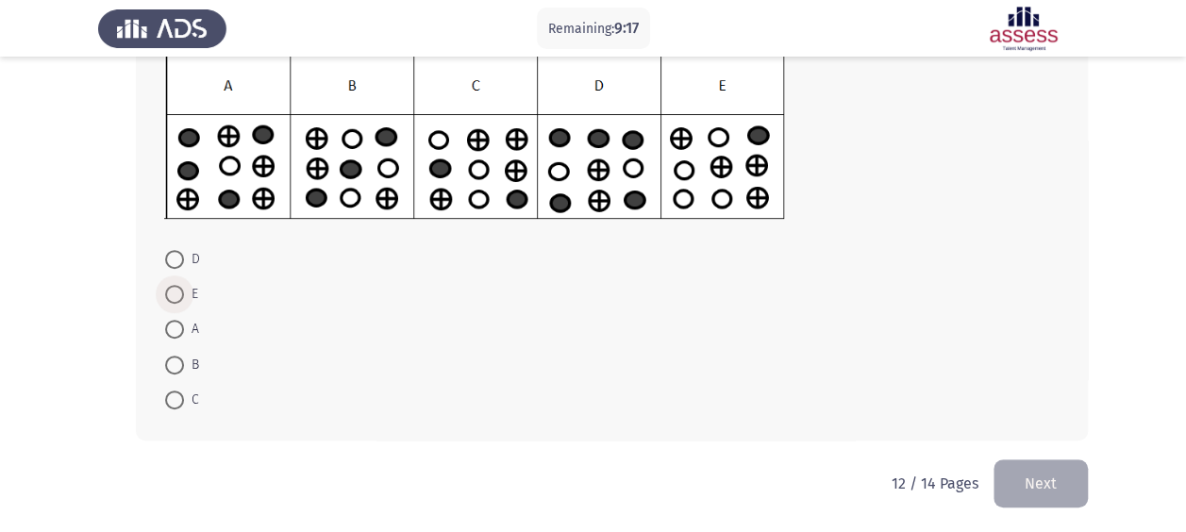
click at [194, 294] on span "E" at bounding box center [191, 294] width 14 height 23
click at [184, 294] on input "E" at bounding box center [174, 294] width 19 height 19
radio input "true"
click at [1041, 483] on button "Next" at bounding box center [1040, 483] width 94 height 48
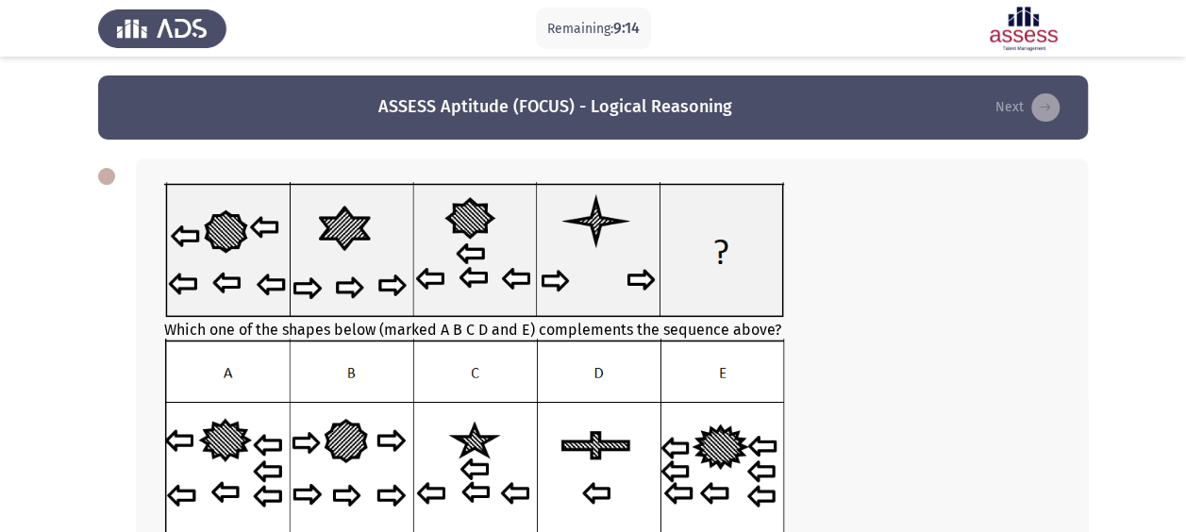
scroll to position [316, 0]
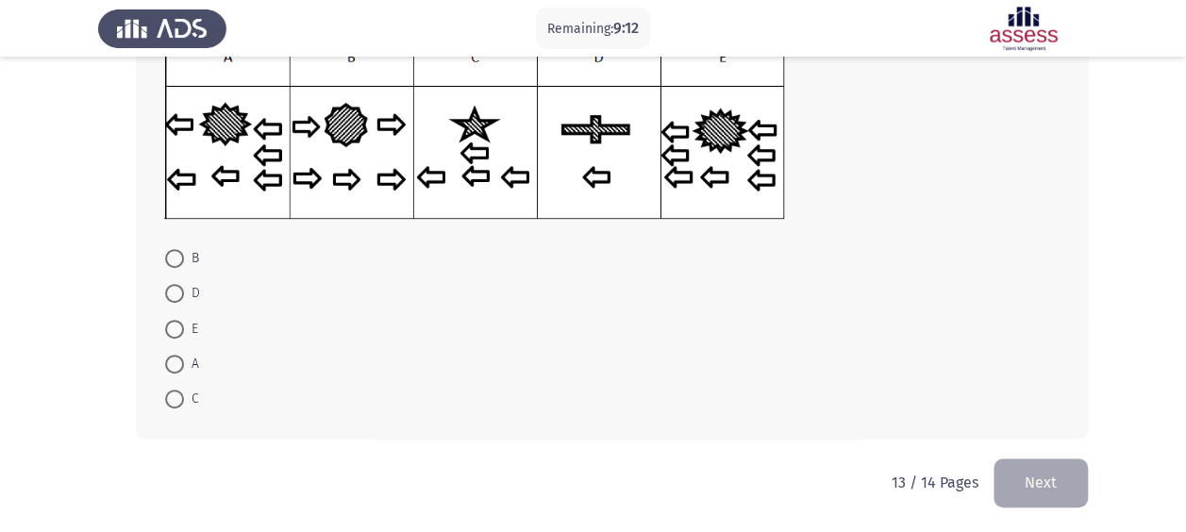
click at [181, 269] on mat-radio-button "B" at bounding box center [182, 258] width 58 height 35
click at [180, 260] on span at bounding box center [174, 258] width 19 height 19
click at [180, 260] on input "B" at bounding box center [174, 258] width 19 height 19
radio input "true"
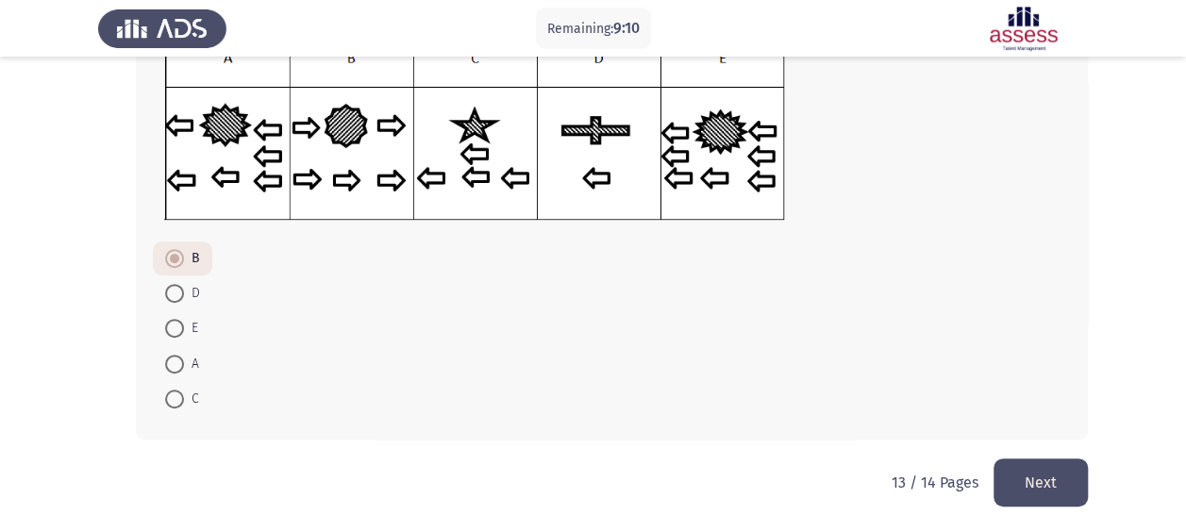
click at [1027, 478] on button "Next" at bounding box center [1040, 483] width 94 height 48
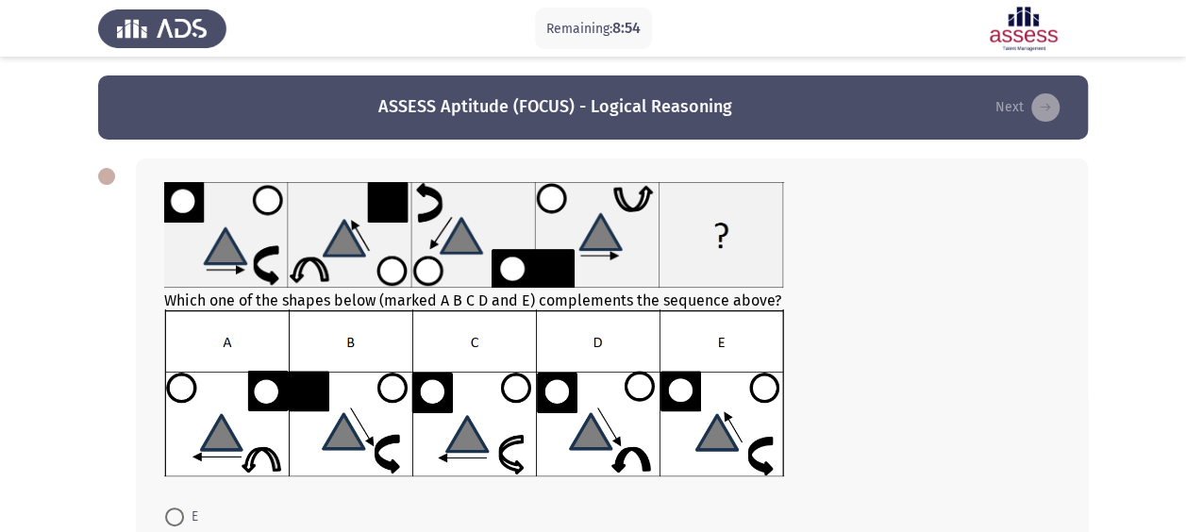
scroll to position [259, 0]
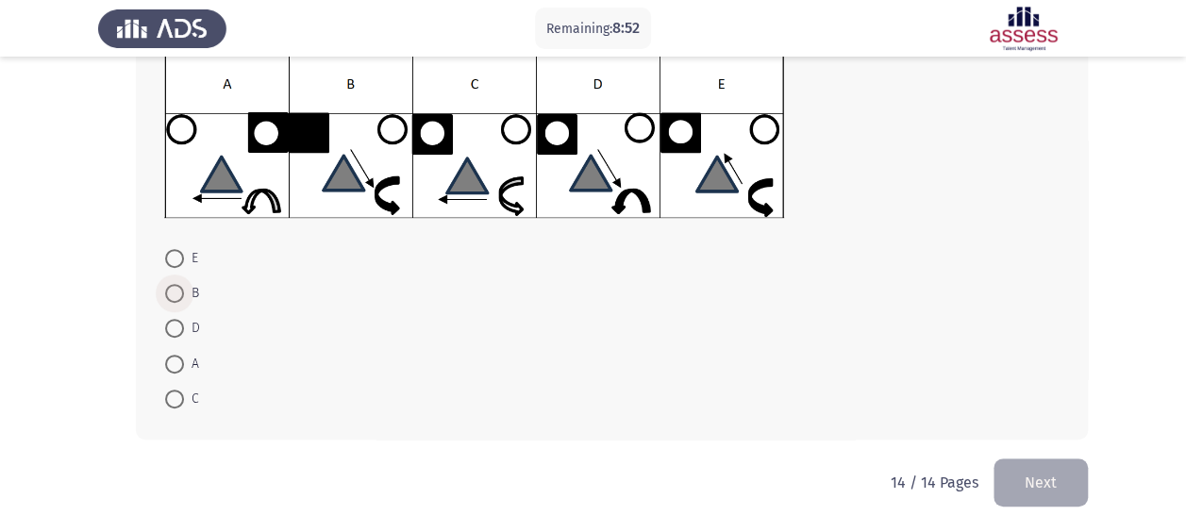
click at [183, 291] on span at bounding box center [174, 293] width 19 height 19
click at [183, 291] on input "B" at bounding box center [174, 293] width 19 height 19
radio input "true"
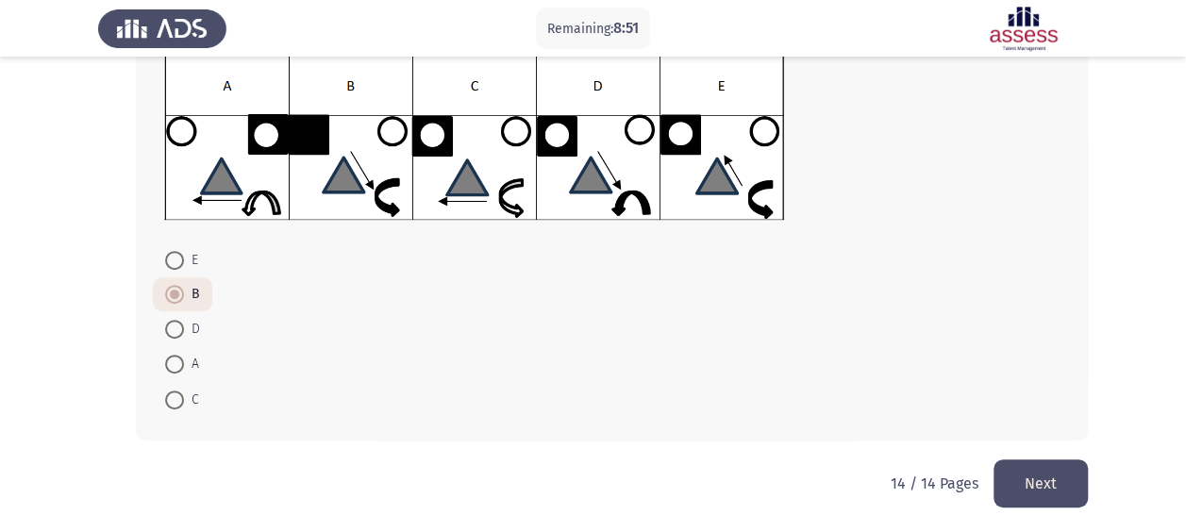
click at [1030, 486] on button "Next" at bounding box center [1040, 483] width 94 height 48
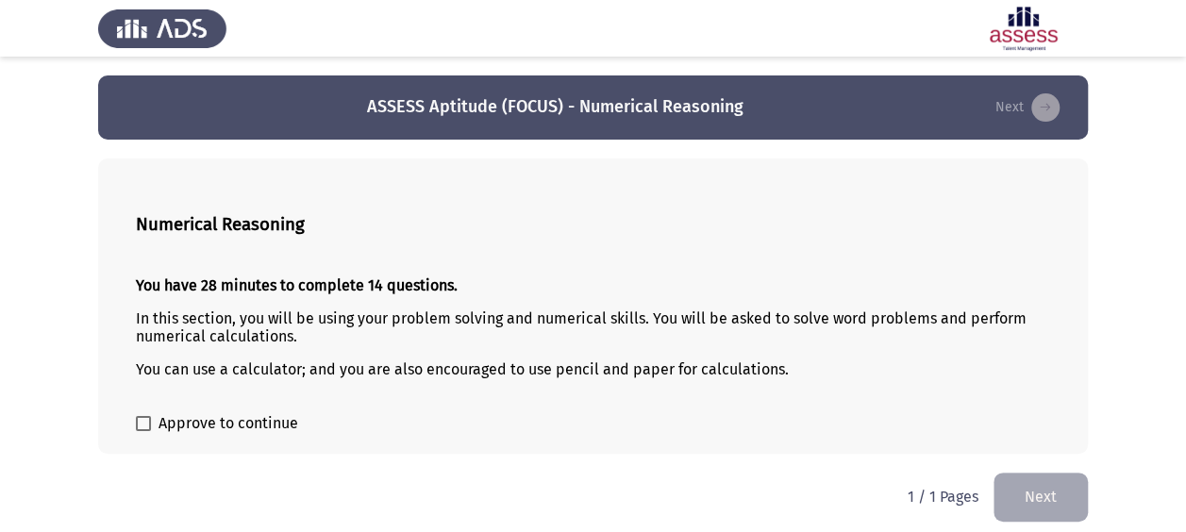
click at [170, 422] on span "Approve to continue" at bounding box center [229, 423] width 140 height 23
click at [143, 431] on input "Approve to continue" at bounding box center [142, 431] width 1 height 1
checkbox input "true"
click at [1031, 489] on button "Next" at bounding box center [1040, 497] width 94 height 48
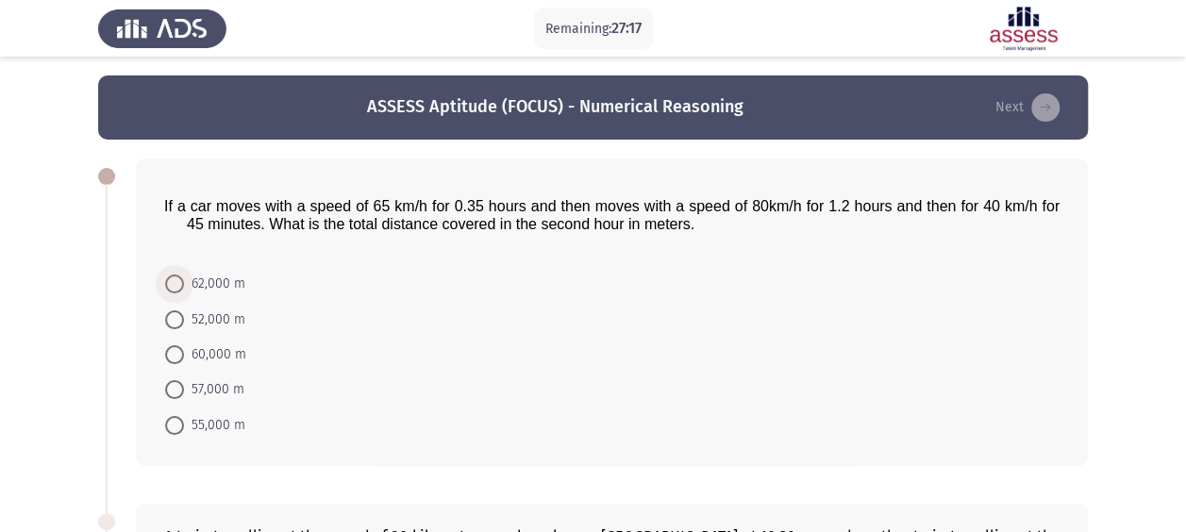
click at [219, 278] on span "62,000 m" at bounding box center [214, 284] width 61 height 23
click at [184, 278] on input "62,000 m" at bounding box center [174, 284] width 19 height 19
radio input "true"
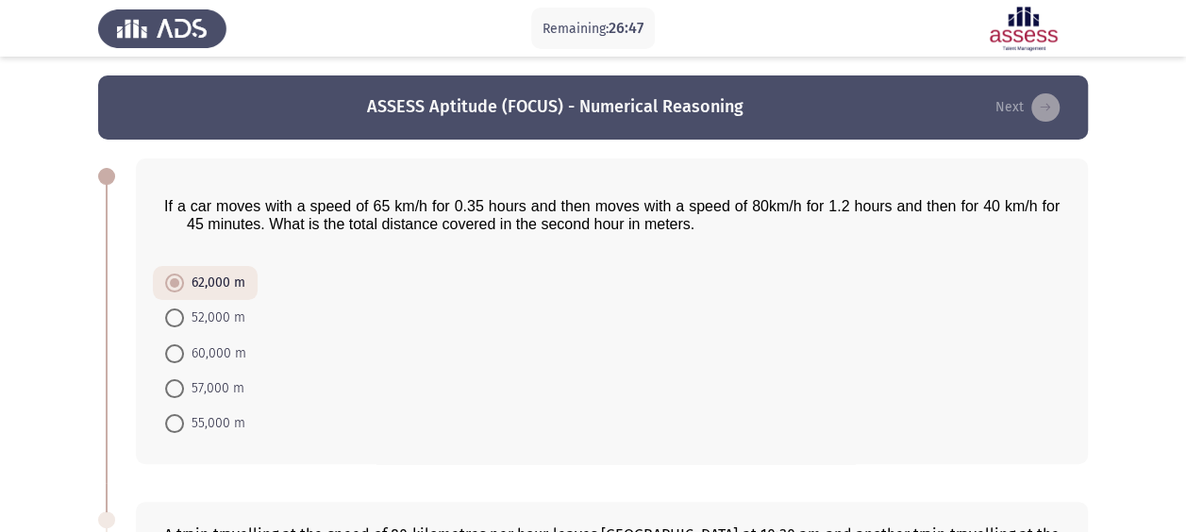
scroll to position [377, 0]
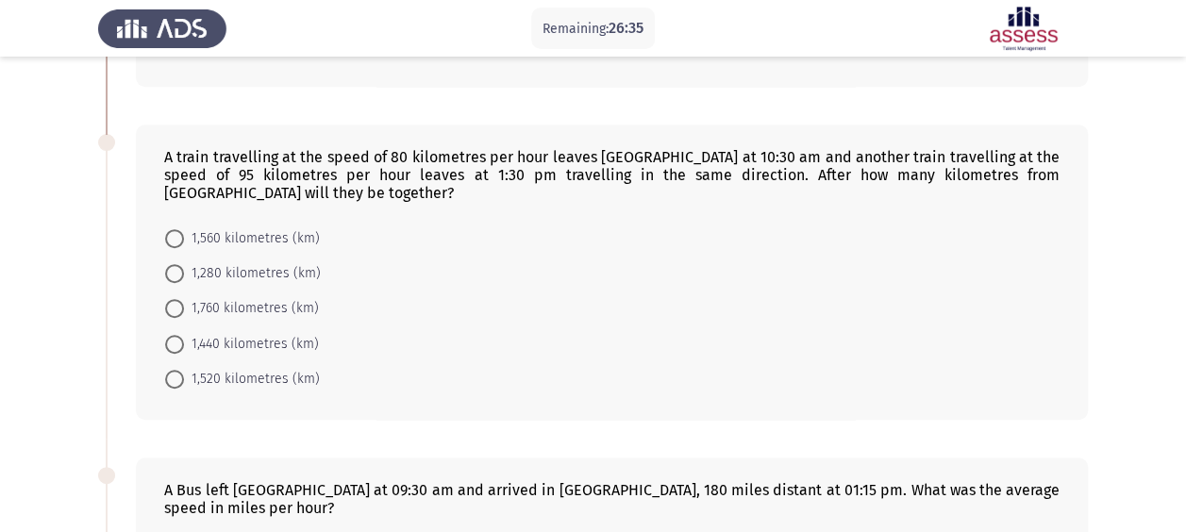
click at [210, 233] on span "1,560 kilometres (km)" at bounding box center [252, 238] width 136 height 23
click at [184, 233] on input "1,560 kilometres (km)" at bounding box center [174, 238] width 19 height 19
radio input "true"
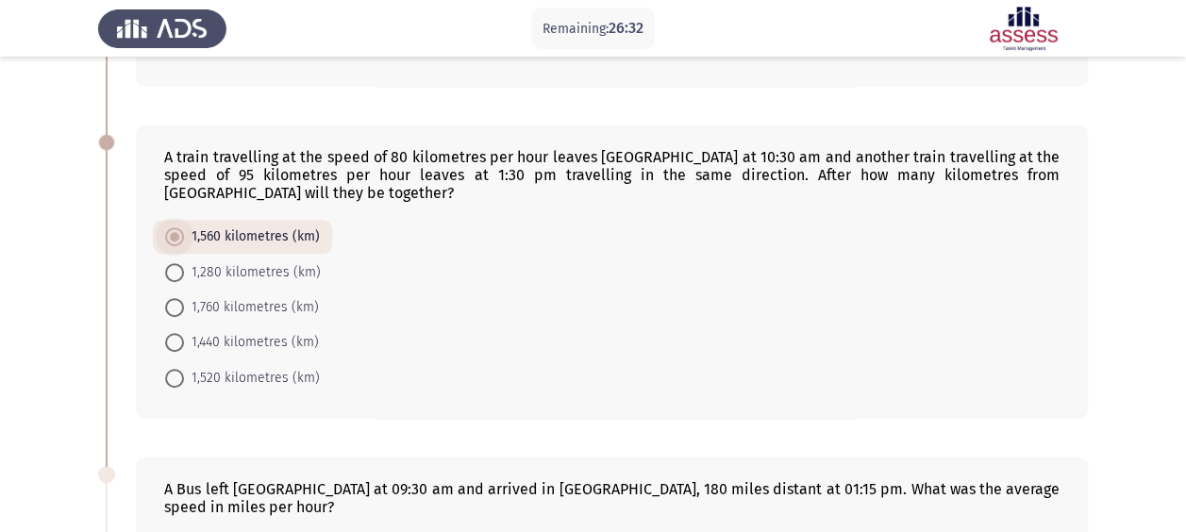
click at [201, 241] on span "1,560 kilometres (km)" at bounding box center [252, 236] width 136 height 23
click at [184, 241] on input "1,560 kilometres (km)" at bounding box center [174, 236] width 19 height 19
click at [241, 367] on span "1,520 kilometres (km)" at bounding box center [252, 378] width 136 height 23
click at [184, 369] on input "1,520 kilometres (km)" at bounding box center [174, 378] width 19 height 19
radio input "true"
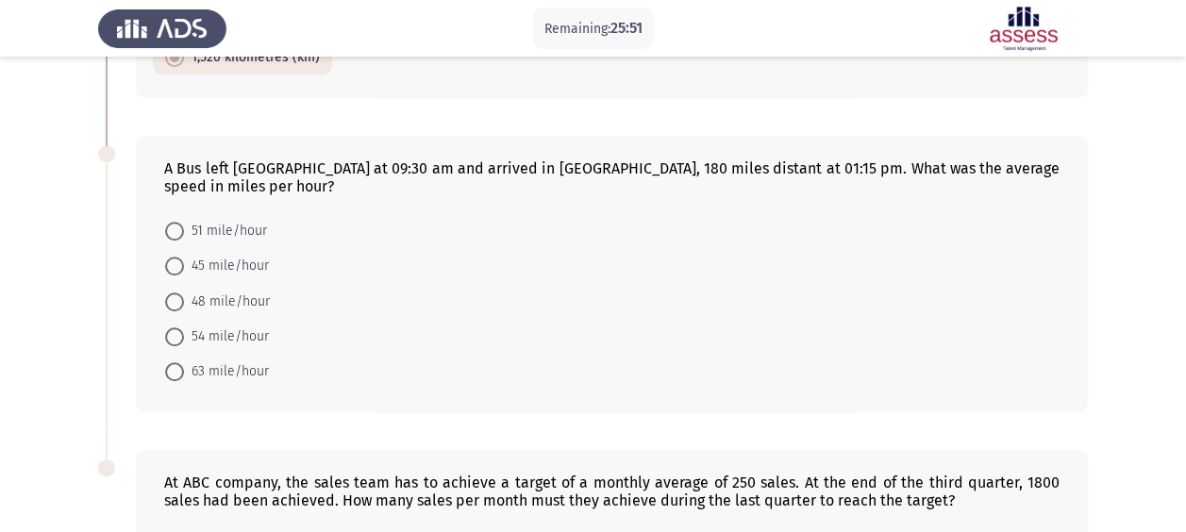
scroll to position [691, 0]
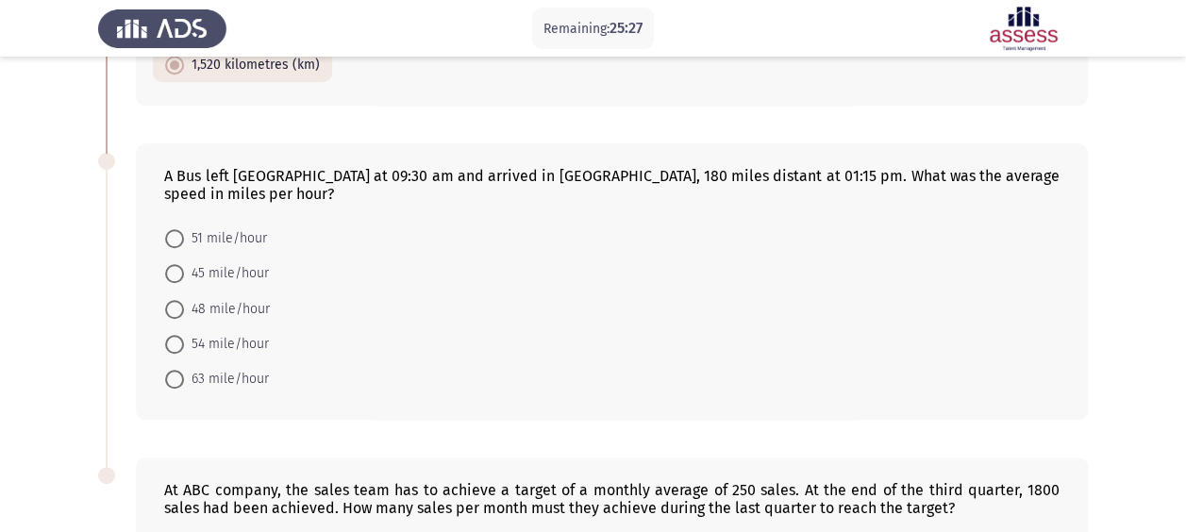
click at [225, 262] on span "45 mile/hour" at bounding box center [226, 273] width 85 height 23
click at [184, 264] on input "45 mile/hour" at bounding box center [174, 273] width 19 height 19
radio input "true"
click at [221, 296] on span "48 mile/hour" at bounding box center [227, 307] width 86 height 23
click at [184, 298] on input "48 mile/hour" at bounding box center [174, 307] width 19 height 19
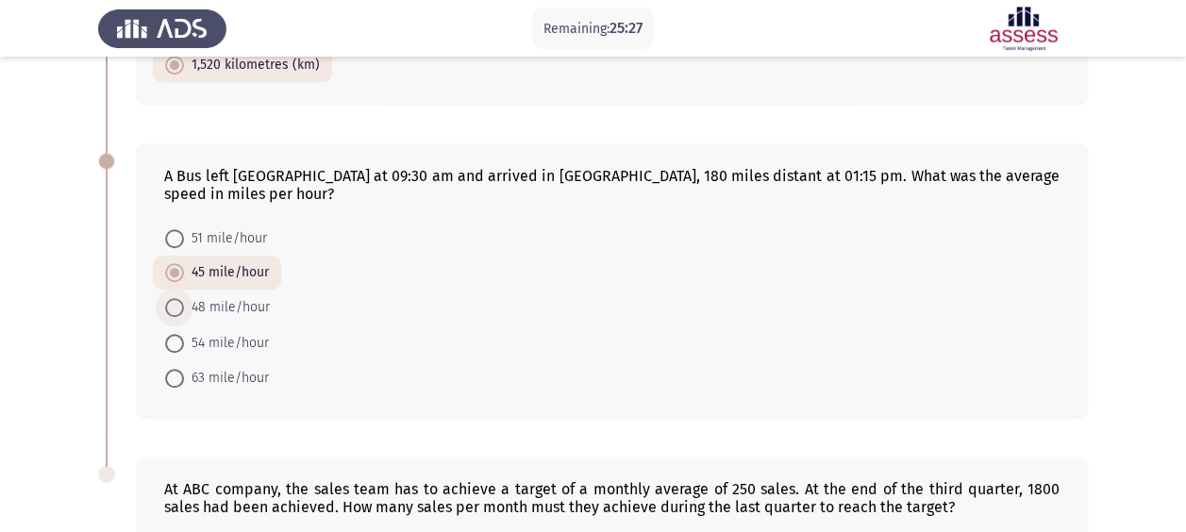
radio input "true"
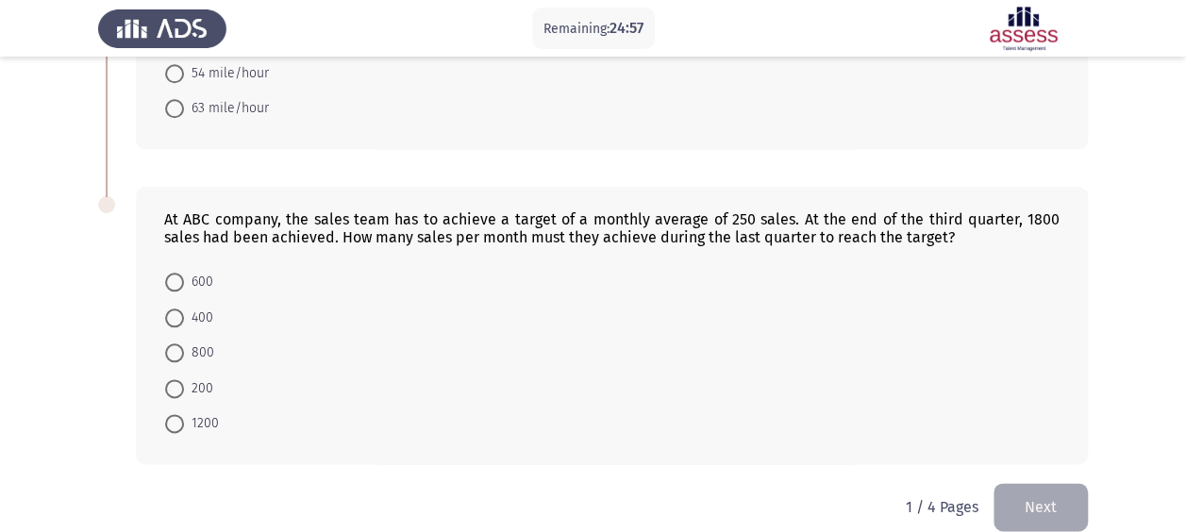
click at [181, 309] on span at bounding box center [174, 318] width 19 height 19
click at [181, 309] on input "400" at bounding box center [174, 318] width 19 height 19
radio input "true"
click at [1004, 484] on button "Next" at bounding box center [1040, 508] width 94 height 48
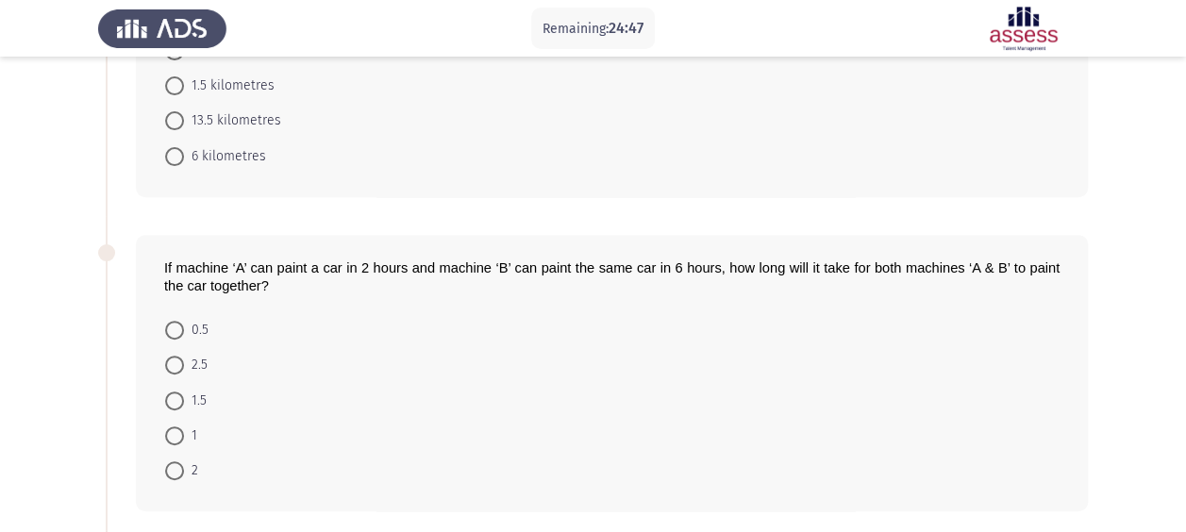
scroll to position [0, 0]
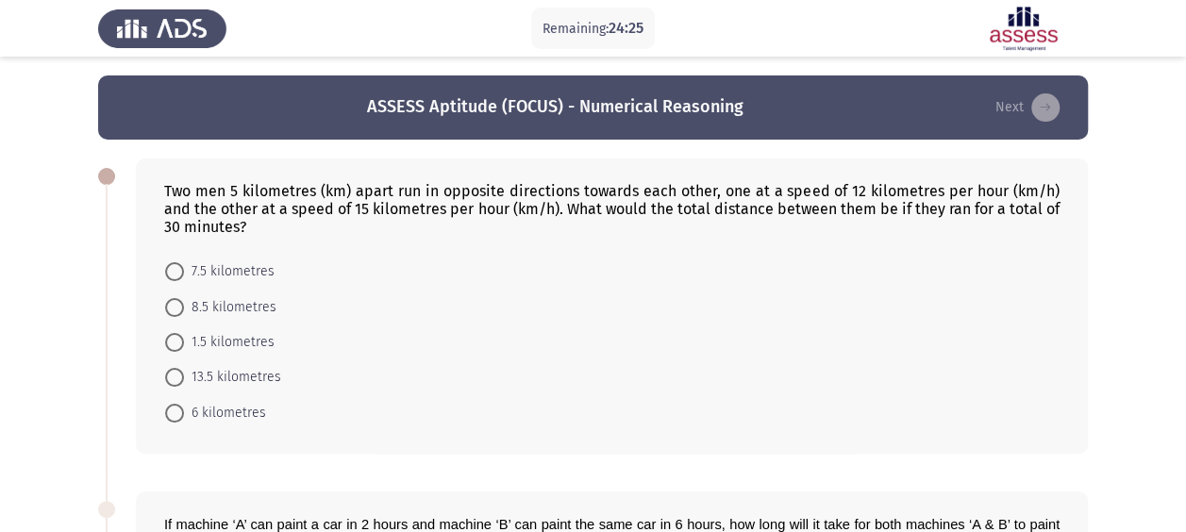
click at [225, 303] on span "8.5 kilometres" at bounding box center [230, 307] width 92 height 23
click at [184, 303] on input "8.5 kilometres" at bounding box center [174, 307] width 19 height 19
radio input "true"
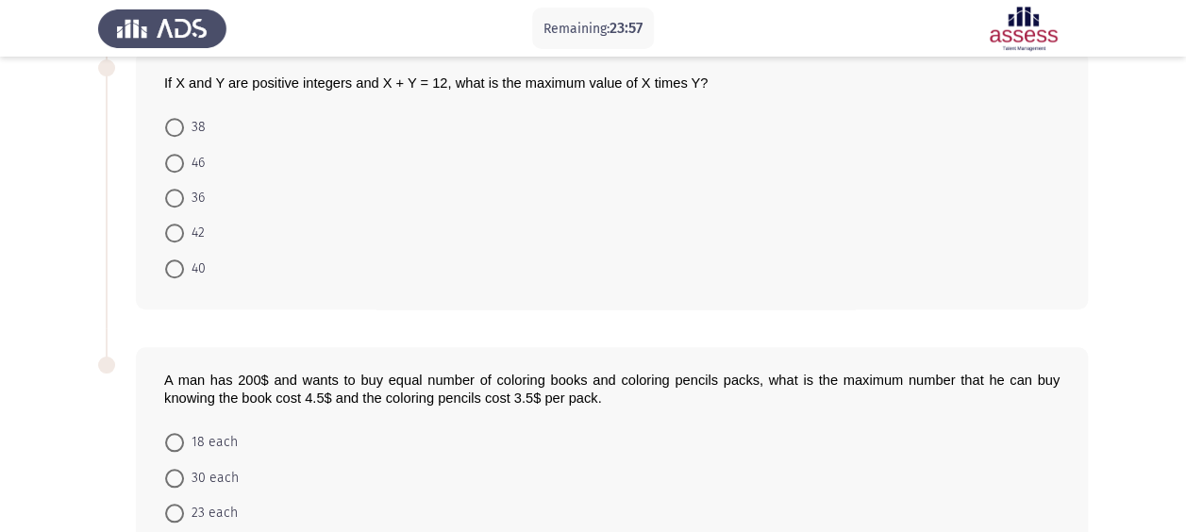
scroll to position [377, 0]
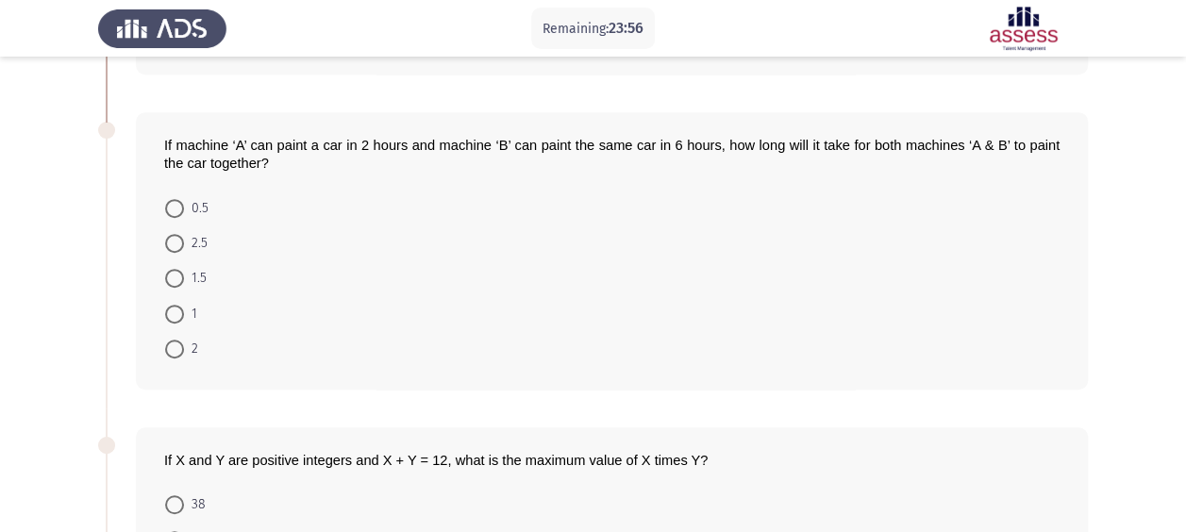
click at [192, 276] on span "1.5" at bounding box center [195, 278] width 23 height 23
click at [184, 276] on input "1.5" at bounding box center [174, 278] width 19 height 19
radio input "true"
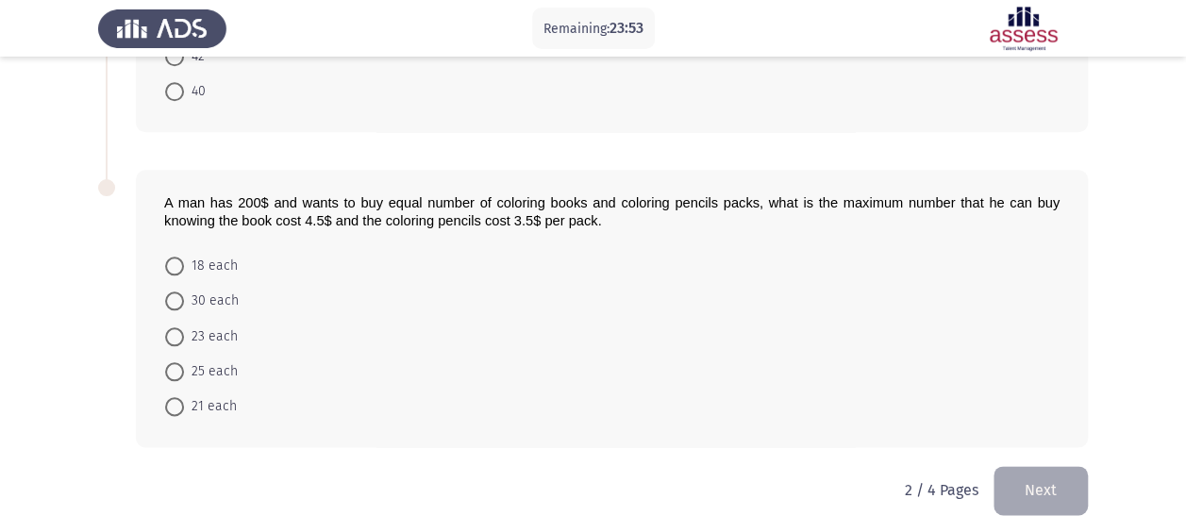
scroll to position [553, 0]
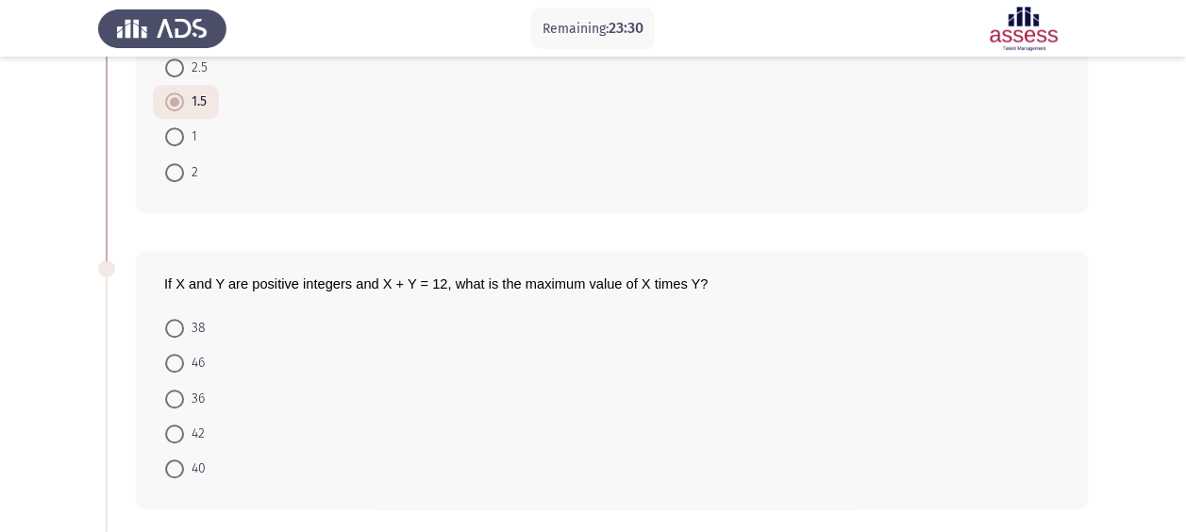
click at [207, 400] on mat-radio-button "36" at bounding box center [185, 397] width 64 height 35
click at [189, 395] on span "36" at bounding box center [194, 399] width 21 height 23
click at [184, 395] on input "36" at bounding box center [174, 399] width 19 height 19
radio input "true"
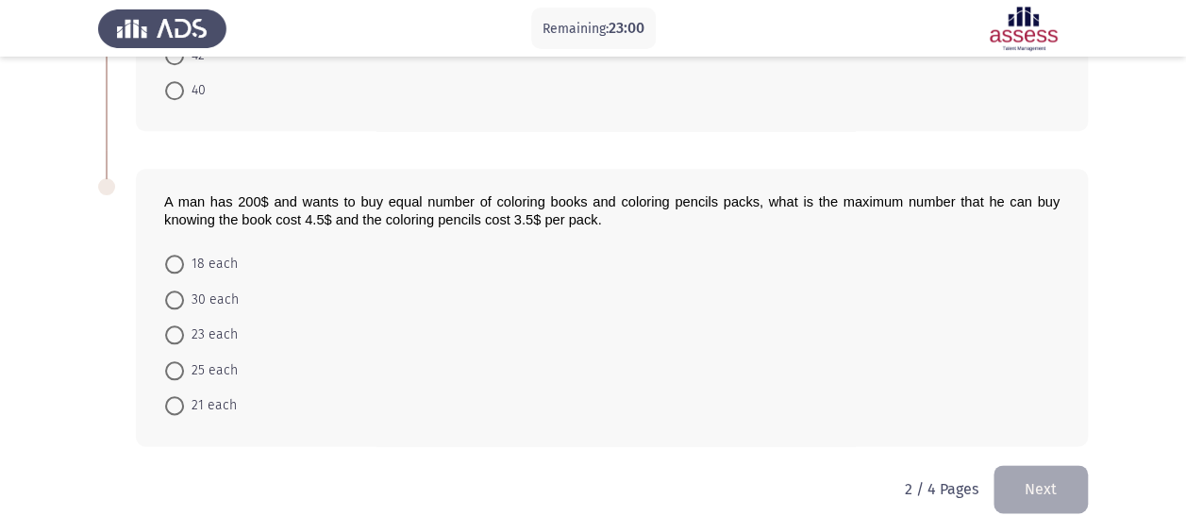
click at [200, 362] on span "25 each" at bounding box center [211, 370] width 54 height 23
click at [184, 362] on input "25 each" at bounding box center [174, 370] width 19 height 19
radio input "true"
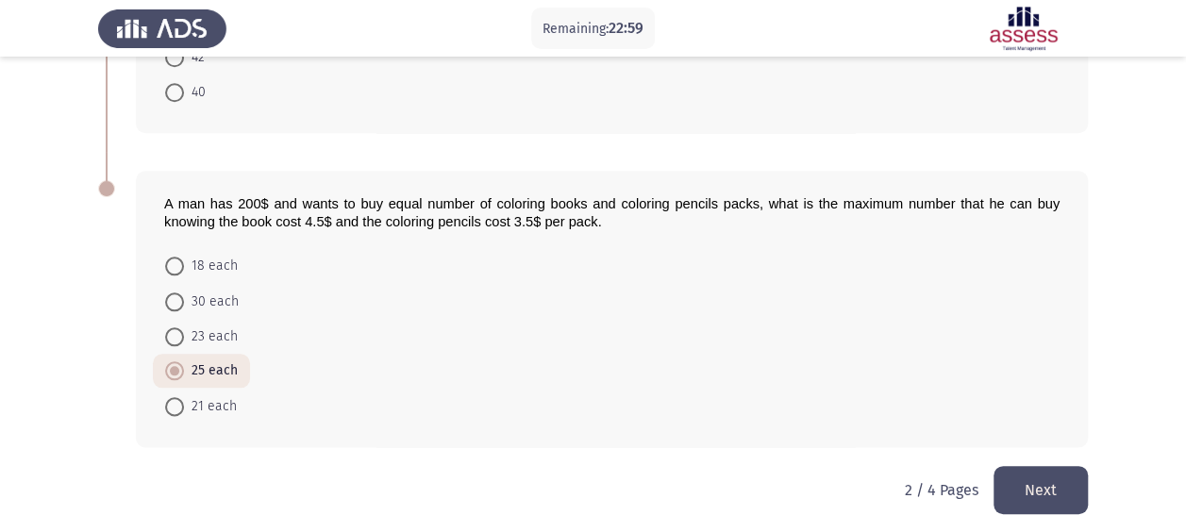
click at [1052, 474] on button "Next" at bounding box center [1040, 490] width 94 height 48
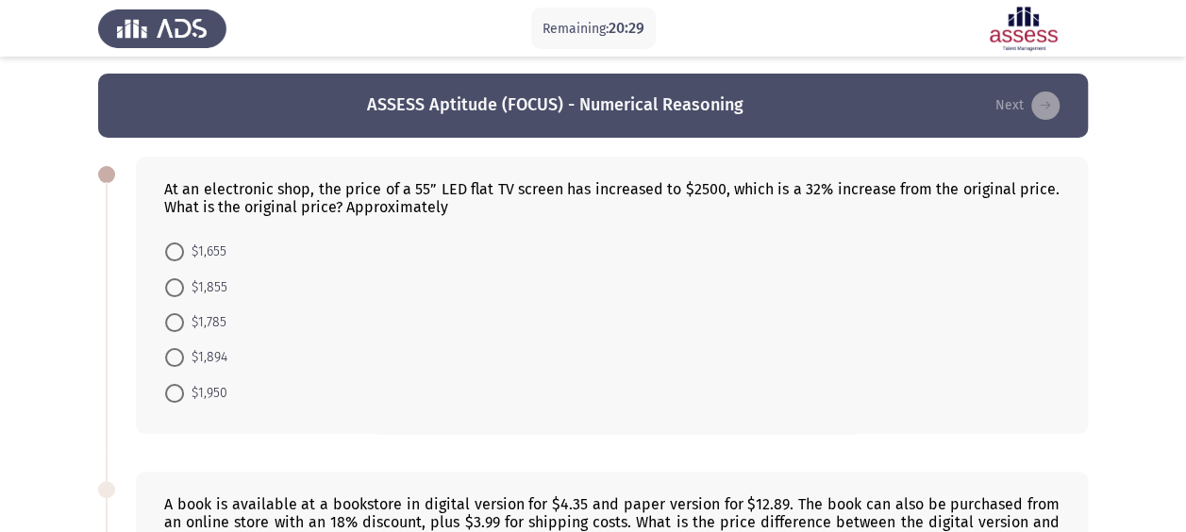
scroll to position [0, 0]
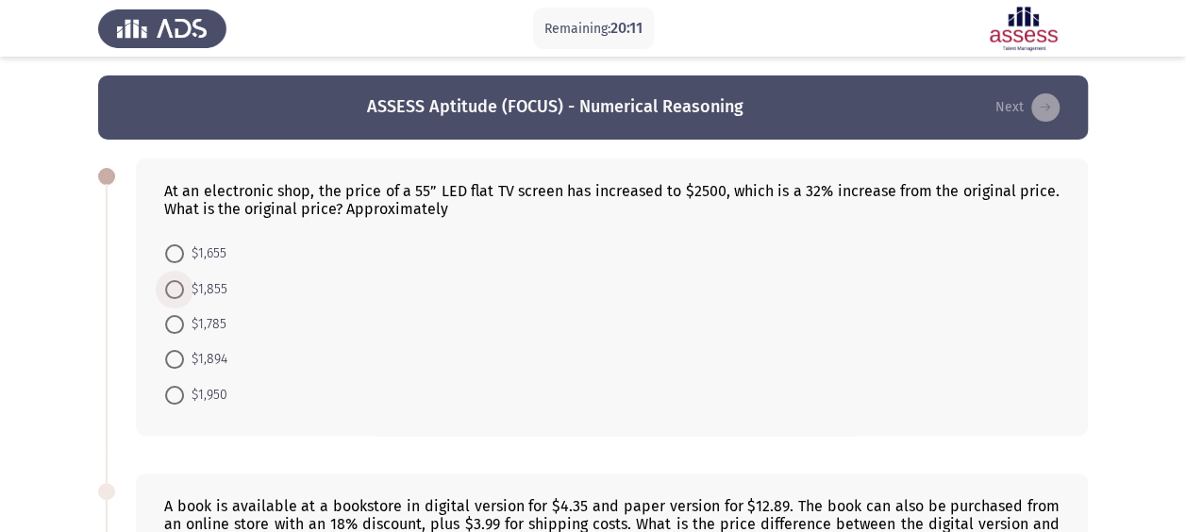
click at [197, 285] on span "$1,855" at bounding box center [205, 289] width 43 height 23
click at [184, 285] on input "$1,855" at bounding box center [174, 289] width 19 height 19
radio input "true"
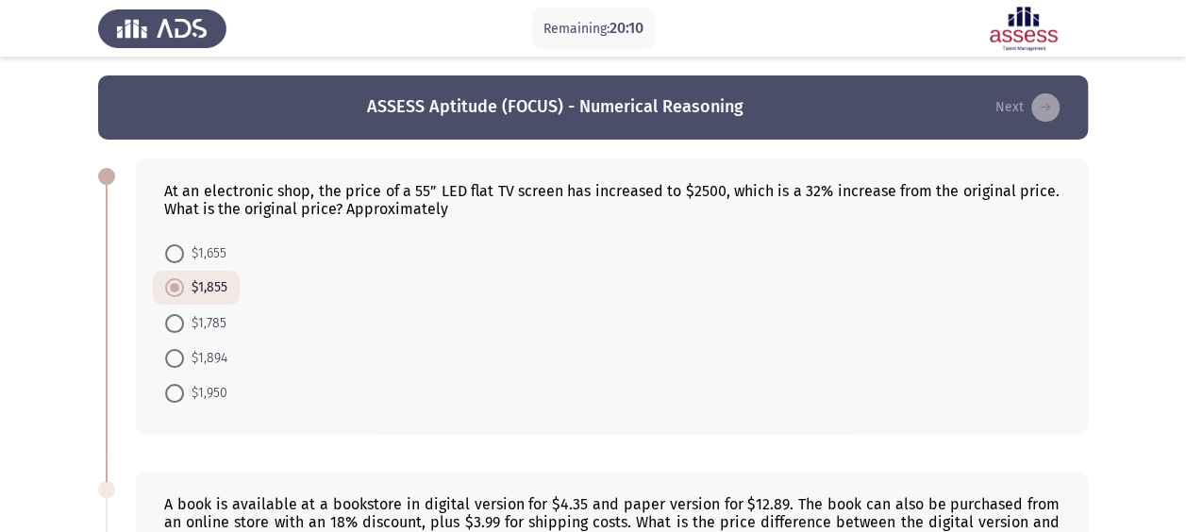
scroll to position [377, 0]
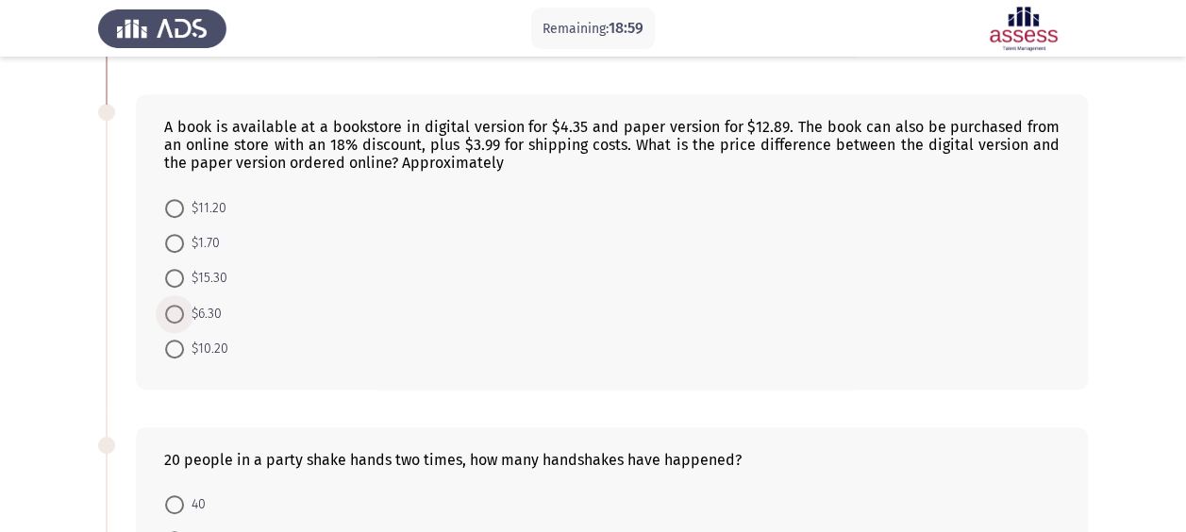
click at [203, 312] on span "$6.30" at bounding box center [203, 314] width 38 height 23
click at [184, 312] on input "$6.30" at bounding box center [174, 314] width 19 height 19
radio input "true"
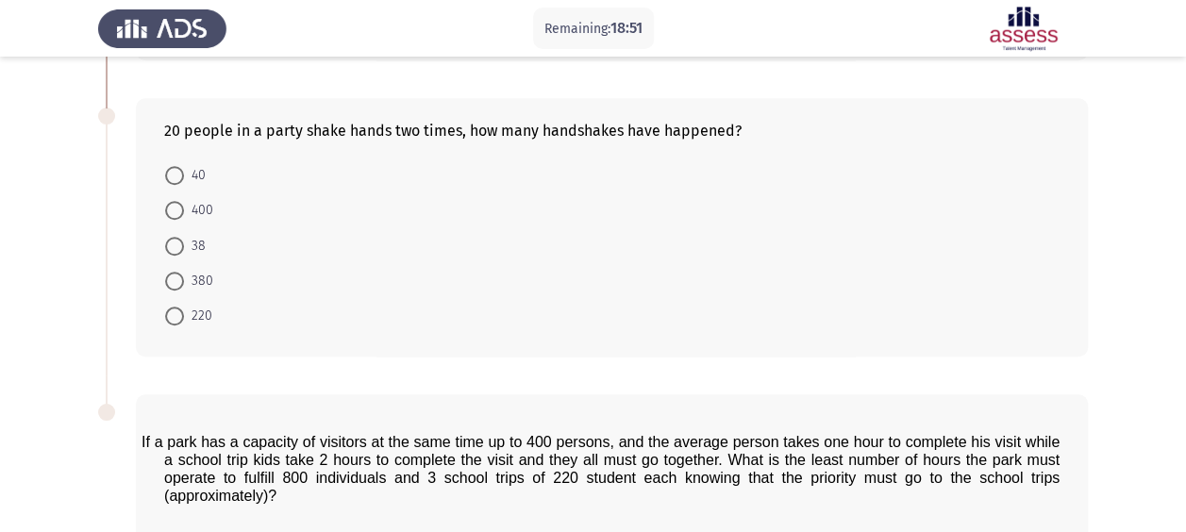
scroll to position [704, 0]
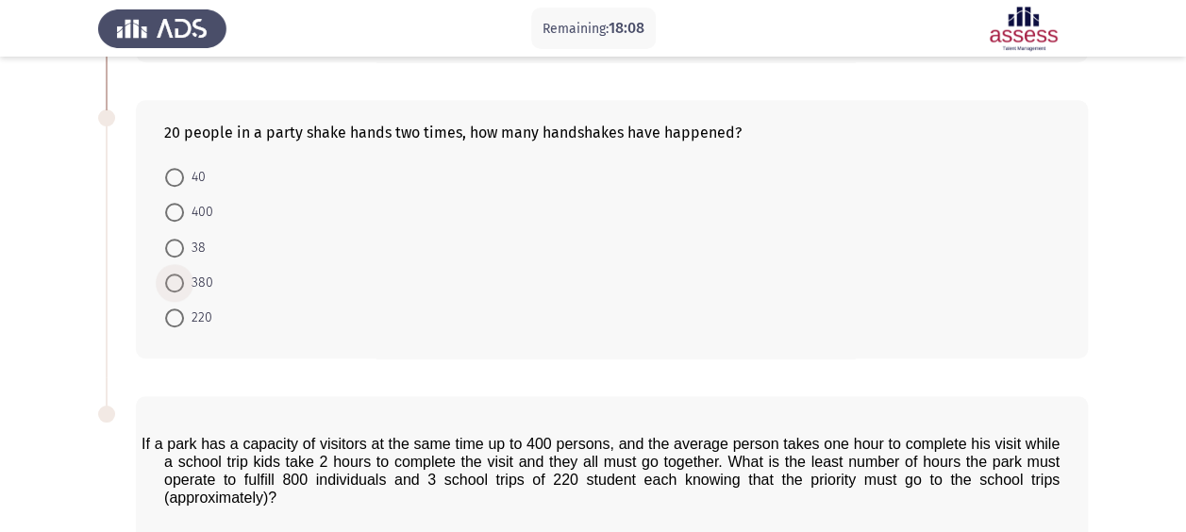
click at [187, 272] on span "380" at bounding box center [198, 283] width 29 height 23
click at [184, 274] on input "380" at bounding box center [174, 283] width 19 height 19
radio input "true"
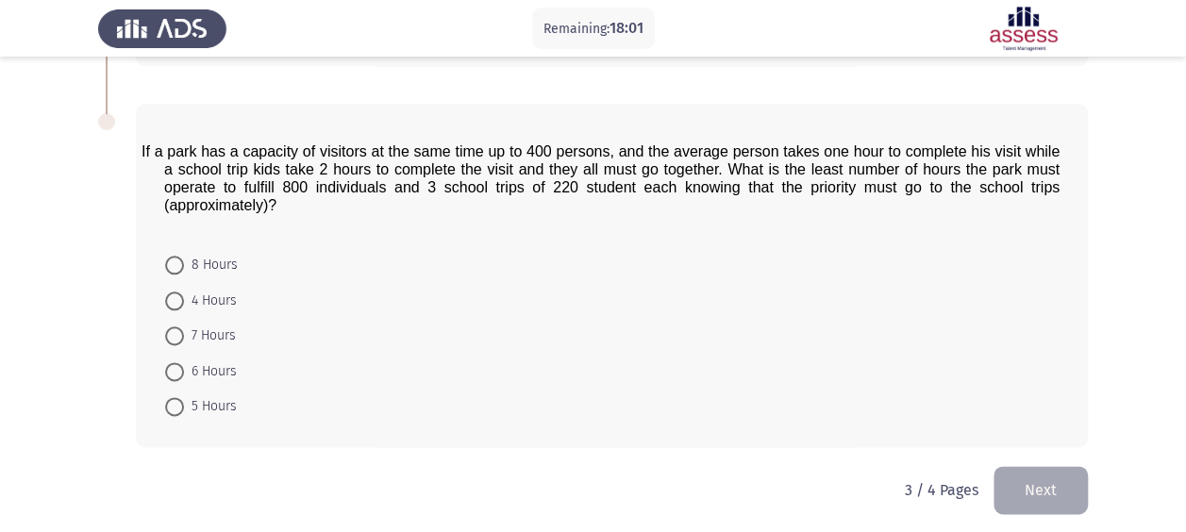
click at [202, 363] on span "6 Hours" at bounding box center [210, 371] width 53 height 23
click at [184, 363] on input "6 Hours" at bounding box center [174, 371] width 19 height 19
radio input "true"
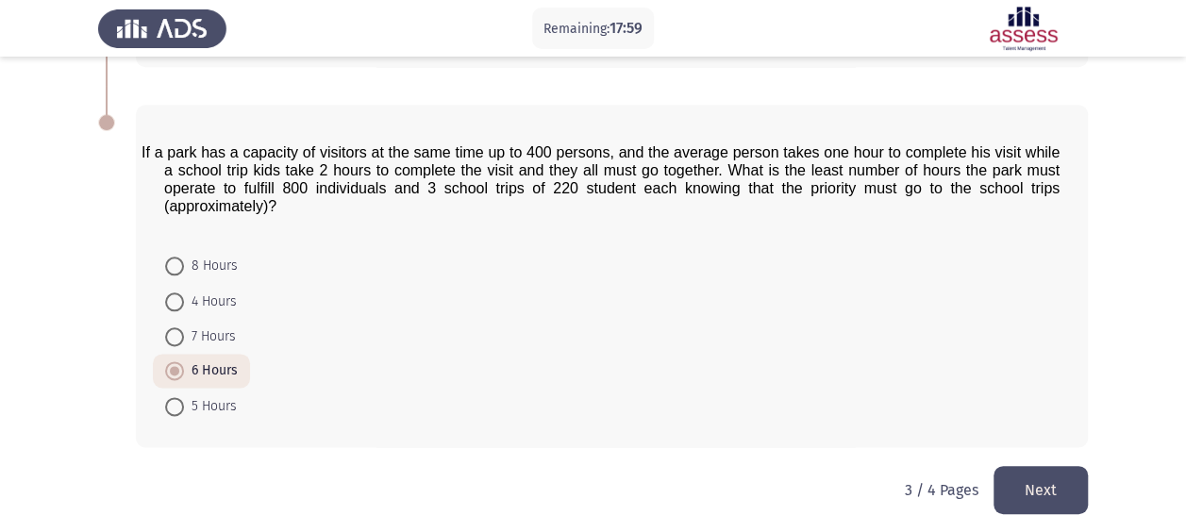
click at [1043, 473] on button "Next" at bounding box center [1040, 490] width 94 height 48
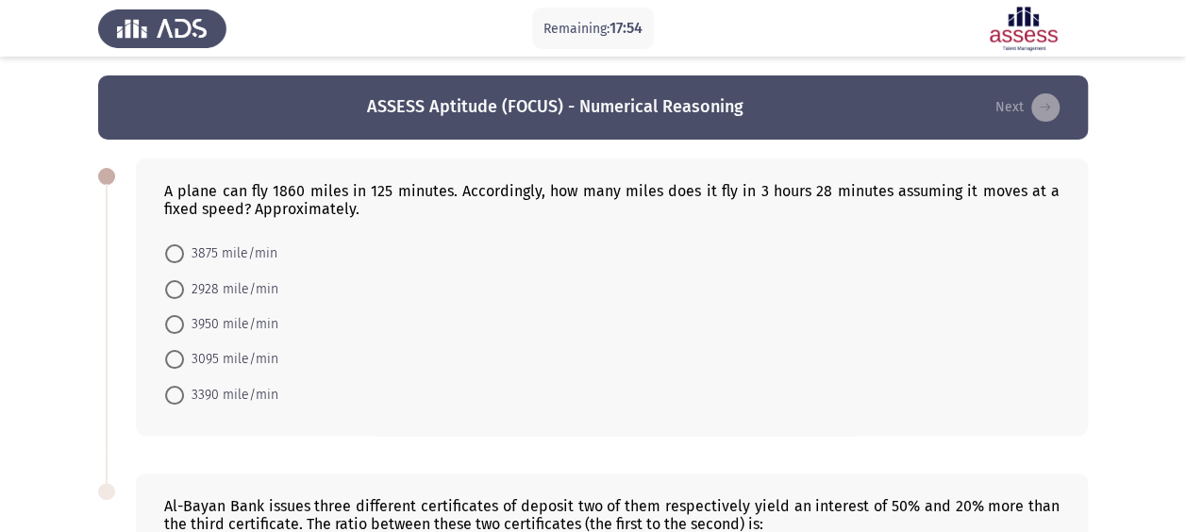
scroll to position [308, 0]
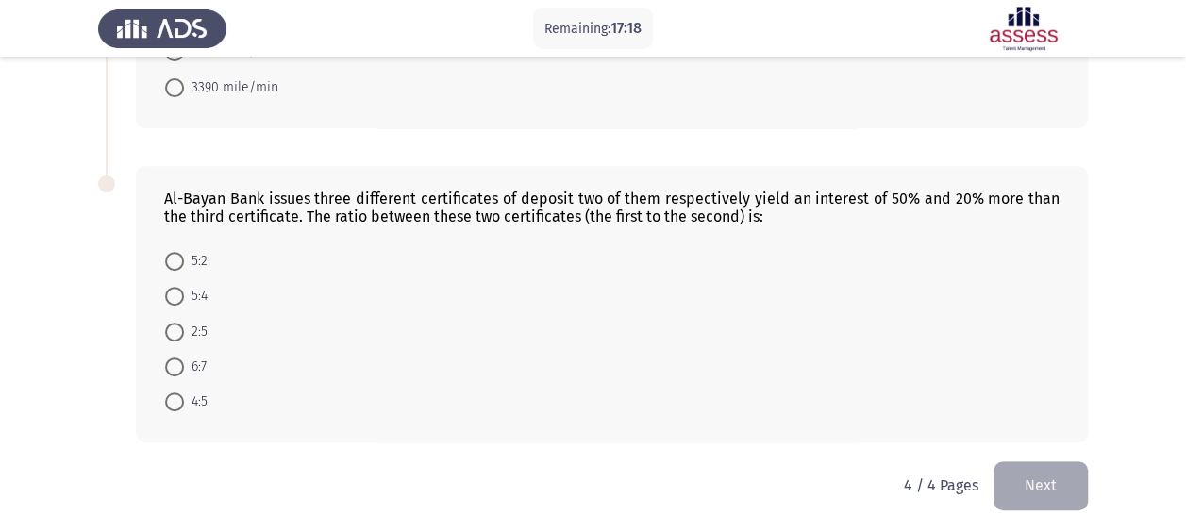
click at [195, 292] on span "5:4" at bounding box center [196, 296] width 24 height 23
click at [184, 292] on input "5:4" at bounding box center [174, 296] width 19 height 19
radio input "true"
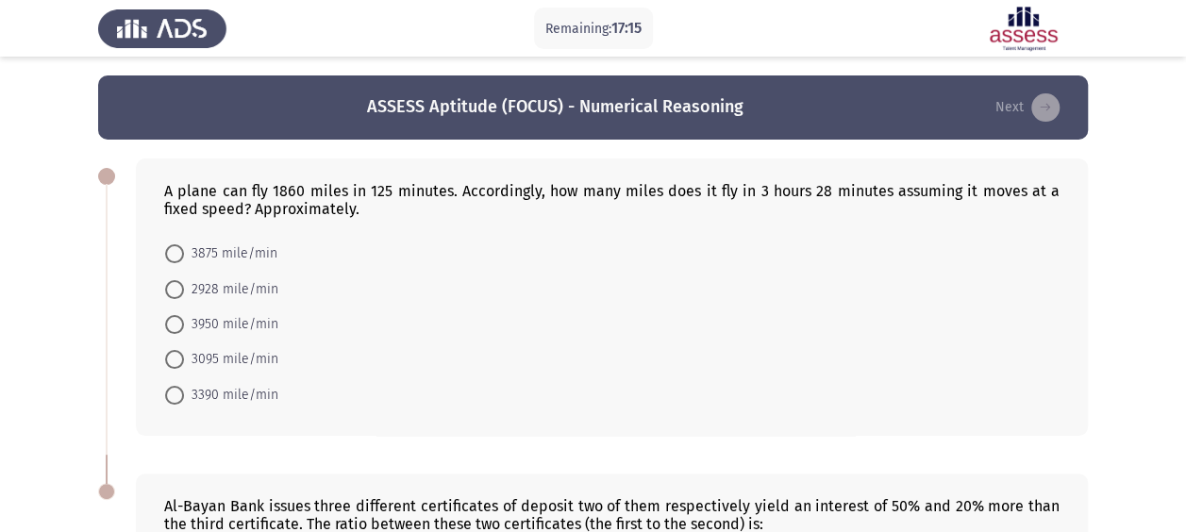
click at [207, 294] on span "2928 mile/min" at bounding box center [231, 289] width 94 height 23
click at [184, 294] on input "2928 mile/min" at bounding box center [174, 289] width 19 height 19
radio input "true"
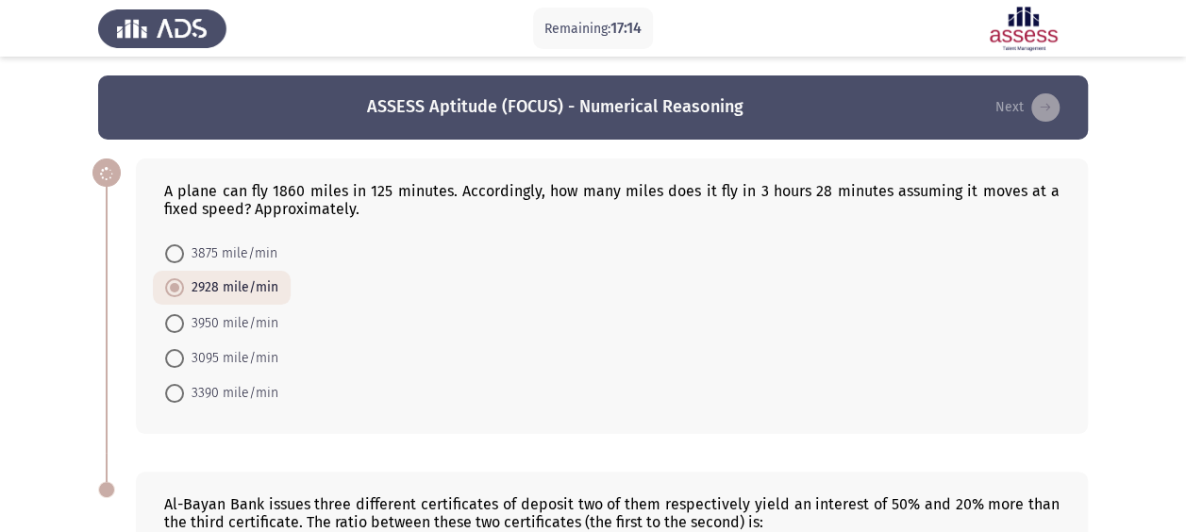
scroll to position [306, 0]
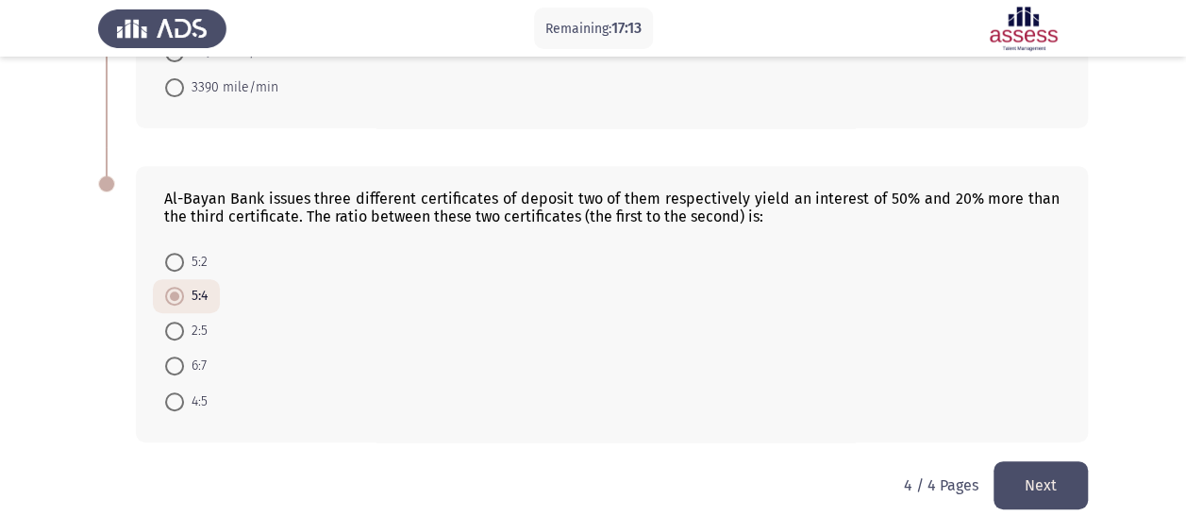
click at [1077, 487] on button "Next" at bounding box center [1040, 485] width 94 height 48
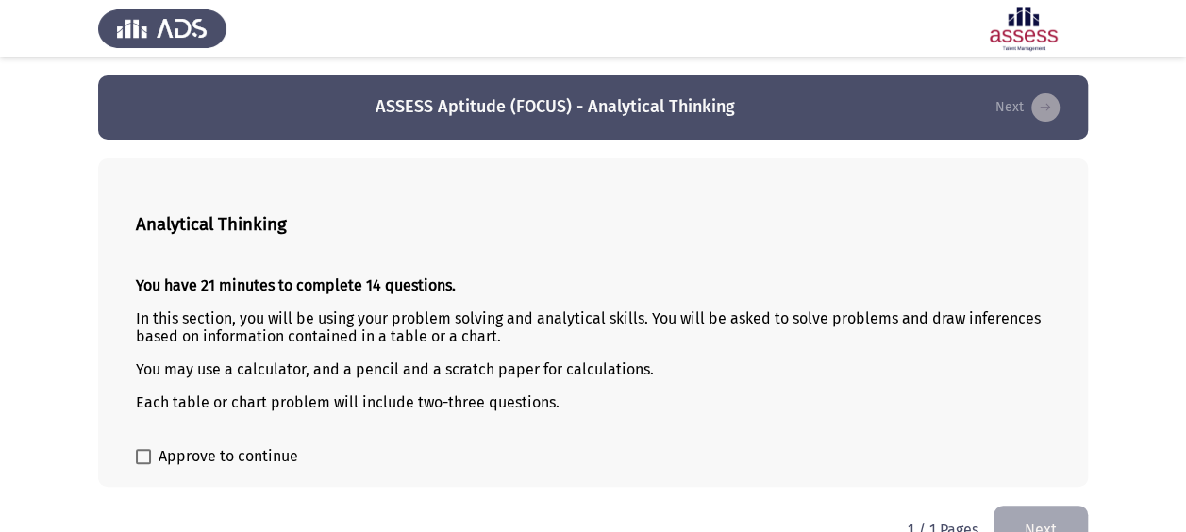
click at [215, 465] on span "Approve to continue" at bounding box center [229, 456] width 140 height 23
click at [143, 465] on input "Approve to continue" at bounding box center [142, 464] width 1 height 1
checkbox input "true"
click at [1027, 514] on button "Next" at bounding box center [1040, 530] width 94 height 48
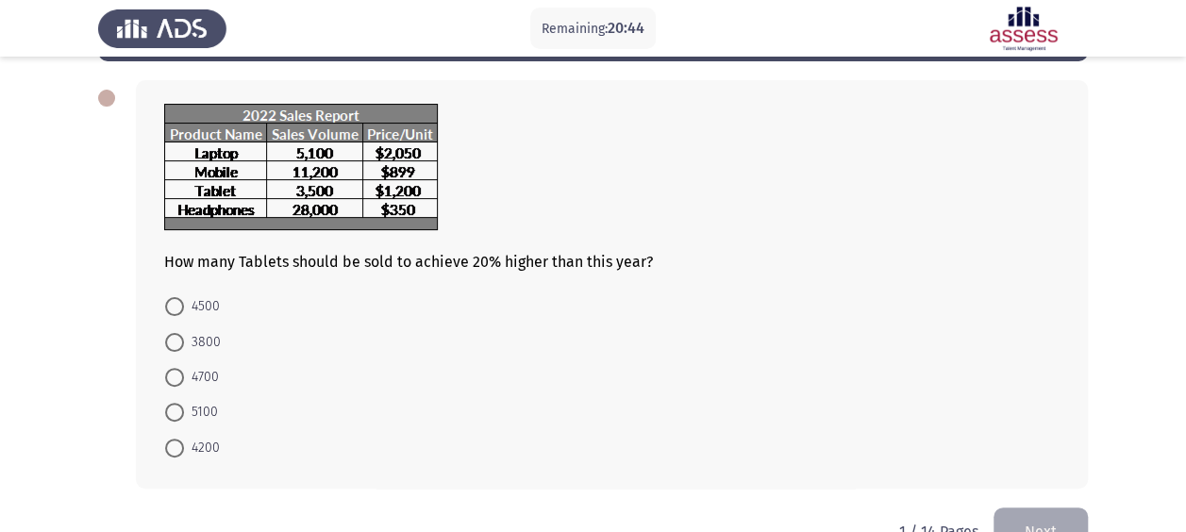
scroll to position [87, 0]
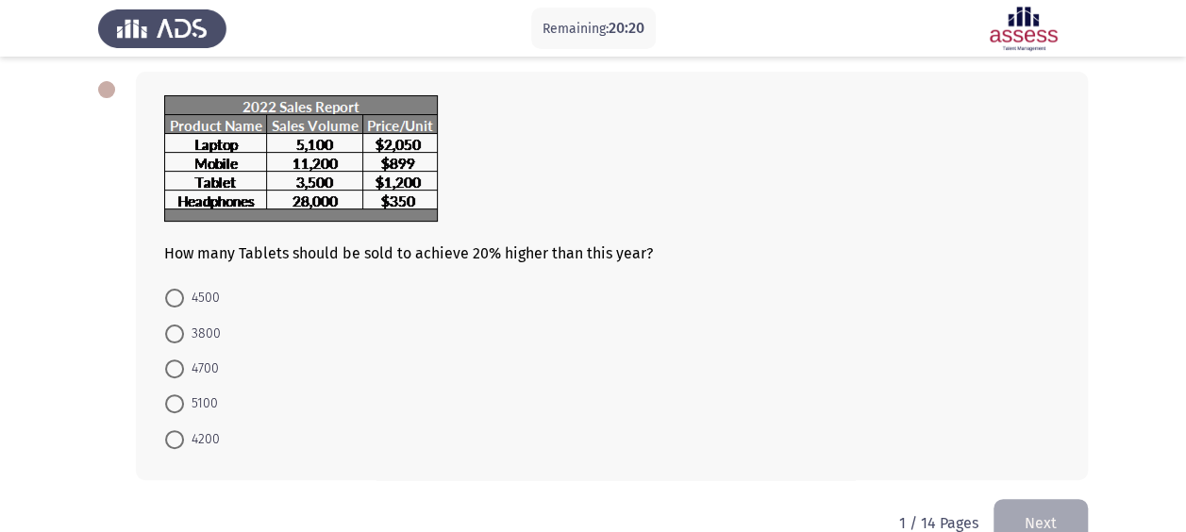
click at [181, 431] on span at bounding box center [174, 439] width 19 height 19
click at [181, 431] on input "4200" at bounding box center [174, 439] width 19 height 19
radio input "true"
click at [1020, 512] on button "Next" at bounding box center [1040, 521] width 94 height 48
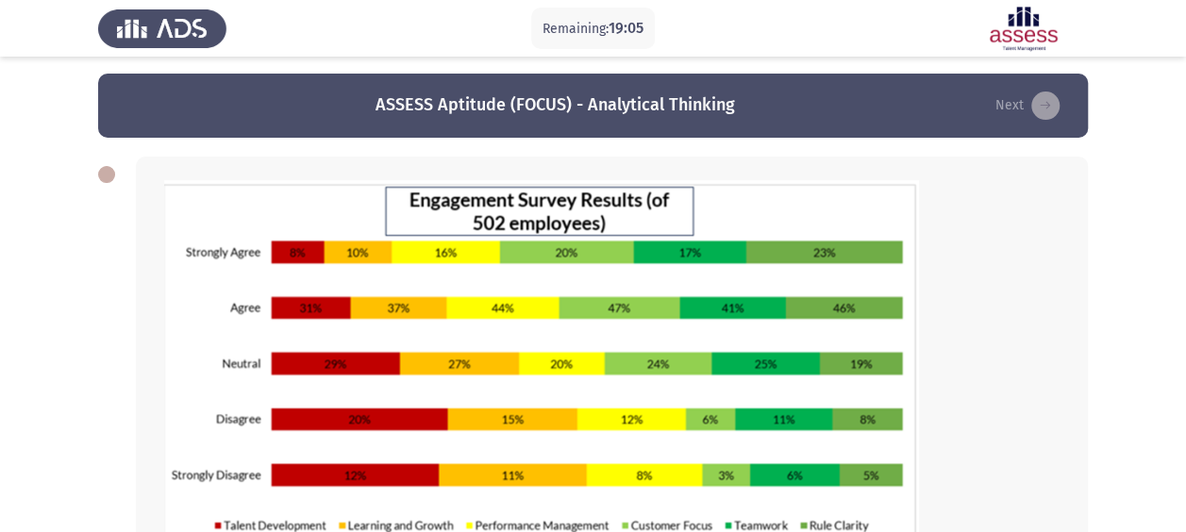
scroll to position [379, 0]
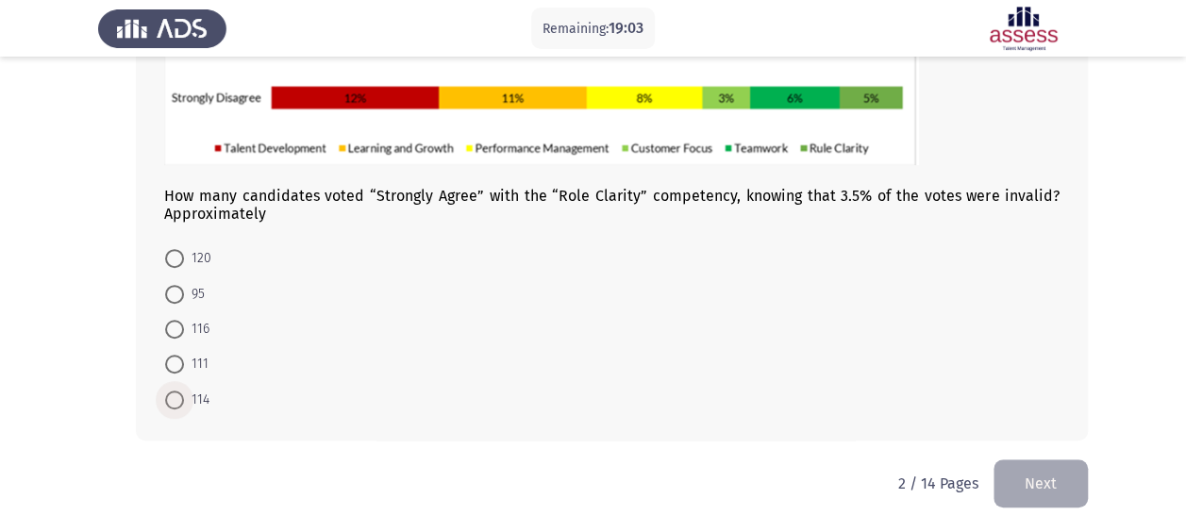
click at [194, 394] on span "114" at bounding box center [196, 400] width 25 height 23
click at [184, 394] on input "114" at bounding box center [174, 400] width 19 height 19
radio input "true"
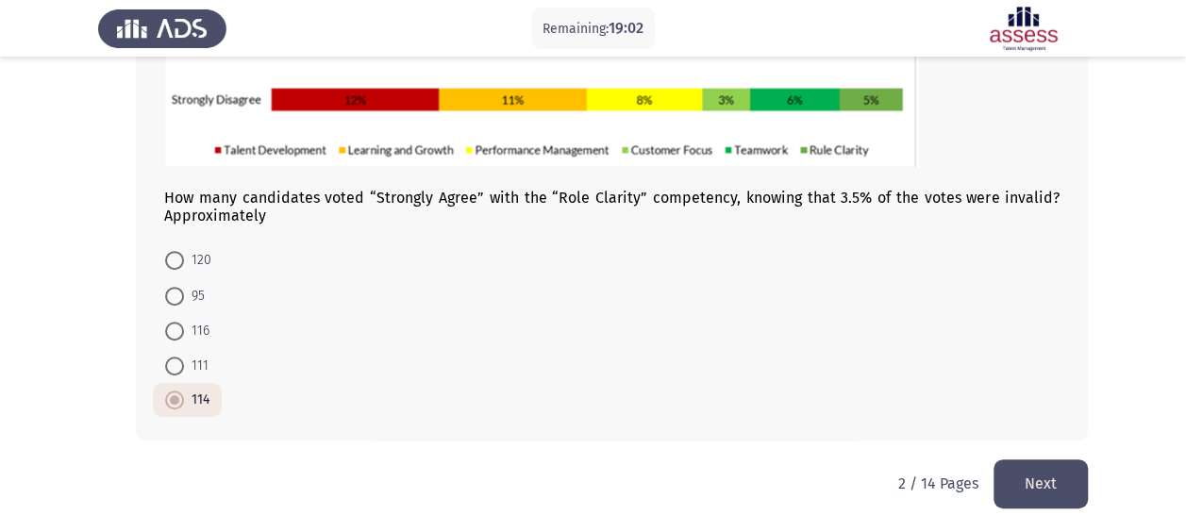
click at [1034, 472] on button "Next" at bounding box center [1040, 483] width 94 height 48
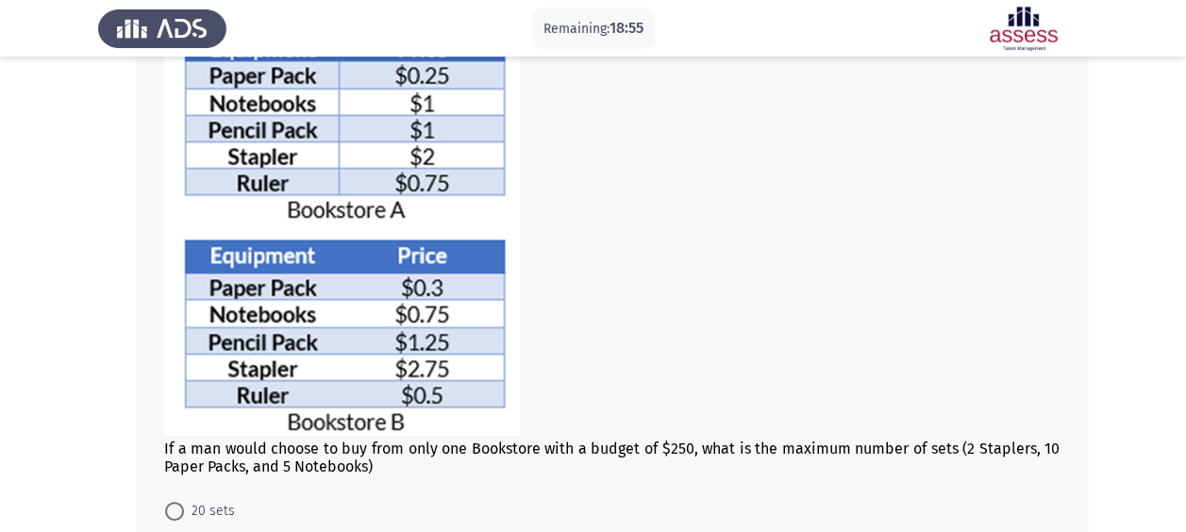
scroll to position [170, 0]
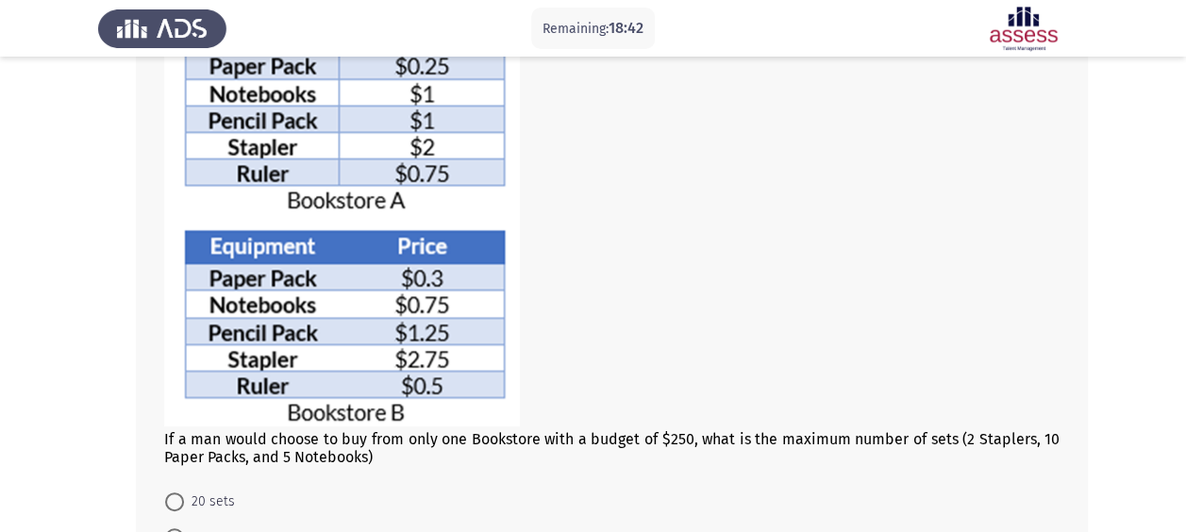
drag, startPoint x: 693, startPoint y: 436, endPoint x: 673, endPoint y: 437, distance: 19.8
click at [673, 437] on div "If a man would choose to buy from only one Bookstore with a budget of $250, wha…" at bounding box center [611, 239] width 895 height 454
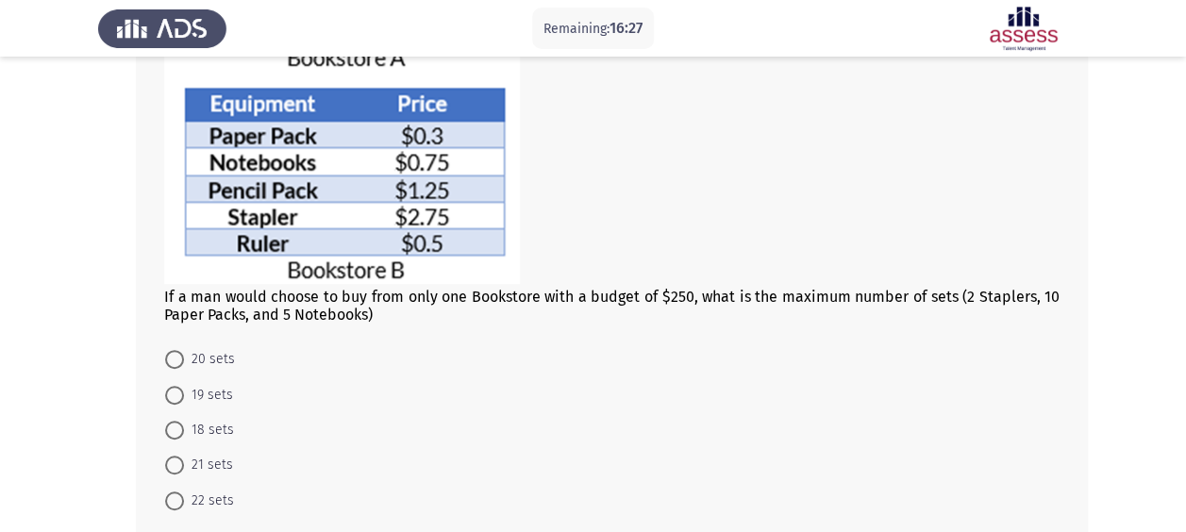
scroll to position [309, 0]
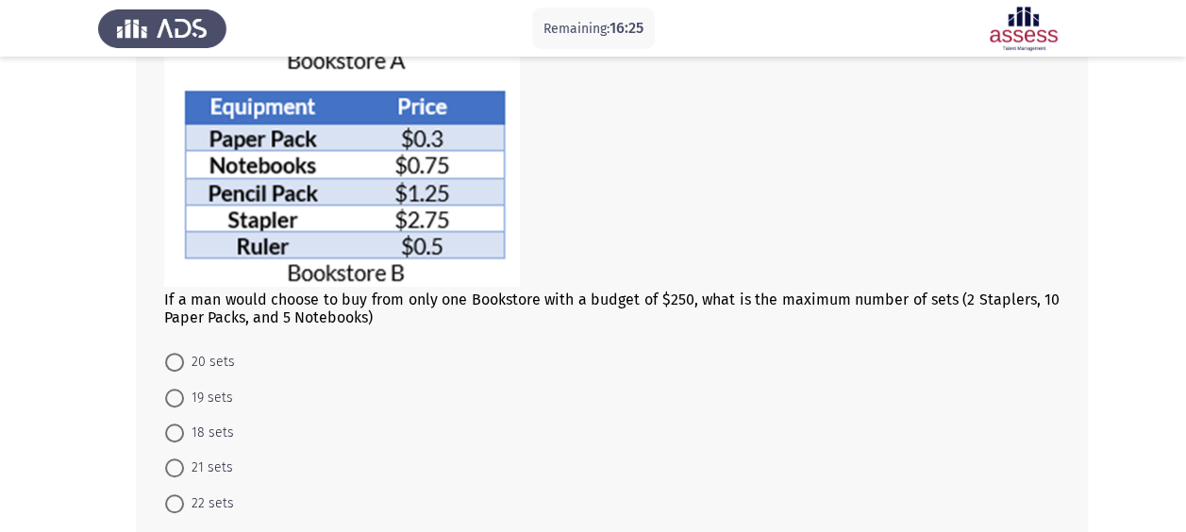
click at [188, 462] on span "21 sets" at bounding box center [208, 468] width 49 height 23
click at [184, 462] on input "21 sets" at bounding box center [174, 468] width 19 height 19
radio input "true"
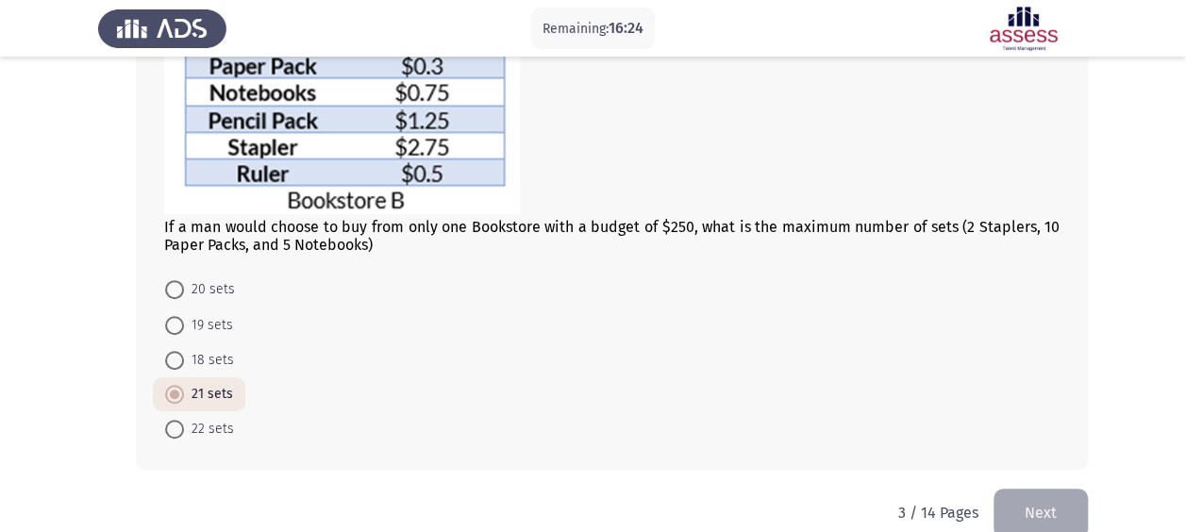
scroll to position [412, 0]
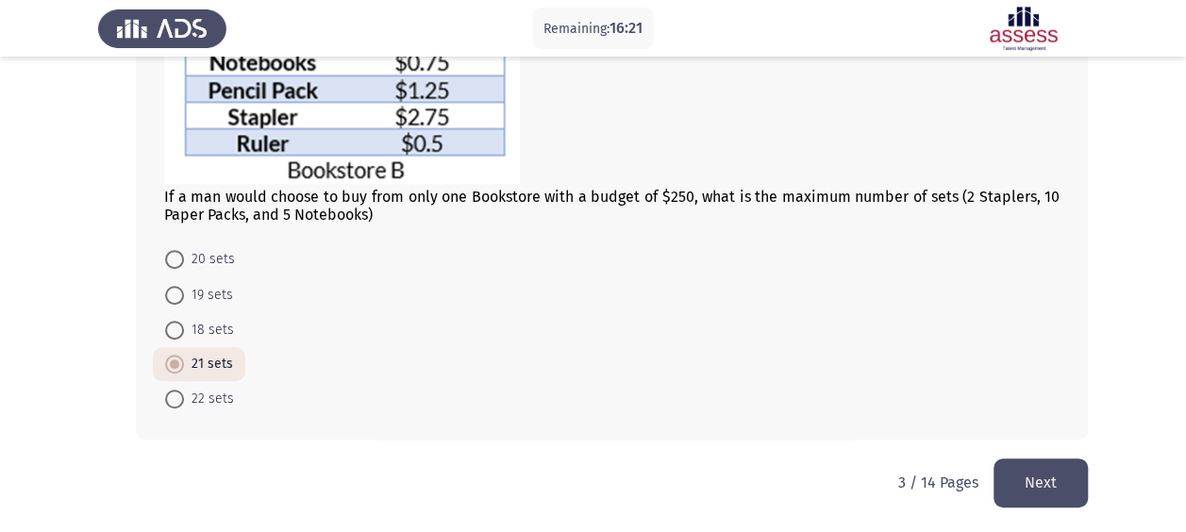
click at [1029, 479] on button "Next" at bounding box center [1040, 483] width 94 height 48
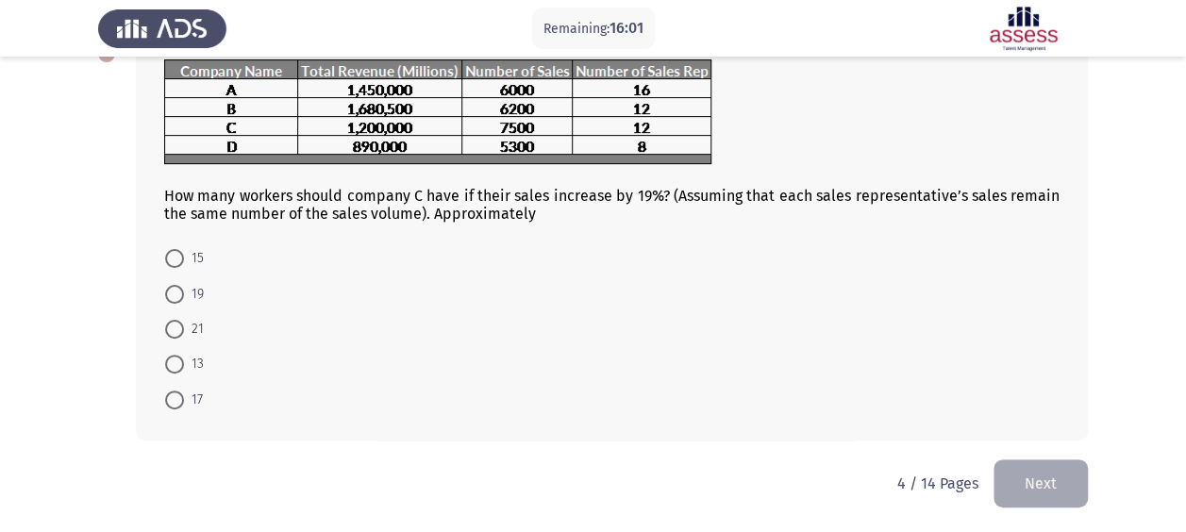
scroll to position [0, 0]
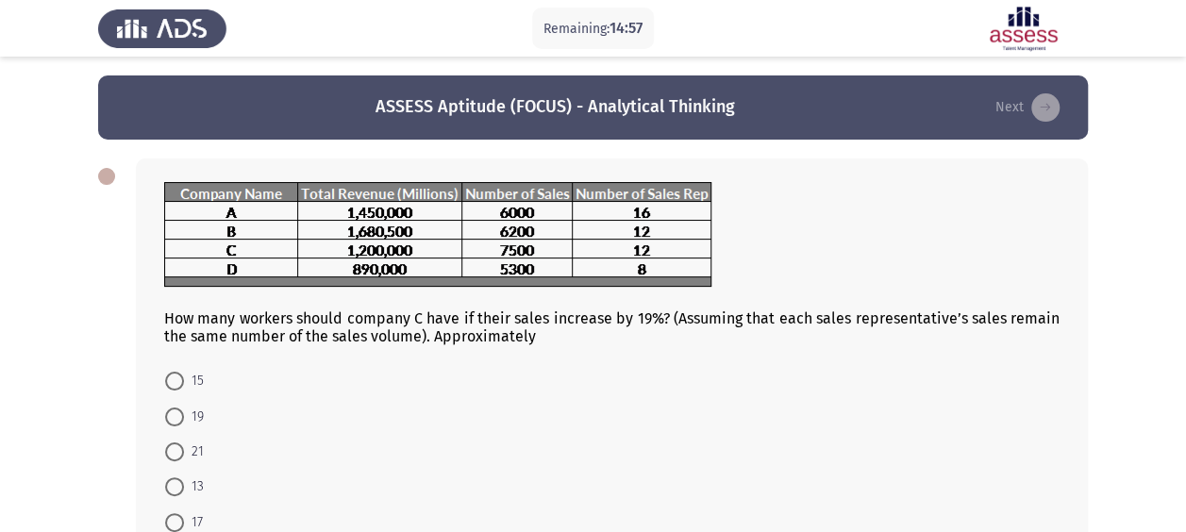
click at [202, 384] on span "15" at bounding box center [194, 381] width 20 height 23
click at [184, 384] on input "15" at bounding box center [174, 381] width 19 height 19
radio input "true"
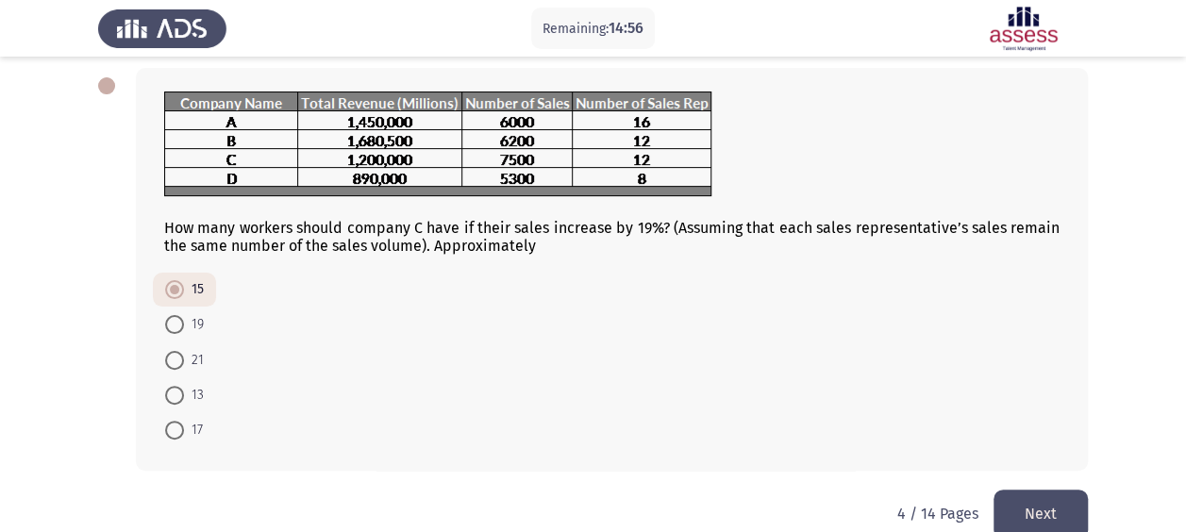
scroll to position [121, 0]
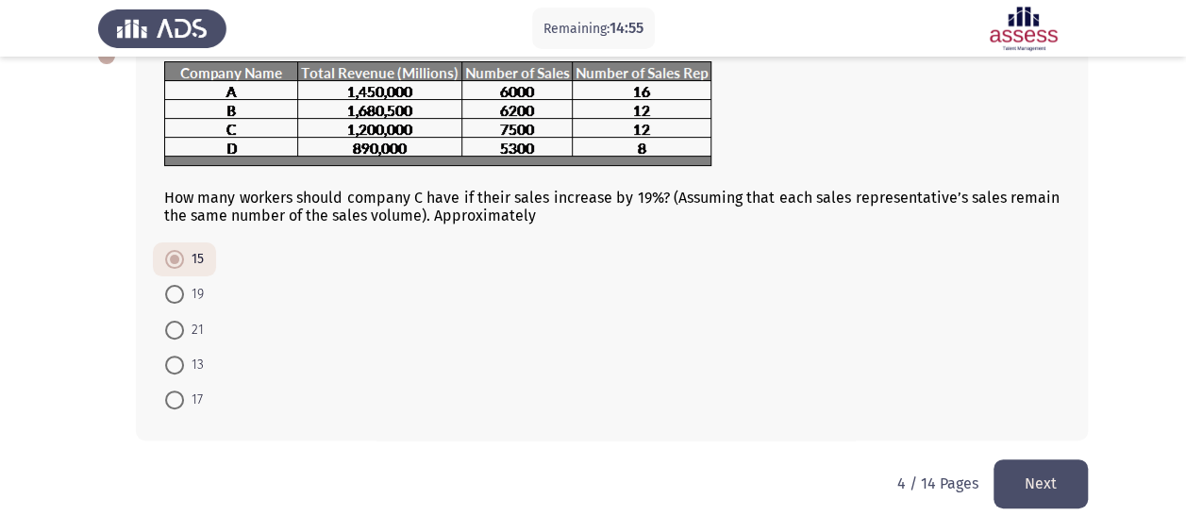
click at [1043, 476] on button "Next" at bounding box center [1040, 483] width 94 height 48
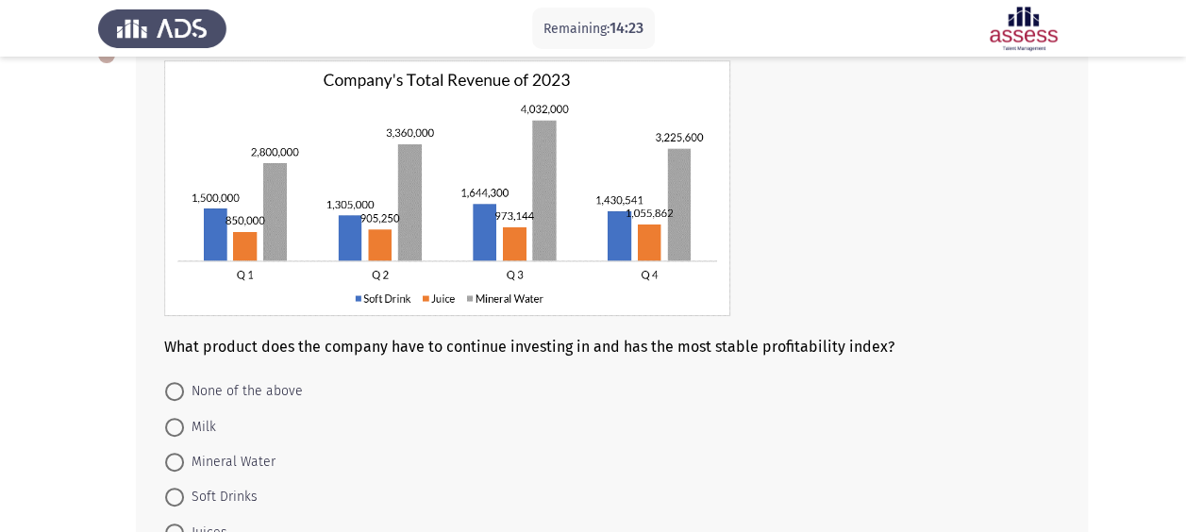
scroll to position [125, 0]
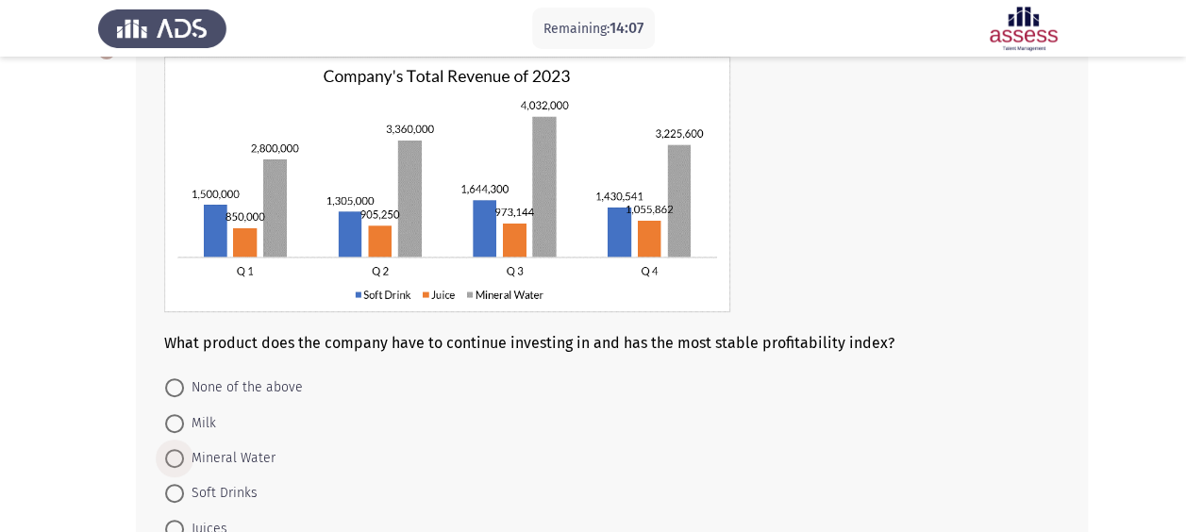
click at [232, 464] on span "Mineral Water" at bounding box center [230, 458] width 92 height 23
click at [184, 464] on input "Mineral Water" at bounding box center [174, 458] width 19 height 19
radio input "true"
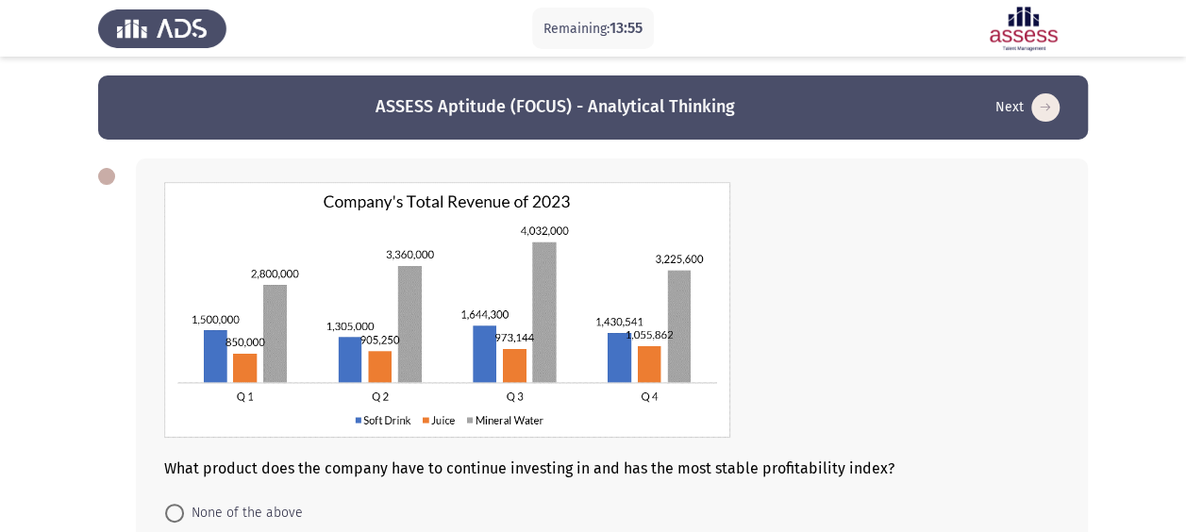
scroll to position [254, 0]
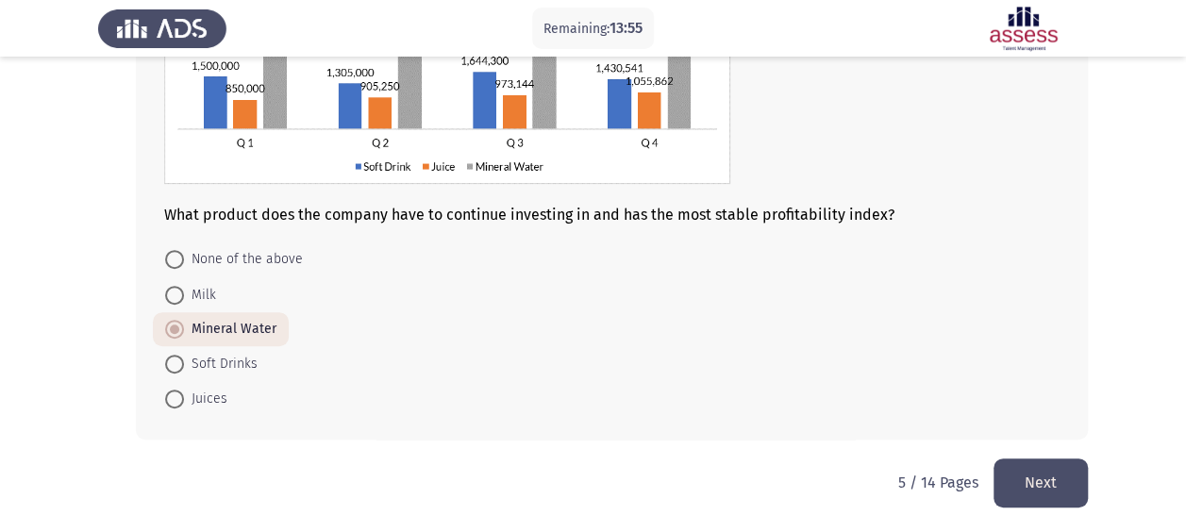
click at [1018, 467] on button "Next" at bounding box center [1040, 483] width 94 height 48
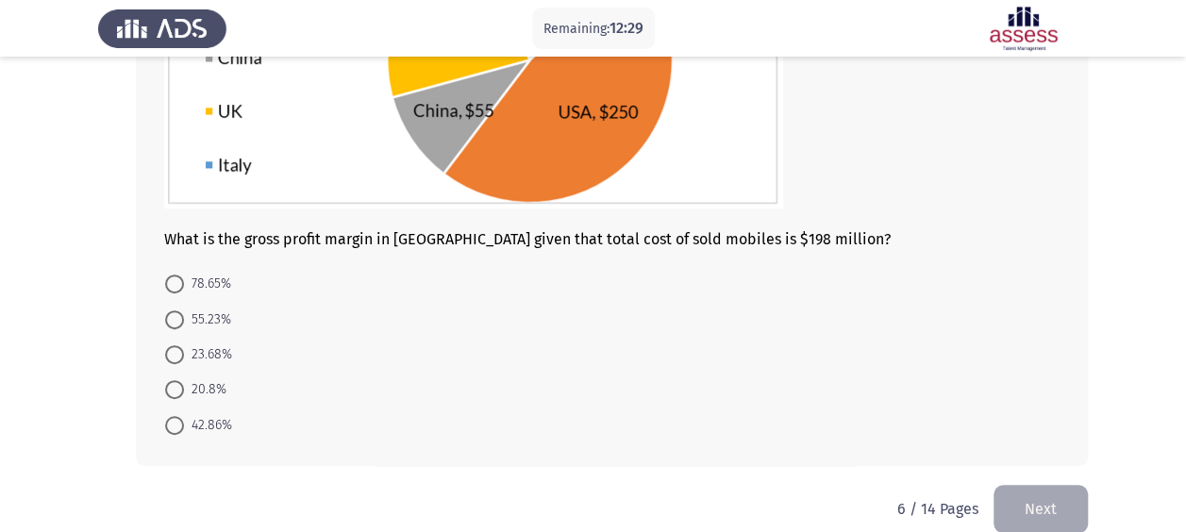
scroll to position [335, 0]
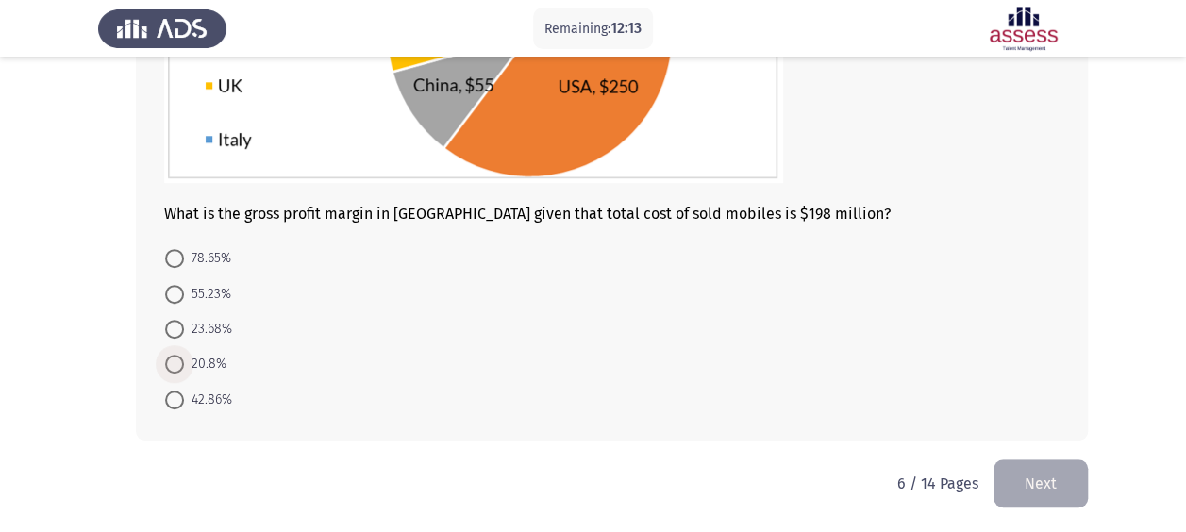
click at [204, 359] on span "20.8%" at bounding box center [205, 364] width 42 height 23
click at [184, 359] on input "20.8%" at bounding box center [174, 364] width 19 height 19
radio input "true"
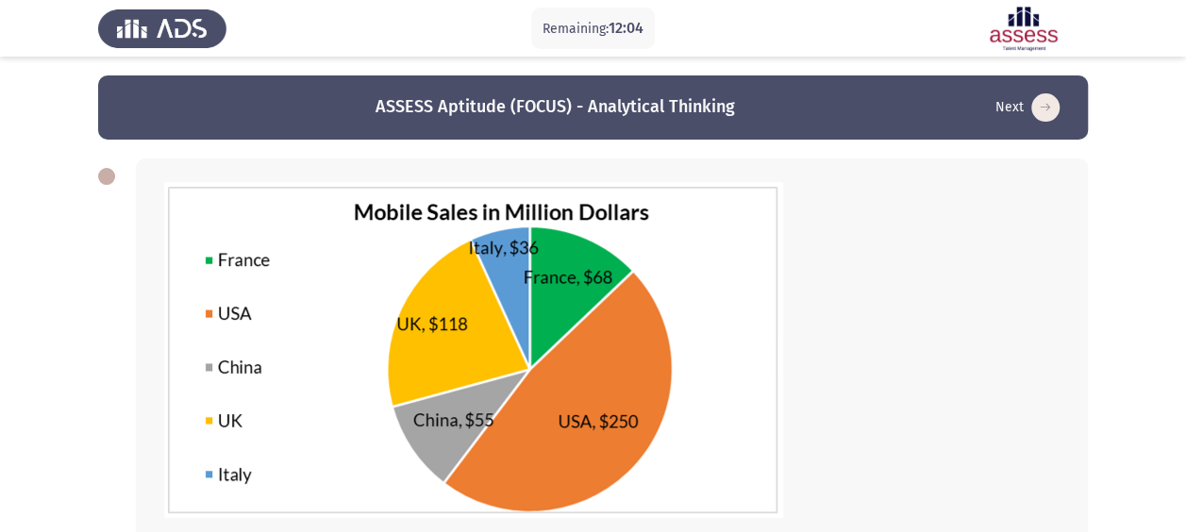
scroll to position [334, 0]
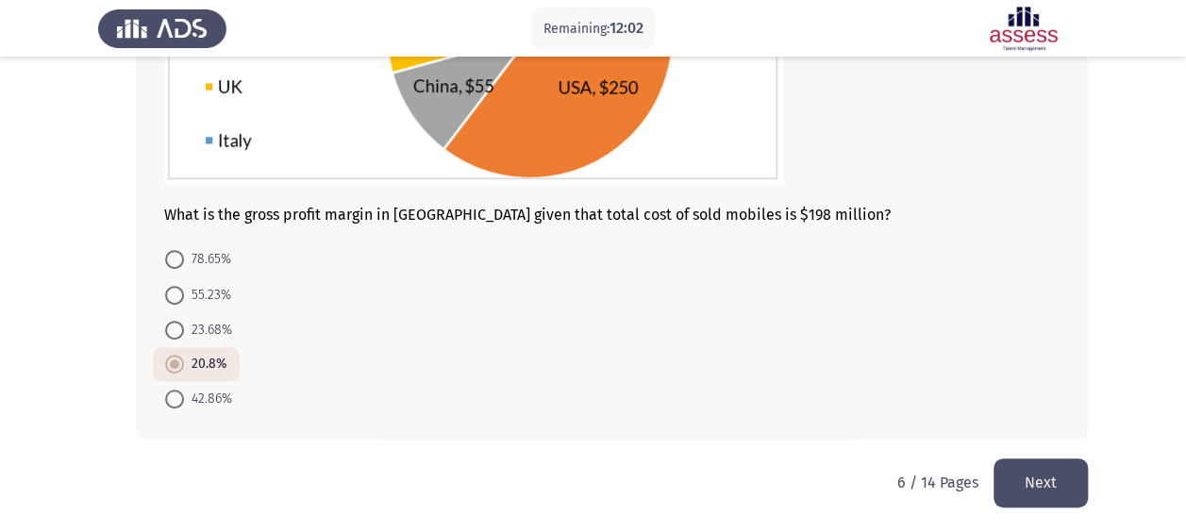
click at [1028, 478] on button "Next" at bounding box center [1040, 483] width 94 height 48
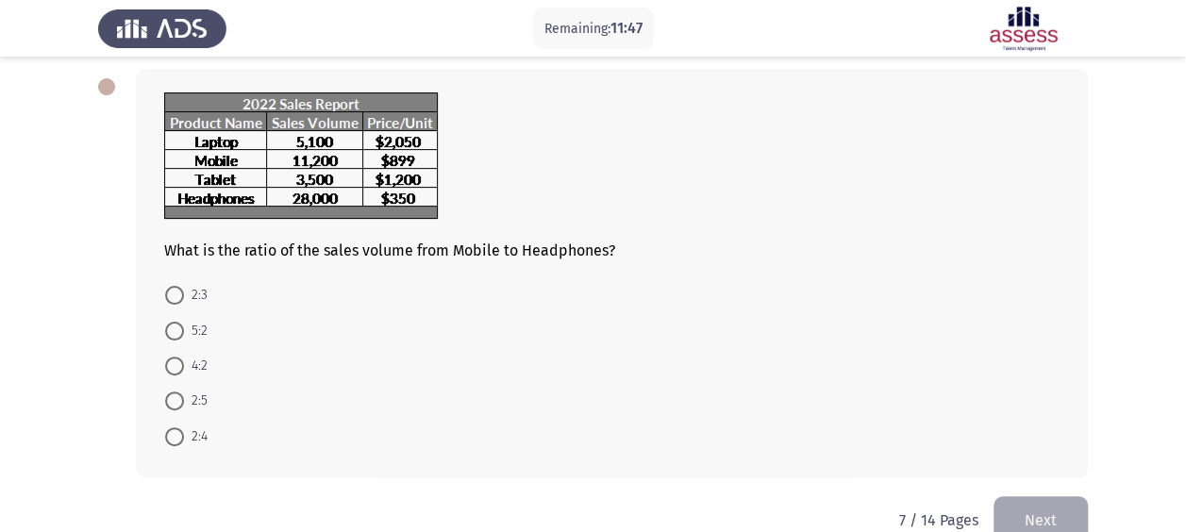
scroll to position [92, 0]
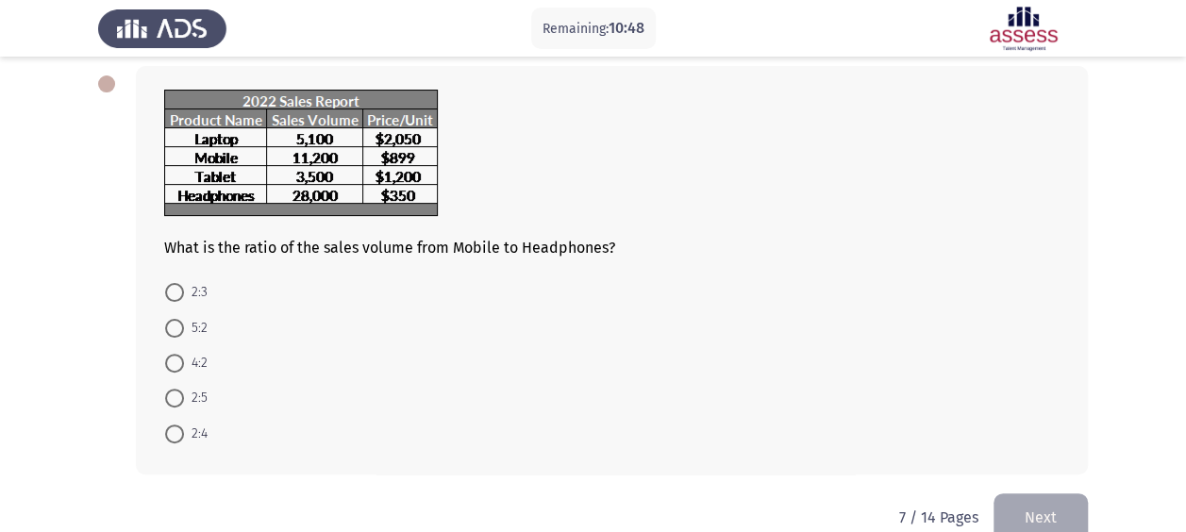
click at [200, 426] on span "2:4" at bounding box center [196, 434] width 24 height 23
click at [184, 426] on input "2:4" at bounding box center [174, 434] width 19 height 19
radio input "true"
click at [1032, 519] on button "Next" at bounding box center [1040, 516] width 94 height 48
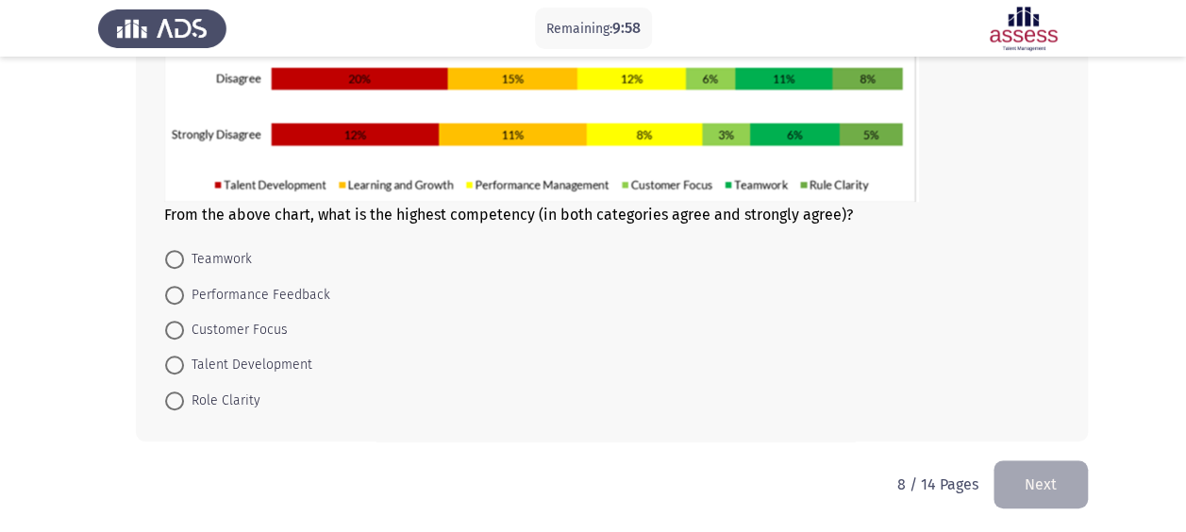
scroll to position [343, 0]
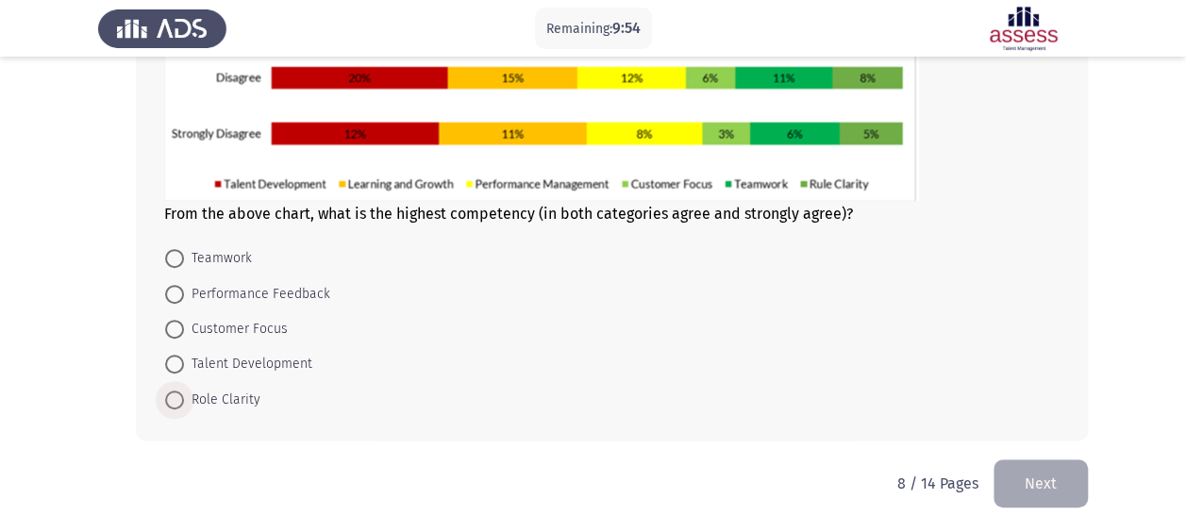
click at [219, 398] on span "Role Clarity" at bounding box center [222, 400] width 76 height 23
click at [184, 398] on input "Role Clarity" at bounding box center [174, 400] width 19 height 19
radio input "true"
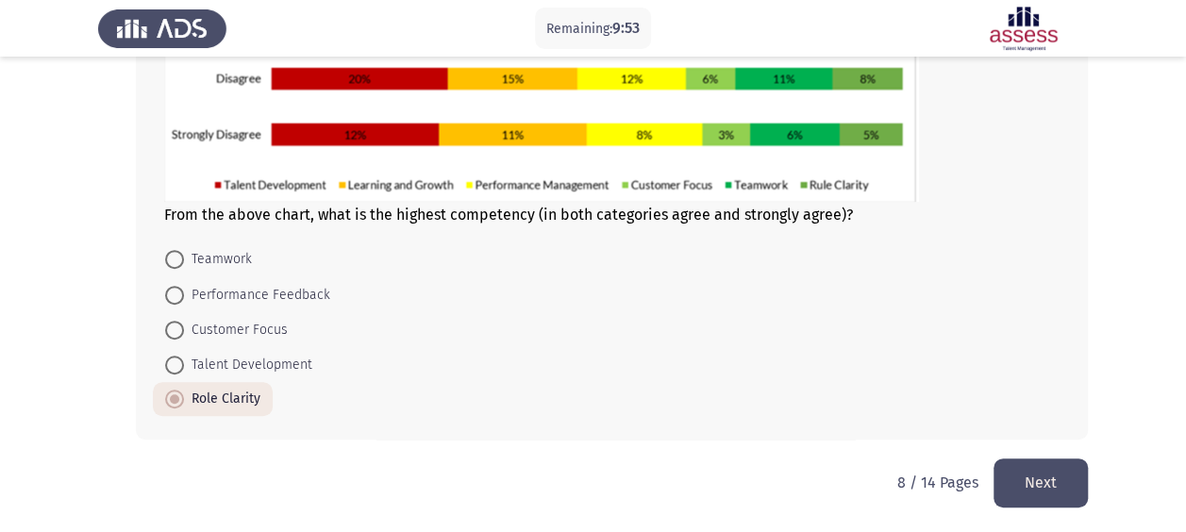
click at [1028, 479] on button "Next" at bounding box center [1040, 483] width 94 height 48
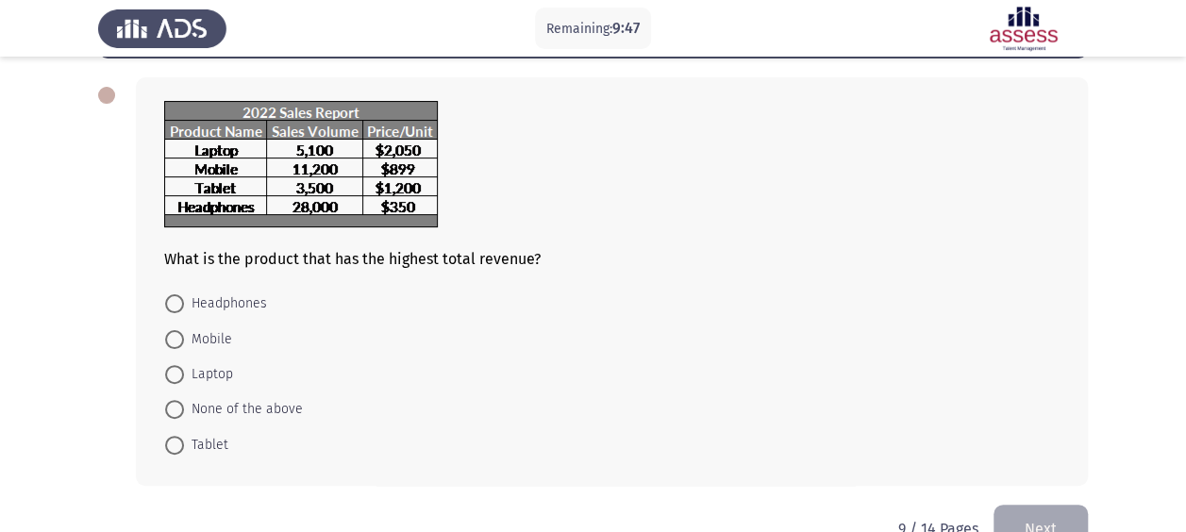
scroll to position [104, 0]
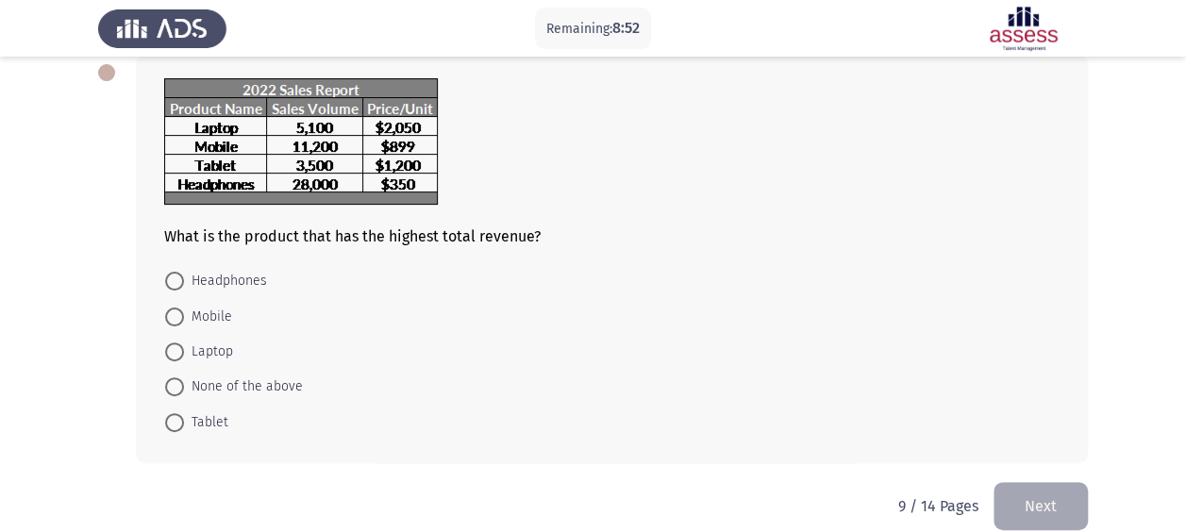
click at [217, 351] on span "Laptop" at bounding box center [208, 352] width 49 height 23
click at [184, 351] on input "Laptop" at bounding box center [174, 351] width 19 height 19
radio input "true"
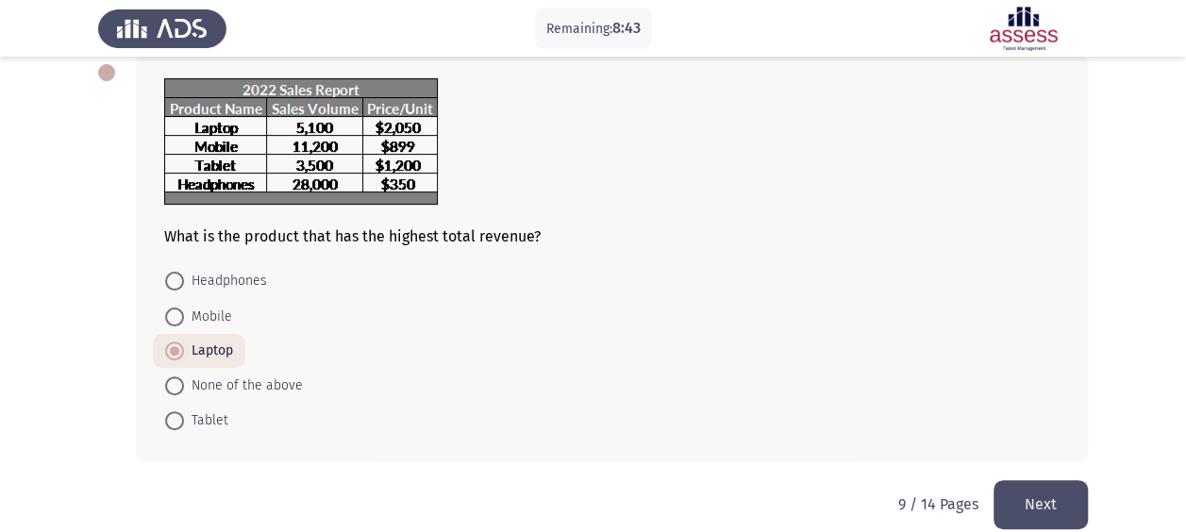
click at [1042, 511] on button "Next" at bounding box center [1040, 504] width 94 height 48
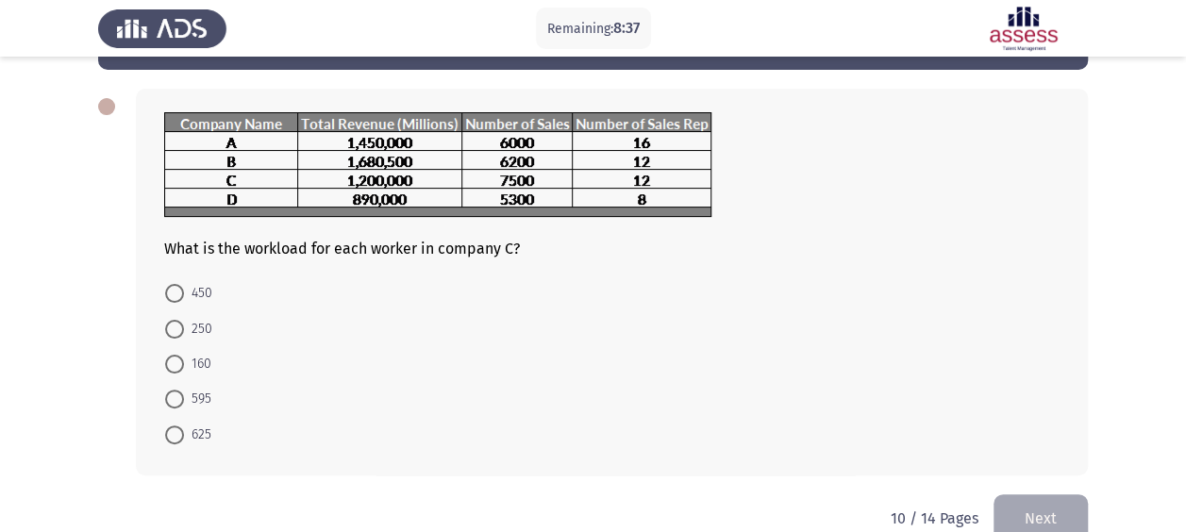
scroll to position [69, 0]
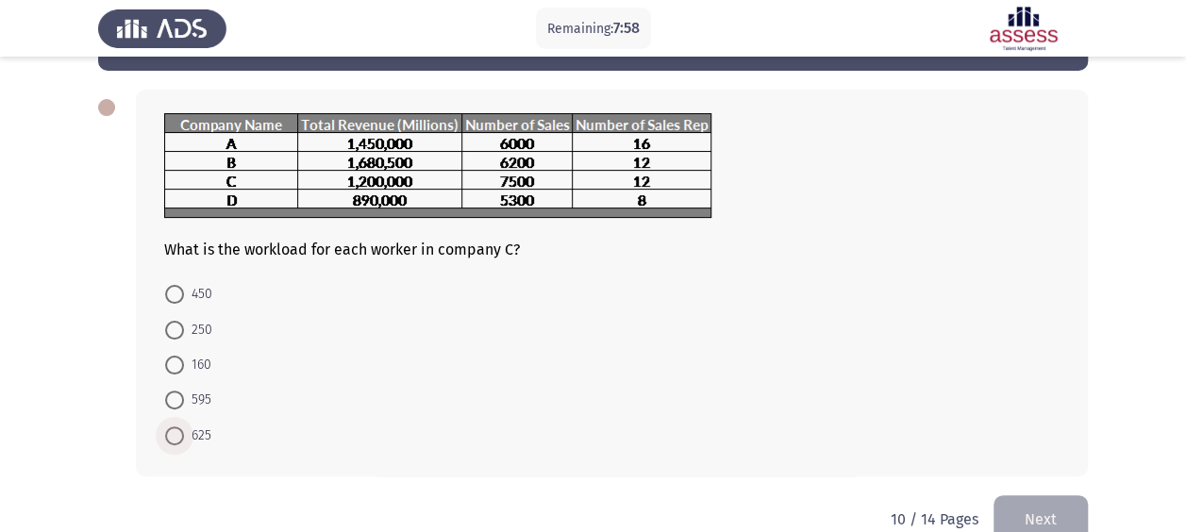
click at [172, 432] on span at bounding box center [174, 435] width 19 height 19
click at [172, 432] on input "625" at bounding box center [174, 435] width 19 height 19
radio input "true"
click at [1036, 511] on button "Next" at bounding box center [1040, 517] width 94 height 48
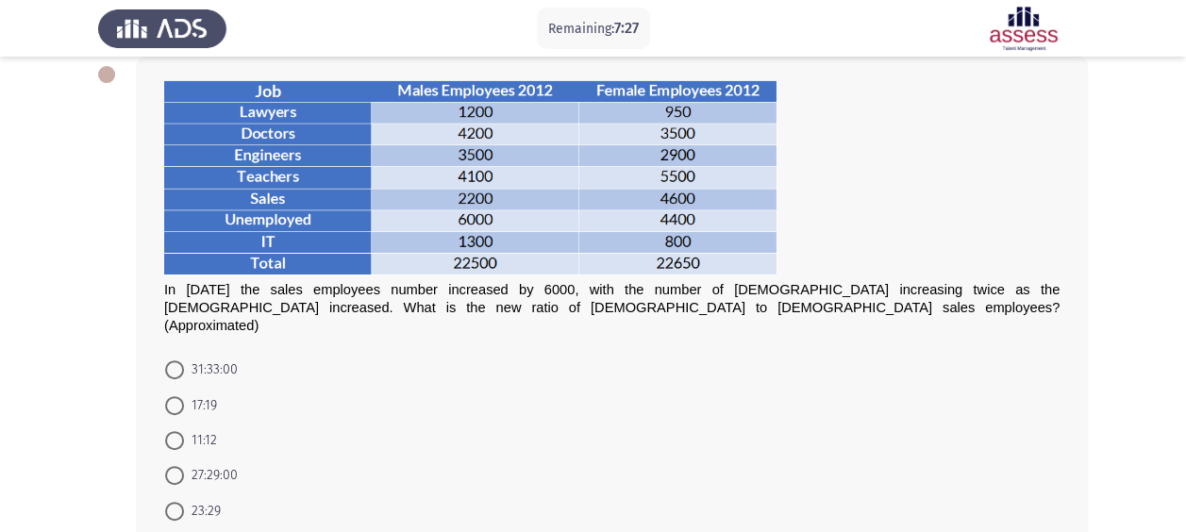
scroll to position [108, 0]
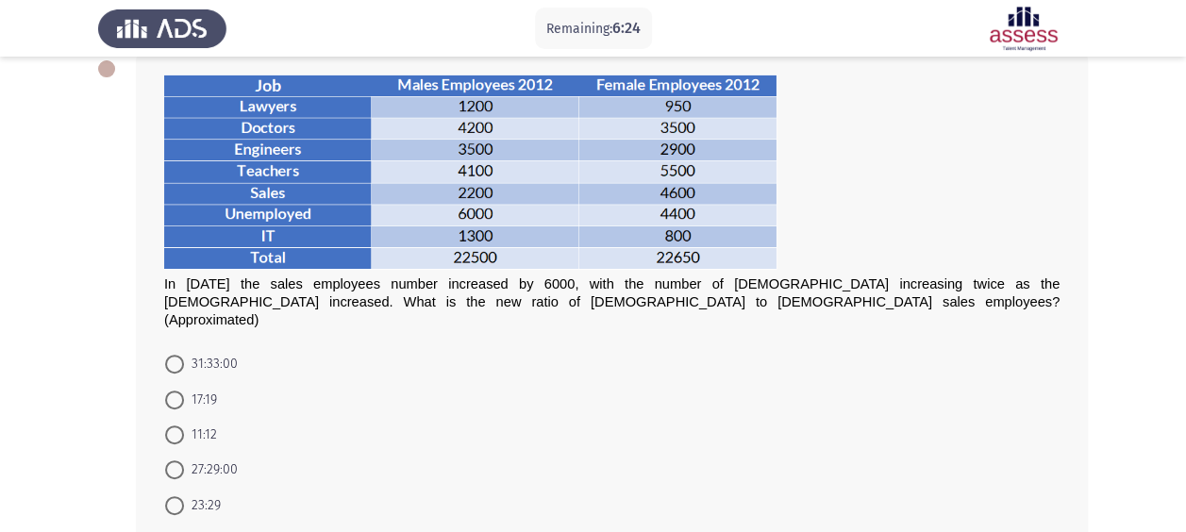
click at [179, 355] on span at bounding box center [174, 364] width 19 height 19
click at [179, 355] on input "31:33:00" at bounding box center [174, 364] width 19 height 19
radio input "true"
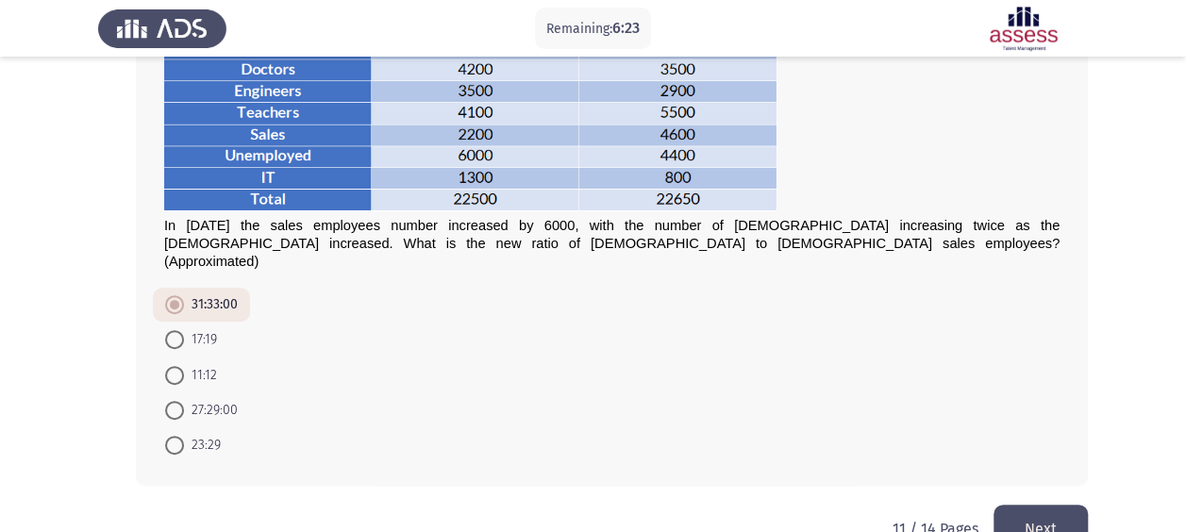
scroll to position [194, 0]
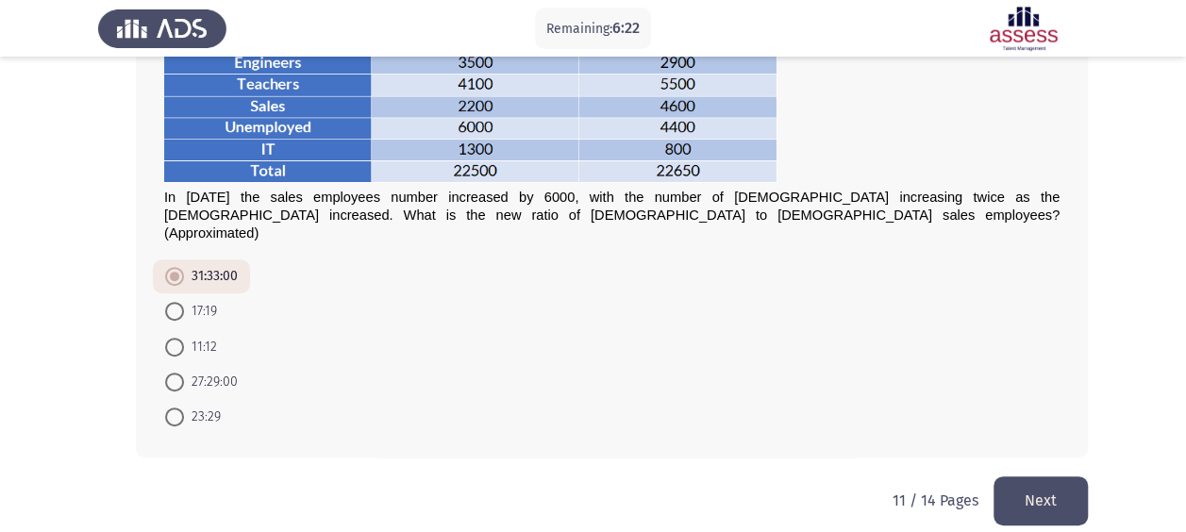
click at [1049, 476] on button "Next" at bounding box center [1040, 500] width 94 height 48
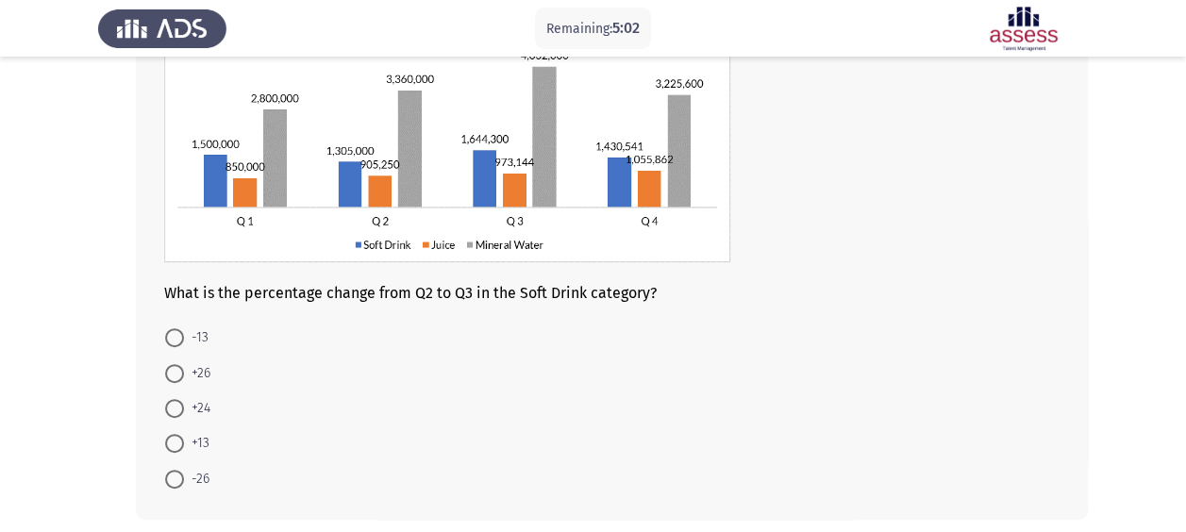
scroll to position [168, 0]
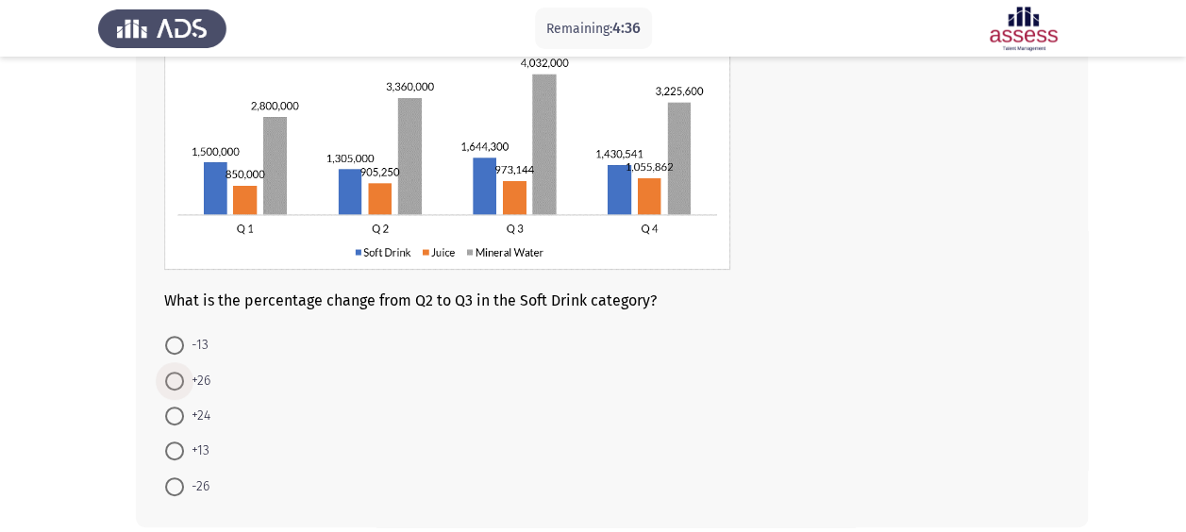
click at [192, 381] on span "+26" at bounding box center [197, 381] width 26 height 23
click at [184, 381] on input "+26" at bounding box center [174, 381] width 19 height 19
radio input "true"
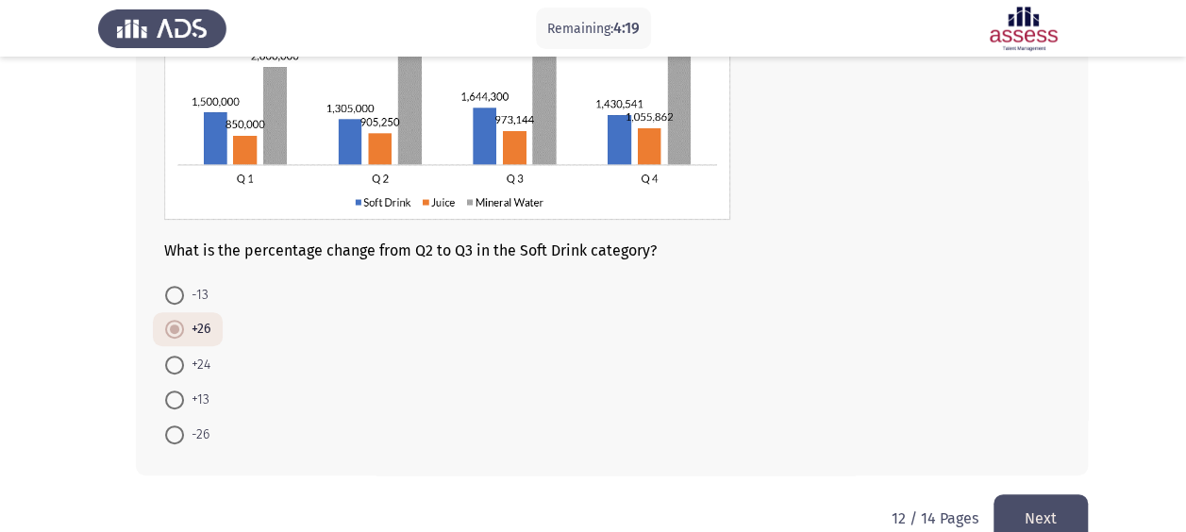
scroll to position [254, 0]
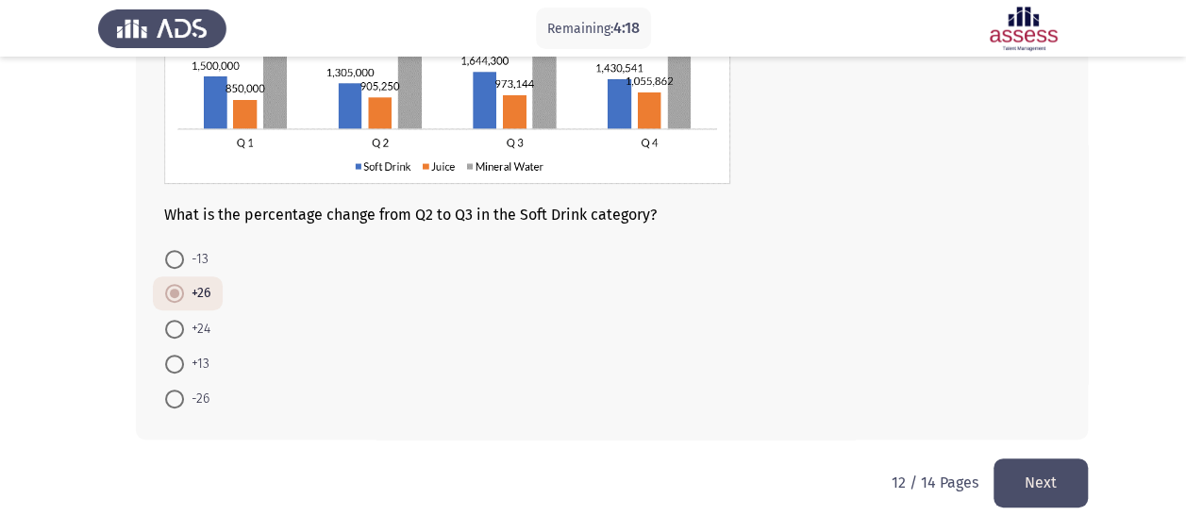
click at [1010, 477] on button "Next" at bounding box center [1040, 483] width 94 height 48
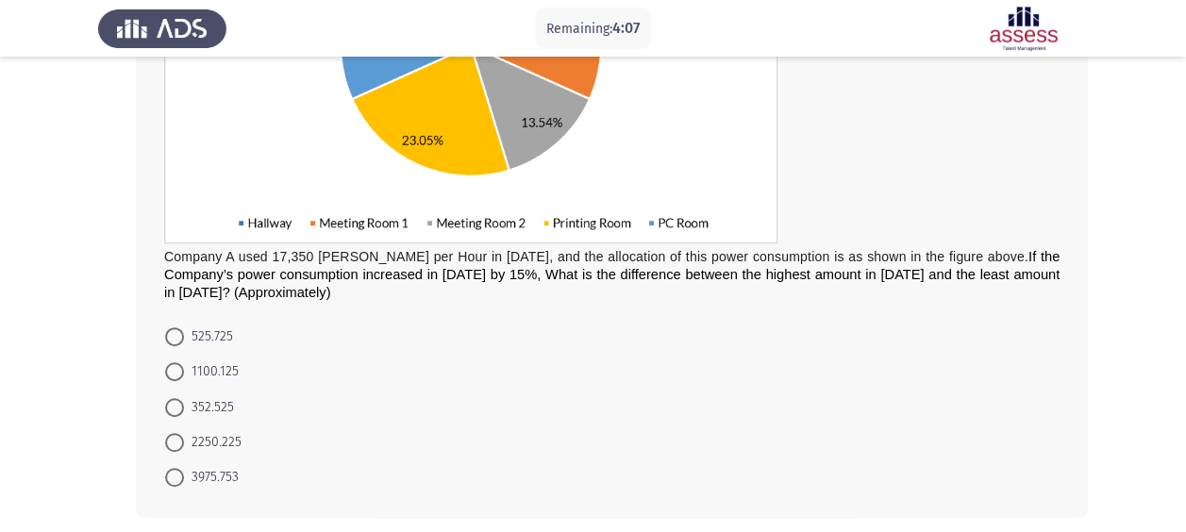
scroll to position [364, 0]
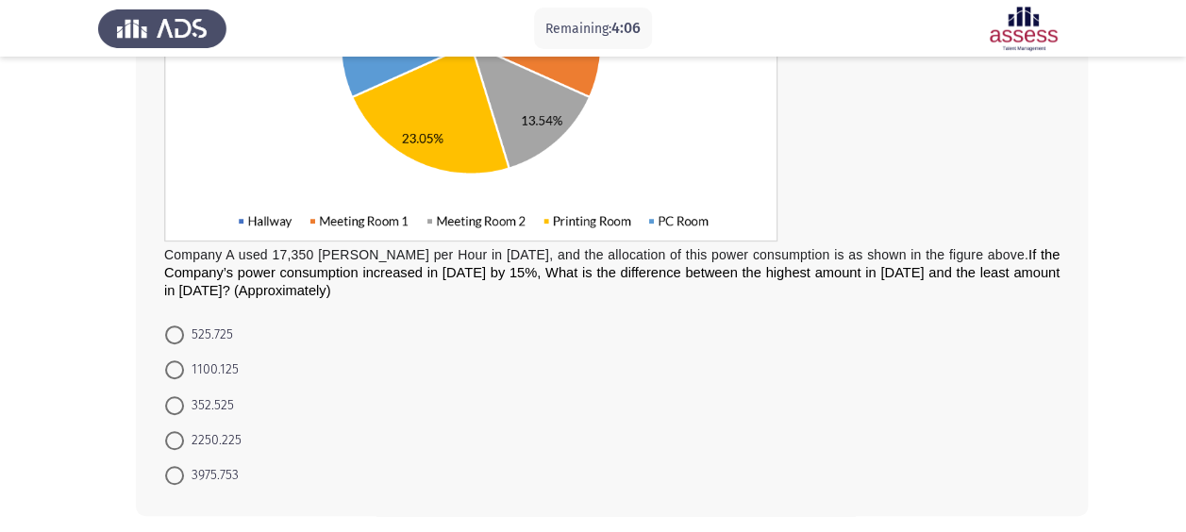
click at [192, 337] on span "525.725" at bounding box center [208, 335] width 49 height 23
click at [184, 337] on input "525.725" at bounding box center [174, 335] width 19 height 19
radio input "true"
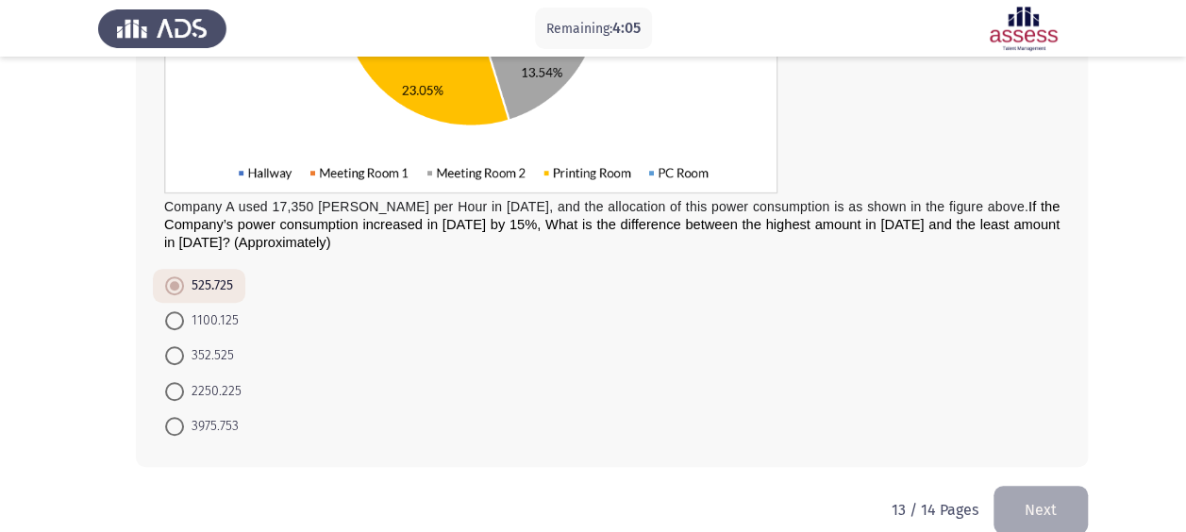
scroll to position [439, 0]
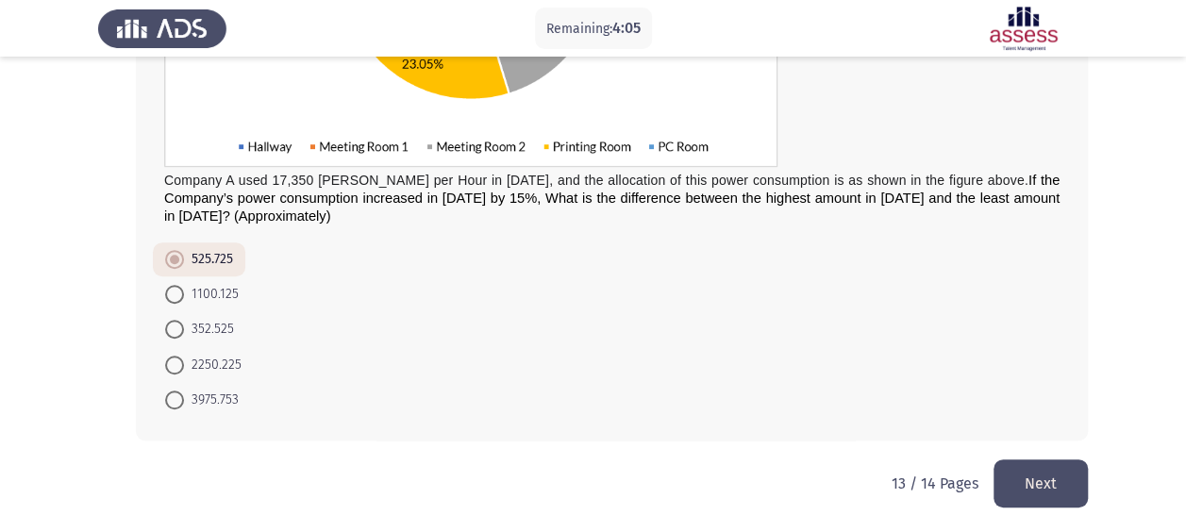
drag, startPoint x: 1035, startPoint y: 457, endPoint x: 1045, endPoint y: 486, distance: 31.0
click at [1035, 459] on button "Next" at bounding box center [1040, 483] width 94 height 48
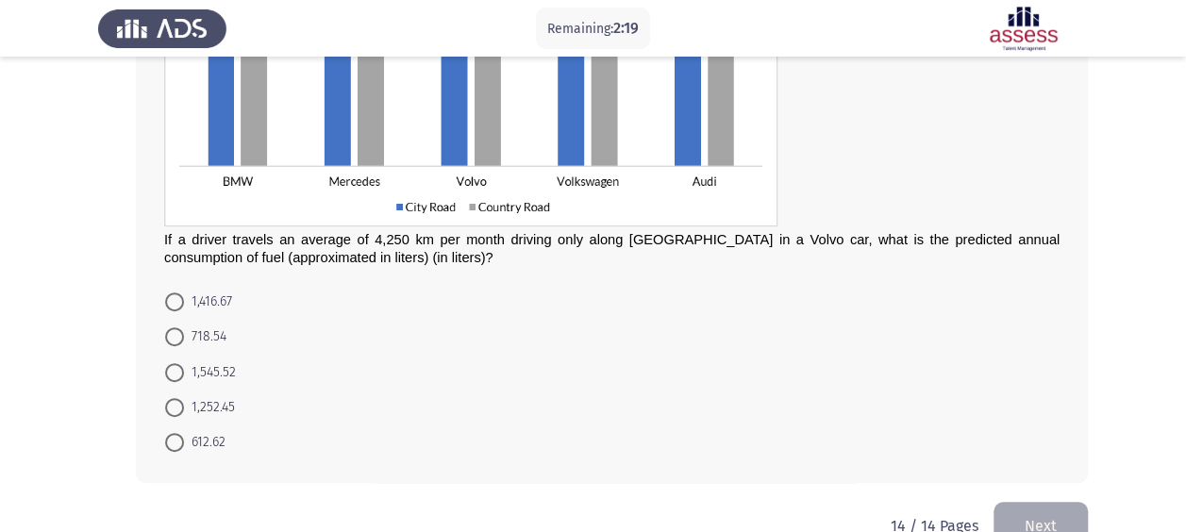
scroll to position [283, 0]
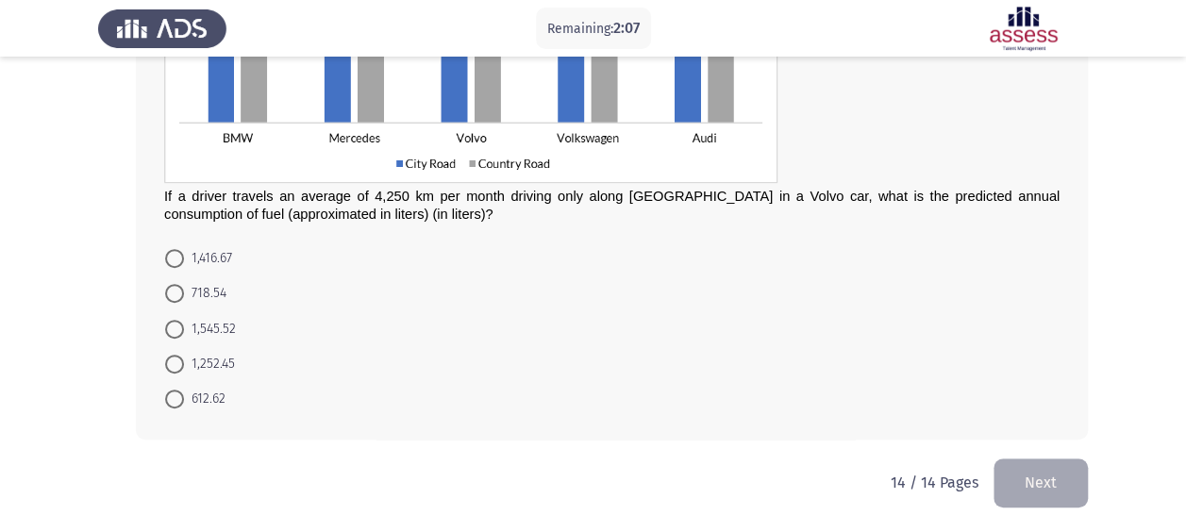
click at [174, 332] on span at bounding box center [174, 329] width 19 height 19
click at [174, 332] on input "1,545.52" at bounding box center [174, 329] width 19 height 19
radio input "true"
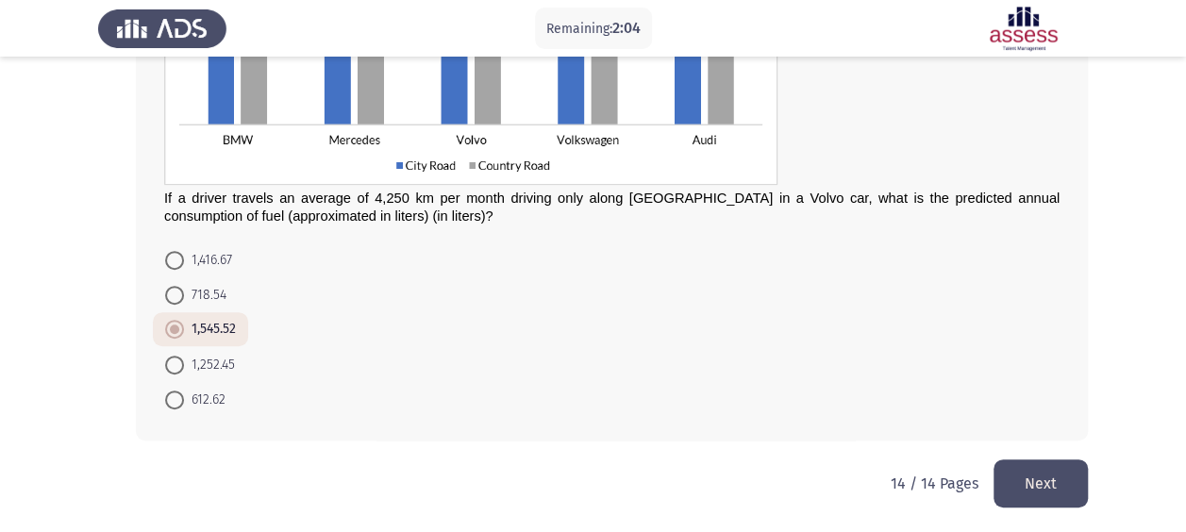
click at [1004, 467] on button "Next" at bounding box center [1040, 483] width 94 height 48
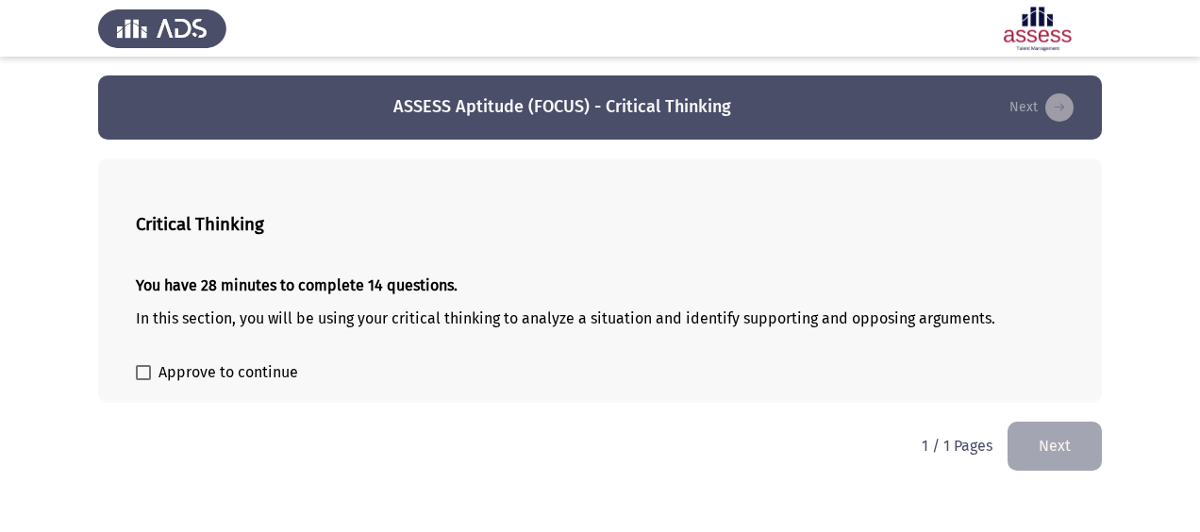
click at [234, 376] on span "Approve to continue" at bounding box center [229, 372] width 140 height 23
click at [143, 380] on input "Approve to continue" at bounding box center [142, 380] width 1 height 1
checkbox input "true"
click at [1045, 440] on button "Next" at bounding box center [1055, 446] width 94 height 48
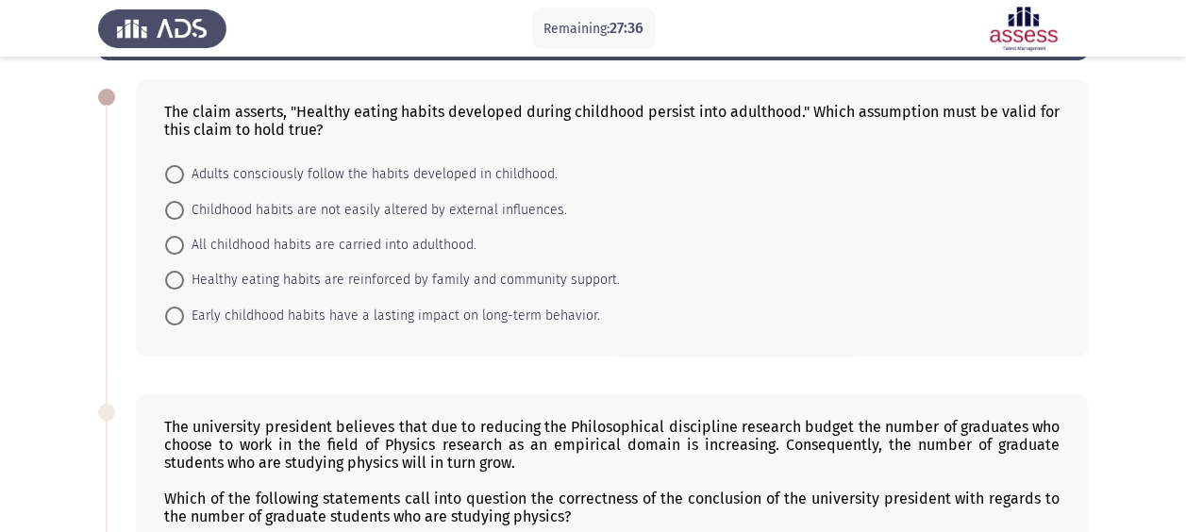
scroll to position [74, 0]
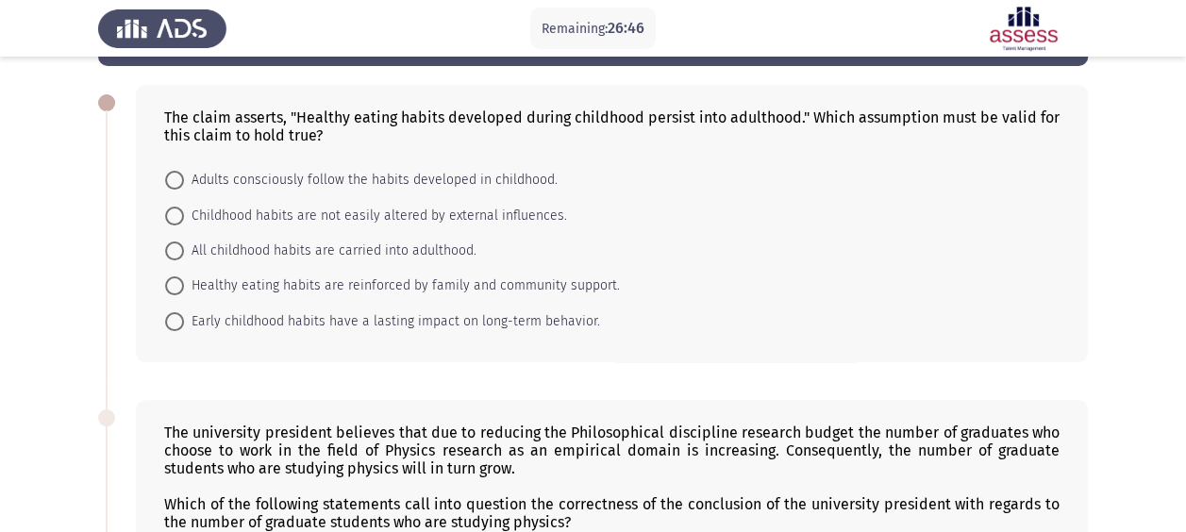
click at [278, 224] on span "Childhood habits are not easily altered by external influences." at bounding box center [375, 216] width 383 height 23
click at [184, 224] on input "Childhood habits are not easily altered by external influences." at bounding box center [174, 216] width 19 height 19
radio input "true"
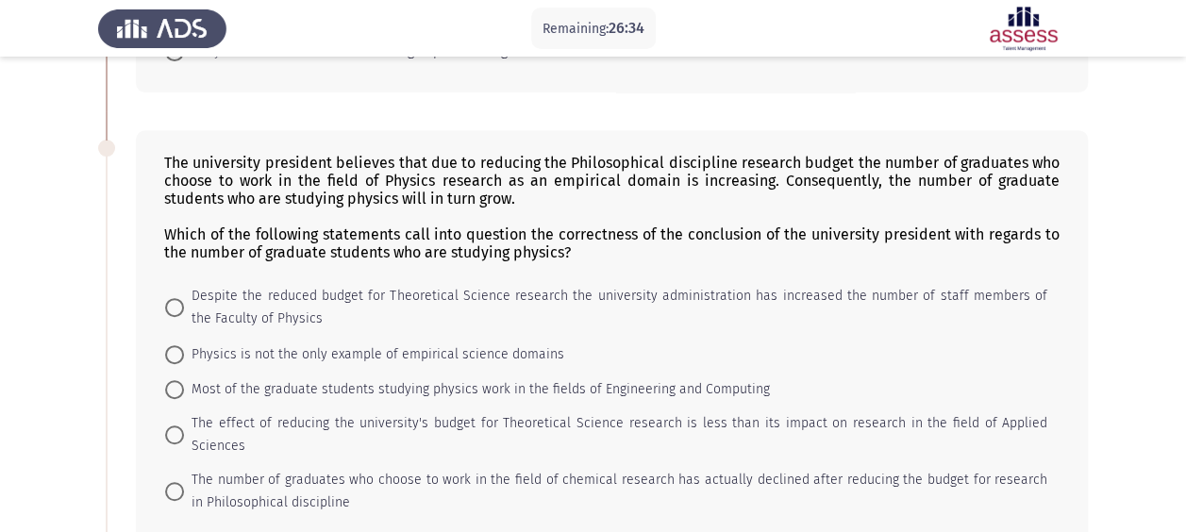
scroll to position [363, 0]
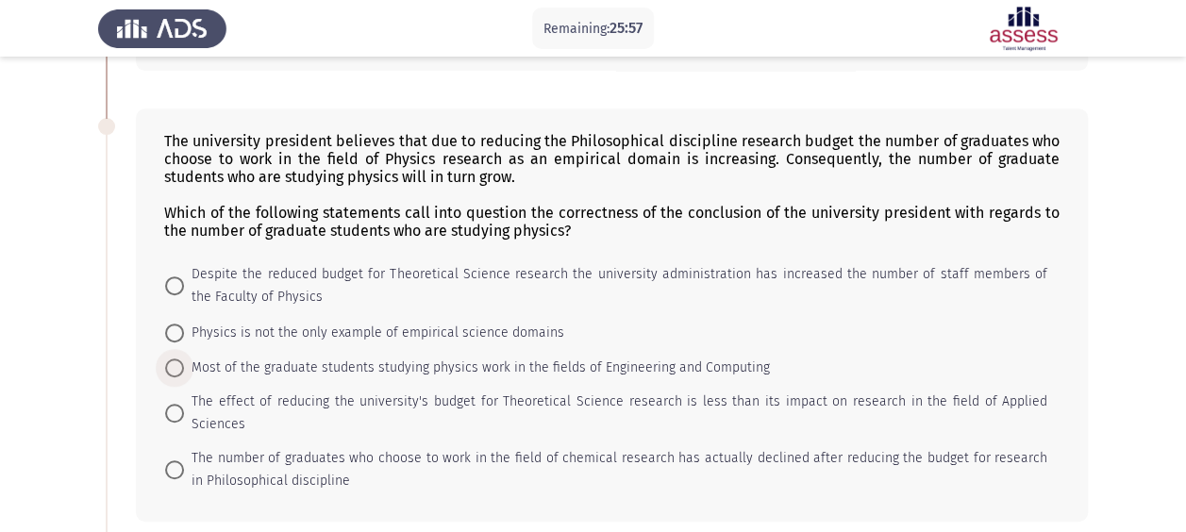
click at [270, 370] on span "Most of the graduate students studying physics work in the fields of Engineerin…" at bounding box center [477, 368] width 586 height 23
click at [184, 370] on input "Most of the graduate students studying physics work in the fields of Engineerin…" at bounding box center [174, 368] width 19 height 19
radio input "true"
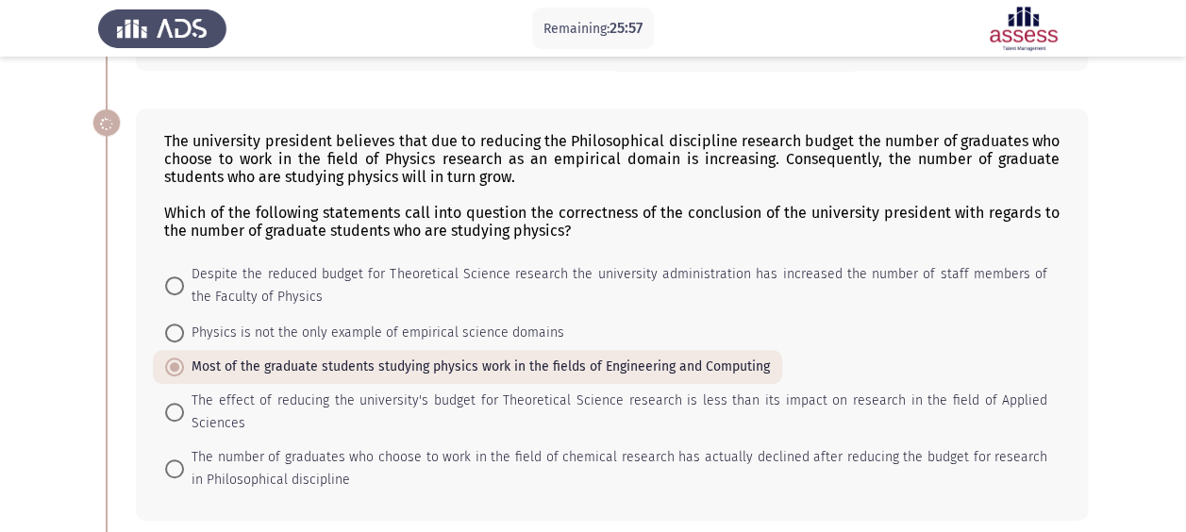
scroll to position [741, 0]
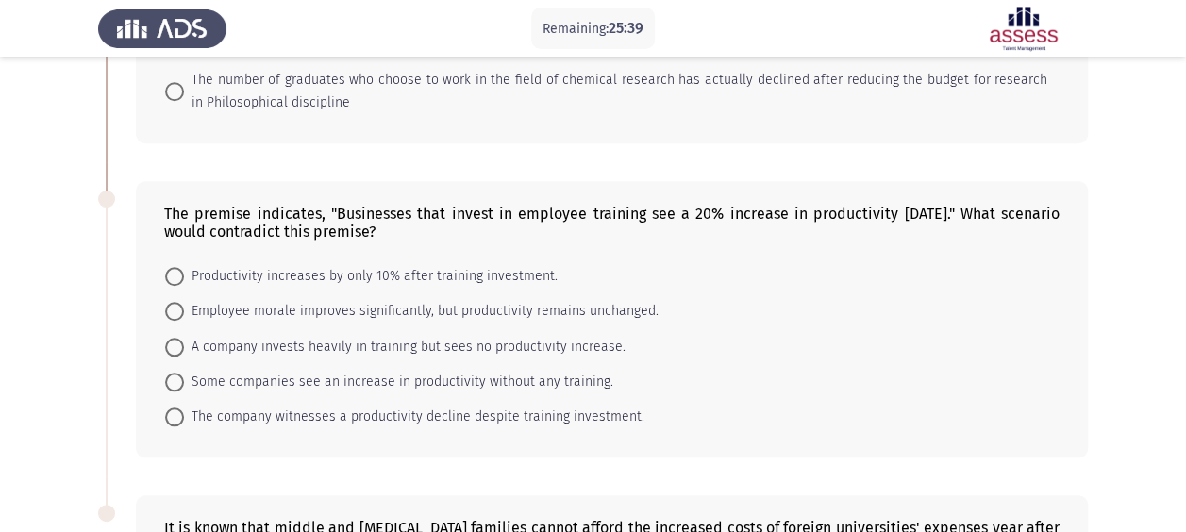
click at [325, 300] on span "Employee morale improves significantly, but productivity remains unchanged." at bounding box center [421, 311] width 475 height 23
click at [184, 302] on input "Employee morale improves significantly, but productivity remains unchanged." at bounding box center [174, 311] width 19 height 19
radio input "true"
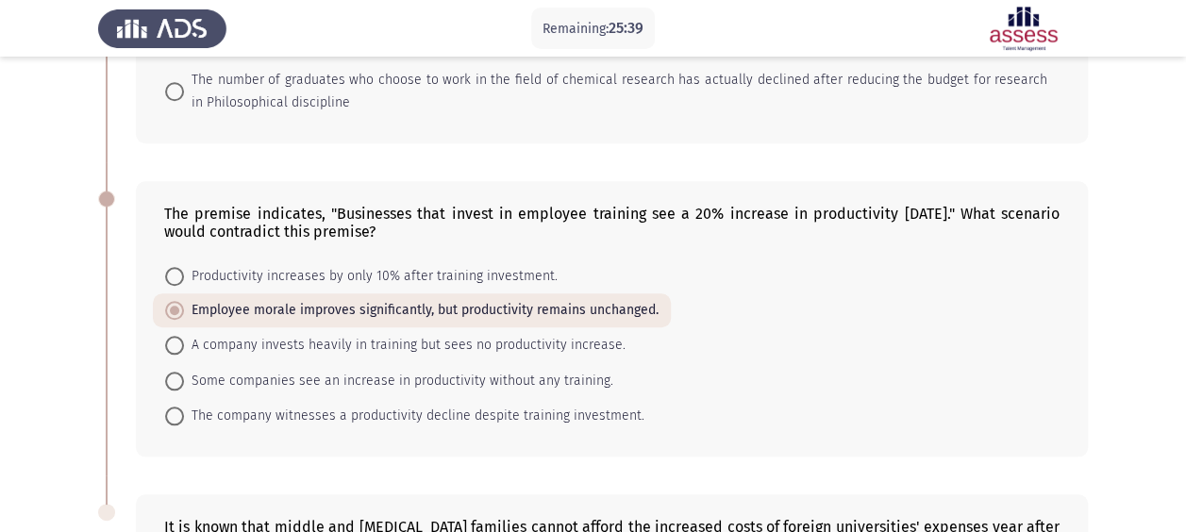
scroll to position [1096, 0]
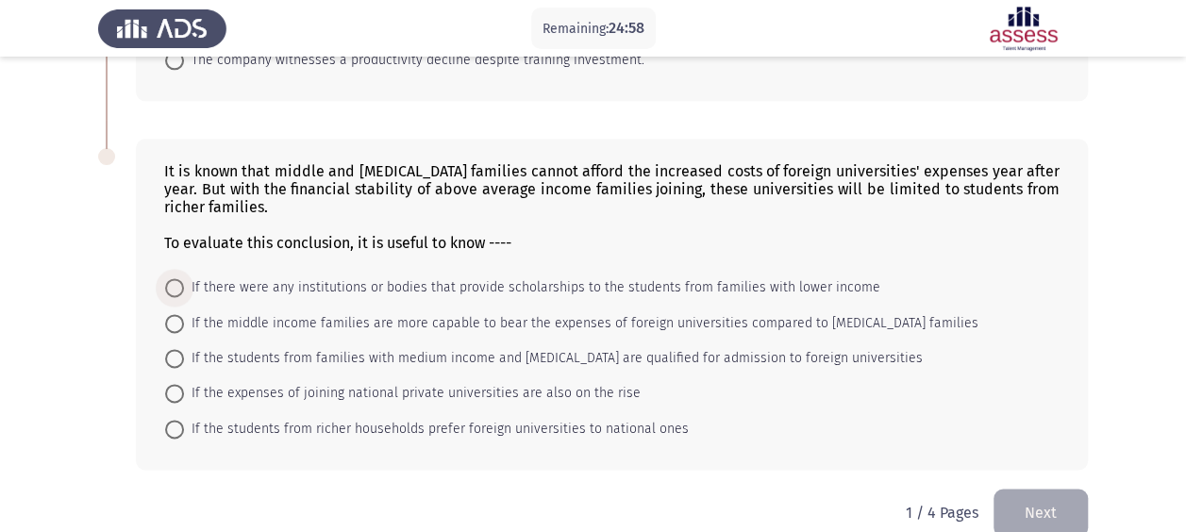
click at [362, 276] on span "If there were any institutions or bodies that provide scholarships to the stude…" at bounding box center [532, 287] width 696 height 23
click at [184, 278] on input "If there were any institutions or bodies that provide scholarships to the stude…" at bounding box center [174, 287] width 19 height 19
radio input "true"
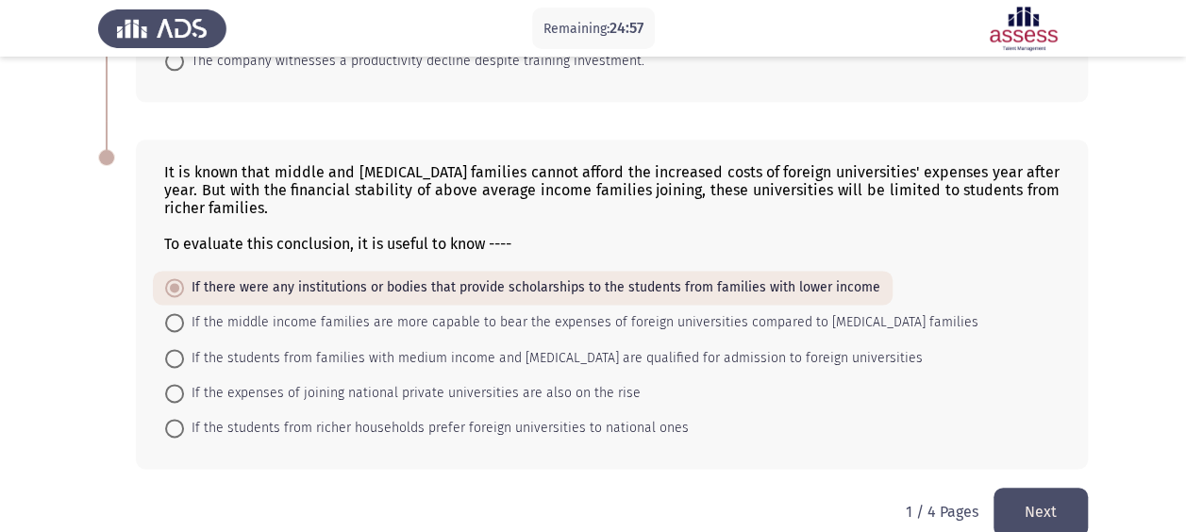
click at [1036, 488] on button "Next" at bounding box center [1040, 512] width 94 height 48
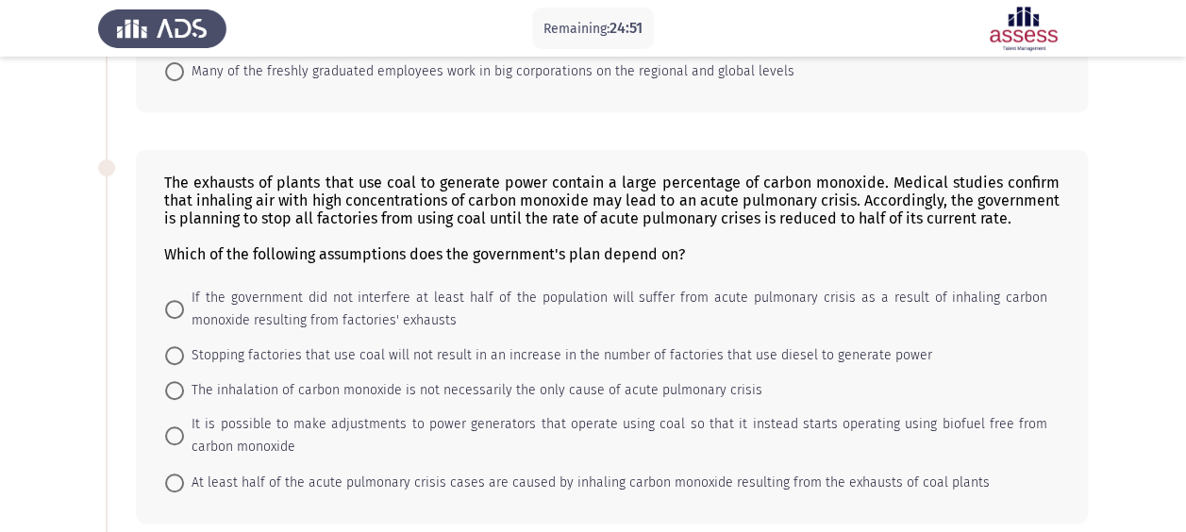
scroll to position [0, 0]
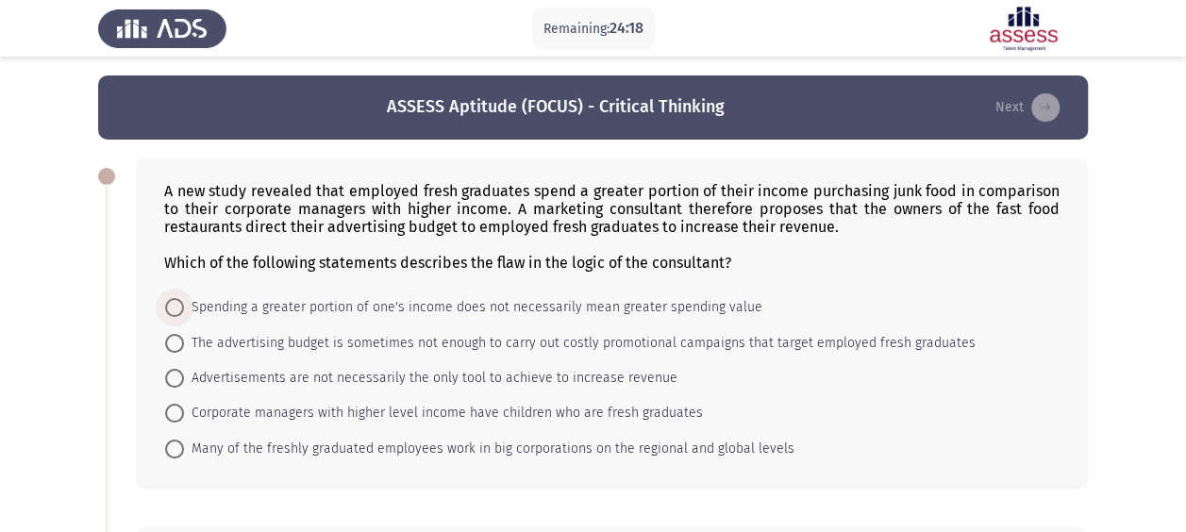
click at [228, 306] on span "Spending a greater portion of one's income does not necessarily mean greater sp…" at bounding box center [473, 307] width 578 height 23
click at [184, 306] on input "Spending a greater portion of one's income does not necessarily mean greater sp…" at bounding box center [174, 307] width 19 height 19
radio input "true"
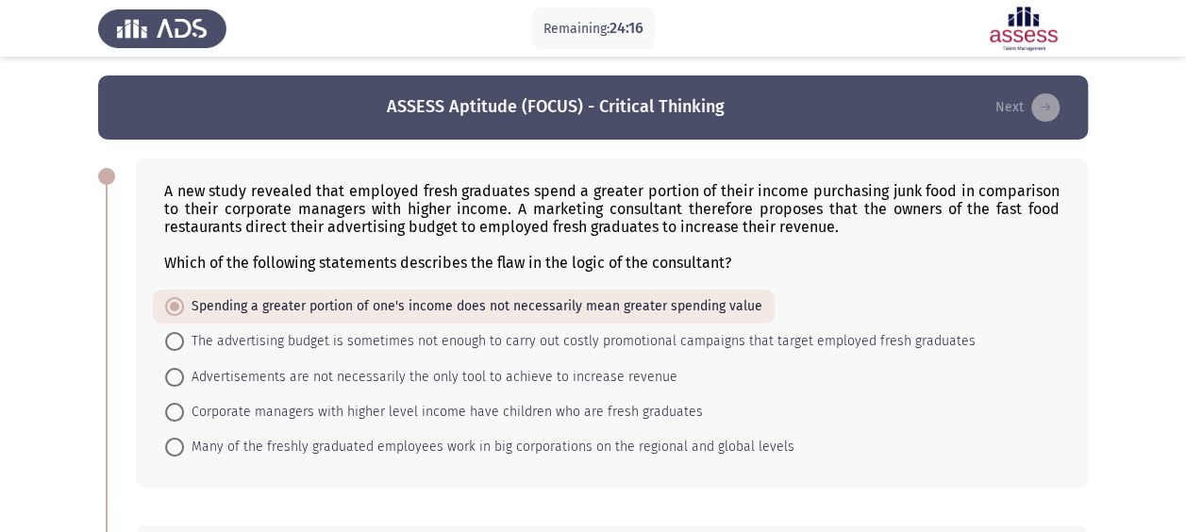
scroll to position [377, 0]
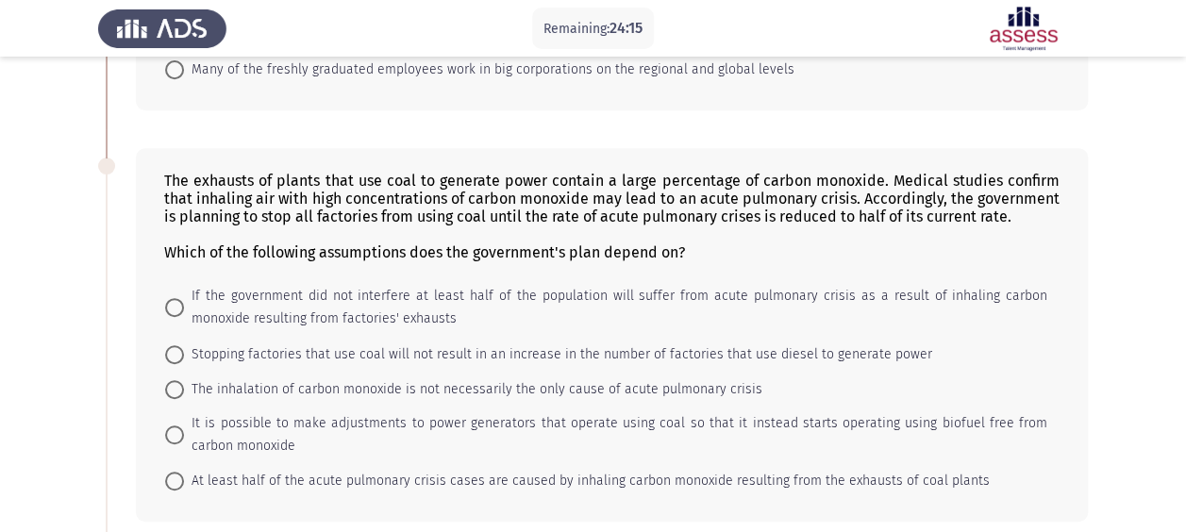
click at [305, 361] on mat-radio-button "Stopping factories that use coal will not result in an increase in the number o…" at bounding box center [549, 353] width 792 height 35
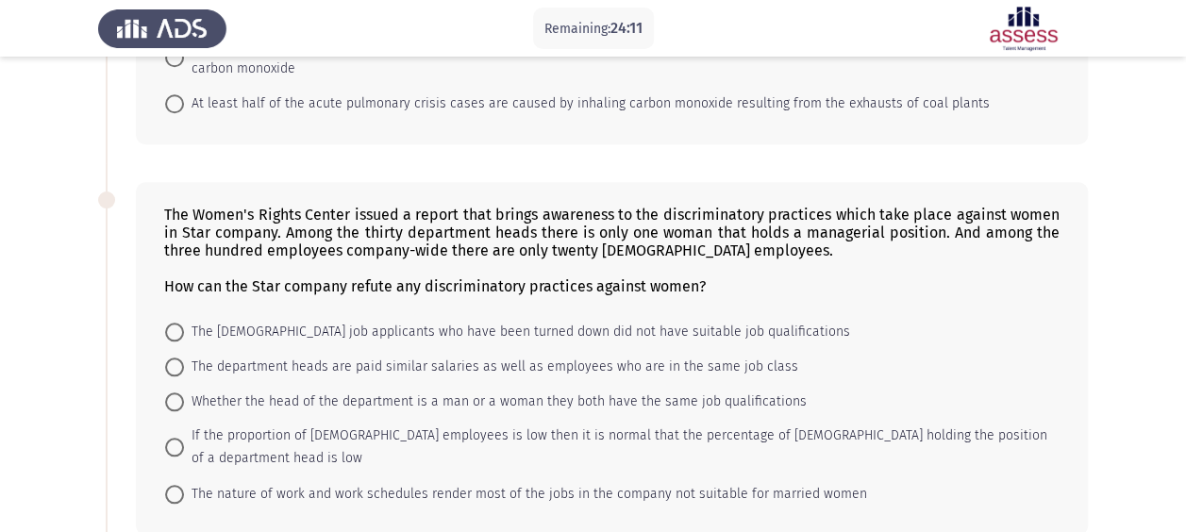
click at [211, 110] on mat-radio-button "At least half of the acute pulmonary crisis cases are caused by inhaling carbon…" at bounding box center [577, 103] width 849 height 35
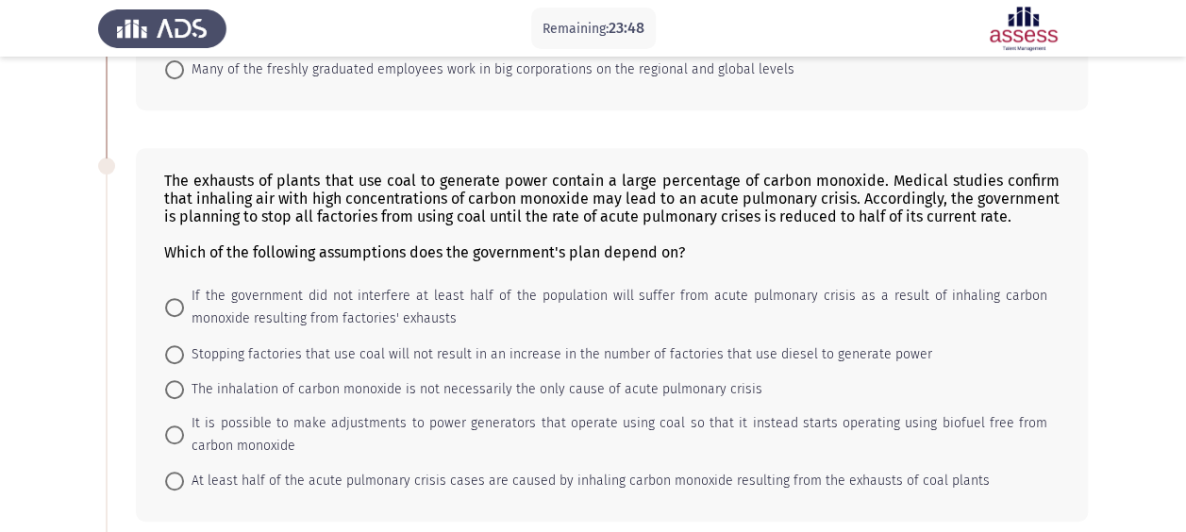
click at [285, 425] on span "It is possible to make adjustments to power generators that operate using coal …" at bounding box center [615, 434] width 863 height 45
click at [184, 426] on input "It is possible to make adjustments to power generators that operate using coal …" at bounding box center [174, 435] width 19 height 19
radio input "true"
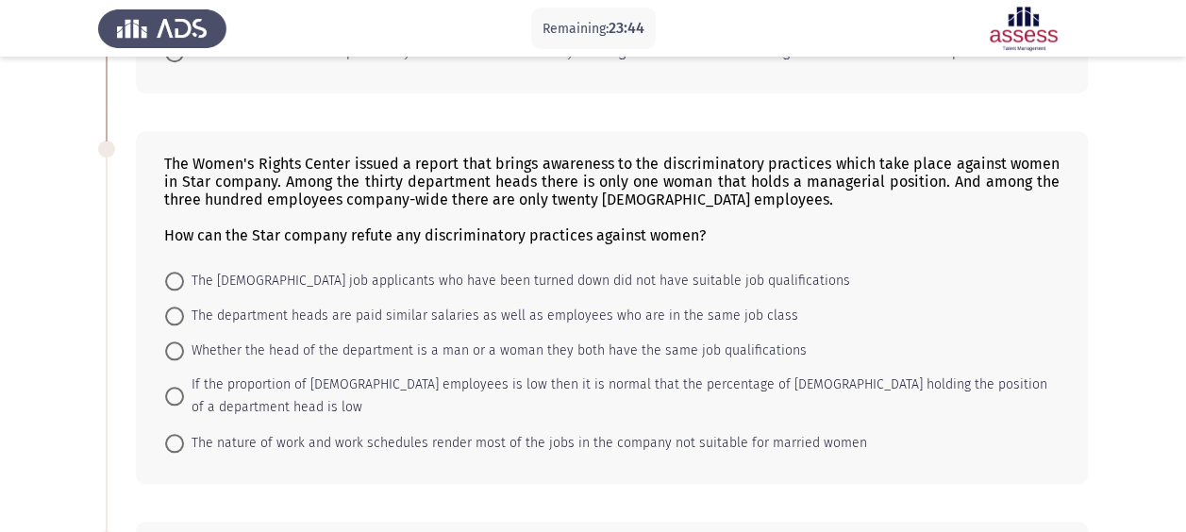
scroll to position [800, 0]
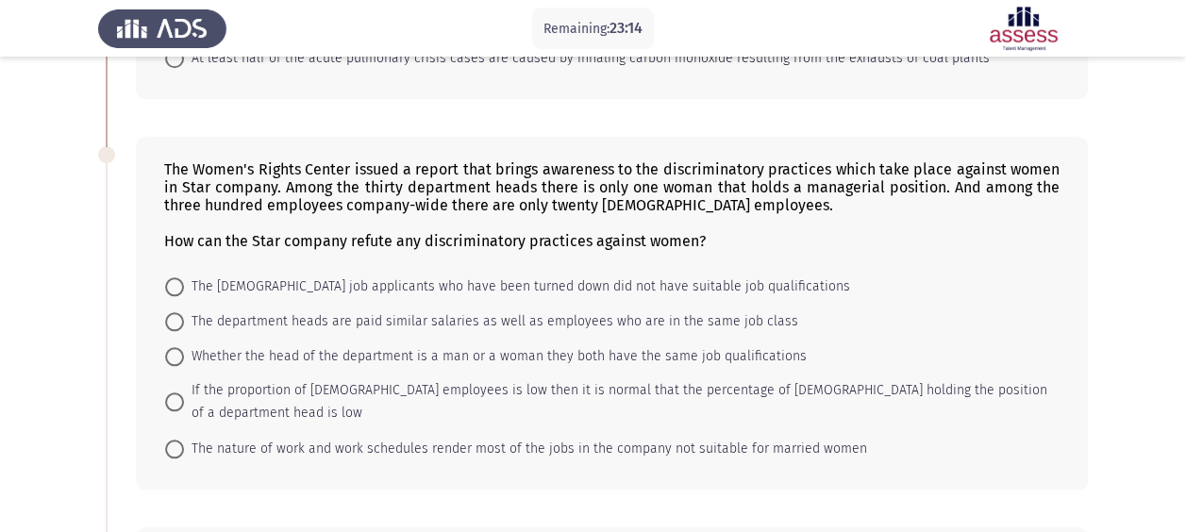
click at [275, 388] on span "If the proportion of [DEMOGRAPHIC_DATA] employees is low then it is normal that…" at bounding box center [615, 401] width 863 height 45
click at [184, 392] on input "If the proportion of [DEMOGRAPHIC_DATA] employees is low then it is normal that…" at bounding box center [174, 401] width 19 height 19
radio input "true"
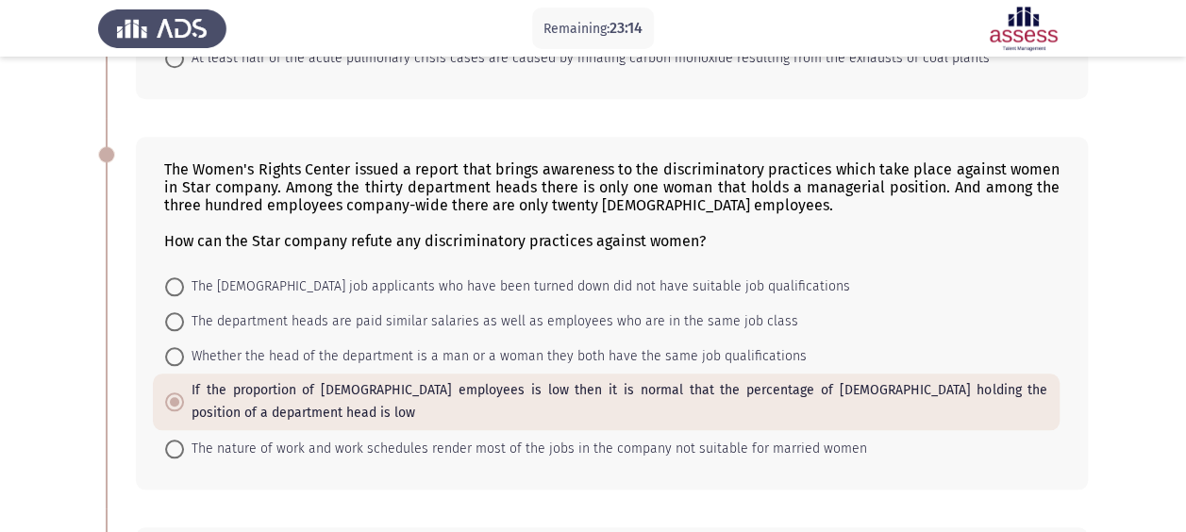
scroll to position [1132, 0]
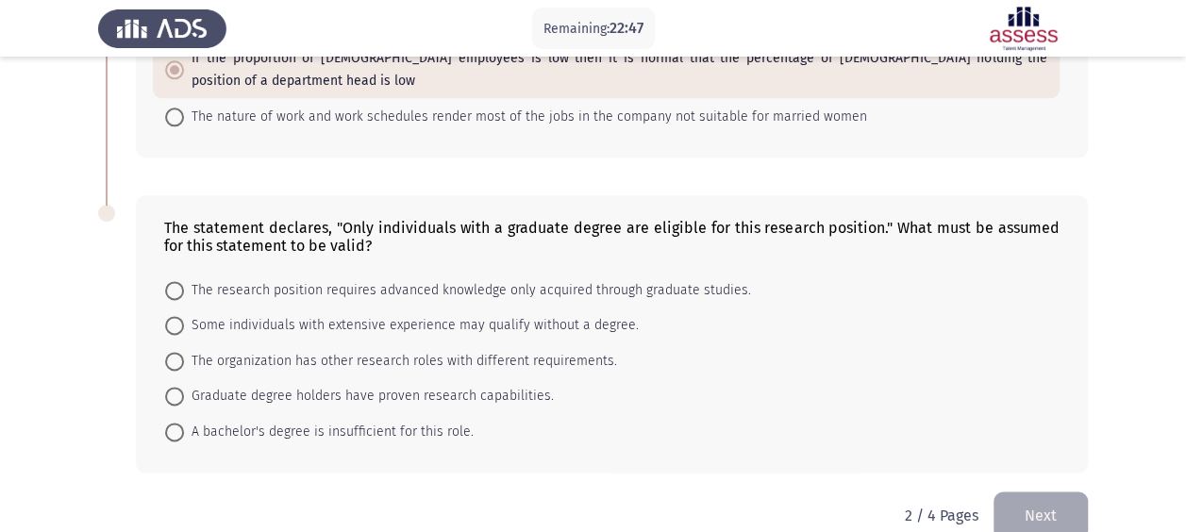
click at [301, 279] on span "The research position requires advanced knowledge only acquired through graduat…" at bounding box center [467, 290] width 567 height 23
click at [184, 281] on input "The research position requires advanced knowledge only acquired through graduat…" at bounding box center [174, 290] width 19 height 19
radio input "true"
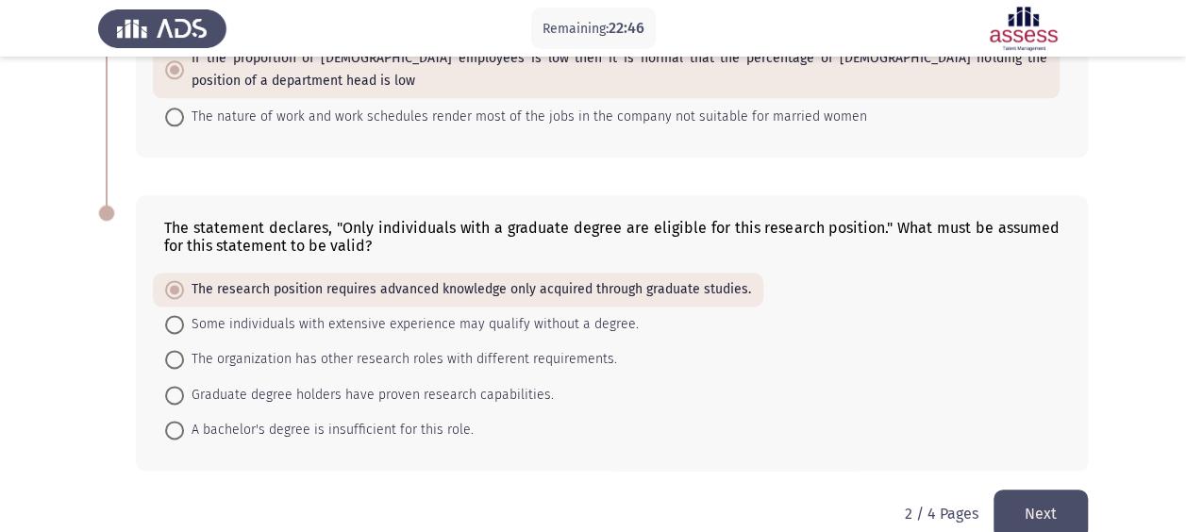
click at [1019, 490] on button "Next" at bounding box center [1040, 514] width 94 height 48
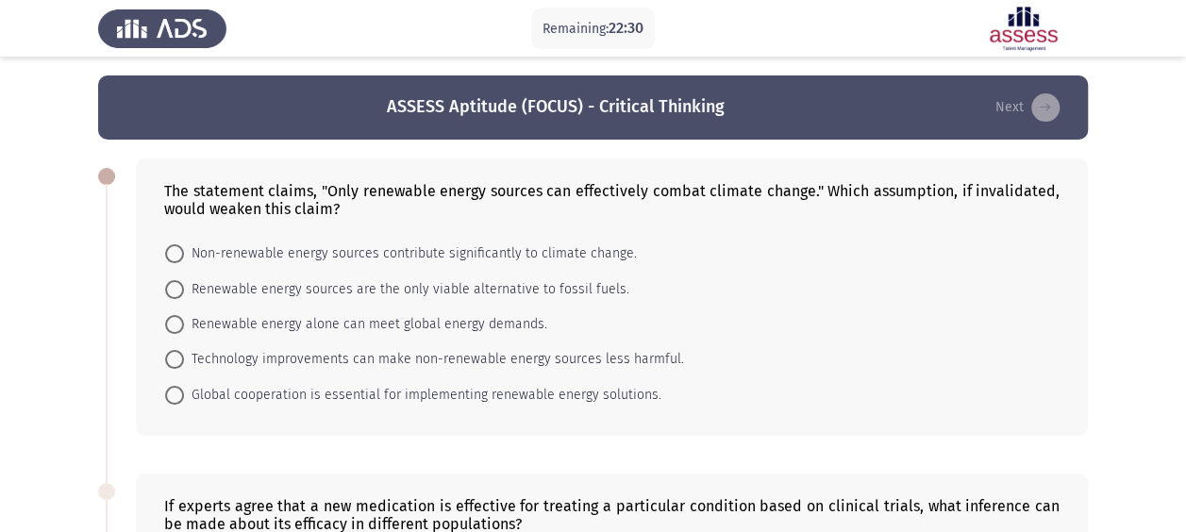
click at [429, 323] on span "Renewable energy alone can meet global energy demands." at bounding box center [365, 324] width 363 height 23
click at [184, 323] on input "Renewable energy alone can meet global energy demands." at bounding box center [174, 324] width 19 height 19
radio input "true"
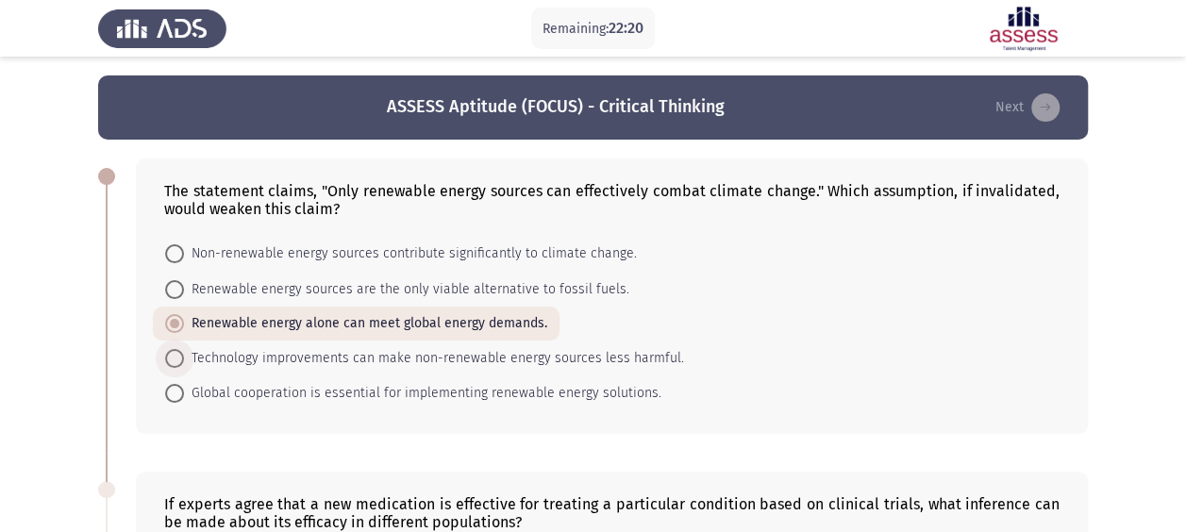
click at [404, 362] on span "Technology improvements can make non-renewable energy sources less harmful." at bounding box center [434, 358] width 500 height 23
click at [184, 362] on input "Technology improvements can make non-renewable energy sources less harmful." at bounding box center [174, 358] width 19 height 19
radio input "true"
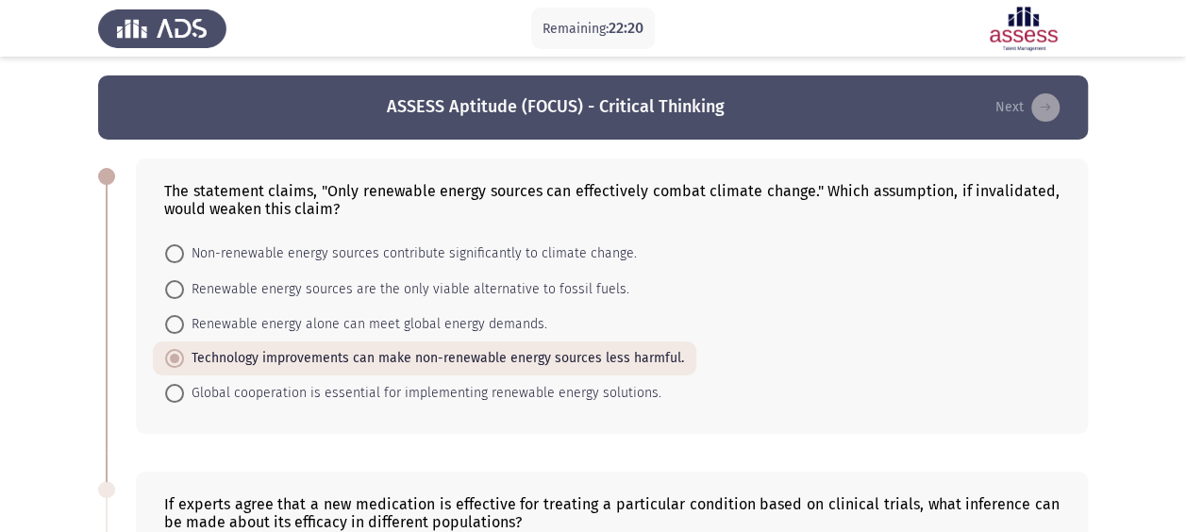
scroll to position [377, 0]
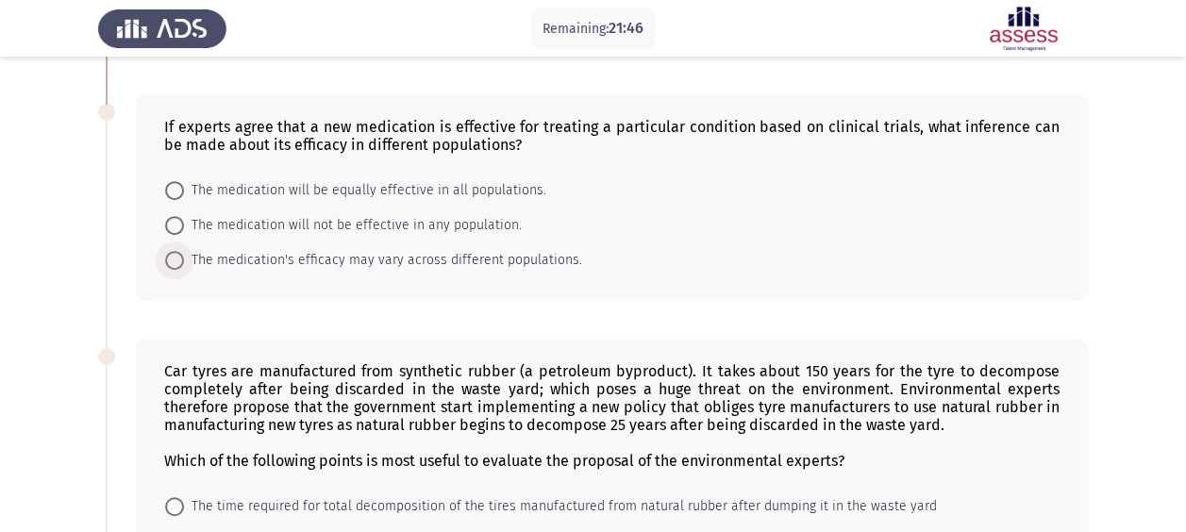
click at [358, 255] on span "The medication's efficacy may vary across different populations." at bounding box center [383, 260] width 398 height 23
click at [184, 255] on input "The medication's efficacy may vary across different populations." at bounding box center [174, 260] width 19 height 19
radio input "true"
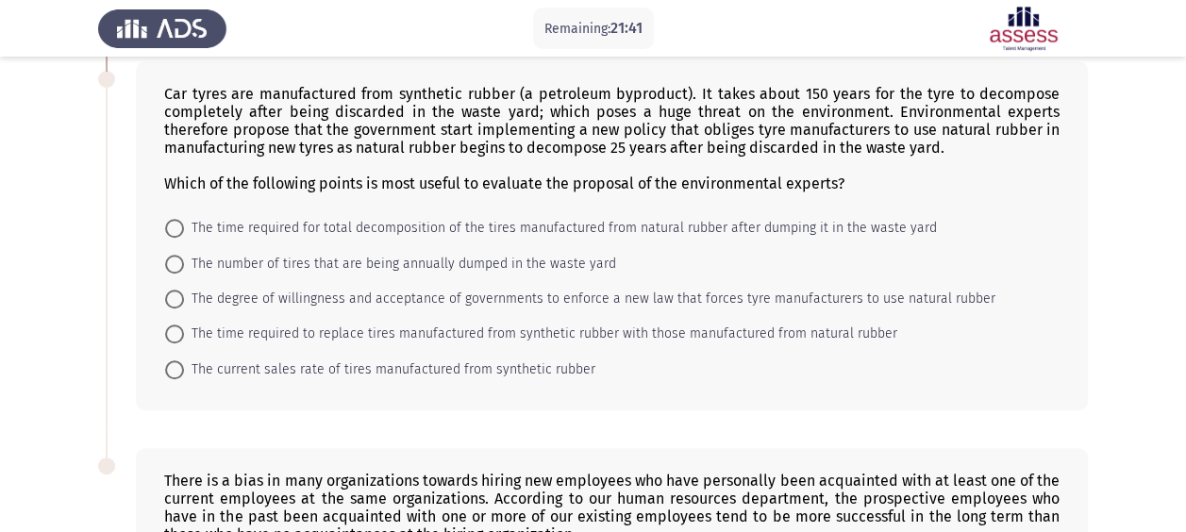
scroll to position [612, 0]
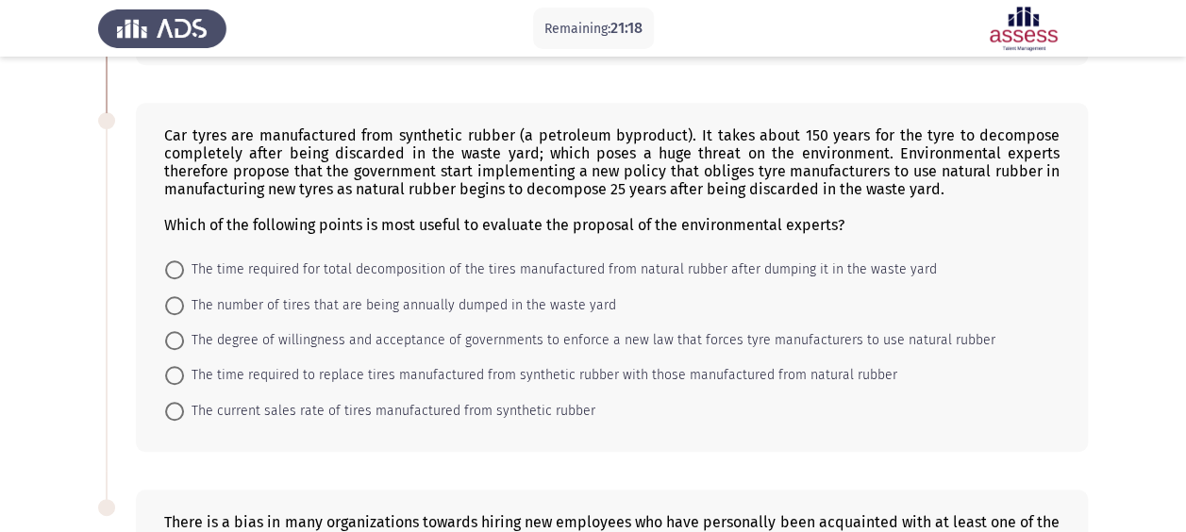
click at [342, 336] on span "The degree of willingness and acceptance of governments to enforce a new law th…" at bounding box center [589, 340] width 811 height 23
click at [184, 336] on input "The degree of willingness and acceptance of governments to enforce a new law th…" at bounding box center [174, 340] width 19 height 19
radio input "true"
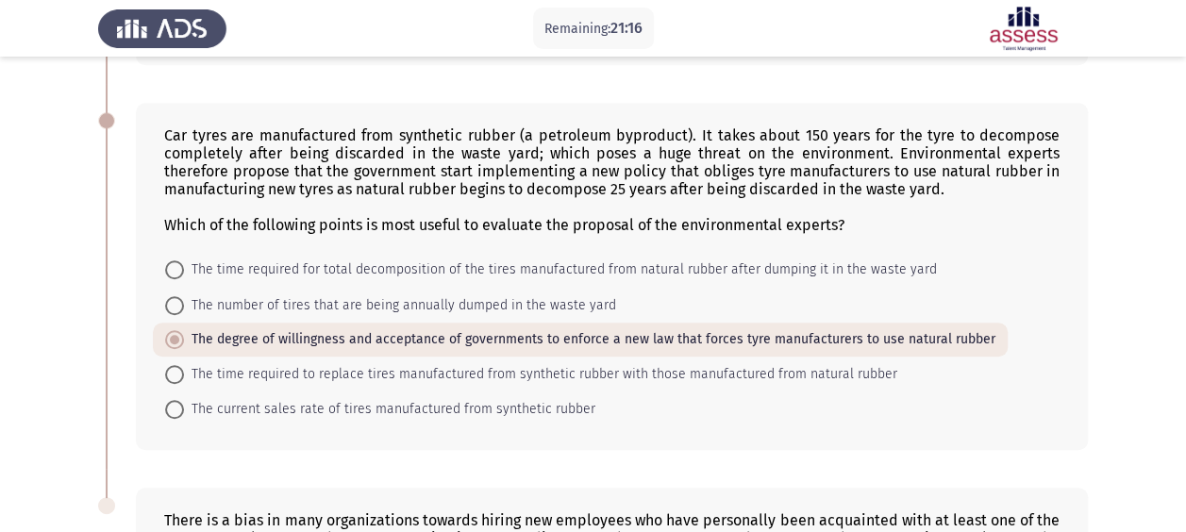
scroll to position [990, 0]
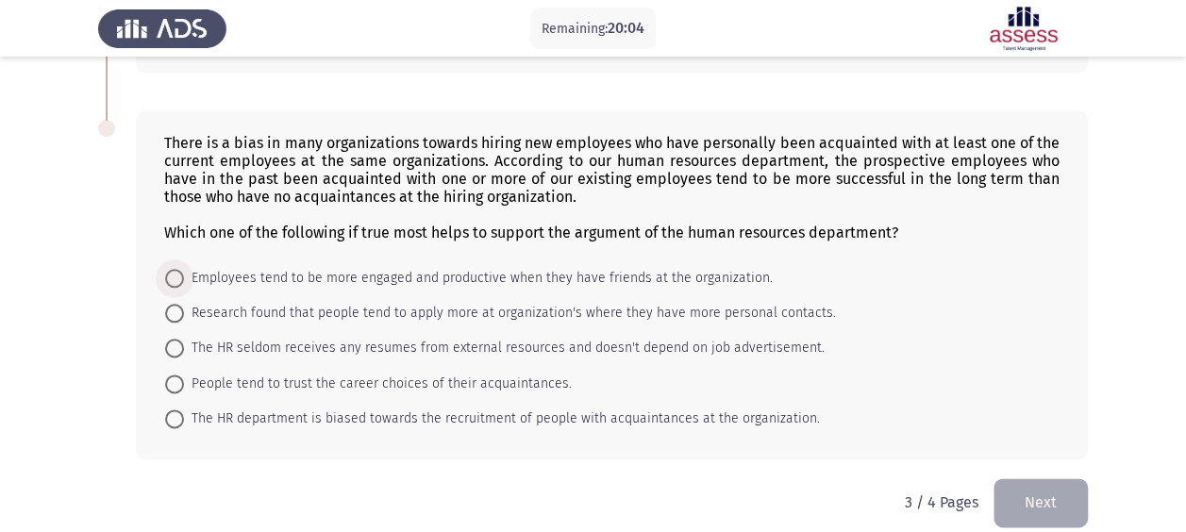
click at [270, 275] on span "Employees tend to be more engaged and productive when they have friends at the …" at bounding box center [478, 278] width 589 height 23
click at [184, 275] on input "Employees tend to be more engaged and productive when they have friends at the …" at bounding box center [174, 278] width 19 height 19
radio input "true"
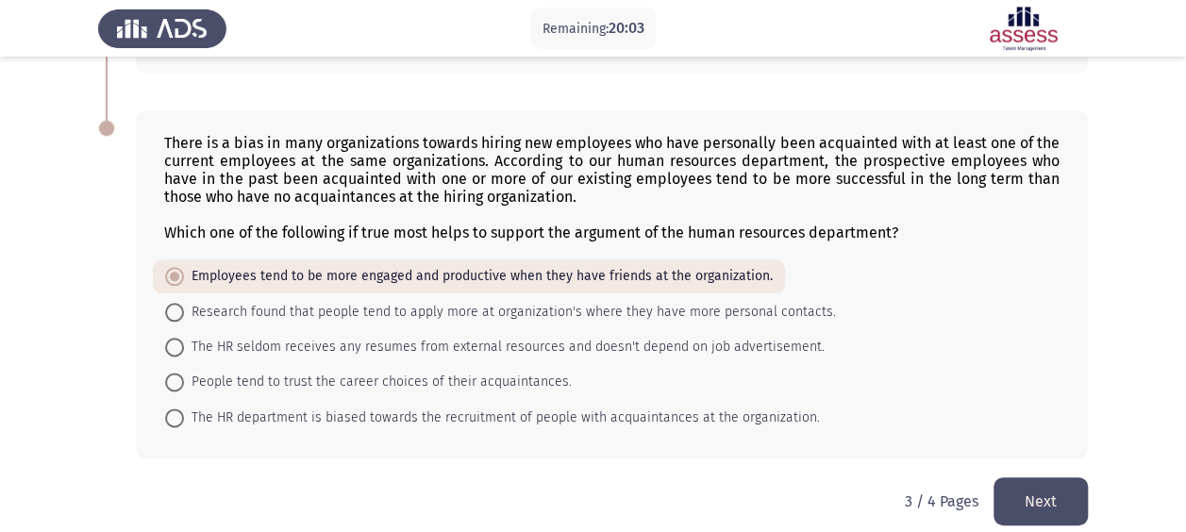
click at [1070, 494] on button "Next" at bounding box center [1040, 501] width 94 height 48
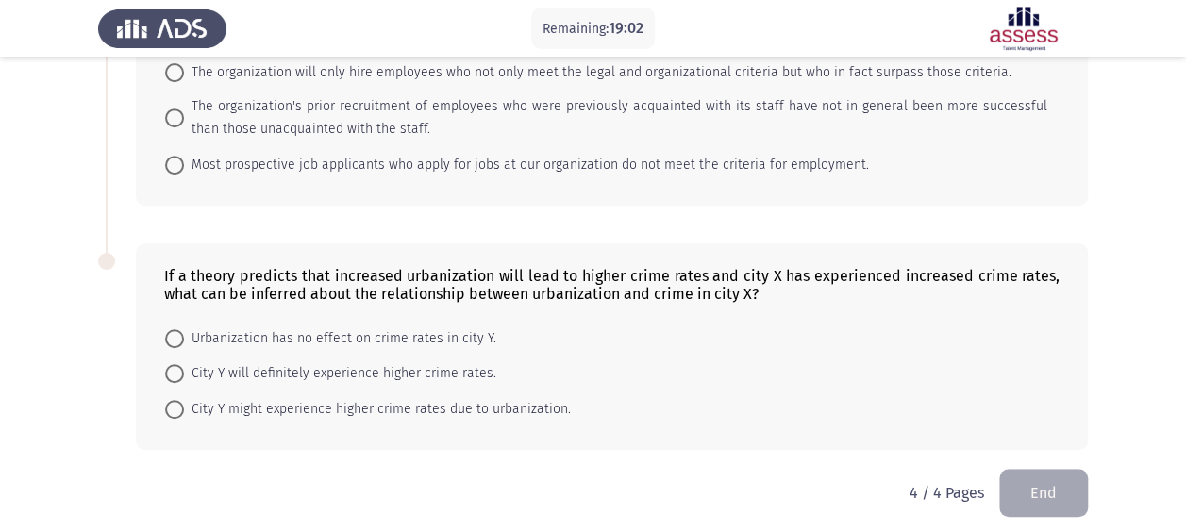
scroll to position [374, 0]
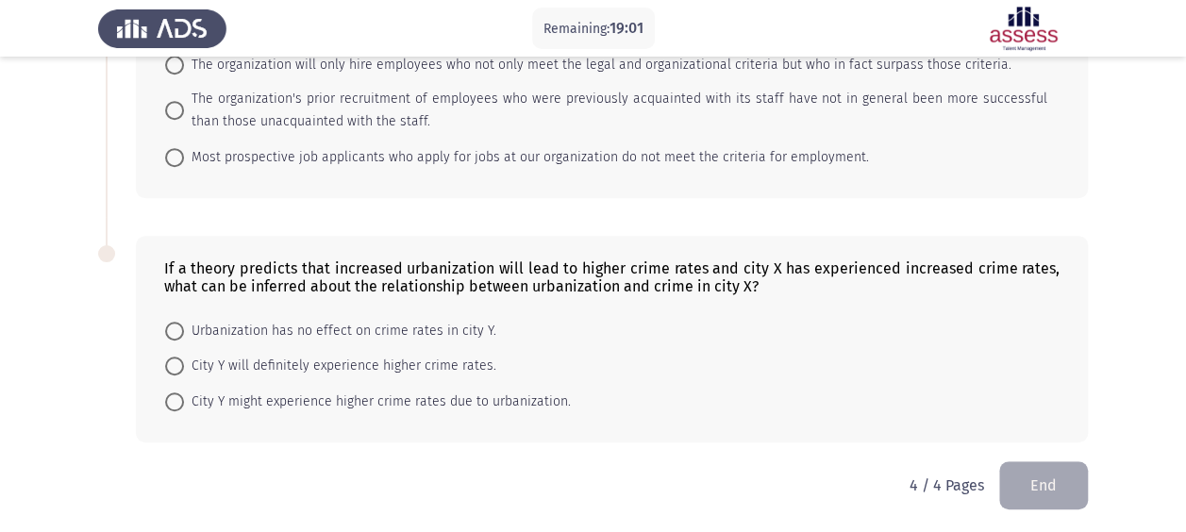
click at [172, 395] on span at bounding box center [174, 401] width 19 height 19
click at [172, 395] on input "City Y might experience higher crime rates due to urbanization." at bounding box center [174, 401] width 19 height 19
radio input "true"
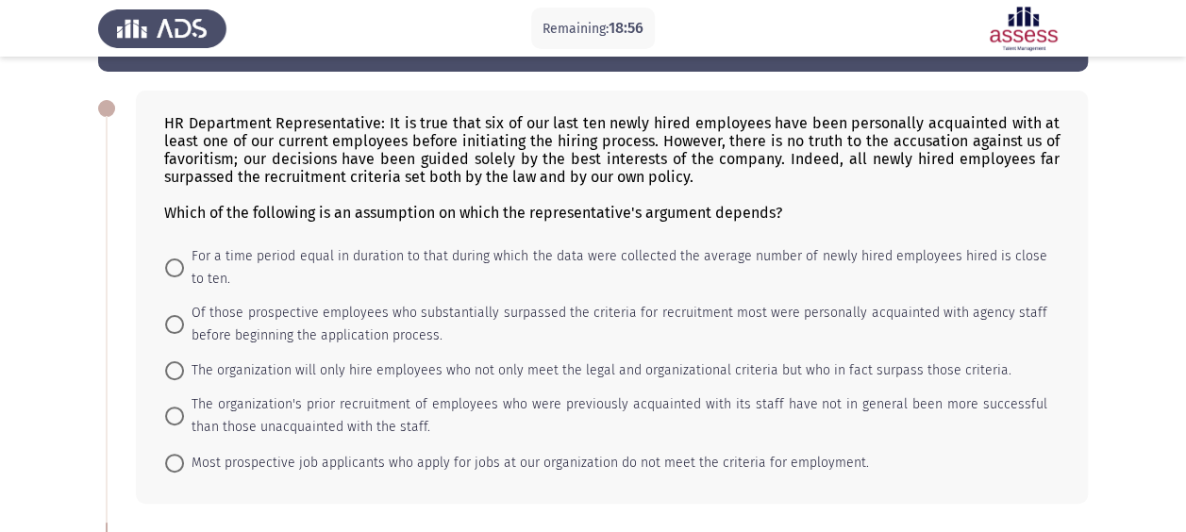
scroll to position [86, 0]
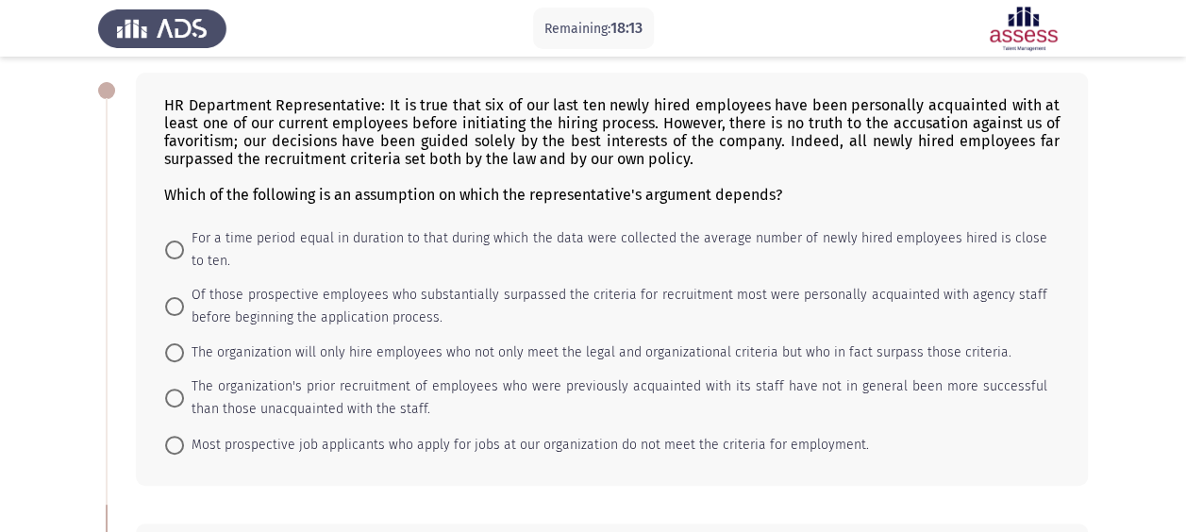
click at [240, 297] on span "Of those prospective employees who substantially surpassed the criteria for rec…" at bounding box center [615, 306] width 863 height 45
click at [184, 297] on input "Of those prospective employees who substantially surpassed the criteria for rec…" at bounding box center [174, 306] width 19 height 19
radio input "true"
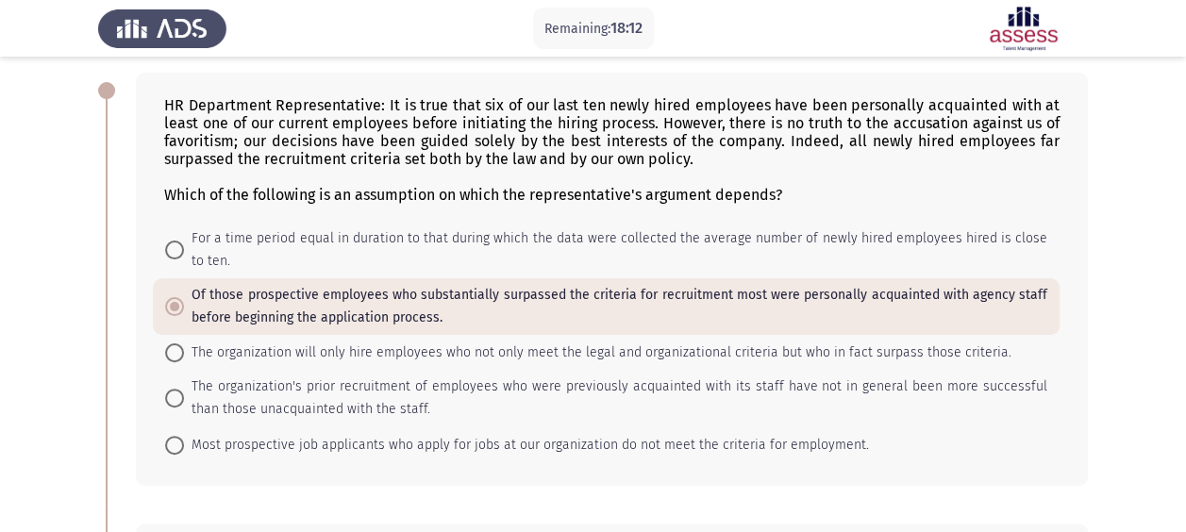
scroll to position [372, 0]
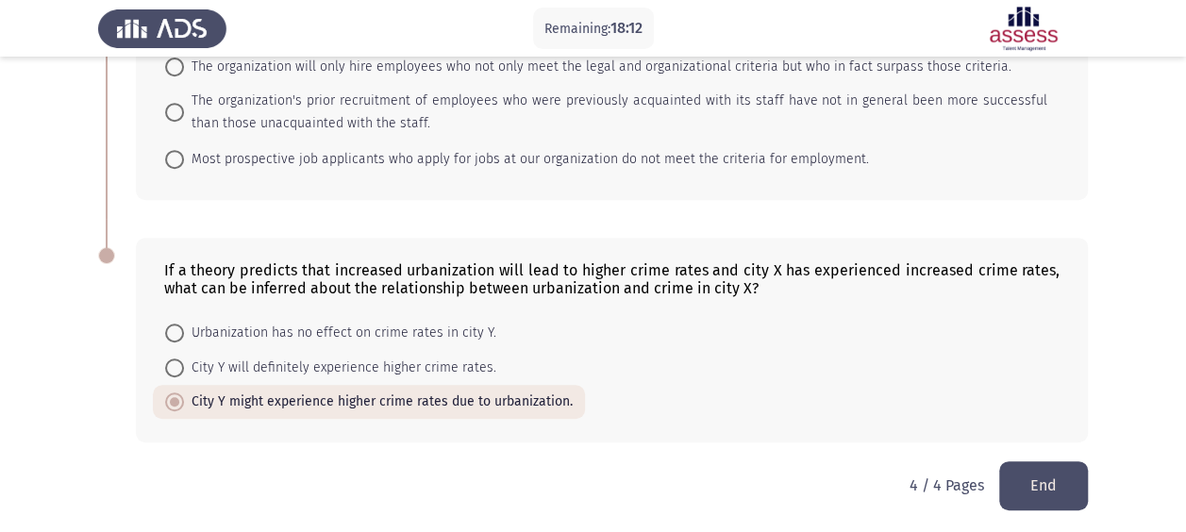
click at [1038, 471] on button "End" at bounding box center [1043, 485] width 89 height 48
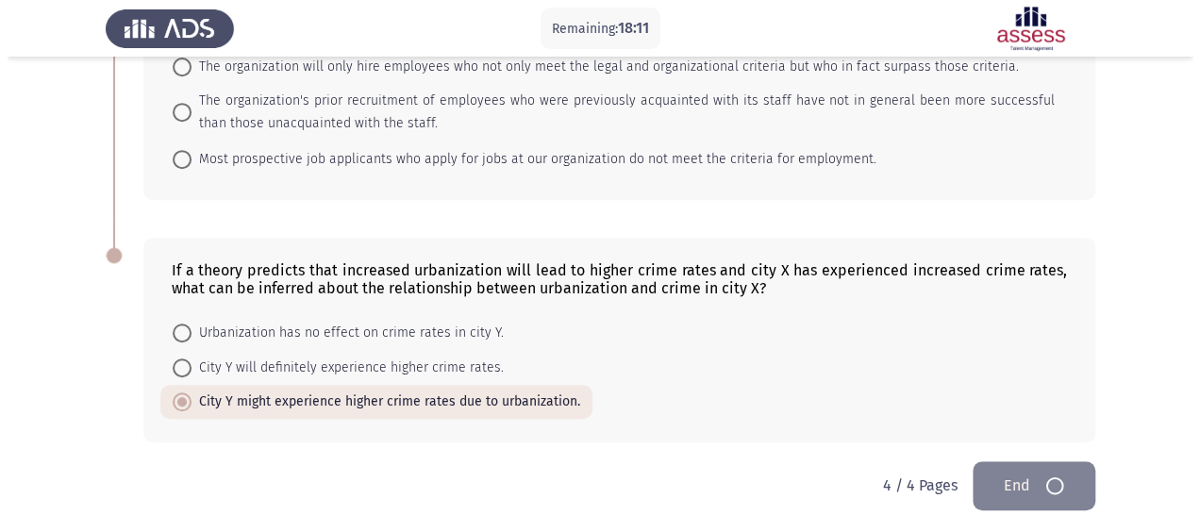
scroll to position [0, 0]
